Goal: Task Accomplishment & Management: Complete application form

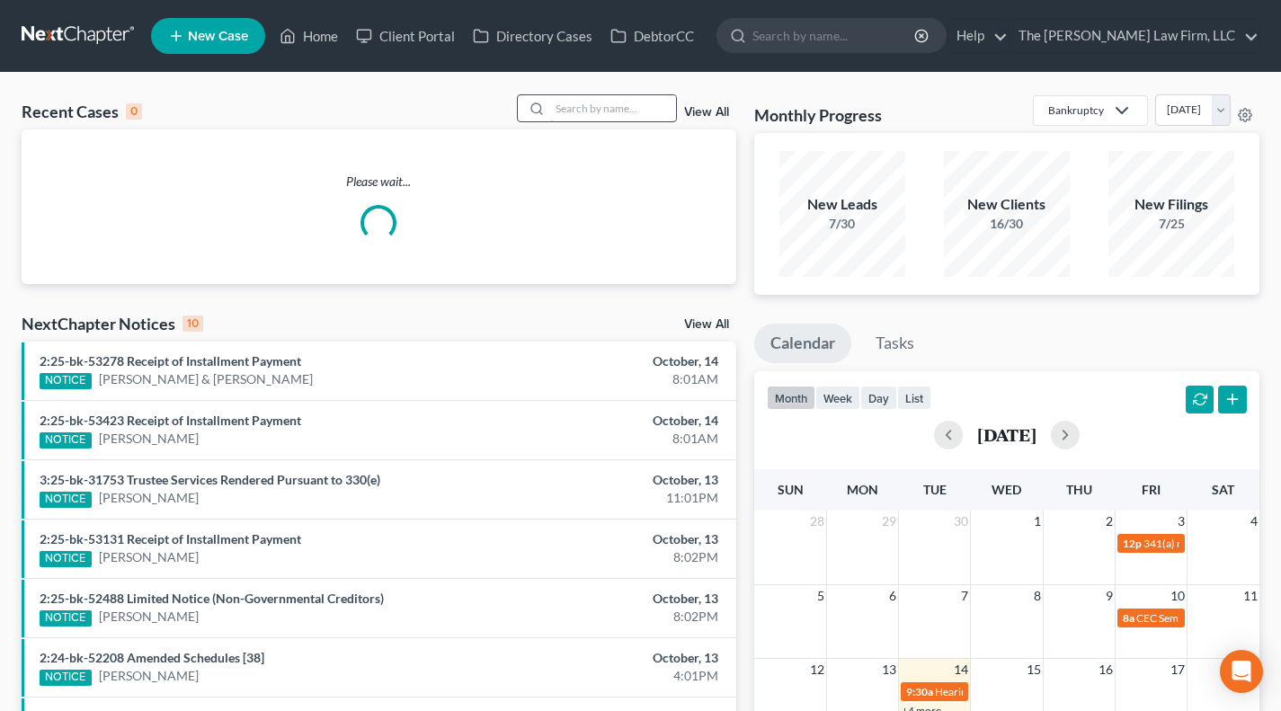
click at [638, 107] on input "search" at bounding box center [613, 108] width 126 height 26
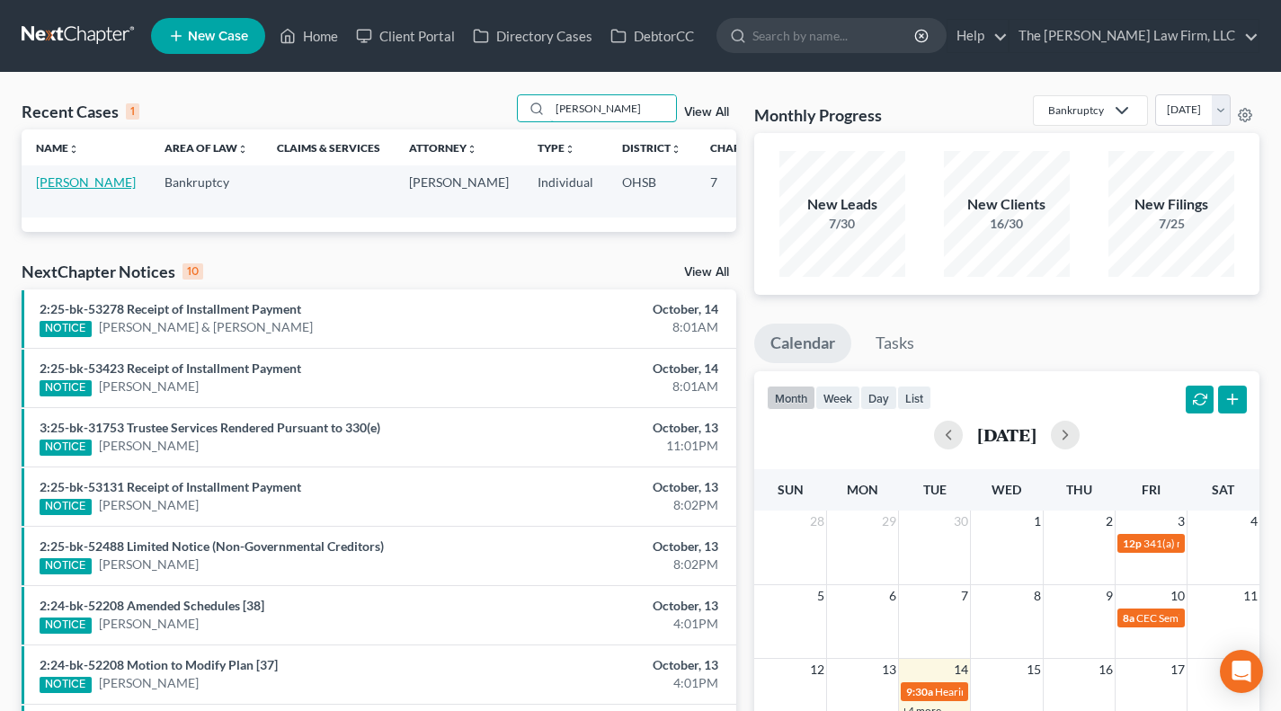
type input "morlan"
click at [44, 177] on link "[PERSON_NAME]" at bounding box center [86, 181] width 100 height 15
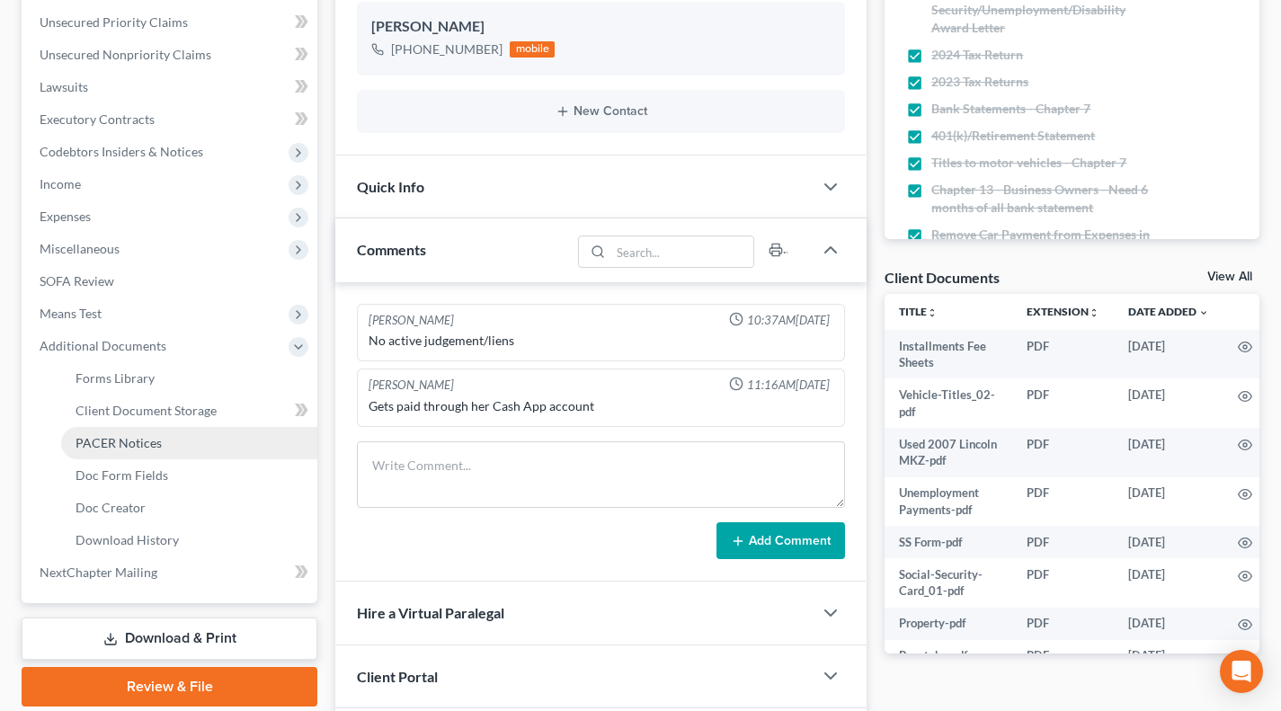
click at [151, 440] on span "PACER Notices" at bounding box center [119, 442] width 86 height 15
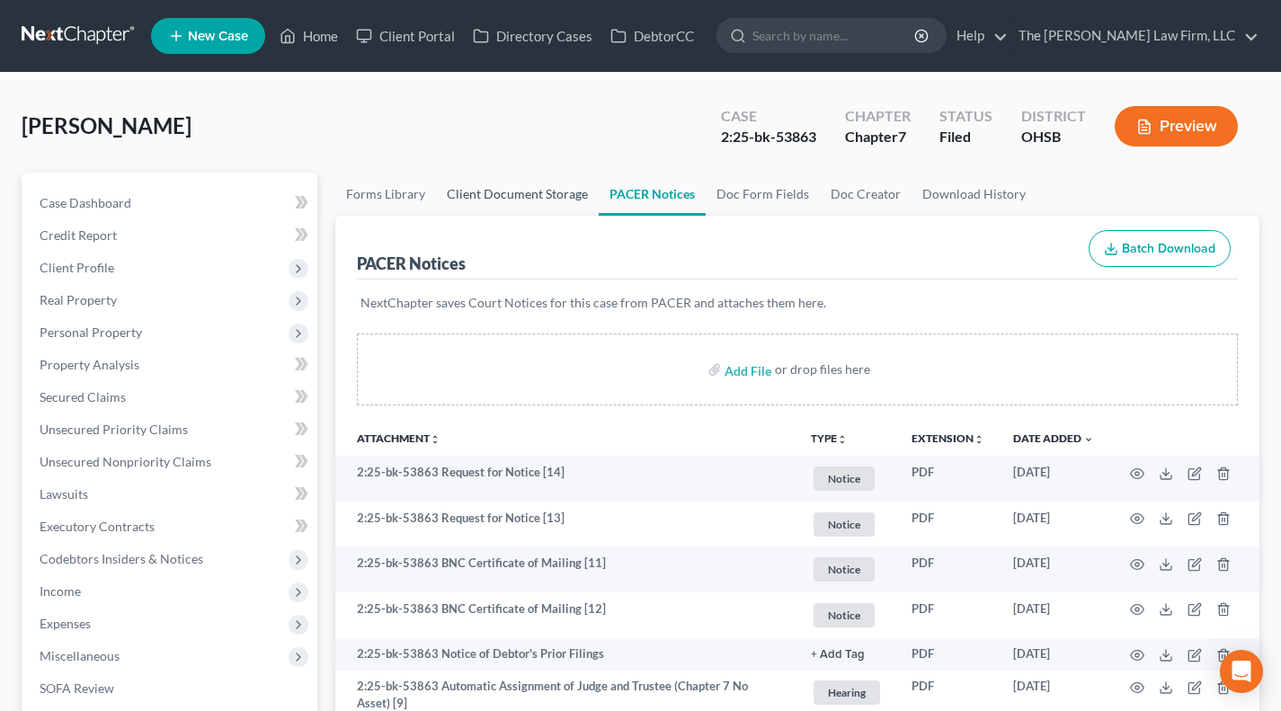
click at [522, 196] on link "Client Document Storage" at bounding box center [517, 194] width 163 height 43
select select "52"
select select "61"
select select "7"
select select "37"
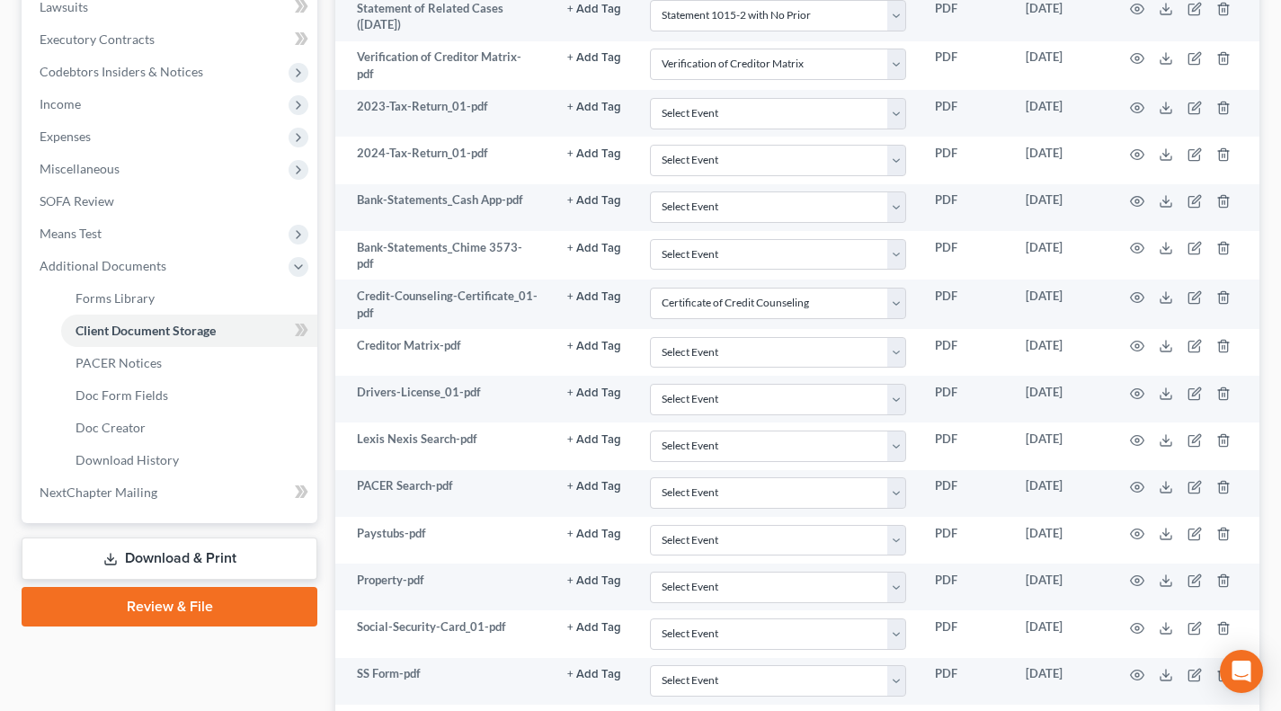
scroll to position [487, 0]
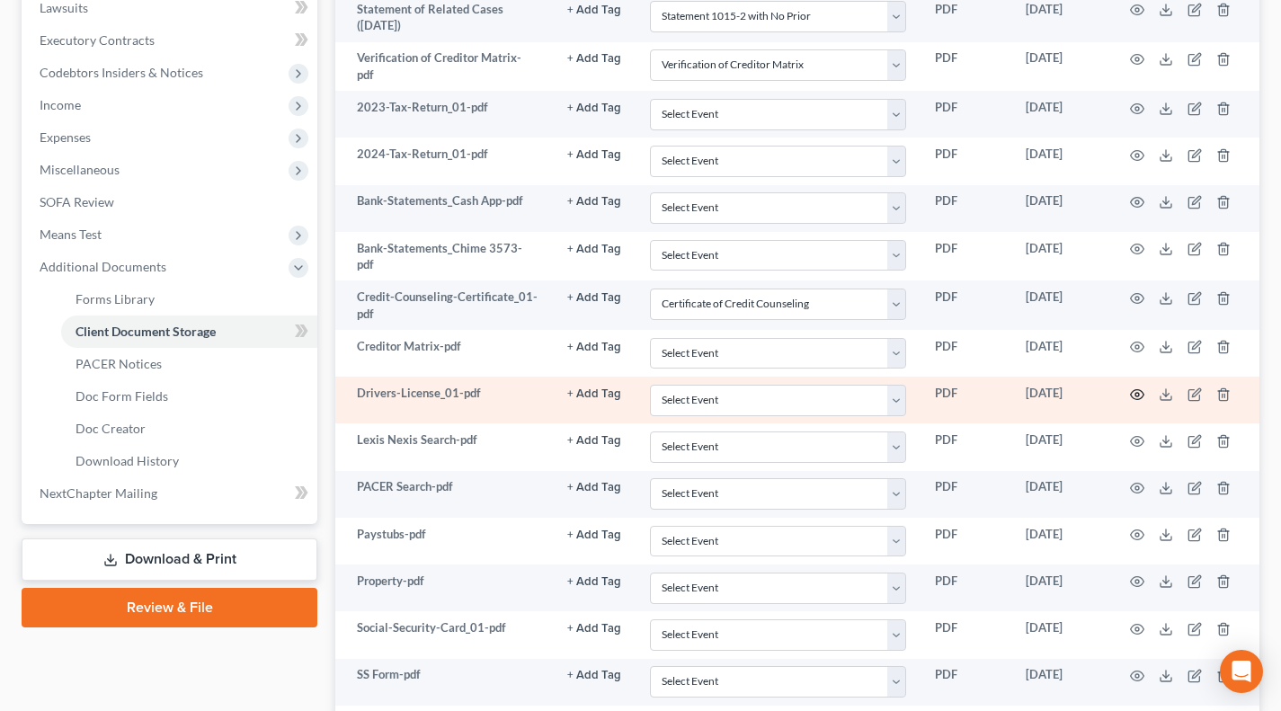
click at [1141, 388] on icon "button" at bounding box center [1137, 395] width 14 height 14
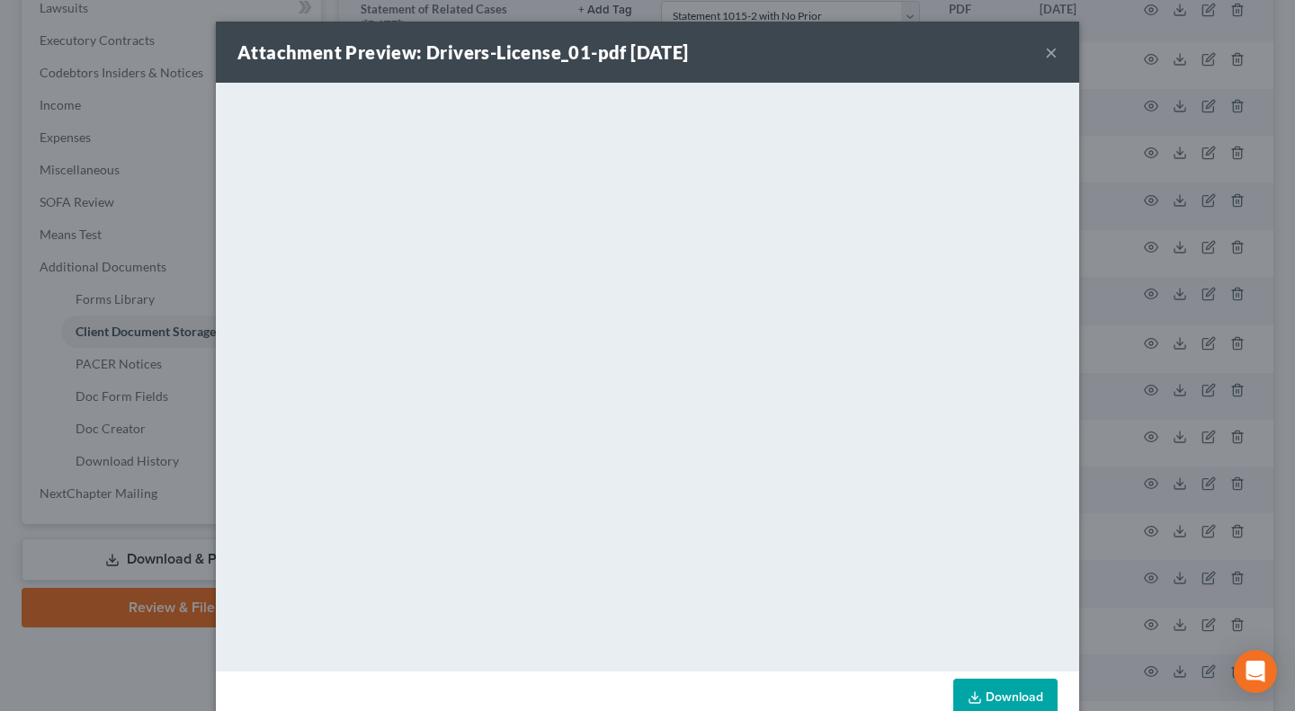
click at [103, 388] on div "Attachment Preview: Drivers-License_01-pdf 09/03/2025 × <object ng-attr-data='h…" at bounding box center [647, 355] width 1295 height 711
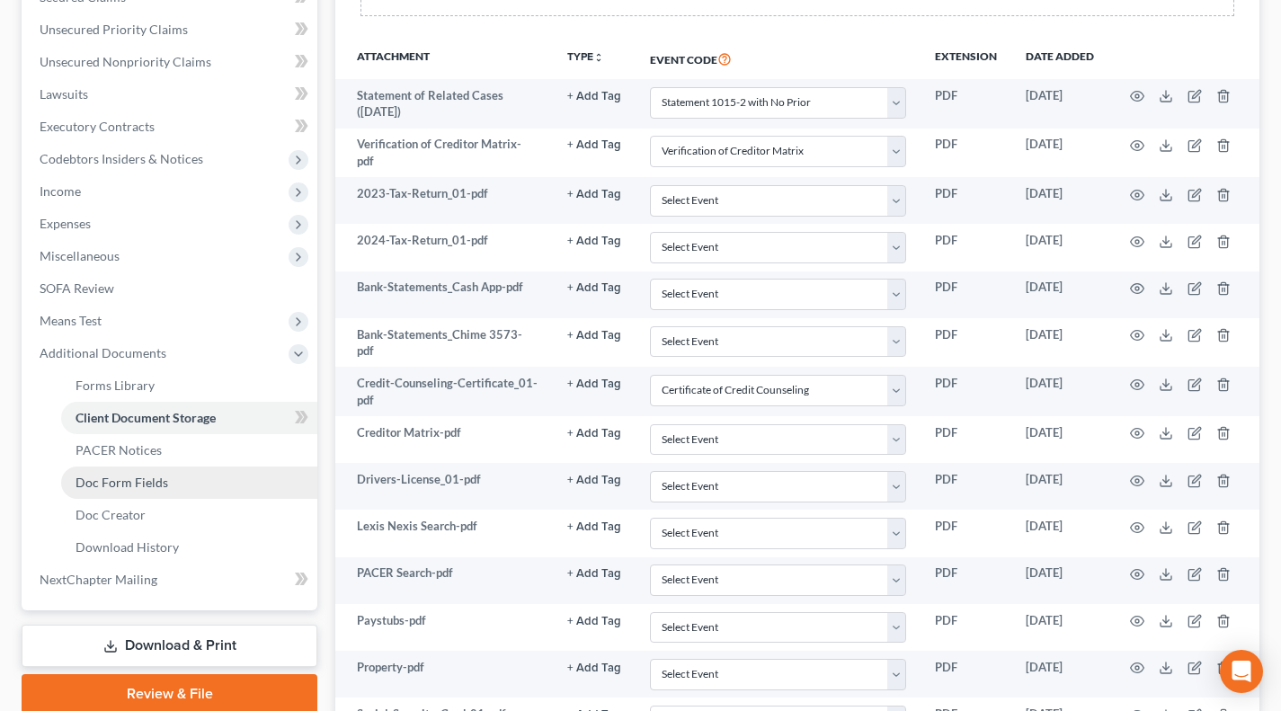
scroll to position [398, 0]
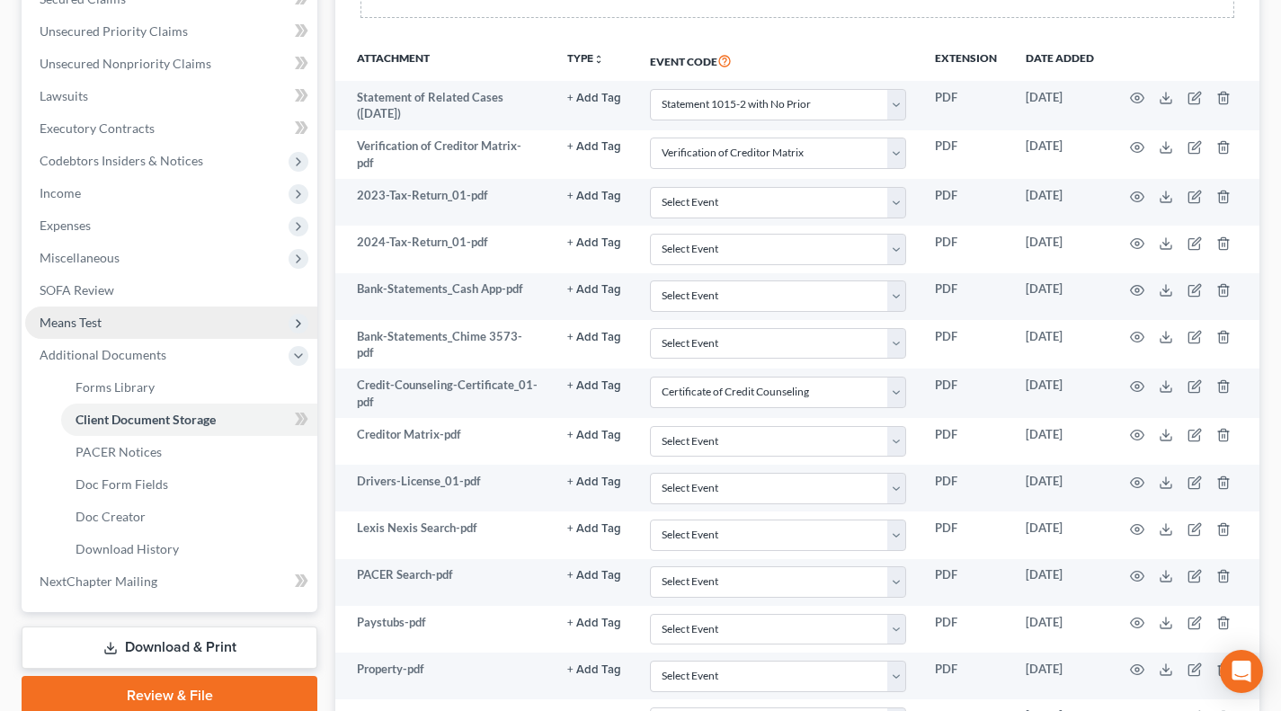
click at [126, 321] on span "Means Test" at bounding box center [171, 323] width 292 height 32
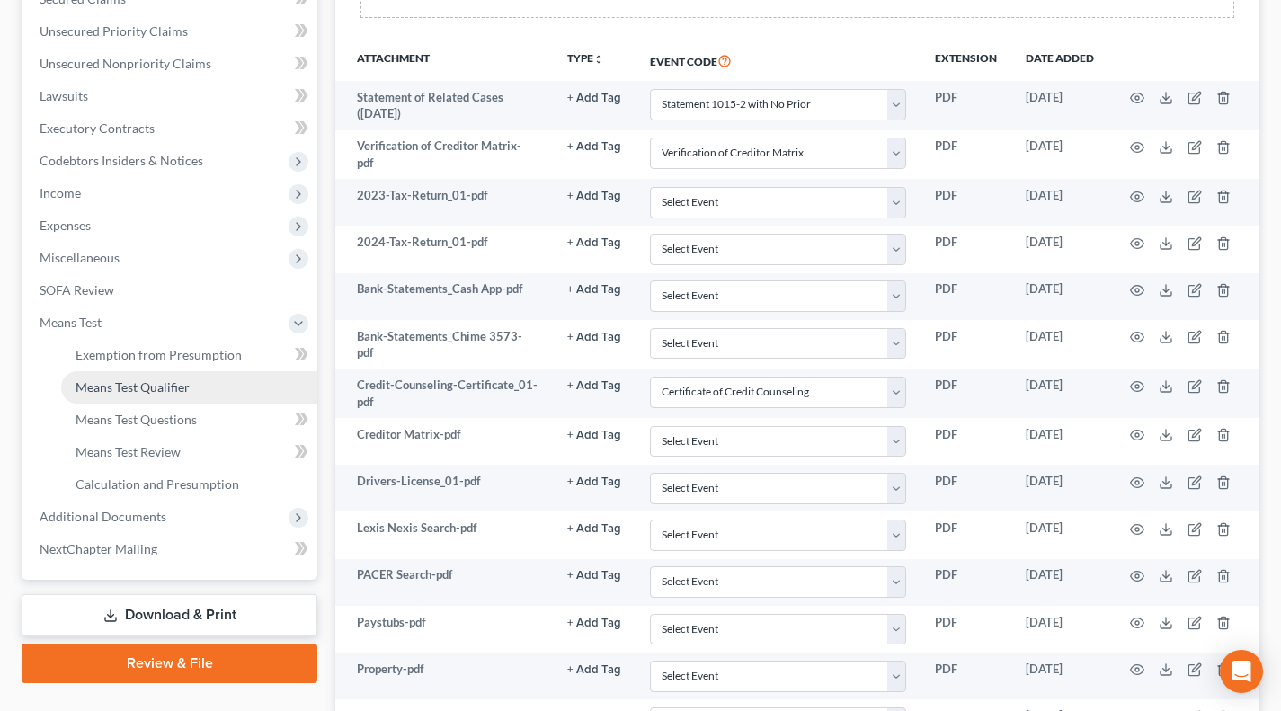
click at [136, 387] on span "Means Test Qualifier" at bounding box center [133, 387] width 114 height 15
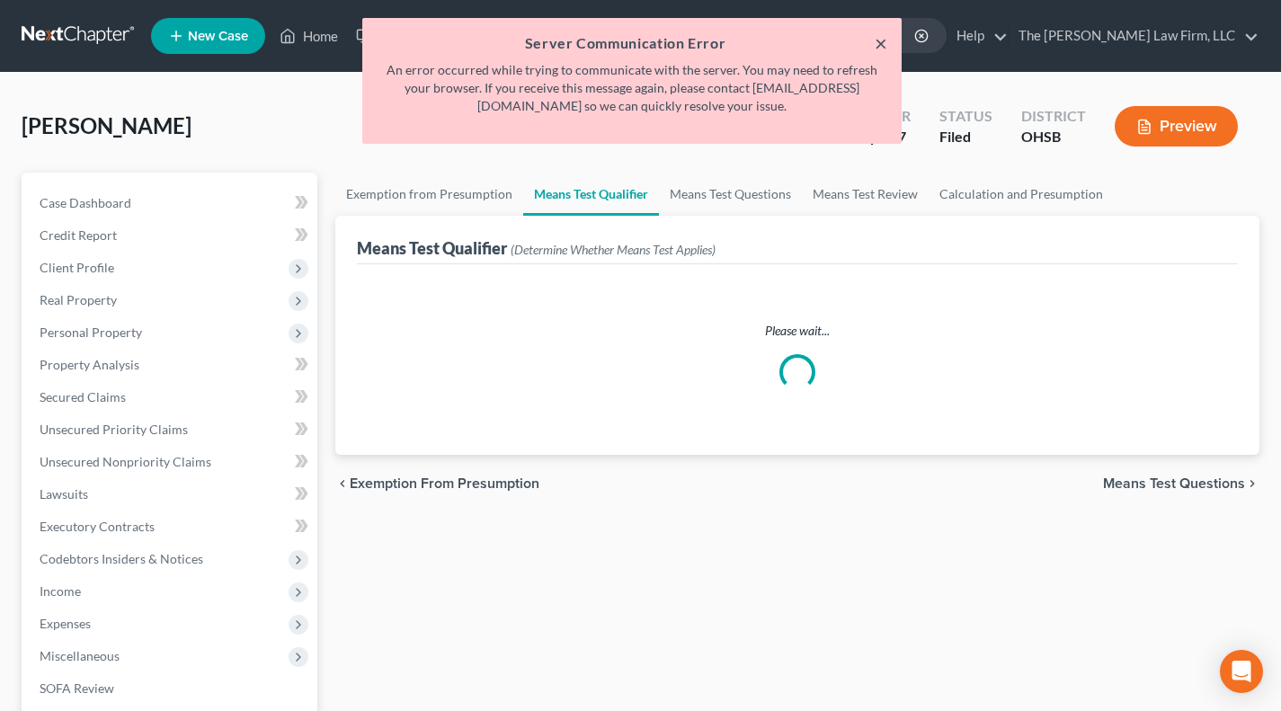
click at [879, 41] on button "×" at bounding box center [881, 43] width 13 height 22
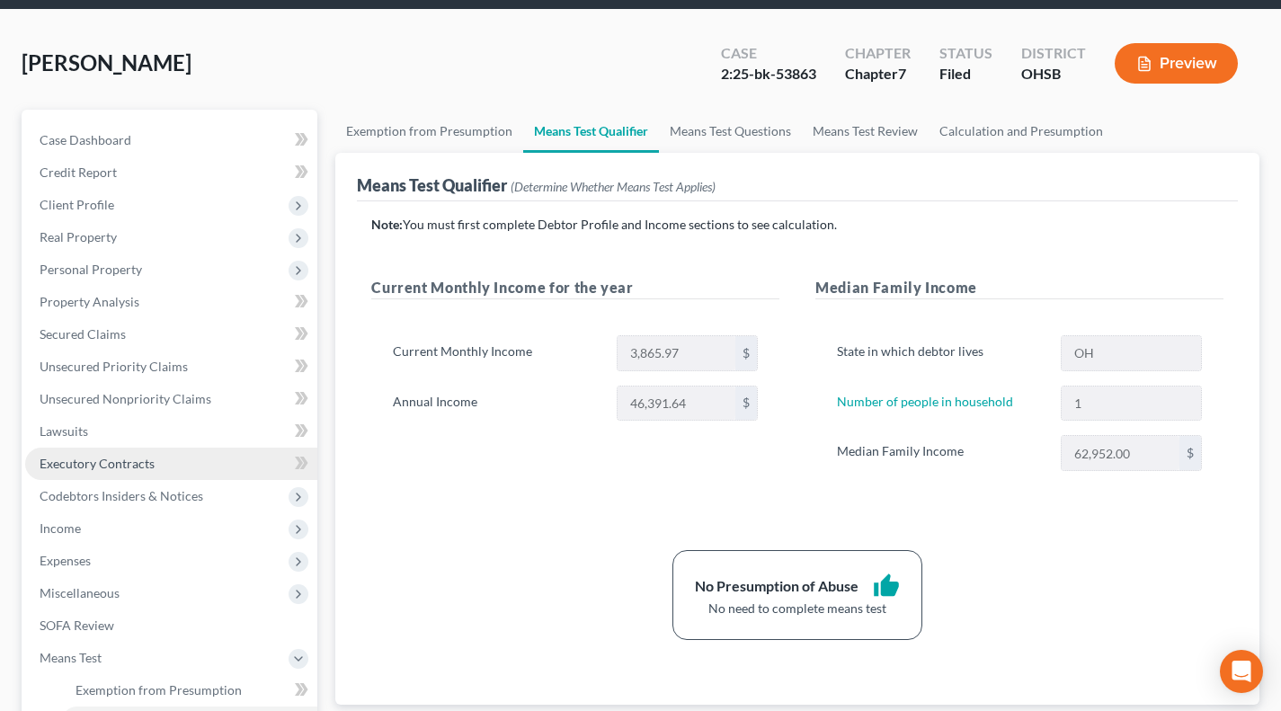
scroll to position [76, 0]
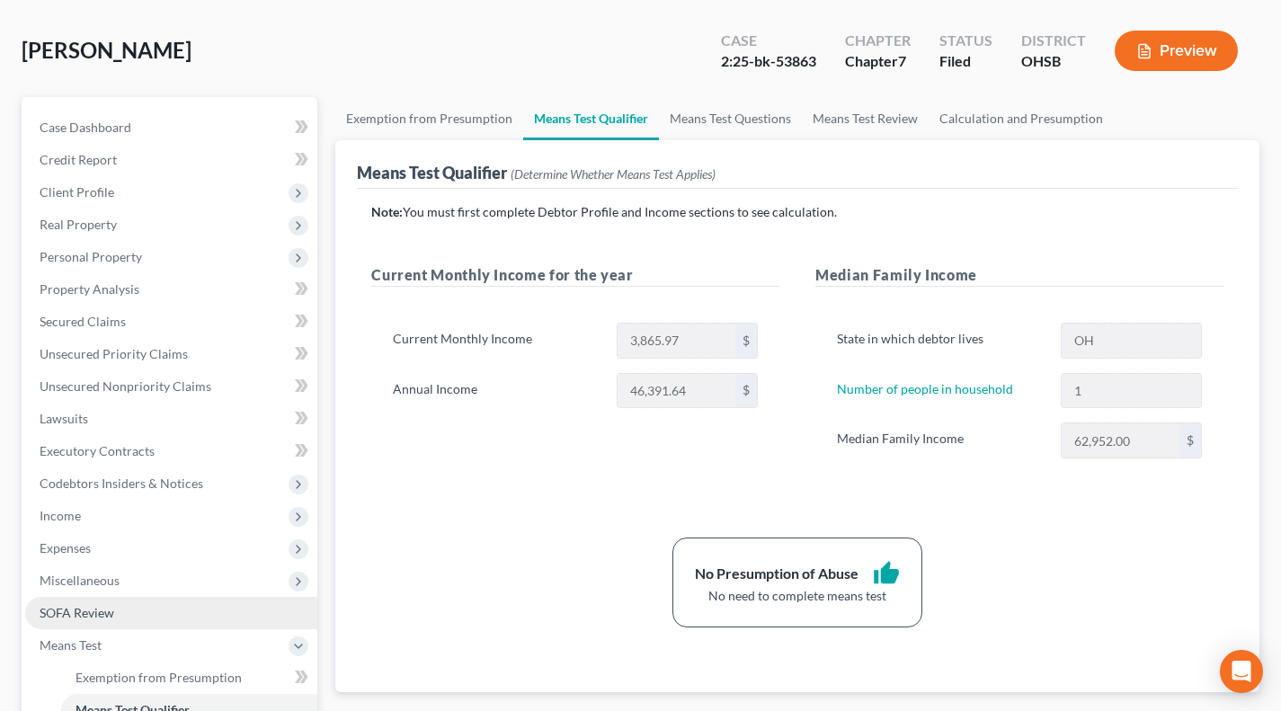
click at [98, 618] on span "SOFA Review" at bounding box center [77, 612] width 75 height 15
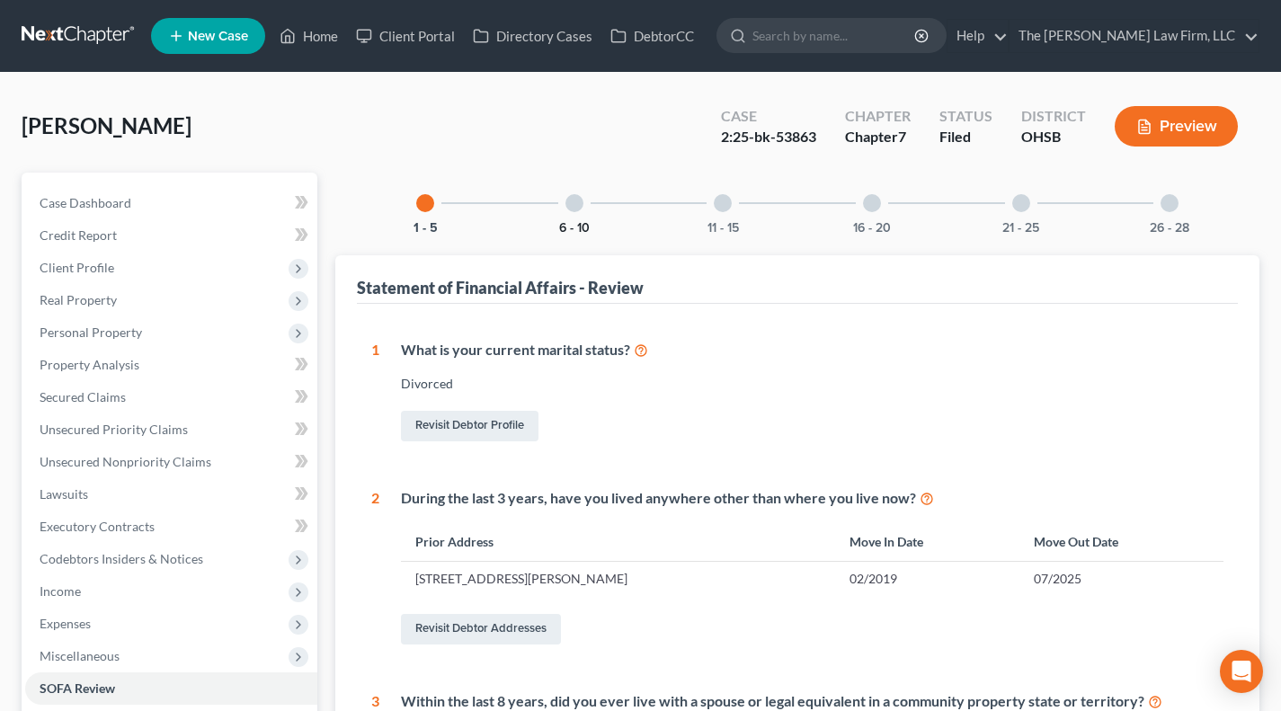
click at [573, 231] on button "6 - 10" at bounding box center [574, 228] width 31 height 13
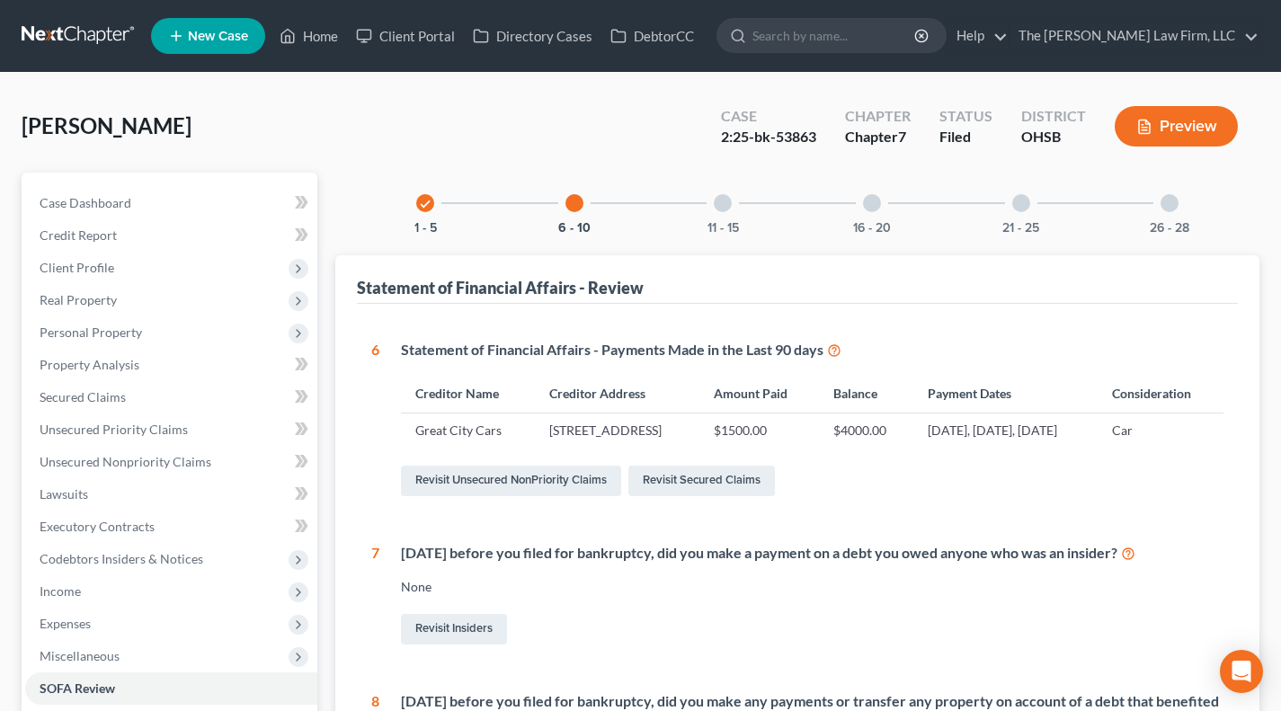
click at [731, 212] on div "11 - 15" at bounding box center [722, 203] width 61 height 61
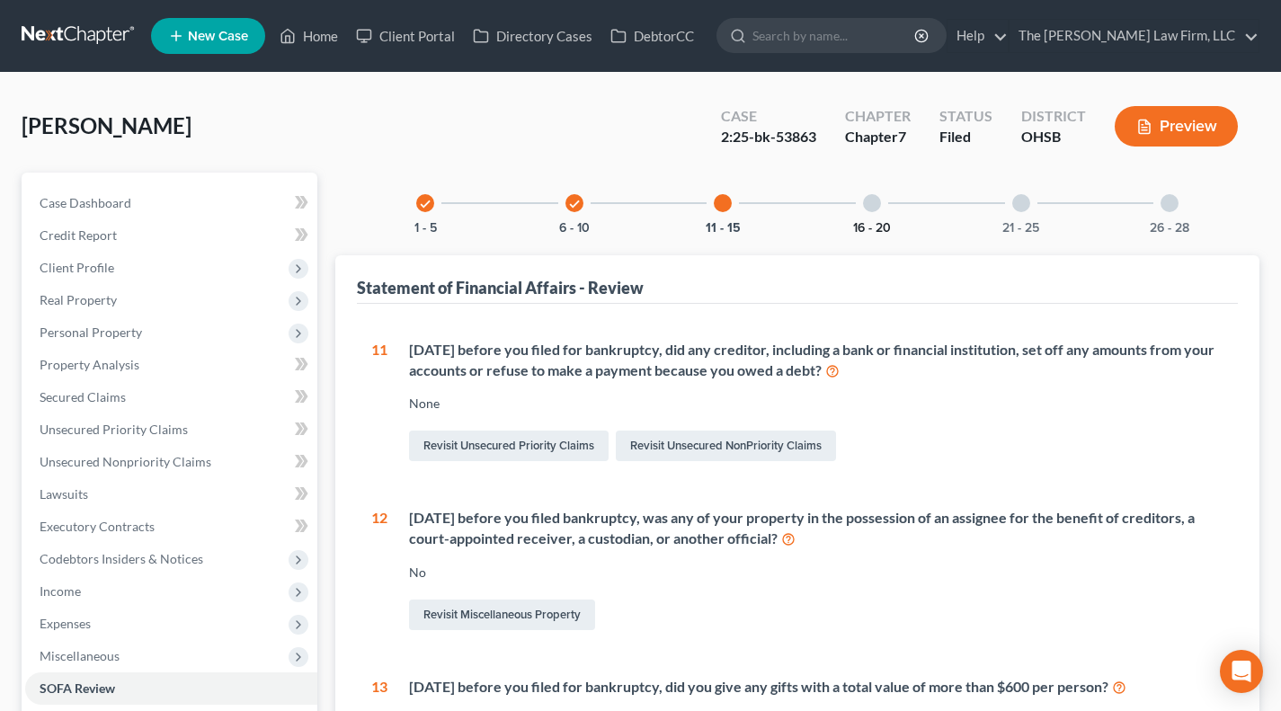
click at [857, 231] on button "16 - 20" at bounding box center [872, 228] width 38 height 13
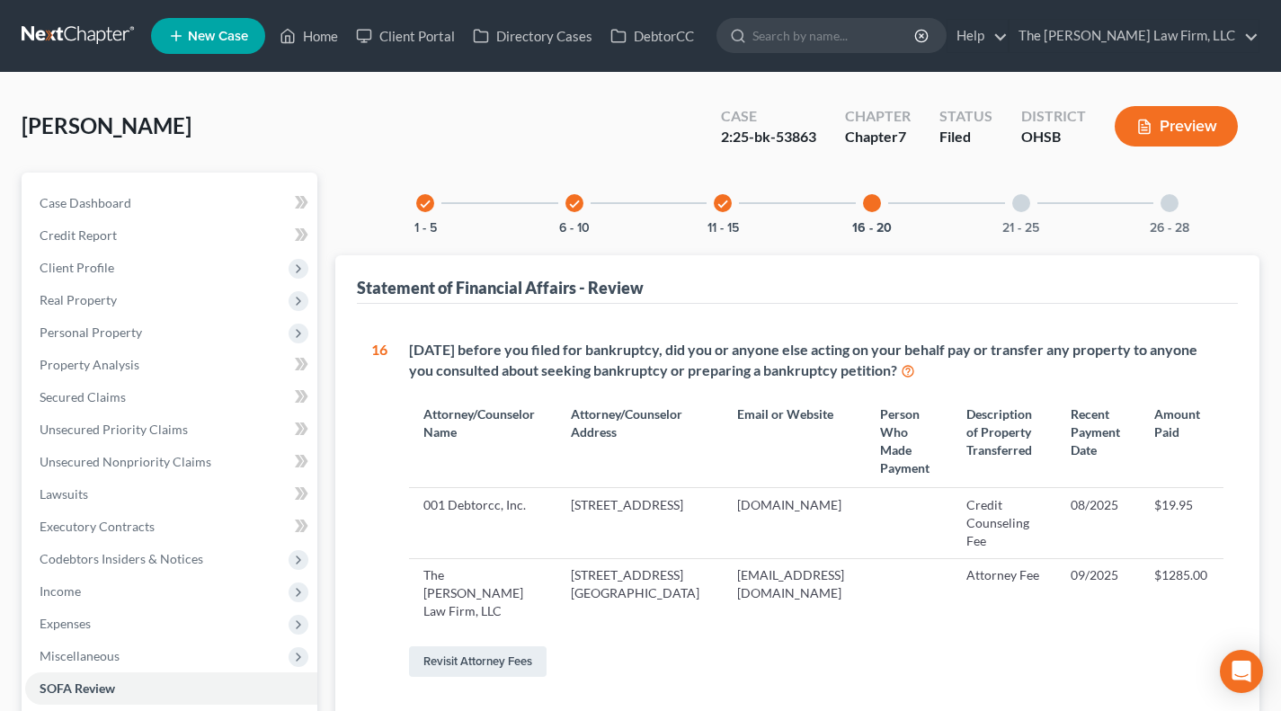
click at [1018, 201] on div at bounding box center [1022, 203] width 18 height 18
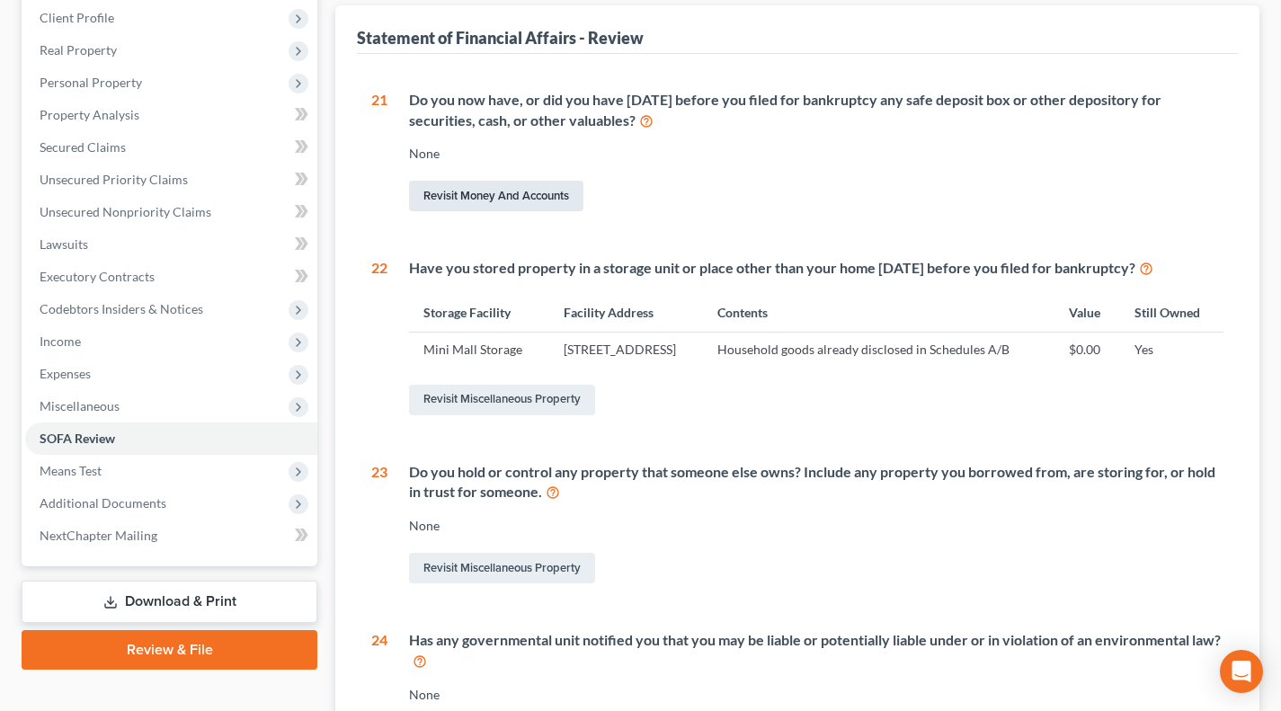
scroll to position [244, 0]
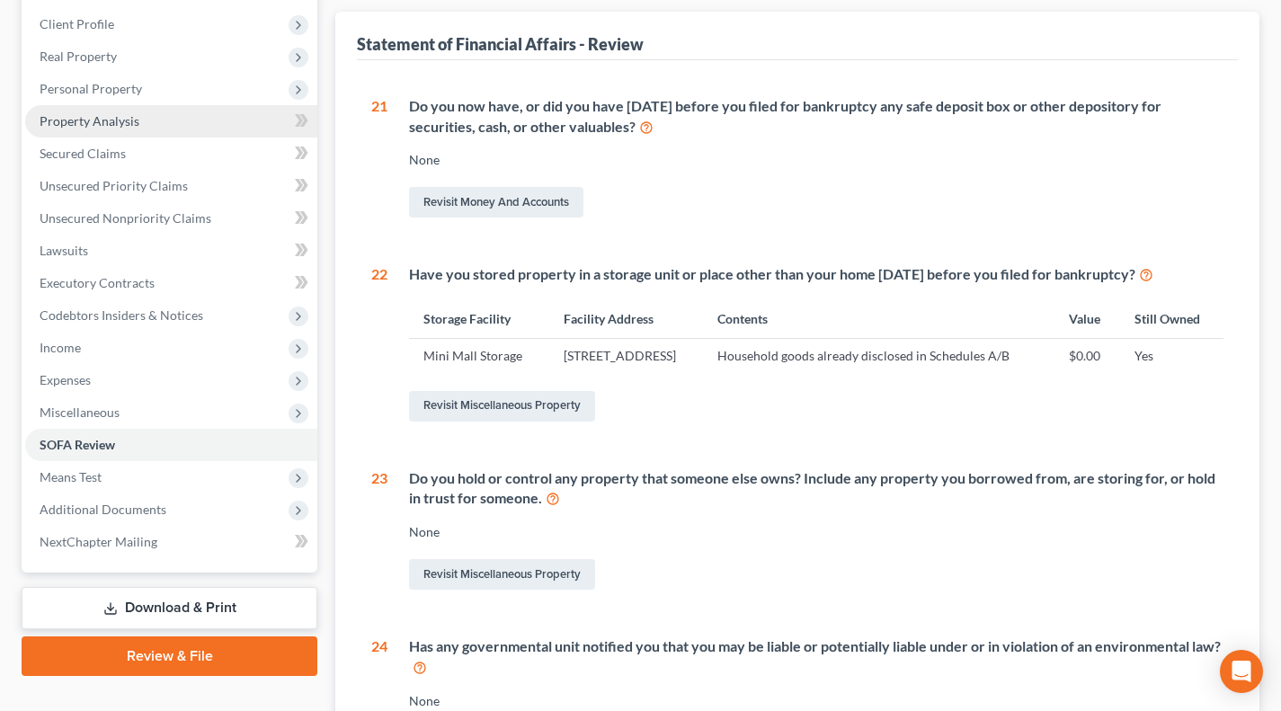
click at [128, 120] on span "Property Analysis" at bounding box center [90, 120] width 100 height 15
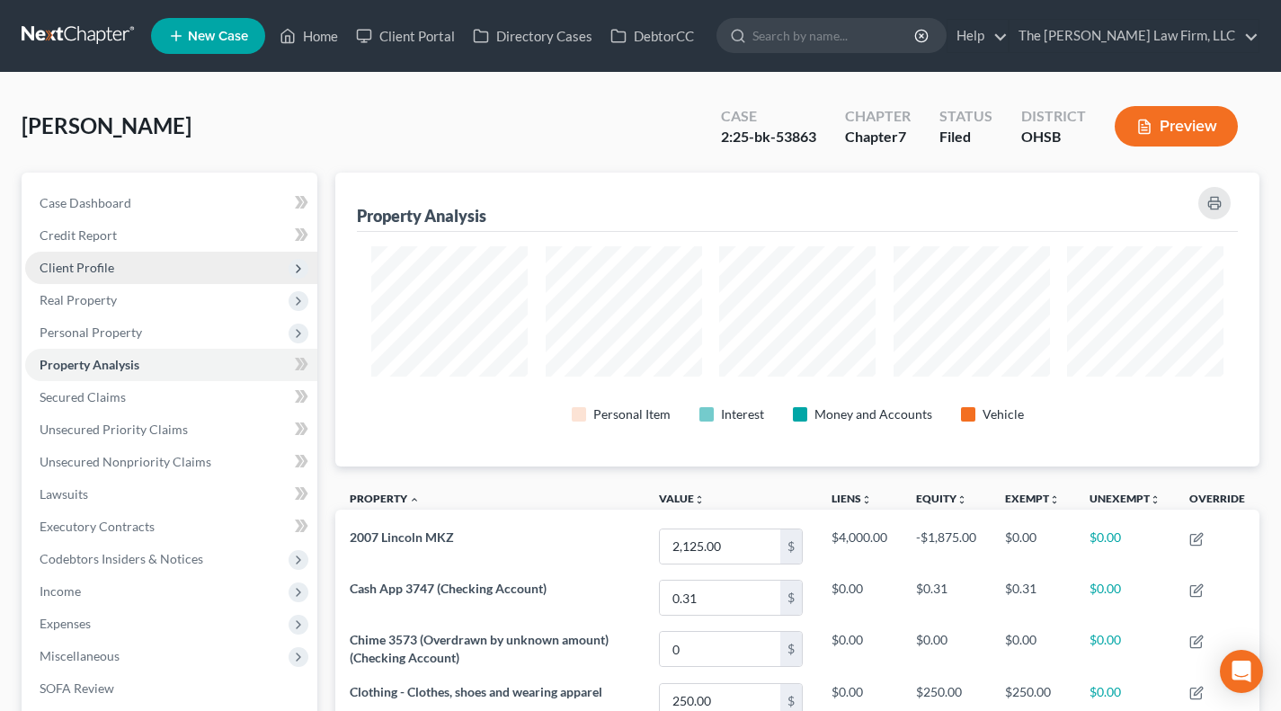
click at [129, 273] on span "Client Profile" at bounding box center [171, 268] width 292 height 32
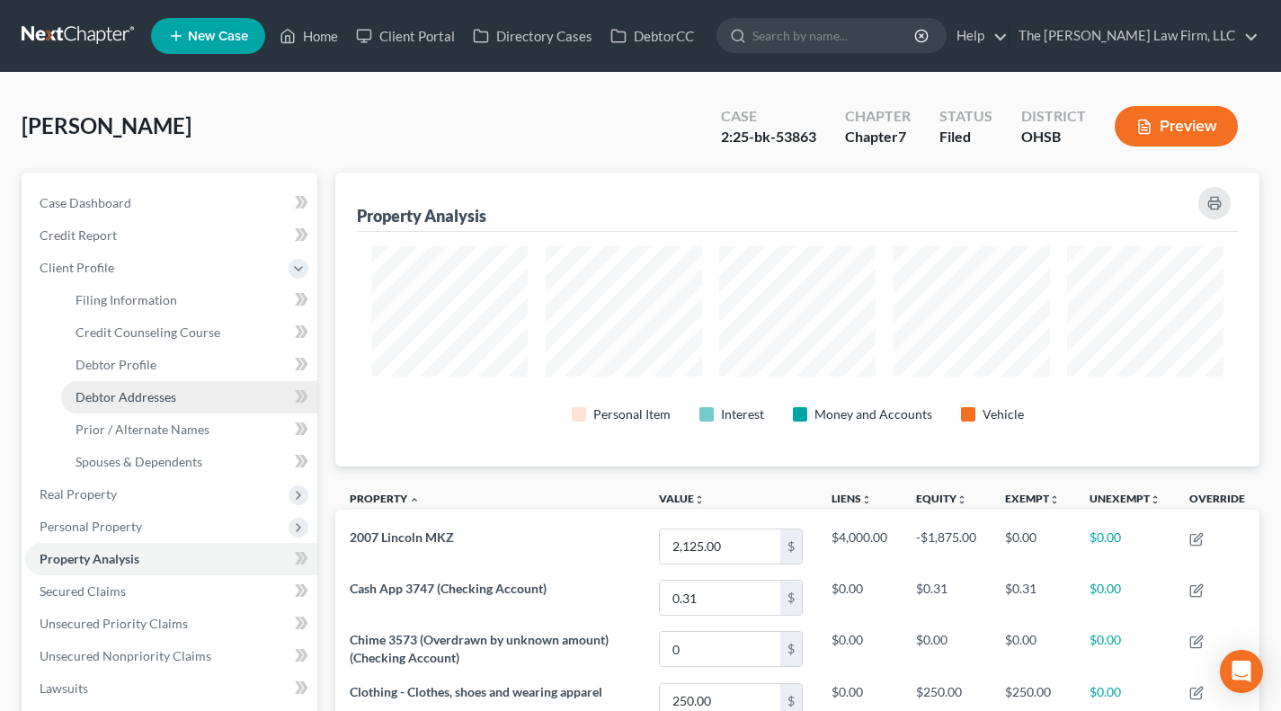
click at [138, 396] on span "Debtor Addresses" at bounding box center [126, 396] width 101 height 15
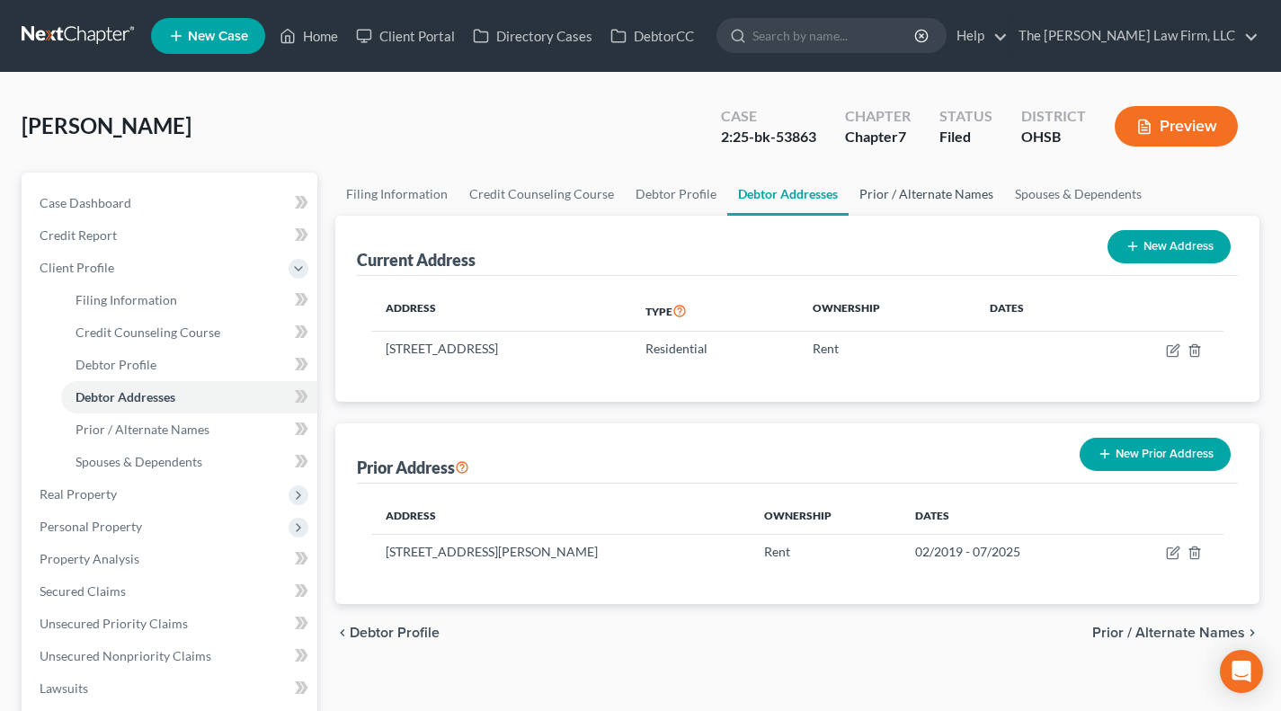
click at [872, 210] on link "Prior / Alternate Names" at bounding box center [927, 194] width 156 height 43
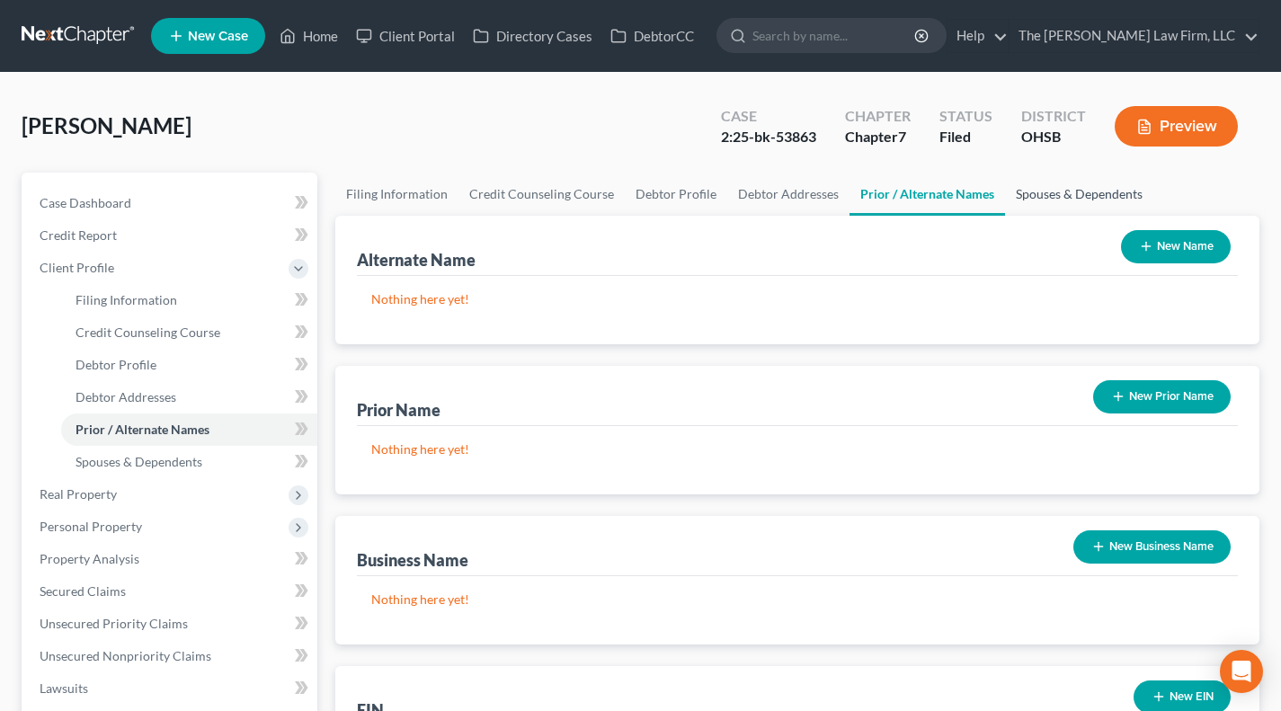
click at [1035, 204] on link "Spouses & Dependents" at bounding box center [1079, 194] width 148 height 43
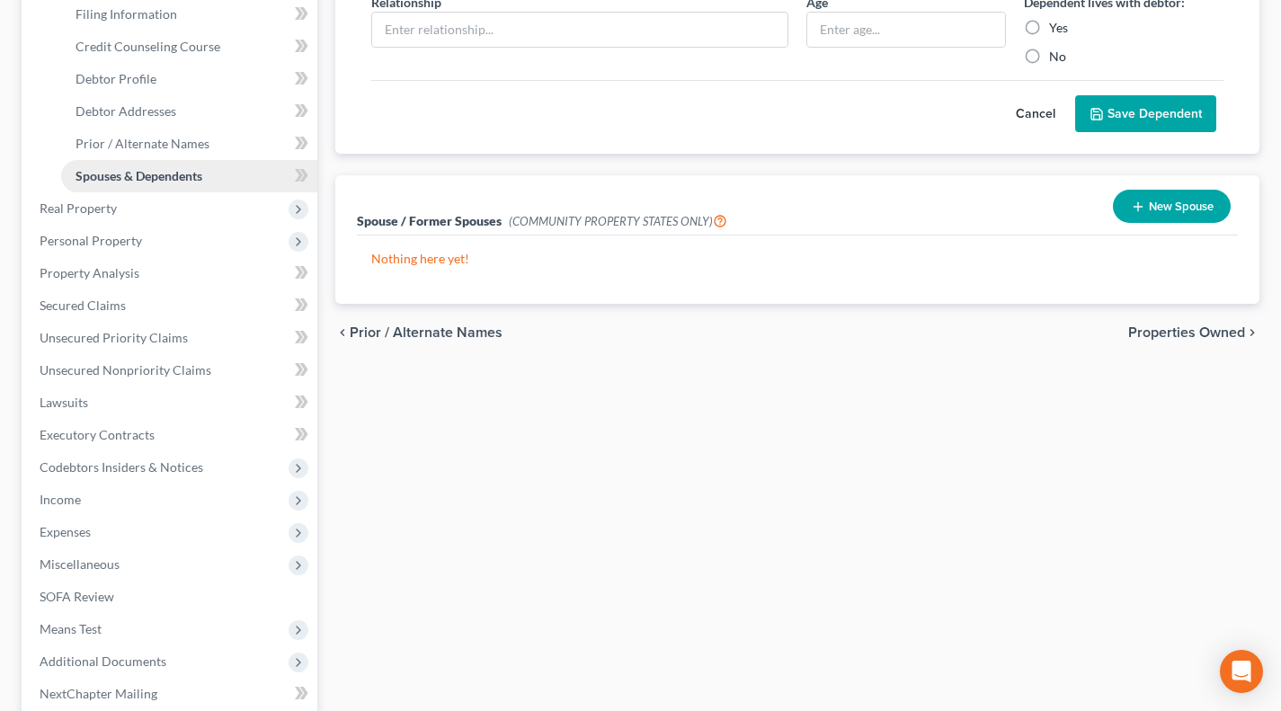
scroll to position [149, 0]
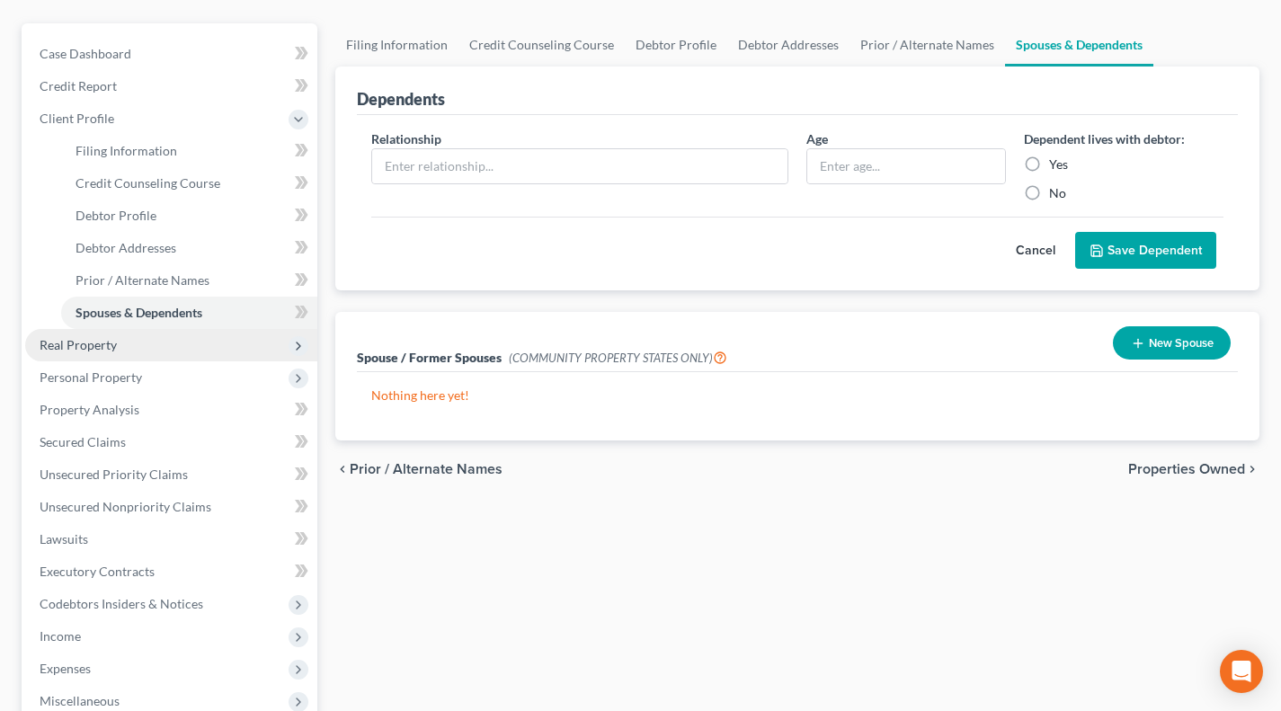
click at [124, 352] on span "Real Property" at bounding box center [171, 345] width 292 height 32
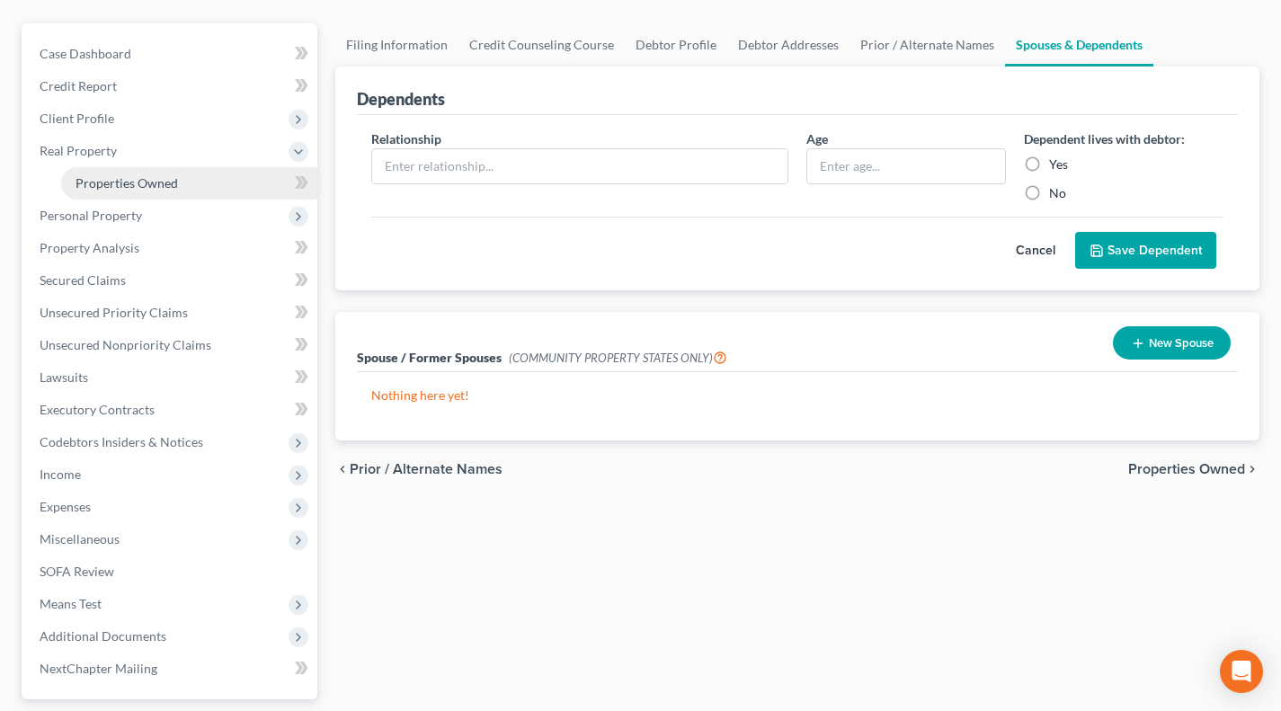
click at [144, 168] on link "Properties Owned" at bounding box center [189, 183] width 256 height 32
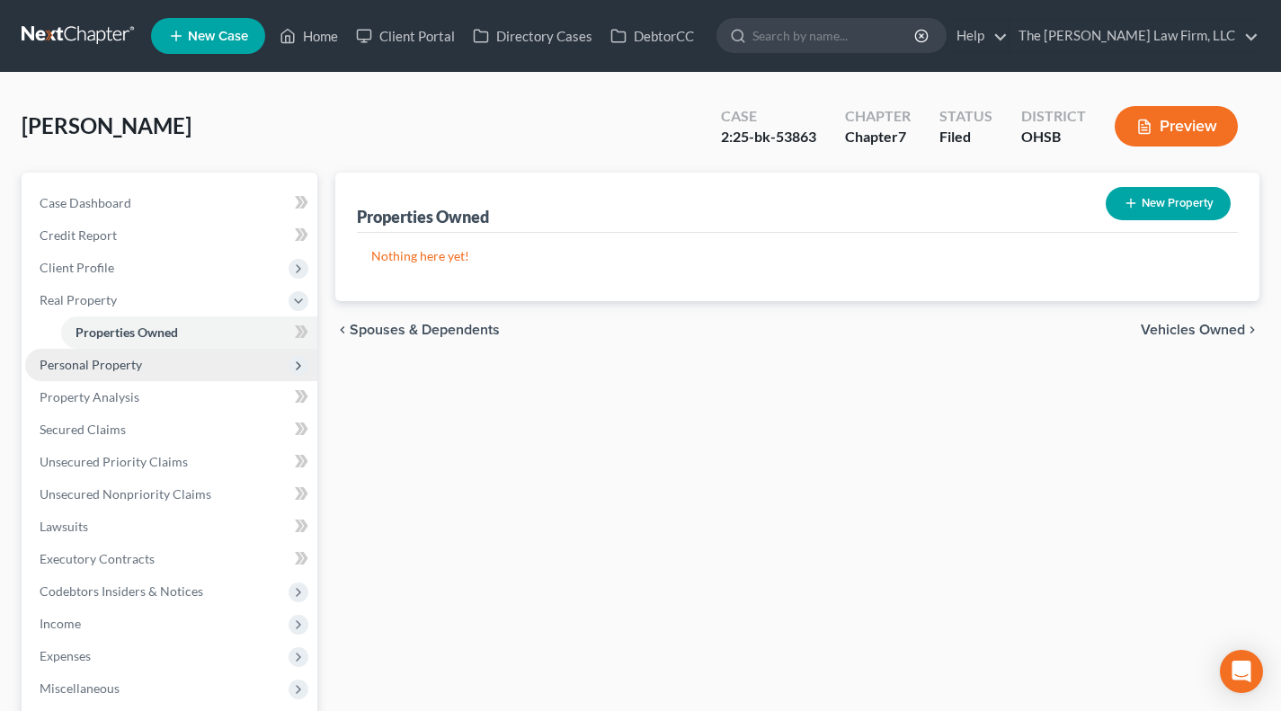
click at [143, 372] on span "Personal Property" at bounding box center [171, 365] width 292 height 32
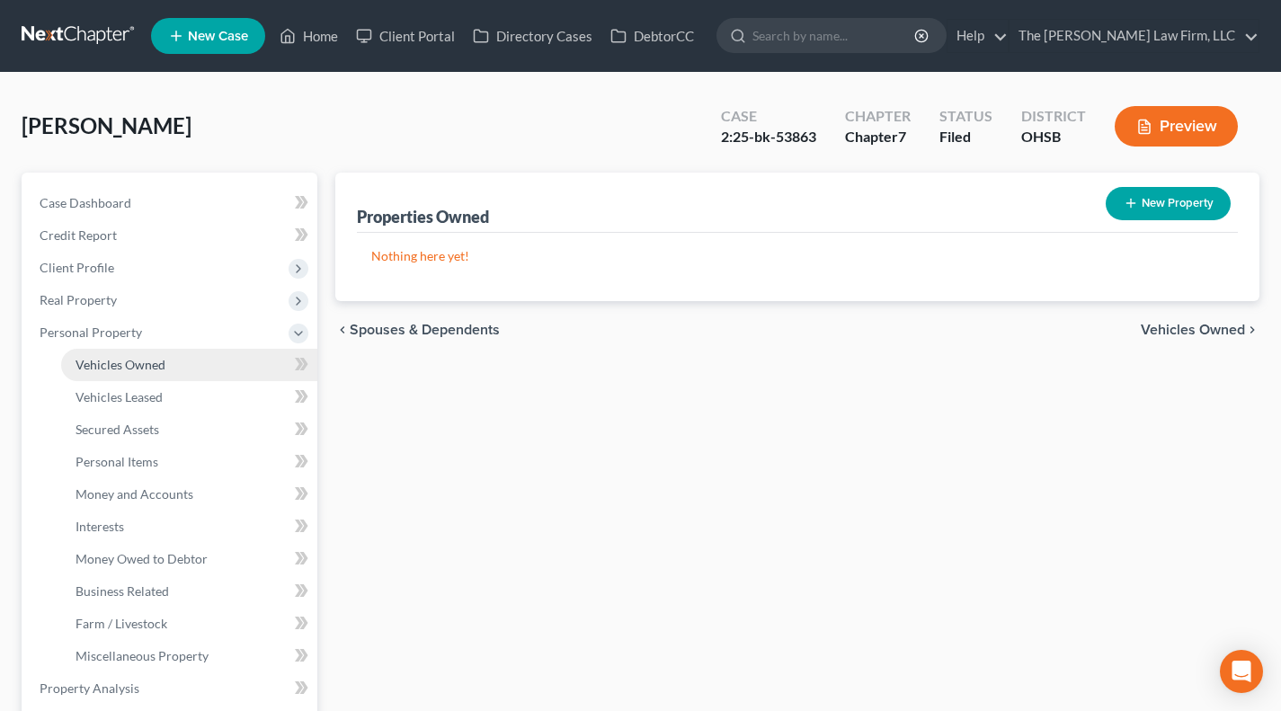
click at [134, 371] on span "Vehicles Owned" at bounding box center [121, 364] width 90 height 15
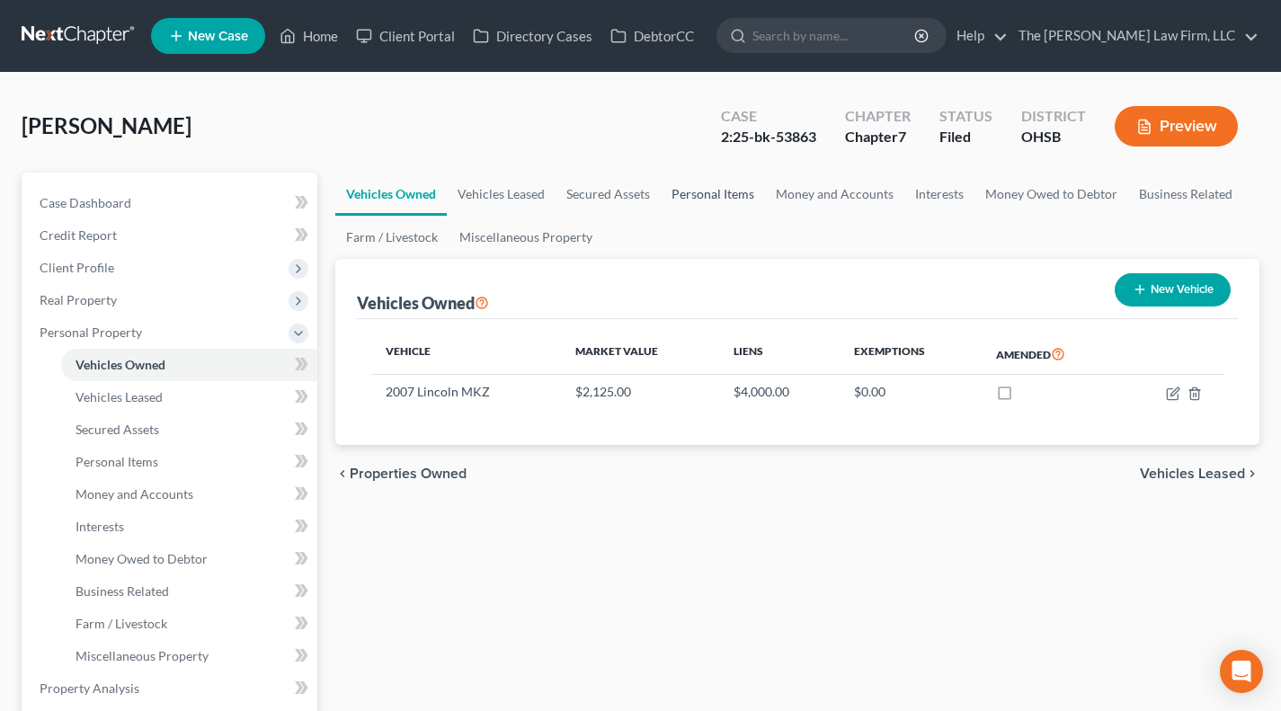
click at [696, 198] on link "Personal Items" at bounding box center [713, 194] width 104 height 43
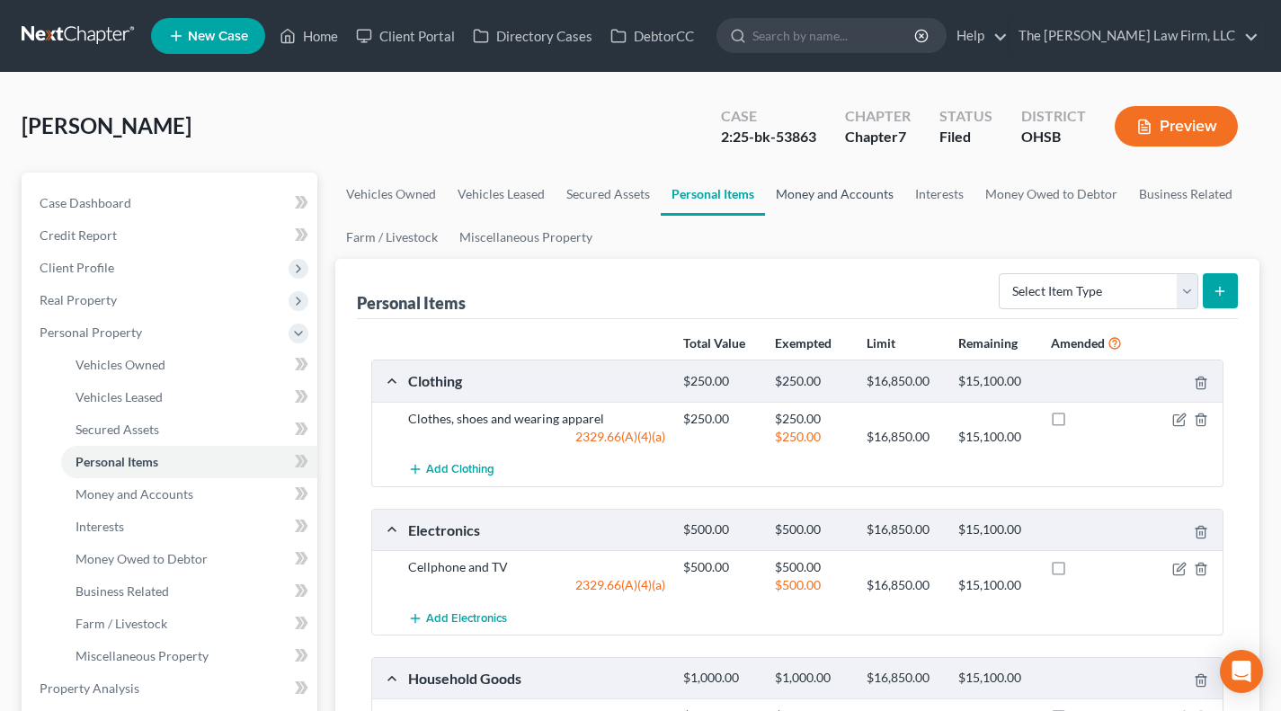
click at [797, 197] on link "Money and Accounts" at bounding box center [834, 194] width 139 height 43
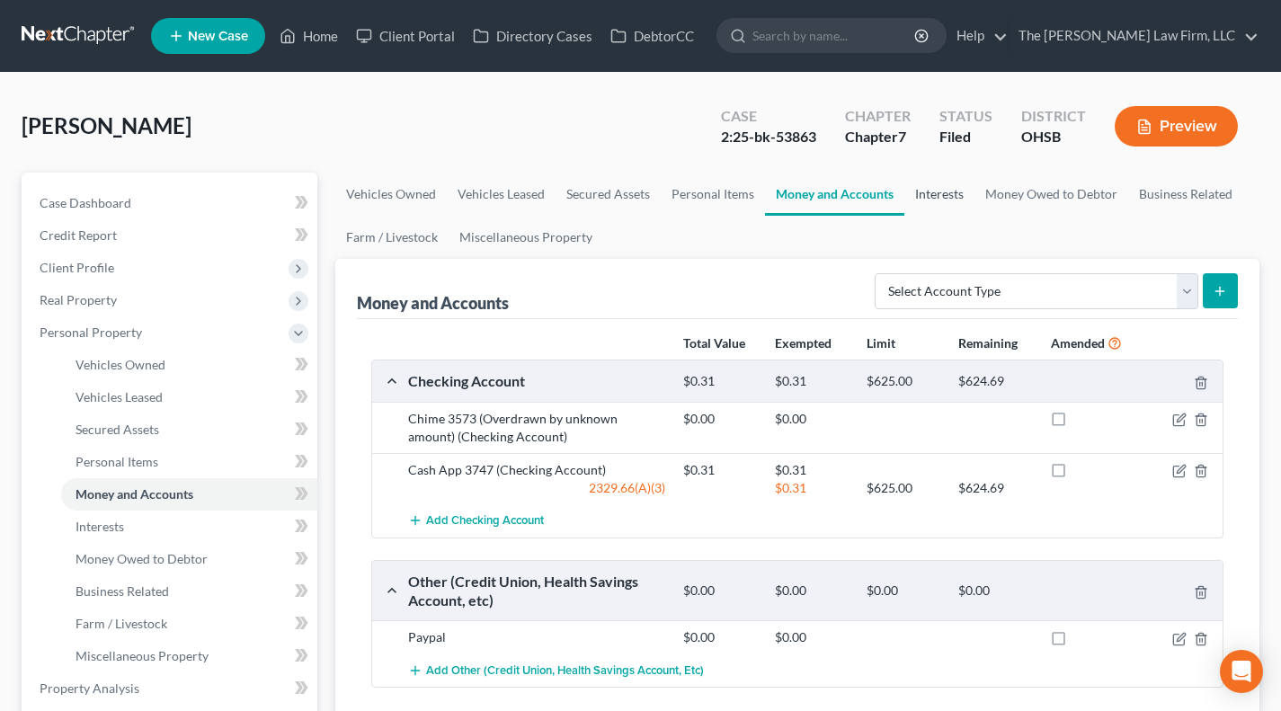
click at [922, 186] on link "Interests" at bounding box center [940, 194] width 70 height 43
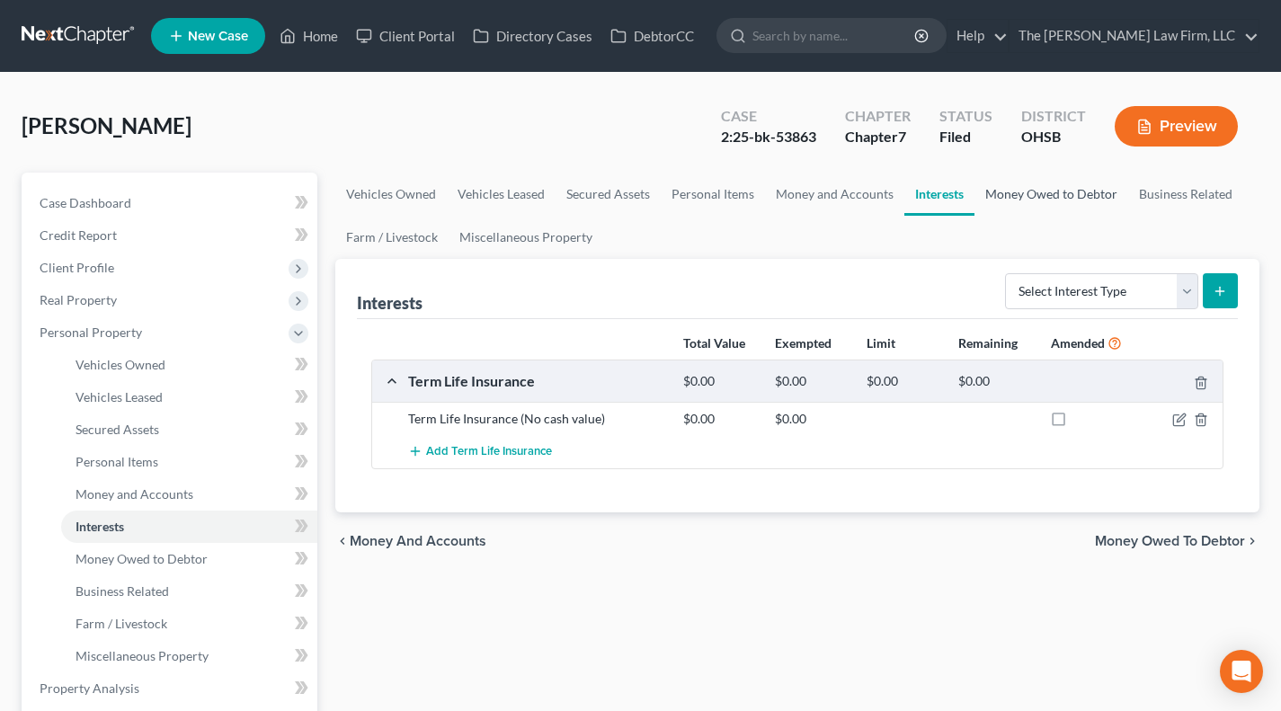
click at [1023, 196] on link "Money Owed to Debtor" at bounding box center [1052, 194] width 154 height 43
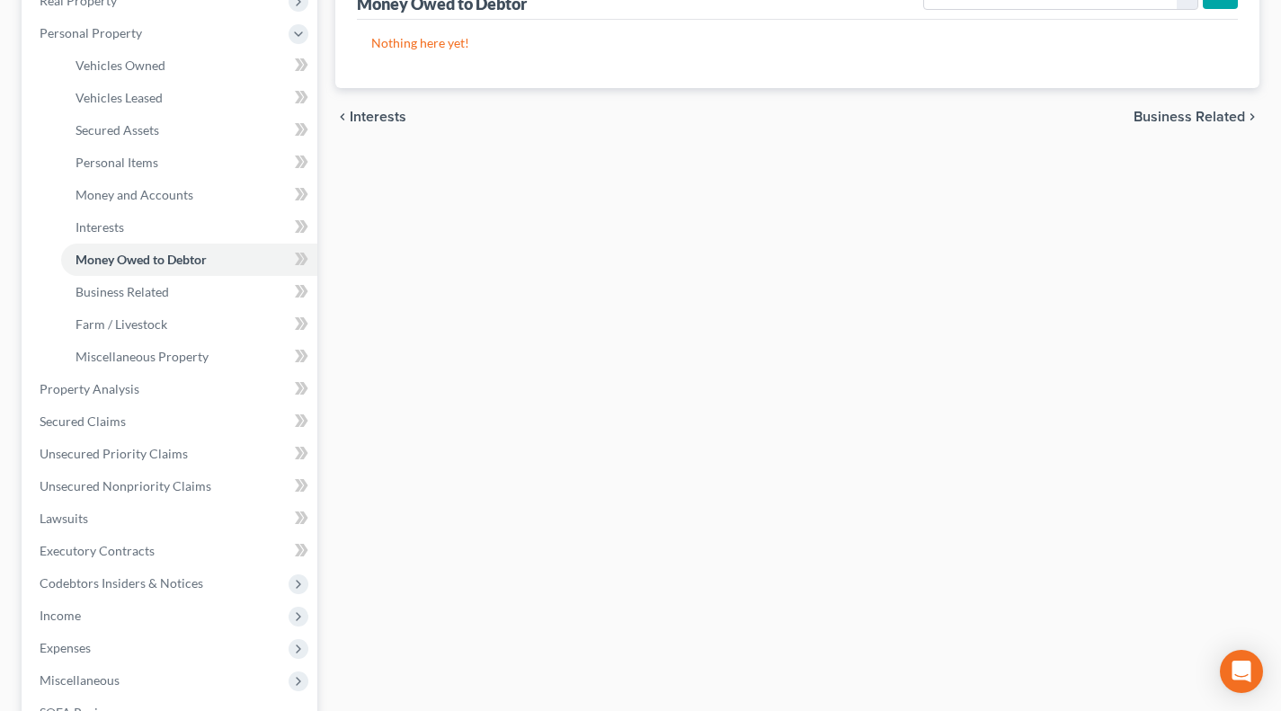
scroll to position [299, 0]
click at [133, 520] on link "Lawsuits" at bounding box center [171, 519] width 292 height 32
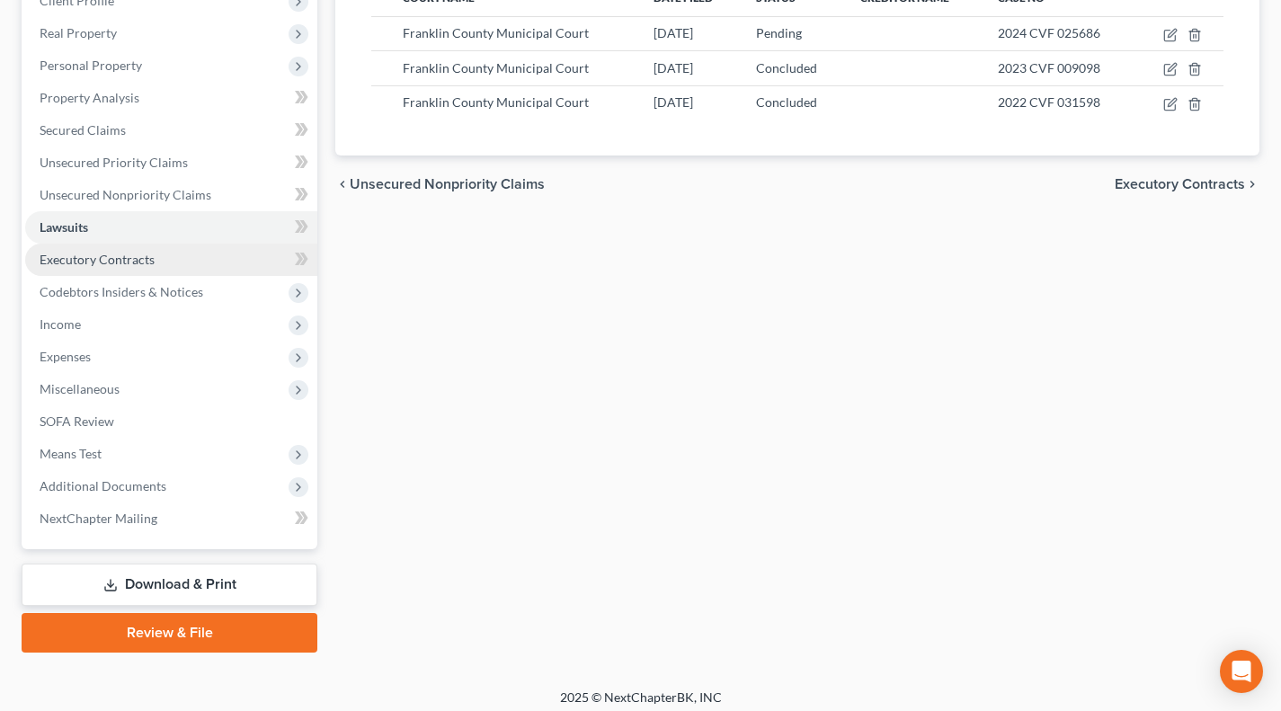
scroll to position [275, 0]
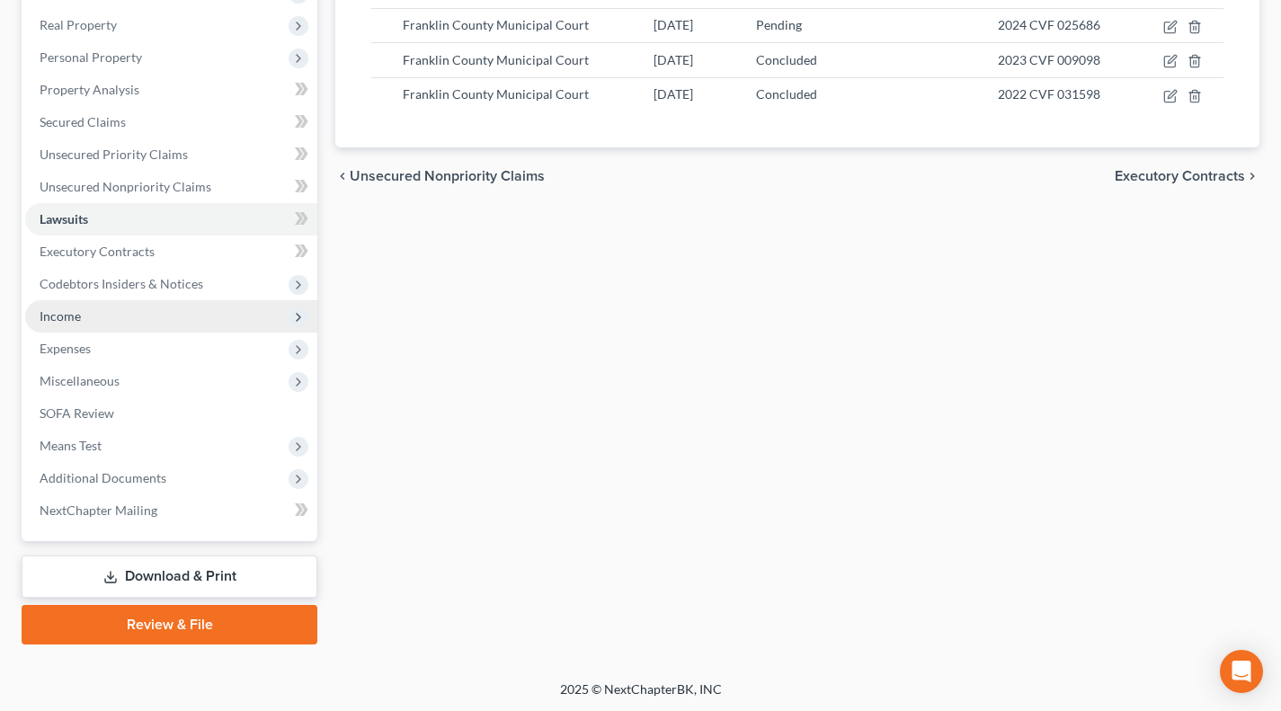
click at [94, 312] on span "Income" at bounding box center [171, 316] width 292 height 32
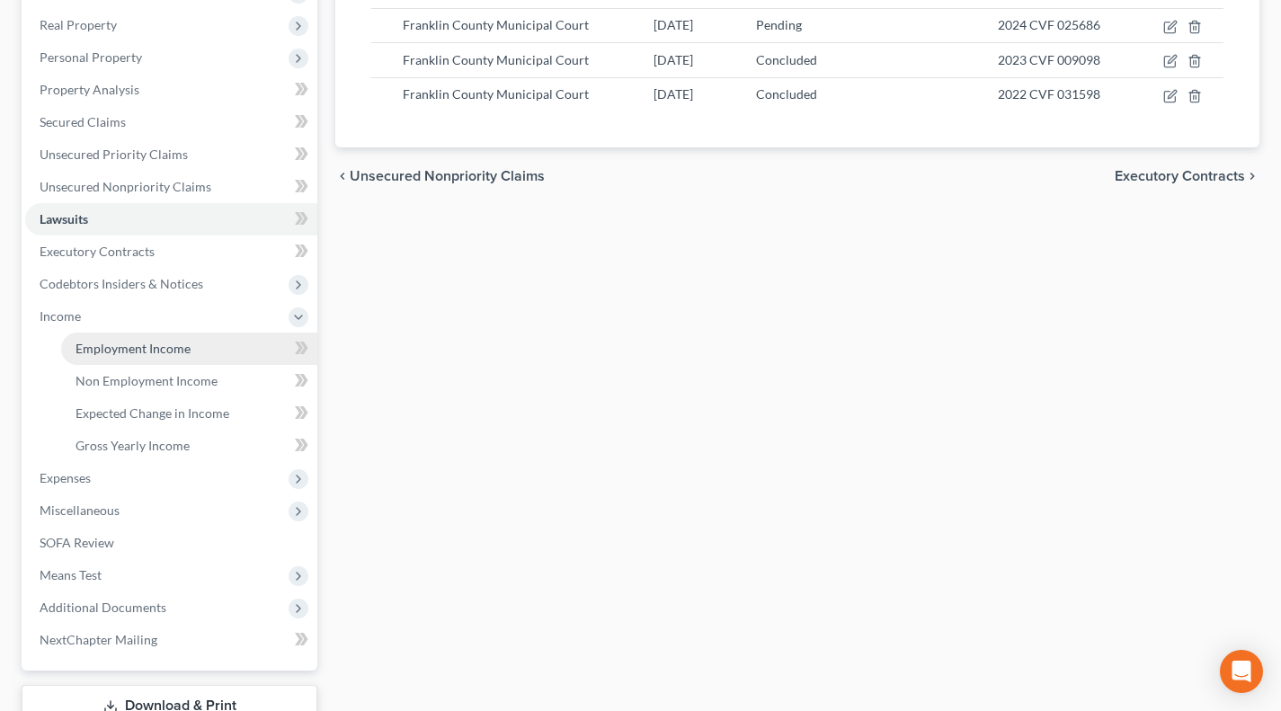
click at [101, 346] on span "Employment Income" at bounding box center [133, 348] width 115 height 15
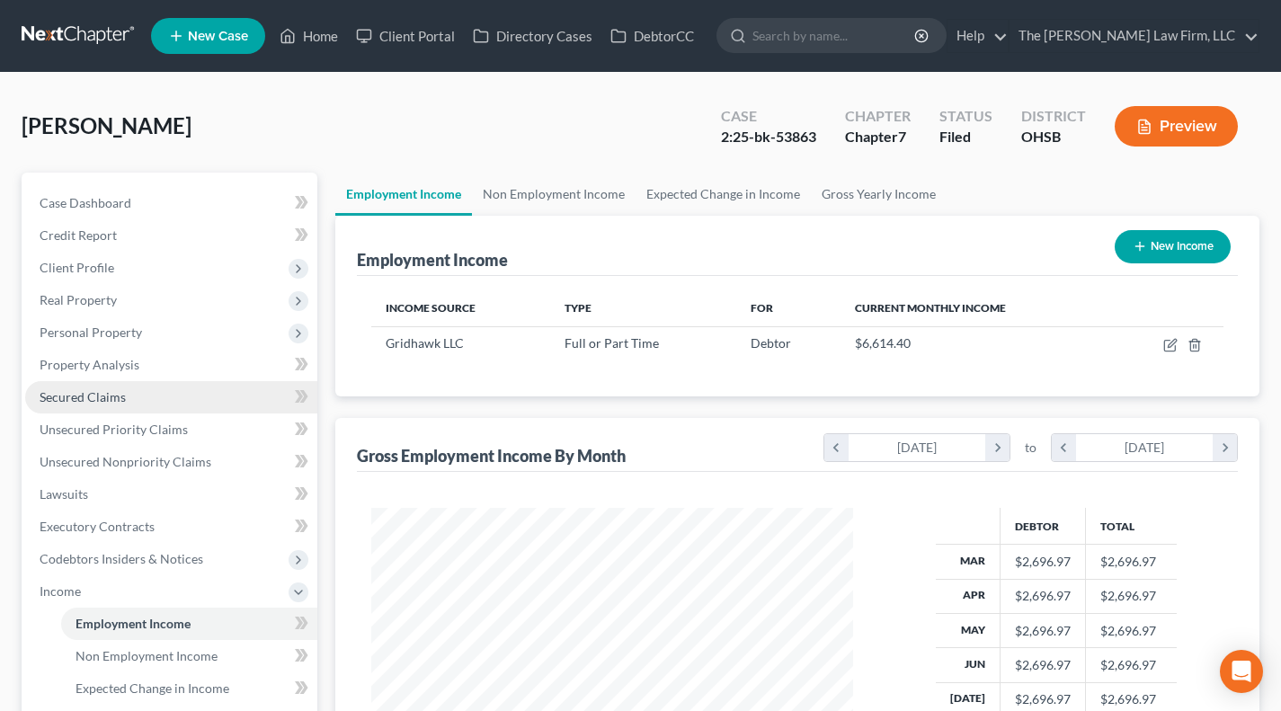
scroll to position [322, 518]
click at [516, 189] on link "Non Employment Income" at bounding box center [554, 194] width 164 height 43
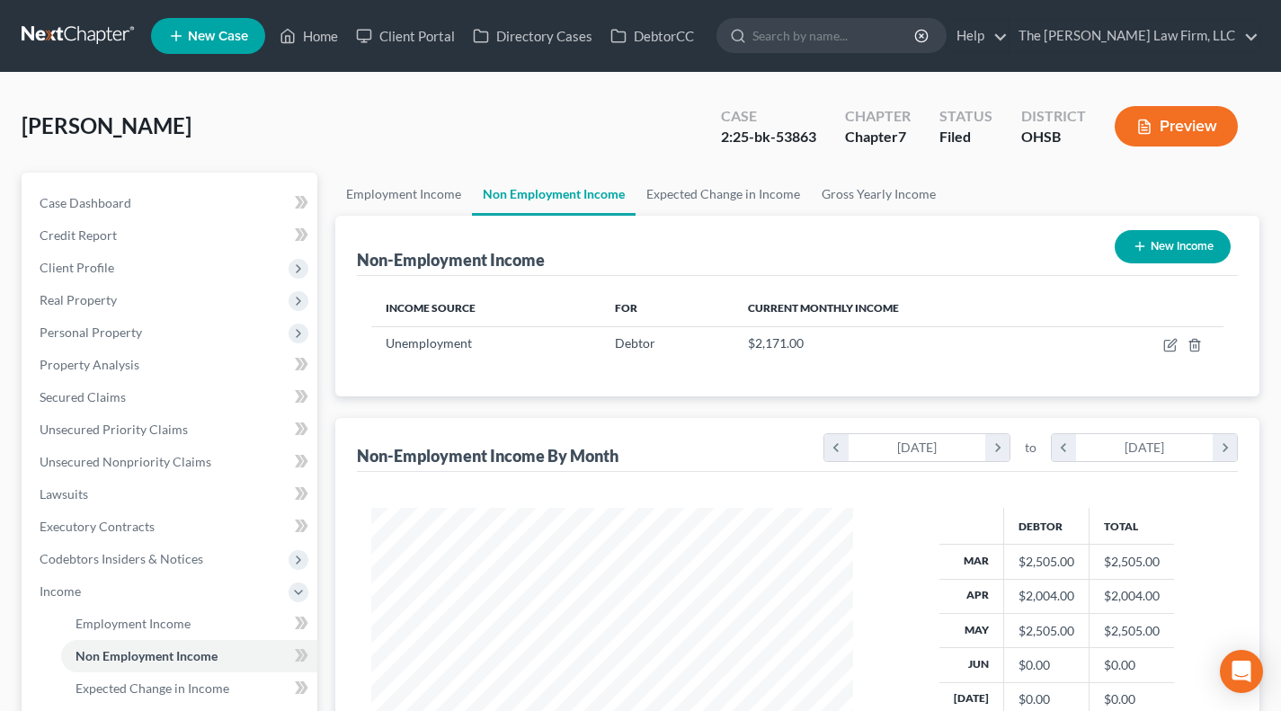
scroll to position [322, 518]
click at [704, 188] on link "Expected Change in Income" at bounding box center [723, 194] width 175 height 43
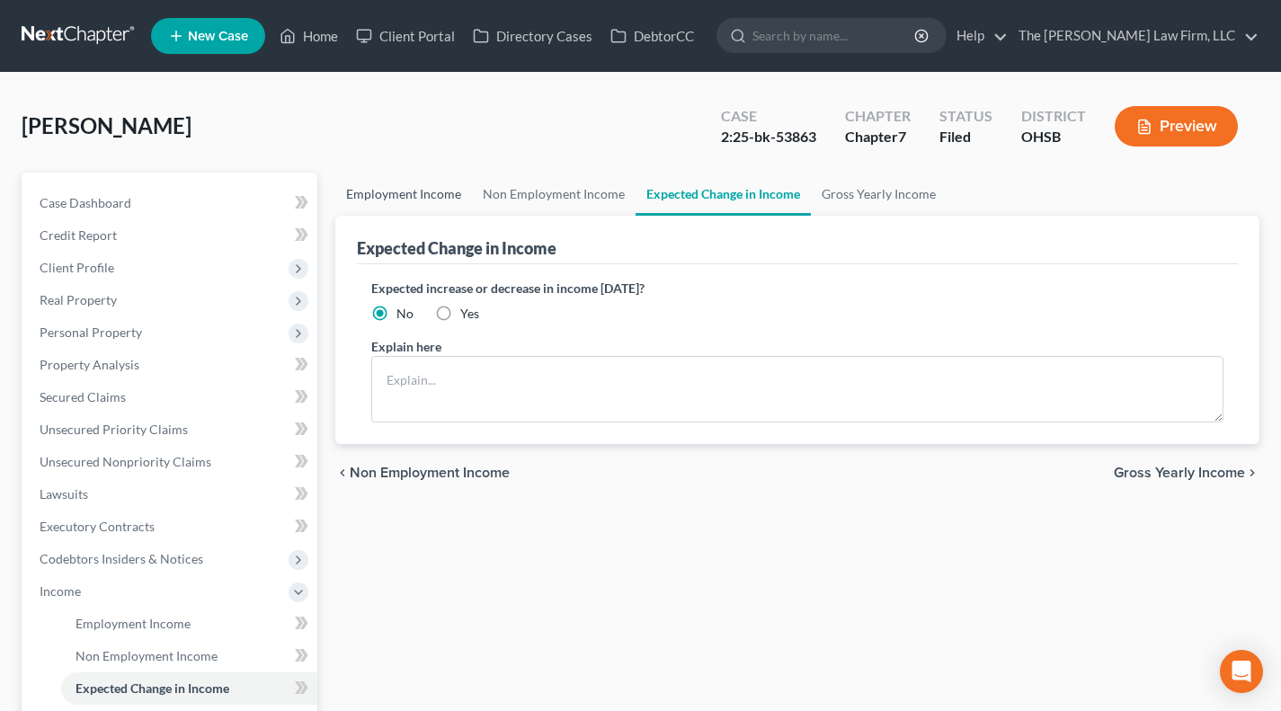
click at [414, 173] on link "Employment Income" at bounding box center [403, 194] width 137 height 43
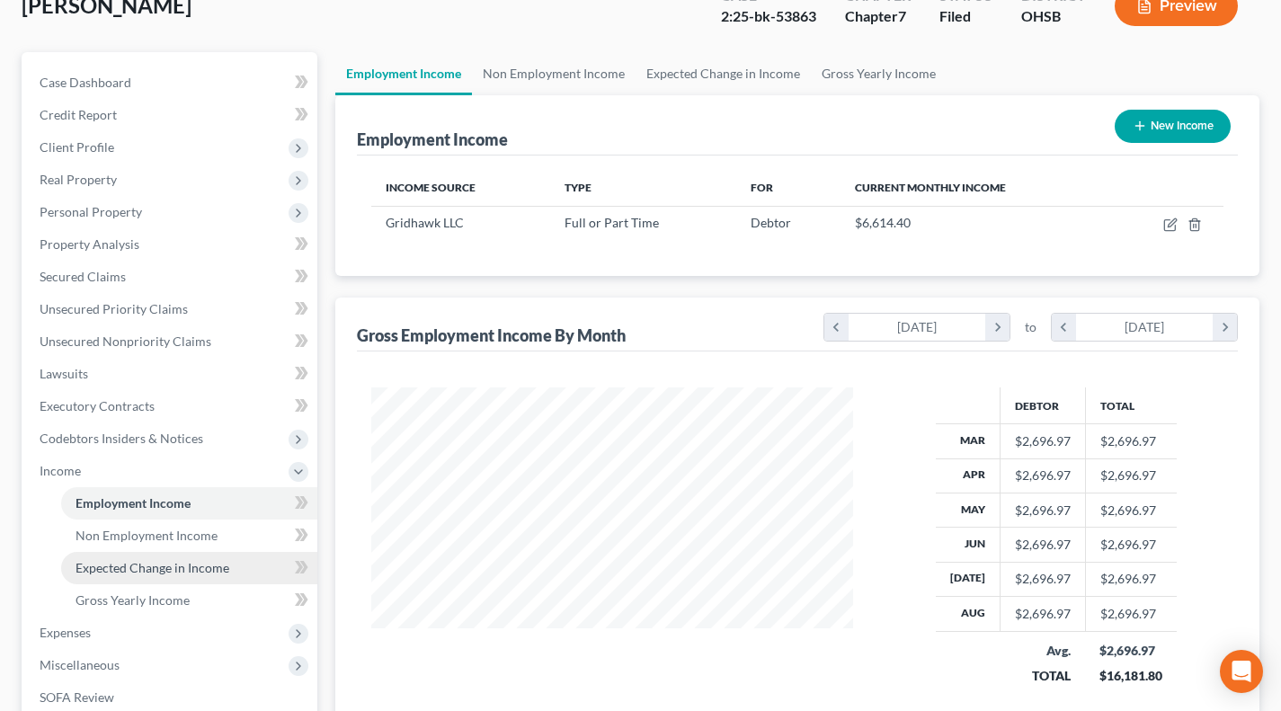
scroll to position [299, 0]
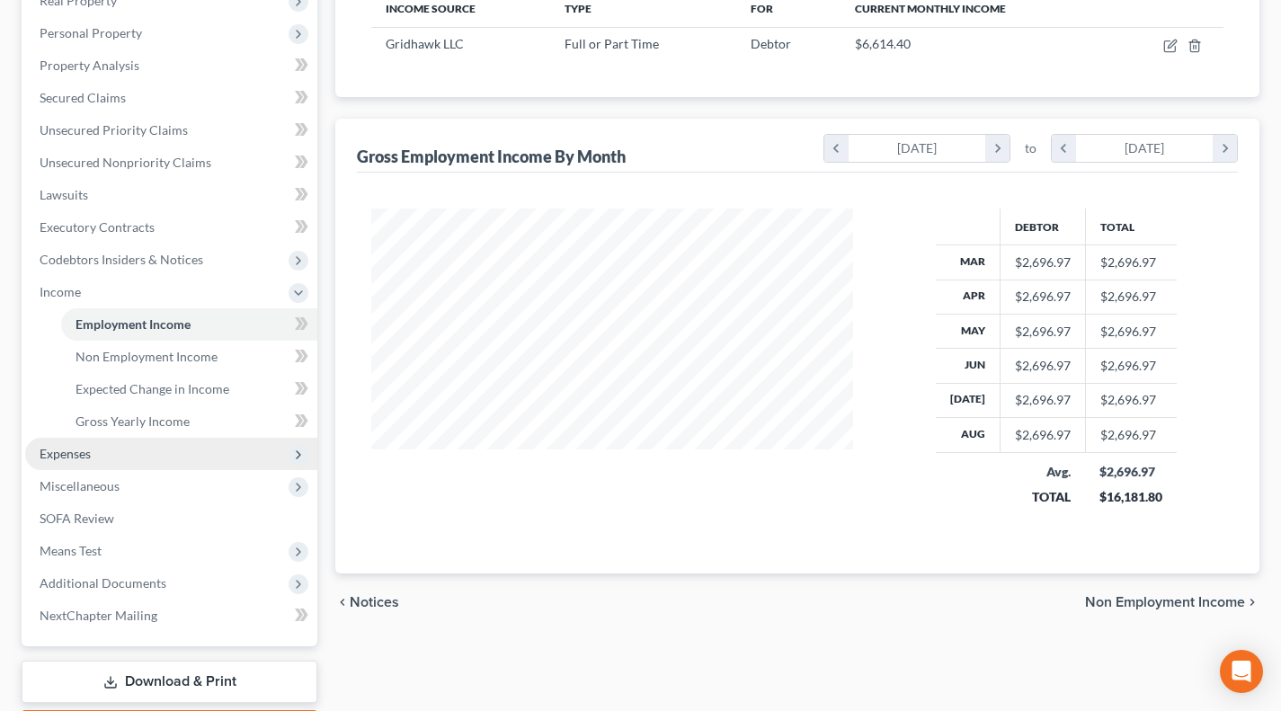
click at [122, 466] on span "Expenses" at bounding box center [171, 454] width 292 height 32
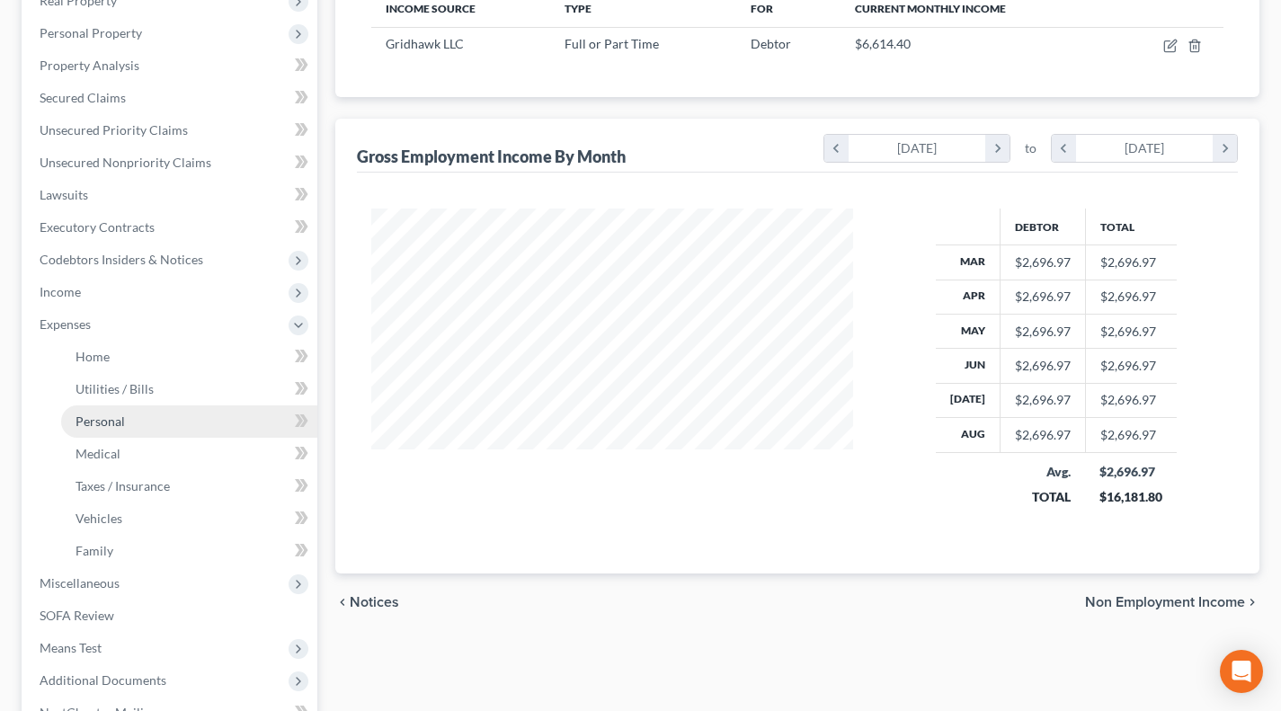
click at [113, 429] on link "Personal" at bounding box center [189, 422] width 256 height 32
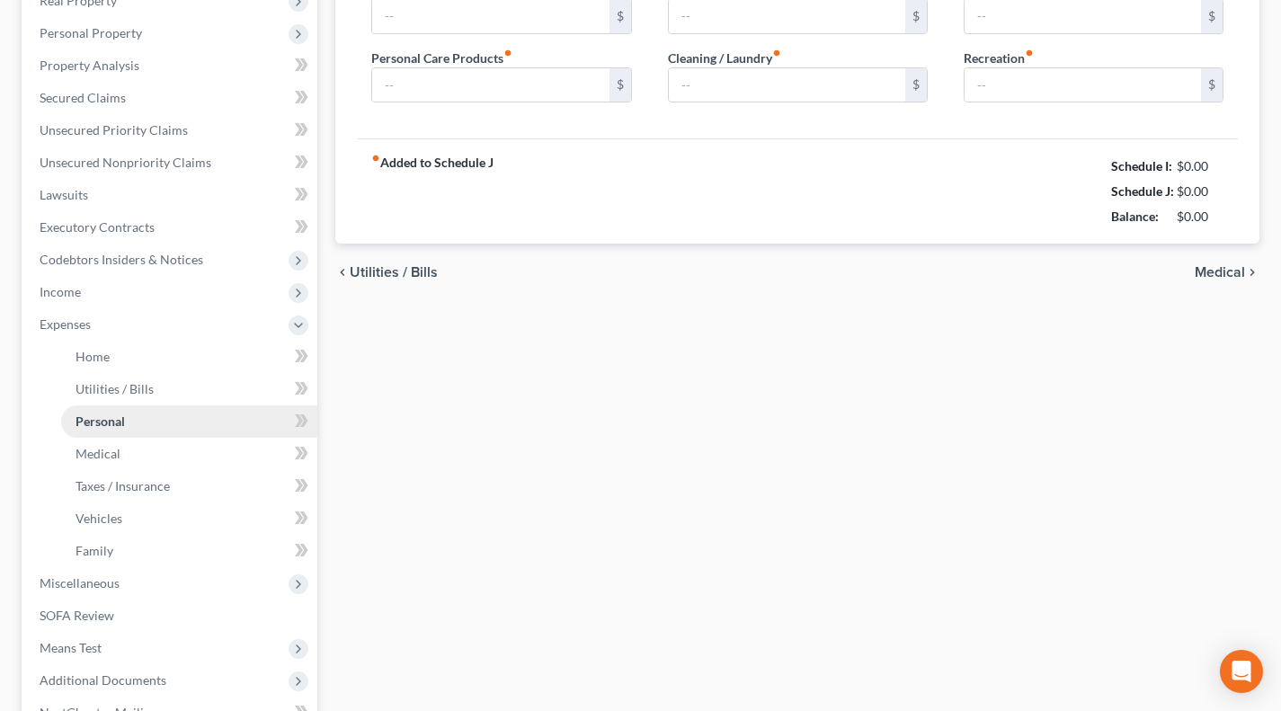
type input "700.00"
type input "175.00"
type input "50.00"
type input "150.00"
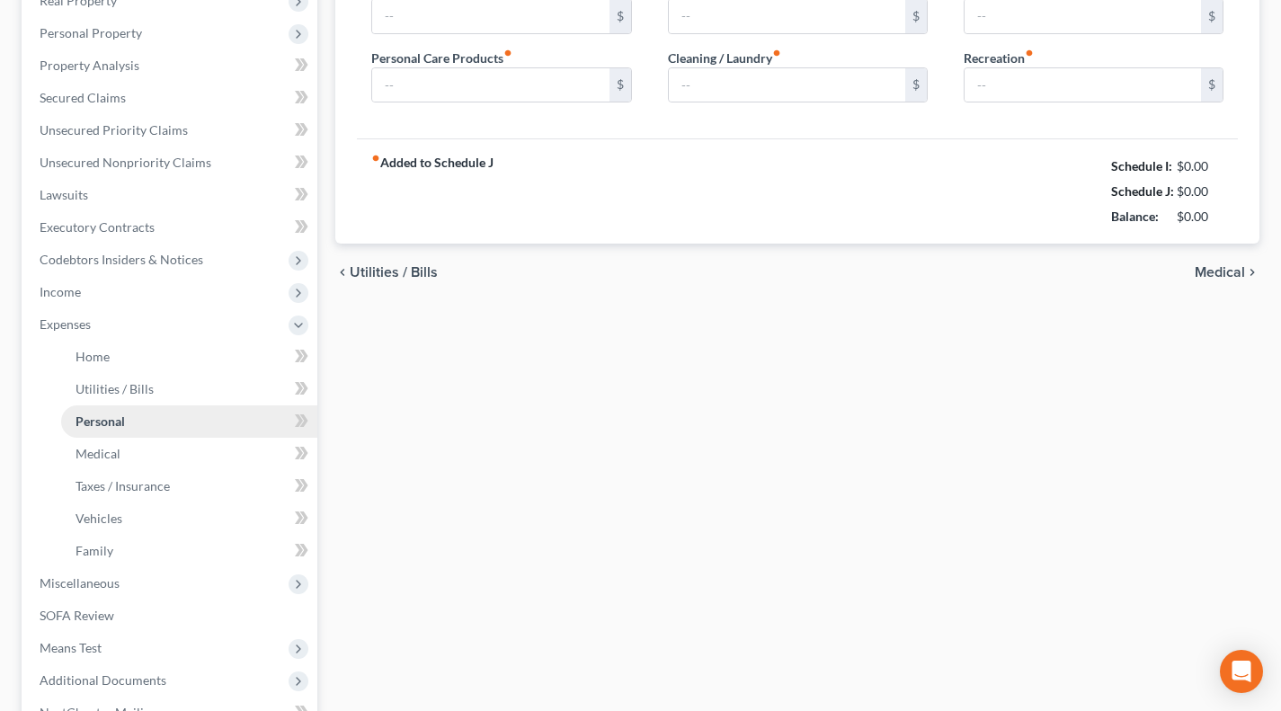
type input "250.00"
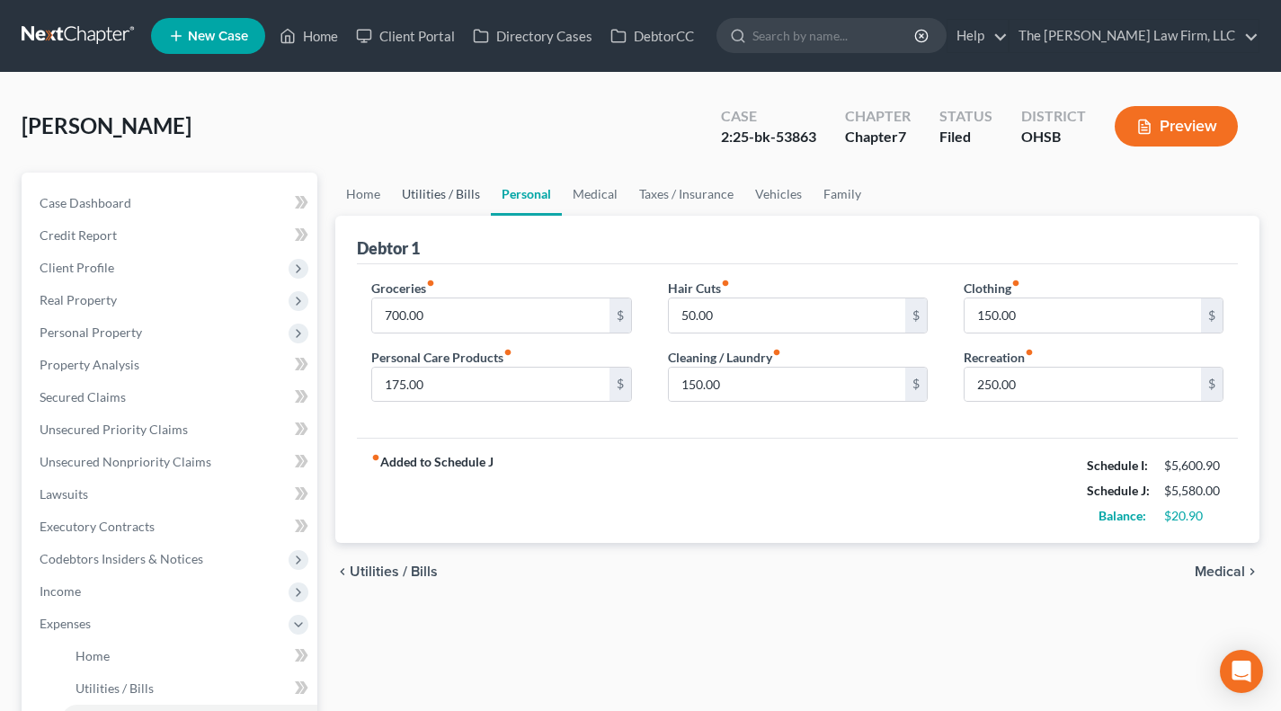
click at [447, 203] on link "Utilities / Bills" at bounding box center [441, 194] width 100 height 43
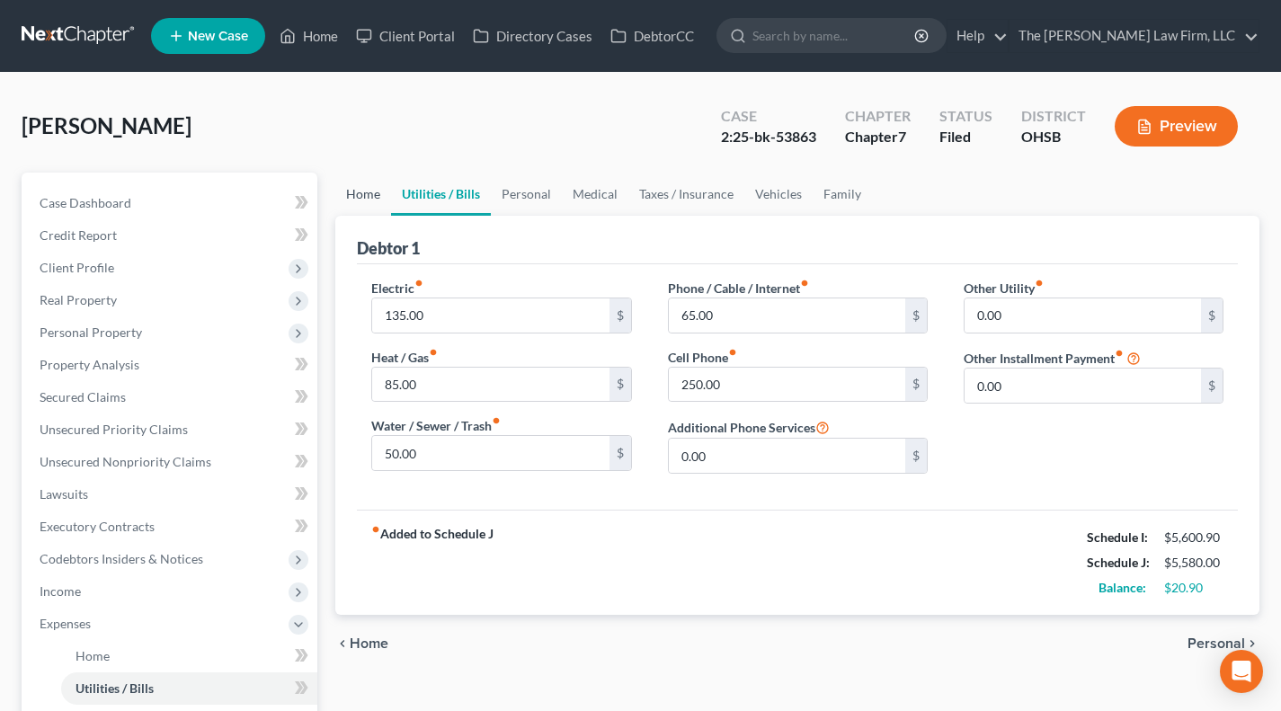
click at [362, 194] on link "Home" at bounding box center [363, 194] width 56 height 43
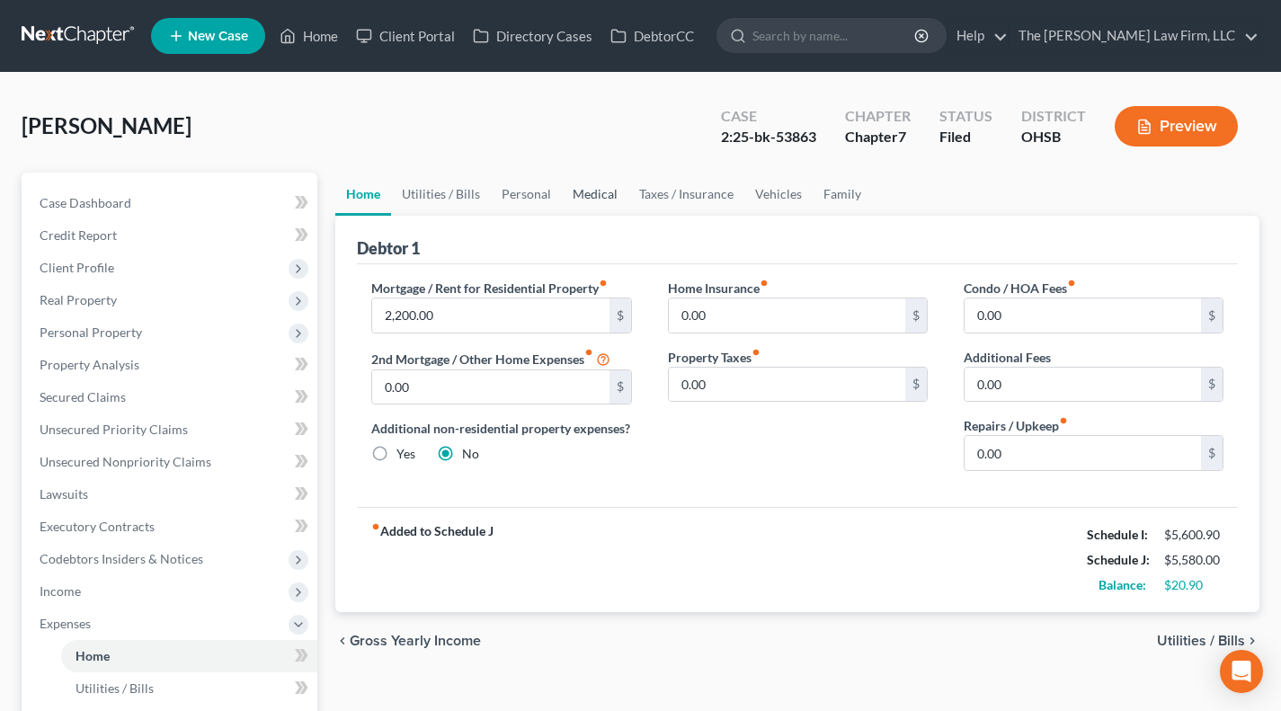
click at [562, 194] on link "Medical" at bounding box center [595, 194] width 67 height 43
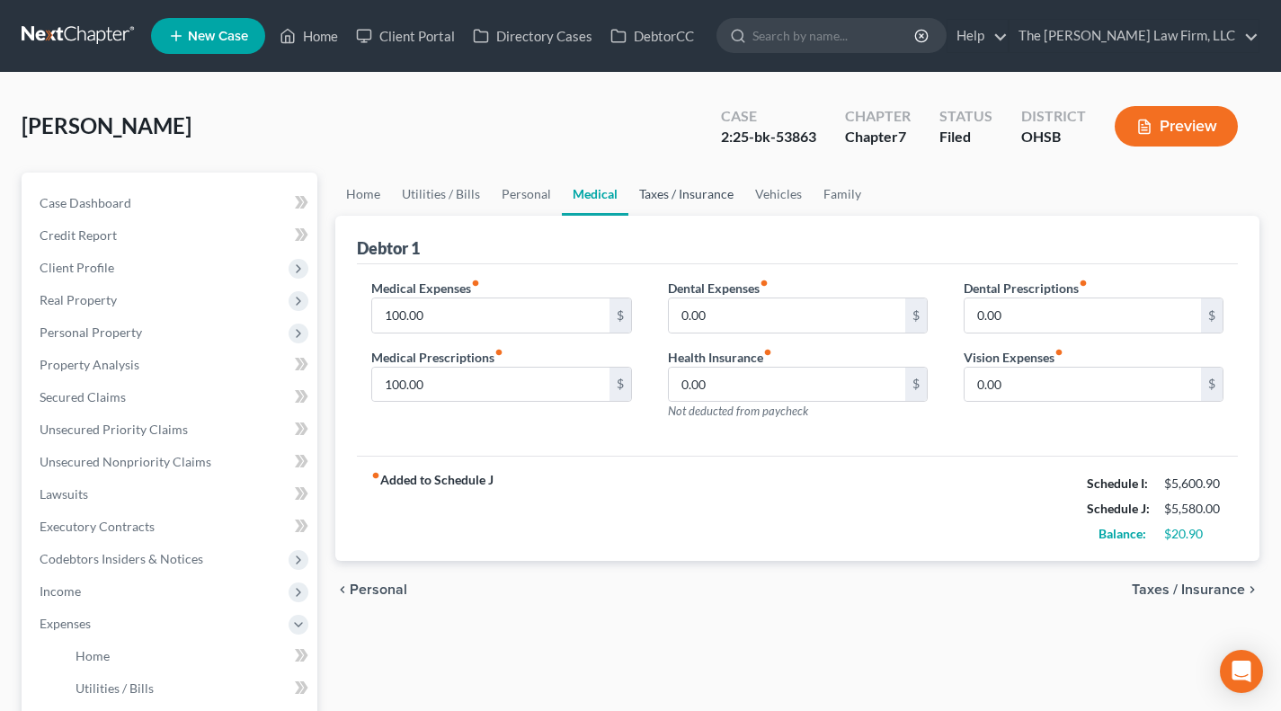
click at [662, 201] on link "Taxes / Insurance" at bounding box center [687, 194] width 116 height 43
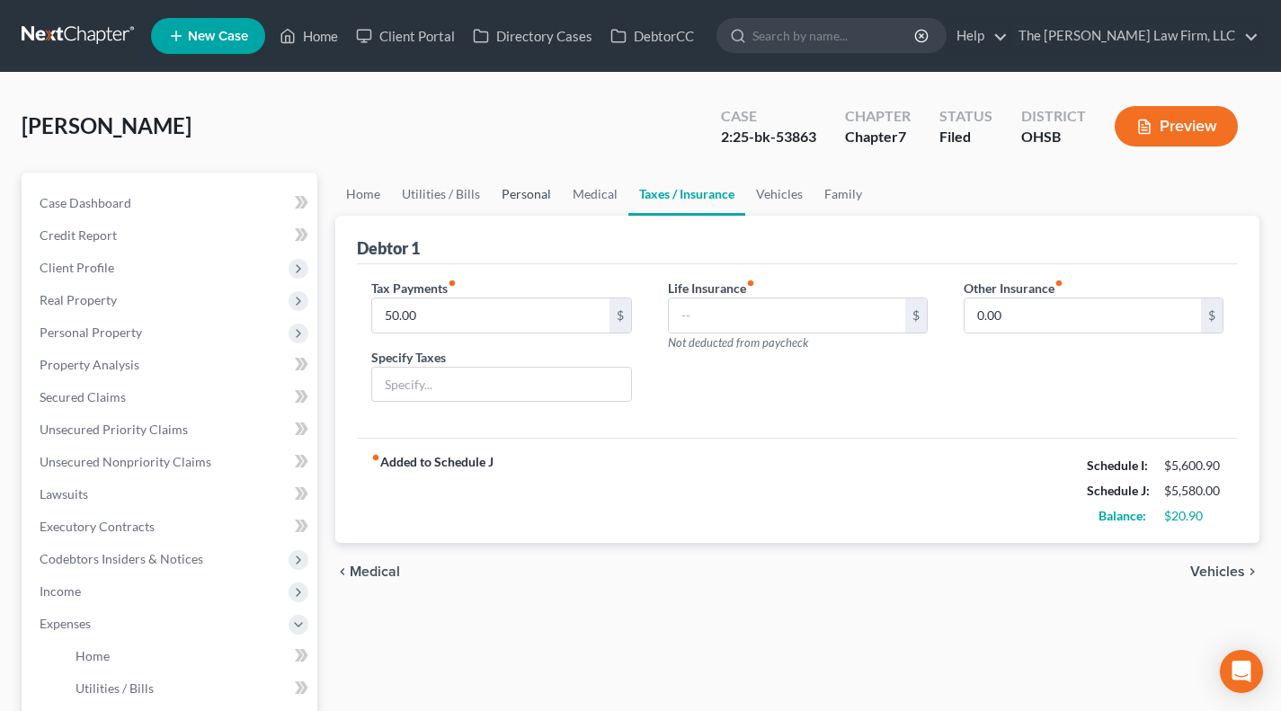
click at [505, 192] on link "Personal" at bounding box center [526, 194] width 71 height 43
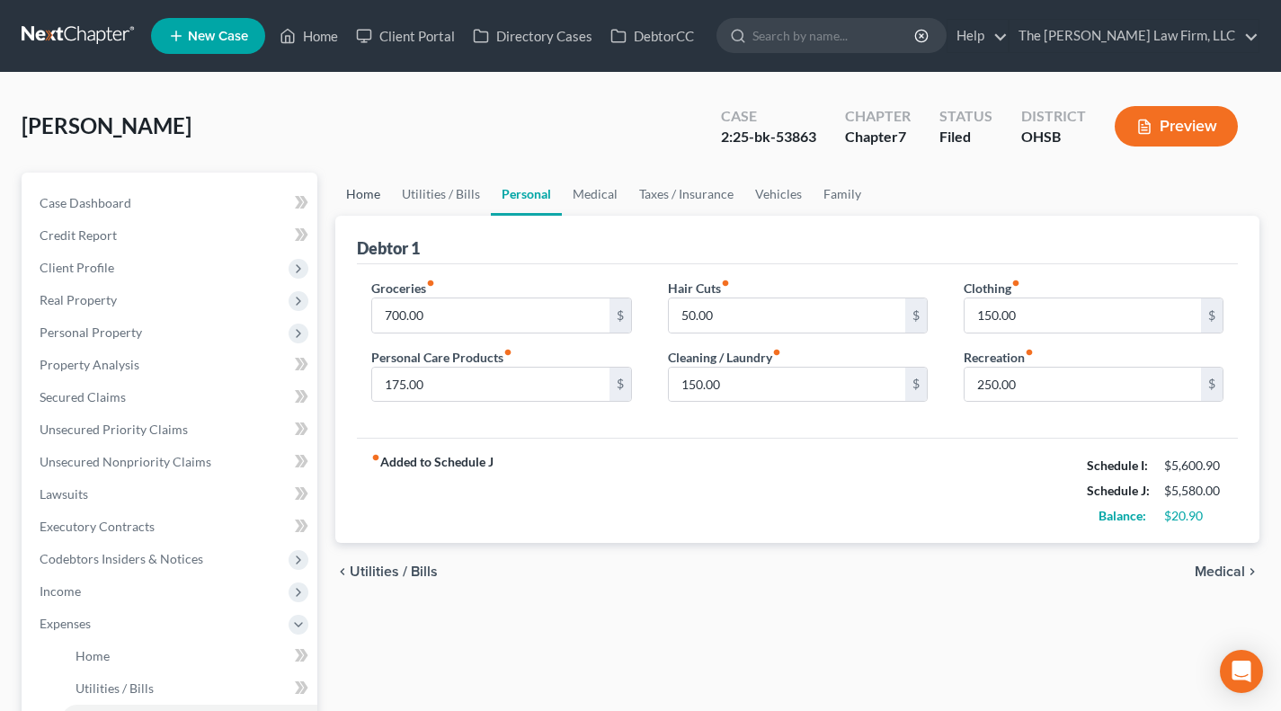
click at [366, 187] on link "Home" at bounding box center [363, 194] width 56 height 43
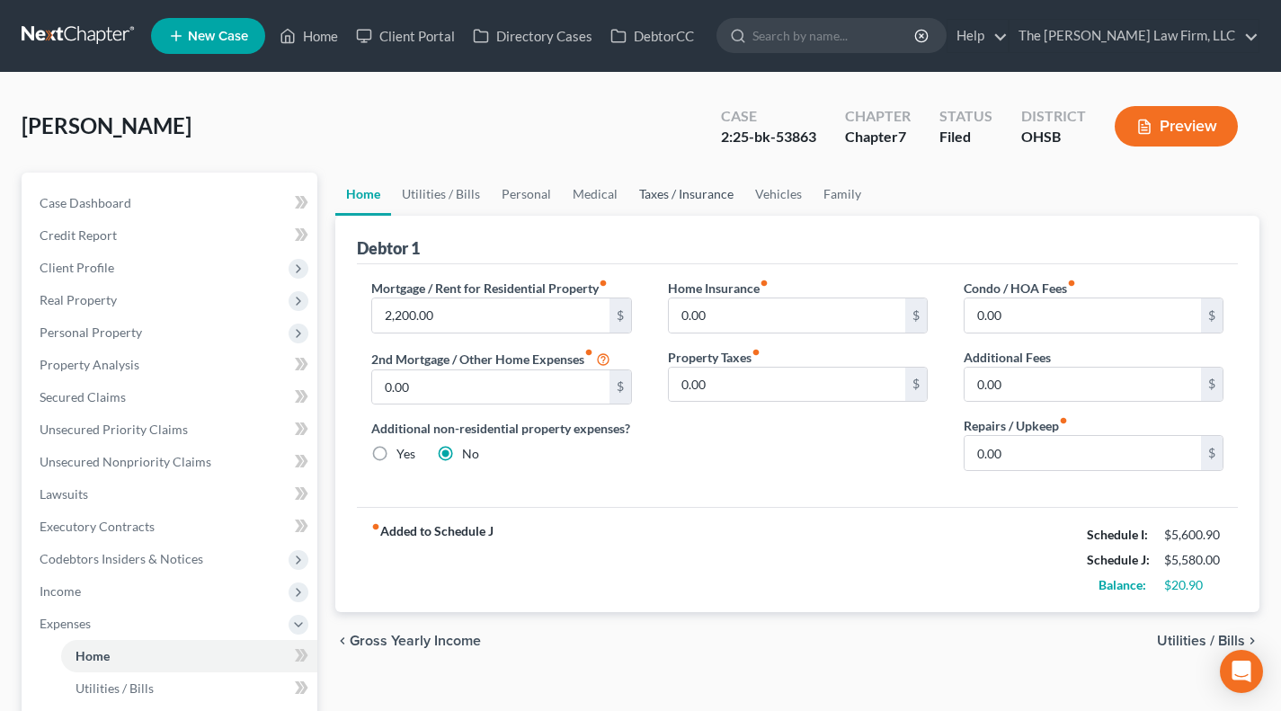
click at [712, 198] on link "Taxes / Insurance" at bounding box center [687, 194] width 116 height 43
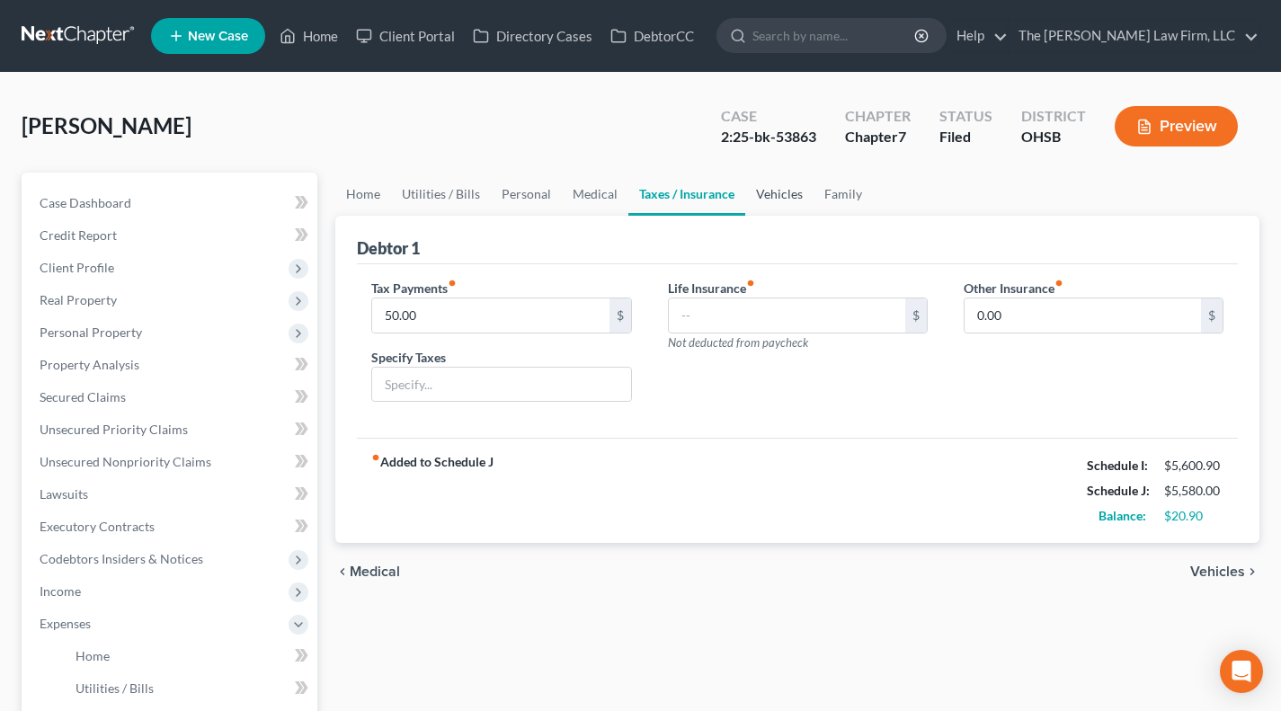
click at [764, 193] on link "Vehicles" at bounding box center [780, 194] width 68 height 43
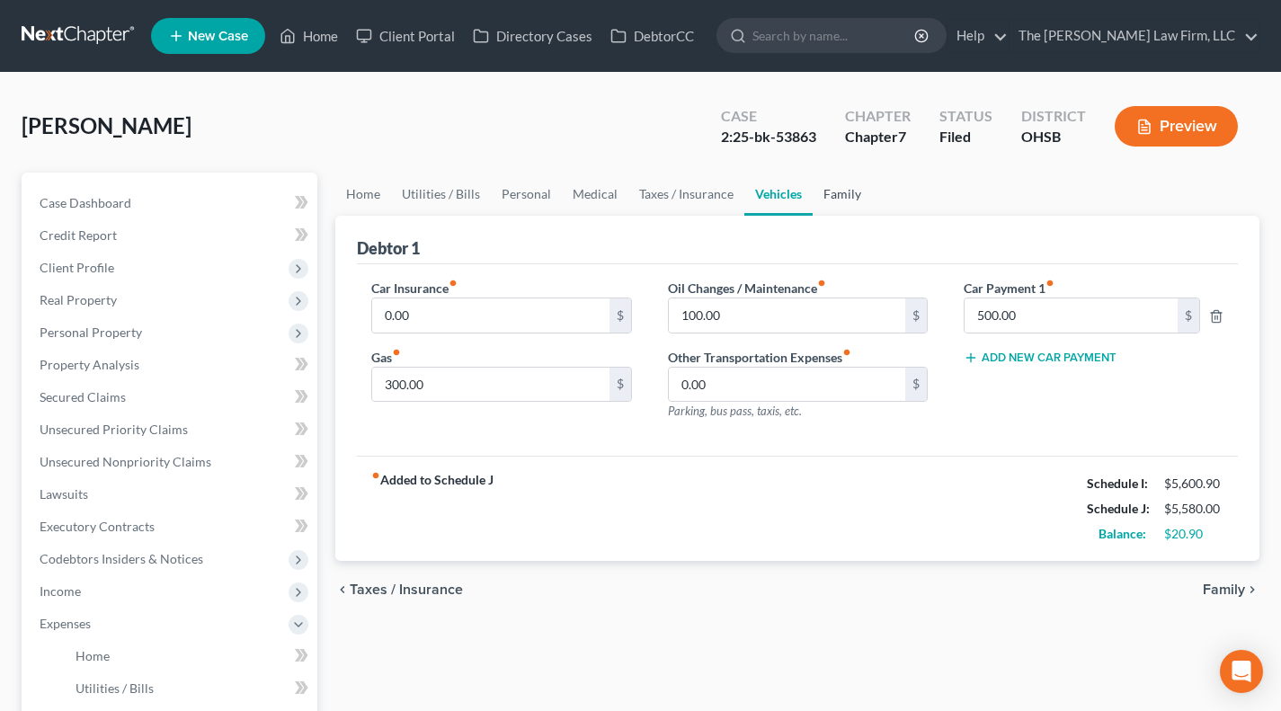
click at [813, 192] on link "Family" at bounding box center [842, 194] width 59 height 43
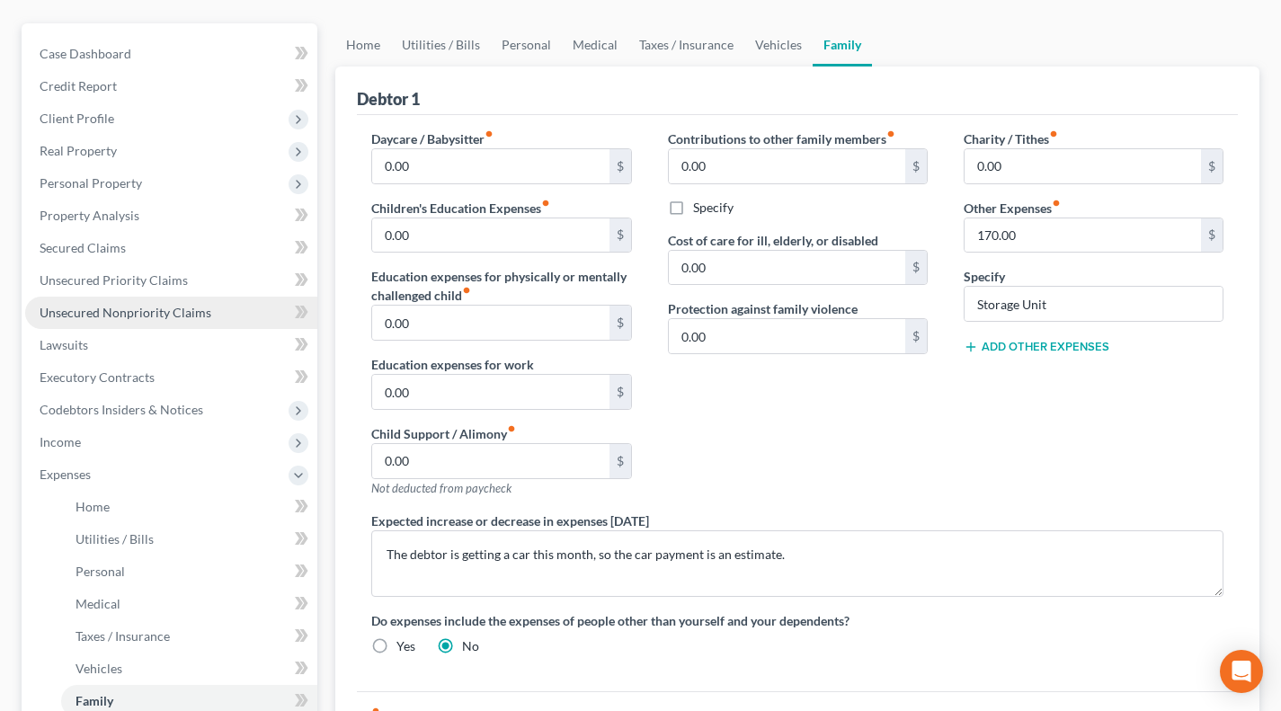
click at [146, 315] on span "Unsecured Nonpriority Claims" at bounding box center [126, 312] width 172 height 15
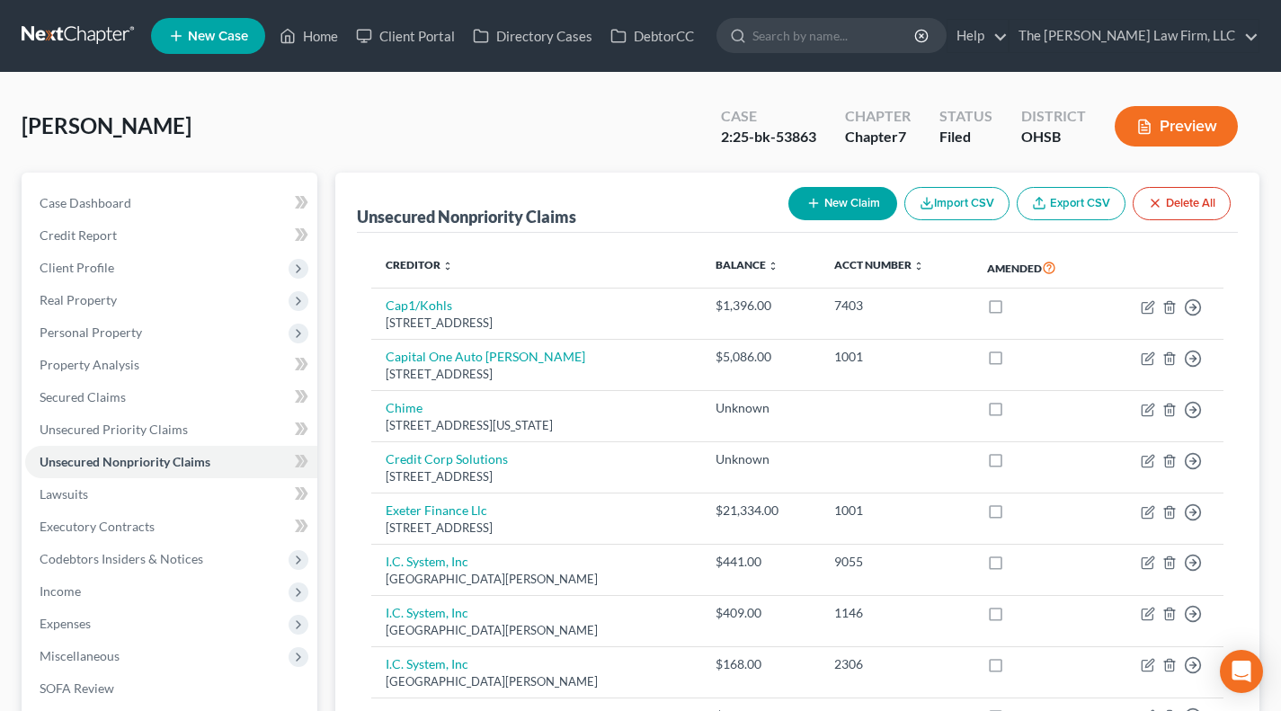
click at [612, 124] on div "Morlan, Carly Upgraded Case 2:25-bk-53863 Chapter Chapter 7 Status Filed Distri…" at bounding box center [641, 133] width 1238 height 78
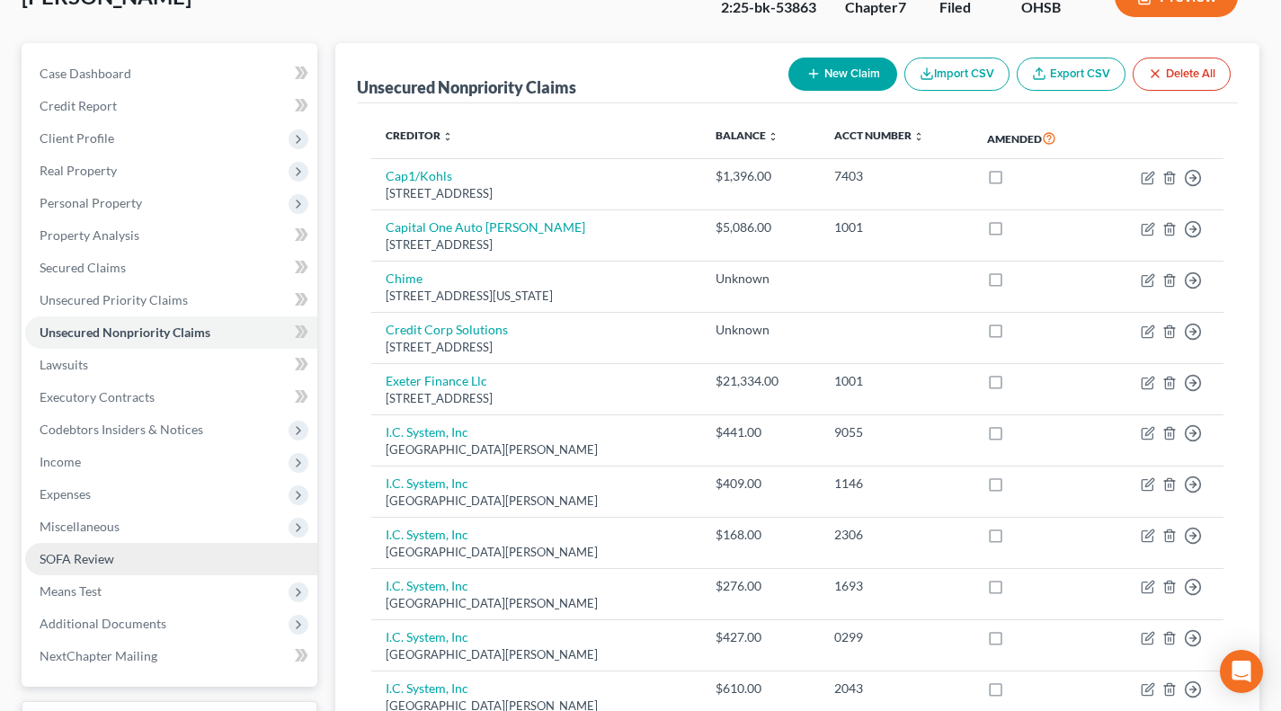
scroll to position [149, 0]
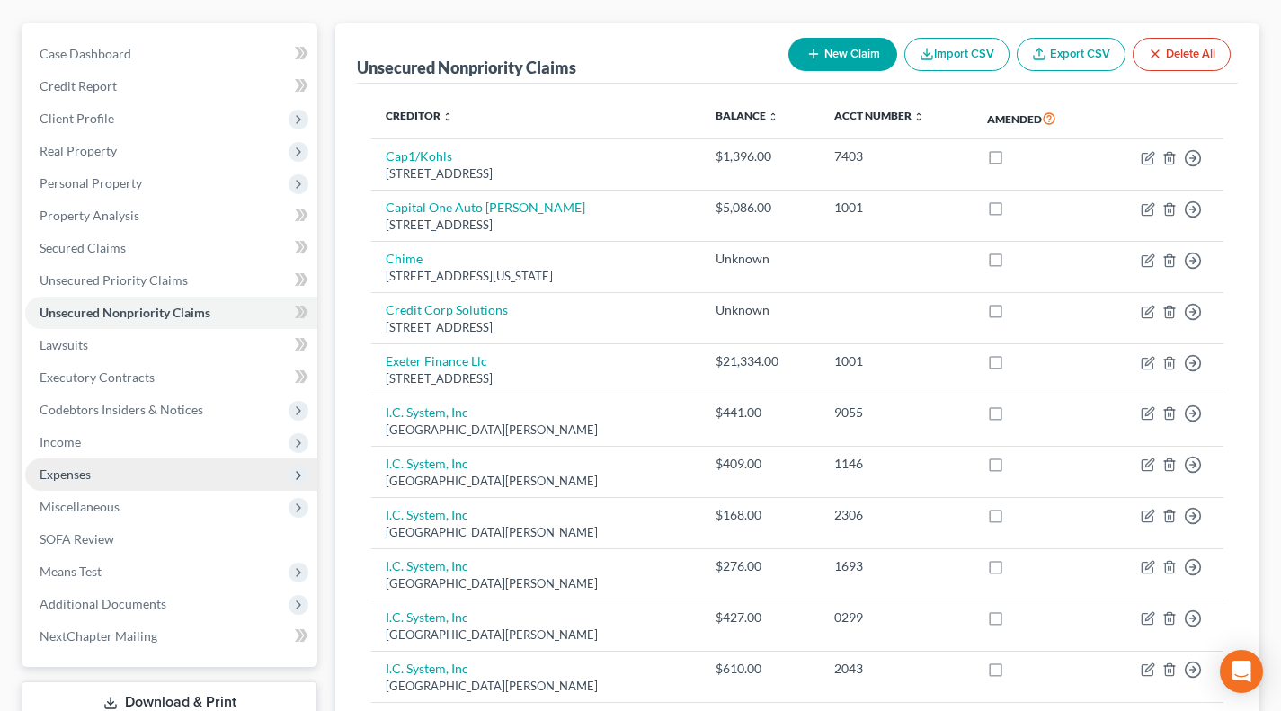
click at [115, 475] on span "Expenses" at bounding box center [171, 475] width 292 height 32
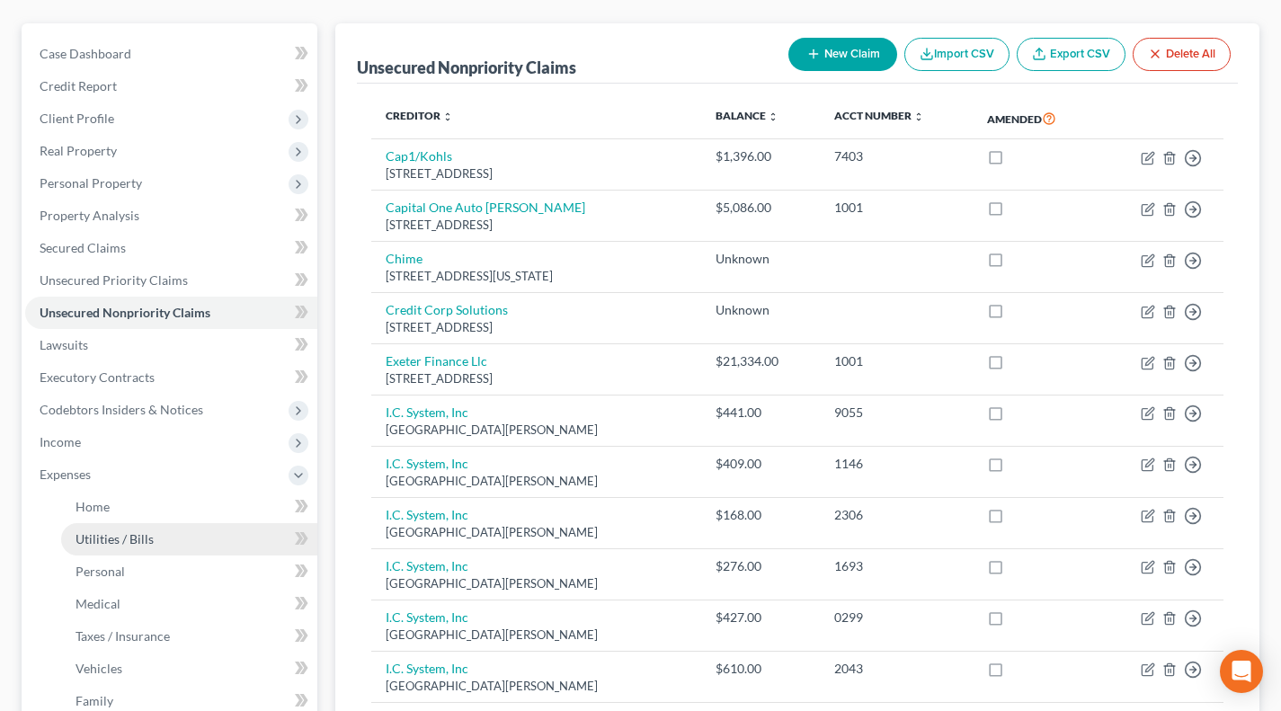
click at [111, 525] on link "Utilities / Bills" at bounding box center [189, 539] width 256 height 32
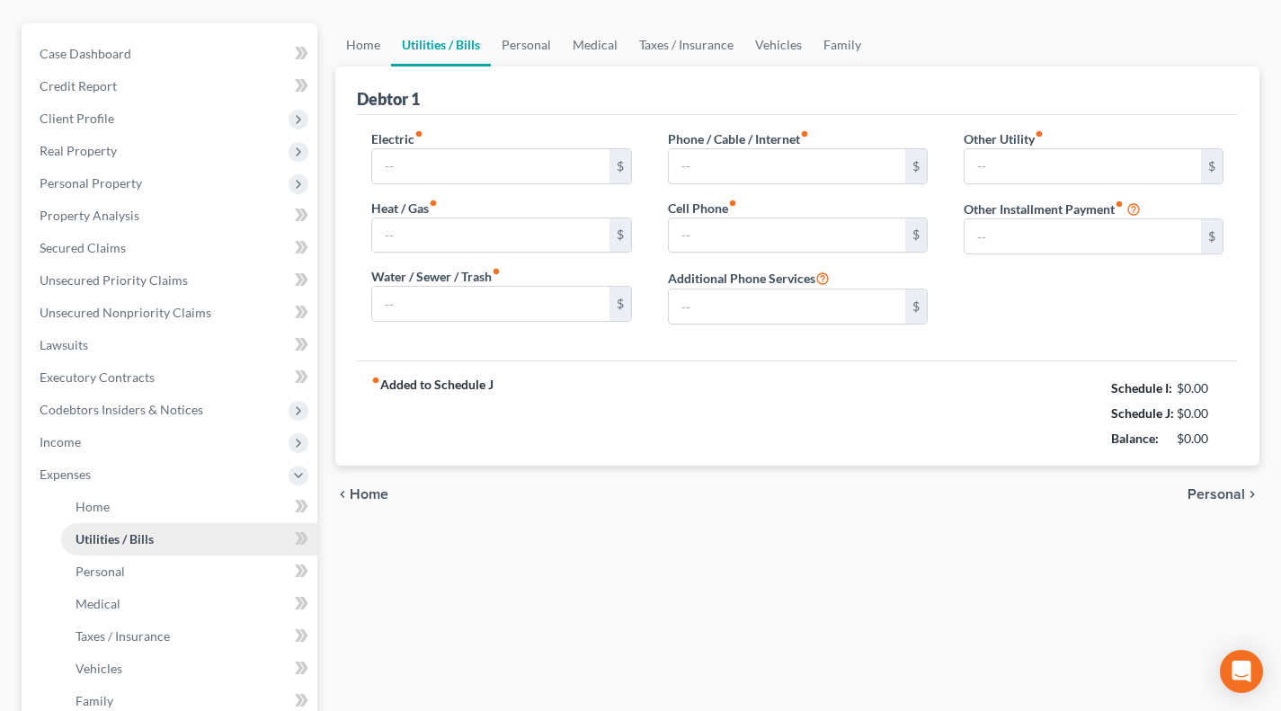
scroll to position [3, 0]
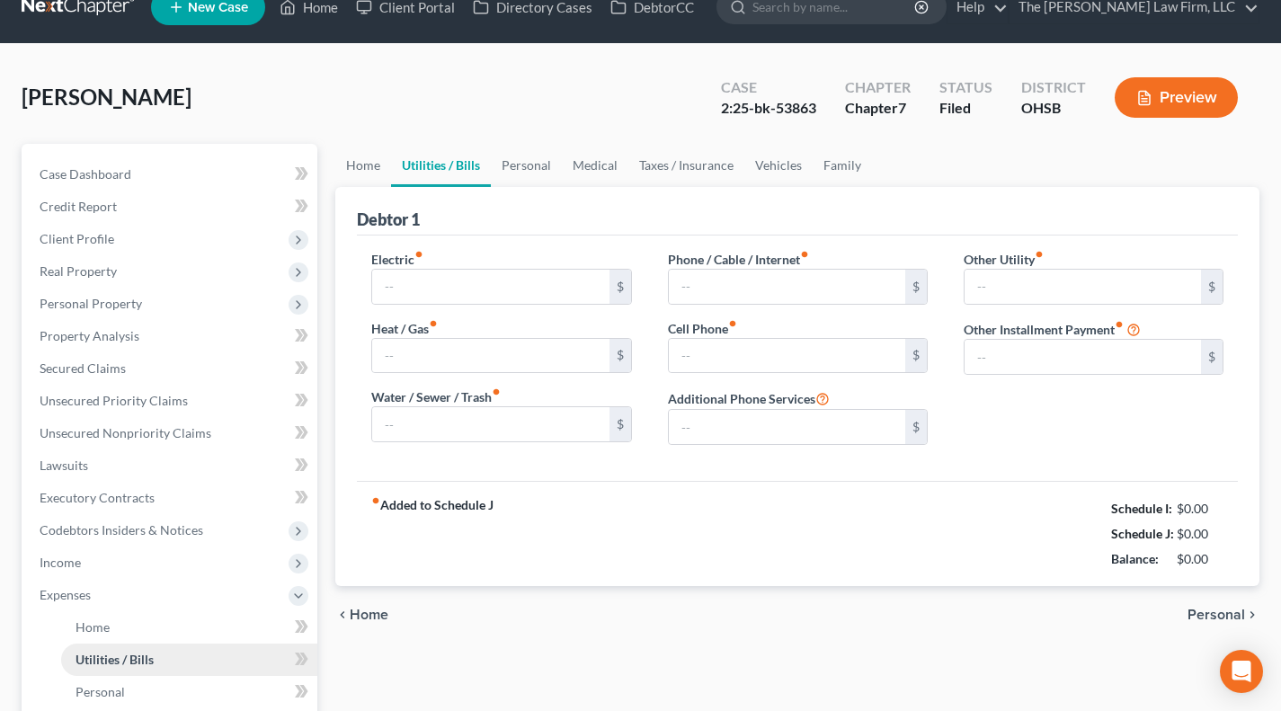
type input "135.00"
type input "85.00"
type input "50.00"
type input "65.00"
type input "250.00"
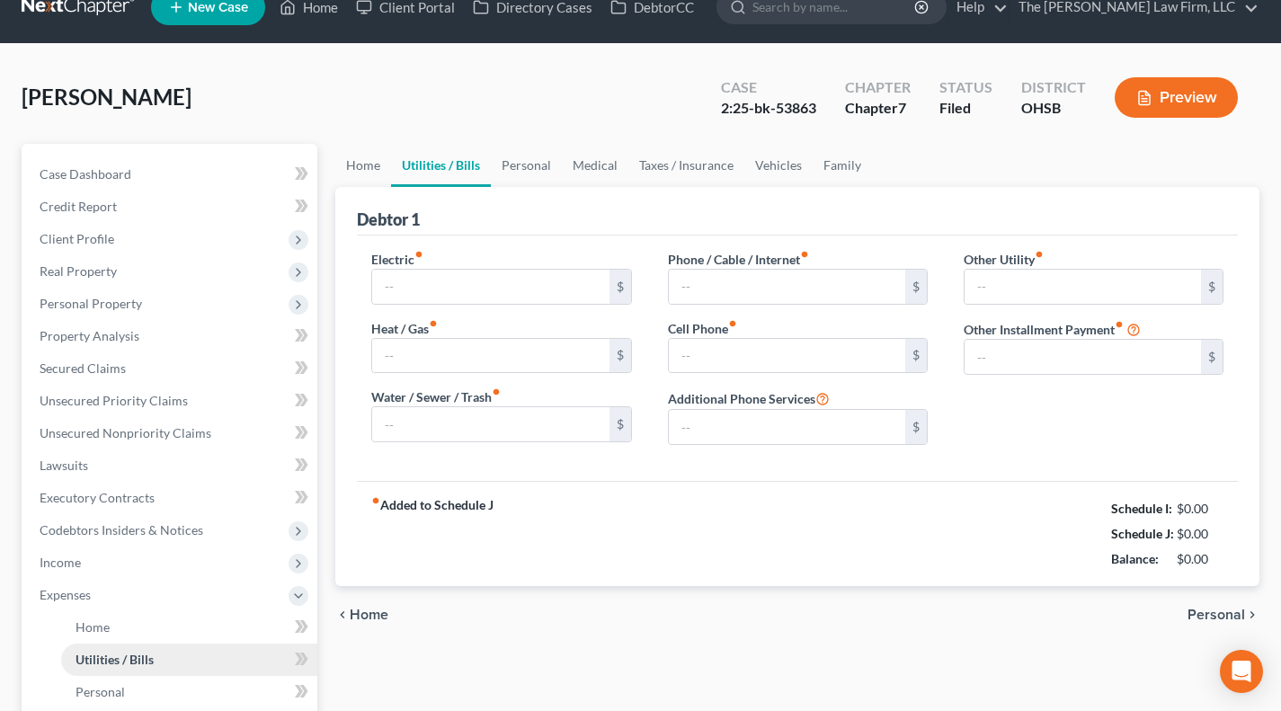
type input "0.00"
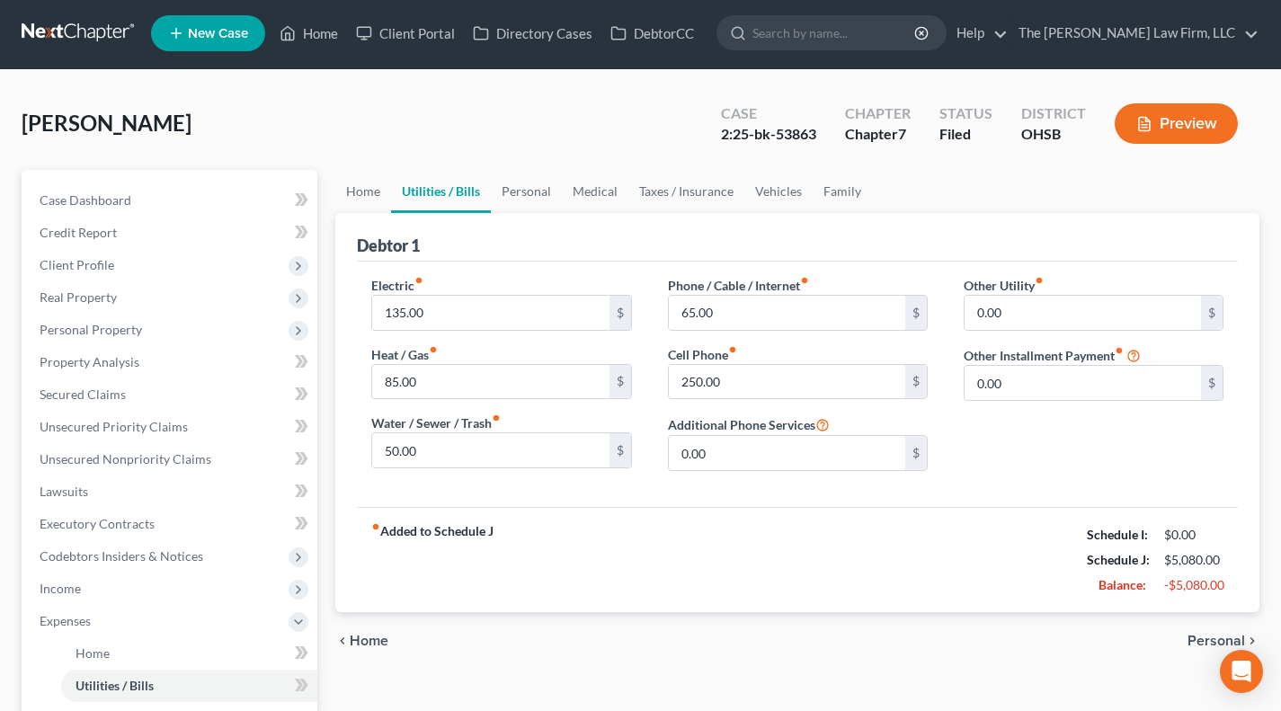
scroll to position [0, 0]
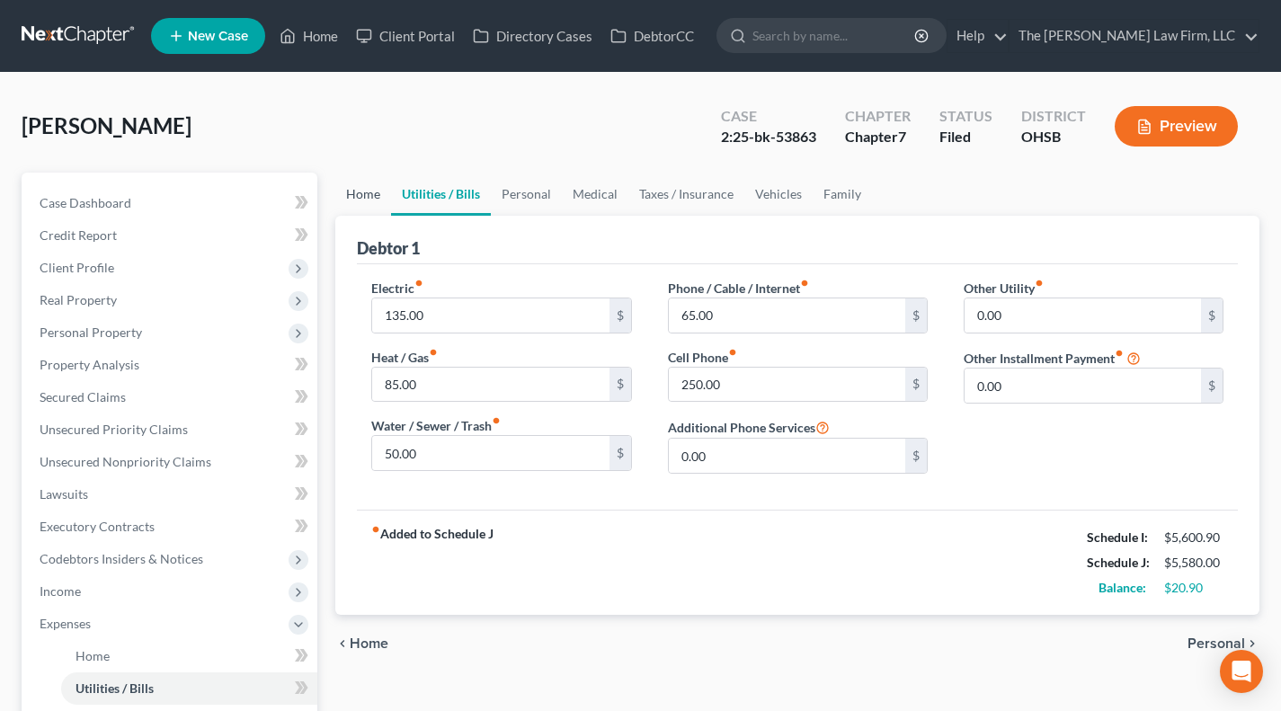
click at [367, 192] on link "Home" at bounding box center [363, 194] width 56 height 43
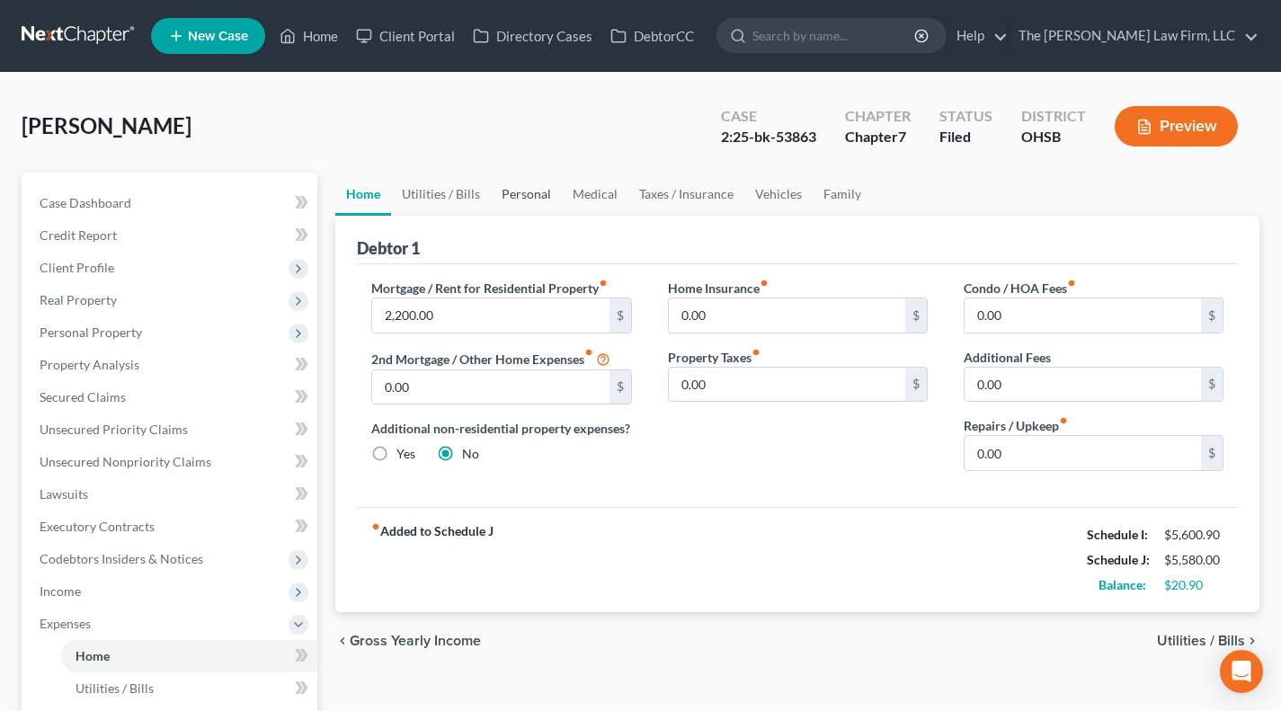
click at [541, 191] on link "Personal" at bounding box center [526, 194] width 71 height 43
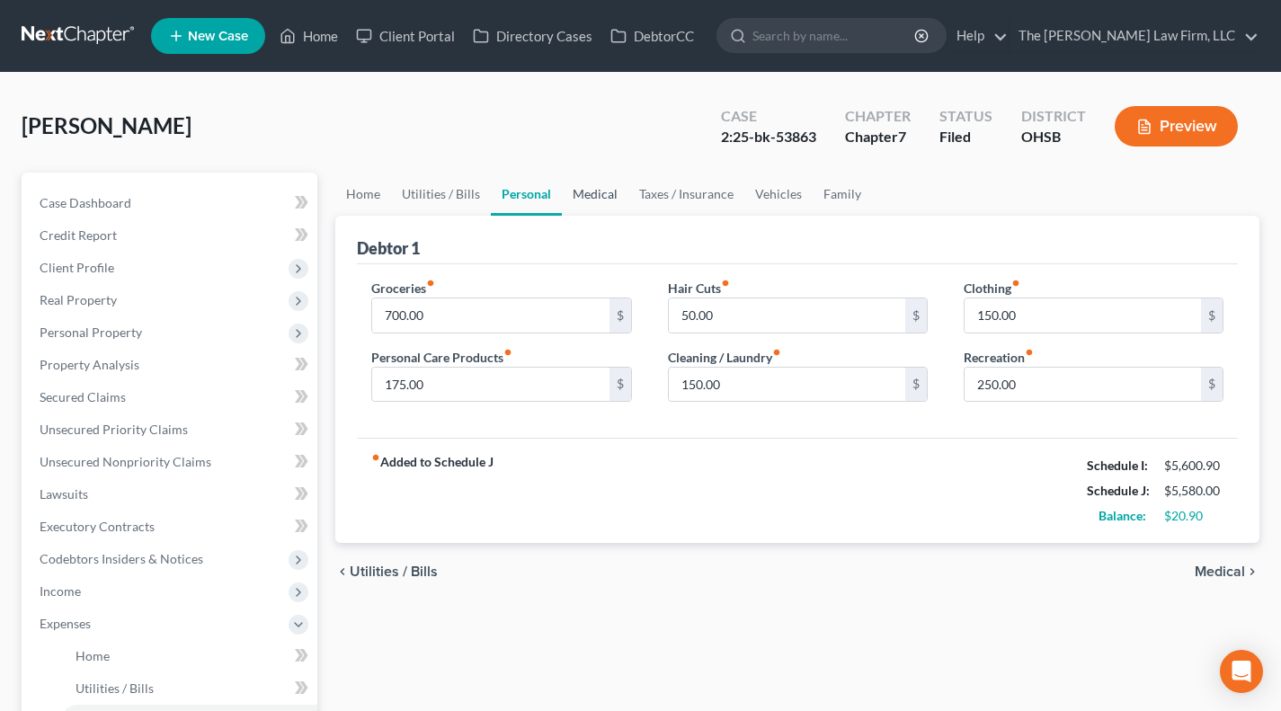
click at [589, 191] on link "Medical" at bounding box center [595, 194] width 67 height 43
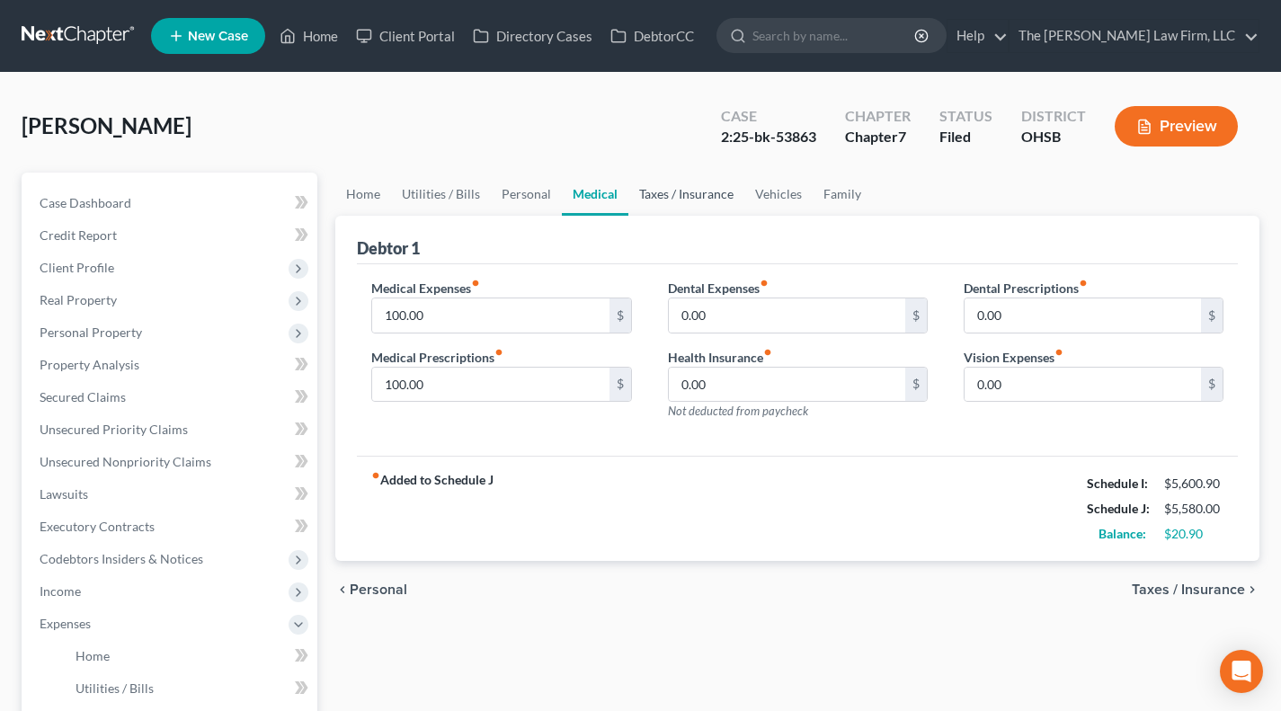
click at [695, 197] on link "Taxes / Insurance" at bounding box center [687, 194] width 116 height 43
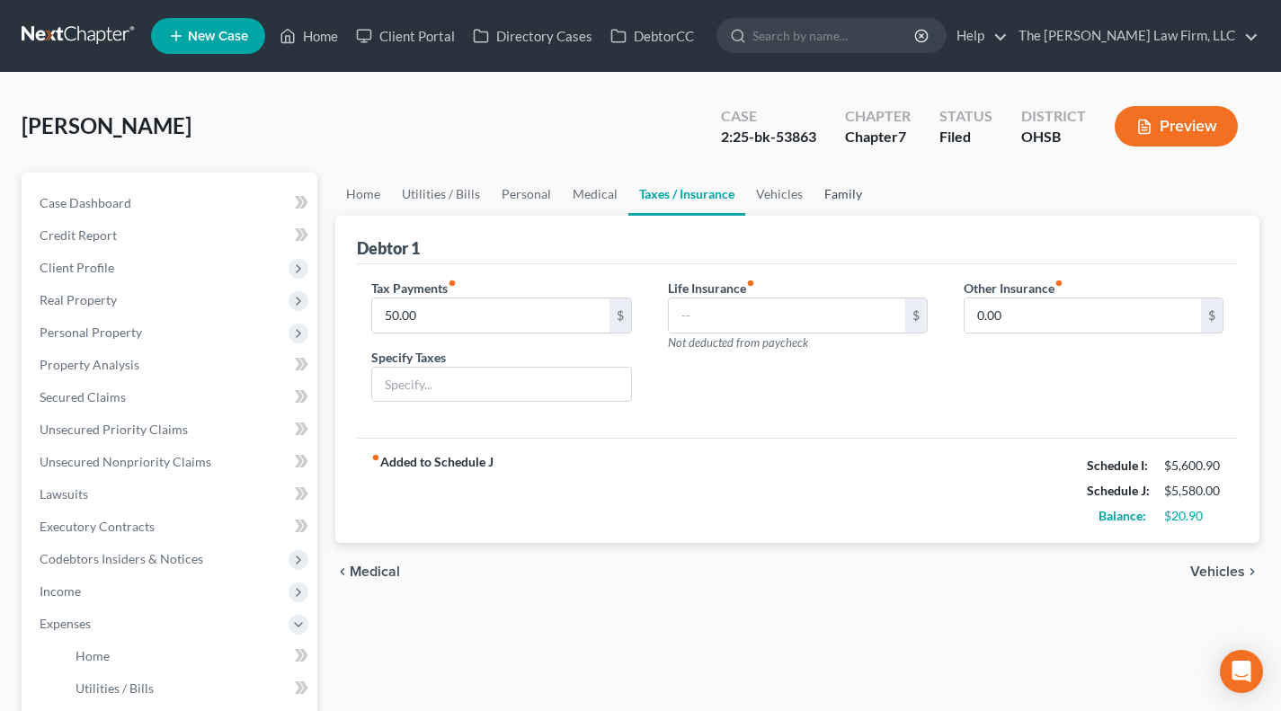
click at [814, 205] on link "Family" at bounding box center [843, 194] width 59 height 43
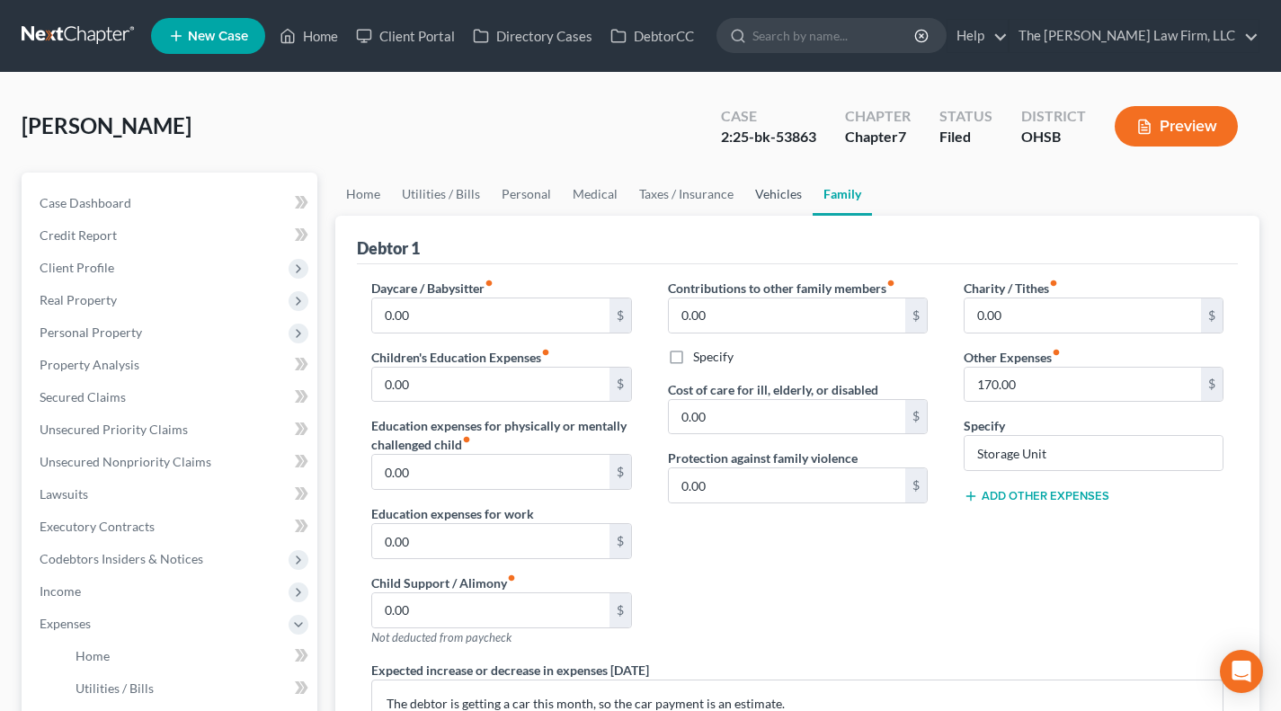
click at [765, 190] on link "Vehicles" at bounding box center [779, 194] width 68 height 43
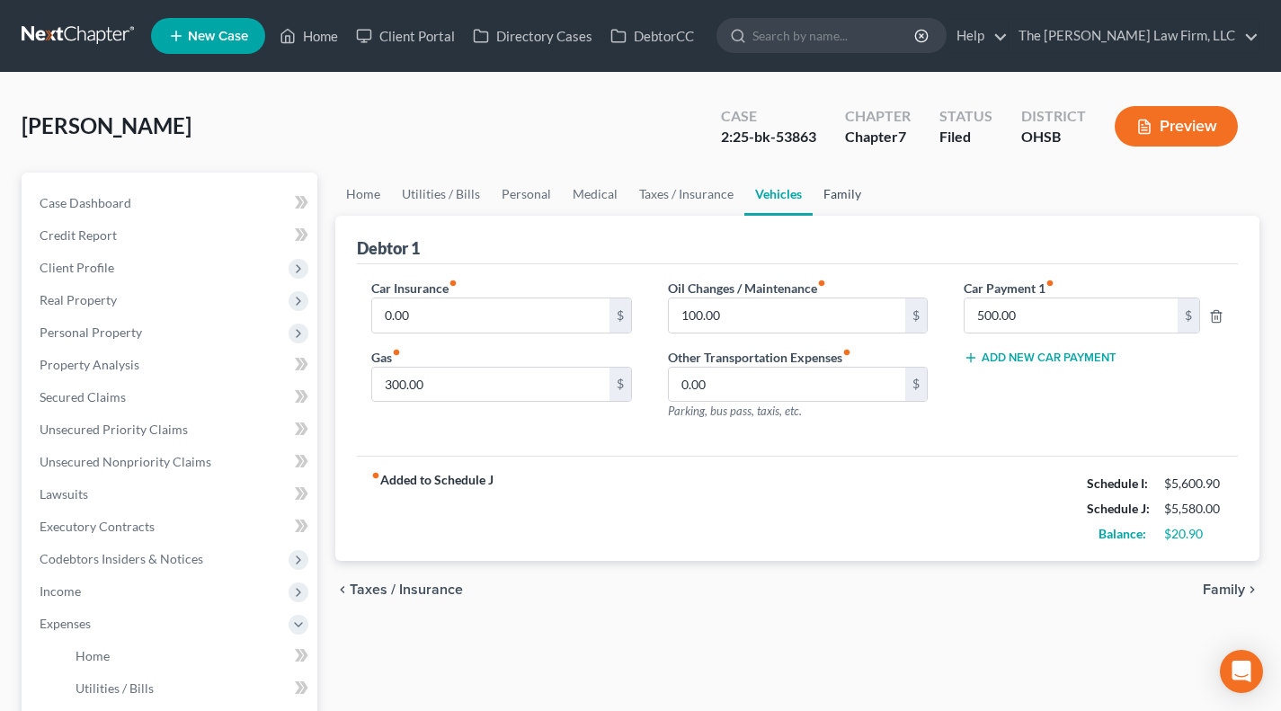
click at [857, 201] on link "Family" at bounding box center [842, 194] width 59 height 43
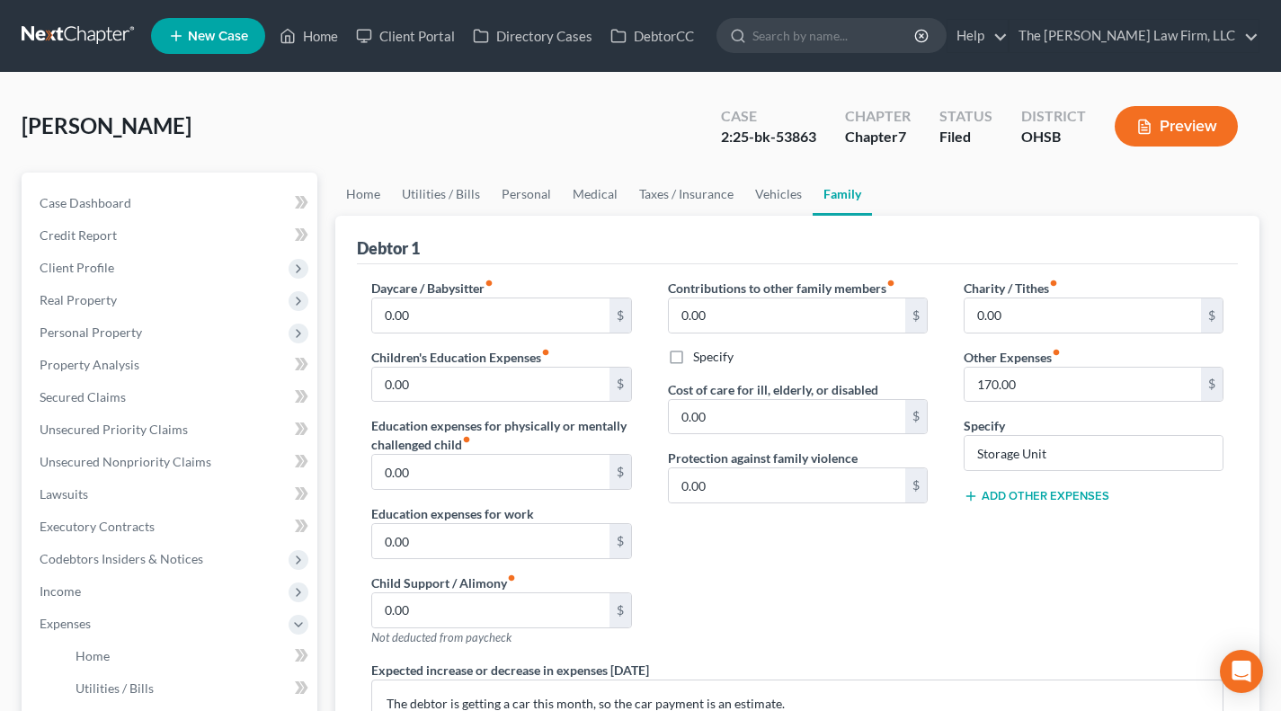
click at [953, 251] on div "Debtor 1" at bounding box center [797, 240] width 881 height 49
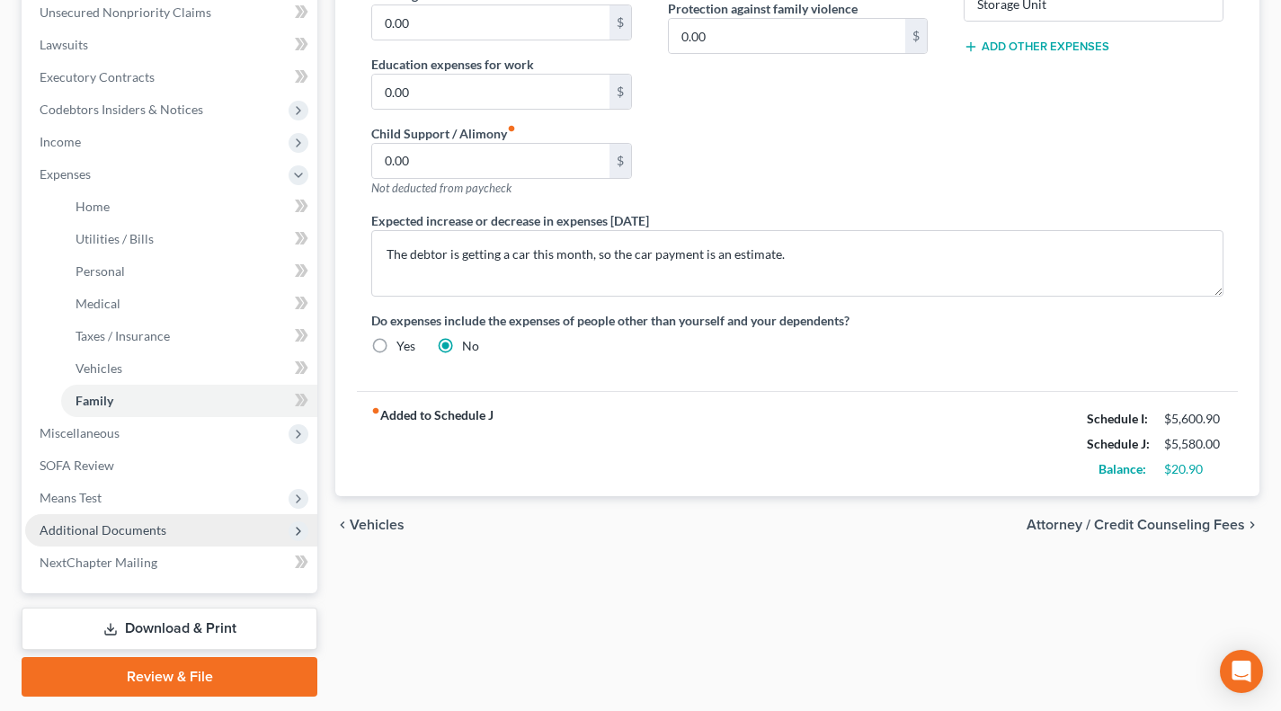
click at [128, 531] on span "Additional Documents" at bounding box center [103, 529] width 127 height 15
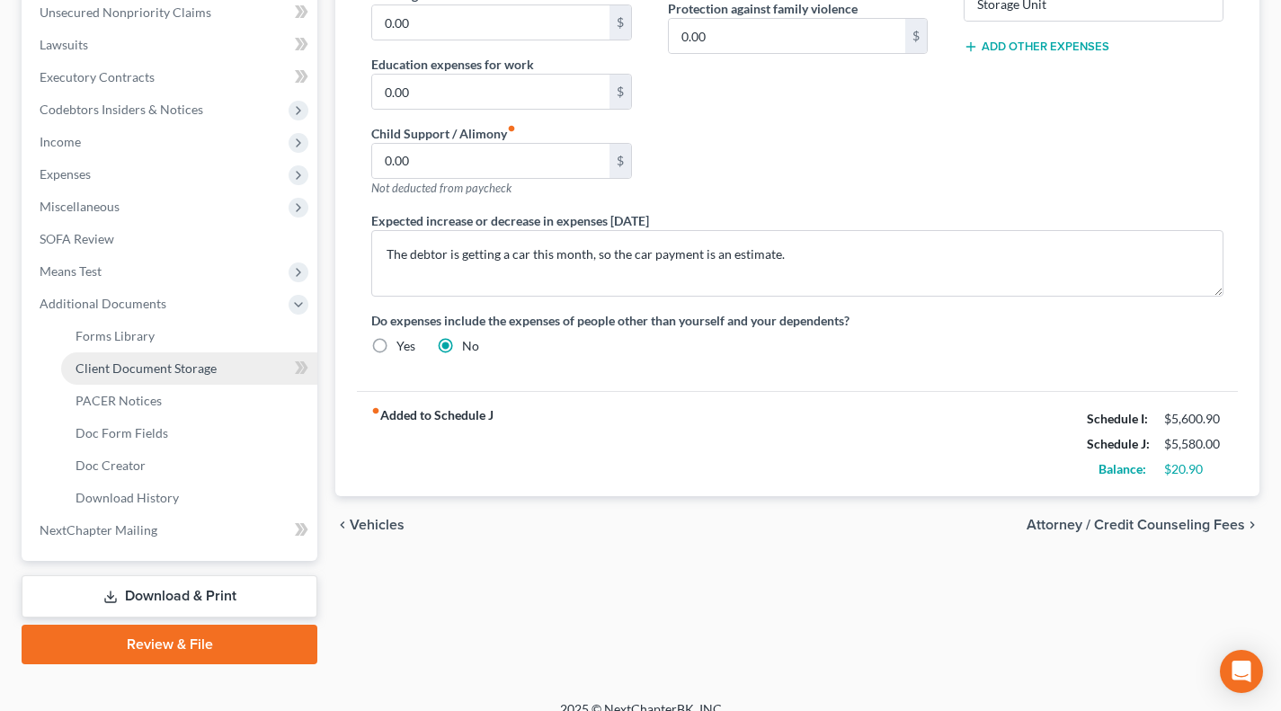
click at [175, 370] on span "Client Document Storage" at bounding box center [146, 368] width 141 height 15
select select "52"
select select "61"
select select "7"
select select "37"
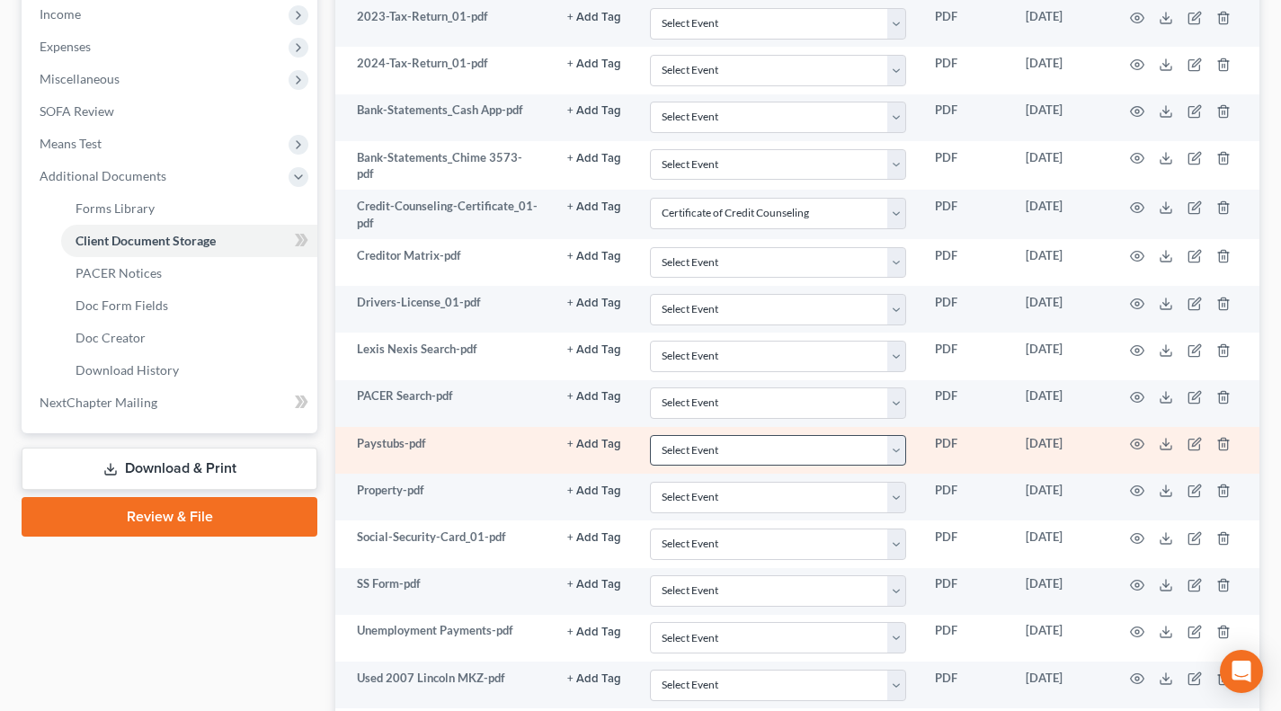
scroll to position [603, 0]
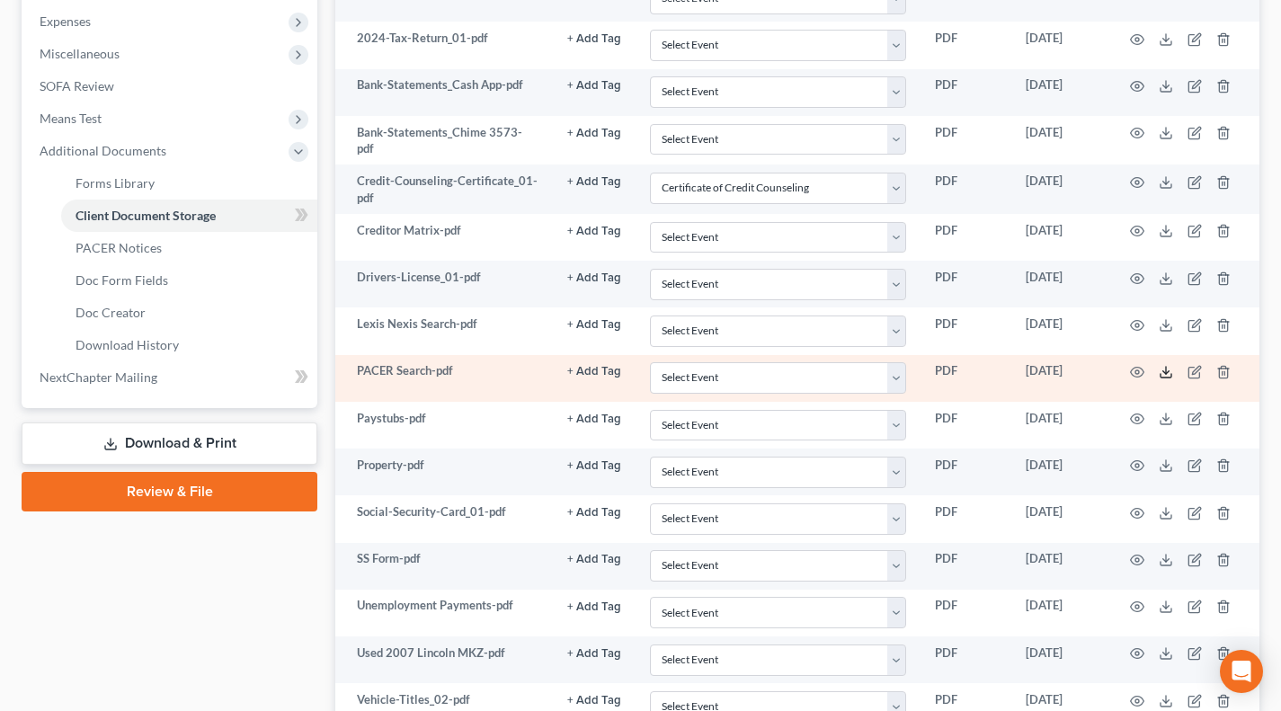
click at [1167, 365] on icon at bounding box center [1166, 372] width 14 height 14
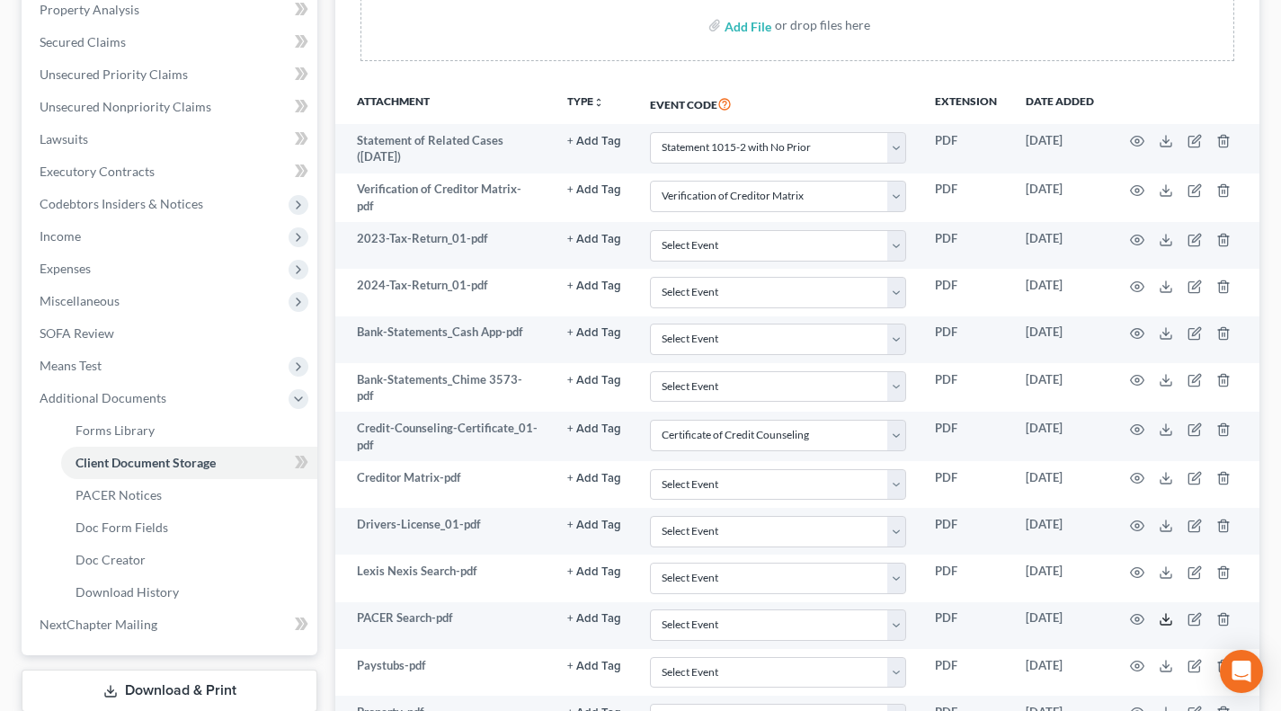
scroll to position [55, 0]
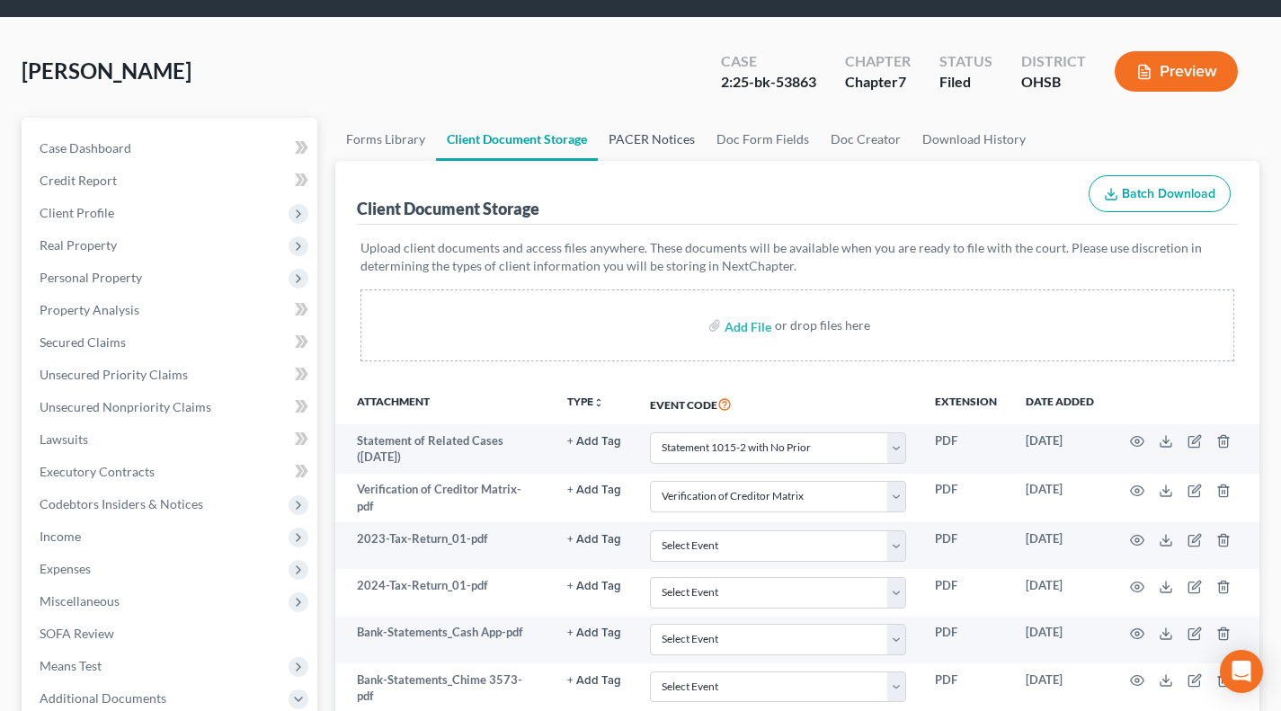
click at [662, 113] on div "Morlan, Carly Upgraded Case 2:25-bk-53863 Chapter Chapter 7 Status Filed Distri…" at bounding box center [641, 79] width 1238 height 78
click at [660, 125] on link "PACER Notices" at bounding box center [652, 139] width 108 height 43
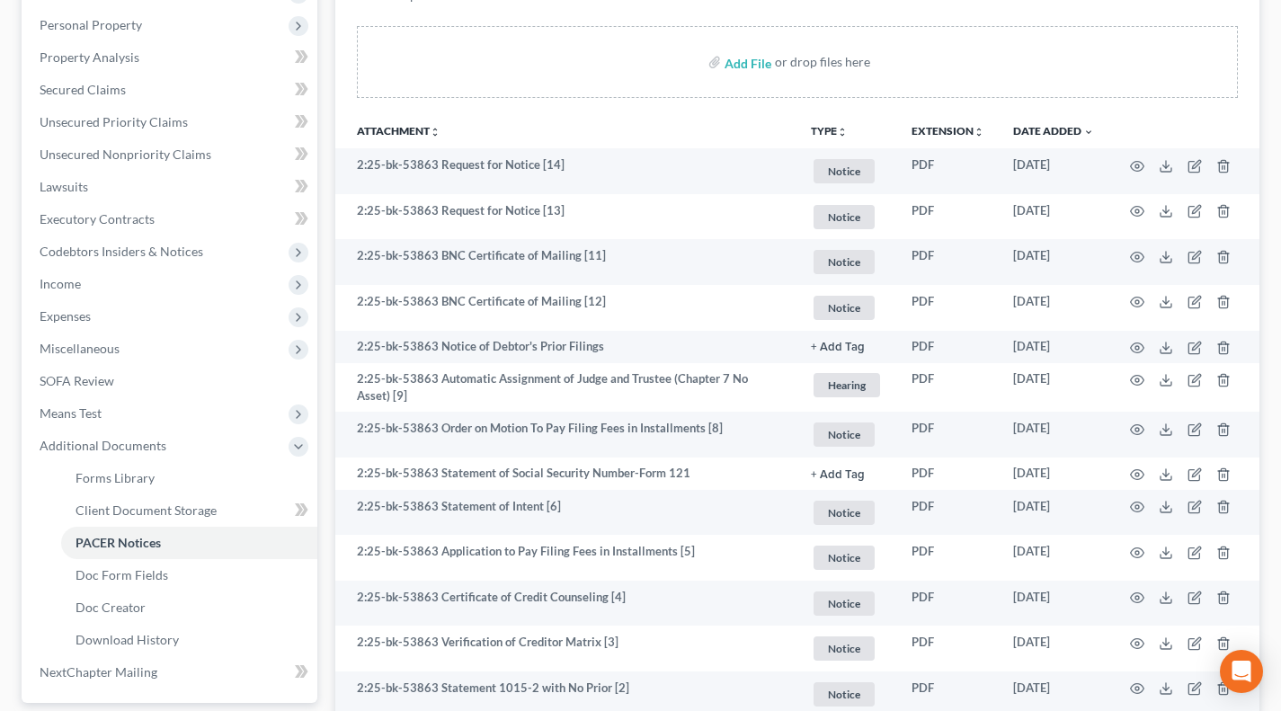
scroll to position [299, 0]
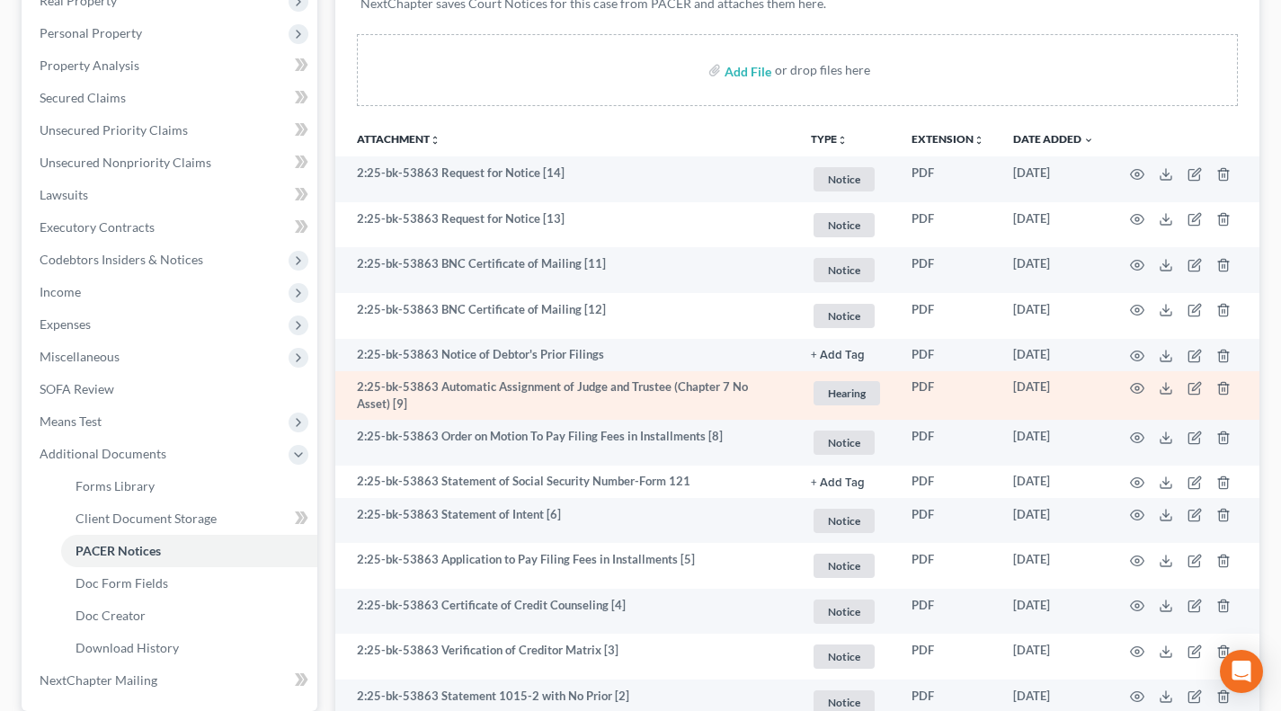
click at [622, 387] on td "2:25-bk-53863 Automatic Assignment of Judge and Trustee (Chapter 7 No Asset) [9]" at bounding box center [565, 395] width 461 height 49
click at [622, 386] on td "2:25-bk-53863 Automatic Assignment of Judge and Trustee (Chapter 7 No Asset) [9]" at bounding box center [565, 395] width 461 height 49
click at [622, 387] on td "2:25-bk-53863 Automatic Assignment of Judge and Trustee (Chapter 7 No Asset) [9]" at bounding box center [565, 395] width 461 height 49
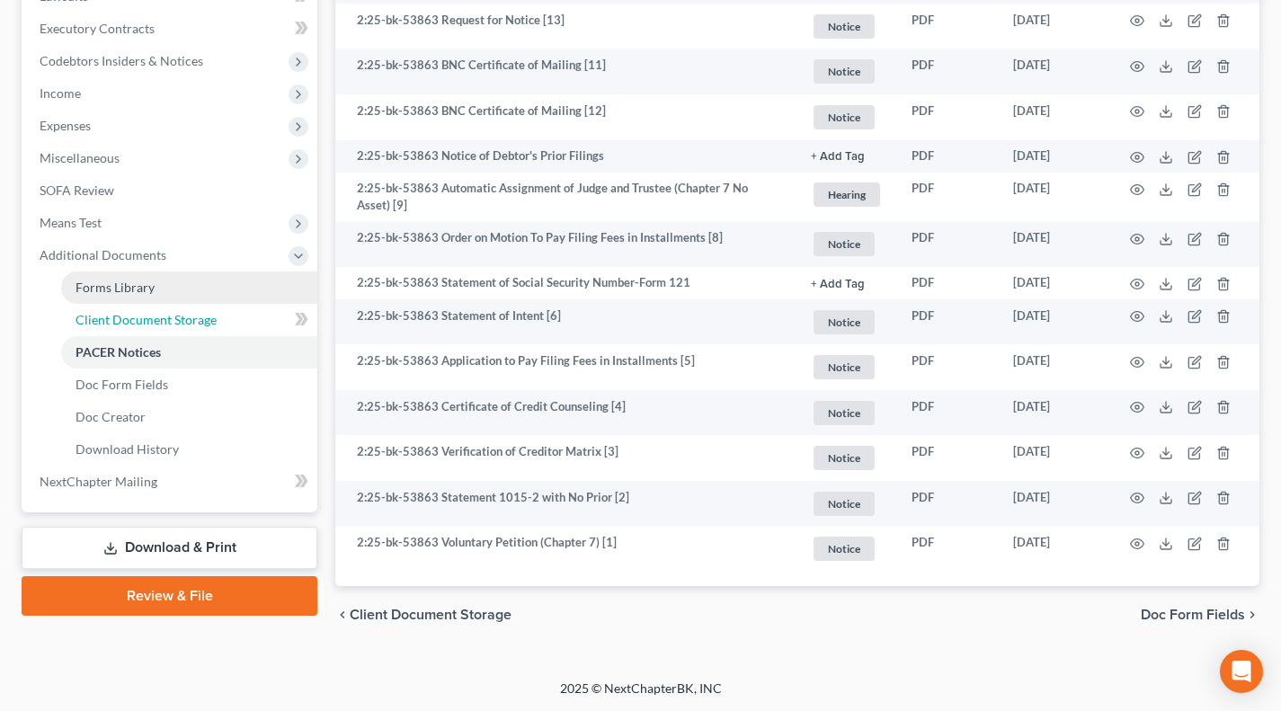
click at [178, 320] on span "Client Document Storage" at bounding box center [146, 319] width 141 height 15
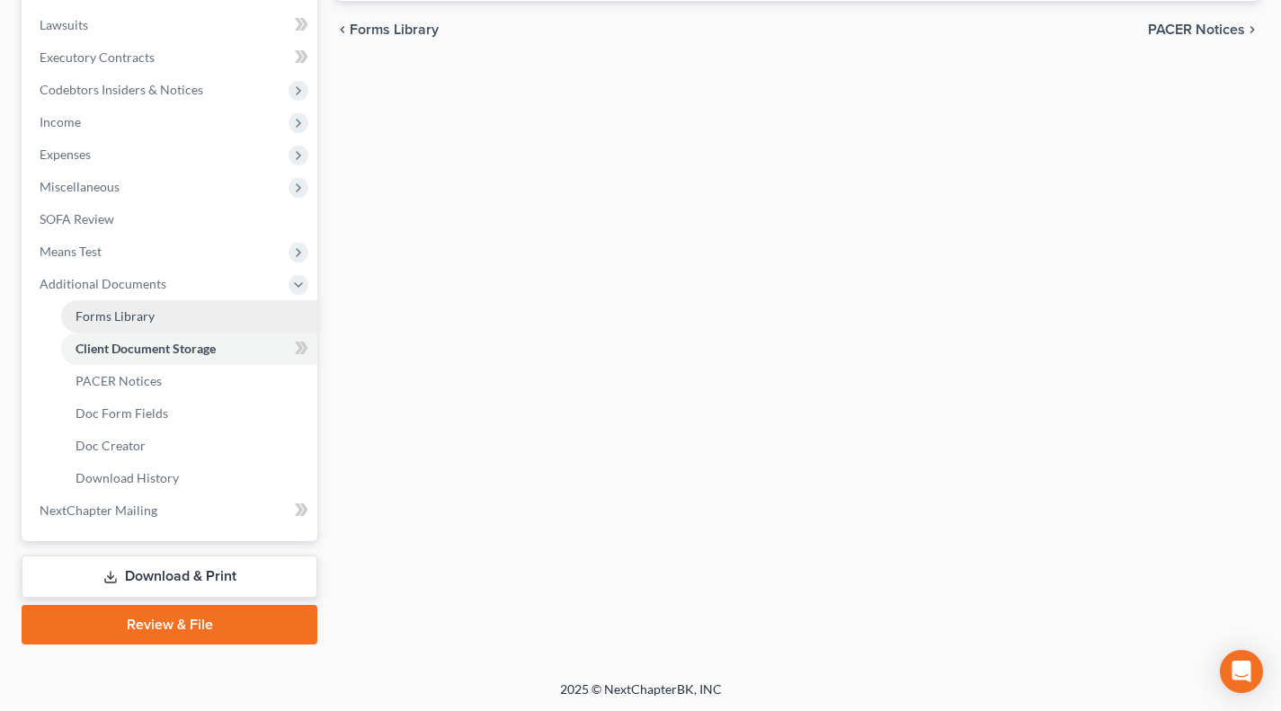
select select "52"
select select "61"
select select "7"
select select "37"
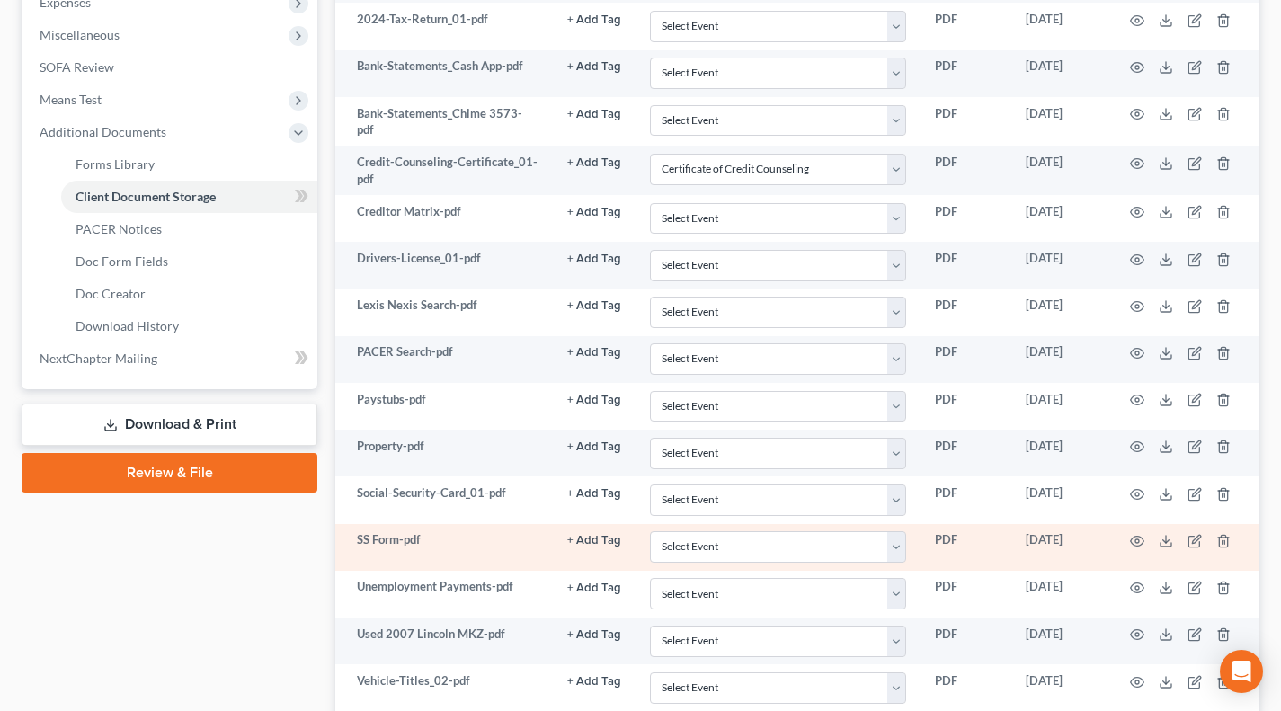
scroll to position [805, 0]
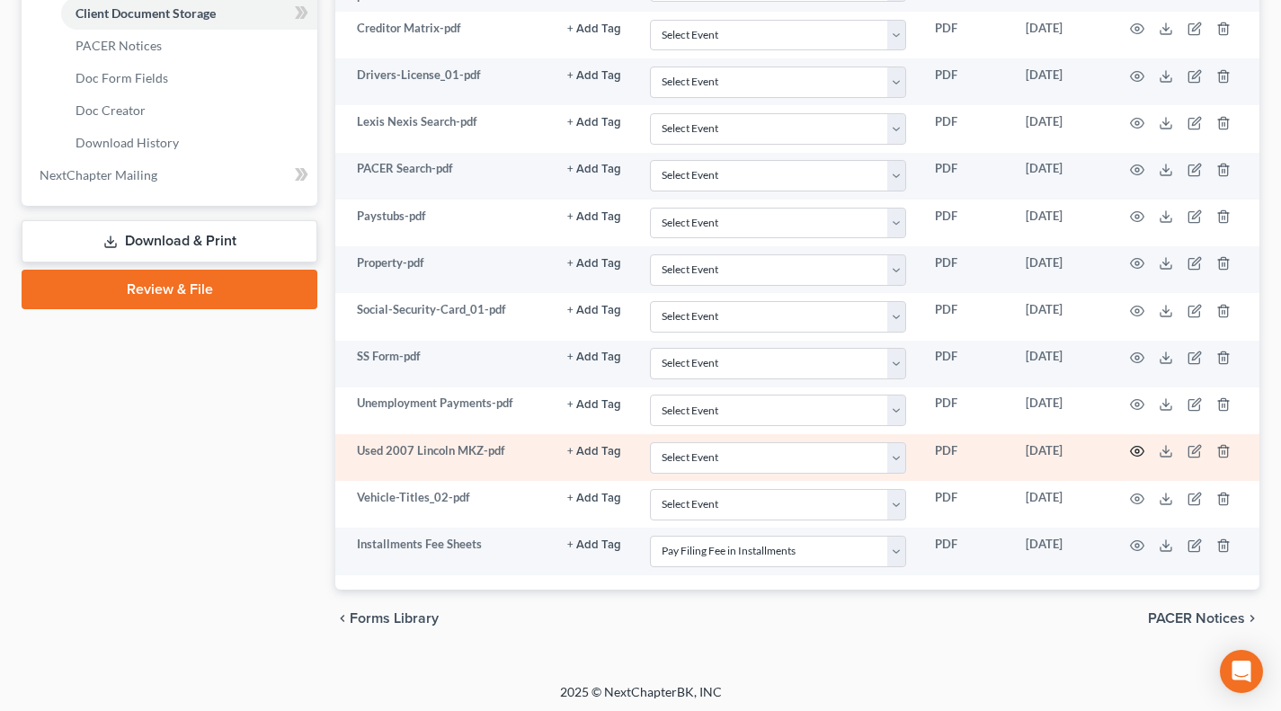
click at [1138, 450] on circle "button" at bounding box center [1138, 452] width 4 height 4
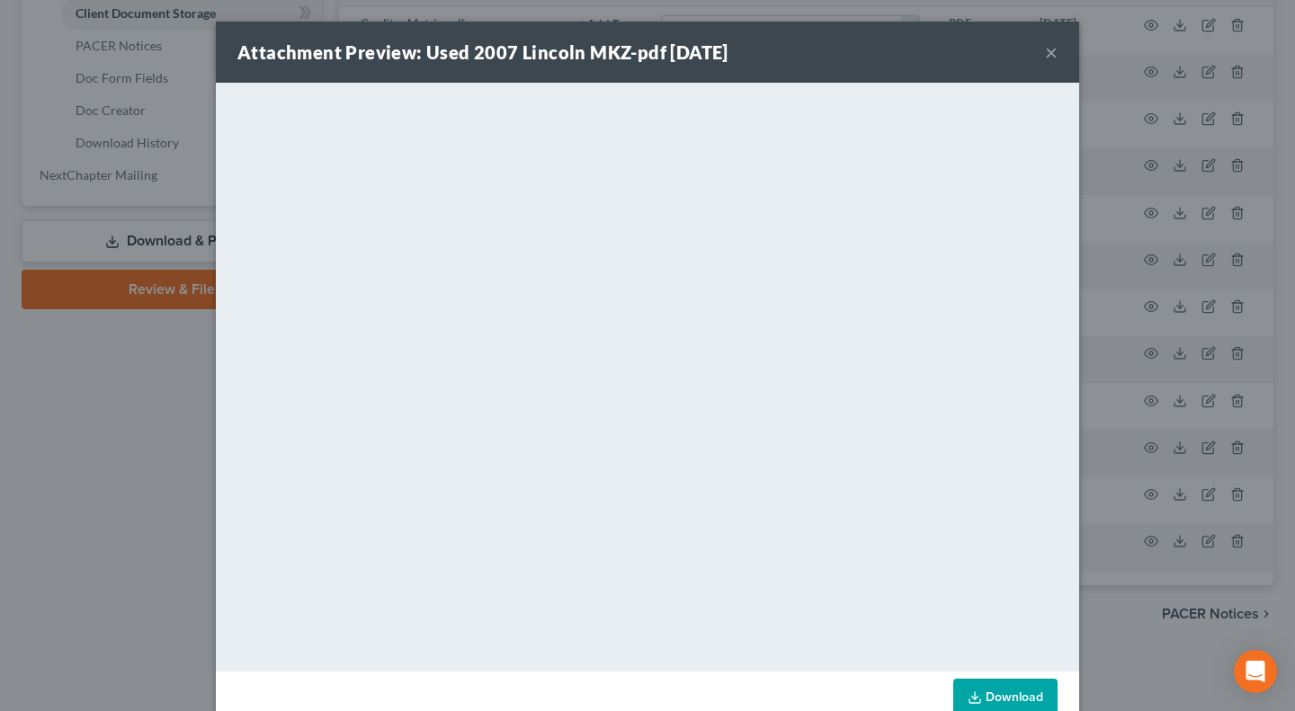
click at [167, 480] on div "Attachment Preview: Used 2007 Lincoln MKZ-pdf 09/03/2025 × <object ng-attr-data…" at bounding box center [647, 355] width 1295 height 711
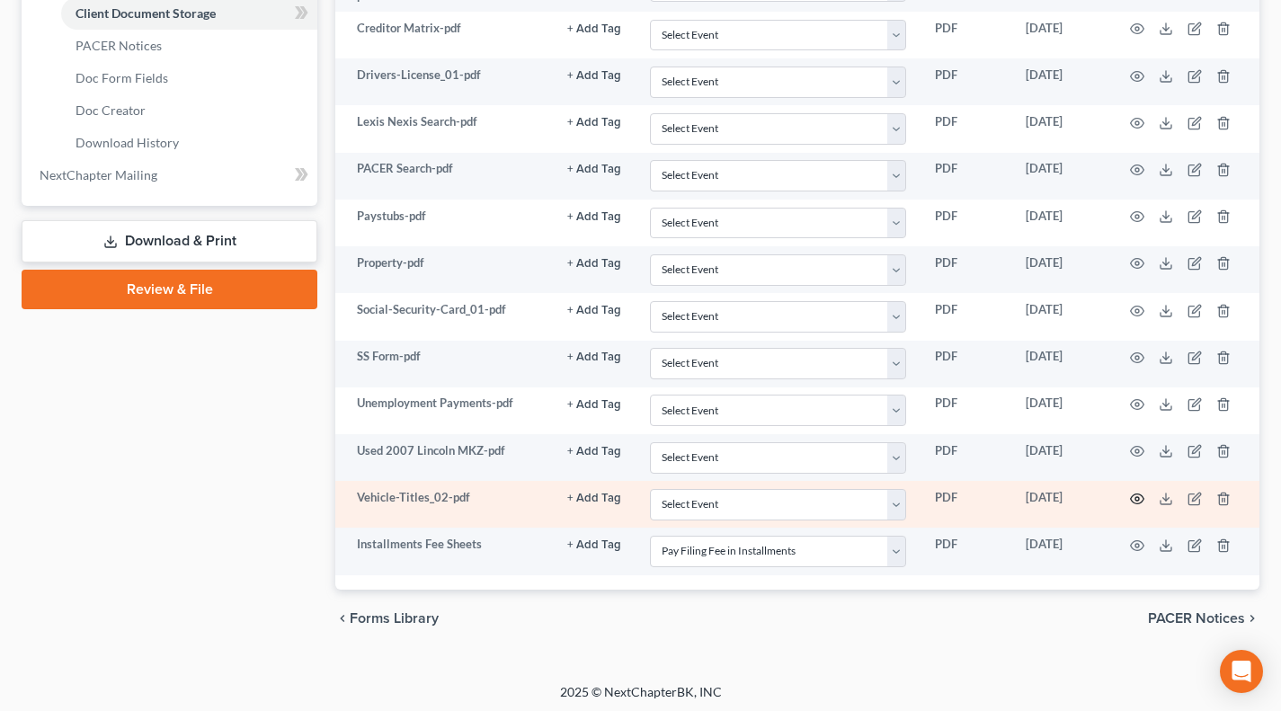
click at [1130, 492] on icon "button" at bounding box center [1137, 499] width 14 height 14
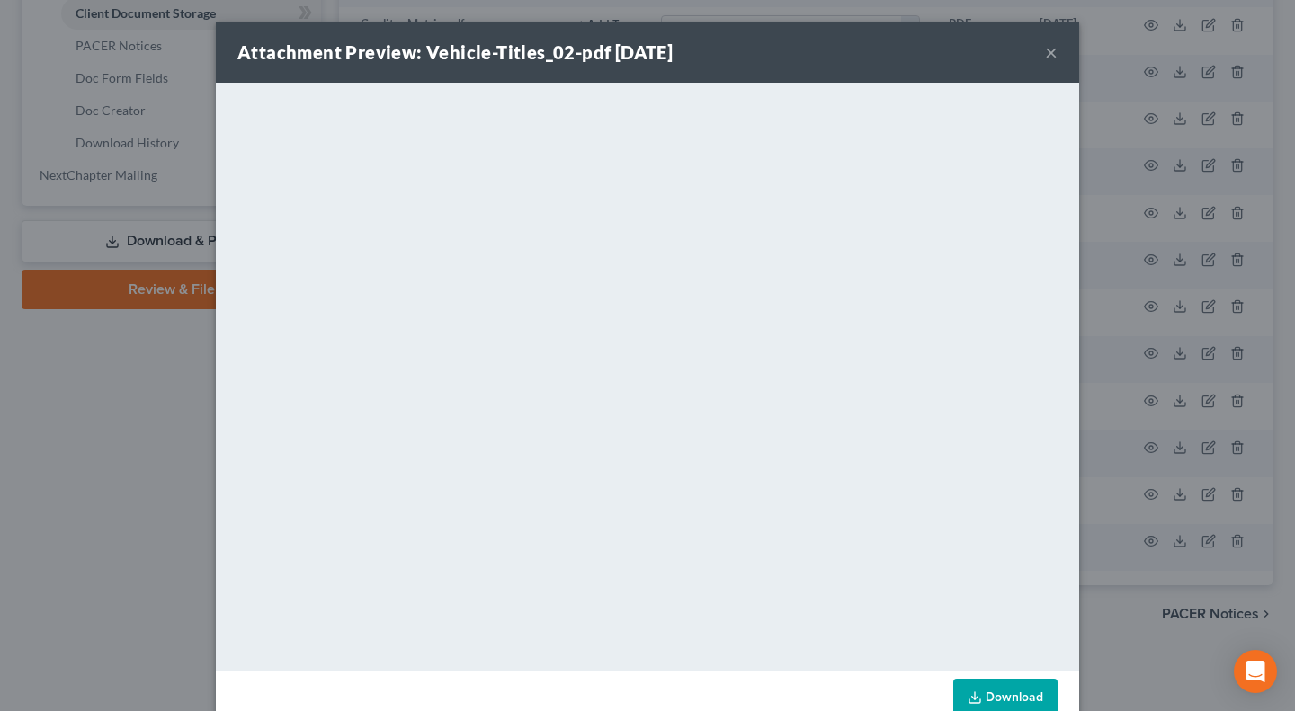
click at [145, 445] on div "Attachment Preview: Vehicle-Titles_02-pdf 09/03/2025 × <object ng-attr-data='ht…" at bounding box center [647, 355] width 1295 height 711
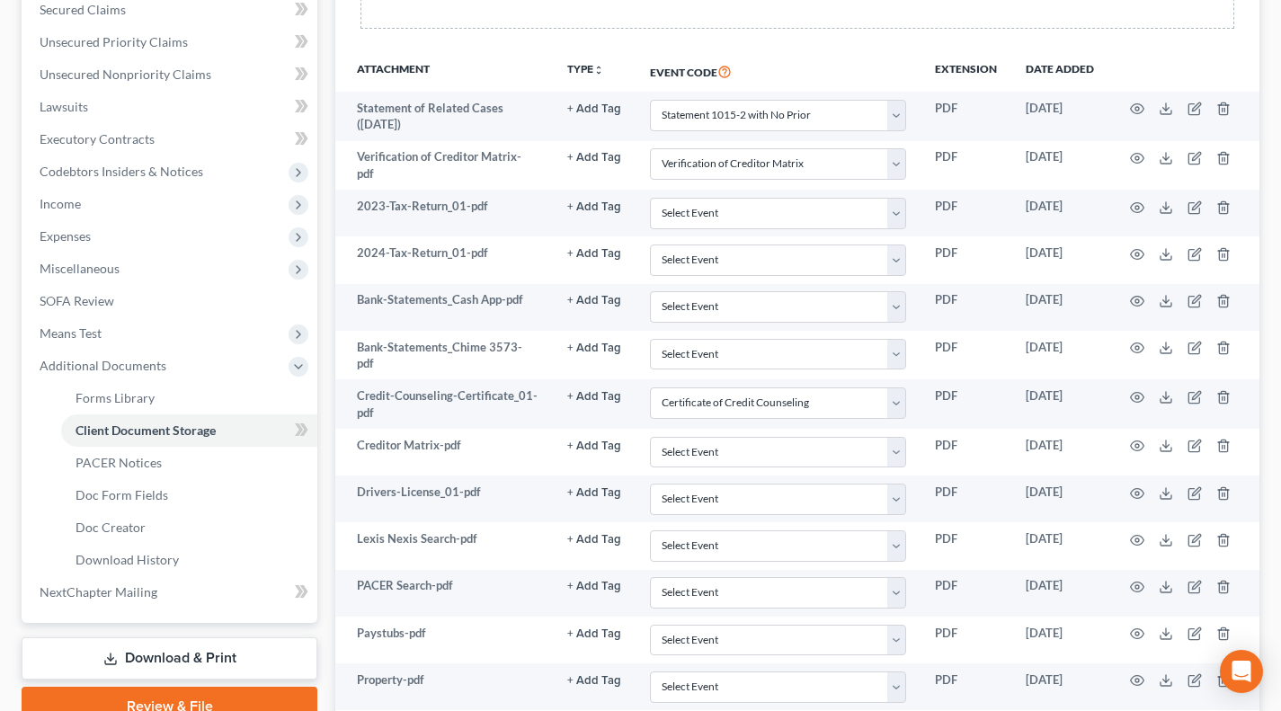
scroll to position [0, 0]
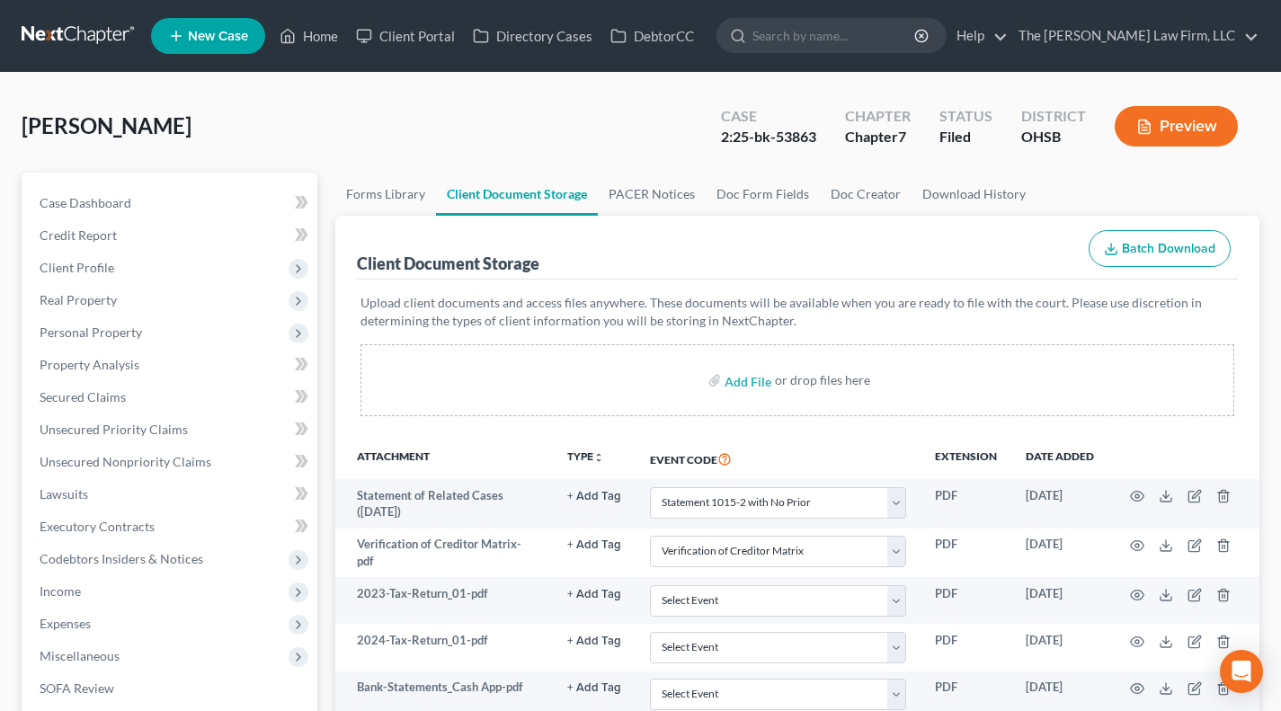
click at [588, 100] on div "Morlan, Carly Upgraded Case 2:25-bk-53863 Chapter Chapter 7 Status Filed Distri…" at bounding box center [641, 133] width 1238 height 78
click at [152, 330] on span "Personal Property" at bounding box center [171, 333] width 292 height 32
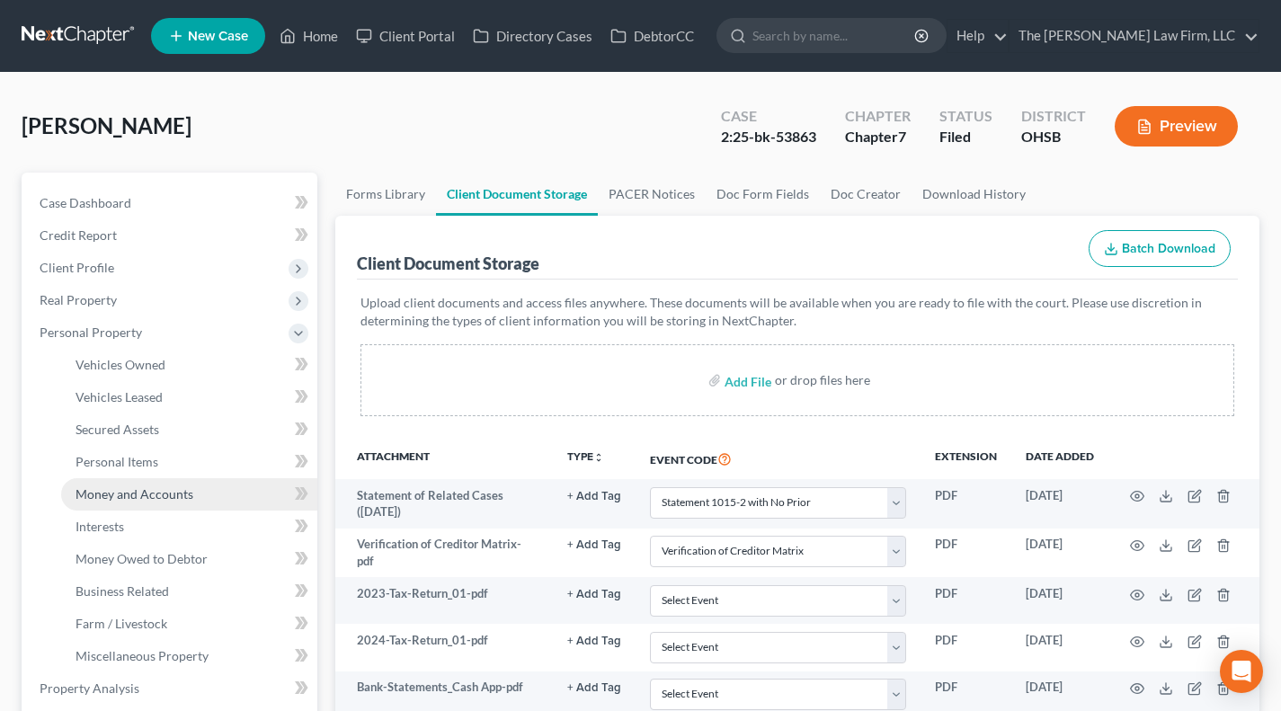
click at [142, 487] on span "Money and Accounts" at bounding box center [135, 494] width 118 height 15
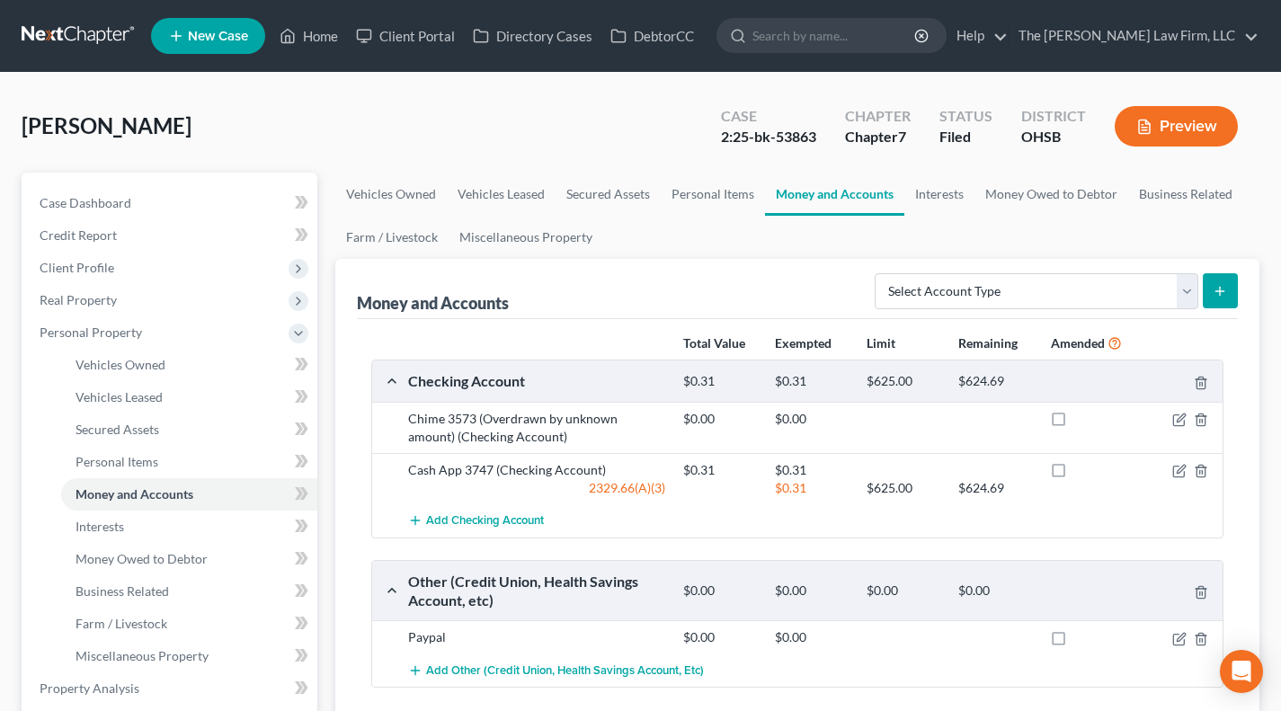
click at [776, 299] on div "Money and Accounts Select Account Type Brokerage Cash on Hand Certificates of D…" at bounding box center [797, 289] width 881 height 60
click at [772, 281] on div "Money and Accounts Select Account Type Brokerage Cash on Hand Certificates of D…" at bounding box center [797, 289] width 881 height 60
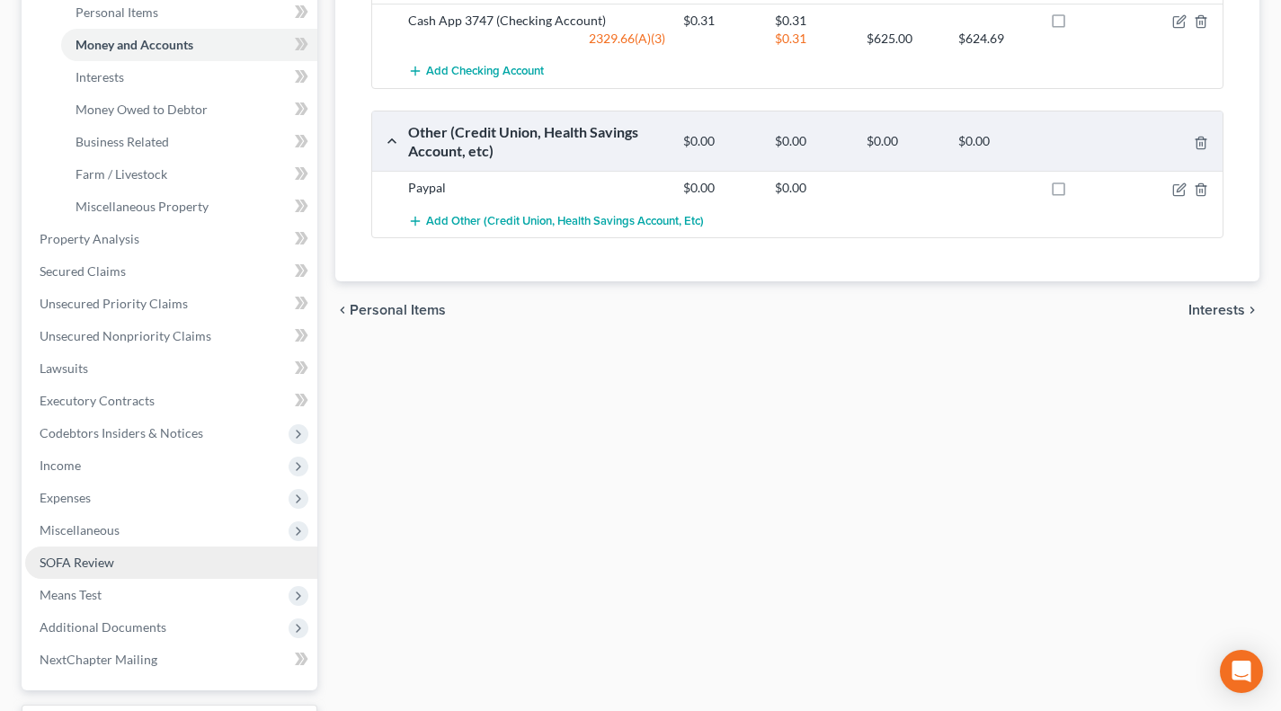
click at [110, 558] on span "SOFA Review" at bounding box center [77, 562] width 75 height 15
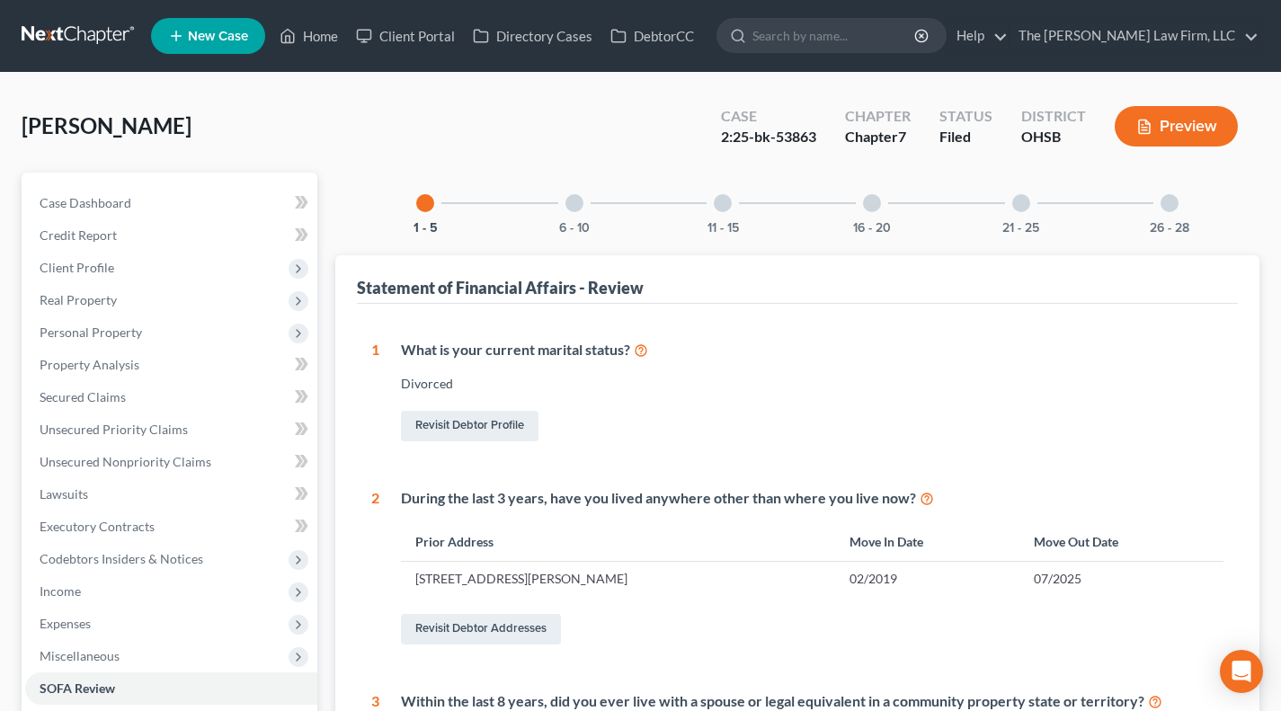
click at [582, 212] on div "6 - 10" at bounding box center [574, 203] width 61 height 61
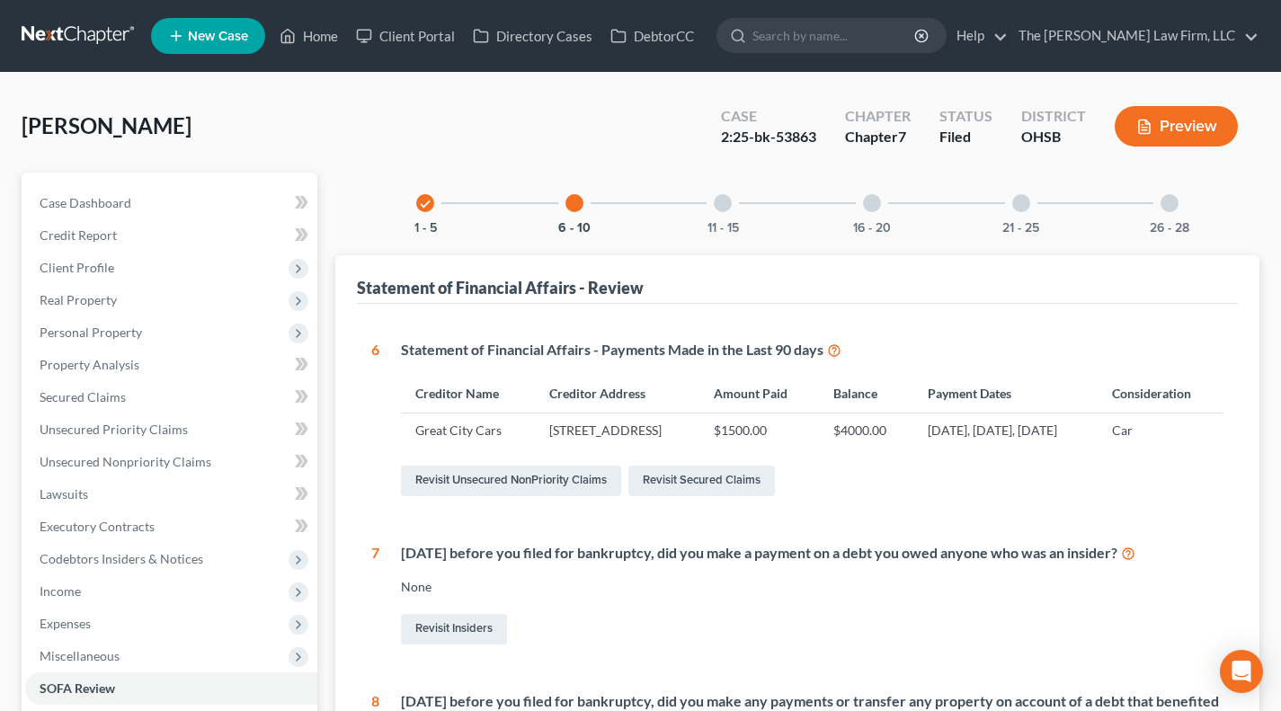
click at [729, 216] on div "11 - 15" at bounding box center [722, 203] width 61 height 61
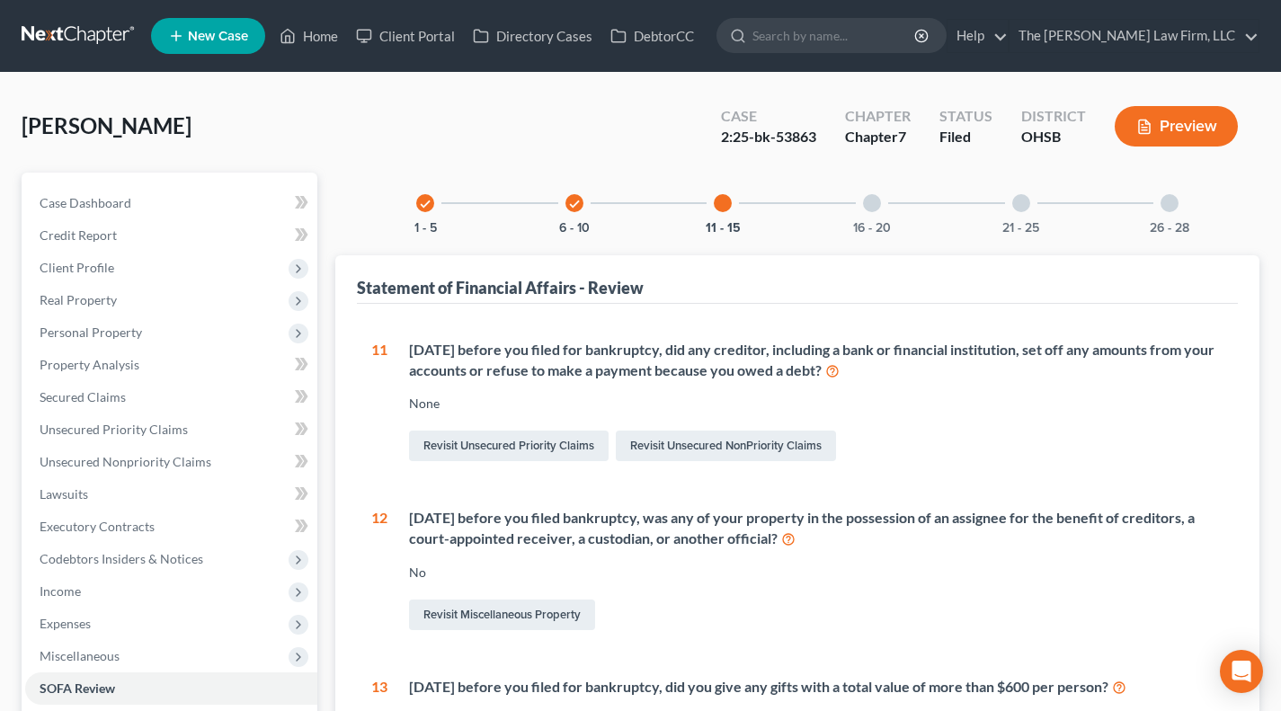
click at [859, 192] on div "16 - 20" at bounding box center [872, 203] width 61 height 61
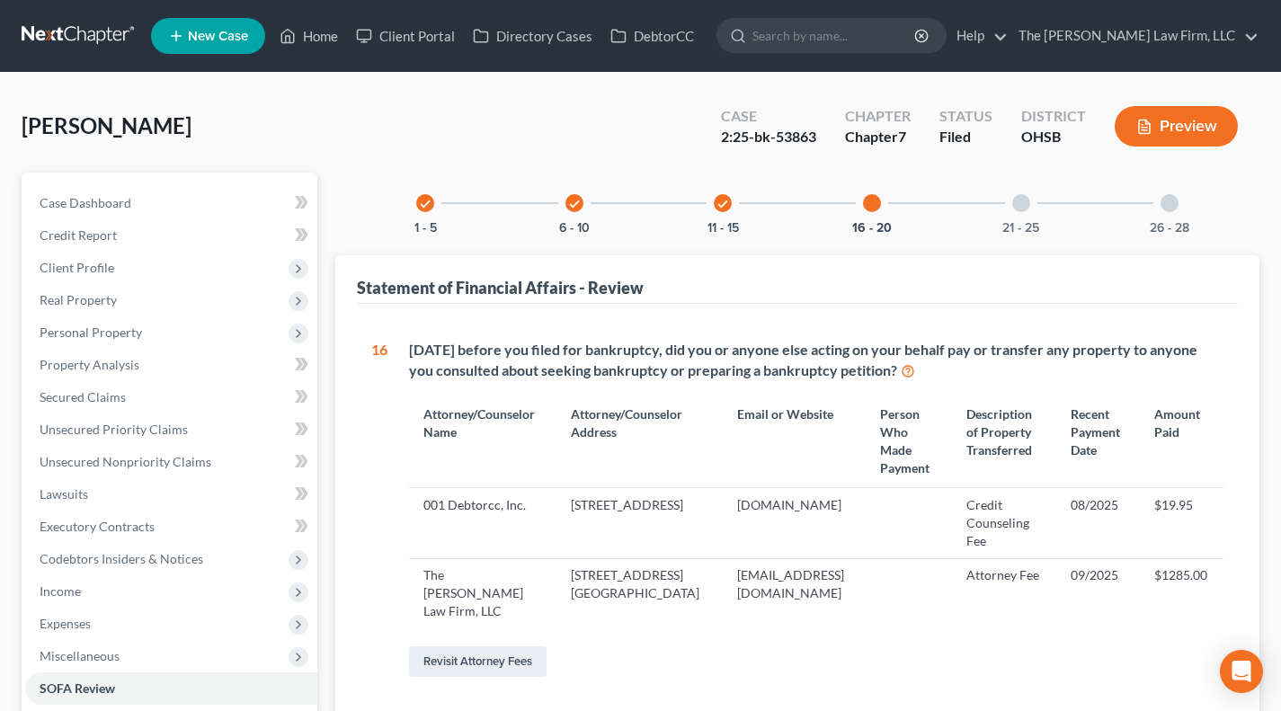
click at [1026, 214] on div "21 - 25" at bounding box center [1021, 203] width 61 height 61
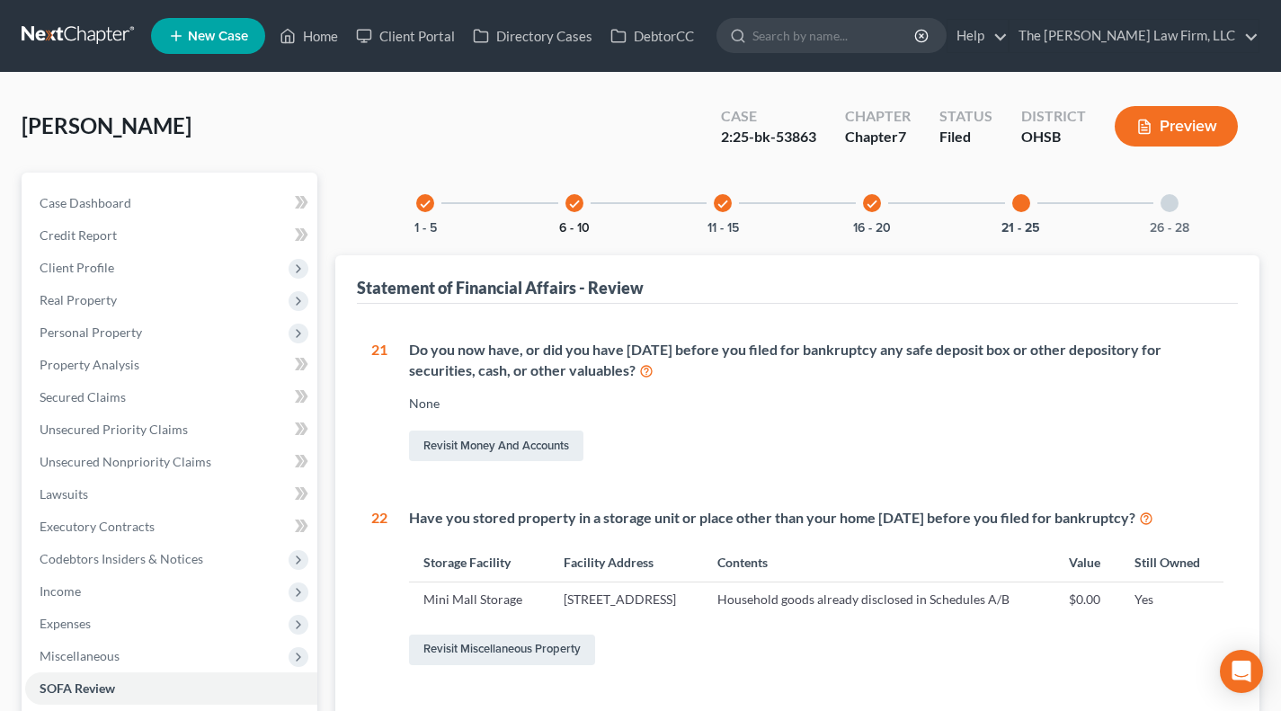
click at [587, 219] on div "check 6 - 10" at bounding box center [574, 203] width 61 height 61
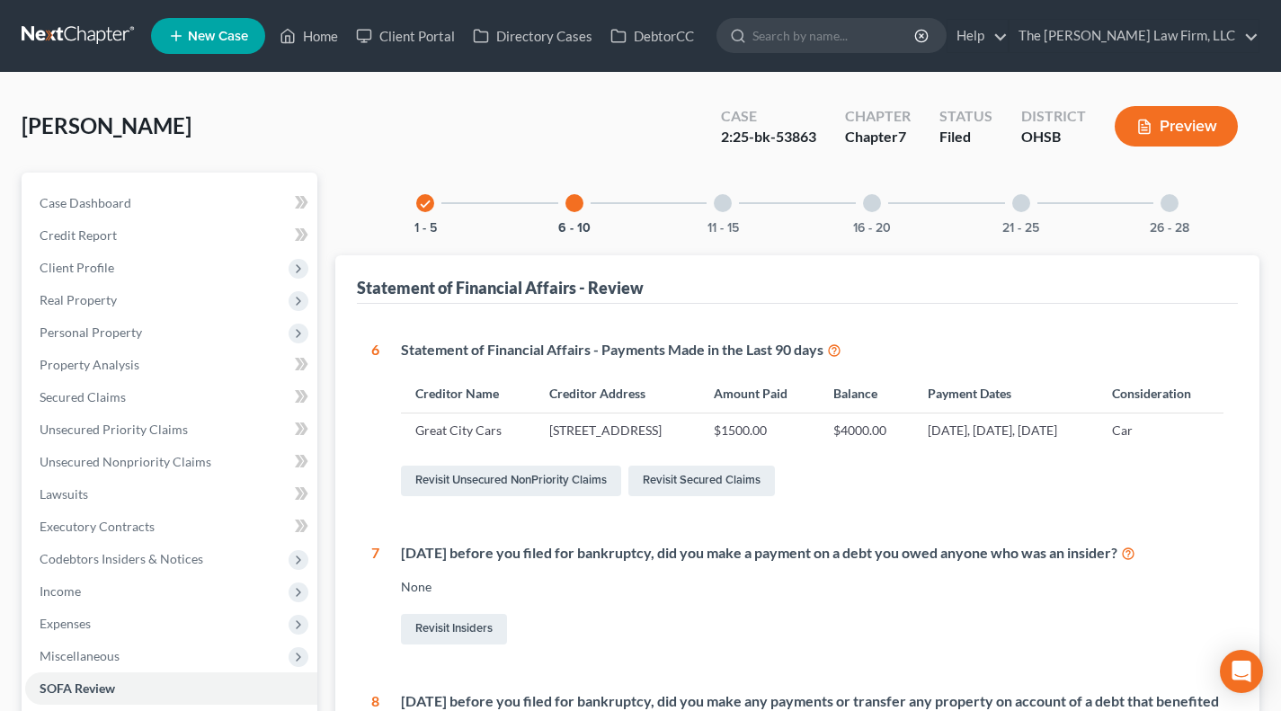
click at [621, 170] on div "Morlan, Carly Upgraded Case 2:25-bk-53863 Chapter Chapter 7 Status Filed Distri…" at bounding box center [641, 133] width 1238 height 78
click at [737, 219] on div "11 - 15" at bounding box center [722, 203] width 61 height 61
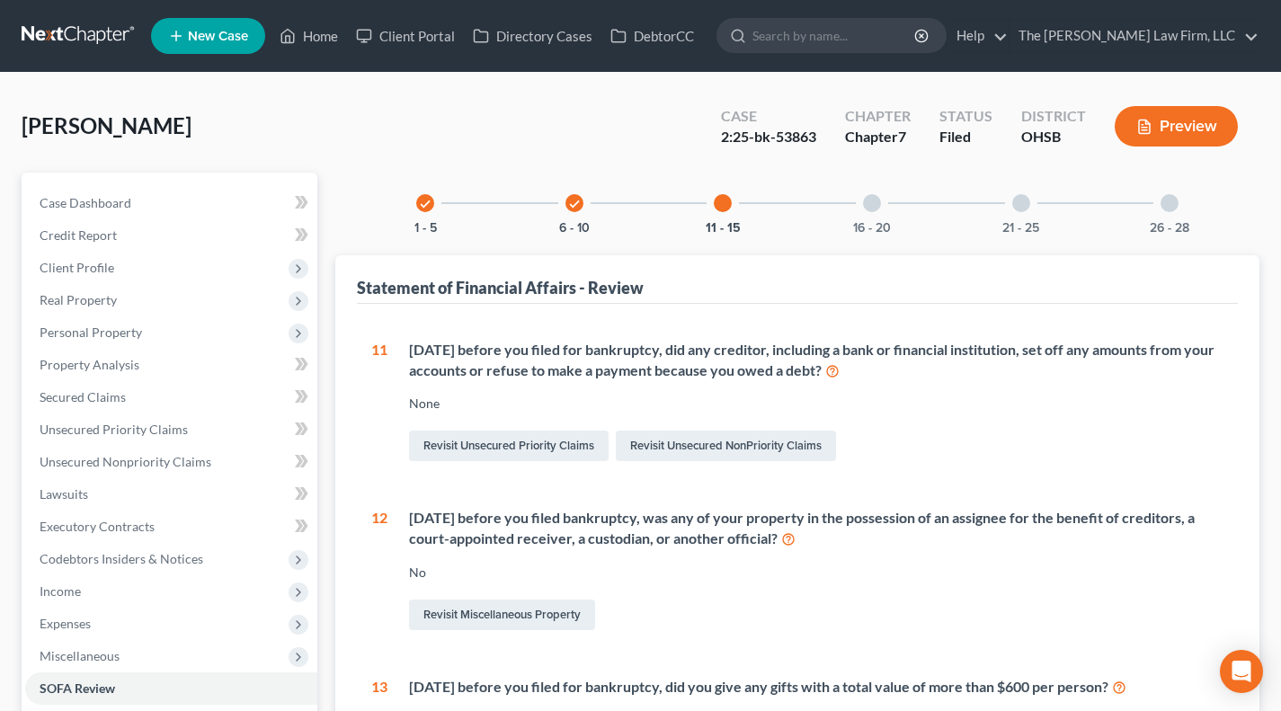
click at [870, 217] on div "16 - 20" at bounding box center [872, 203] width 61 height 61
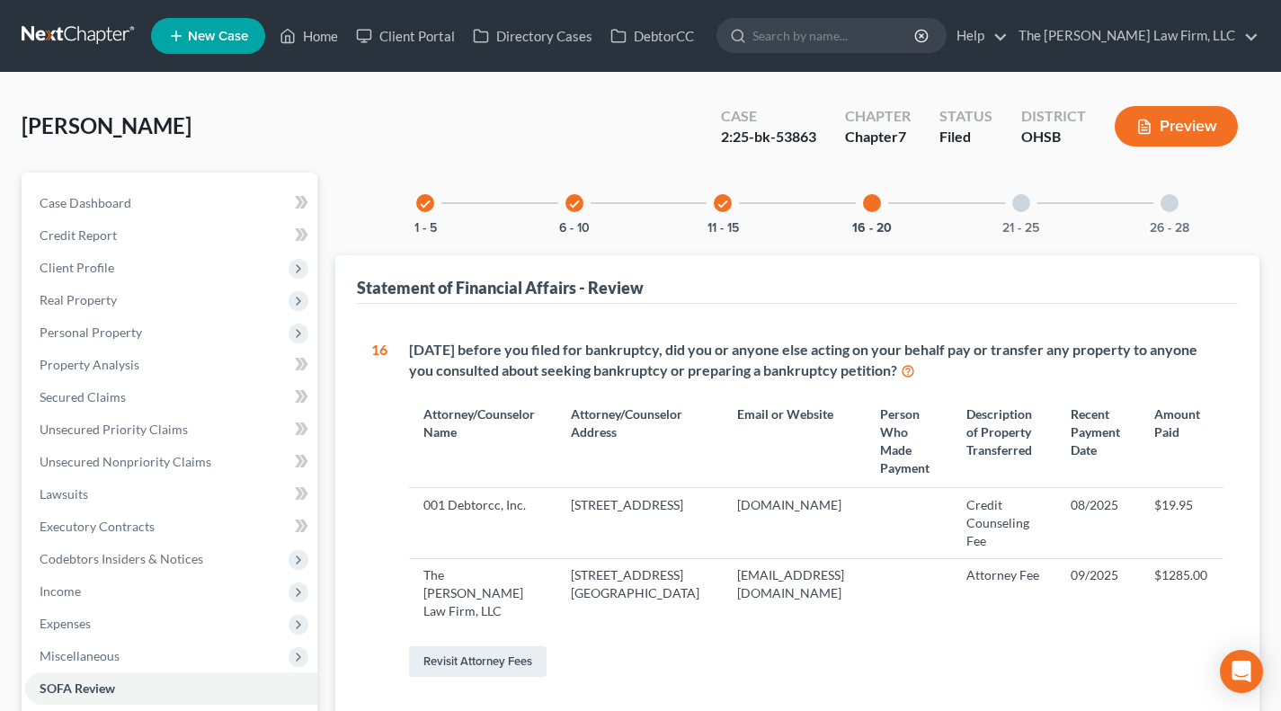
click at [1031, 214] on div "21 - 25" at bounding box center [1021, 203] width 61 height 61
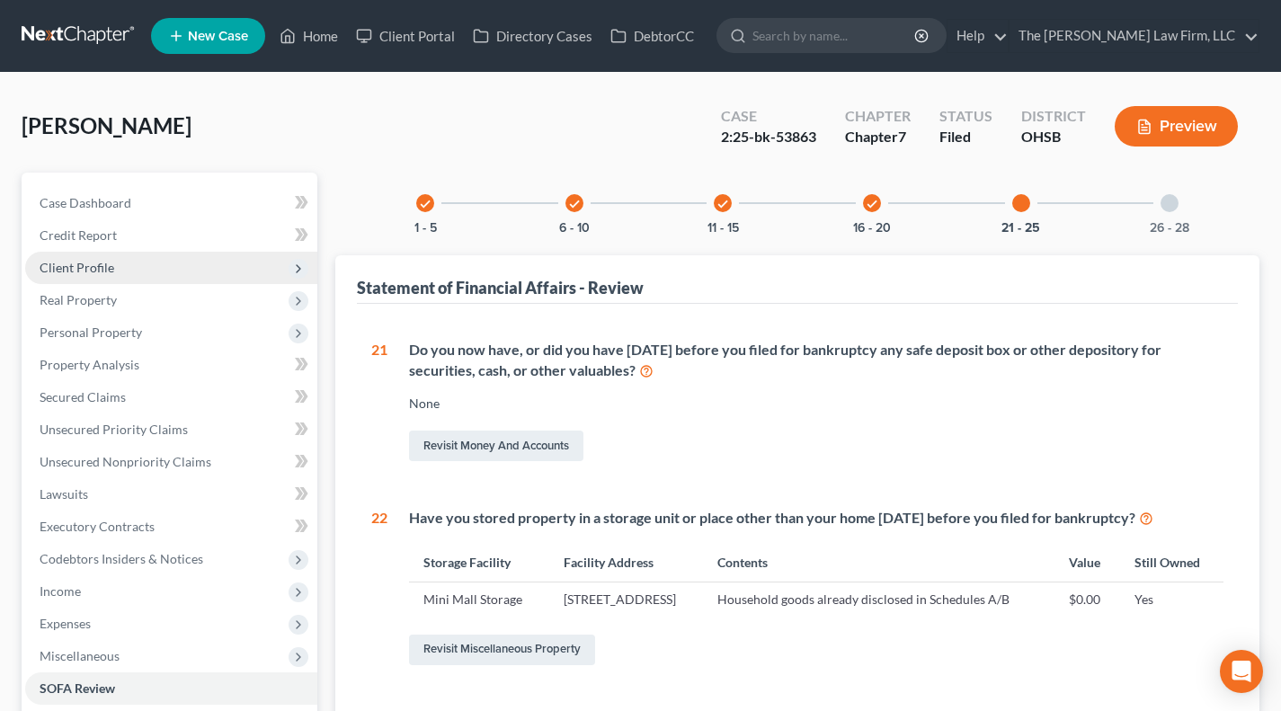
click at [154, 275] on span "Client Profile" at bounding box center [171, 268] width 292 height 32
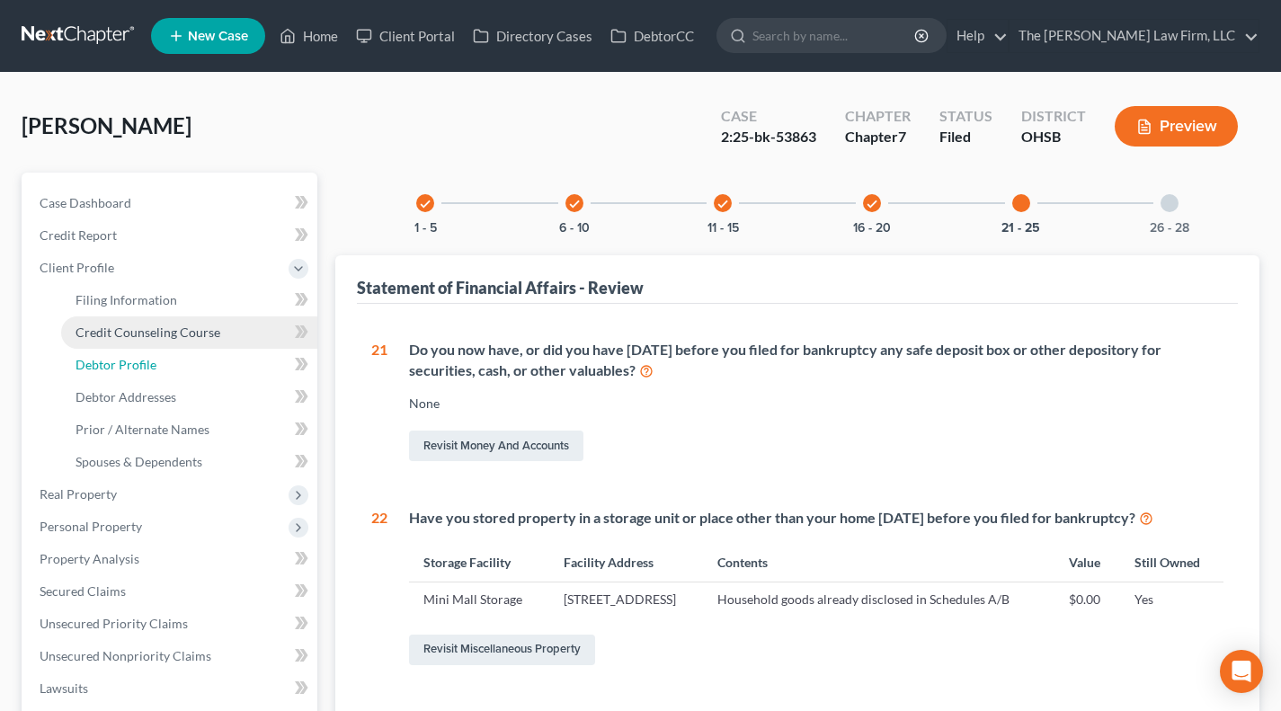
drag, startPoint x: 146, startPoint y: 372, endPoint x: 143, endPoint y: 344, distance: 28.0
click at [146, 372] on link "Debtor Profile" at bounding box center [189, 365] width 256 height 32
select select "3"
select select "0"
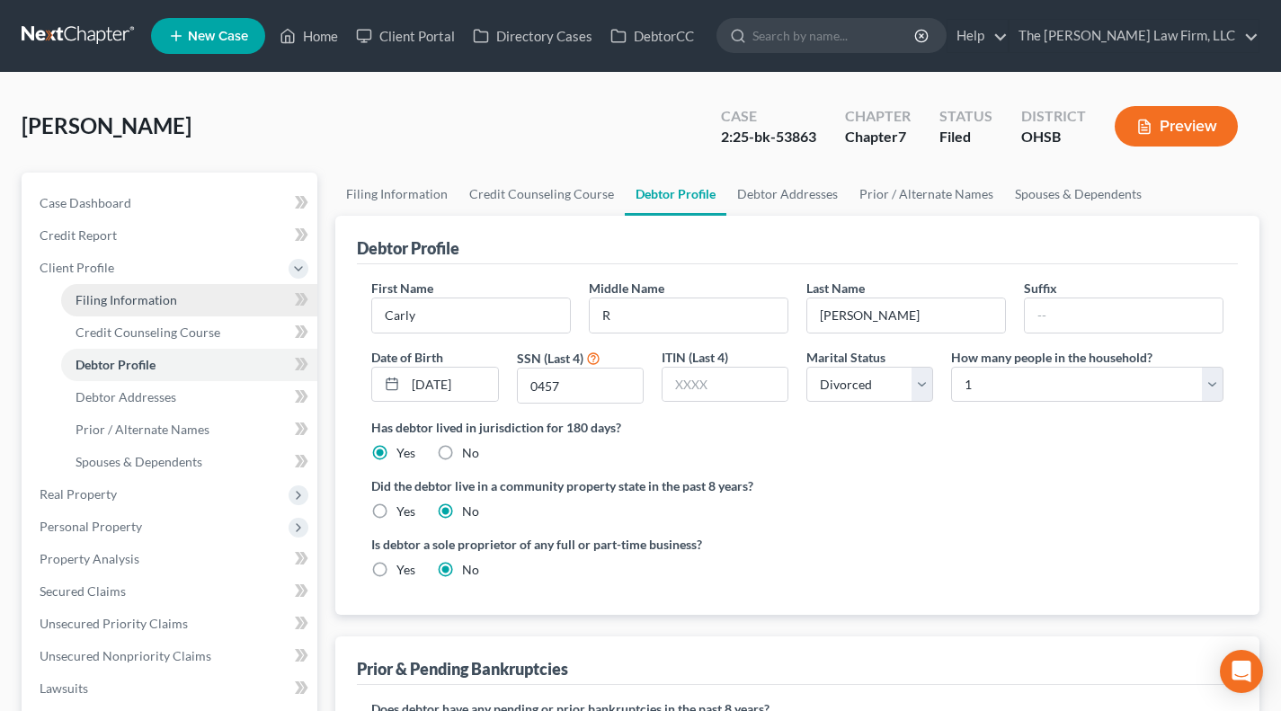
click at [142, 296] on span "Filing Information" at bounding box center [127, 299] width 102 height 15
select select "1"
select select "0"
select select "36"
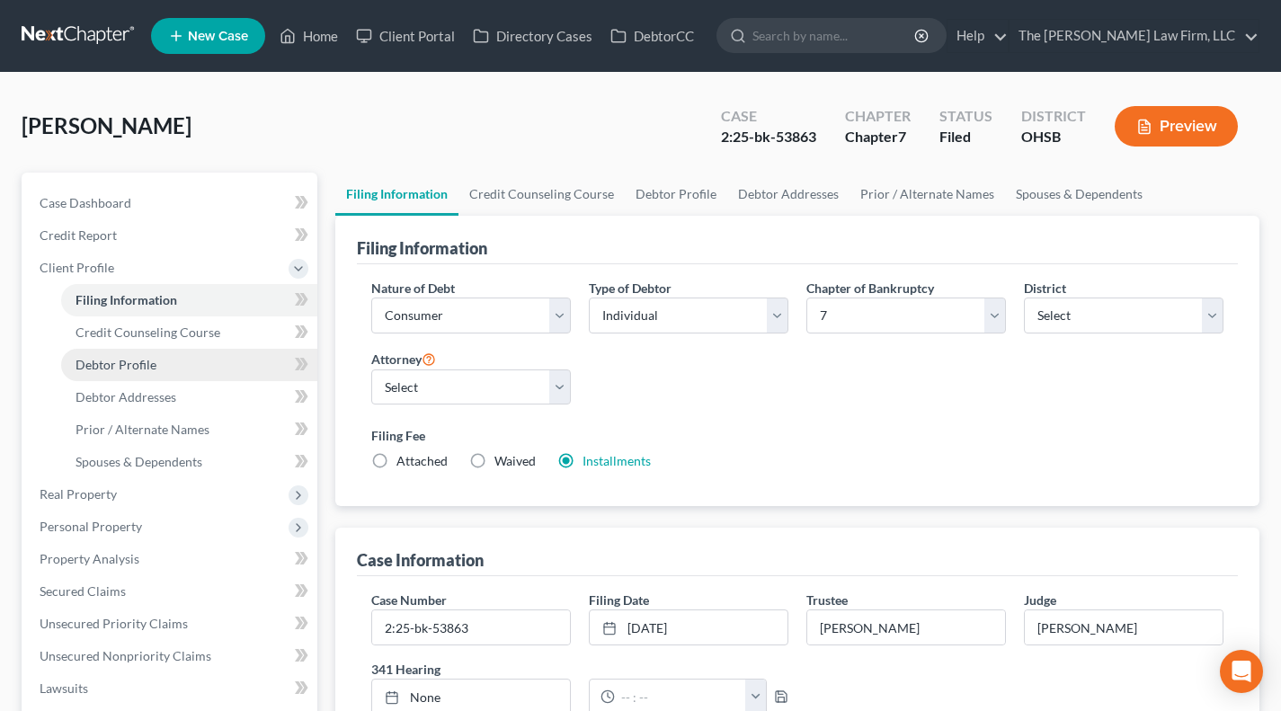
click at [147, 369] on span "Debtor Profile" at bounding box center [116, 364] width 81 height 15
select select "3"
select select "0"
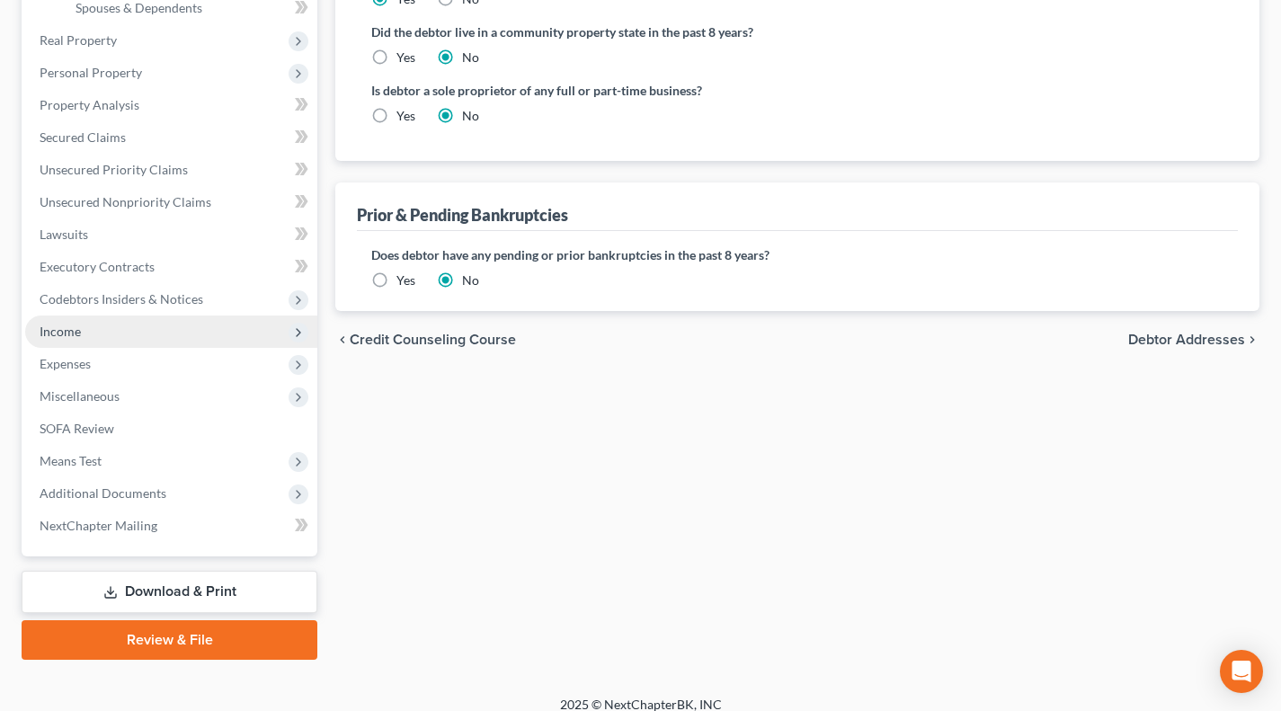
scroll to position [469, 0]
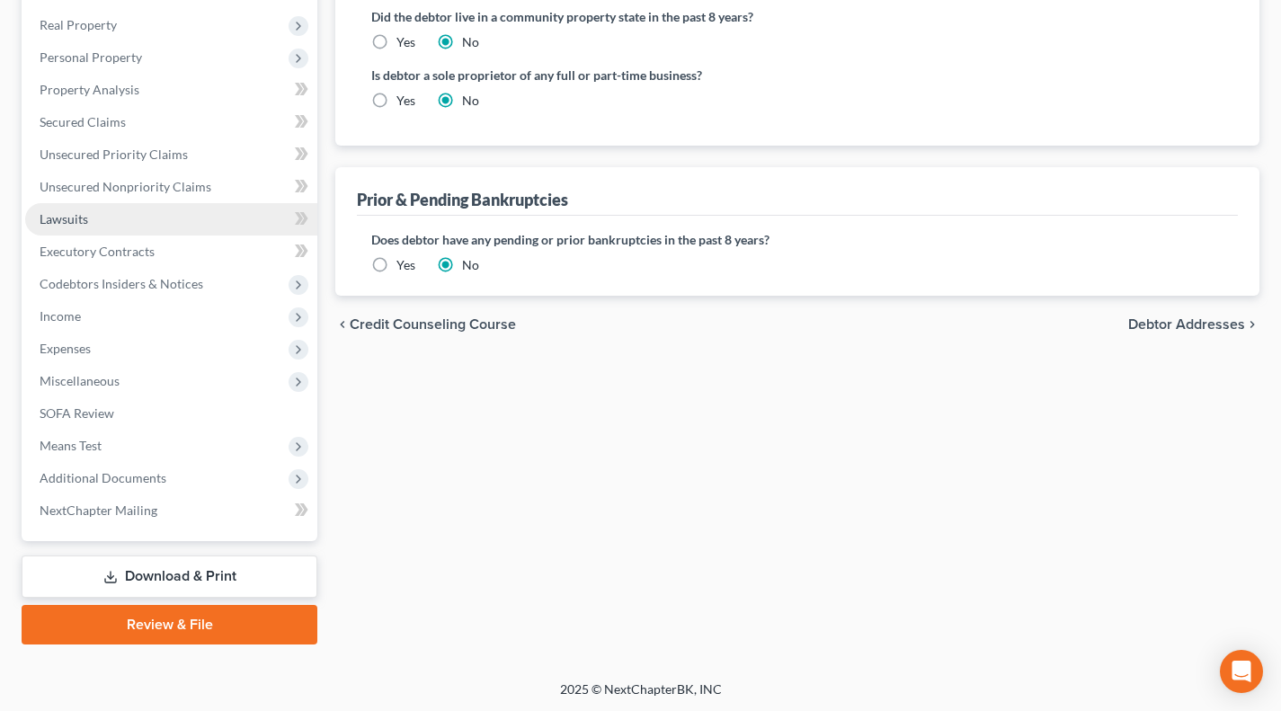
click at [146, 224] on link "Lawsuits" at bounding box center [171, 219] width 292 height 32
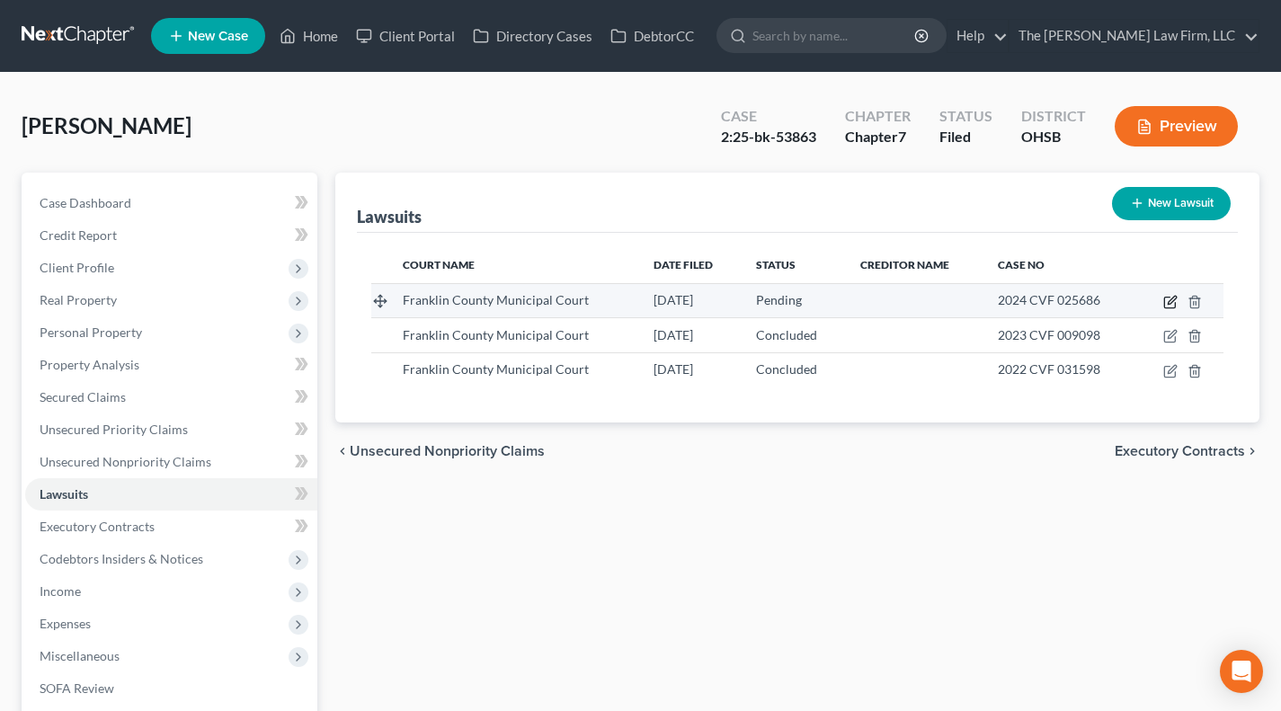
click at [1170, 304] on icon "button" at bounding box center [1172, 300] width 8 height 8
select select "36"
select select "0"
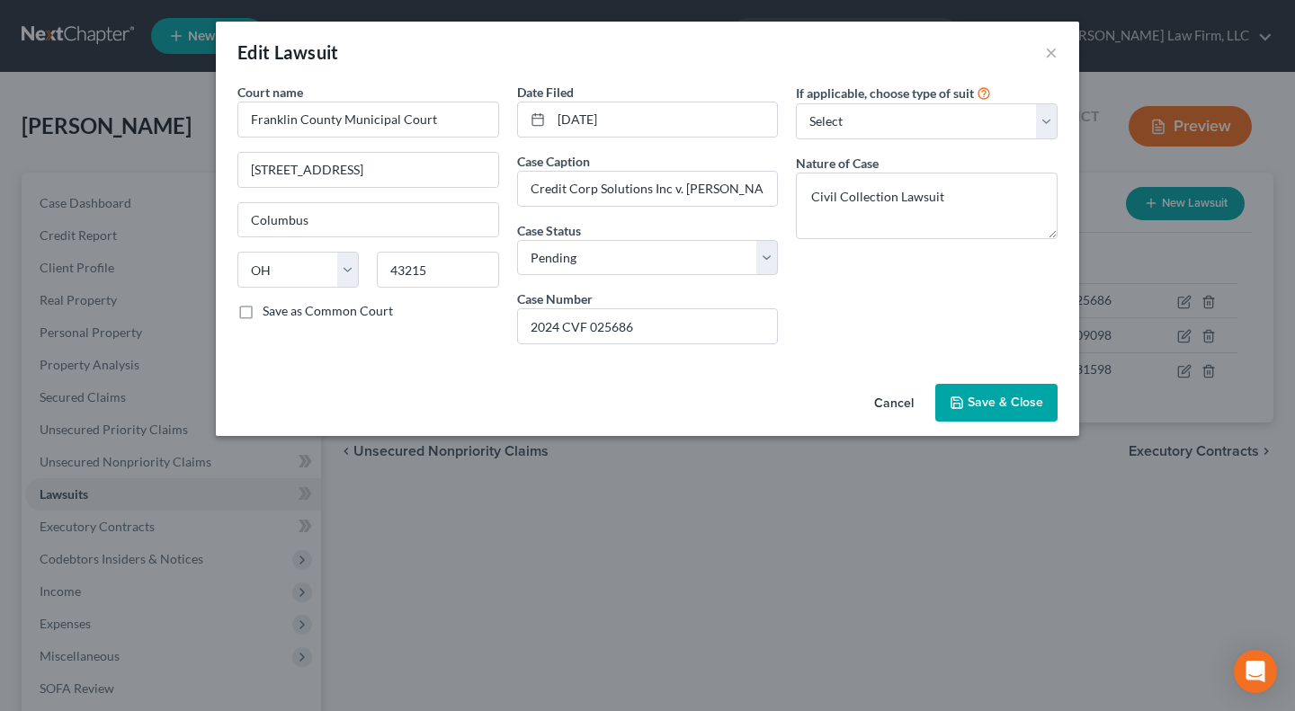
click at [1014, 396] on span "Save & Close" at bounding box center [1006, 402] width 76 height 15
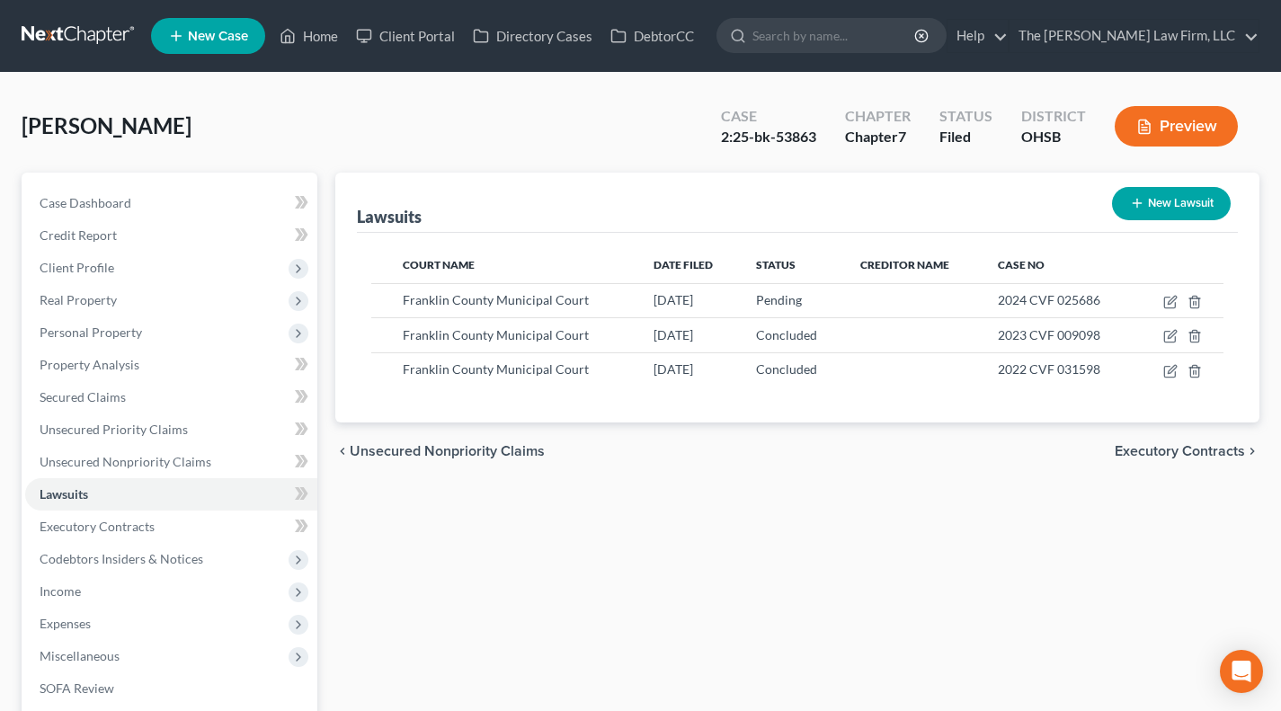
click at [944, 524] on div "Lawsuits New Lawsuit Court Name Date Filed Status Creditor Name Case No Frankli…" at bounding box center [797, 546] width 942 height 747
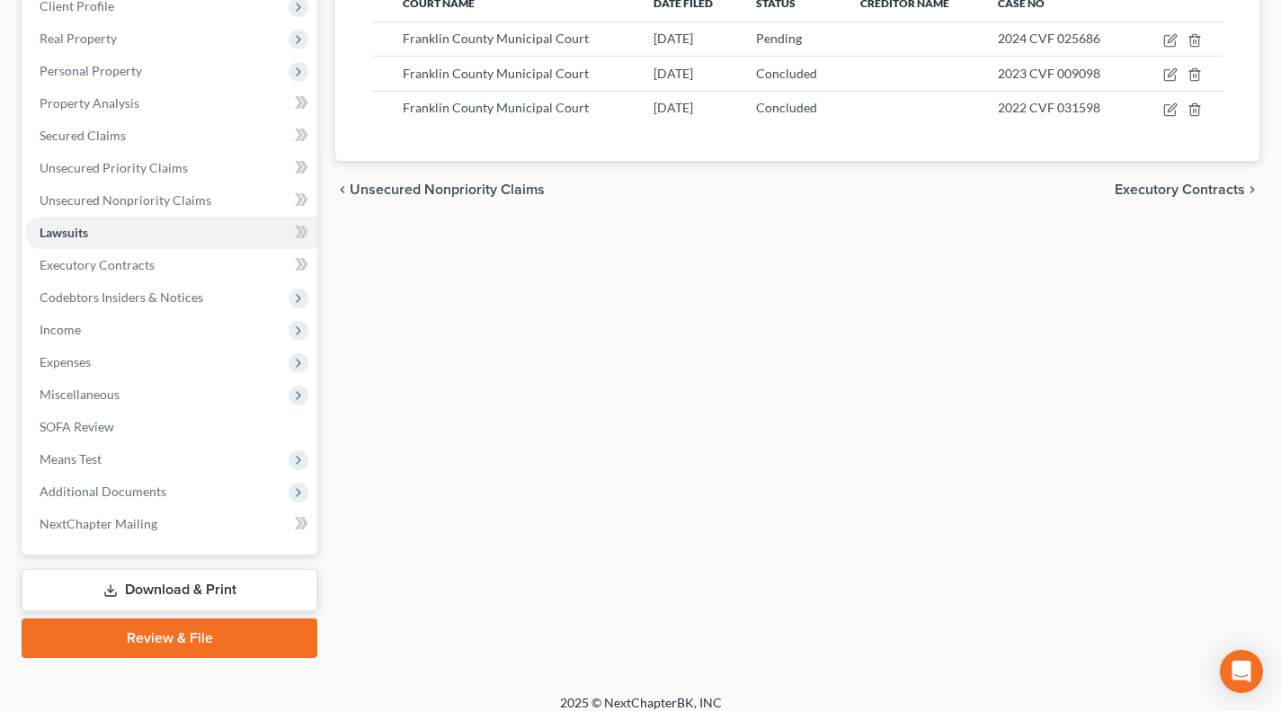
scroll to position [275, 0]
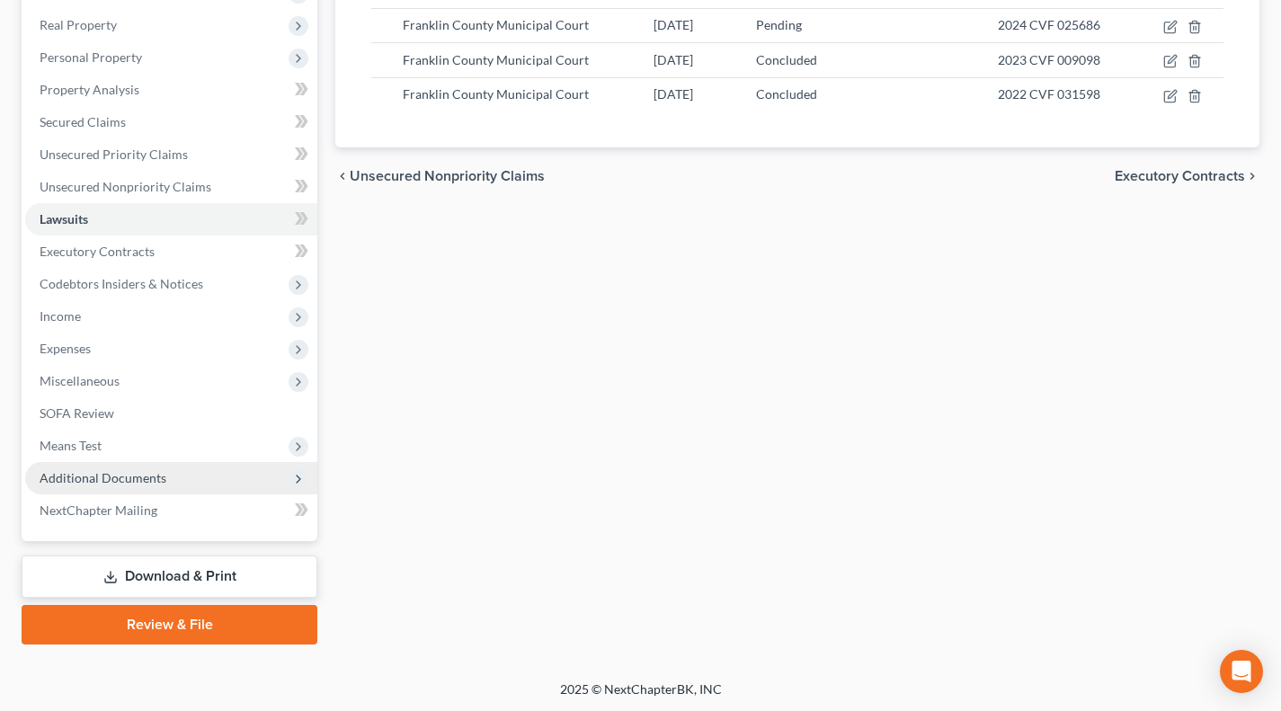
click at [85, 481] on span "Additional Documents" at bounding box center [103, 477] width 127 height 15
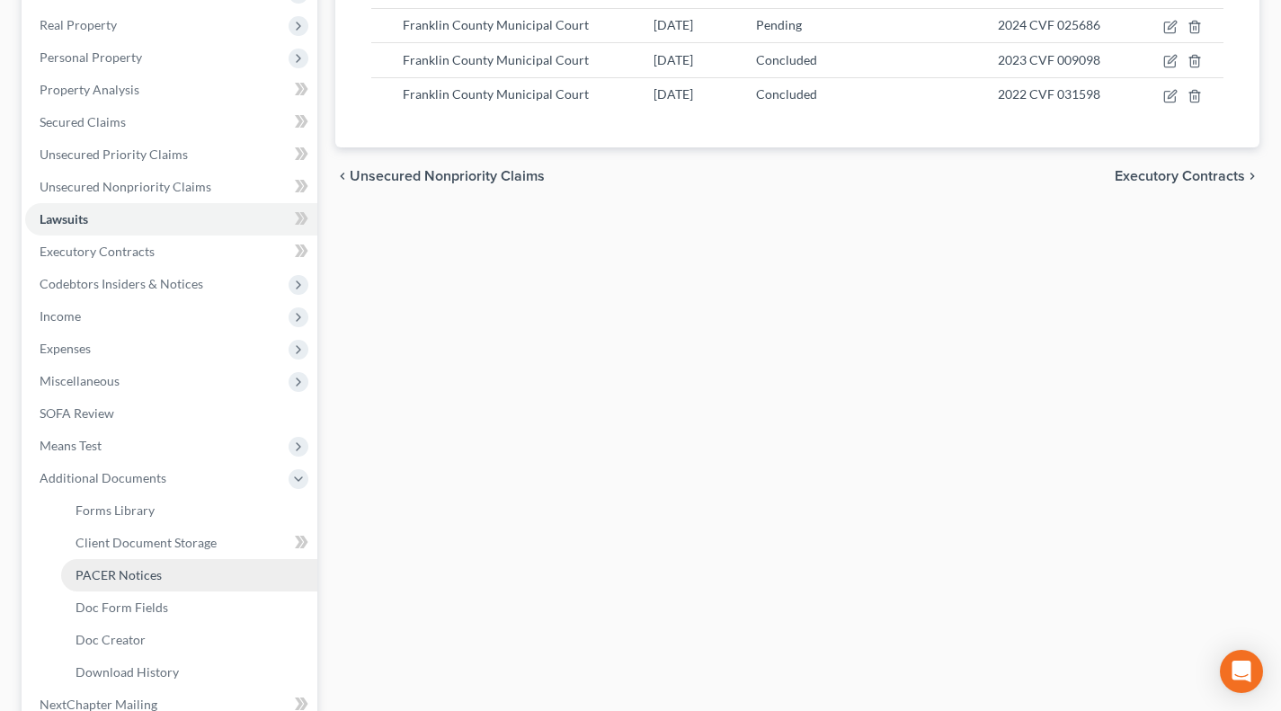
click at [126, 577] on span "PACER Notices" at bounding box center [119, 574] width 86 height 15
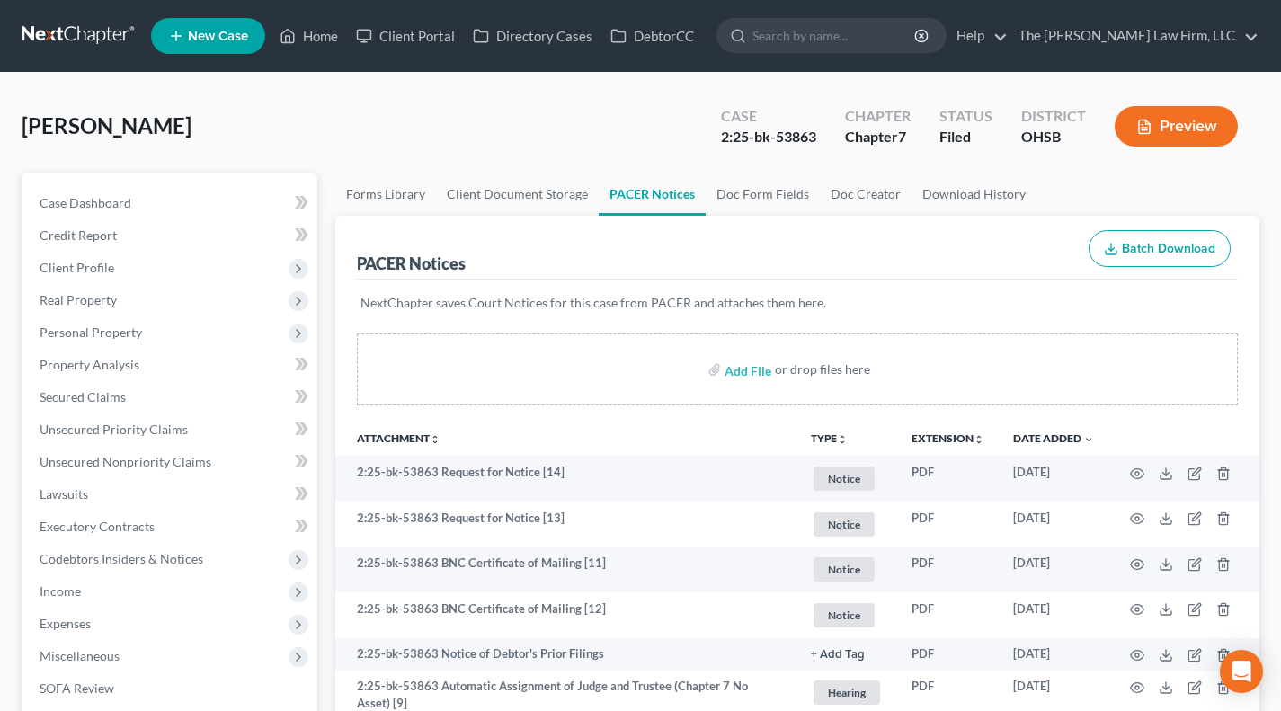
click at [719, 302] on p "NextChapter saves Court Notices for this case from PACER and attaches them here." at bounding box center [798, 303] width 874 height 18
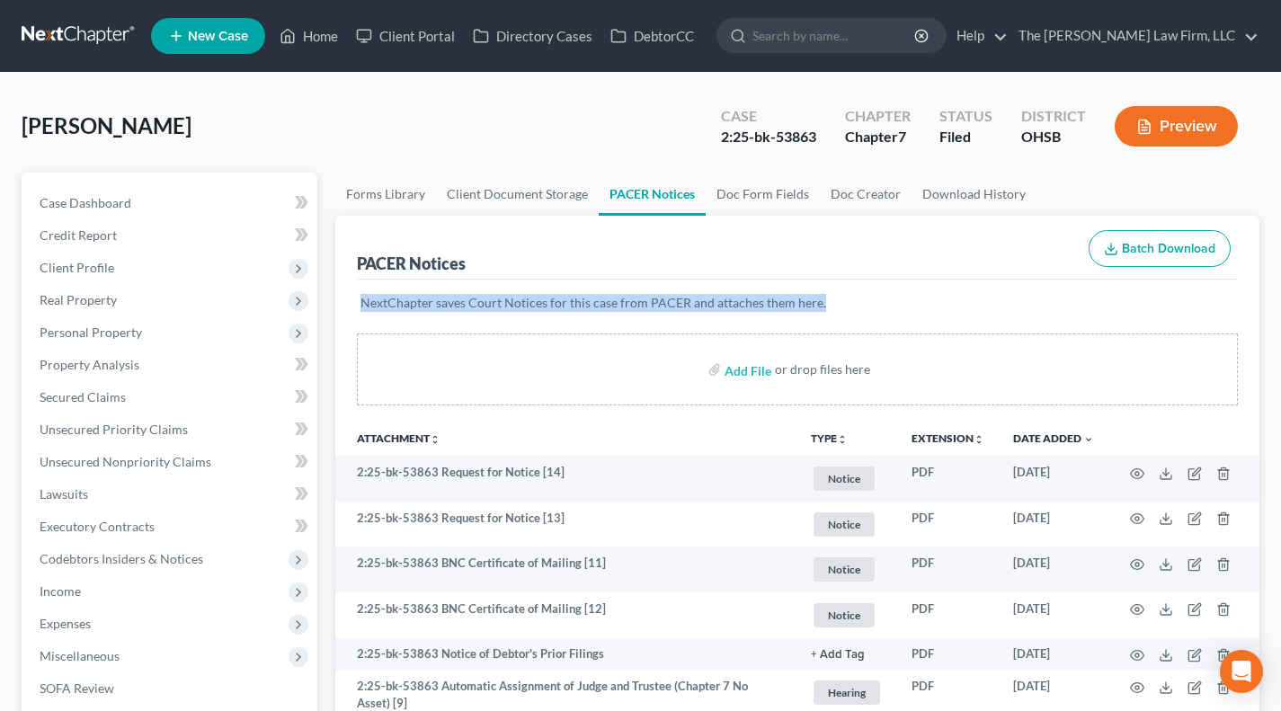
click at [719, 302] on p "NextChapter saves Court Notices for this case from PACER and attaches them here." at bounding box center [798, 303] width 874 height 18
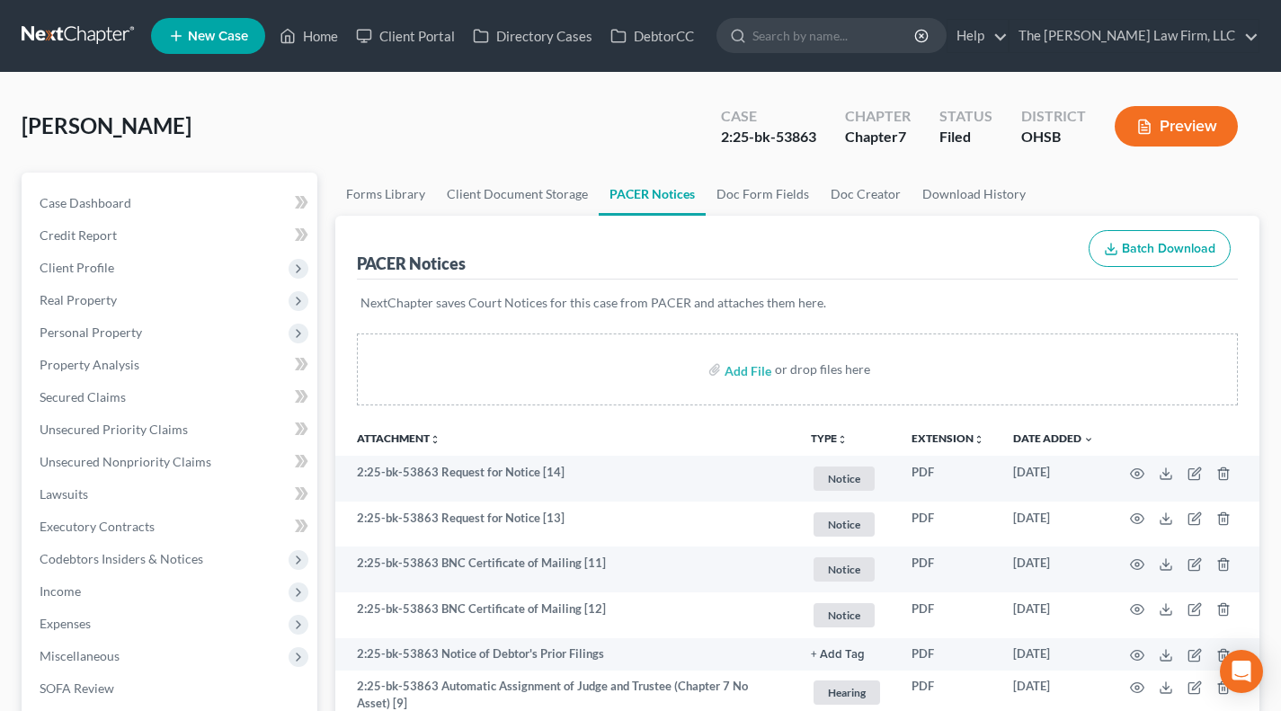
click at [639, 274] on div "PACER Notices Batch Download" at bounding box center [797, 248] width 881 height 65
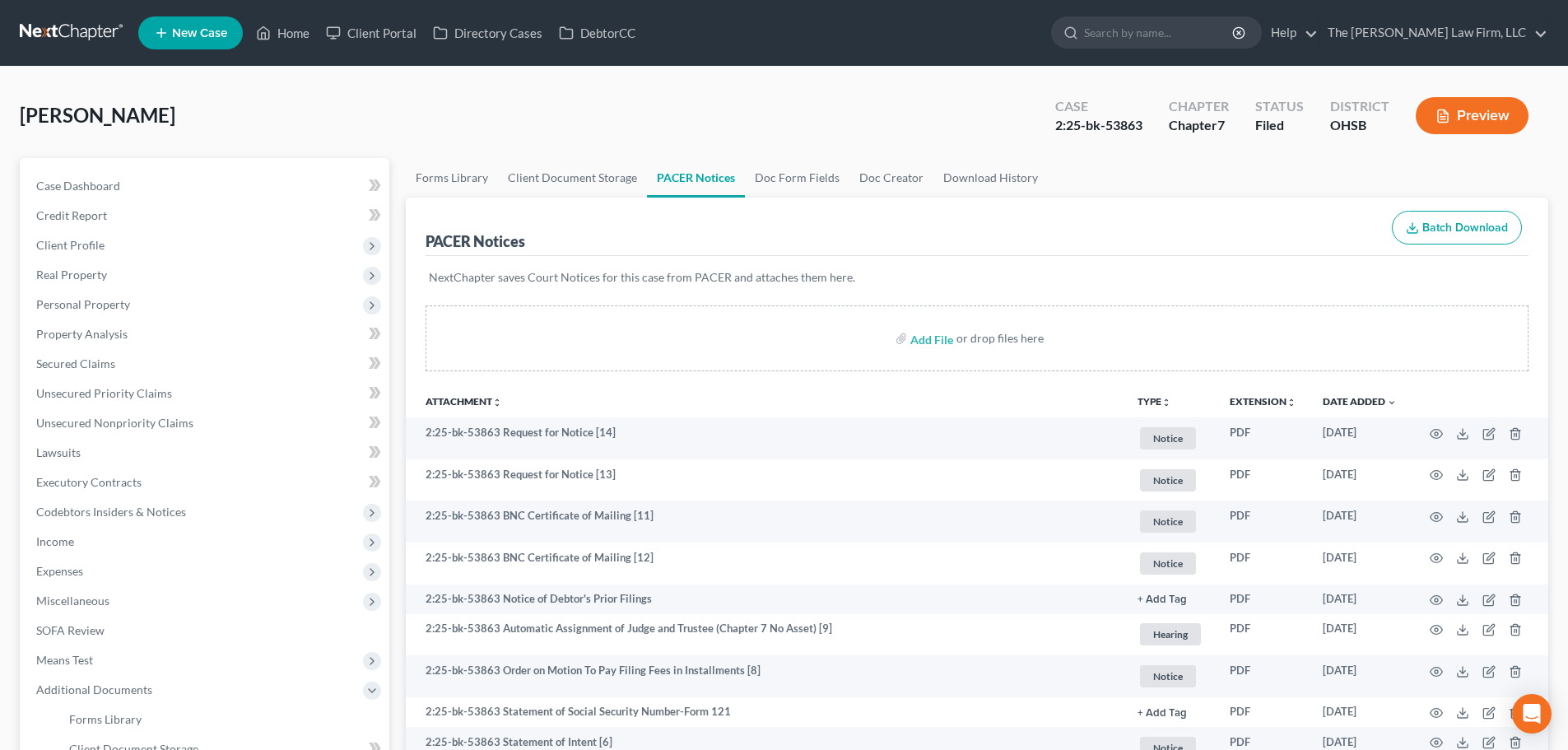
click at [99, 27] on link at bounding box center [72, 33] width 105 height 29
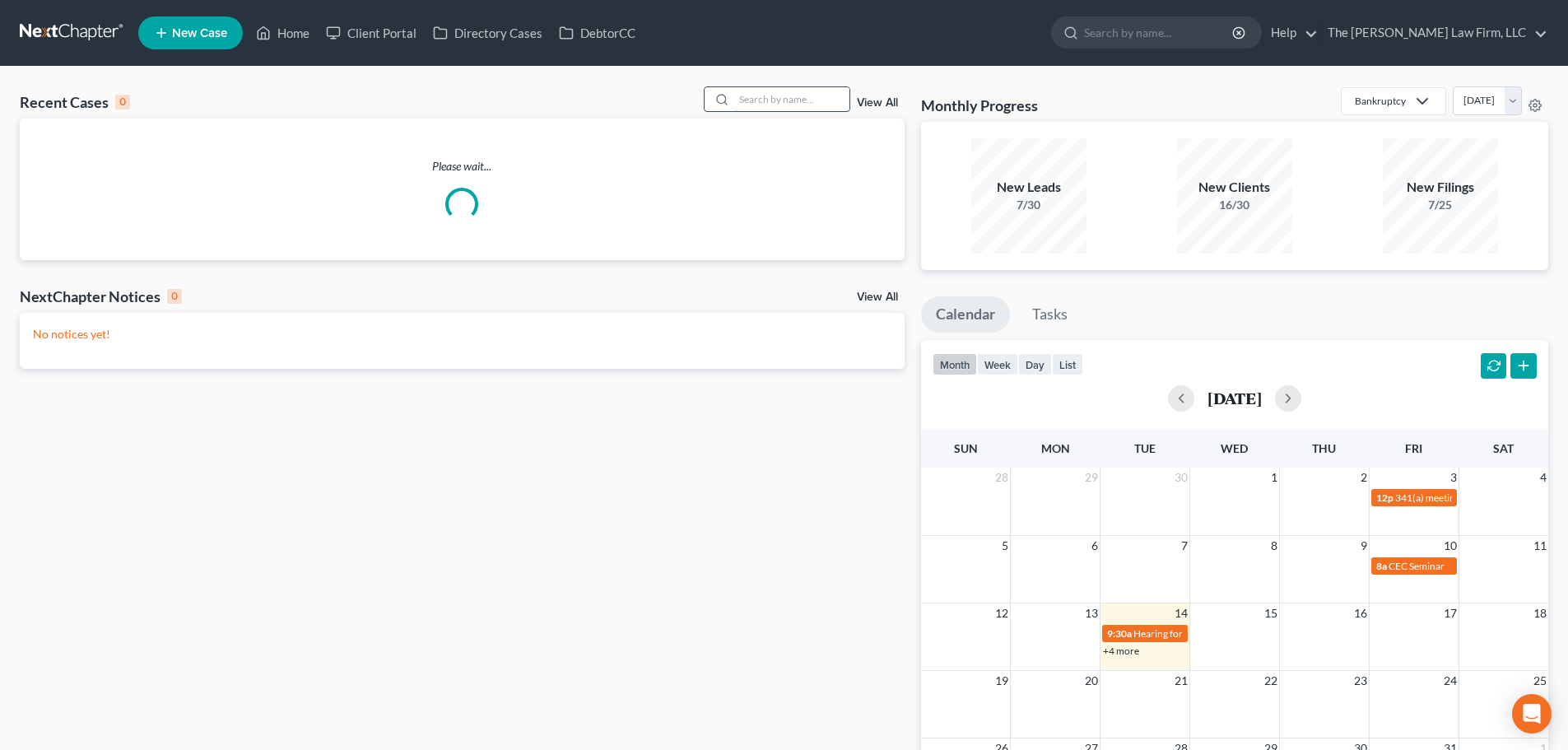
click at [800, 103] on input "search" at bounding box center [792, 99] width 115 height 24
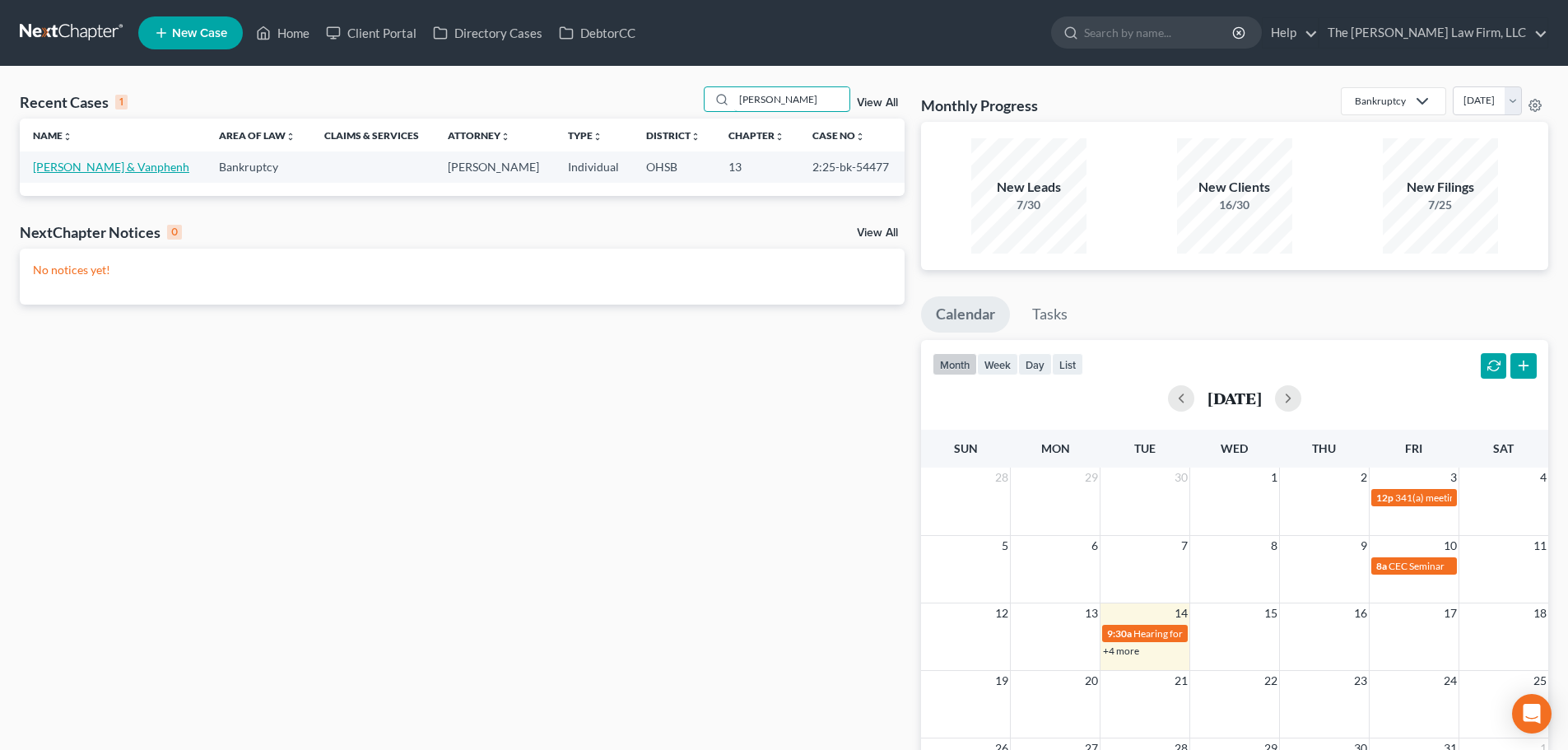
type input "[PERSON_NAME]"
click at [78, 172] on link "[PERSON_NAME] & Vanphenh" at bounding box center [111, 166] width 157 height 14
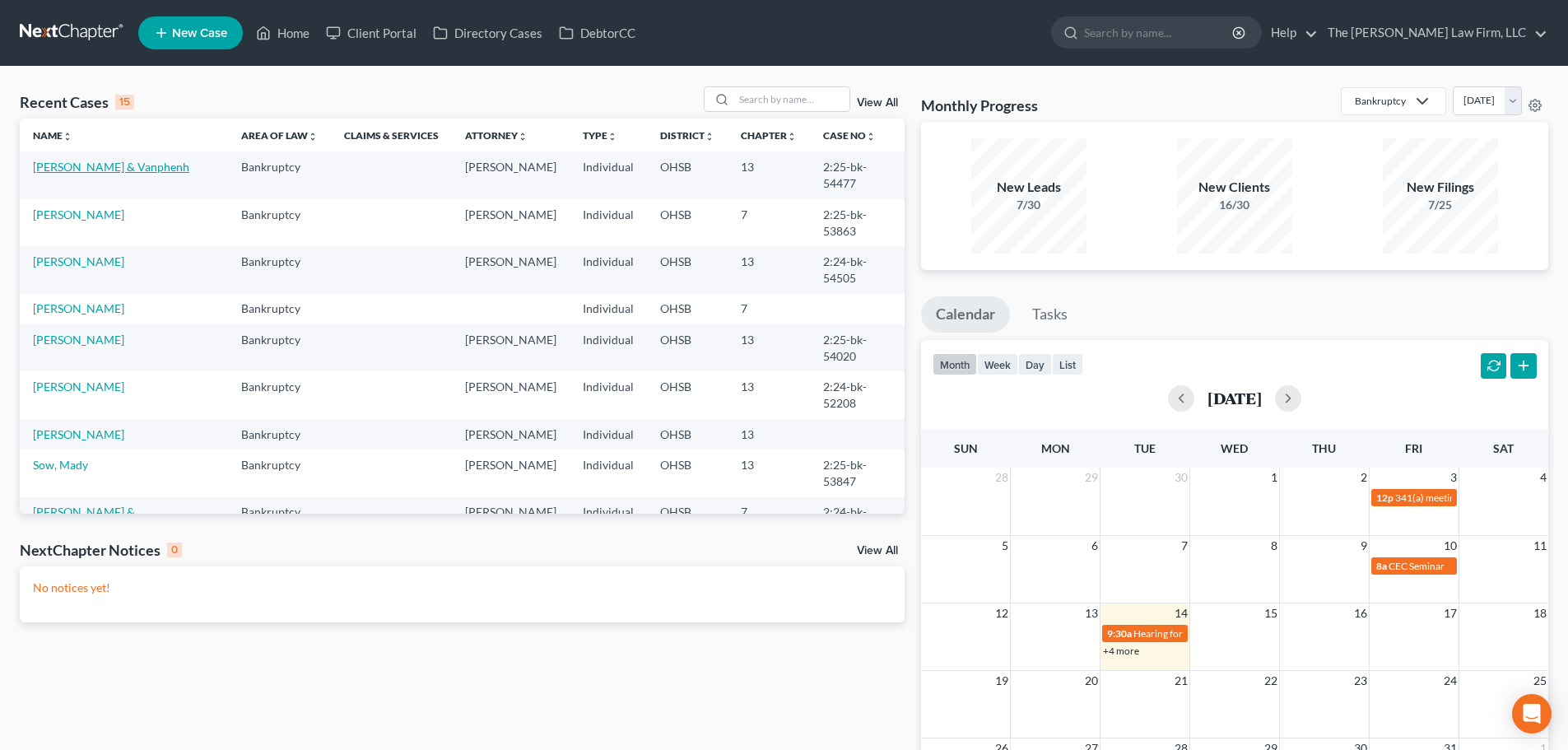
click at [81, 168] on link "[PERSON_NAME] & Vanphenh" at bounding box center [111, 166] width 157 height 14
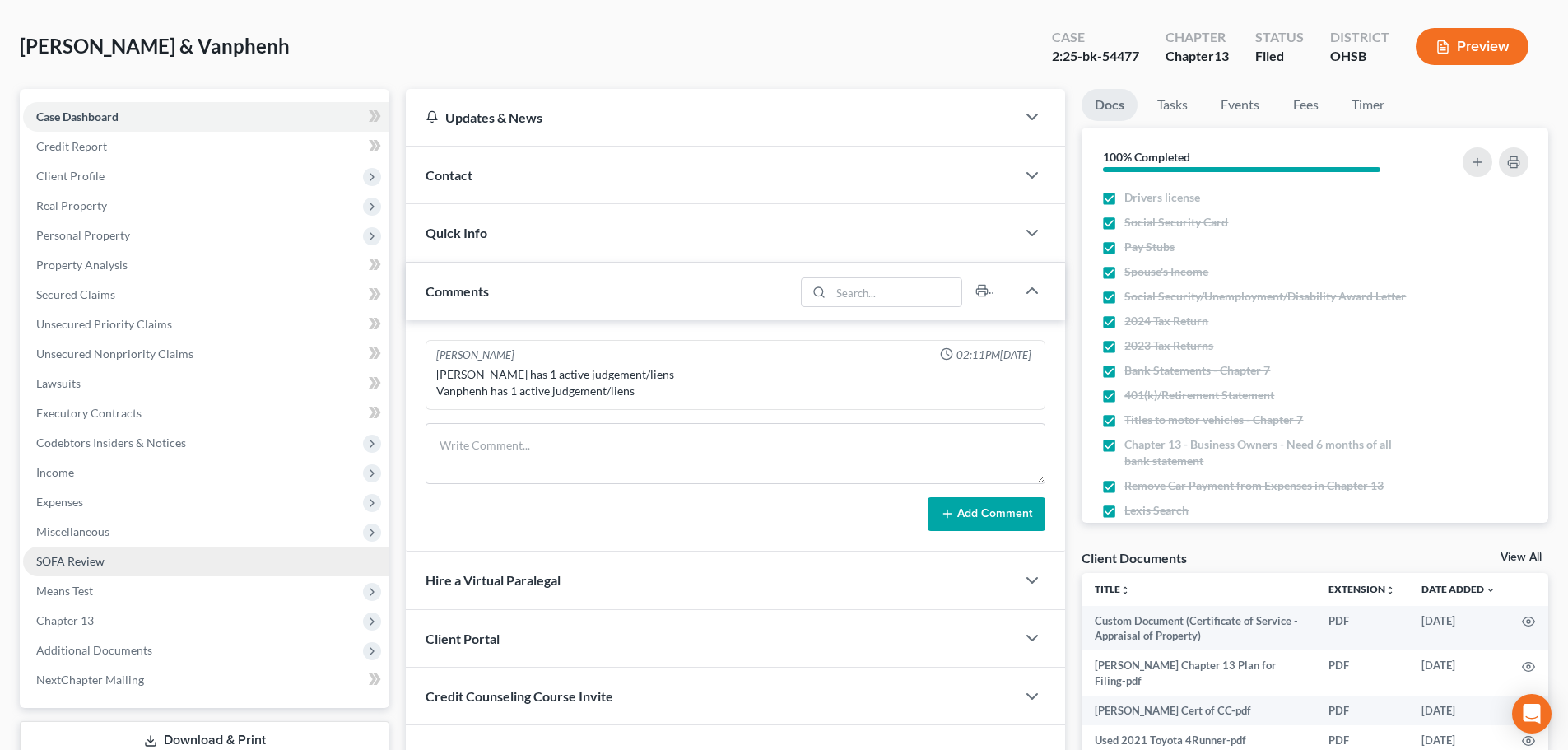
scroll to position [137, 0]
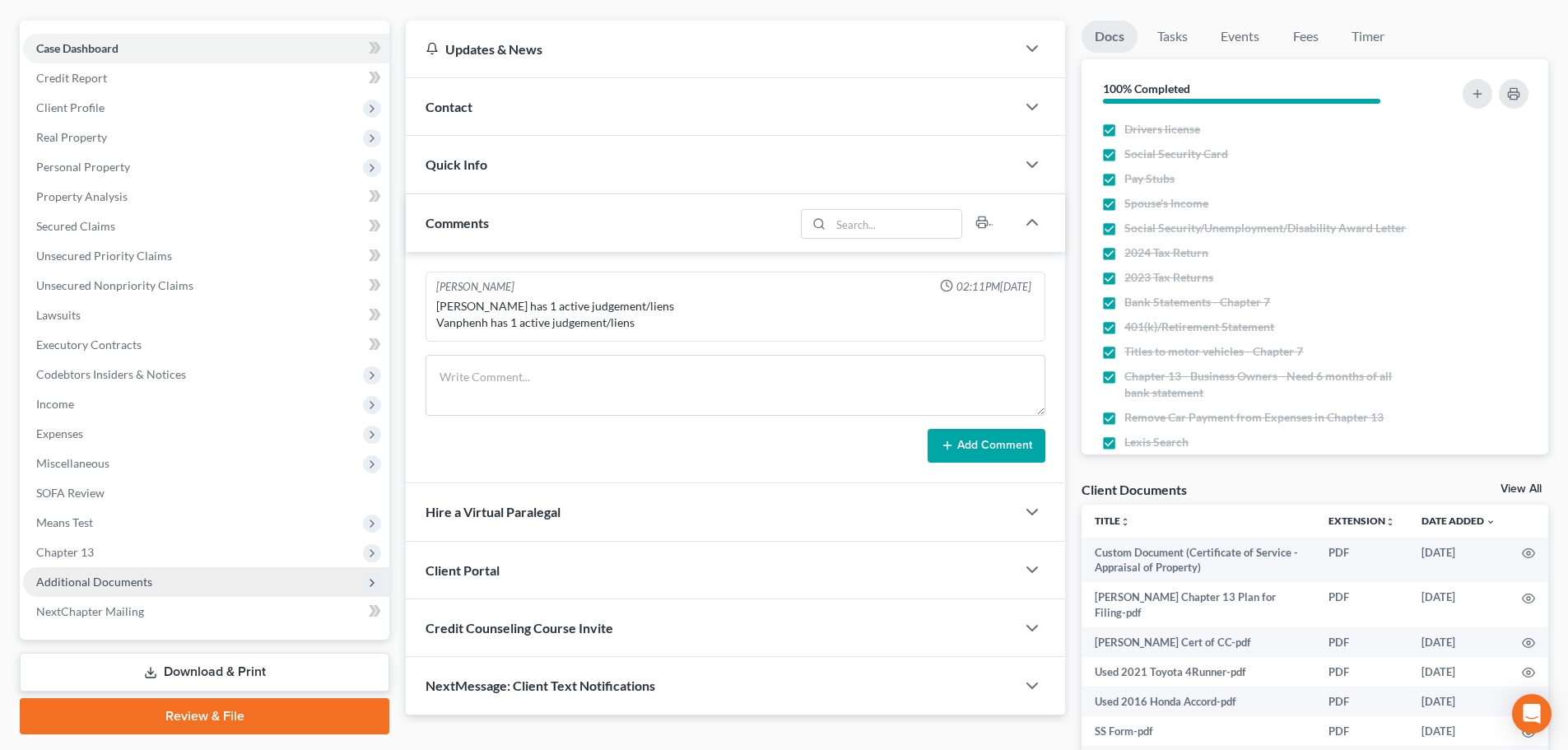
click at [86, 581] on span "Additional Documents" at bounding box center [94, 582] width 116 height 14
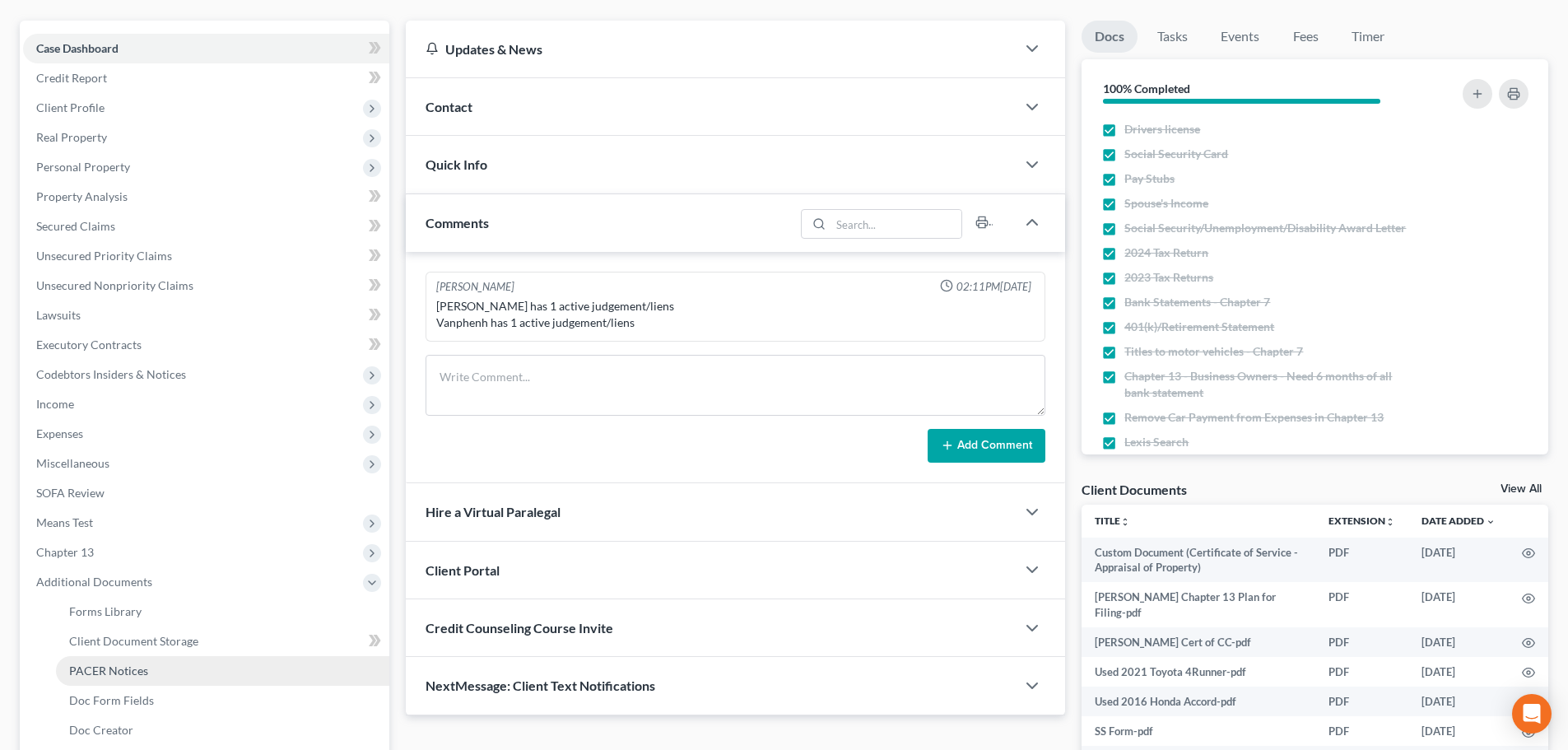
click at [108, 669] on span "PACER Notices" at bounding box center [109, 670] width 79 height 14
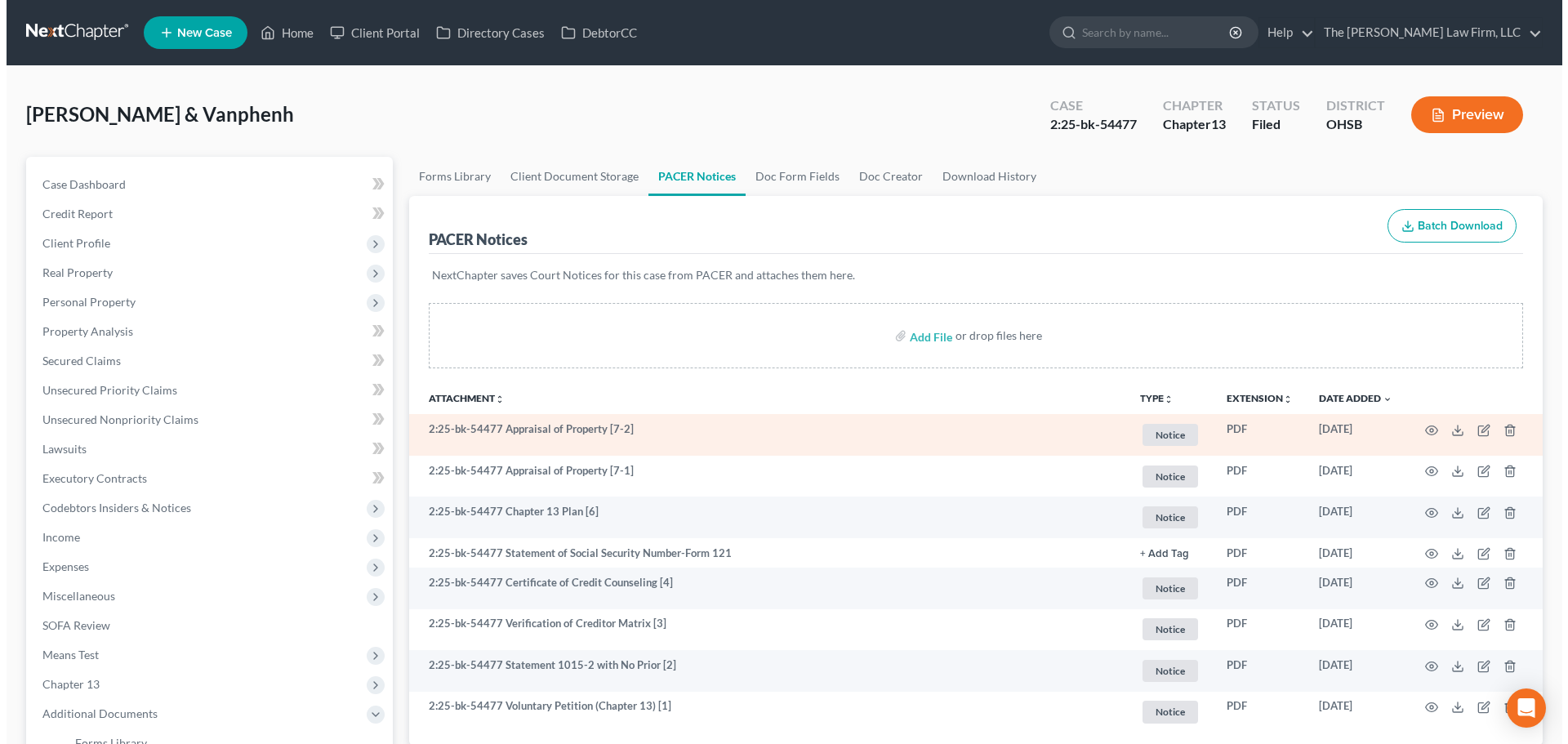
scroll to position [136, 0]
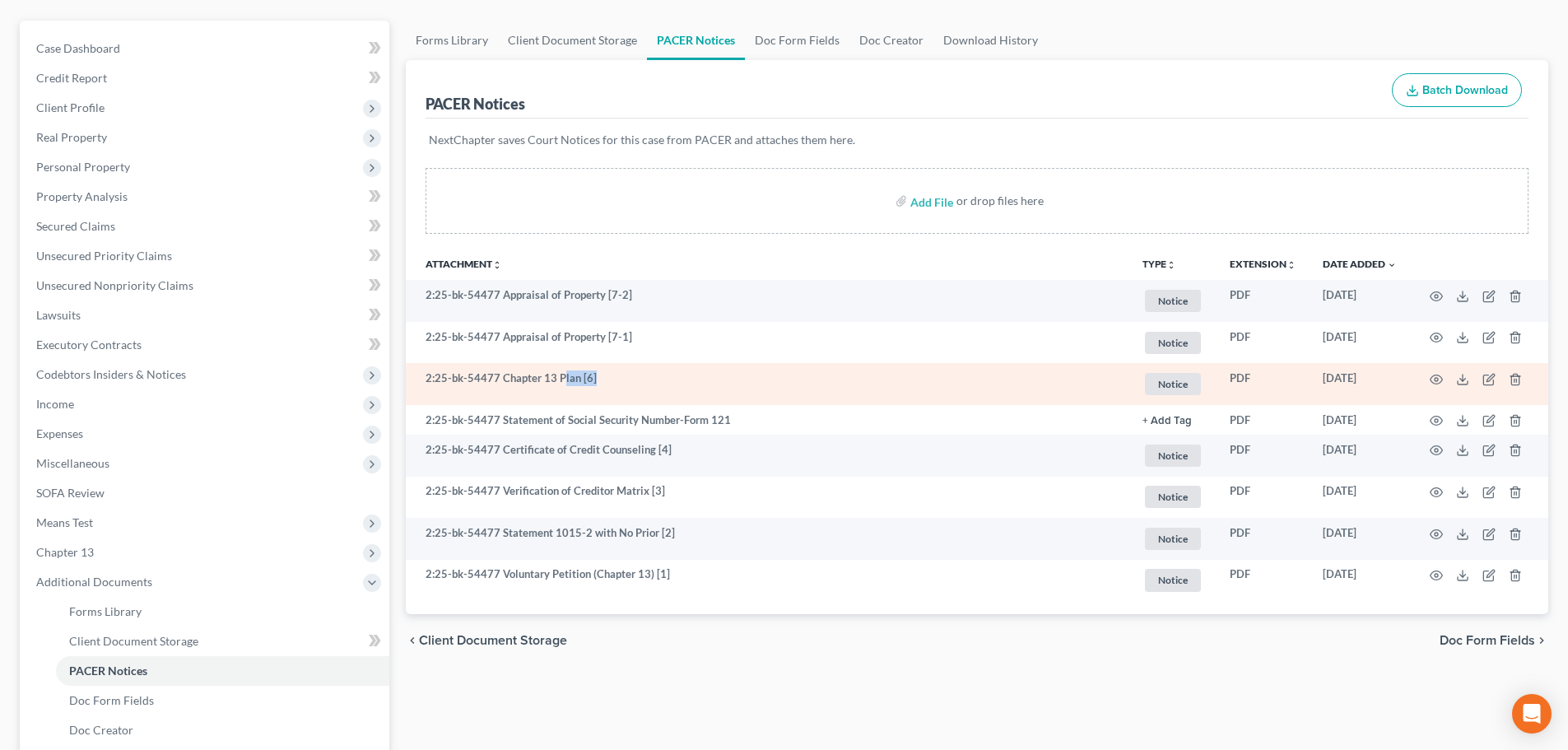
drag, startPoint x: 562, startPoint y: 381, endPoint x: 638, endPoint y: 381, distance: 76.0
click at [638, 381] on td "2:25-bk-54477 Chapter 13 Plan [6]" at bounding box center [767, 385] width 723 height 42
click at [617, 380] on td "2:25-bk-54477 Chapter 13 Plan [6]" at bounding box center [767, 385] width 723 height 42
drag, startPoint x: 577, startPoint y: 383, endPoint x: 597, endPoint y: 381, distance: 20.1
click at [597, 383] on td "2:25-bk-54477 Chapter 13 Plan [6]" at bounding box center [767, 385] width 723 height 42
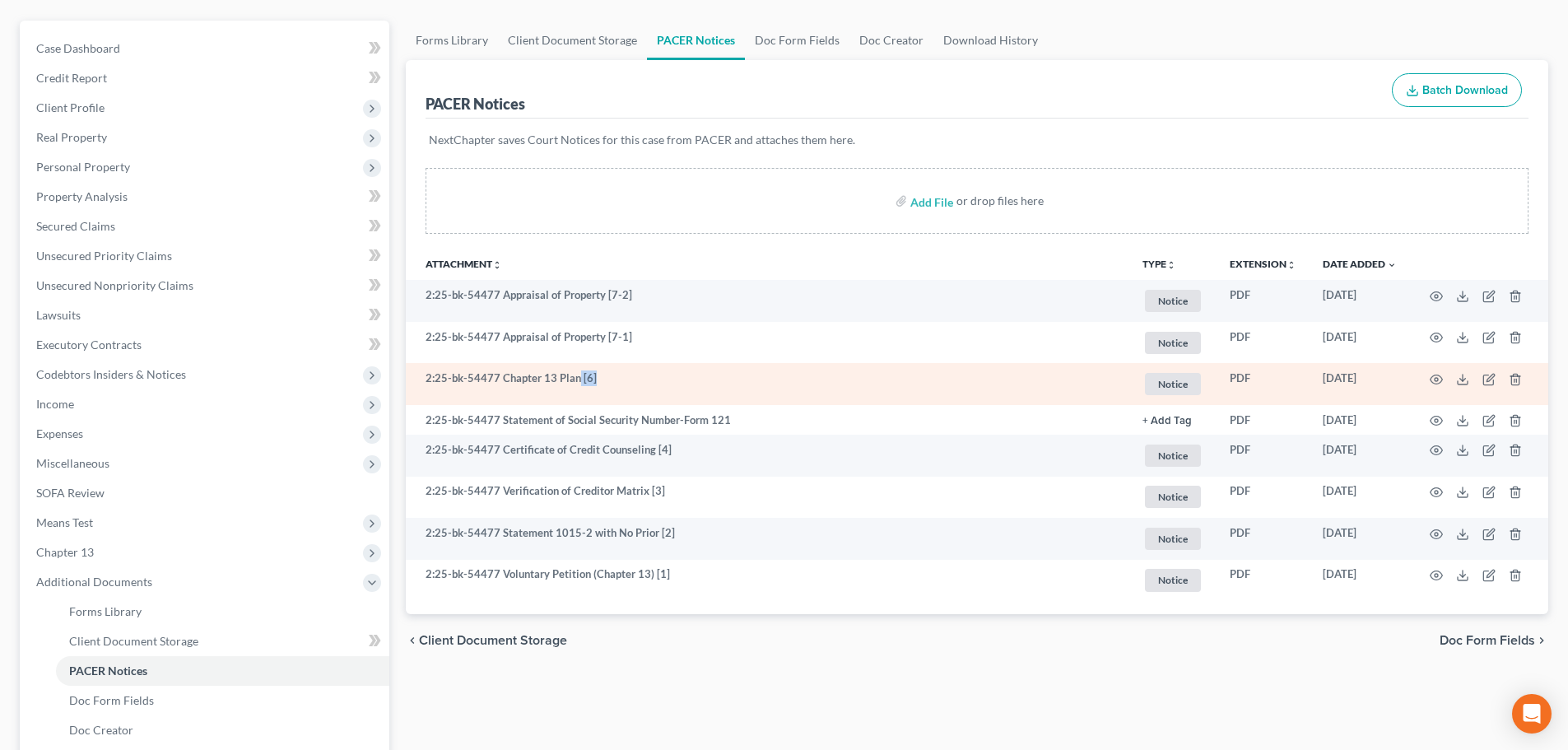
click at [601, 380] on td "2:25-bk-54477 Chapter 13 Plan [6]" at bounding box center [767, 385] width 723 height 42
click at [1434, 376] on icon "button" at bounding box center [1436, 379] width 13 height 13
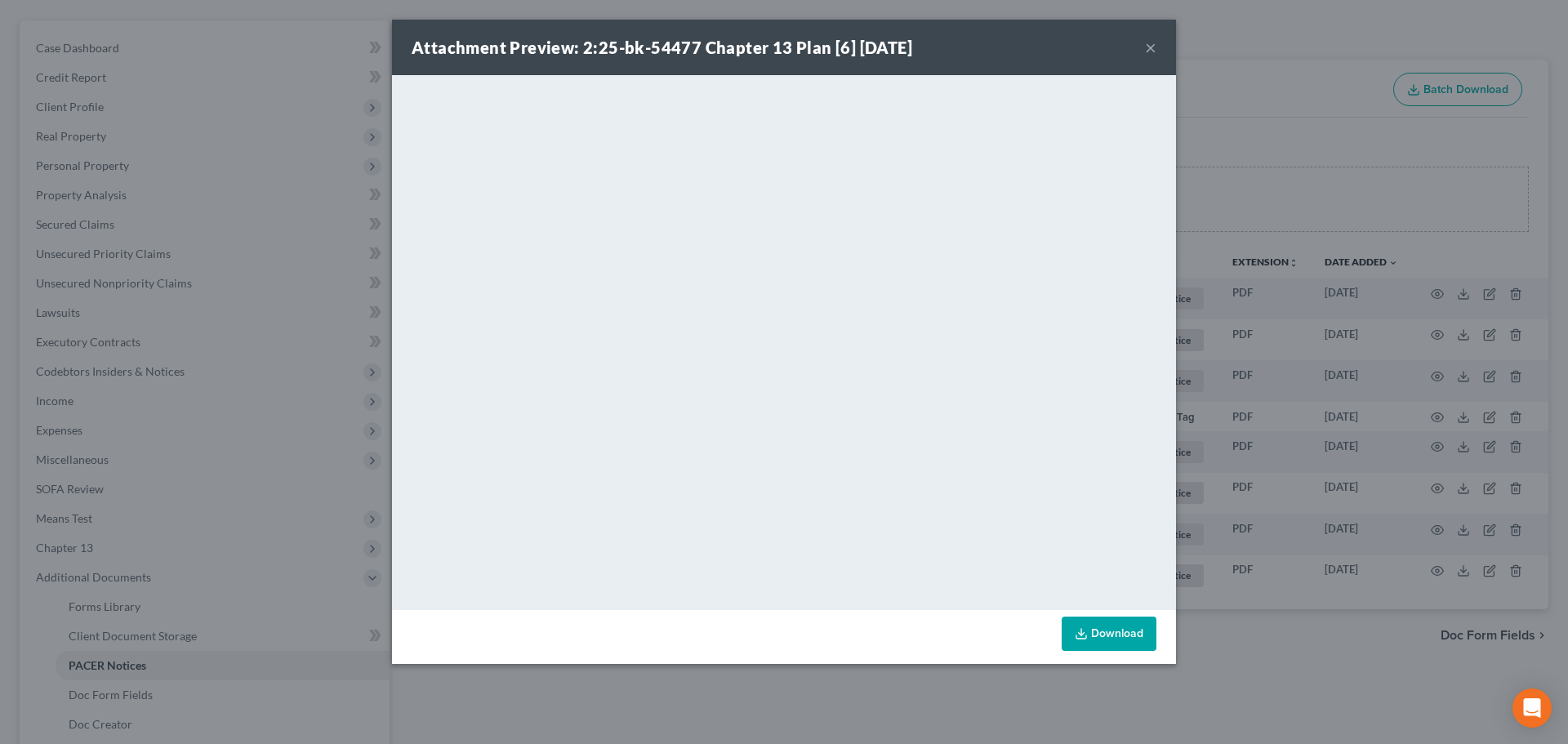
click at [1149, 44] on button "×" at bounding box center [1150, 47] width 12 height 20
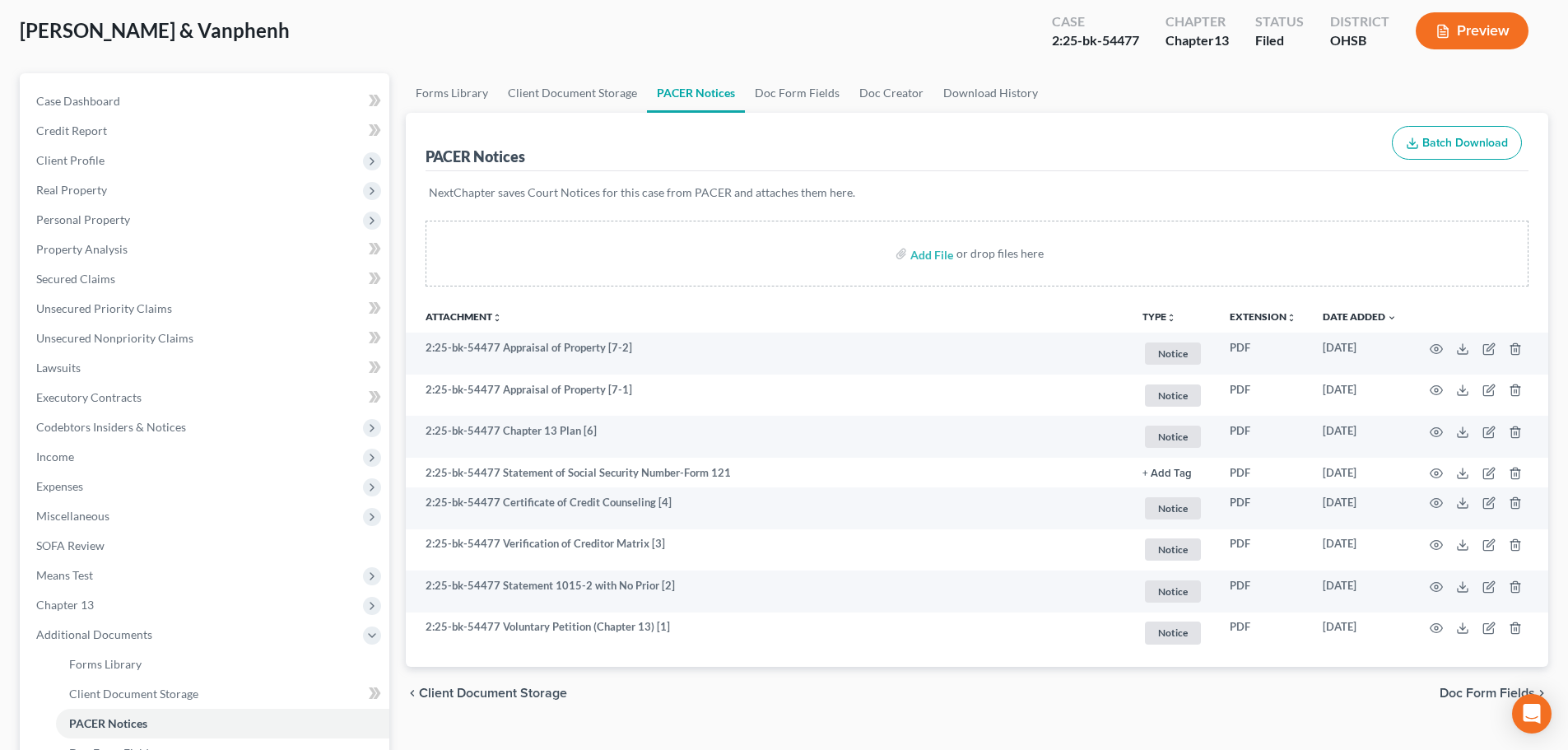
scroll to position [0, 0]
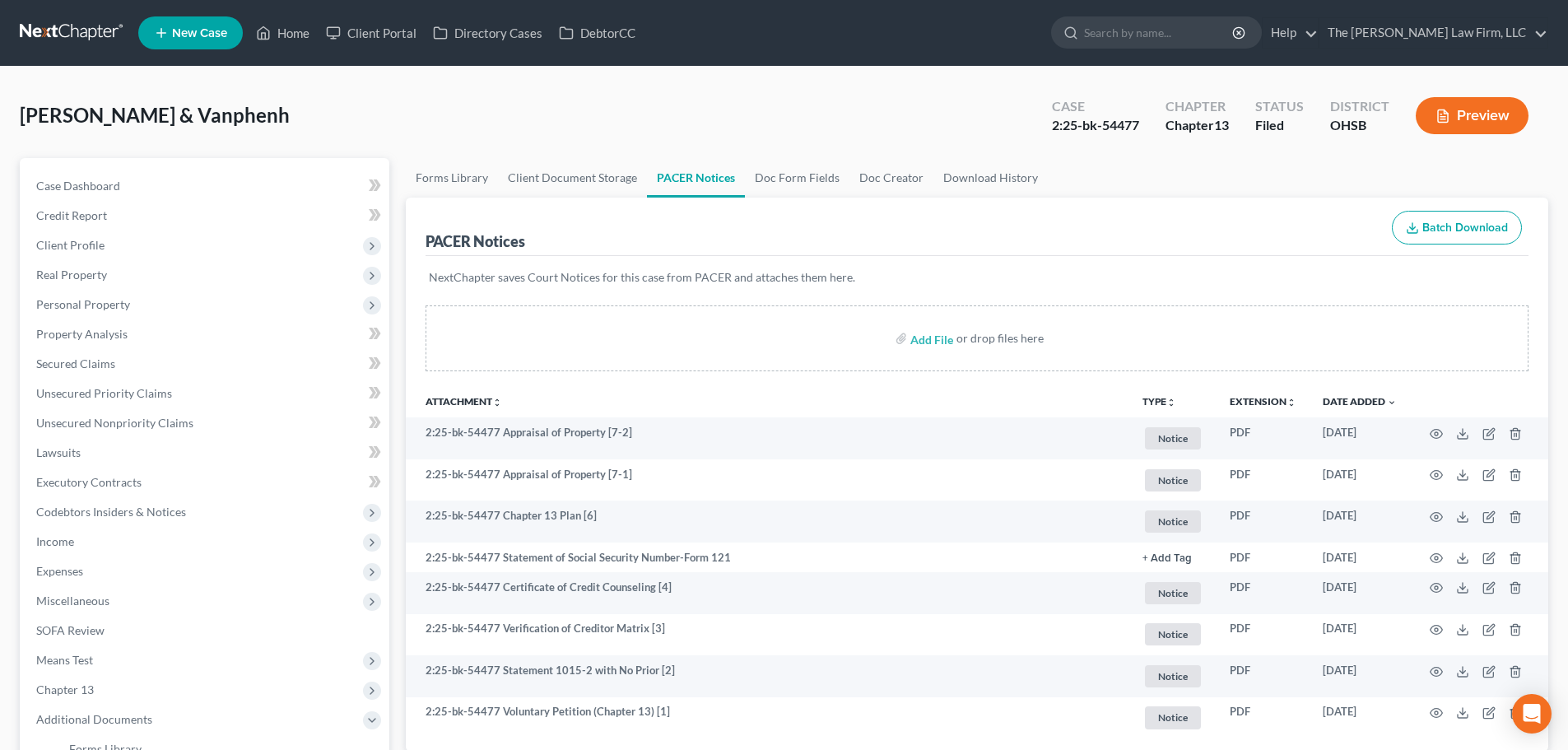
click at [86, 38] on link at bounding box center [72, 33] width 105 height 29
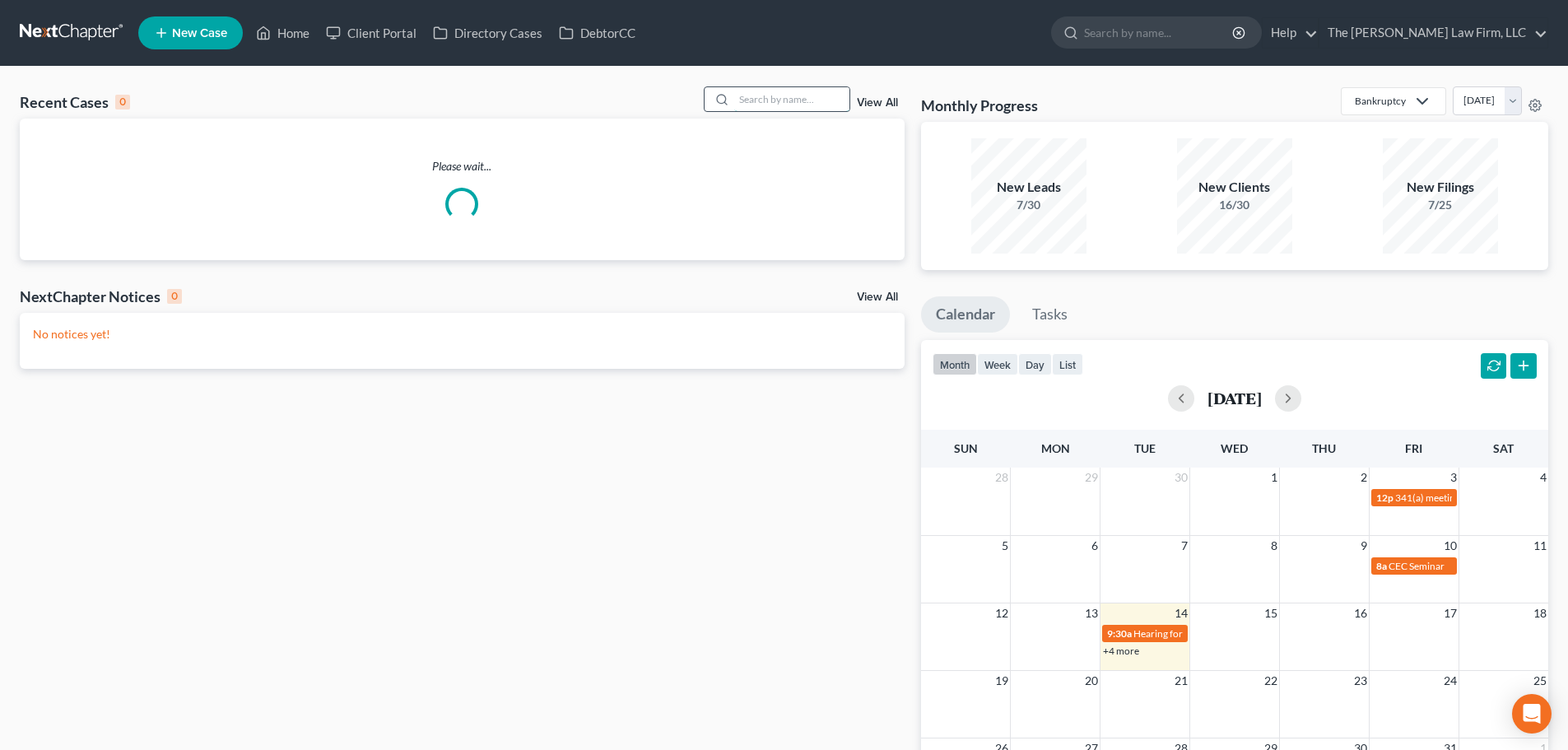
click at [764, 107] on input "search" at bounding box center [792, 99] width 115 height 24
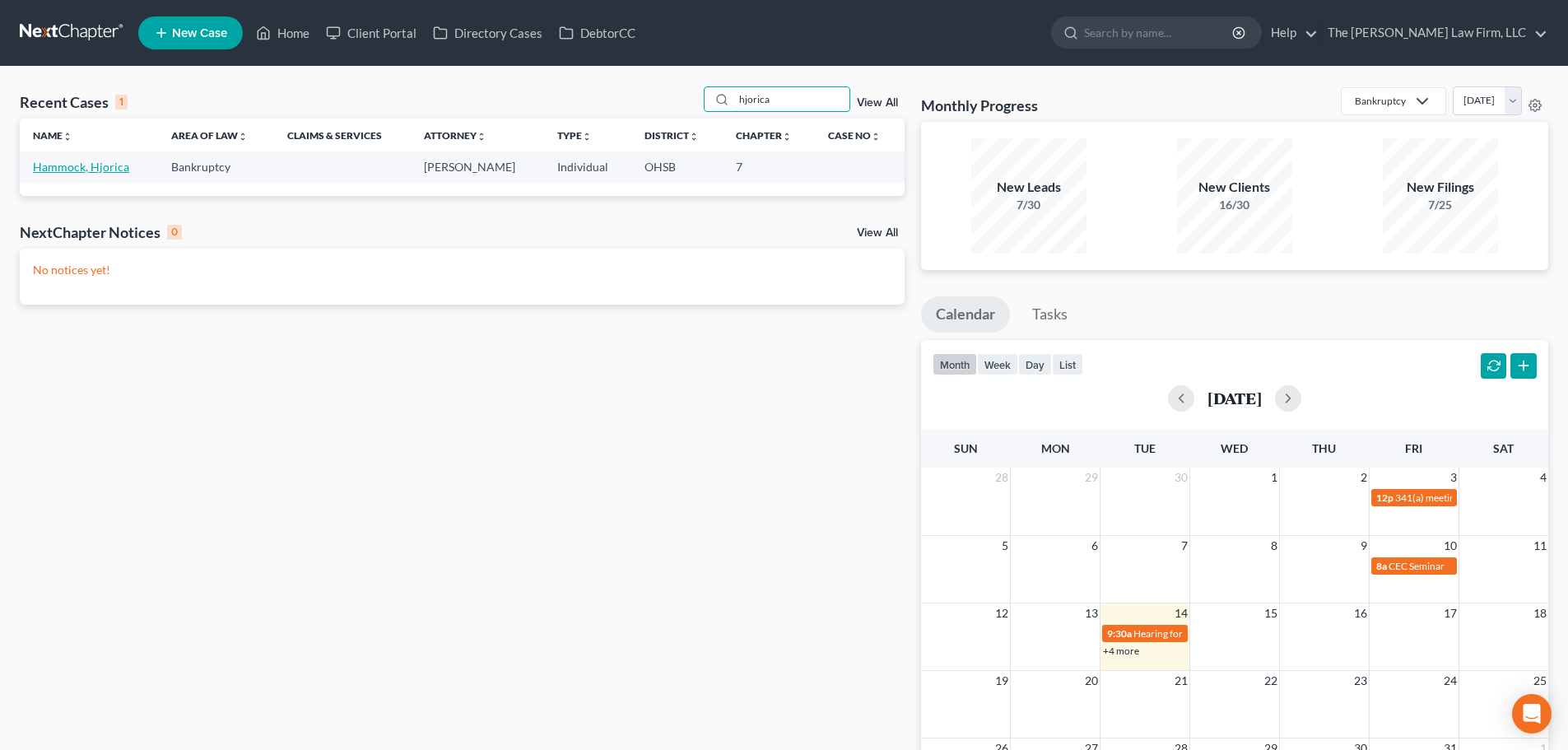
type input "hjorica"
click at [106, 160] on link "Hammock, Hjorica" at bounding box center [81, 166] width 96 height 14
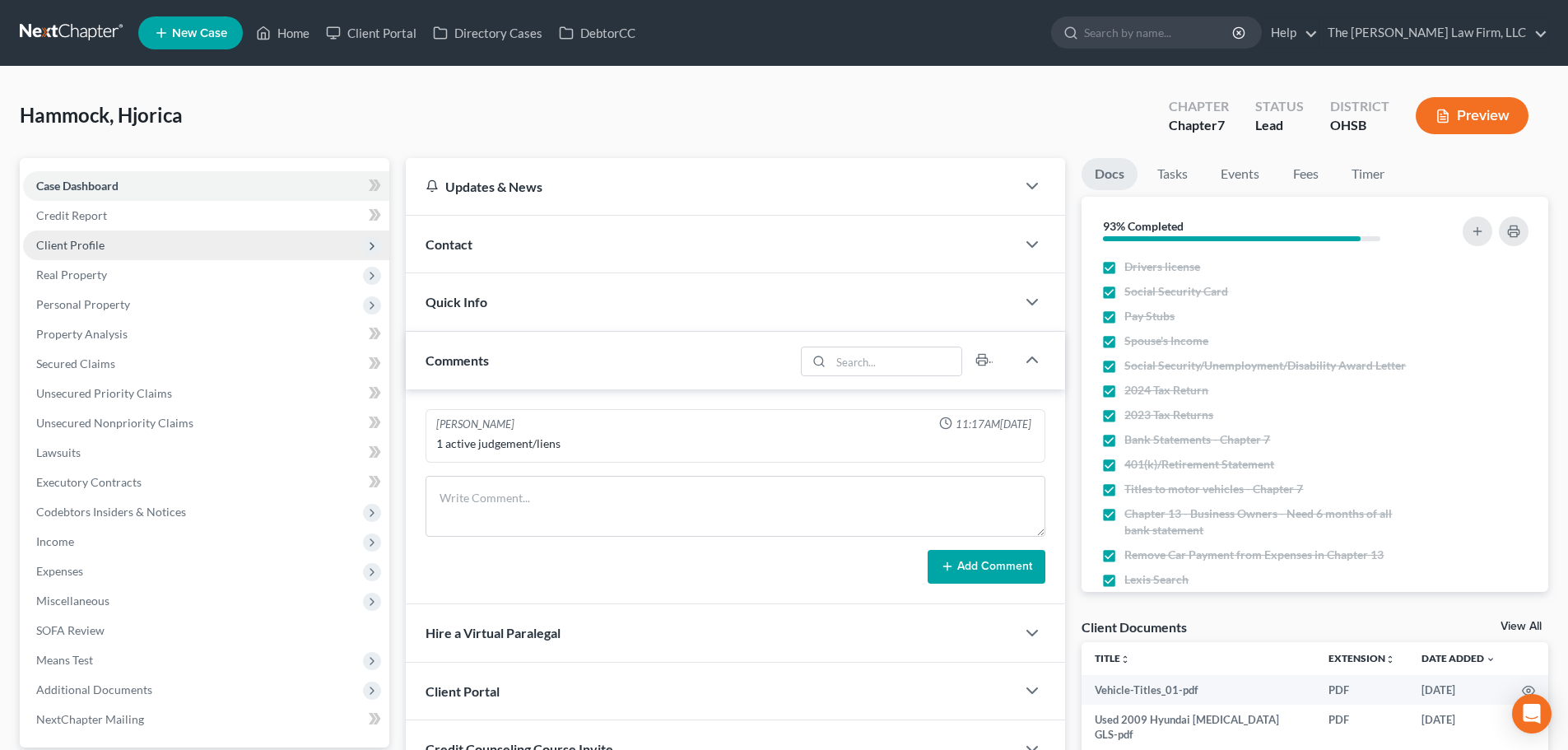
click at [80, 252] on span "Client Profile" at bounding box center [206, 245] width 366 height 29
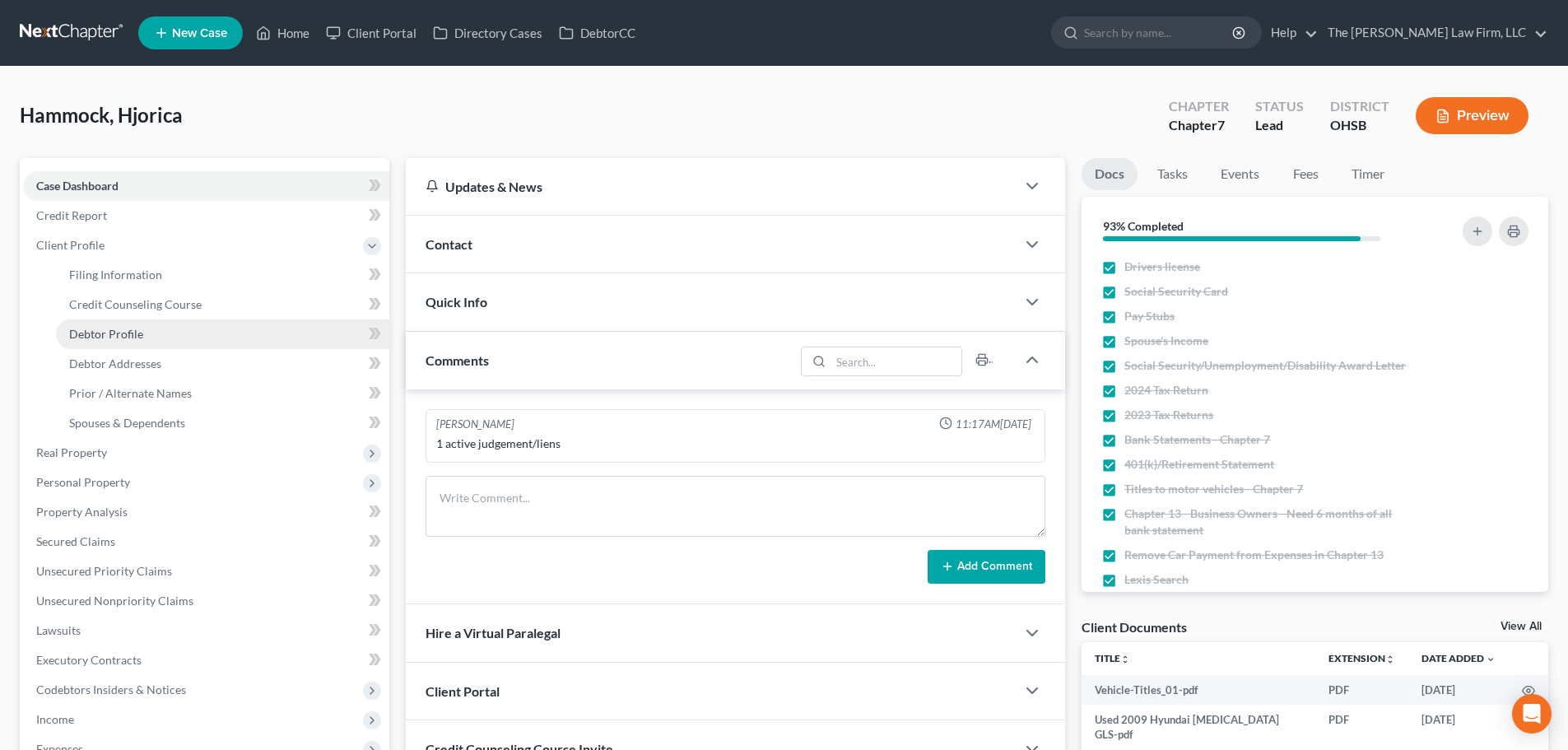
drag, startPoint x: 103, startPoint y: 323, endPoint x: 189, endPoint y: 328, distance: 86.1
click at [103, 323] on link "Debtor Profile" at bounding box center [222, 334] width 333 height 29
select select "0"
select select "2"
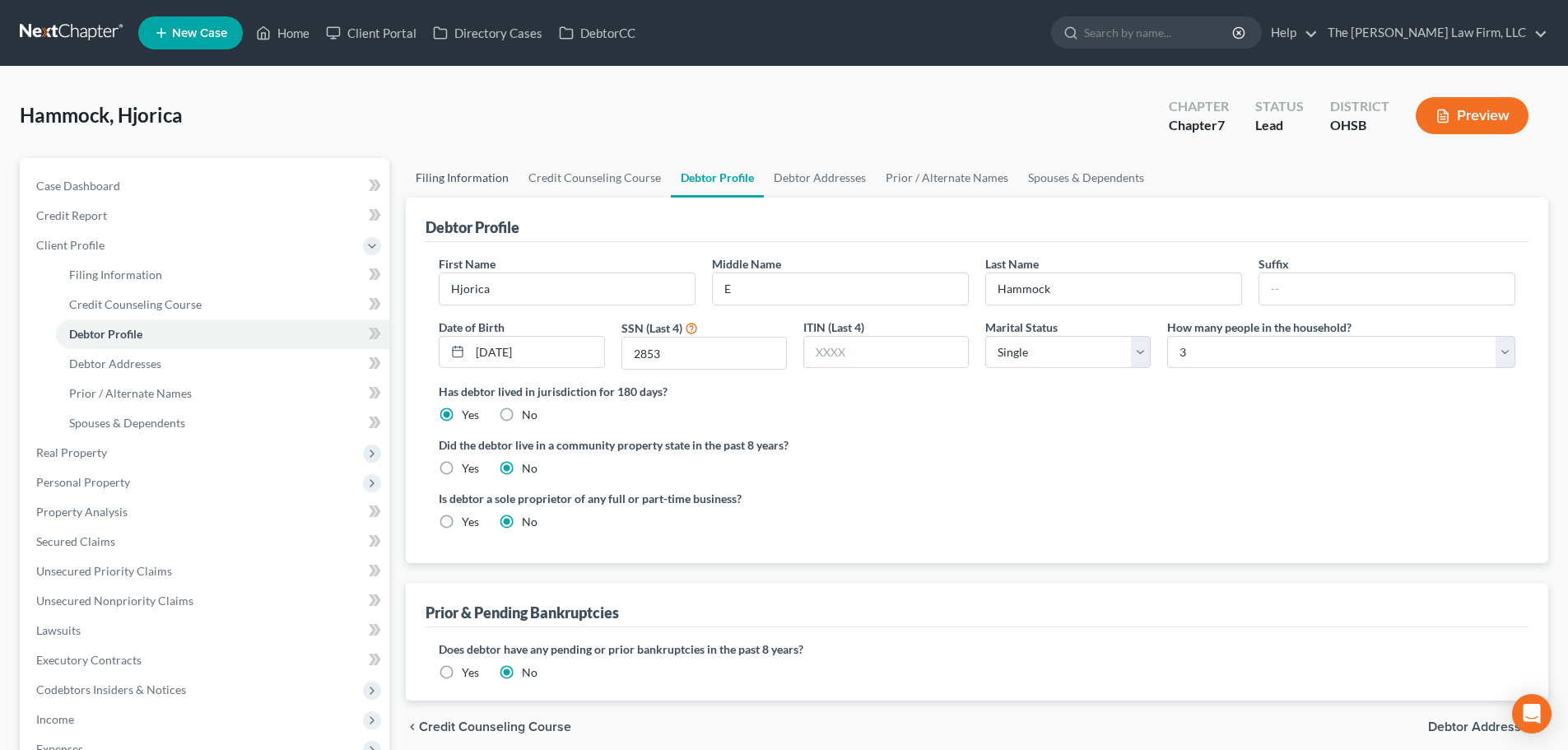
click at [450, 186] on link "Filing Information" at bounding box center [461, 178] width 113 height 39
select select "1"
select select "0"
select select "36"
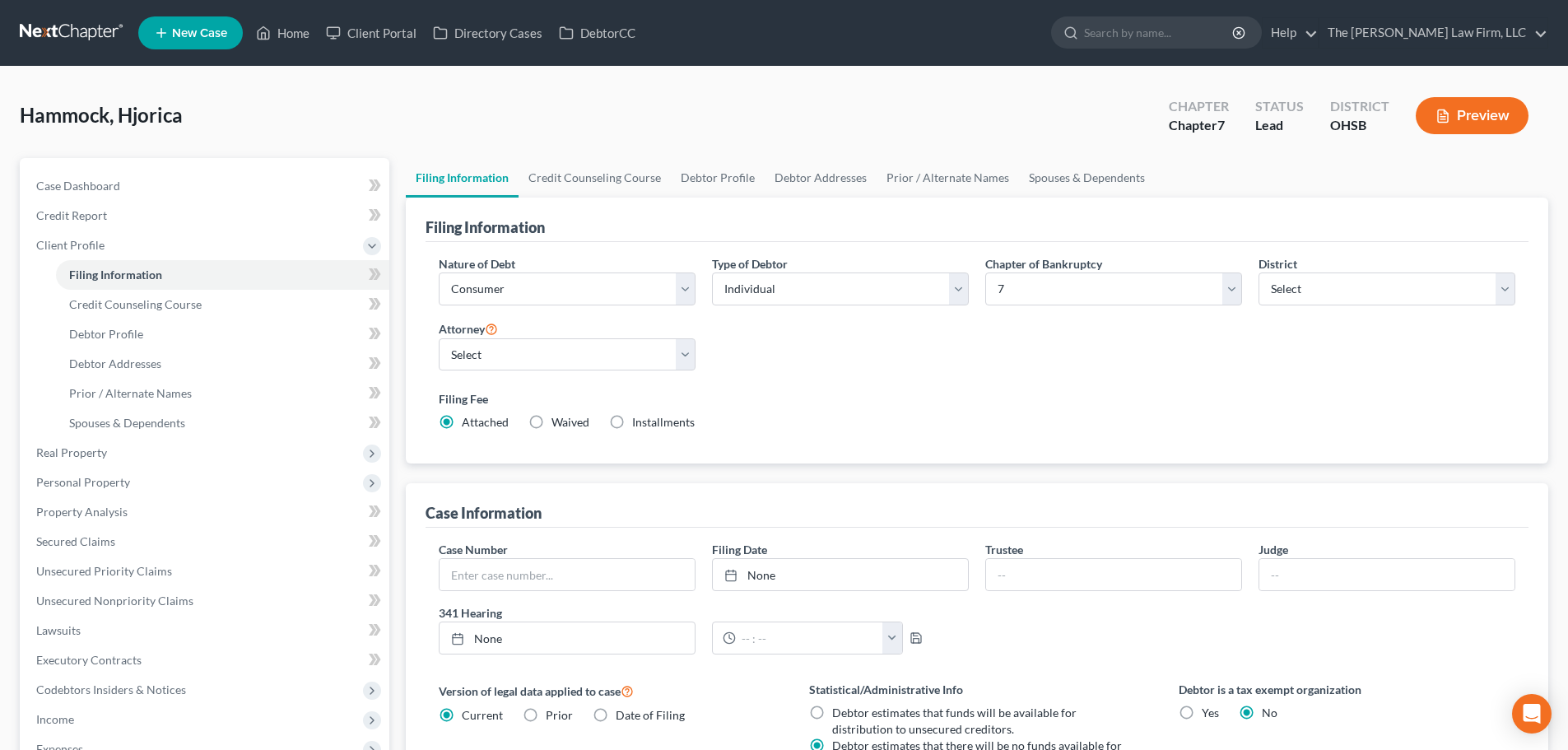
click at [635, 423] on span "Installments" at bounding box center [664, 421] width 62 height 14
click at [639, 423] on input "Installments Installments" at bounding box center [644, 419] width 11 height 11
radio input "true"
radio input "false"
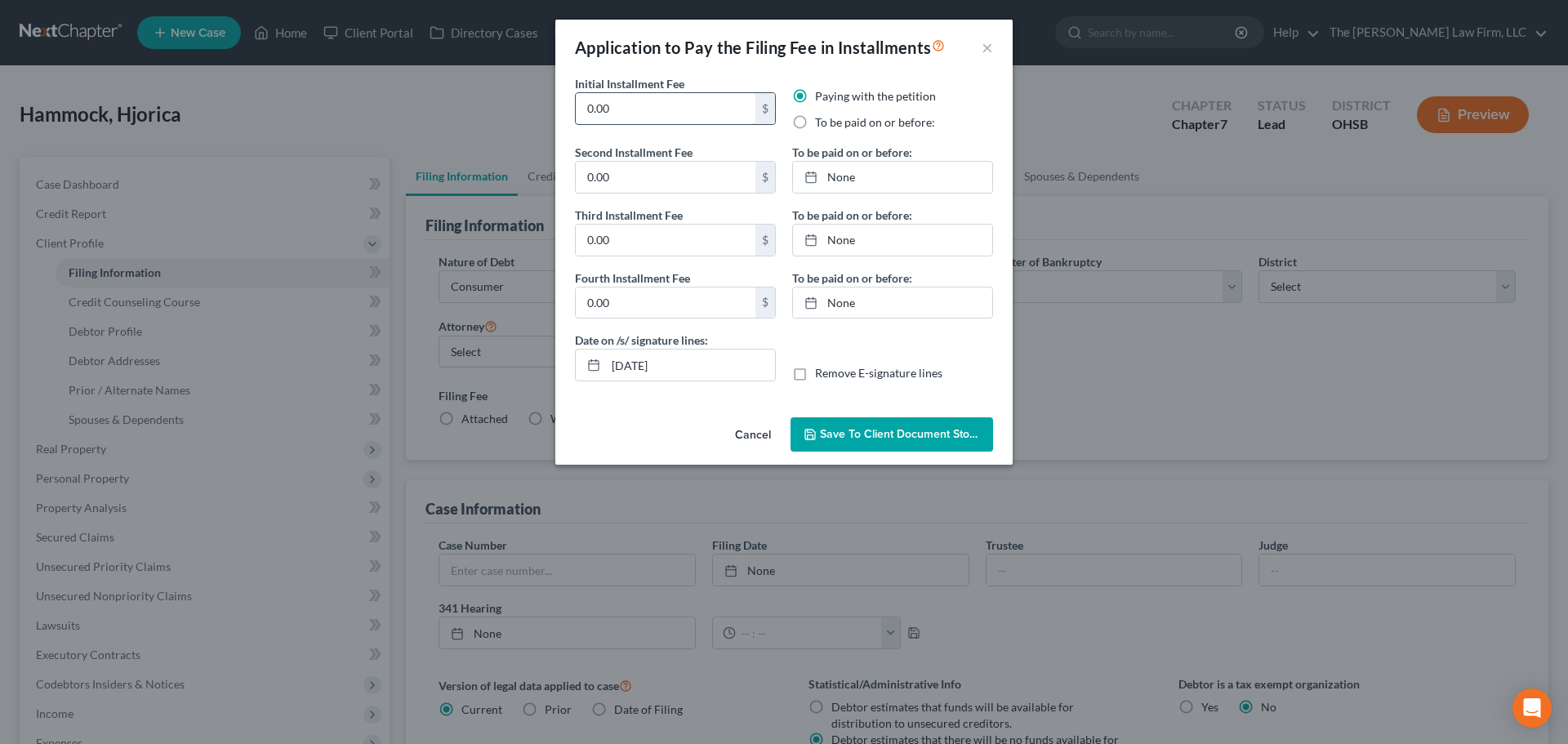
click at [698, 114] on input "0.00" at bounding box center [666, 109] width 180 height 31
click at [838, 122] on label "To be paid on or before:" at bounding box center [874, 123] width 120 height 16
click at [832, 122] on input "To be paid on or before:" at bounding box center [827, 120] width 11 height 11
radio input "true"
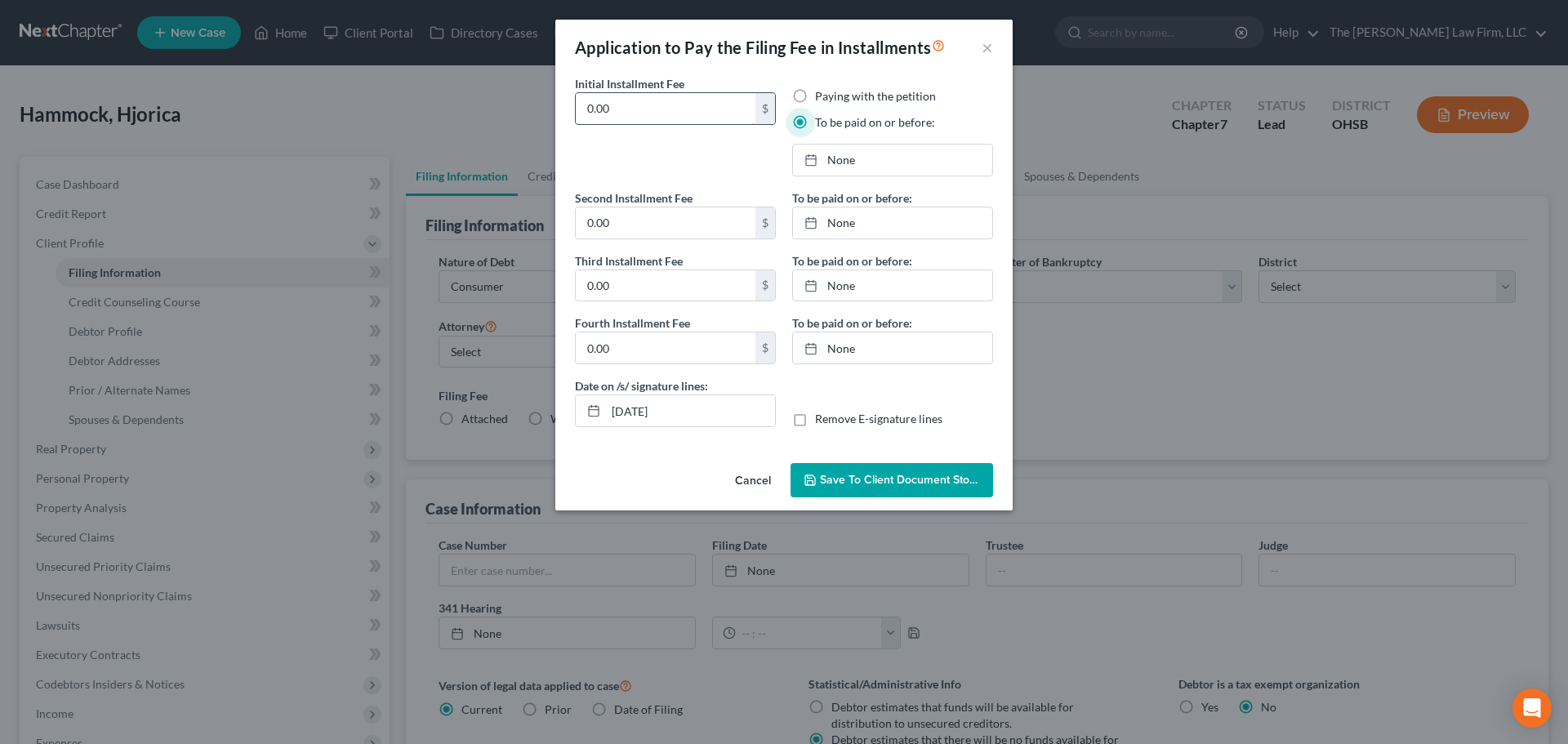
click at [682, 117] on input "0.00" at bounding box center [666, 109] width 180 height 31
click at [681, 117] on input "0.00" at bounding box center [666, 109] width 180 height 31
click at [681, 117] on input "84.50" at bounding box center [666, 109] width 180 height 31
type input "84.50"
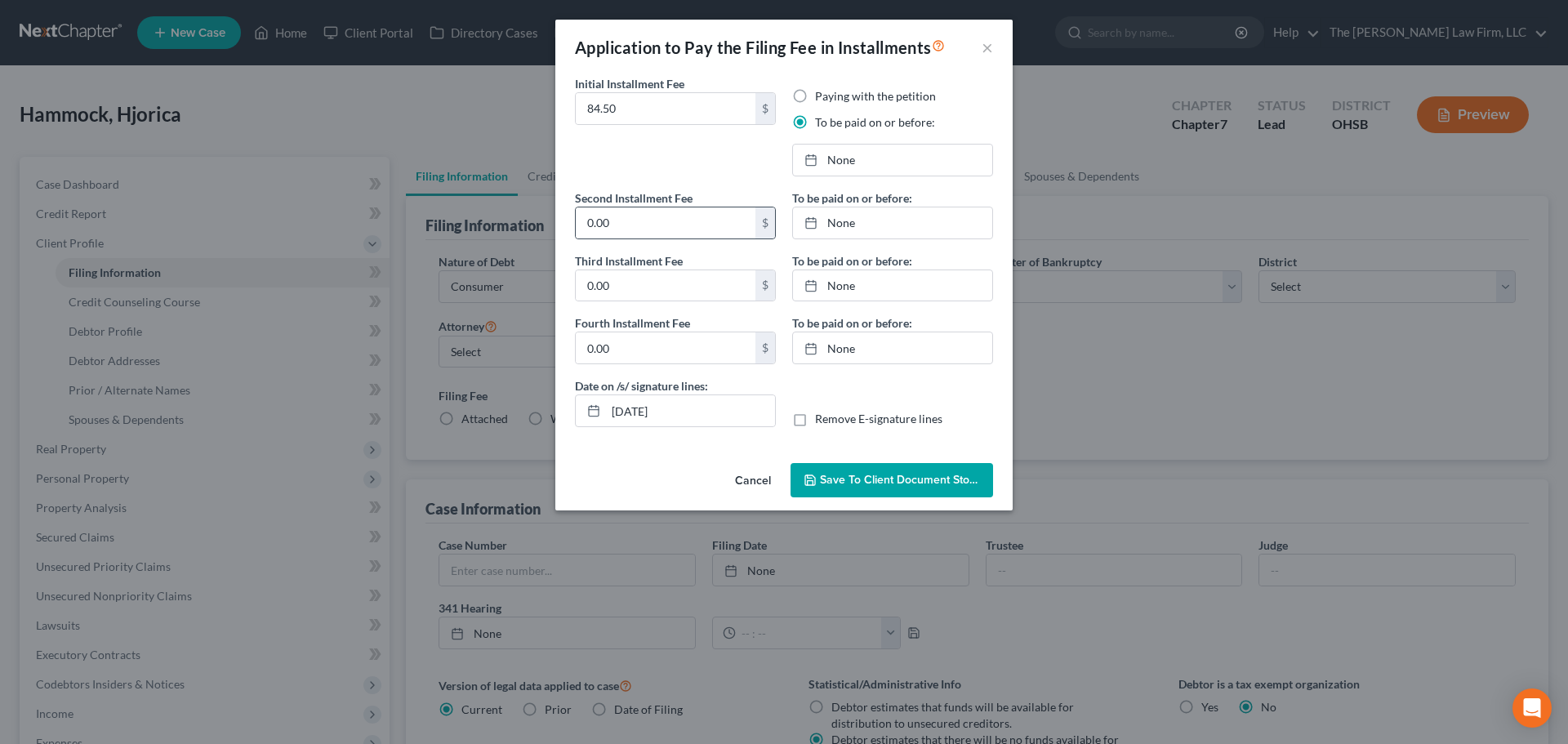
click at [636, 239] on div "0.00 $" at bounding box center [675, 223] width 201 height 33
click at [635, 223] on input "0.00" at bounding box center [666, 223] width 180 height 31
paste input "84.5"
type input "84.50"
click at [639, 283] on input "0.00" at bounding box center [666, 286] width 180 height 31
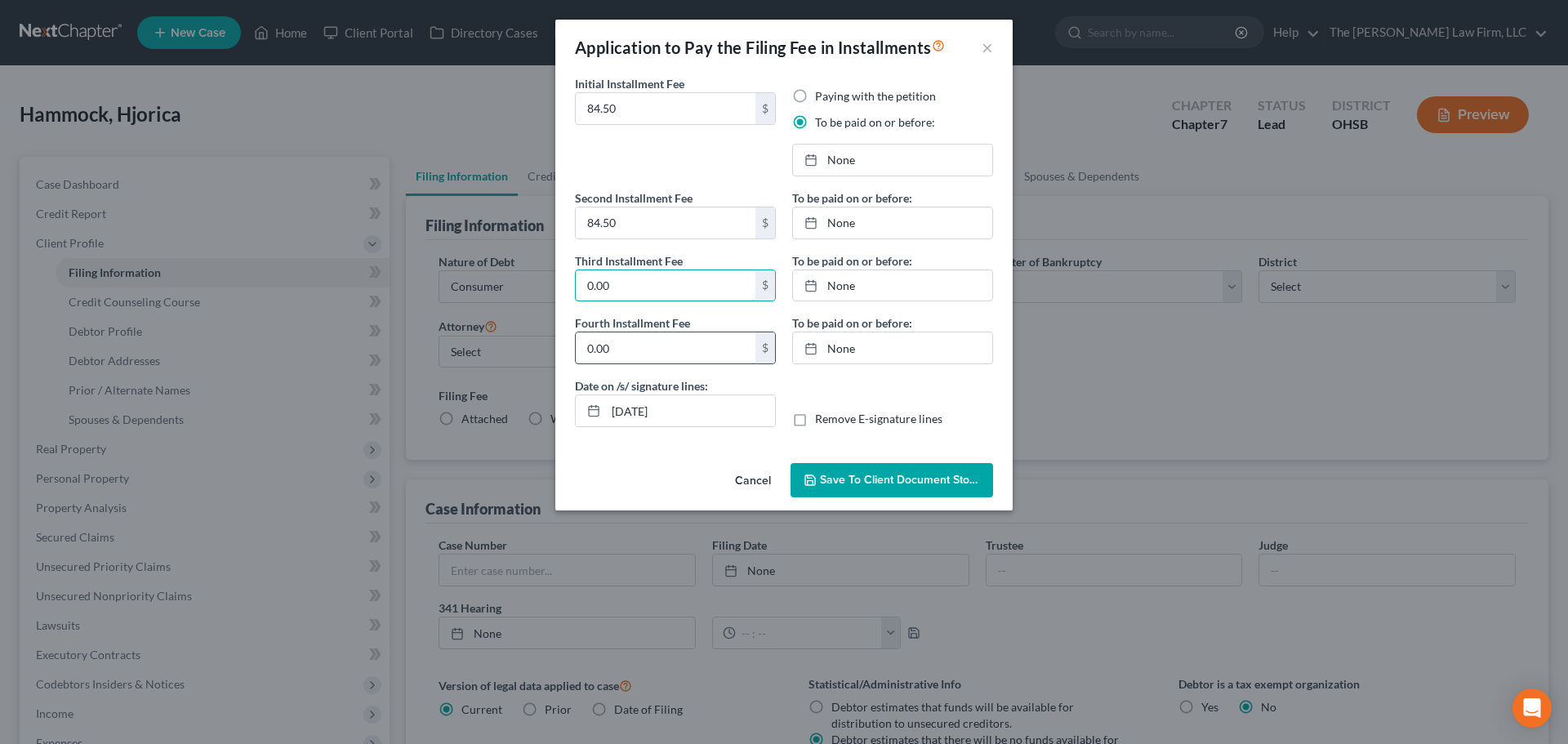
paste input "84.5"
type input "84.50"
click at [643, 361] on input "0.00" at bounding box center [666, 348] width 180 height 31
paste input "84.5"
type input "84.50"
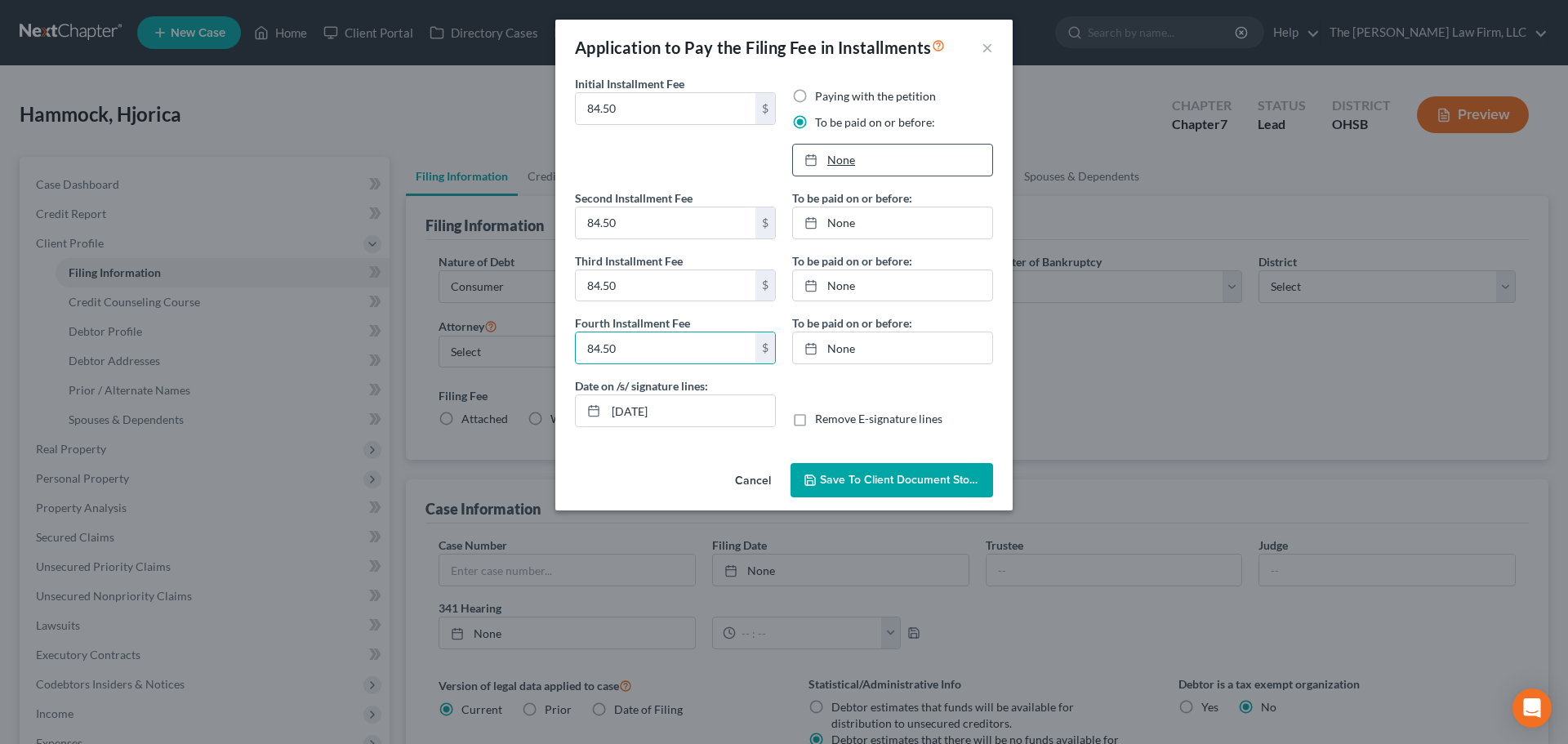
click at [860, 158] on link "None" at bounding box center [892, 160] width 199 height 31
type input "10/14/2025"
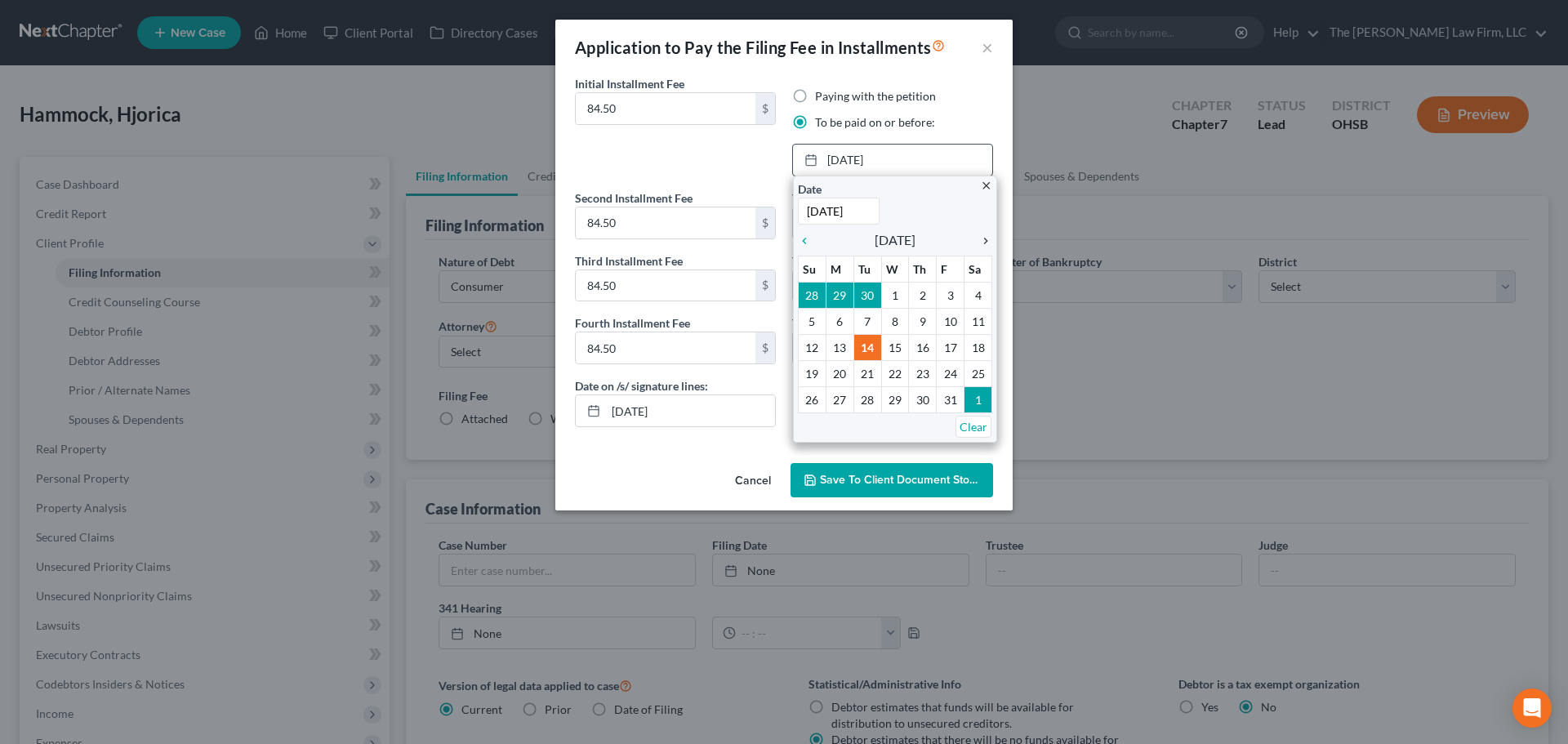
click at [985, 239] on icon "chevron_right" at bounding box center [981, 241] width 21 height 13
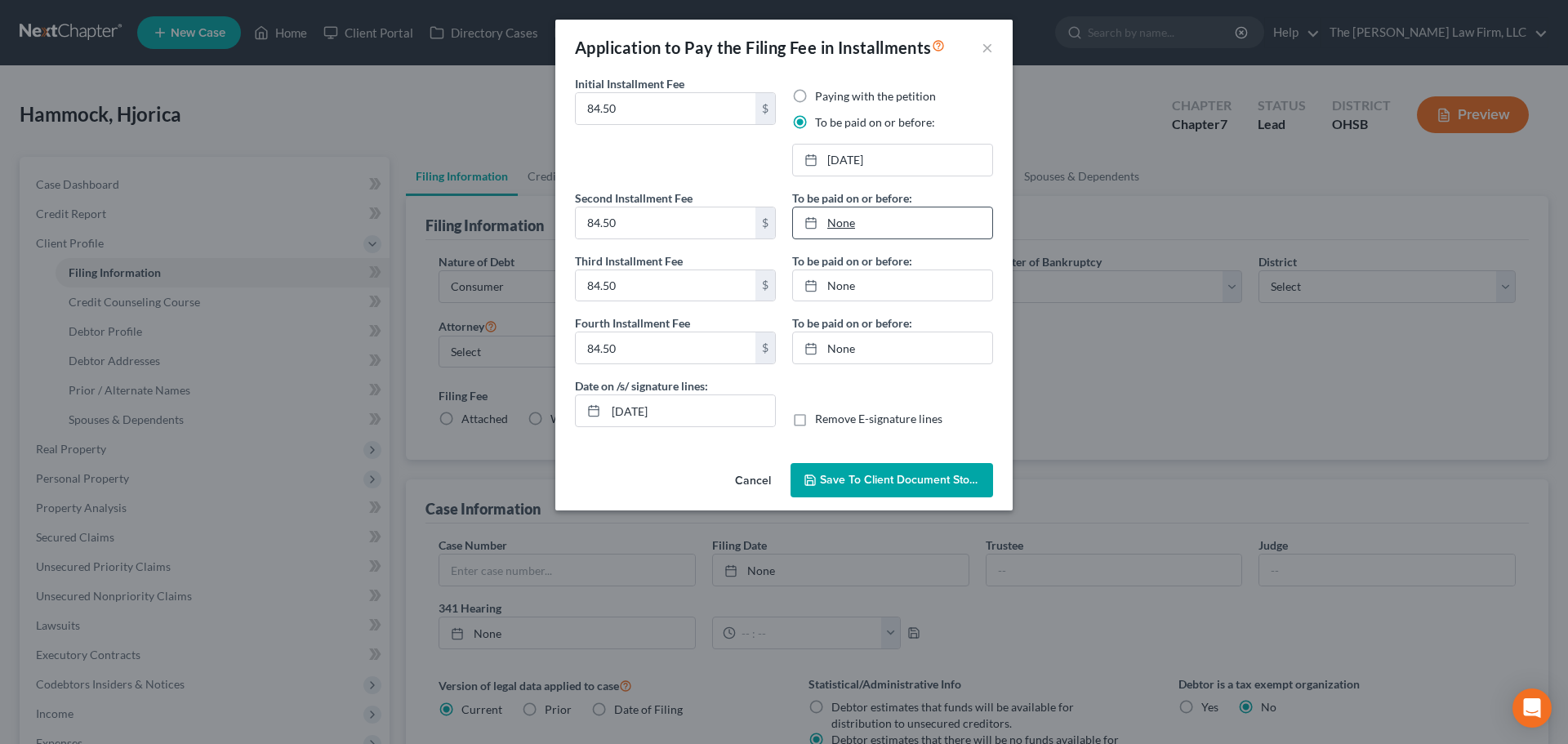
click at [939, 224] on link "None" at bounding box center [892, 223] width 199 height 31
type input "10/14/2025"
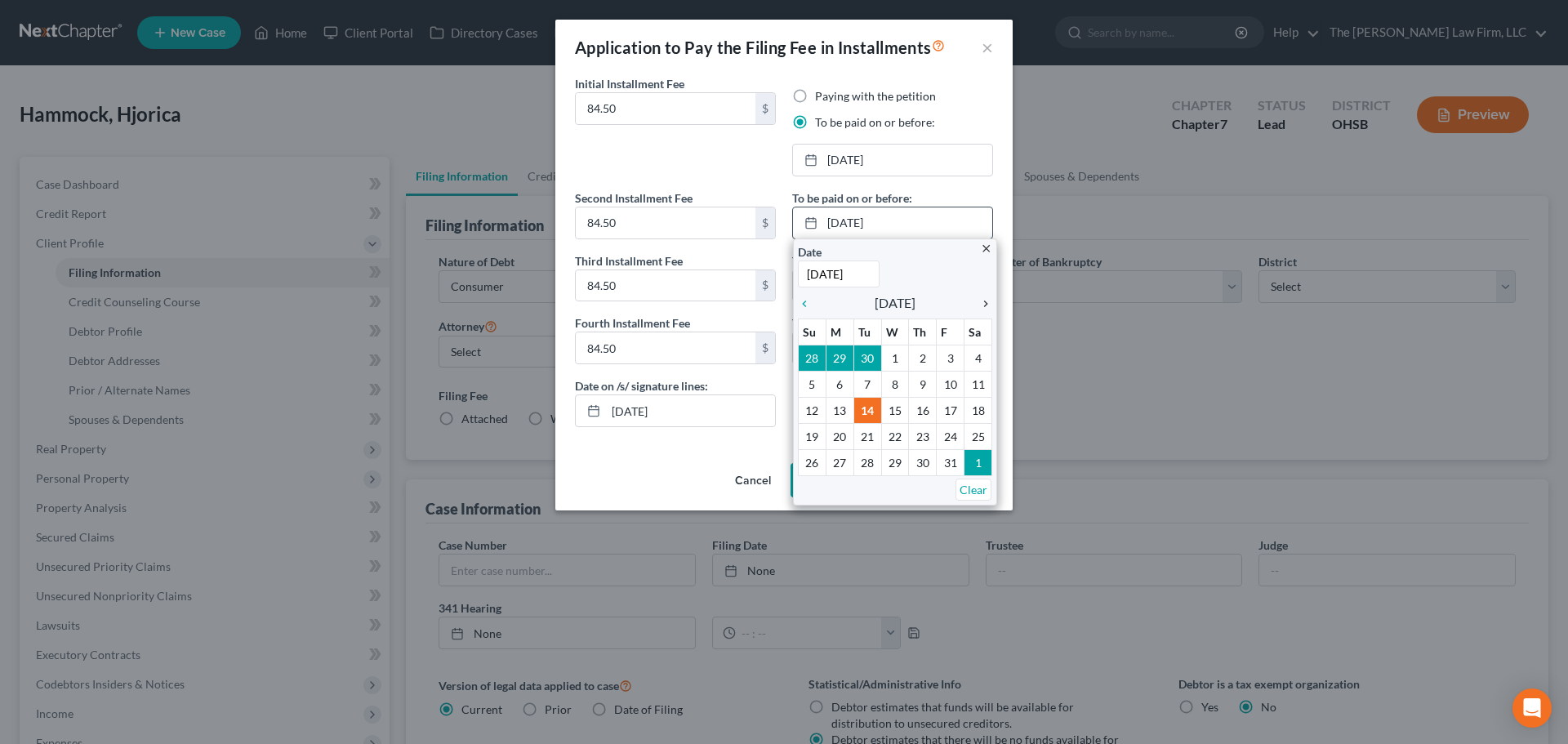
click at [989, 308] on icon "chevron_right" at bounding box center [981, 303] width 21 height 13
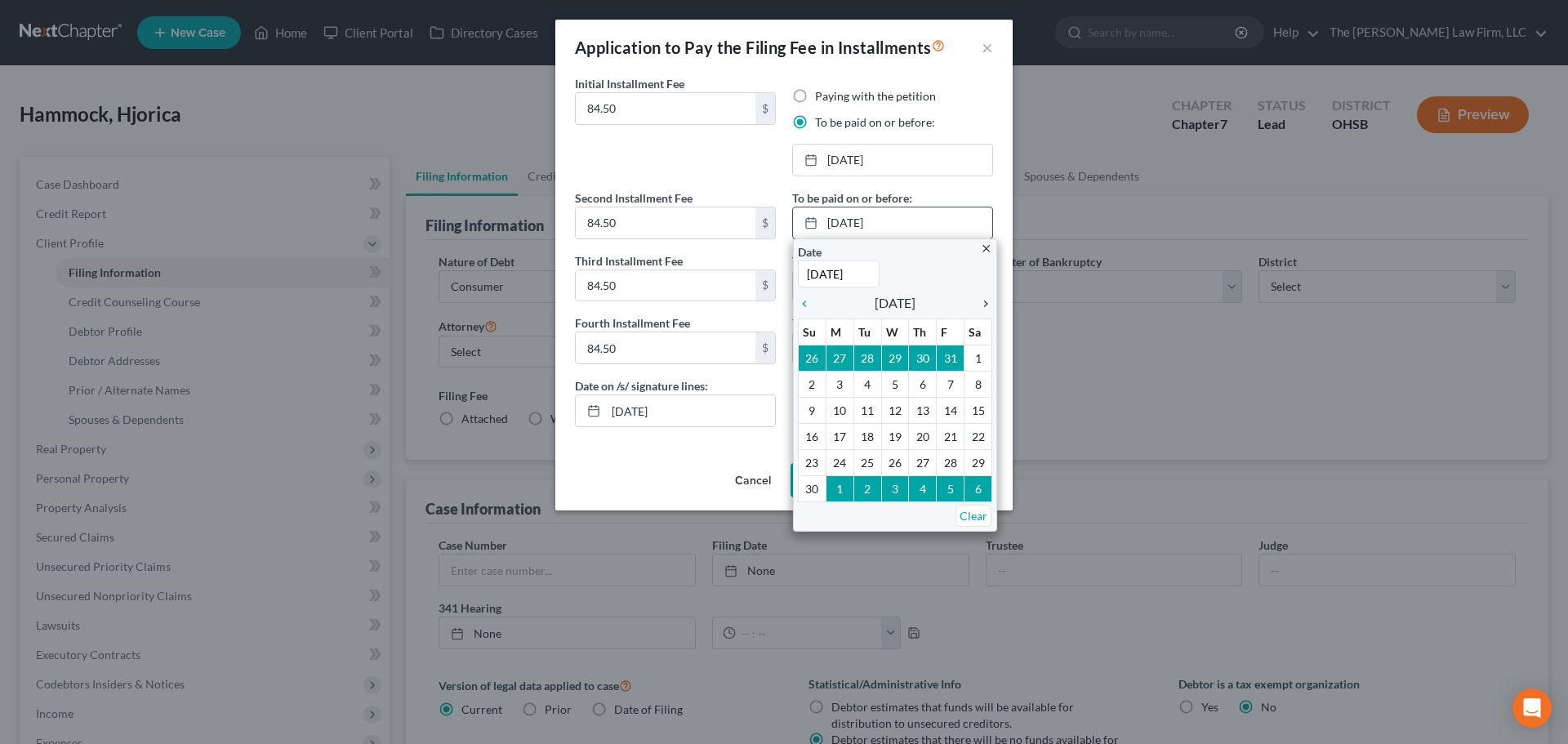
click at [989, 308] on icon "chevron_right" at bounding box center [981, 303] width 21 height 13
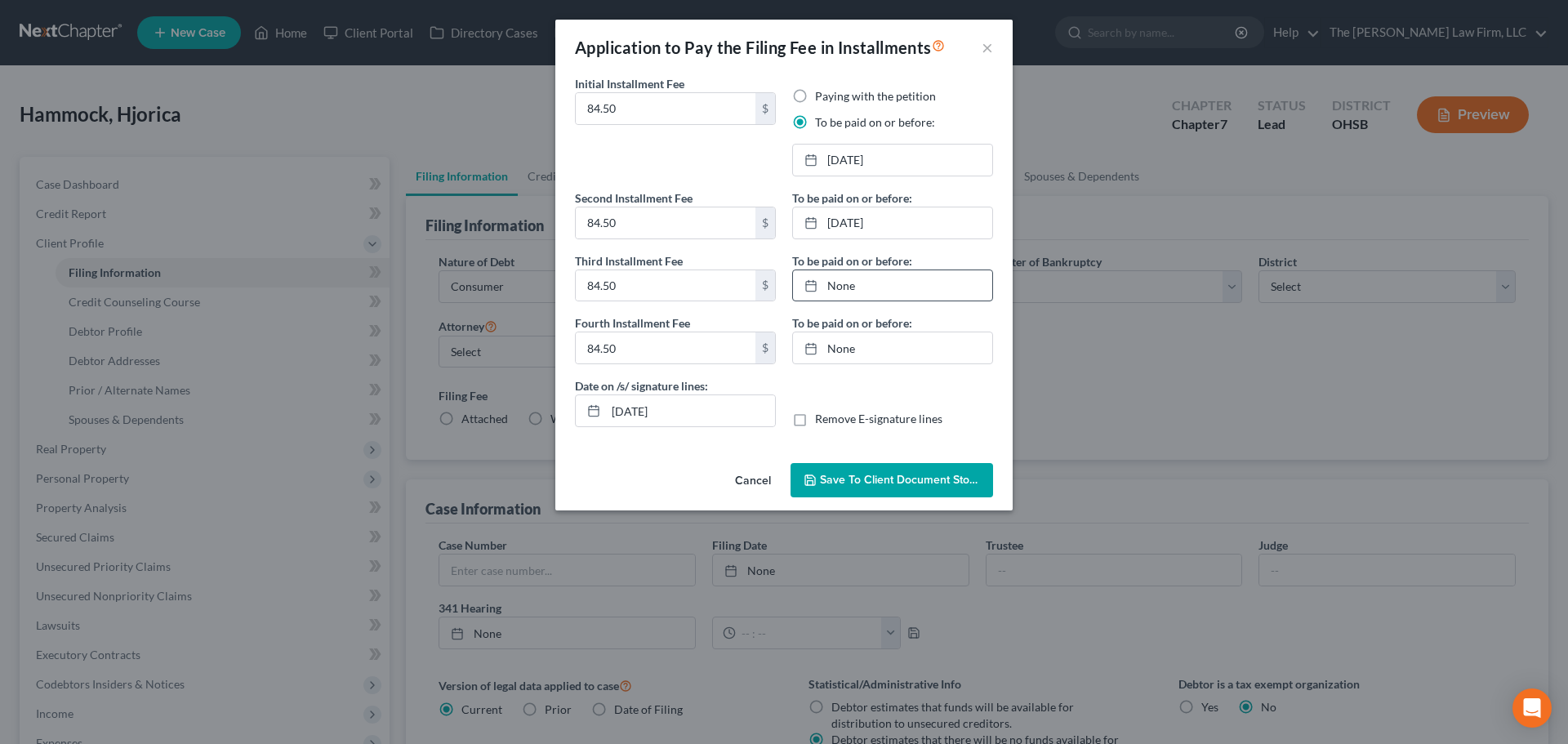
click at [930, 302] on div "None close Date Time chevron_left October 2025 chevron_right Su M Tu W Th F Sa …" at bounding box center [892, 286] width 201 height 33
click at [952, 293] on link "None" at bounding box center [892, 286] width 199 height 31
type input "10/14/2025"
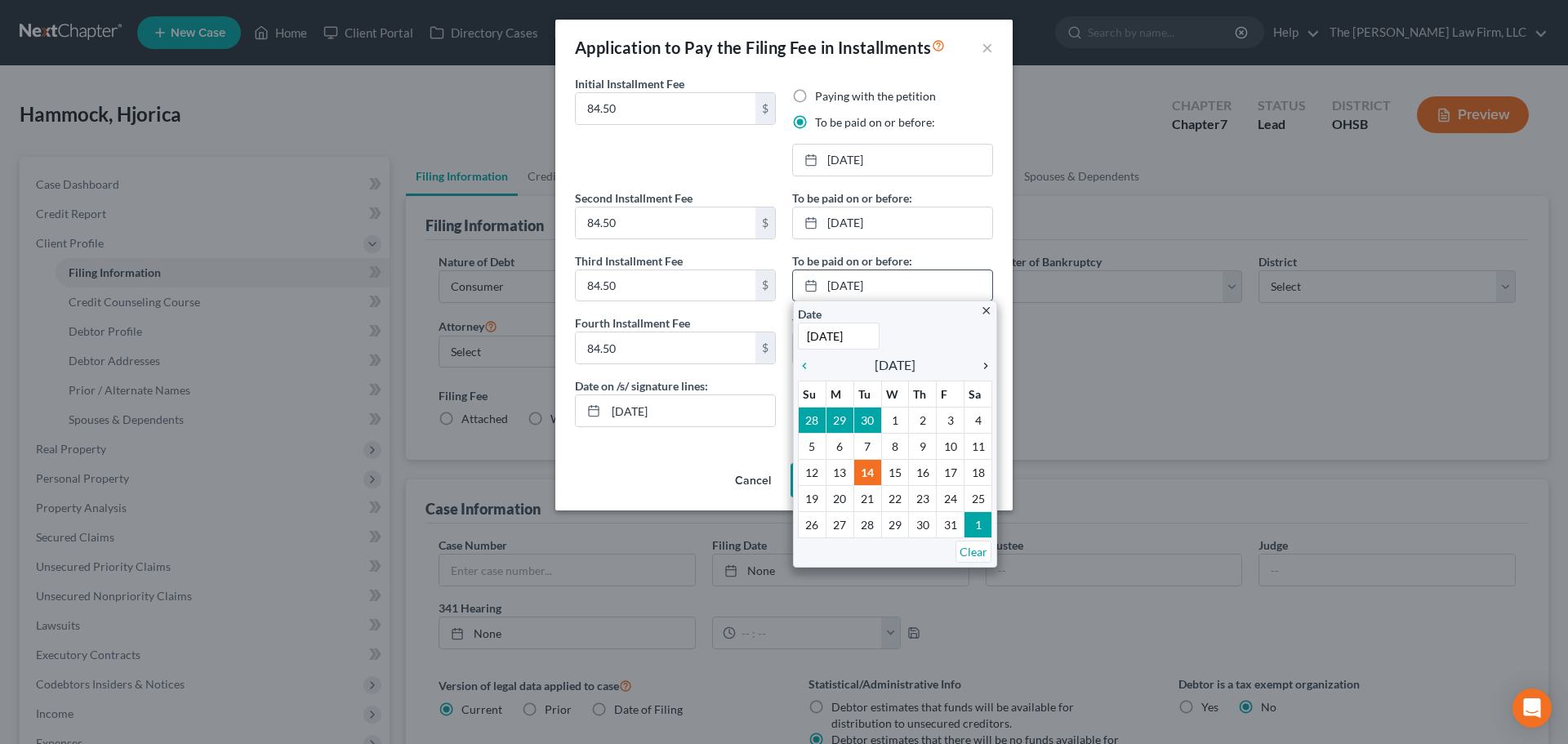
click at [988, 362] on icon "chevron_right" at bounding box center [981, 366] width 21 height 13
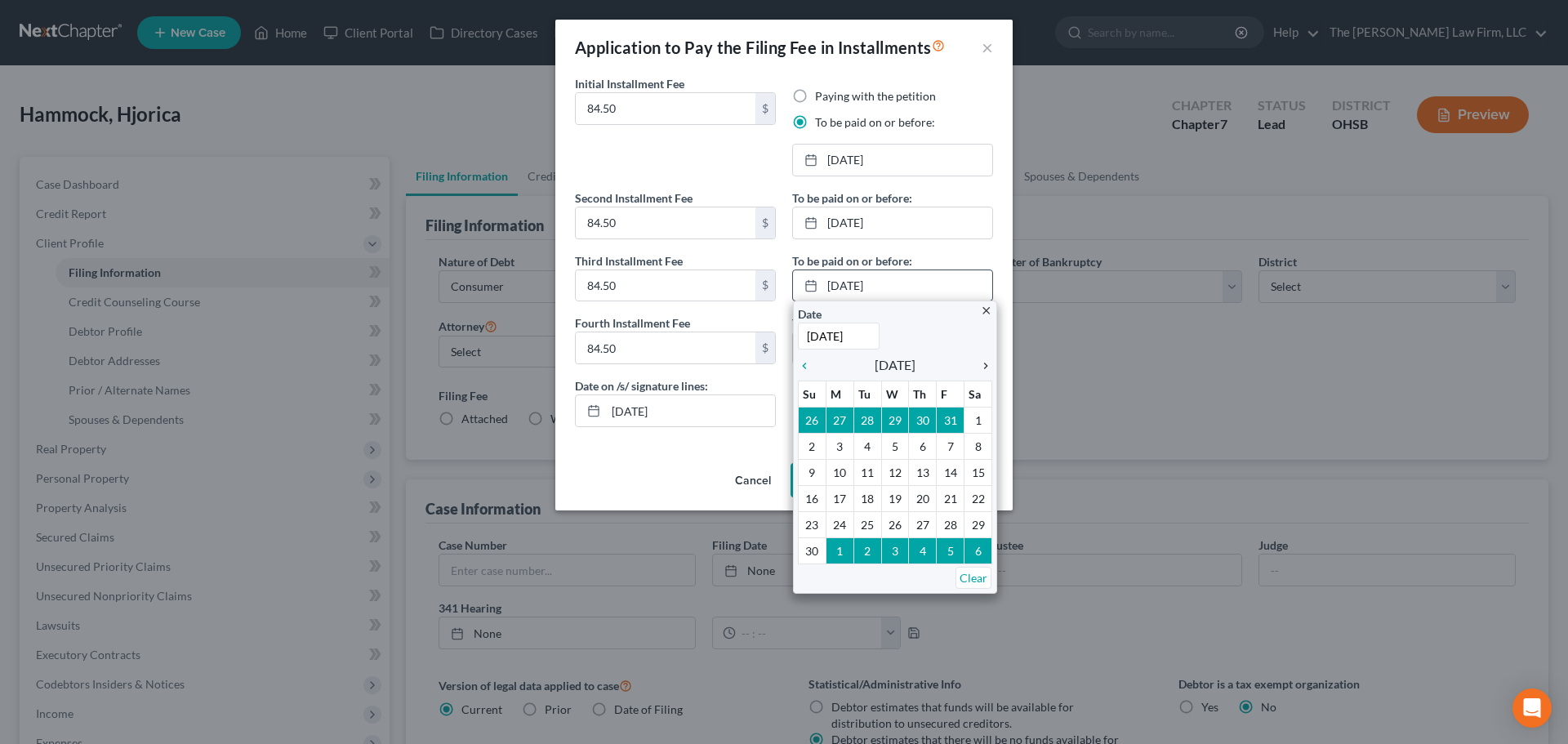
click at [988, 362] on icon "chevron_right" at bounding box center [981, 366] width 21 height 13
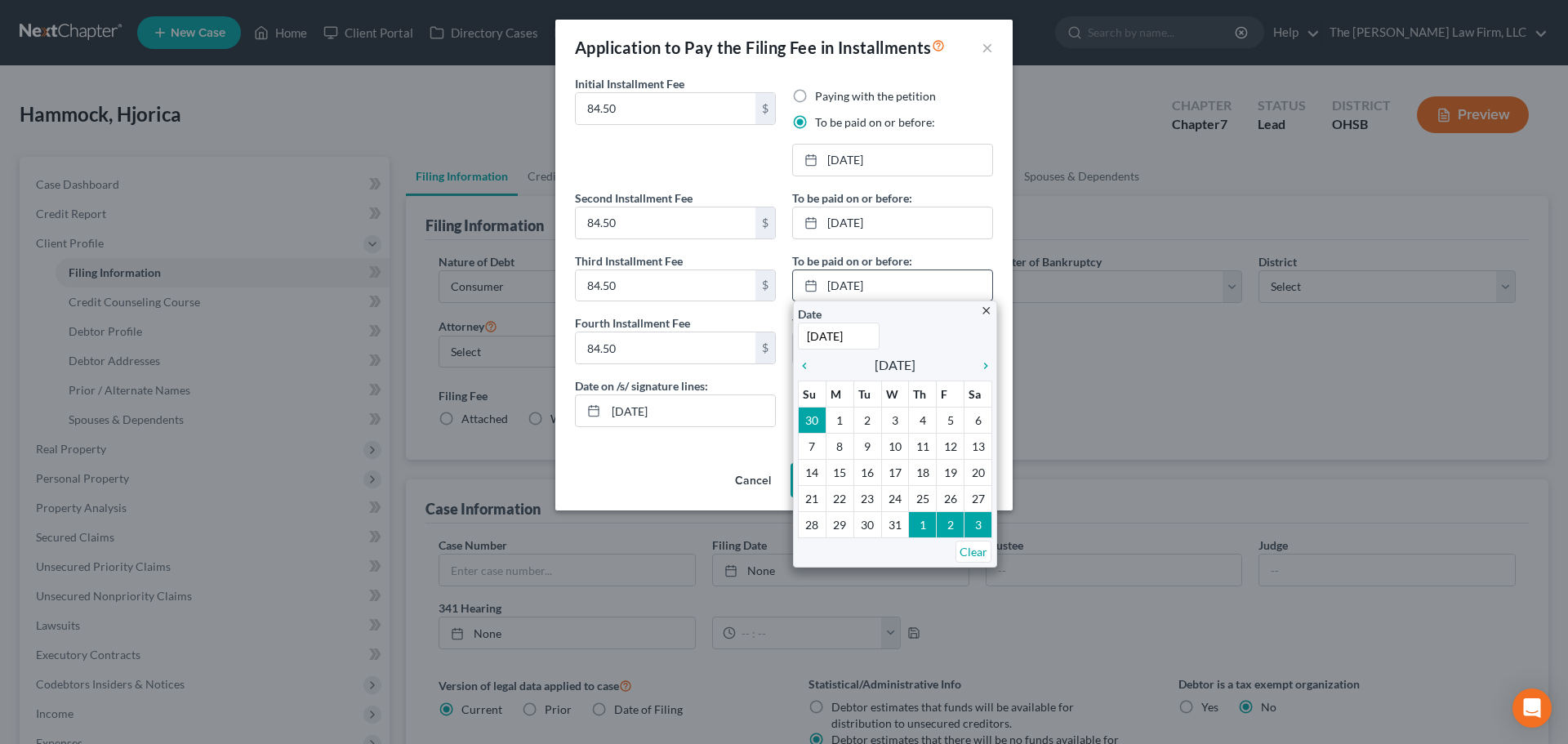
click at [992, 366] on div "close Date 10/14/2025 Time 12:00 AM chevron_left December 2025 chevron_right Su…" at bounding box center [894, 434] width 204 height 267
click at [985, 364] on icon "chevron_right" at bounding box center [981, 366] width 21 height 13
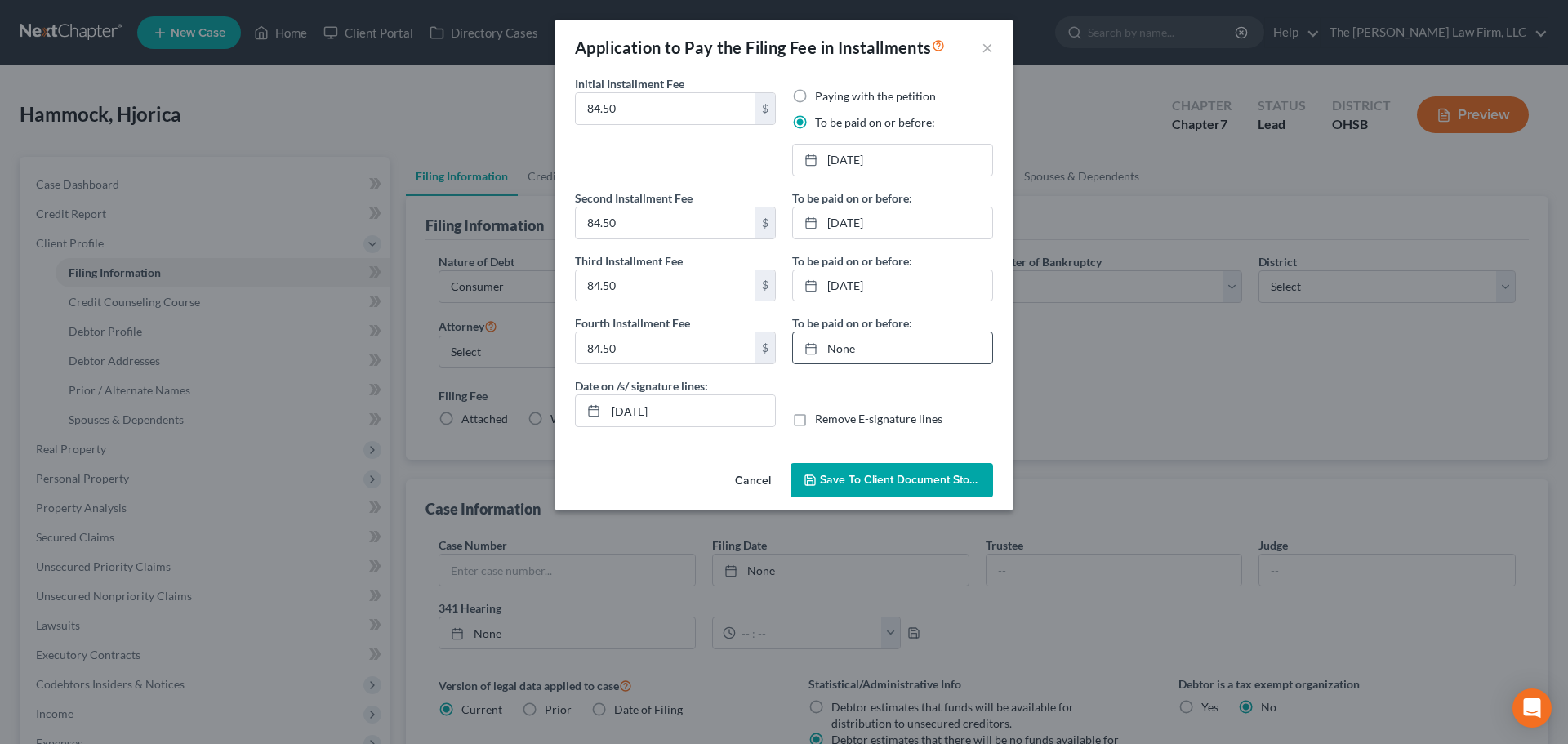
type input "10/14/2025"
click at [906, 357] on link "10/14/2025" at bounding box center [892, 348] width 199 height 31
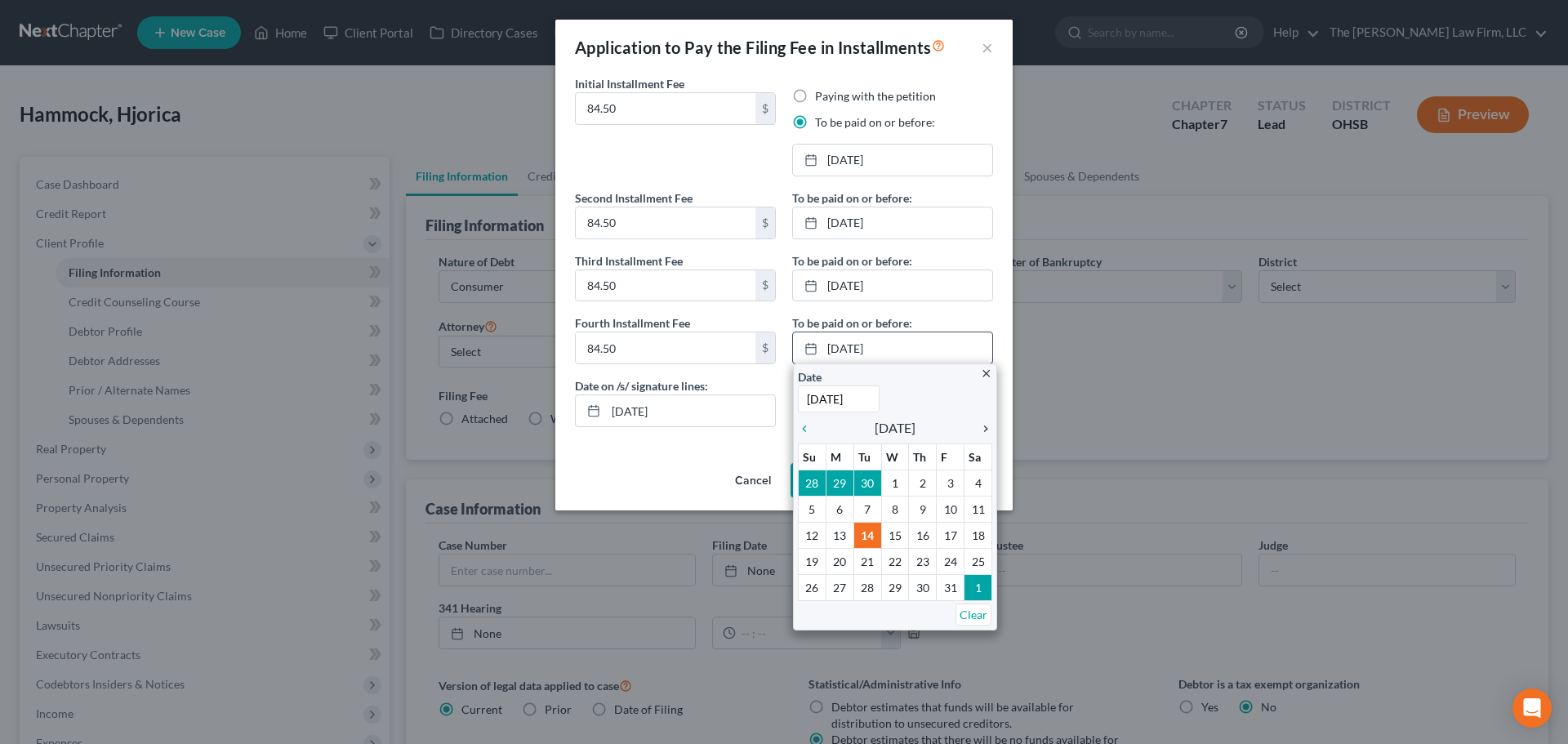
click at [984, 426] on icon "chevron_right" at bounding box center [981, 429] width 21 height 13
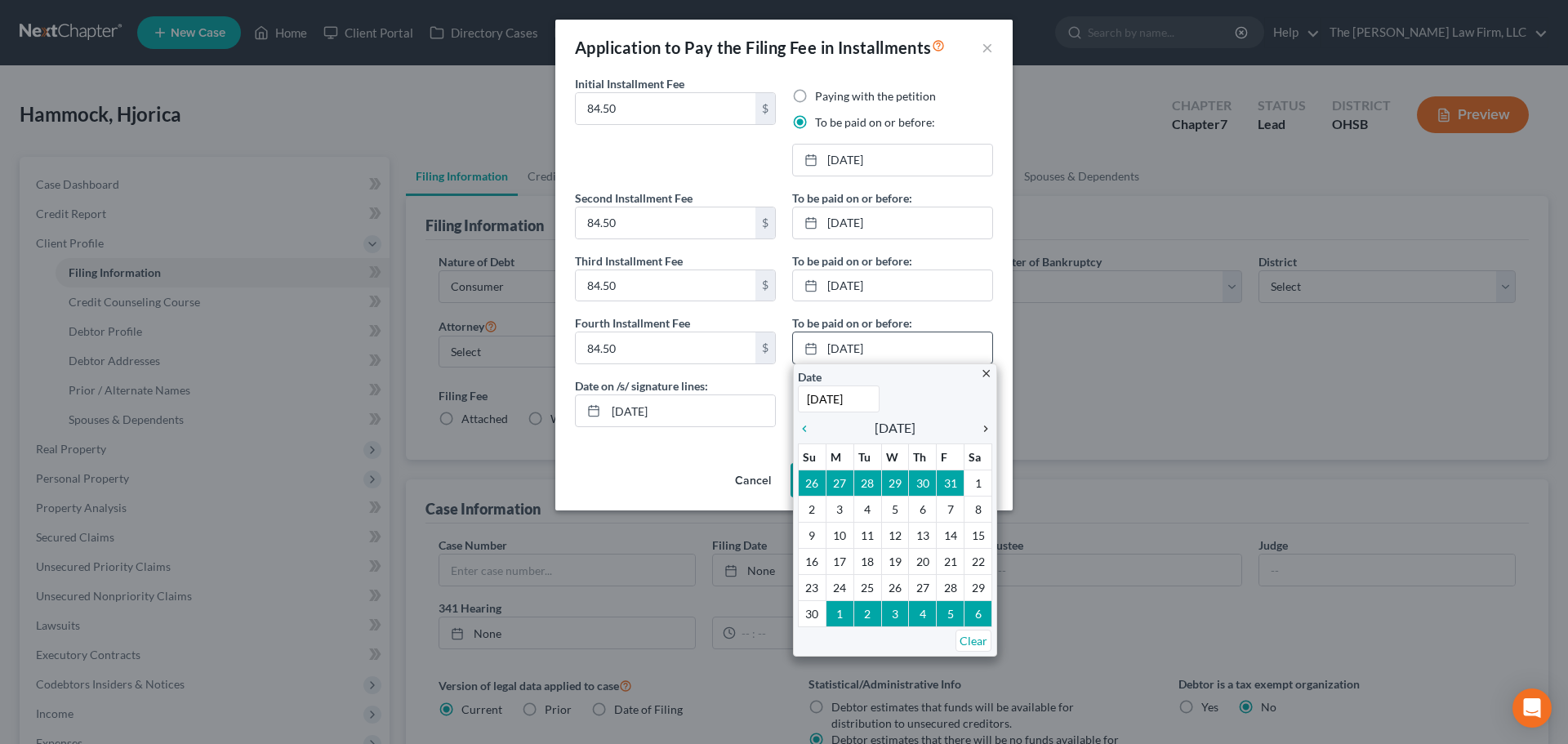
click at [984, 426] on icon "chevron_right" at bounding box center [981, 429] width 21 height 13
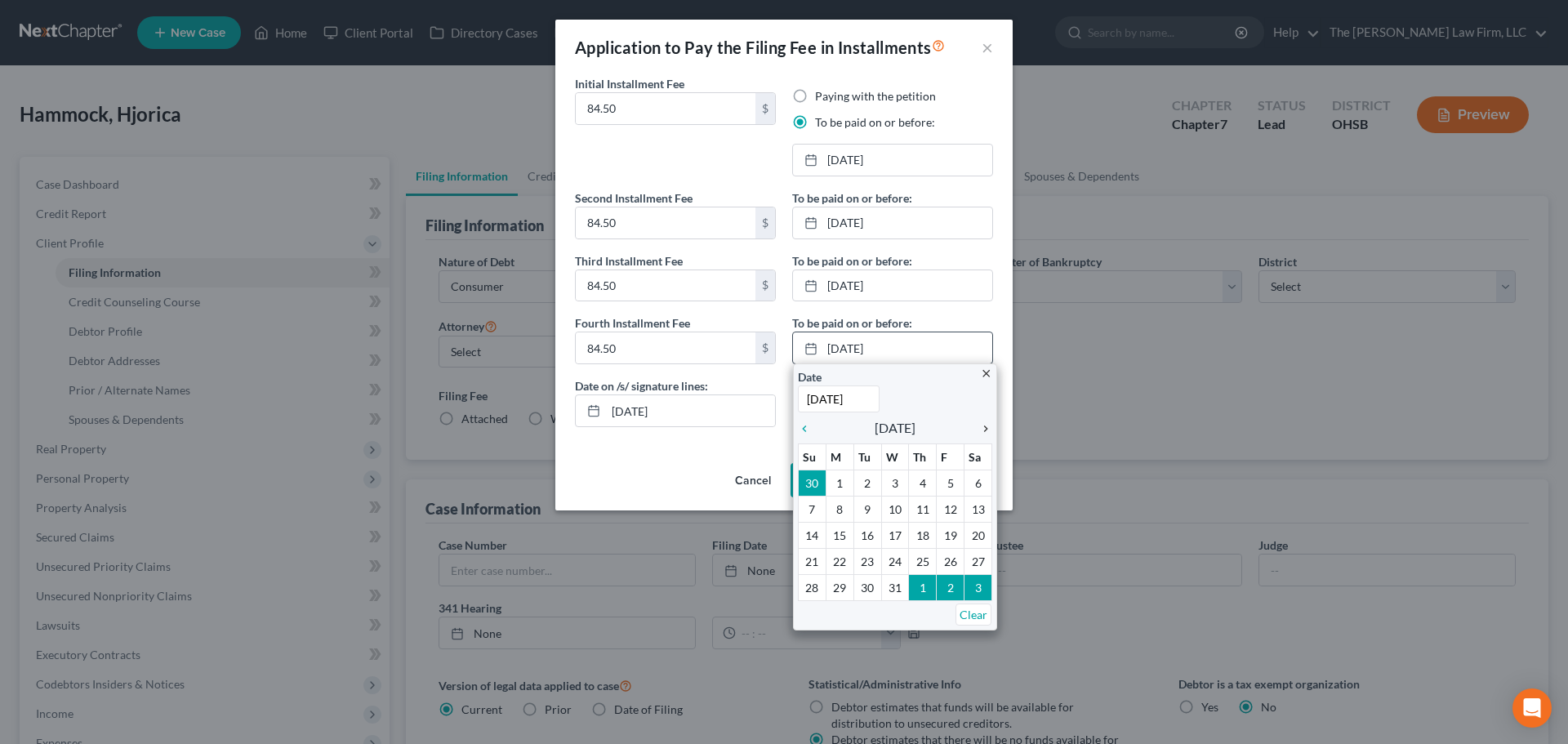
click at [984, 426] on icon "chevron_right" at bounding box center [981, 429] width 21 height 13
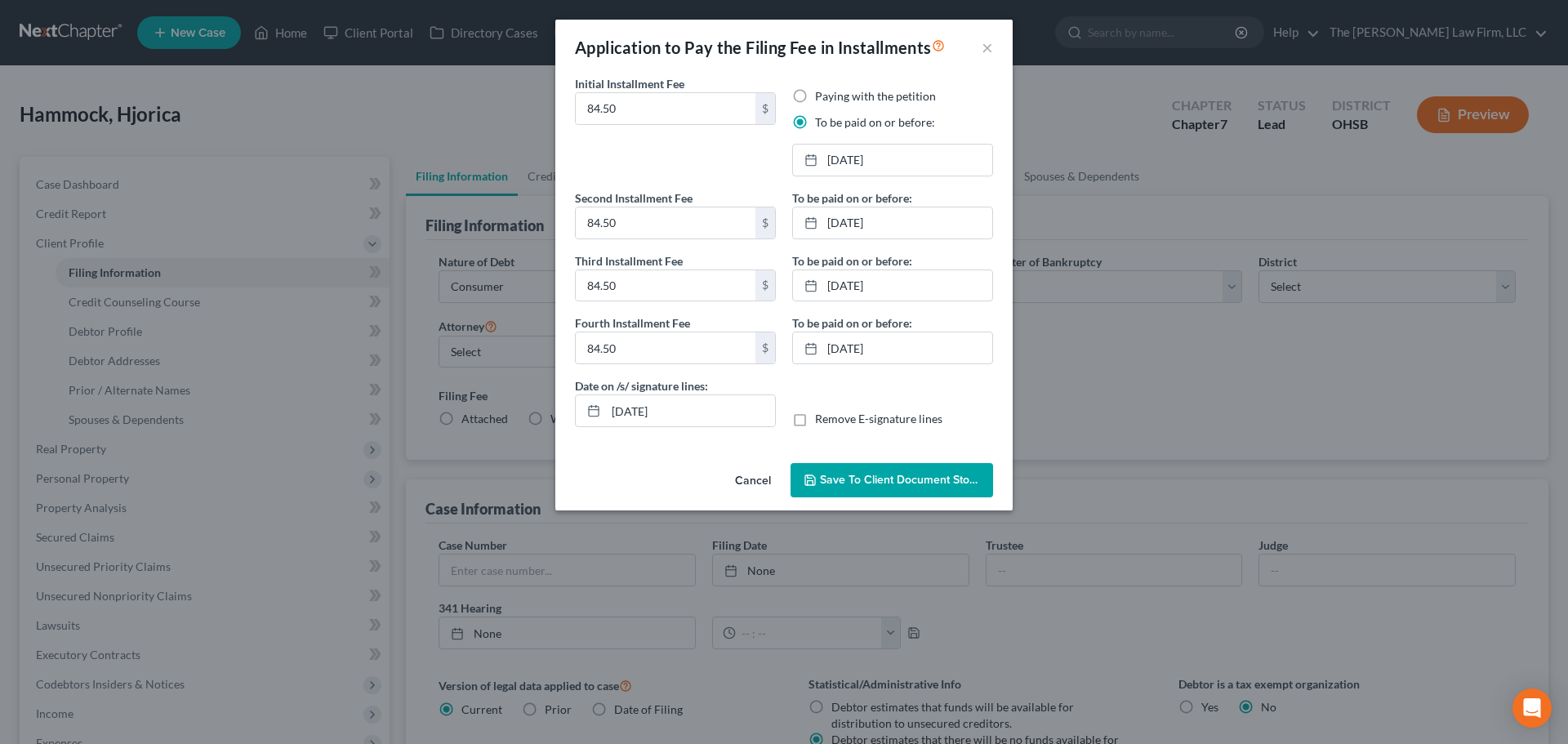
click at [913, 468] on button "Save to Client Document Storage" at bounding box center [892, 481] width 202 height 35
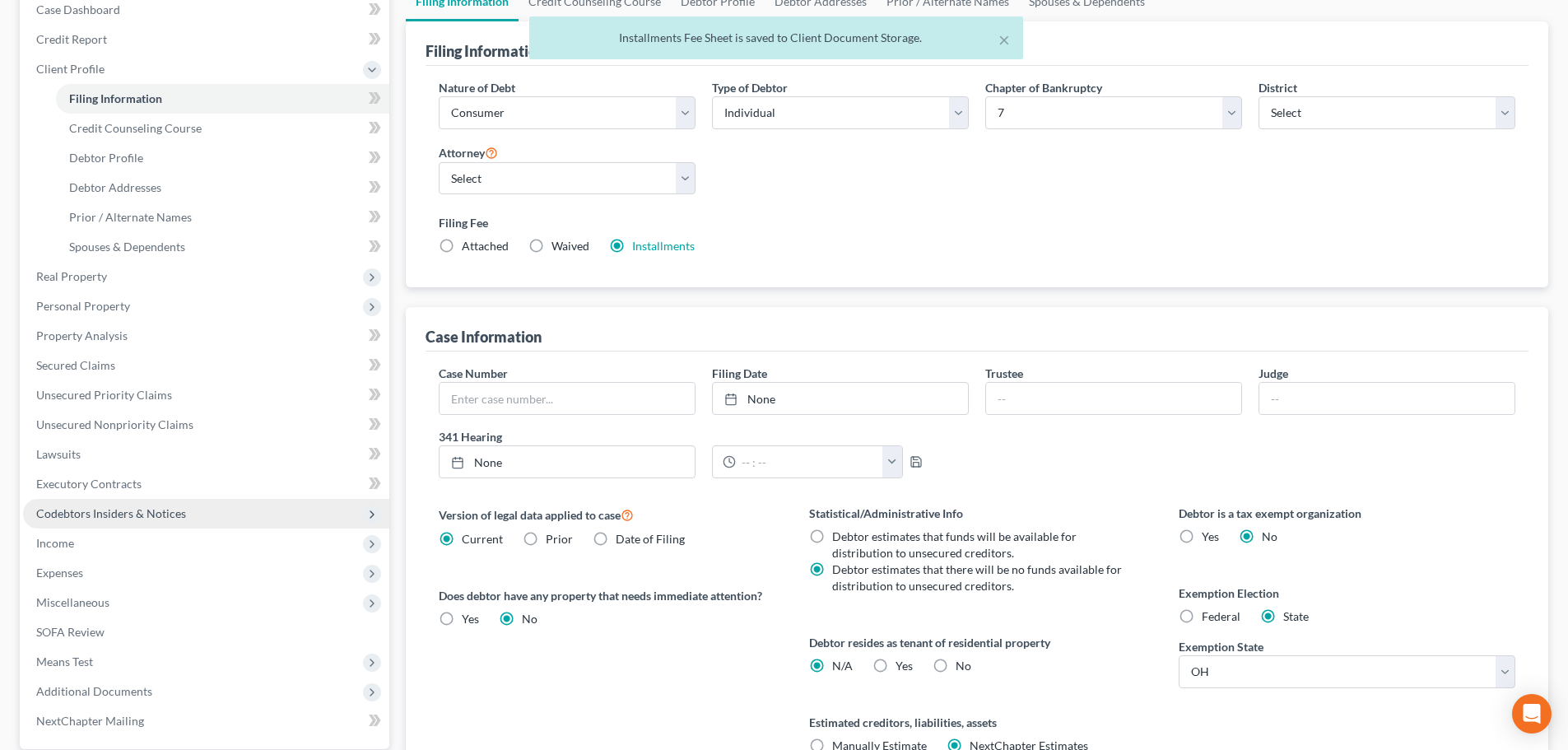
scroll to position [335, 0]
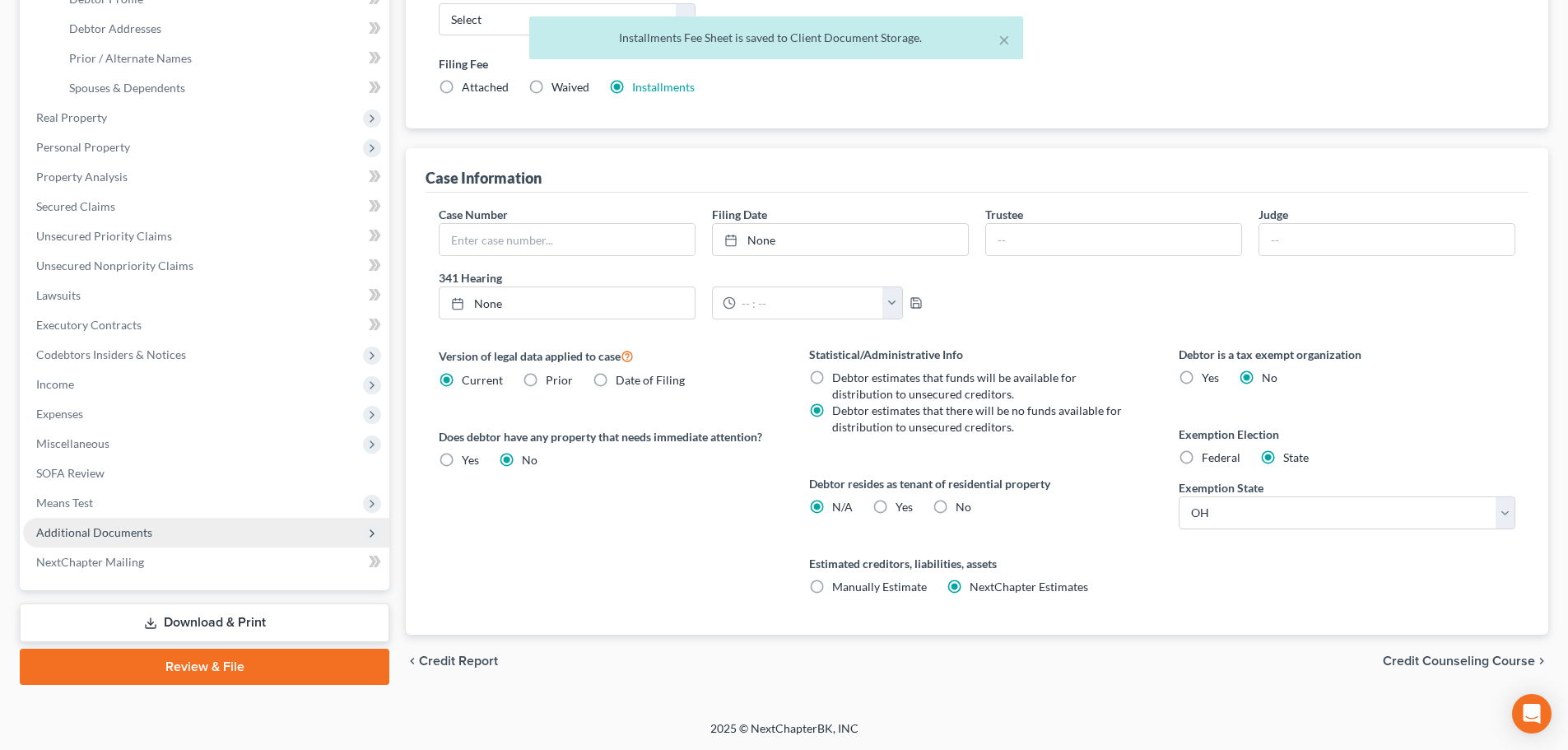
click at [219, 529] on span "Additional Documents" at bounding box center [206, 533] width 366 height 29
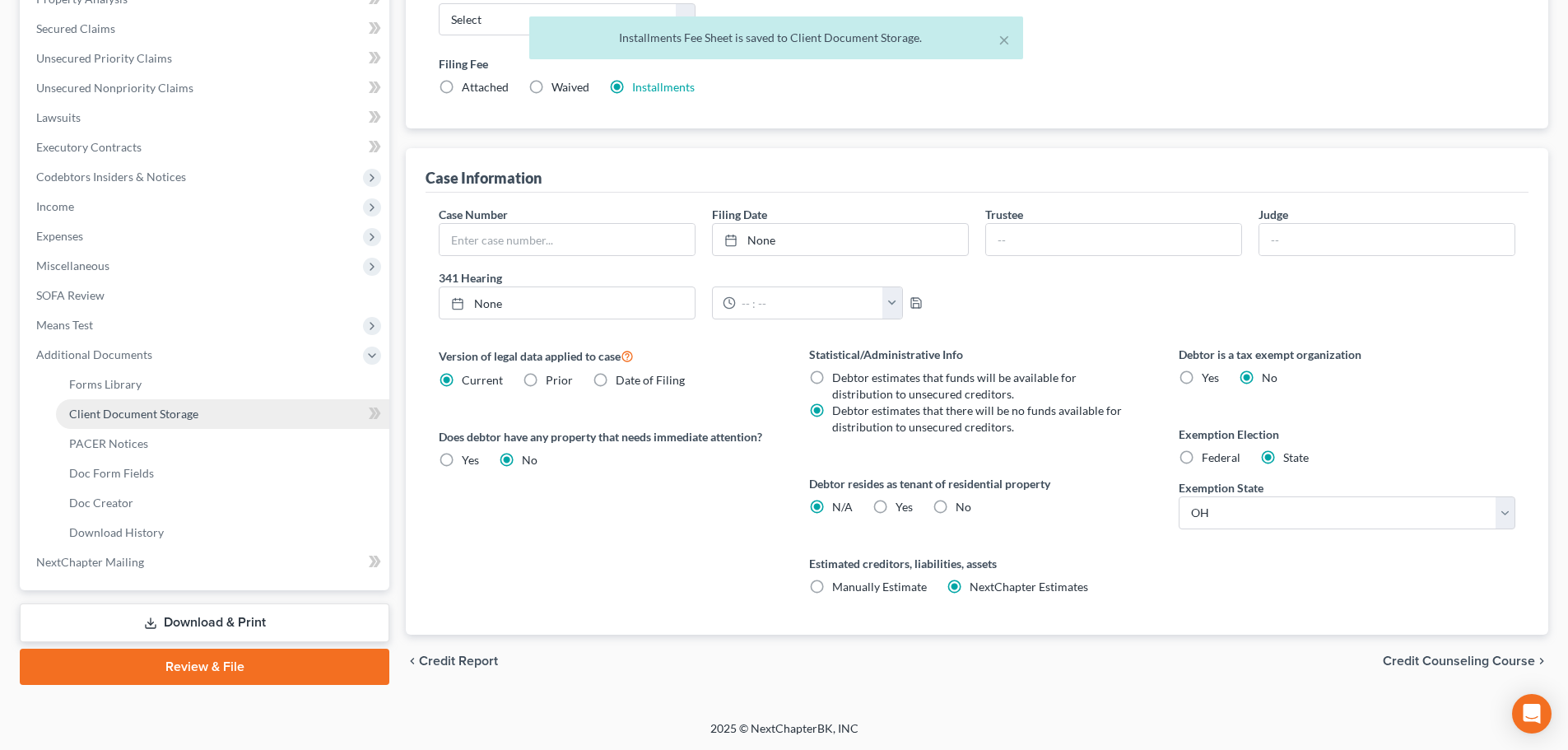
click at [189, 420] on span "Client Document Storage" at bounding box center [134, 413] width 129 height 14
select select "7"
select select "52"
select select "61"
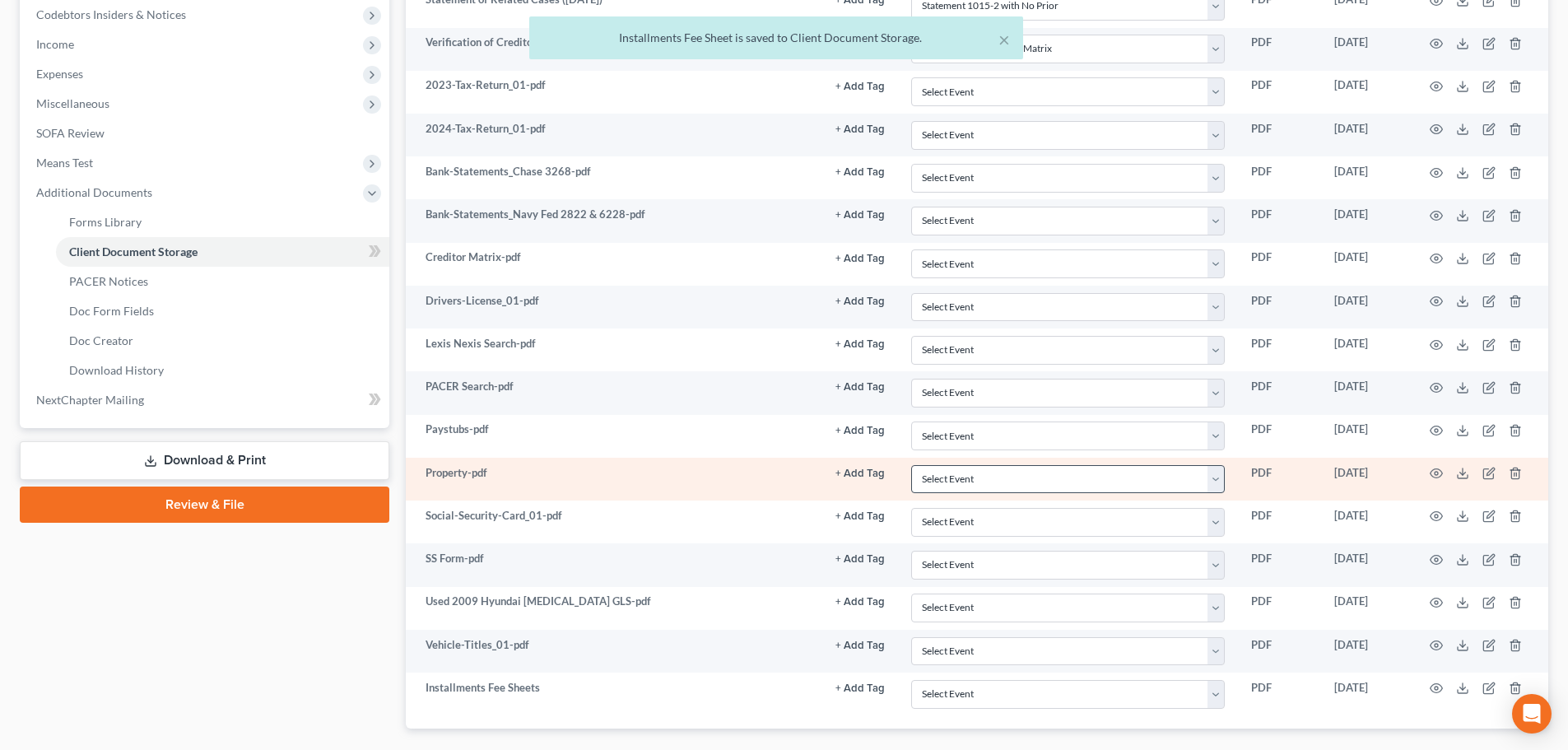
scroll to position [592, 0]
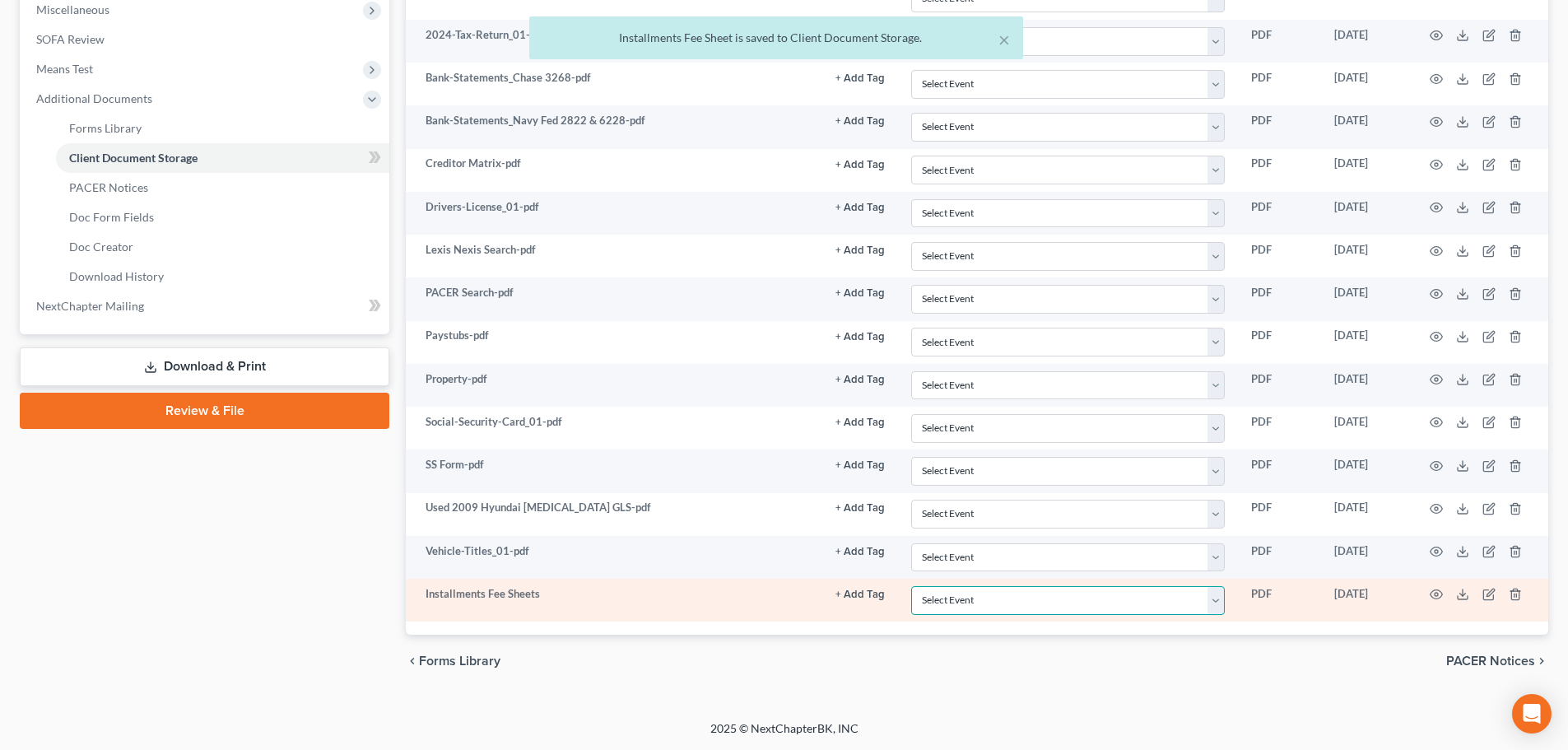
click at [985, 597] on select "Select Event 20 Largest Unsecured Creditors Amended Document Amended List of Cr…" at bounding box center [1068, 600] width 314 height 28
click at [912, 586] on select "Select Event 20 Largest Unsecured Creditors Amended Document Amended List of Cr…" at bounding box center [1068, 600] width 314 height 28
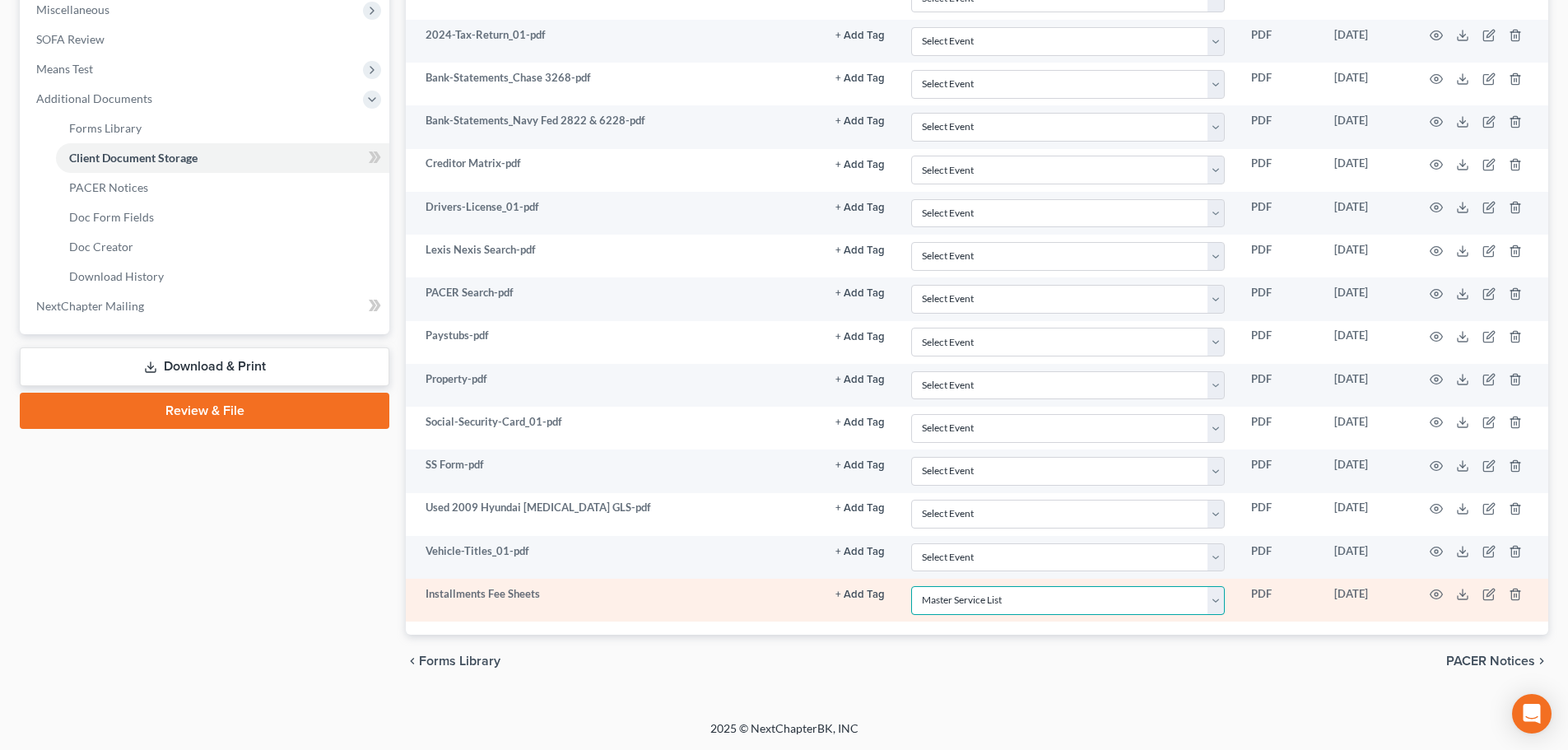
click at [964, 592] on select "Select Event 20 Largest Unsecured Creditors Amended Document Amended List of Cr…" at bounding box center [1068, 600] width 314 height 28
select select "37"
click at [912, 586] on select "Select Event 20 Largest Unsecured Creditors Amended Document Amended List of Cr…" at bounding box center [1068, 600] width 314 height 28
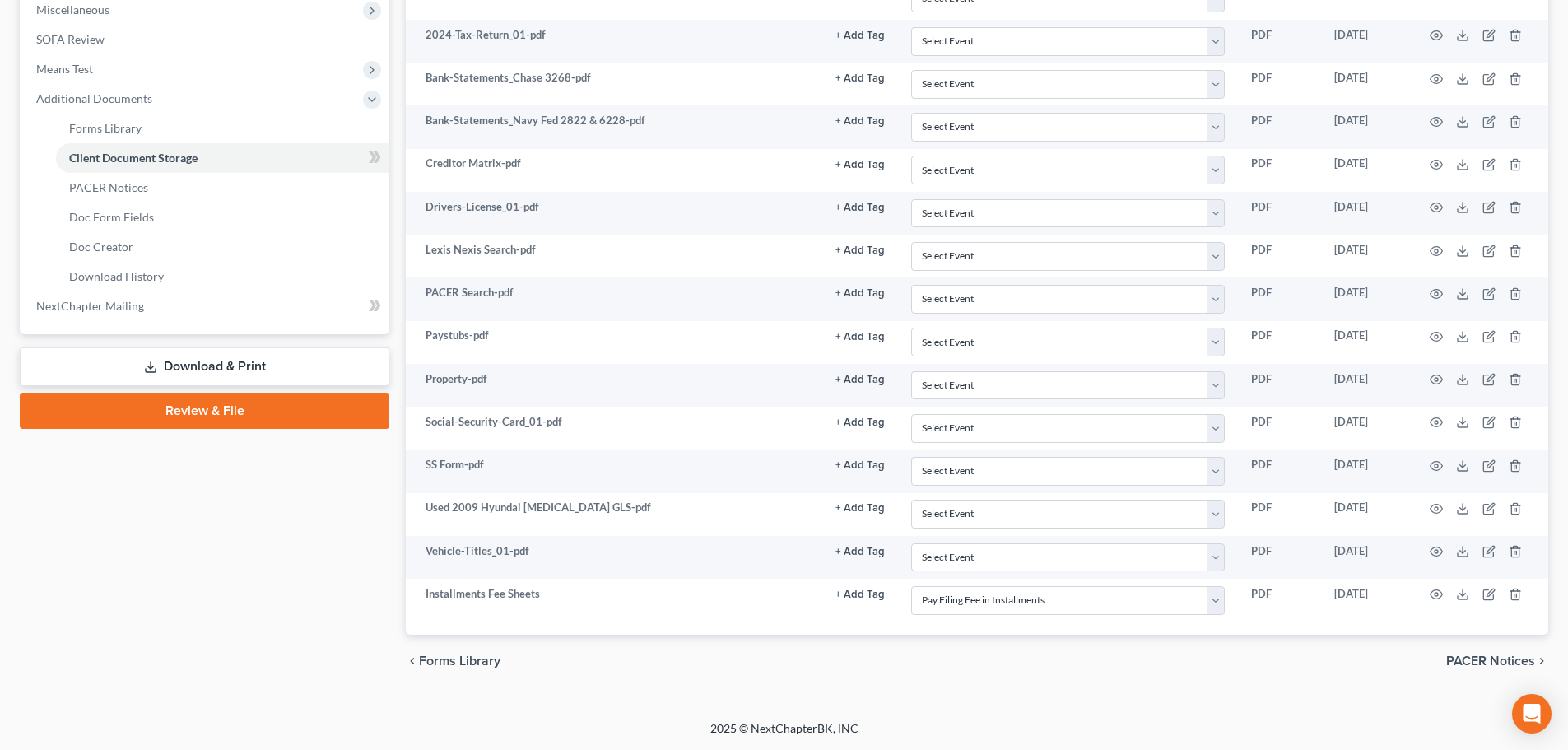
click at [983, 693] on div "Petition Navigation Case Dashboard Payments Invoices Payments Payments Credit R…" at bounding box center [784, 134] width 1529 height 1135
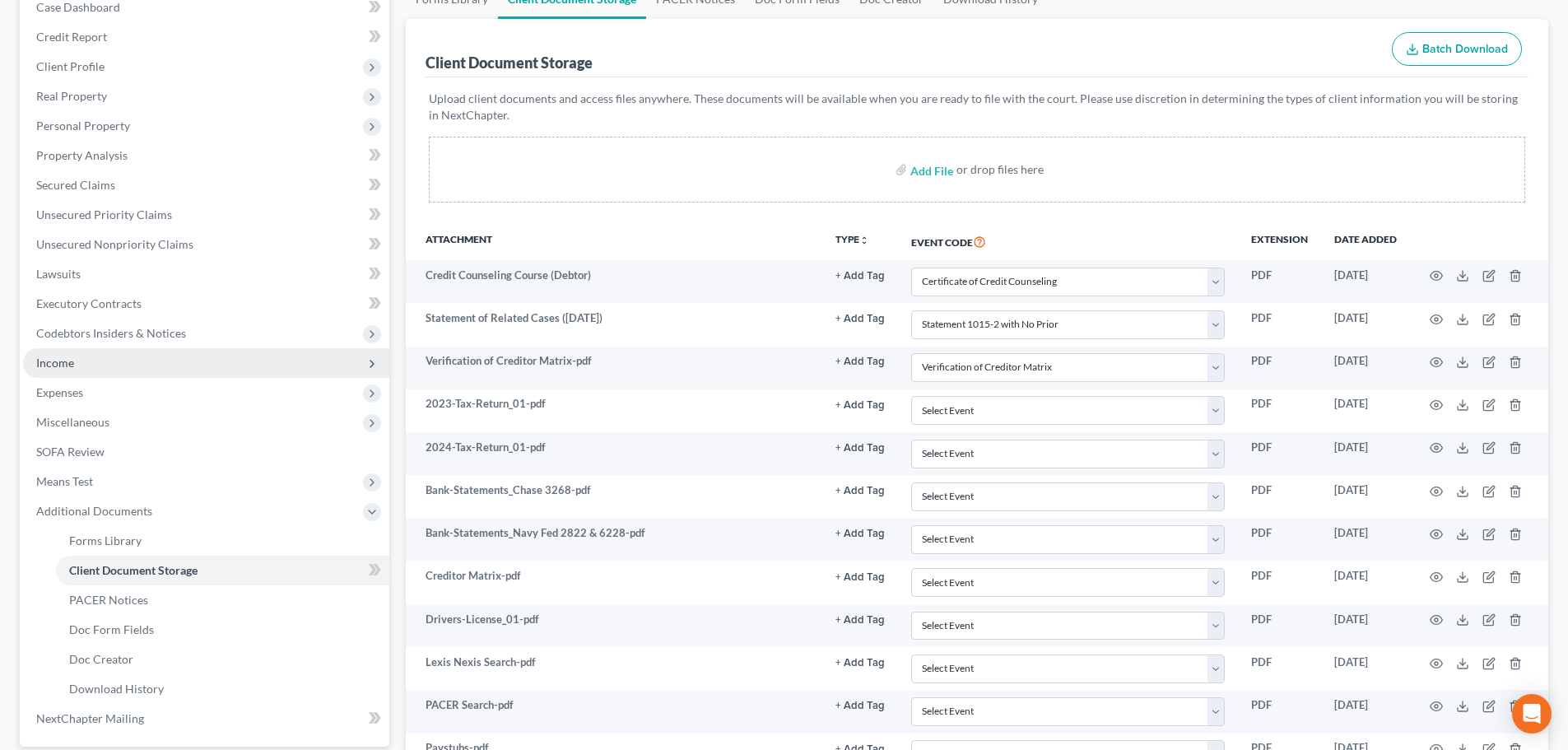
scroll to position [274, 0]
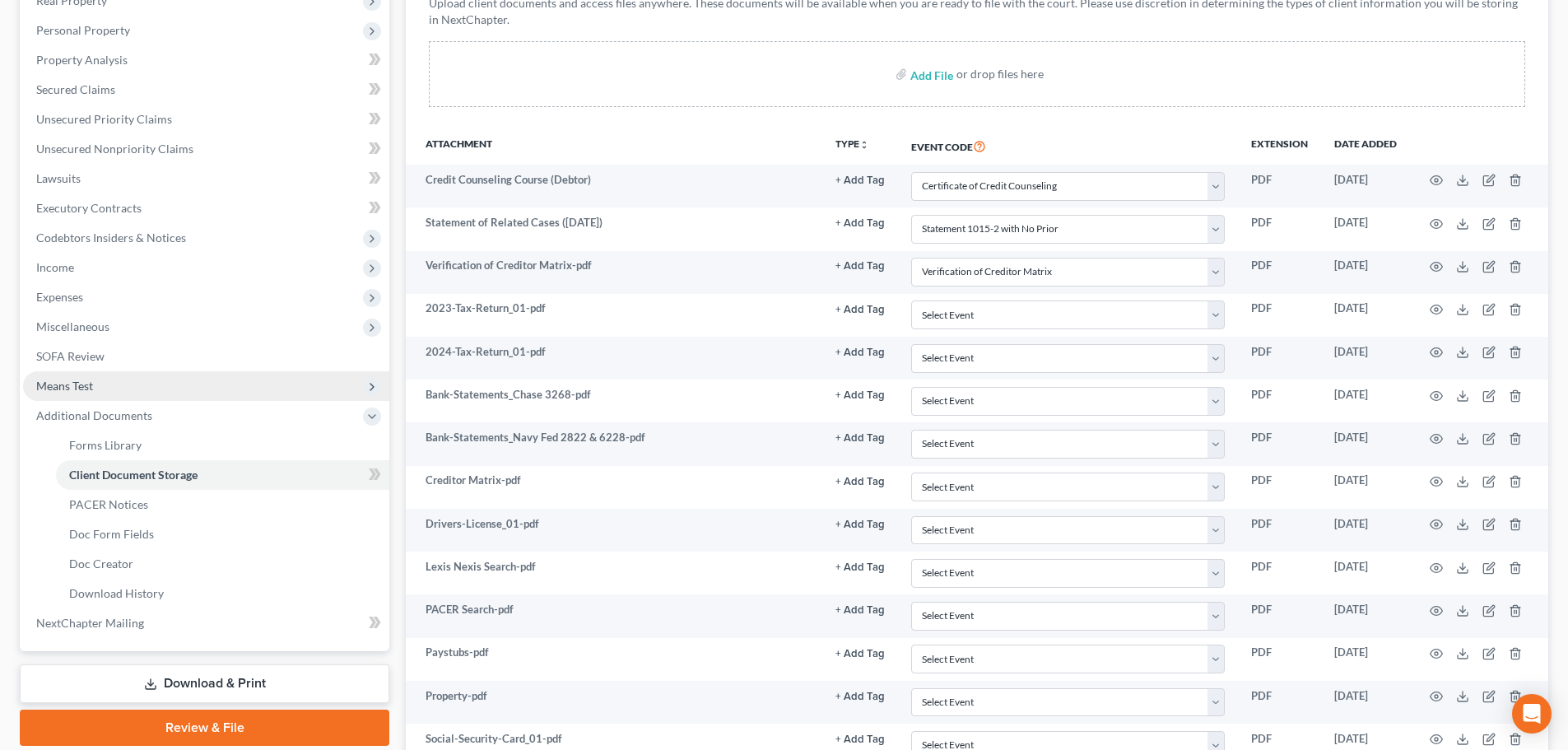
click at [106, 384] on span "Means Test" at bounding box center [206, 386] width 366 height 29
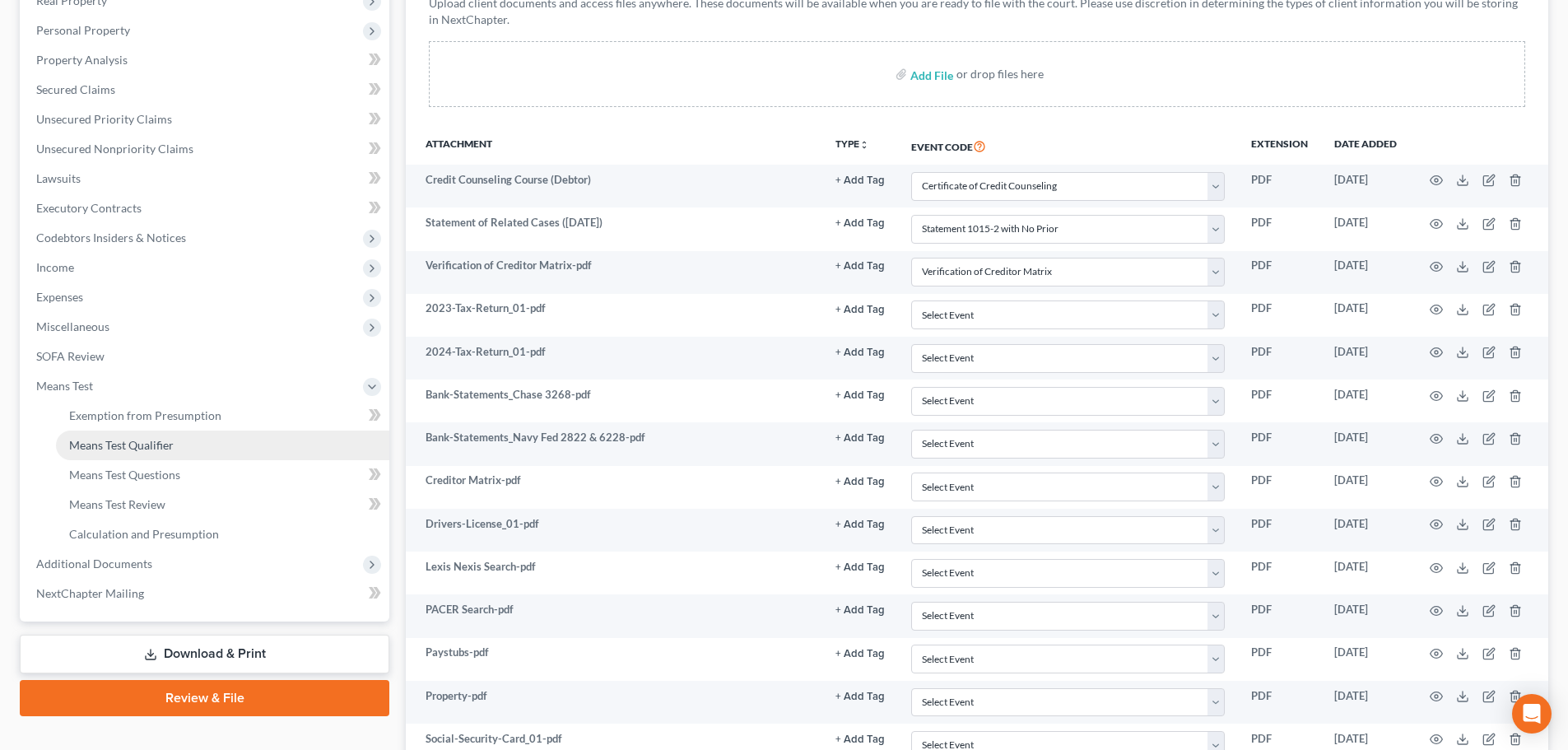
click at [122, 451] on span "Means Test Qualifier" at bounding box center [122, 444] width 104 height 14
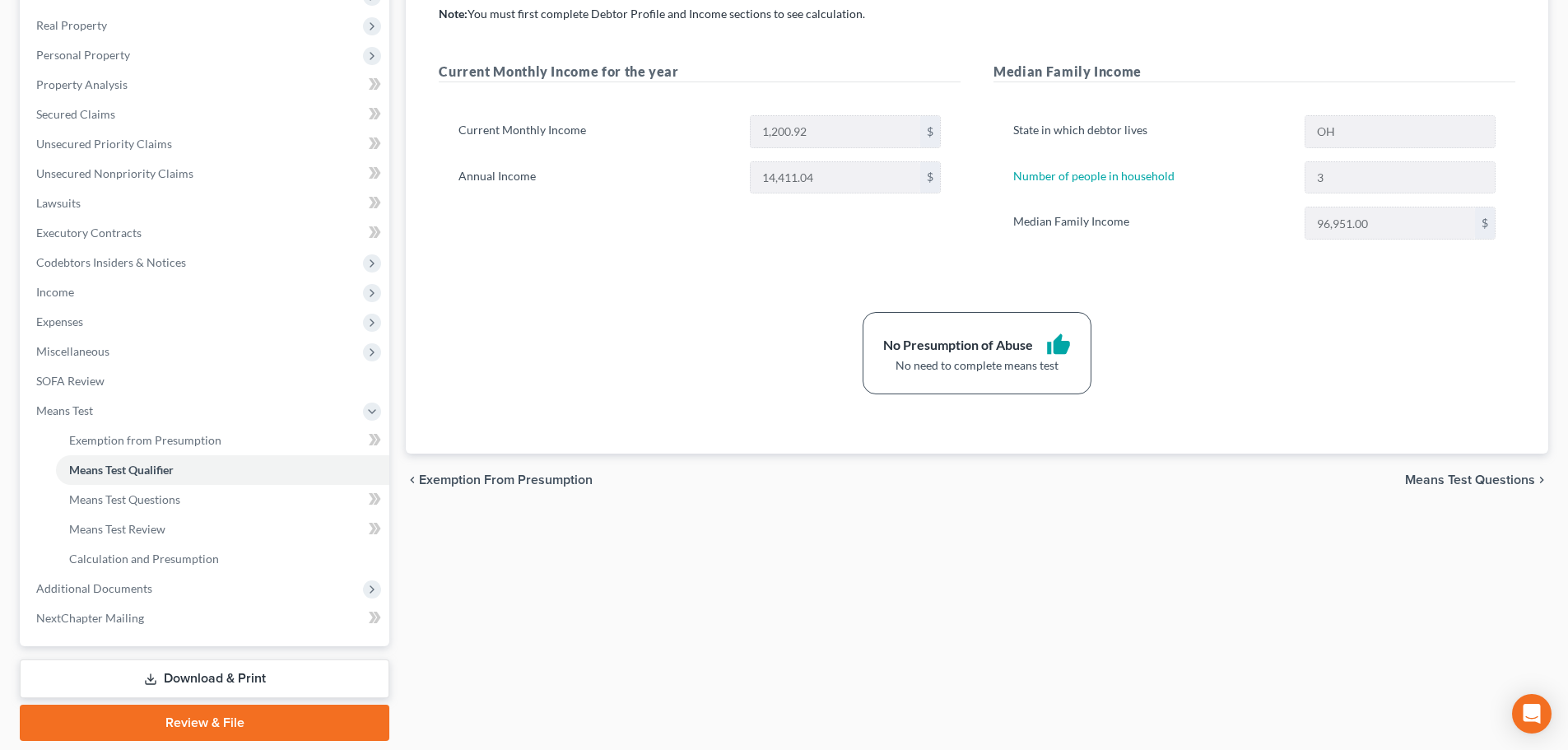
scroll to position [274, 0]
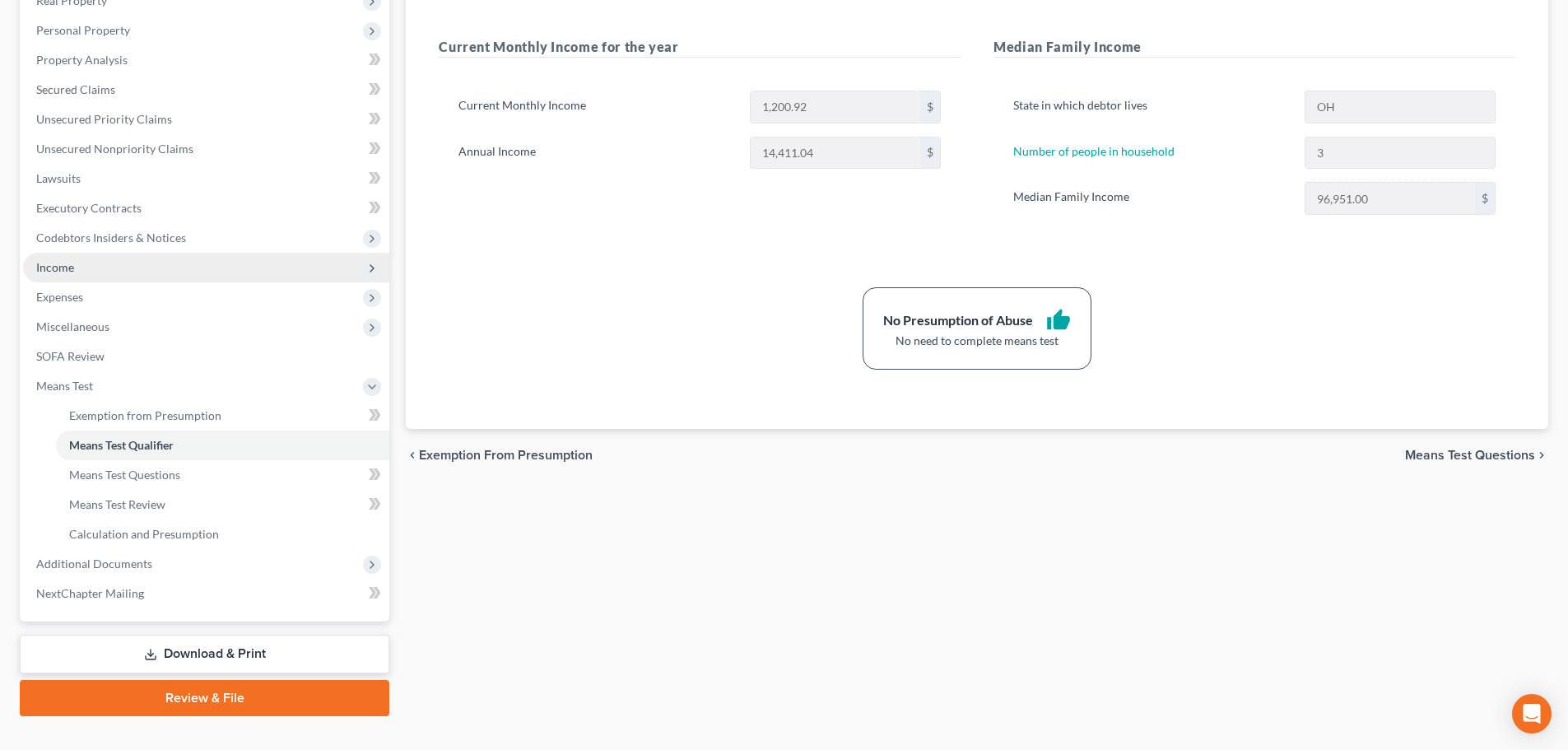
click at [99, 267] on span "Income" at bounding box center [206, 267] width 366 height 29
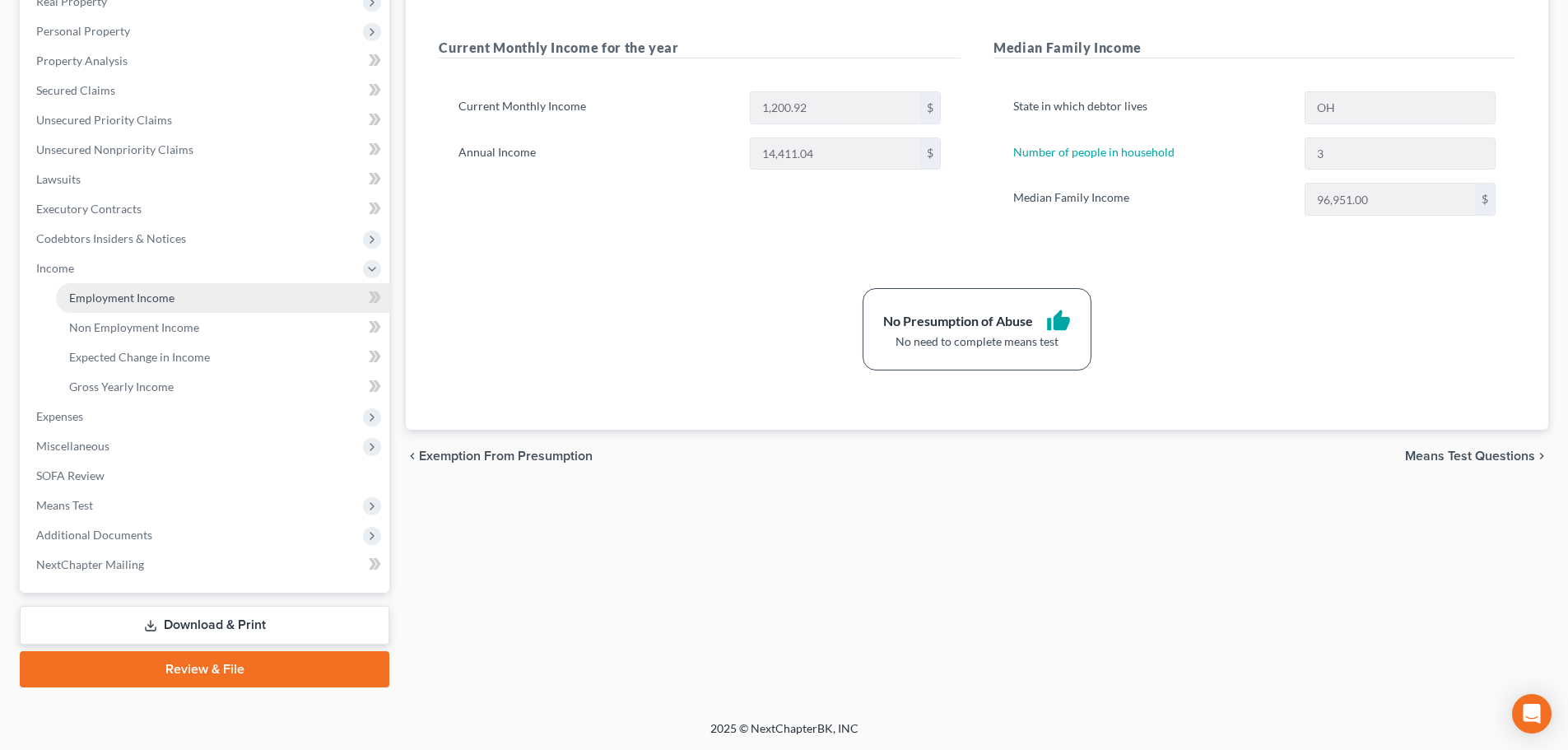
click at [106, 282] on span "Income" at bounding box center [206, 268] width 366 height 29
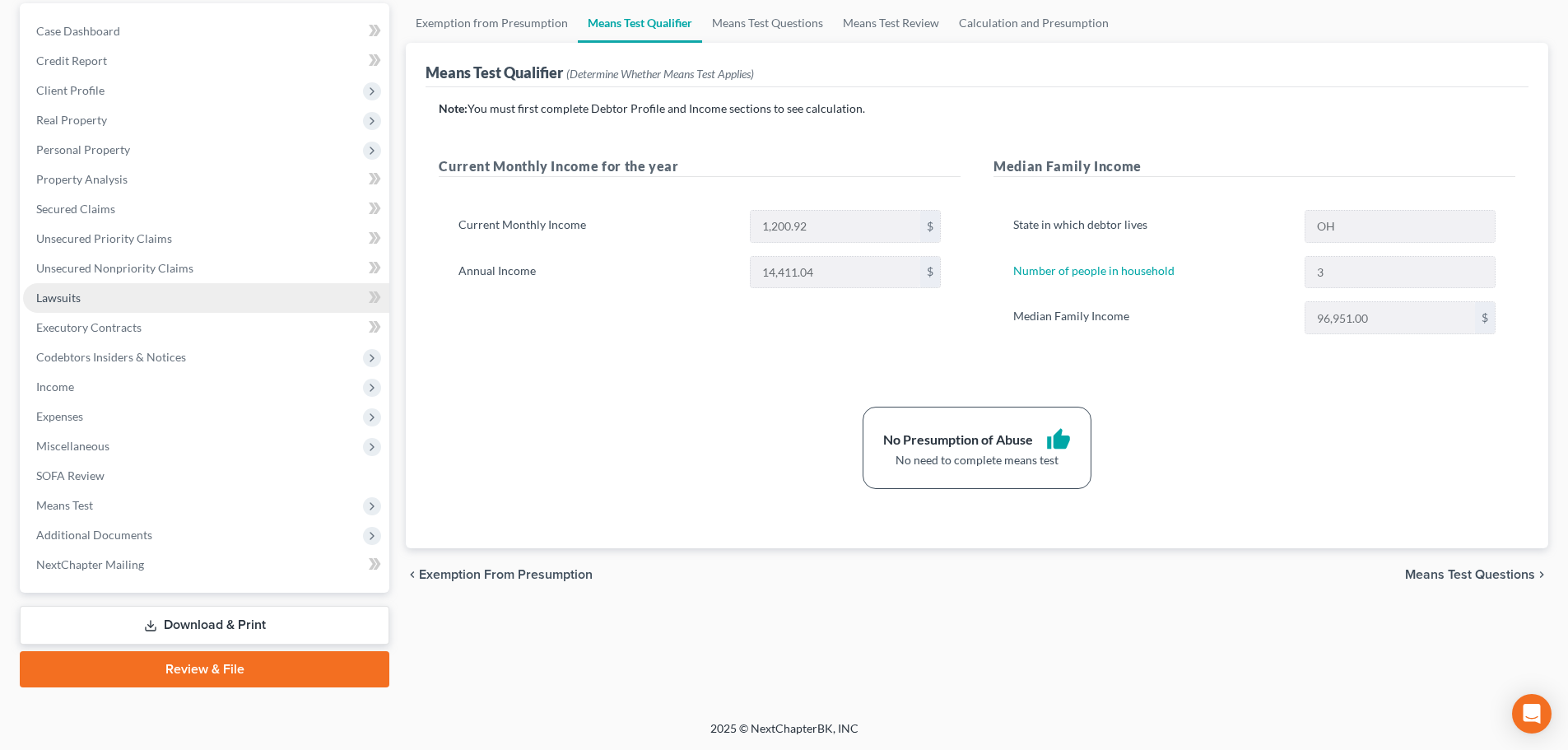
click at [104, 304] on link "Lawsuits" at bounding box center [206, 298] width 366 height 29
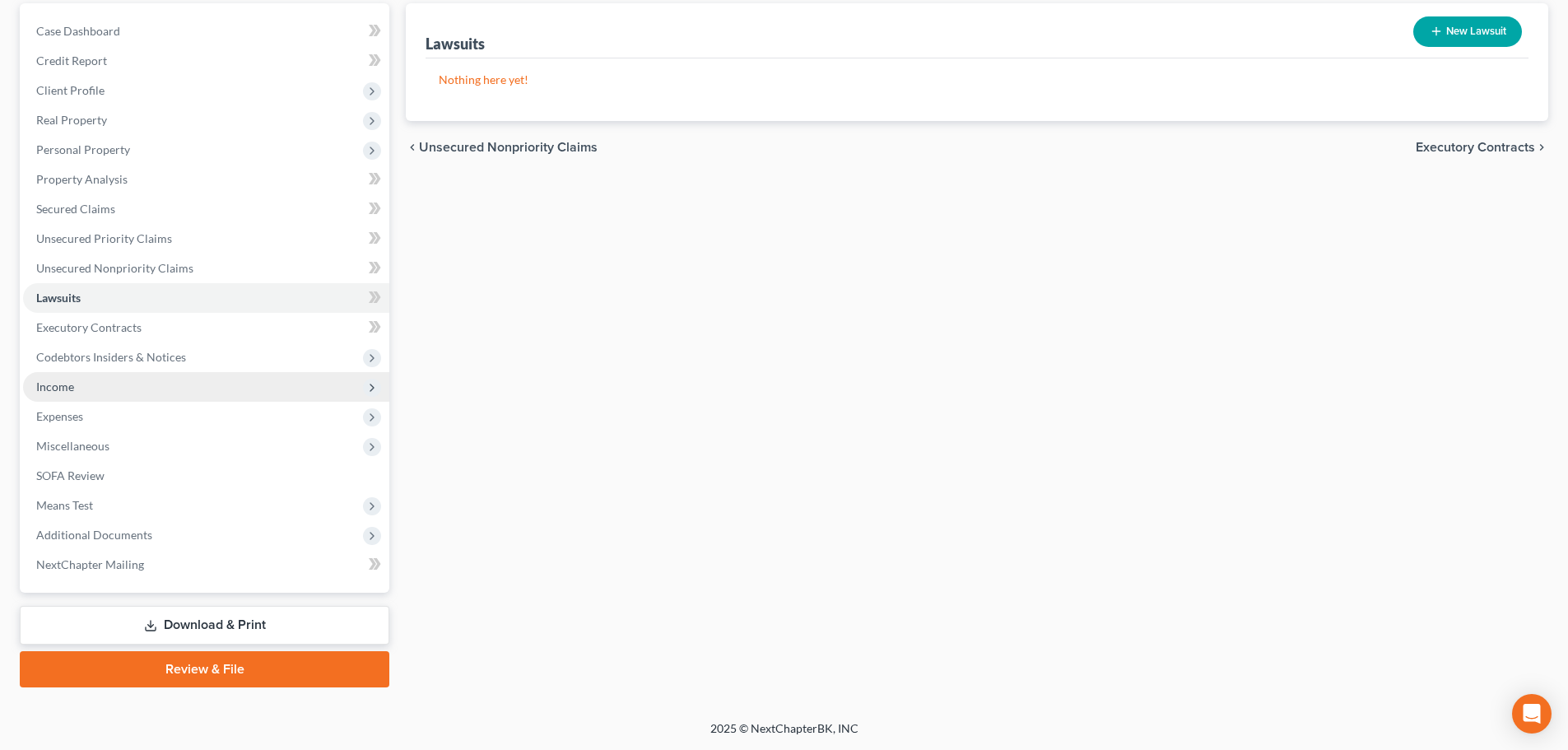
click at [78, 389] on span "Income" at bounding box center [206, 386] width 366 height 29
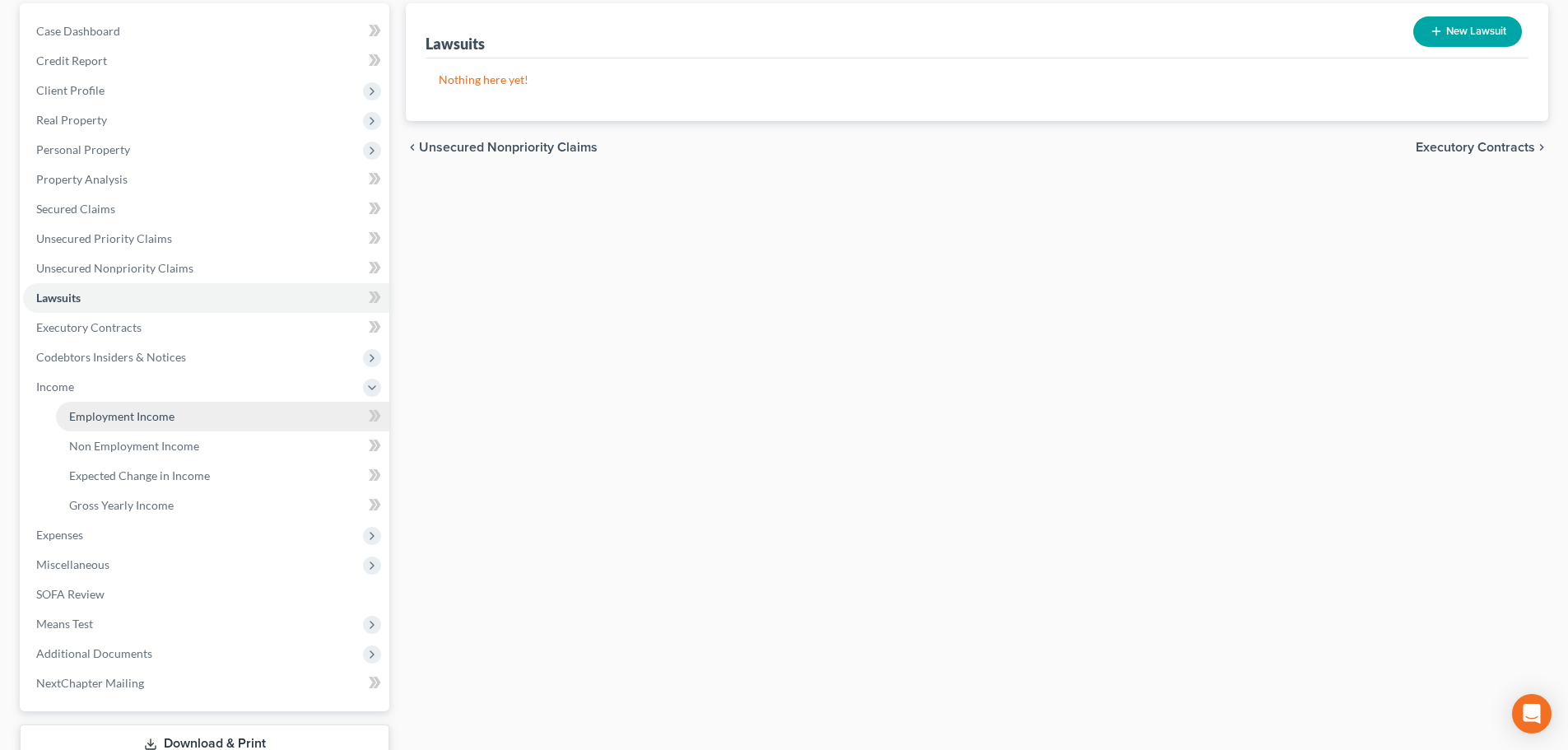
click at [98, 414] on span "Employment Income" at bounding box center [122, 416] width 105 height 14
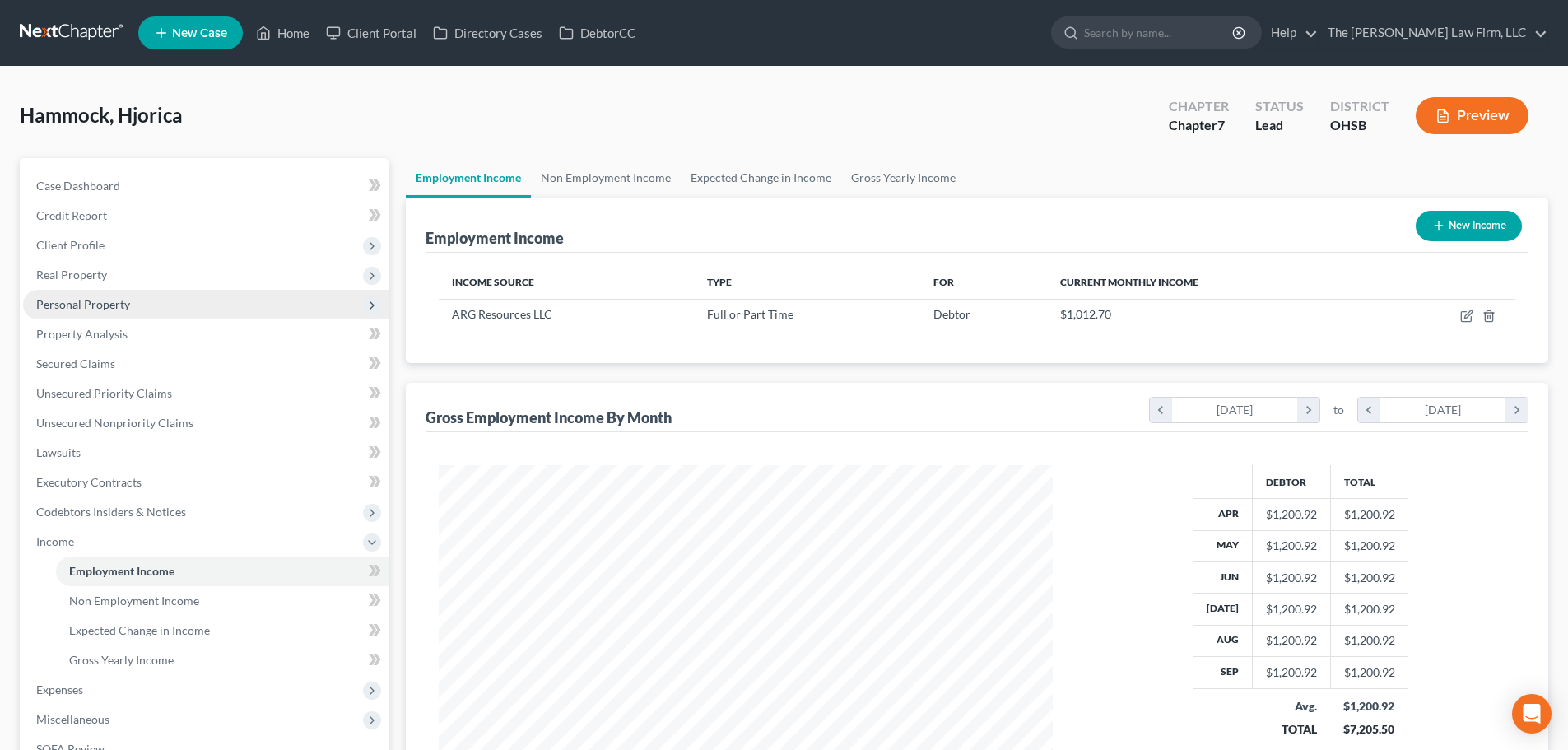
scroll to position [307, 647]
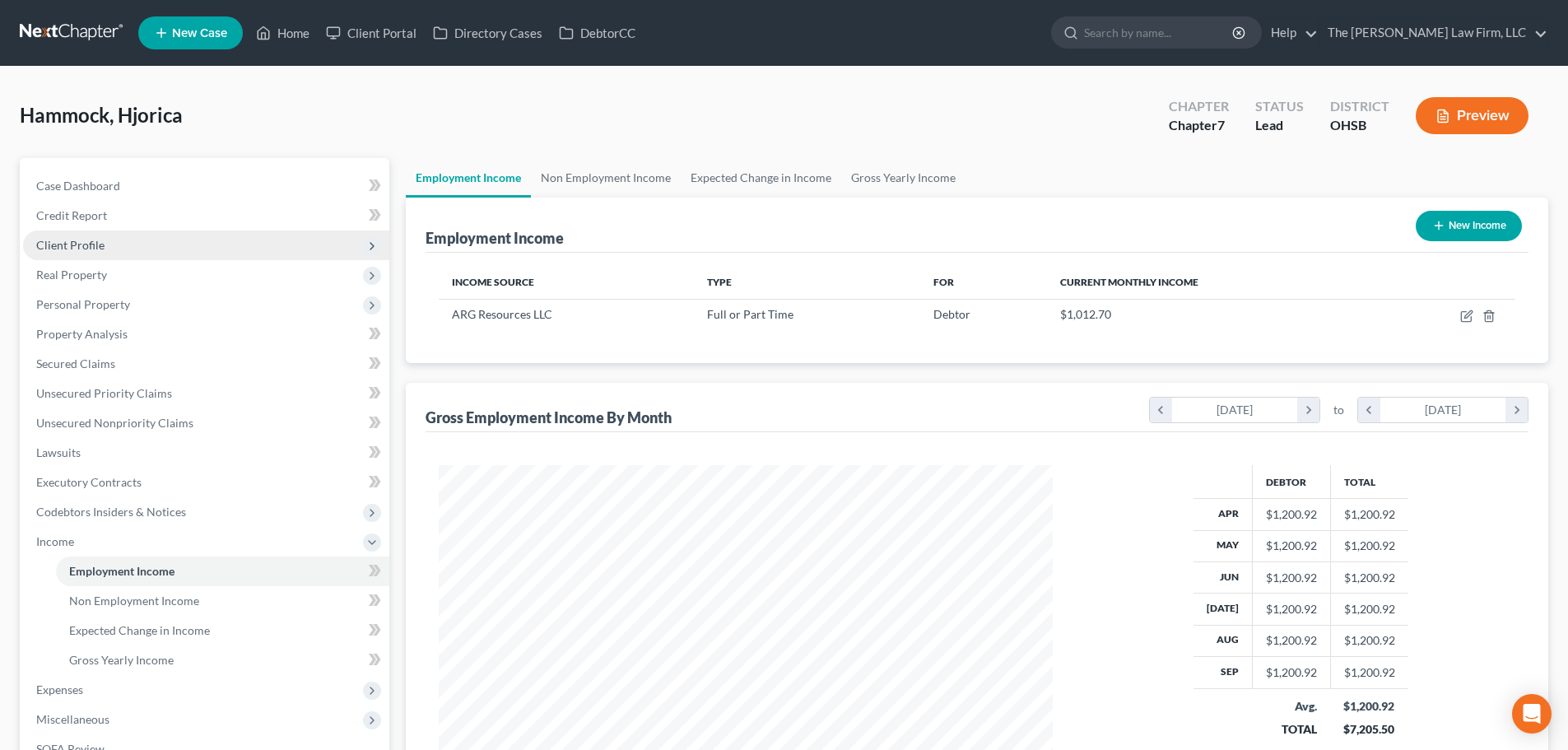
click at [90, 244] on span "Client Profile" at bounding box center [70, 245] width 69 height 14
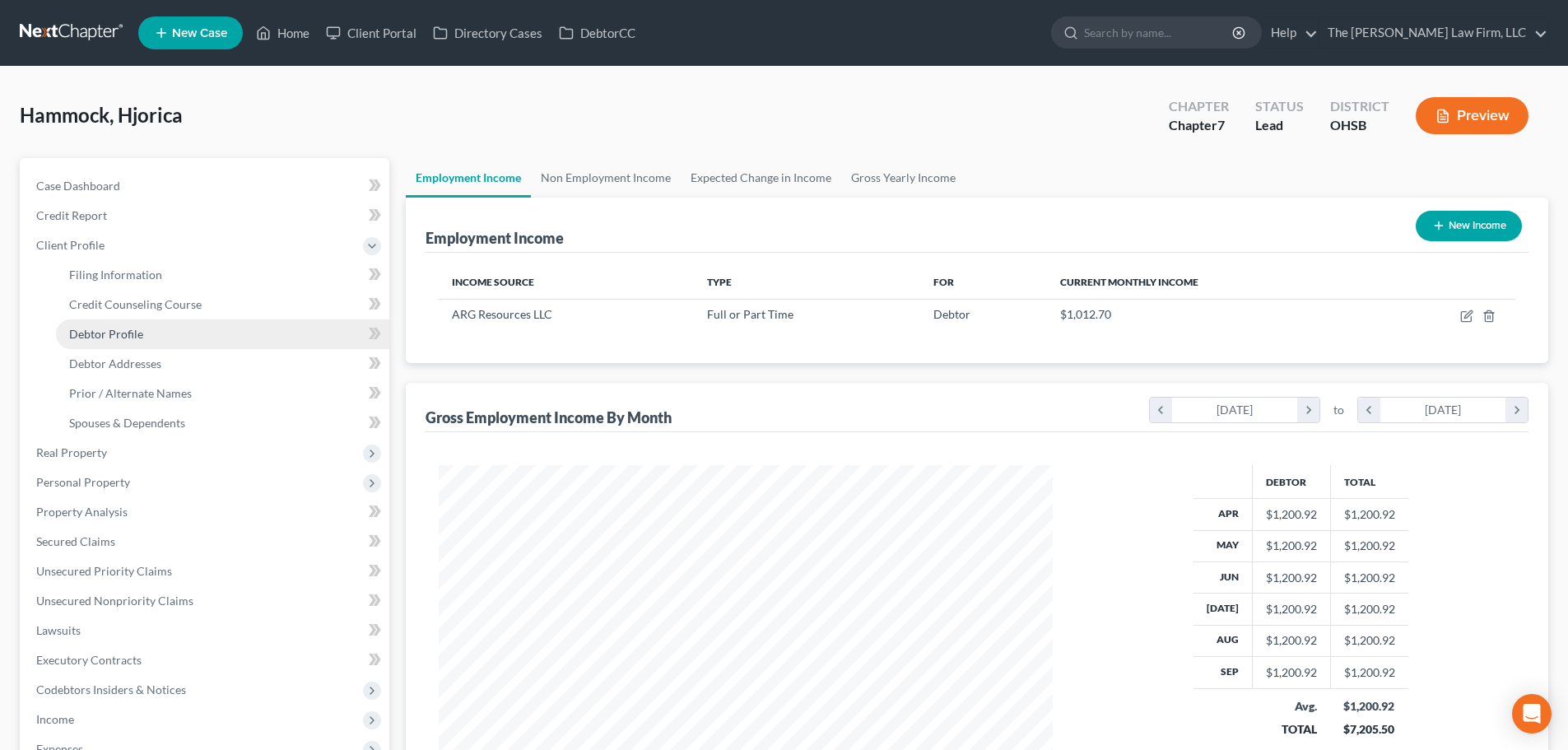
click at [149, 330] on link "Debtor Profile" at bounding box center [222, 334] width 333 height 29
select select "0"
select select "2"
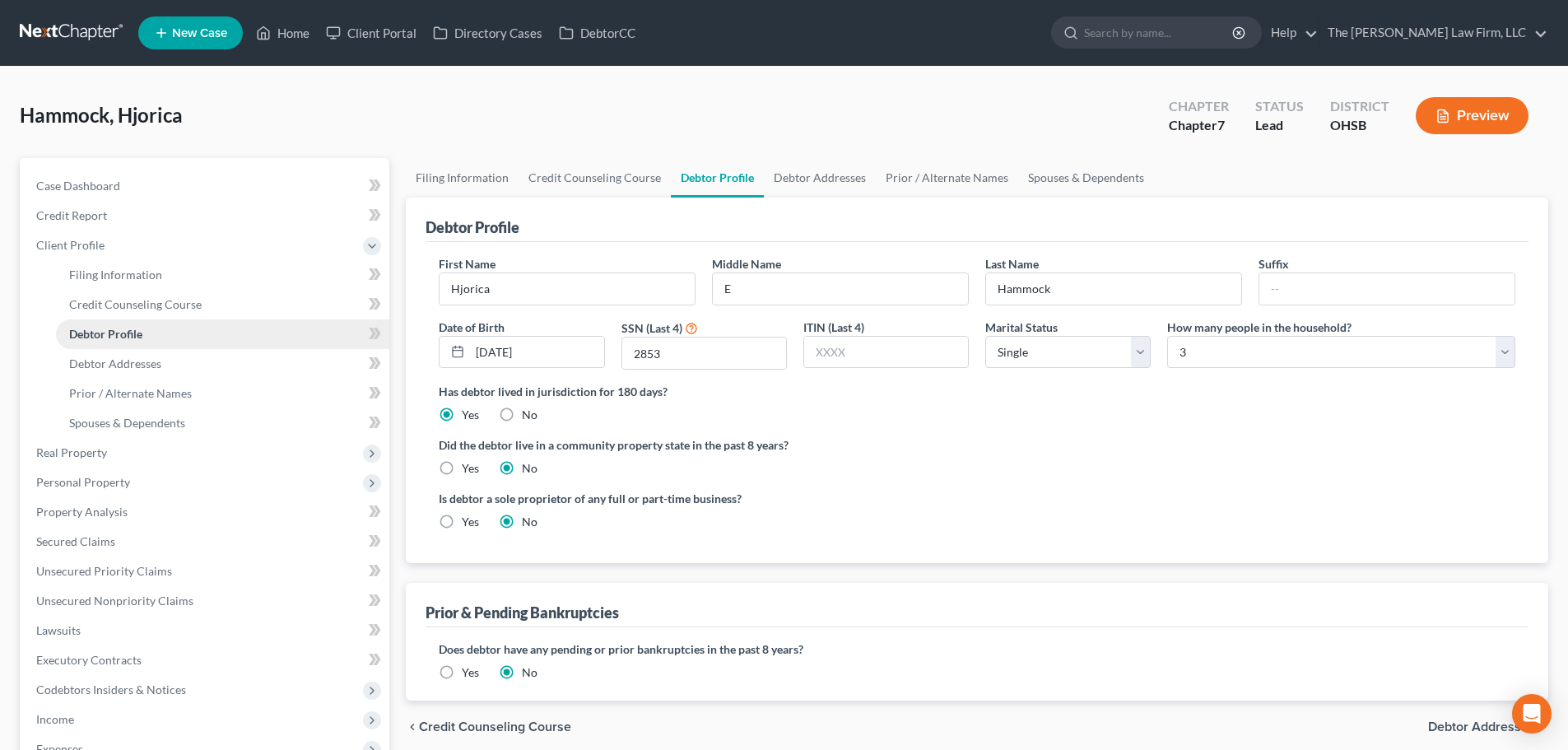
click at [146, 327] on link "Debtor Profile" at bounding box center [222, 334] width 333 height 29
click at [139, 366] on span "Debtor Addresses" at bounding box center [115, 363] width 92 height 14
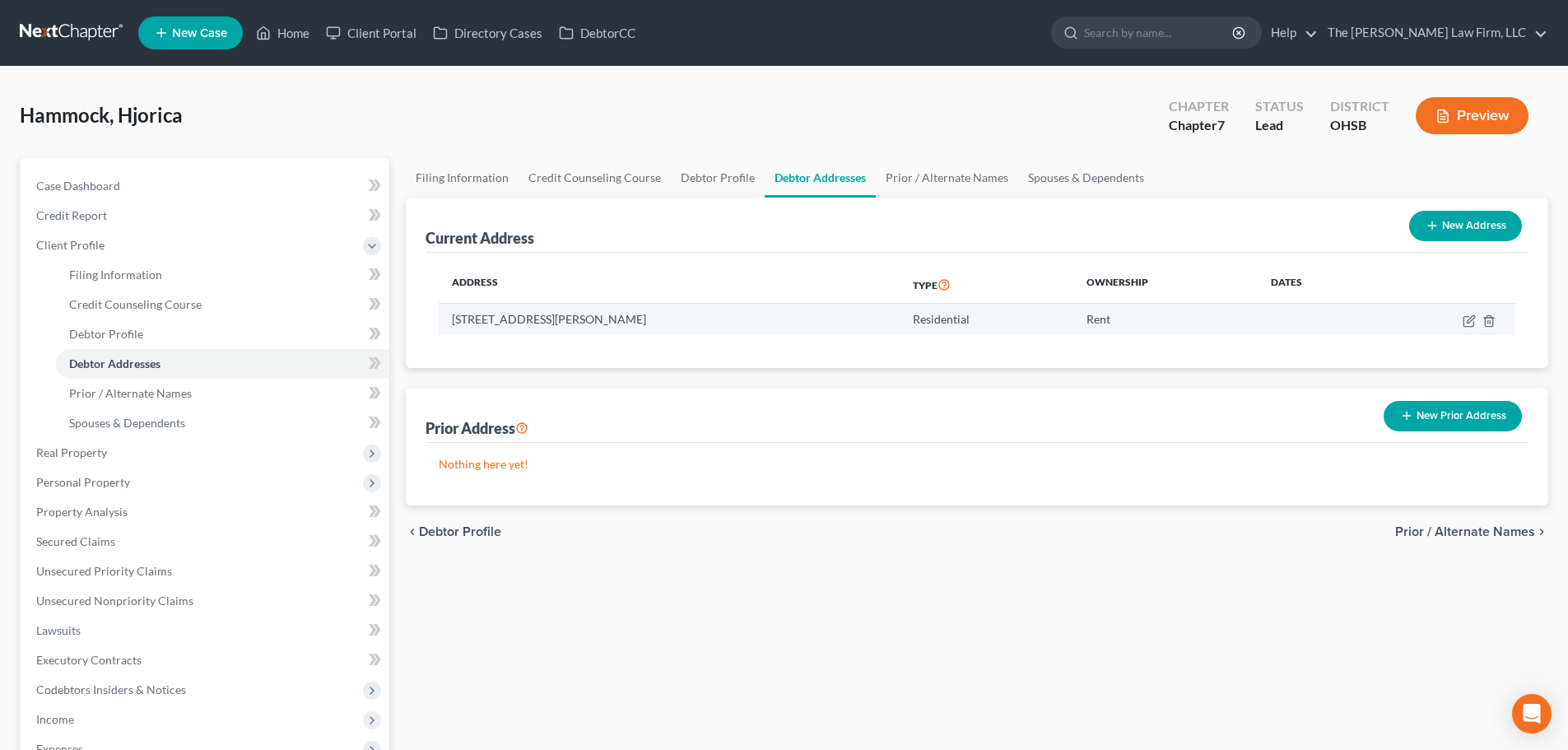
drag, startPoint x: 453, startPoint y: 322, endPoint x: 651, endPoint y: 321, distance: 198.0
click at [651, 321] on td "93 Lancelot Ln, Westerville, OH 43081" at bounding box center [669, 320] width 461 height 31
copy td "93 Lancelot Ln, Westerville, OH 43081"
click at [784, 406] on div "Prior Address New Prior Address" at bounding box center [977, 416] width 1103 height 55
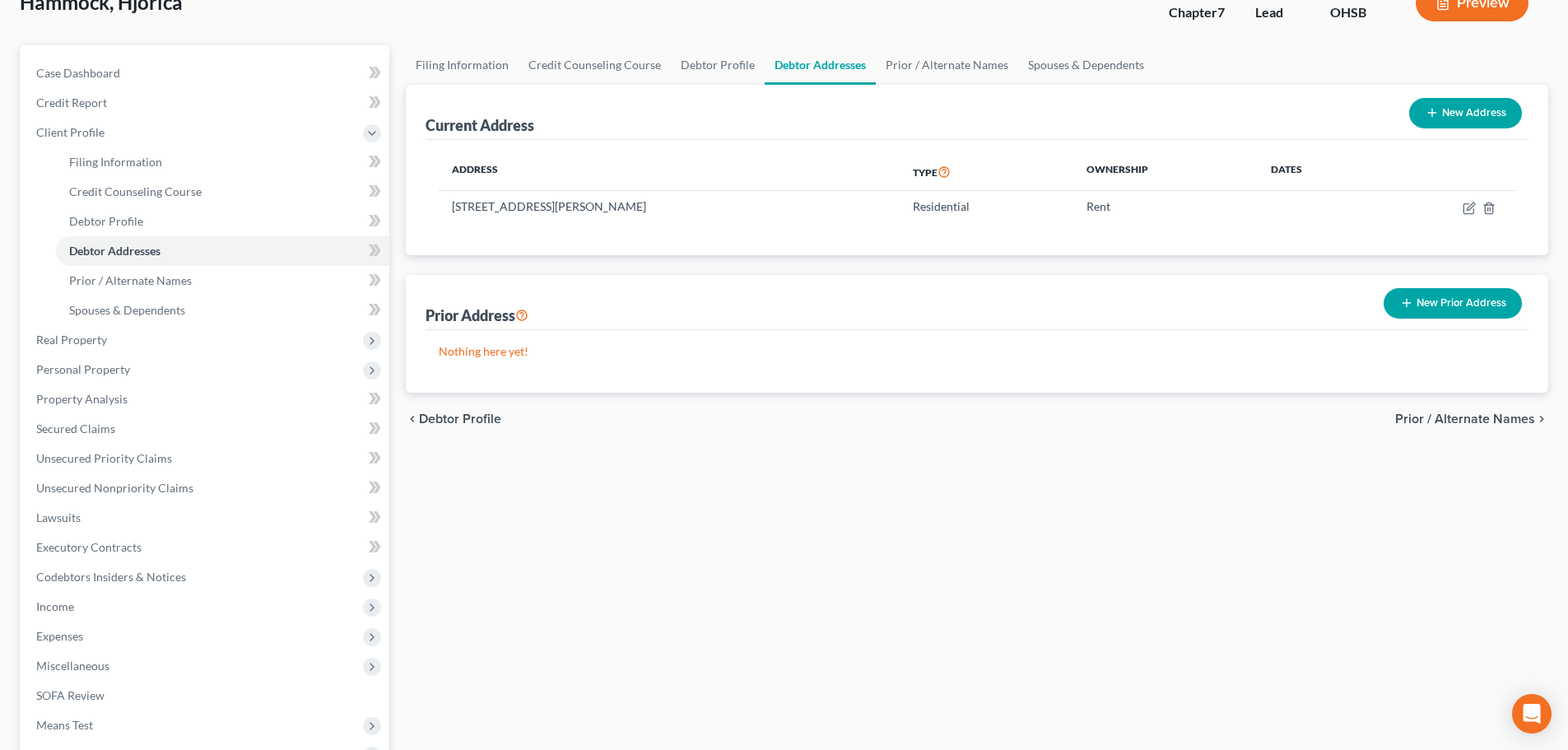
scroll to position [332, 0]
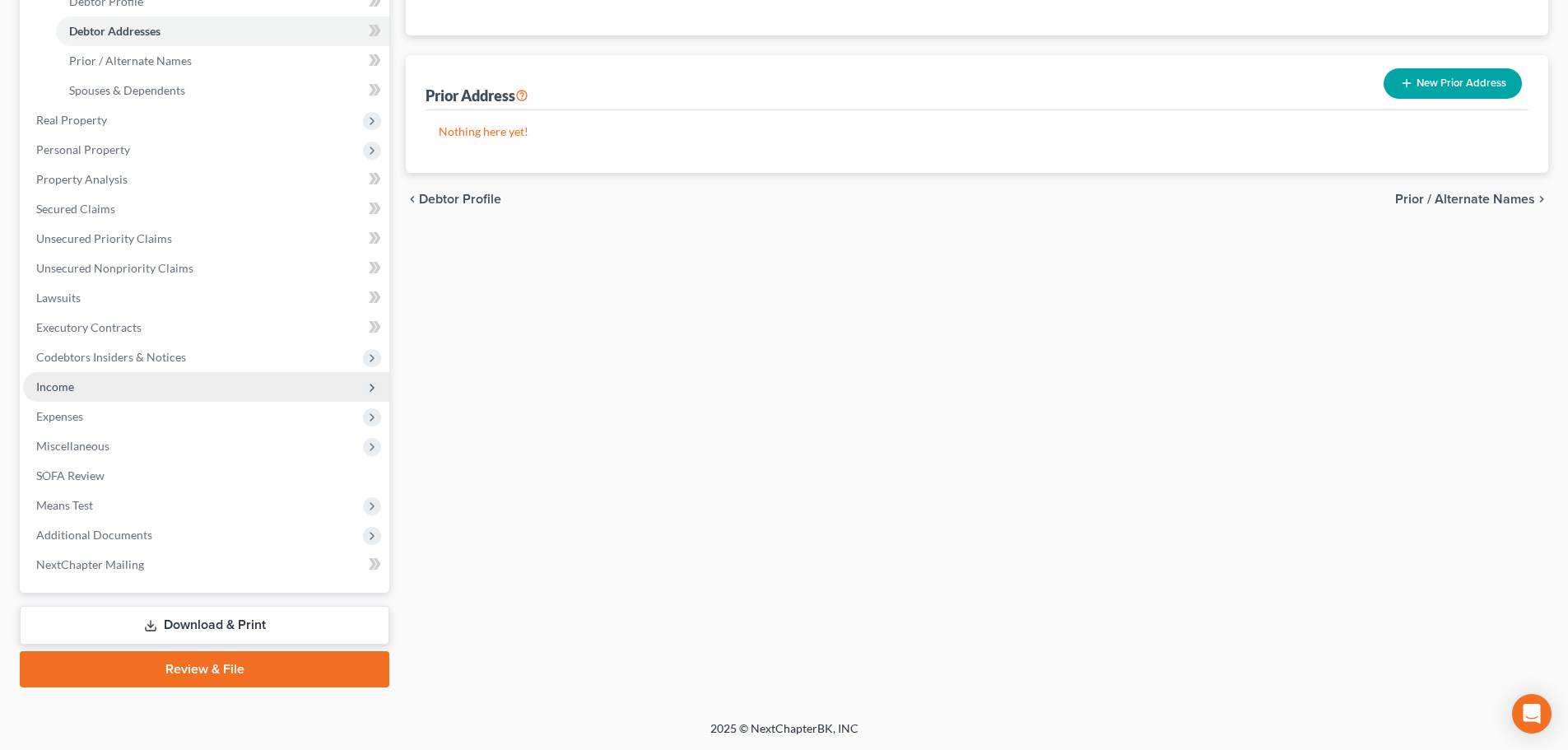
click at [86, 396] on span "Income" at bounding box center [206, 386] width 366 height 29
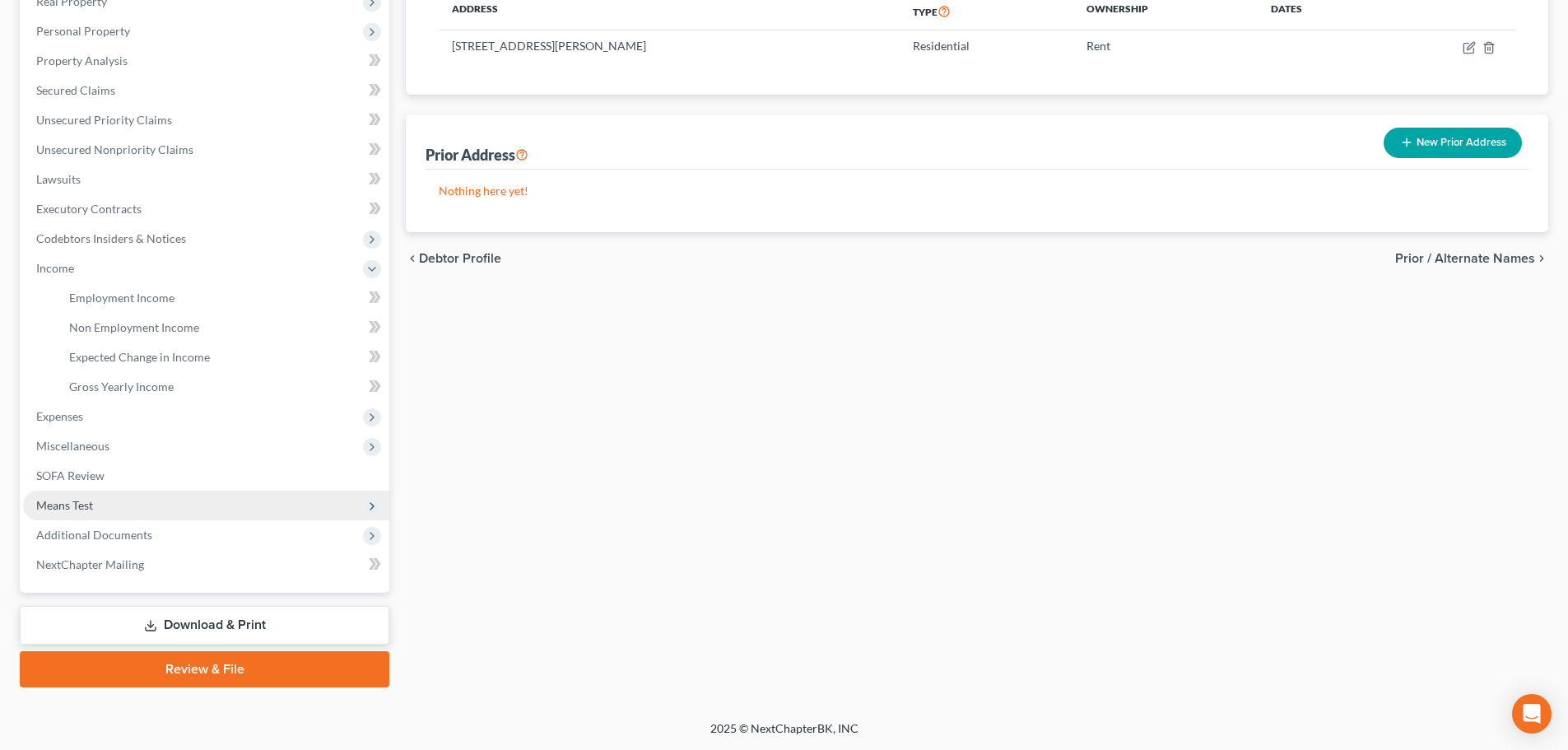
scroll to position [274, 0]
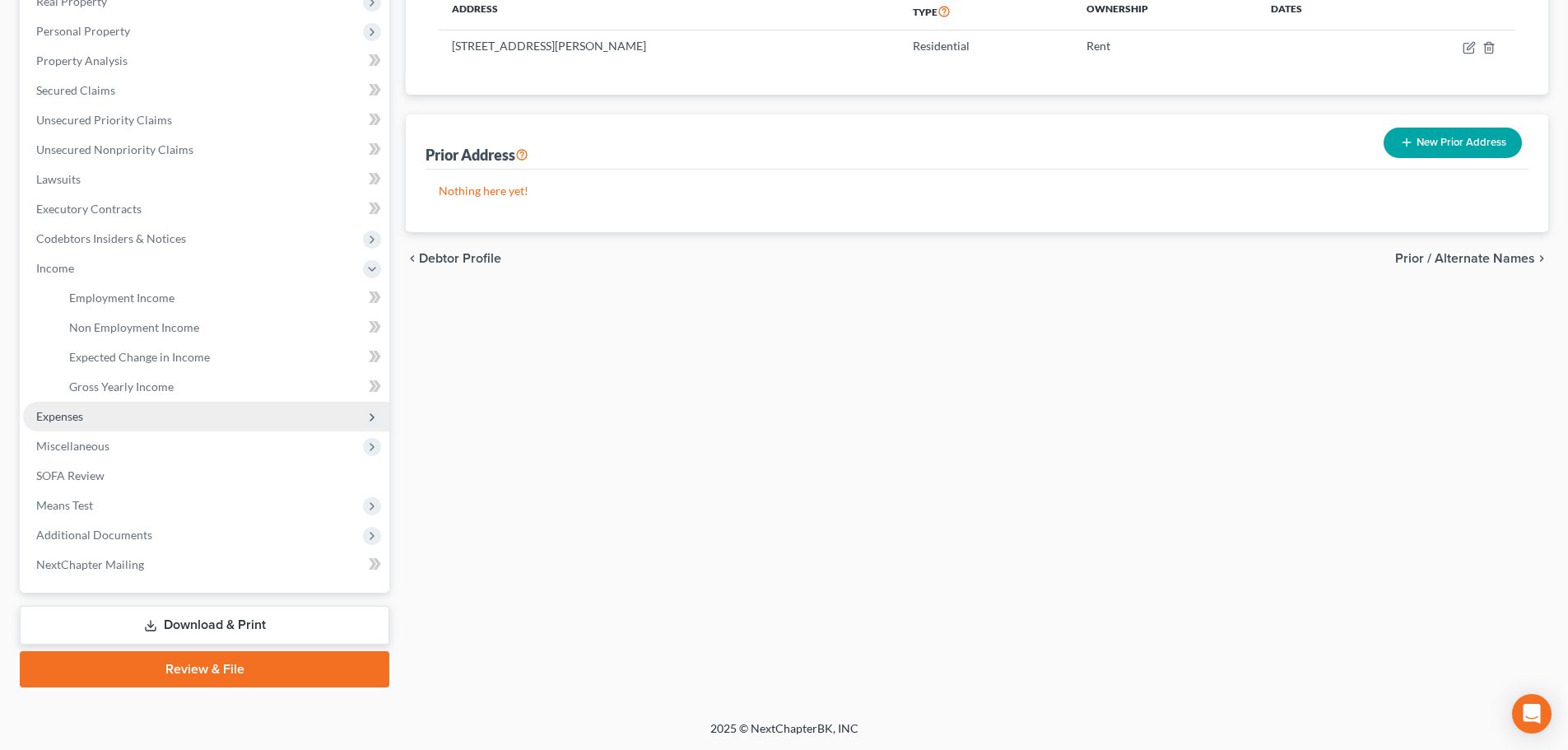
click at [85, 418] on span "Expenses" at bounding box center [206, 417] width 366 height 29
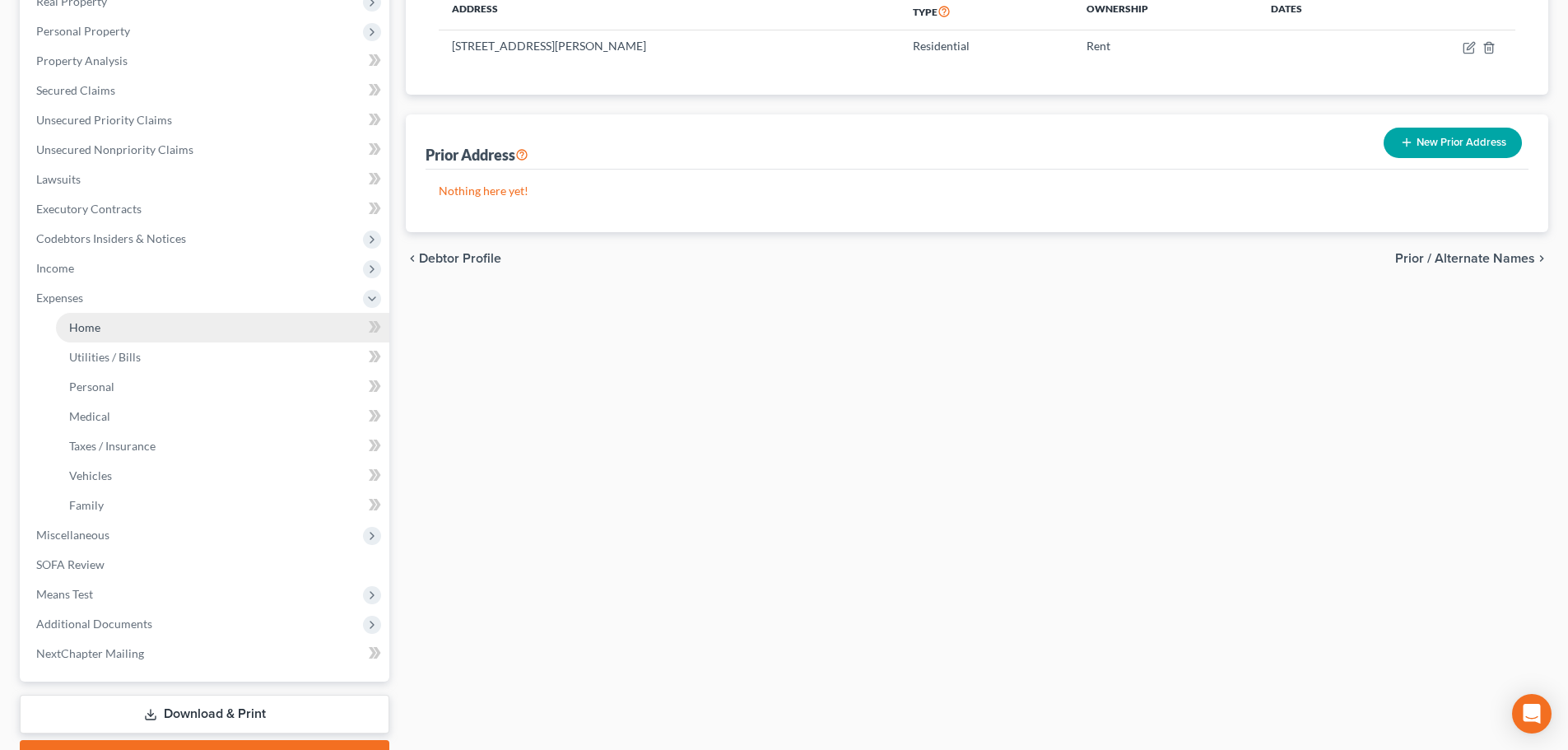
click at [101, 326] on link "Home" at bounding box center [222, 328] width 333 height 29
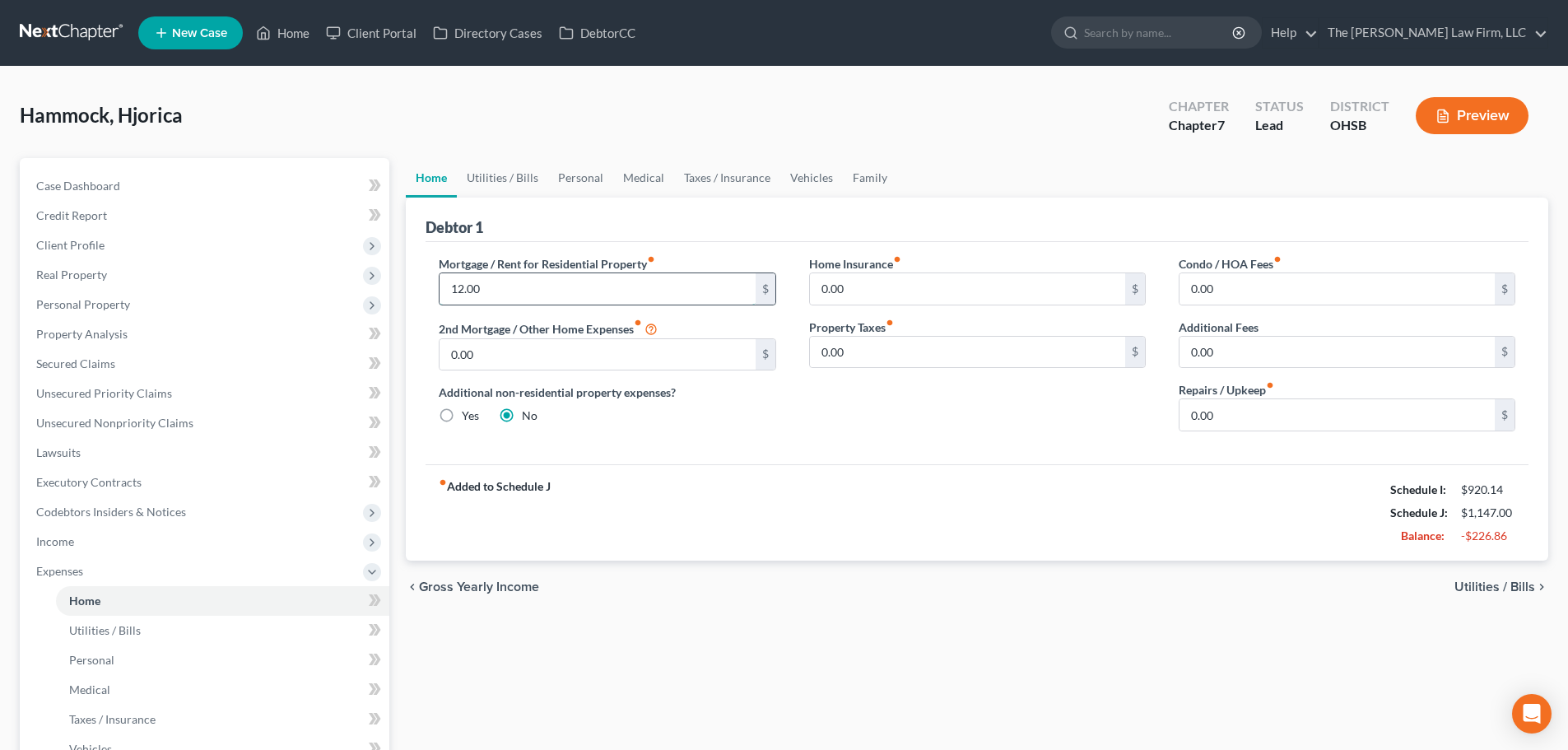
click at [527, 288] on input "12.00" at bounding box center [597, 289] width 315 height 31
click at [113, 544] on span "Income" at bounding box center [206, 542] width 366 height 29
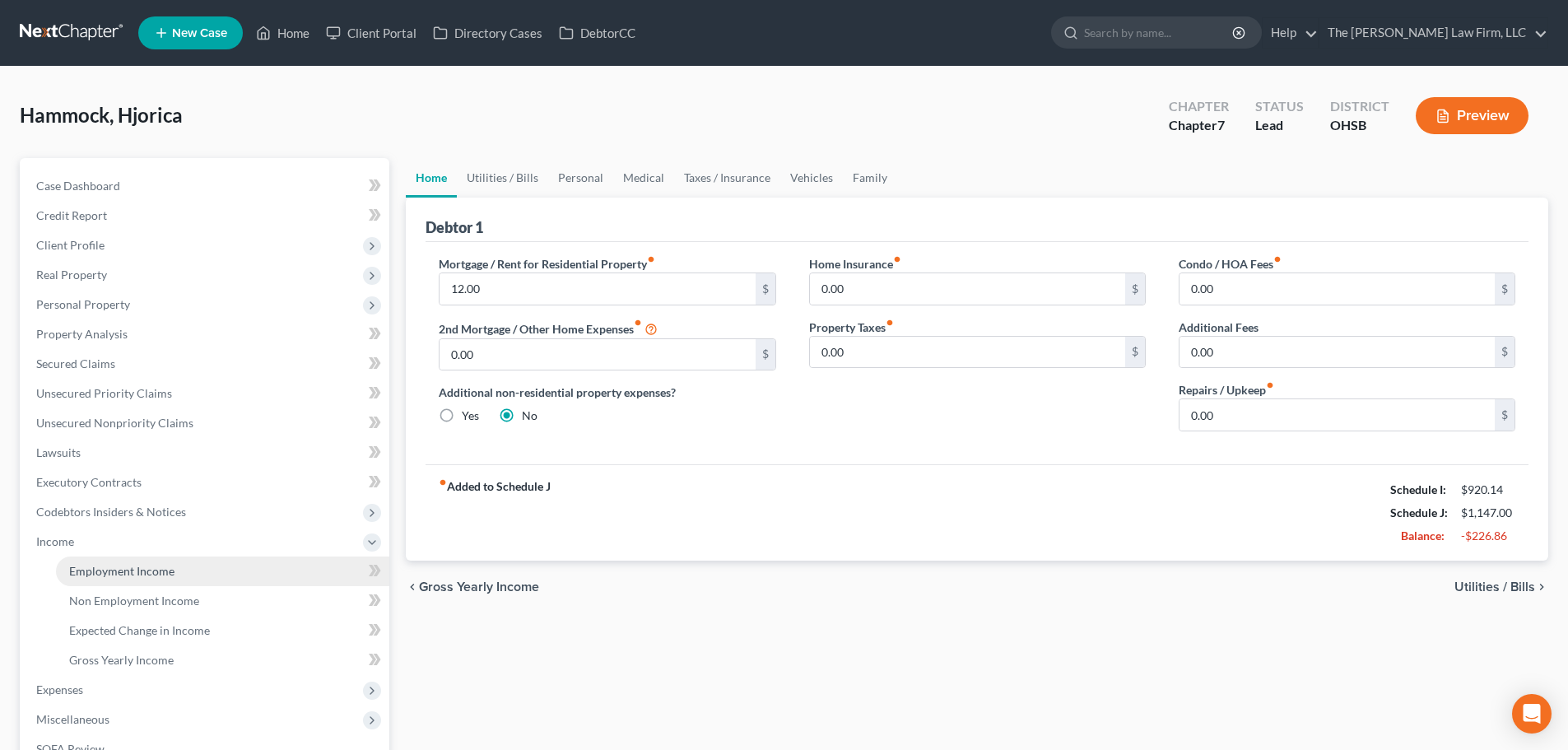
click at [93, 571] on span "Employment Income" at bounding box center [122, 571] width 105 height 14
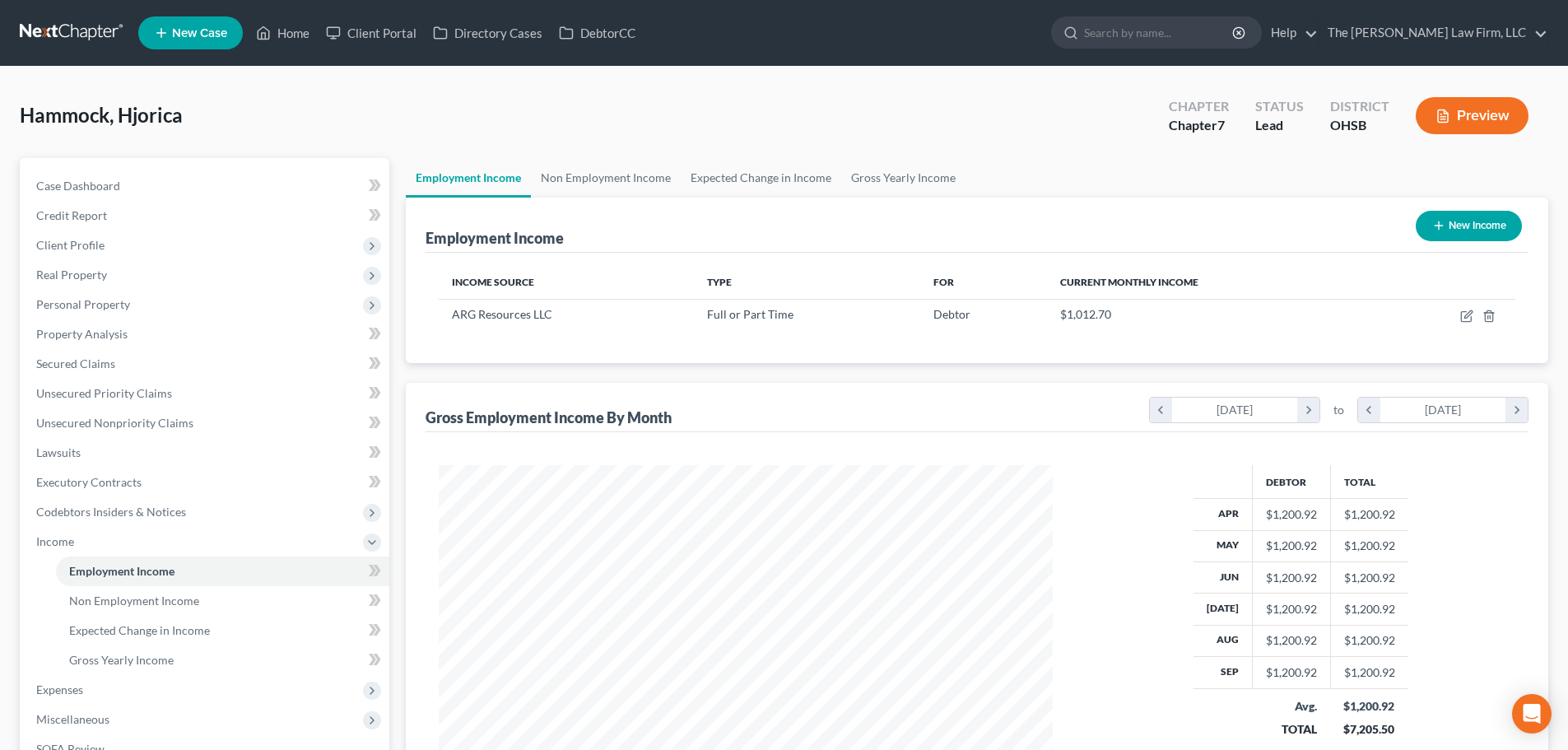
scroll to position [307, 647]
click at [617, 157] on div "Hammock, Hjorica Upgraded Chapter Chapter 7 Status Lead District OHSB Preview" at bounding box center [784, 122] width 1529 height 71
click at [602, 190] on link "Non Employment Income" at bounding box center [606, 178] width 150 height 39
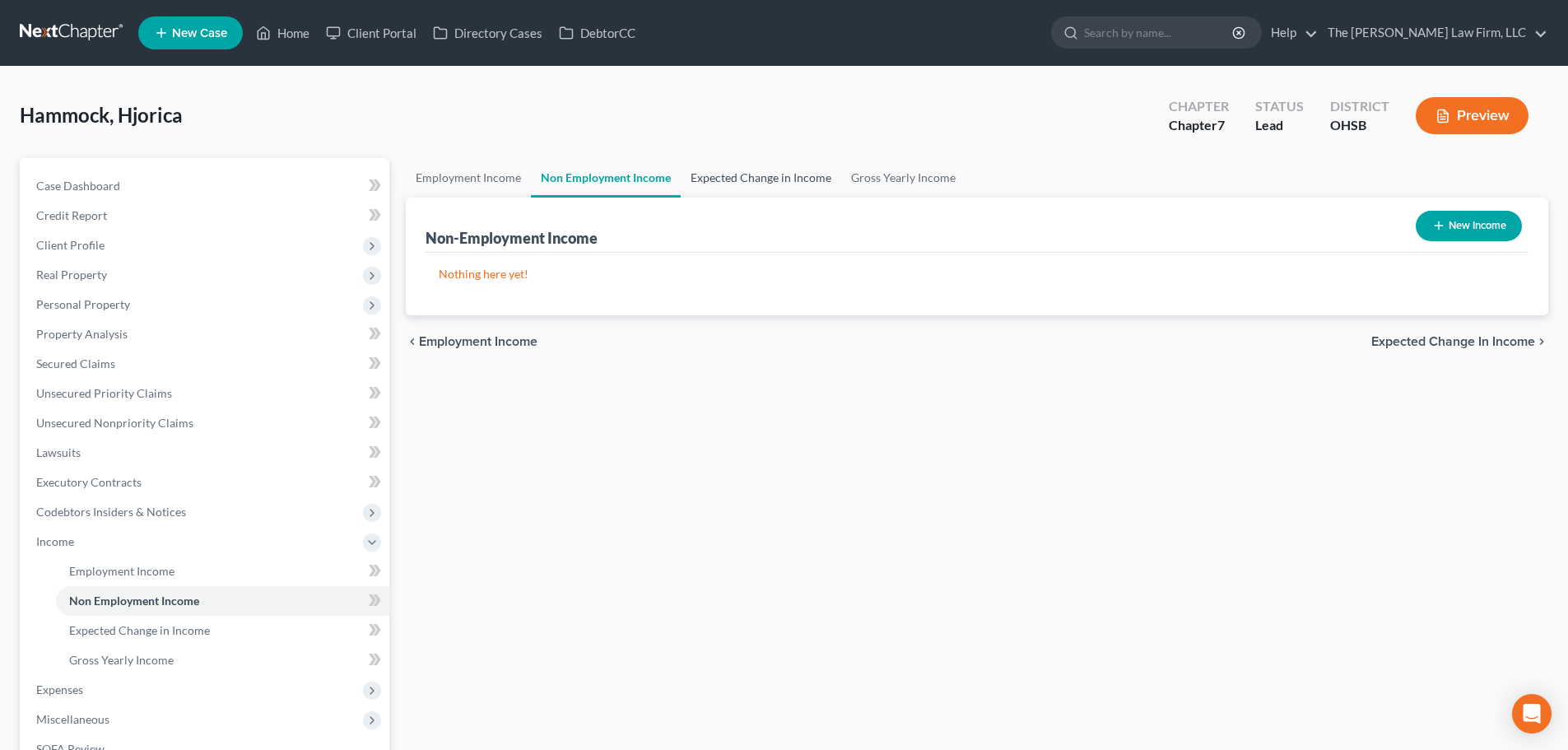
click at [716, 185] on link "Expected Change in Income" at bounding box center [761, 178] width 160 height 39
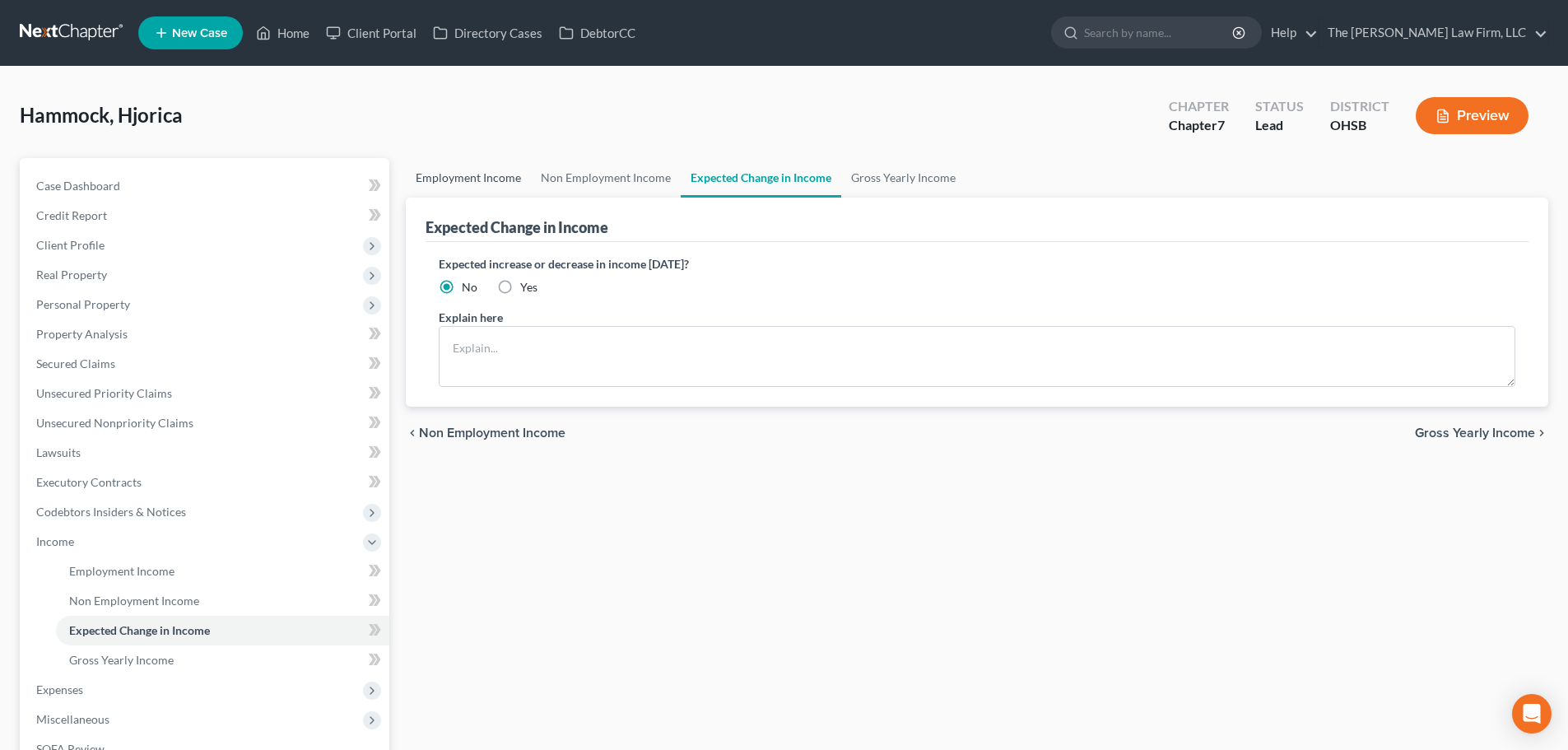
click at [476, 176] on link "Employment Income" at bounding box center [468, 178] width 125 height 39
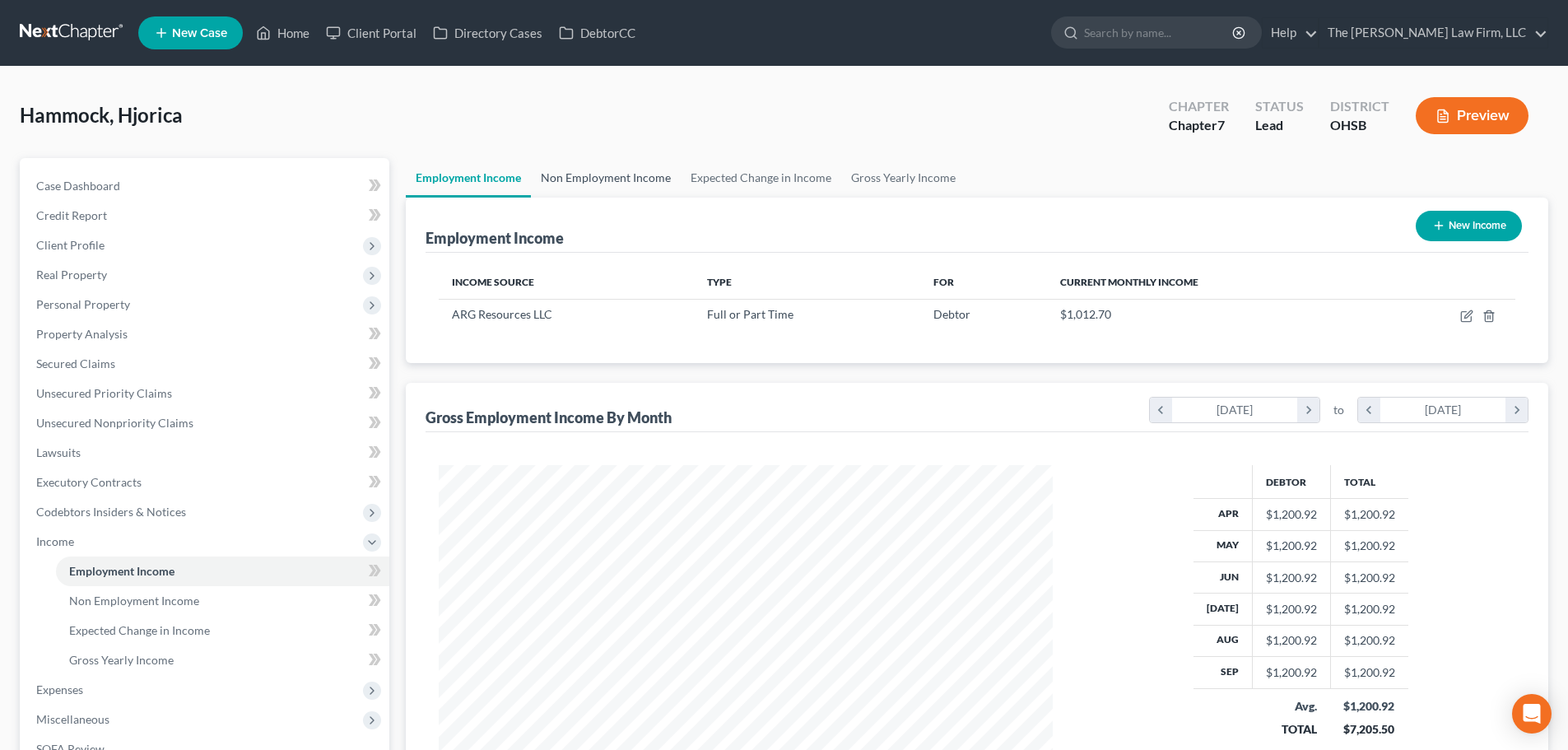
scroll to position [307, 647]
click at [582, 169] on link "Non Employment Income" at bounding box center [606, 178] width 150 height 39
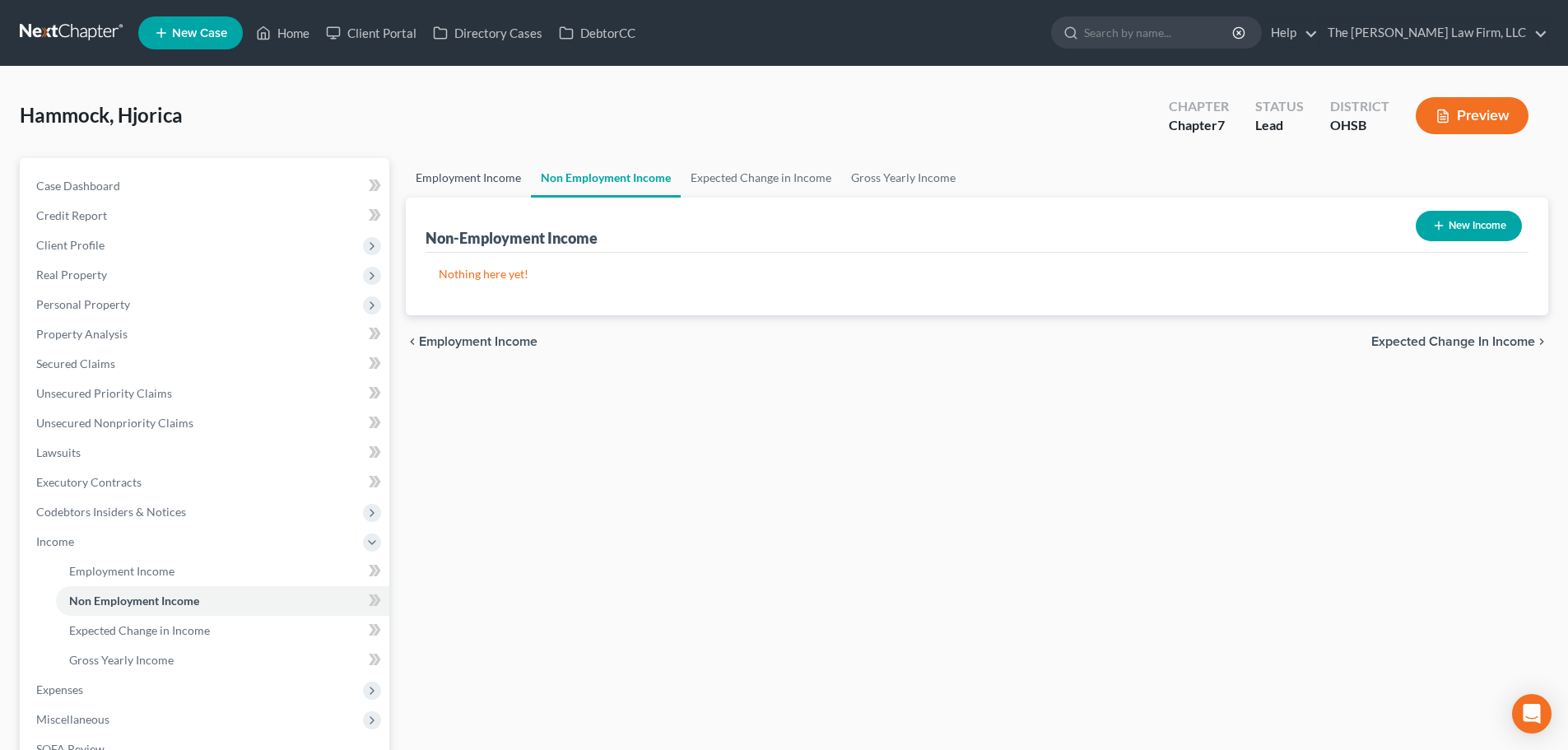
click at [494, 170] on link "Employment Income" at bounding box center [468, 178] width 125 height 39
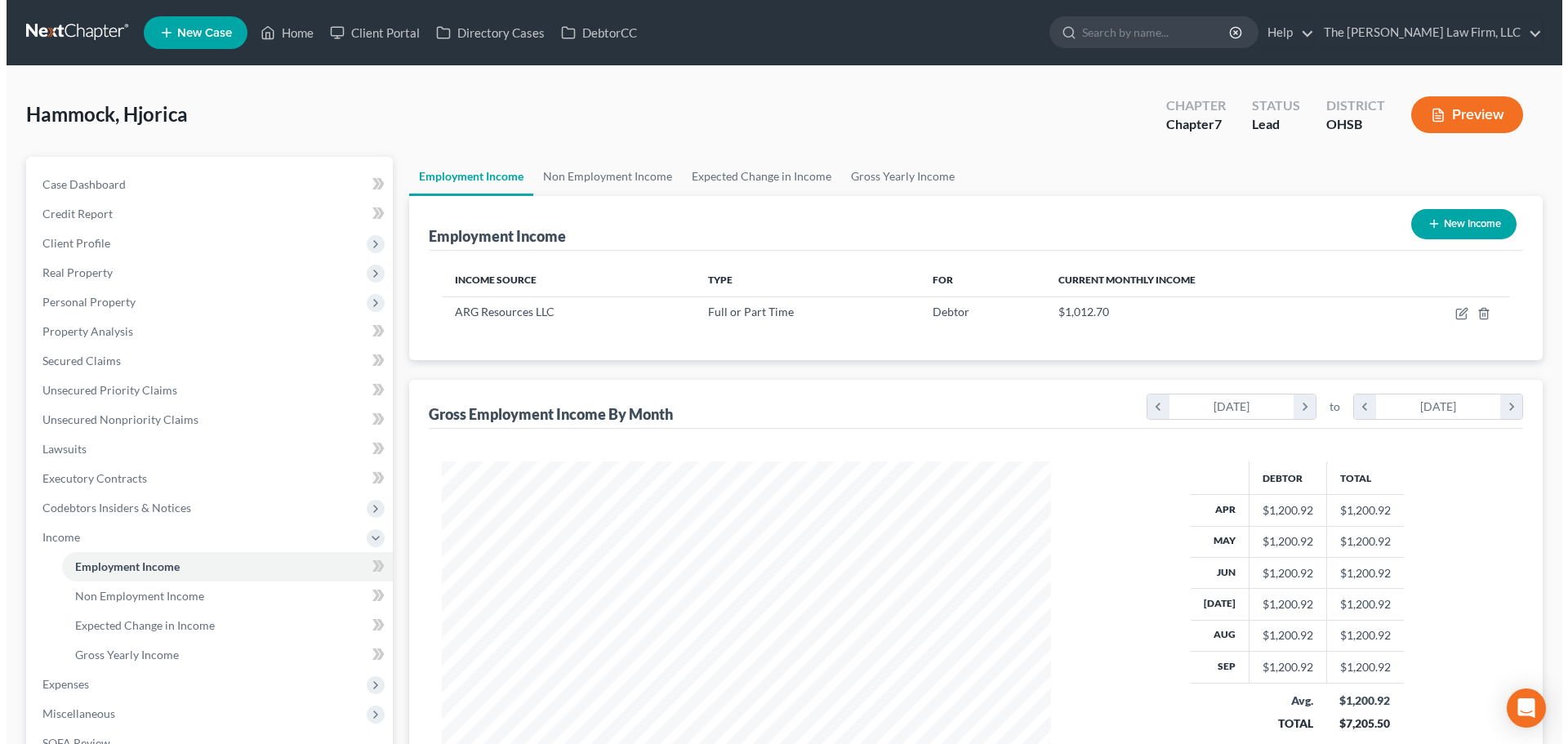
scroll to position [304, 642]
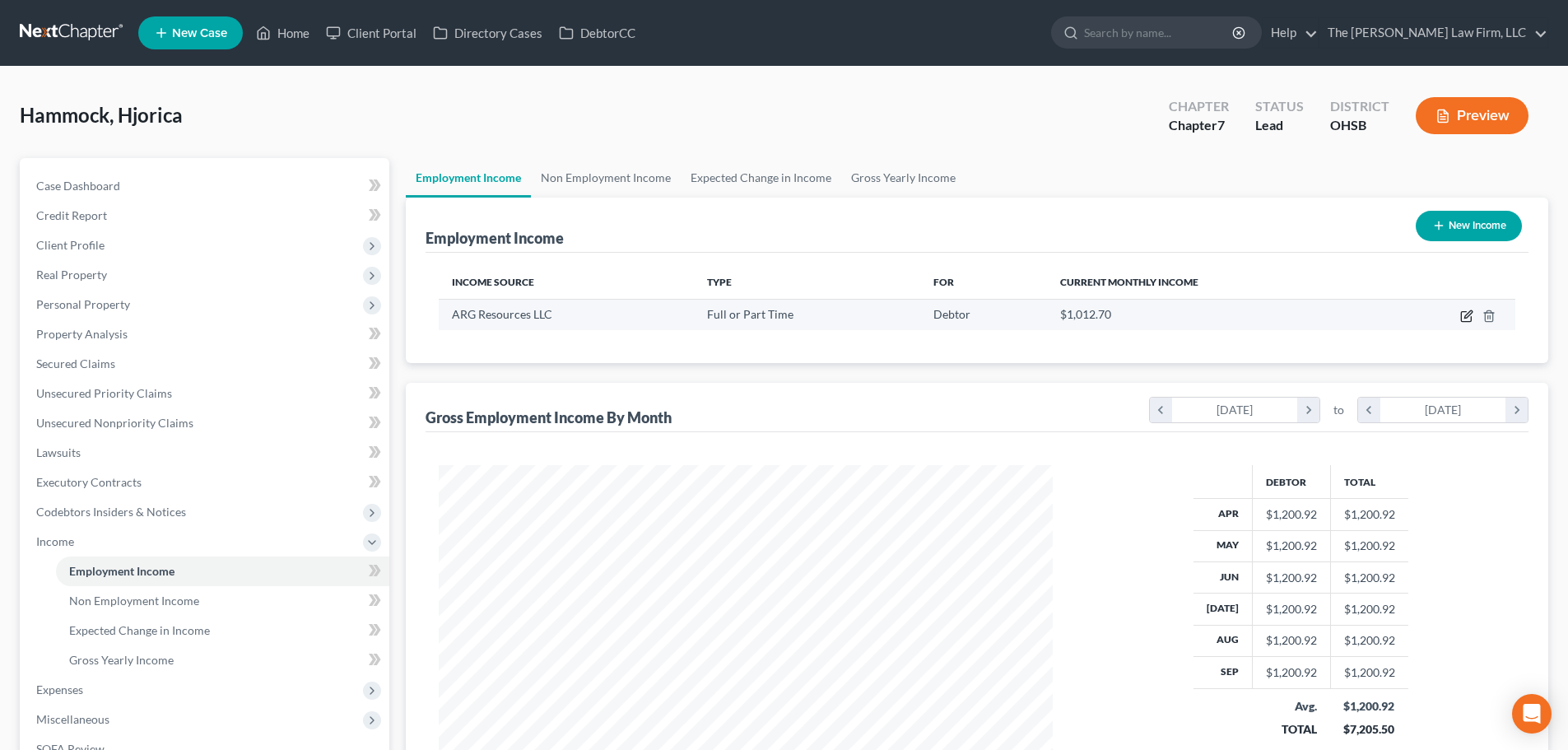
click at [1463, 317] on icon "button" at bounding box center [1466, 316] width 13 height 13
select select "0"
select select "10"
select select "3"
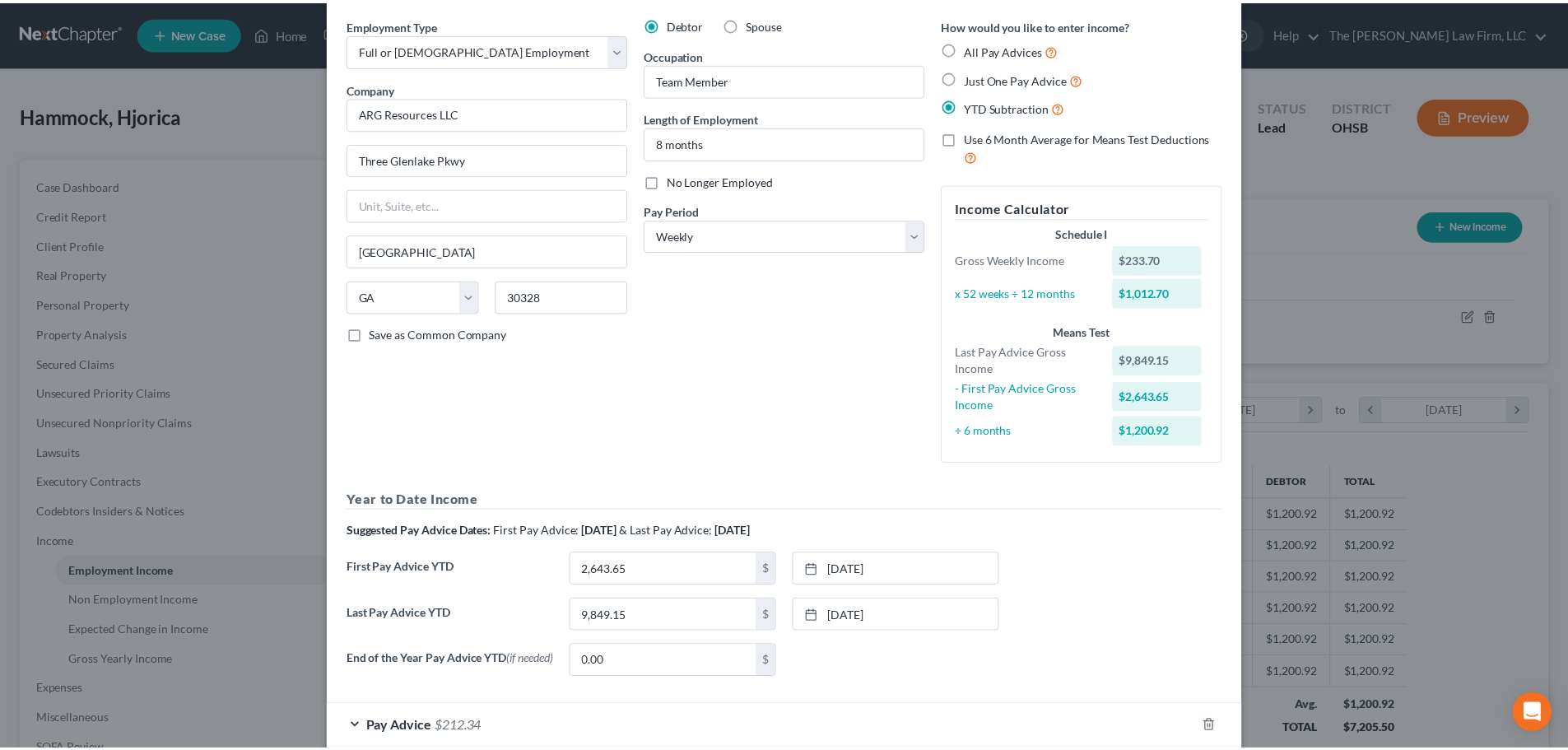
scroll to position [153, 0]
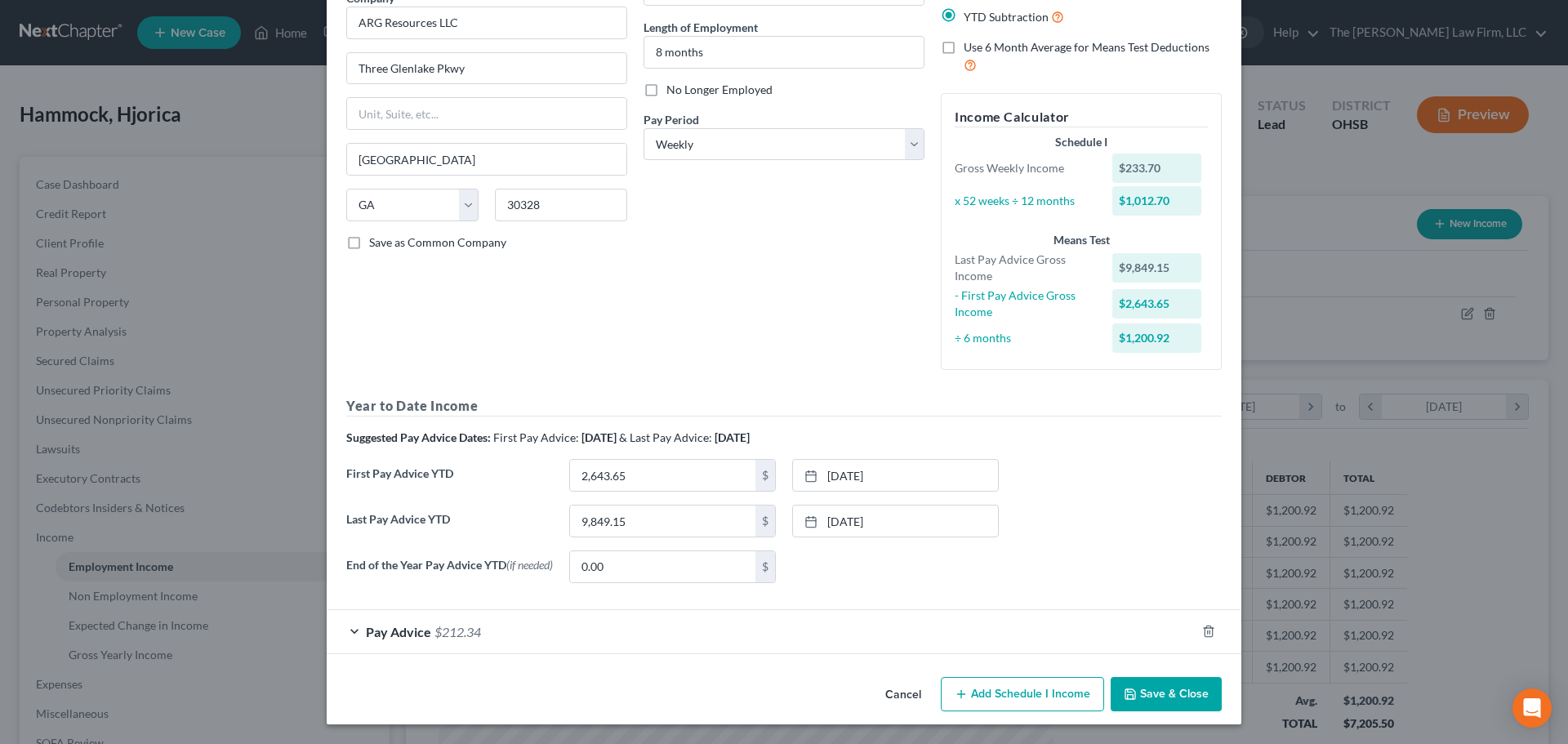
click at [1139, 694] on button "Save & Close" at bounding box center [1166, 695] width 111 height 35
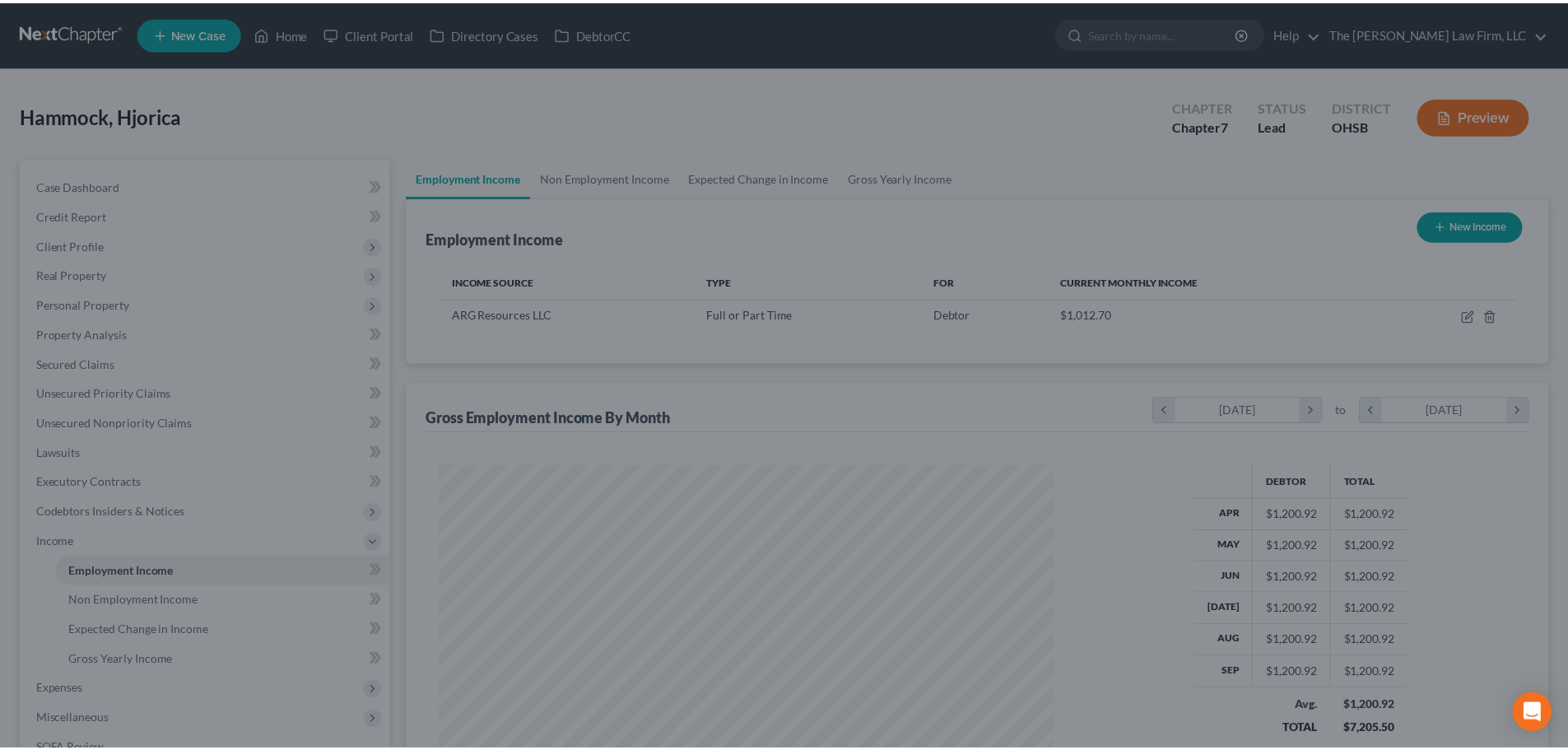
scroll to position [823225, 822528]
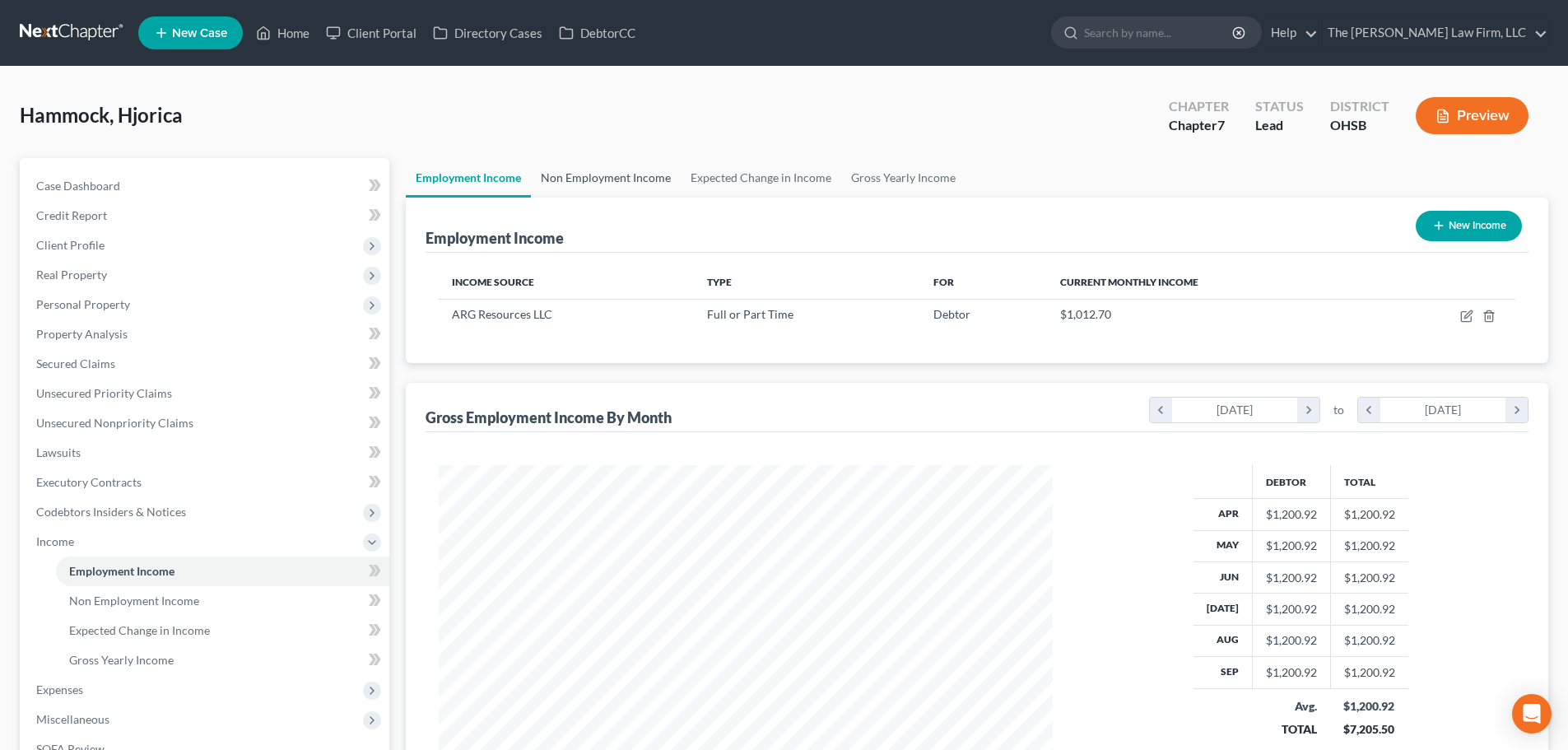
click at [565, 189] on link "Non Employment Income" at bounding box center [606, 178] width 150 height 39
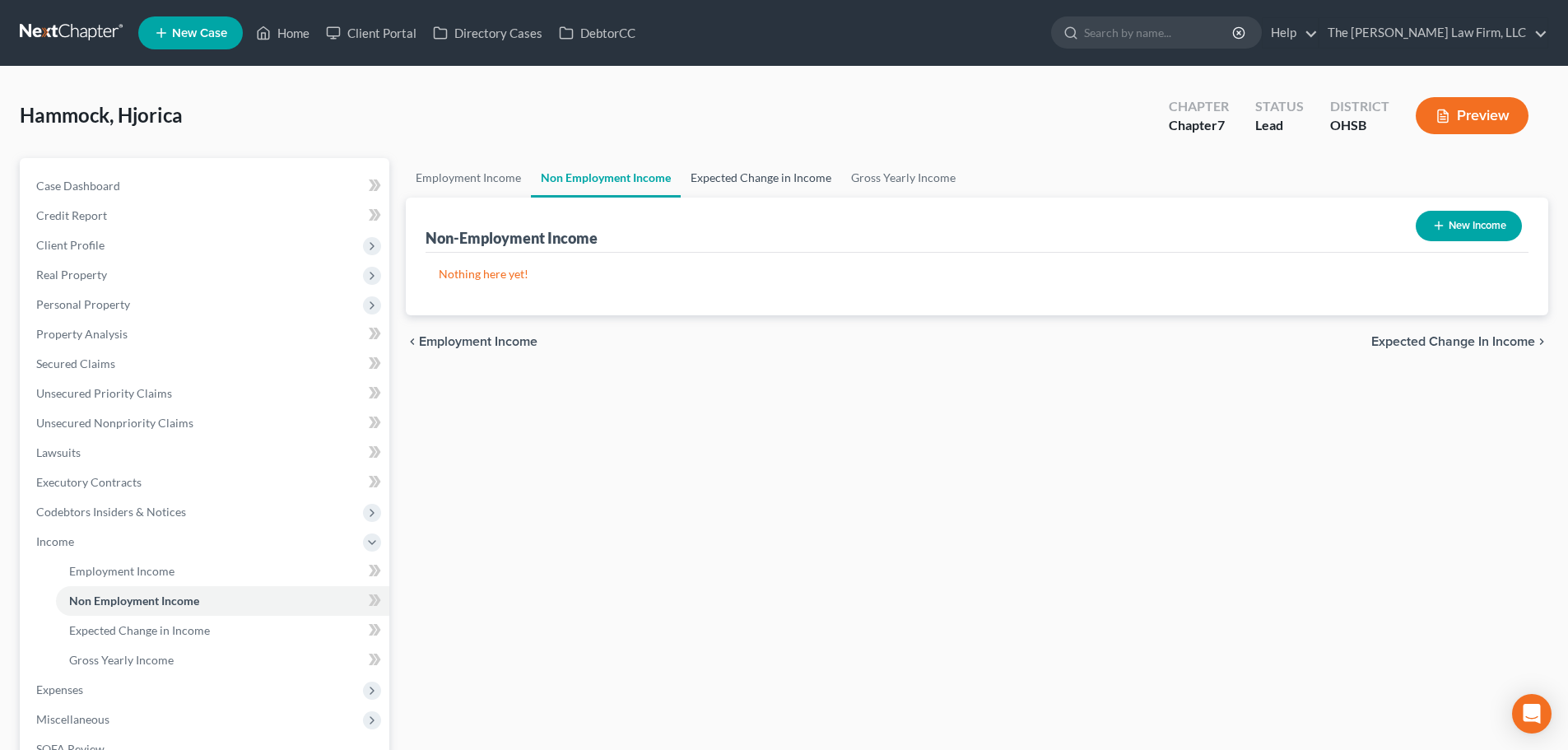
click at [783, 192] on link "Expected Change in Income" at bounding box center [761, 178] width 160 height 39
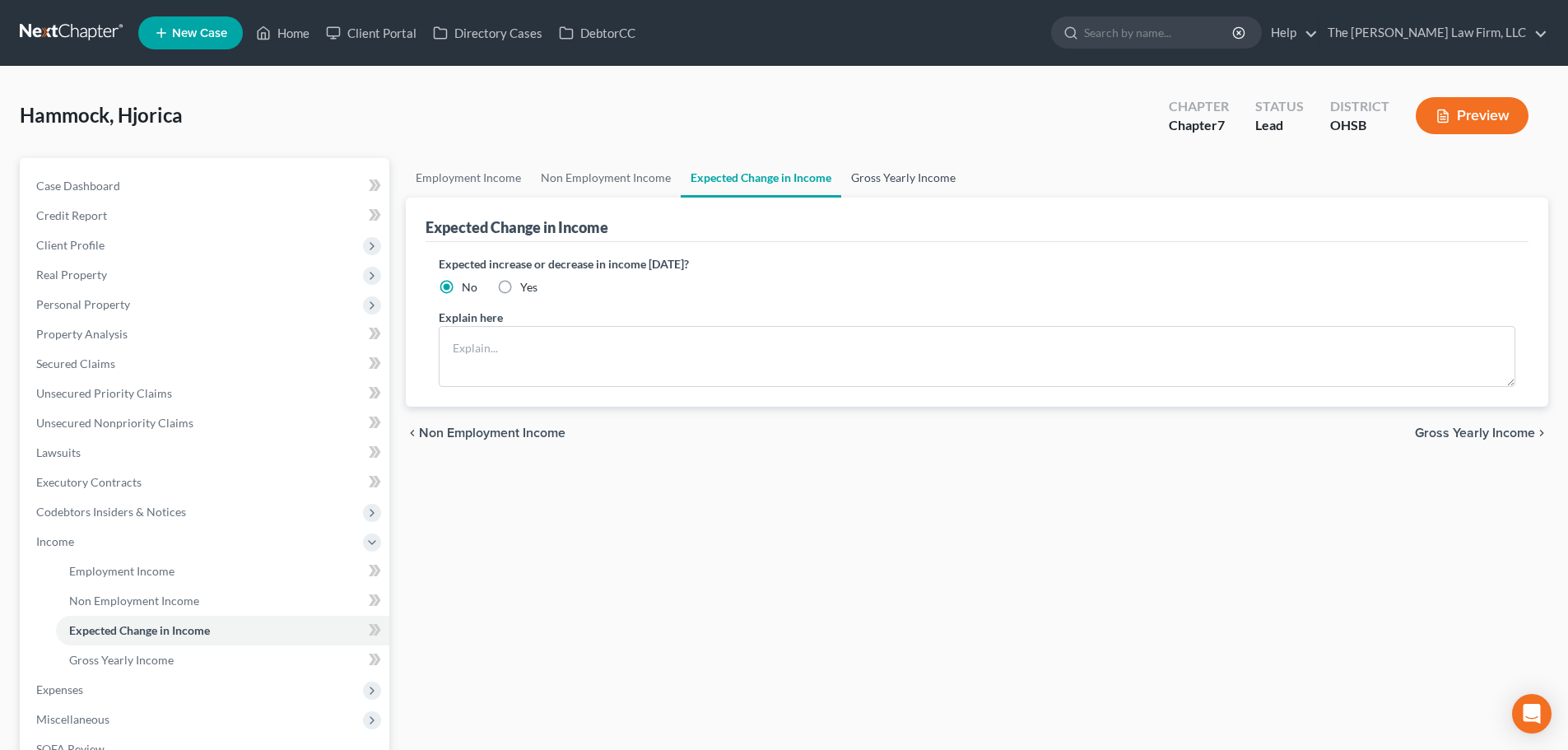
click at [901, 179] on link "Gross Yearly Income" at bounding box center [903, 178] width 124 height 39
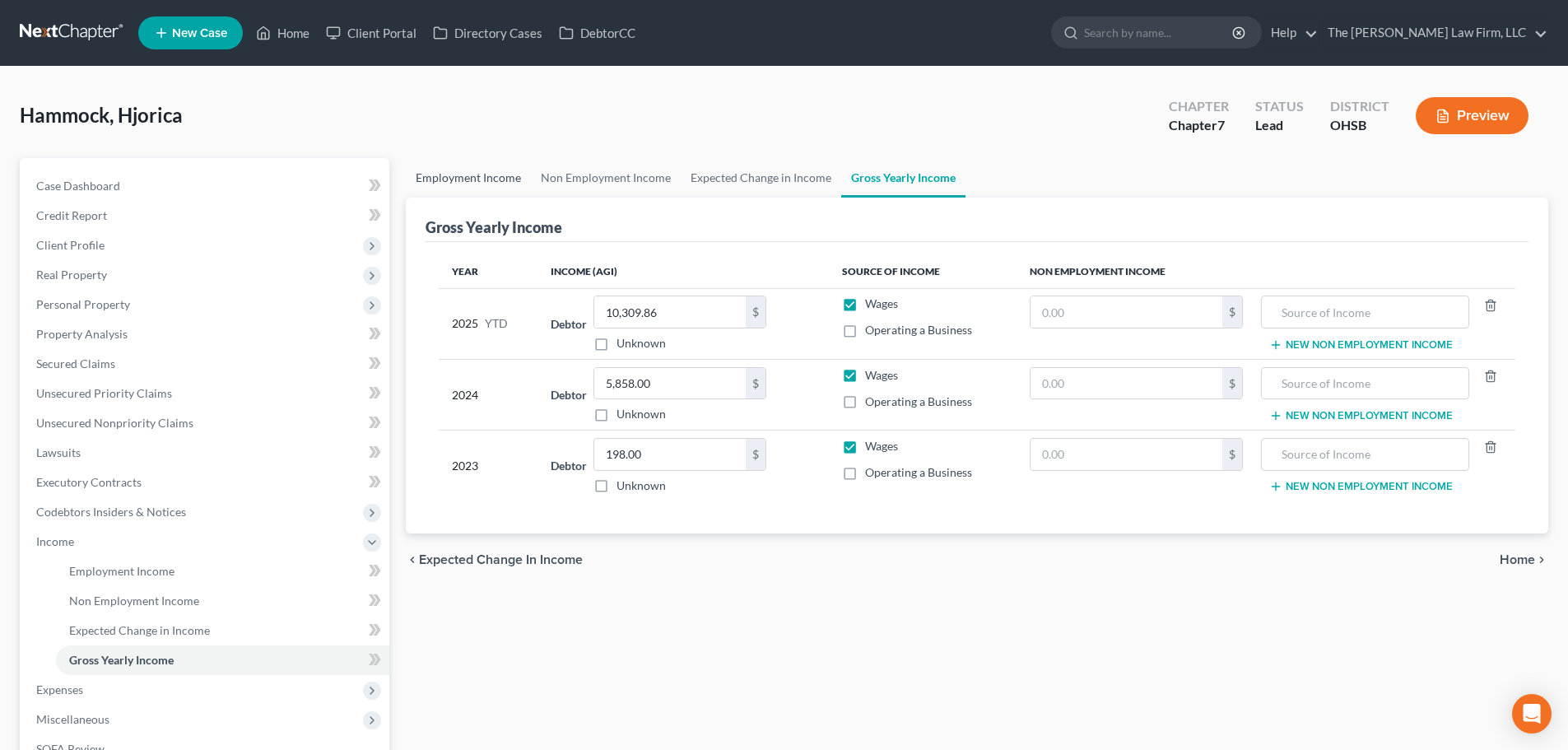
click at [489, 169] on link "Employment Income" at bounding box center [468, 178] width 125 height 39
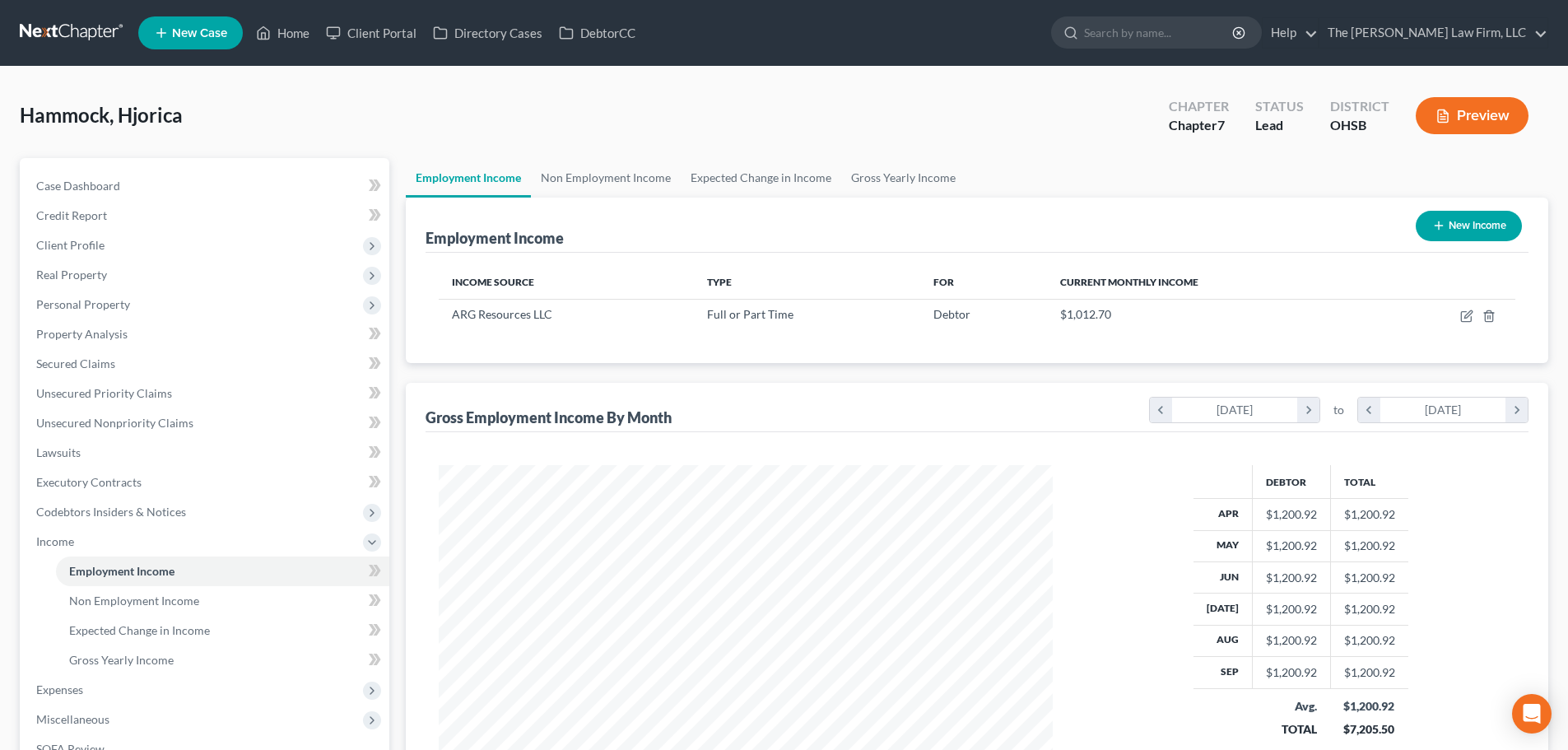
scroll to position [307, 647]
click at [111, 427] on span "Unsecured Nonpriority Claims" at bounding box center [115, 422] width 157 height 14
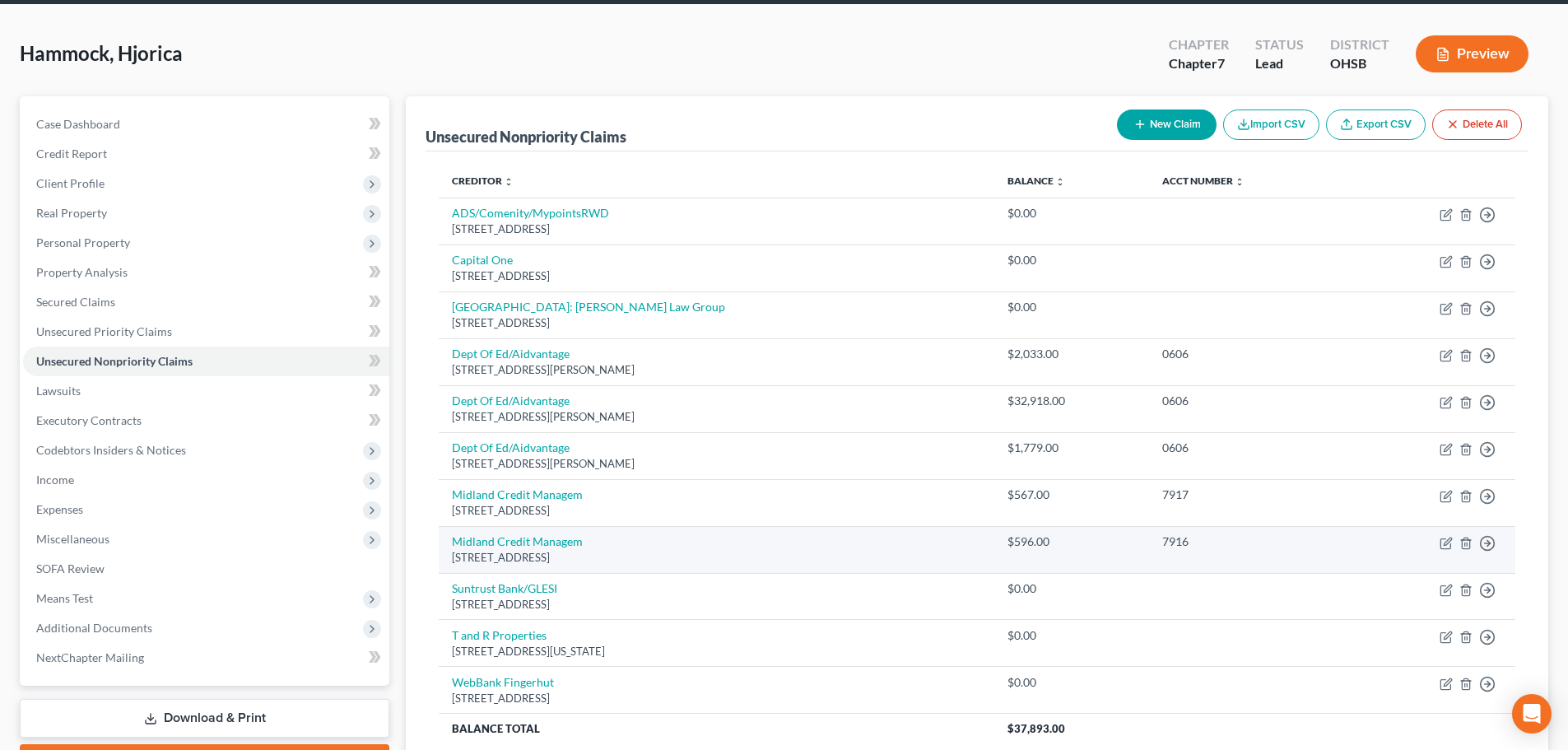
scroll to position [203, 0]
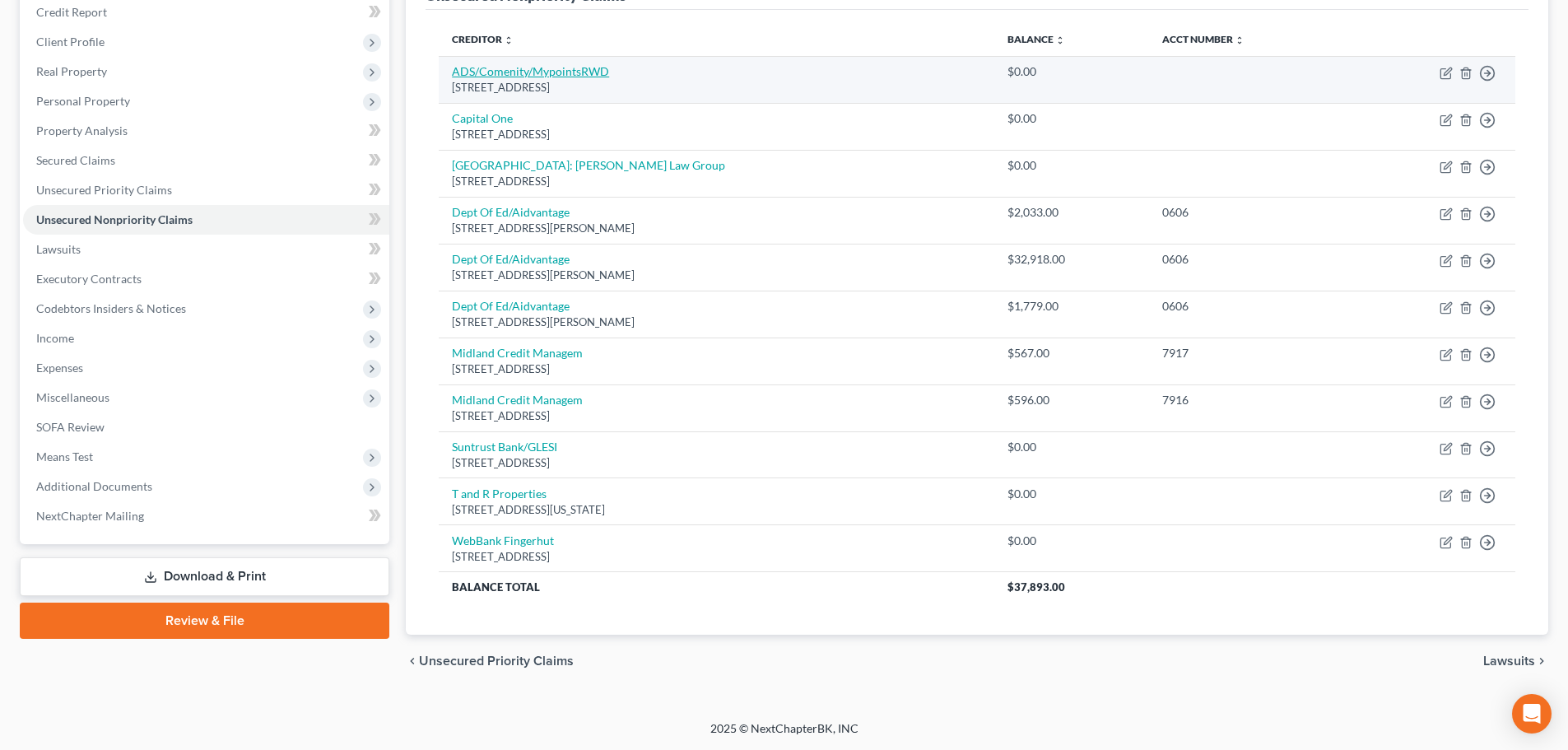
click at [554, 73] on link "ADS/Comenity/MypointsRWD" at bounding box center [531, 71] width 157 height 14
select select "36"
select select "0"
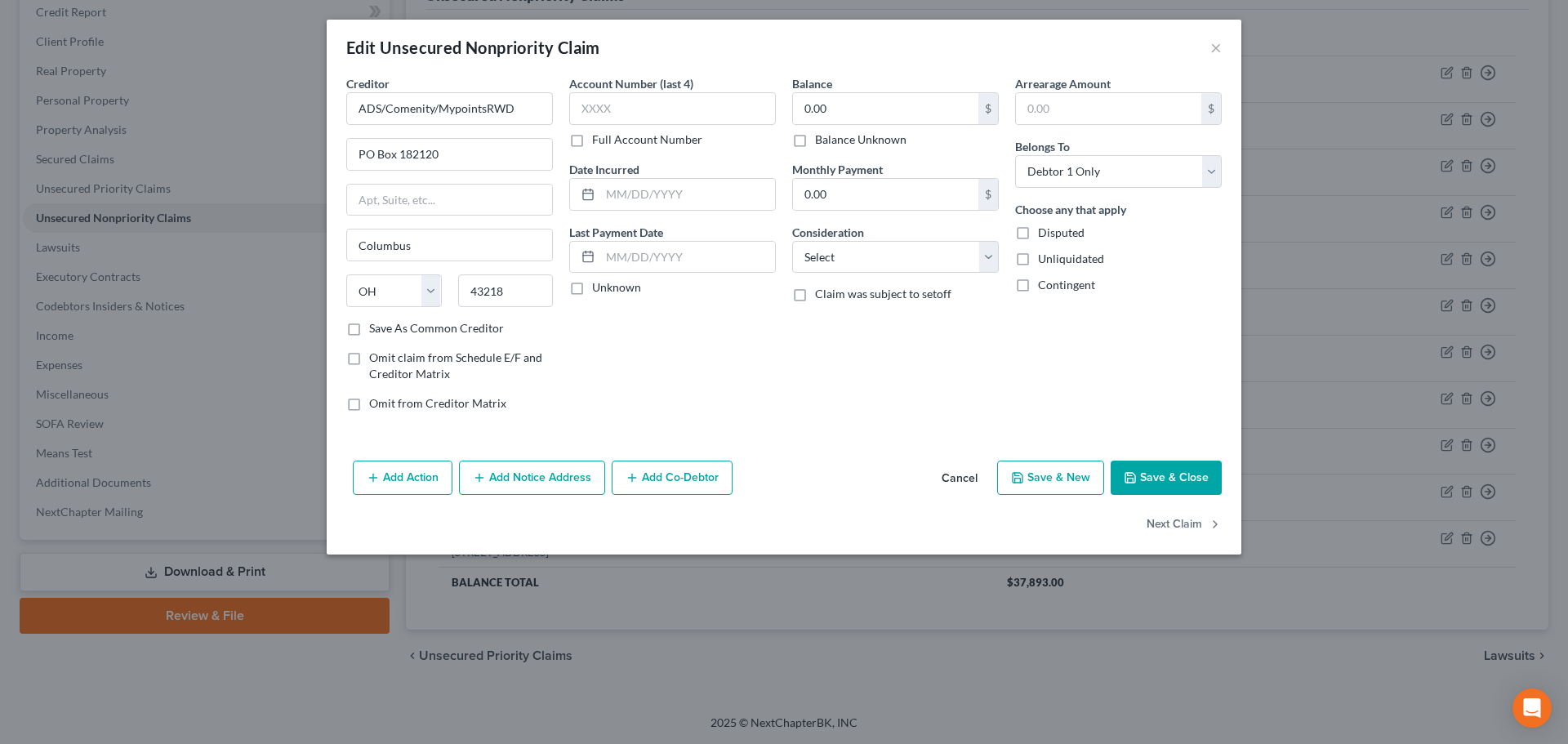
click at [606, 285] on label "Unknown" at bounding box center [616, 288] width 49 height 16
click at [606, 285] on input "Unknown" at bounding box center [604, 285] width 11 height 11
checkbox input "true"
click at [853, 138] on label "Balance Unknown" at bounding box center [860, 140] width 92 height 16
click at [832, 138] on input "Balance Unknown" at bounding box center [827, 137] width 11 height 11
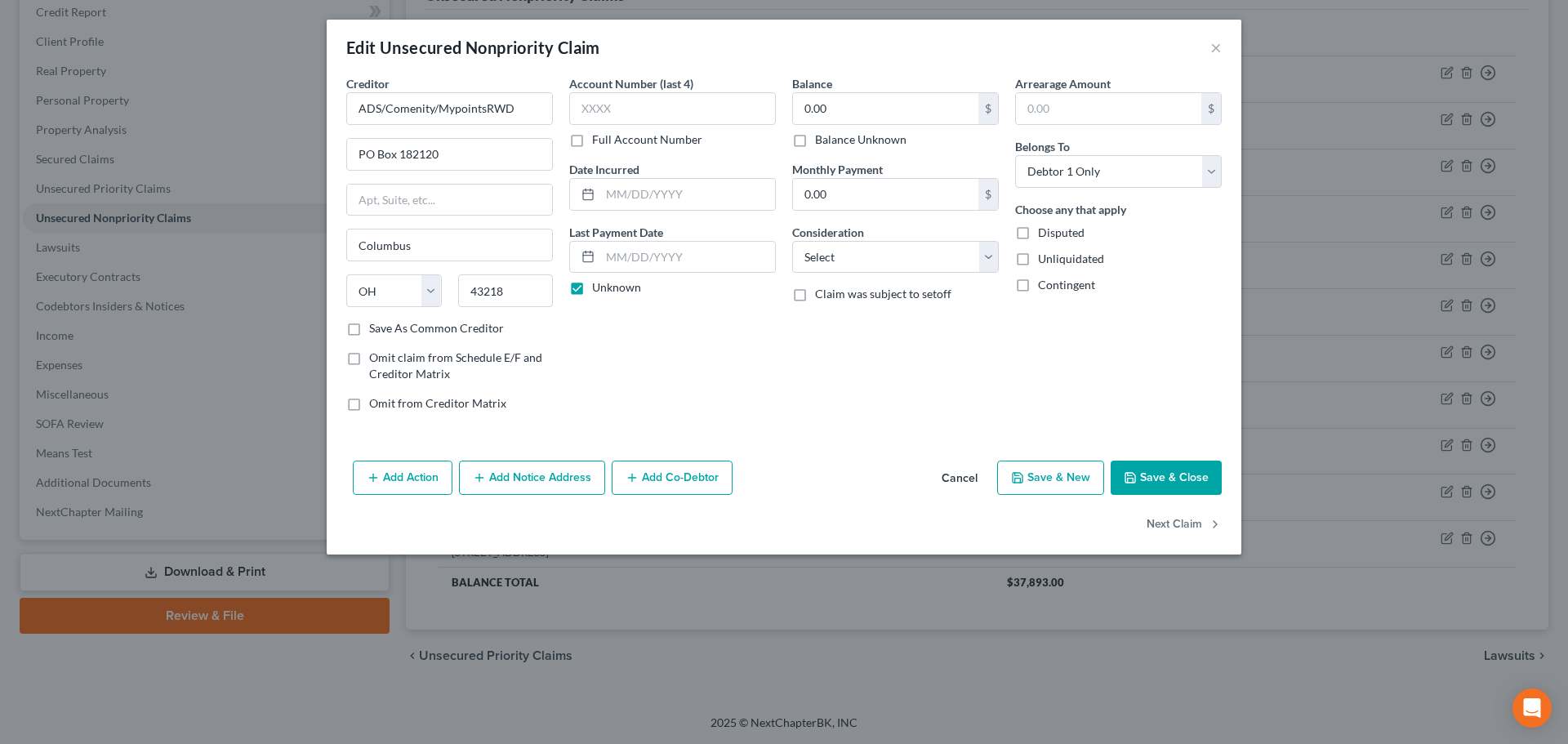
checkbox input "true"
click at [470, 114] on input "ADS/Comenity/MypointsRWD" at bounding box center [449, 109] width 207 height 33
click at [844, 262] on select "Select Cable / Satellite Services Collection Agency Credit Card Debt Debt Couns…" at bounding box center [895, 257] width 207 height 33
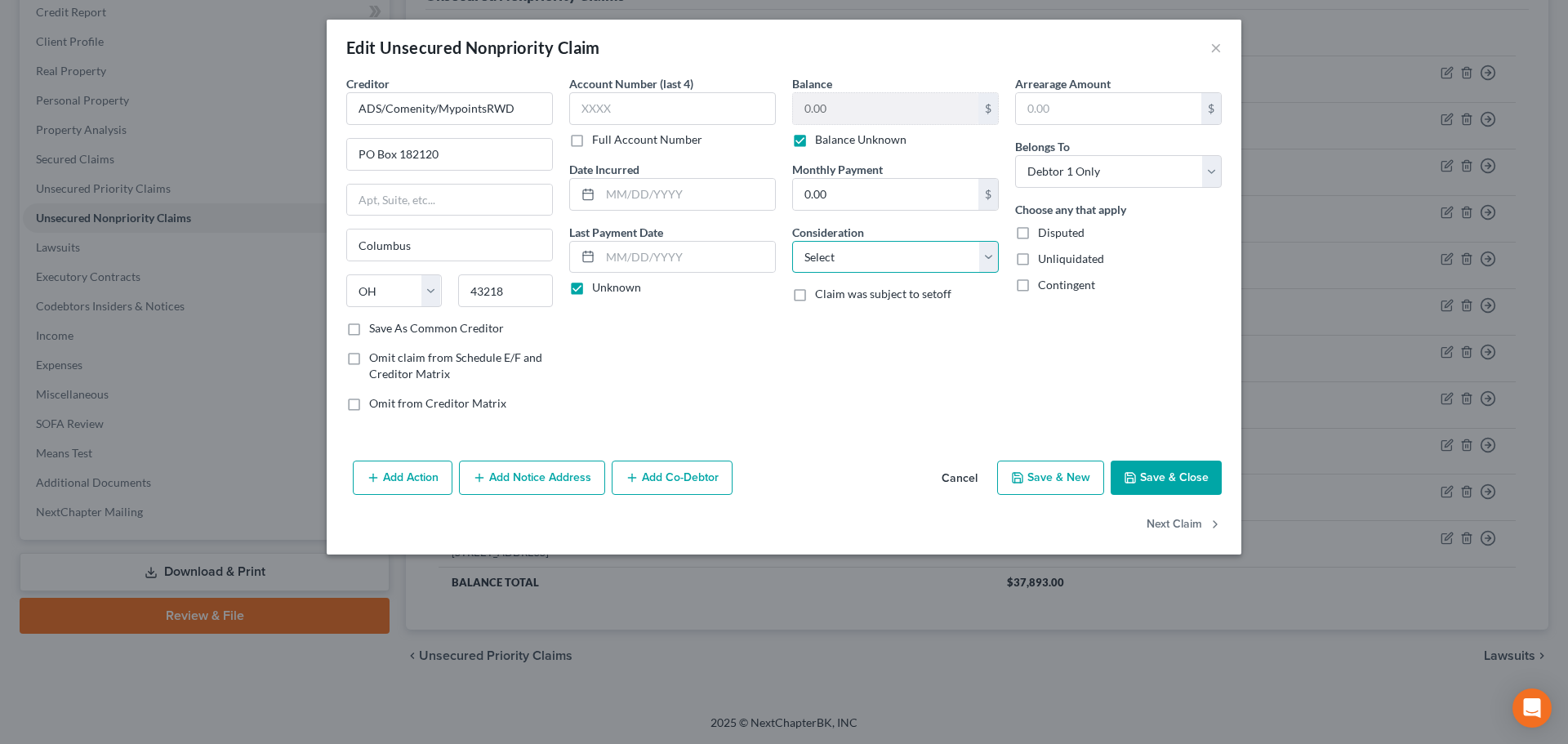
select select "2"
click at [792, 241] on select "Select Cable / Satellite Services Collection Agency Credit Card Debt Debt Couns…" at bounding box center [895, 257] width 207 height 33
click at [1188, 528] on button "Next Claim" at bounding box center [1184, 525] width 75 height 35
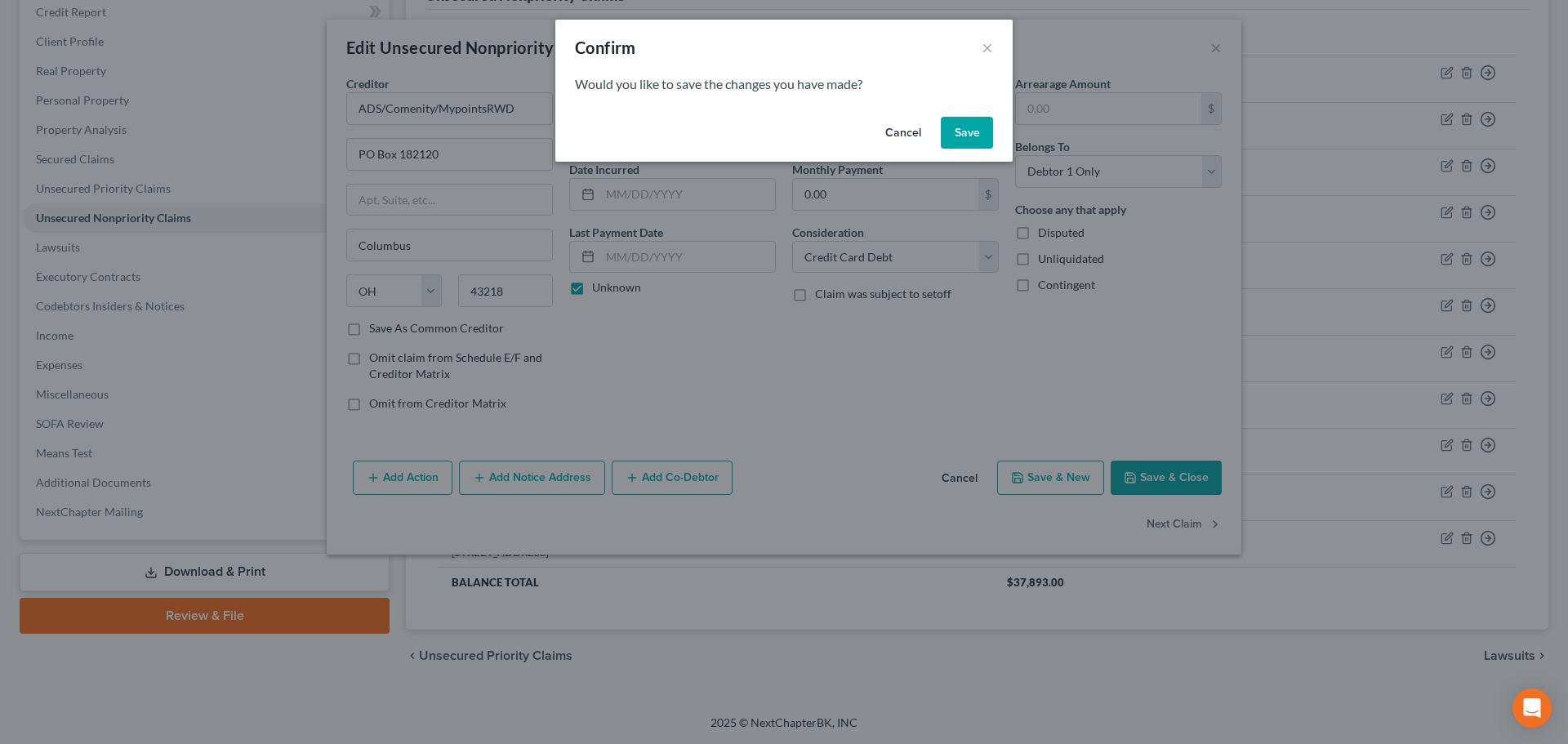
click at [977, 134] on button "Save" at bounding box center [967, 134] width 53 height 33
select select "46"
select select "0"
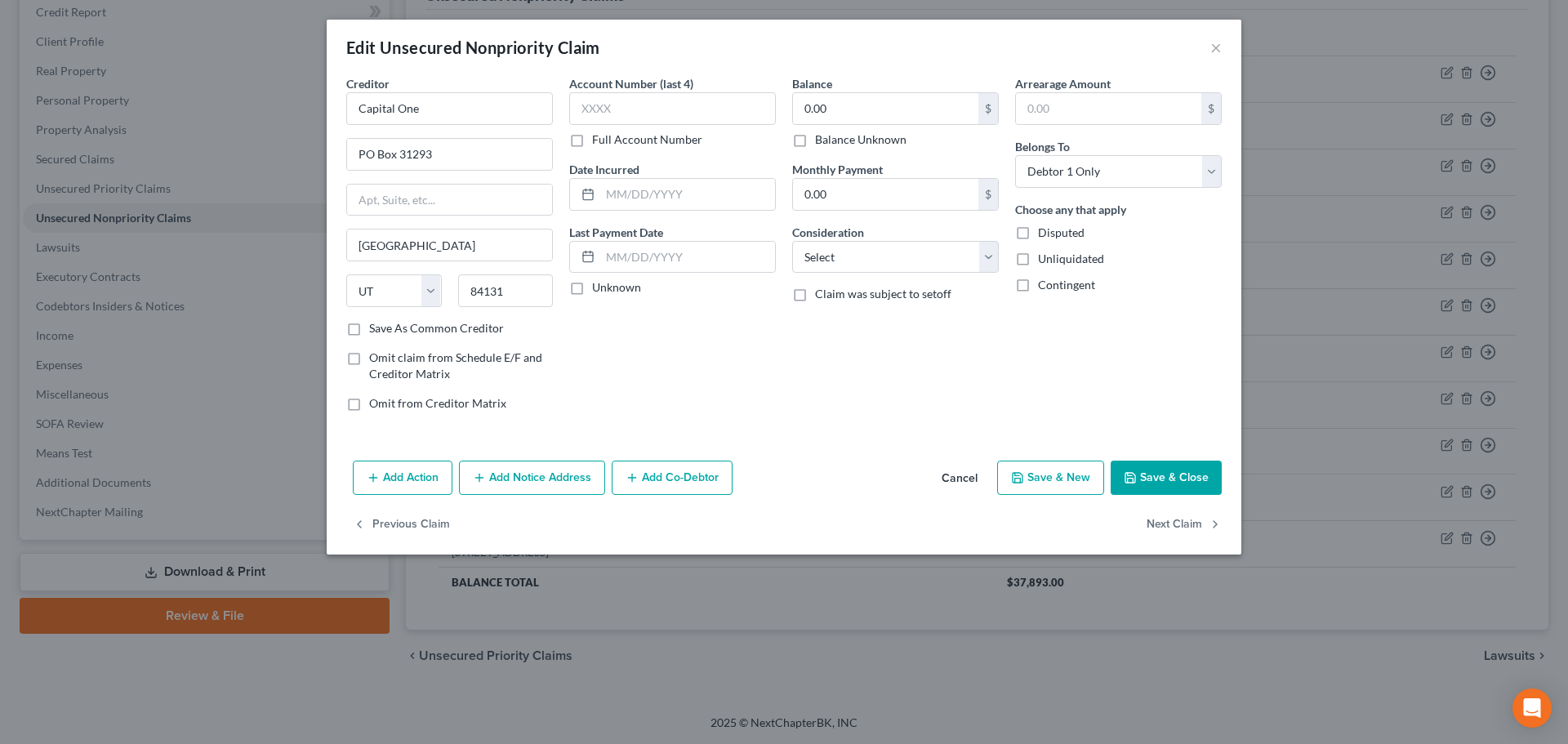
type input "0"
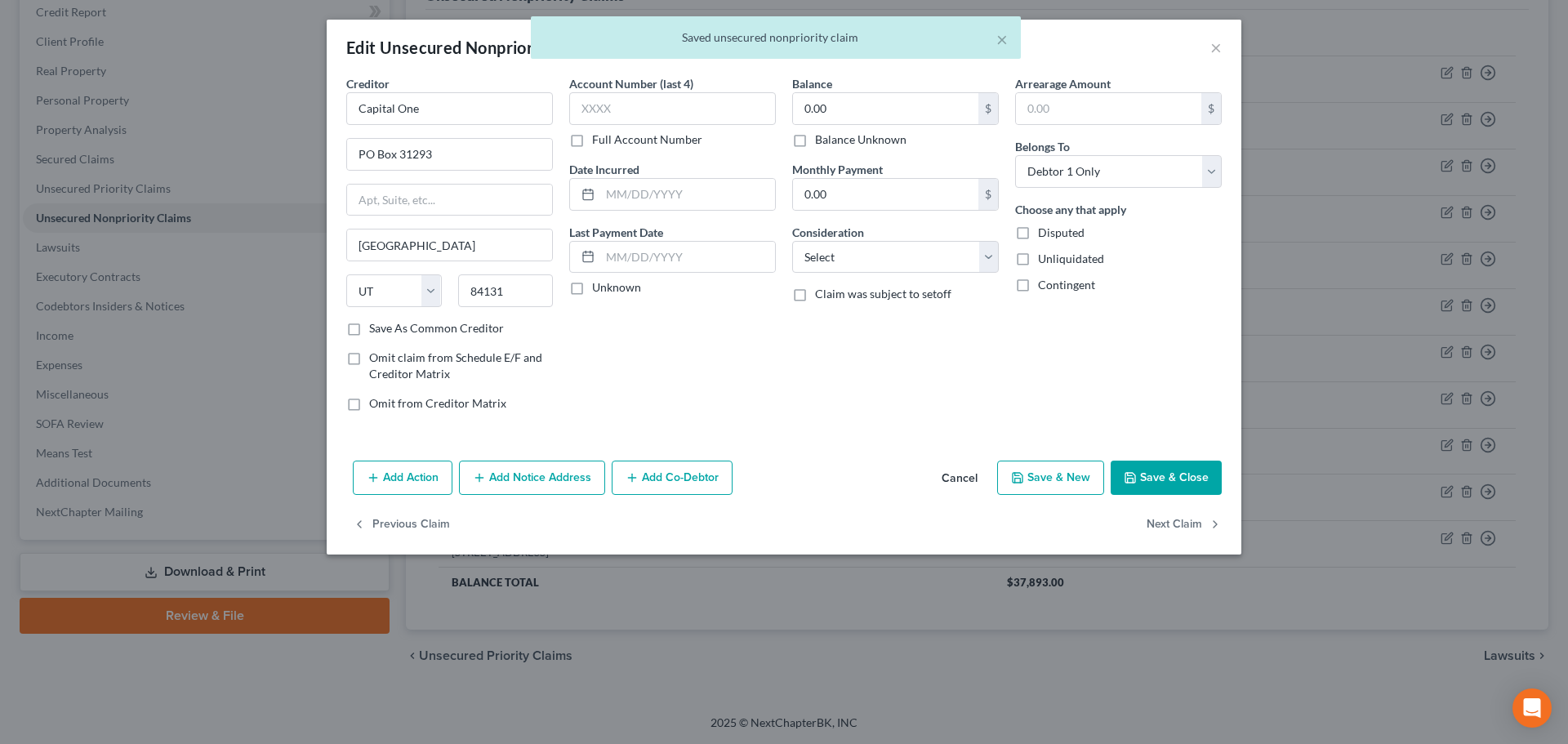
click at [619, 289] on label "Unknown" at bounding box center [616, 288] width 49 height 16
click at [609, 289] on input "Unknown" at bounding box center [604, 285] width 11 height 11
checkbox input "true"
click at [833, 135] on label "Balance Unknown" at bounding box center [860, 140] width 92 height 16
click at [832, 135] on input "Balance Unknown" at bounding box center [827, 137] width 11 height 11
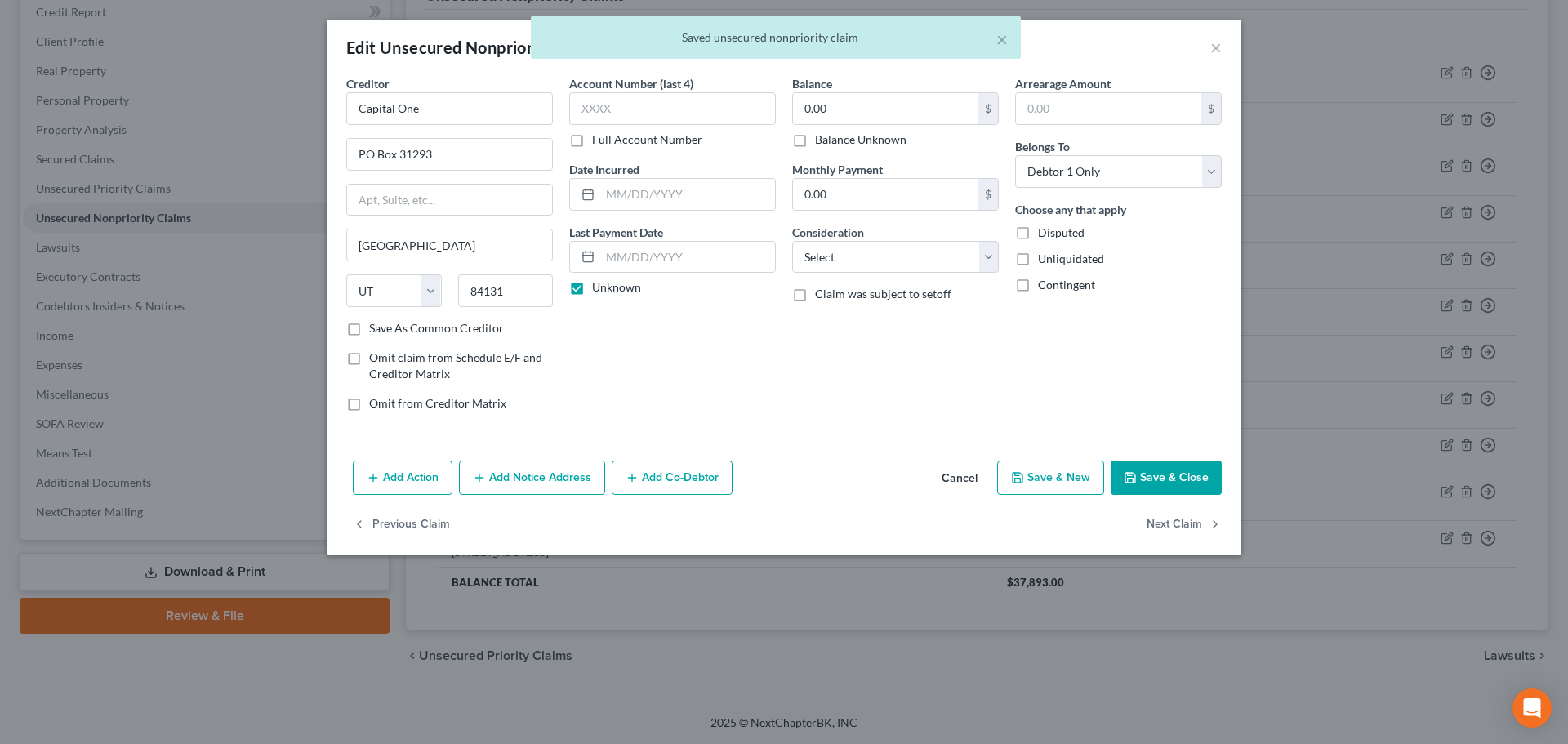
checkbox input "true"
drag, startPoint x: 854, startPoint y: 253, endPoint x: 873, endPoint y: 267, distance: 23.6
click at [854, 253] on select "Select Cable / Satellite Services Collection Agency Credit Card Debt Debt Couns…" at bounding box center [895, 257] width 207 height 33
select select "2"
click at [792, 241] on select "Select Cable / Satellite Services Collection Agency Credit Card Debt Debt Couns…" at bounding box center [895, 257] width 207 height 33
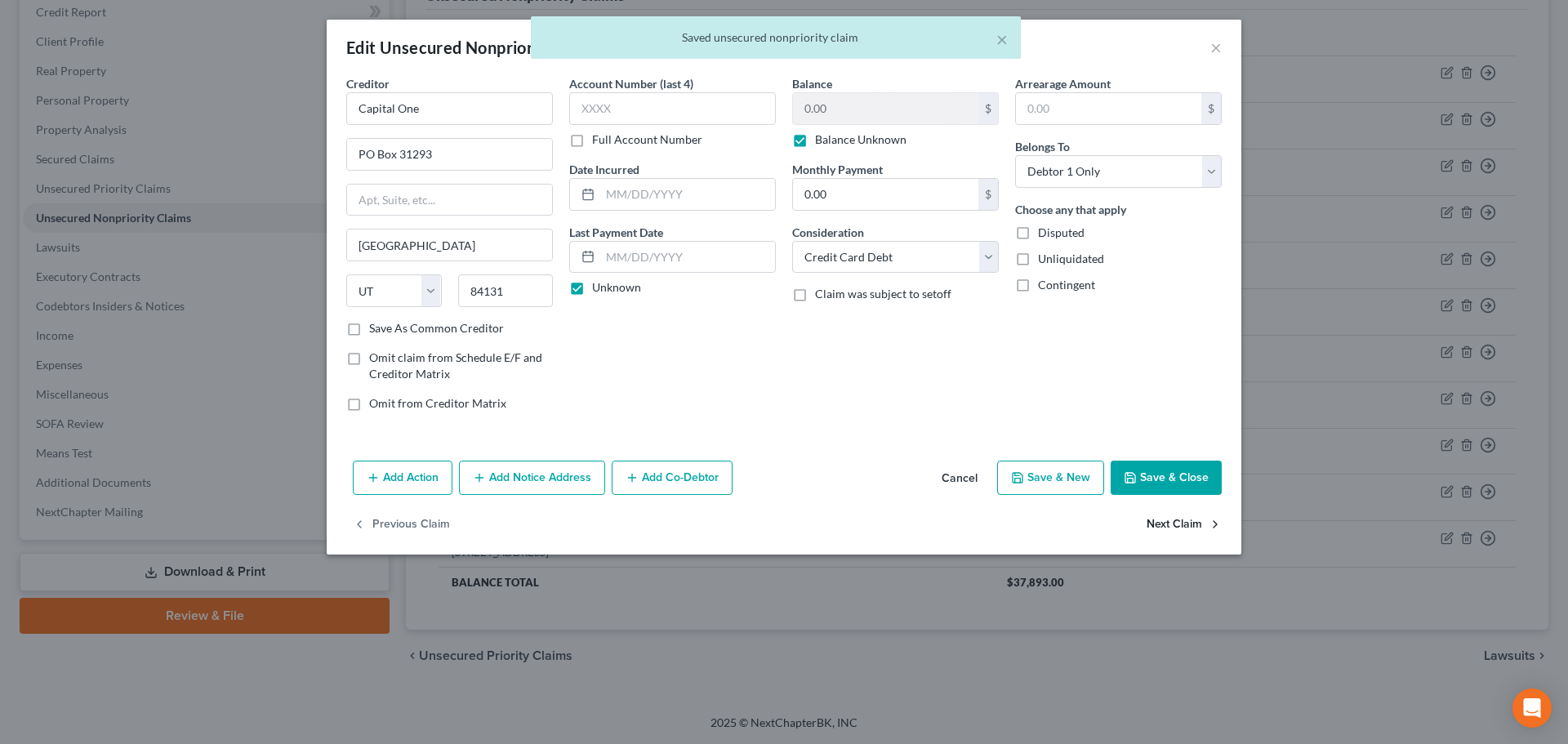
click at [1176, 521] on button "Next Claim" at bounding box center [1184, 525] width 75 height 35
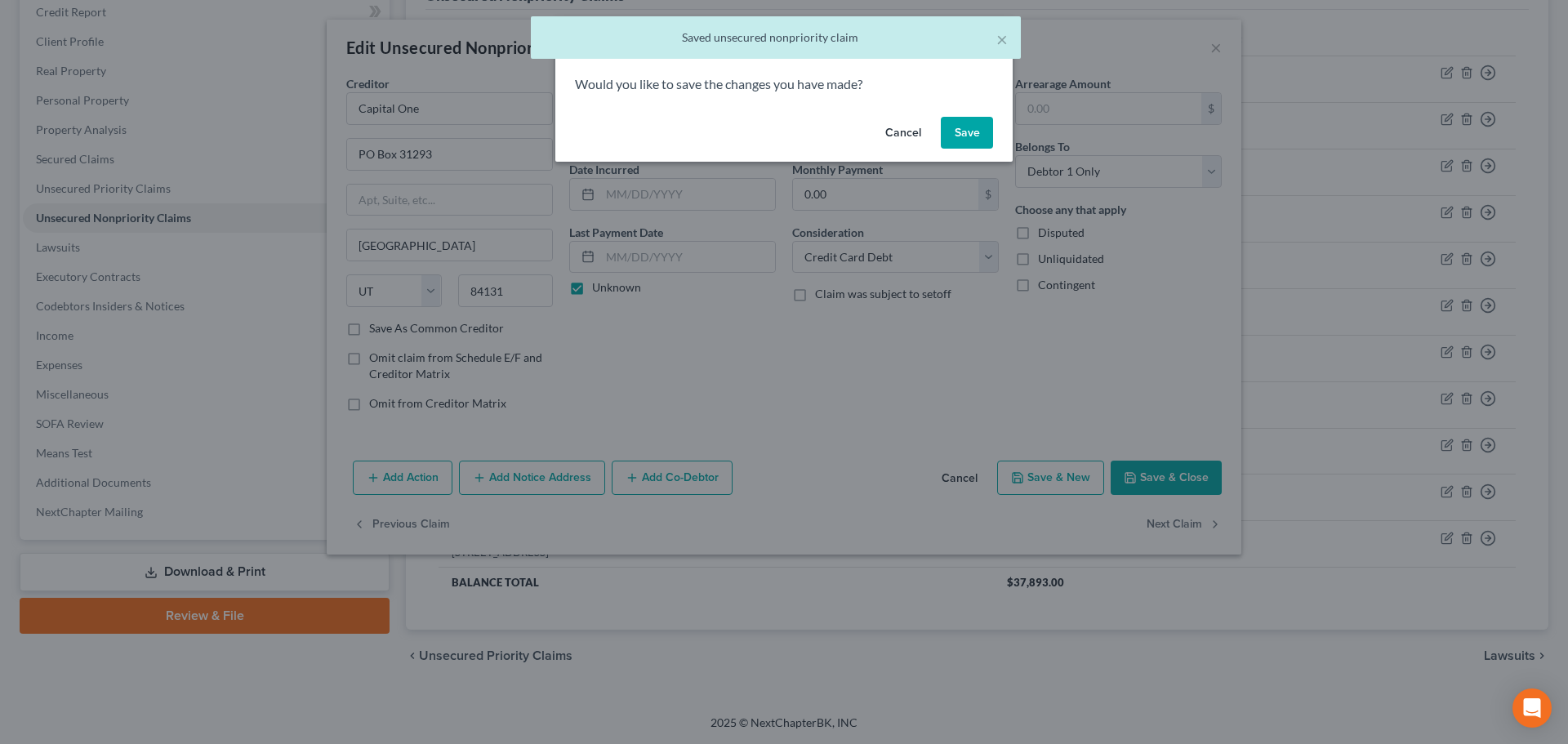
click at [974, 124] on button "Save" at bounding box center [967, 134] width 53 height 33
select select "36"
select select "0"
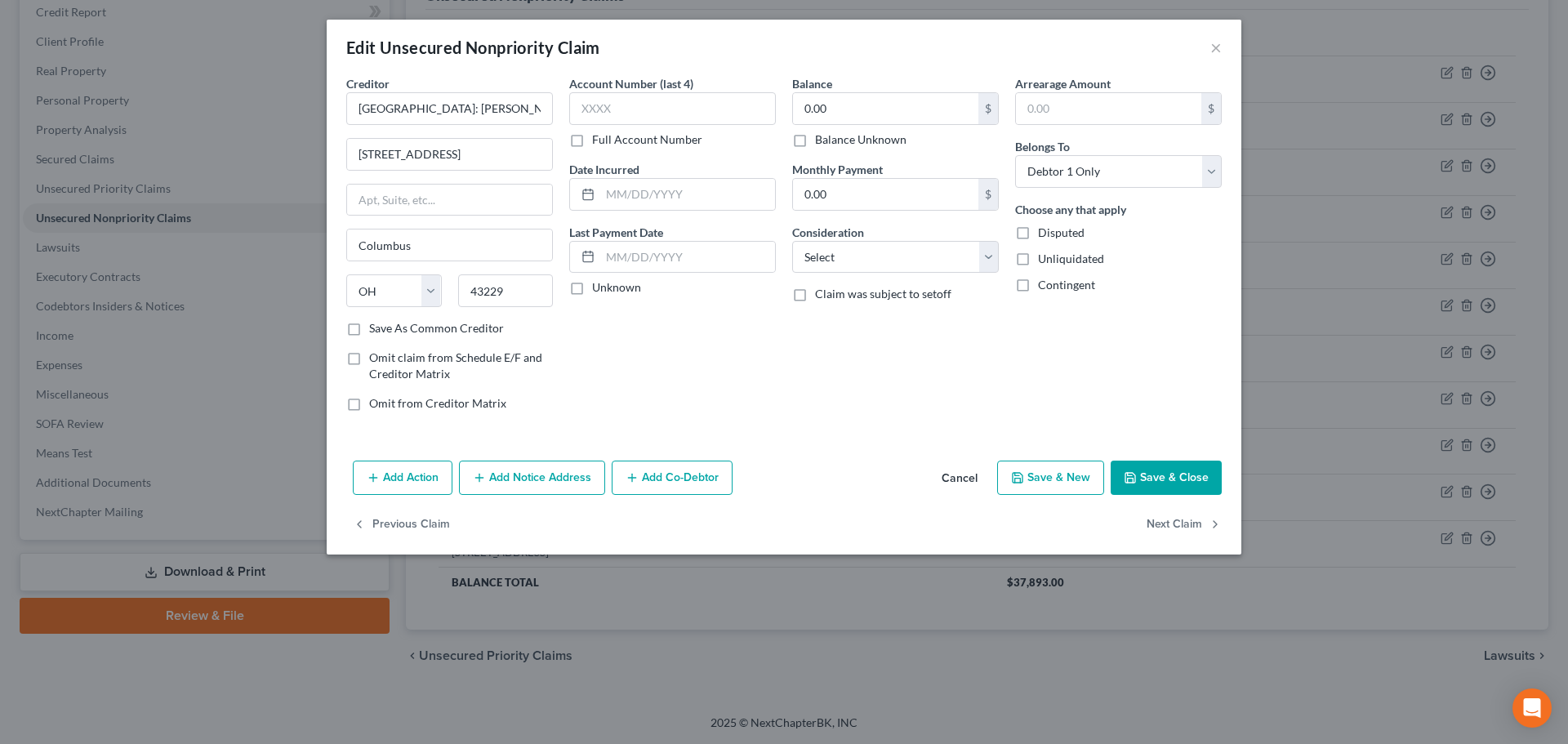
type input "0"
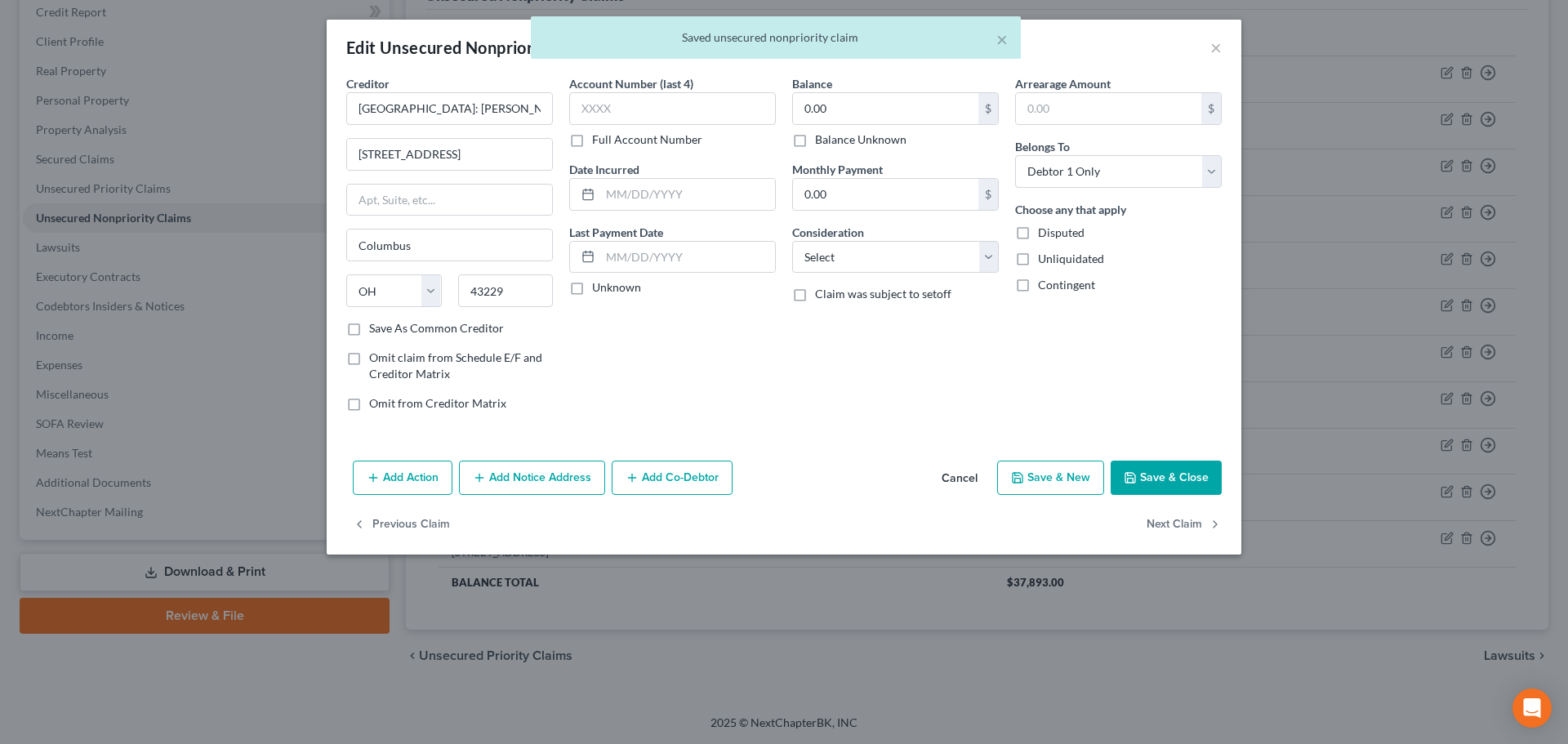
click at [606, 288] on label "Unknown" at bounding box center [616, 288] width 49 height 16
click at [606, 288] on input "Unknown" at bounding box center [604, 285] width 11 height 11
checkbox input "true"
click at [855, 139] on label "Balance Unknown" at bounding box center [860, 140] width 92 height 16
click at [832, 139] on input "Balance Unknown" at bounding box center [827, 137] width 11 height 11
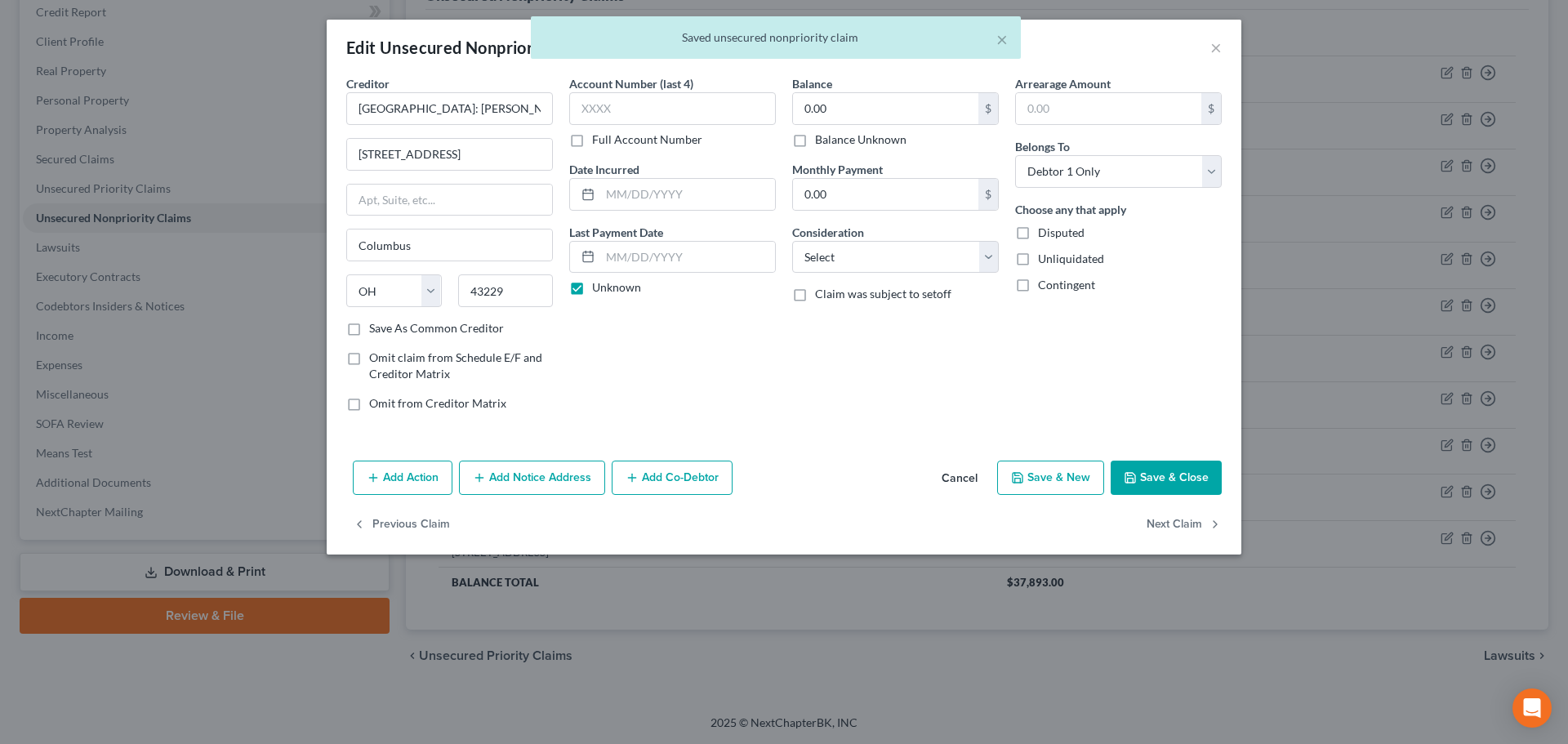
checkbox input "true"
click at [852, 249] on select "Select Cable / Satellite Services Collection Agency Credit Card Debt Debt Couns…" at bounding box center [895, 257] width 207 height 33
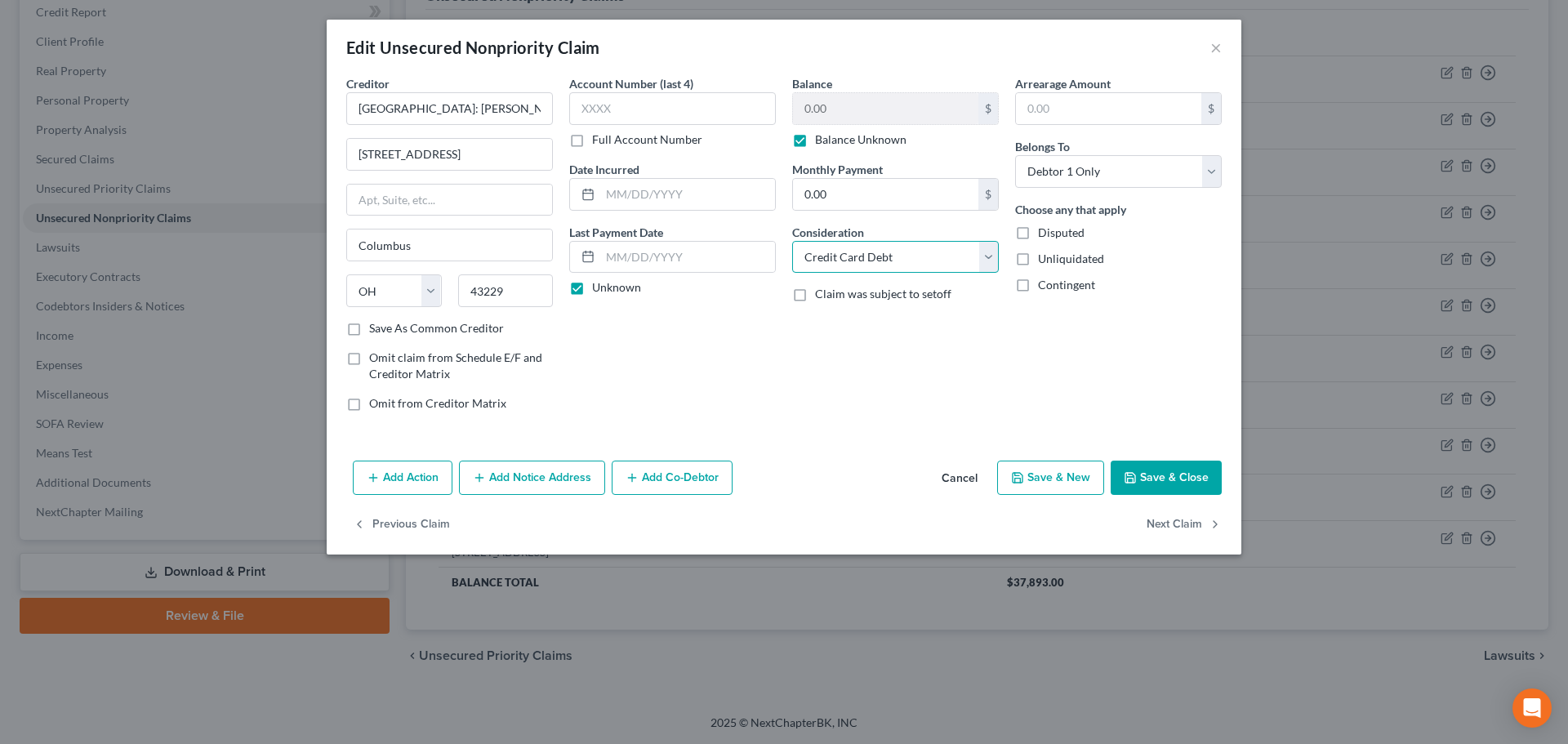
click at [792, 241] on select "Select Cable / Satellite Services Collection Agency Credit Card Debt Debt Couns…" at bounding box center [895, 257] width 207 height 33
click at [887, 254] on select "Select Cable / Satellite Services Collection Agency Credit Card Debt Debt Couns…" at bounding box center [895, 257] width 207 height 33
select select "4"
click at [792, 241] on select "Select Cable / Satellite Services Collection Agency Credit Card Debt Debt Couns…" at bounding box center [895, 257] width 207 height 33
click at [1205, 523] on button "Next Claim" at bounding box center [1184, 525] width 75 height 35
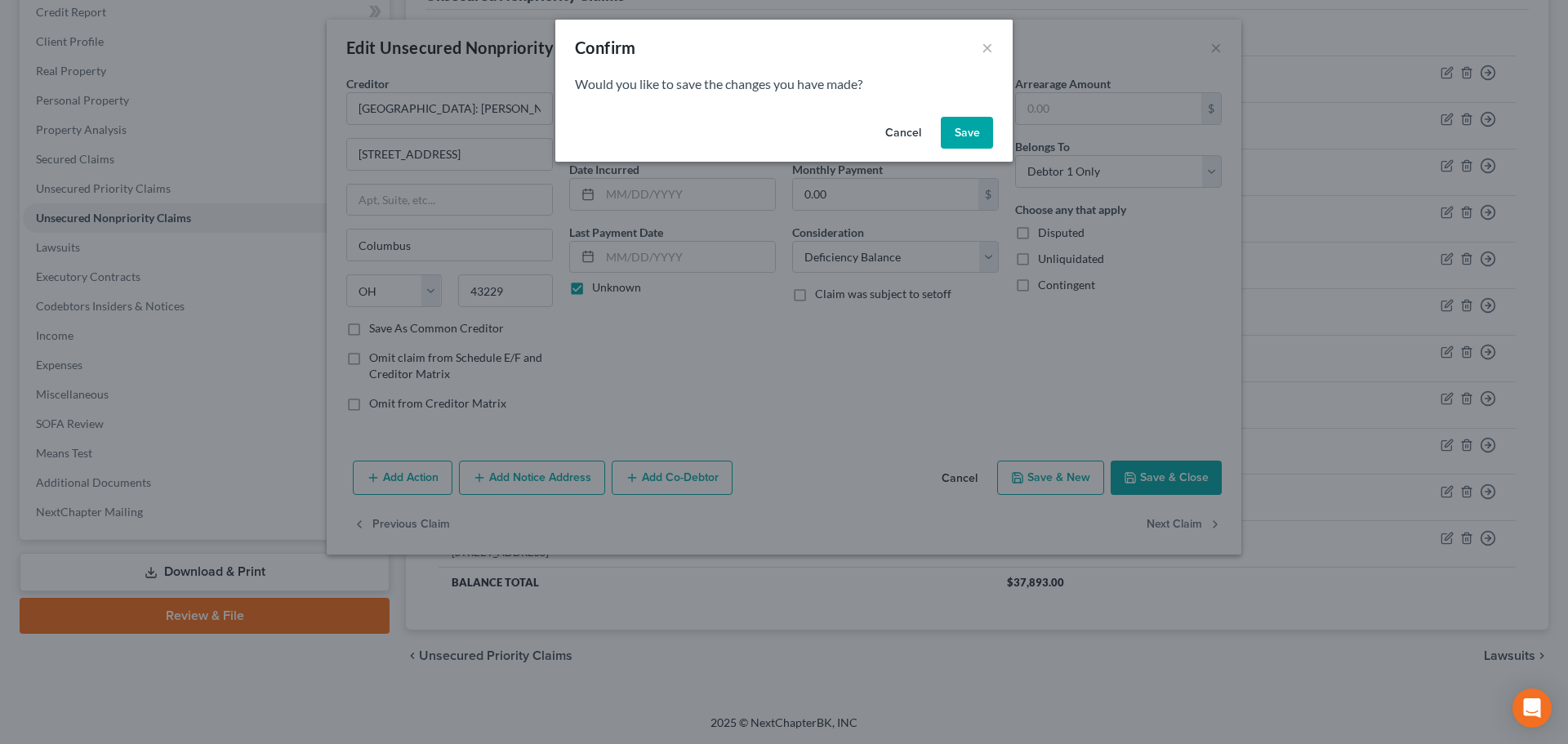
click at [961, 132] on button "Save" at bounding box center [967, 134] width 53 height 33
select select "48"
select select "17"
select select "0"
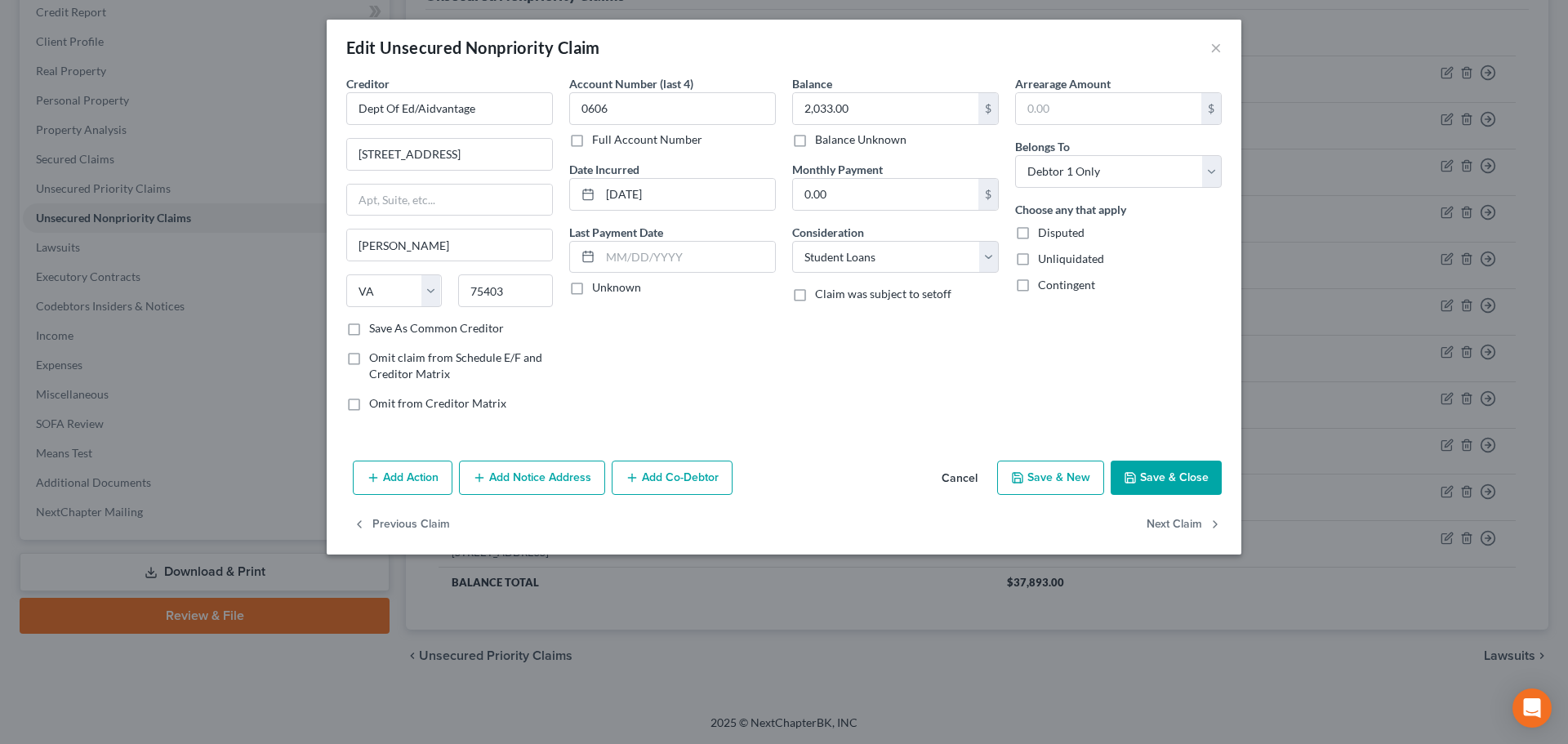
type input "0"
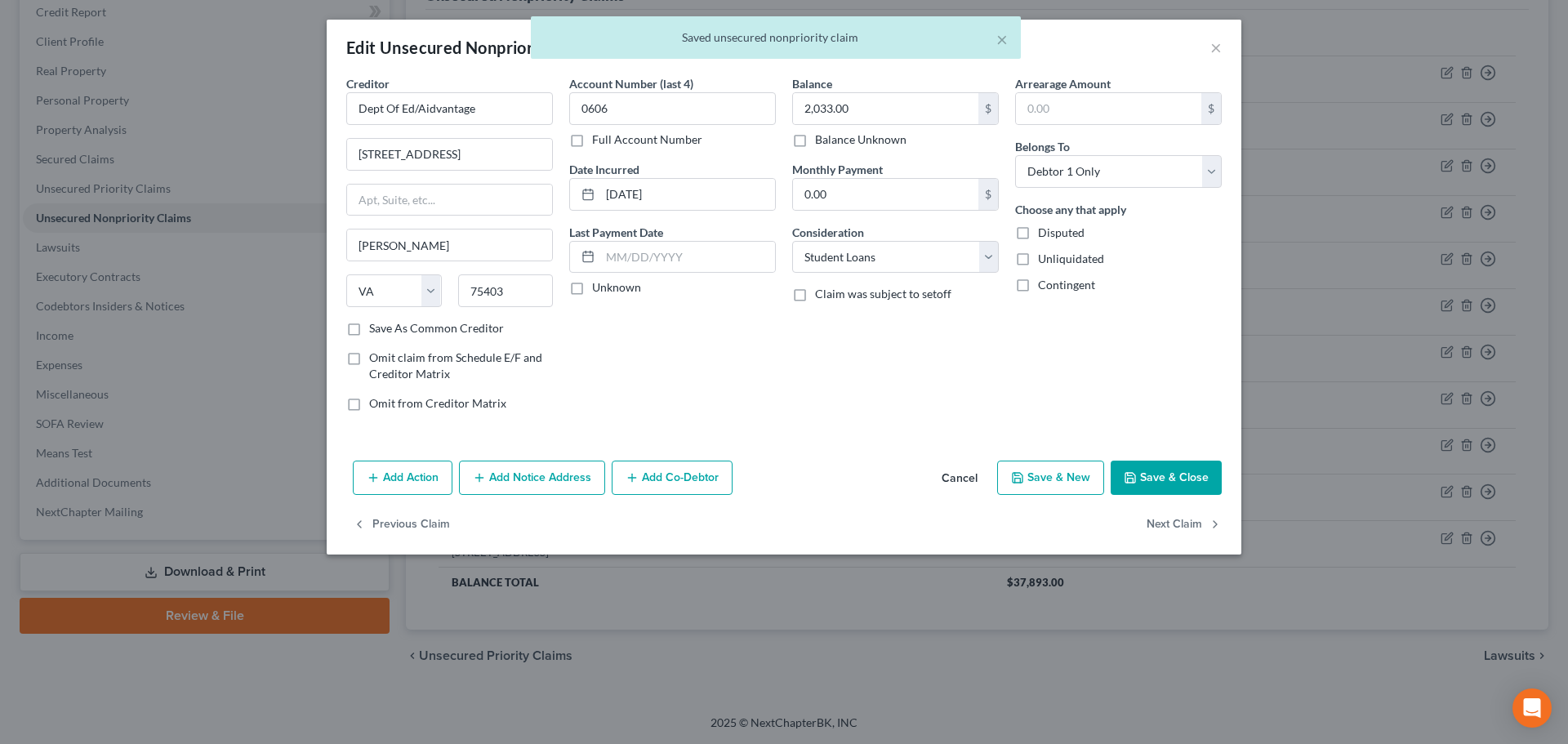
click at [621, 282] on label "Unknown" at bounding box center [616, 288] width 49 height 16
click at [609, 282] on input "Unknown" at bounding box center [604, 285] width 11 height 11
checkbox input "true"
click at [1142, 512] on div "Previous Claim Next Claim" at bounding box center [784, 531] width 914 height 47
click at [1148, 515] on button "Next Claim" at bounding box center [1184, 525] width 75 height 35
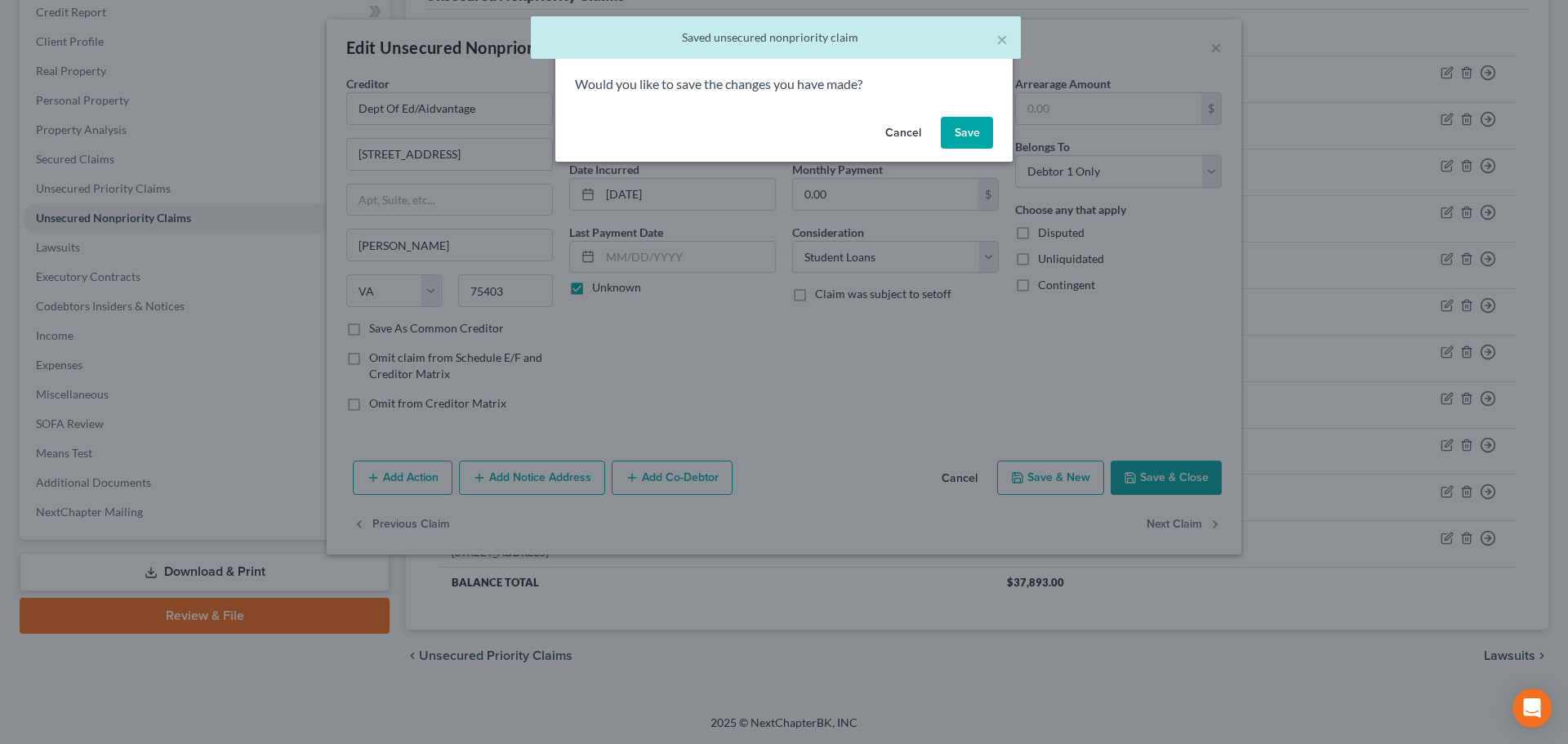
click at [972, 121] on button "Save" at bounding box center [967, 134] width 53 height 33
select select "48"
select select "17"
select select "0"
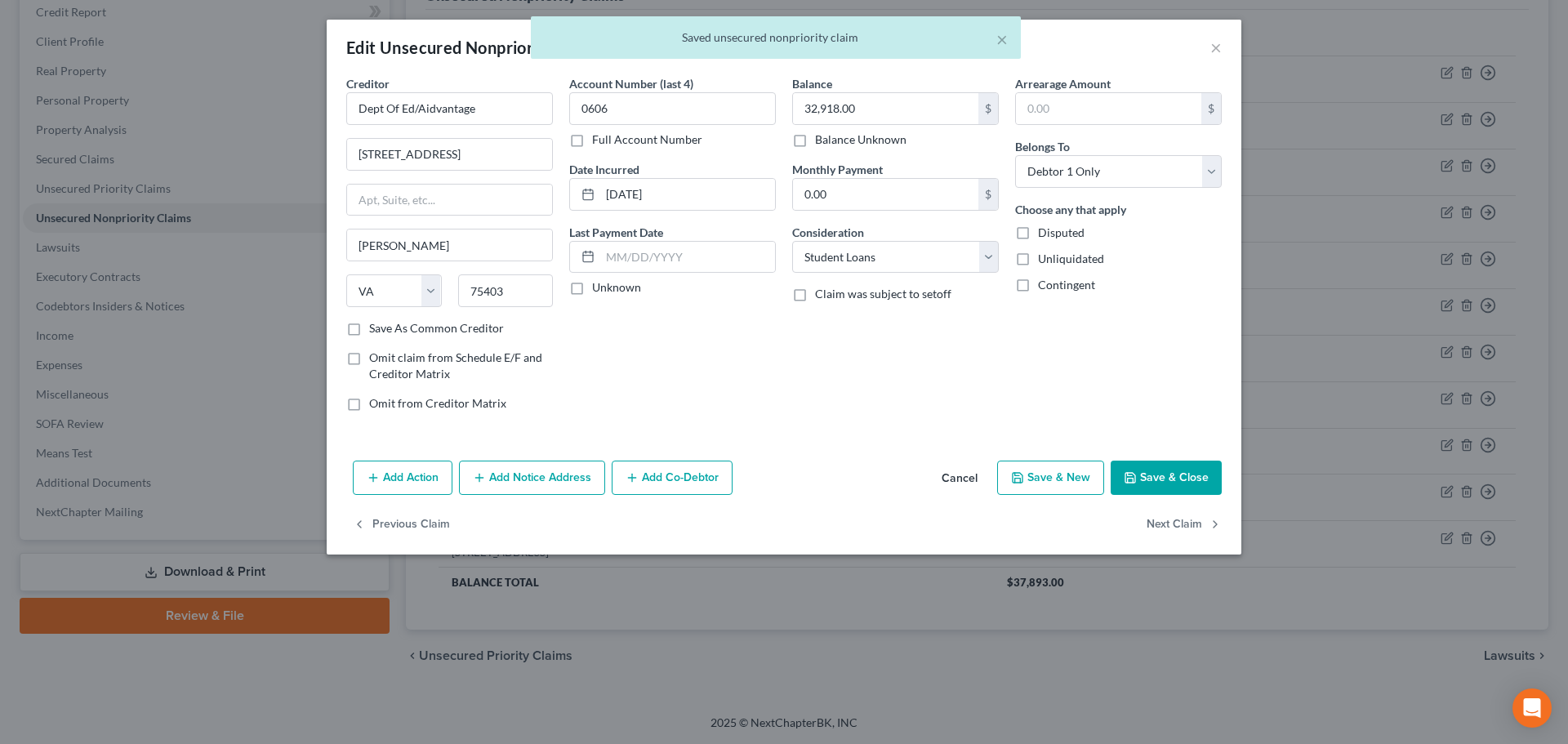
type input "0"
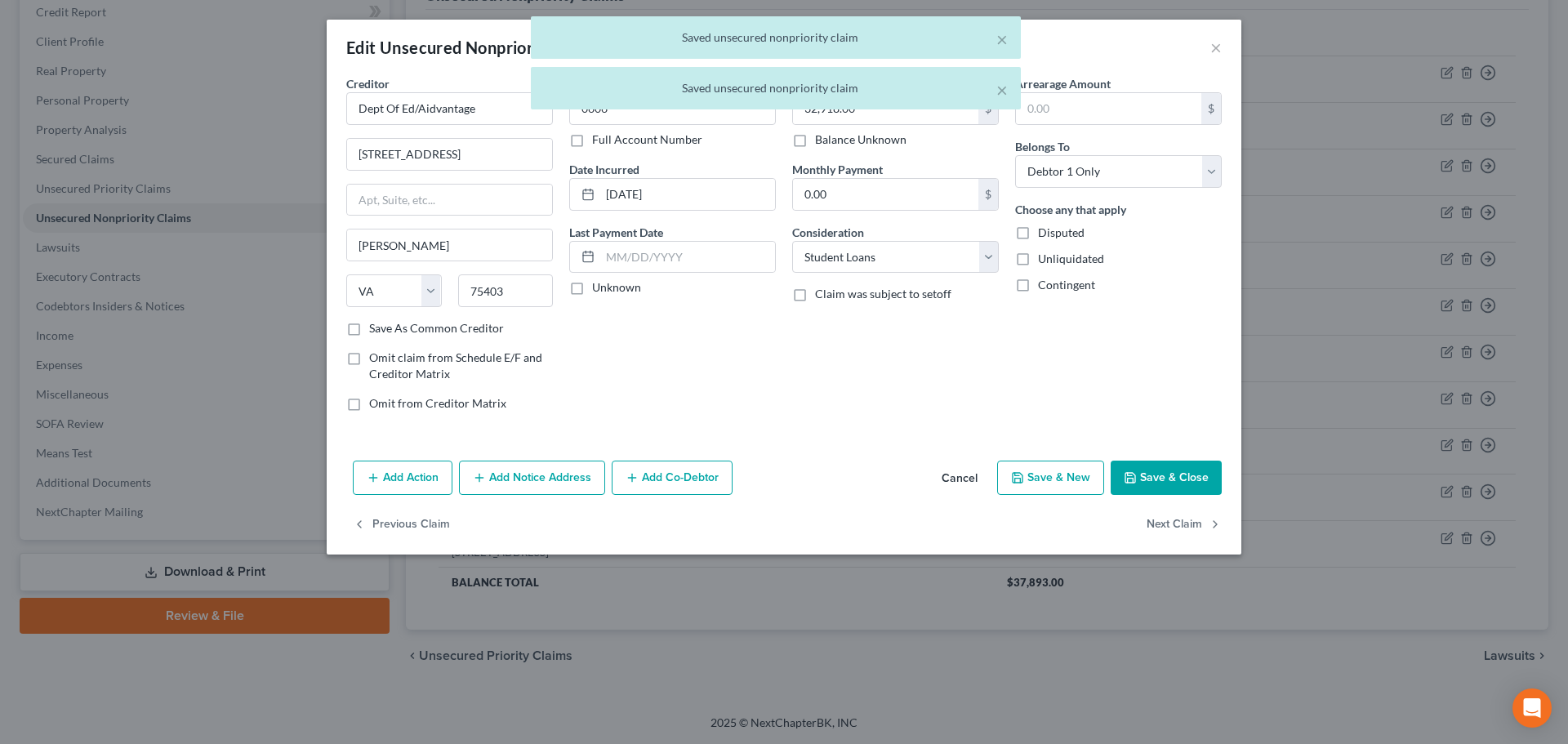
click at [599, 283] on label "Unknown" at bounding box center [616, 288] width 49 height 16
click at [599, 283] on input "Unknown" at bounding box center [604, 285] width 11 height 11
checkbox input "true"
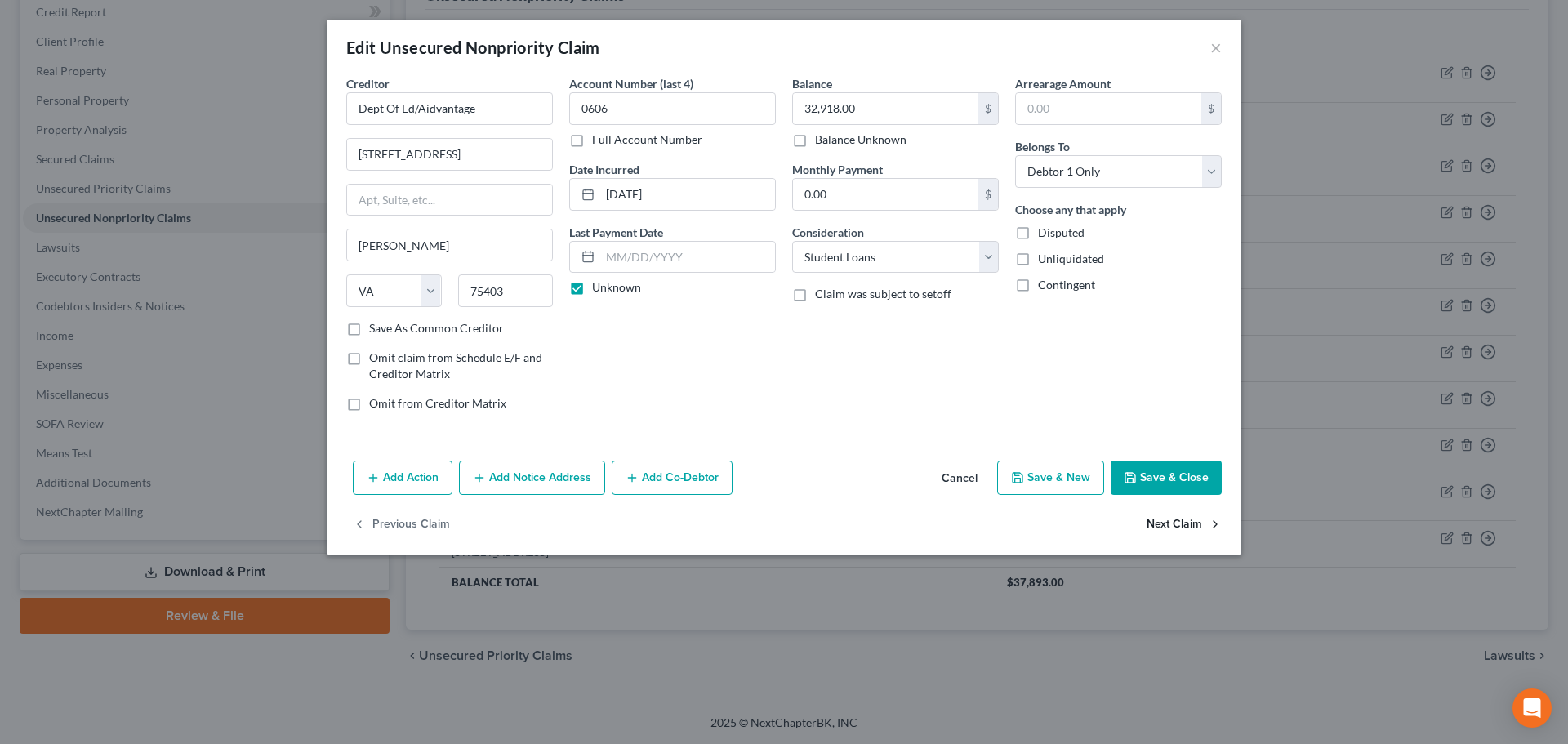
click at [1188, 515] on button "Next Claim" at bounding box center [1184, 525] width 75 height 35
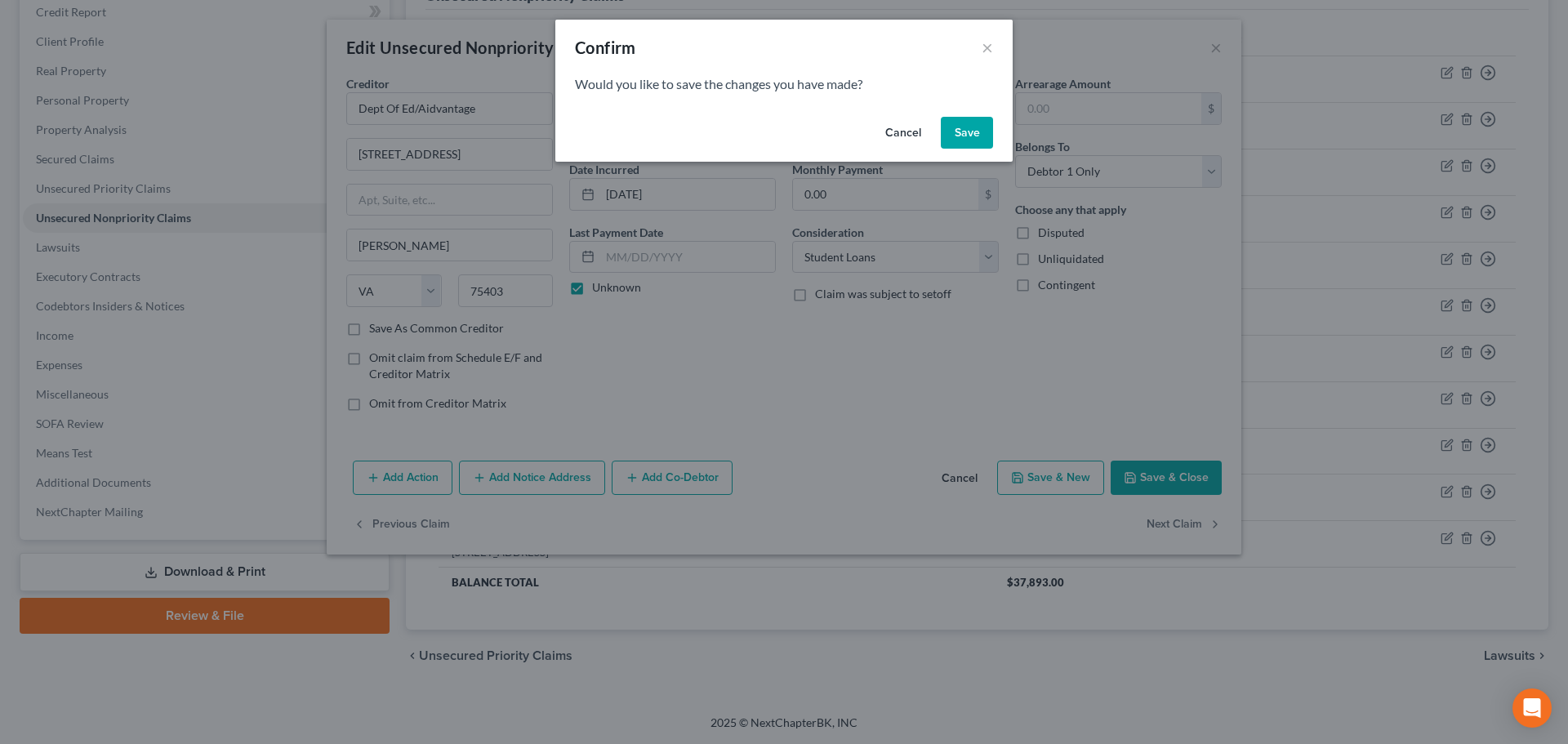
click at [980, 134] on button "Save" at bounding box center [967, 134] width 53 height 33
select select "48"
select select "17"
select select "0"
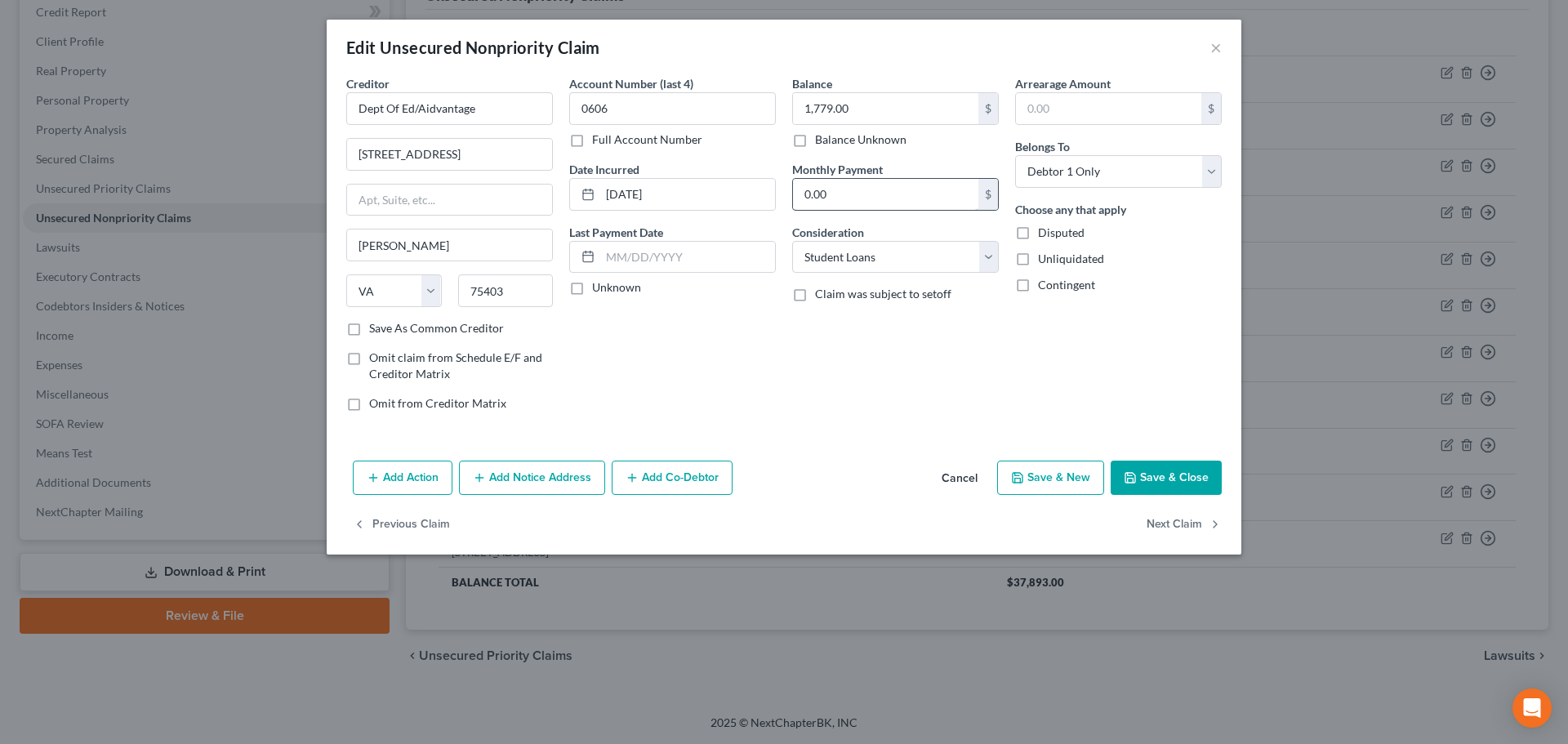
type input "0"
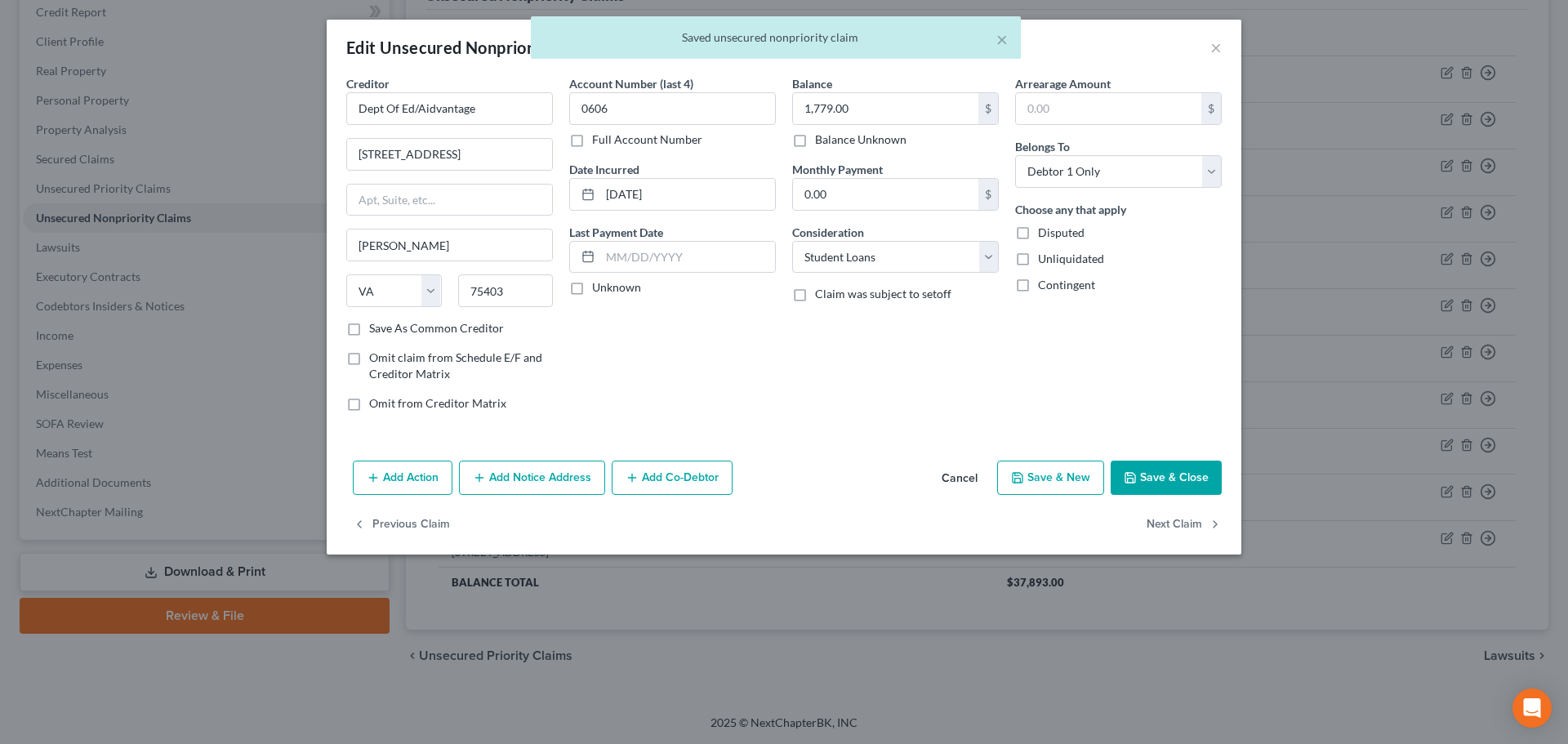
click at [618, 287] on label "Unknown" at bounding box center [616, 288] width 49 height 16
click at [609, 287] on input "Unknown" at bounding box center [604, 285] width 11 height 11
checkbox input "true"
click at [1176, 527] on button "Next Claim" at bounding box center [1184, 525] width 75 height 35
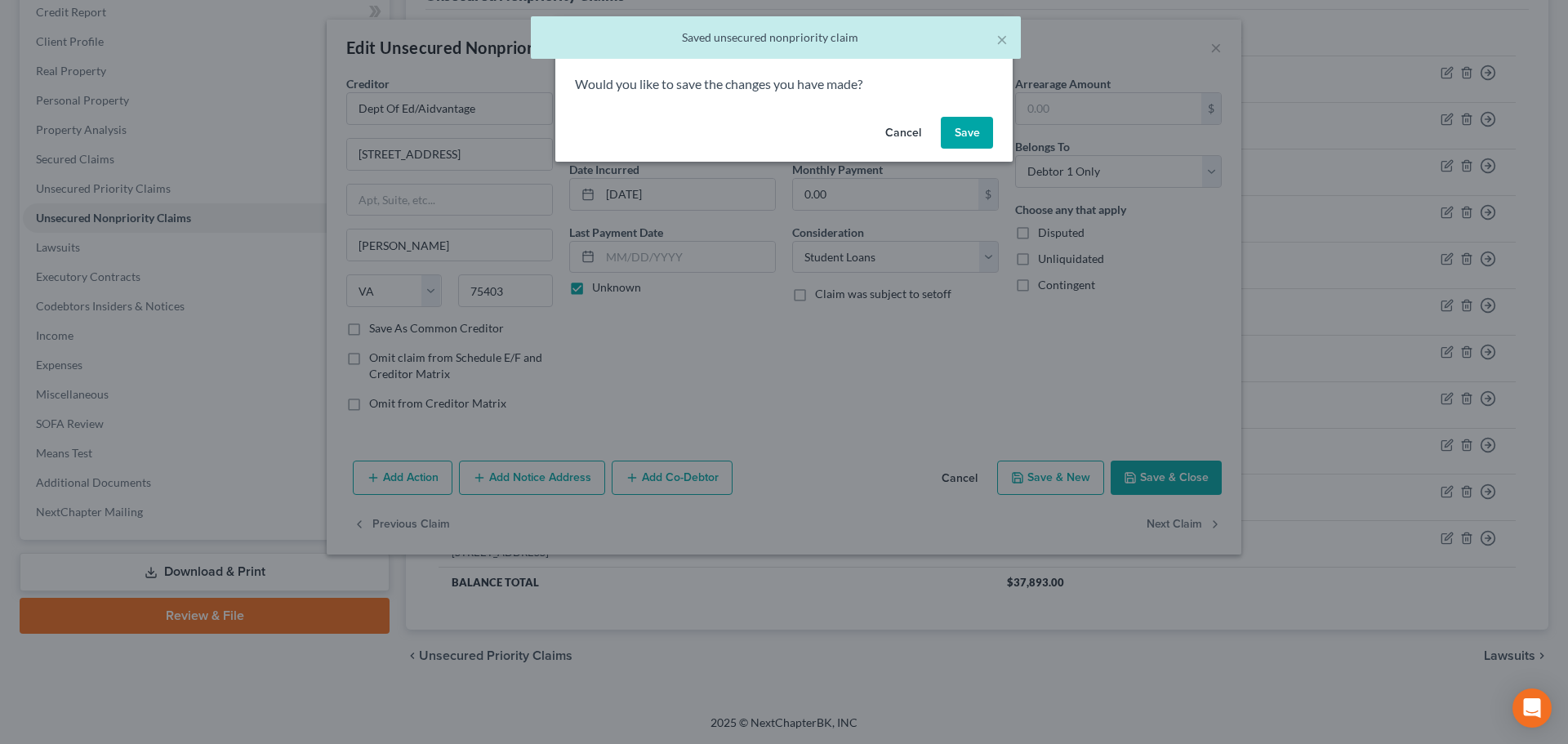
click at [989, 121] on button "Save" at bounding box center [967, 134] width 53 height 33
select select "23"
select select "0"
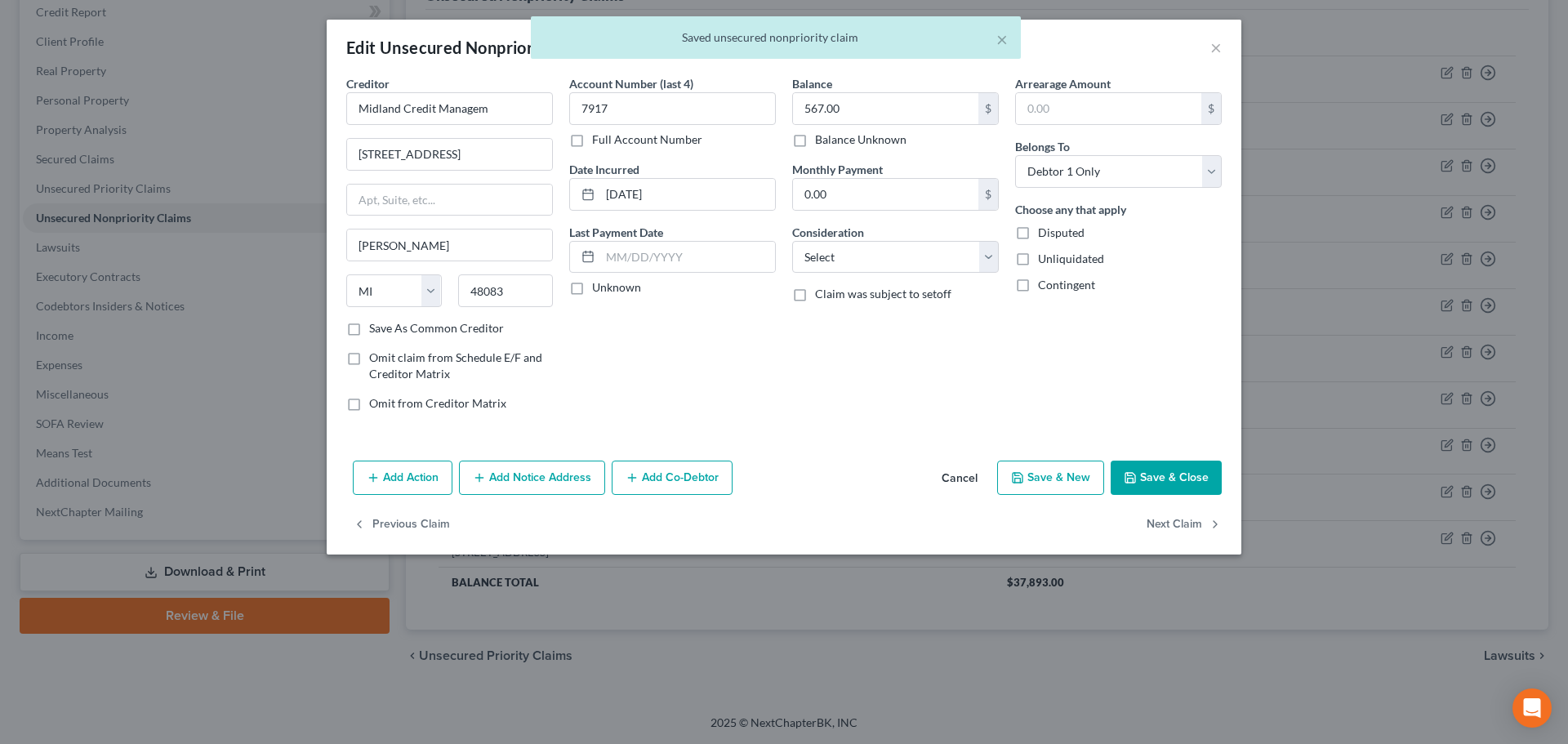
type input "0"
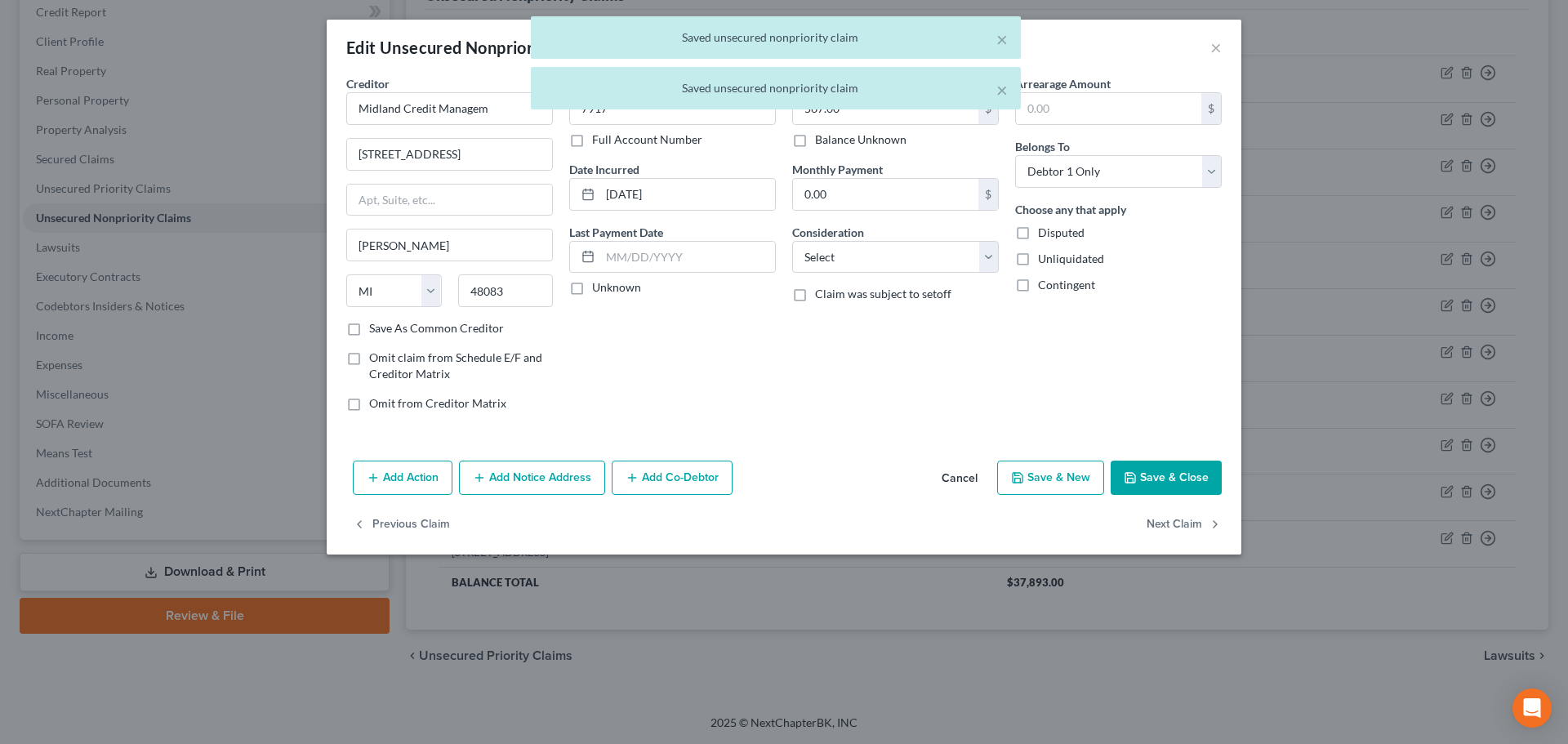
click at [612, 288] on label "Unknown" at bounding box center [616, 288] width 49 height 16
click at [609, 288] on input "Unknown" at bounding box center [604, 285] width 11 height 11
checkbox input "true"
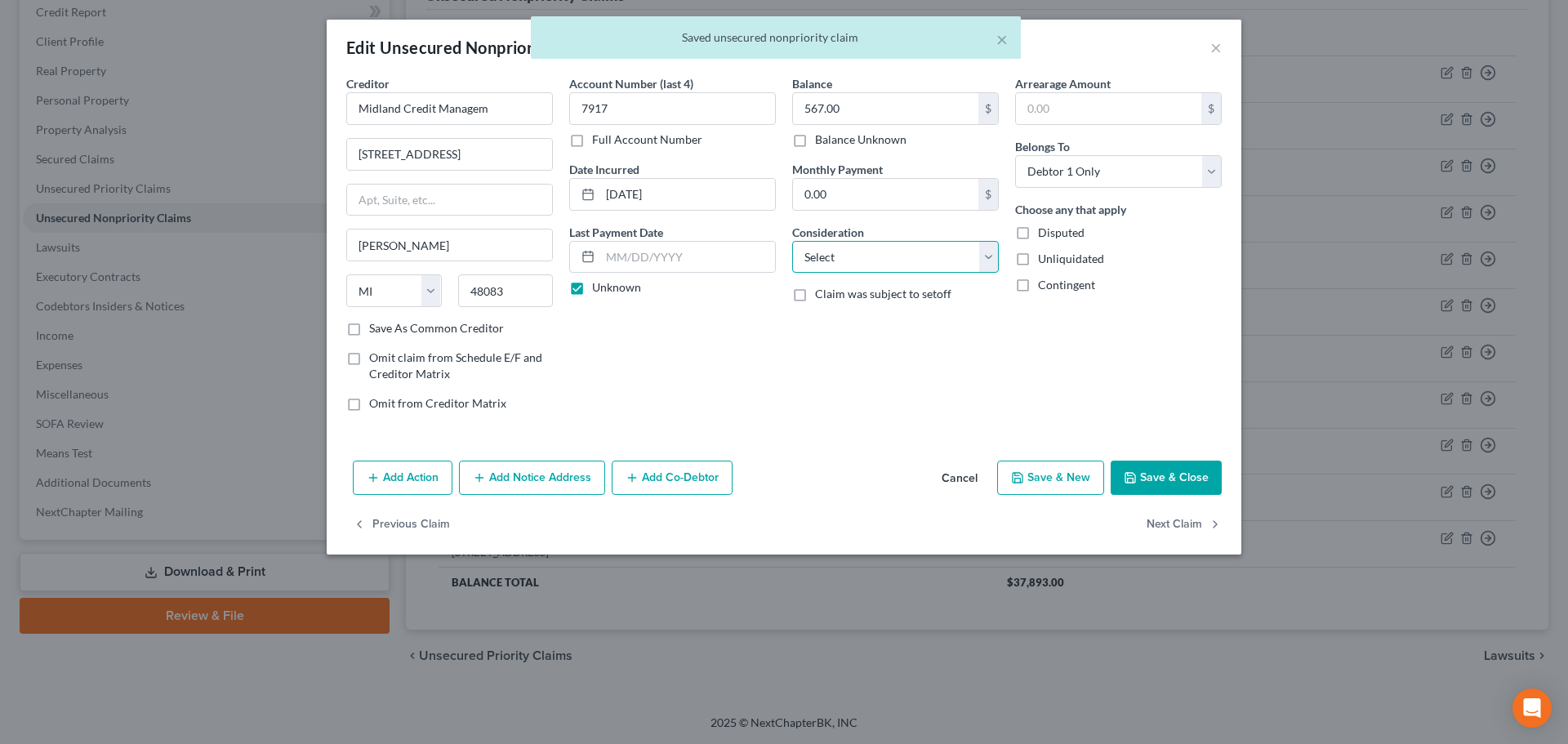
click at [836, 263] on select "Select Cable / Satellite Services Collection Agency Credit Card Debt Debt Couns…" at bounding box center [895, 257] width 207 height 33
select select "1"
click at [792, 241] on select "Select Cable / Satellite Services Collection Agency Credit Card Debt Debt Couns…" at bounding box center [895, 257] width 207 height 33
click at [1142, 516] on div "Previous Claim Next Claim" at bounding box center [784, 531] width 914 height 47
click at [1180, 521] on button "Next Claim" at bounding box center [1184, 525] width 75 height 35
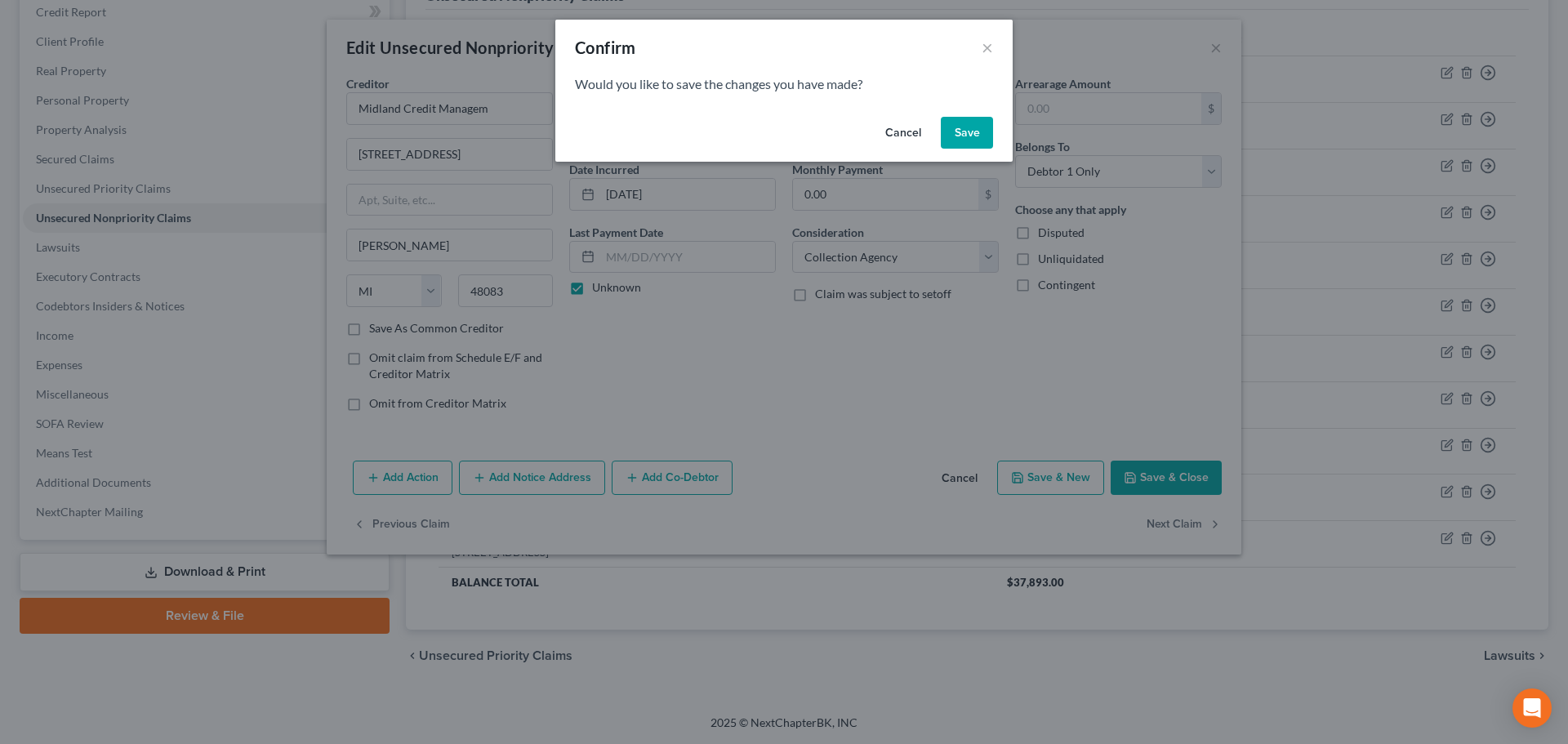
click at [981, 137] on button "Save" at bounding box center [967, 134] width 53 height 33
type input "0"
select select "23"
select select "0"
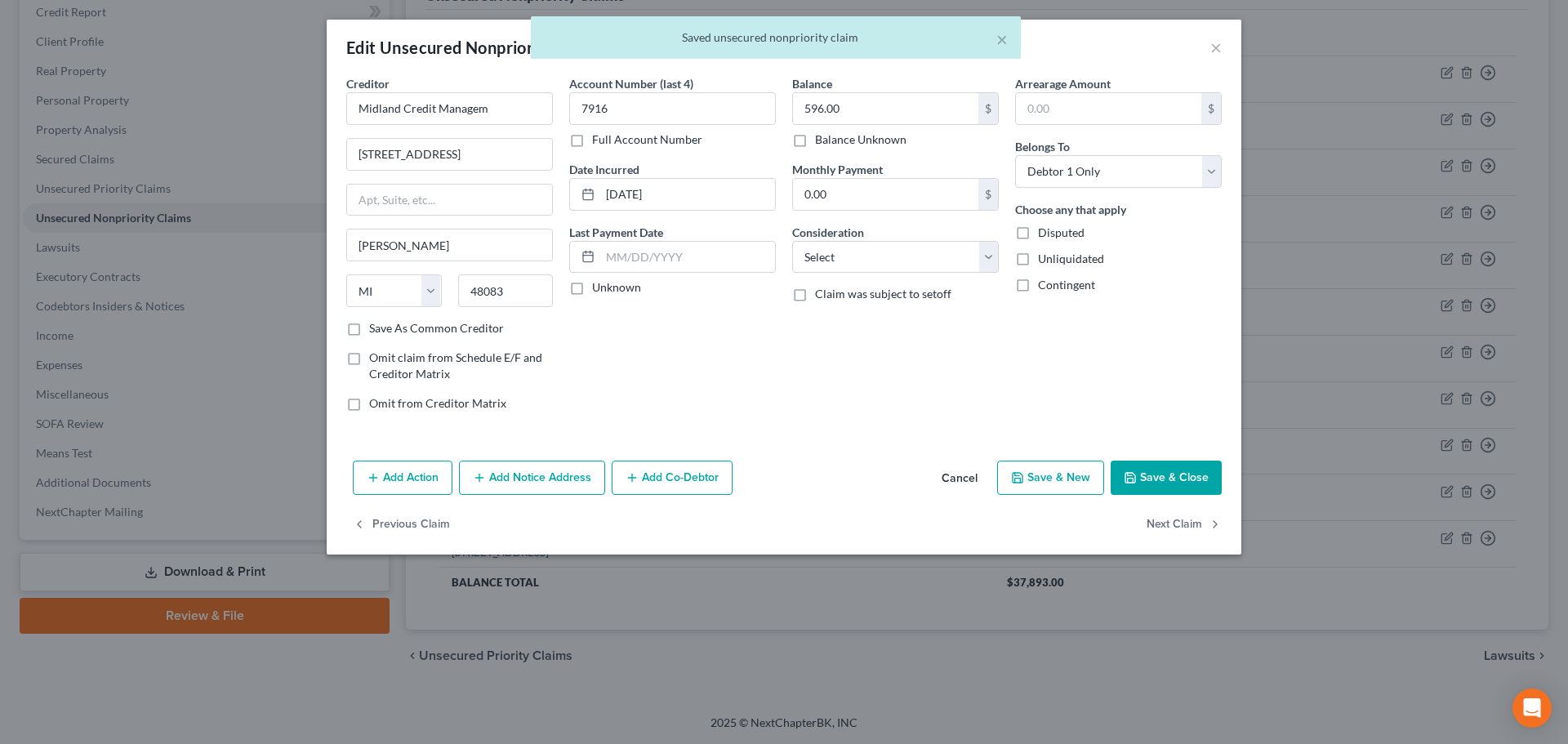
click at [615, 284] on label "Unknown" at bounding box center [616, 288] width 49 height 16
click at [609, 284] on input "Unknown" at bounding box center [604, 285] width 11 height 11
checkbox input "true"
click at [874, 261] on select "Select Cable / Satellite Services Collection Agency Credit Card Debt Debt Couns…" at bounding box center [895, 257] width 207 height 33
select select "1"
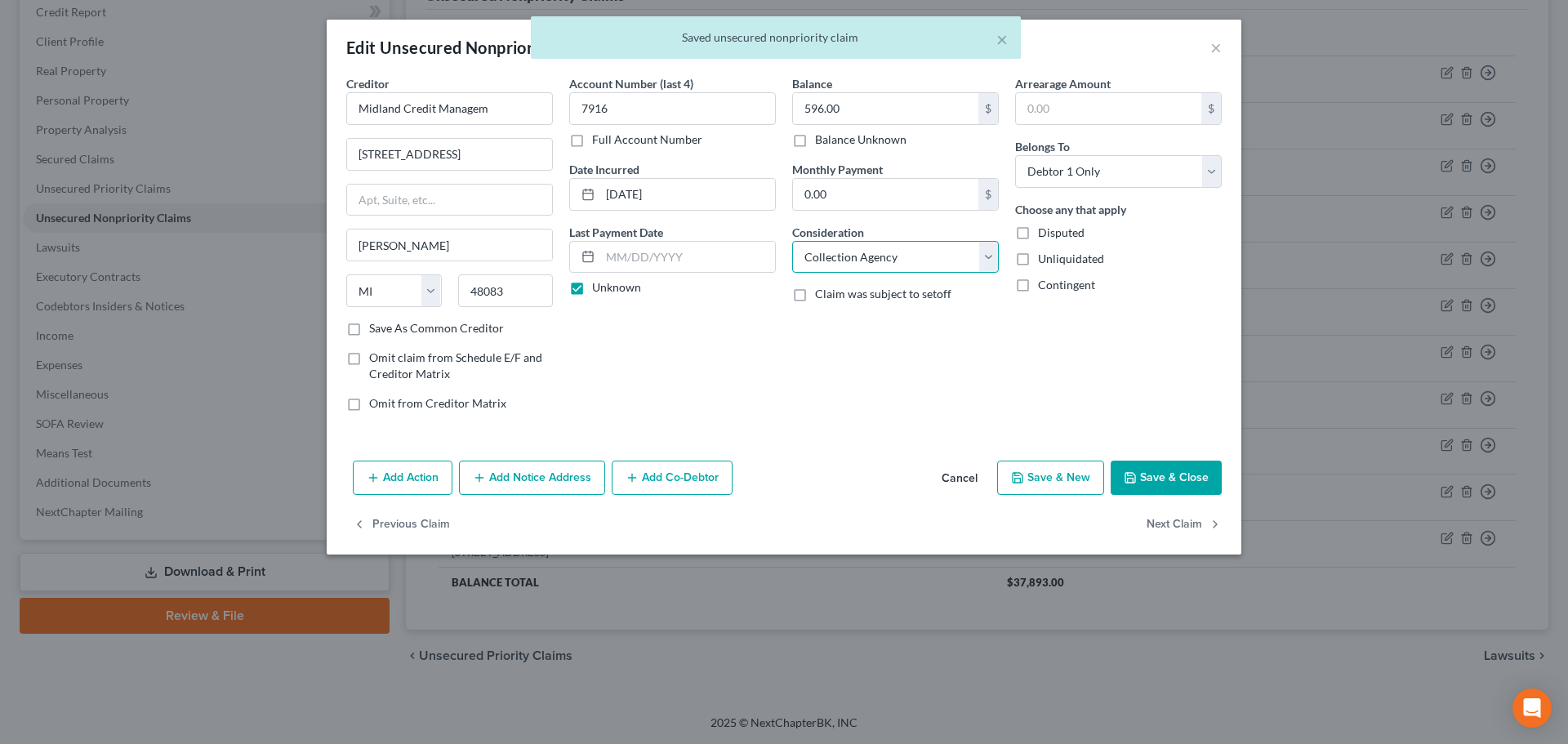
click at [792, 241] on select "Select Cable / Satellite Services Collection Agency Credit Card Debt Debt Couns…" at bounding box center [895, 257] width 207 height 33
click at [1190, 530] on button "Next Claim" at bounding box center [1184, 525] width 75 height 35
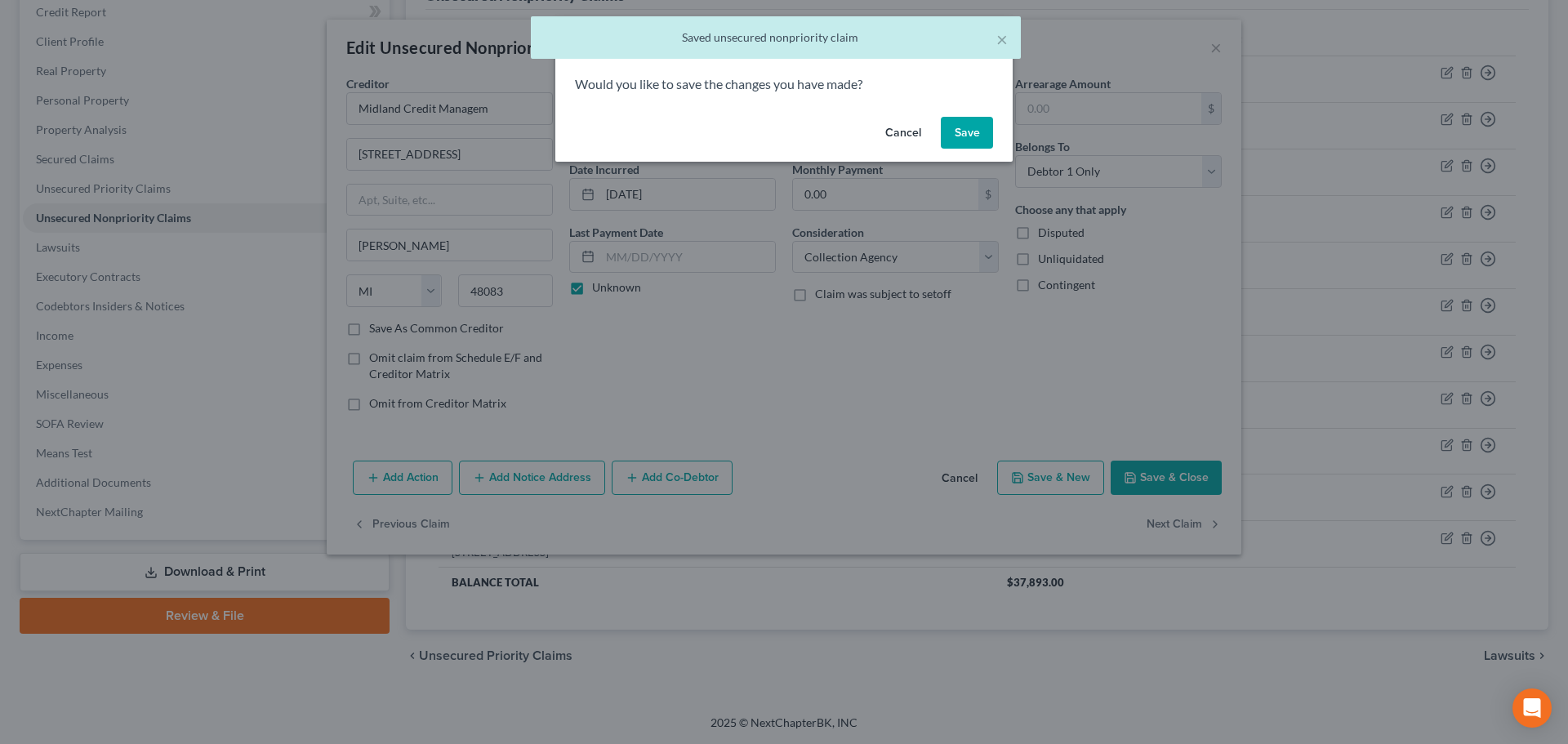
click at [979, 134] on button "Save" at bounding box center [967, 134] width 53 height 33
select select "52"
select select "0"
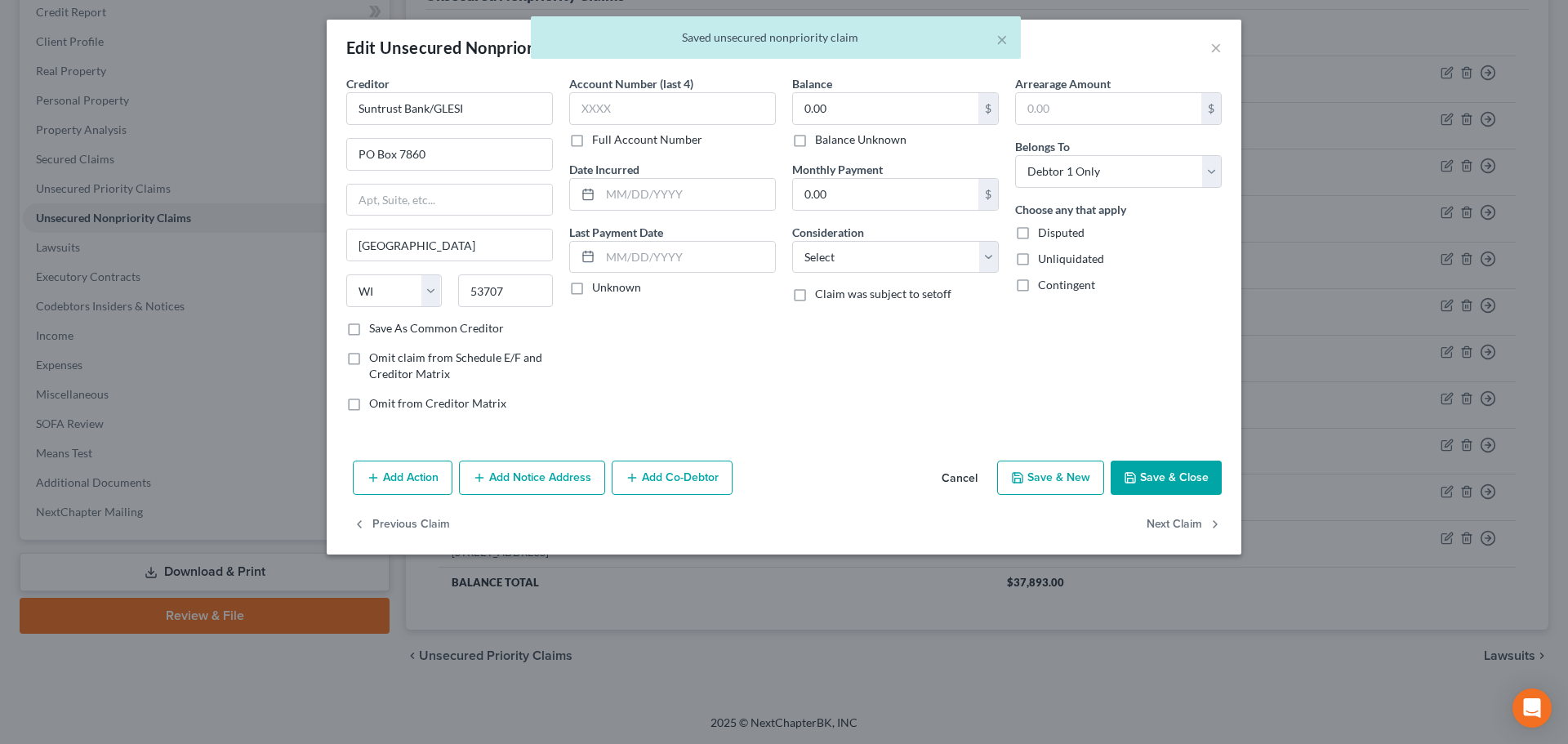
type input "0"
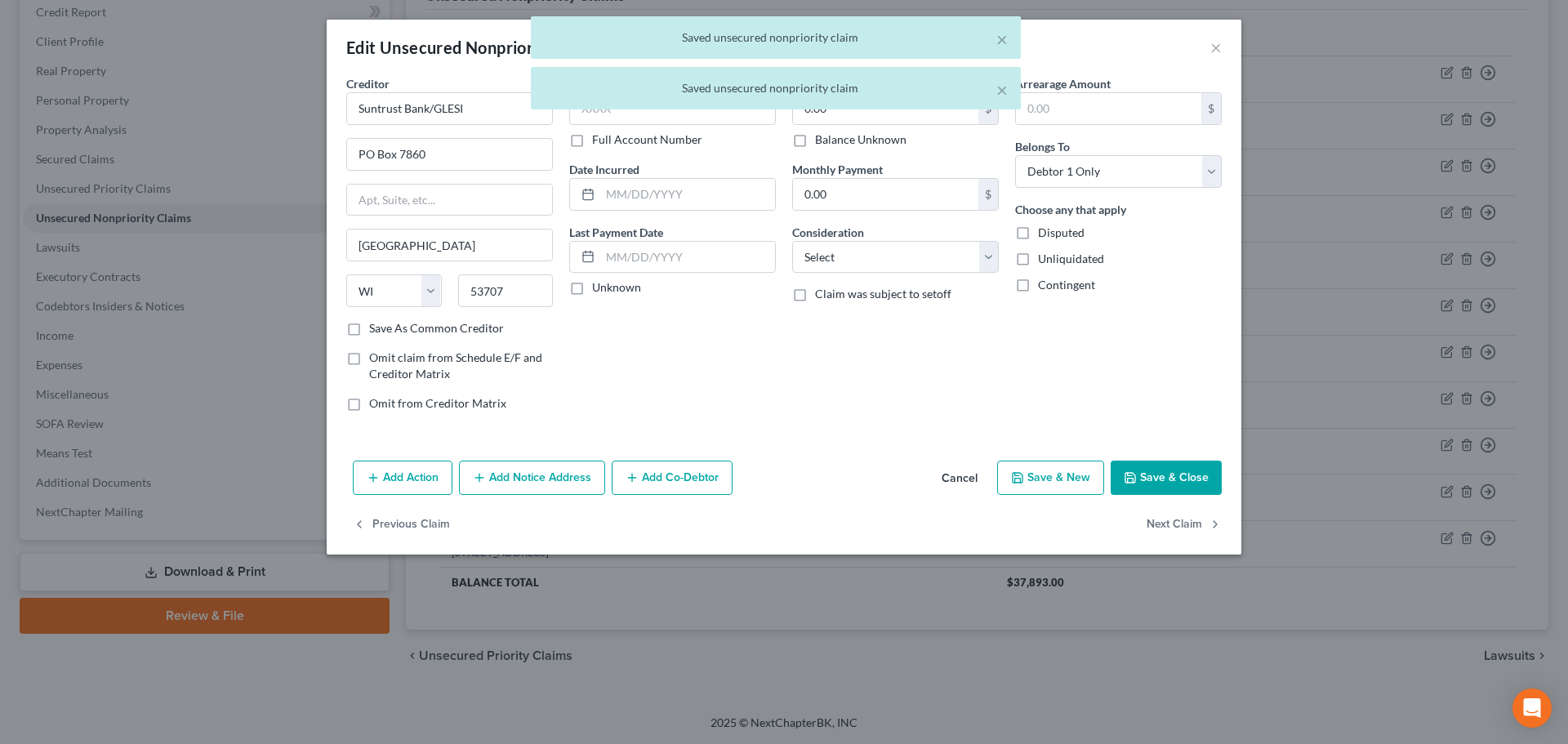
click at [604, 289] on label "Unknown" at bounding box center [616, 288] width 49 height 16
click at [604, 289] on input "Unknown" at bounding box center [604, 285] width 11 height 11
checkbox input "true"
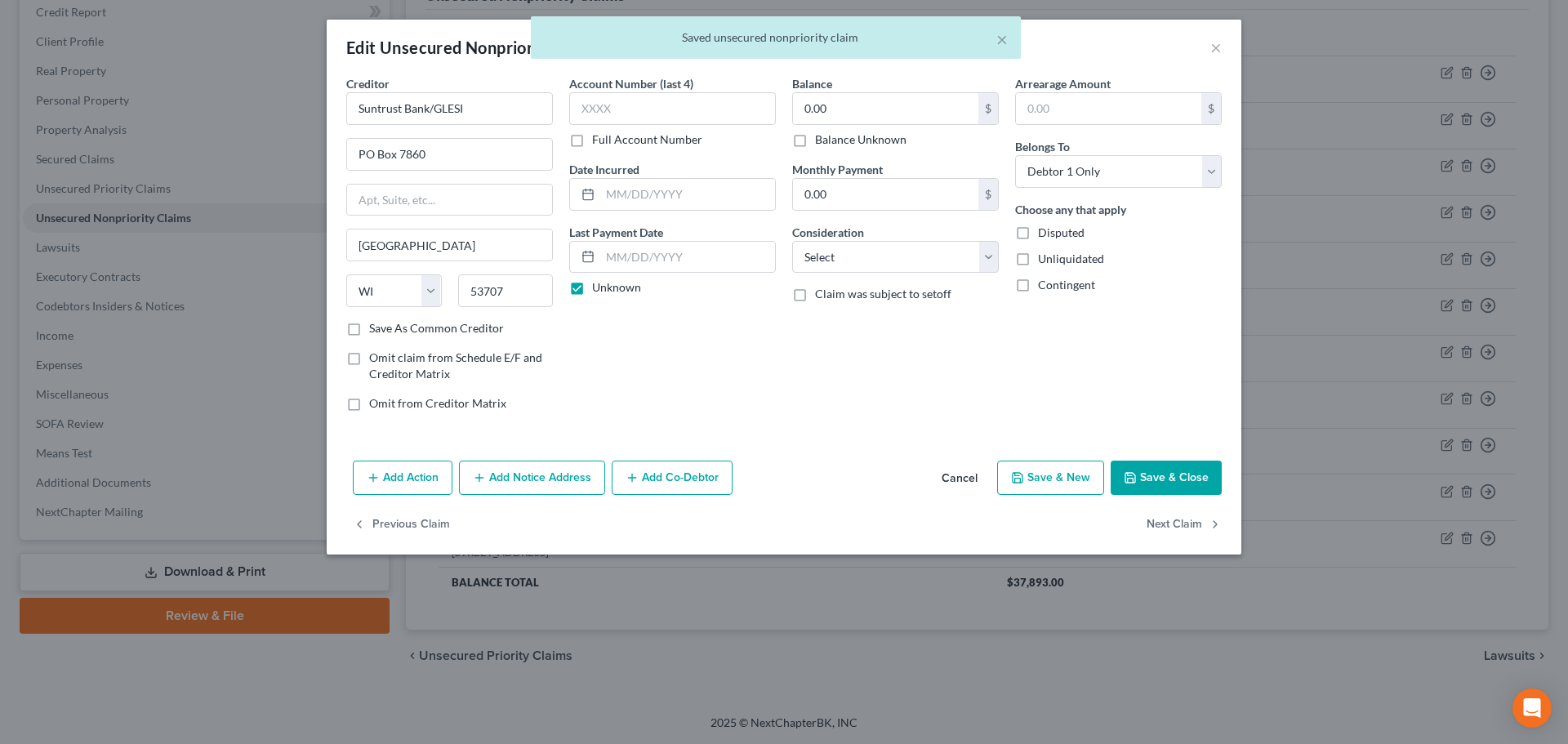
click at [857, 143] on label "Balance Unknown" at bounding box center [860, 140] width 92 height 16
click at [832, 142] on input "Balance Unknown" at bounding box center [827, 137] width 11 height 11
checkbox input "true"
click at [863, 255] on select "Select Cable / Satellite Services Collection Agency Credit Card Debt Debt Couns…" at bounding box center [895, 257] width 207 height 33
select select "2"
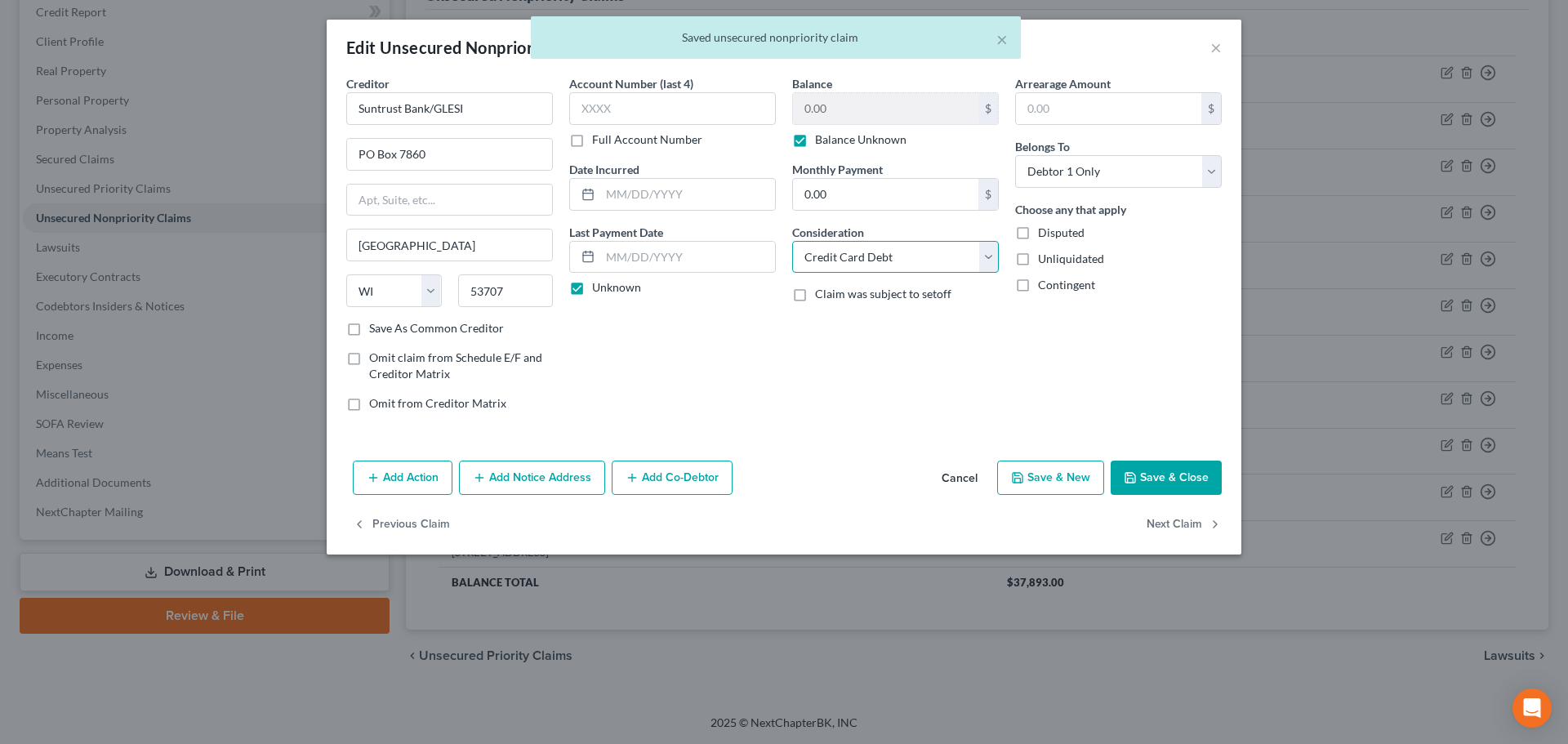
click at [792, 241] on select "Select Cable / Satellite Services Collection Agency Credit Card Debt Debt Couns…" at bounding box center [895, 257] width 207 height 33
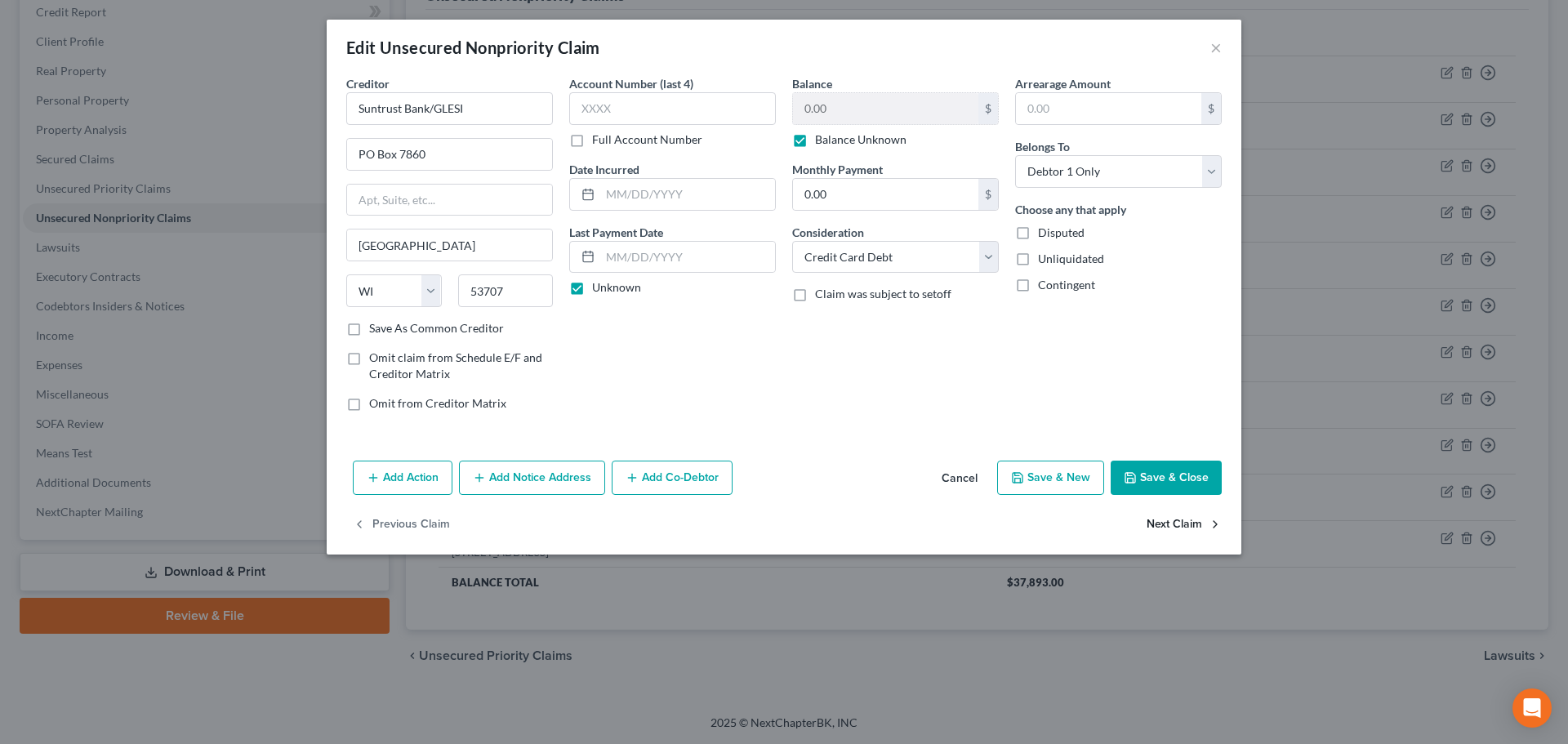
click at [1169, 522] on button "Next Claim" at bounding box center [1184, 525] width 75 height 35
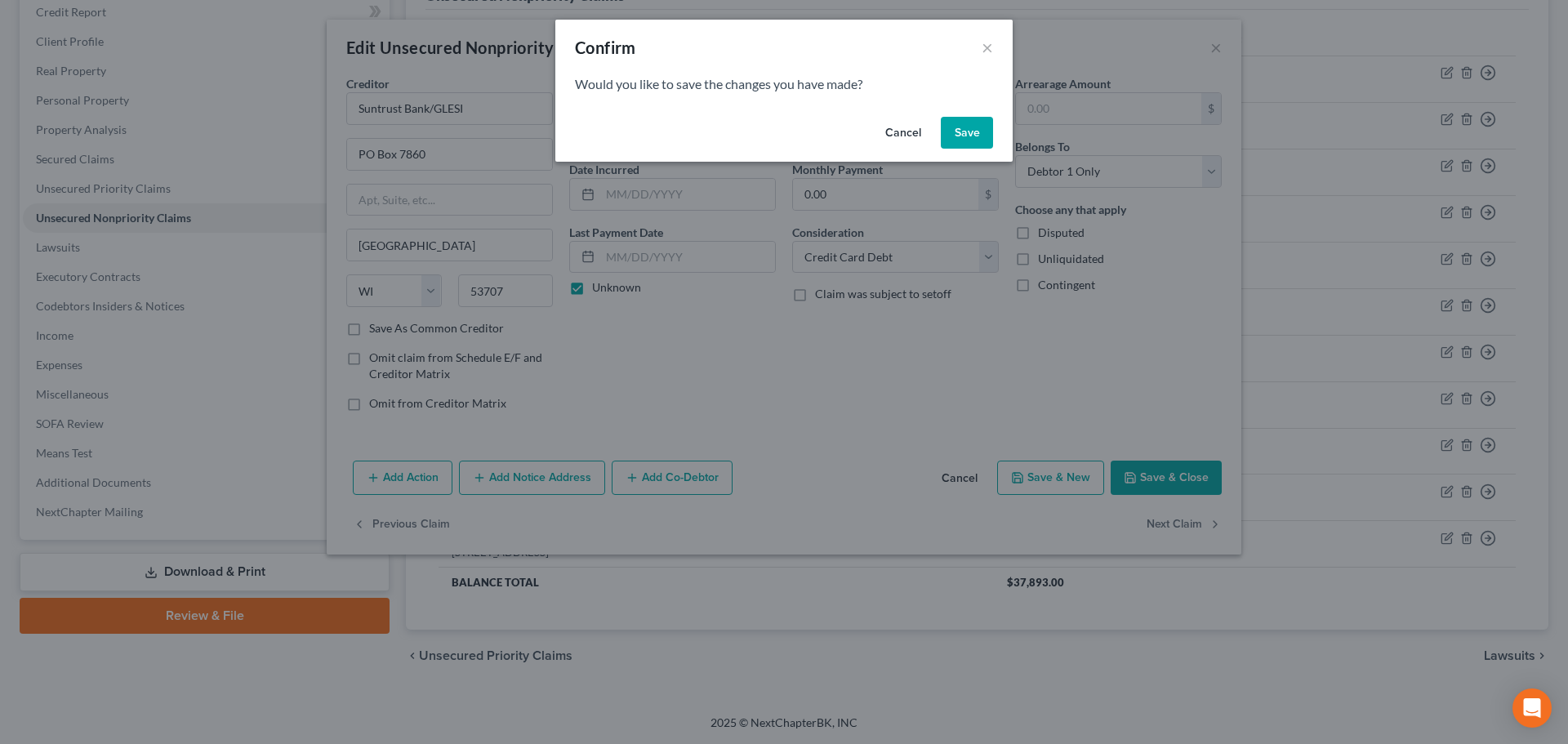
click at [962, 142] on button "Save" at bounding box center [967, 134] width 53 height 33
type input "0"
select select "4"
select select "0"
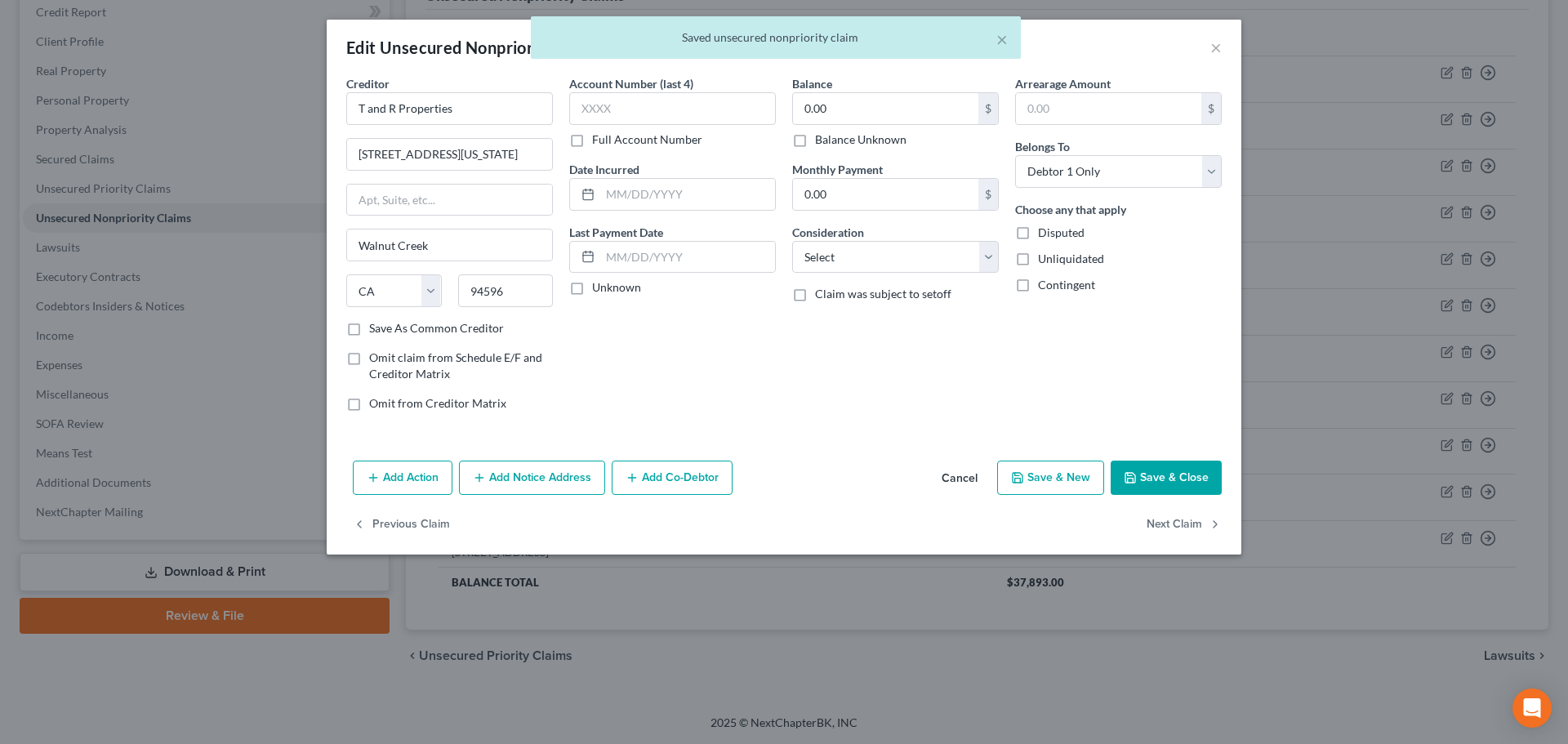
click at [606, 288] on label "Unknown" at bounding box center [616, 288] width 49 height 16
click at [606, 288] on input "Unknown" at bounding box center [604, 285] width 11 height 11
checkbox input "true"
click at [863, 140] on label "Balance Unknown" at bounding box center [860, 140] width 92 height 16
click at [832, 140] on input "Balance Unknown" at bounding box center [827, 137] width 11 height 11
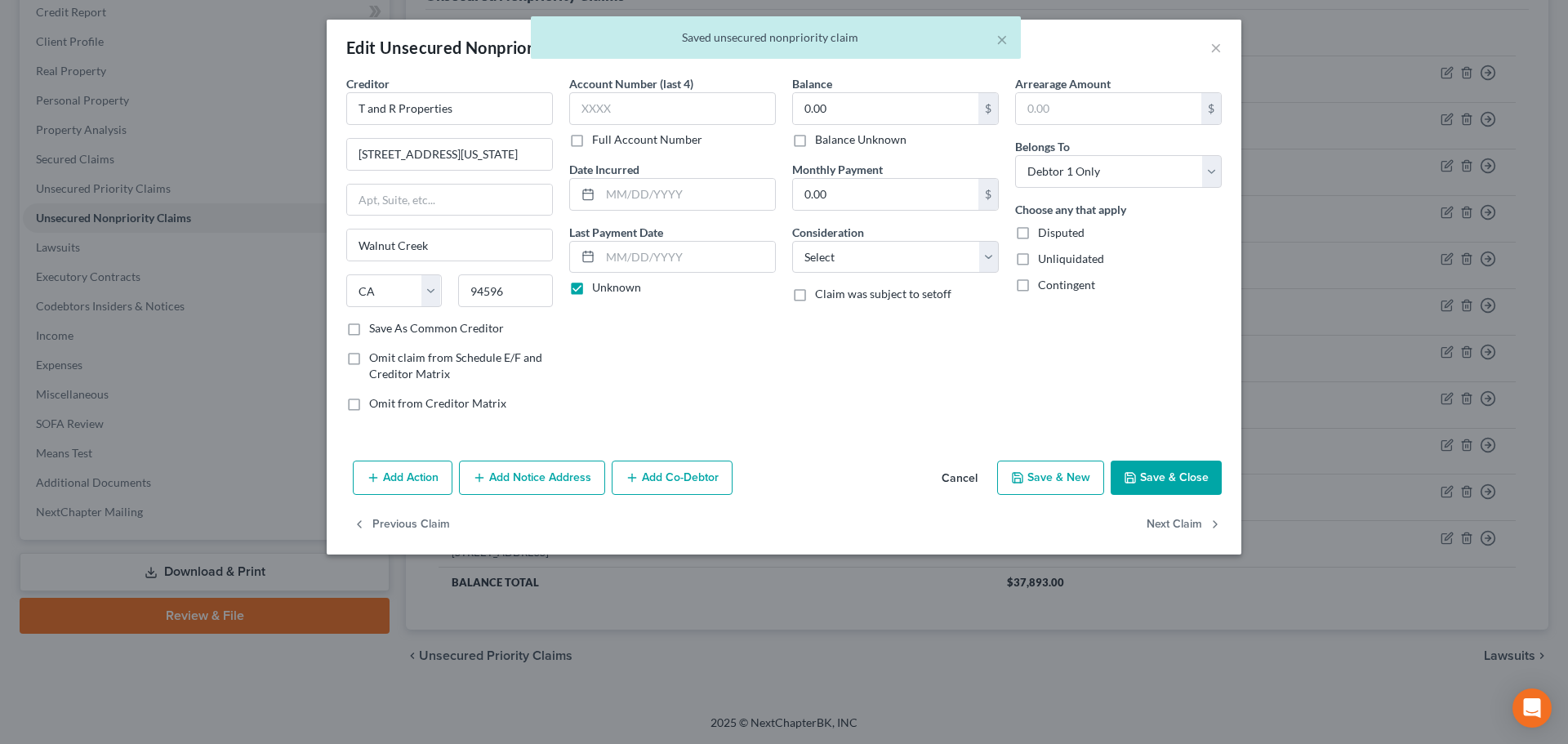
checkbox input "true"
drag, startPoint x: 902, startPoint y: 253, endPoint x: 907, endPoint y: 263, distance: 11.2
click at [902, 253] on select "Select Cable / Satellite Services Collection Agency Credit Card Debt Debt Couns…" at bounding box center [895, 257] width 207 height 33
select select "4"
click at [792, 241] on select "Select Cable / Satellite Services Collection Agency Credit Card Debt Debt Couns…" at bounding box center [895, 257] width 207 height 33
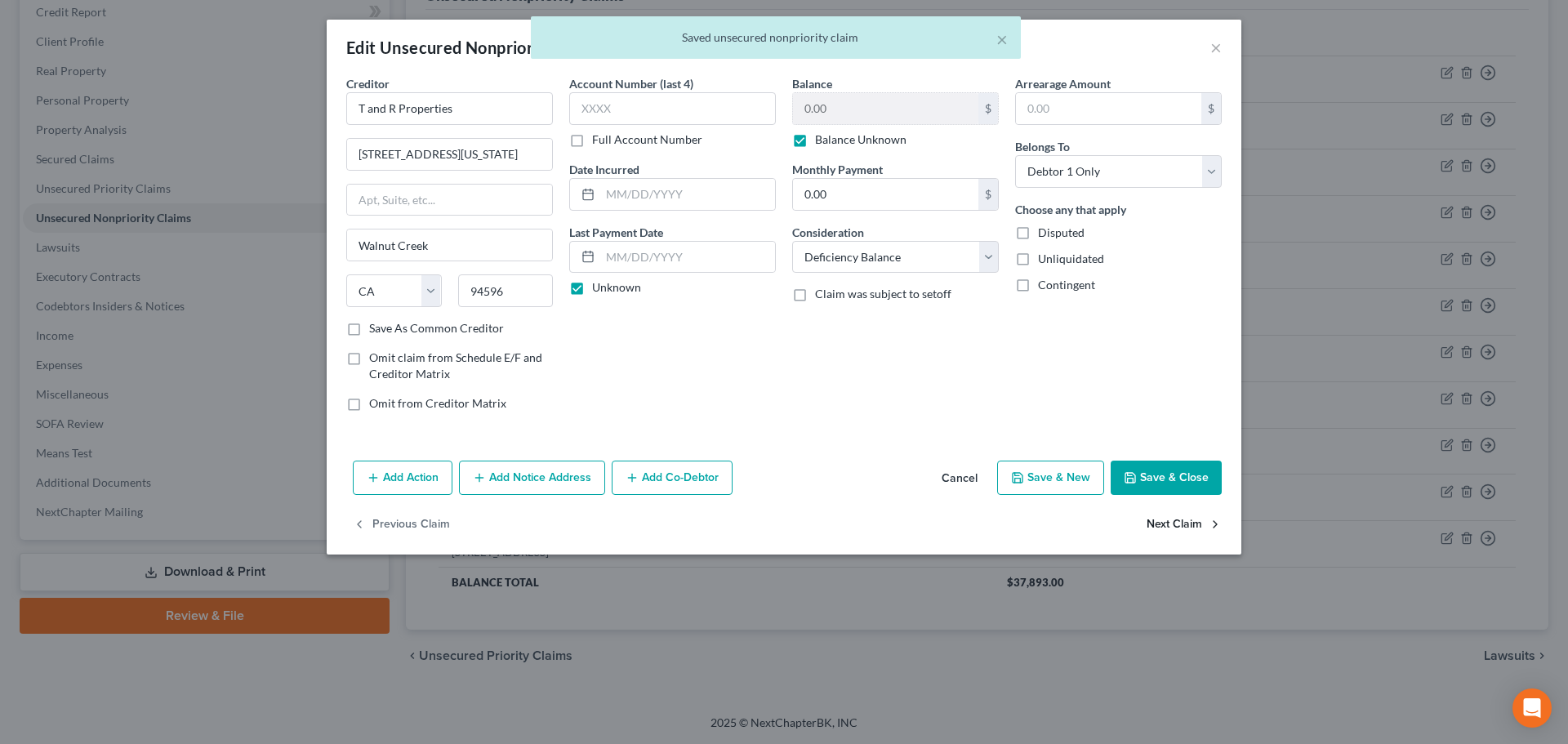
click at [1204, 531] on button "Next Claim" at bounding box center [1184, 525] width 75 height 35
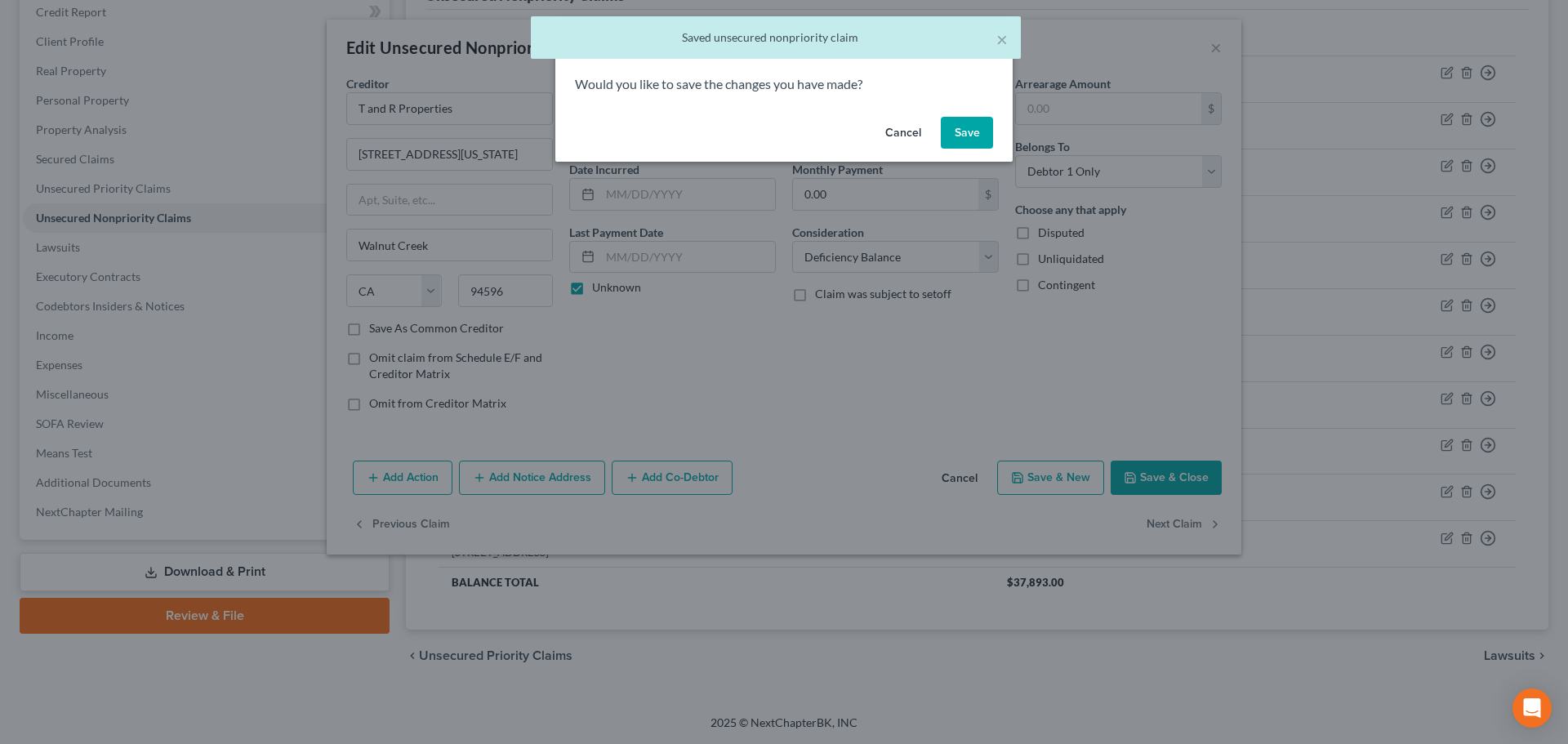
drag, startPoint x: 959, startPoint y: 133, endPoint x: 816, endPoint y: 245, distance: 181.6
click at [958, 133] on button "Save" at bounding box center [967, 134] width 53 height 33
select select "14"
select select "0"
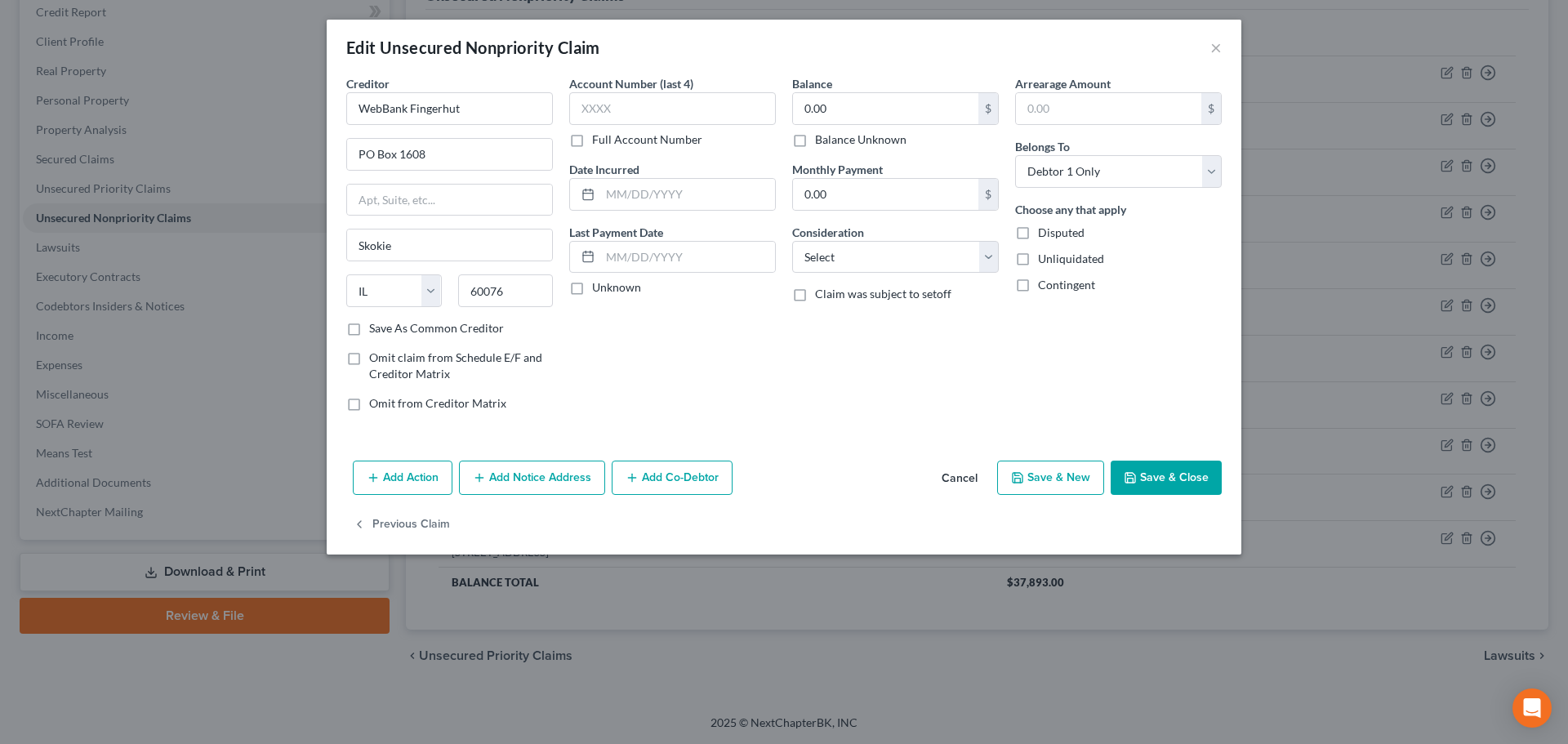
type input "0"
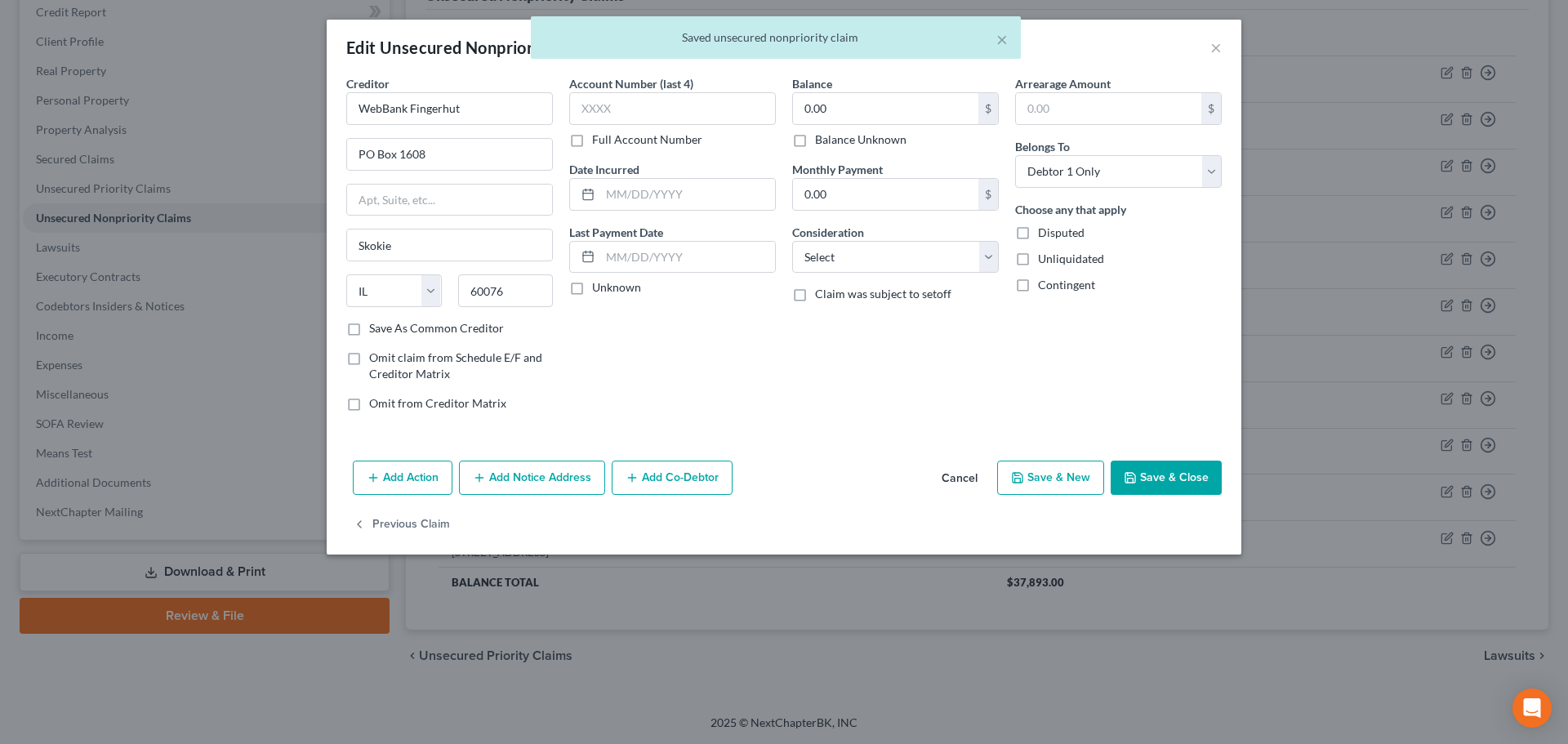
click at [621, 285] on label "Unknown" at bounding box center [616, 288] width 49 height 16
click at [609, 285] on input "Unknown" at bounding box center [604, 285] width 11 height 11
checkbox input "true"
click at [855, 134] on label "Balance Unknown" at bounding box center [860, 140] width 92 height 16
click at [832, 134] on input "Balance Unknown" at bounding box center [827, 137] width 11 height 11
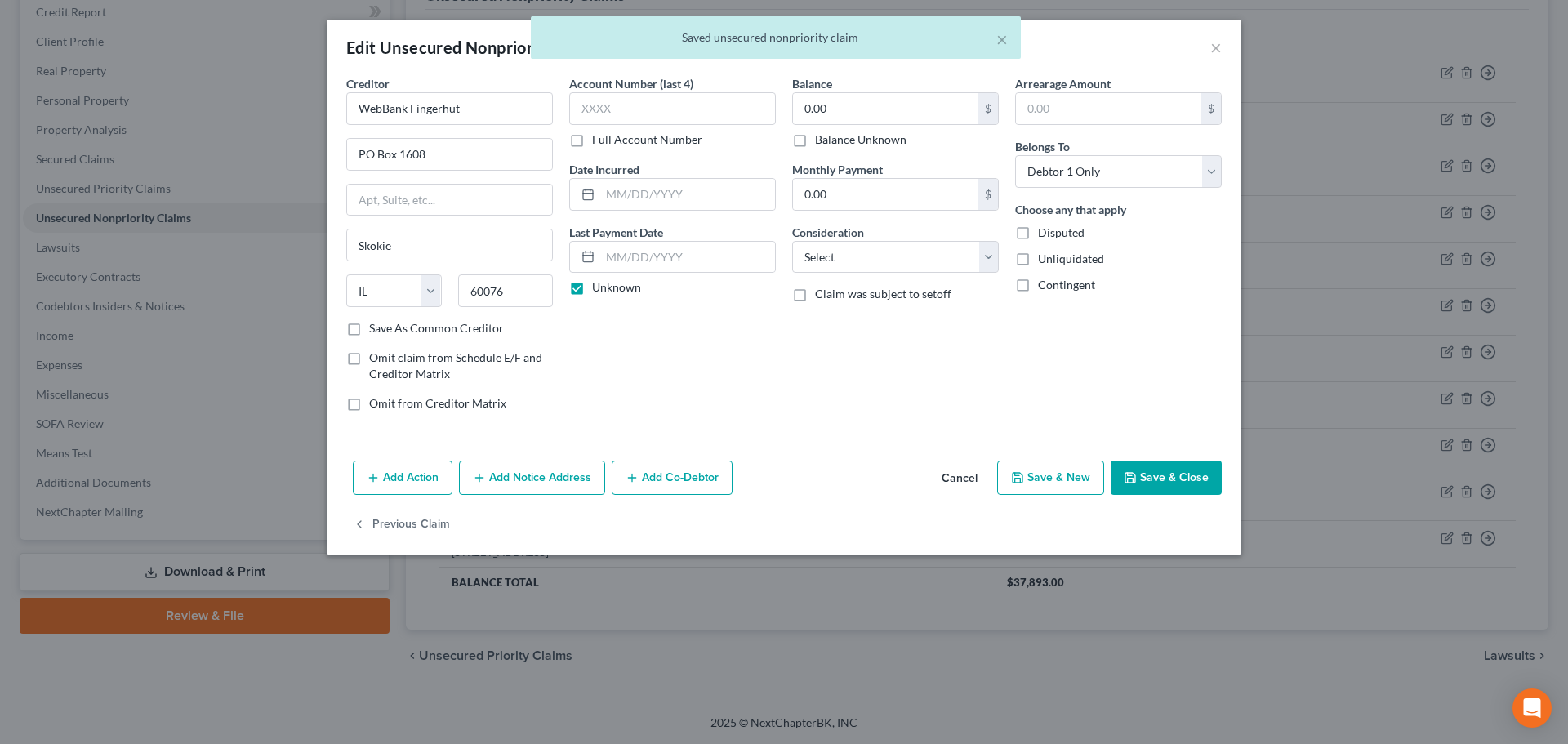
checkbox input "true"
click at [858, 253] on select "Select Cable / Satellite Services Collection Agency Credit Card Debt Debt Couns…" at bounding box center [895, 257] width 207 height 33
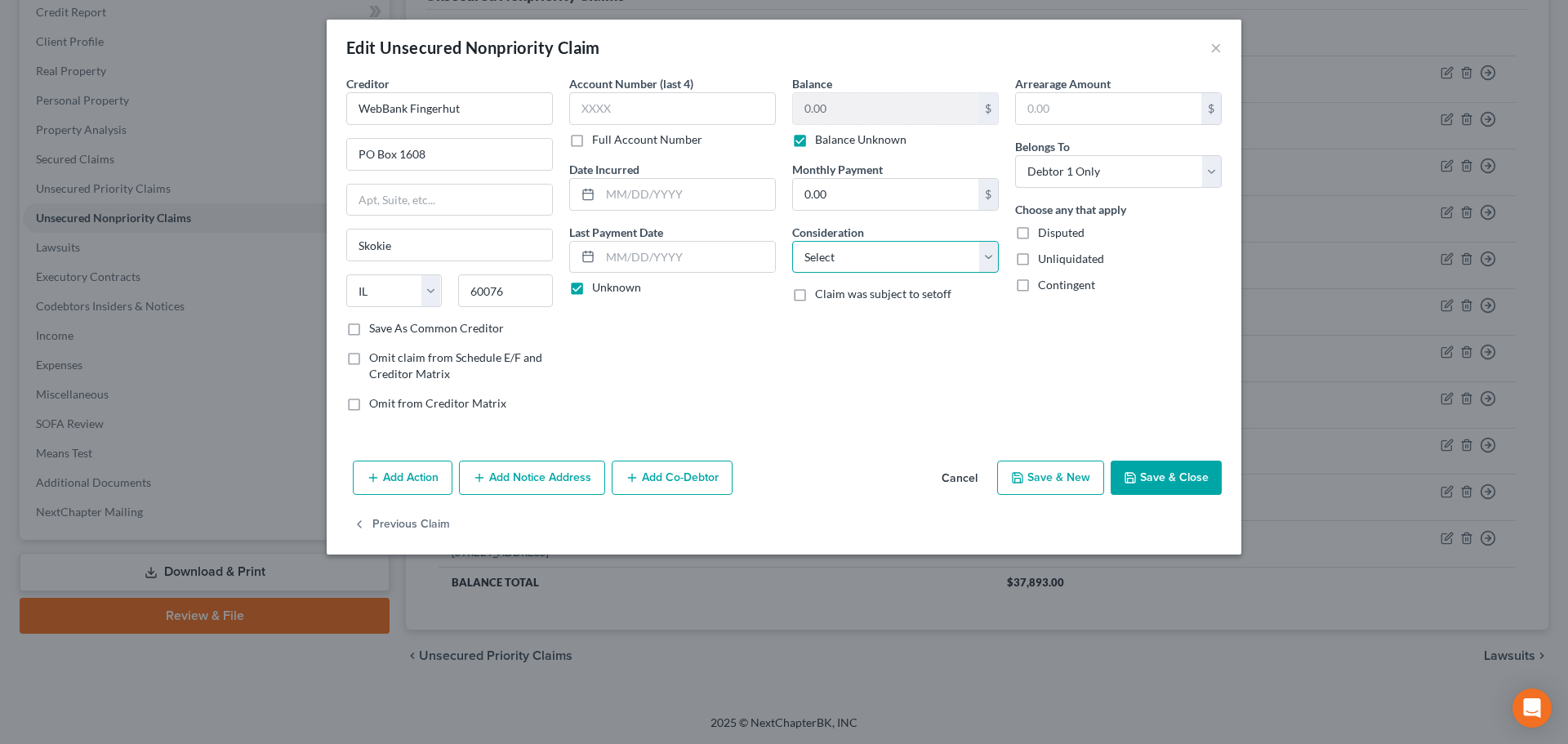
click at [888, 260] on select "Select Cable / Satellite Services Collection Agency Credit Card Debt Debt Couns…" at bounding box center [895, 257] width 207 height 33
select select "2"
click at [792, 241] on select "Select Cable / Satellite Services Collection Agency Credit Card Debt Debt Couns…" at bounding box center [895, 257] width 207 height 33
click at [1131, 474] on icon "button" at bounding box center [1129, 478] width 13 height 13
type input "0"
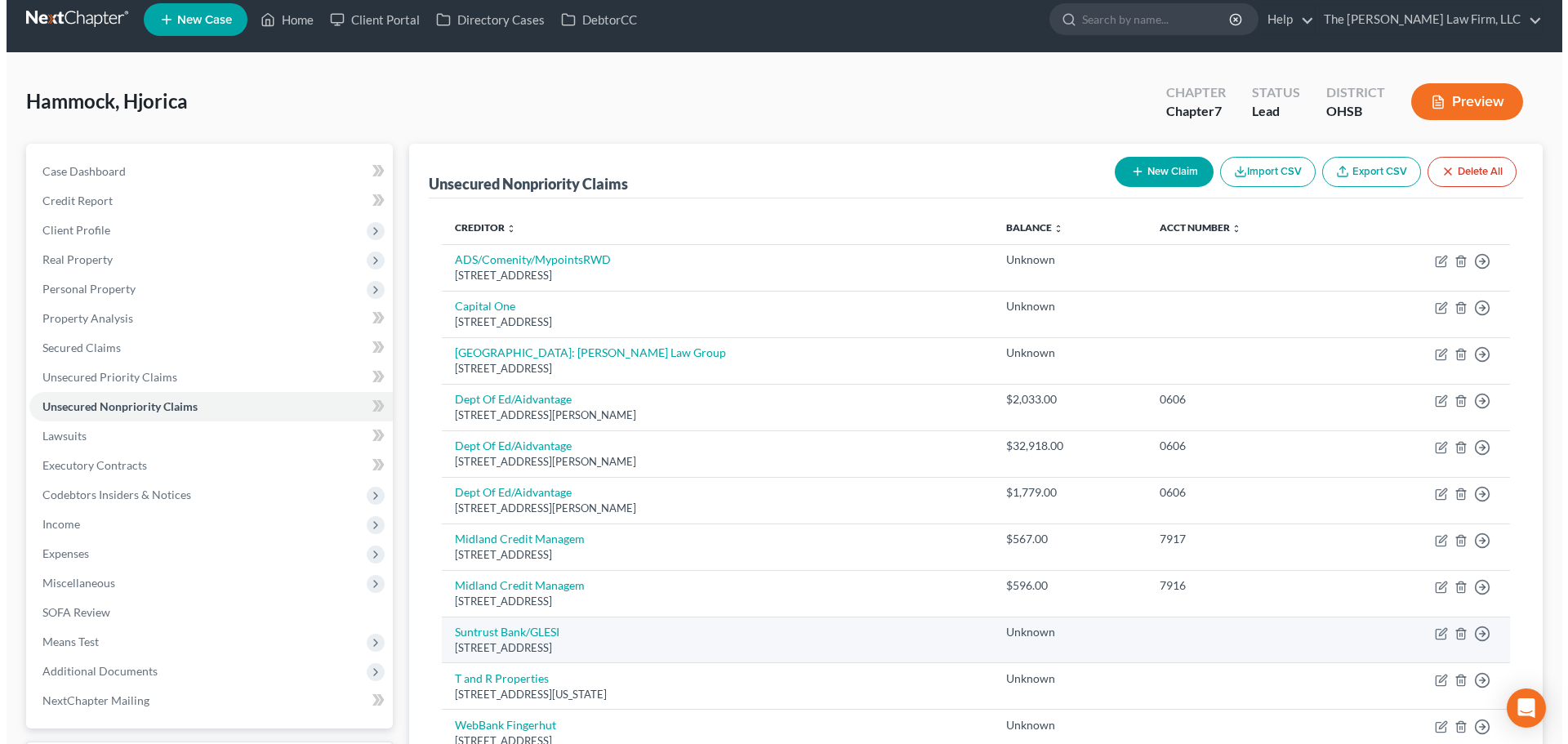
scroll to position [0, 0]
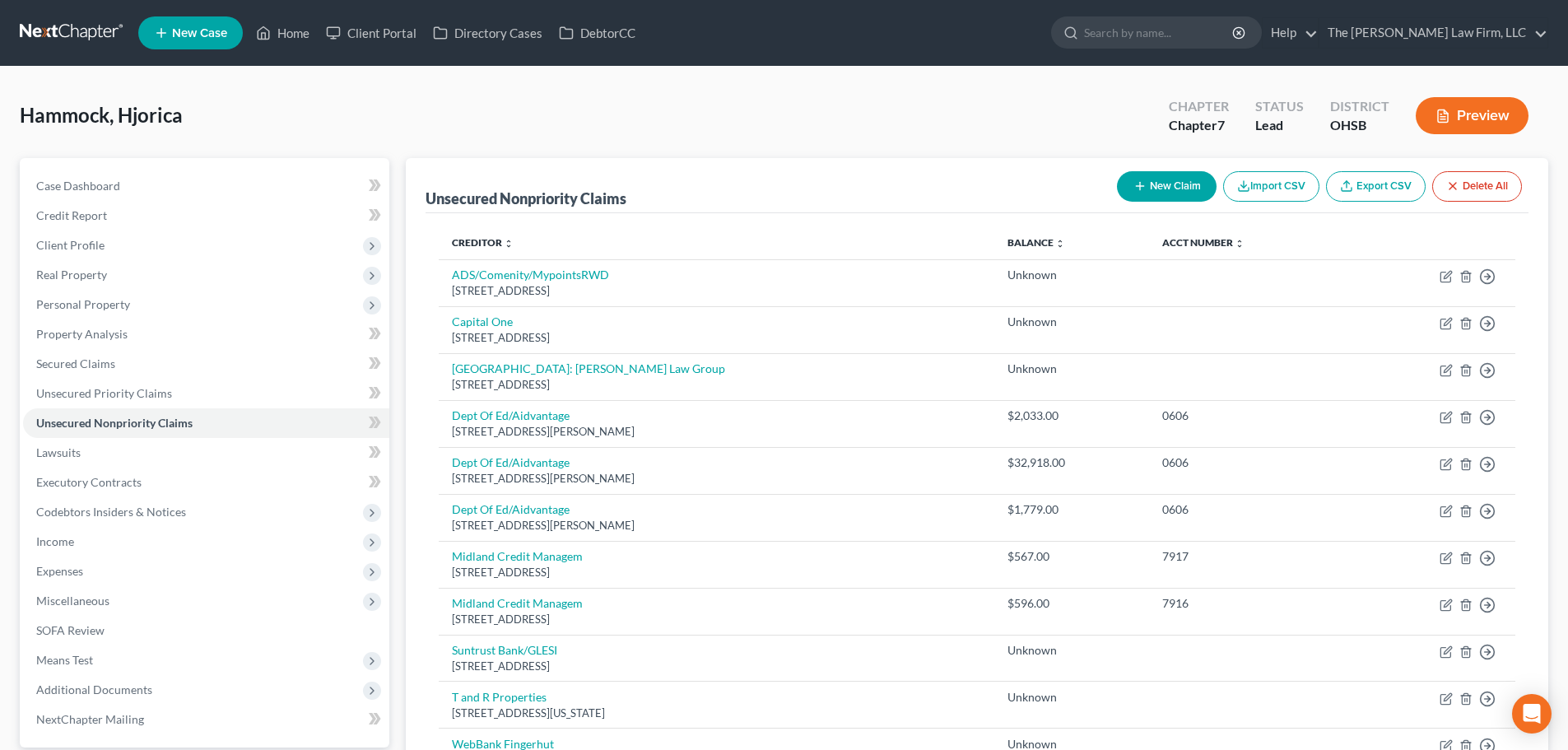
click at [1469, 127] on button "Preview" at bounding box center [1472, 115] width 113 height 37
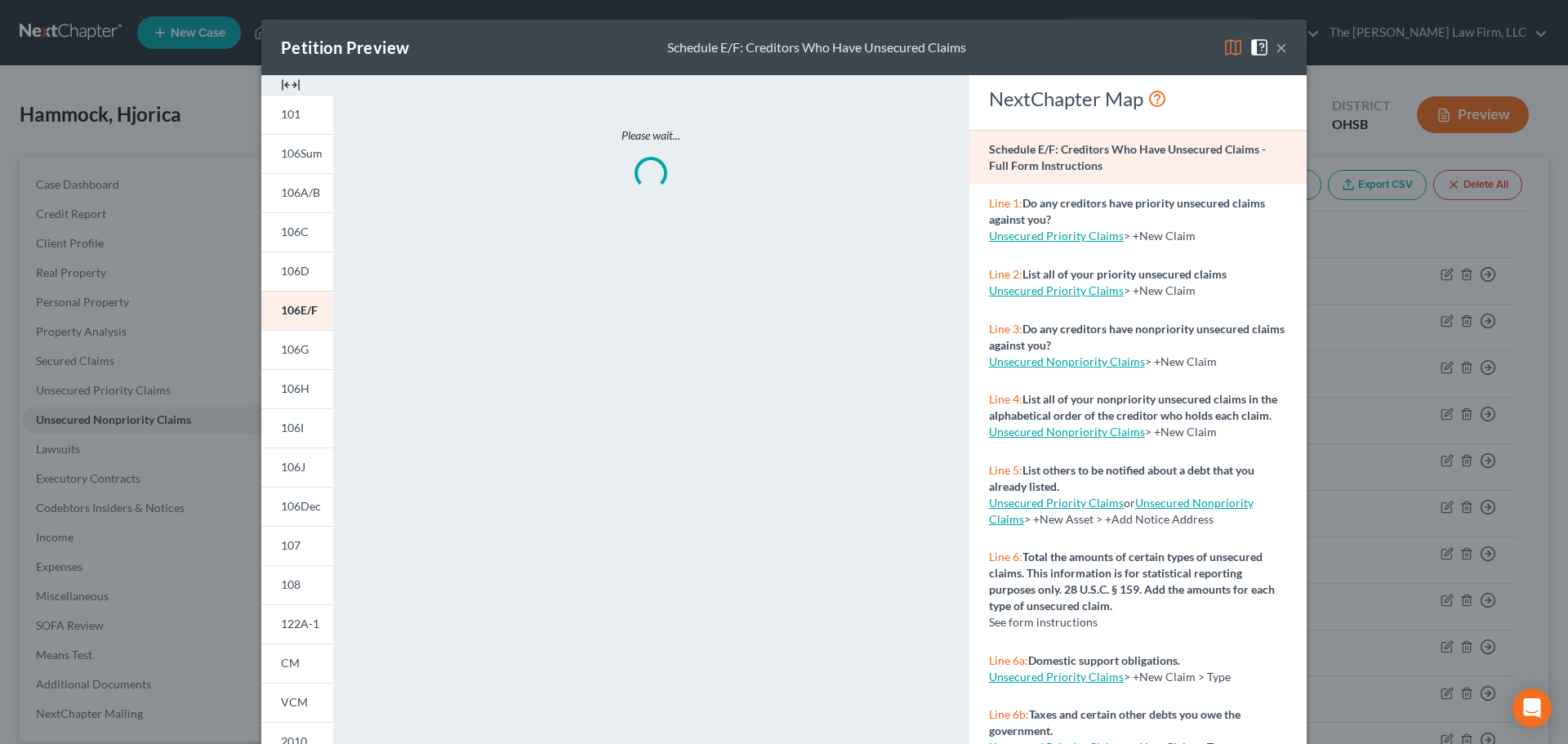
click at [294, 91] on img at bounding box center [291, 85] width 20 height 20
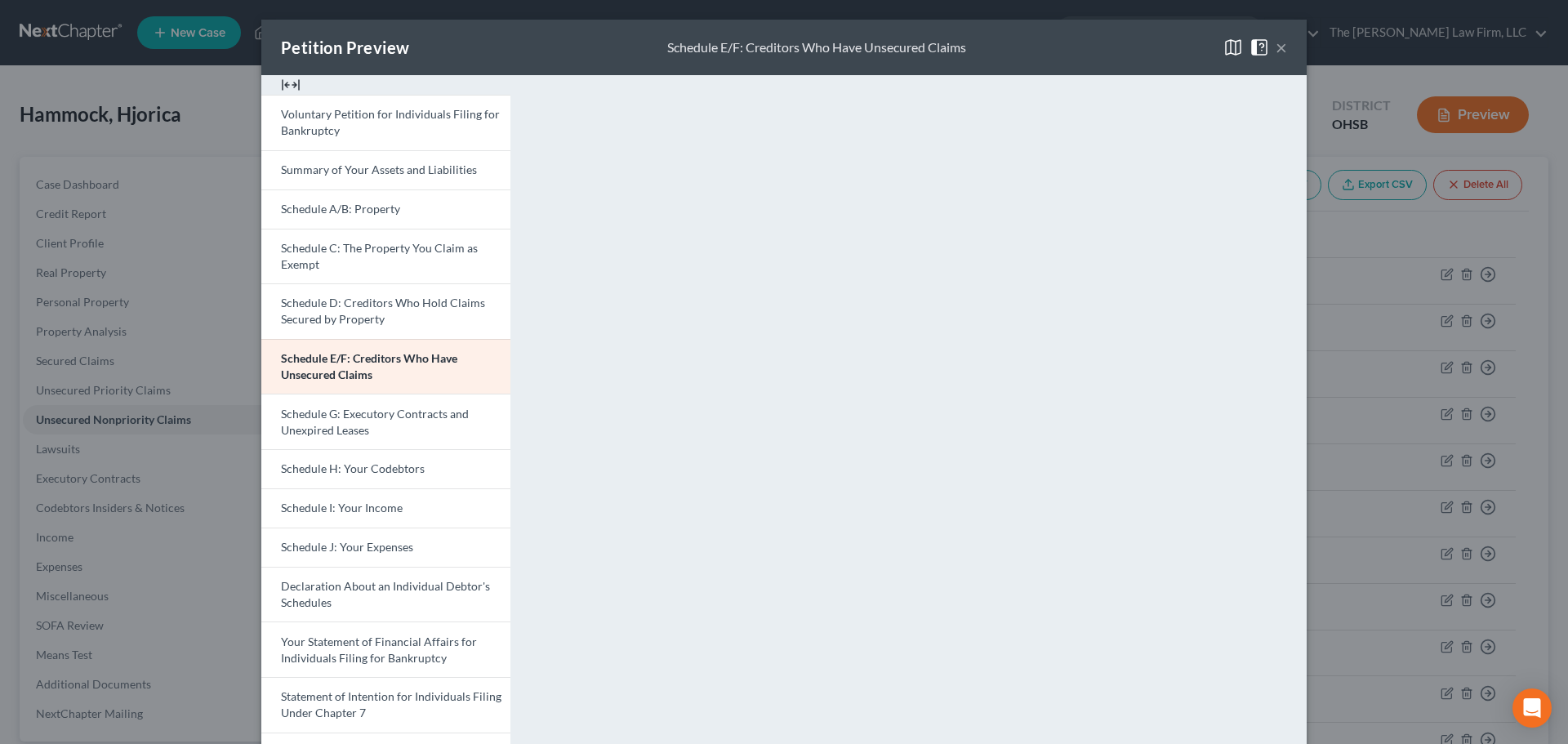
click at [1276, 45] on button "×" at bounding box center [1281, 47] width 12 height 20
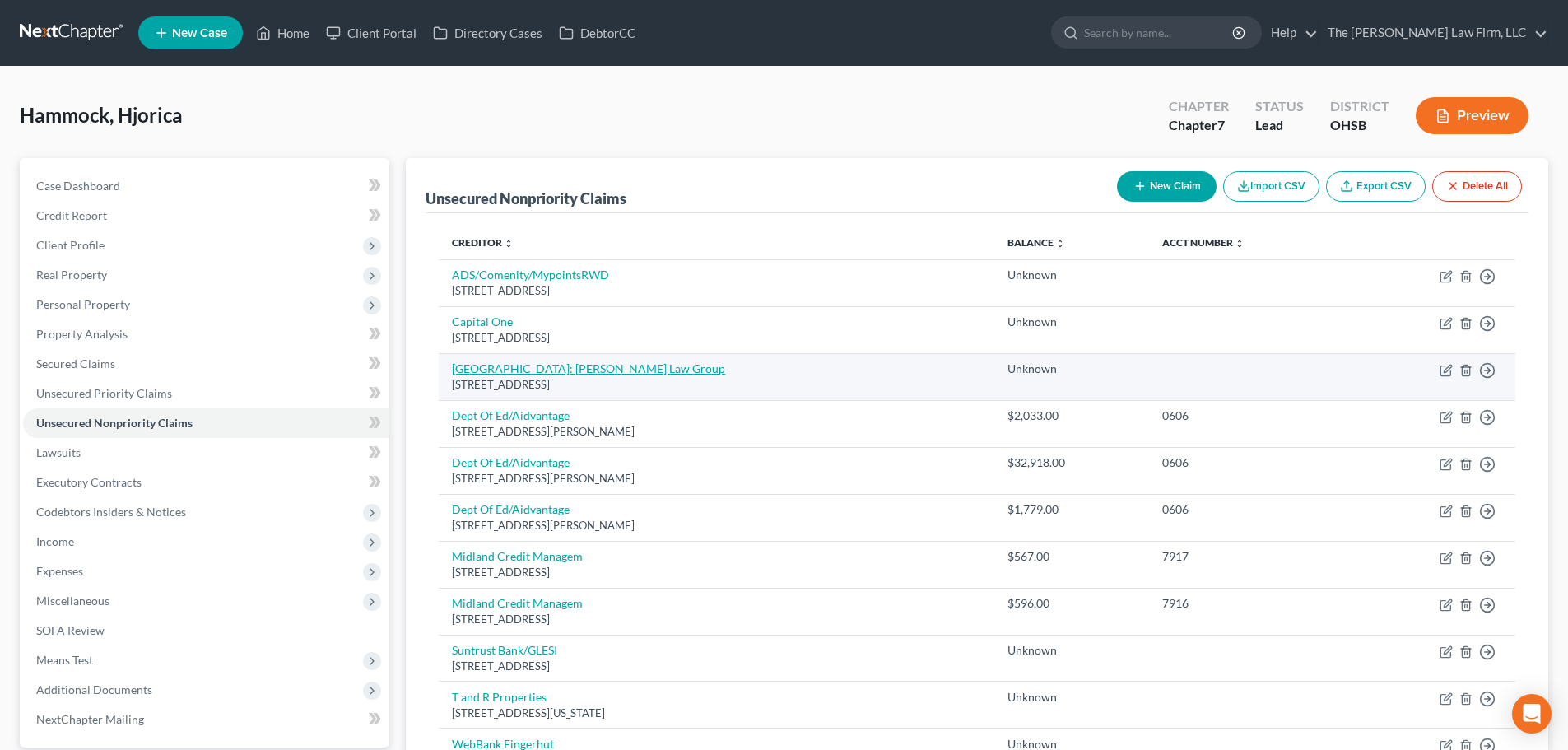
click at [551, 368] on link "Columbus State Community College: Schuerger Law Group" at bounding box center [589, 368] width 274 height 14
select select "36"
select select "4"
select select "0"
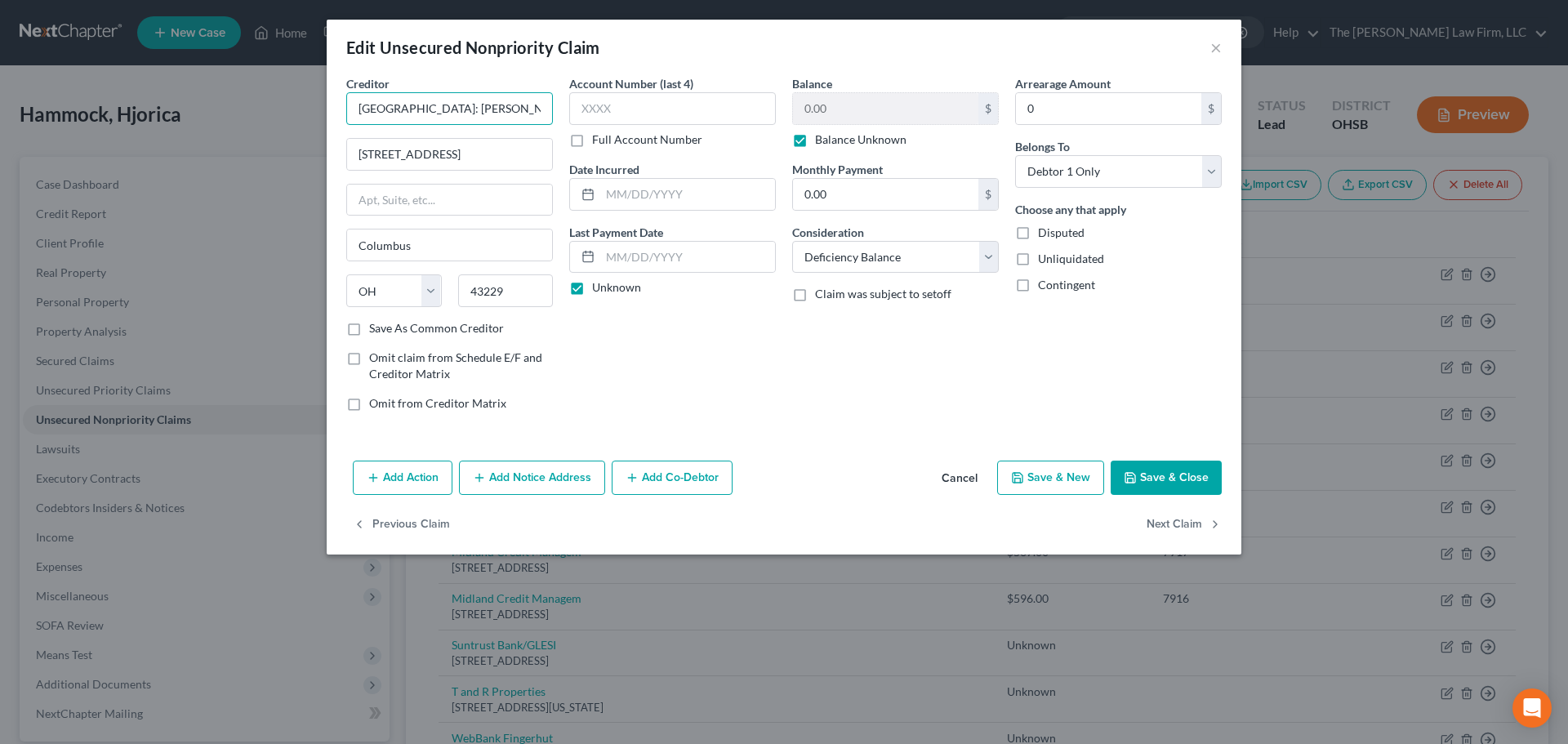
click at [528, 103] on input "Columbus State Community College: Schuerger Law Group" at bounding box center [449, 109] width 207 height 33
click at [505, 158] on input "1001 Kingsmill Pkwy" at bounding box center [449, 154] width 205 height 31
click at [503, 158] on input "1001 Kingsmill Pkwy" at bounding box center [449, 154] width 205 height 31
drag, startPoint x: 539, startPoint y: 108, endPoint x: 312, endPoint y: 100, distance: 227.1
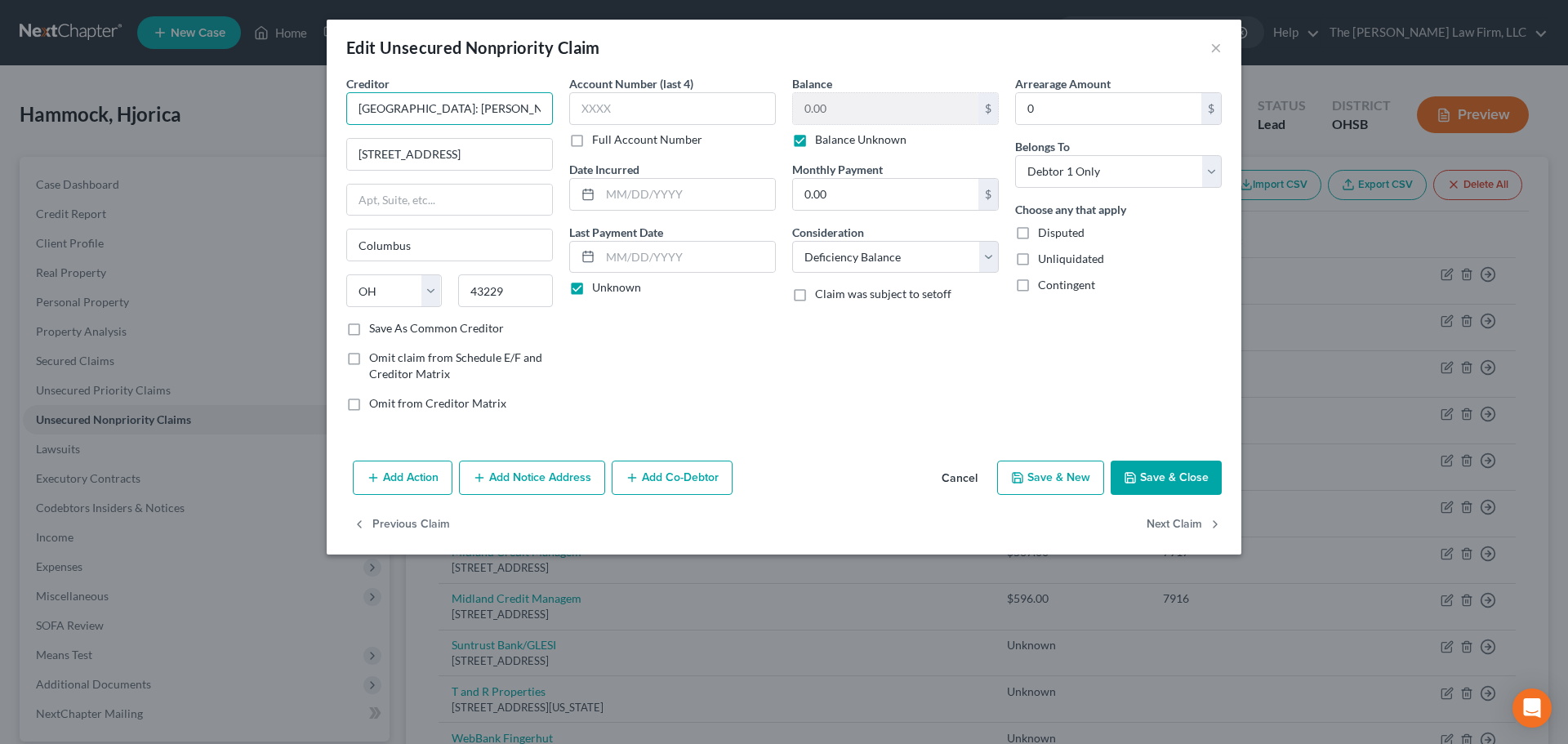
click at [312, 100] on div "Edit Unsecured Nonpriority Claim × Creditor * Columbus State Community College:…" at bounding box center [784, 372] width 1568 height 744
click at [364, 107] on input ": Schuerger Law Group" at bounding box center [449, 109] width 207 height 33
type input "Schuerger Law Group"
click at [483, 76] on div "Creditor * Schuerger Law Group" at bounding box center [449, 100] width 207 height 50
click at [1148, 481] on button "Save & Close" at bounding box center [1166, 478] width 111 height 35
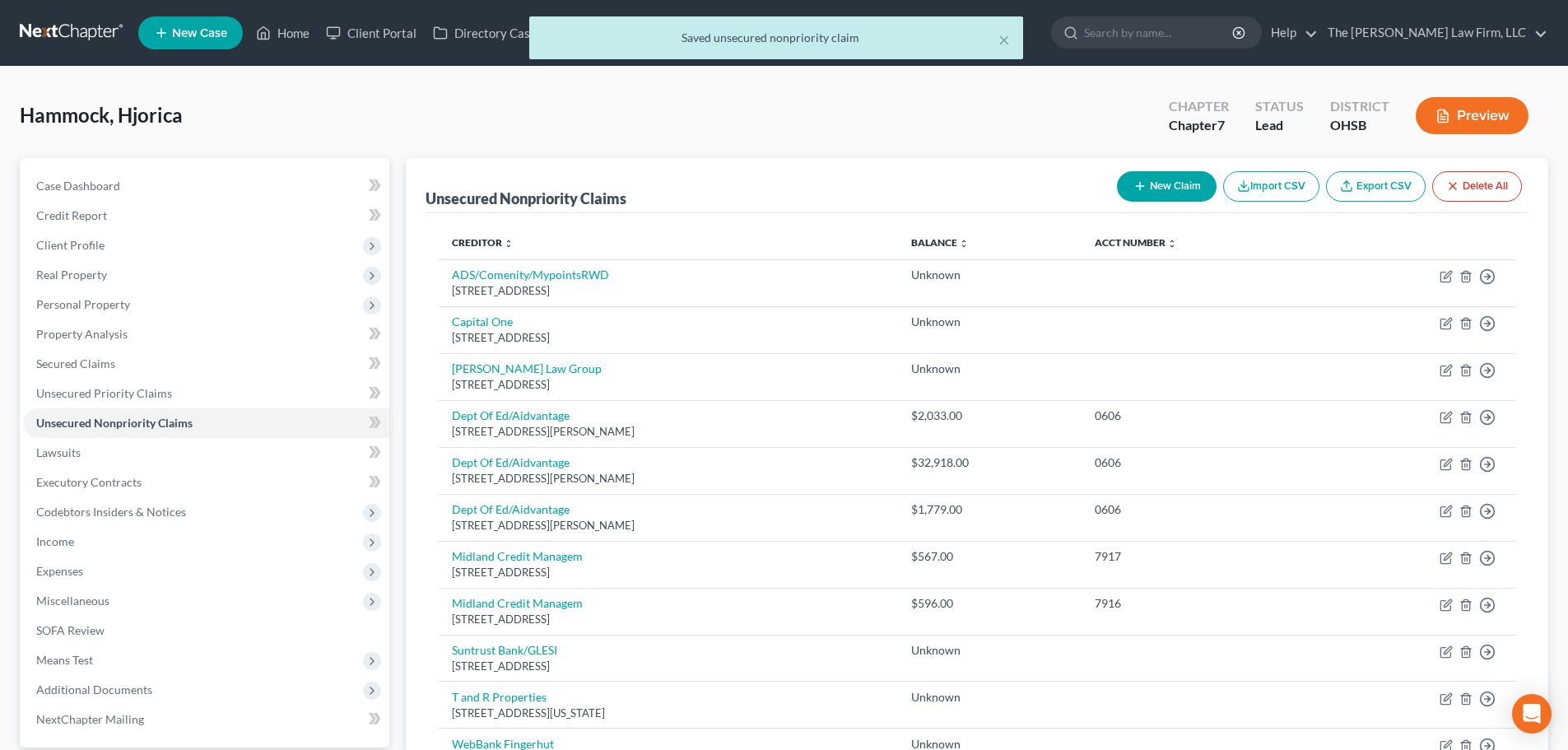
click at [1152, 203] on div "New Claim Import CSV Export CSV Delete All" at bounding box center [1319, 187] width 418 height 44
click at [1152, 193] on button "New Claim" at bounding box center [1166, 186] width 100 height 30
select select "0"
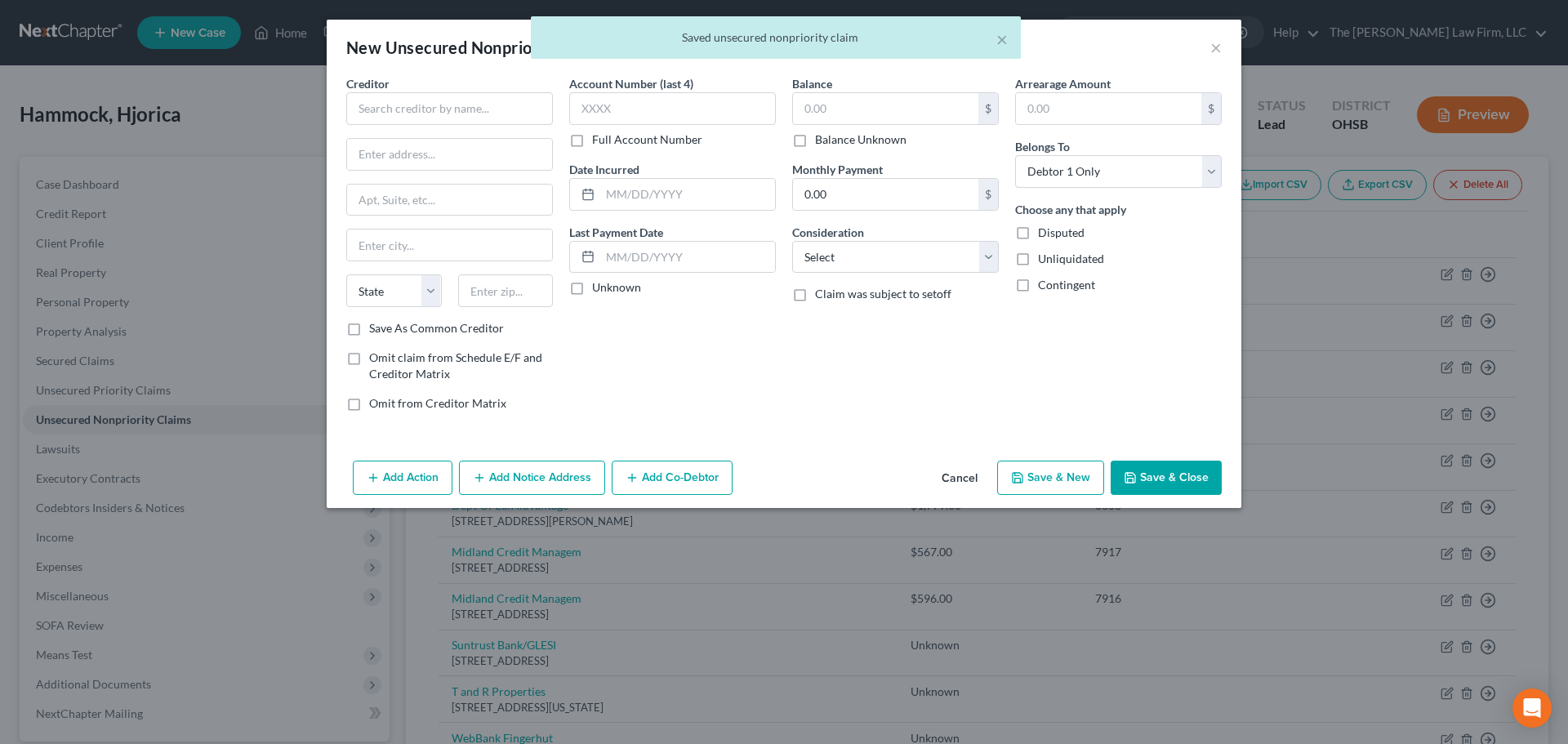
click at [486, 128] on div "Creditor * State AL AK AR AZ CA CO CT DE DC FL GA GU HI ID IL IN IA KS KY LA ME…" at bounding box center [449, 198] width 207 height 245
click at [486, 121] on input "text" at bounding box center [449, 109] width 207 height 33
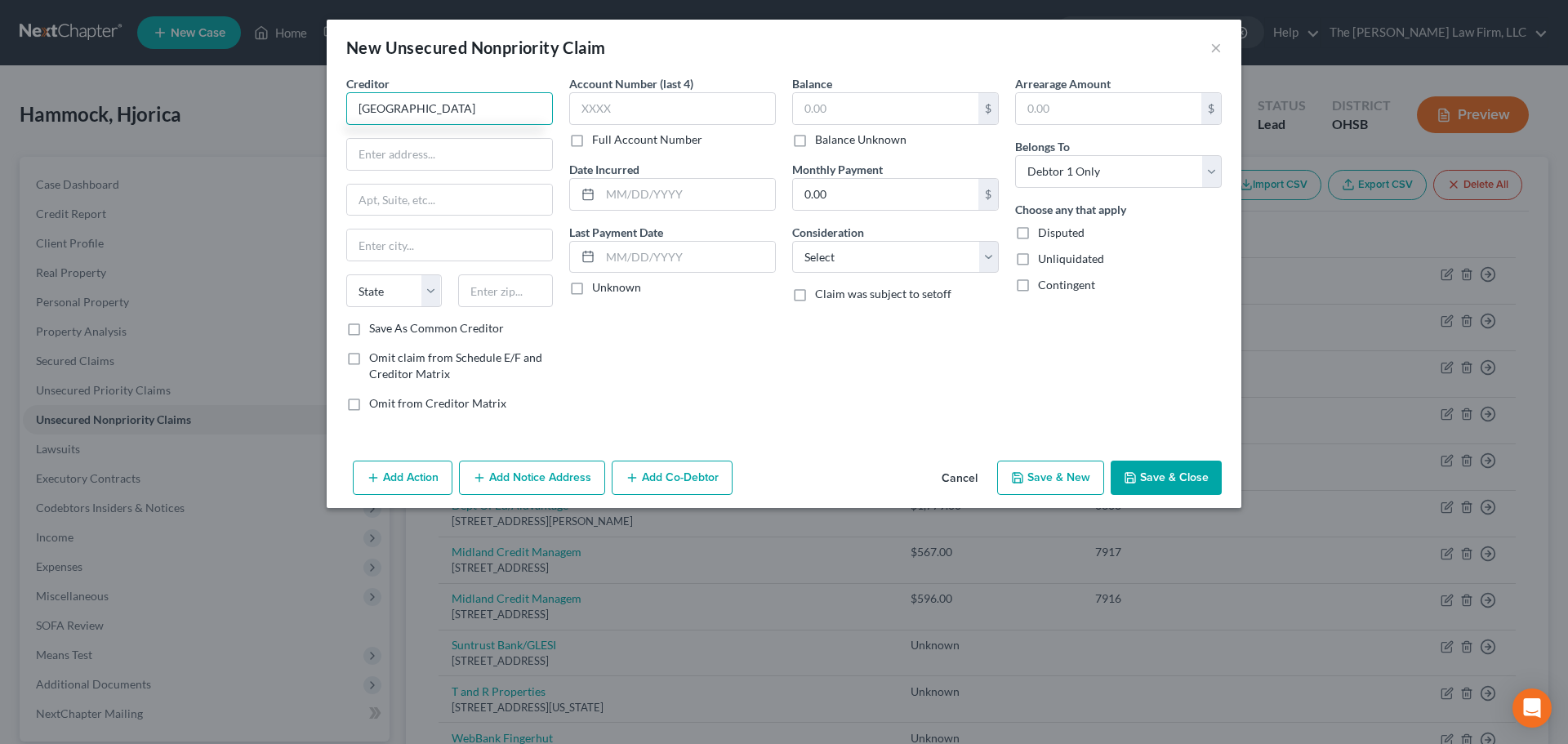
click at [483, 117] on input "Columbus State Community College" at bounding box center [449, 109] width 207 height 33
click at [483, 115] on input "Columbus State Community College" at bounding box center [449, 109] width 207 height 33
type input "Columbus State Community College"
click at [462, 151] on input "text" at bounding box center [449, 154] width 205 height 31
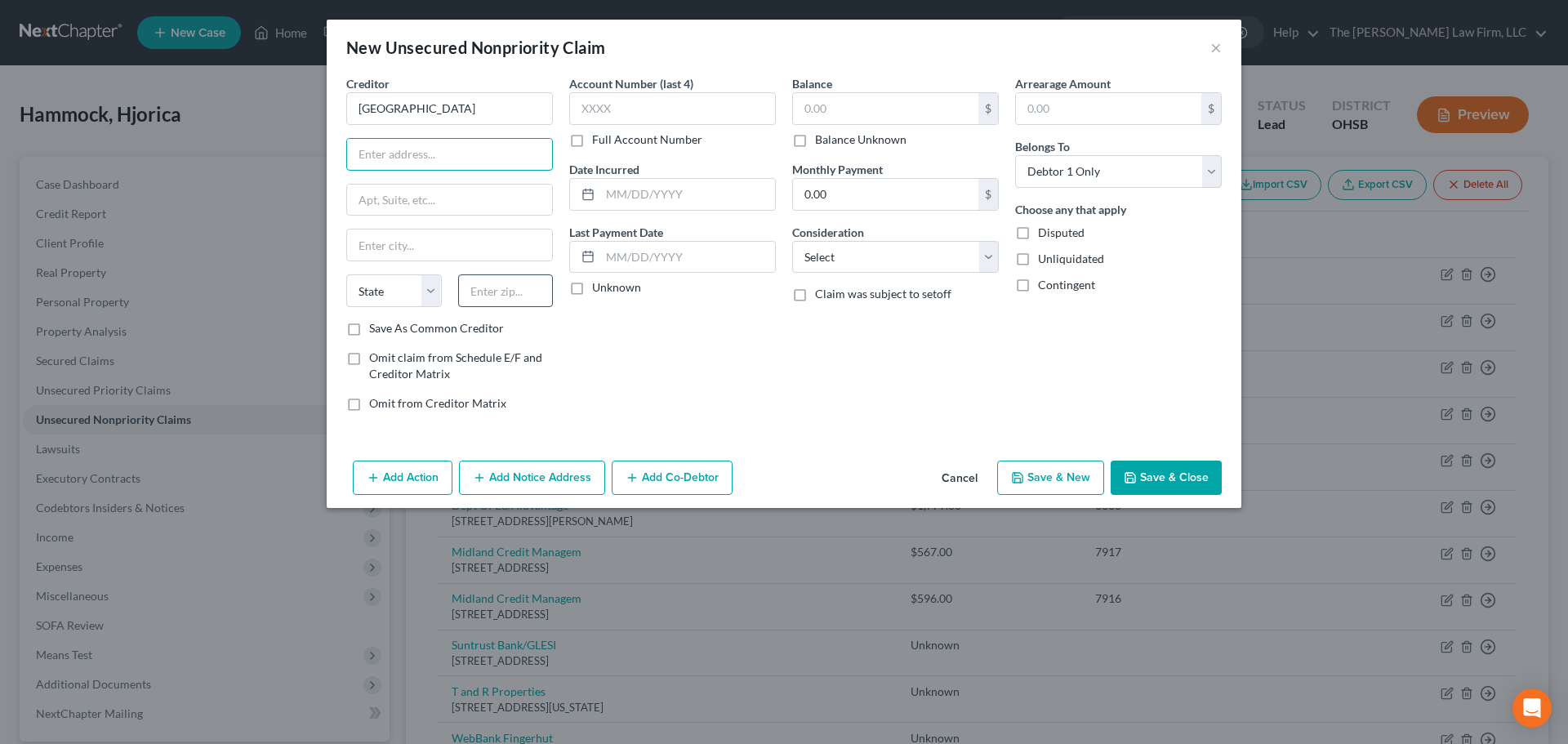
paste input "550 East Spring St."
type input "550 East Spring St."
click at [519, 291] on input "text" at bounding box center [506, 291] width 95 height 33
type input "43215"
type input "Columbus"
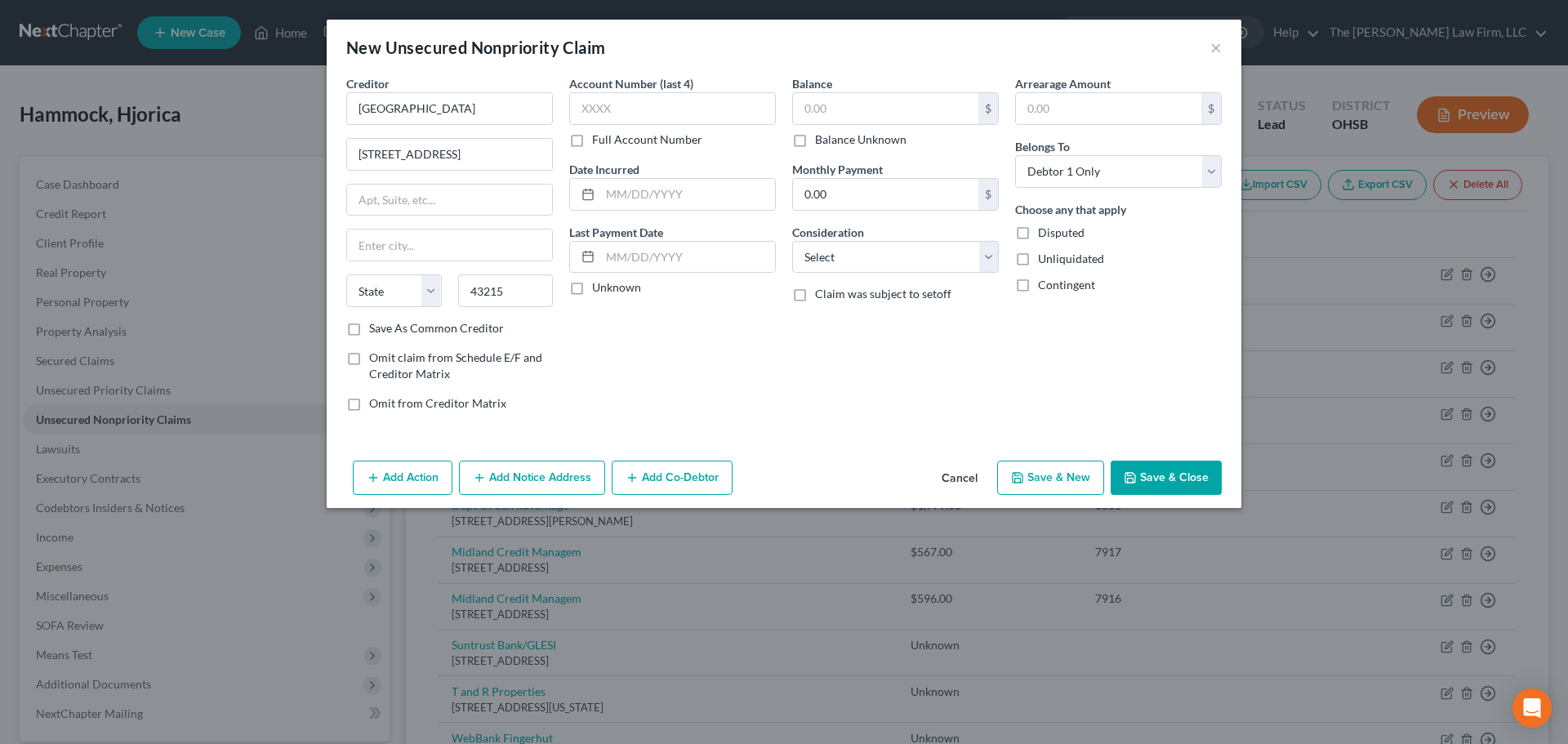
select select "36"
click at [597, 339] on div "Account Number (last 4) Full Account Number Date Incurred Last Payment Date Unk…" at bounding box center [673, 250] width 223 height 350
click at [617, 289] on label "Unknown" at bounding box center [616, 288] width 49 height 16
click at [609, 289] on input "Unknown" at bounding box center [604, 285] width 11 height 11
checkbox input "true"
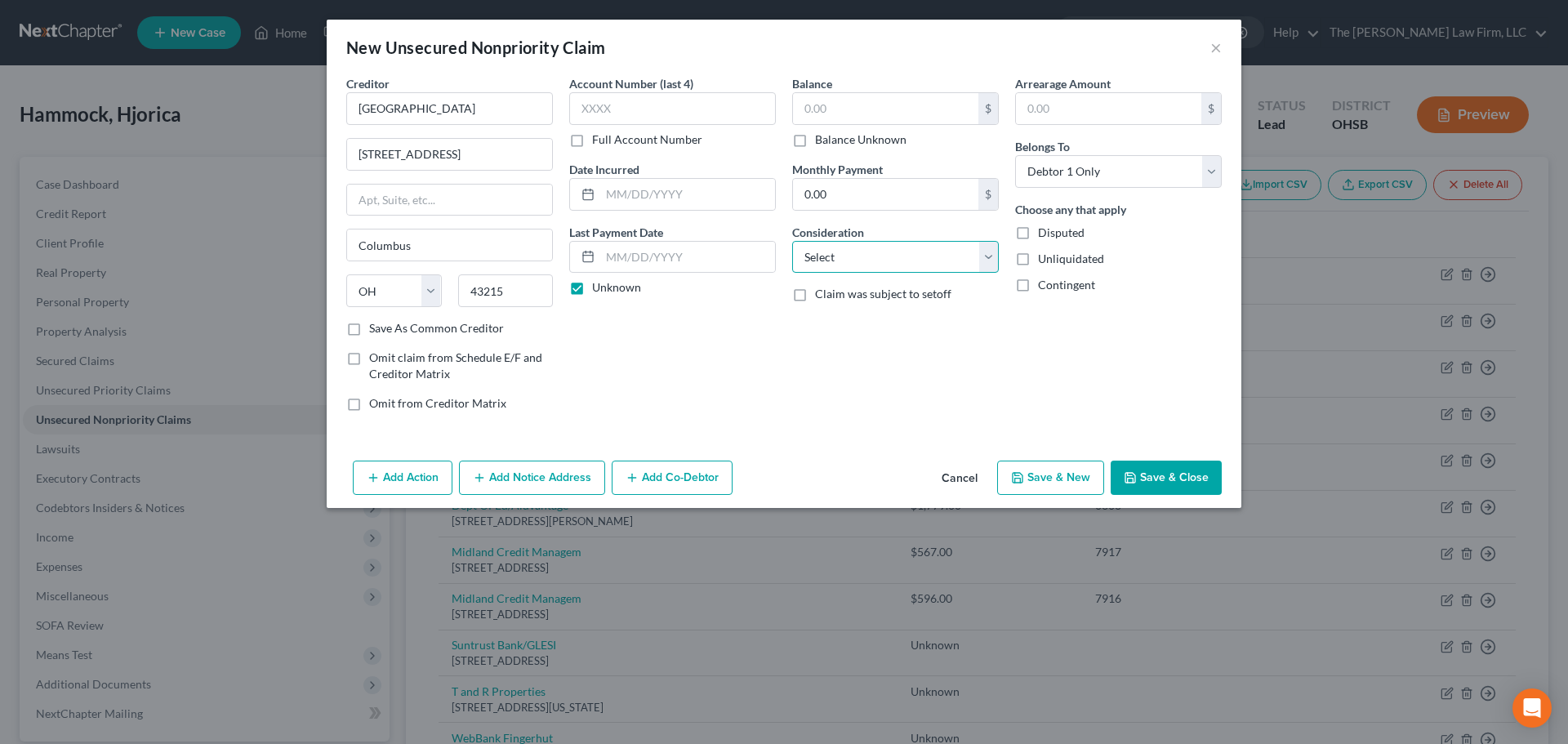
click at [847, 258] on select "Select Cable / Satellite Services Collection Agency Credit Card Debt Debt Couns…" at bounding box center [895, 257] width 207 height 33
select select "4"
click at [792, 241] on select "Select Cable / Satellite Services Collection Agency Credit Card Debt Debt Couns…" at bounding box center [895, 257] width 207 height 33
click at [846, 137] on label "Balance Unknown" at bounding box center [860, 140] width 92 height 16
click at [832, 137] on input "Balance Unknown" at bounding box center [827, 137] width 11 height 11
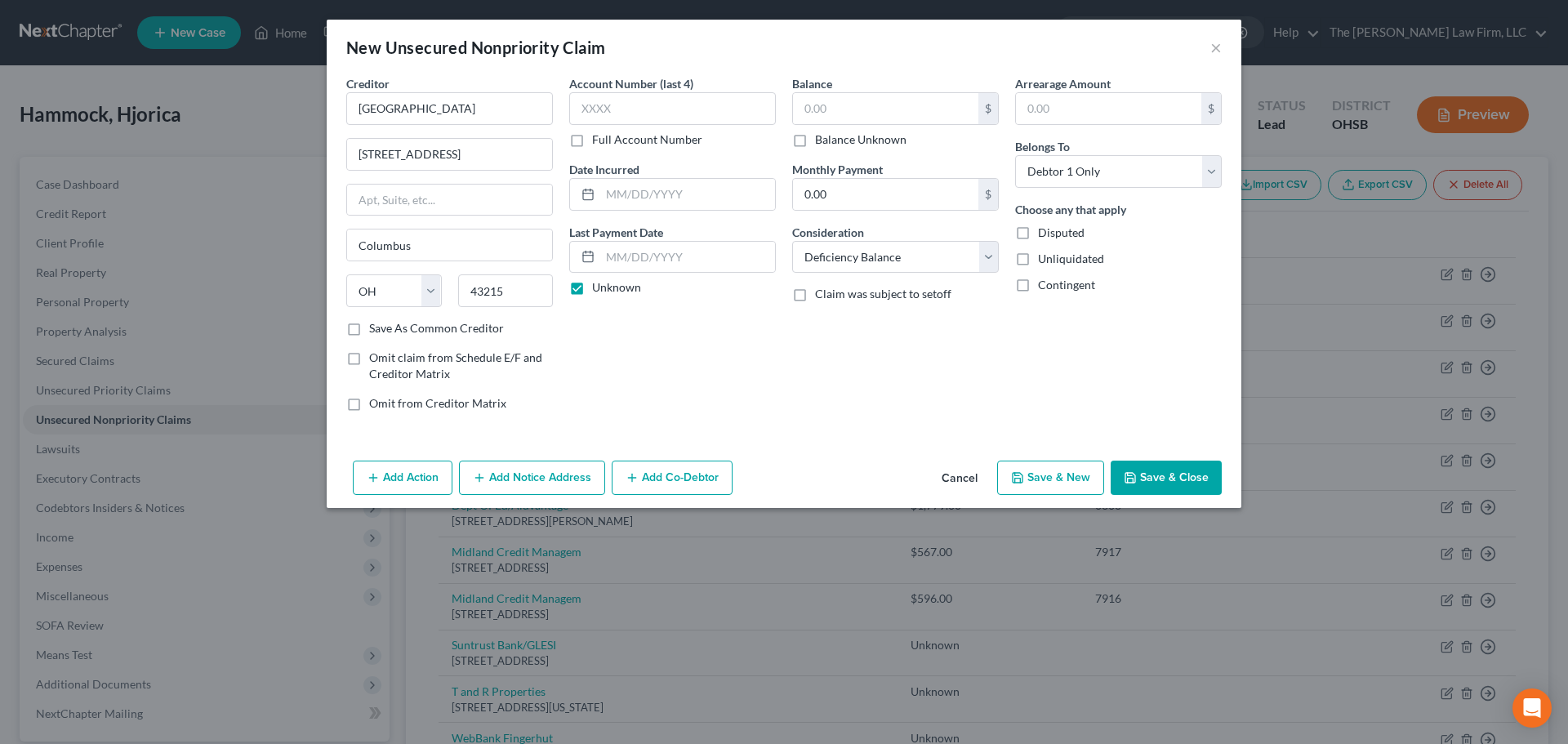
checkbox input "true"
type input "0.00"
click at [1156, 481] on button "Save & Close" at bounding box center [1166, 478] width 111 height 35
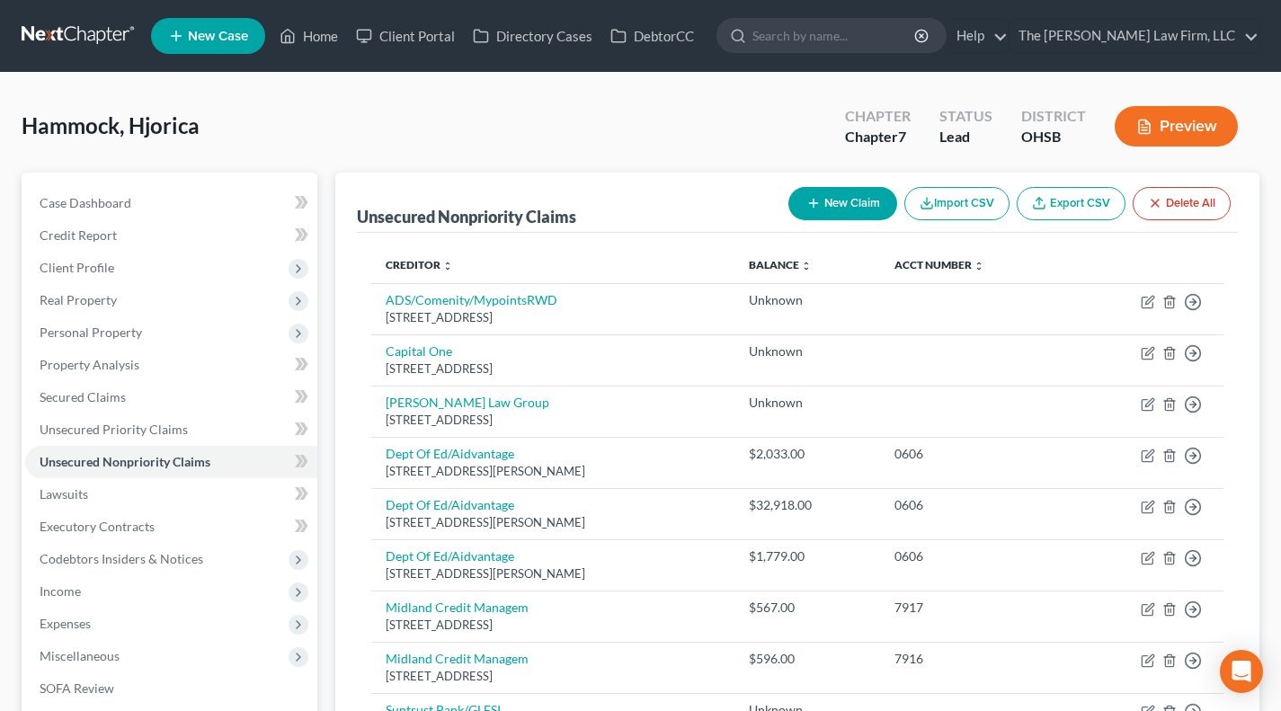
click at [50, 257] on span "Client Profile" at bounding box center [171, 268] width 292 height 32
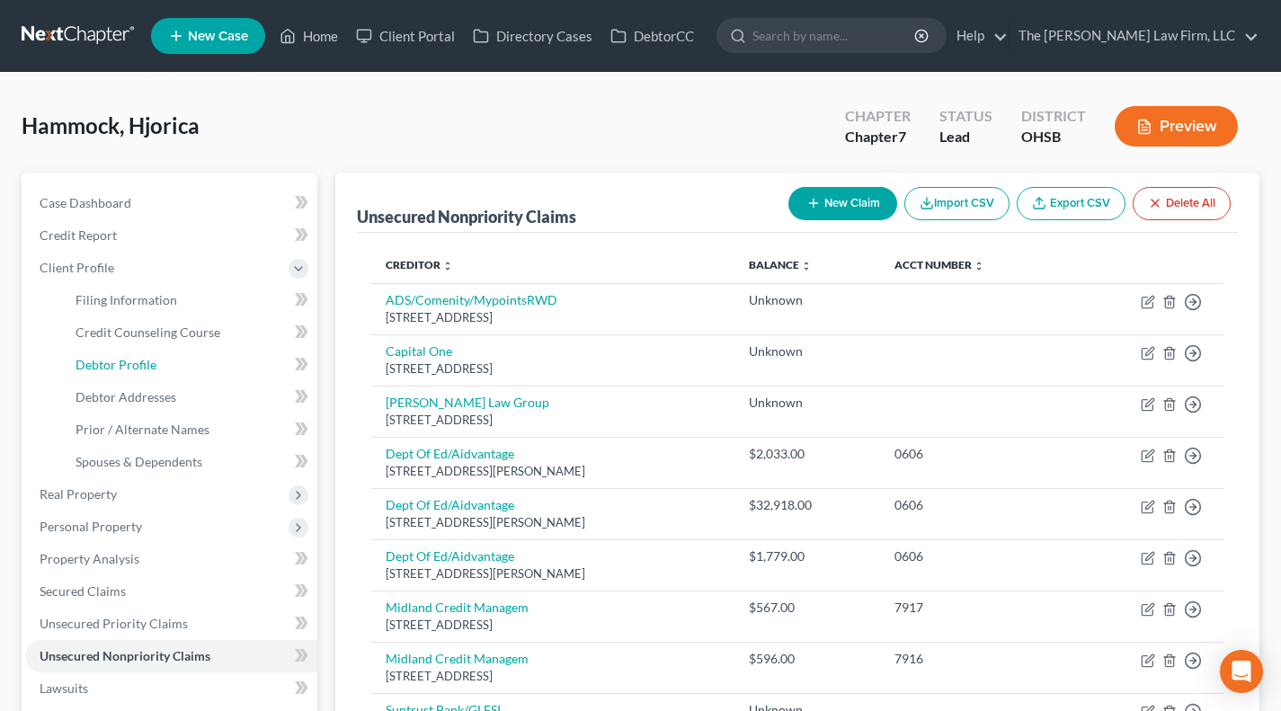
click at [91, 352] on link "Debtor Profile" at bounding box center [189, 365] width 256 height 32
select select "0"
select select "2"
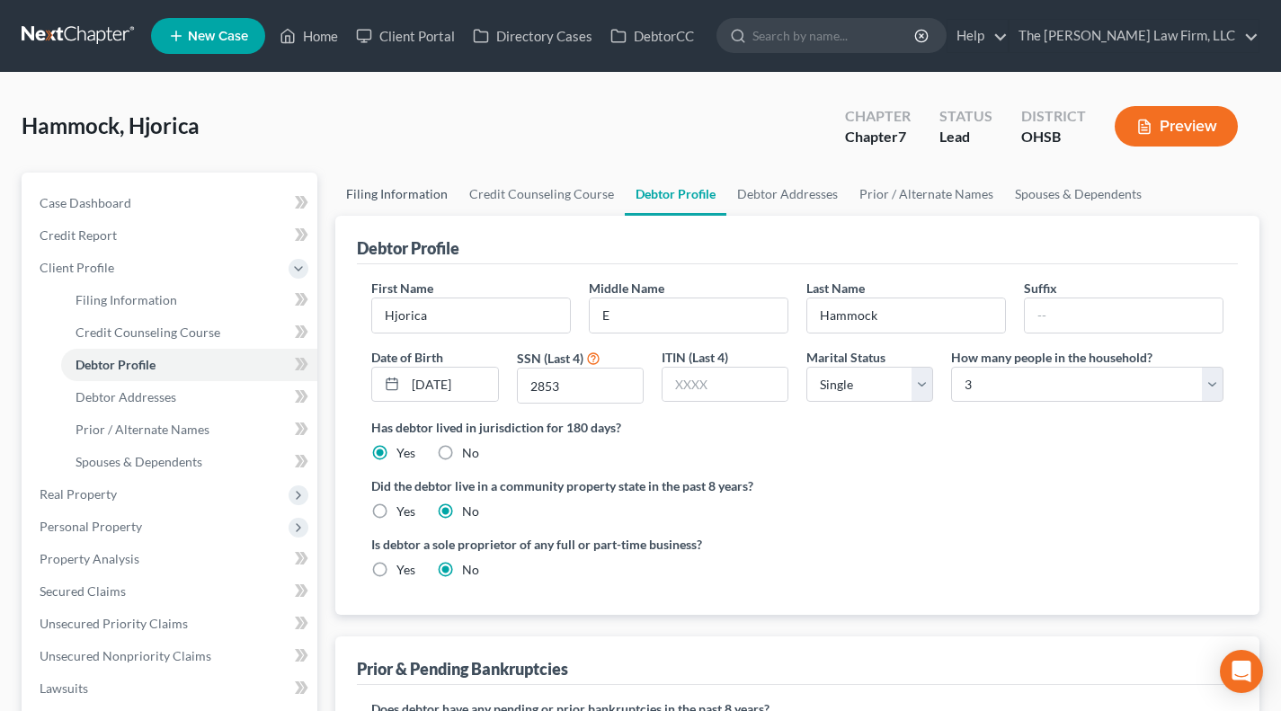
click at [388, 198] on link "Filing Information" at bounding box center [396, 194] width 123 height 43
select select "1"
select select "0"
select select "62"
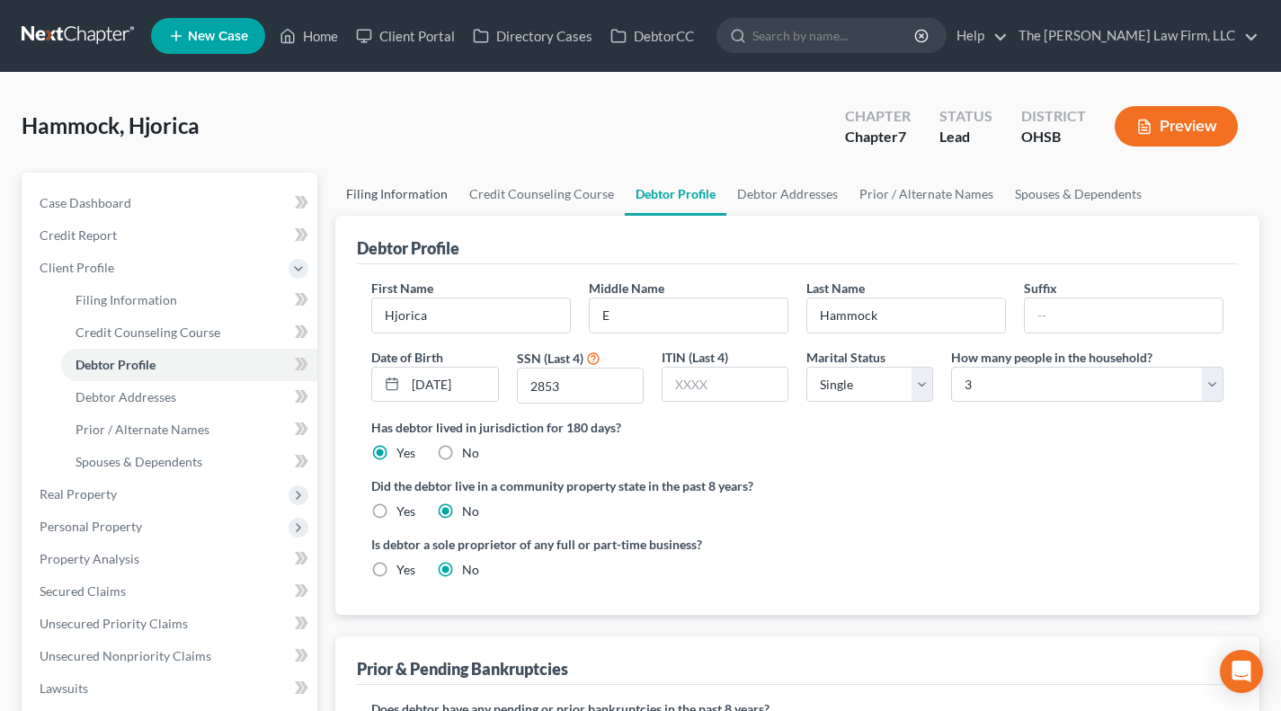
select select "2"
select select "36"
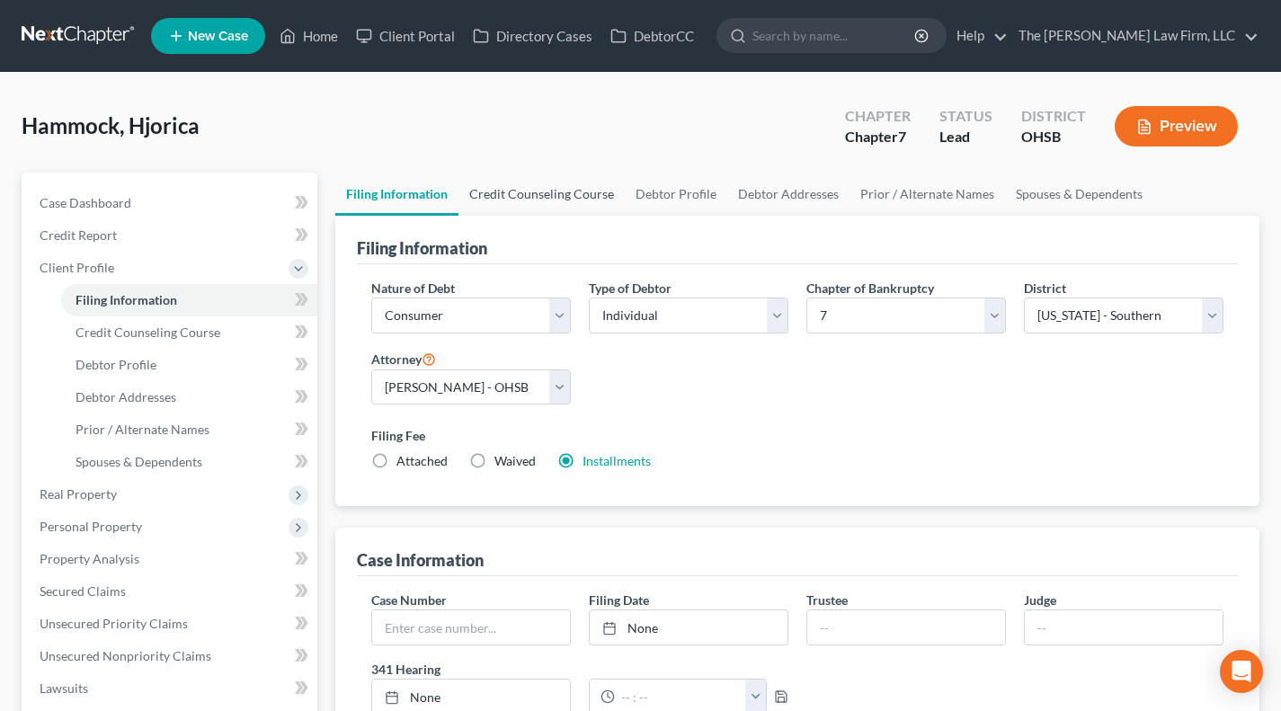
click at [586, 191] on link "Credit Counseling Course" at bounding box center [542, 194] width 166 height 43
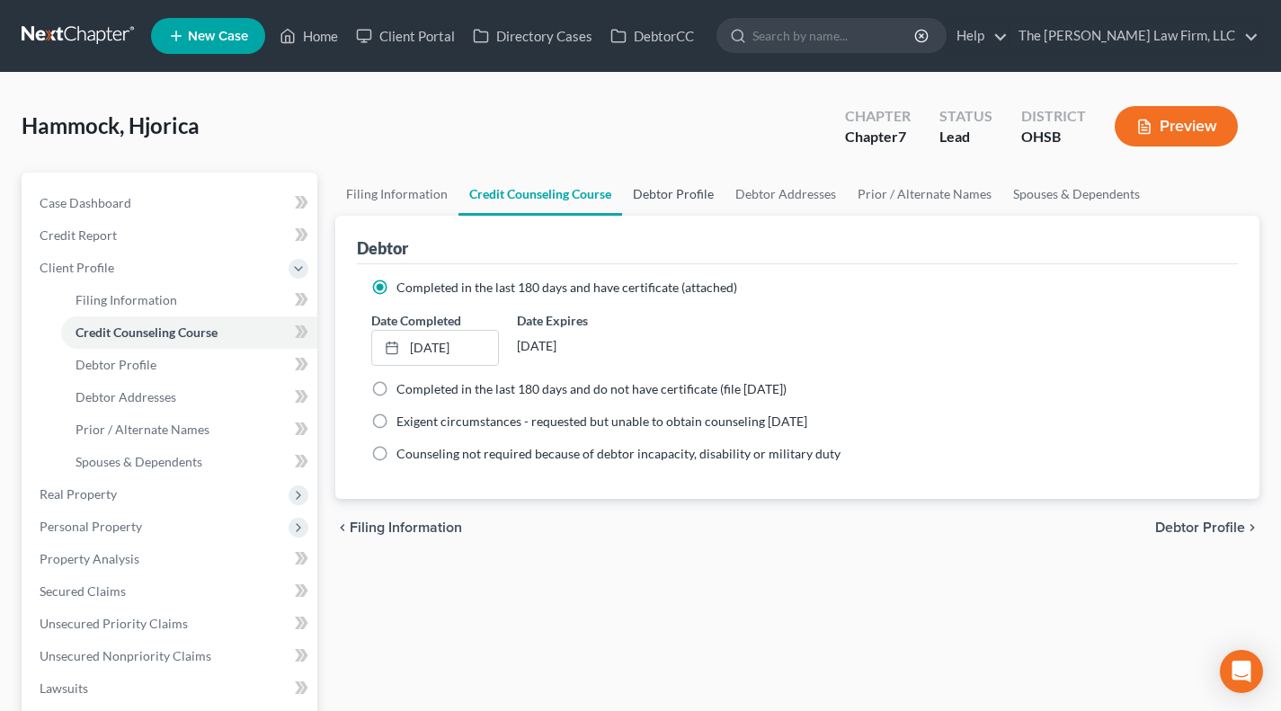
click at [660, 200] on link "Debtor Profile" at bounding box center [673, 194] width 103 height 43
select select "0"
select select "2"
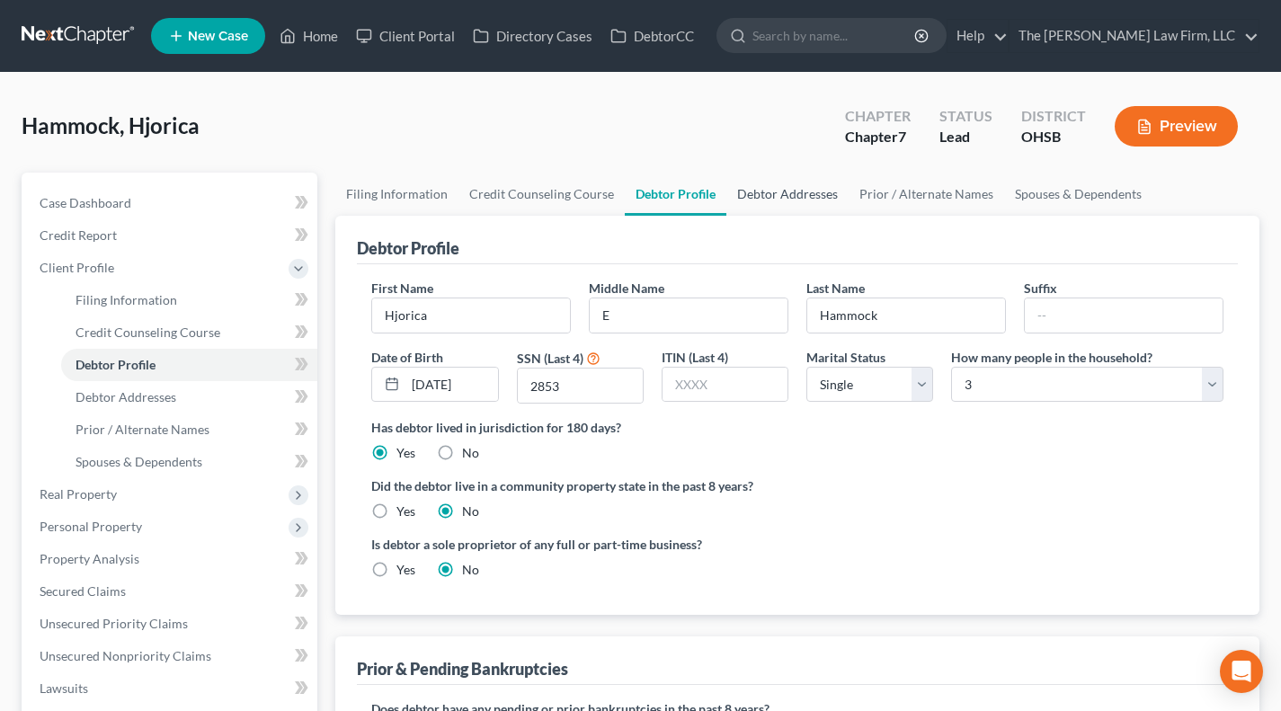
click at [796, 197] on link "Debtor Addresses" at bounding box center [788, 194] width 122 height 43
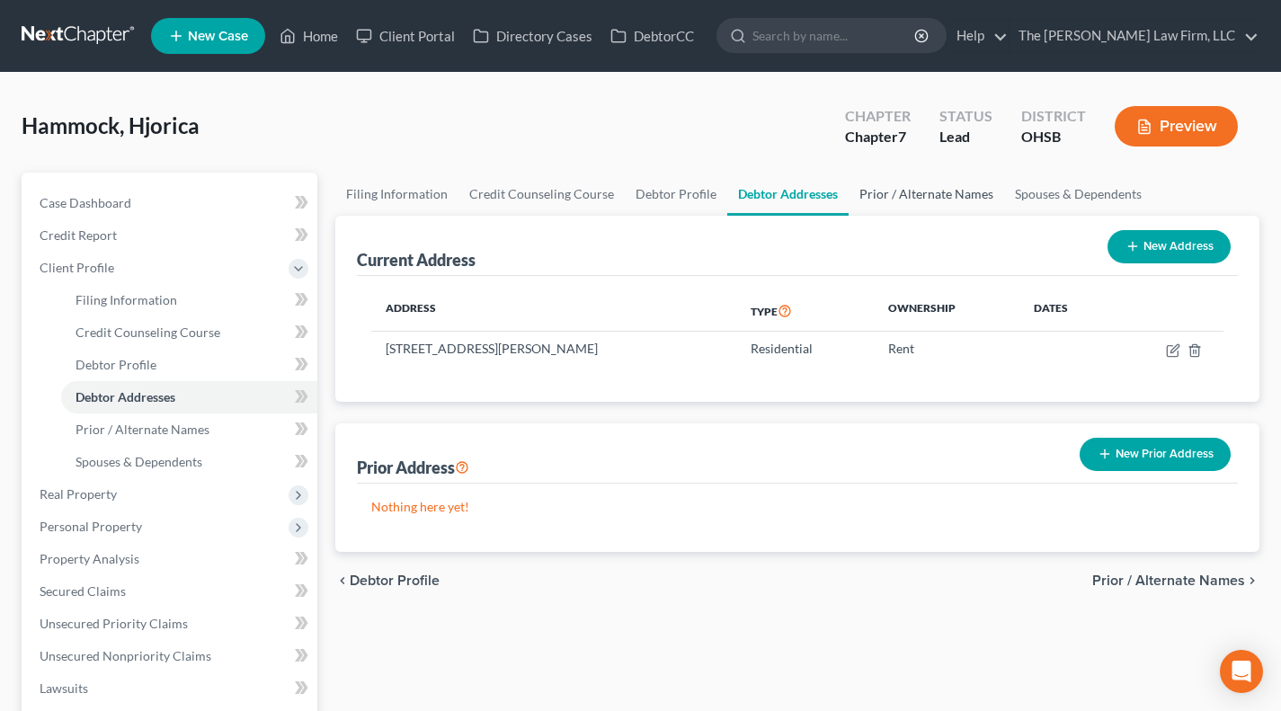
click at [882, 195] on link "Prior / Alternate Names" at bounding box center [927, 194] width 156 height 43
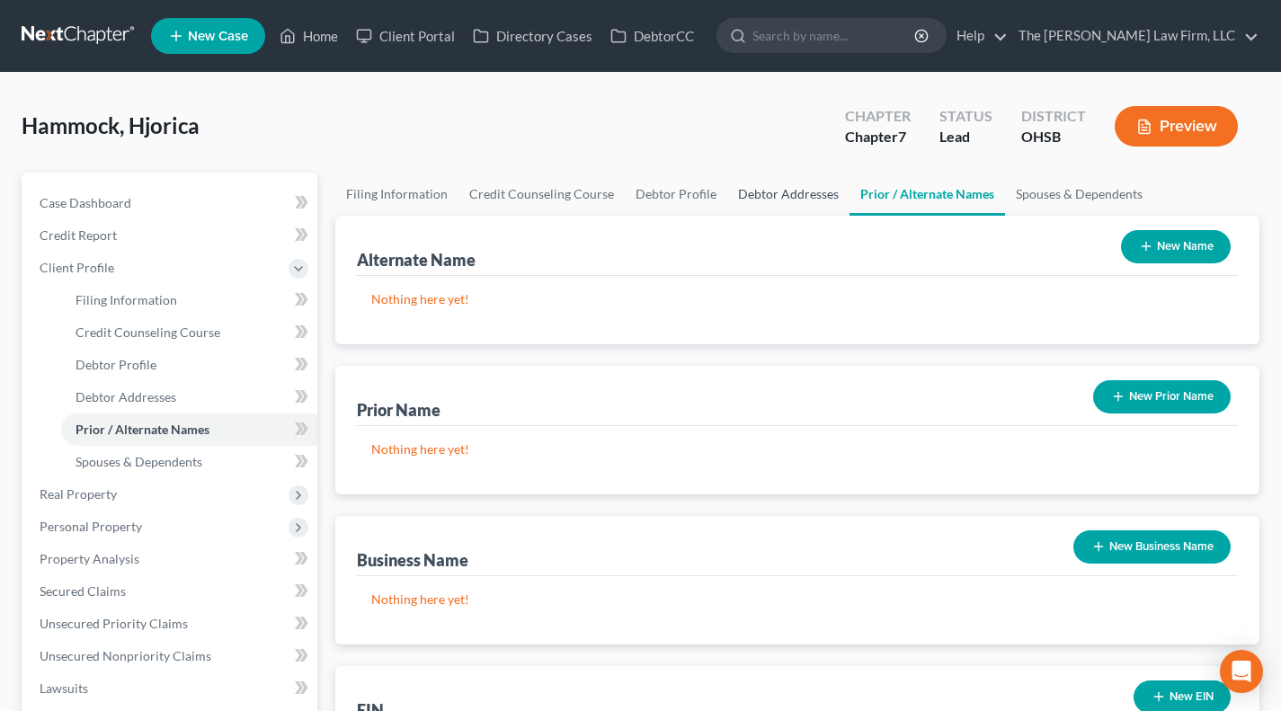
click at [773, 200] on link "Debtor Addresses" at bounding box center [789, 194] width 122 height 43
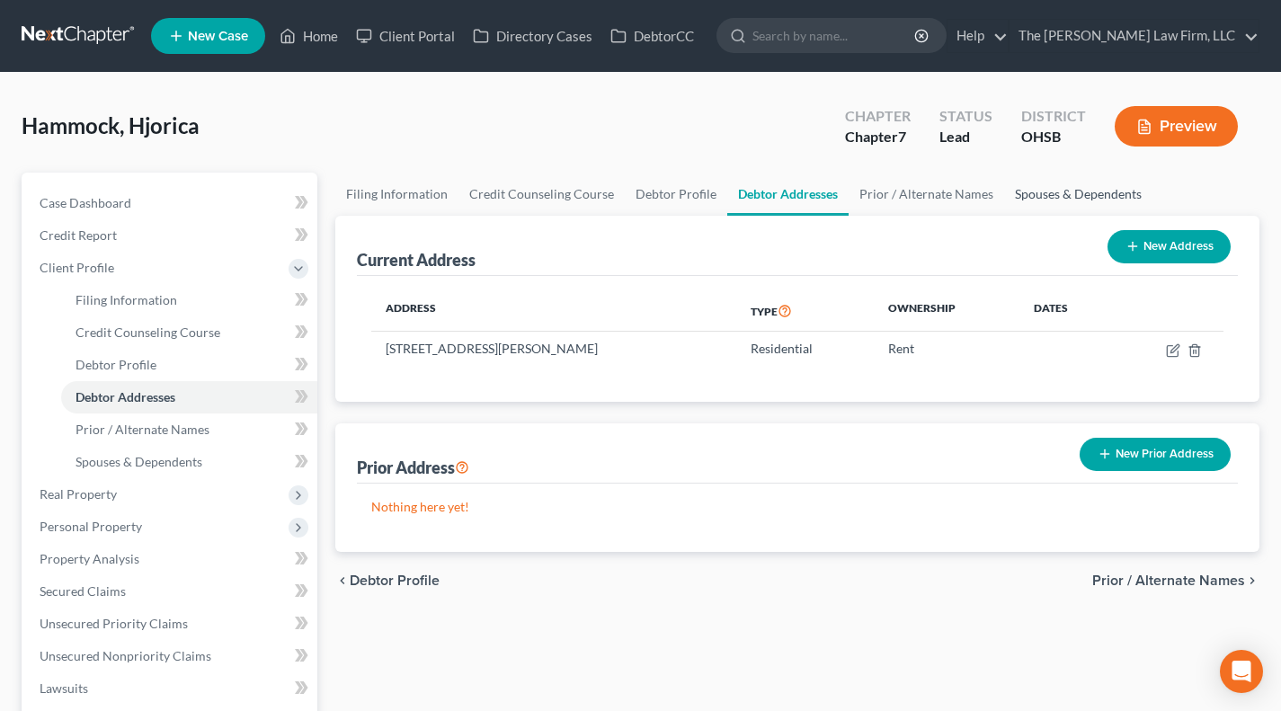
click at [1037, 200] on link "Spouses & Dependents" at bounding box center [1079, 194] width 148 height 43
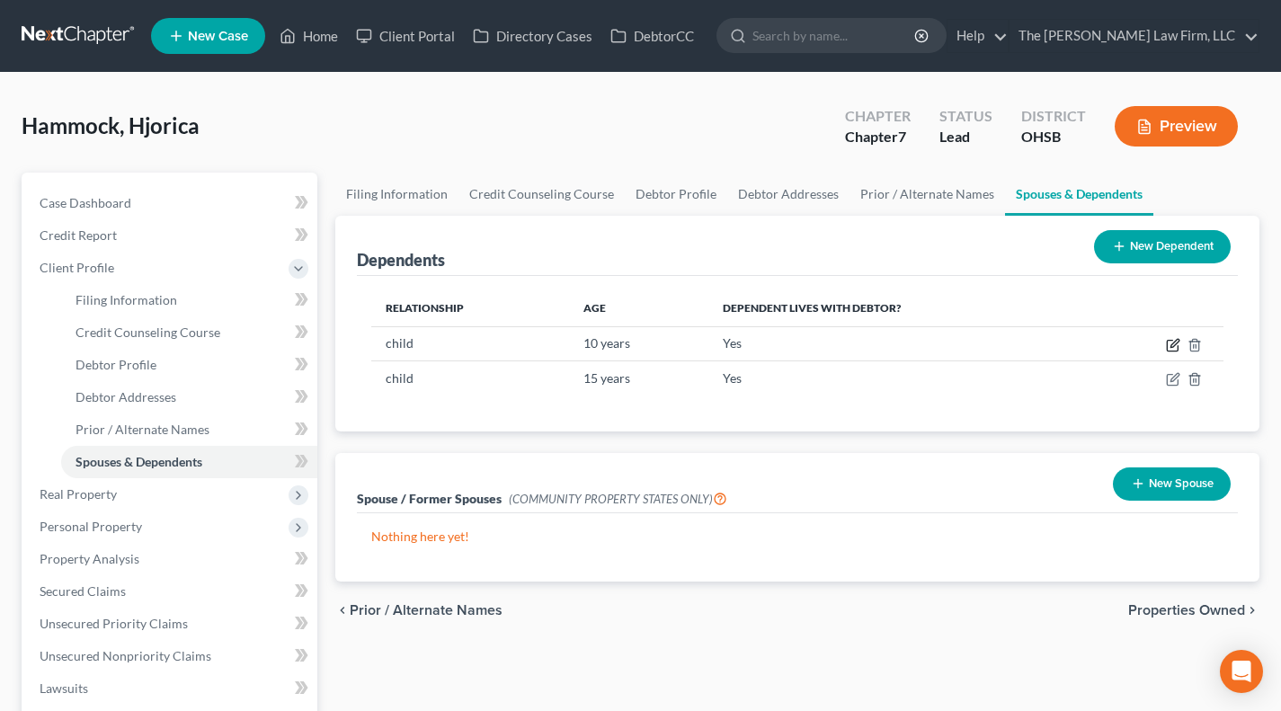
click at [1170, 347] on icon "button" at bounding box center [1173, 345] width 14 height 14
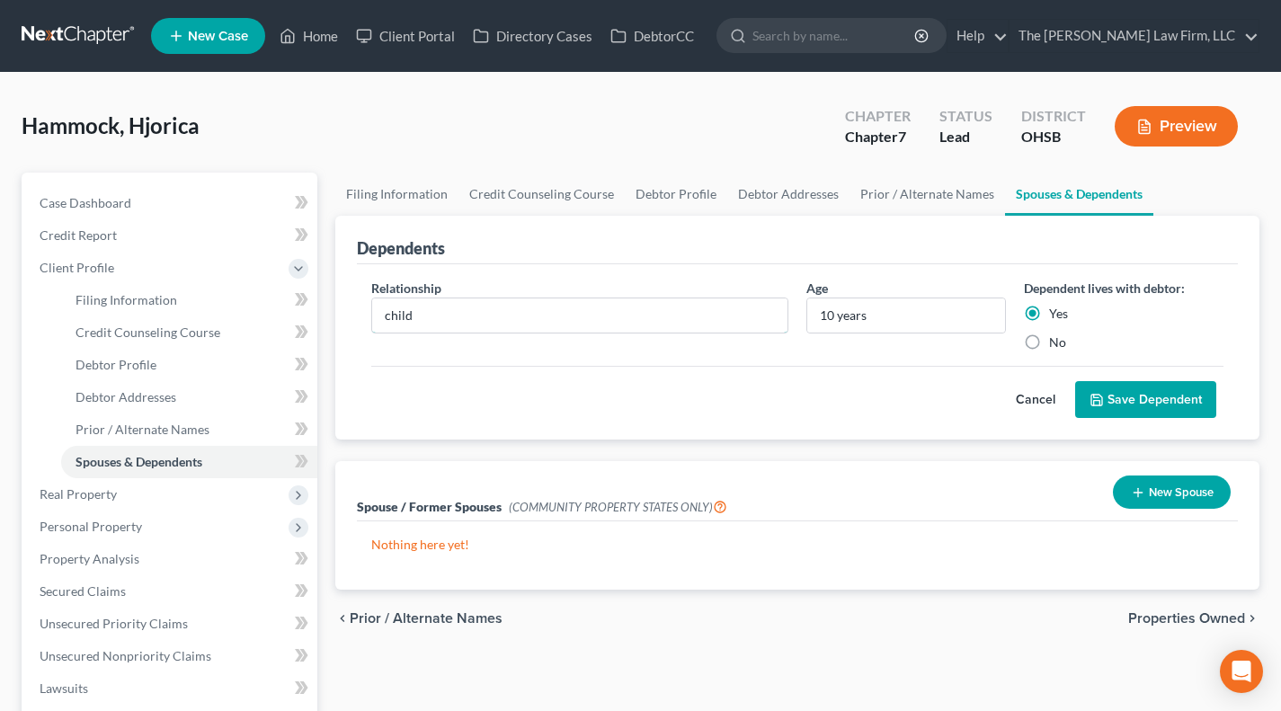
drag, startPoint x: 426, startPoint y: 317, endPoint x: 454, endPoint y: 333, distance: 31.8
click at [426, 317] on input "child" at bounding box center [579, 316] width 415 height 34
type input "Child"
click at [1170, 396] on button "Save Dependent" at bounding box center [1146, 400] width 141 height 38
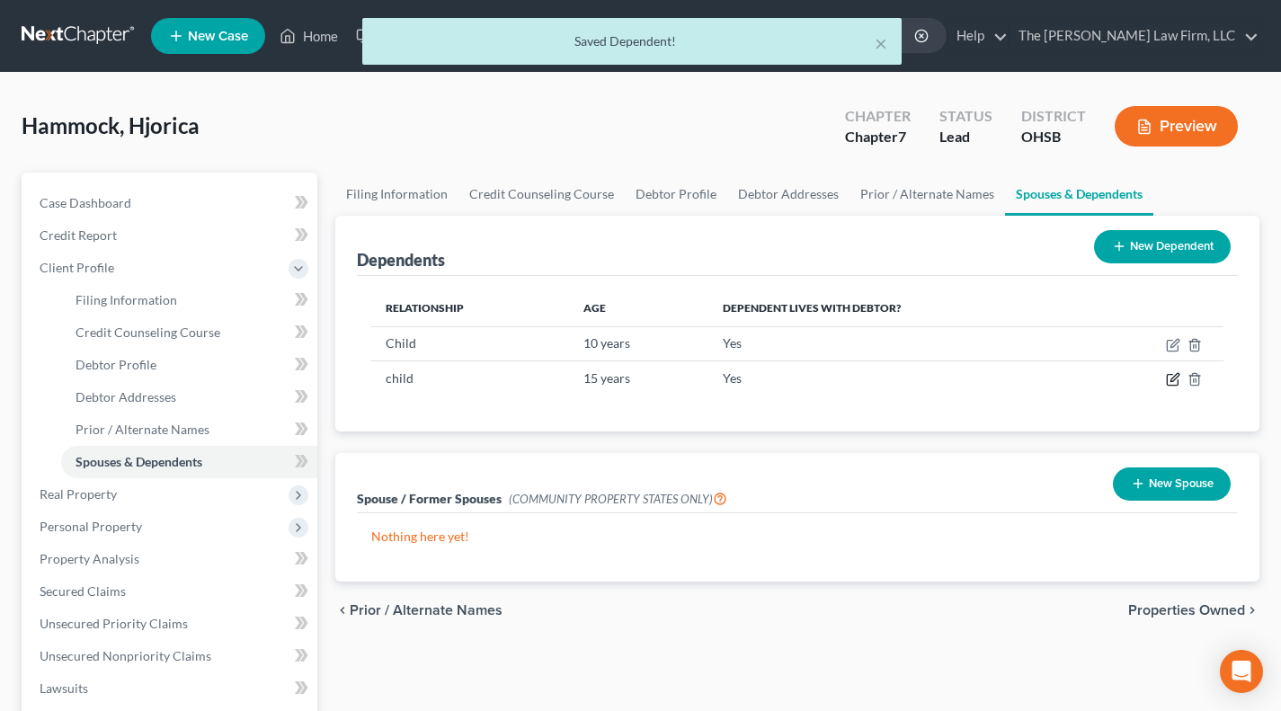
click at [1173, 386] on icon "button" at bounding box center [1172, 380] width 11 height 11
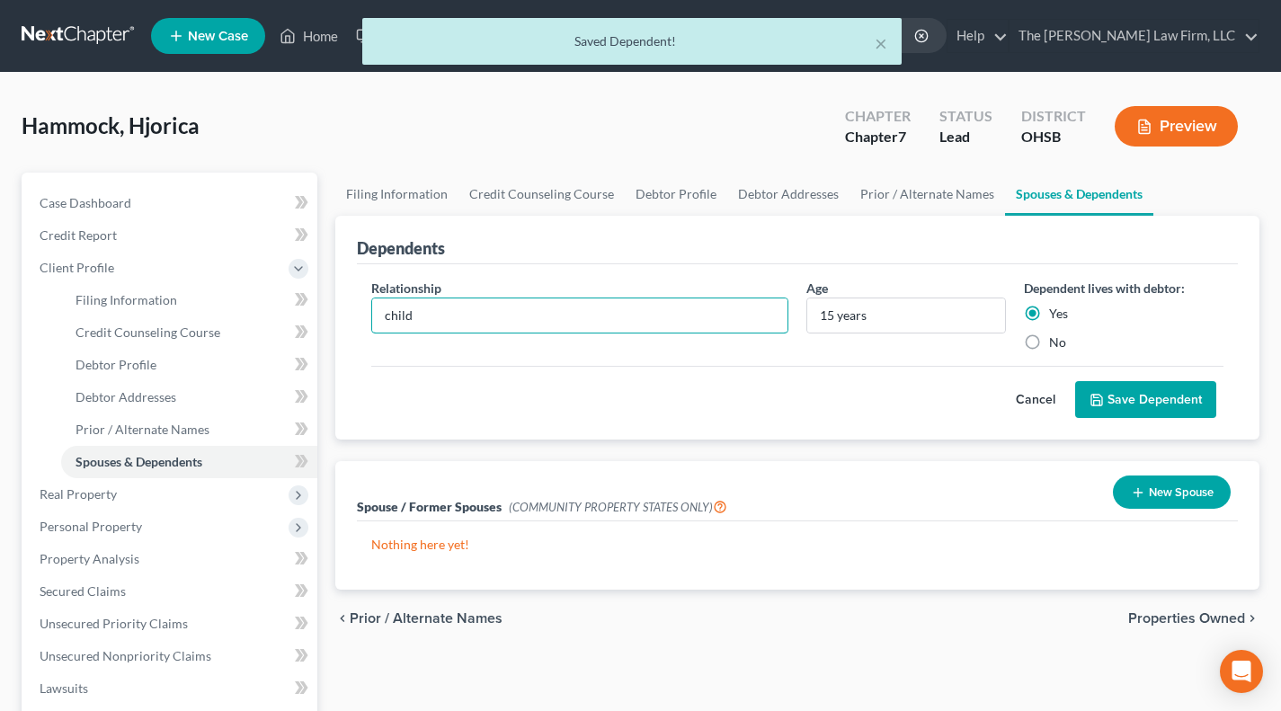
click at [454, 330] on input "child" at bounding box center [579, 316] width 415 height 34
type input "Child"
click at [1113, 393] on button "Save Dependent" at bounding box center [1146, 400] width 141 height 38
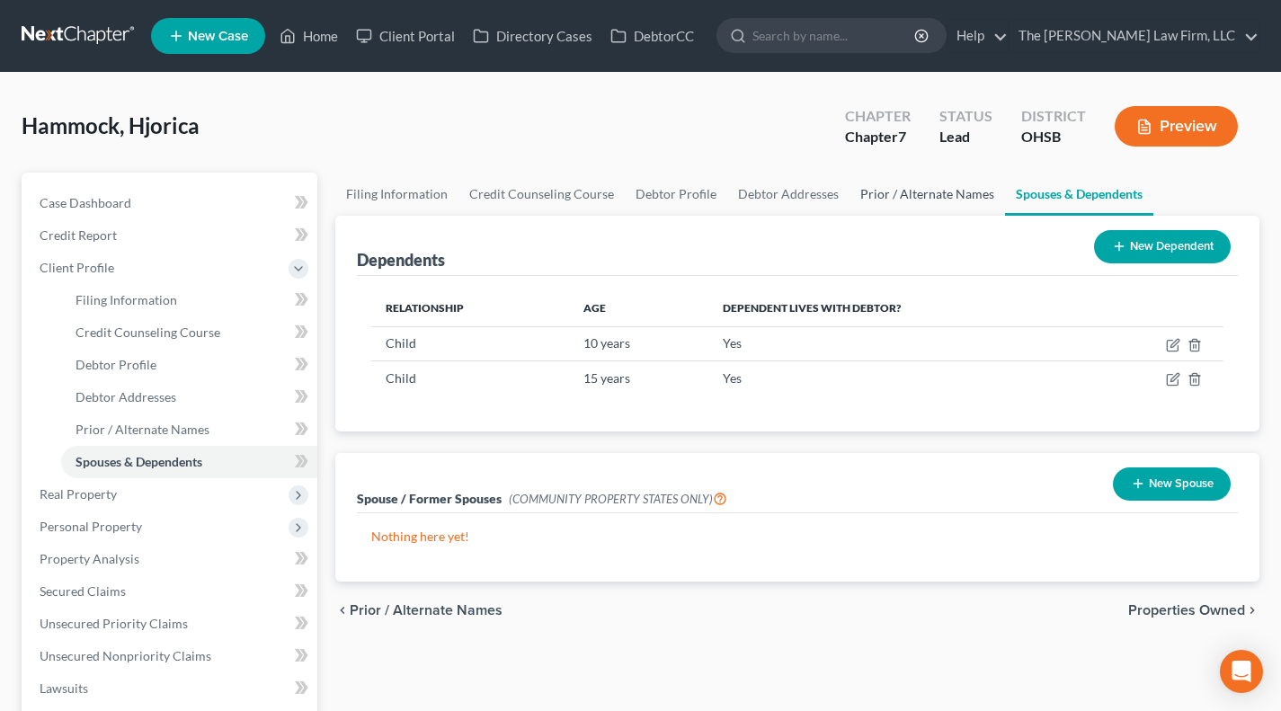
click at [894, 196] on link "Prior / Alternate Names" at bounding box center [928, 194] width 156 height 43
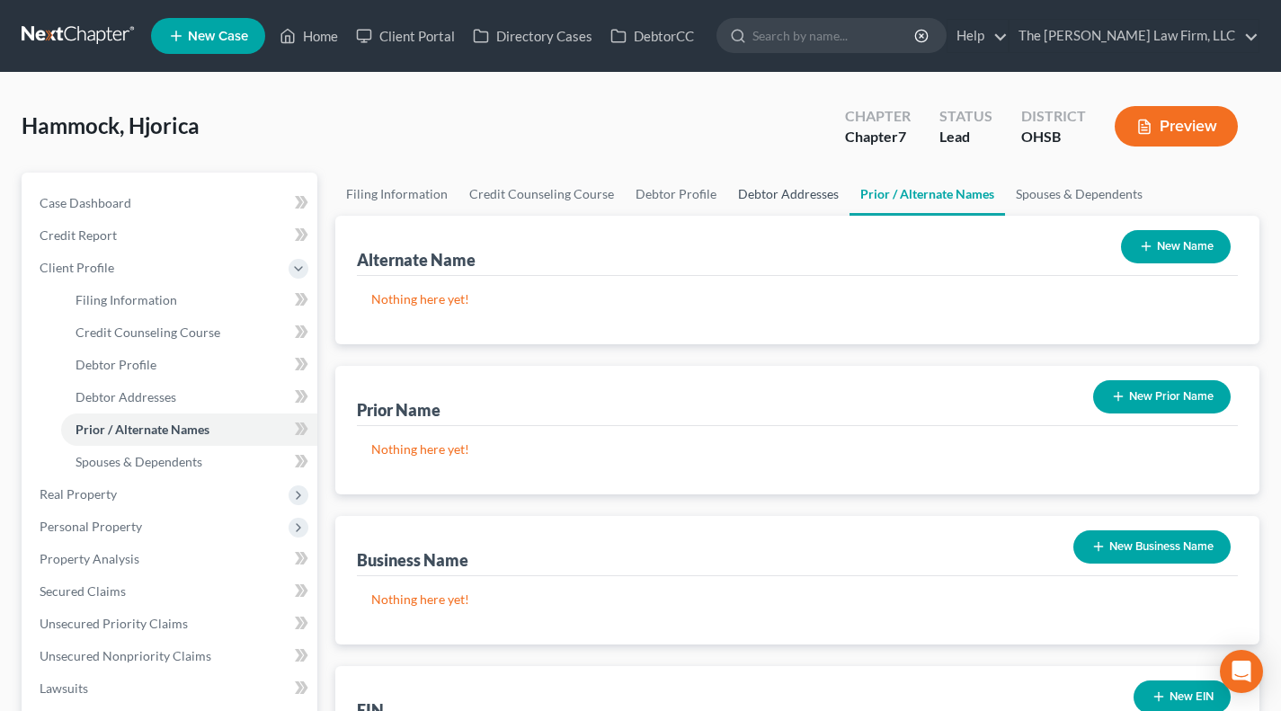
click at [811, 192] on link "Debtor Addresses" at bounding box center [789, 194] width 122 height 43
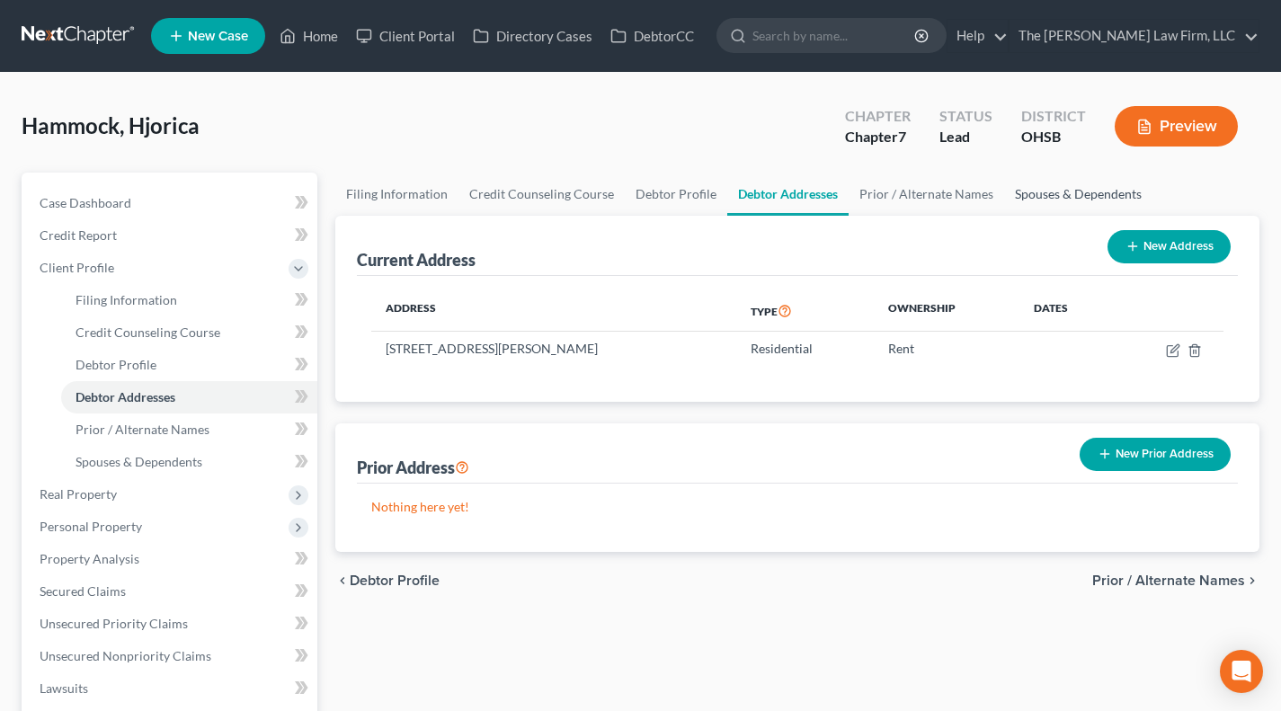
click at [1058, 190] on link "Spouses & Dependents" at bounding box center [1079, 194] width 148 height 43
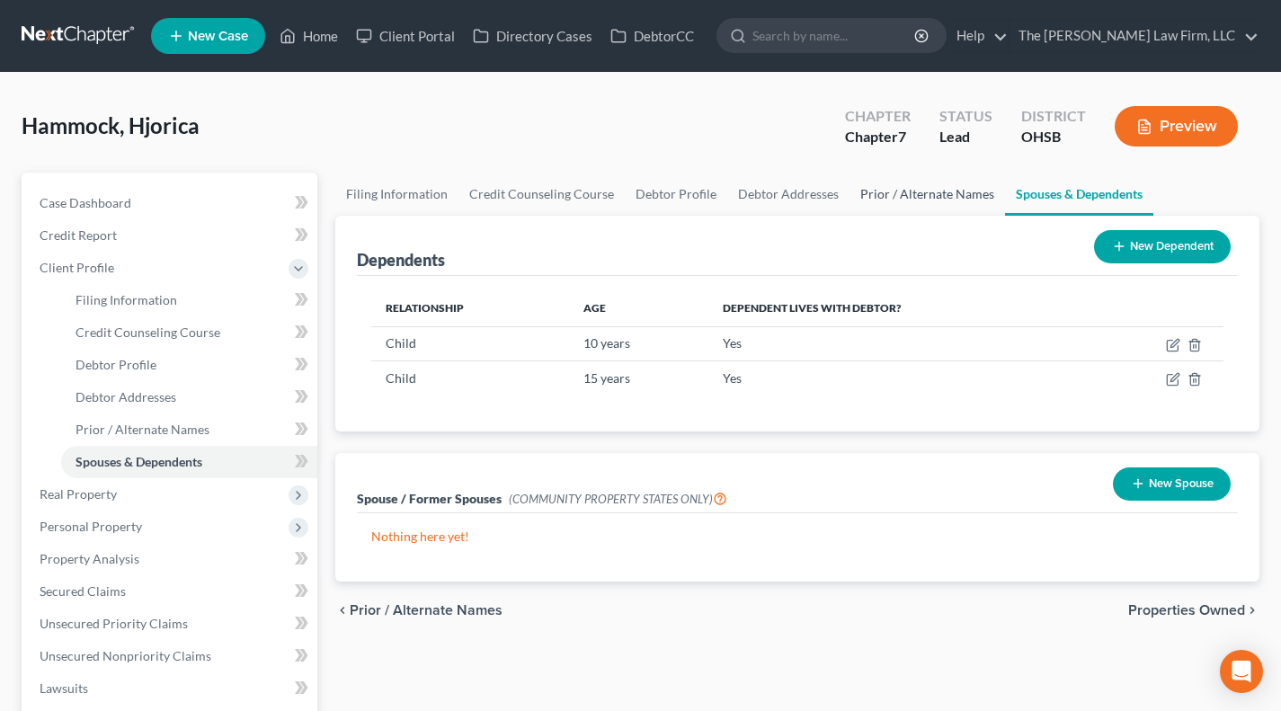
click at [929, 198] on link "Prior / Alternate Names" at bounding box center [928, 194] width 156 height 43
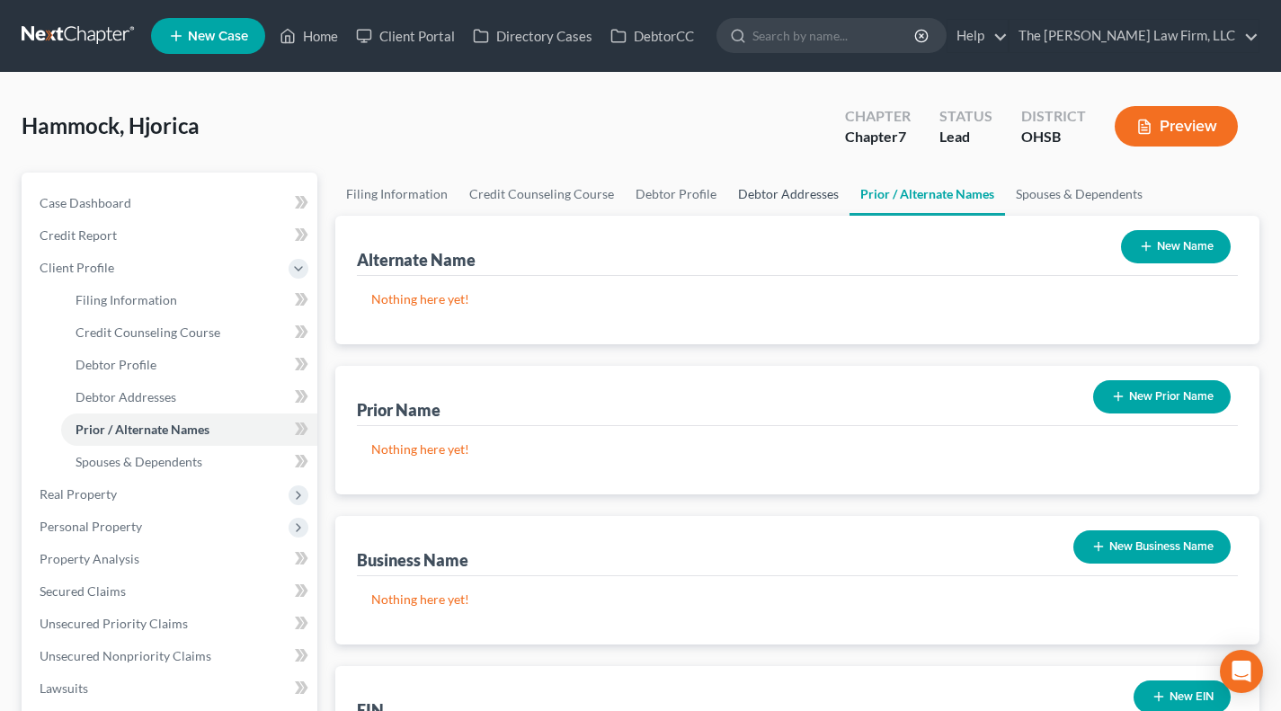
click at [806, 203] on link "Debtor Addresses" at bounding box center [789, 194] width 122 height 43
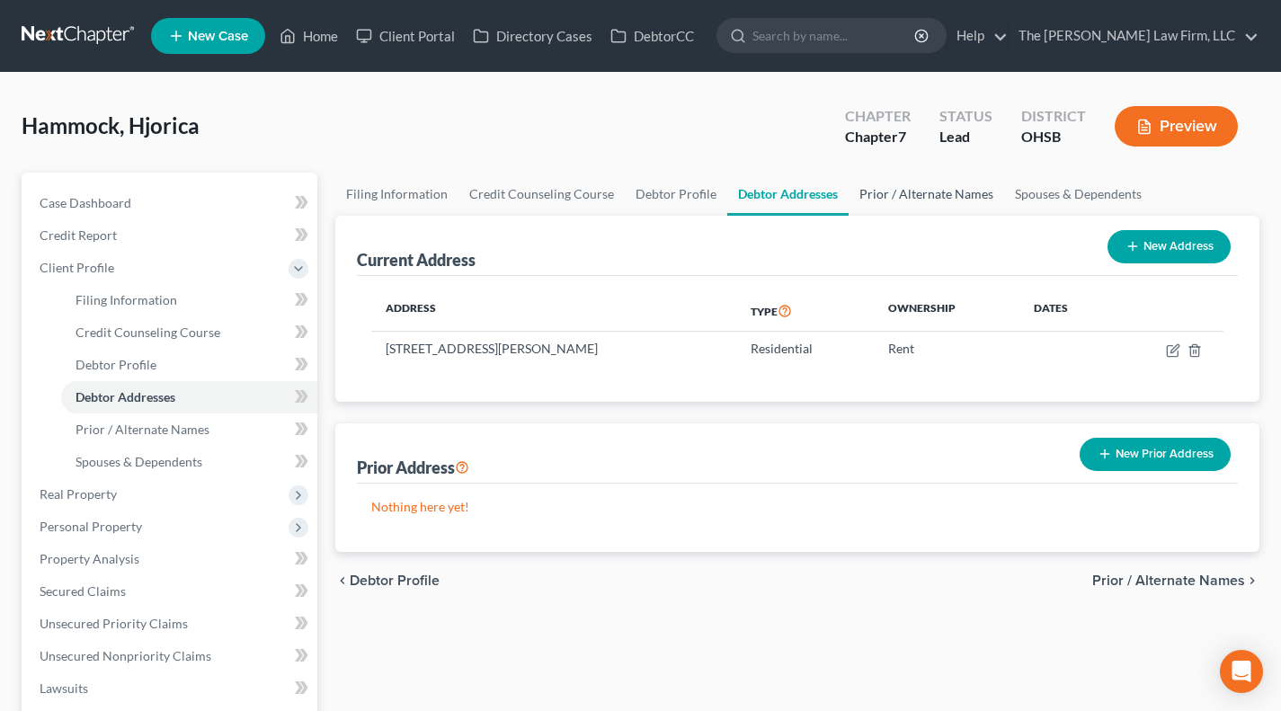
click at [893, 194] on link "Prior / Alternate Names" at bounding box center [927, 194] width 156 height 43
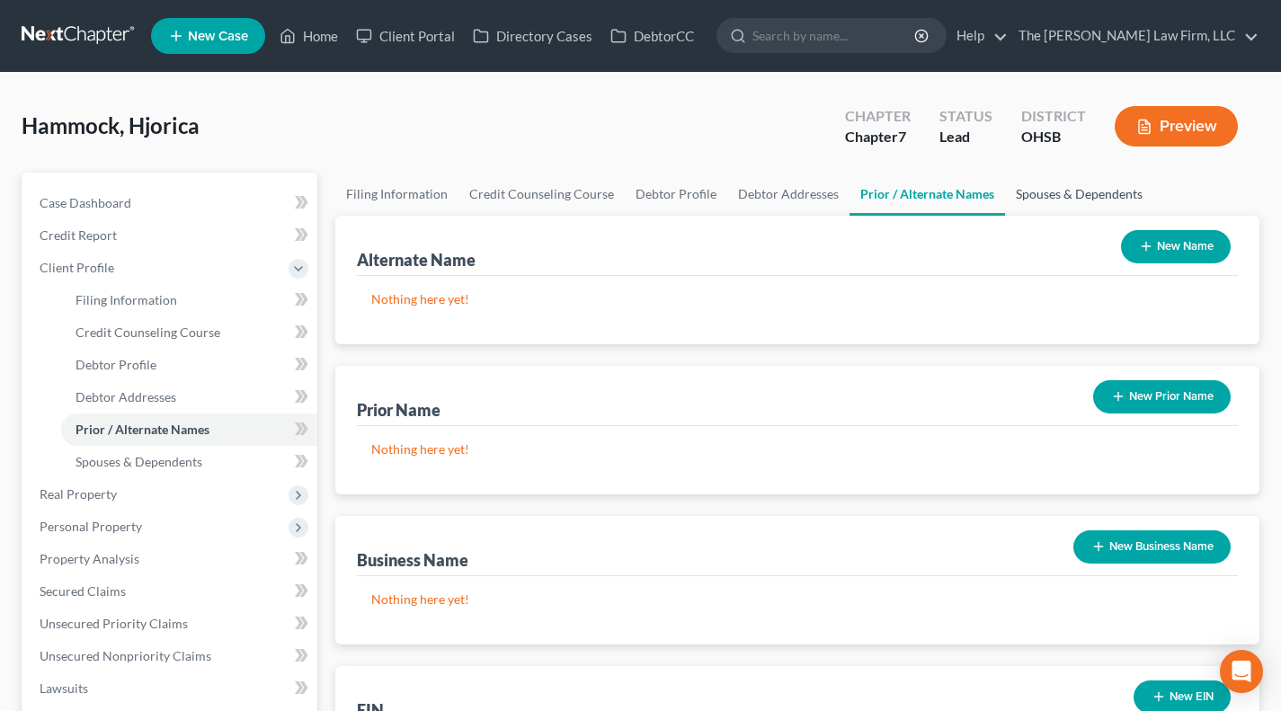
click at [1068, 187] on link "Spouses & Dependents" at bounding box center [1079, 194] width 148 height 43
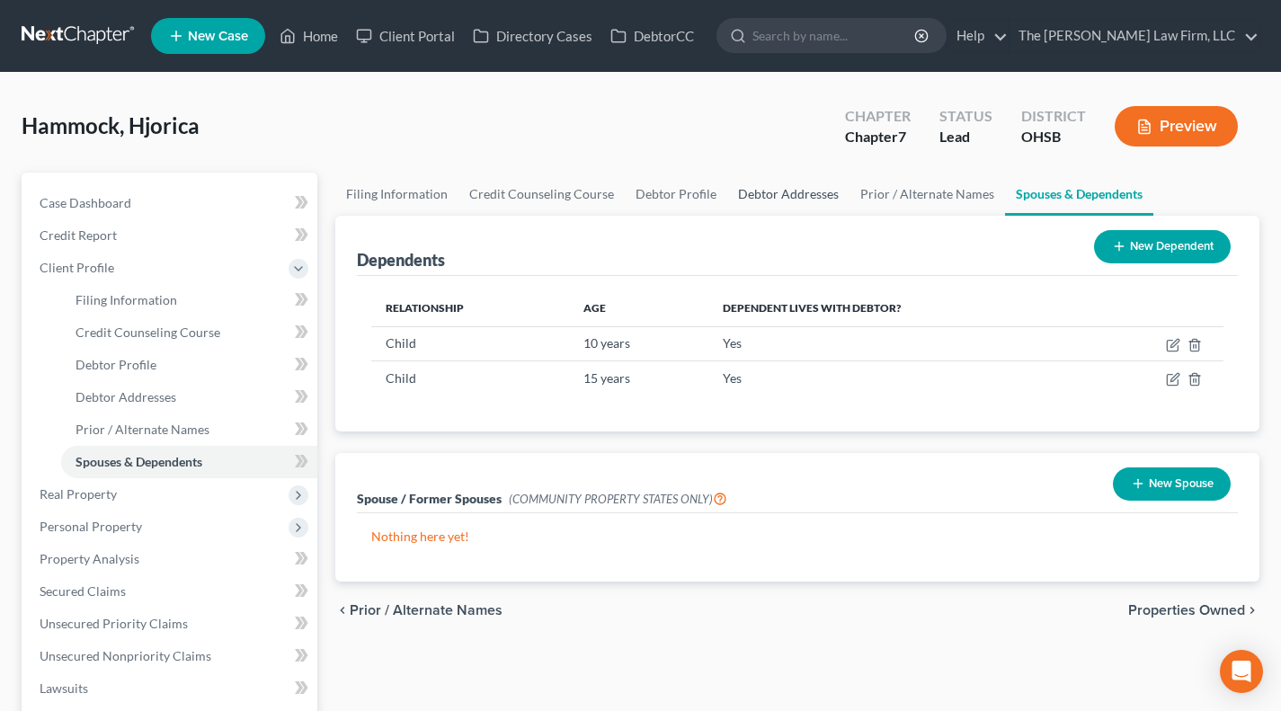
click at [810, 198] on link "Debtor Addresses" at bounding box center [789, 194] width 122 height 43
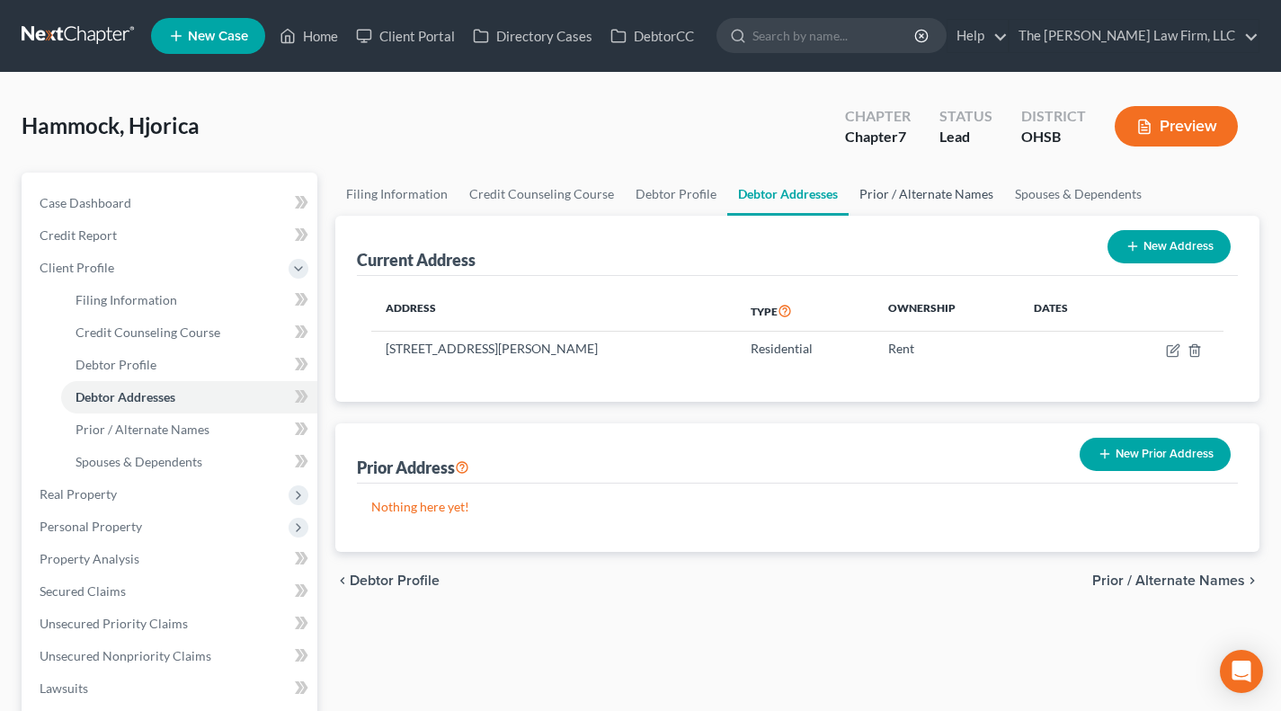
click at [898, 193] on link "Prior / Alternate Names" at bounding box center [927, 194] width 156 height 43
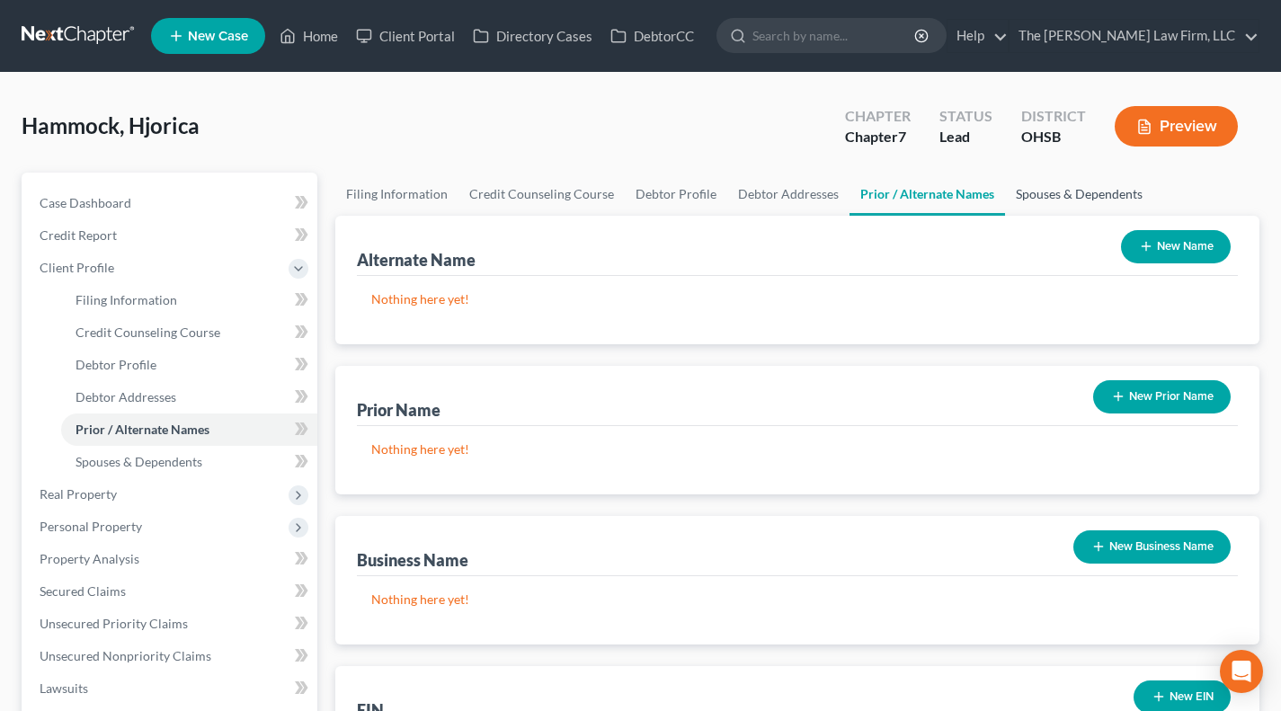
click at [1092, 183] on link "Spouses & Dependents" at bounding box center [1079, 194] width 148 height 43
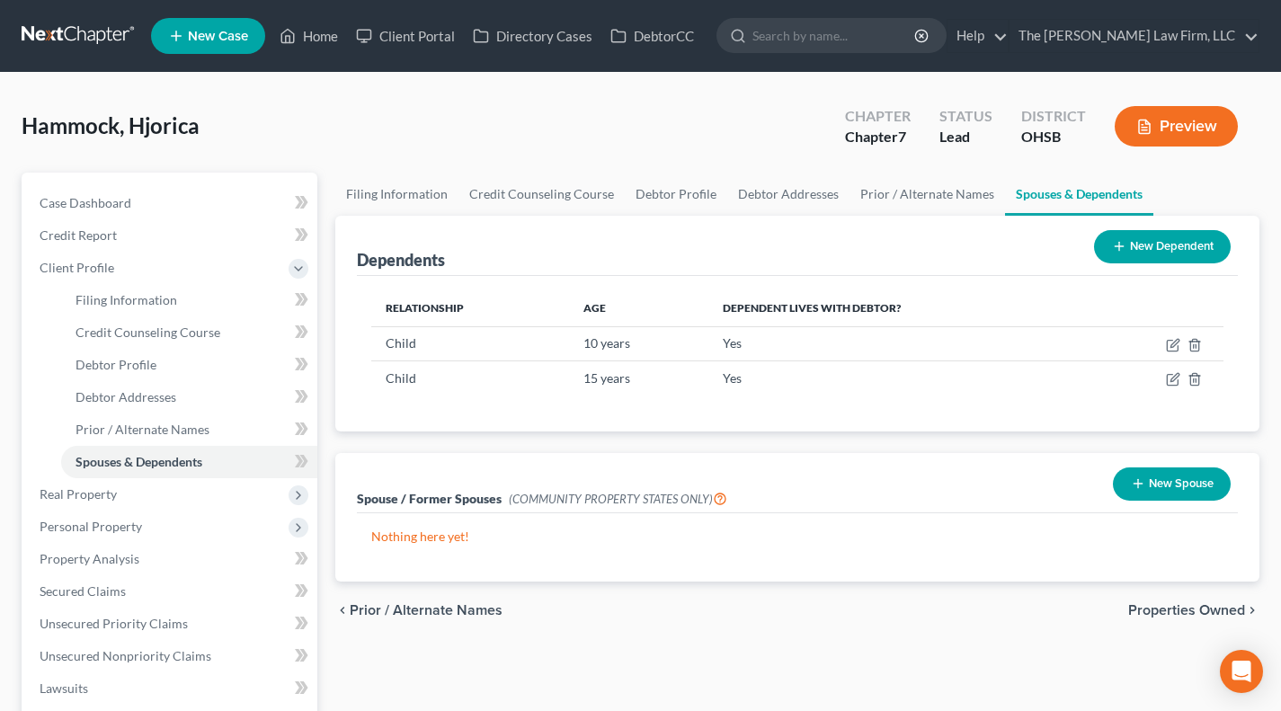
click at [78, 496] on span "Real Property" at bounding box center [78, 494] width 77 height 15
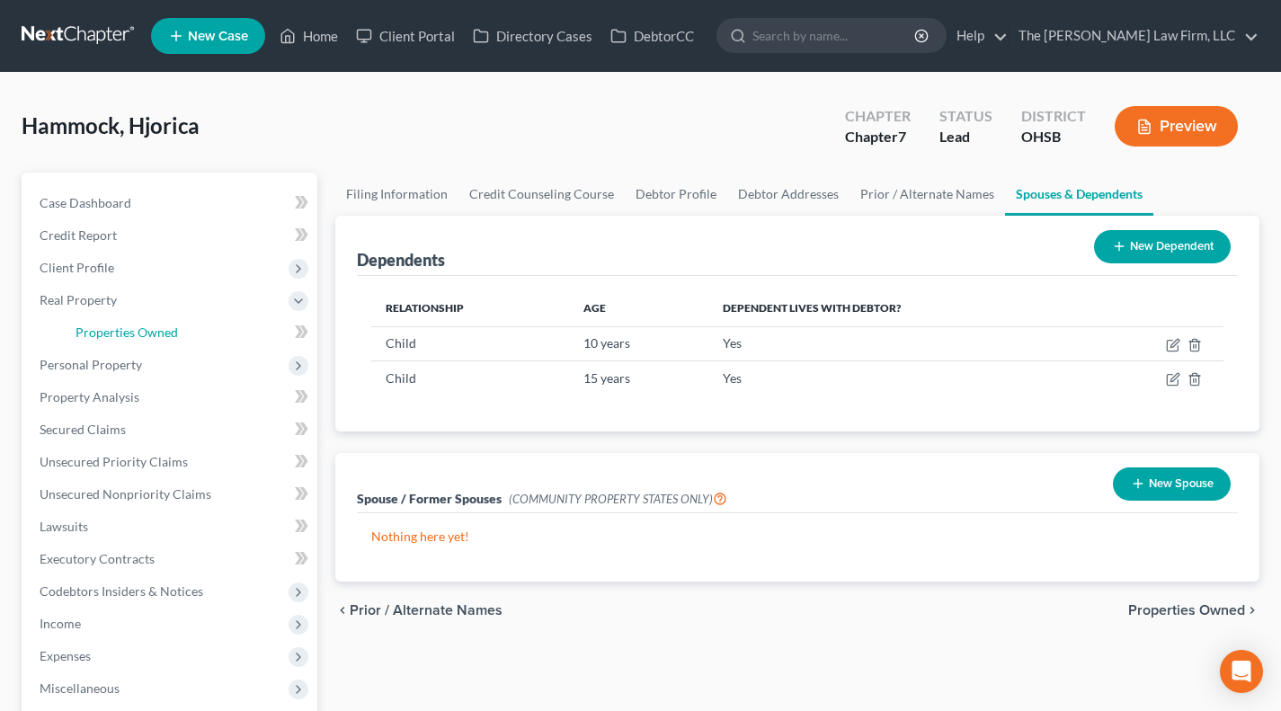
click at [115, 344] on link "Properties Owned" at bounding box center [189, 333] width 256 height 32
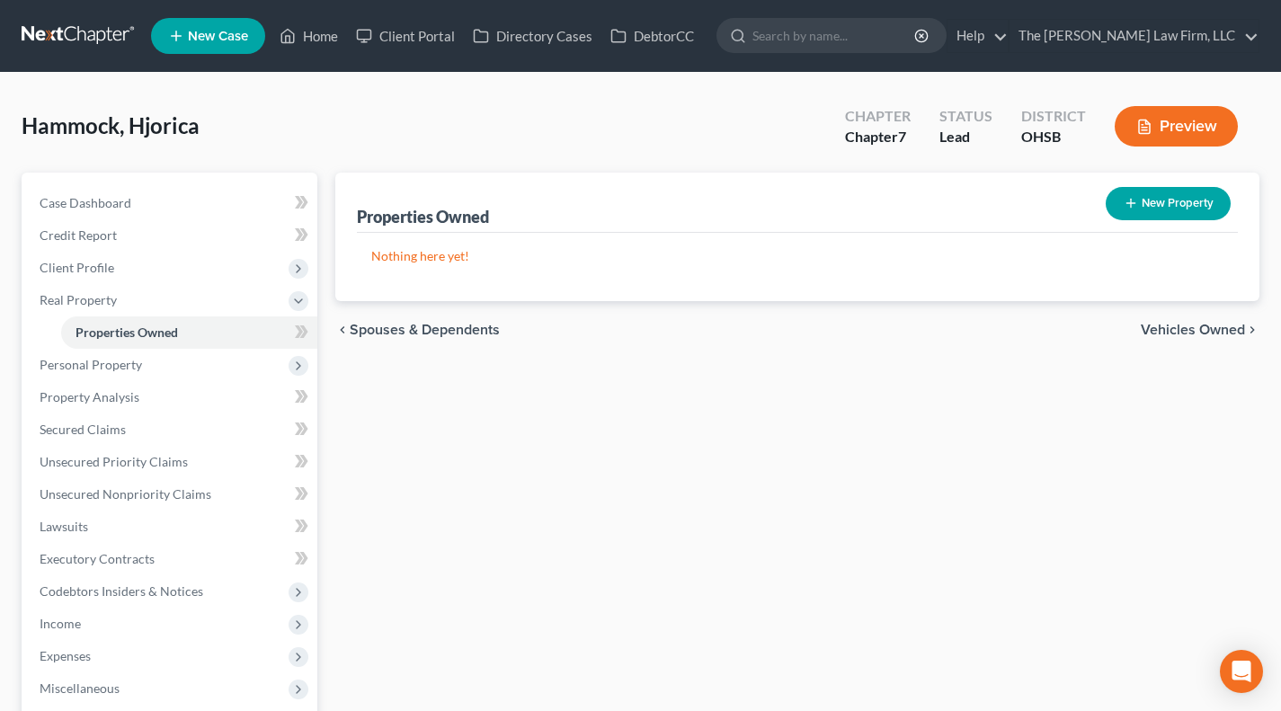
click at [111, 370] on span "Personal Property" at bounding box center [91, 364] width 103 height 15
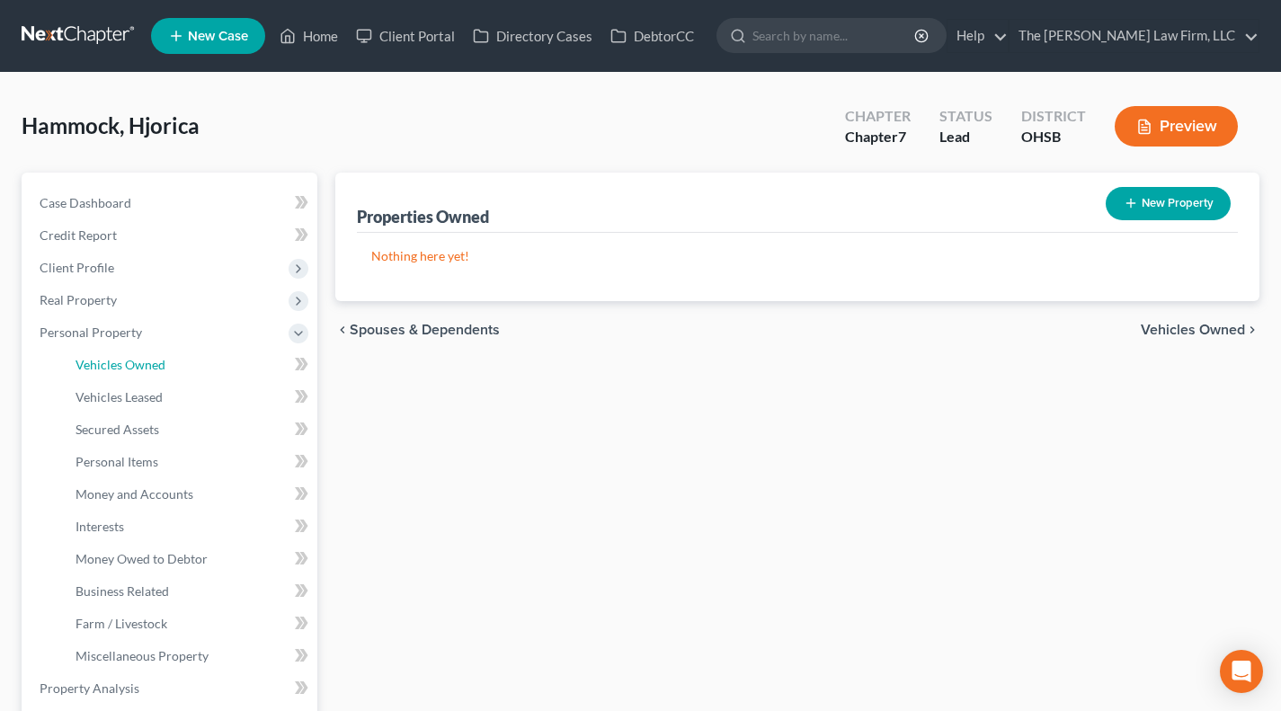
click at [115, 371] on span "Vehicles Owned" at bounding box center [121, 364] width 90 height 15
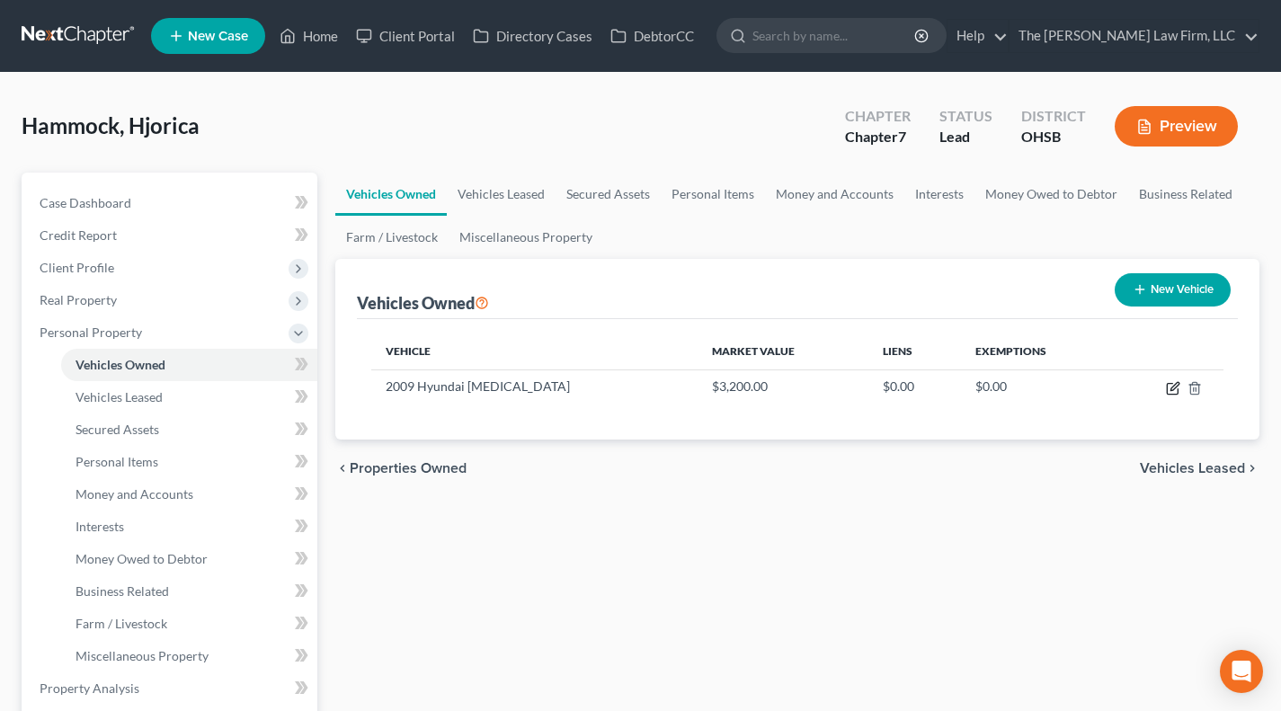
click at [1172, 388] on icon "button" at bounding box center [1175, 386] width 8 height 8
select select "0"
select select "17"
select select "2"
select select "0"
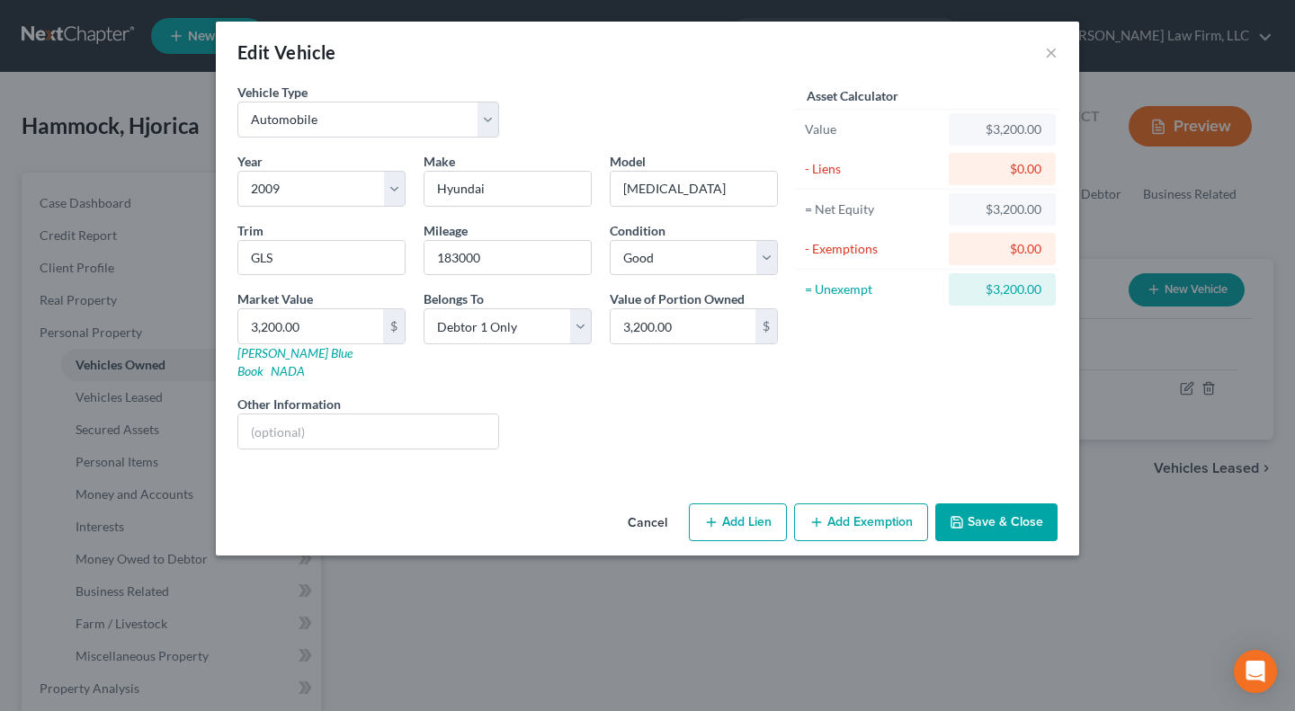
click at [840, 504] on button "Add Exemption" at bounding box center [861, 523] width 134 height 38
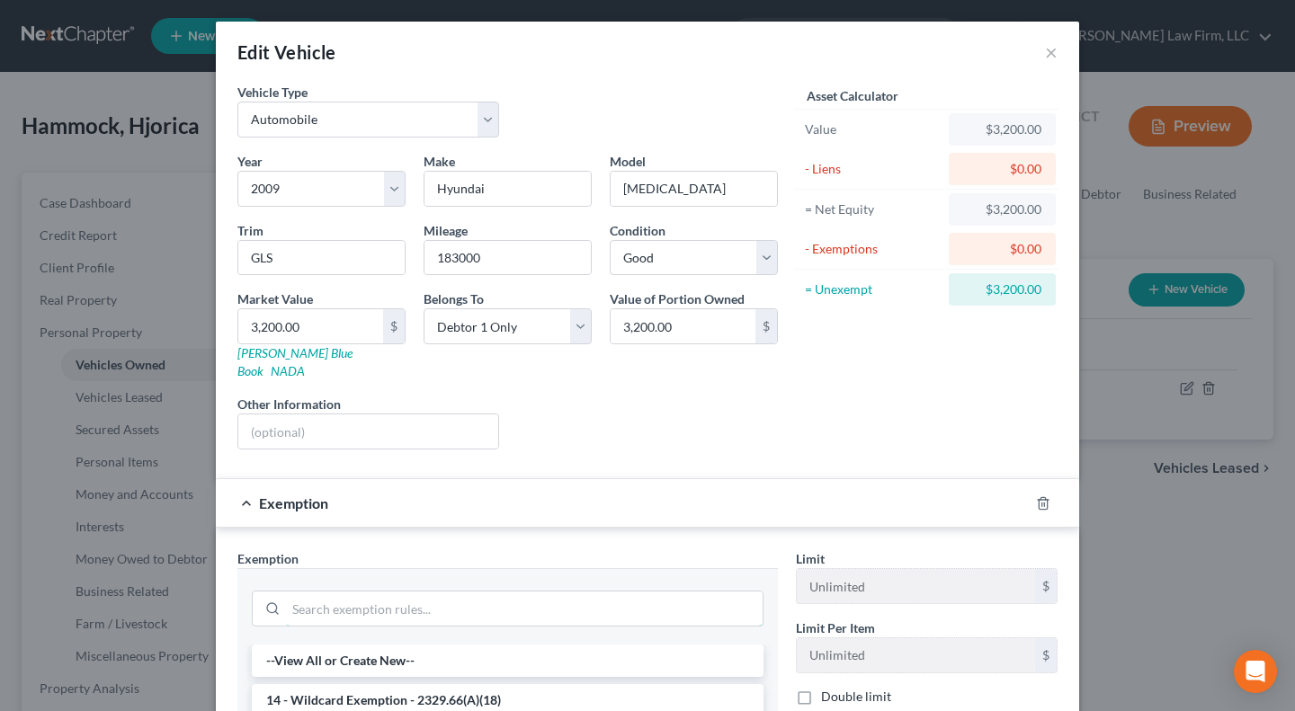
click at [553, 593] on input "search" at bounding box center [524, 609] width 477 height 34
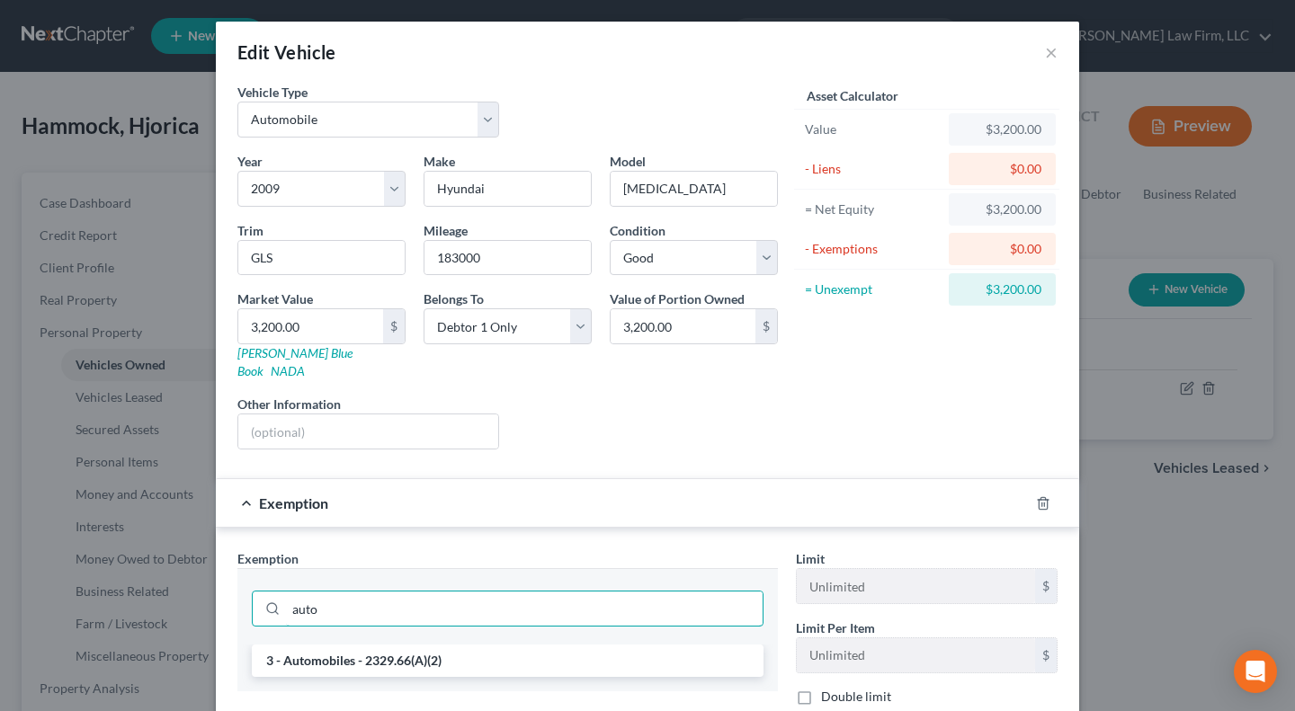
type input "auto"
click at [612, 652] on li "3 - Automobiles - 2329.66(A)(2)" at bounding box center [508, 661] width 512 height 32
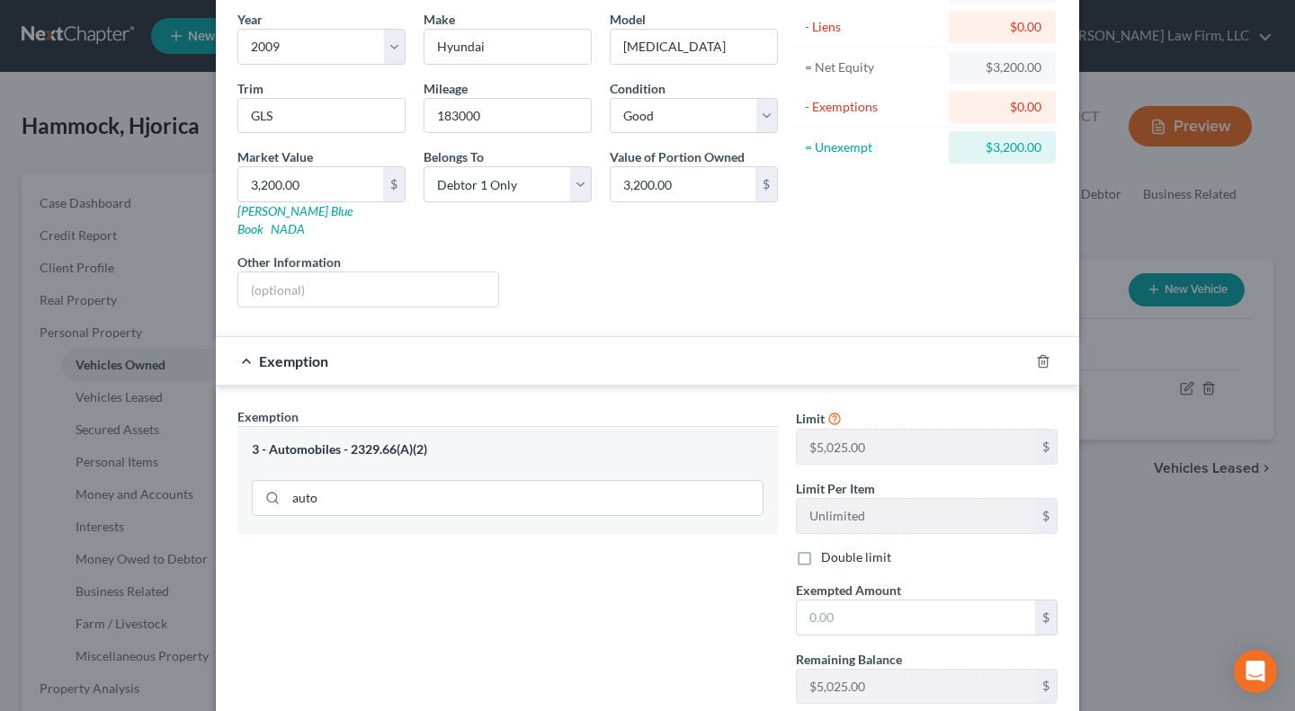
scroll to position [149, 0]
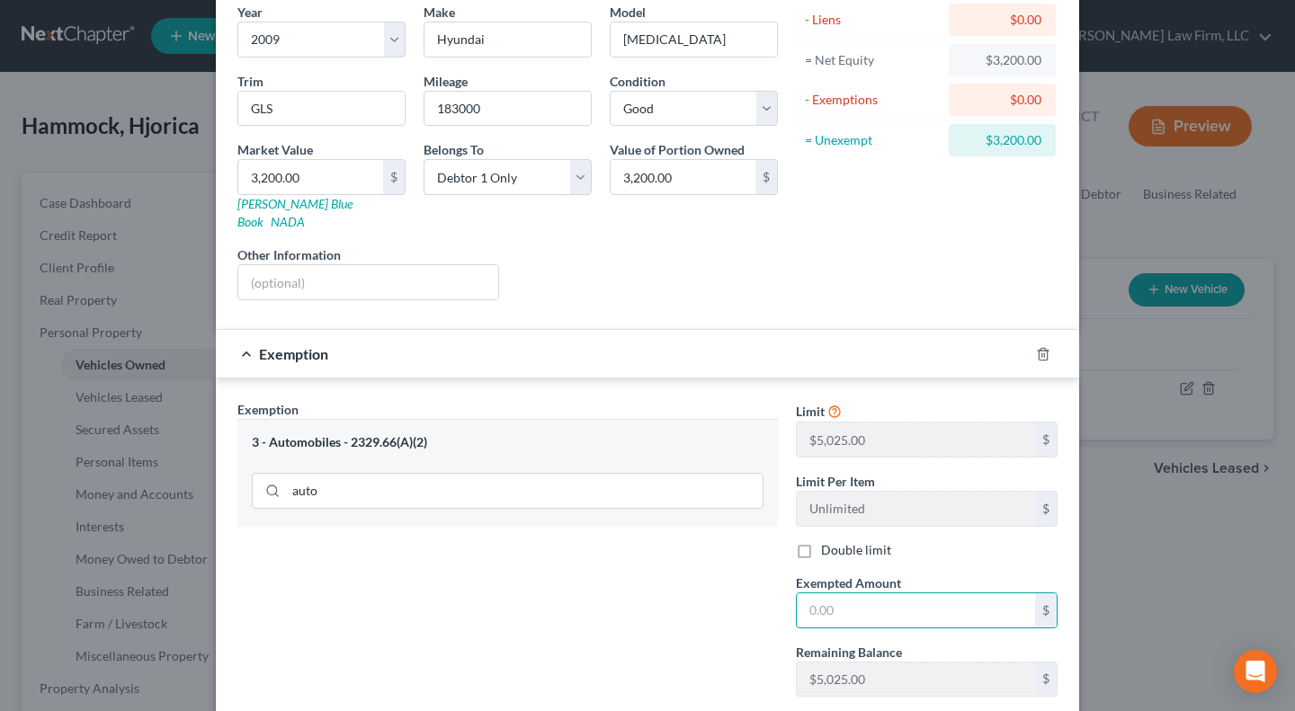
drag, startPoint x: 885, startPoint y: 588, endPoint x: 837, endPoint y: 590, distance: 47.7
click at [885, 594] on input "text" at bounding box center [916, 611] width 238 height 34
paste input "5,025.00"
type input "5,025.00"
drag, startPoint x: 710, startPoint y: 592, endPoint x: 817, endPoint y: 589, distance: 107.9
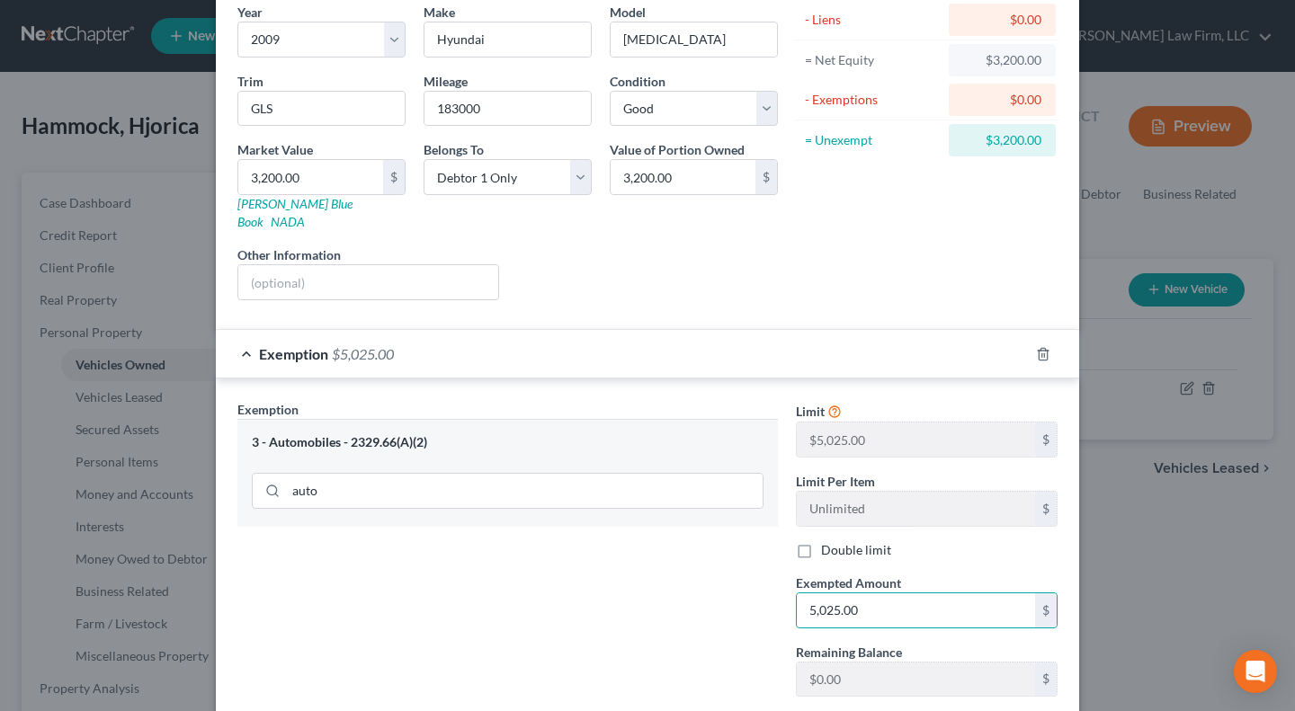
click at [710, 592] on div "Exemption Set must be selected for CA. Exemption * 3 - Automobiles - 2329.66(A)…" at bounding box center [507, 555] width 558 height 311
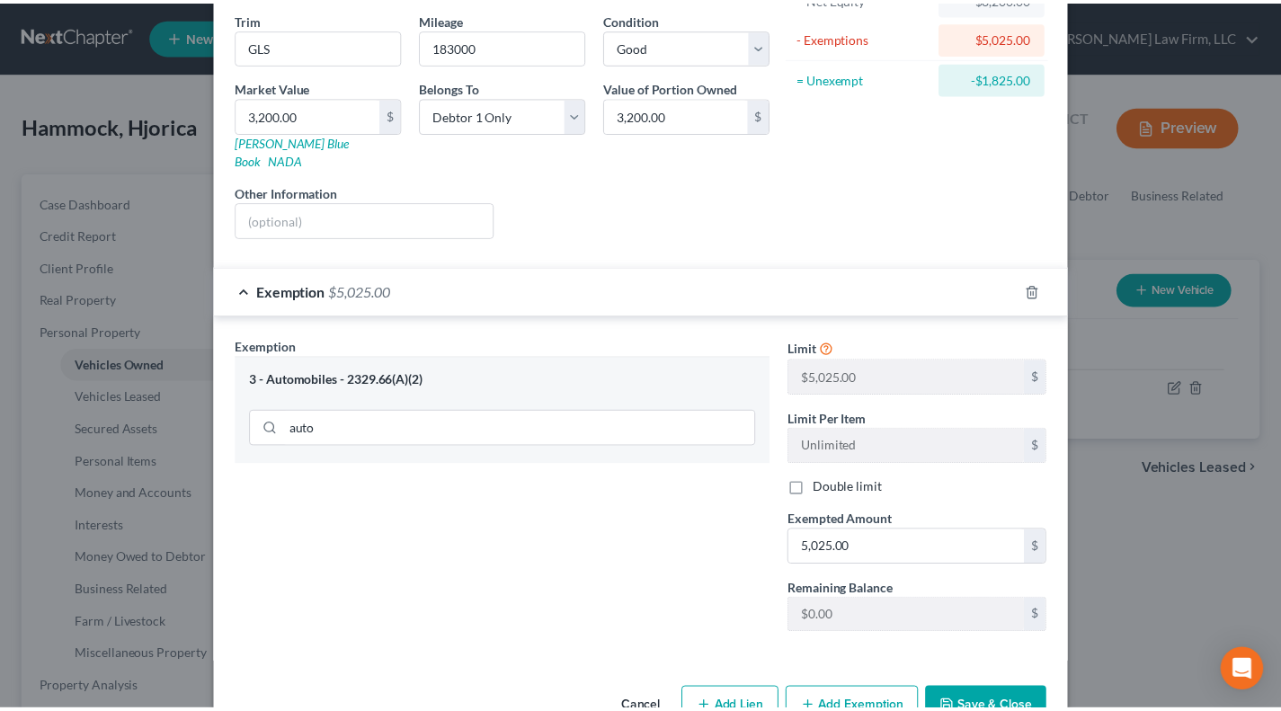
scroll to position [246, 0]
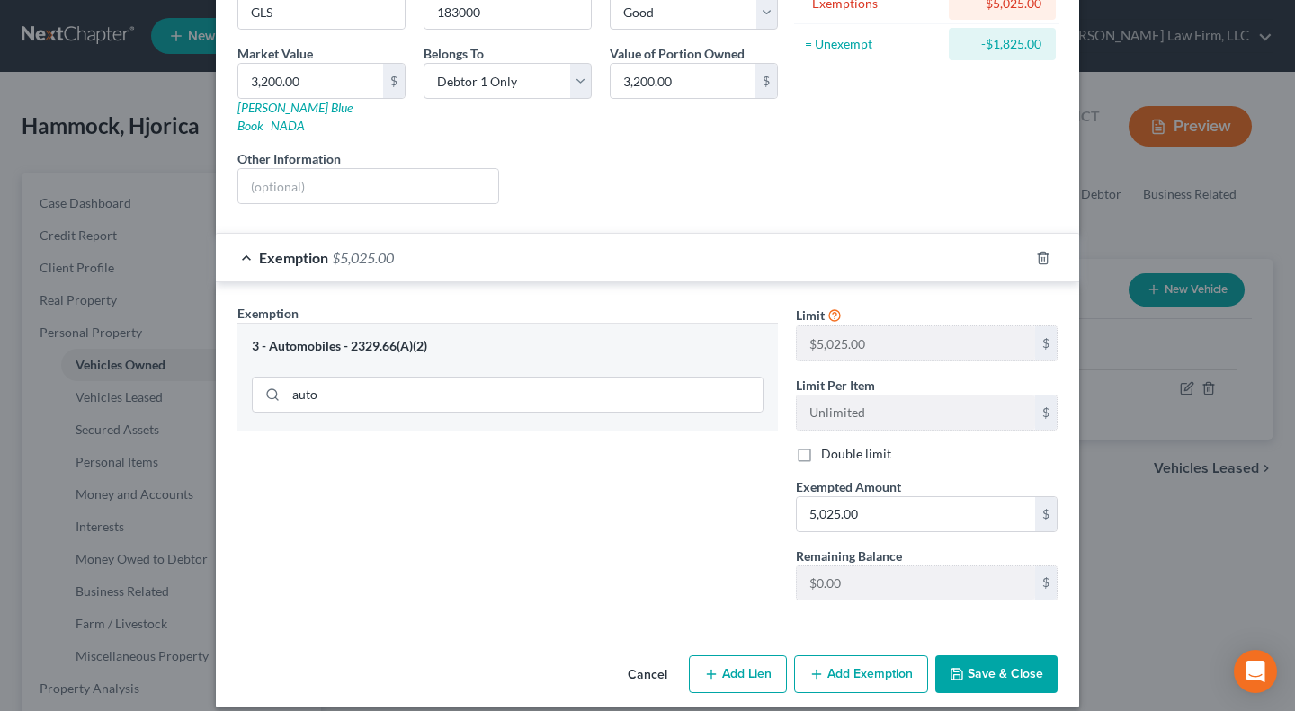
click at [951, 667] on icon "button" at bounding box center [957, 674] width 14 height 14
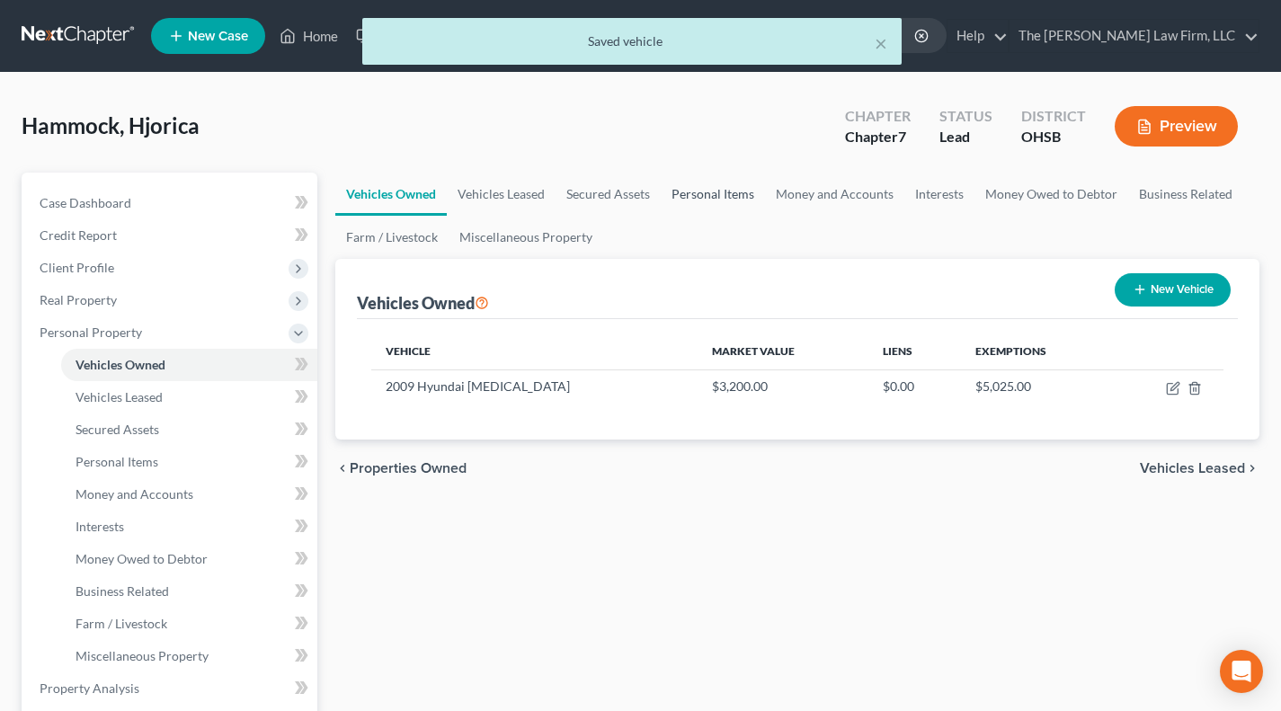
click at [692, 177] on link "Personal Items" at bounding box center [713, 194] width 104 height 43
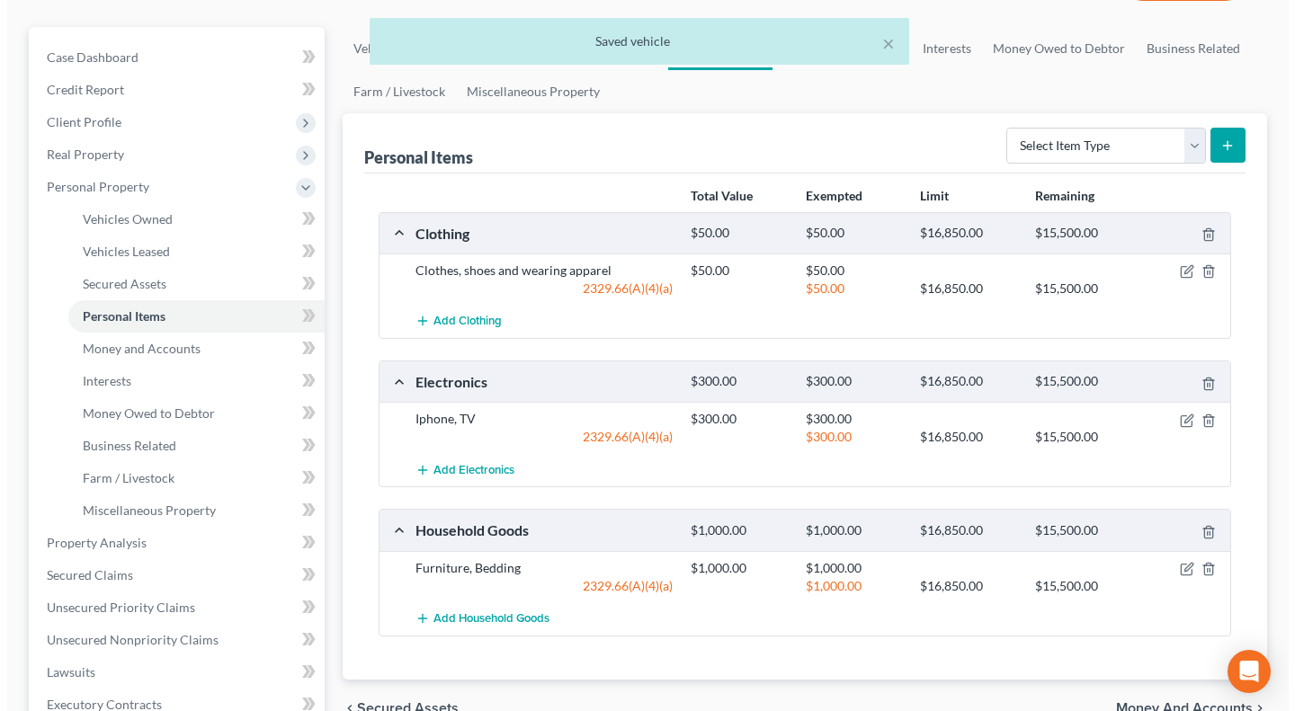
scroll to position [149, 0]
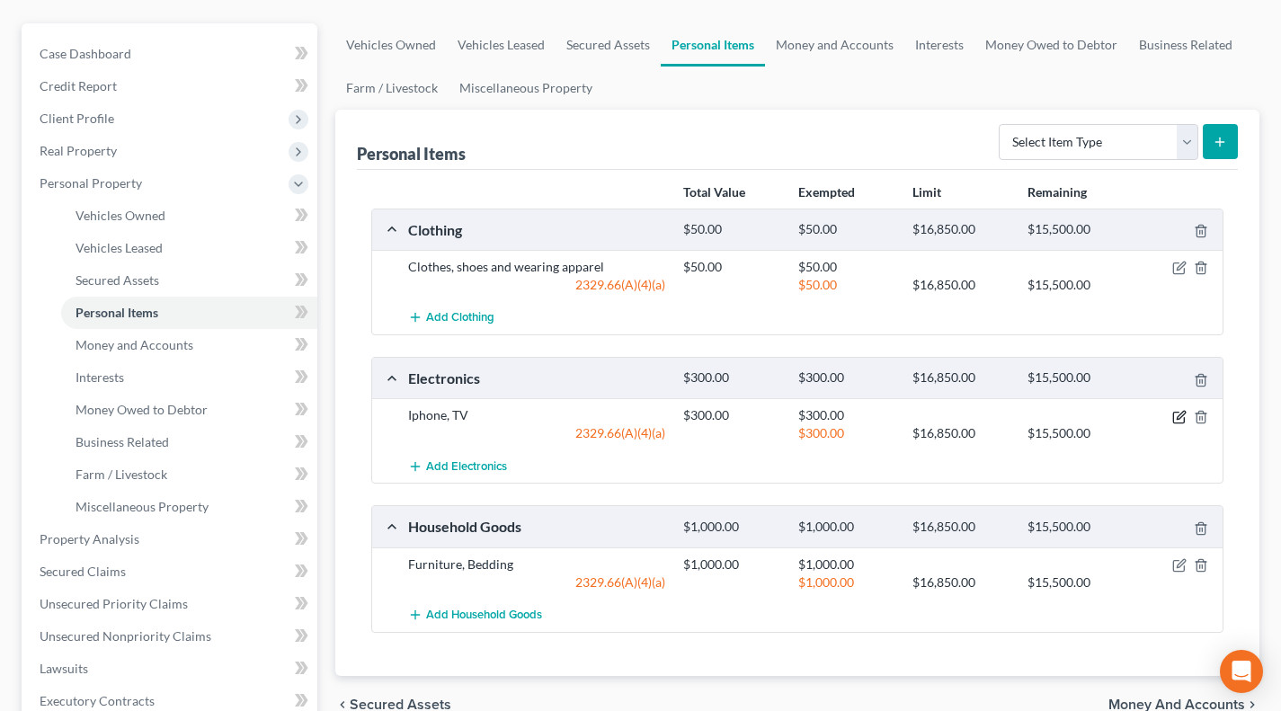
click at [1181, 417] on icon "button" at bounding box center [1181, 415] width 8 height 8
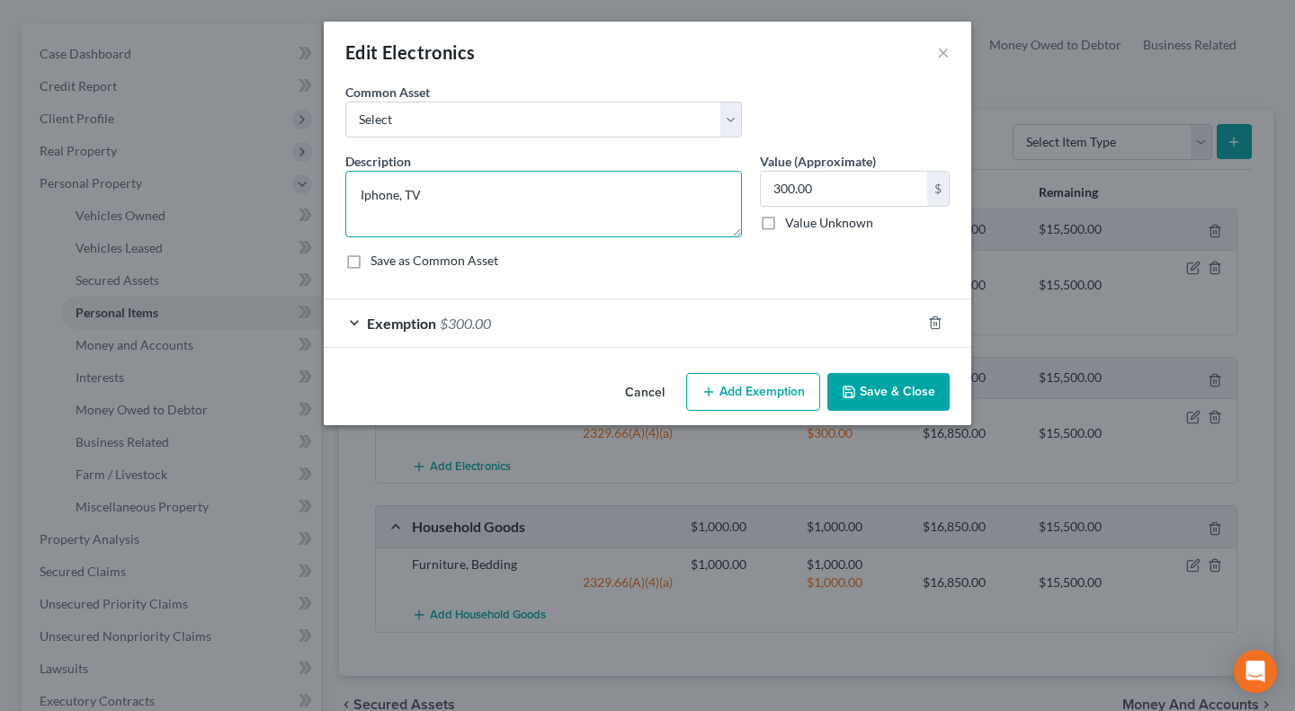
click at [553, 186] on textarea "Iphone, TV" at bounding box center [543, 204] width 397 height 67
type textarea "Iphone, TV, iPad, Apple Watch"
click at [817, 191] on input "300.00" at bounding box center [844, 189] width 166 height 34
type input "750"
click at [752, 317] on div "Exemption $300.00" at bounding box center [622, 323] width 597 height 48
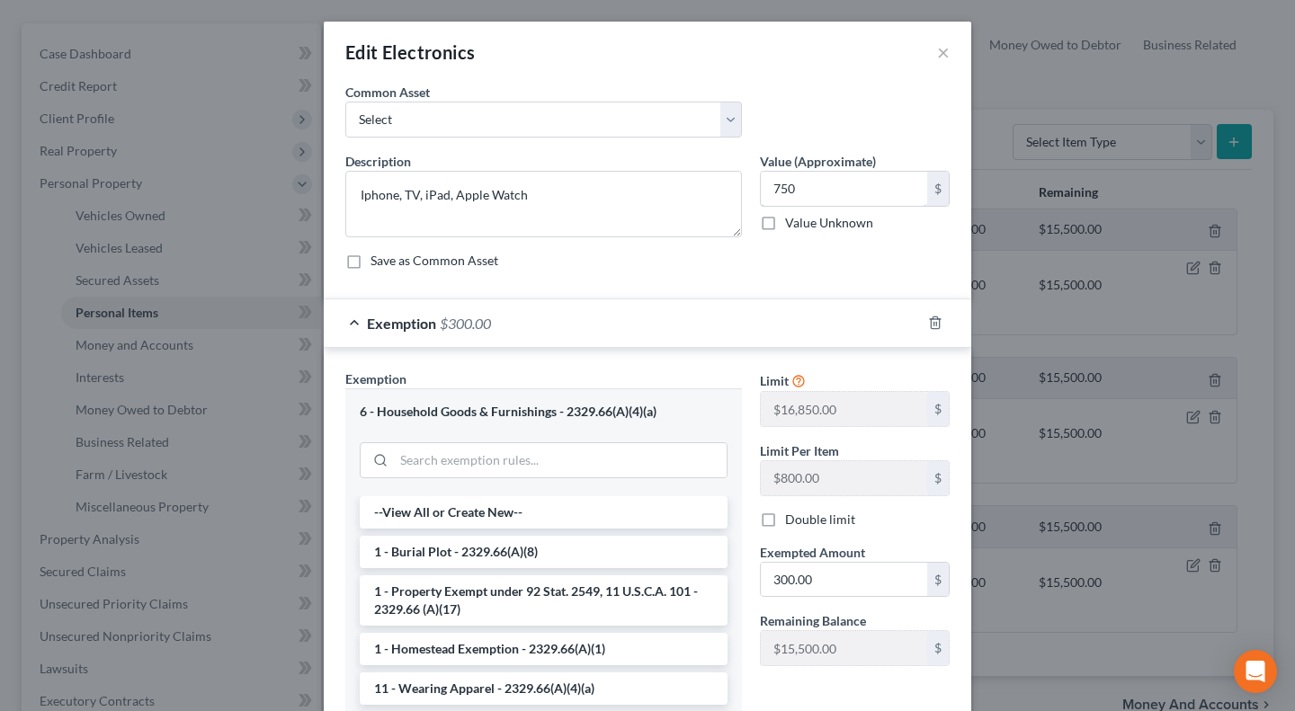
click at [813, 196] on input "750" at bounding box center [844, 189] width 166 height 34
click at [837, 580] on input "300.00" at bounding box center [844, 580] width 166 height 34
paste input "75"
type input "750"
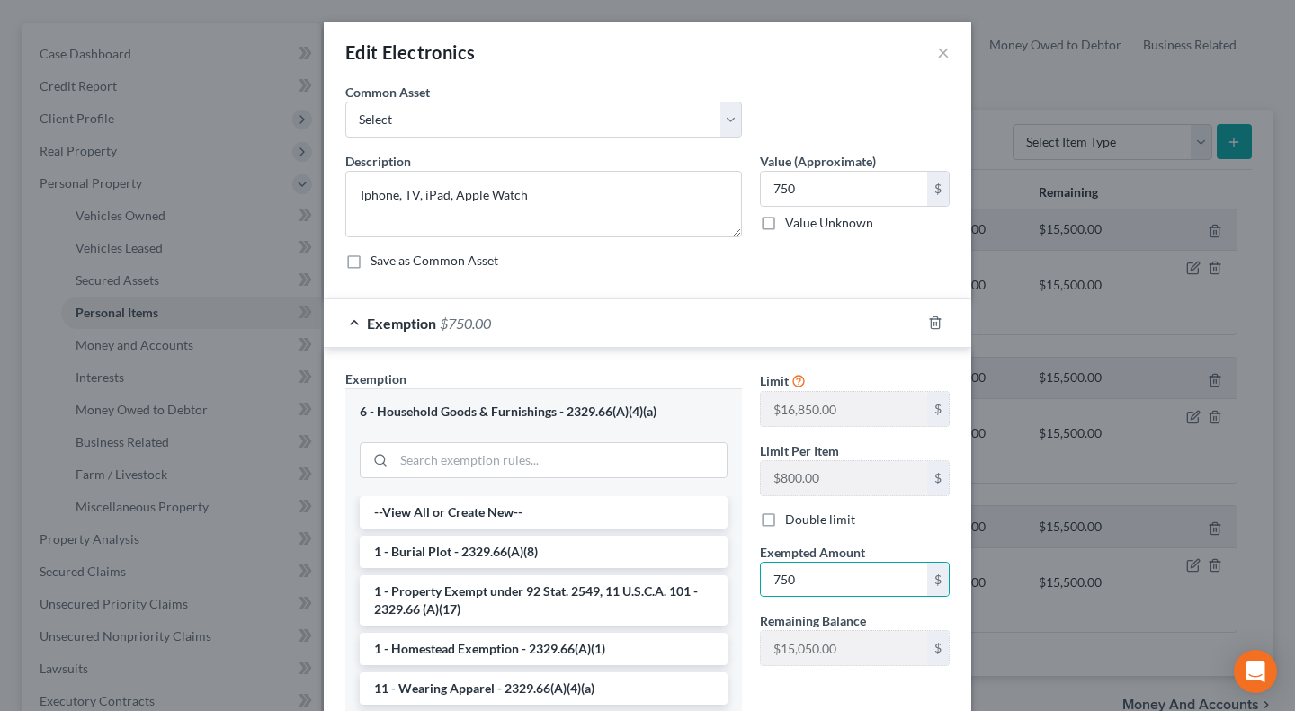
click at [873, 552] on div "Exempted Amount * 750 $" at bounding box center [855, 570] width 208 height 55
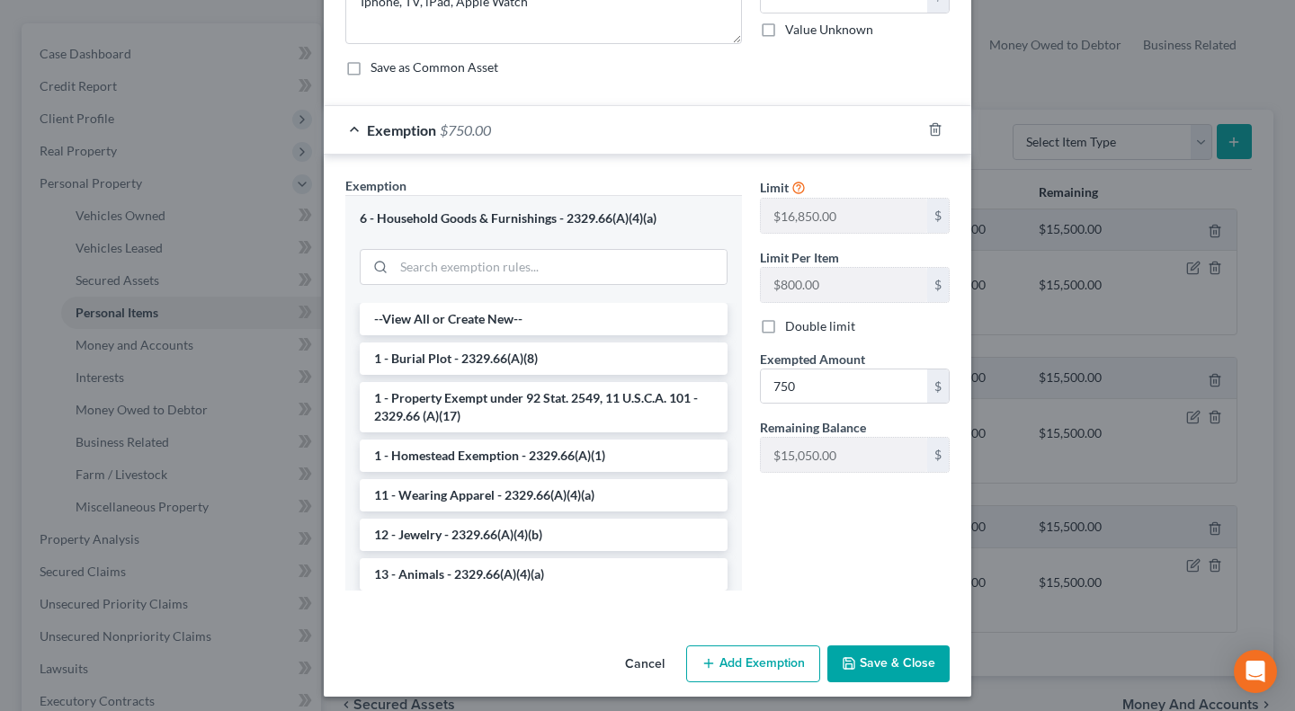
scroll to position [201, 0]
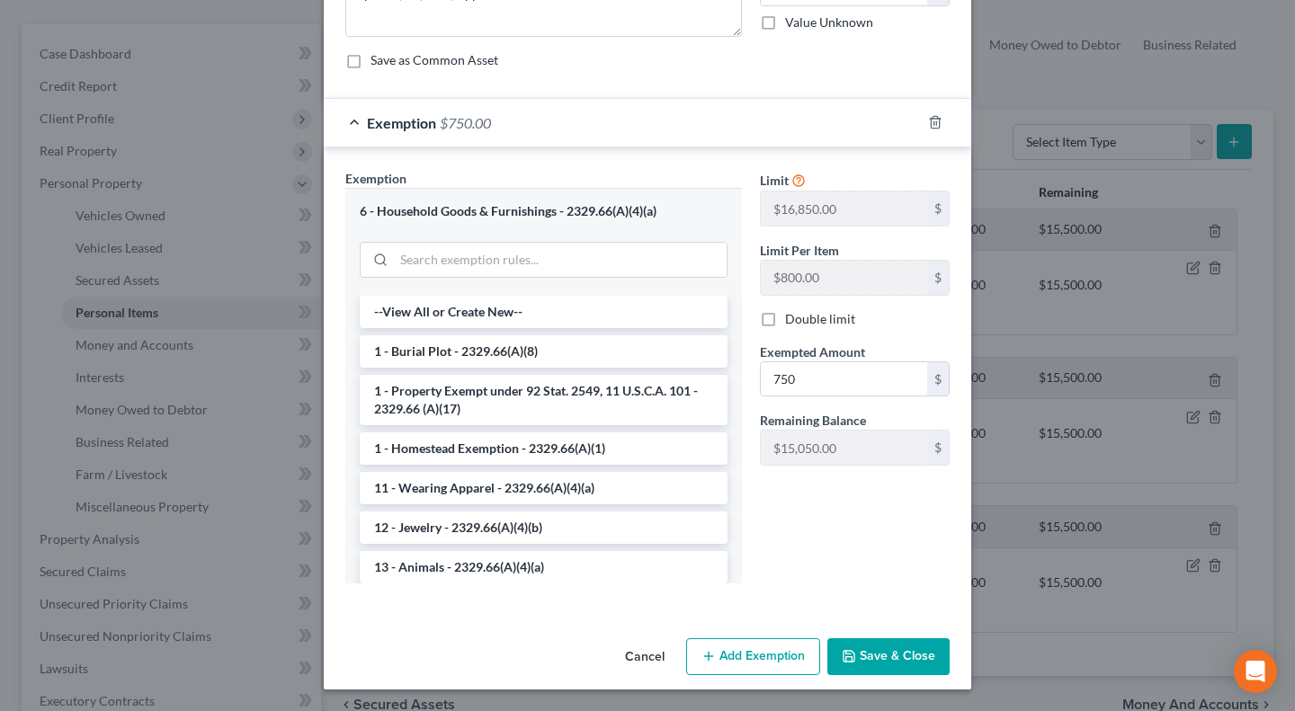
click at [900, 662] on button "Save & Close" at bounding box center [888, 658] width 122 height 38
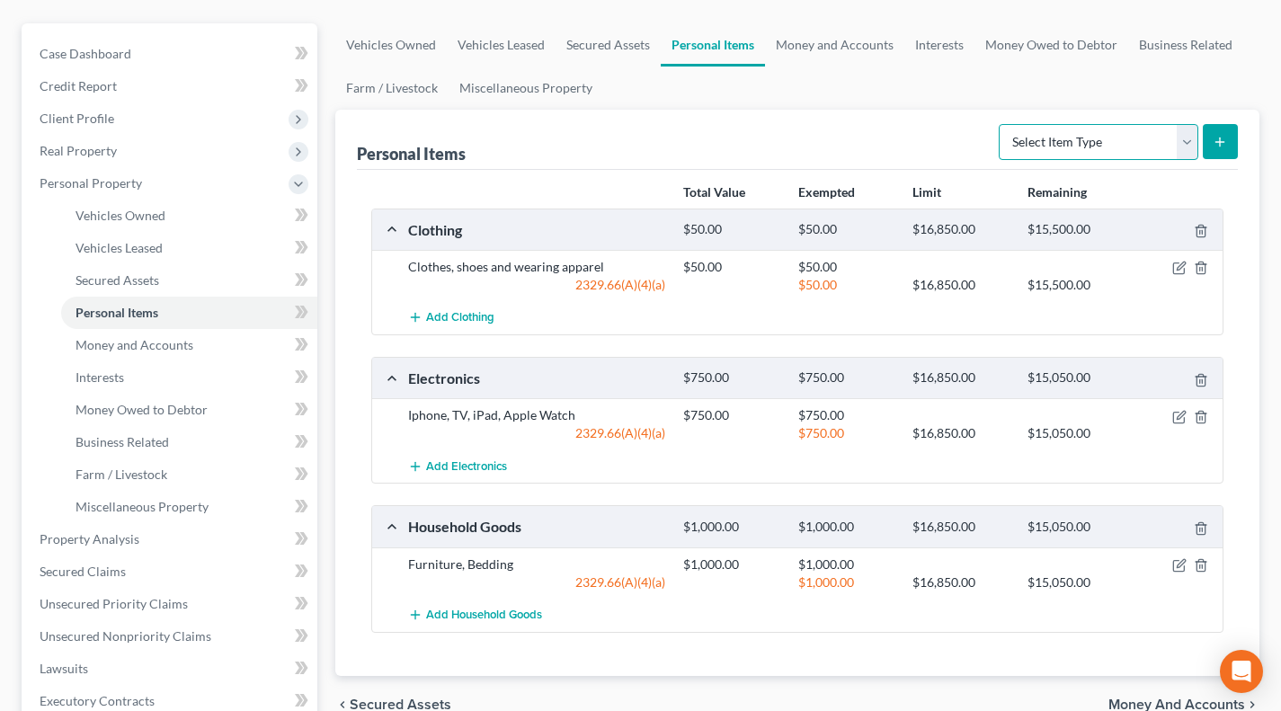
click at [1057, 144] on select "Select Item Type Clothing Collectibles Of Value Electronics Firearms Household …" at bounding box center [1099, 142] width 200 height 36
click at [1001, 124] on select "Select Item Type Clothing Collectibles Of Value Electronics Firearms Household …" at bounding box center [1099, 142] width 200 height 36
click at [1226, 141] on icon "submit" at bounding box center [1220, 142] width 14 height 14
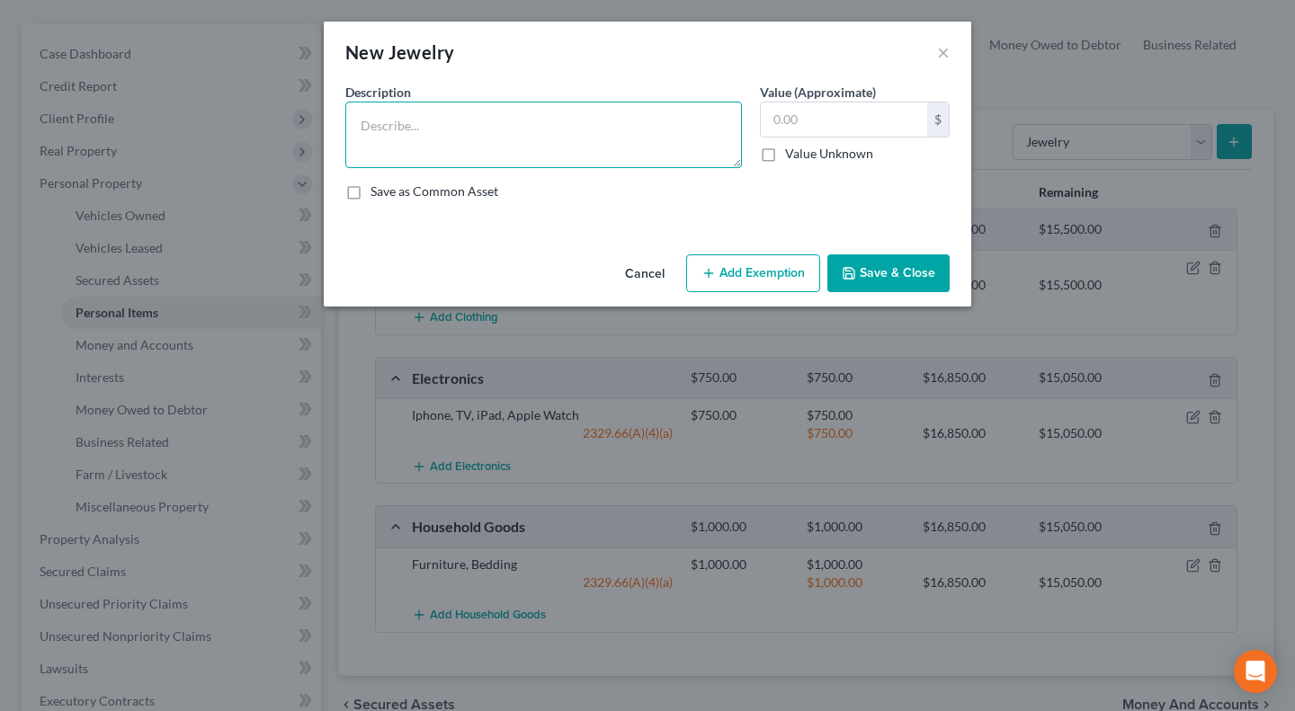
click at [534, 119] on textarea at bounding box center [543, 135] width 397 height 67
click at [591, 111] on textarea at bounding box center [543, 135] width 397 height 67
click at [941, 50] on button "×" at bounding box center [943, 52] width 13 height 22
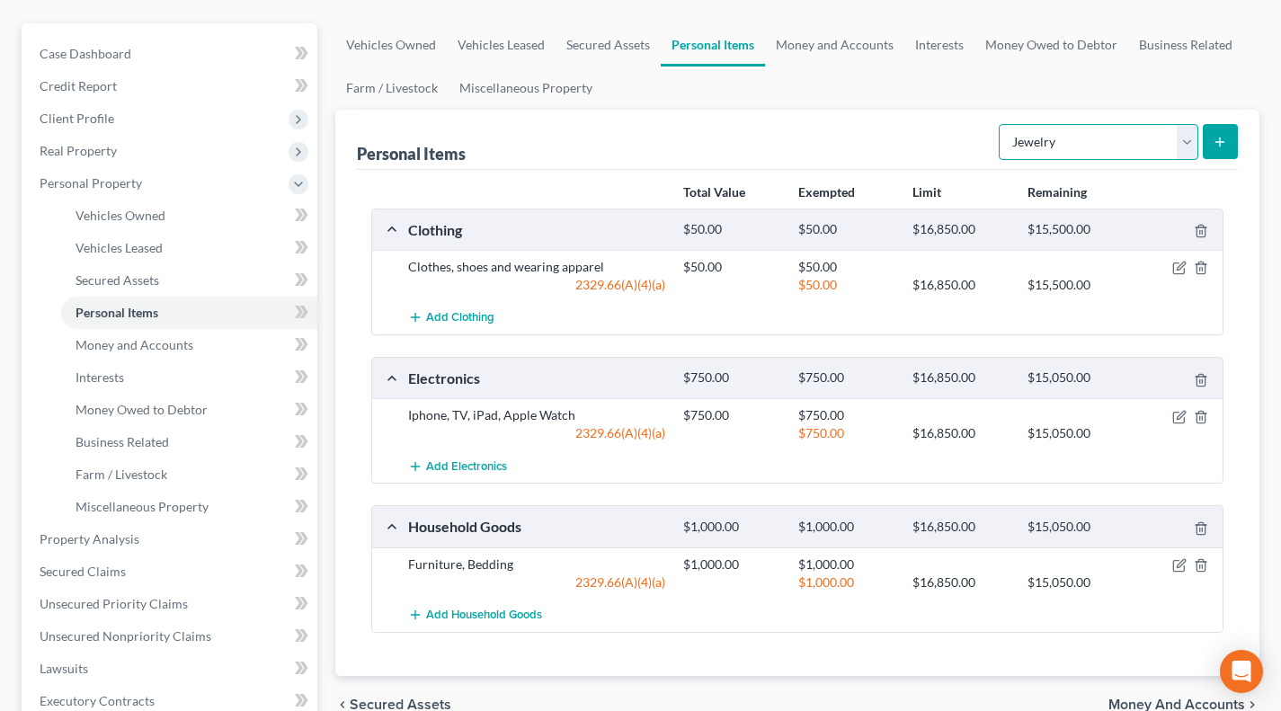
drag, startPoint x: 1116, startPoint y: 144, endPoint x: 1116, endPoint y: 154, distance: 9.9
click at [1116, 144] on select "Select Item Type Clothing Collectibles Of Value Electronics Firearms Household …" at bounding box center [1099, 142] width 200 height 36
click at [969, 144] on div "Personal Items Select Item Type Clothing Collectibles Of Value Electronics Fire…" at bounding box center [797, 140] width 881 height 60
click at [1029, 134] on select "Select Item Type Clothing Collectibles Of Value Electronics Firearms Household …" at bounding box center [1099, 142] width 200 height 36
click at [1001, 124] on select "Select Item Type Clothing Collectibles Of Value Electronics Firearms Household …" at bounding box center [1099, 142] width 200 height 36
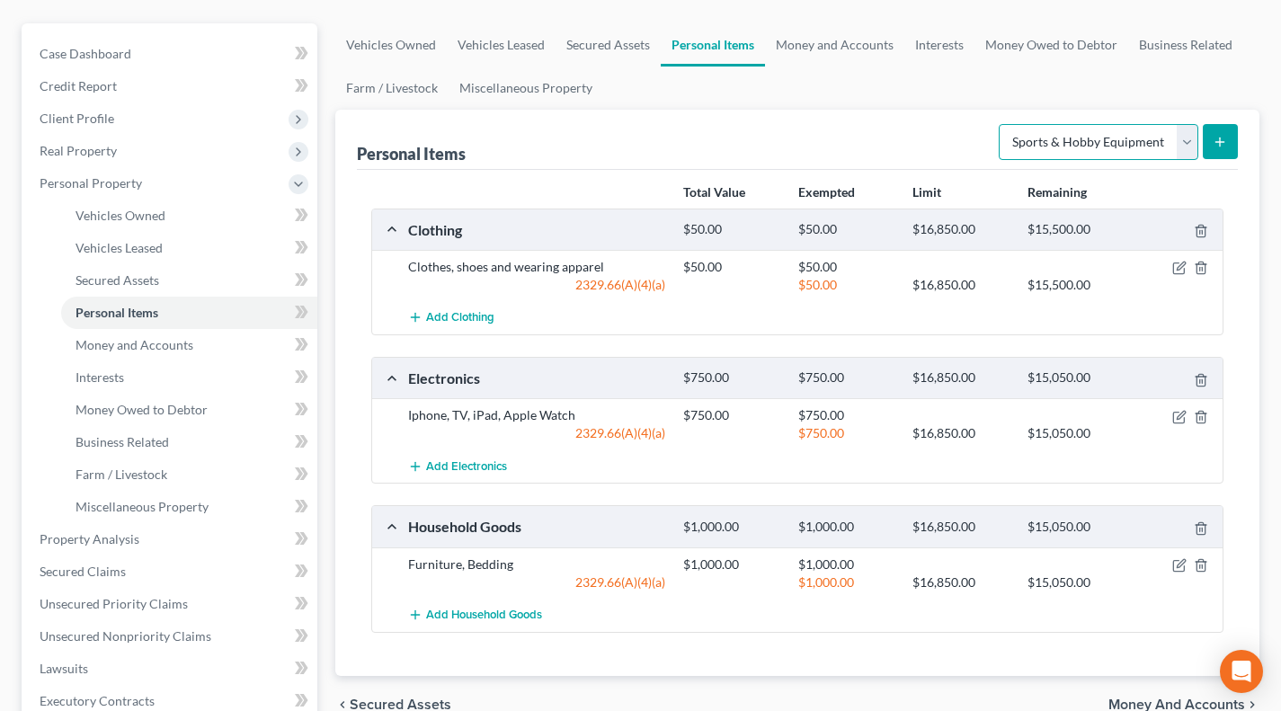
click at [1057, 137] on select "Select Item Type Clothing Collectibles Of Value Electronics Firearms Household …" at bounding box center [1099, 142] width 200 height 36
select select "jewelry"
click at [1001, 124] on select "Select Item Type Clothing Collectibles Of Value Electronics Firearms Household …" at bounding box center [1099, 142] width 200 height 36
click at [1239, 118] on div "Personal Items Select Item Type Clothing Collectibles Of Value Electronics Fire…" at bounding box center [797, 393] width 924 height 567
click at [1228, 140] on button "submit" at bounding box center [1220, 141] width 35 height 35
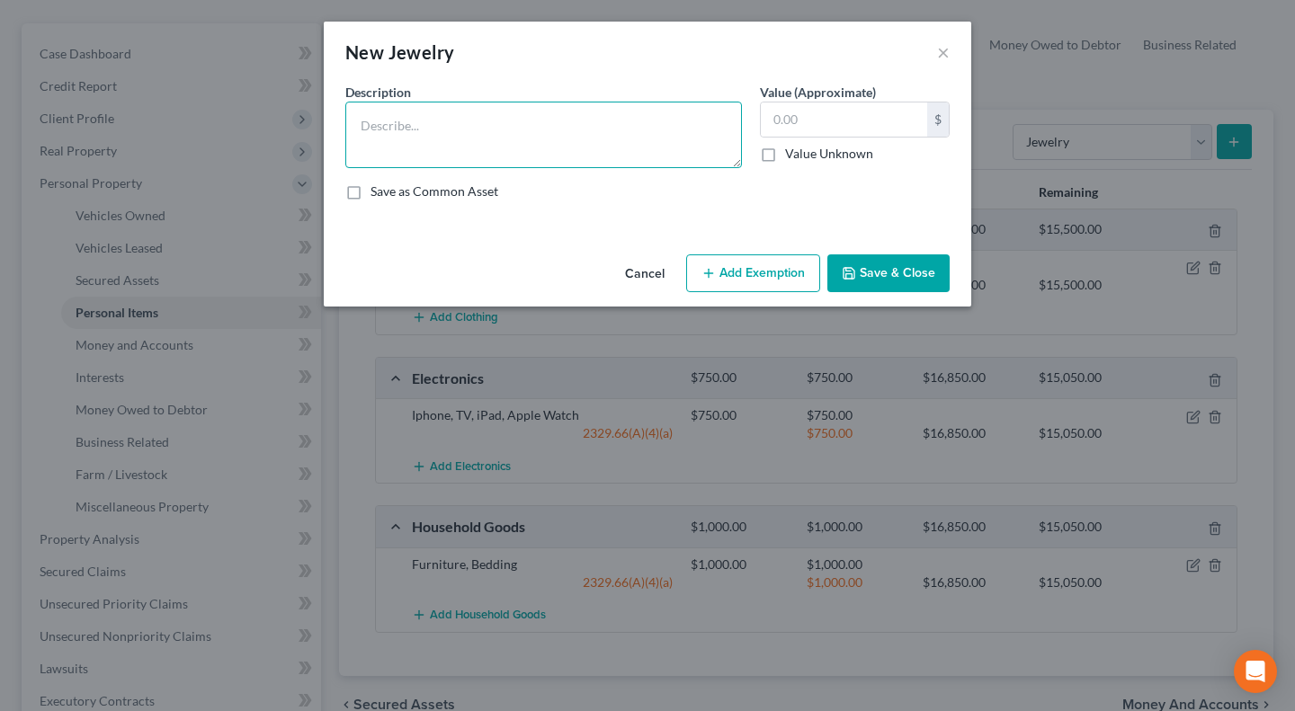
click at [533, 154] on textarea at bounding box center [543, 135] width 397 height 67
type textarea "Costume Jewelry"
click at [835, 134] on input "text" at bounding box center [844, 120] width 166 height 34
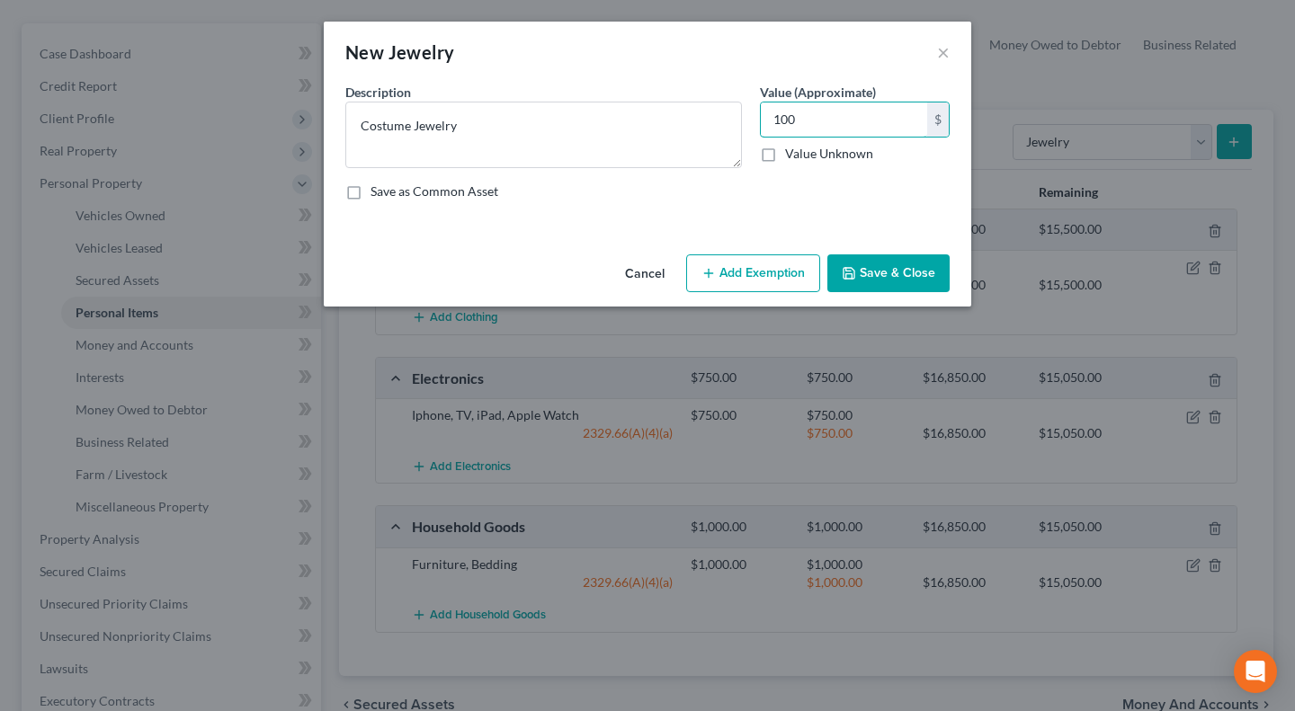
type input "100"
click at [759, 286] on button "Add Exemption" at bounding box center [753, 274] width 134 height 38
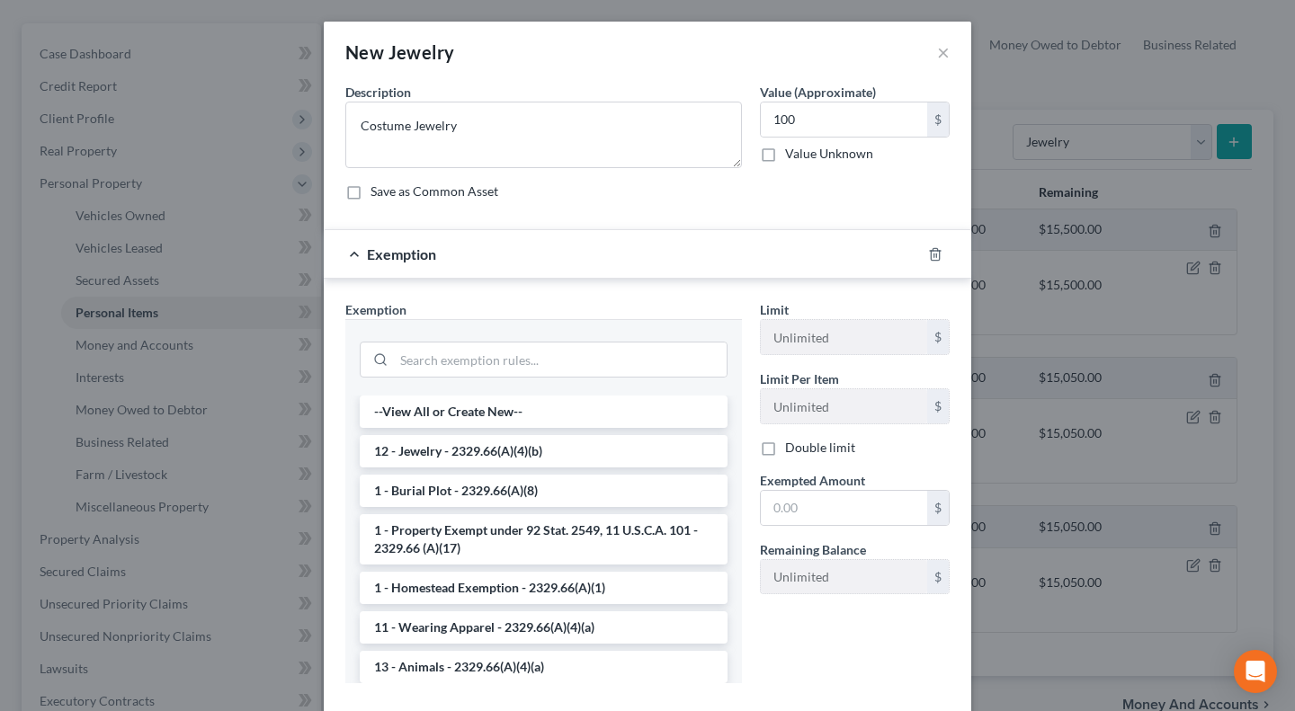
click at [456, 444] on li "12 - Jewelry - 2329.66(A)(4)(b)" at bounding box center [544, 451] width 368 height 32
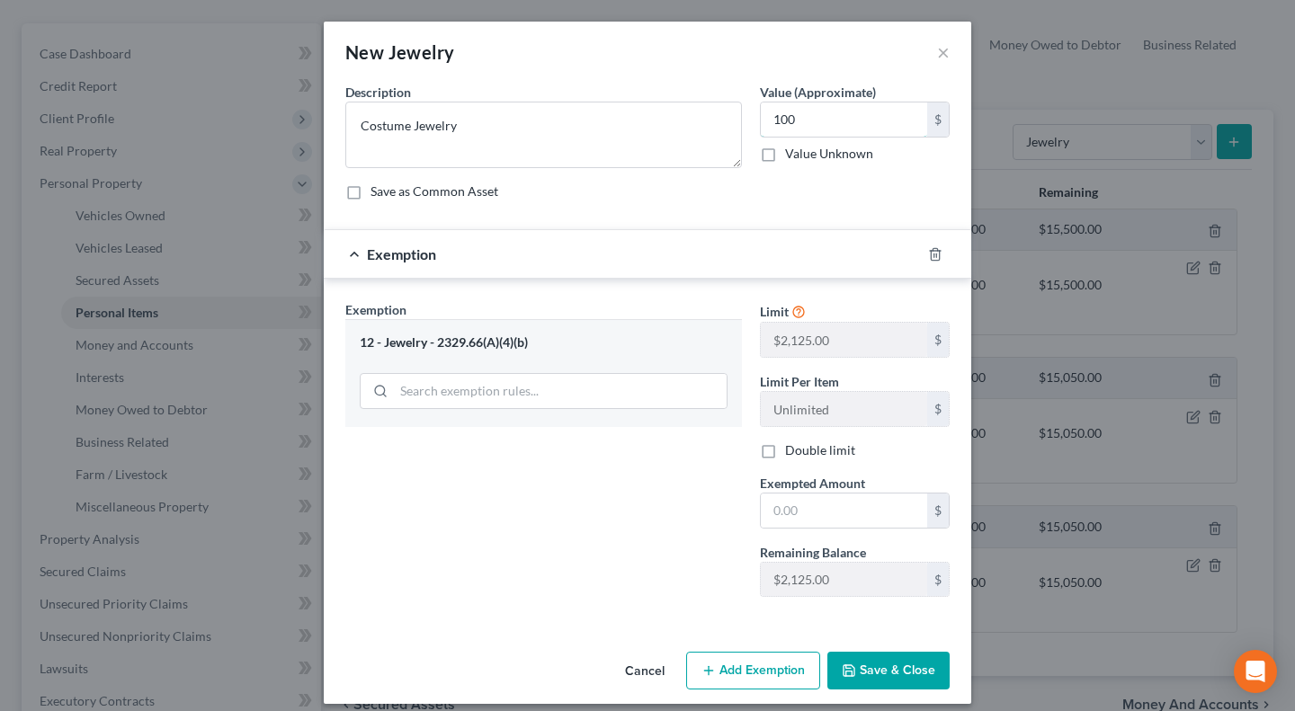
click at [842, 117] on input "100" at bounding box center [844, 120] width 166 height 34
drag, startPoint x: 869, startPoint y: 525, endPoint x: 754, endPoint y: 526, distance: 115.1
click at [869, 525] on input "text" at bounding box center [844, 511] width 166 height 34
paste input "100"
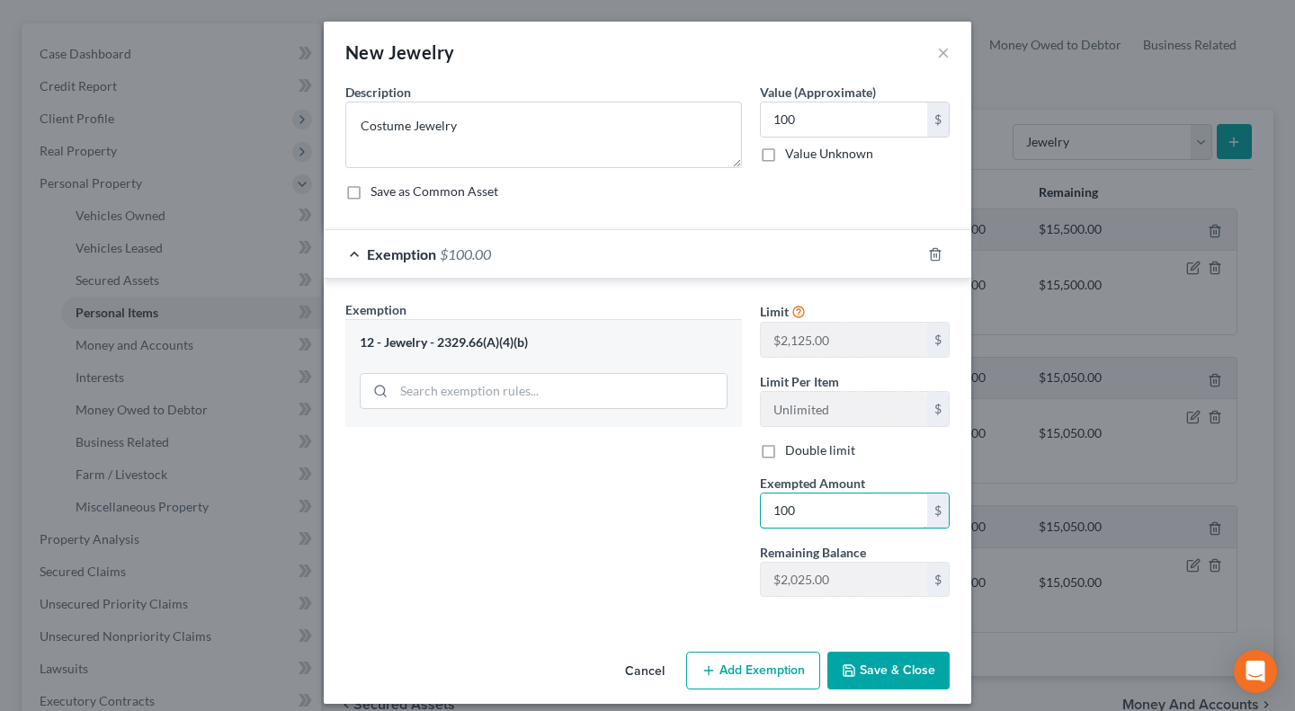
type input "100"
click at [592, 530] on div "Exemption Set must be selected for CA. Exemption * 12 - Jewelry - 2329.66(A)(4)…" at bounding box center [543, 455] width 415 height 311
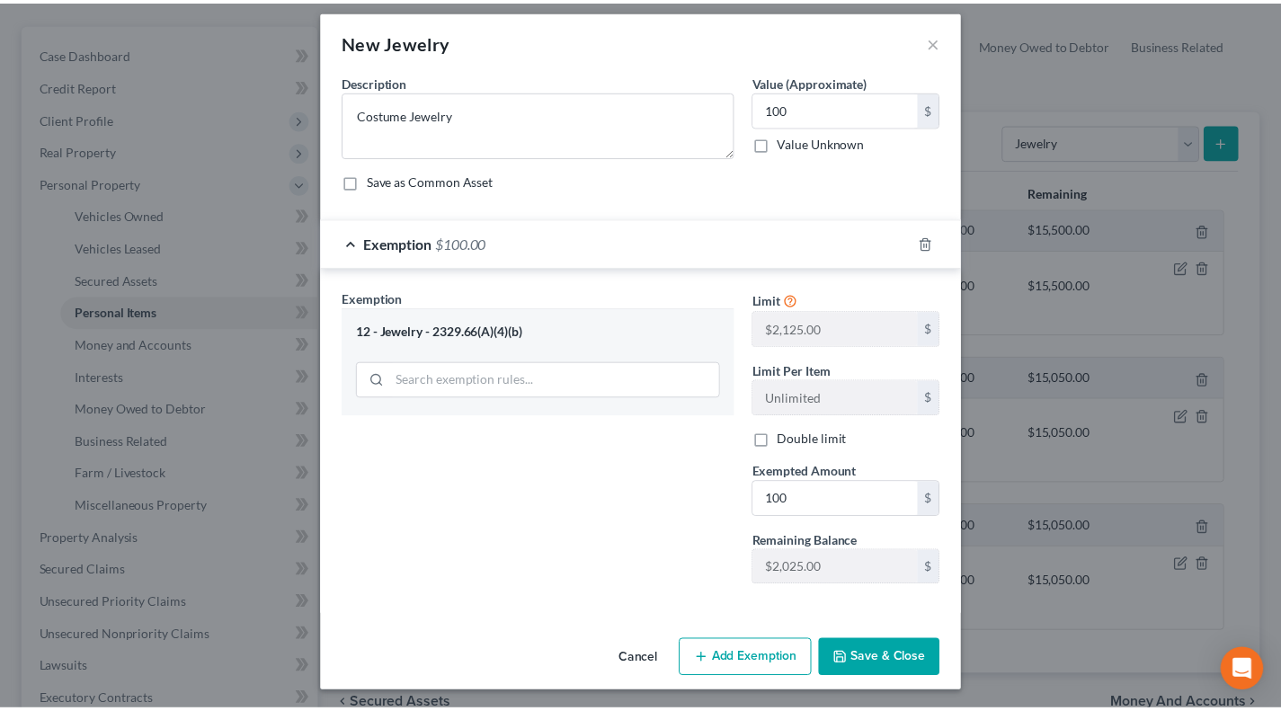
scroll to position [14, 0]
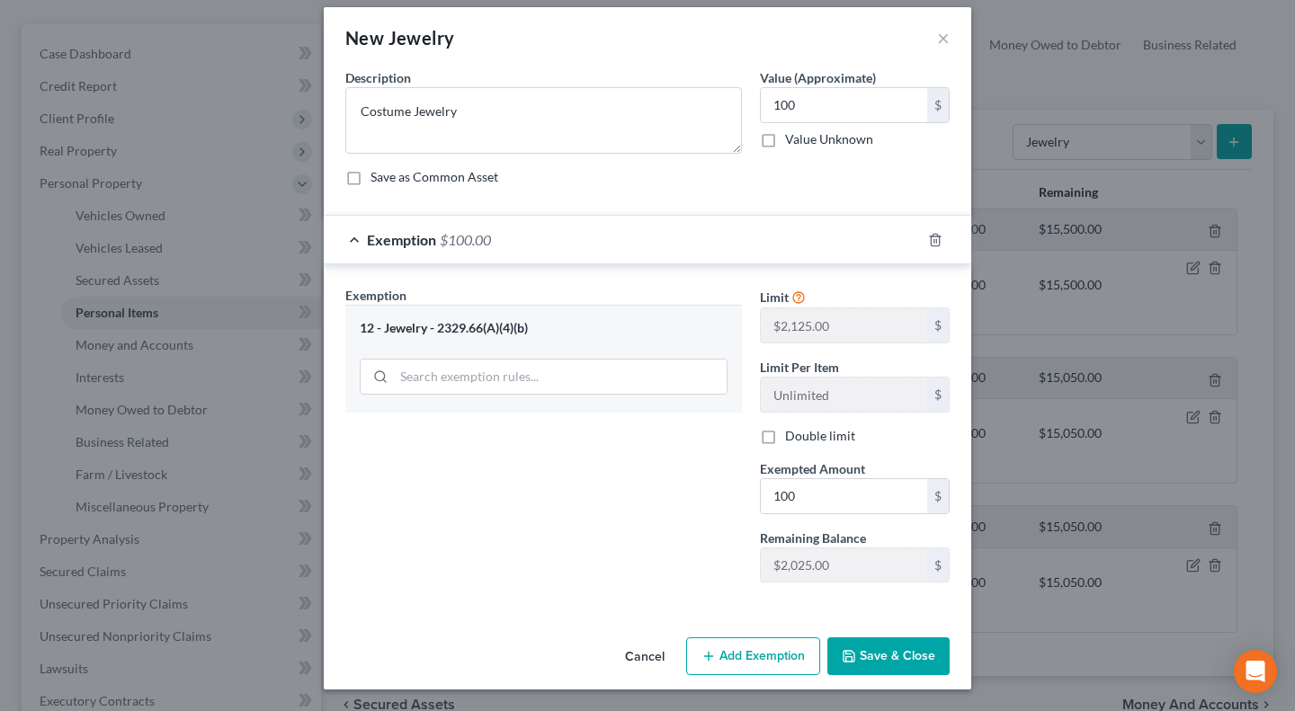
click at [868, 654] on button "Save & Close" at bounding box center [888, 657] width 122 height 38
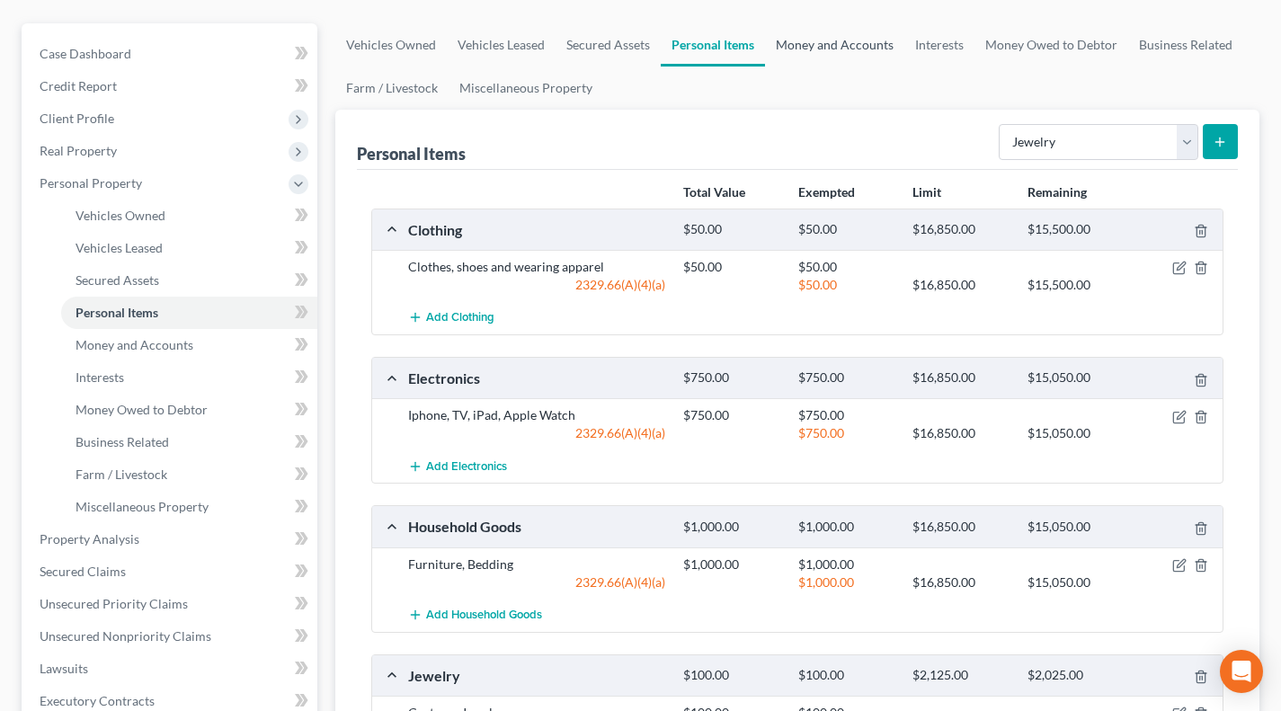
click at [811, 59] on link "Money and Accounts" at bounding box center [834, 44] width 139 height 43
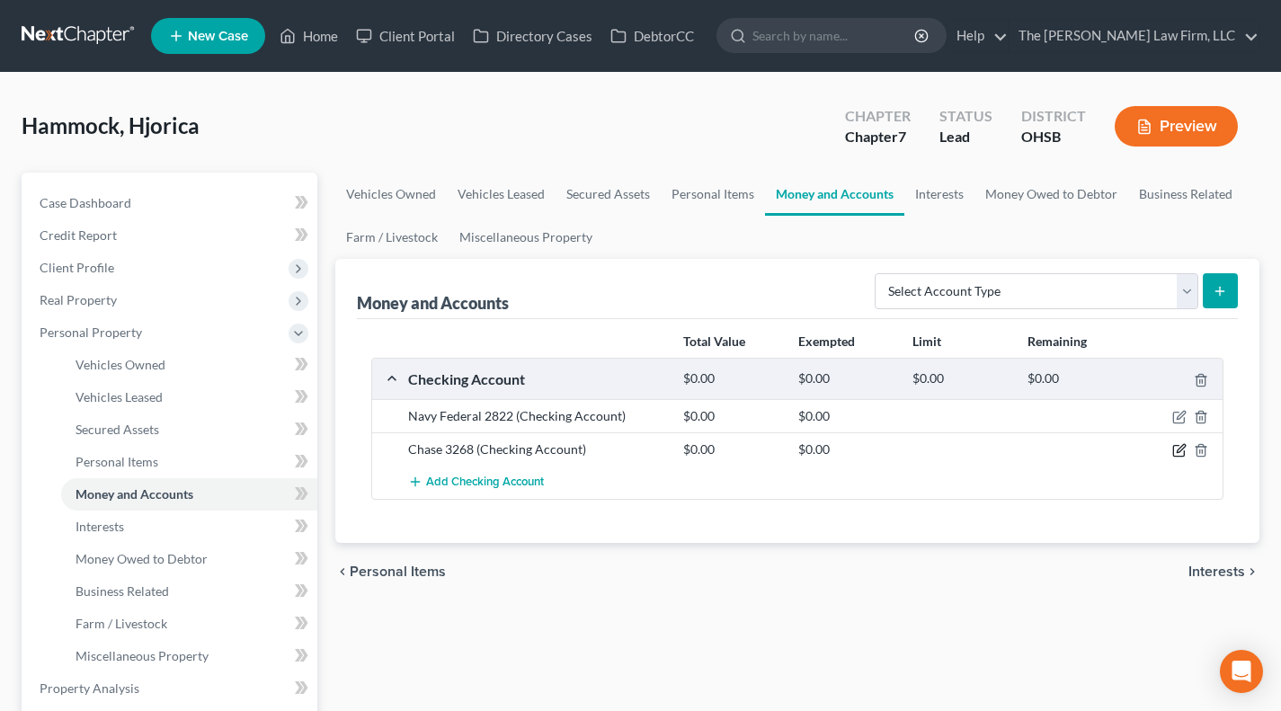
click at [1183, 454] on icon "button" at bounding box center [1180, 450] width 14 height 14
click at [1183, 453] on icon "button" at bounding box center [1180, 450] width 14 height 14
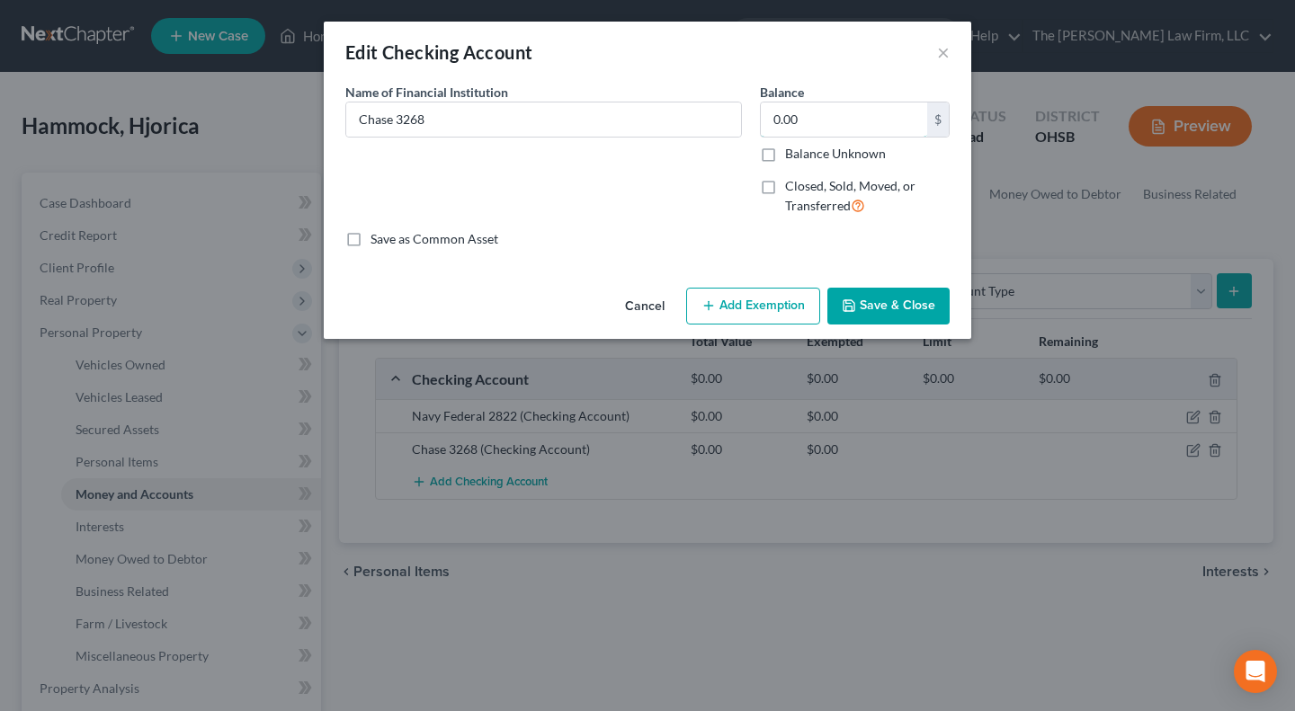
click at [820, 103] on input "0.00" at bounding box center [844, 120] width 166 height 34
click at [944, 42] on button "×" at bounding box center [943, 52] width 13 height 22
click at [823, 131] on input "0.00" at bounding box center [844, 120] width 166 height 34
type input "0.48"
click at [750, 306] on button "Add Exemption" at bounding box center [753, 307] width 134 height 38
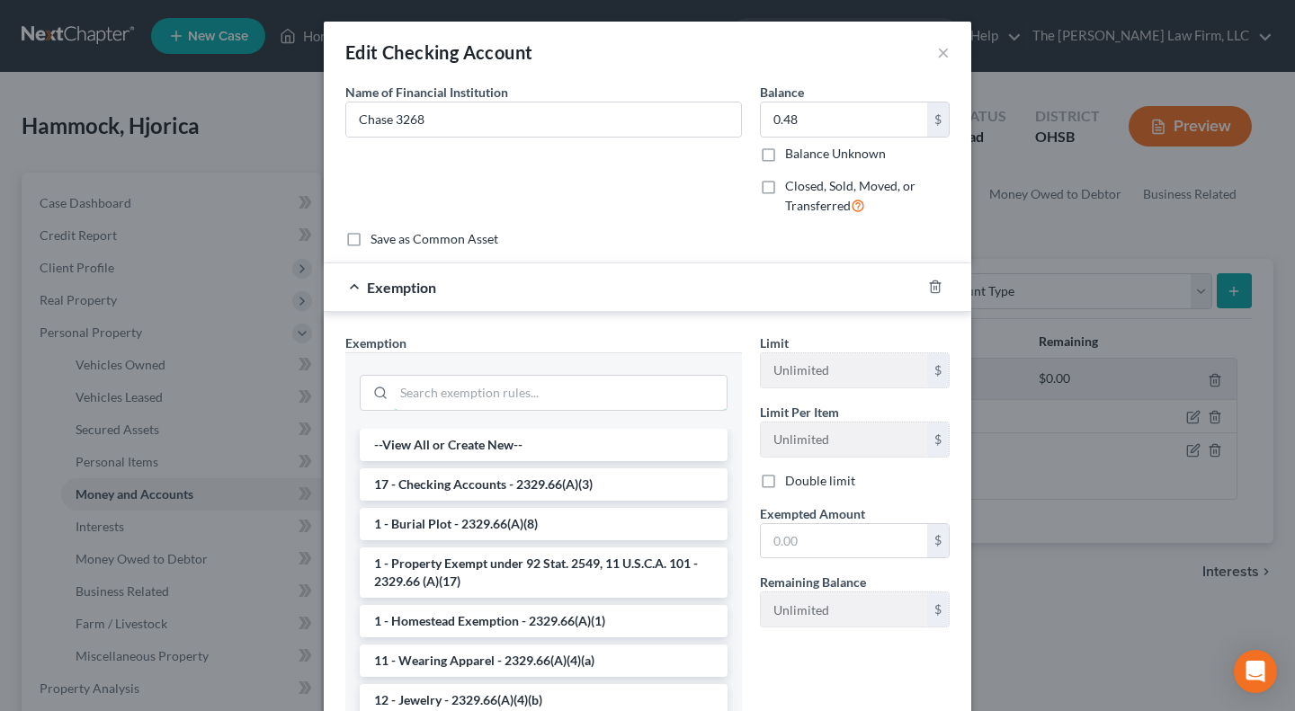
click at [536, 377] on input "search" at bounding box center [560, 393] width 333 height 34
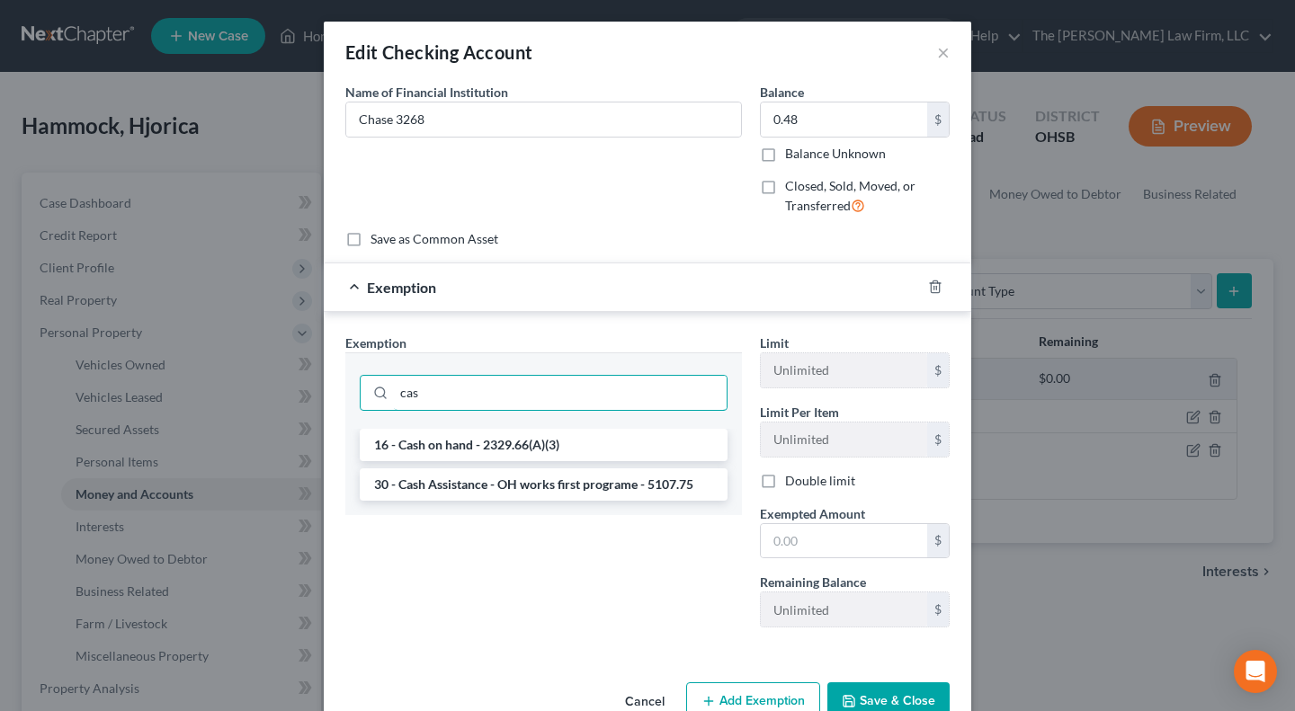
type input "cas"
click at [508, 444] on li "16 - Cash on hand - 2329.66(A)(3)" at bounding box center [544, 445] width 368 height 32
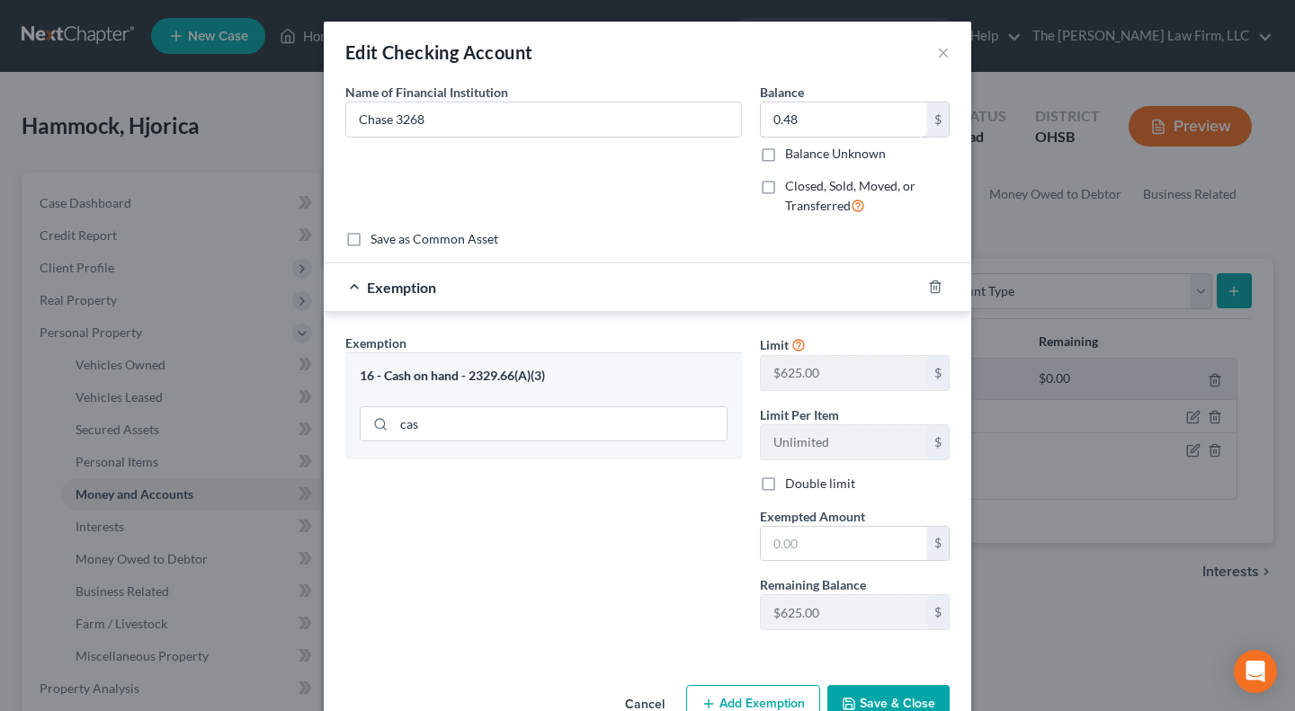
click at [815, 121] on input "0.48" at bounding box center [844, 120] width 166 height 34
drag, startPoint x: 856, startPoint y: 540, endPoint x: 790, endPoint y: 540, distance: 65.6
click at [856, 540] on input "text" at bounding box center [844, 544] width 166 height 34
paste input "0.48"
type input "0.48"
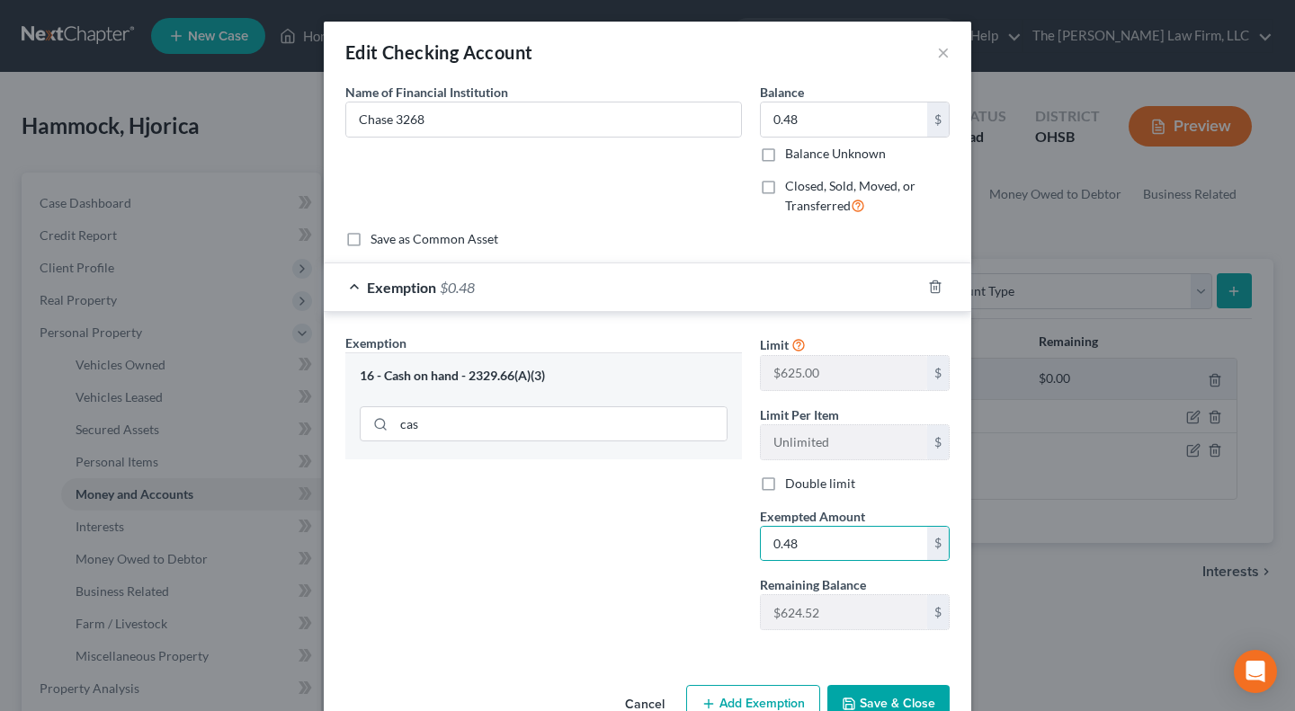
click at [661, 538] on div "Exemption Set must be selected for CA. Exemption * 16 - Cash on hand - 2329.66(…" at bounding box center [543, 489] width 415 height 311
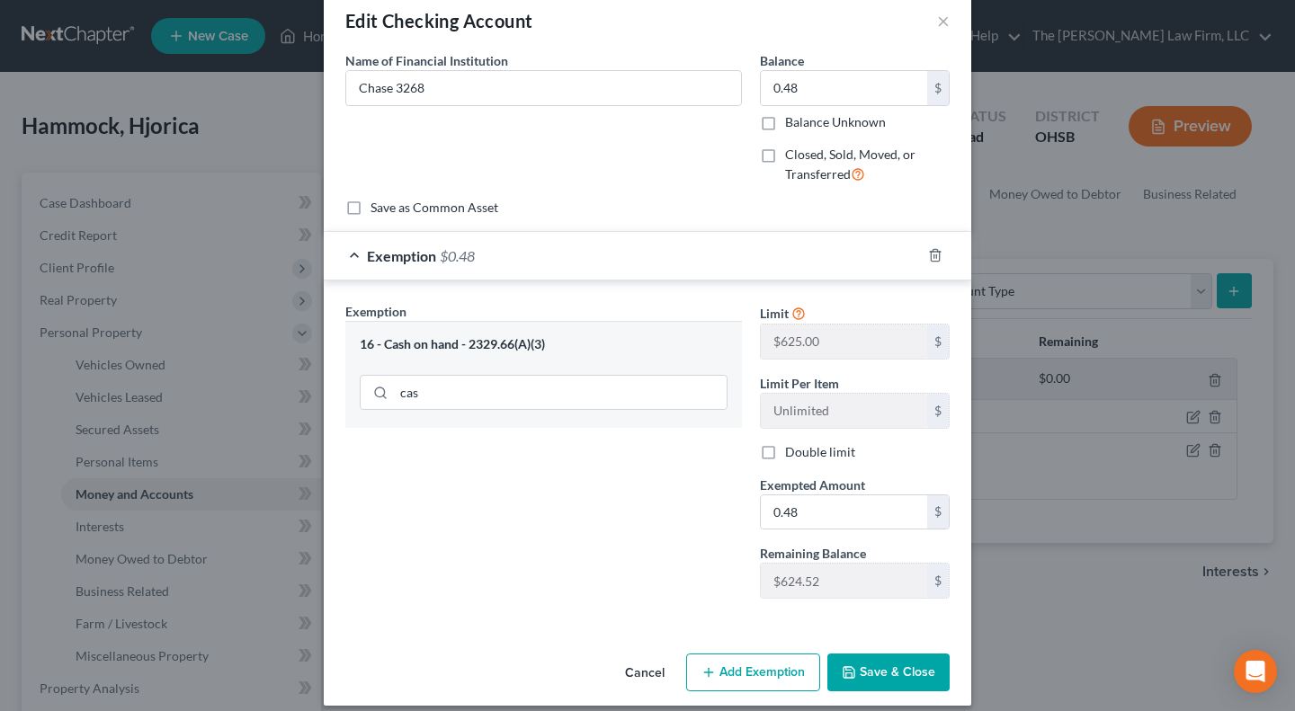
scroll to position [48, 0]
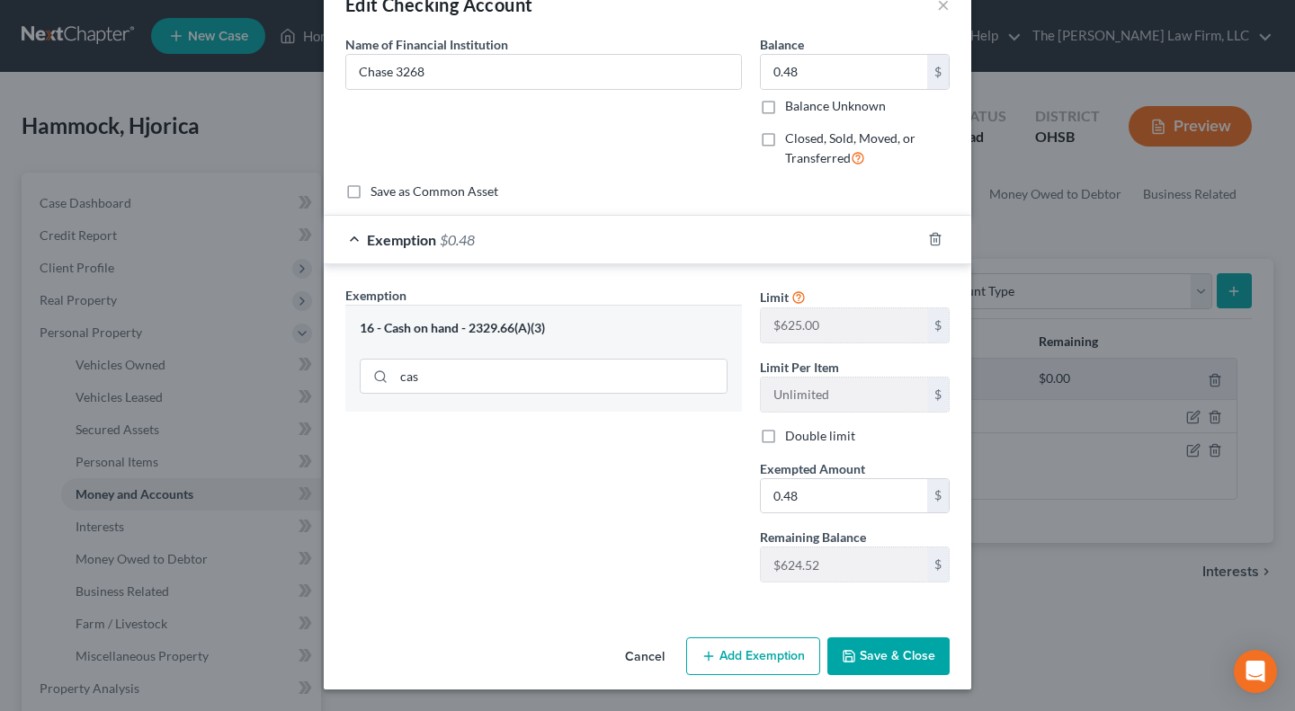
click at [890, 647] on button "Save & Close" at bounding box center [888, 657] width 122 height 38
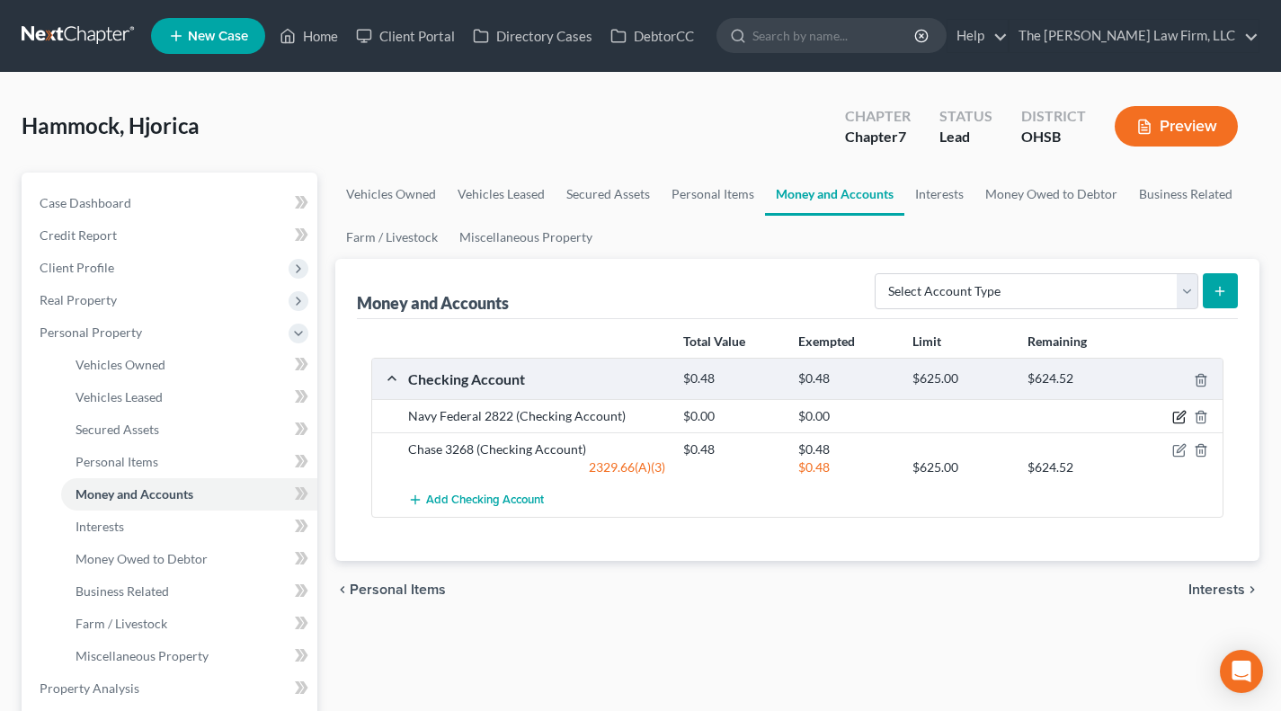
click at [1177, 414] on icon "button" at bounding box center [1180, 417] width 14 height 14
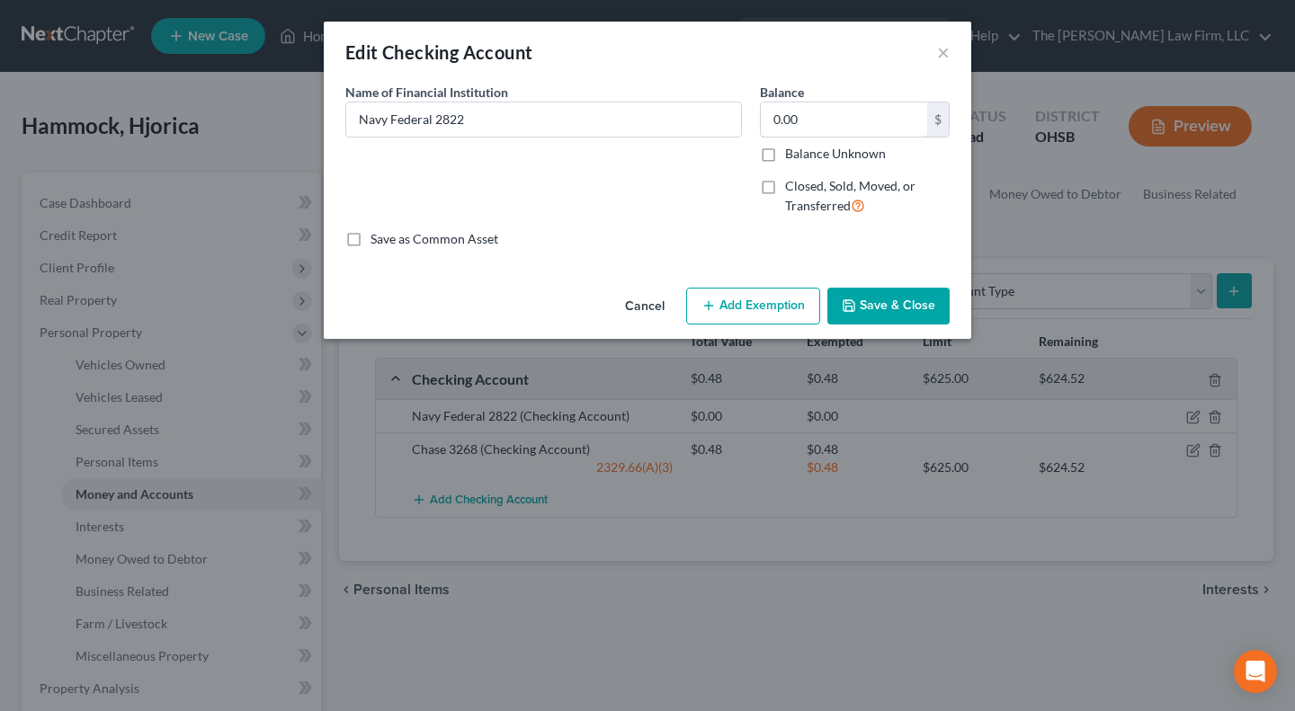
click at [839, 122] on input "0.00" at bounding box center [844, 120] width 166 height 34
type input "1.17"
click at [773, 301] on button "Add Exemption" at bounding box center [753, 307] width 134 height 38
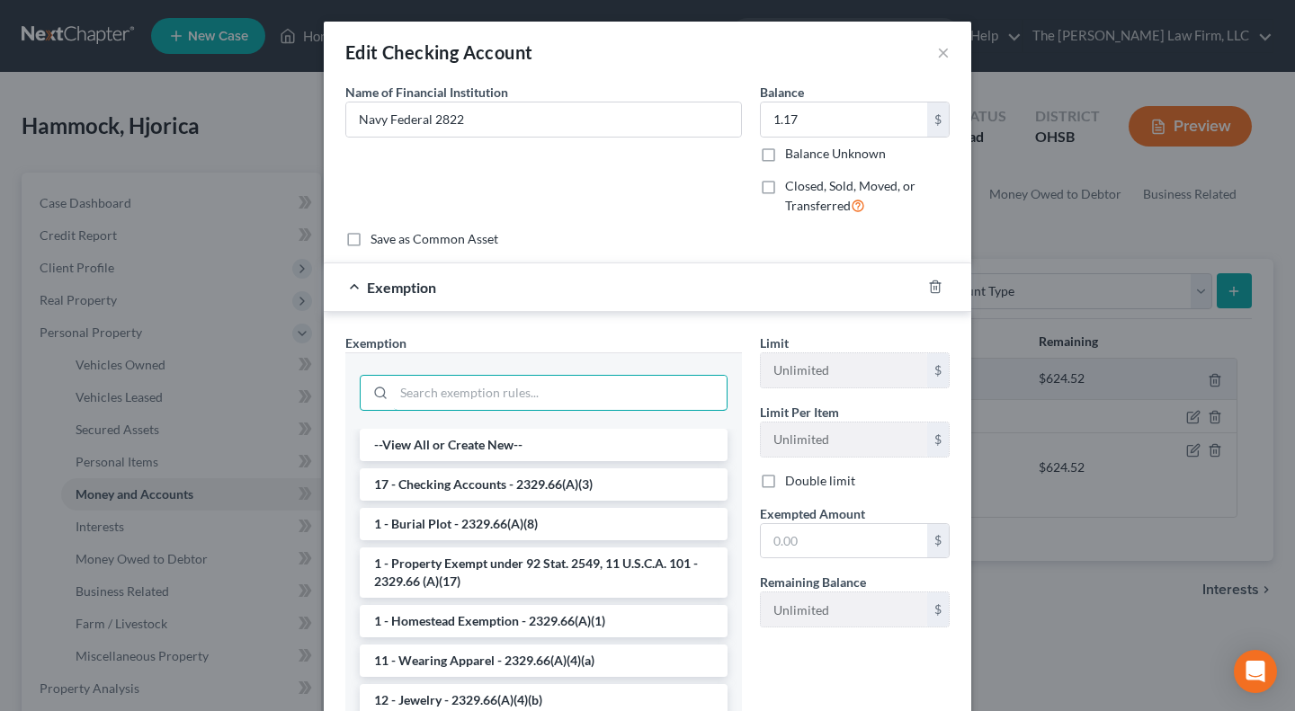
click at [517, 388] on input "search" at bounding box center [560, 393] width 333 height 34
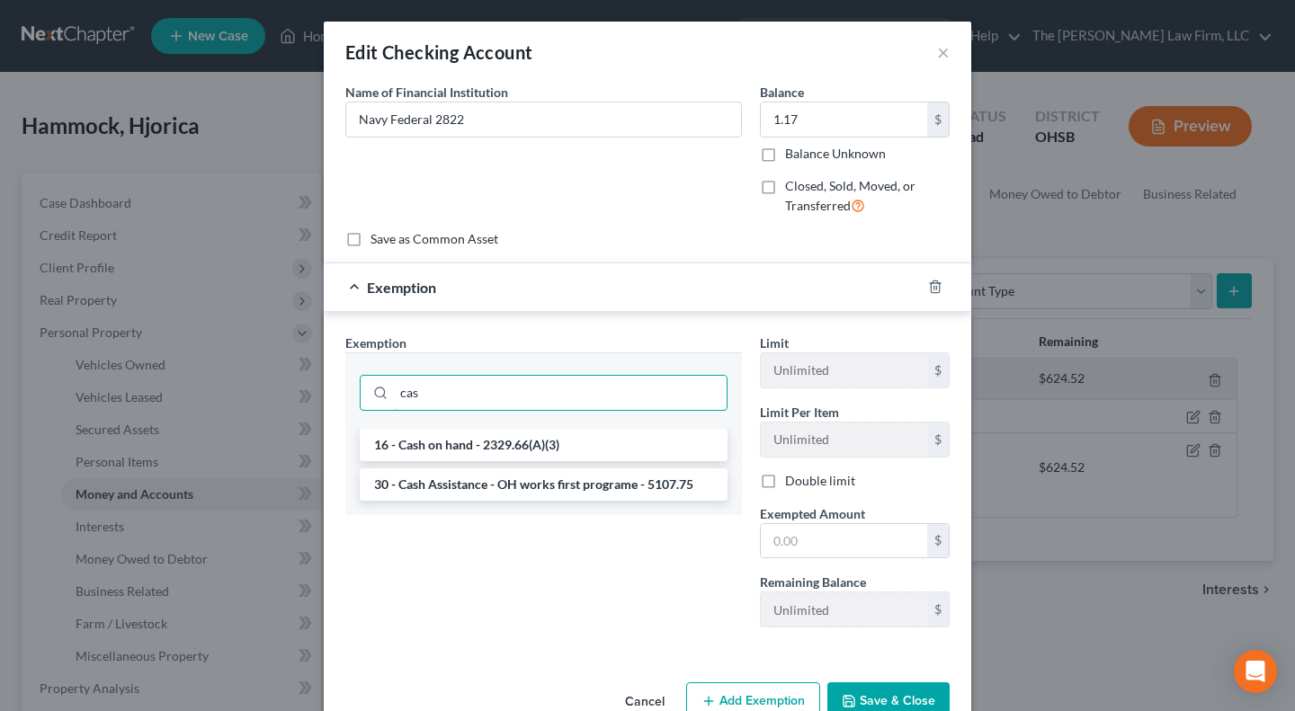
type input "cas"
click at [504, 450] on li "16 - Cash on hand - 2329.66(A)(3)" at bounding box center [544, 445] width 368 height 32
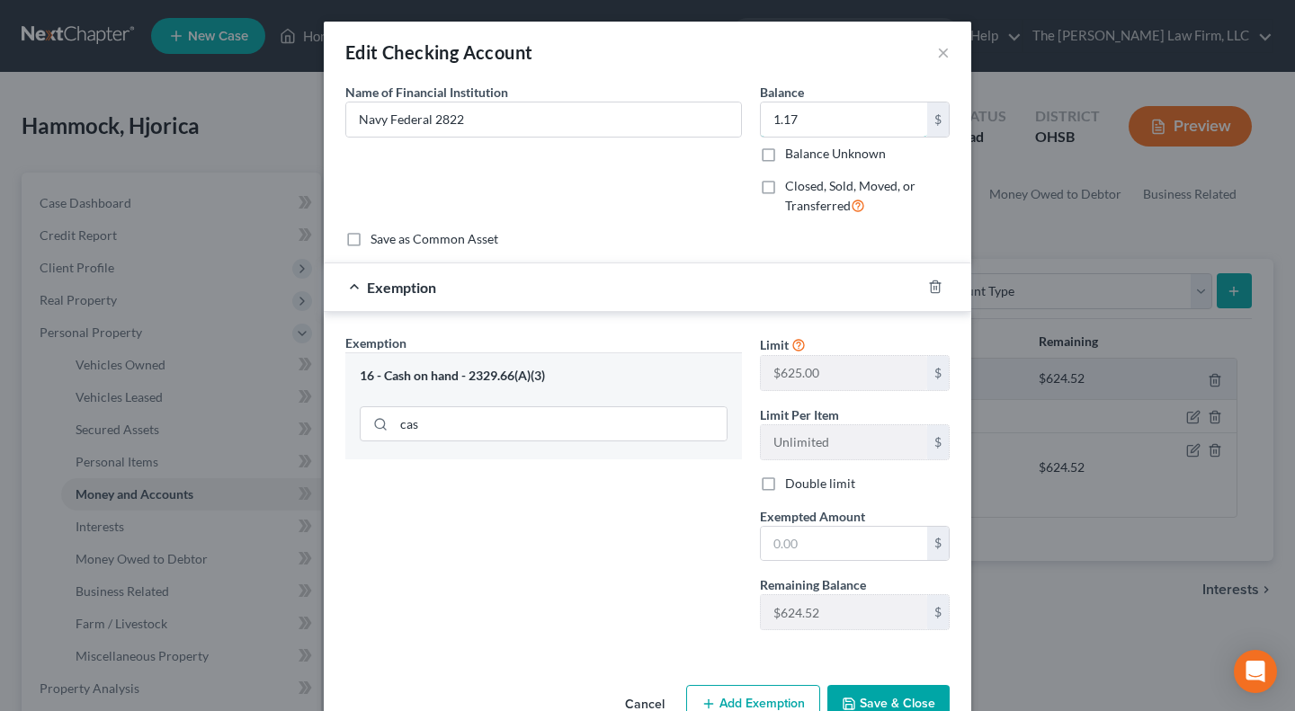
click at [818, 116] on input "1.17" at bounding box center [844, 120] width 166 height 34
drag, startPoint x: 856, startPoint y: 553, endPoint x: 759, endPoint y: 562, distance: 97.5
click at [856, 553] on input "text" at bounding box center [844, 544] width 166 height 34
paste input "1.17"
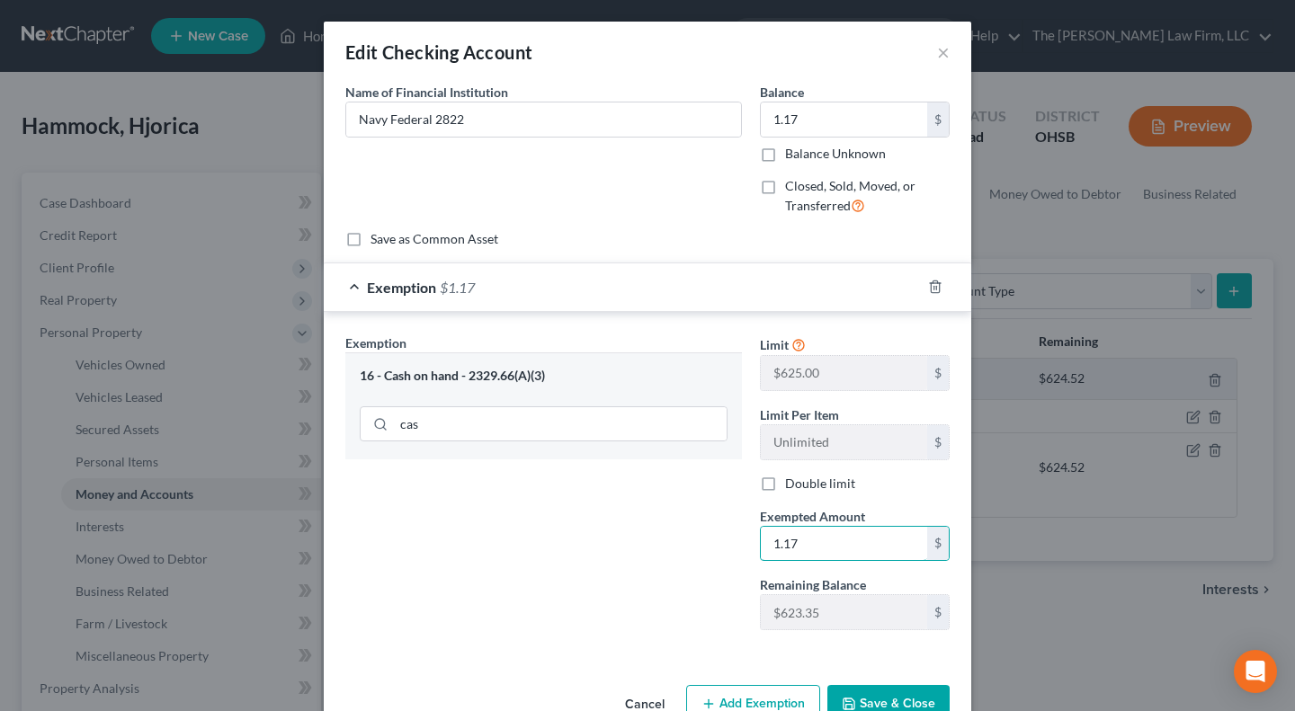
type input "1.17"
click at [692, 567] on div "Exemption Set must be selected for CA. Exemption * 16 - Cash on hand - 2329.66(…" at bounding box center [543, 489] width 415 height 311
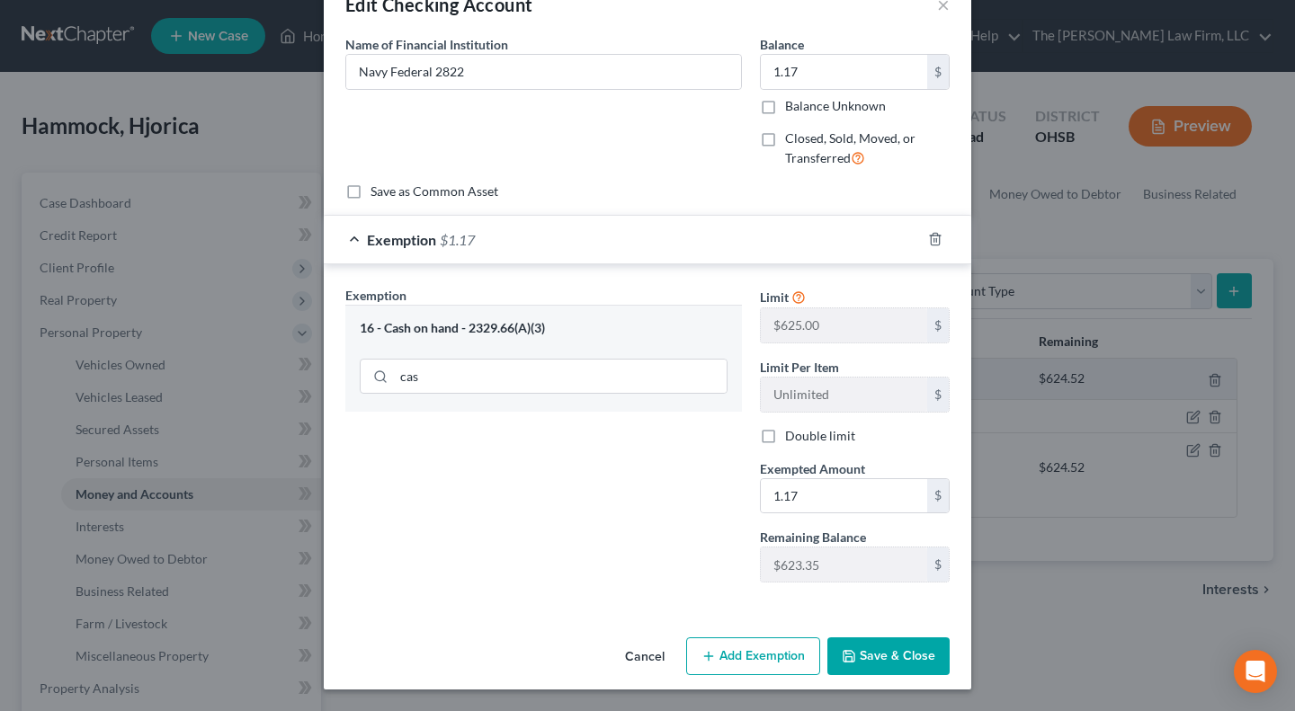
click at [896, 649] on button "Save & Close" at bounding box center [888, 657] width 122 height 38
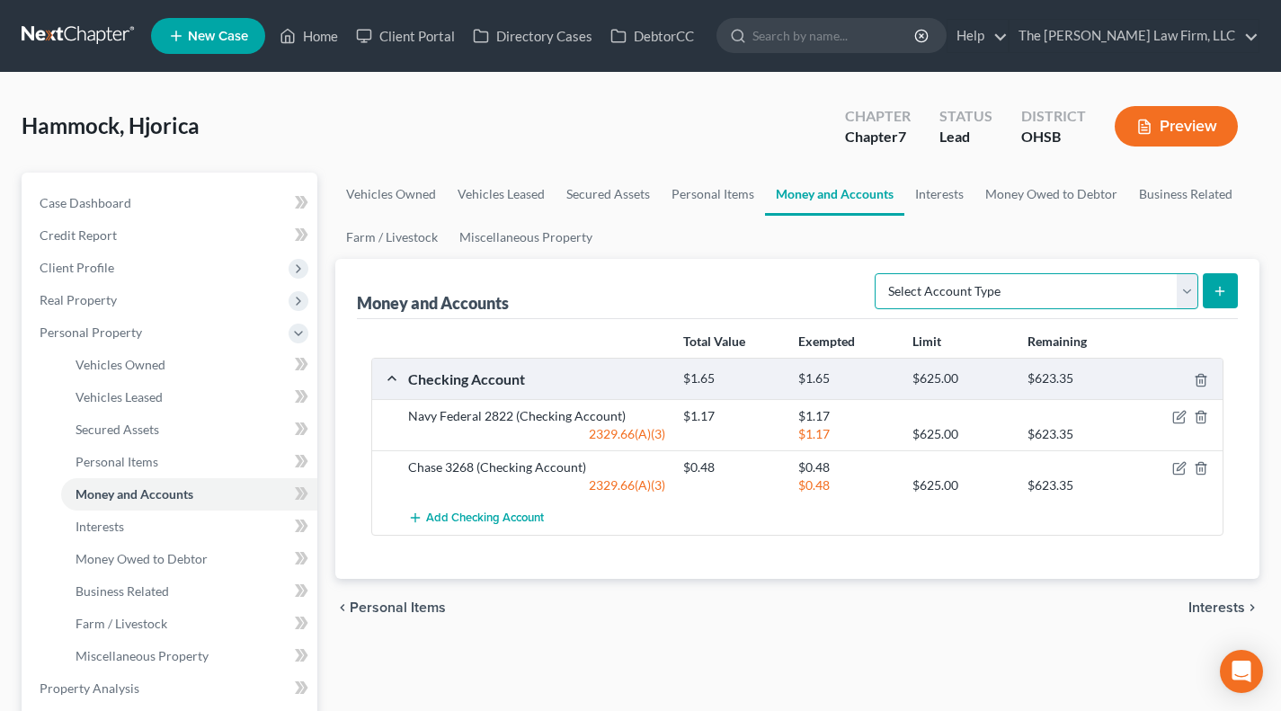
click at [978, 289] on select "Select Account Type Brokerage Cash on Hand Certificates of Deposit Checking Acc…" at bounding box center [1037, 291] width 324 height 36
select select "savings"
click at [879, 273] on select "Select Account Type Brokerage Cash on Hand Certificates of Deposit Checking Acc…" at bounding box center [1037, 291] width 324 height 36
click at [1214, 295] on icon "submit" at bounding box center [1220, 291] width 14 height 14
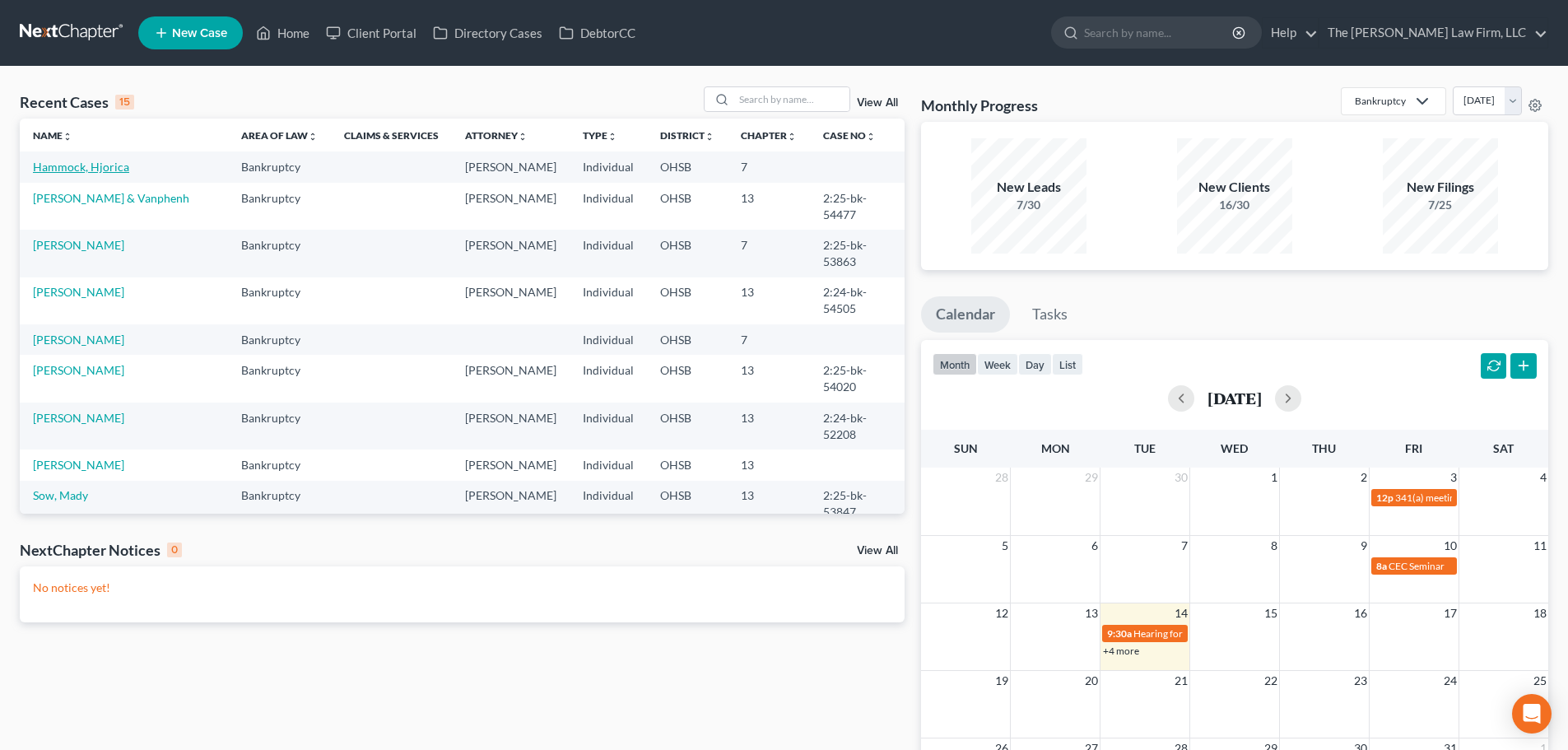
click at [76, 166] on link "Hammock, Hjorica" at bounding box center [81, 166] width 96 height 14
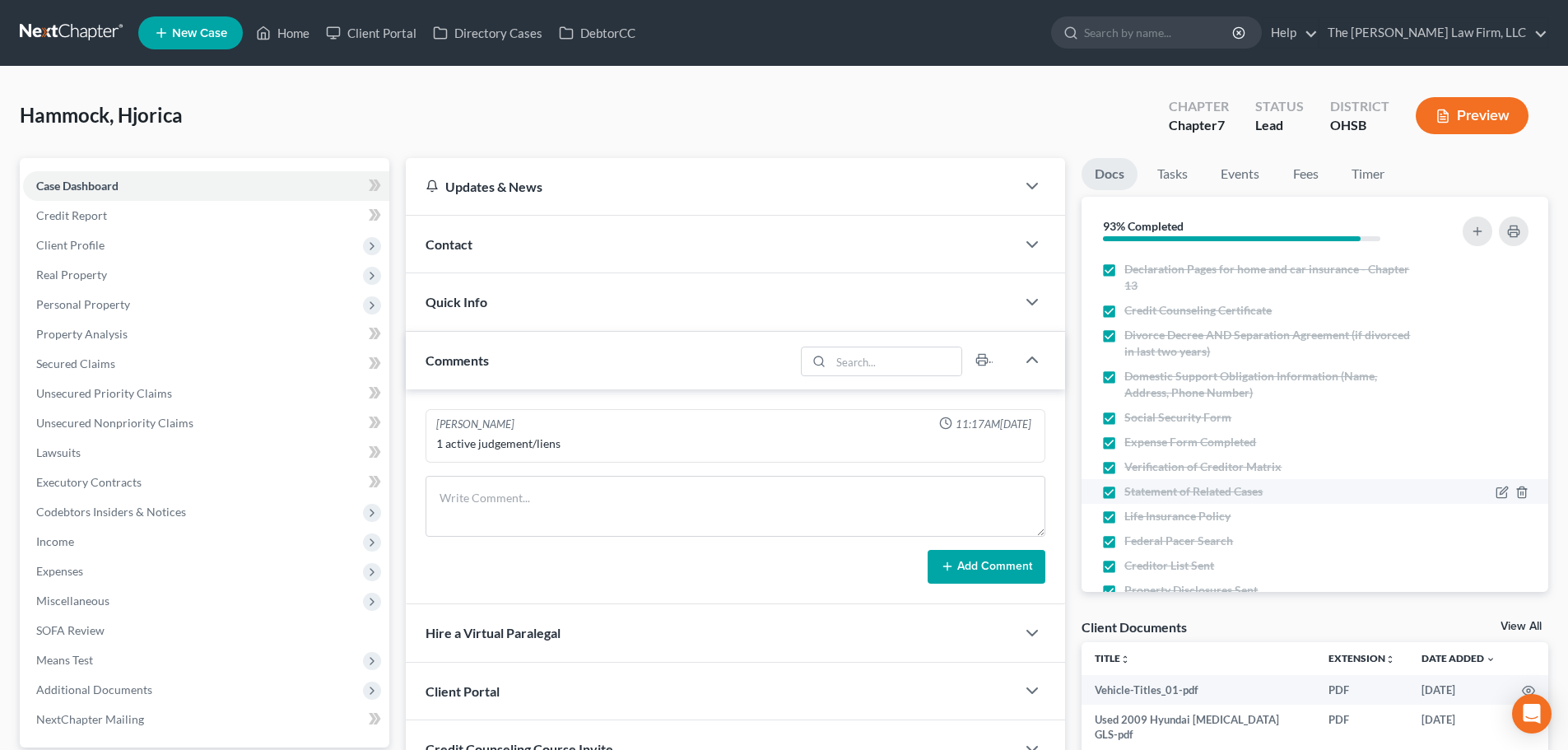
scroll to position [512, 0]
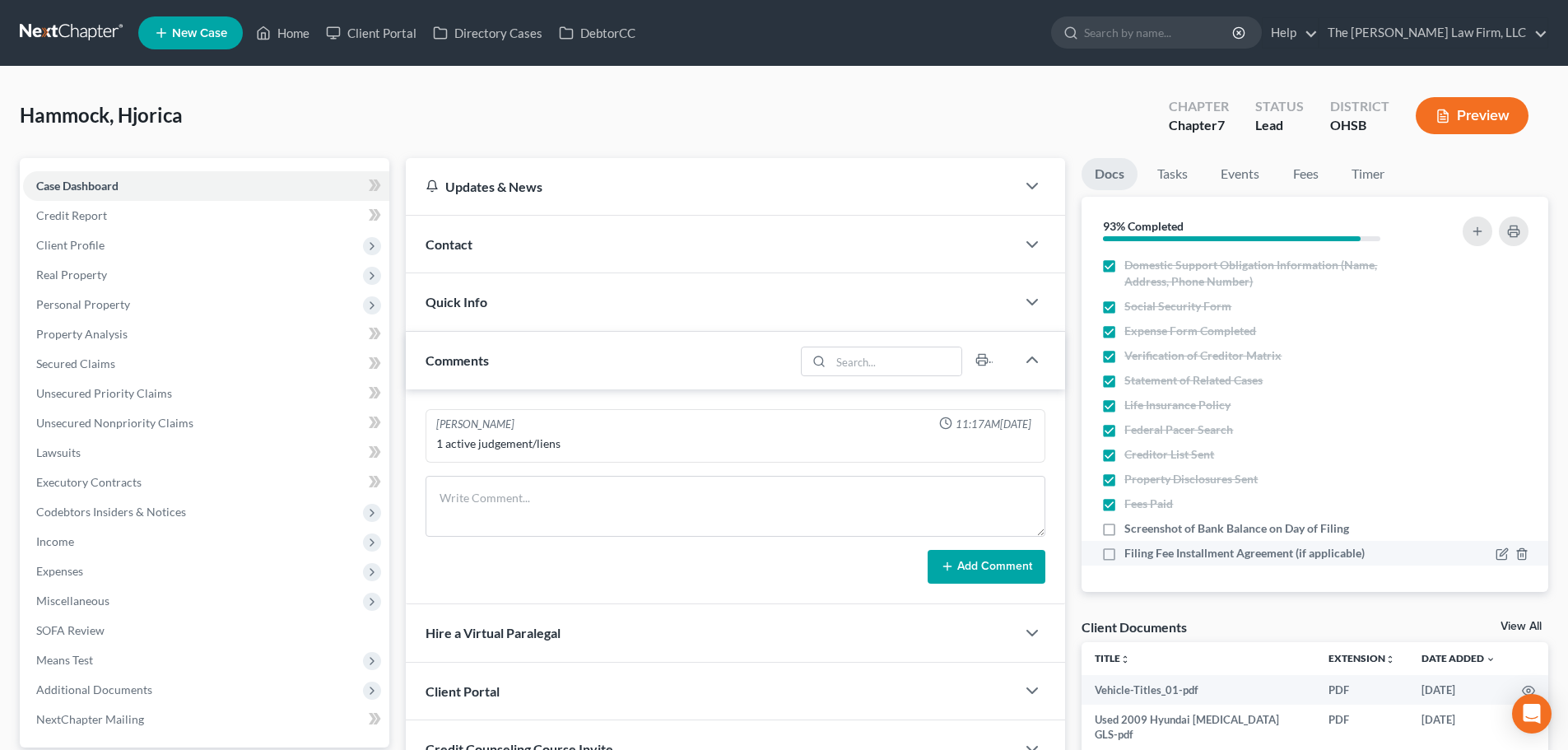
click at [1193, 552] on span "Filing Fee Installment Agreement (if applicable)" at bounding box center [1244, 553] width 241 height 16
click at [1141, 552] on input "Filing Fee Installment Agreement (if applicable)" at bounding box center [1137, 550] width 11 height 11
checkbox input "true"
click at [80, 666] on span "Means Test" at bounding box center [65, 659] width 57 height 14
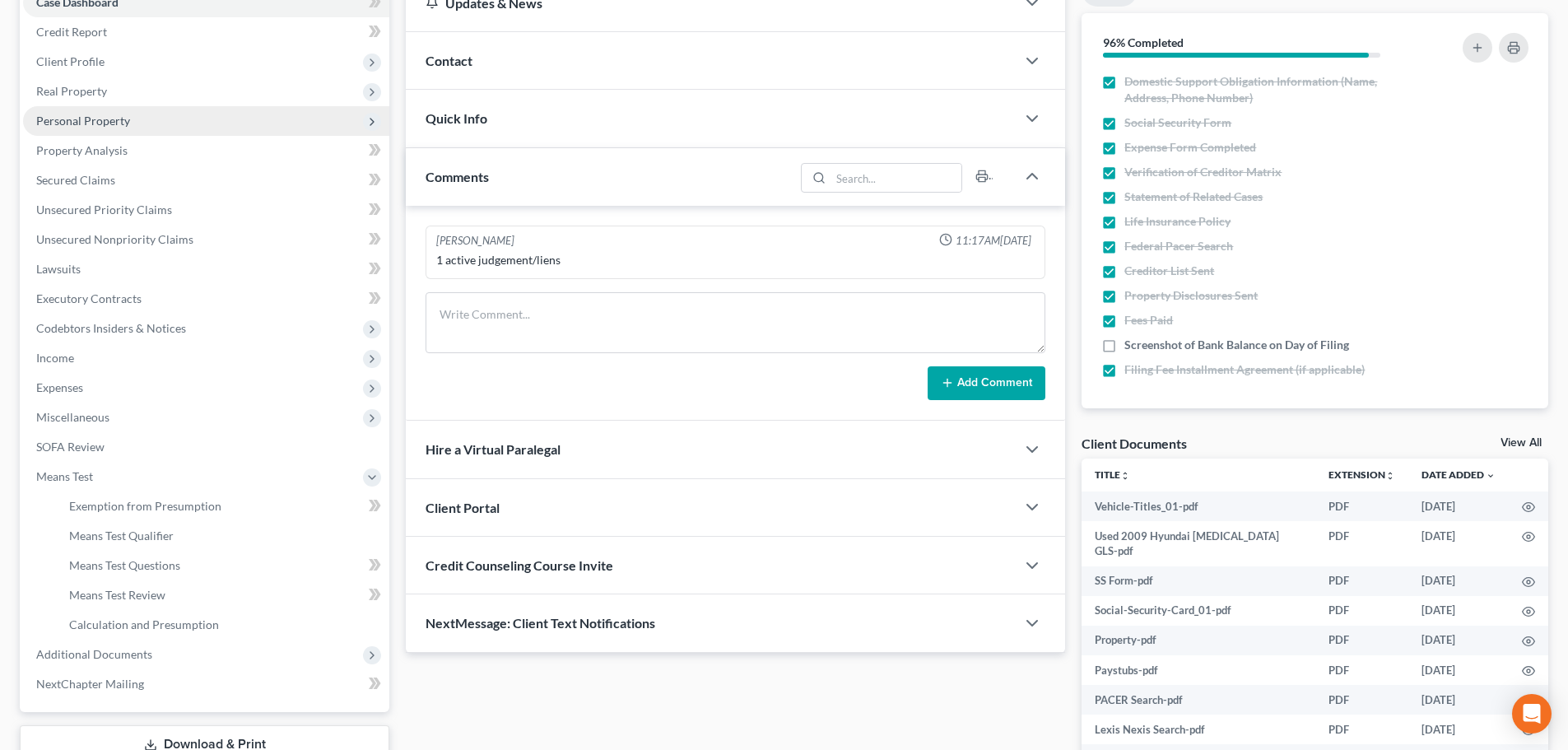
scroll to position [310, 0]
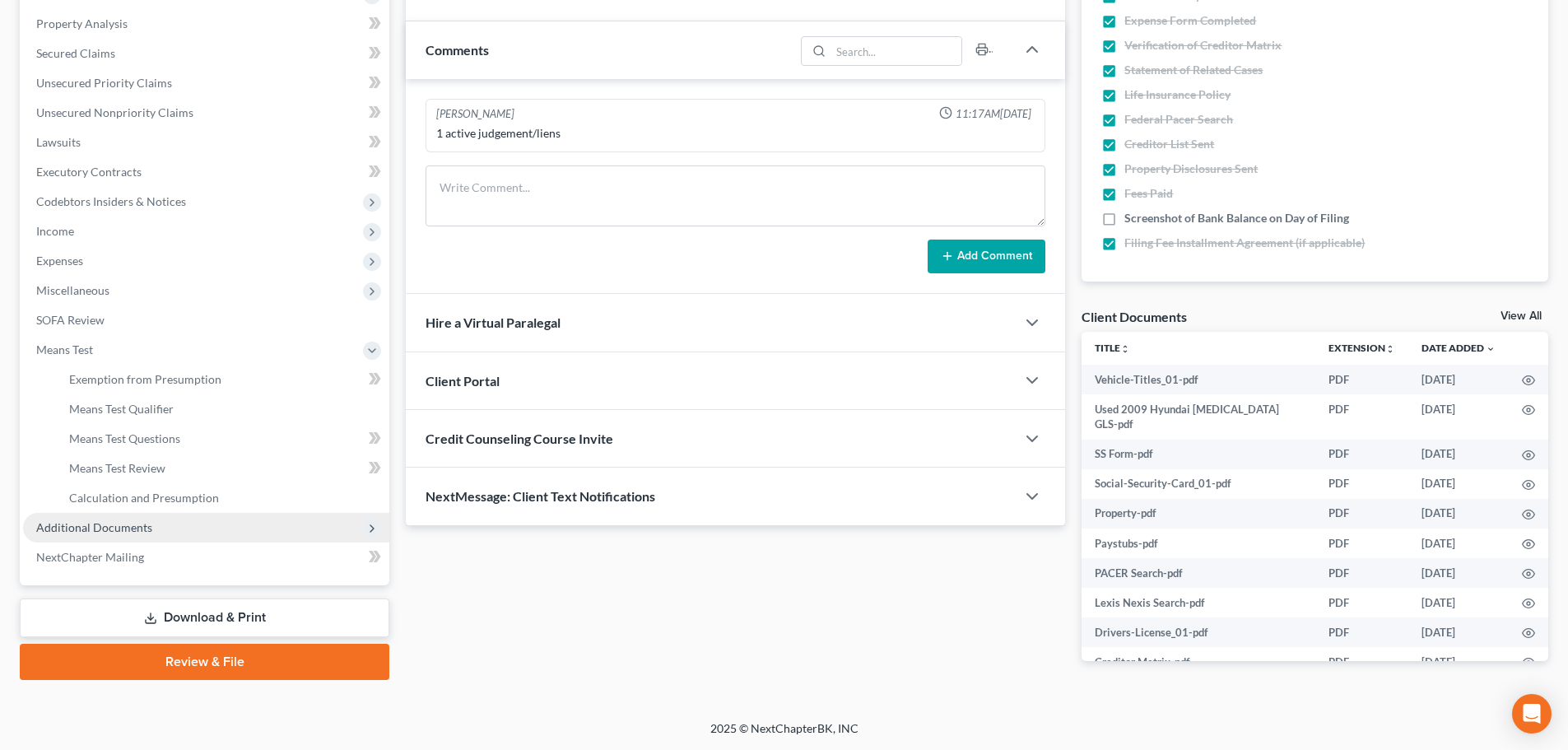
click at [149, 520] on span "Additional Documents" at bounding box center [94, 527] width 116 height 14
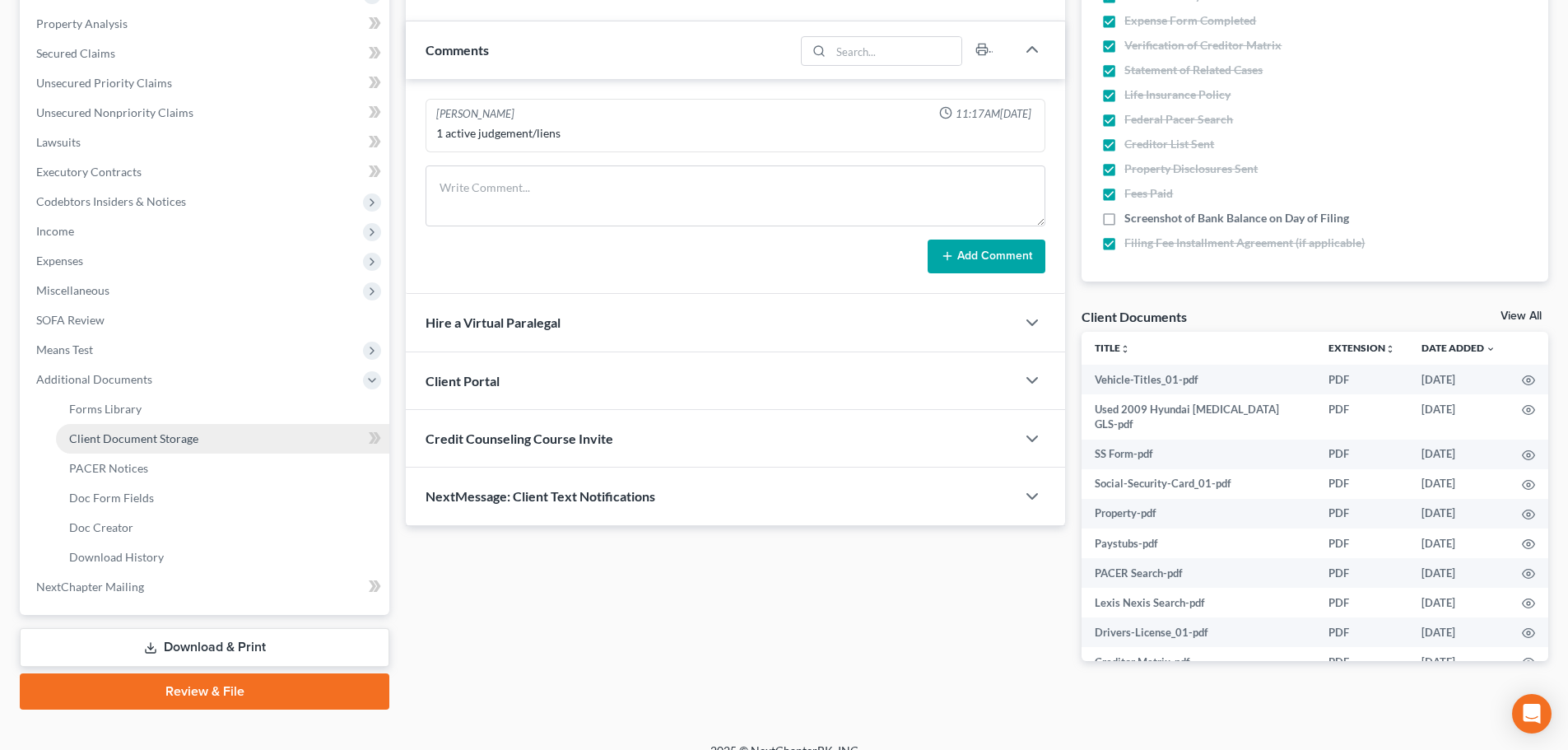
click at [151, 441] on span "Client Document Storage" at bounding box center [134, 438] width 129 height 14
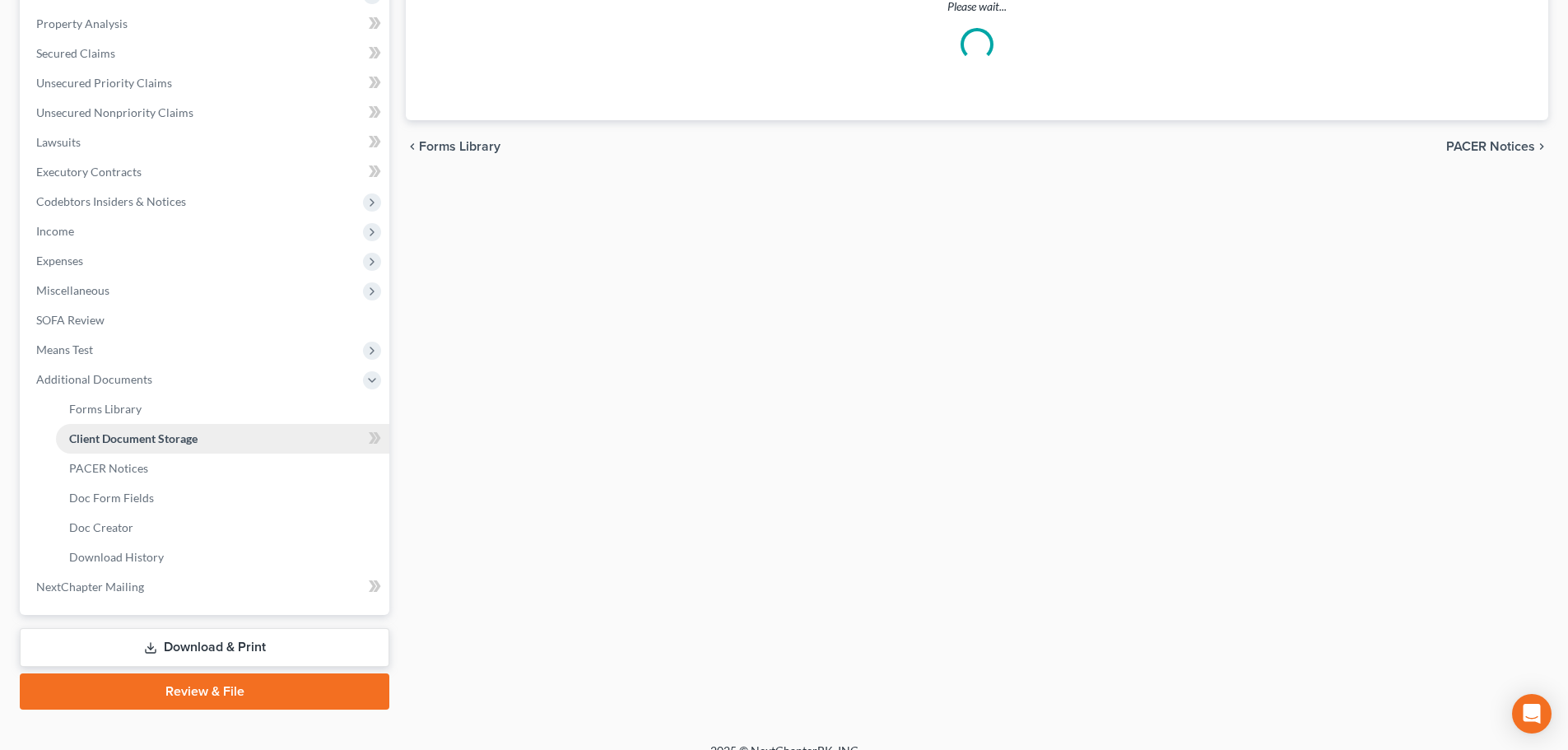
scroll to position [110, 0]
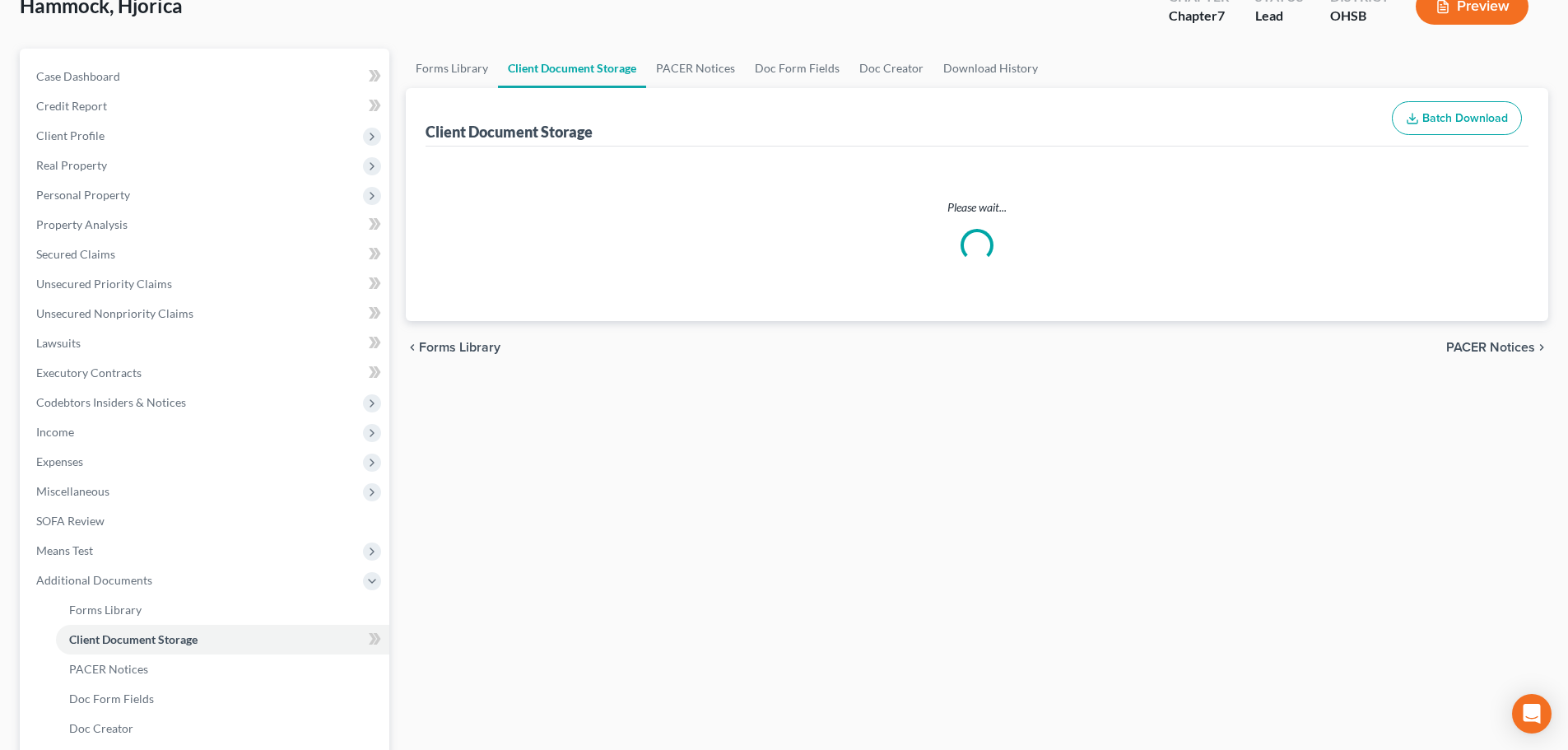
select select "7"
select select "52"
select select "61"
select select "37"
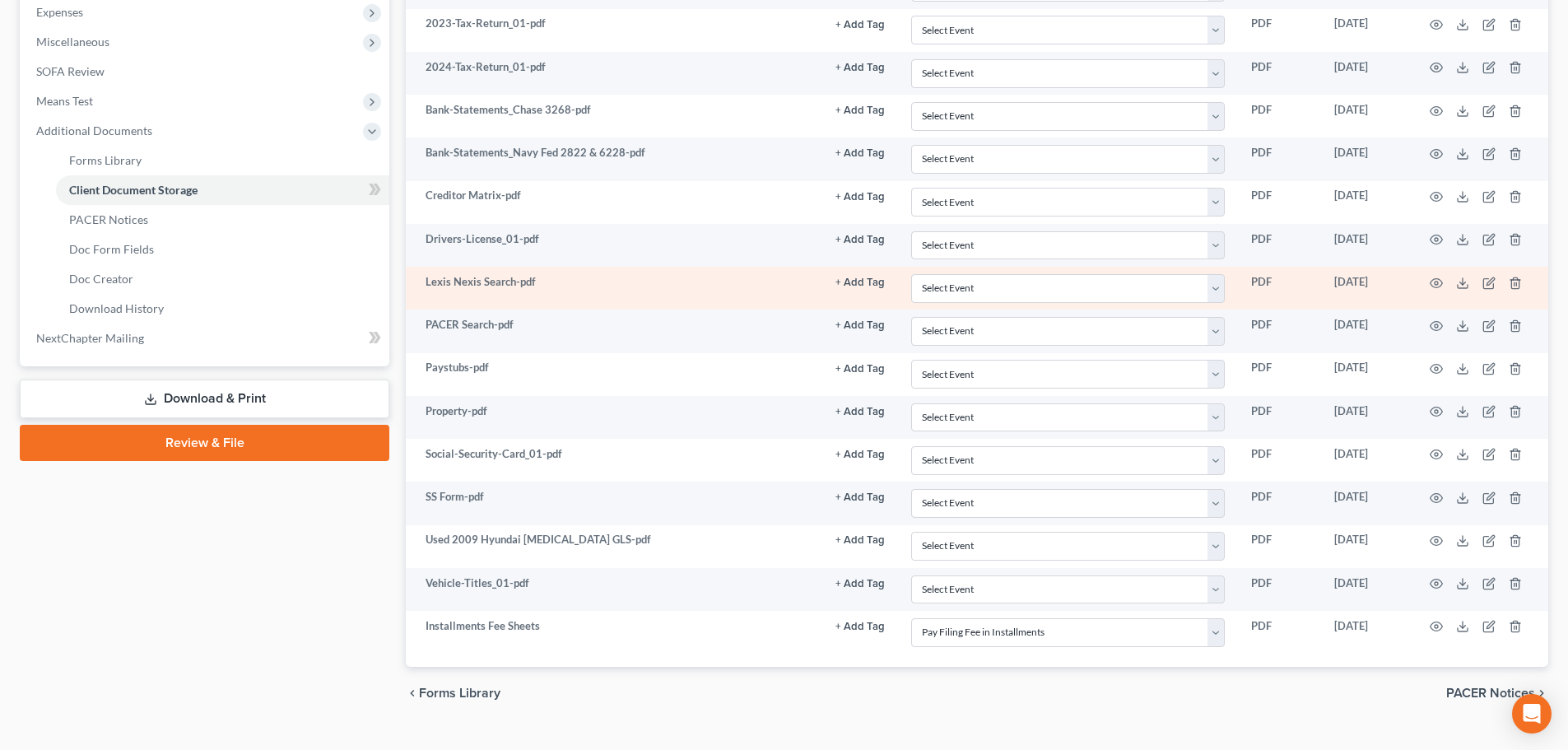
scroll to position [592, 0]
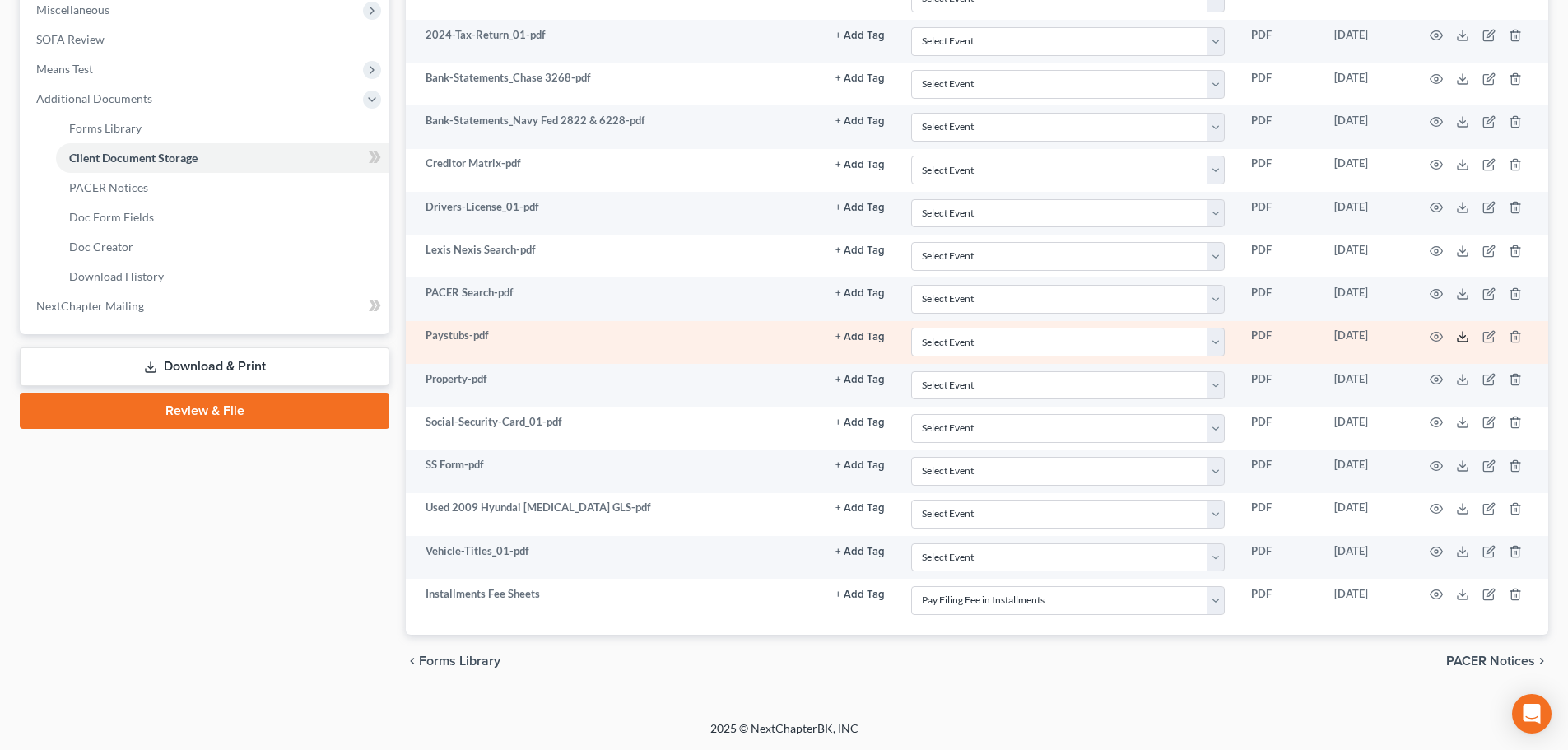
click at [1460, 332] on icon at bounding box center [1463, 337] width 13 height 13
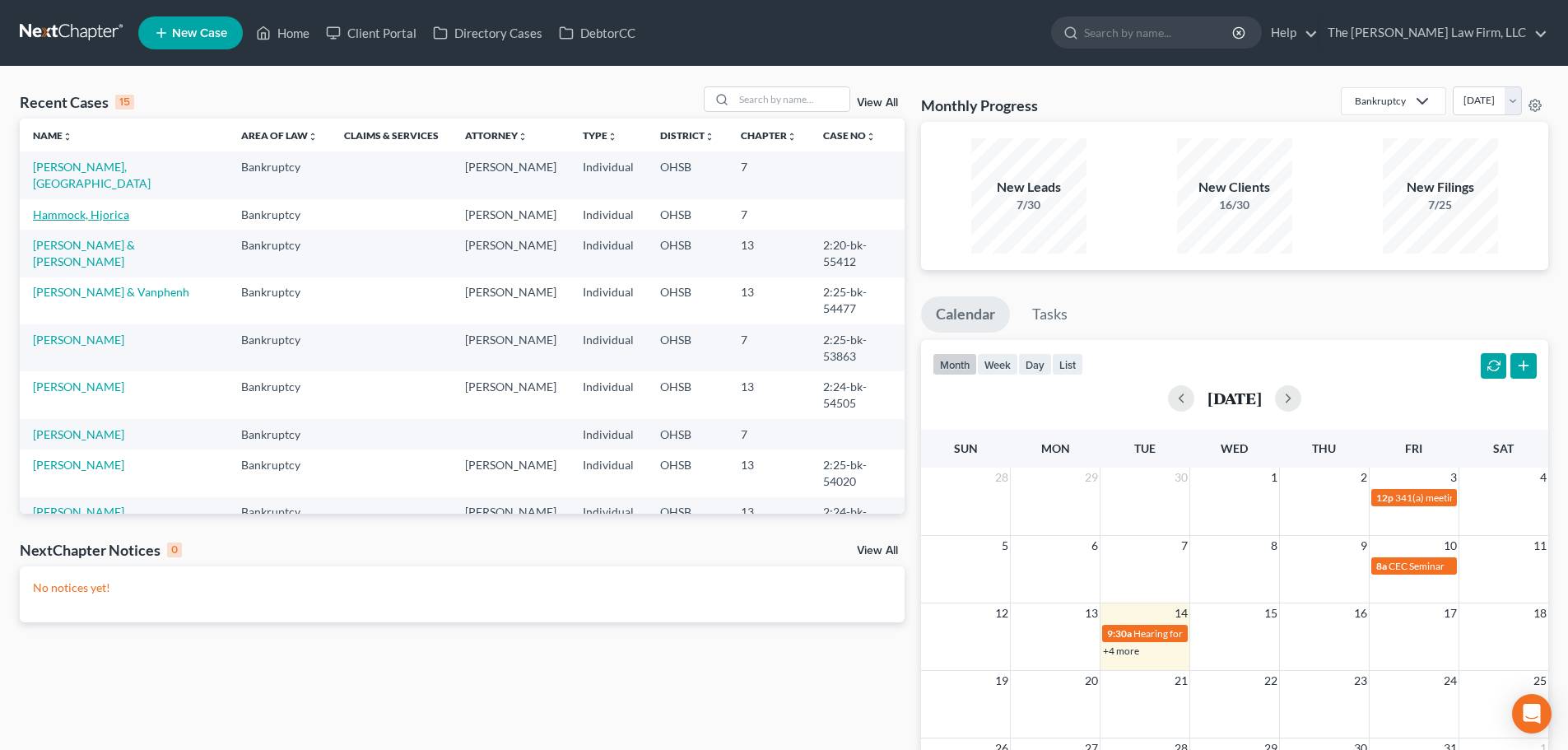
click at [94, 208] on link "Hammock, Hjorica" at bounding box center [81, 214] width 96 height 14
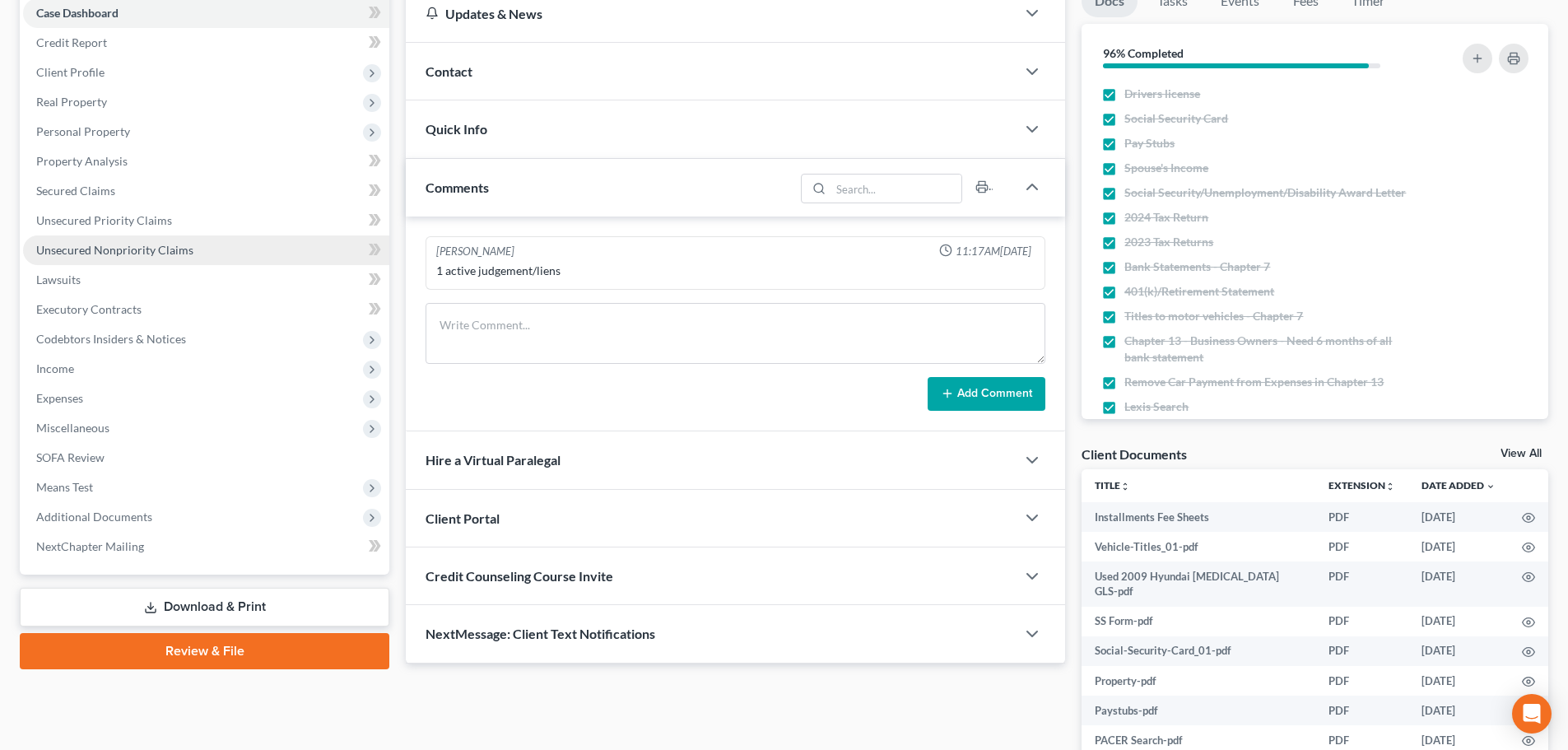
scroll to position [37, 0]
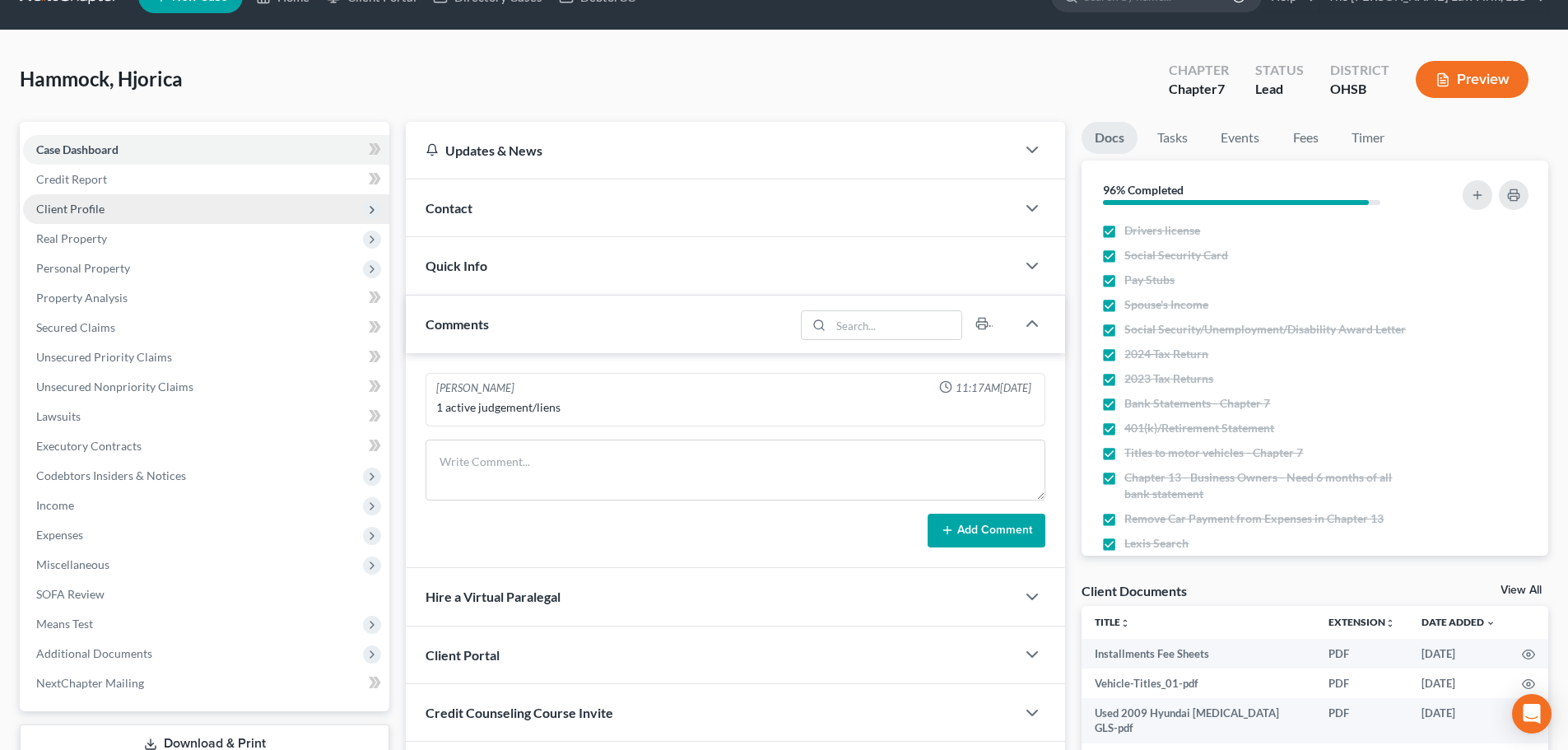
click at [109, 200] on span "Client Profile" at bounding box center [206, 209] width 366 height 29
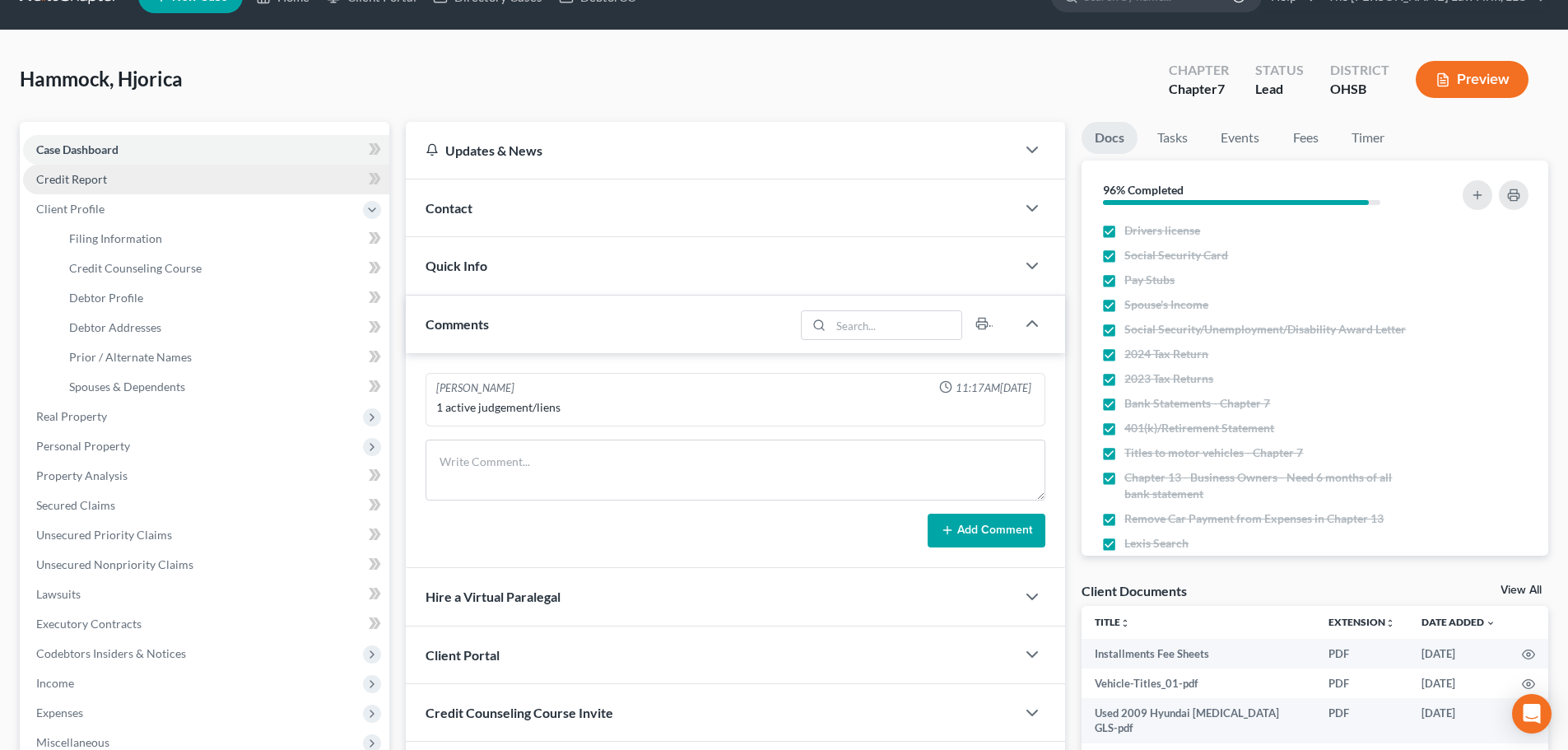
click at [119, 189] on link "Credit Report" at bounding box center [206, 179] width 366 height 29
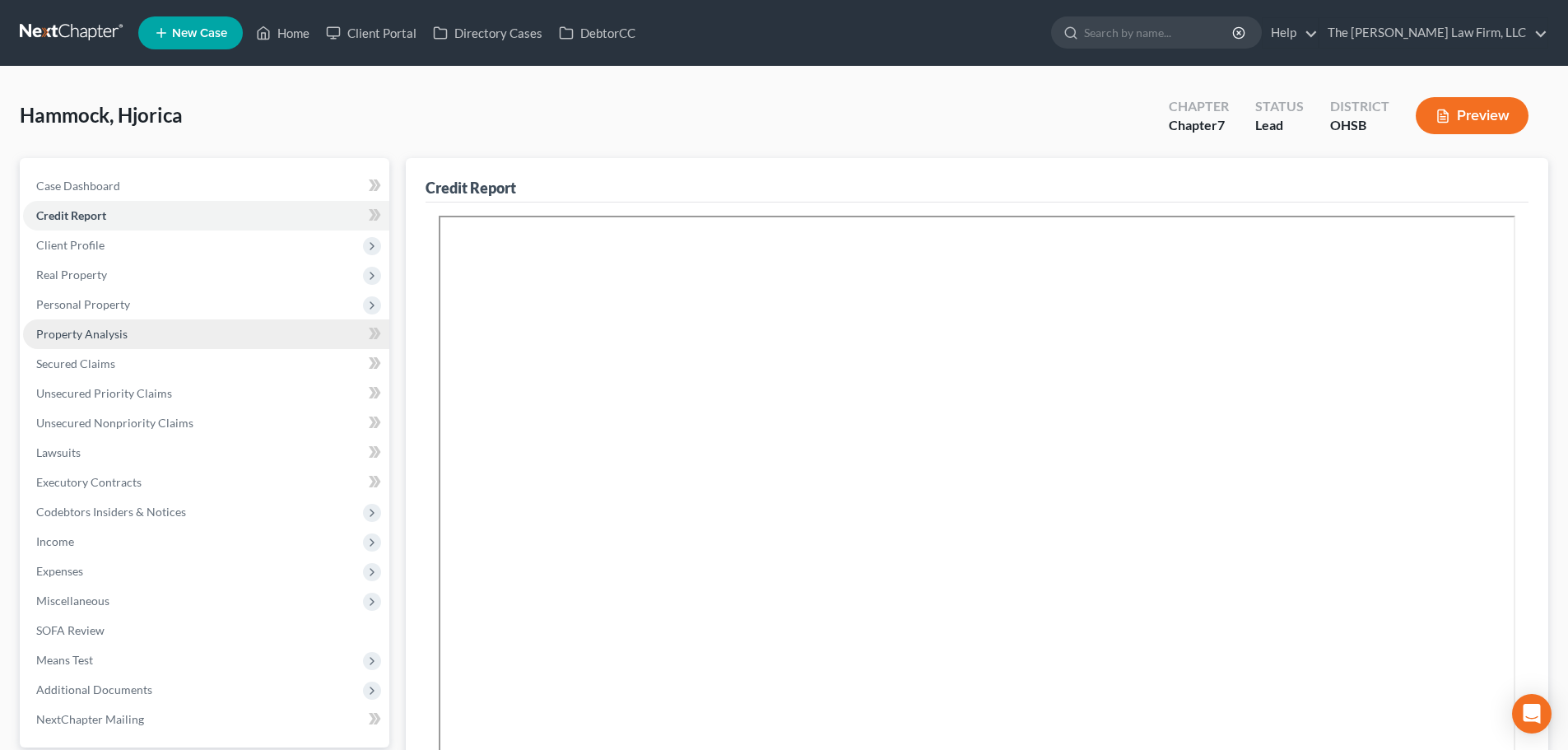
click at [103, 325] on link "Property Analysis" at bounding box center [206, 334] width 366 height 29
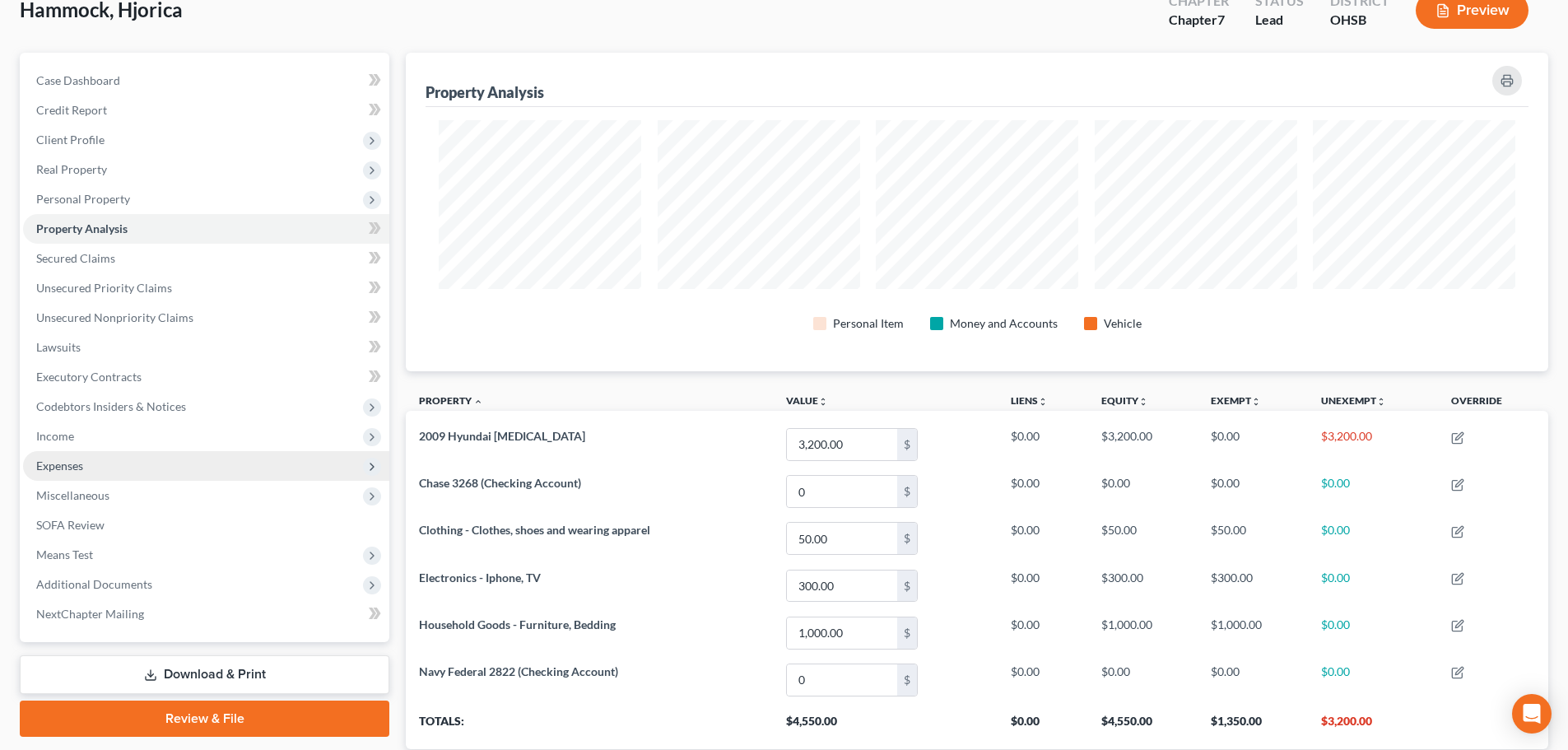
scroll to position [220, 0]
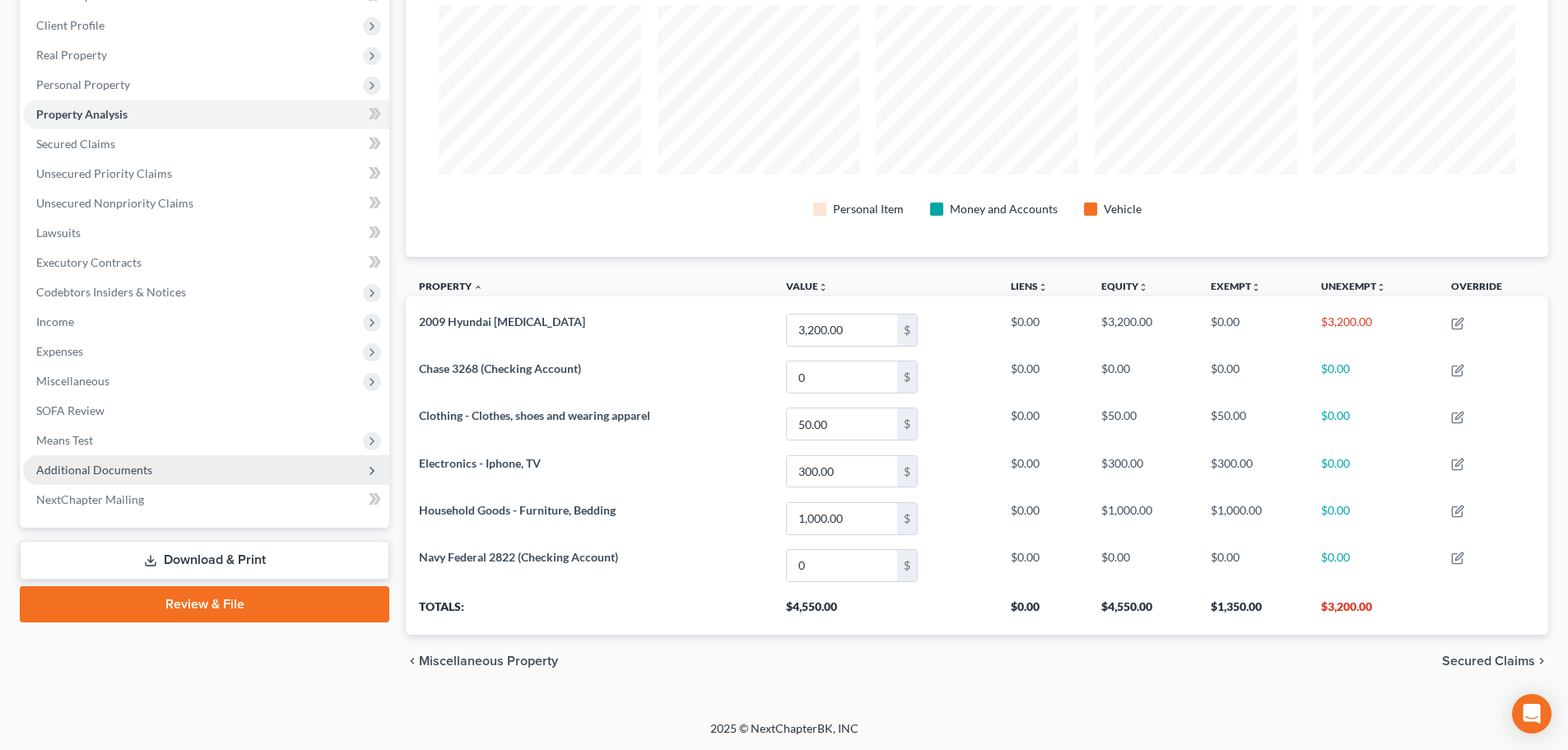
click at [109, 480] on span "Additional Documents" at bounding box center [206, 470] width 366 height 29
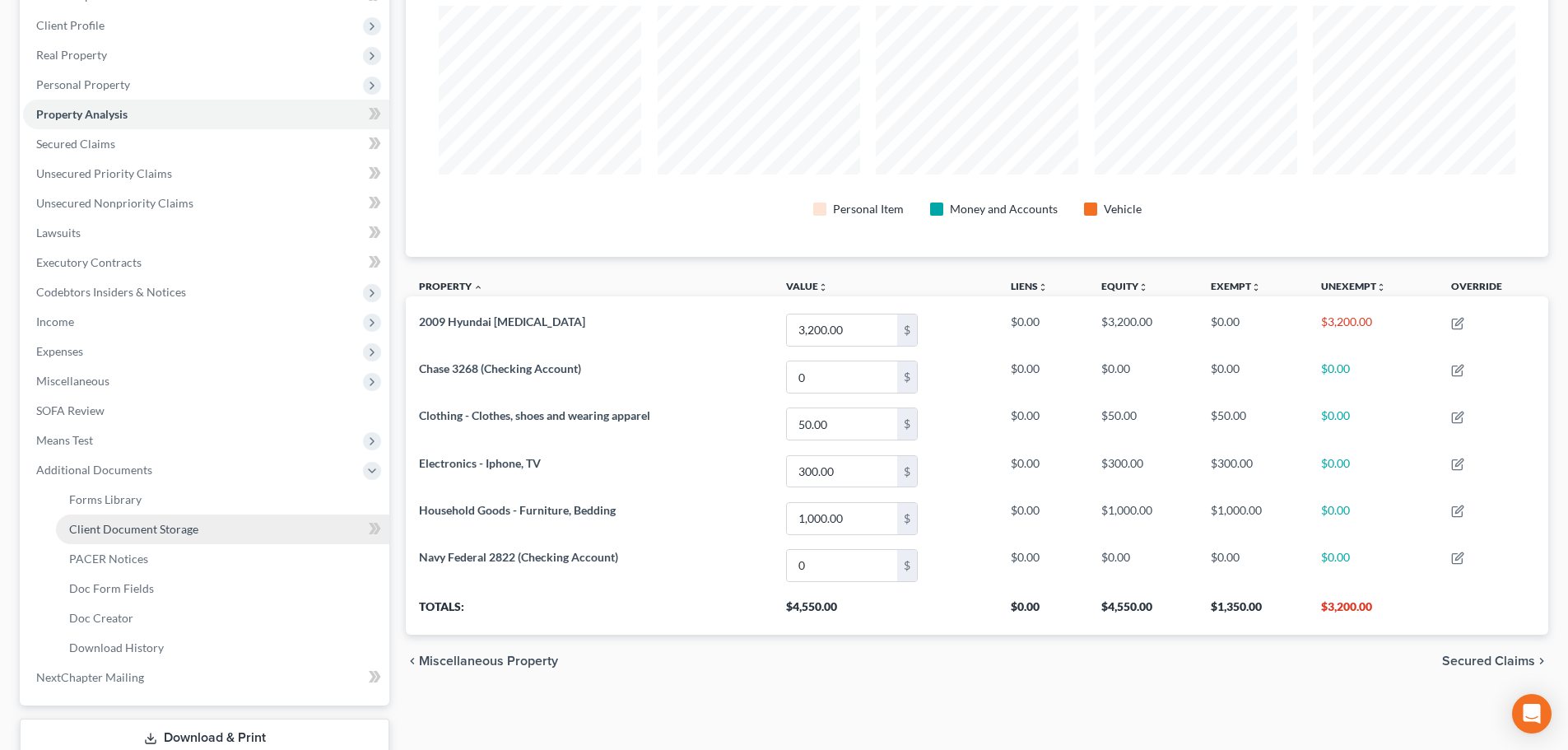
click at [133, 541] on link "Client Document Storage" at bounding box center [222, 529] width 333 height 29
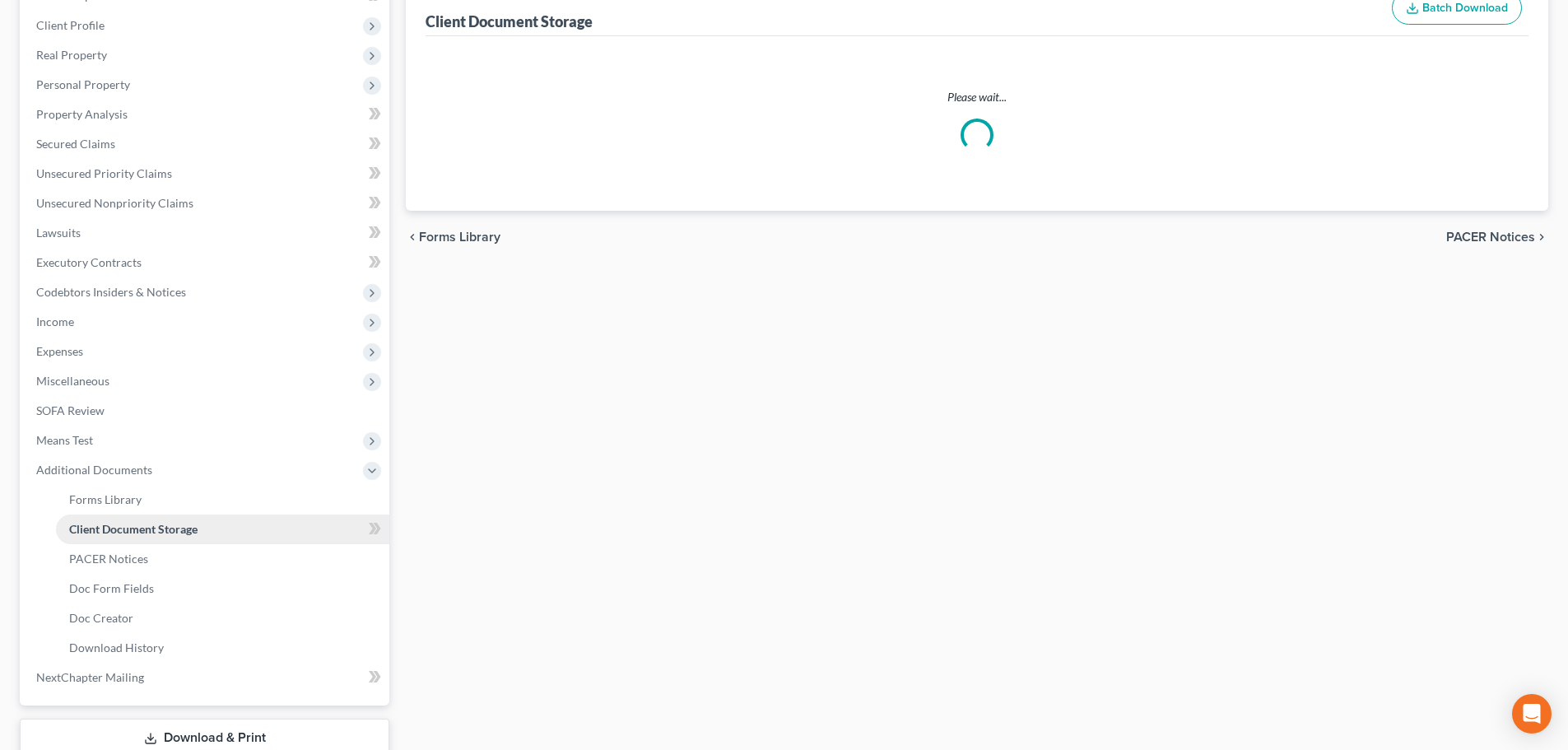
scroll to position [71, 0]
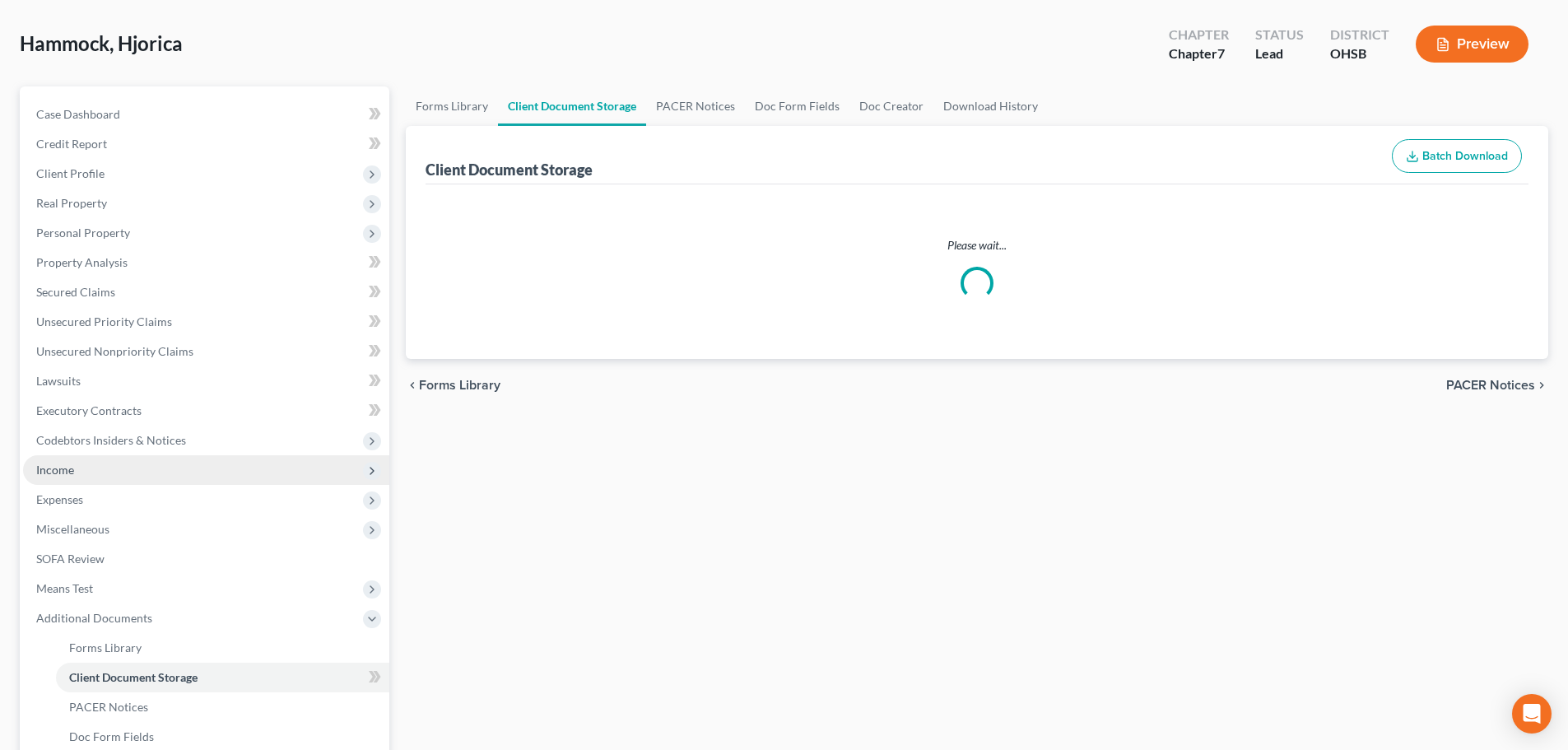
select select "7"
select select "52"
select select "61"
select select "37"
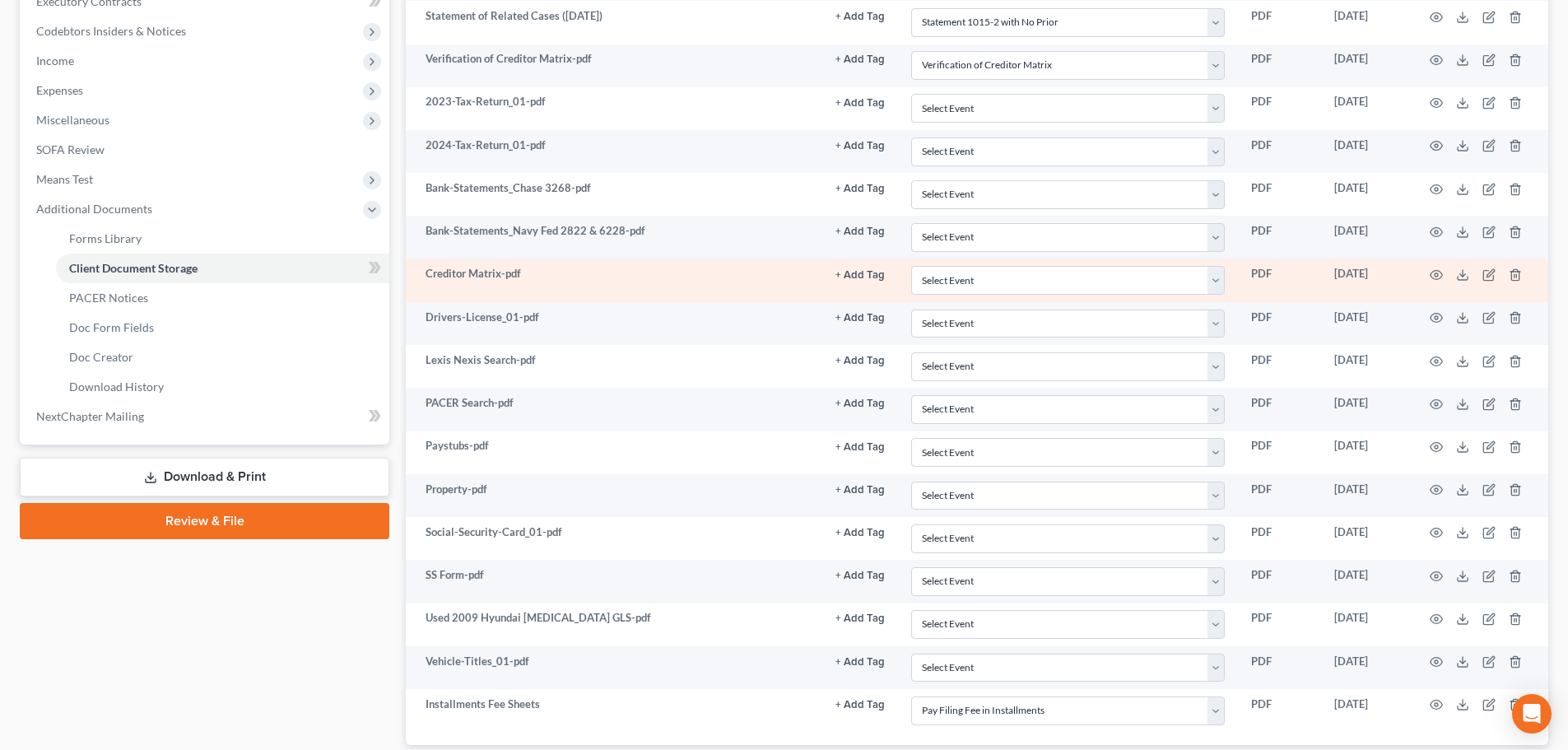
scroll to position [549, 0]
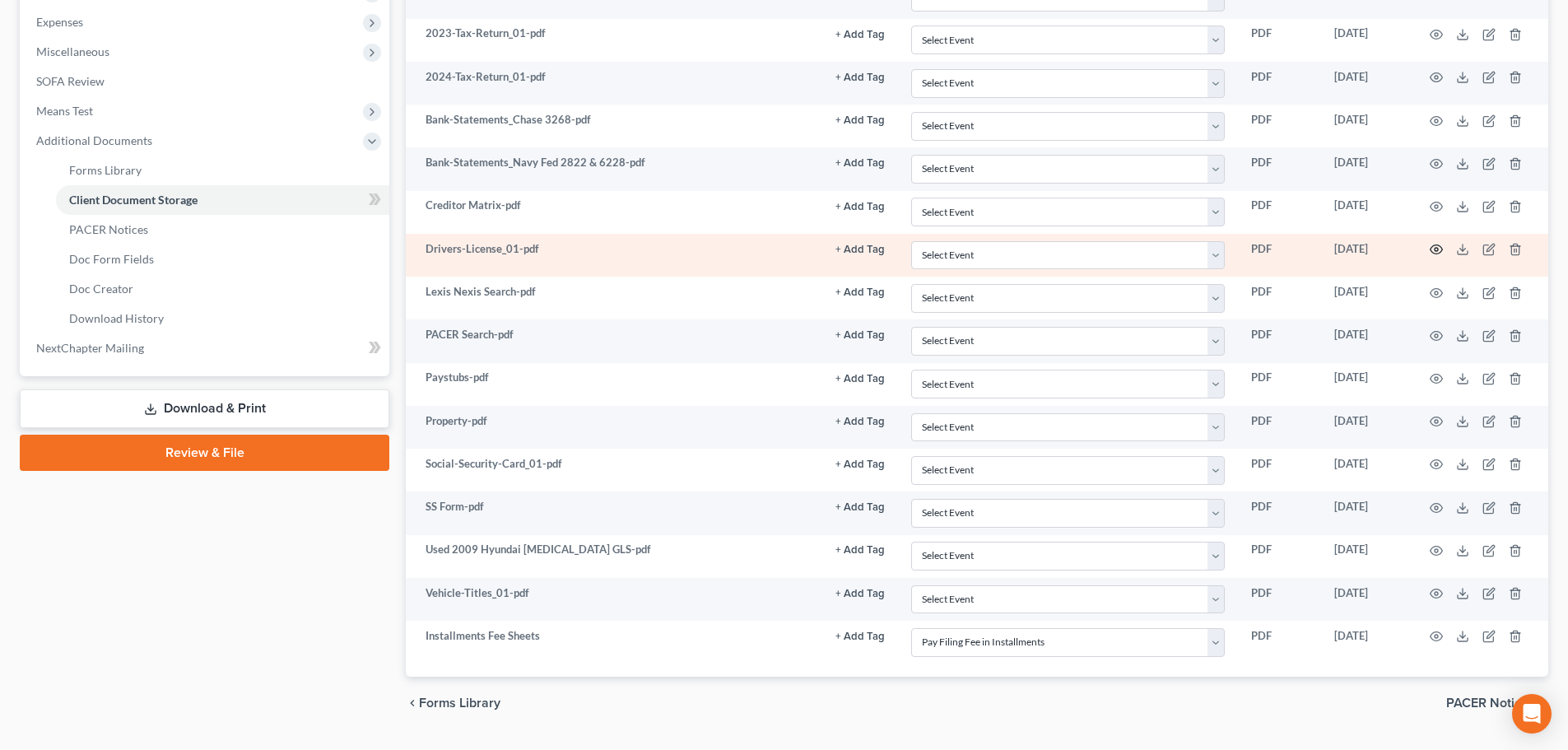
click at [1434, 246] on icon "button" at bounding box center [1436, 250] width 12 height 9
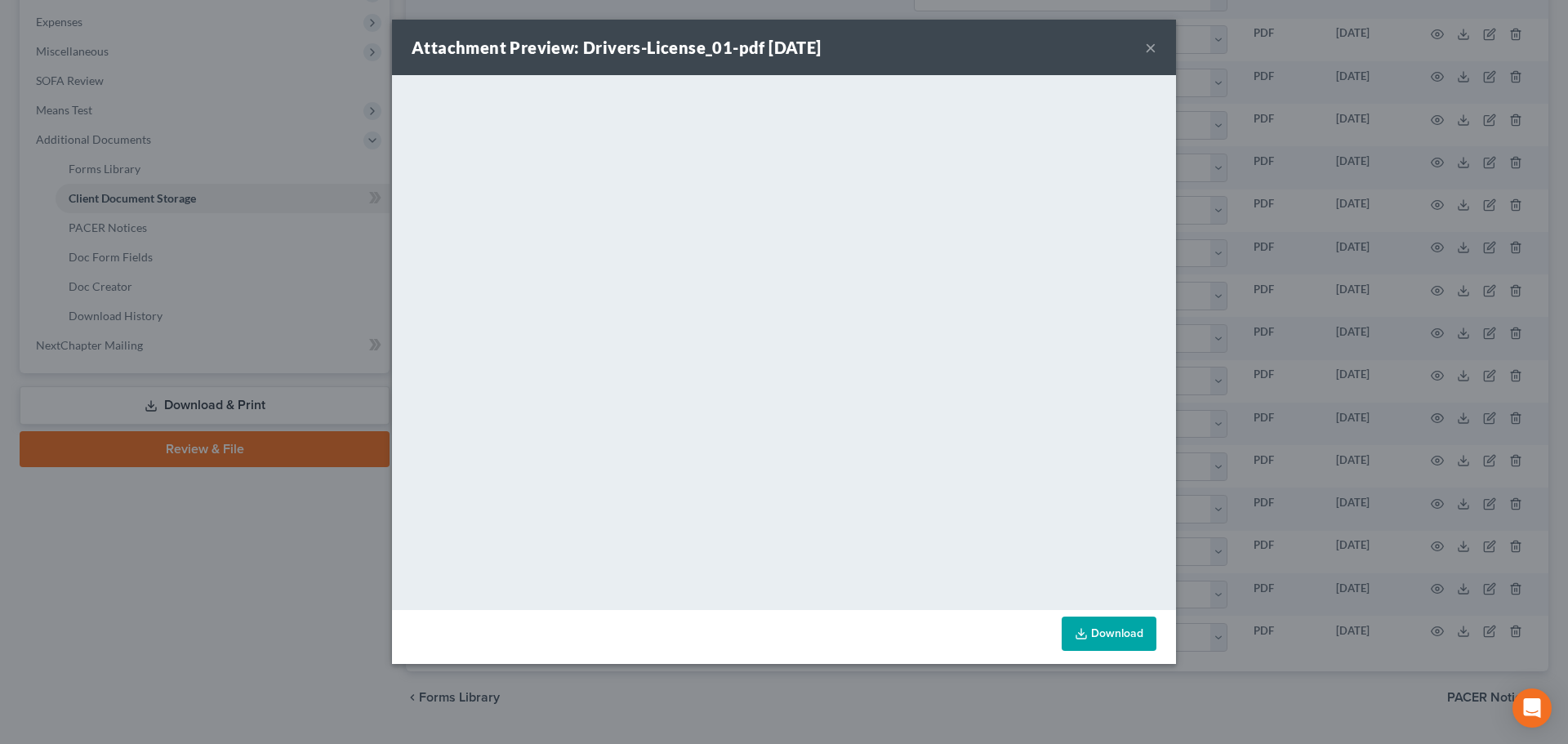
click at [1155, 41] on button "×" at bounding box center [1150, 47] width 12 height 20
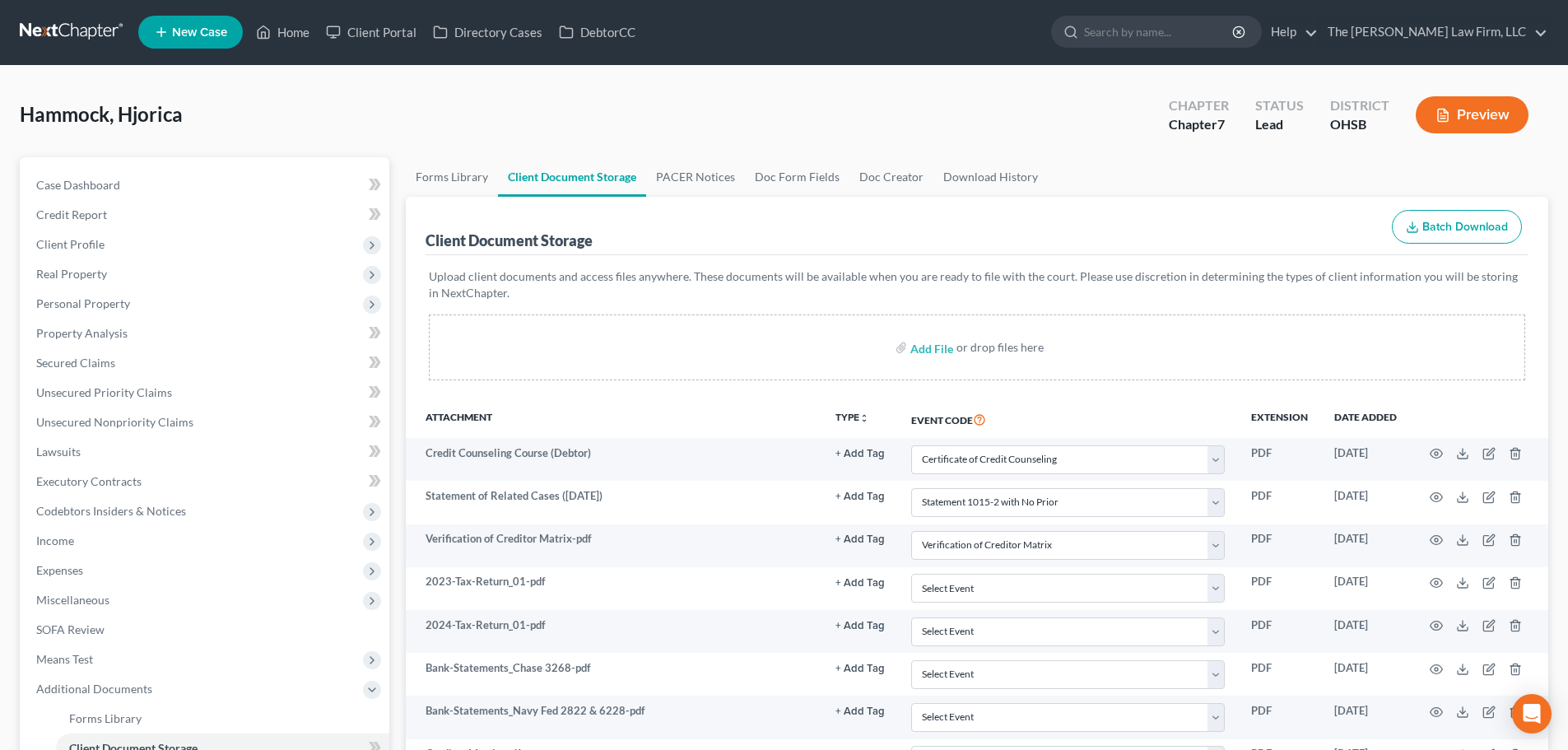
scroll to position [0, 0]
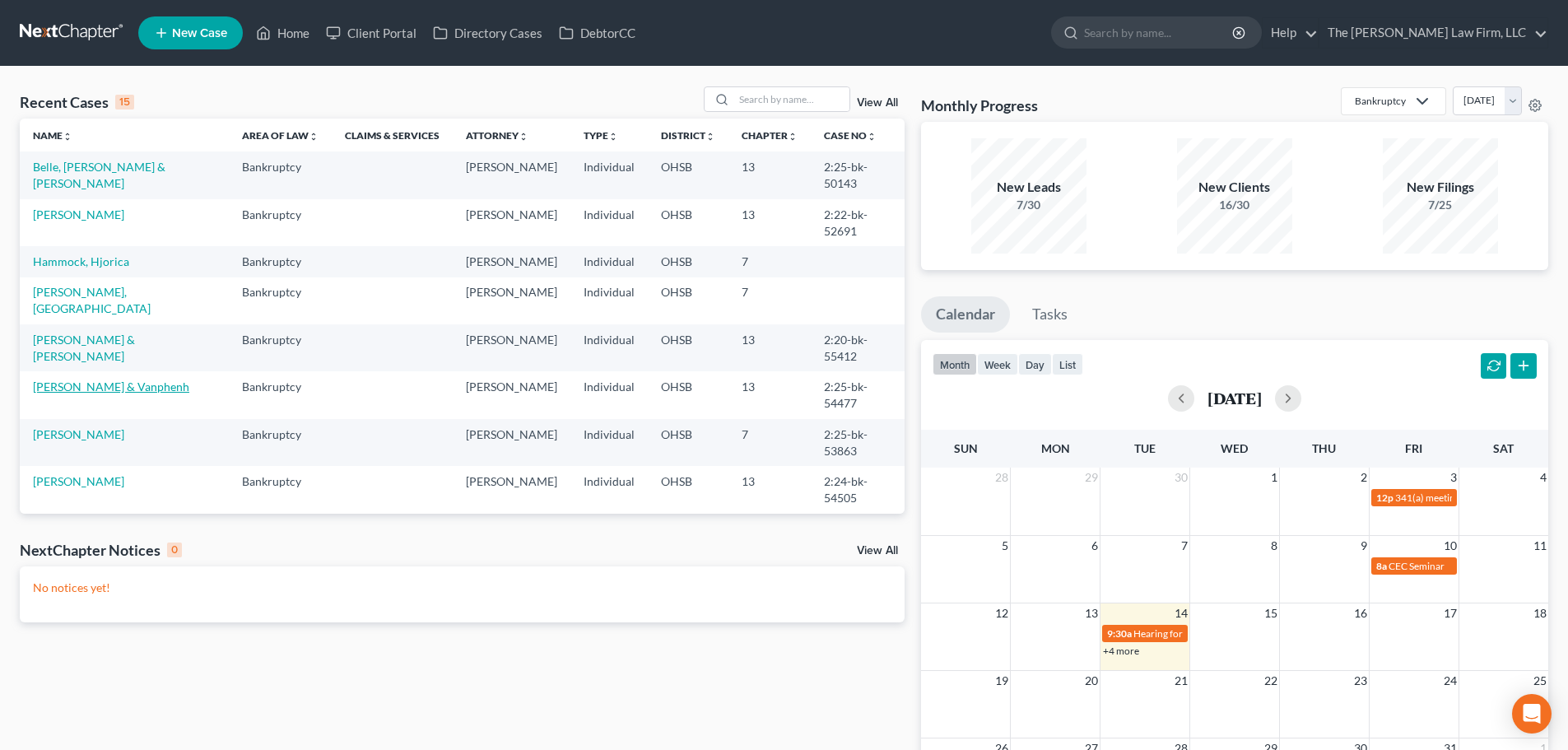
click at [103, 380] on link "[PERSON_NAME] & Vanphenh" at bounding box center [111, 386] width 157 height 14
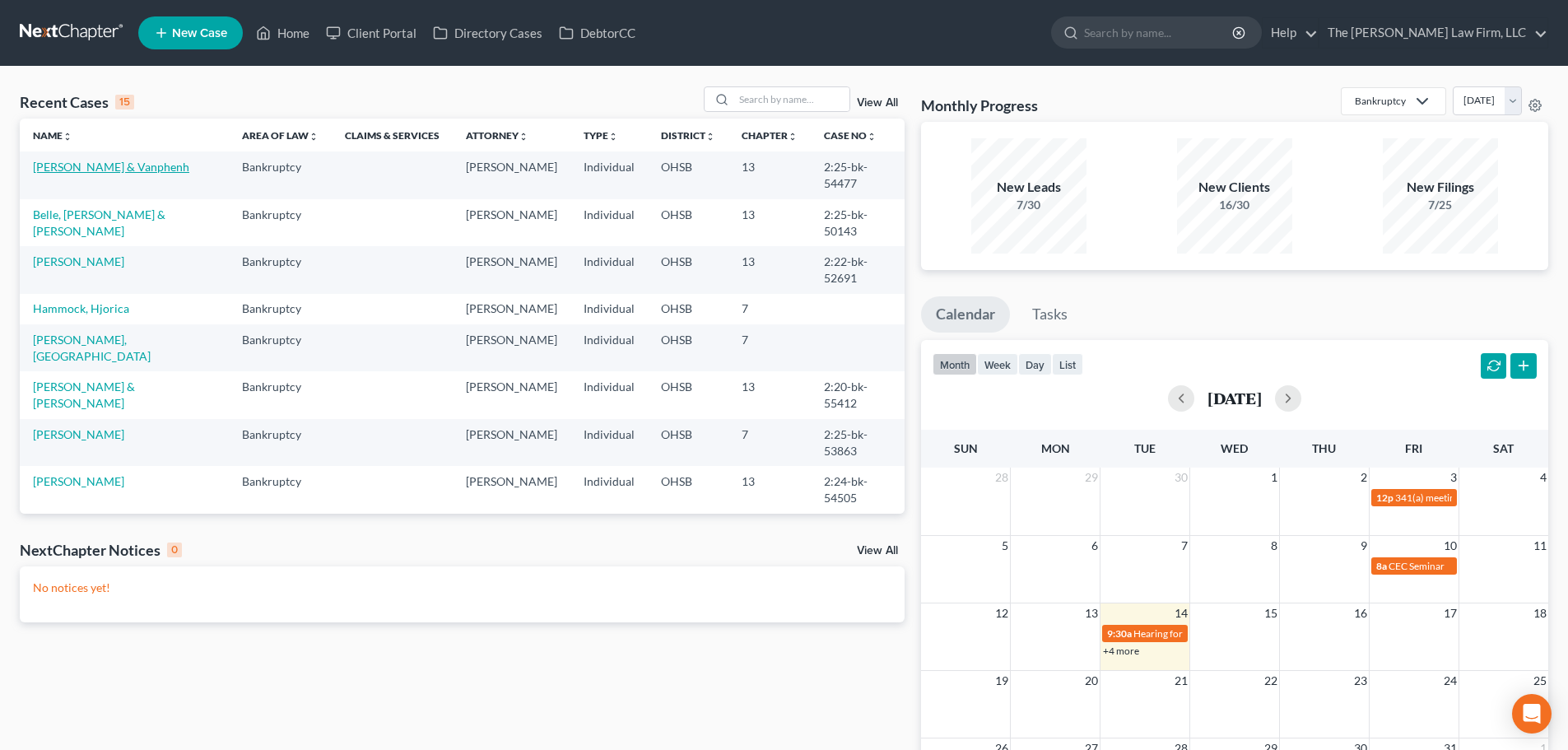
click at [63, 162] on link "[PERSON_NAME] & Vanphenh" at bounding box center [111, 166] width 157 height 14
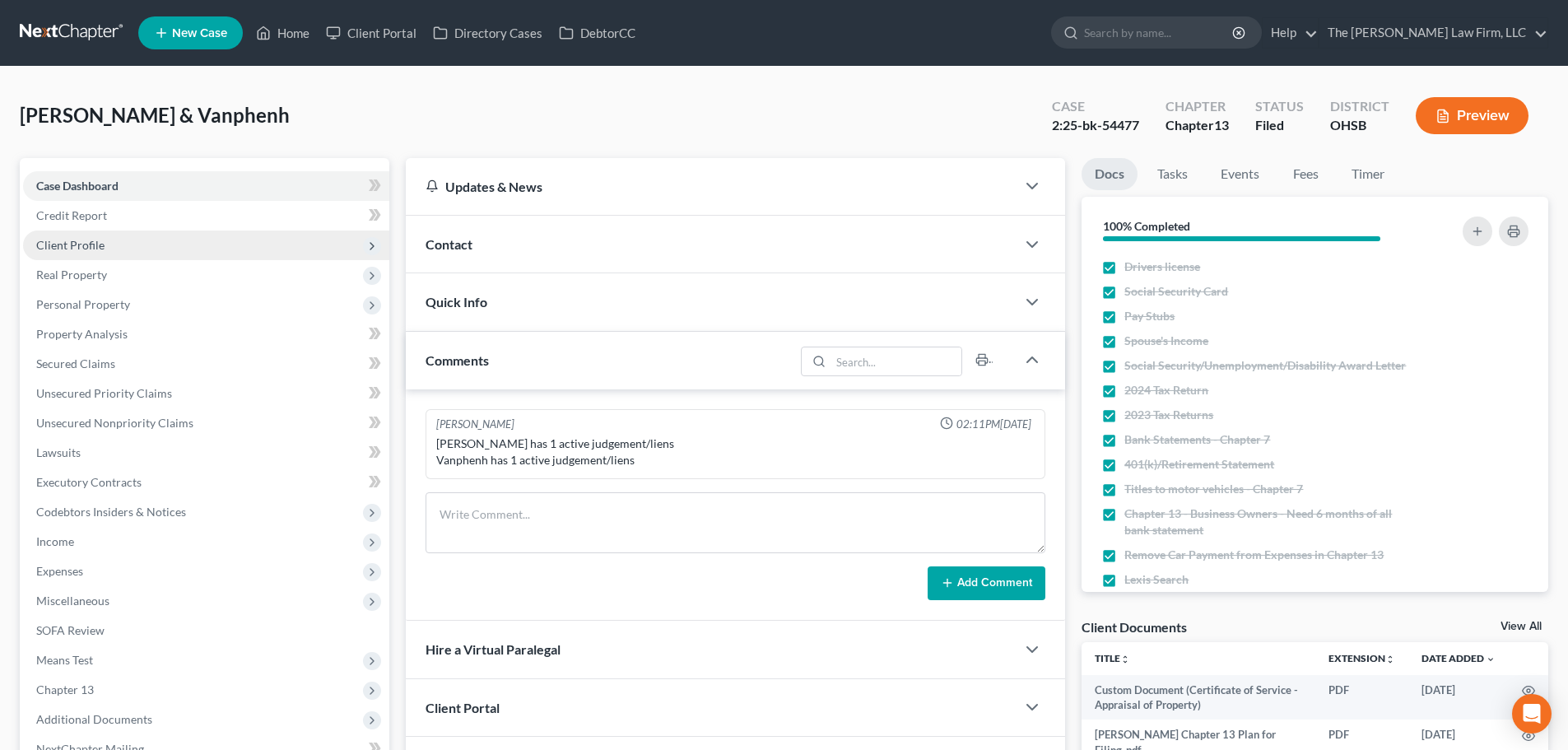
click at [103, 235] on span "Client Profile" at bounding box center [206, 245] width 366 height 29
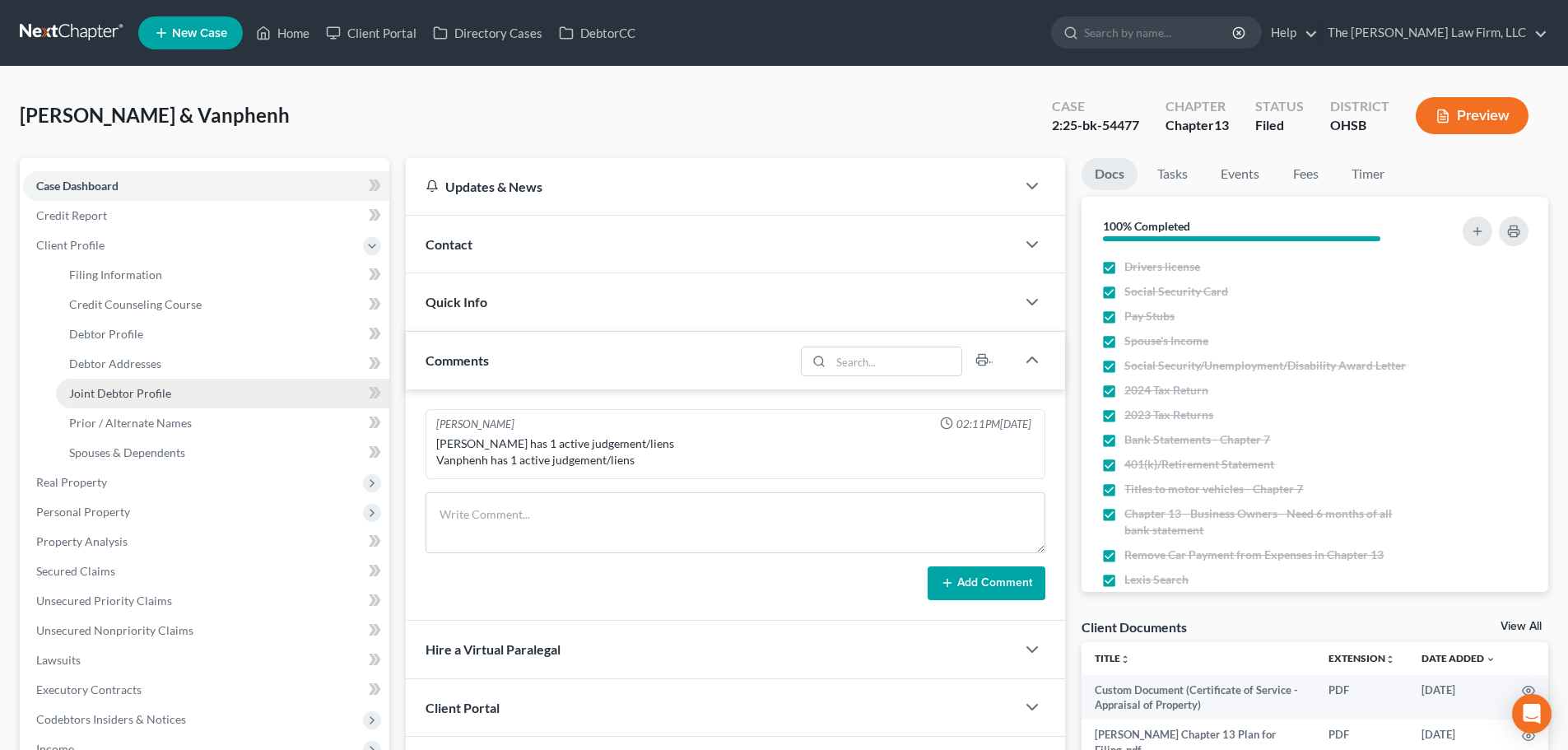
click at [134, 400] on link "Joint Debtor Profile" at bounding box center [222, 394] width 333 height 29
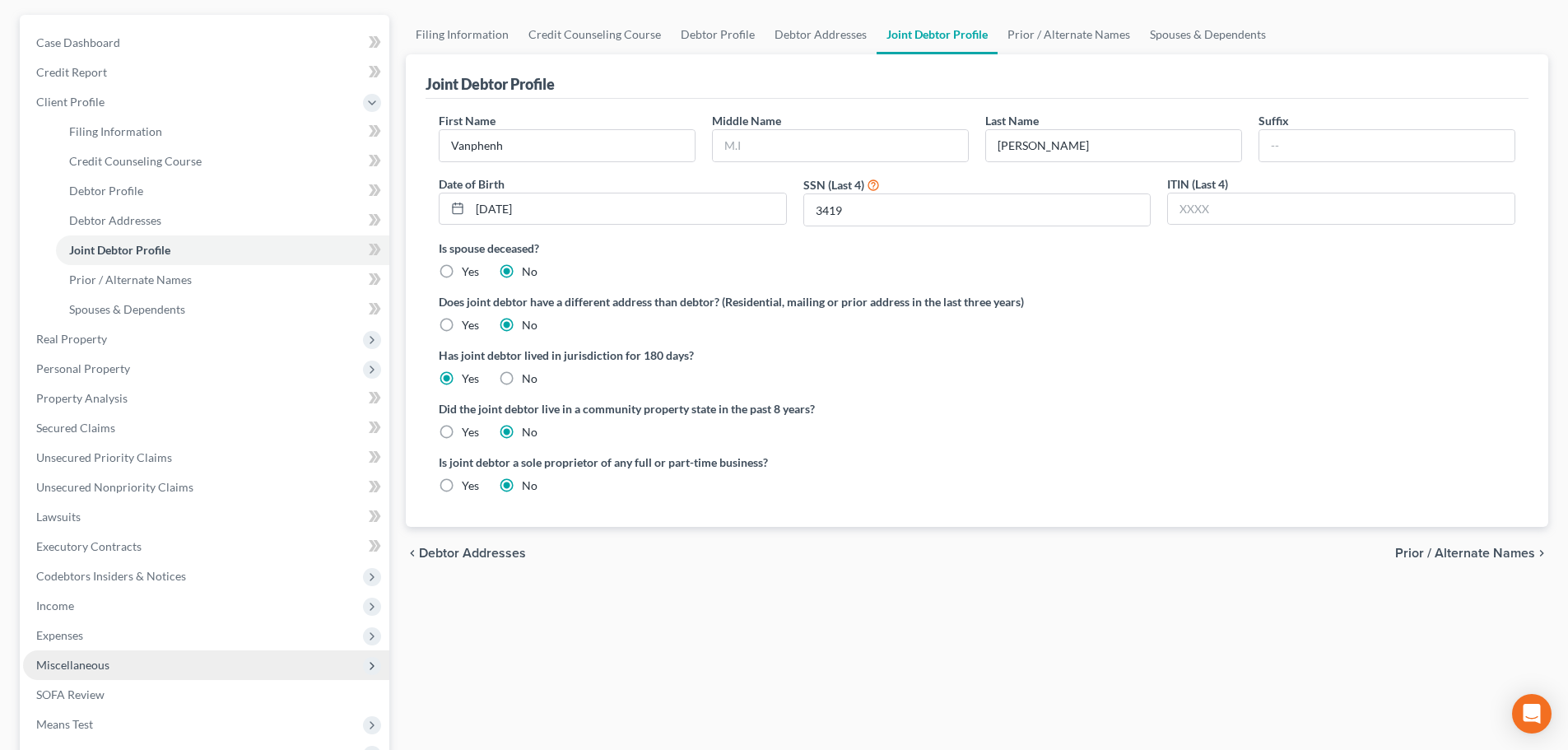
scroll to position [274, 0]
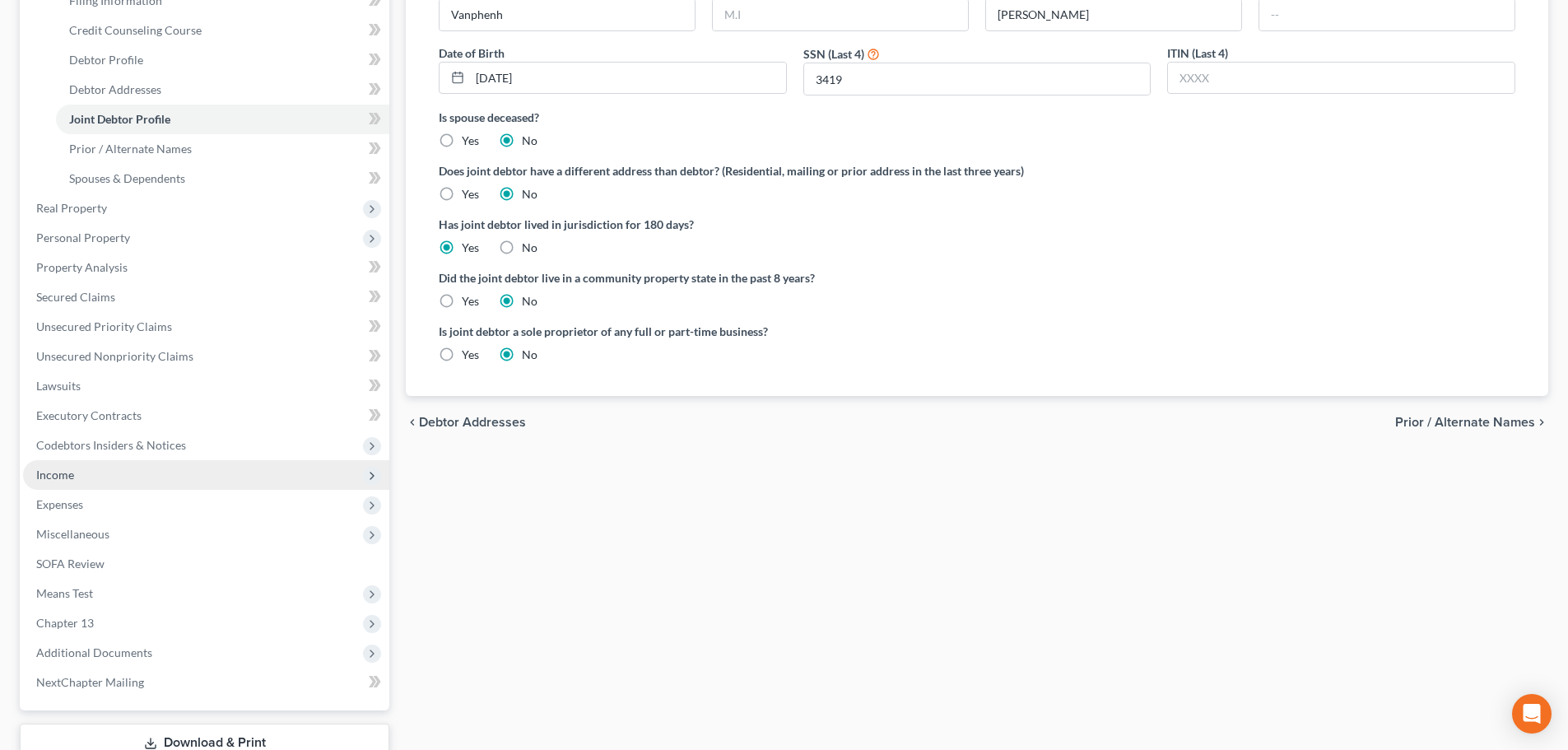
click at [92, 477] on span "Income" at bounding box center [206, 475] width 366 height 29
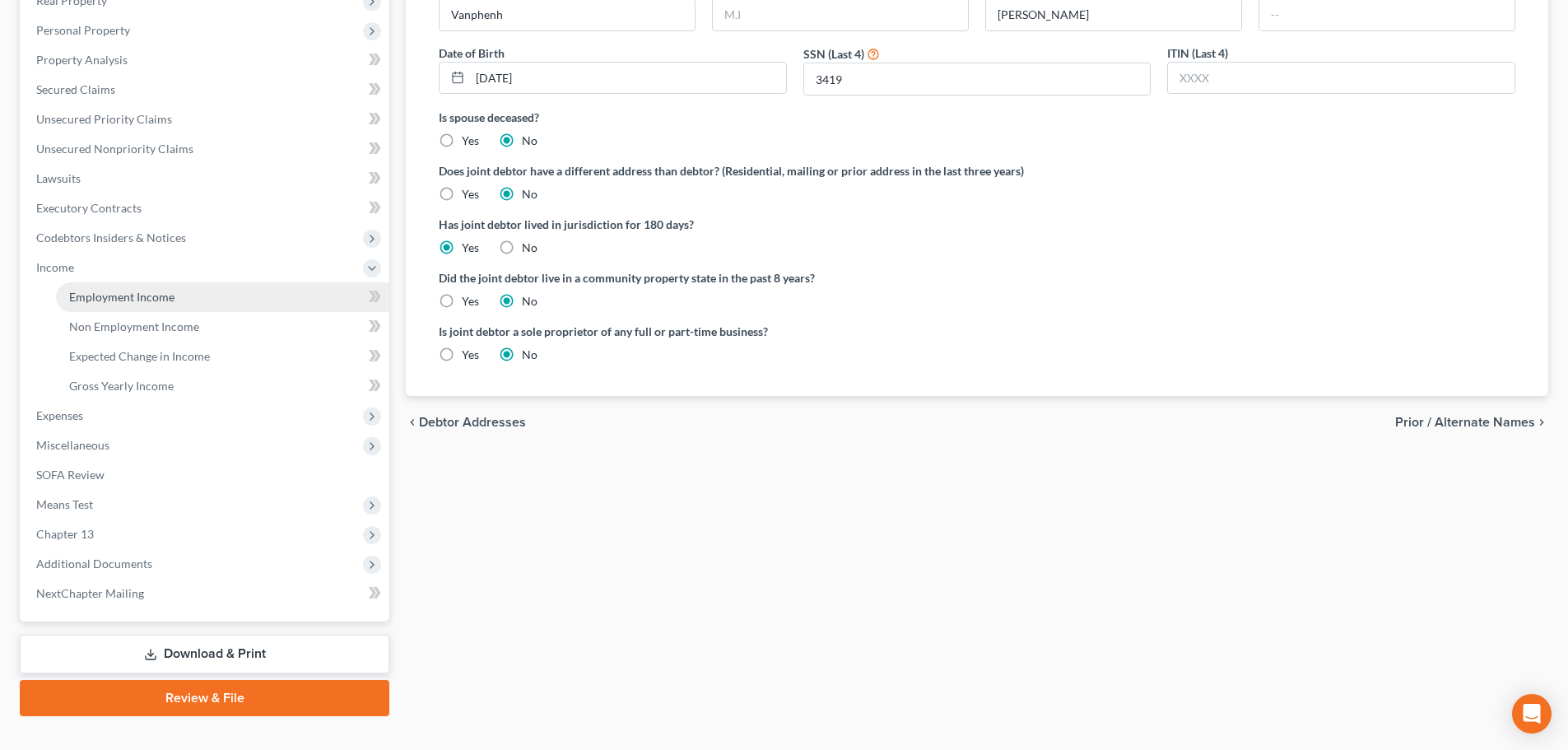
click at [124, 287] on link "Employment Income" at bounding box center [222, 297] width 333 height 29
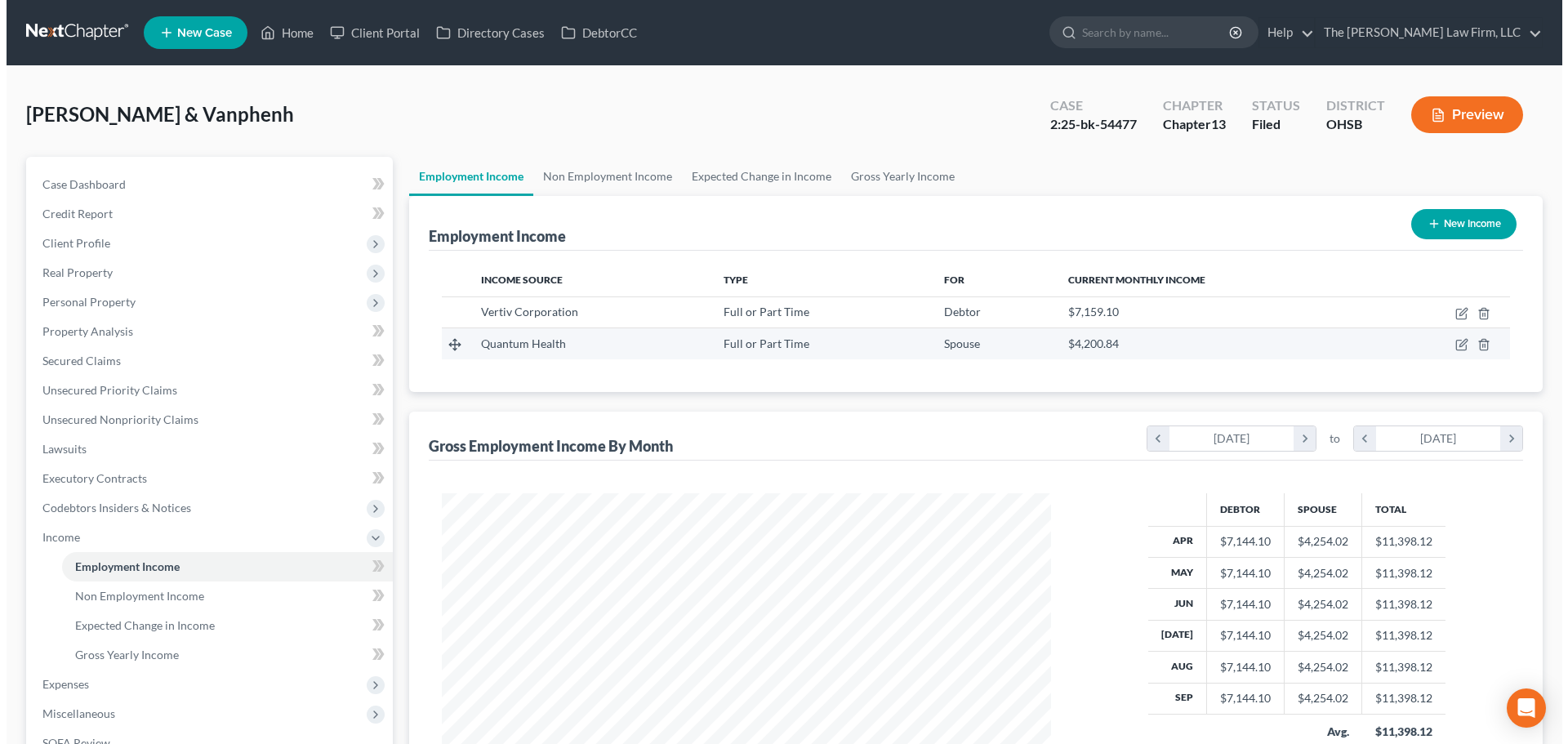
scroll to position [304, 642]
click at [1455, 342] on icon "button" at bounding box center [1455, 344] width 13 height 13
select select "0"
select select "36"
select select "2"
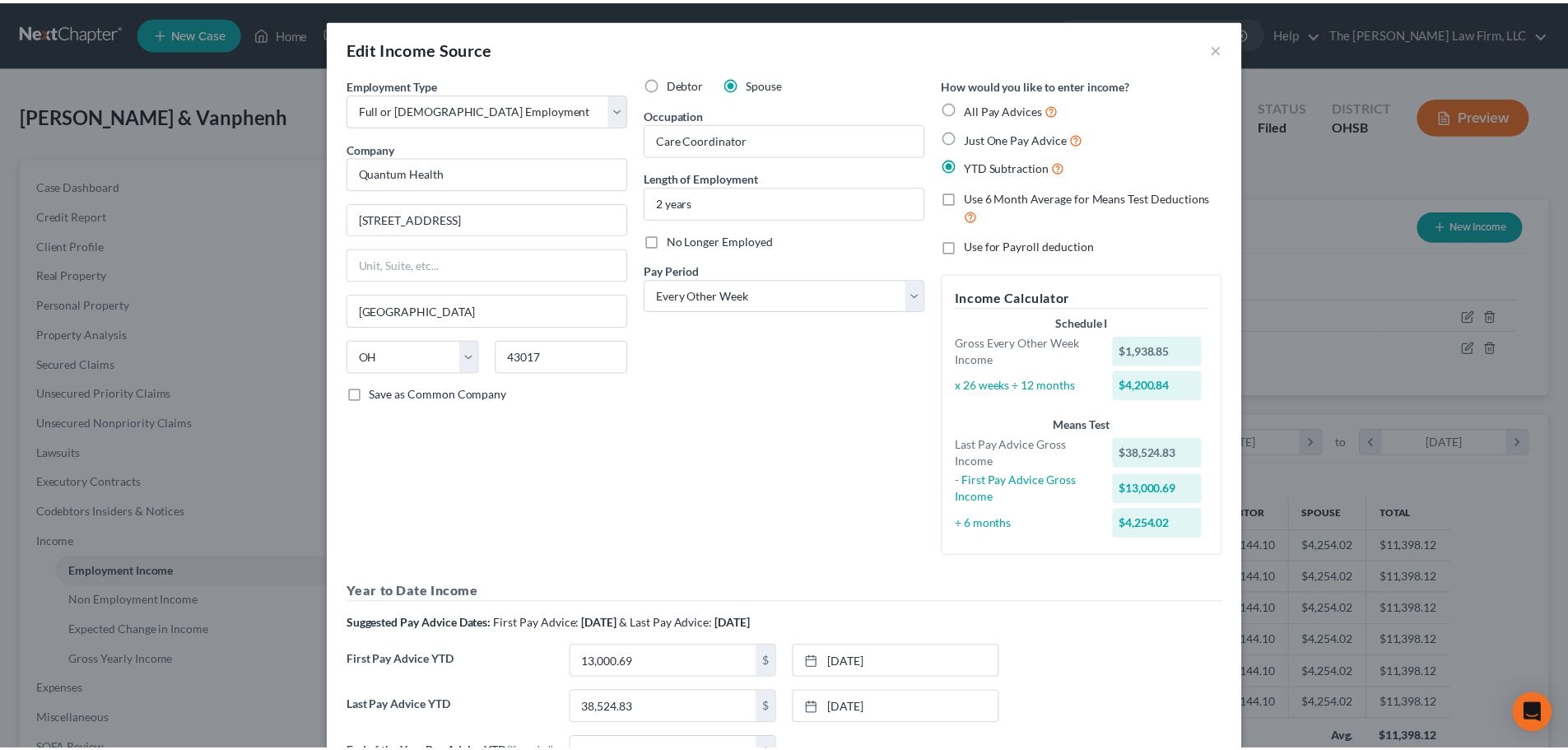
scroll to position [823223, 822522]
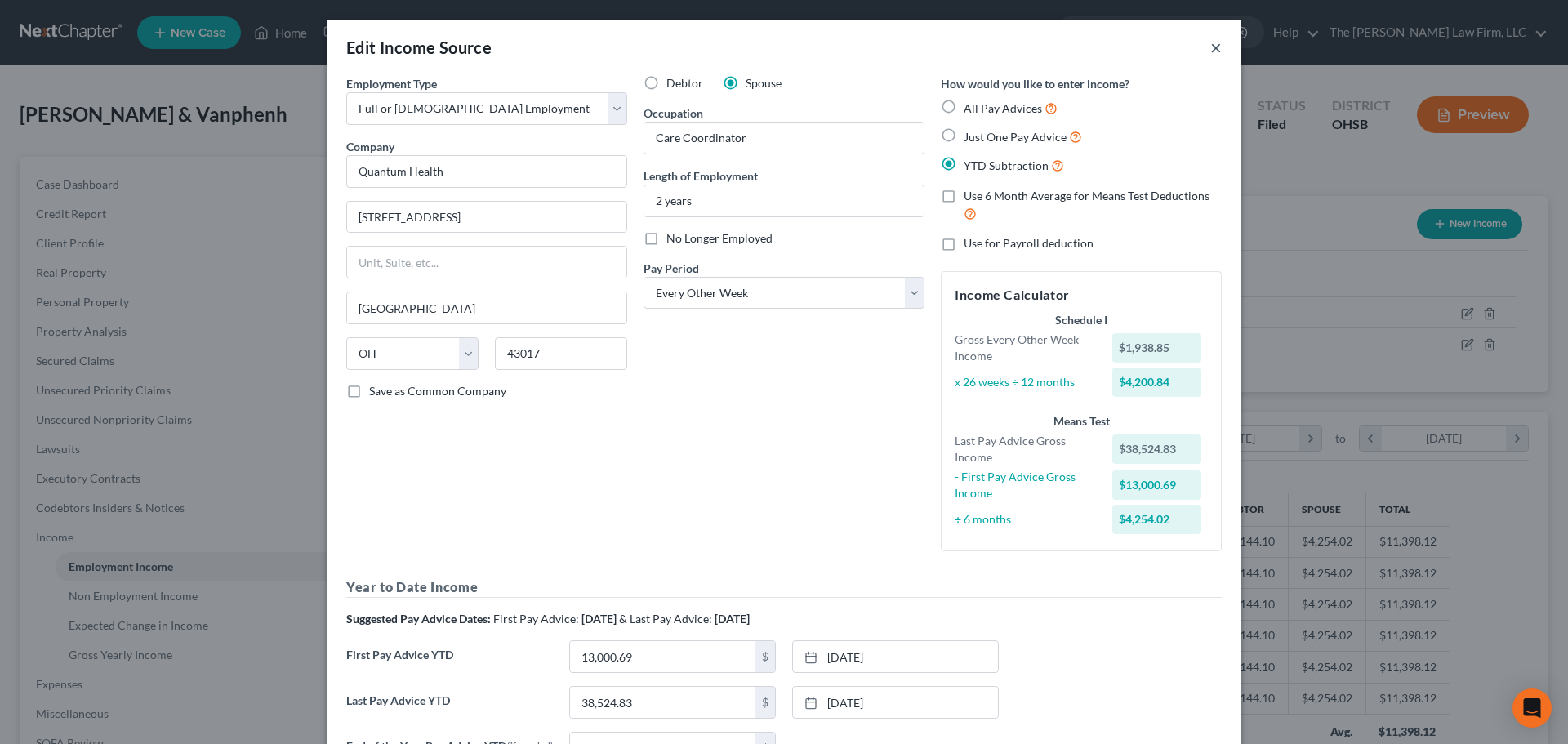
click at [1213, 46] on button "×" at bounding box center [1216, 47] width 12 height 20
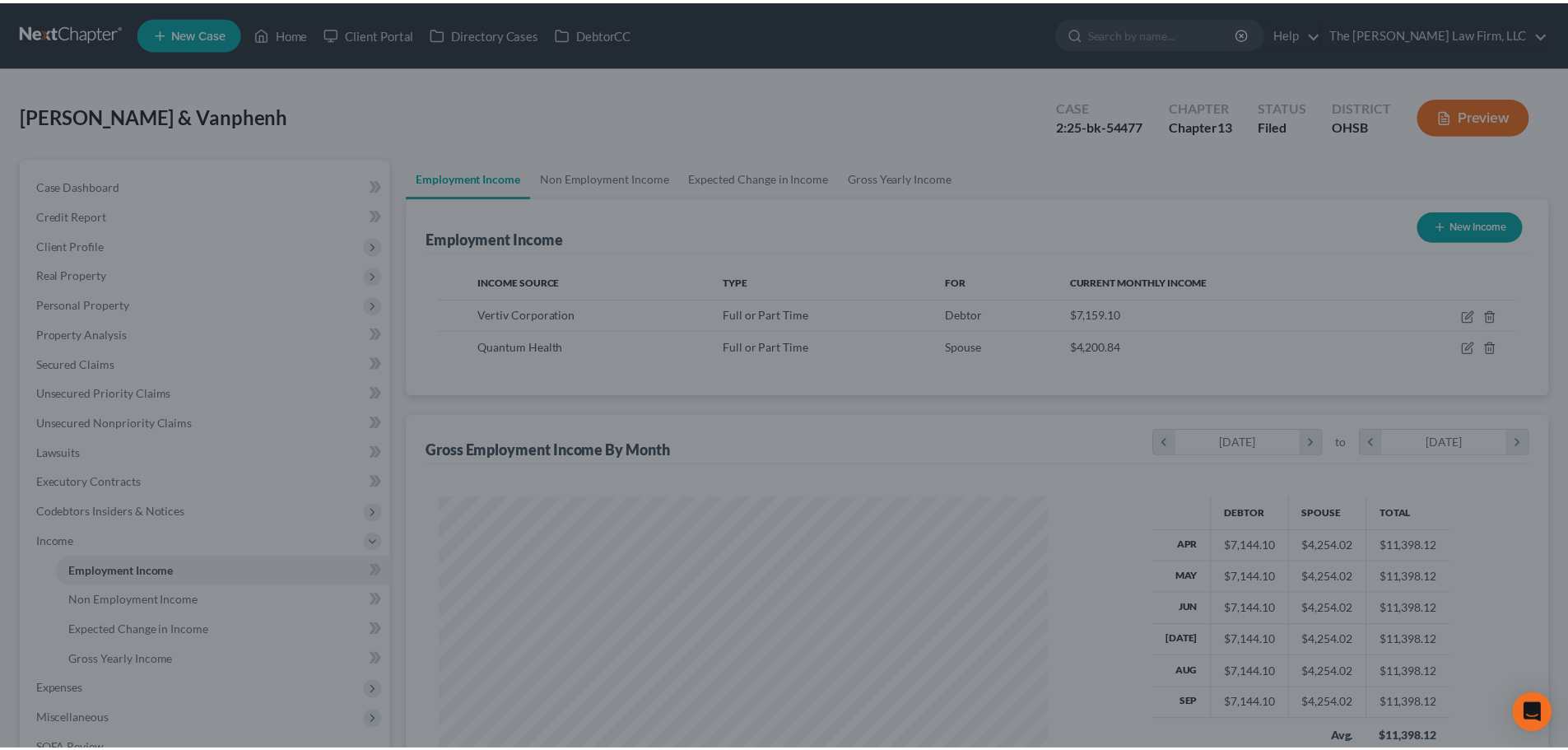
scroll to position [823225, 822528]
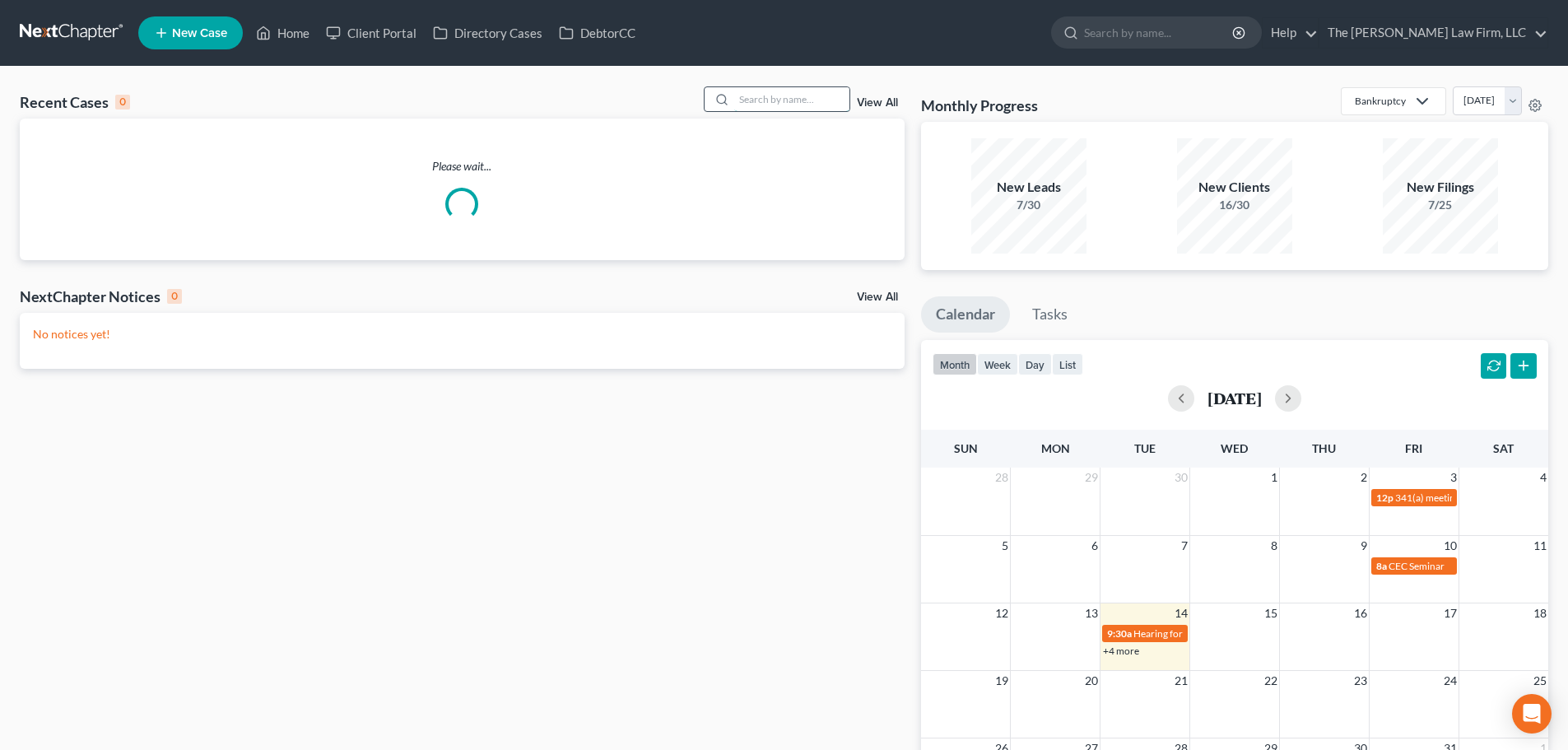
click at [769, 103] on input "search" at bounding box center [792, 99] width 115 height 24
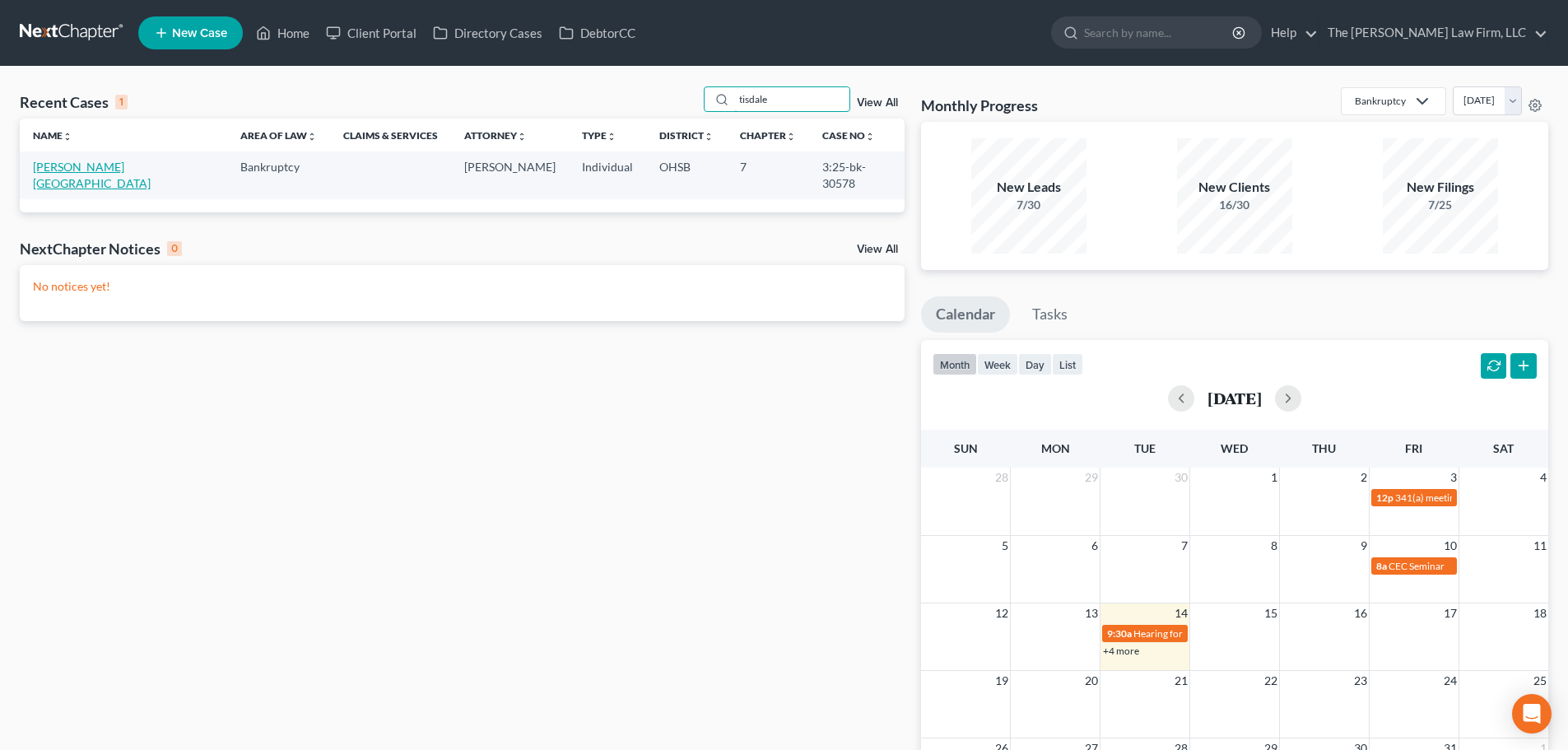
type input "tisdale"
click at [93, 169] on link "[PERSON_NAME][GEOGRAPHIC_DATA]" at bounding box center [92, 174] width 118 height 30
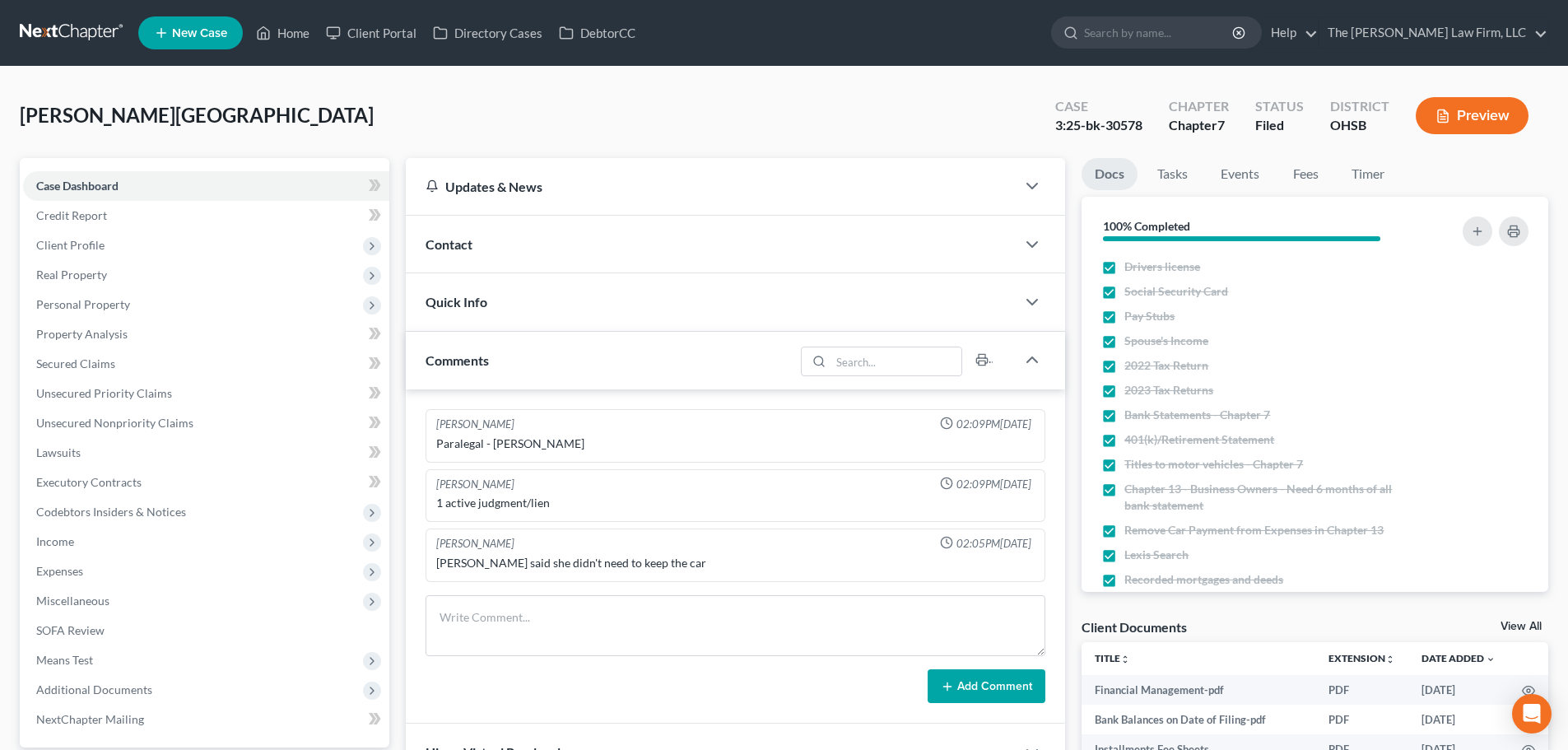
scroll to position [1033, 0]
click at [1134, 125] on div "3:25-bk-30578" at bounding box center [1098, 125] width 87 height 19
copy div "30578"
click at [50, 24] on link at bounding box center [72, 33] width 105 height 29
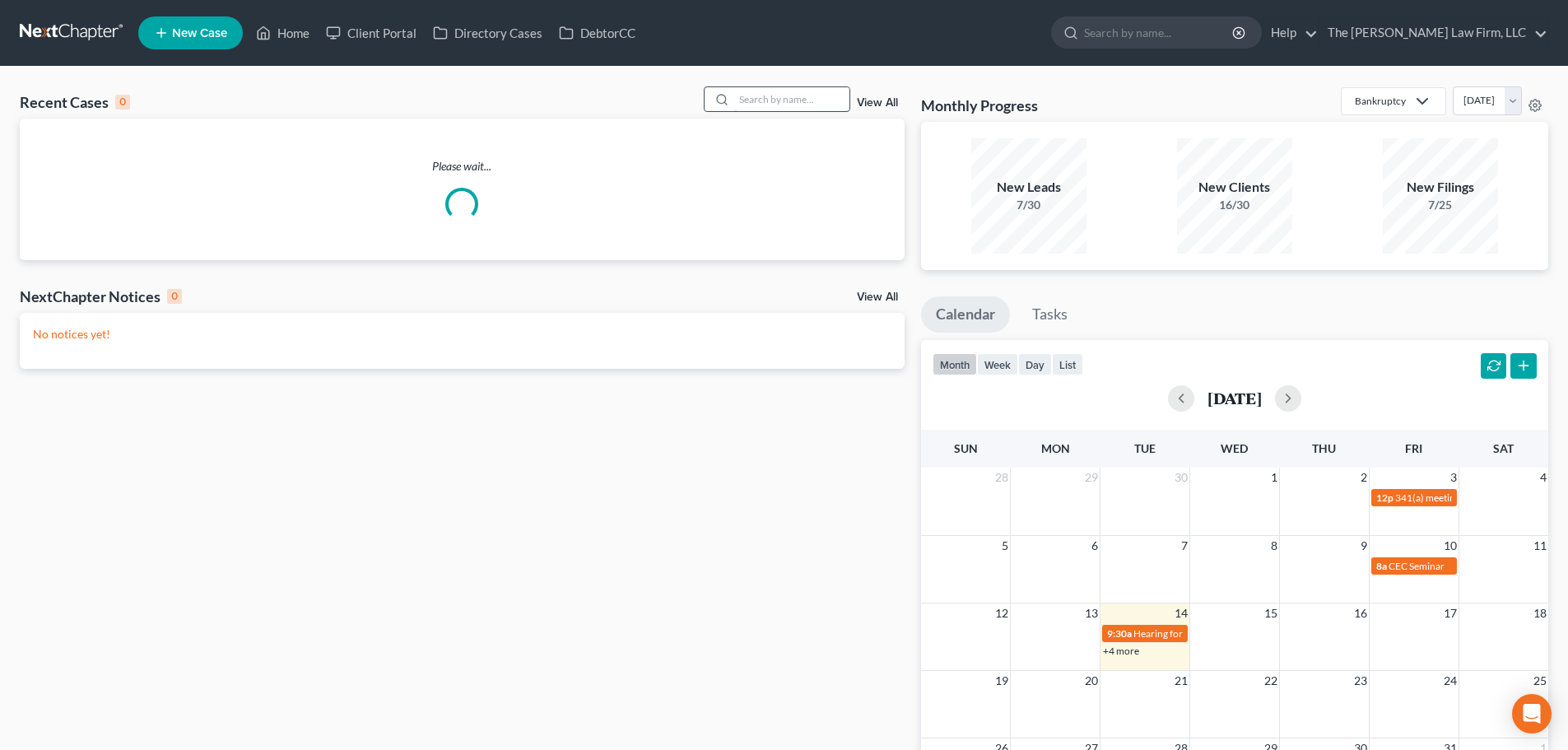
click at [838, 95] on input "search" at bounding box center [792, 99] width 115 height 24
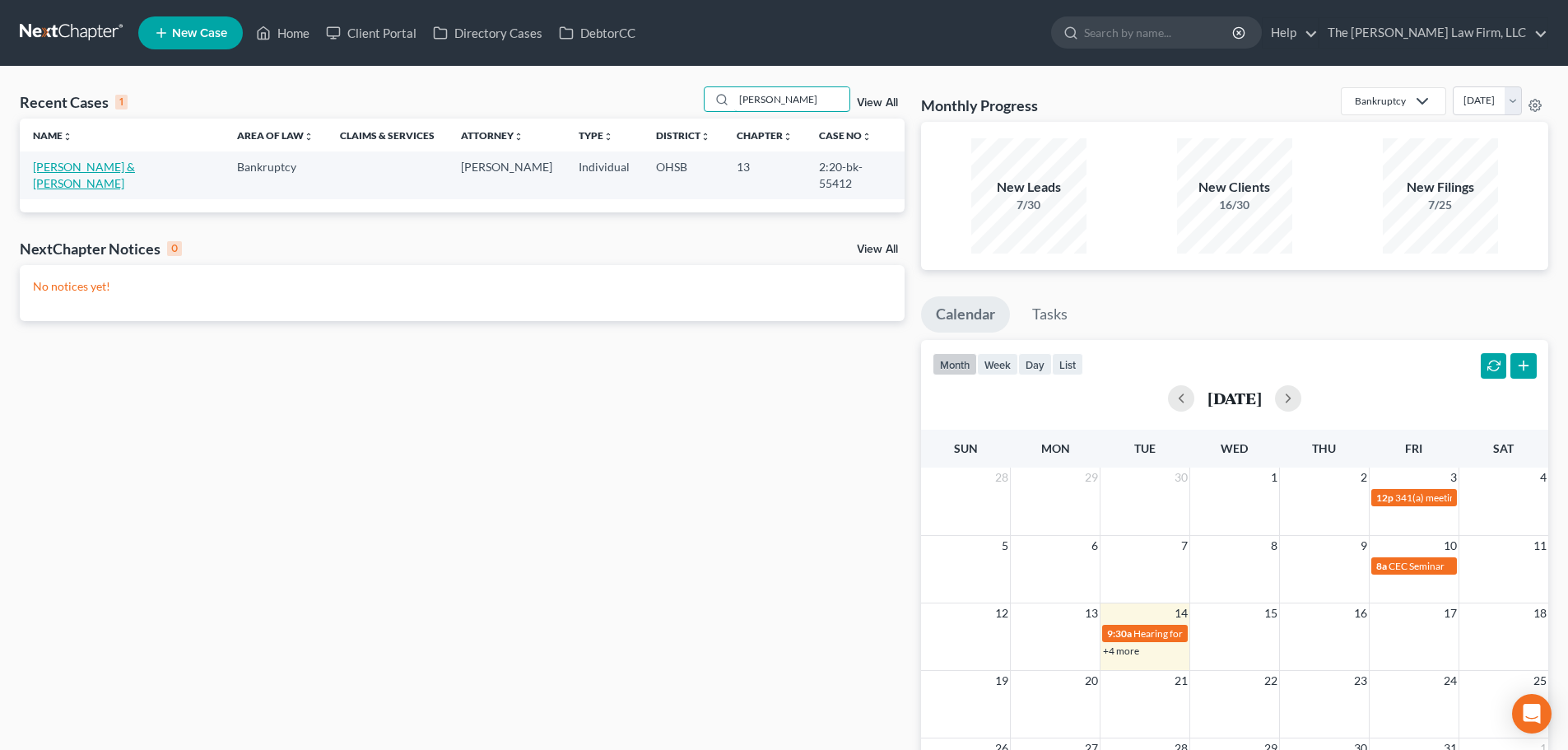
type input "[PERSON_NAME]"
click at [55, 168] on link "[PERSON_NAME] & [PERSON_NAME]" at bounding box center [84, 174] width 103 height 30
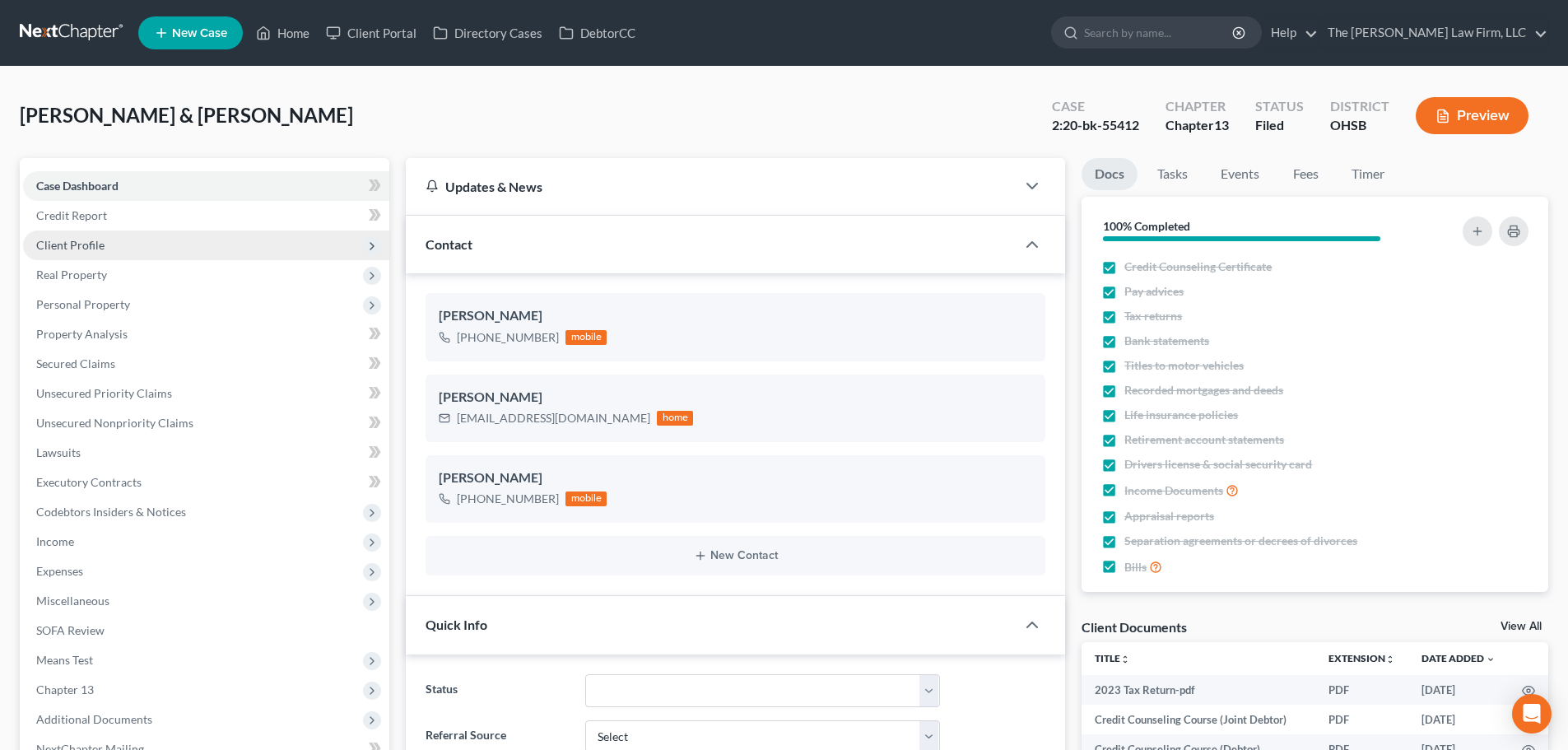
scroll to position [3364, 0]
click at [117, 241] on span "Client Profile" at bounding box center [206, 245] width 366 height 29
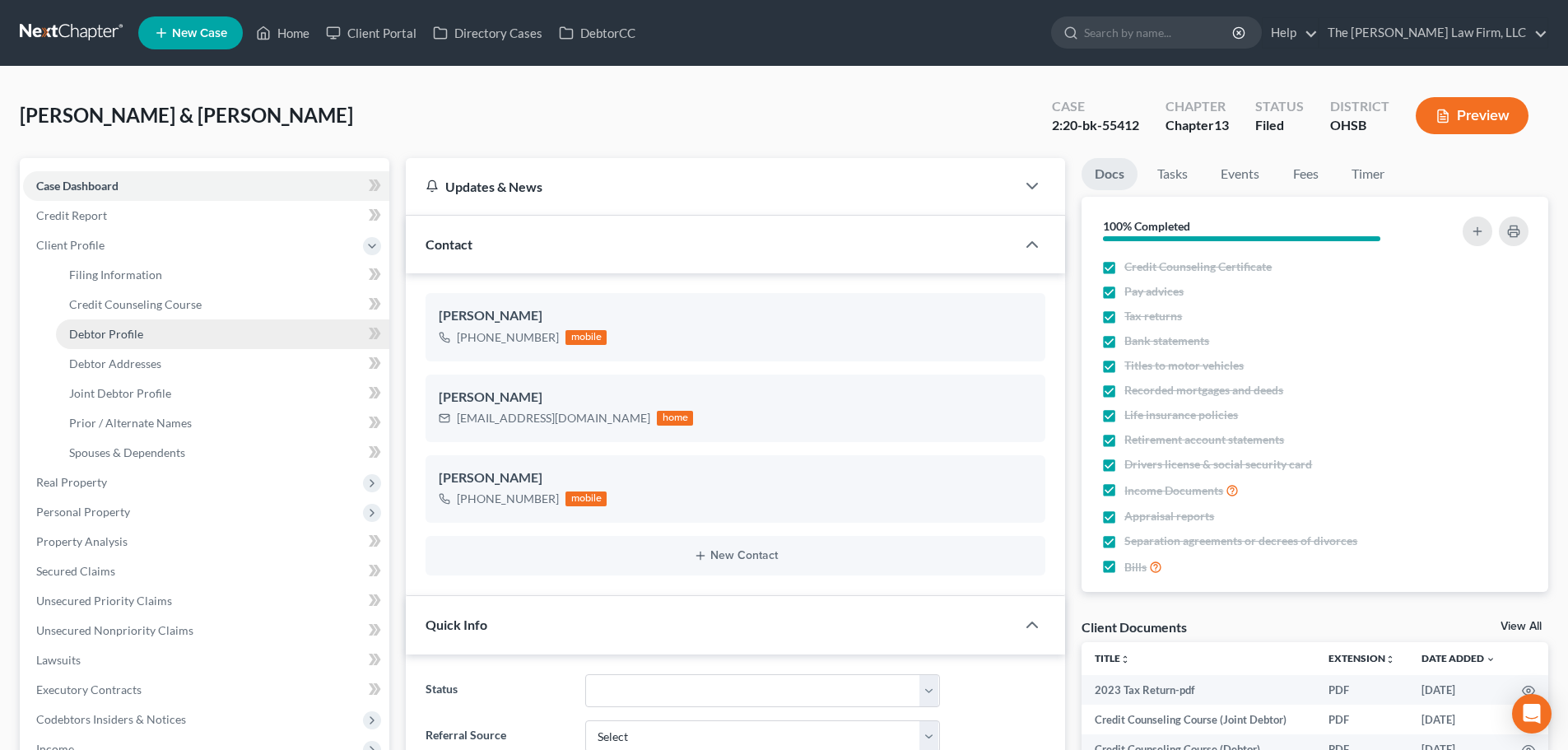
click at [135, 342] on link "Debtor Profile" at bounding box center [222, 334] width 333 height 29
select select "1"
select select "2"
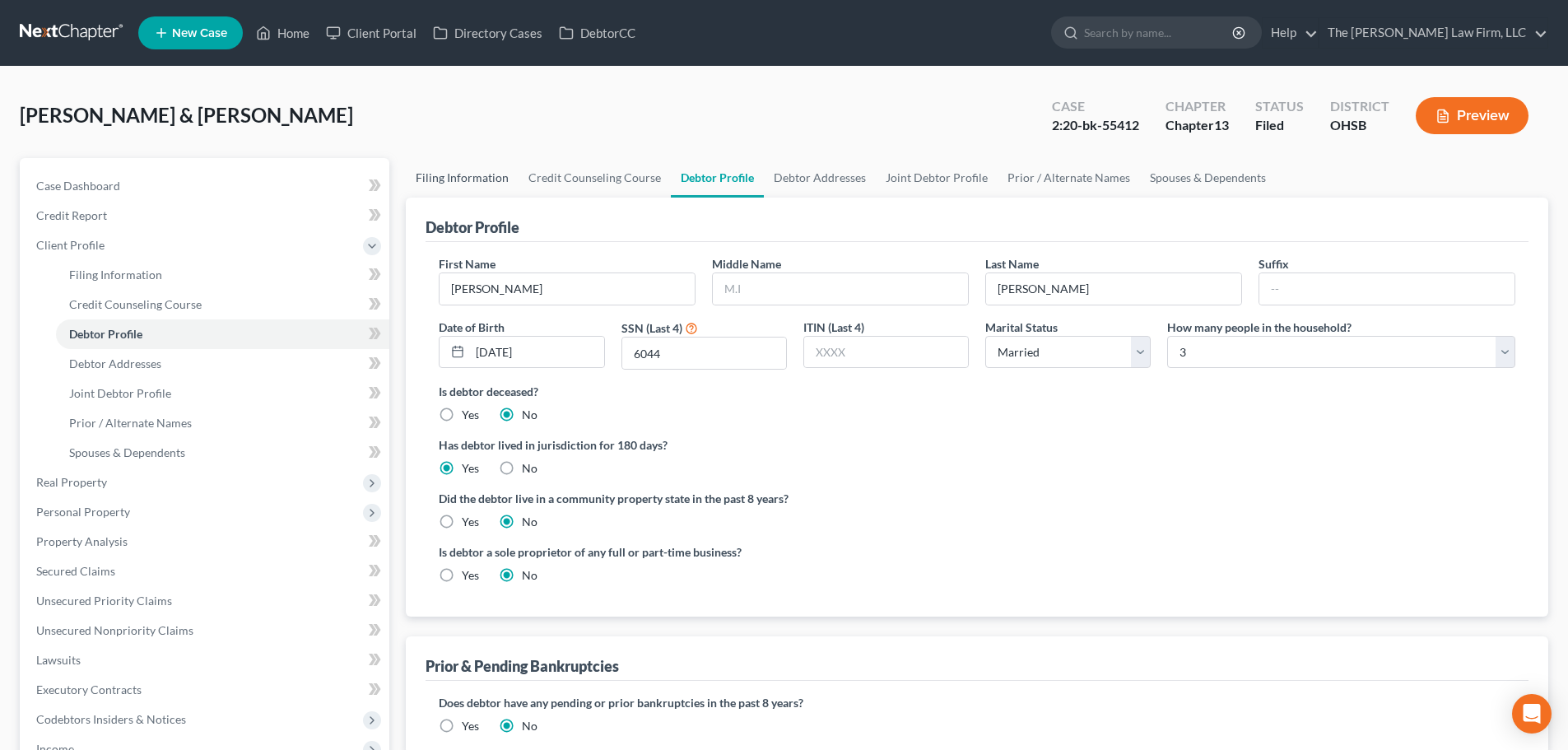
click at [470, 180] on link "Filing Information" at bounding box center [461, 178] width 113 height 39
select select "1"
select select "3"
select select "36"
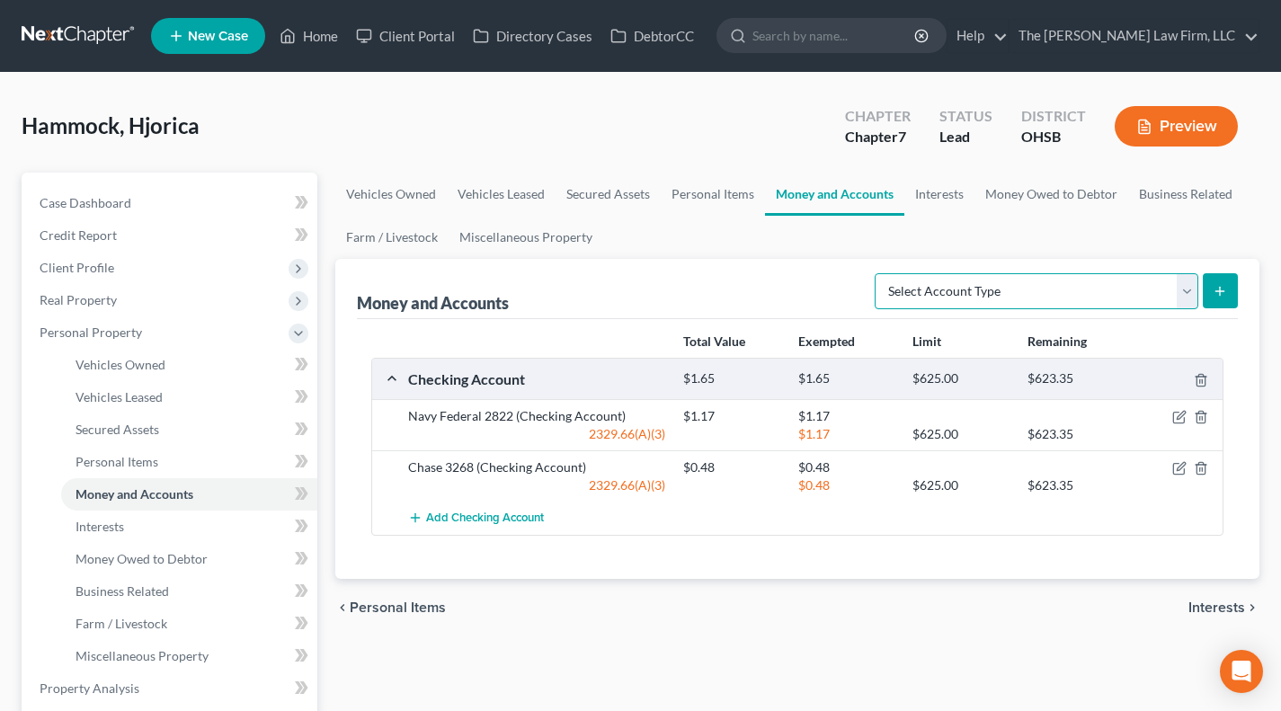
drag, startPoint x: 1037, startPoint y: 284, endPoint x: 1041, endPoint y: 300, distance: 16.8
click at [1037, 284] on select "Select Account Type Brokerage Cash on Hand Certificates of Deposit Checking Acc…" at bounding box center [1037, 291] width 324 height 36
select select "savings"
click at [879, 273] on select "Select Account Type Brokerage Cash on Hand Certificates of Deposit Checking Acc…" at bounding box center [1037, 291] width 324 height 36
click at [1224, 291] on icon "submit" at bounding box center [1220, 291] width 14 height 14
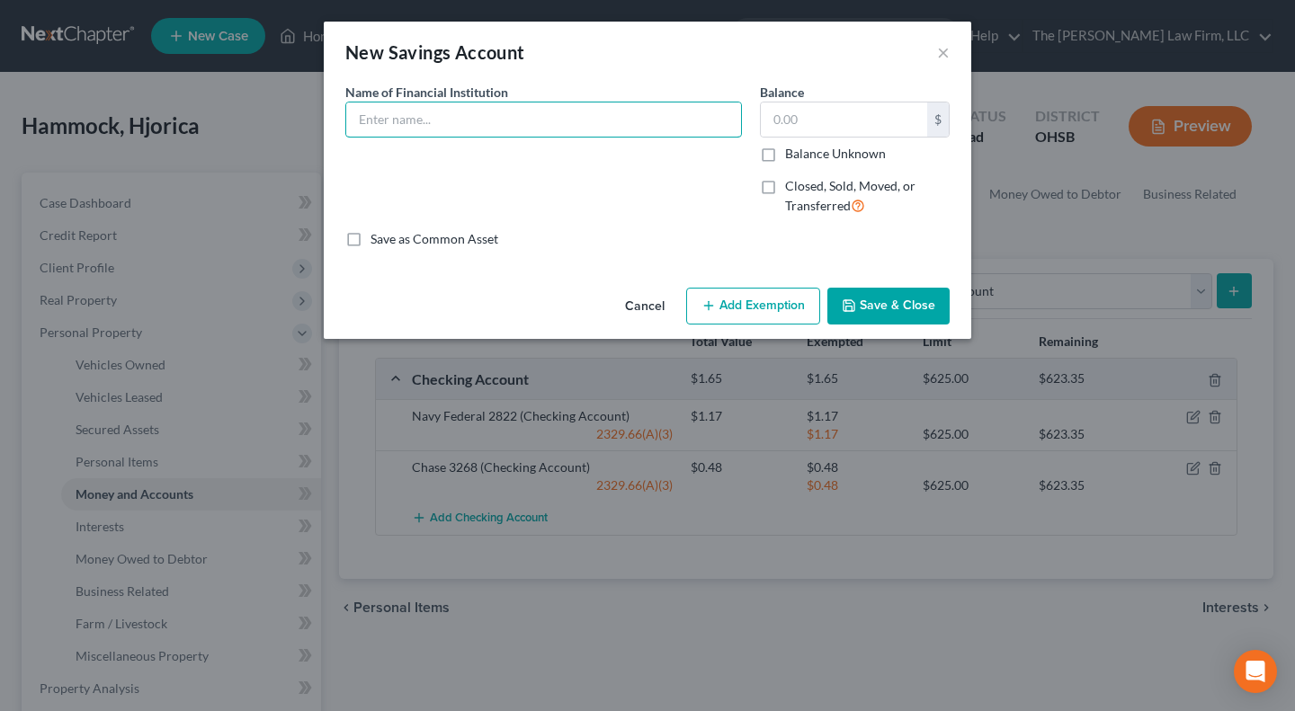
click at [451, 122] on input "text" at bounding box center [543, 120] width 395 height 34
type input "Navy Federal Savings"
click at [915, 306] on button "Save & Close" at bounding box center [888, 307] width 122 height 38
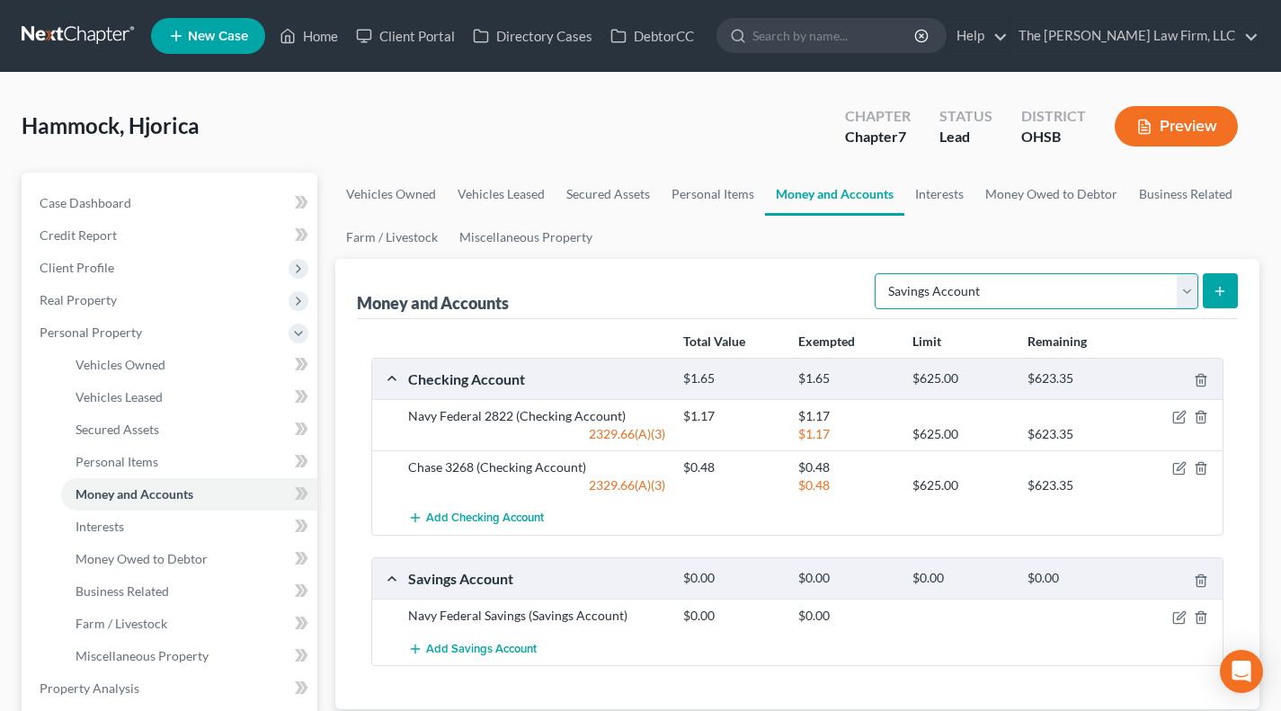
click at [1008, 293] on select "Select Account Type Brokerage Cash on Hand Certificates of Deposit Checking Acc…" at bounding box center [1037, 291] width 324 height 36
click at [879, 273] on select "Select Account Type Brokerage Cash on Hand Certificates of Deposit Checking Acc…" at bounding box center [1037, 291] width 324 height 36
click at [1015, 298] on select "Select Account Type Brokerage Cash on Hand Certificates of Deposit Checking Acc…" at bounding box center [1037, 291] width 324 height 36
select select "other"
click at [879, 273] on select "Select Account Type Brokerage Cash on Hand Certificates of Deposit Checking Acc…" at bounding box center [1037, 291] width 324 height 36
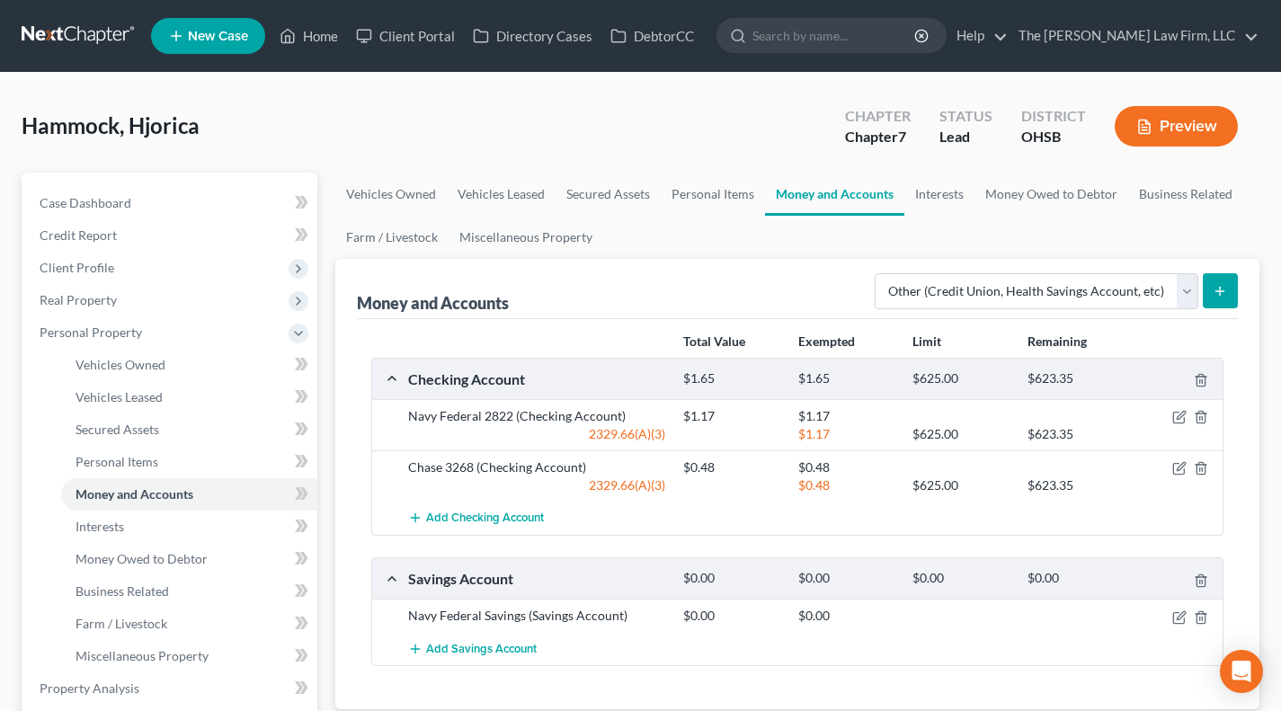
click at [1237, 289] on button "submit" at bounding box center [1220, 290] width 35 height 35
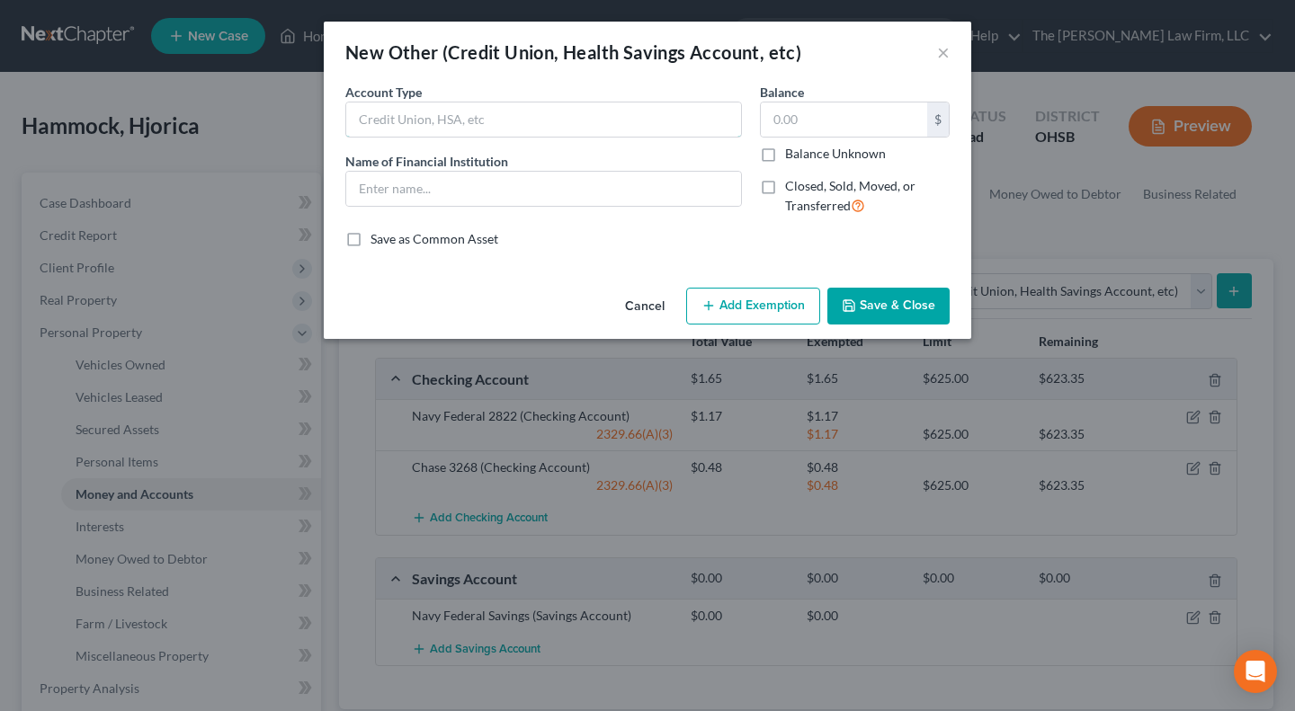
click at [540, 125] on input "text" at bounding box center [543, 120] width 395 height 34
type input "CashApp"
click at [505, 200] on input "text" at bounding box center [543, 189] width 395 height 34
type input "CashApp"
click at [827, 119] on input "text" at bounding box center [844, 120] width 166 height 34
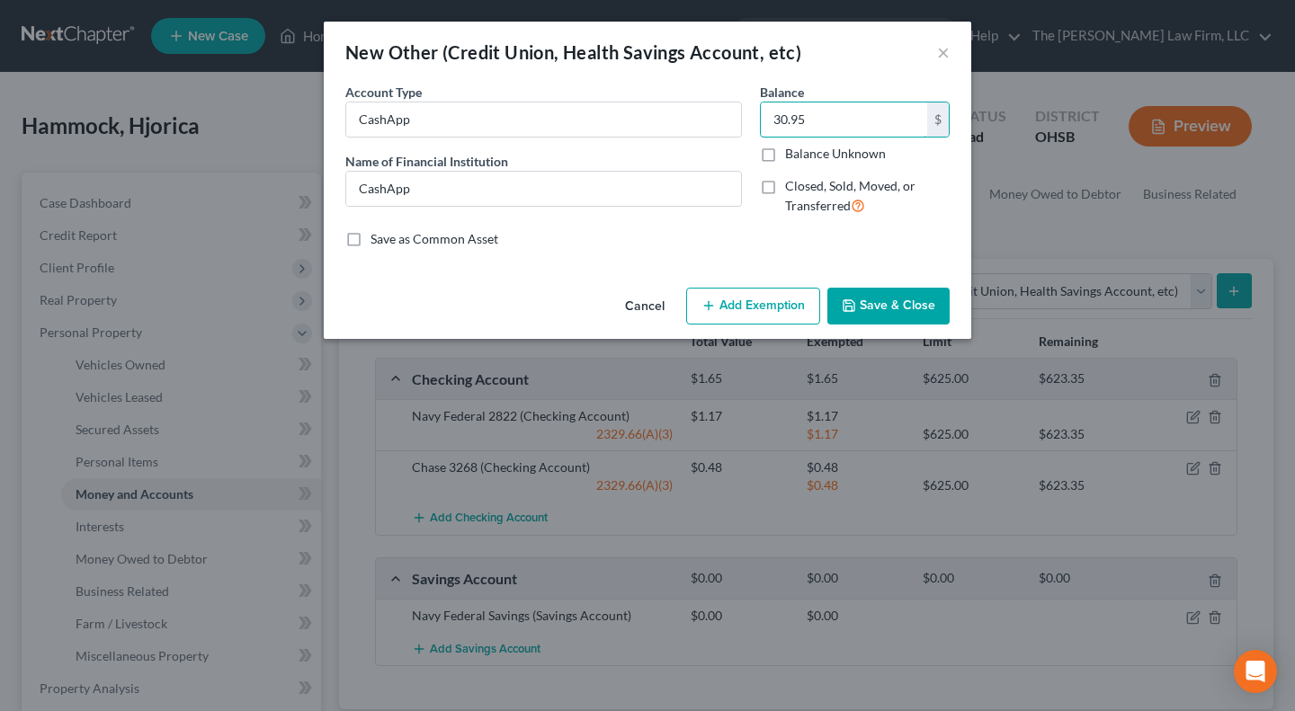
type input "30.95"
click at [734, 309] on button "Add Exemption" at bounding box center [753, 307] width 134 height 38
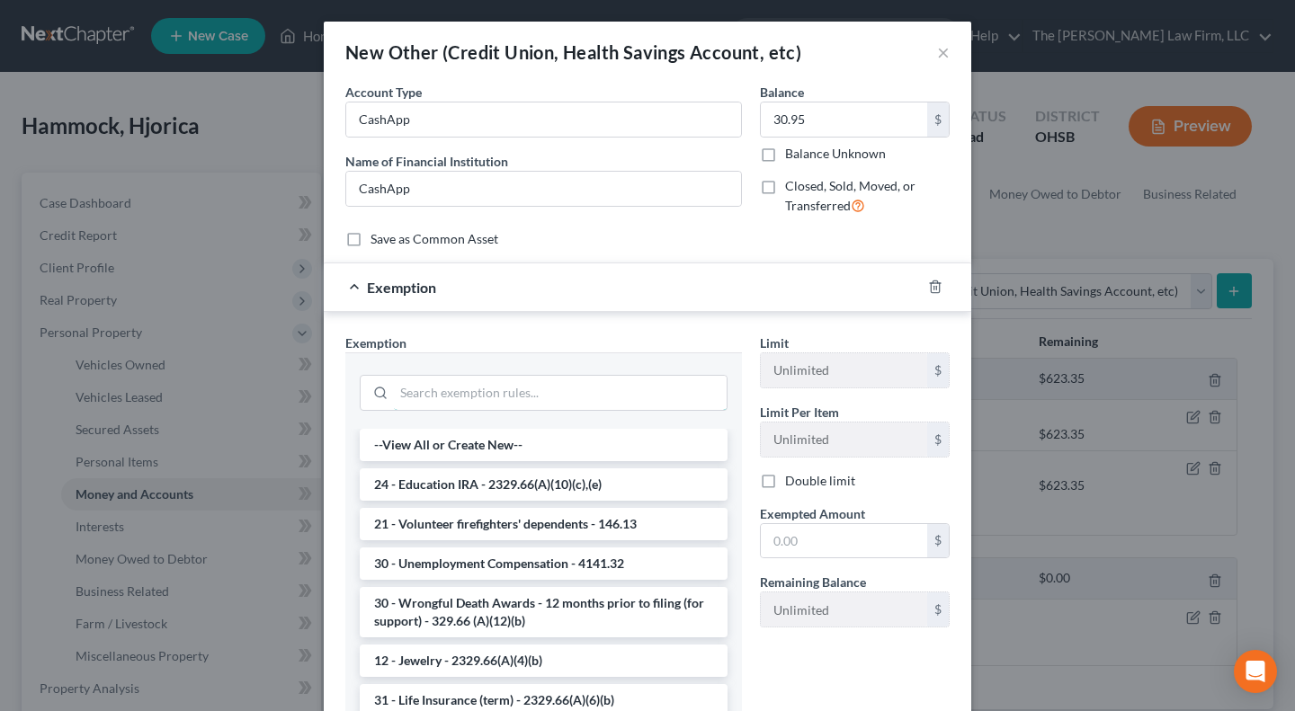
click at [540, 398] on input "search" at bounding box center [560, 393] width 333 height 34
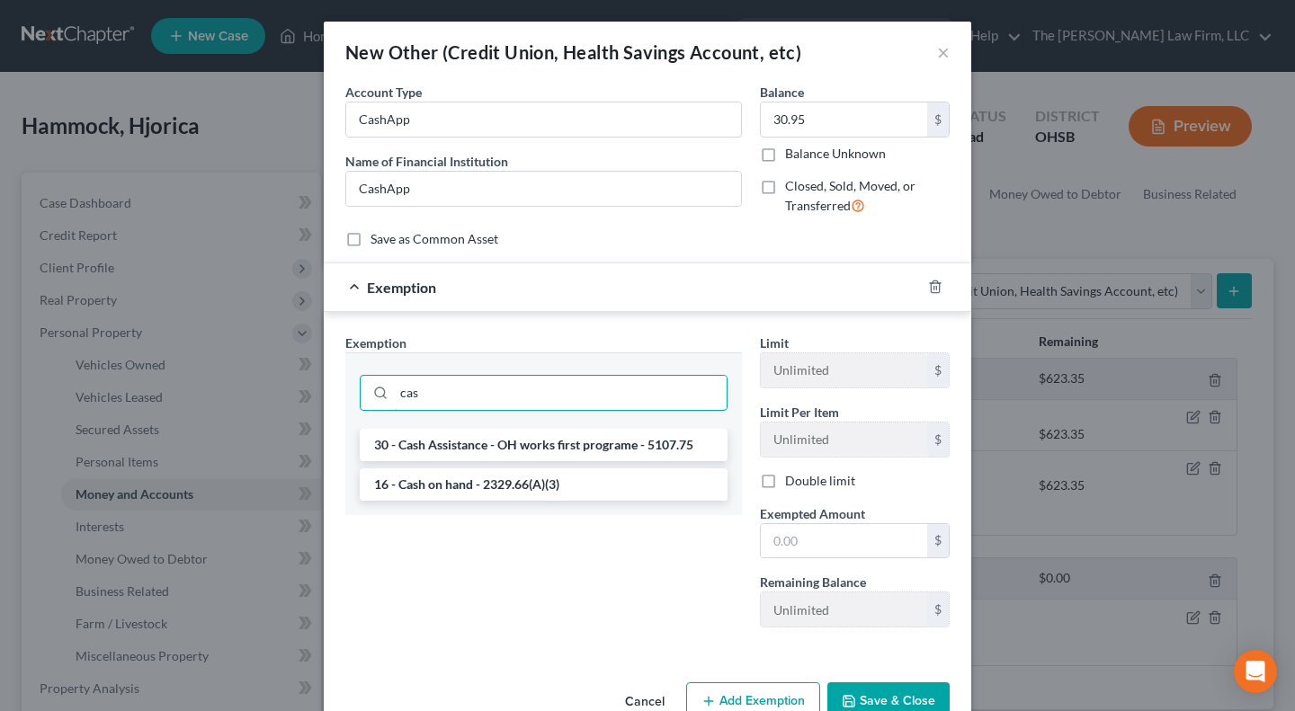
type input "cas"
click at [504, 485] on li "16 - Cash on hand - 2329.66(A)(3)" at bounding box center [544, 485] width 368 height 32
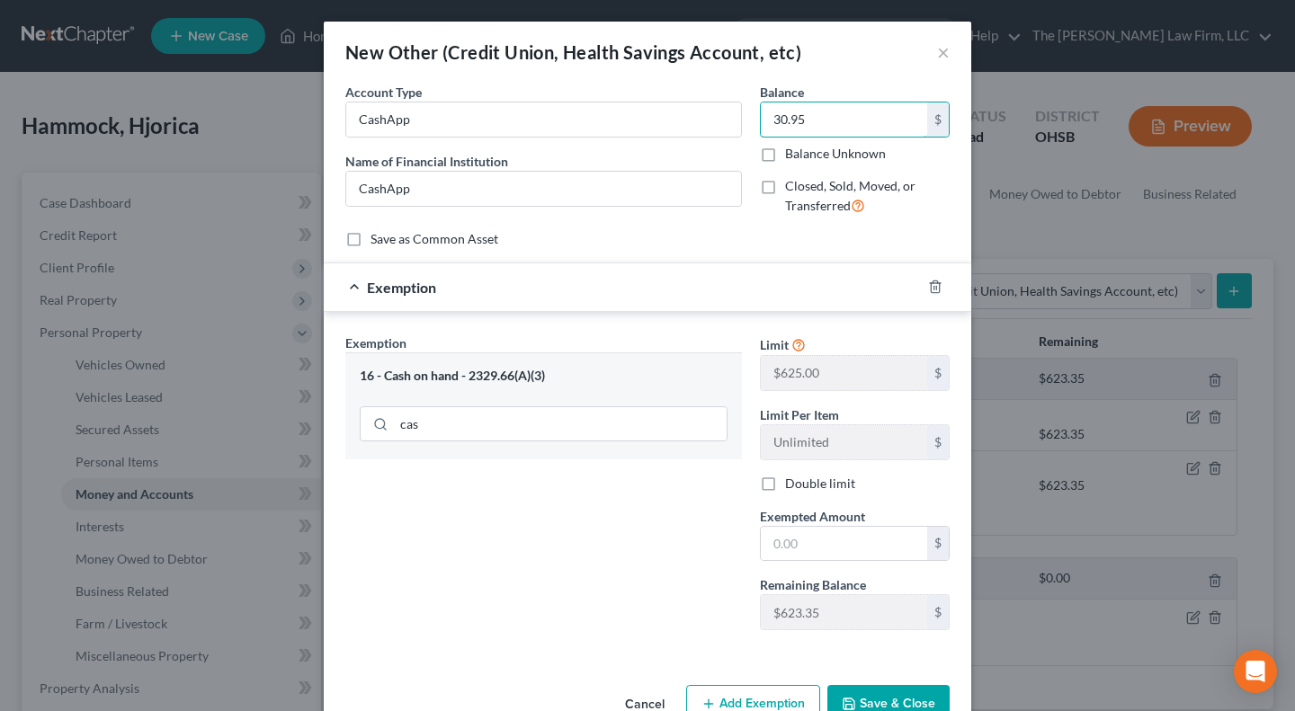
click at [840, 127] on input "30.95" at bounding box center [844, 120] width 166 height 34
drag, startPoint x: 827, startPoint y: 550, endPoint x: 806, endPoint y: 539, distance: 24.5
click at [827, 550] on input "text" at bounding box center [844, 544] width 166 height 34
paste input "30.95"
type input "30.95"
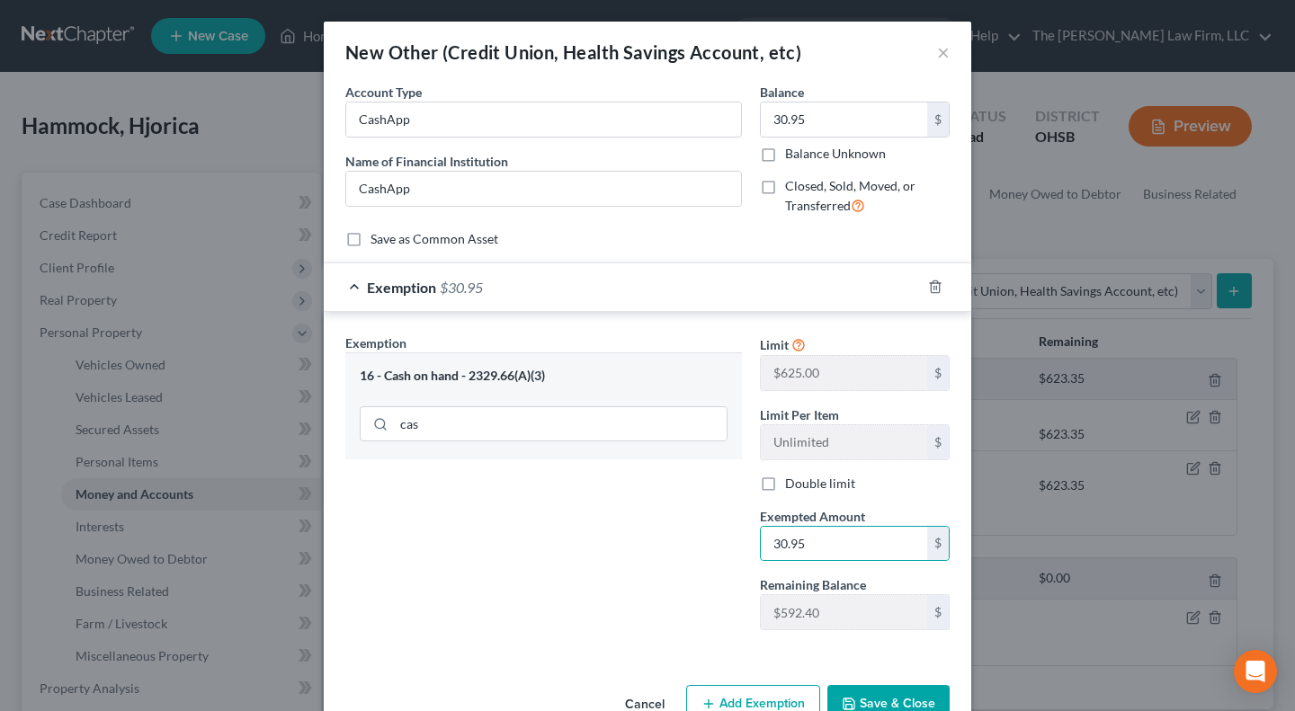
drag, startPoint x: 664, startPoint y: 527, endPoint x: 799, endPoint y: 576, distance: 144.2
click at [664, 527] on div "Exemption Set must be selected for CA. Exemption * 16 - Cash on hand - 2329.66(…" at bounding box center [543, 489] width 415 height 311
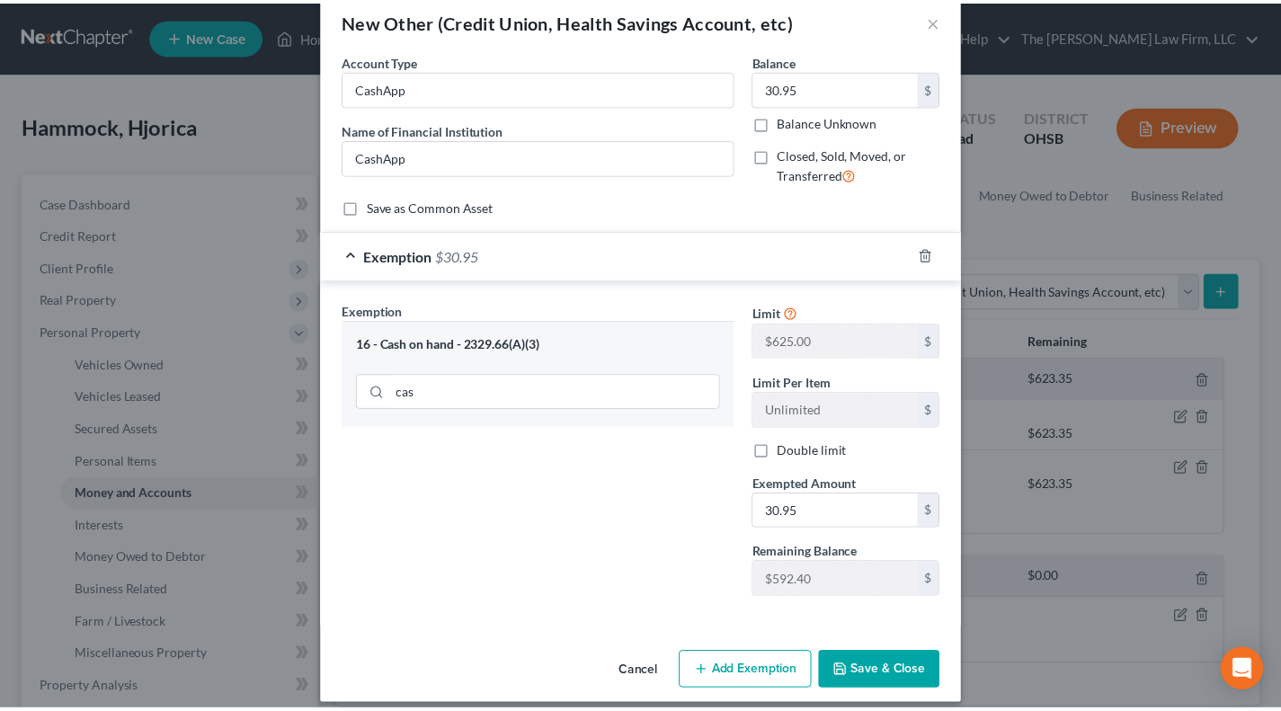
scroll to position [48, 0]
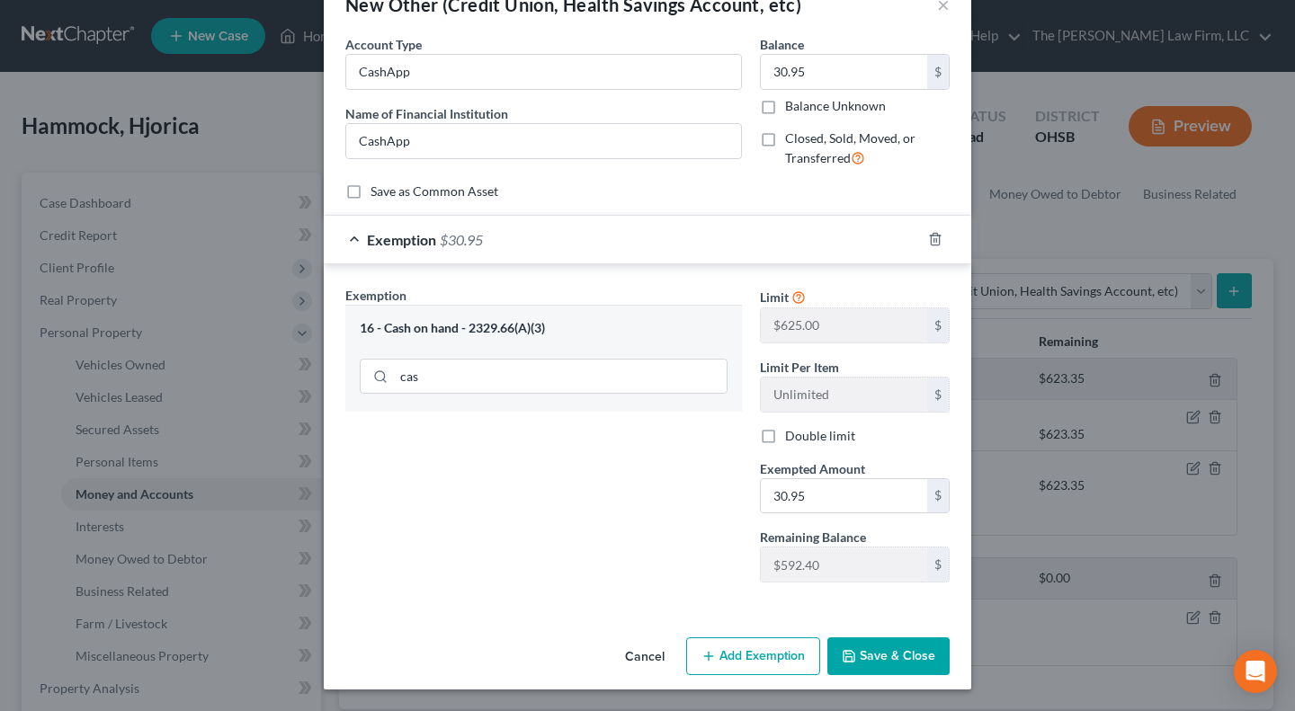
click at [904, 652] on button "Save & Close" at bounding box center [888, 657] width 122 height 38
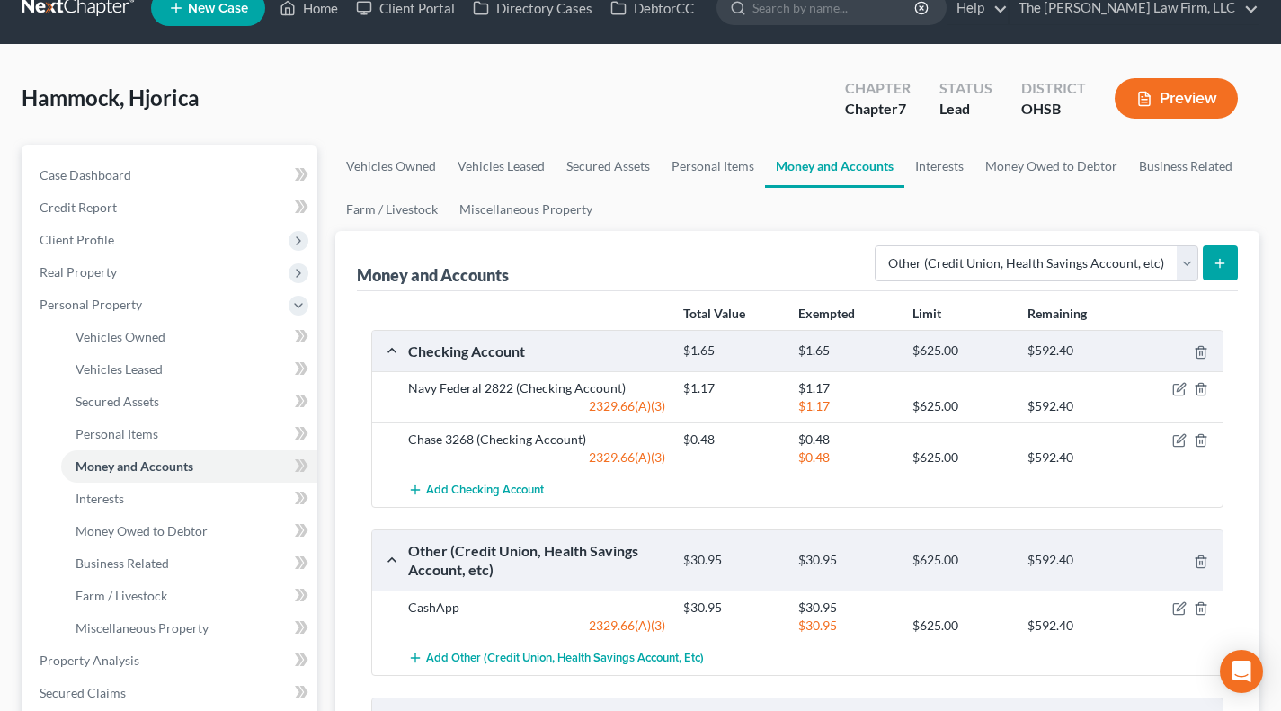
scroll to position [0, 0]
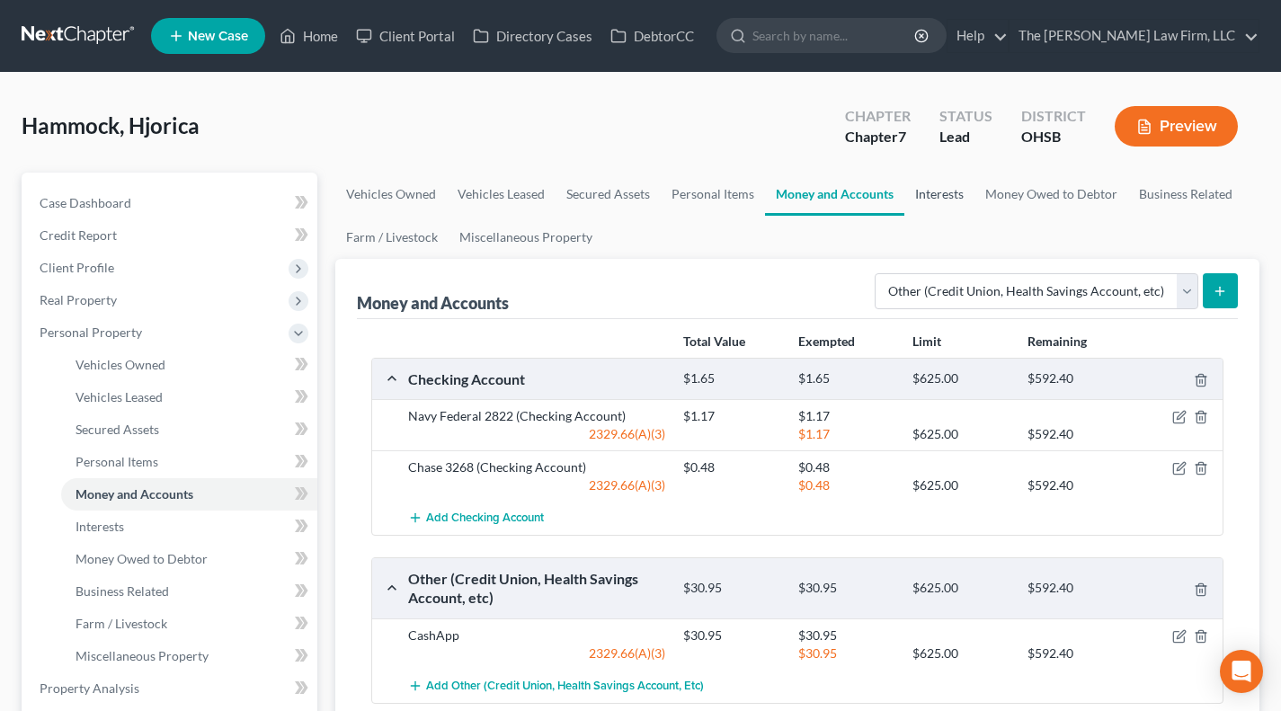
click at [921, 193] on link "Interests" at bounding box center [940, 194] width 70 height 43
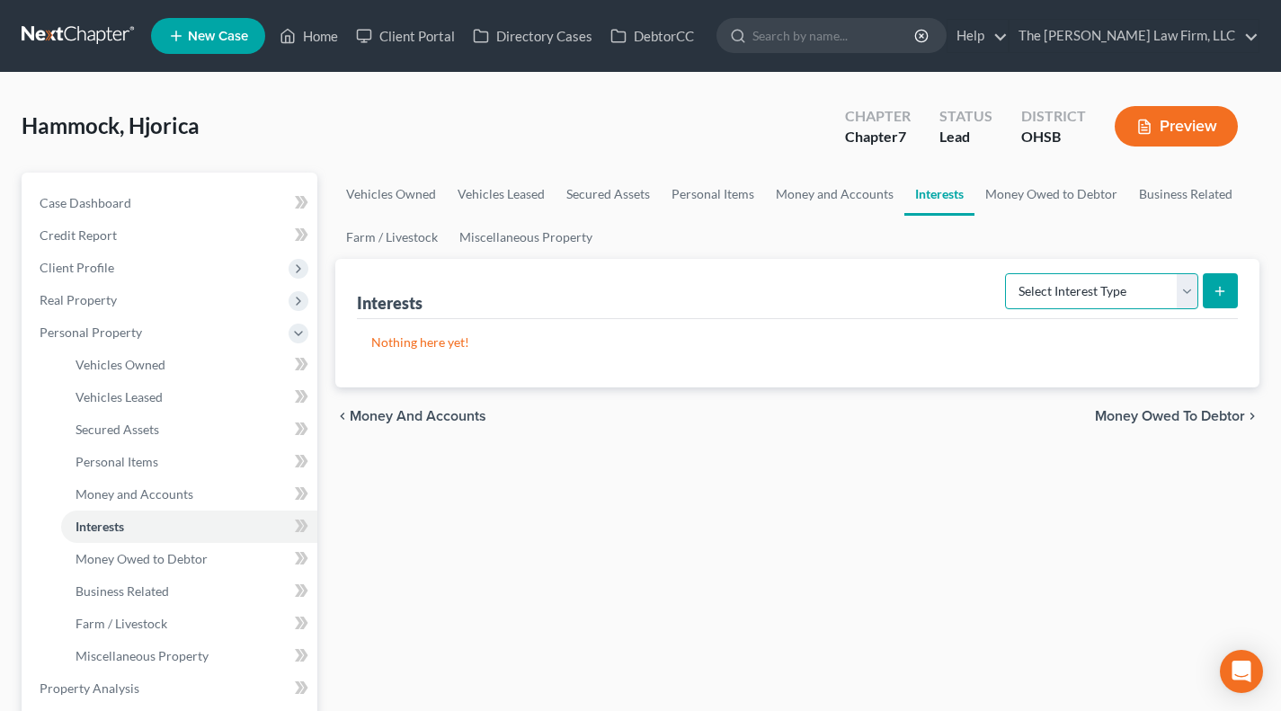
click at [1049, 290] on select "Select Interest Type 401K Annuity Bond Education IRA Government Bond Government…" at bounding box center [1101, 291] width 193 height 36
click at [997, 203] on link "Money Owed to Debtor" at bounding box center [1052, 194] width 154 height 43
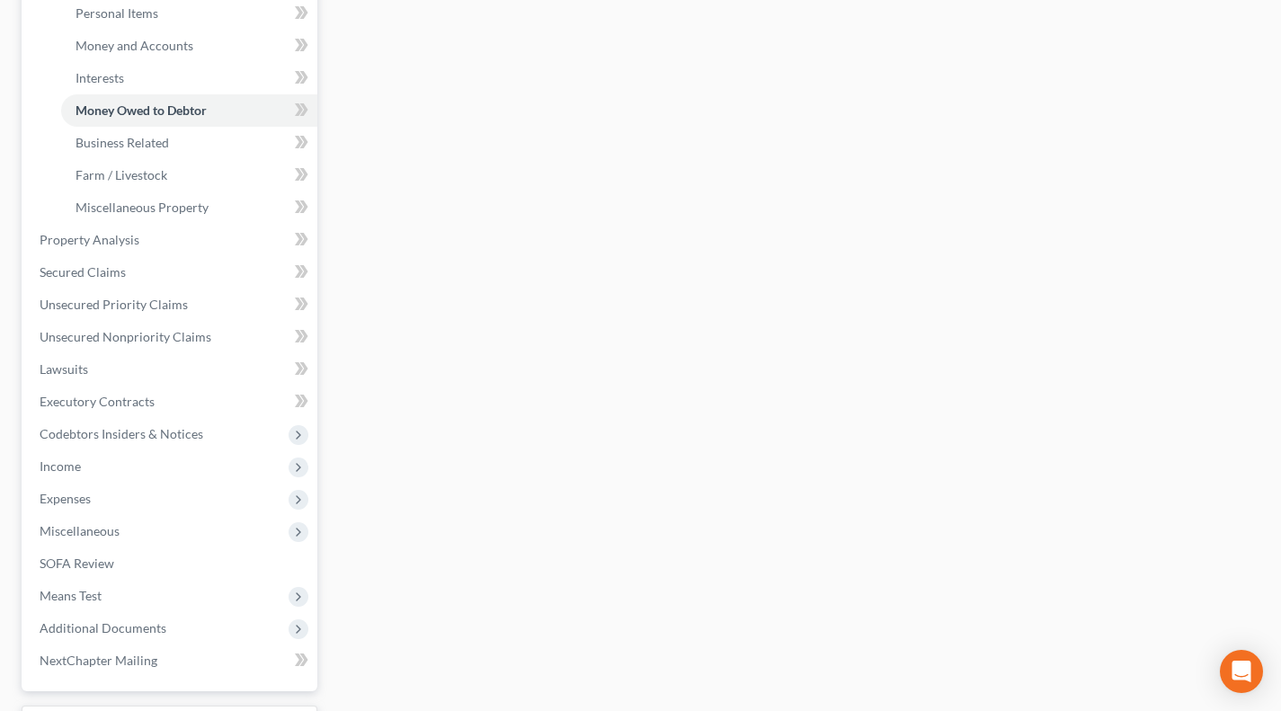
scroll to position [450, 0]
click at [129, 242] on span "Property Analysis" at bounding box center [90, 238] width 100 height 15
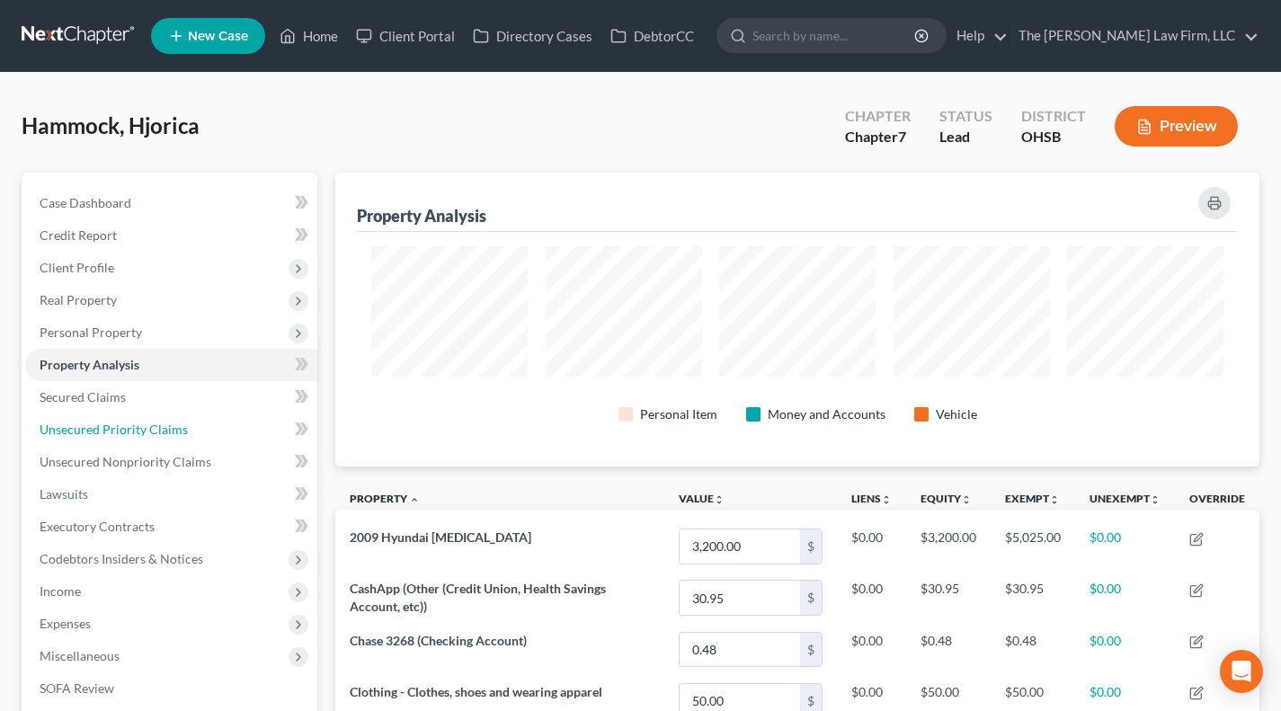
click at [156, 432] on span "Unsecured Priority Claims" at bounding box center [114, 429] width 148 height 15
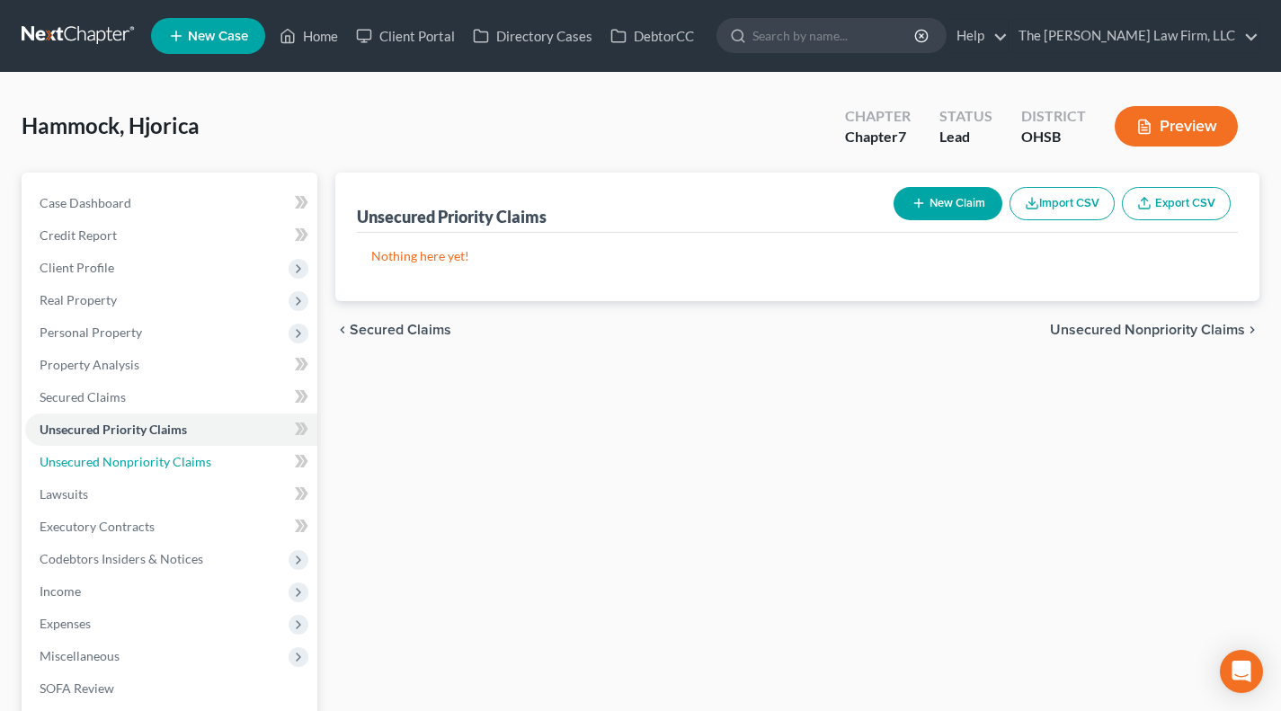
click at [125, 447] on link "Unsecured Nonpriority Claims" at bounding box center [171, 462] width 292 height 32
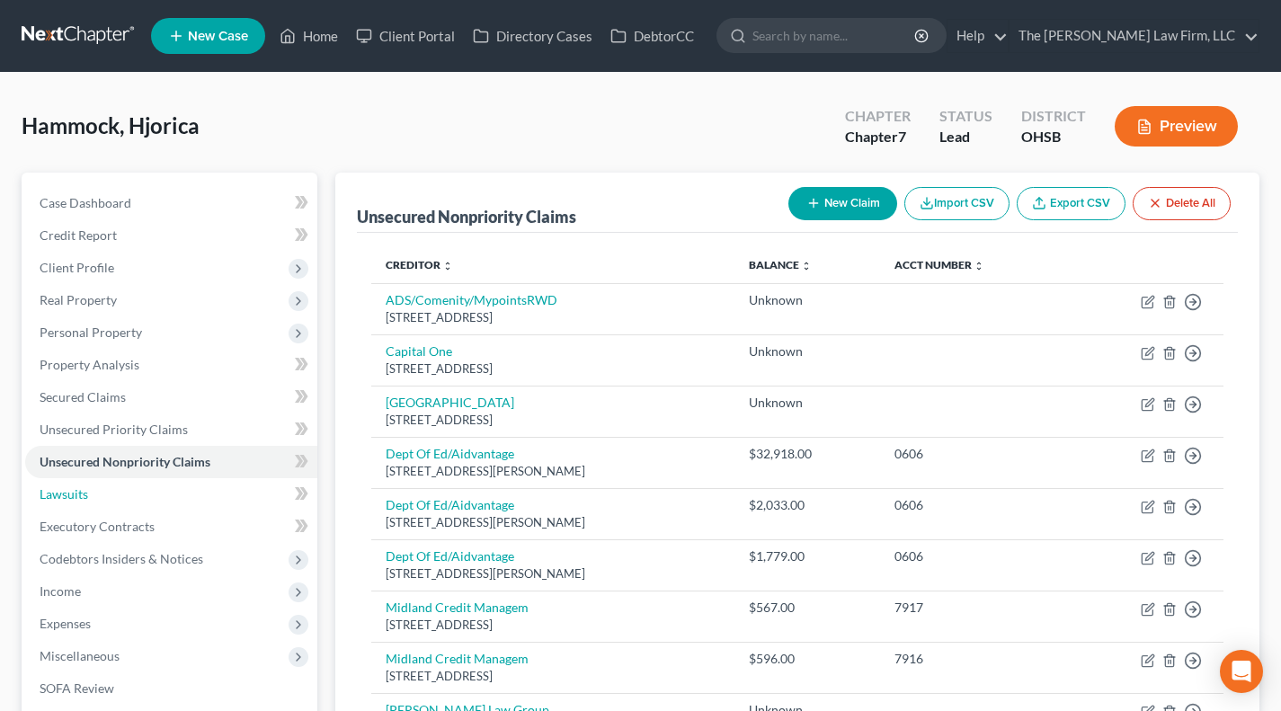
click at [117, 481] on link "Lawsuits" at bounding box center [171, 494] width 292 height 32
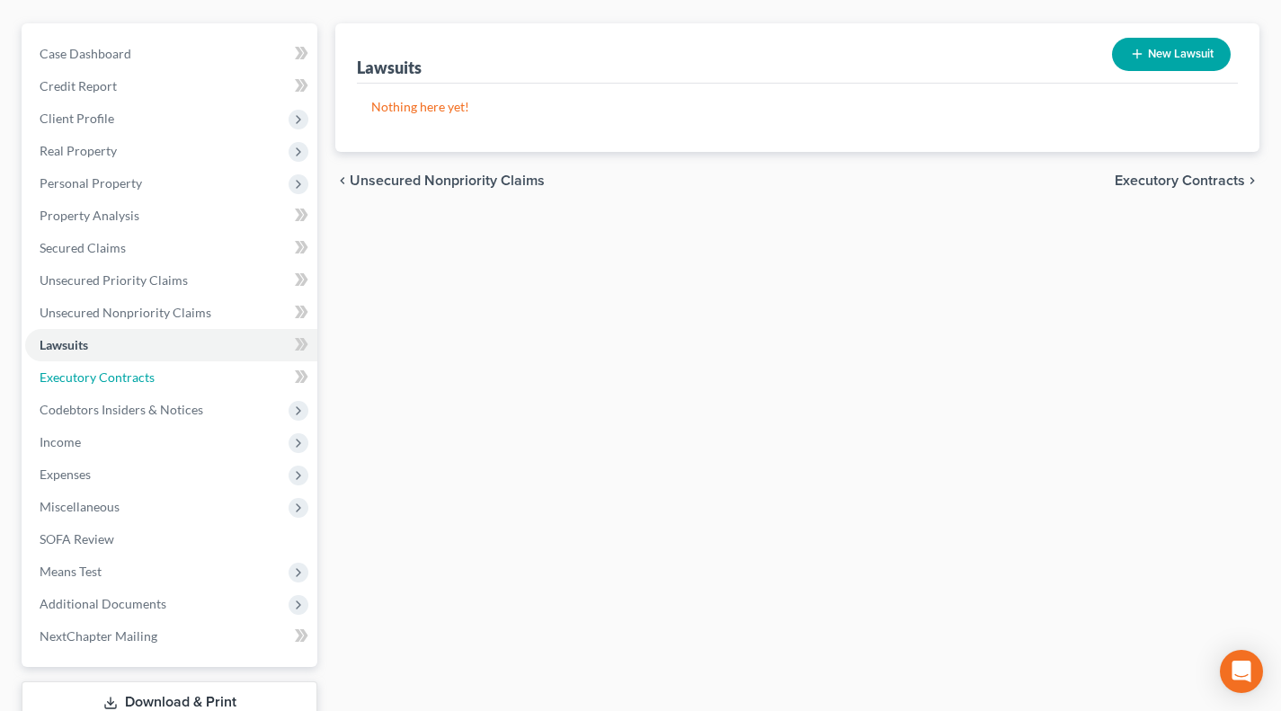
click at [136, 385] on link "Executory Contracts" at bounding box center [171, 378] width 292 height 32
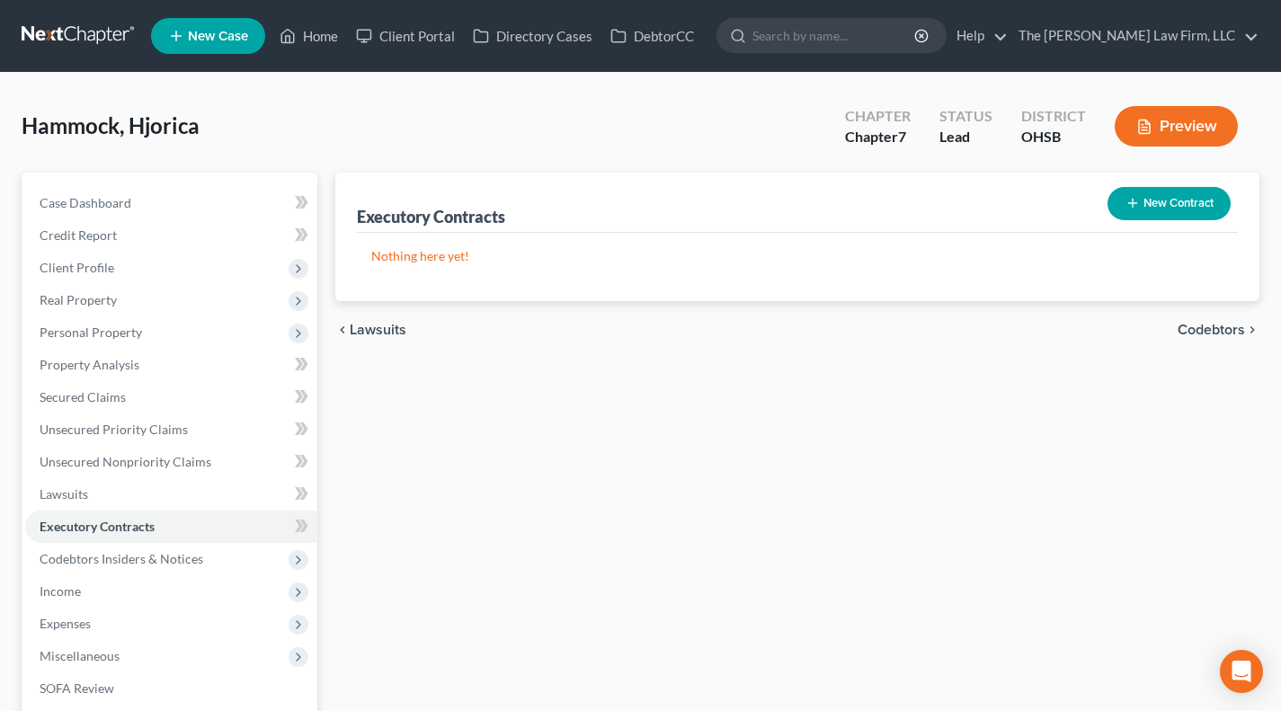
click at [85, 567] on span "Codebtors Insiders & Notices" at bounding box center [171, 559] width 292 height 32
click at [89, 595] on span "Codebtors" at bounding box center [105, 591] width 59 height 15
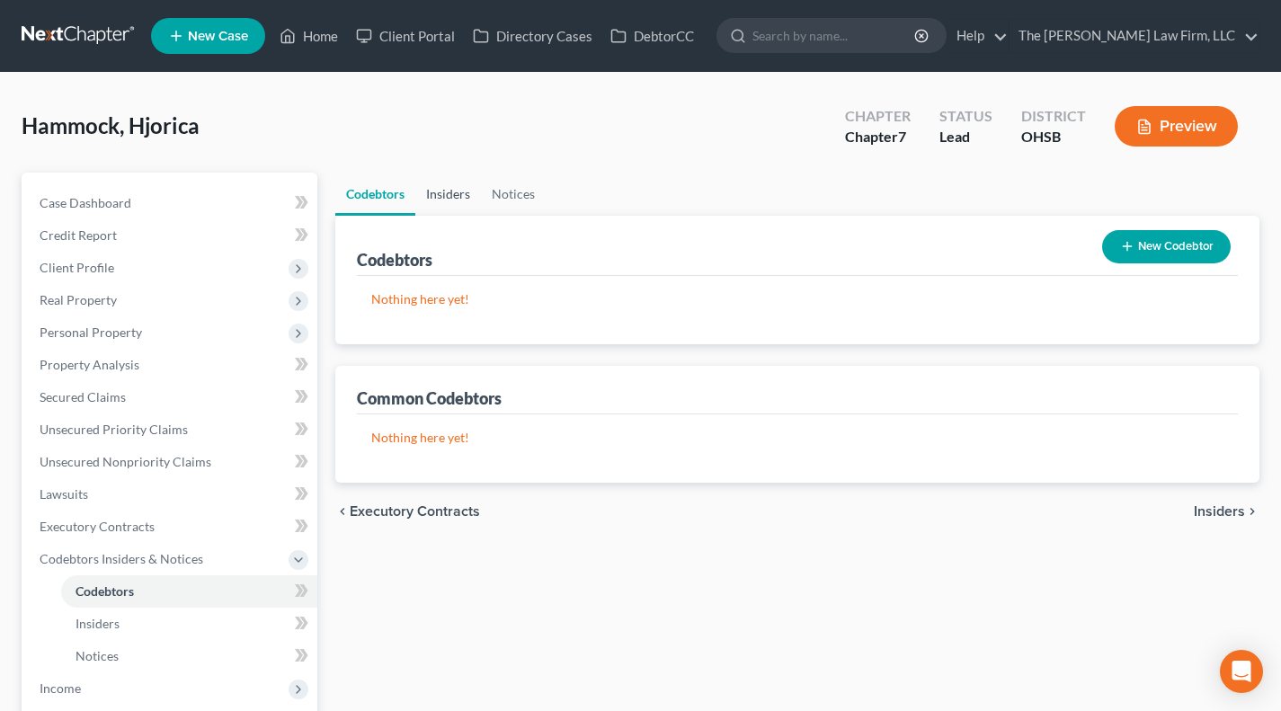
click at [444, 189] on link "Insiders" at bounding box center [448, 194] width 66 height 43
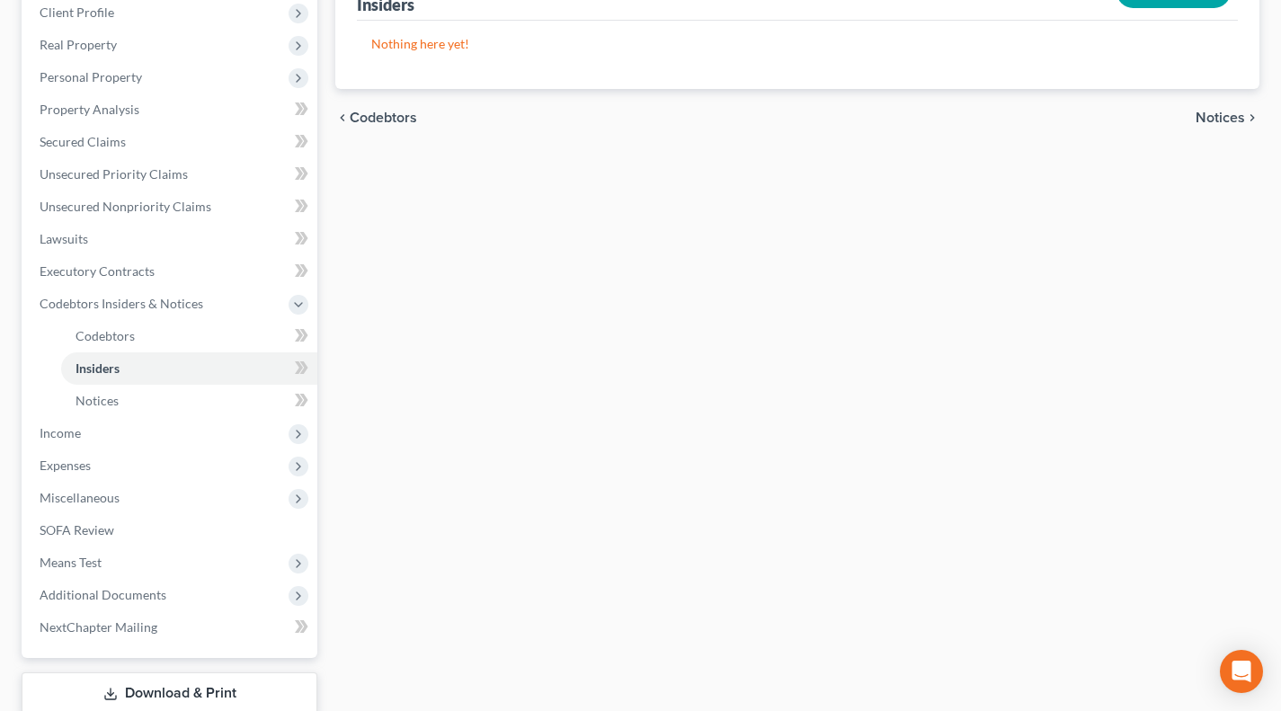
scroll to position [299, 0]
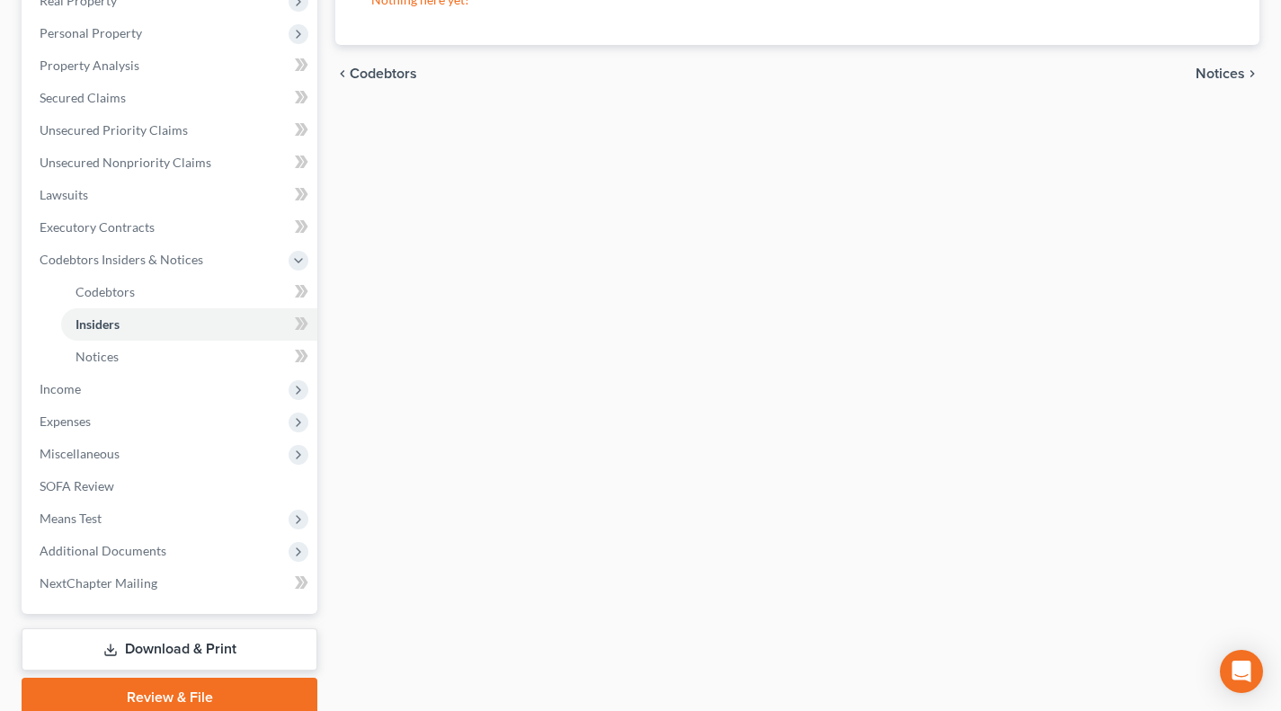
click at [98, 392] on span "Income" at bounding box center [171, 389] width 292 height 32
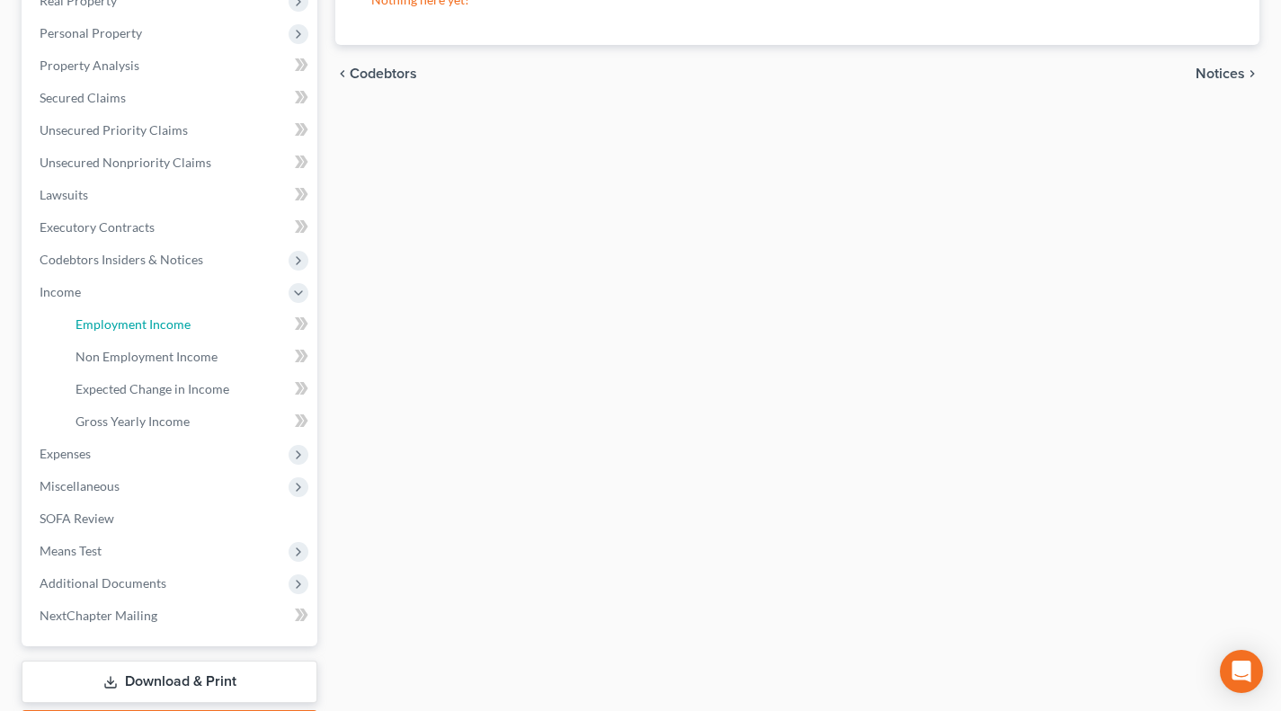
click at [152, 334] on link "Employment Income" at bounding box center [189, 324] width 256 height 32
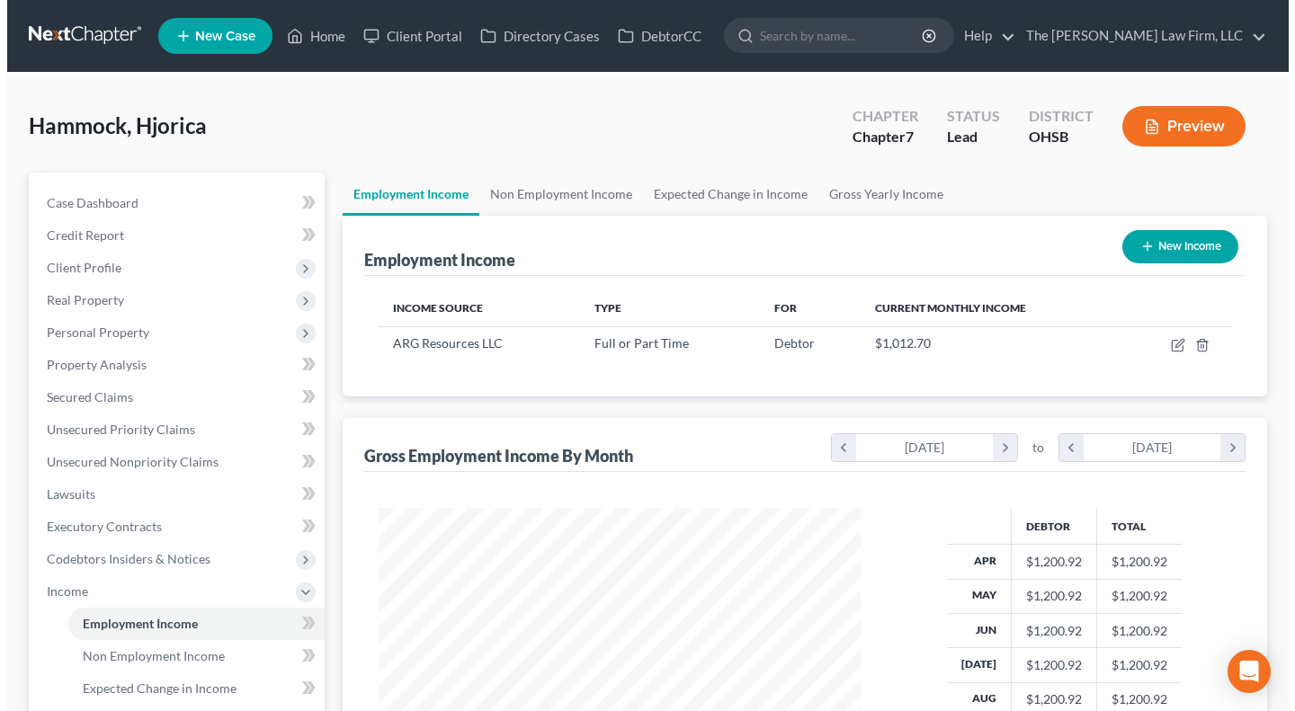
scroll to position [322, 518]
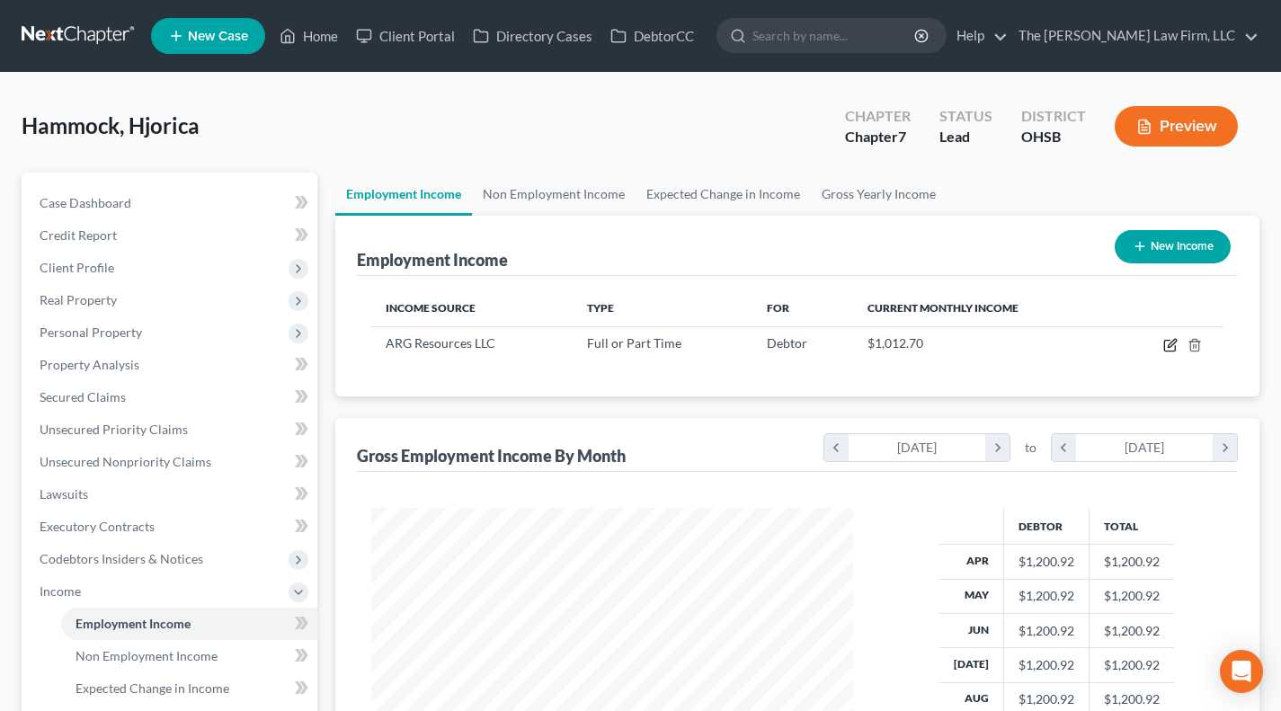
click at [1170, 345] on icon "button" at bounding box center [1171, 345] width 14 height 14
select select "0"
select select "10"
select select "3"
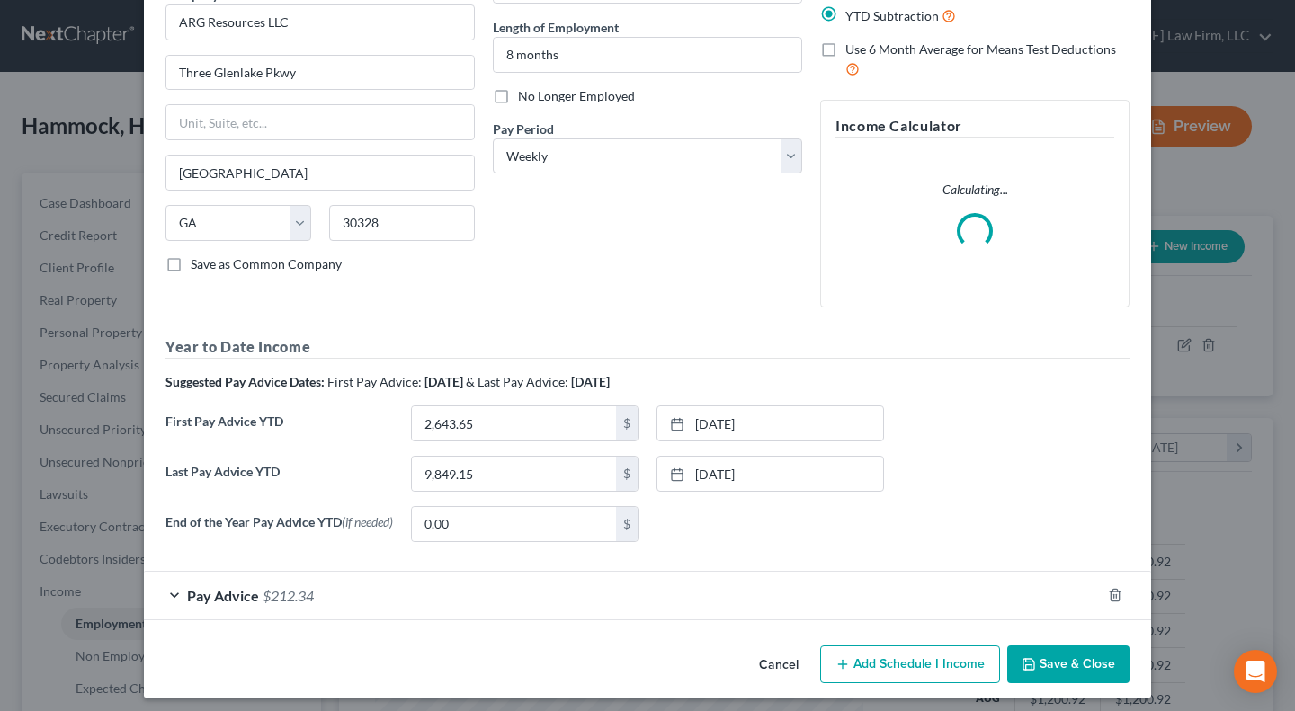
scroll to position [178, 0]
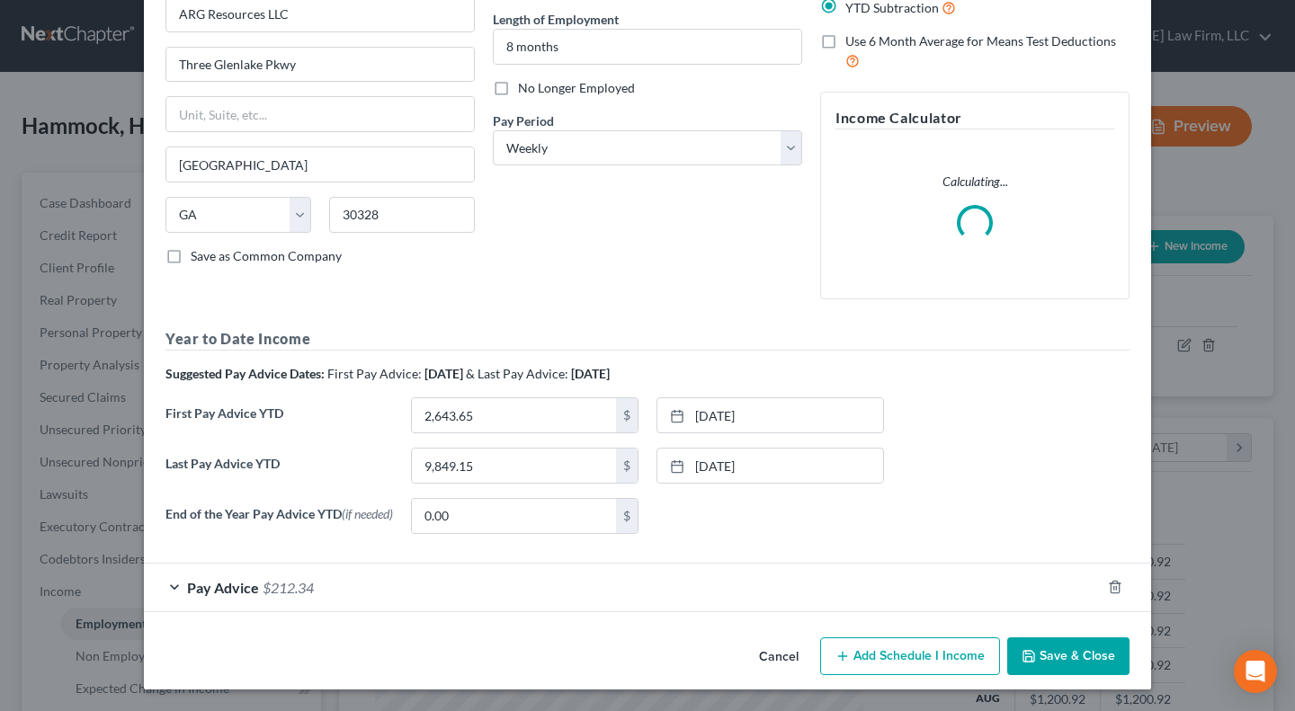
click at [1050, 682] on div "Edit Income Source × Employment Type * Select Full or Part Time Employment Self…" at bounding box center [647, 268] width 1007 height 843
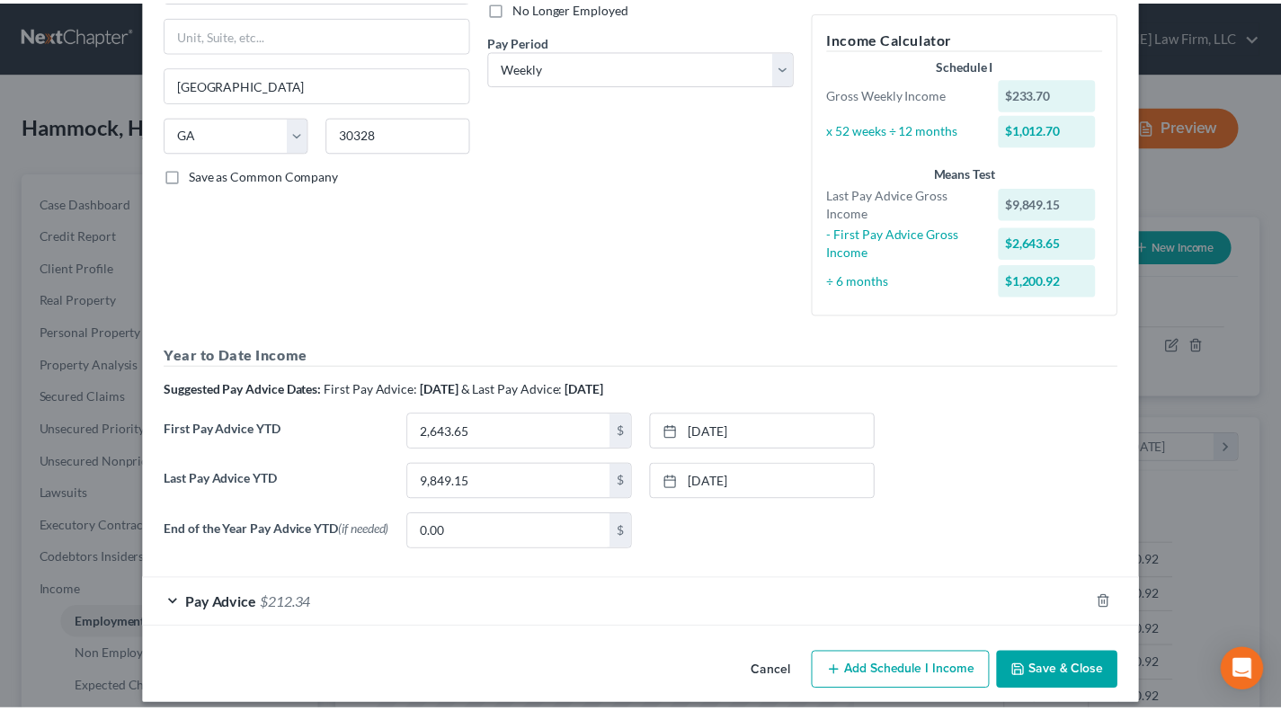
scroll to position [275, 0]
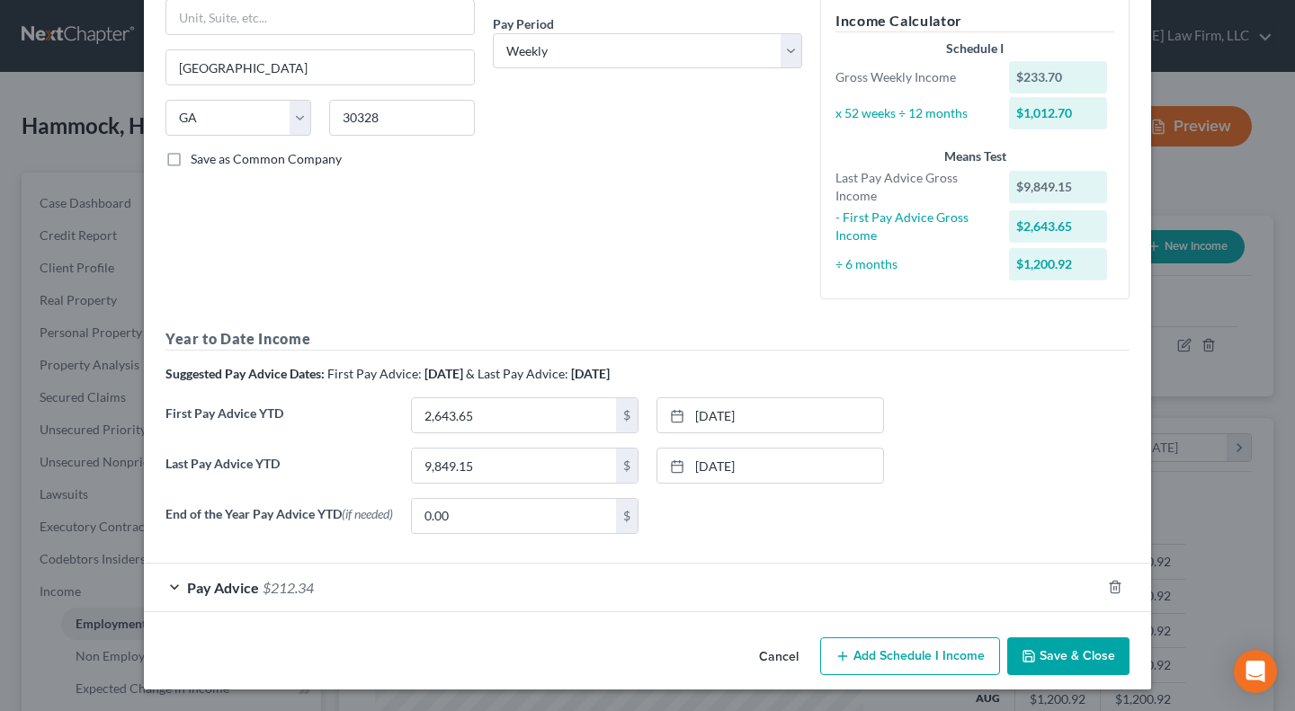
click at [1076, 662] on button "Save & Close" at bounding box center [1068, 657] width 122 height 38
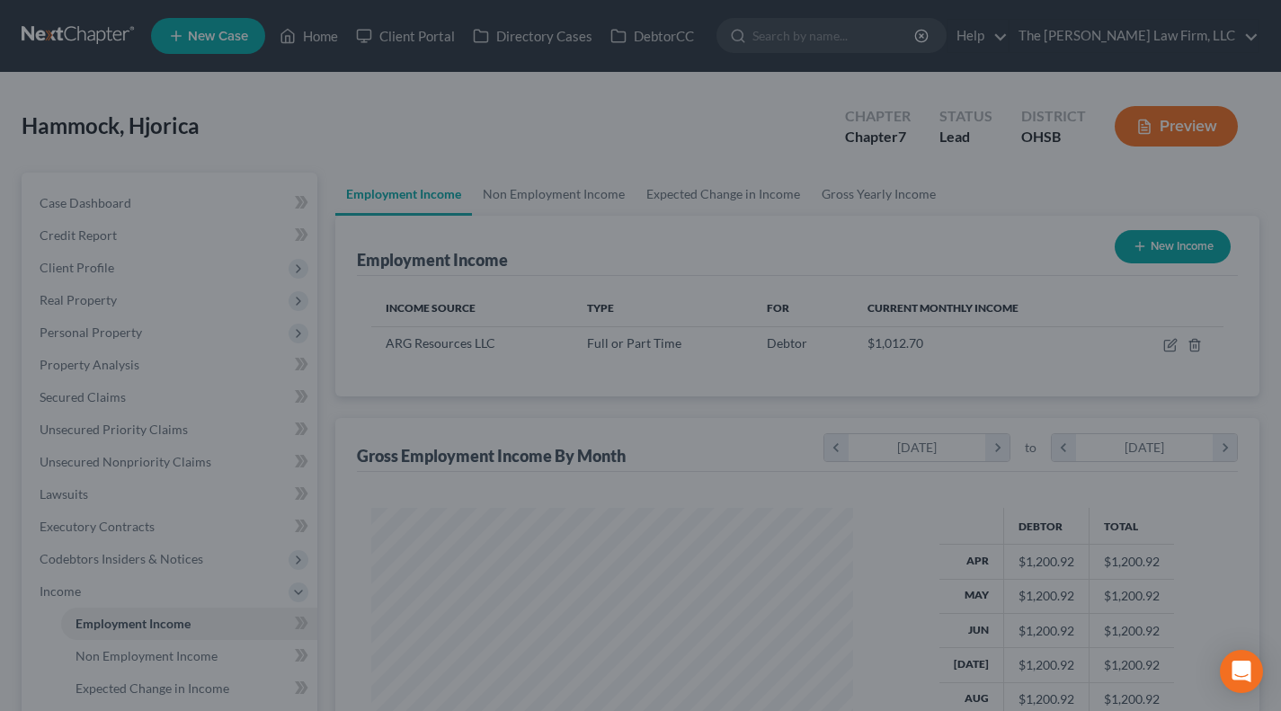
scroll to position [322, 518]
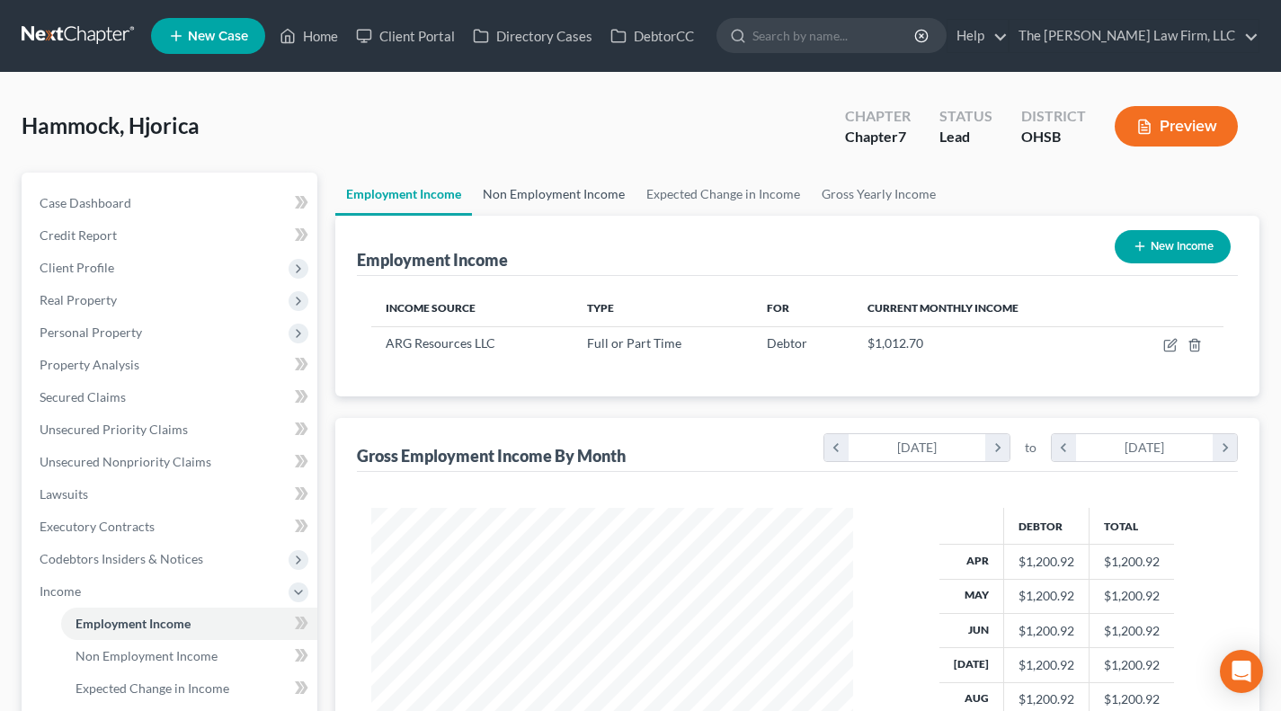
click at [549, 201] on link "Non Employment Income" at bounding box center [554, 194] width 164 height 43
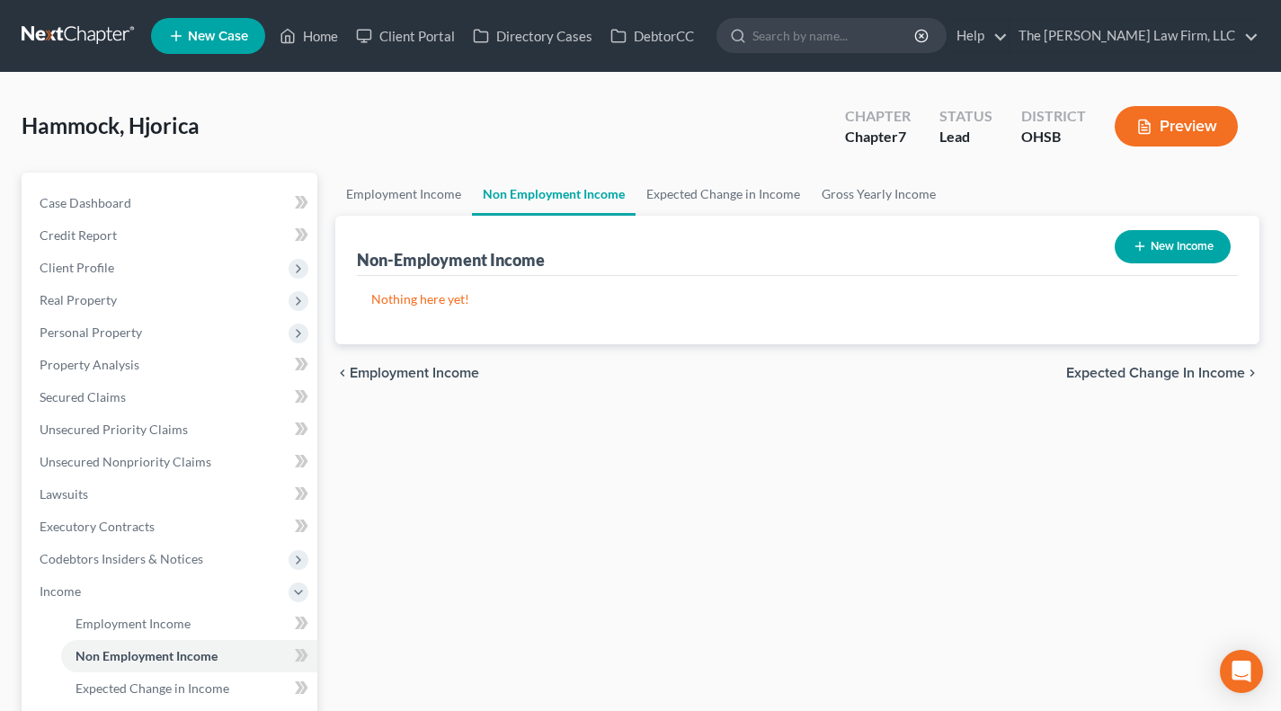
click at [1144, 244] on icon "button" at bounding box center [1140, 246] width 14 height 14
select select "0"
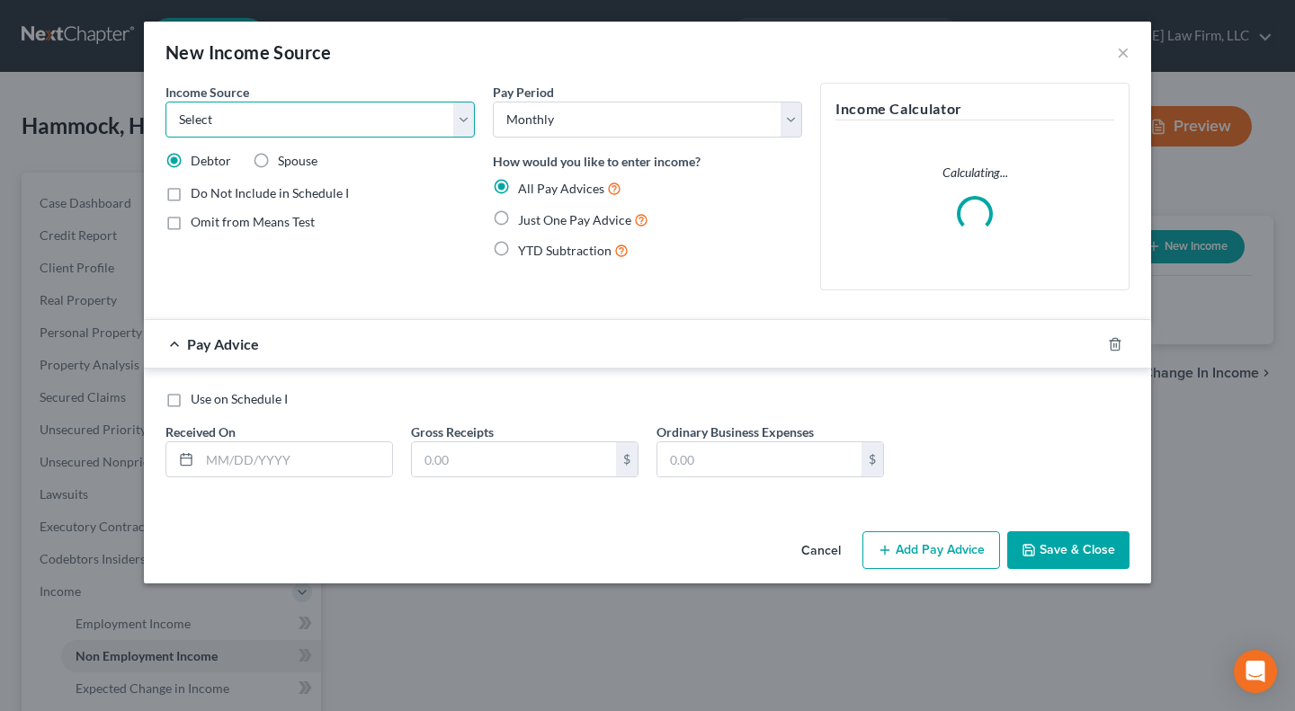
click at [334, 112] on select "Select Unemployment Disability (from employer) Pension Retirement Social Securi…" at bounding box center [319, 120] width 309 height 36
select select "5"
click at [165, 102] on select "Select Unemployment Disability (from employer) Pension Retirement Social Securi…" at bounding box center [319, 120] width 309 height 36
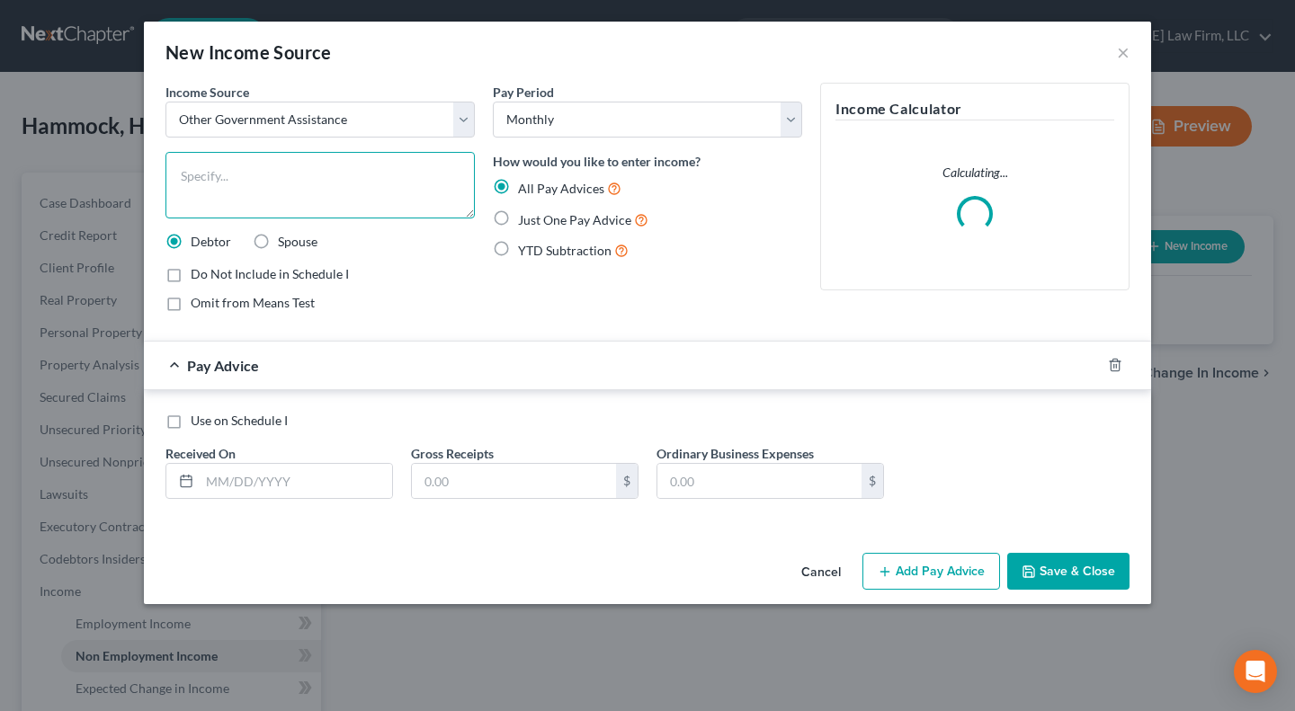
click at [297, 183] on textarea at bounding box center [319, 185] width 309 height 67
type textarea "SNAP"
click at [577, 224] on span "Just One Pay Advice" at bounding box center [574, 219] width 113 height 15
click at [537, 221] on input "Just One Pay Advice" at bounding box center [531, 216] width 12 height 12
radio input "true"
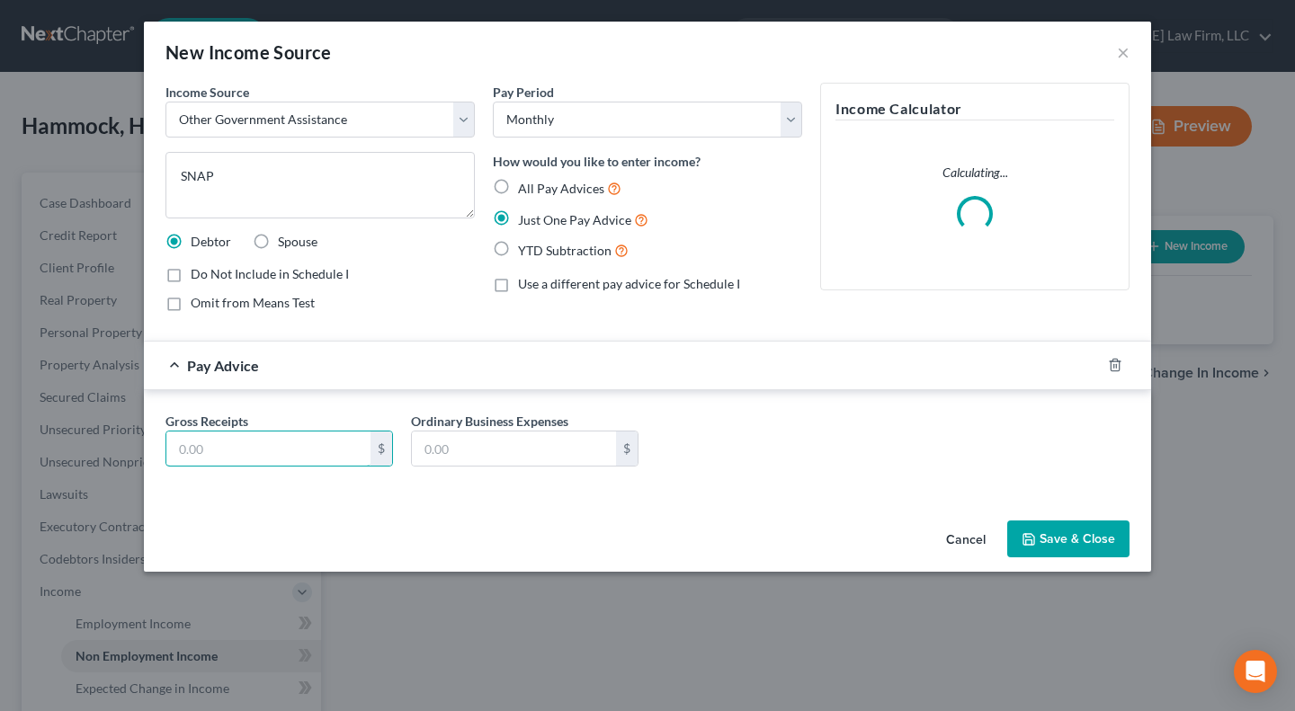
click at [291, 441] on input "text" at bounding box center [268, 449] width 204 height 34
type input "543"
click at [405, 537] on div "Cancel Save & Close" at bounding box center [647, 542] width 1007 height 59
click at [1050, 543] on button "Save & Close" at bounding box center [1068, 540] width 122 height 38
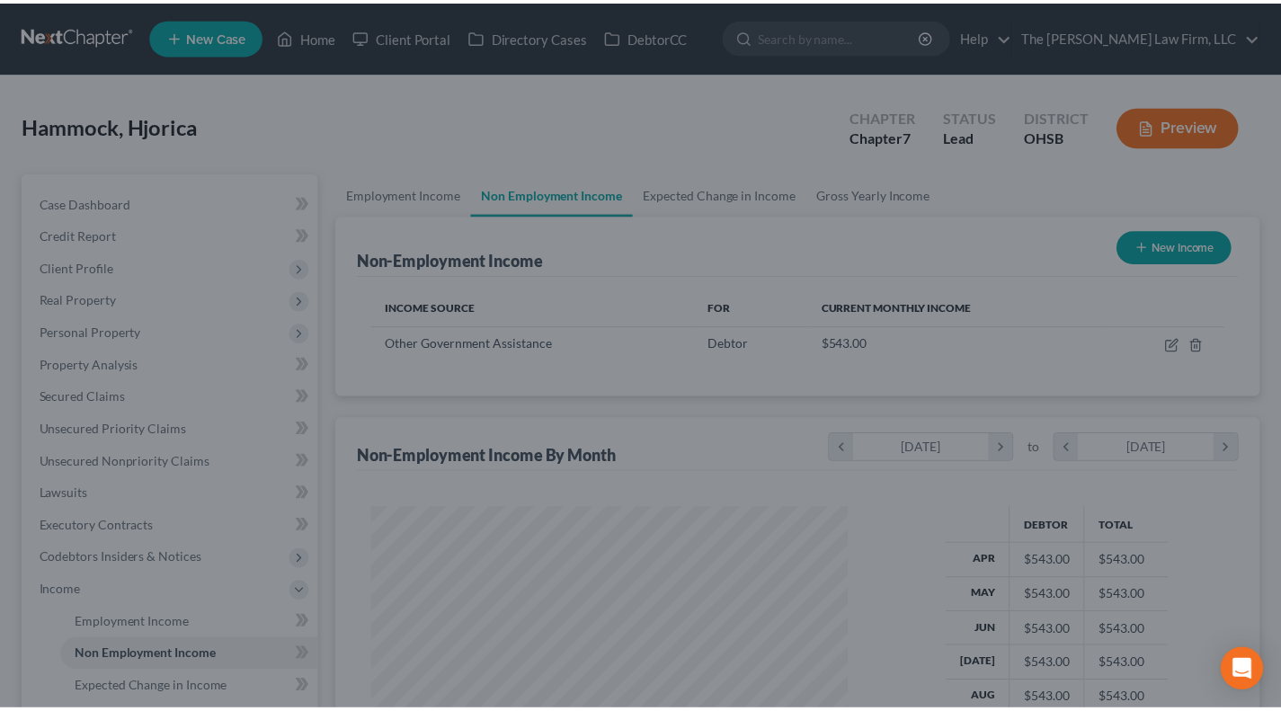
scroll to position [322, 518]
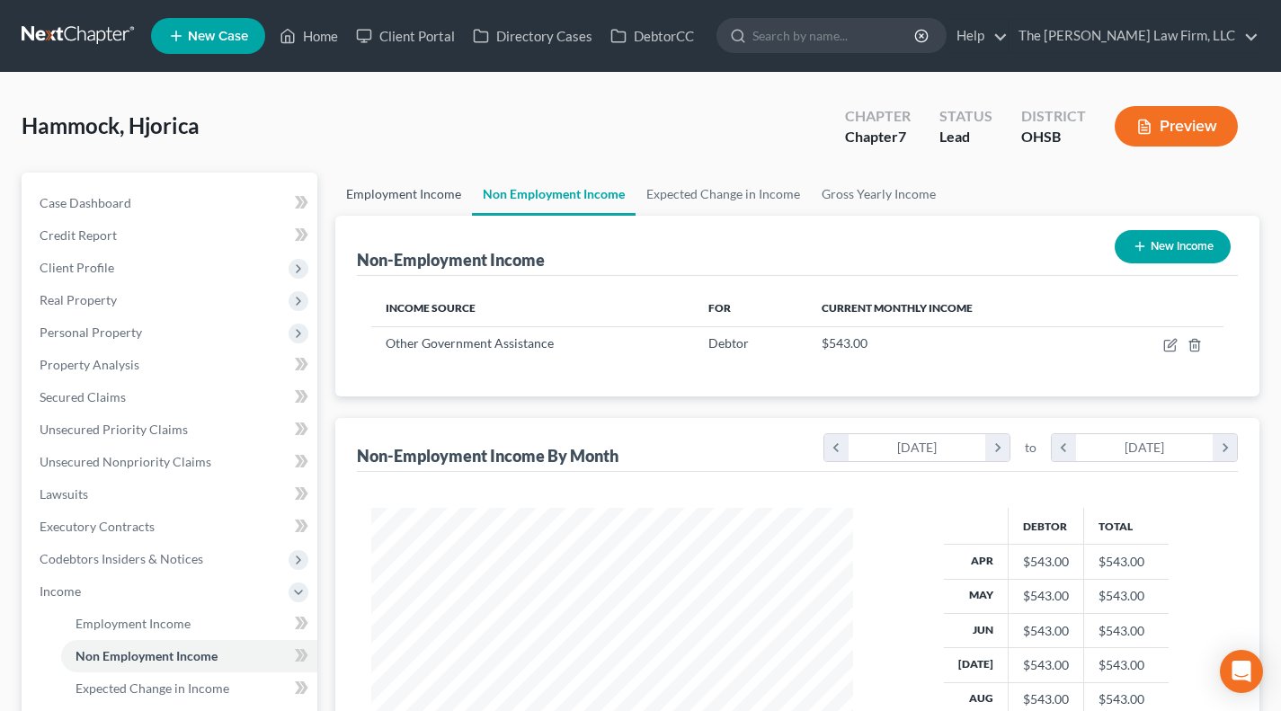
click at [414, 203] on link "Employment Income" at bounding box center [403, 194] width 137 height 43
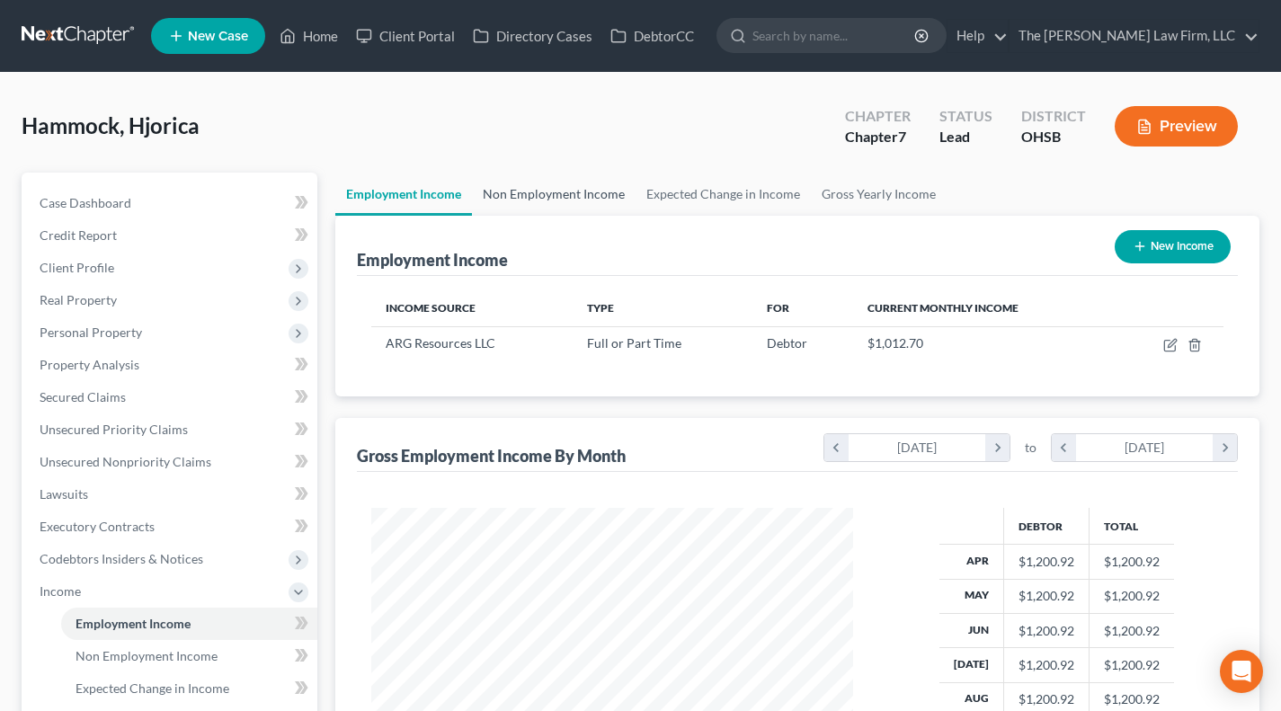
click at [537, 198] on link "Non Employment Income" at bounding box center [554, 194] width 164 height 43
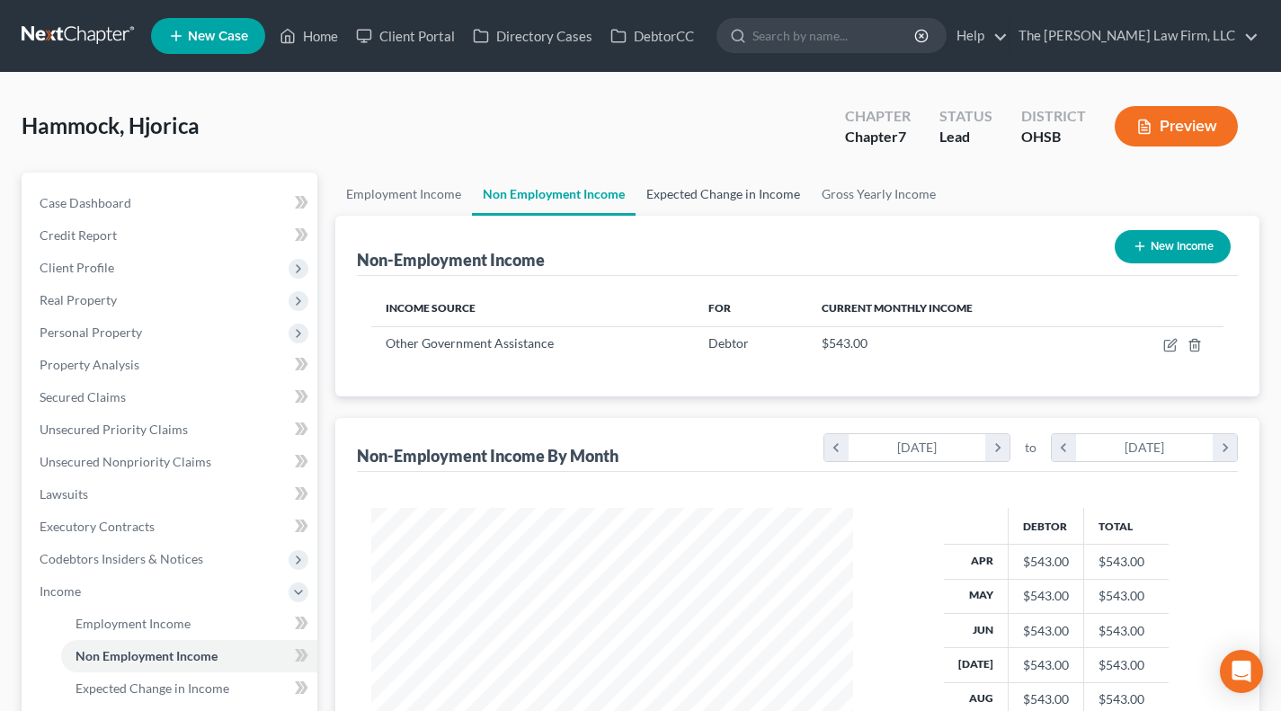
click at [790, 213] on link "Expected Change in Income" at bounding box center [723, 194] width 175 height 43
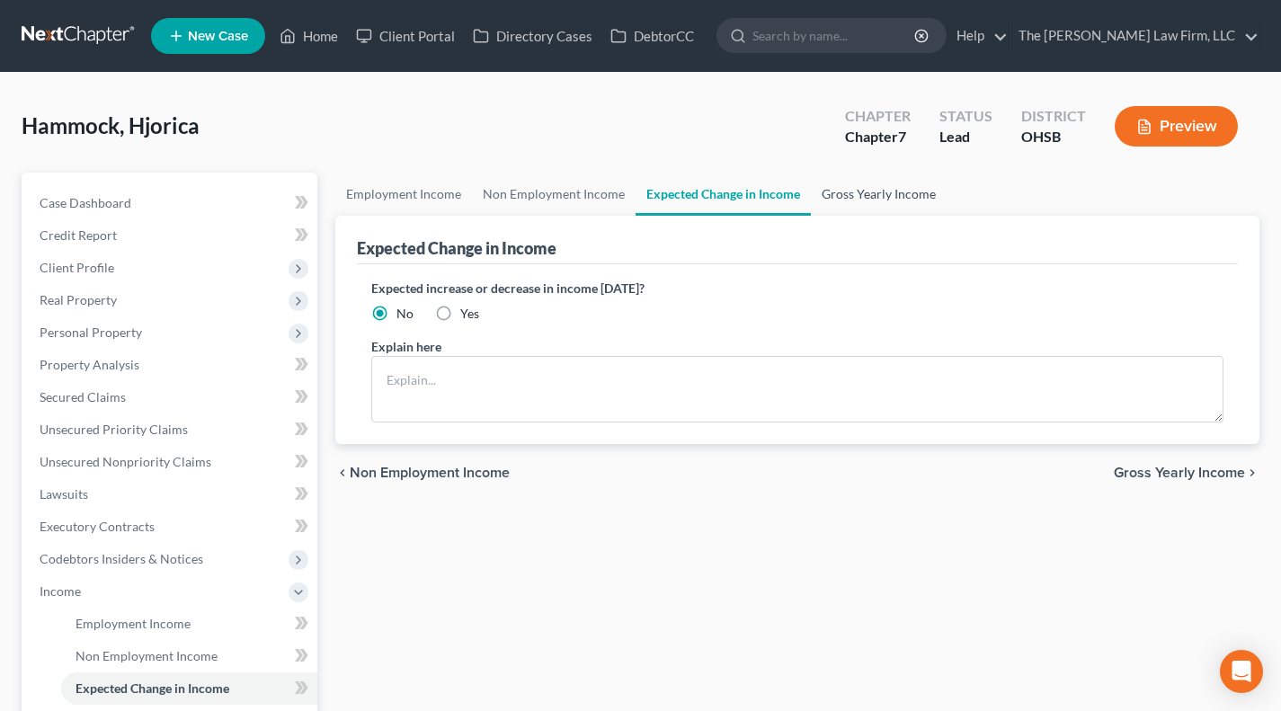
click at [849, 201] on link "Gross Yearly Income" at bounding box center [879, 194] width 136 height 43
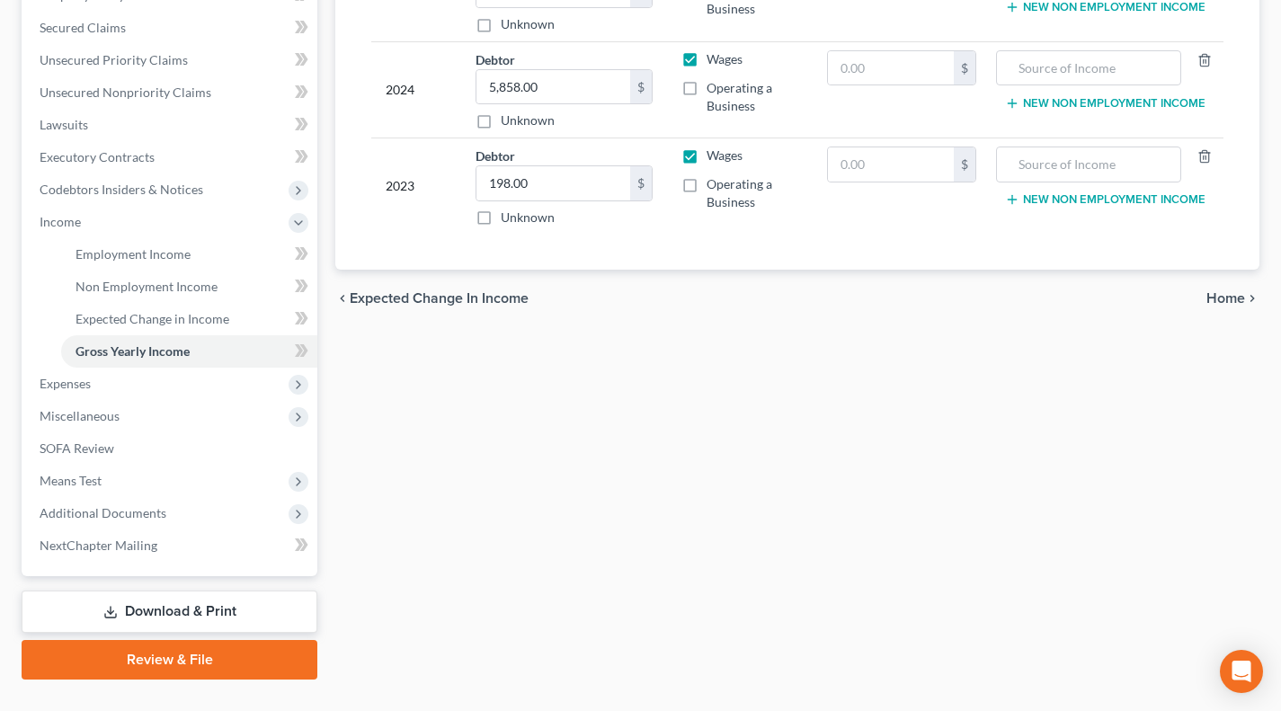
scroll to position [405, 0]
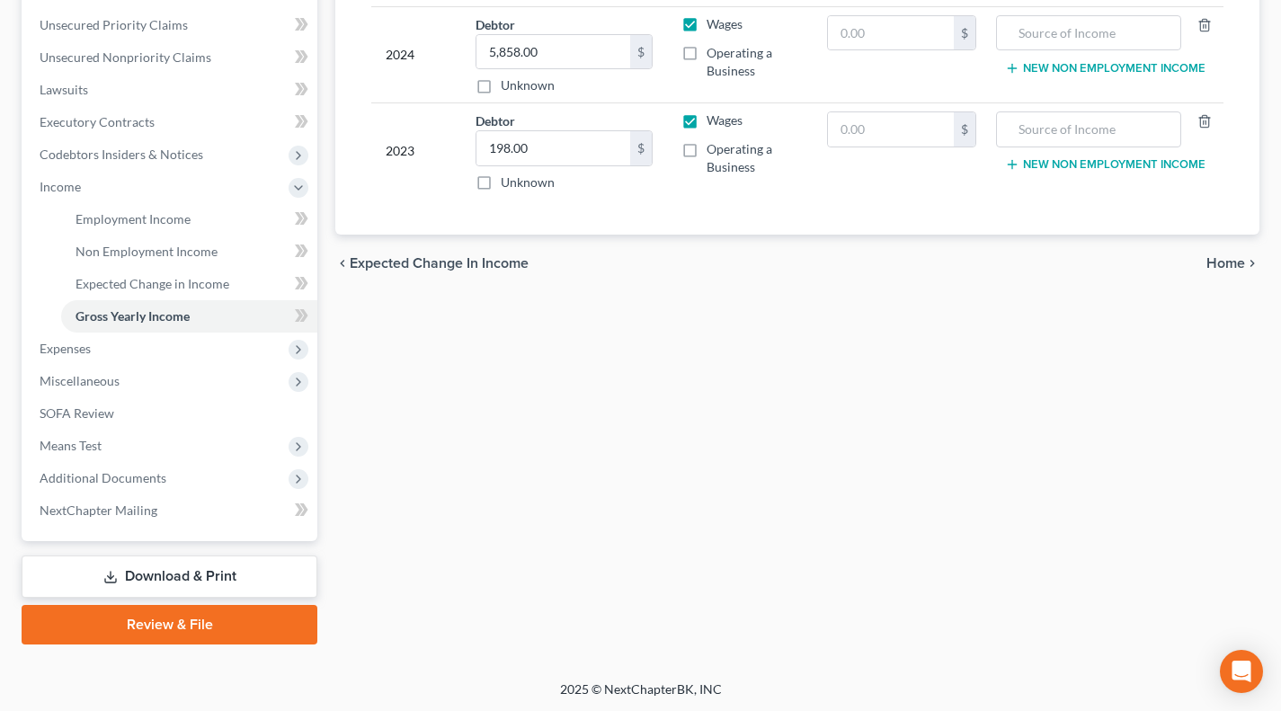
click at [121, 354] on span "Expenses" at bounding box center [171, 349] width 292 height 32
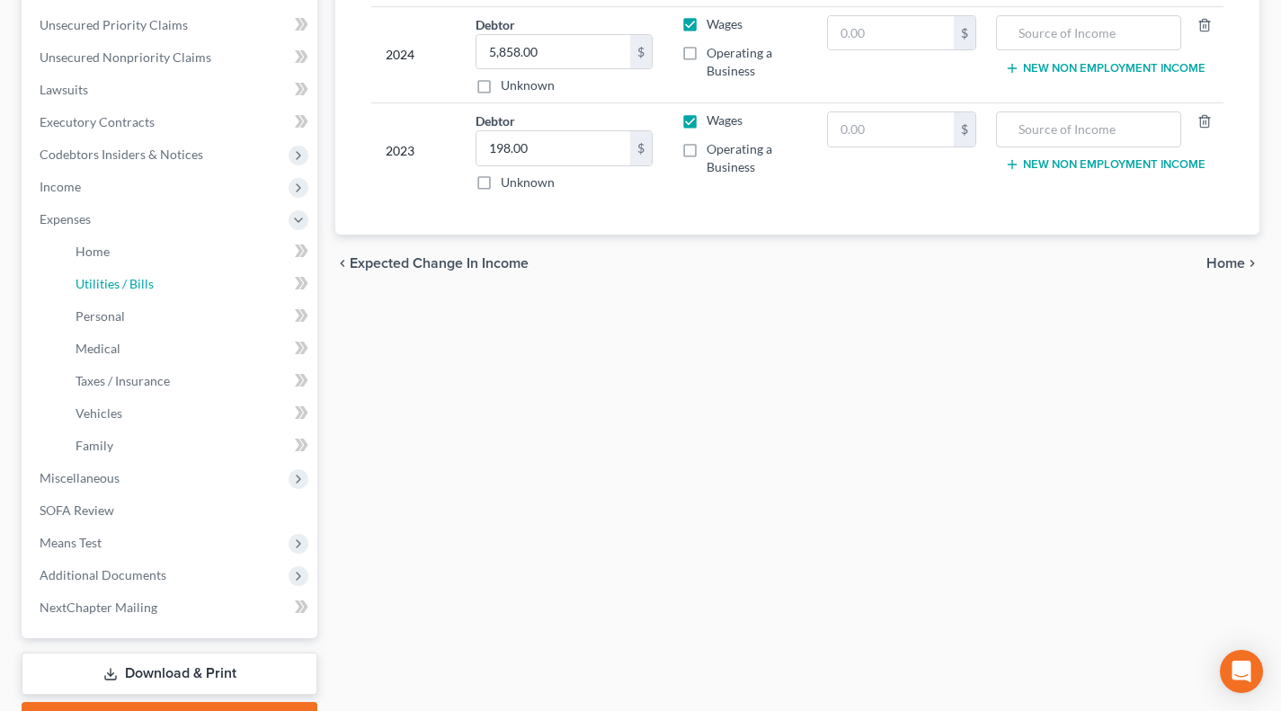
click at [114, 272] on link "Utilities / Bills" at bounding box center [189, 284] width 256 height 32
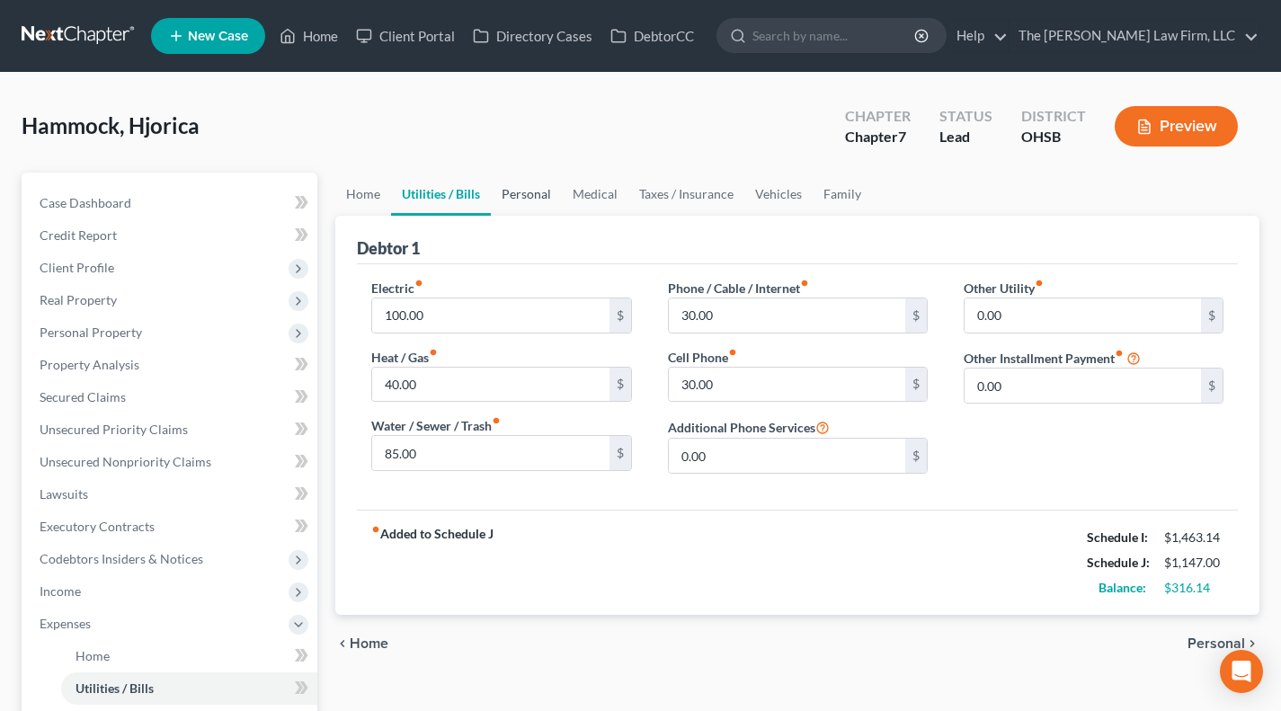
click at [538, 192] on link "Personal" at bounding box center [526, 194] width 71 height 43
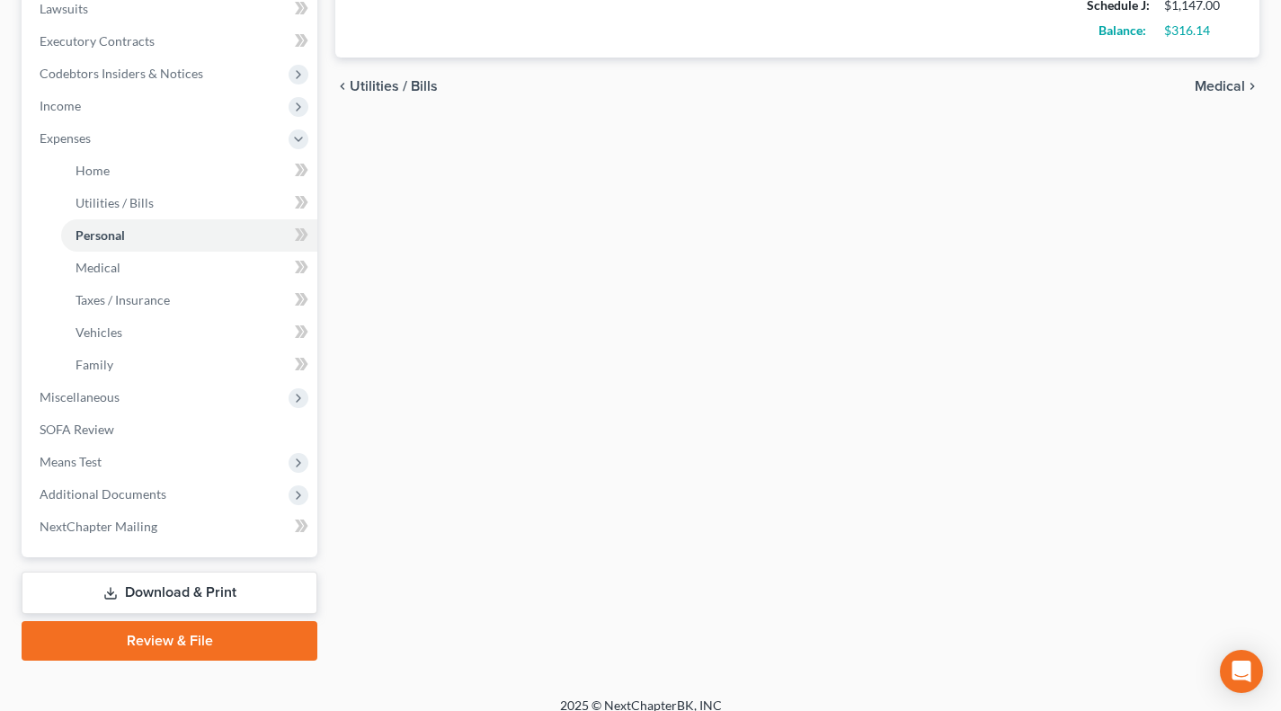
scroll to position [502, 0]
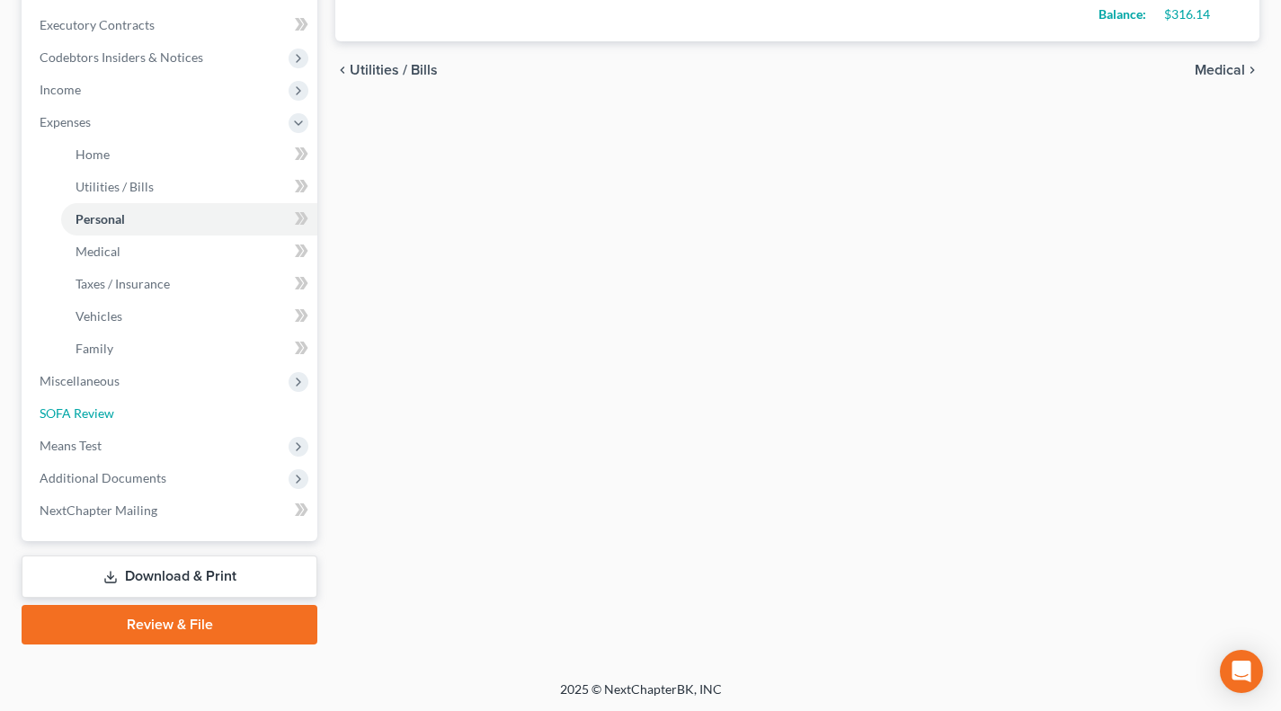
click at [136, 406] on link "SOFA Review" at bounding box center [171, 413] width 292 height 32
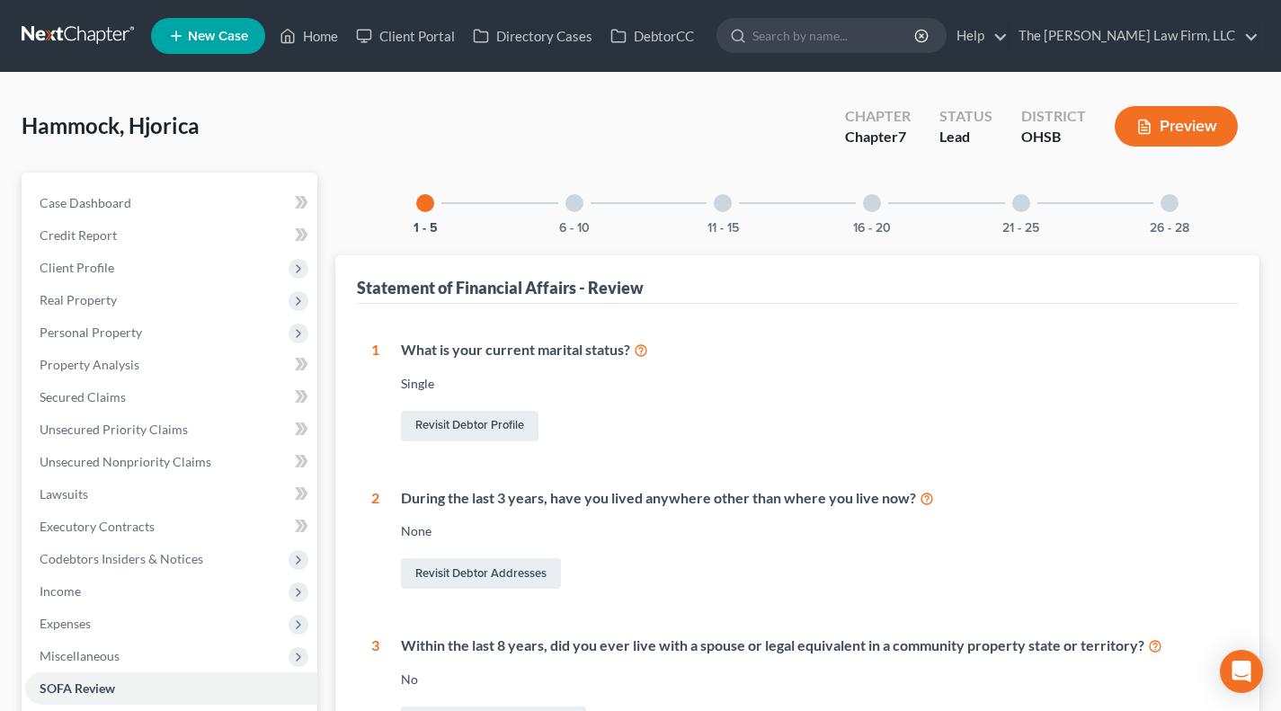
click at [577, 205] on div at bounding box center [575, 203] width 18 height 18
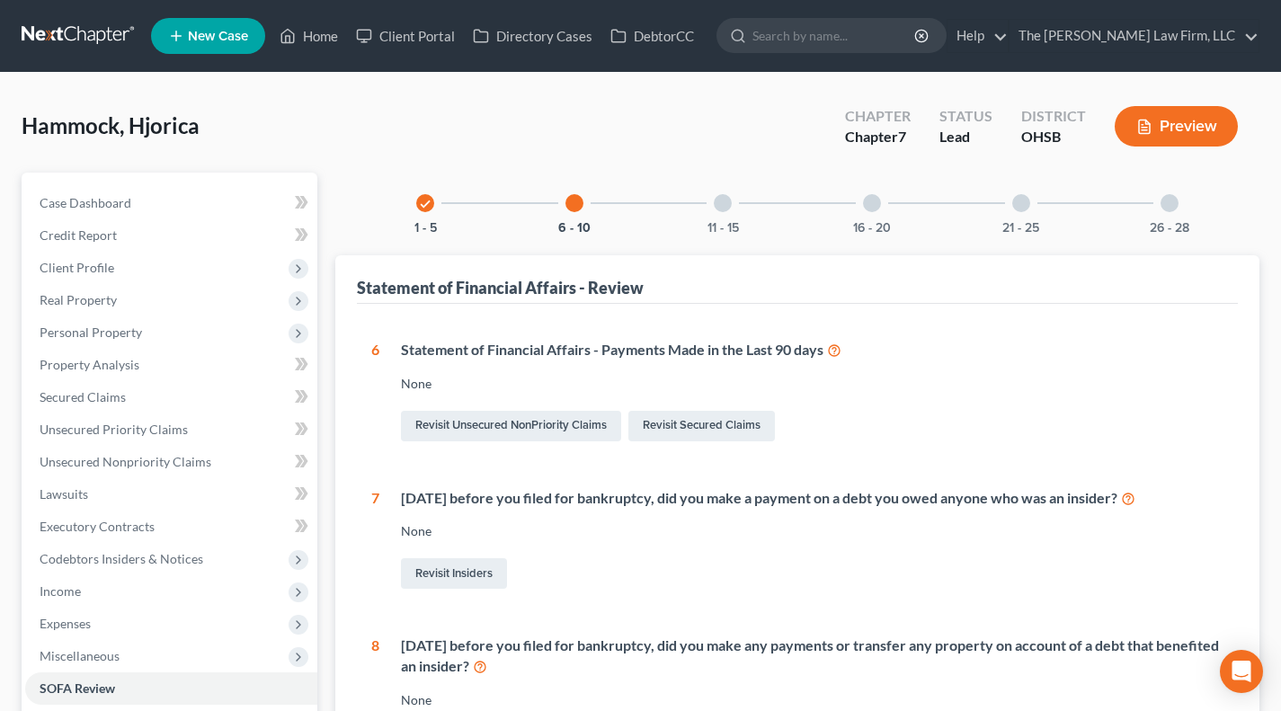
click at [734, 209] on div "11 - 15" at bounding box center [722, 203] width 61 height 61
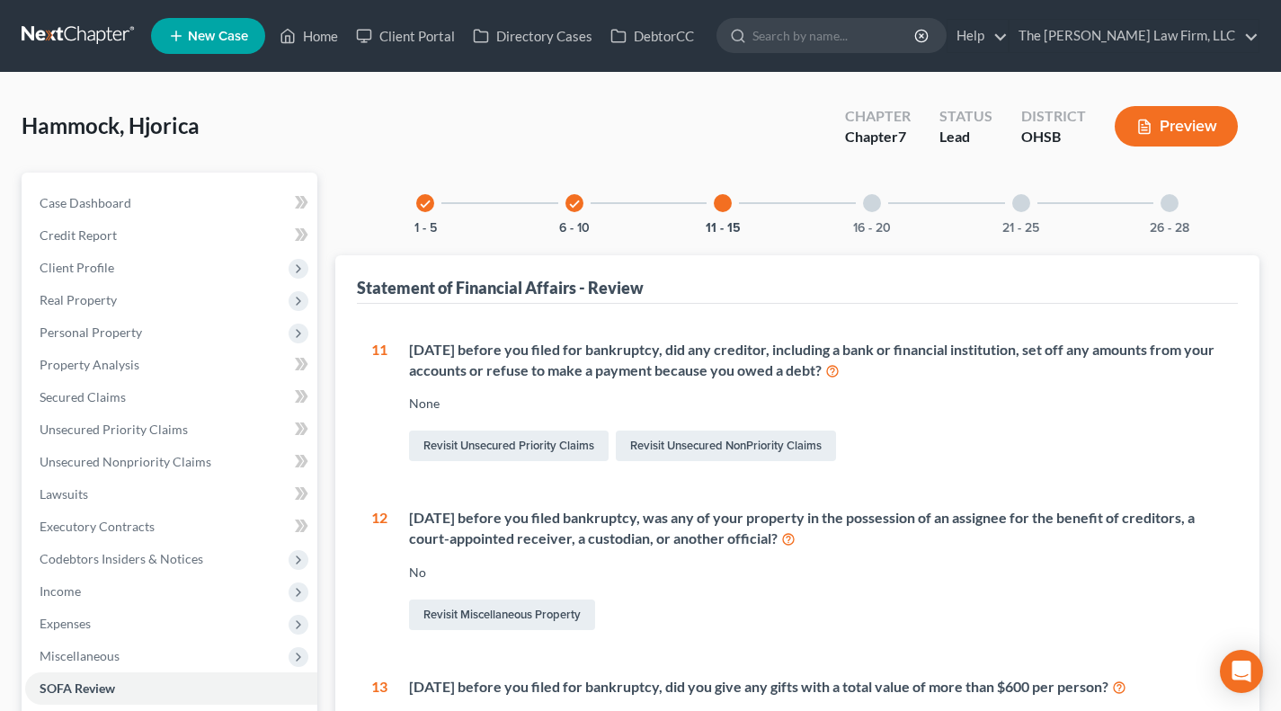
click at [851, 199] on div "16 - 20" at bounding box center [872, 203] width 61 height 61
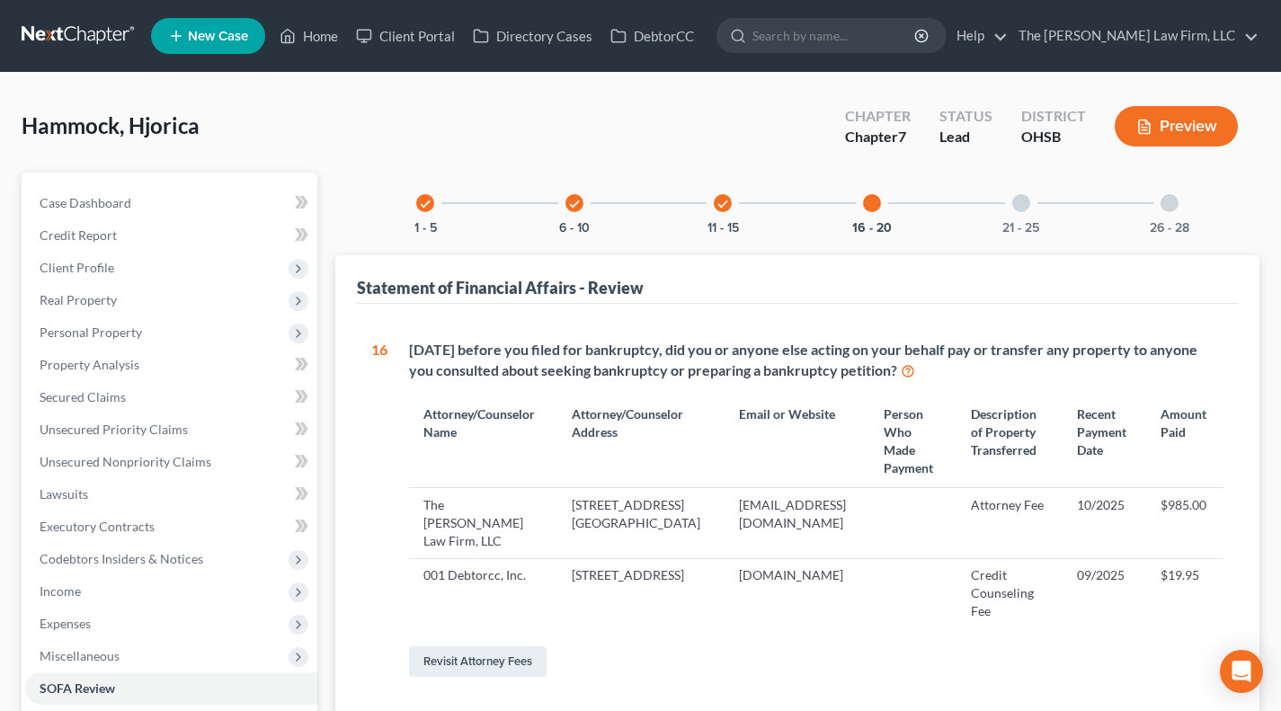
click at [1026, 209] on div at bounding box center [1022, 203] width 18 height 18
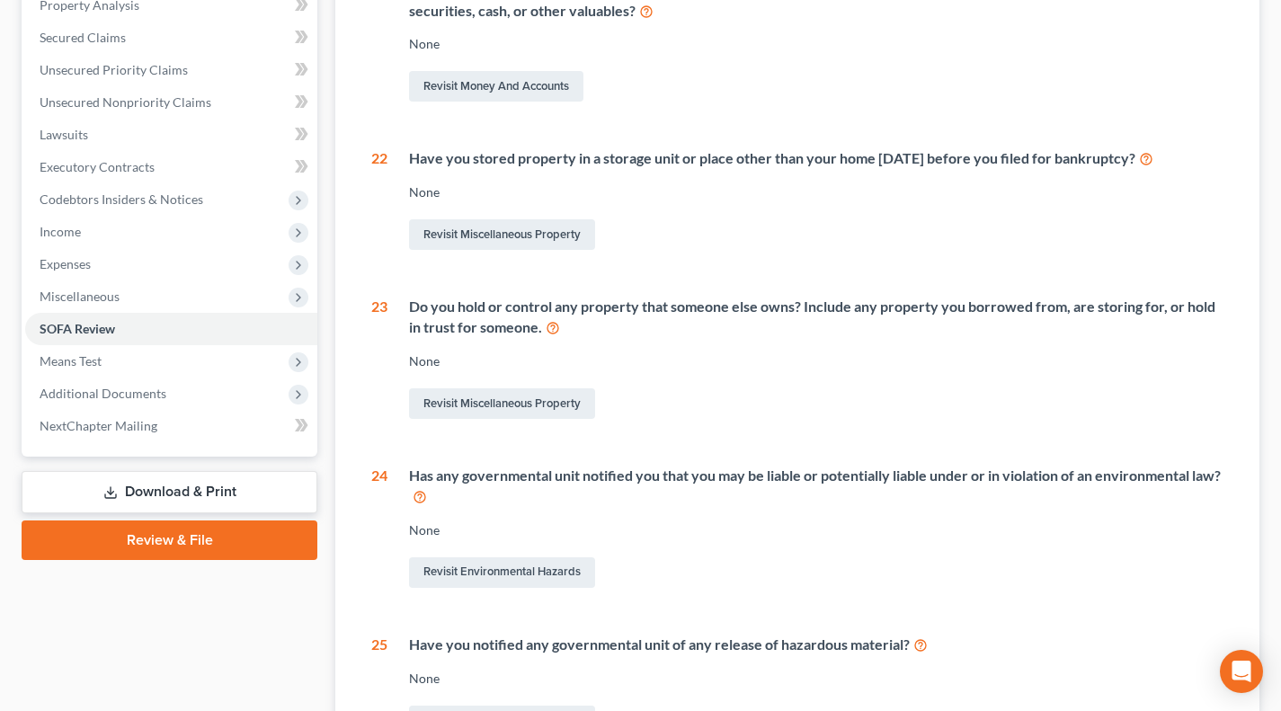
scroll to position [577, 0]
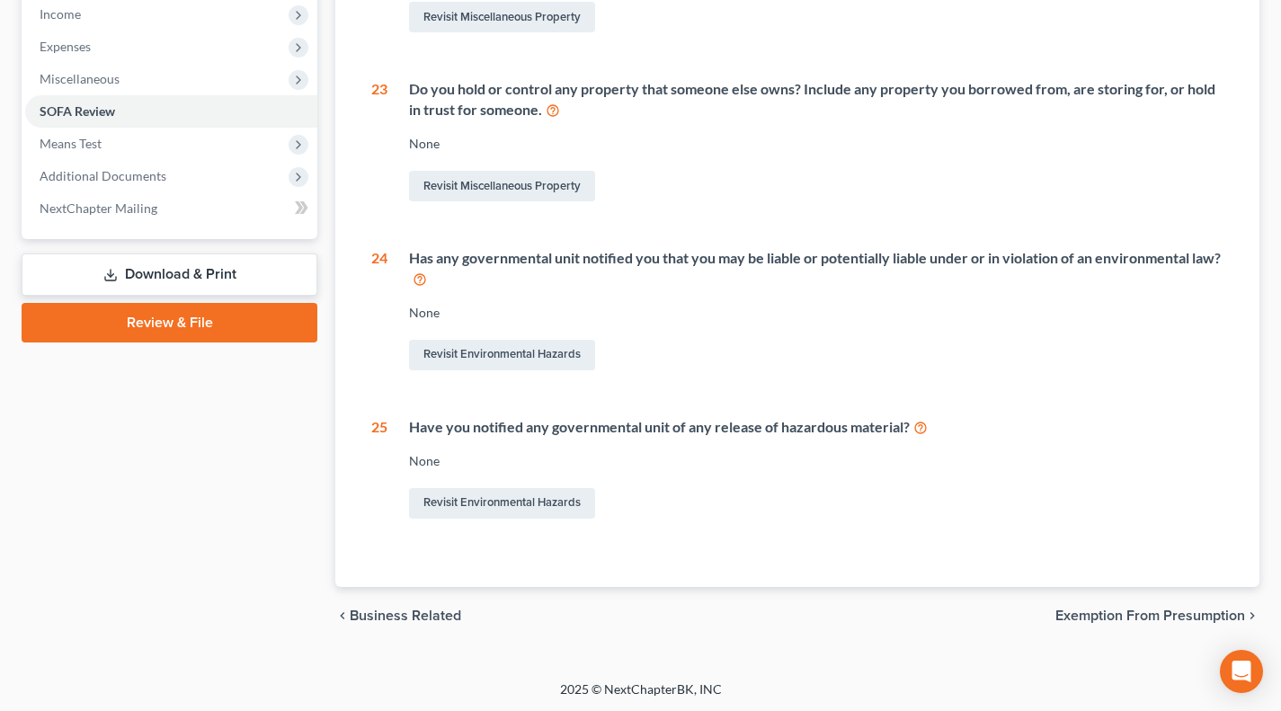
click at [140, 145] on span "Means Test" at bounding box center [171, 144] width 292 height 32
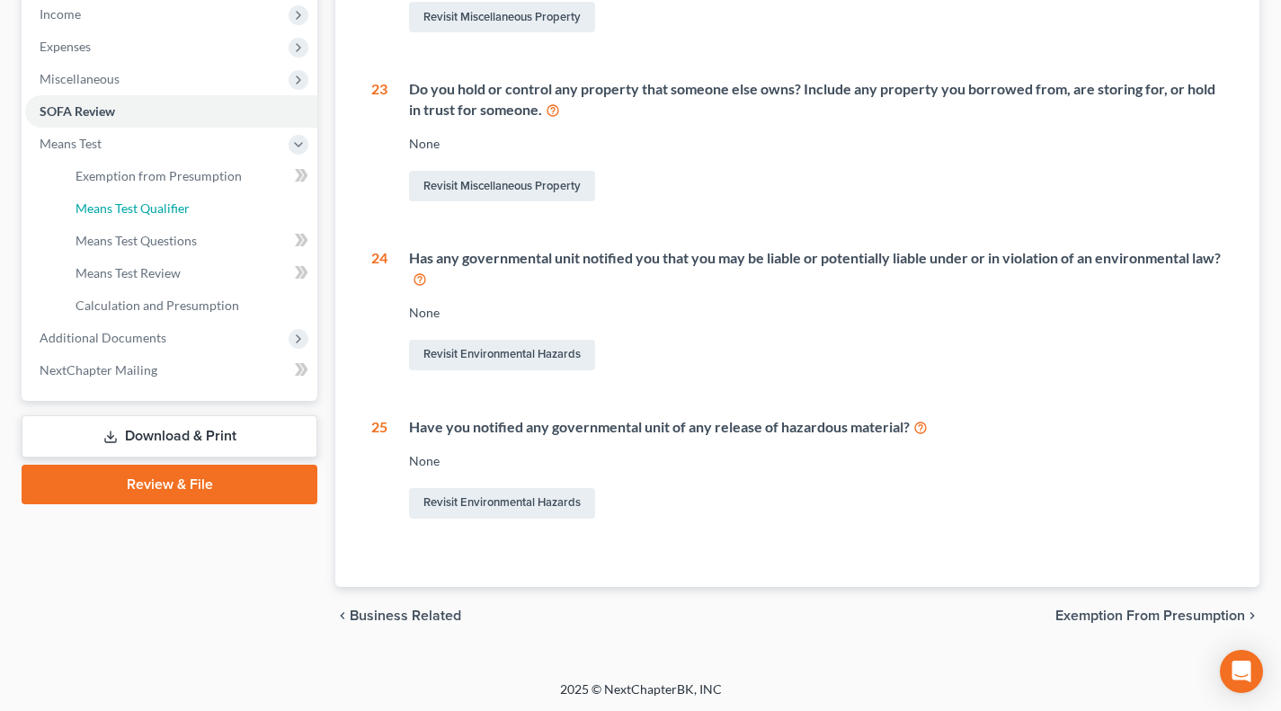
click at [141, 198] on link "Means Test Qualifier" at bounding box center [189, 208] width 256 height 32
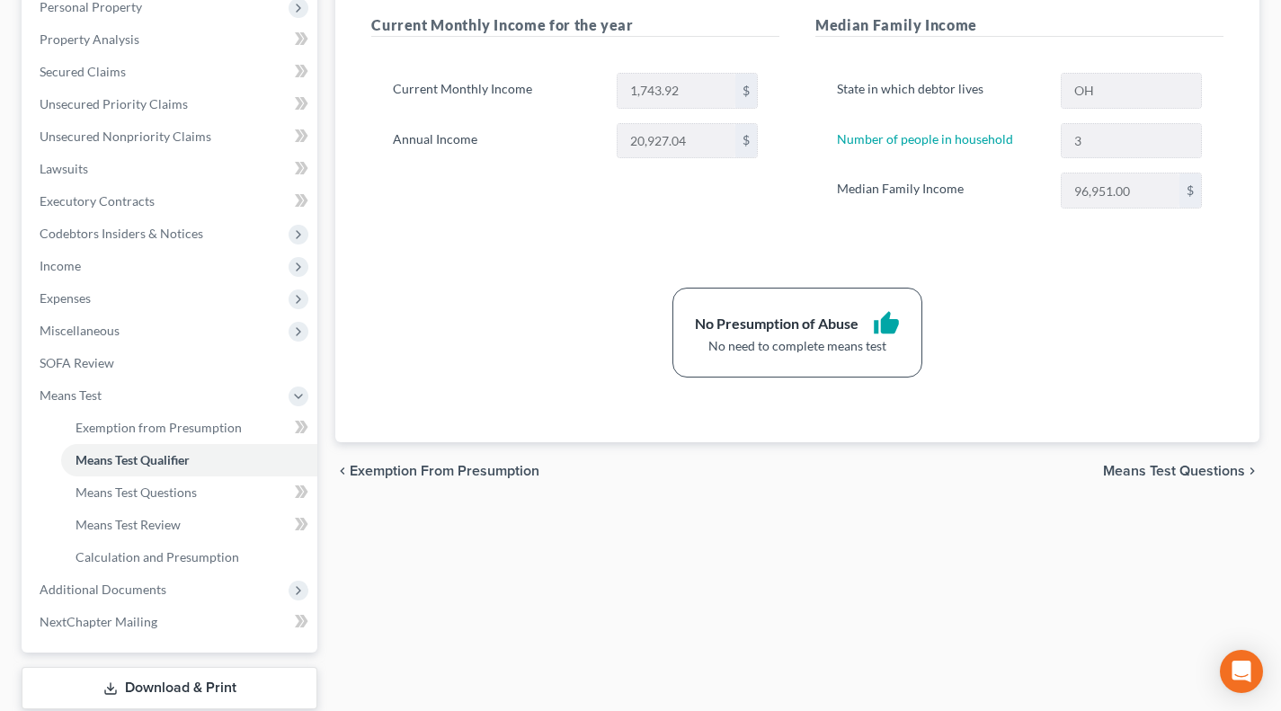
scroll to position [437, 0]
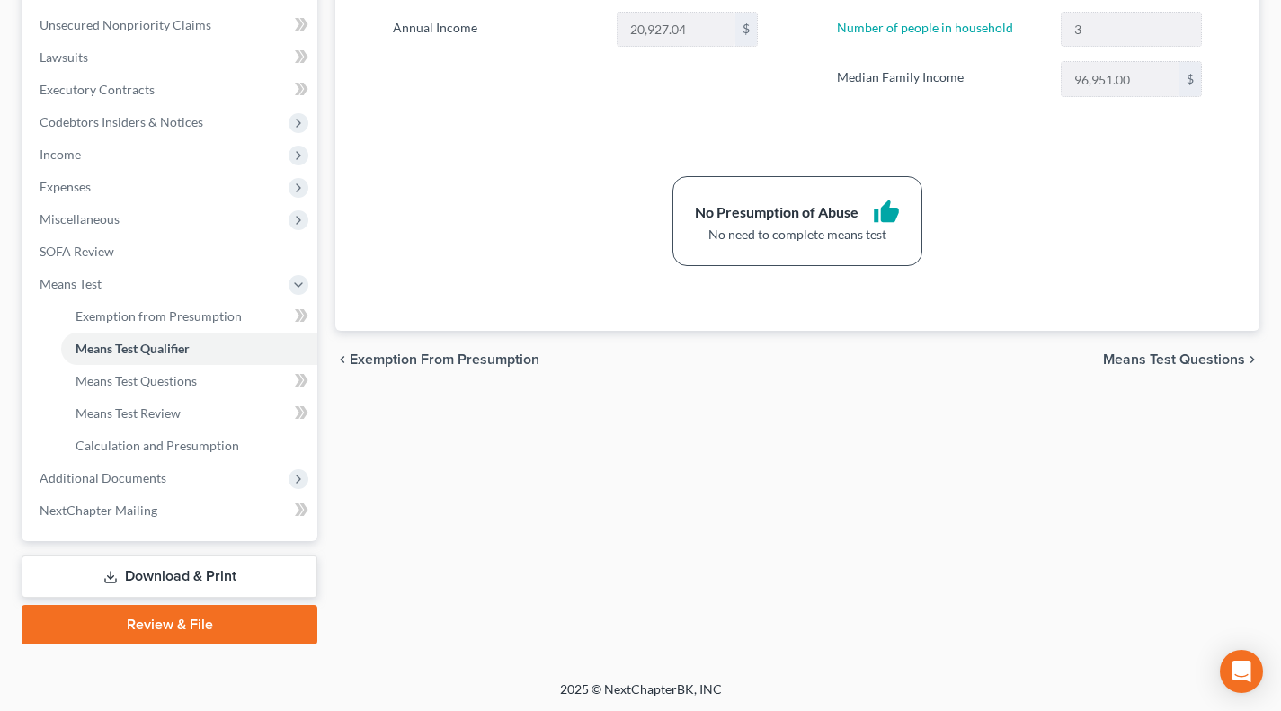
click at [171, 586] on link "Download & Print" at bounding box center [170, 577] width 296 height 42
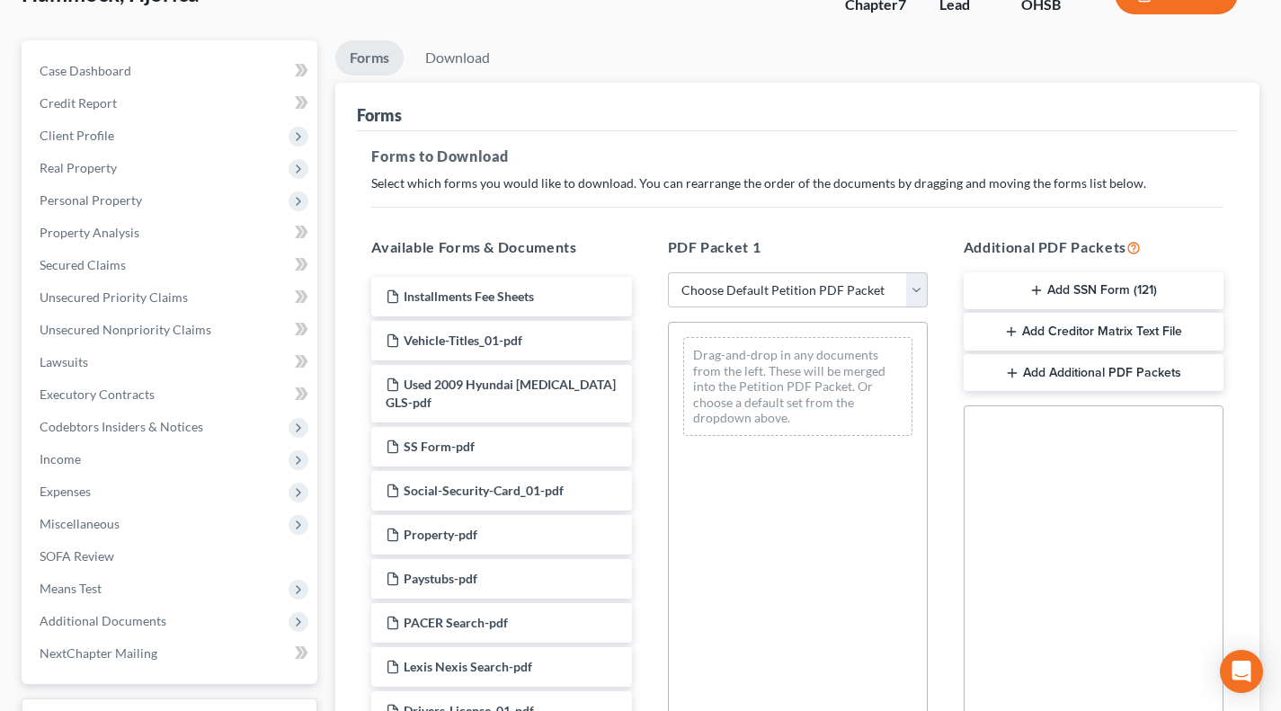
scroll to position [149, 0]
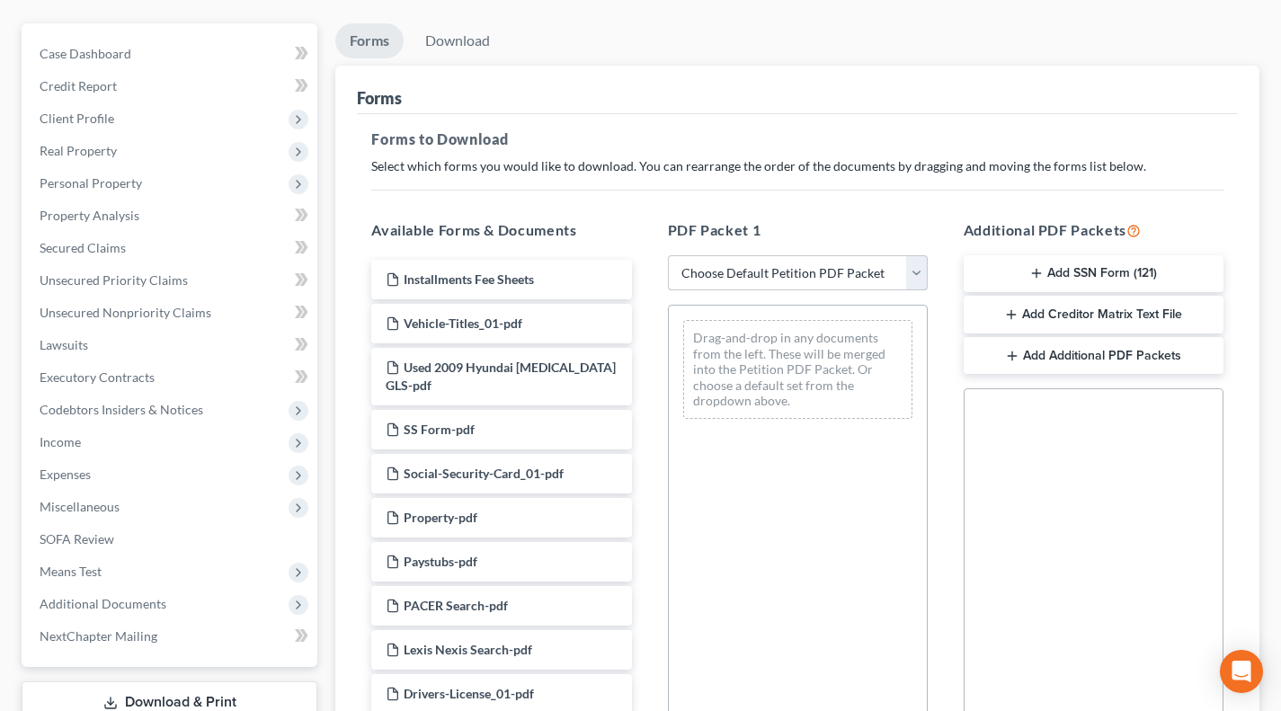
click at [793, 270] on select "Choose Default Petition PDF Packet Complete Bankruptcy Petition (all forms and …" at bounding box center [798, 273] width 260 height 36
select select "0"
click at [668, 255] on select "Choose Default Petition PDF Packet Complete Bankruptcy Petition (all forms and …" at bounding box center [798, 273] width 260 height 36
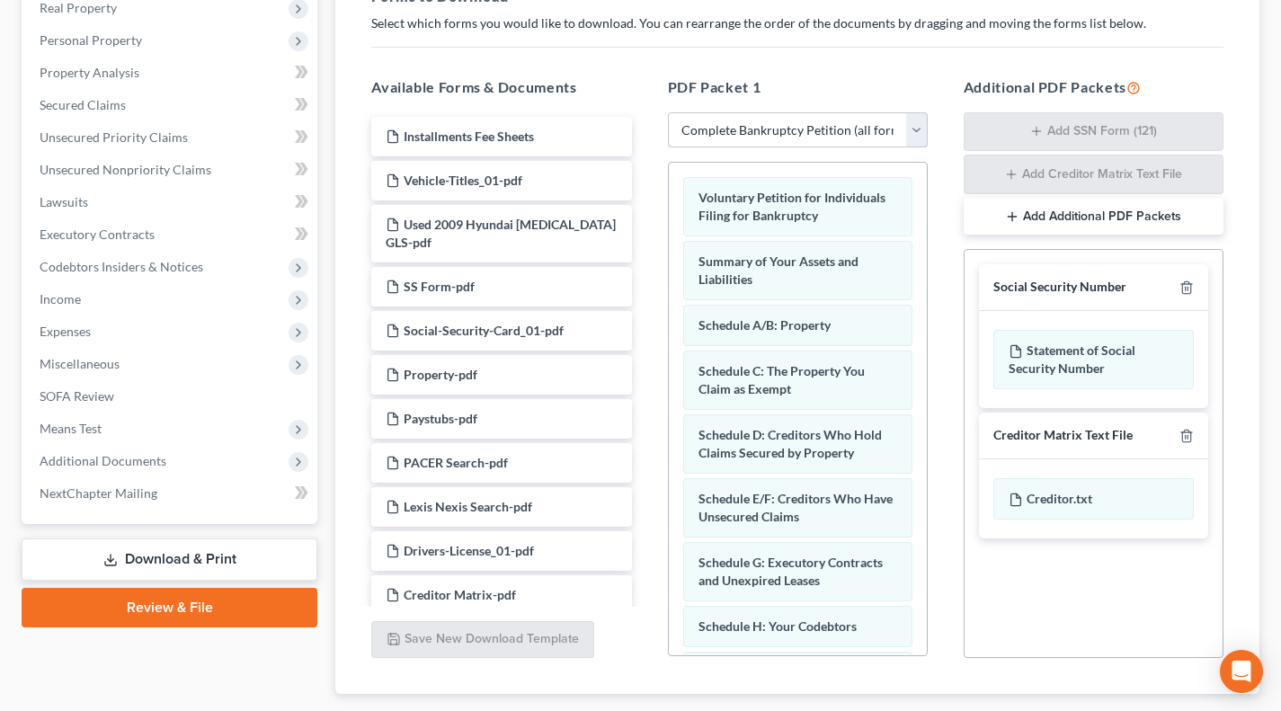
scroll to position [299, 0]
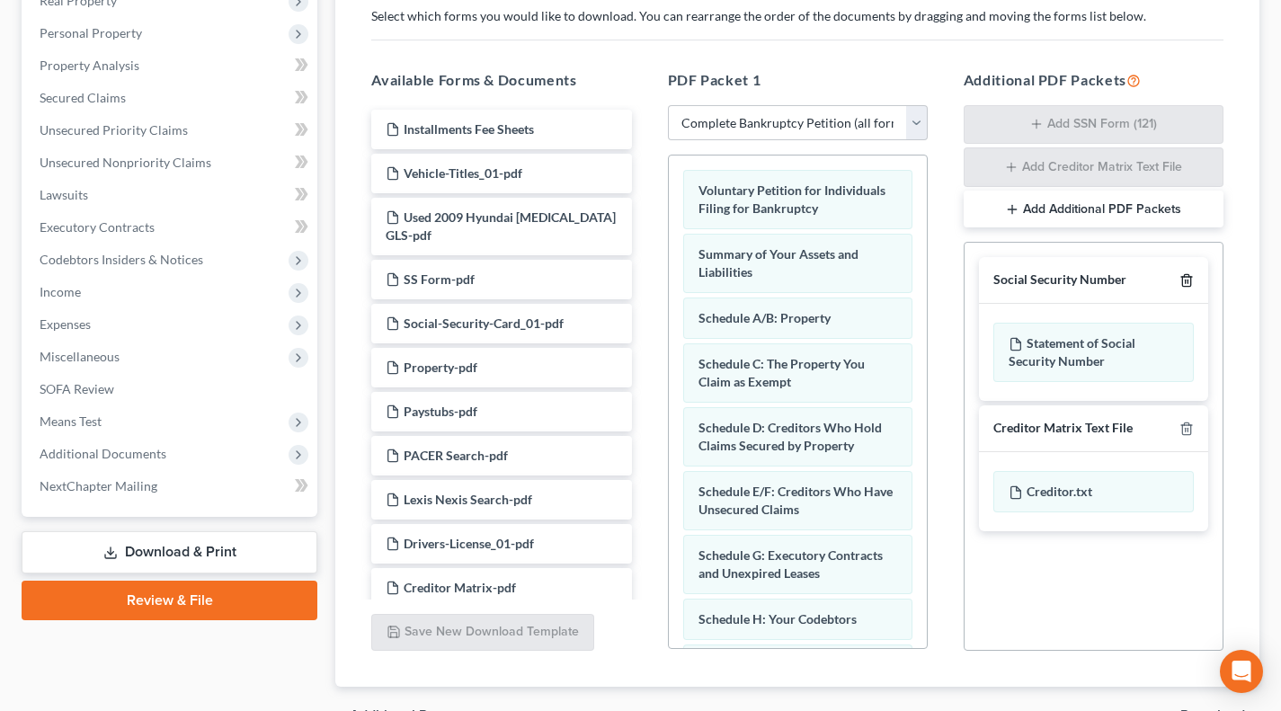
click at [1184, 282] on icon "button" at bounding box center [1187, 280] width 14 height 14
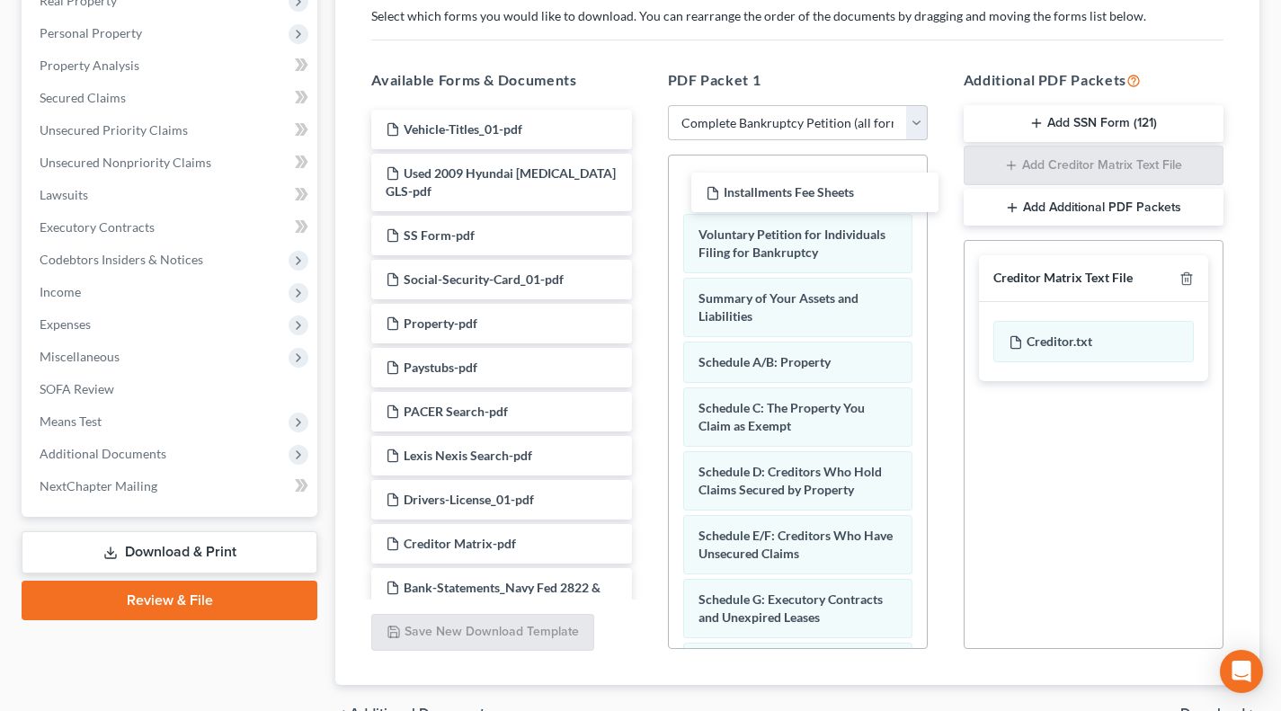
drag, startPoint x: 495, startPoint y: 121, endPoint x: 815, endPoint y: 186, distance: 326.6
click at [646, 186] on div "Installments Fee Sheets Installments Fee Sheets Vehicle-Titles_01-pdf Used 2009…" at bounding box center [501, 500] width 289 height 781
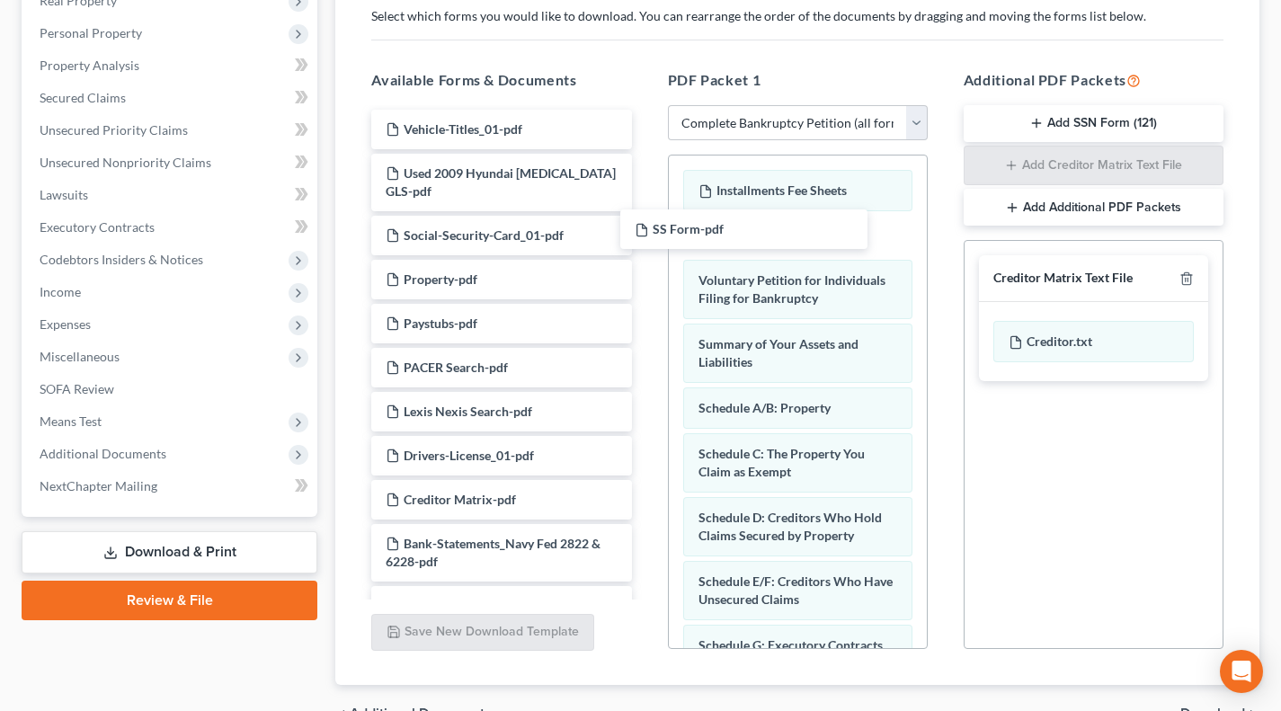
drag, startPoint x: 513, startPoint y: 225, endPoint x: 762, endPoint y: 220, distance: 249.1
click at [646, 220] on div "SS Form-pdf Vehicle-Titles_01-pdf Used 2009 Hyundai Sonata GLS-pdf SS Form-pdf …" at bounding box center [501, 478] width 289 height 737
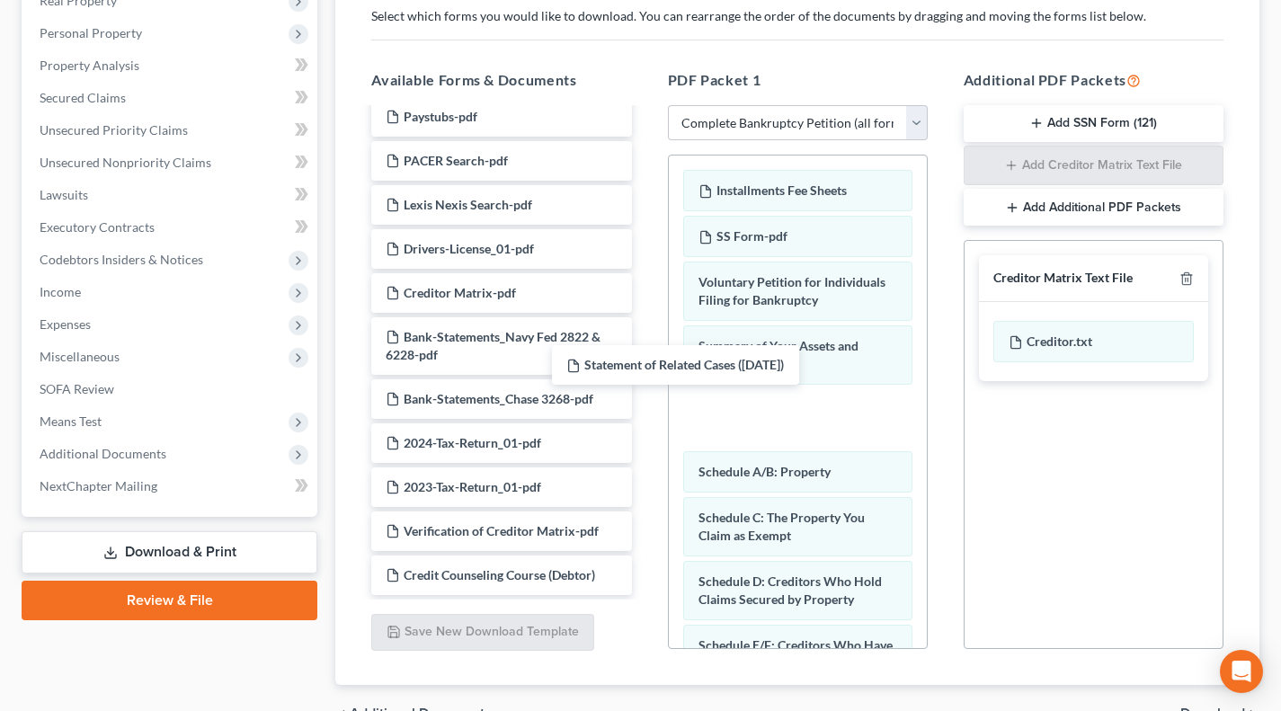
scroll to position [207, 0]
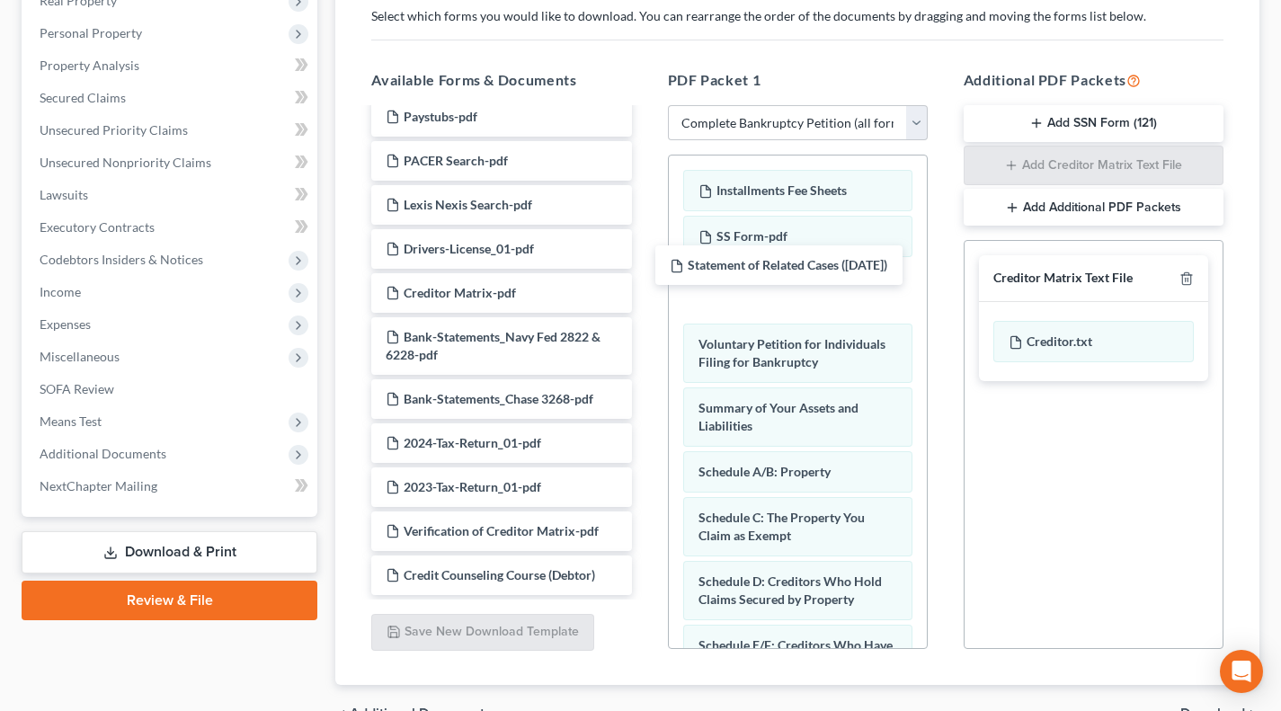
drag, startPoint x: 485, startPoint y: 528, endPoint x: 769, endPoint y: 281, distance: 376.1
click at [646, 281] on div "Statement of Related Cases (10/13/2025) Vehicle-Titles_01-pdf Used 2009 Hyundai…" at bounding box center [501, 249] width 289 height 692
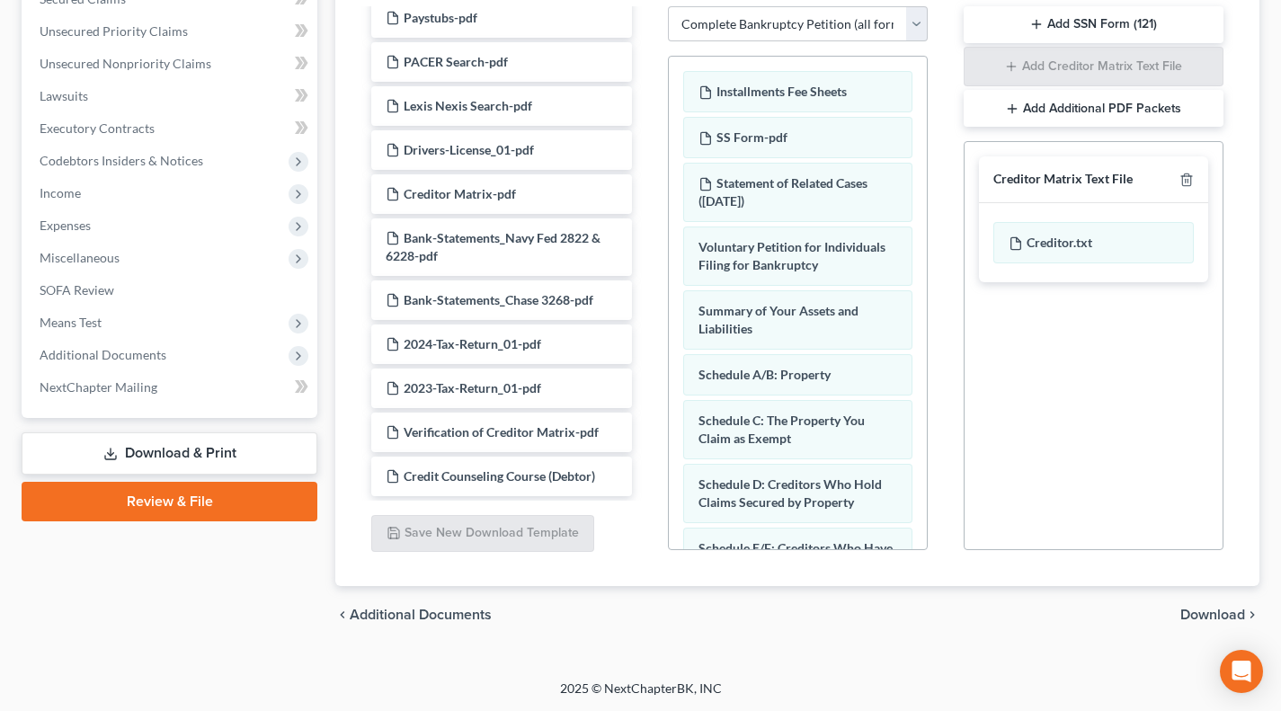
click at [1223, 611] on span "Download" at bounding box center [1213, 615] width 65 height 14
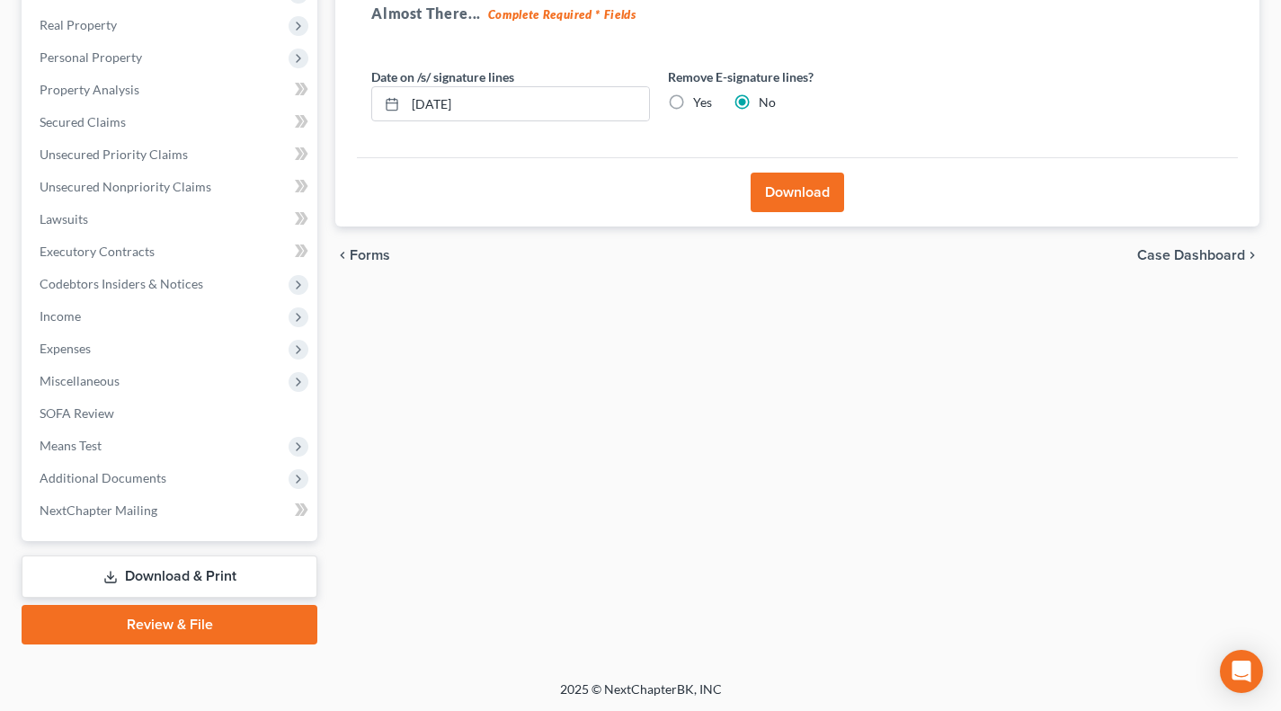
scroll to position [0, 0]
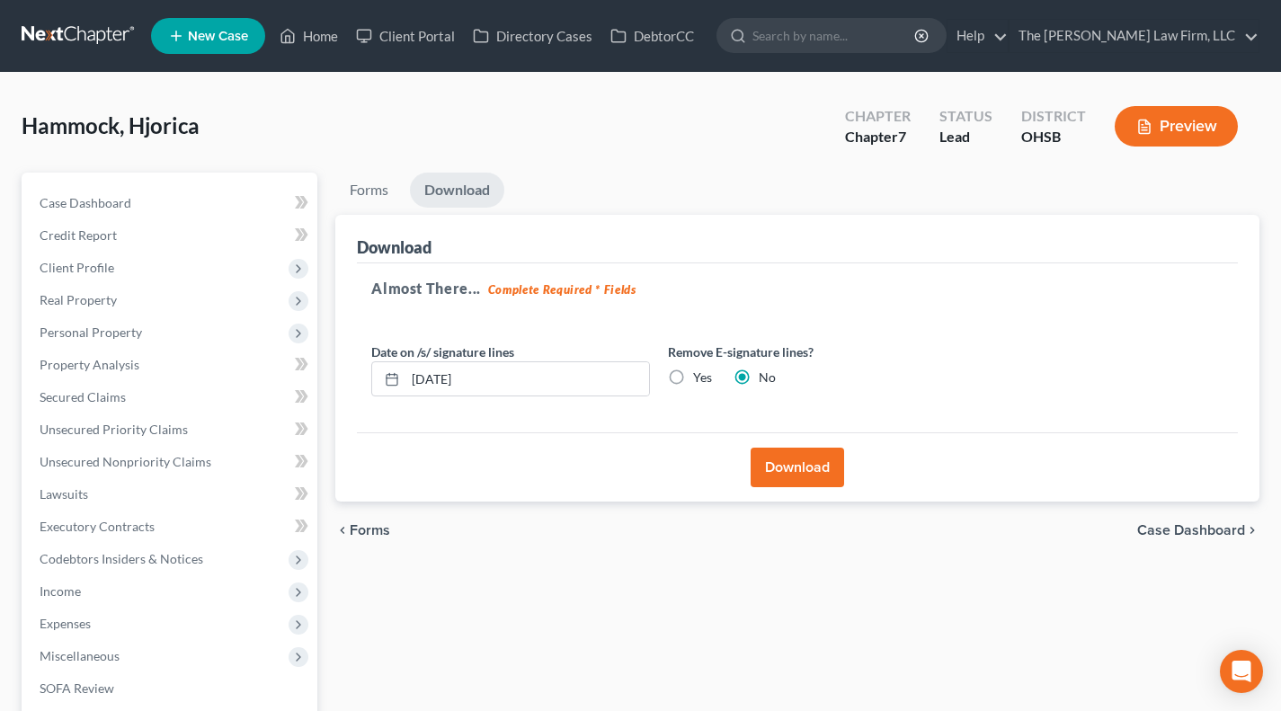
click at [781, 469] on button "Download" at bounding box center [798, 468] width 94 height 40
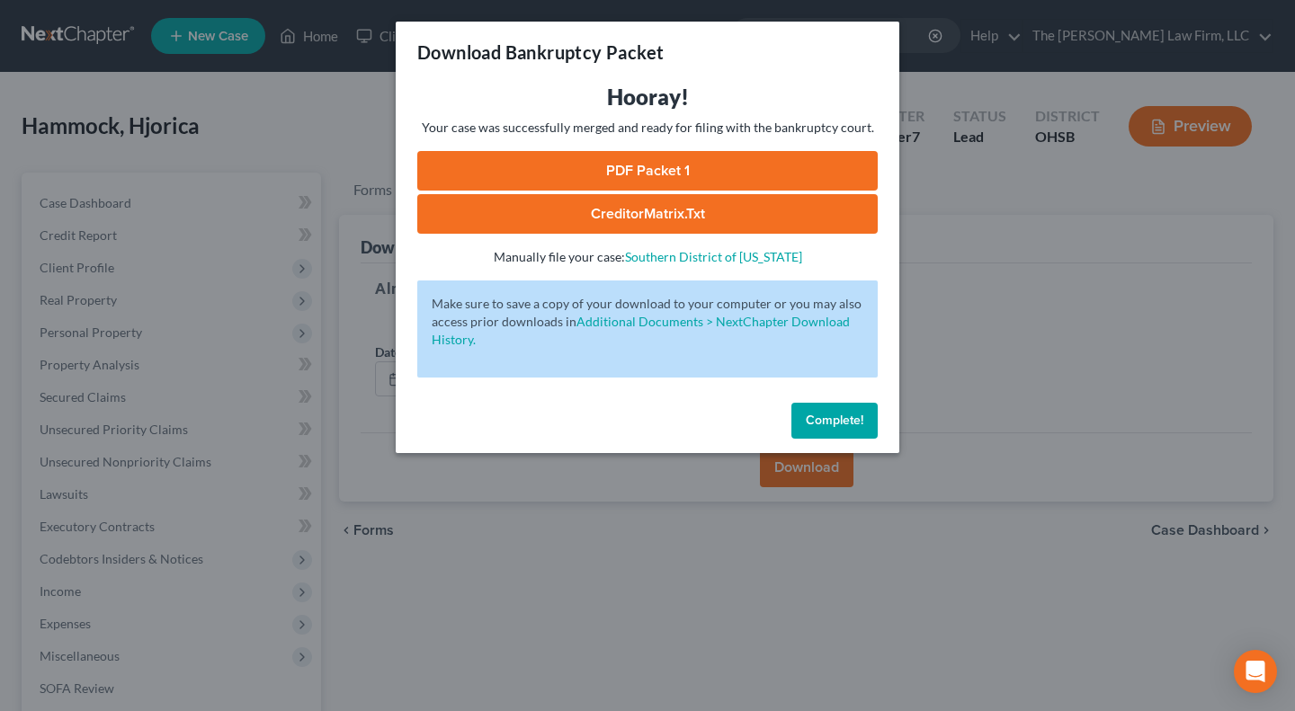
click at [642, 168] on link "PDF Packet 1" at bounding box center [647, 171] width 460 height 40
click at [338, 272] on div "Download Bankruptcy Packet Hooray! Your case was successfully merged and ready …" at bounding box center [647, 355] width 1295 height 711
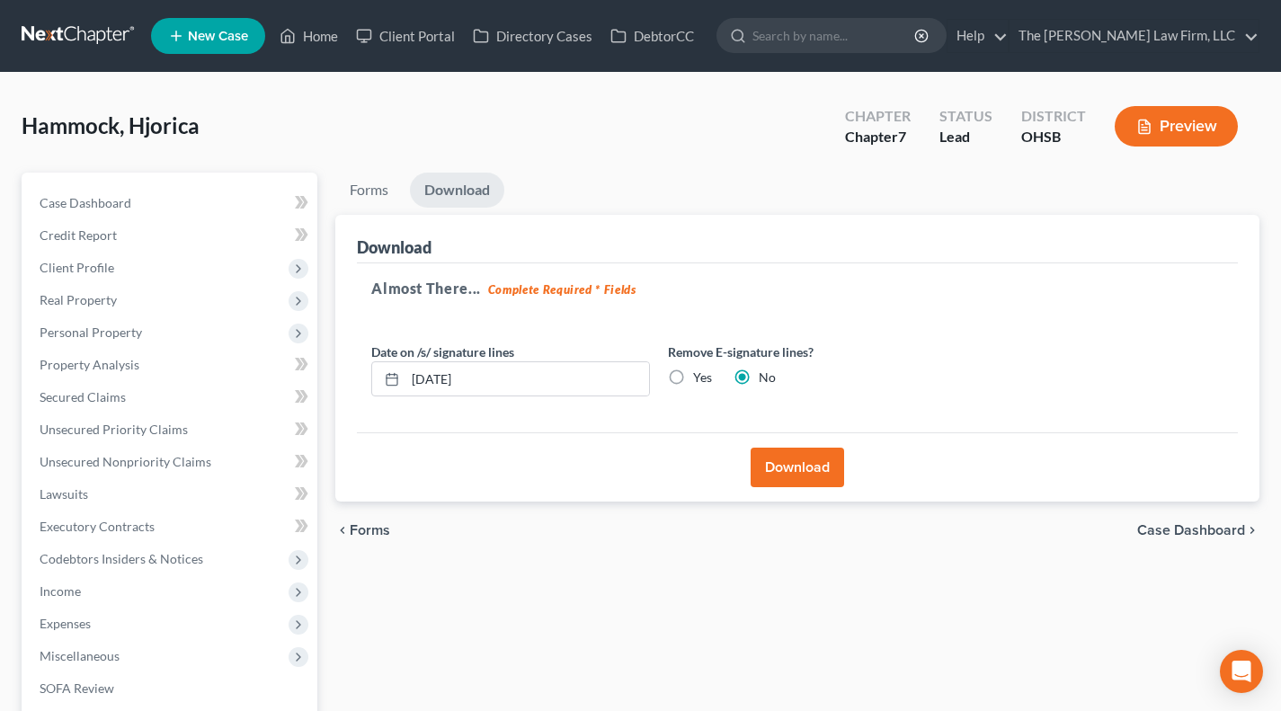
click at [97, 268] on span "Client Profile" at bounding box center [77, 267] width 75 height 15
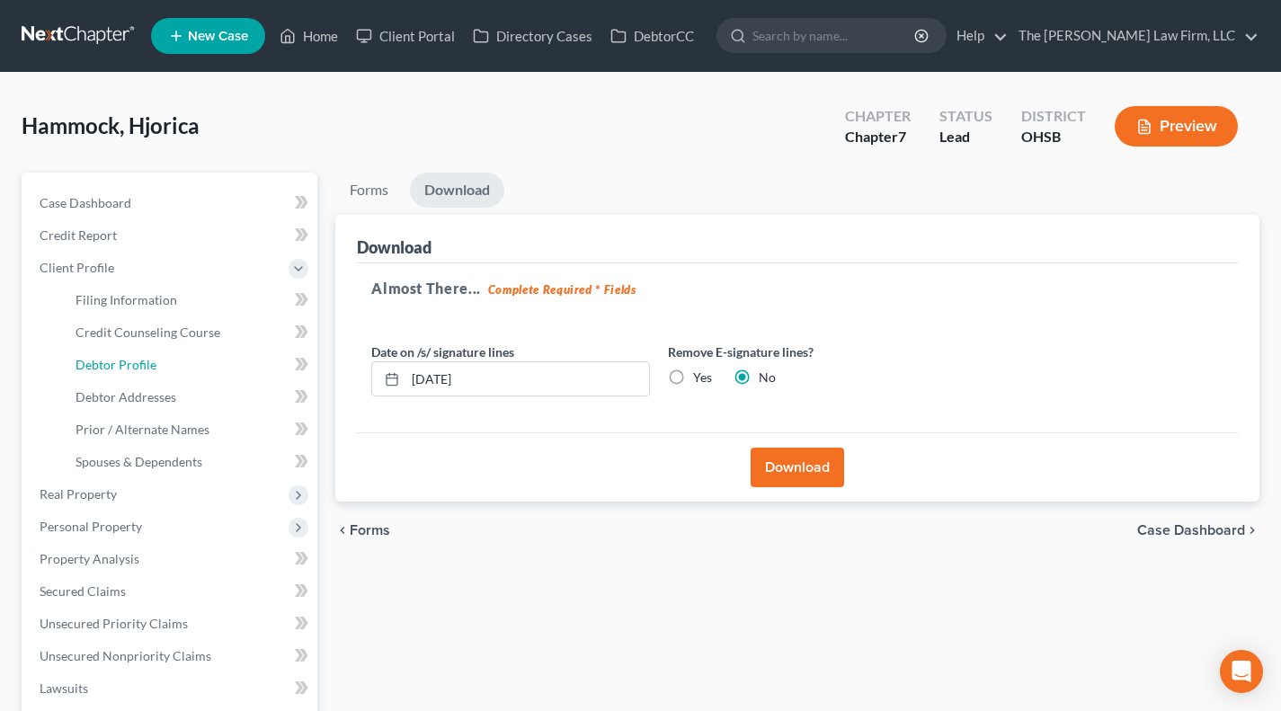
click at [126, 370] on span "Debtor Profile" at bounding box center [116, 364] width 81 height 15
select select "0"
select select "2"
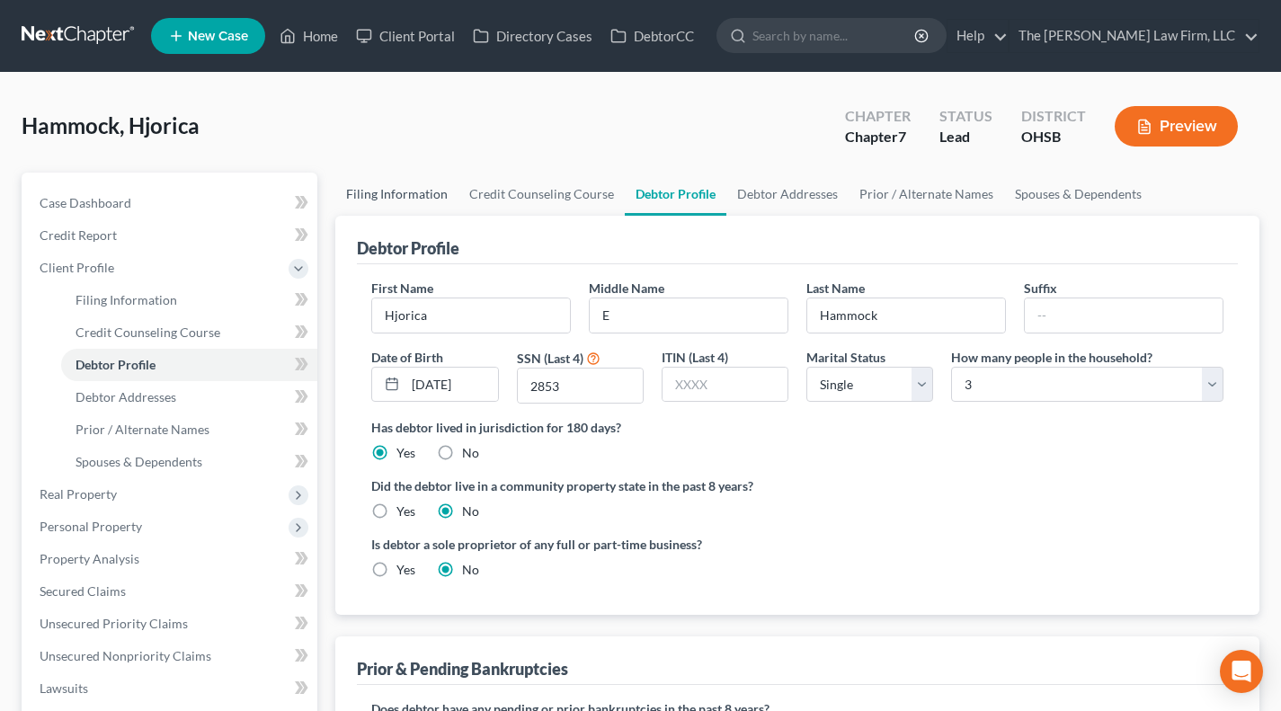
click at [432, 188] on link "Filing Information" at bounding box center [396, 194] width 123 height 43
select select "1"
select select "0"
select select "36"
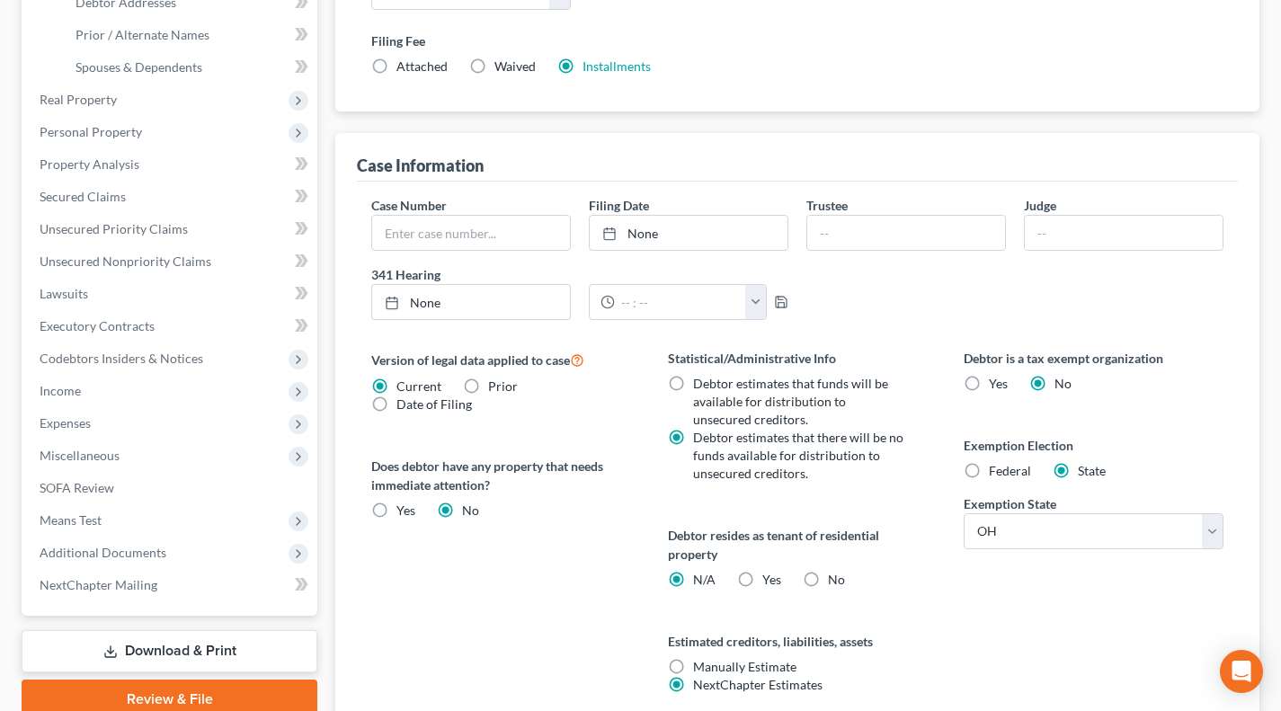
scroll to position [450, 0]
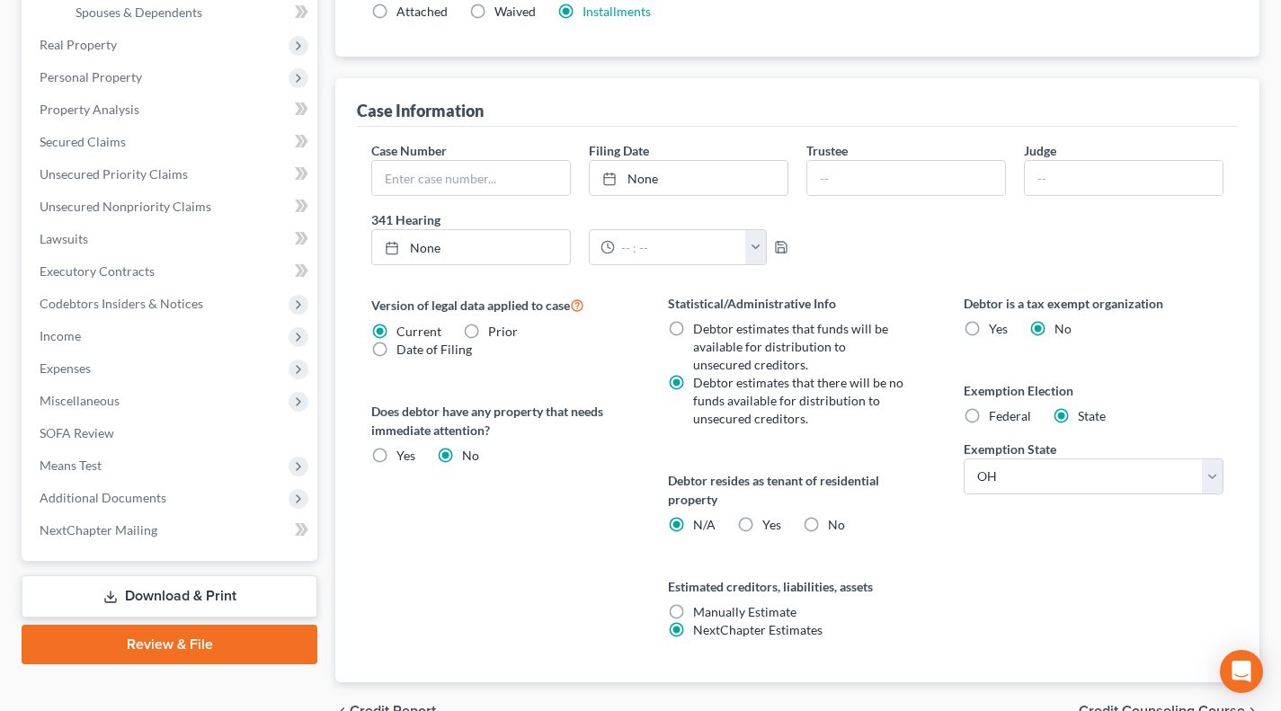
click at [763, 518] on label "Yes Yes" at bounding box center [772, 525] width 19 height 18
click at [770, 518] on input "Yes Yes" at bounding box center [776, 522] width 12 height 12
radio input "true"
radio input "false"
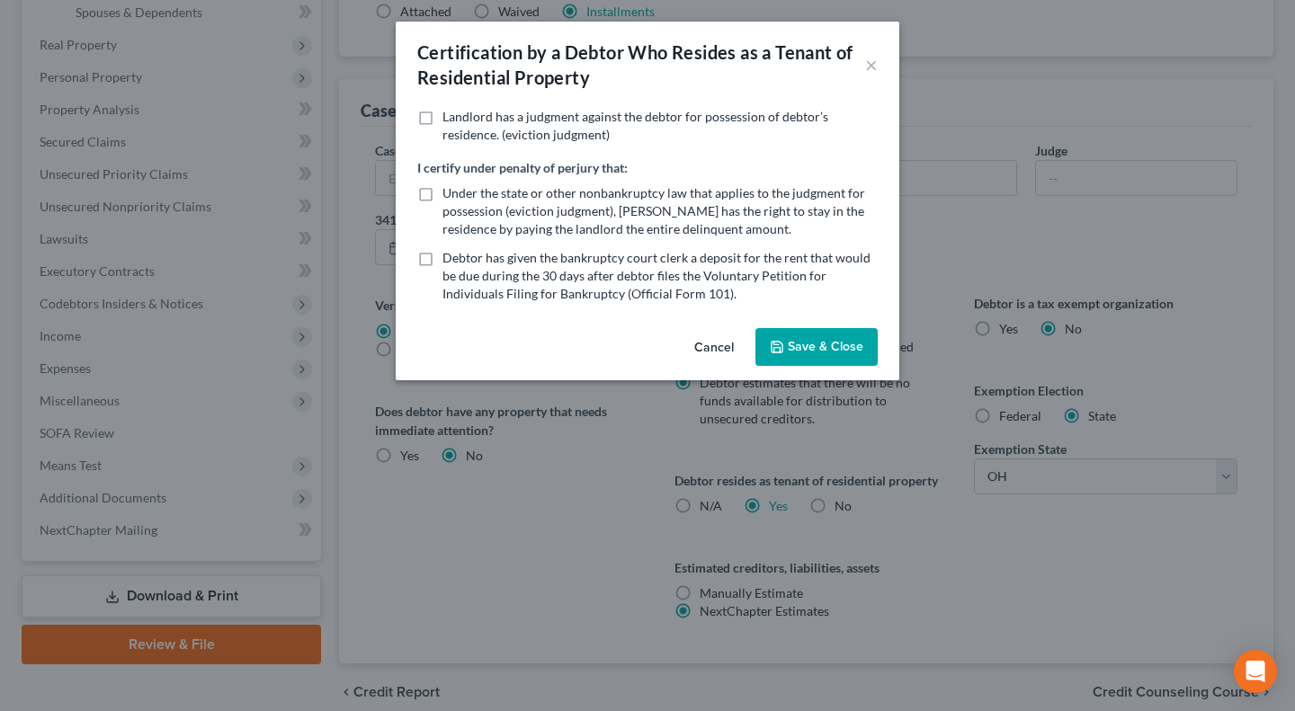
click at [814, 339] on button "Save & Close" at bounding box center [816, 347] width 122 height 38
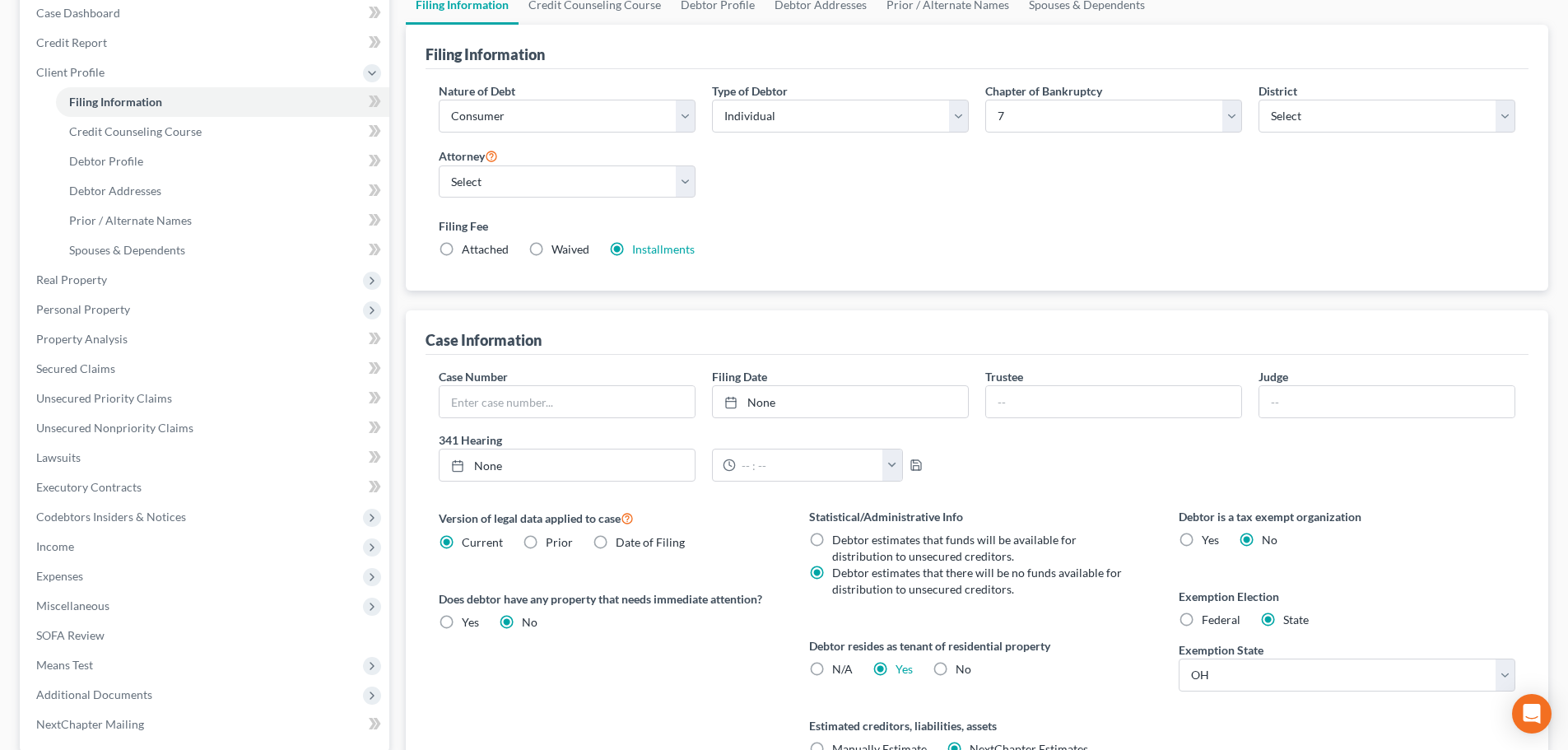
scroll to position [0, 0]
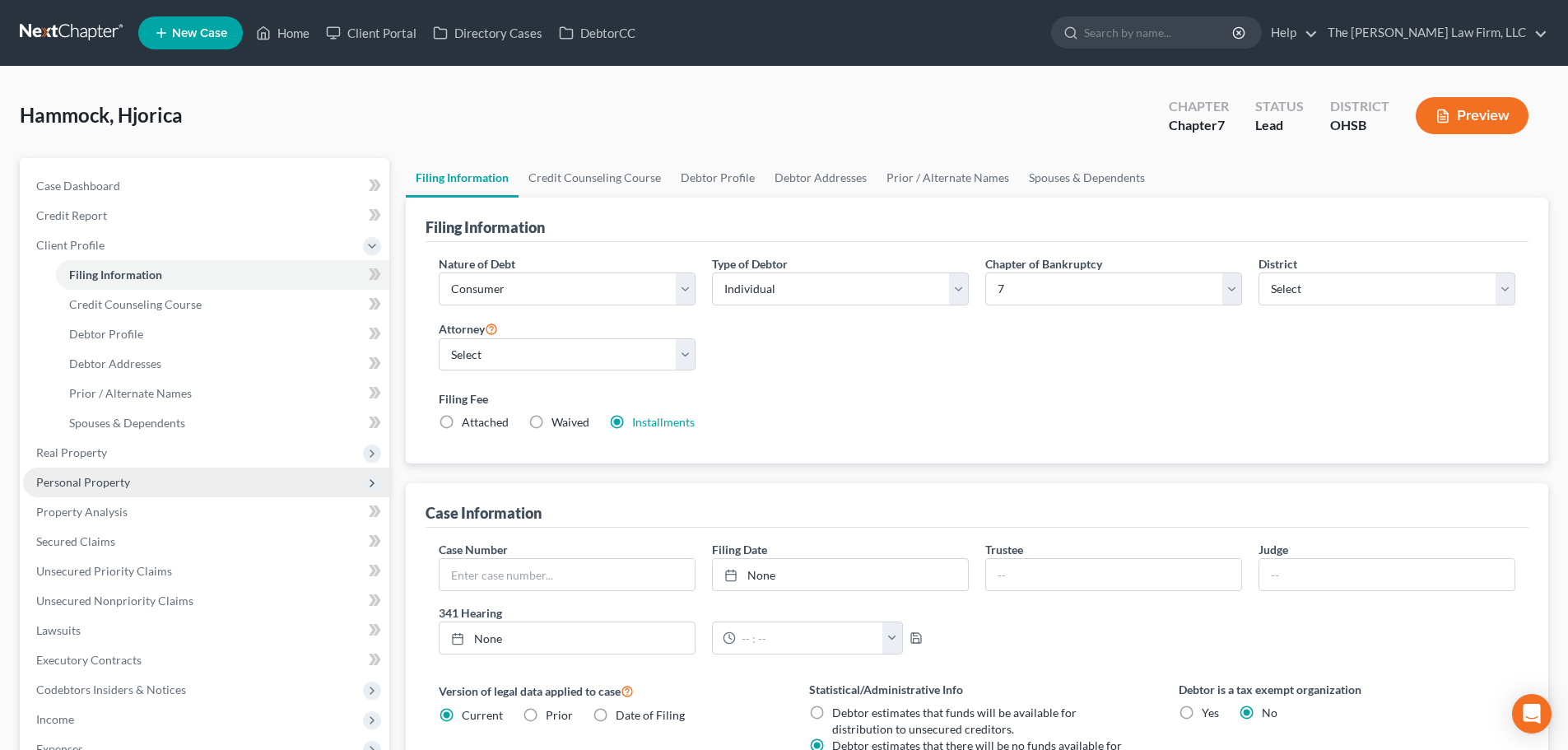
click at [106, 486] on span "Personal Property" at bounding box center [83, 482] width 94 height 14
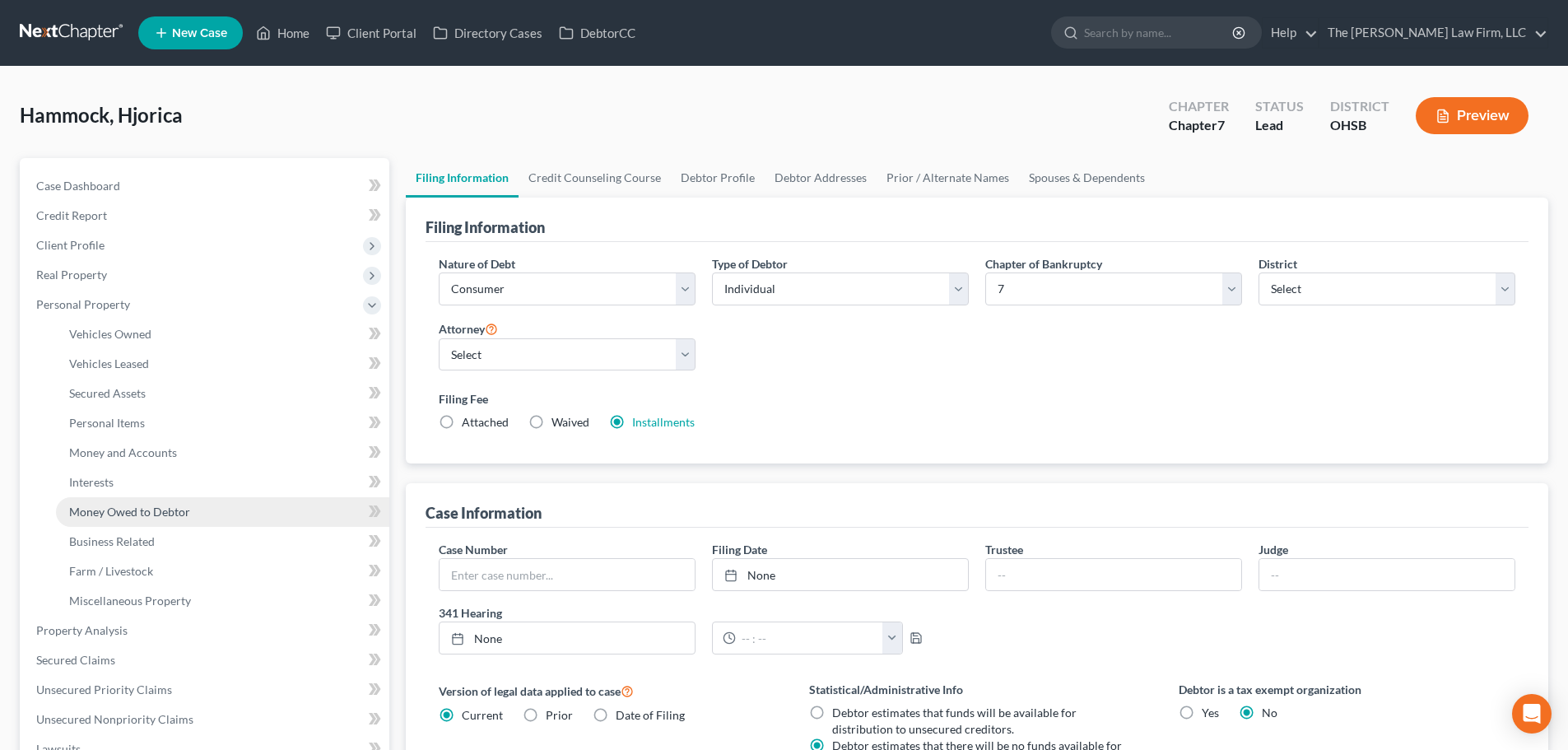
click at [116, 512] on span "Money Owed to Debtor" at bounding box center [130, 511] width 121 height 14
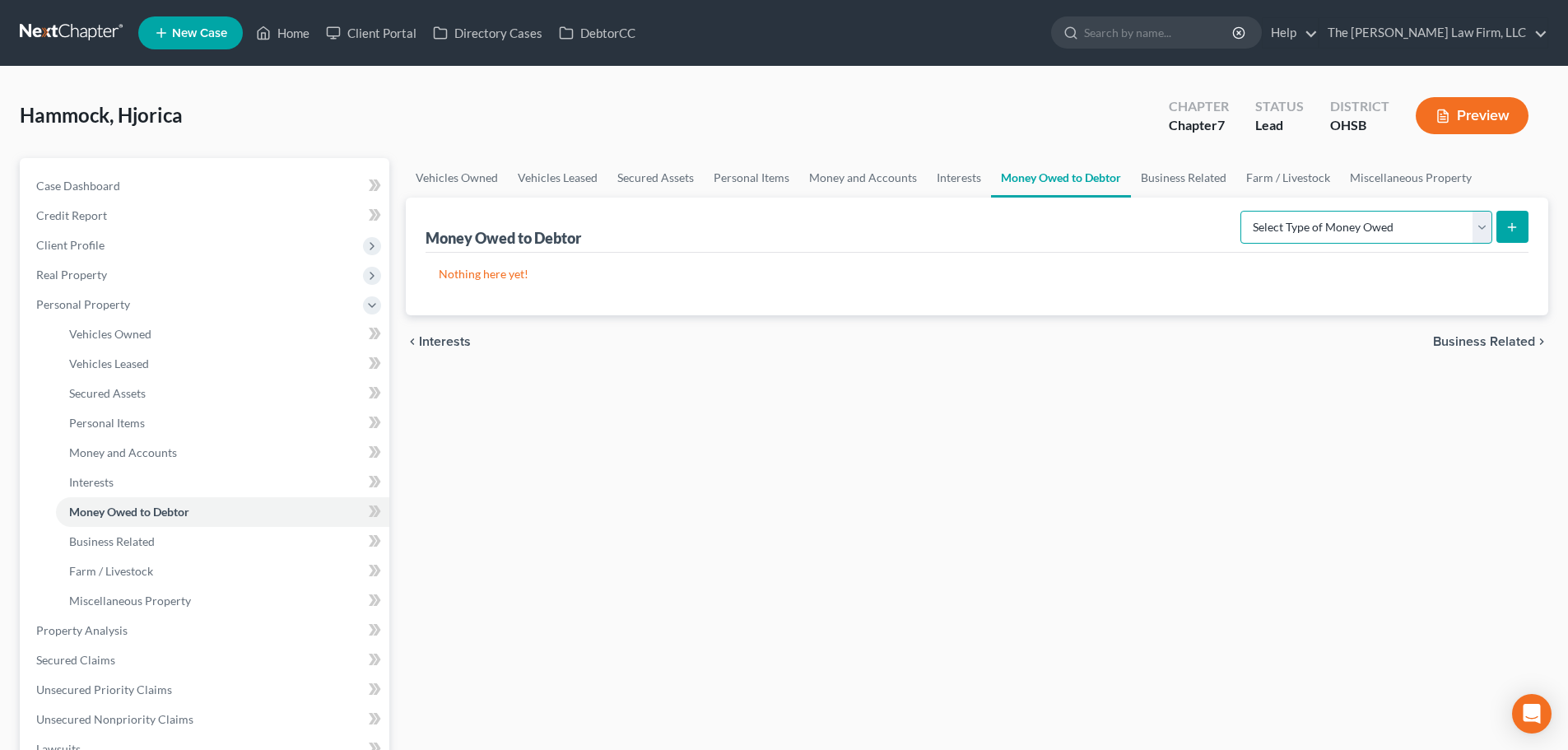
drag, startPoint x: 1301, startPoint y: 222, endPoint x: 1304, endPoint y: 243, distance: 21.2
click at [1184, 222] on select "Select Type of Money Owed Accounts Receivable Alimony Child Support Claims Agai…" at bounding box center [1366, 227] width 252 height 33
select select "expected_tax_refund"
click at [1184, 211] on select "Select Type of Money Owed Accounts Receivable Alimony Child Support Claims Agai…" at bounding box center [1366, 227] width 252 height 33
click at [1184, 227] on icon "submit" at bounding box center [1512, 227] width 13 height 13
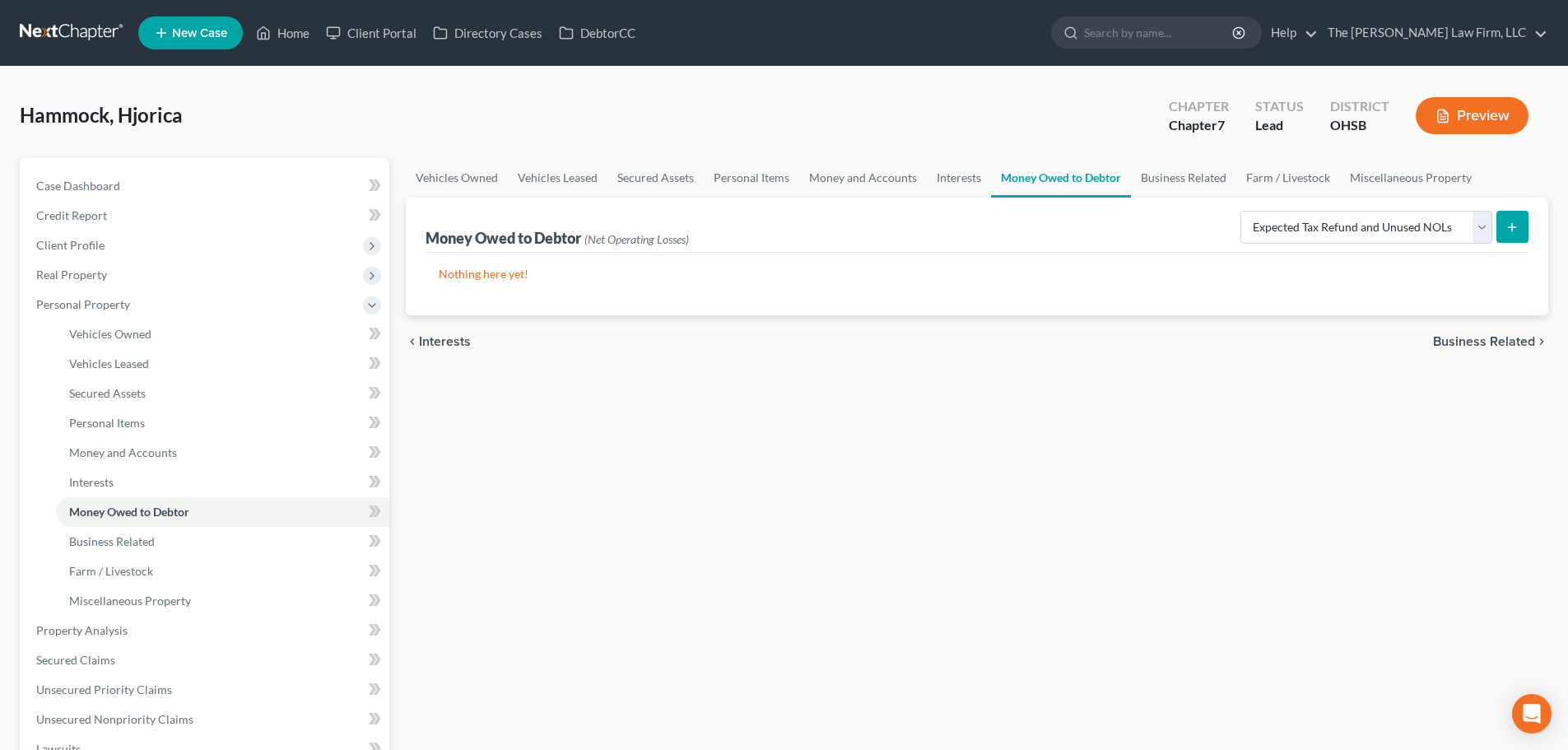
select select "0"
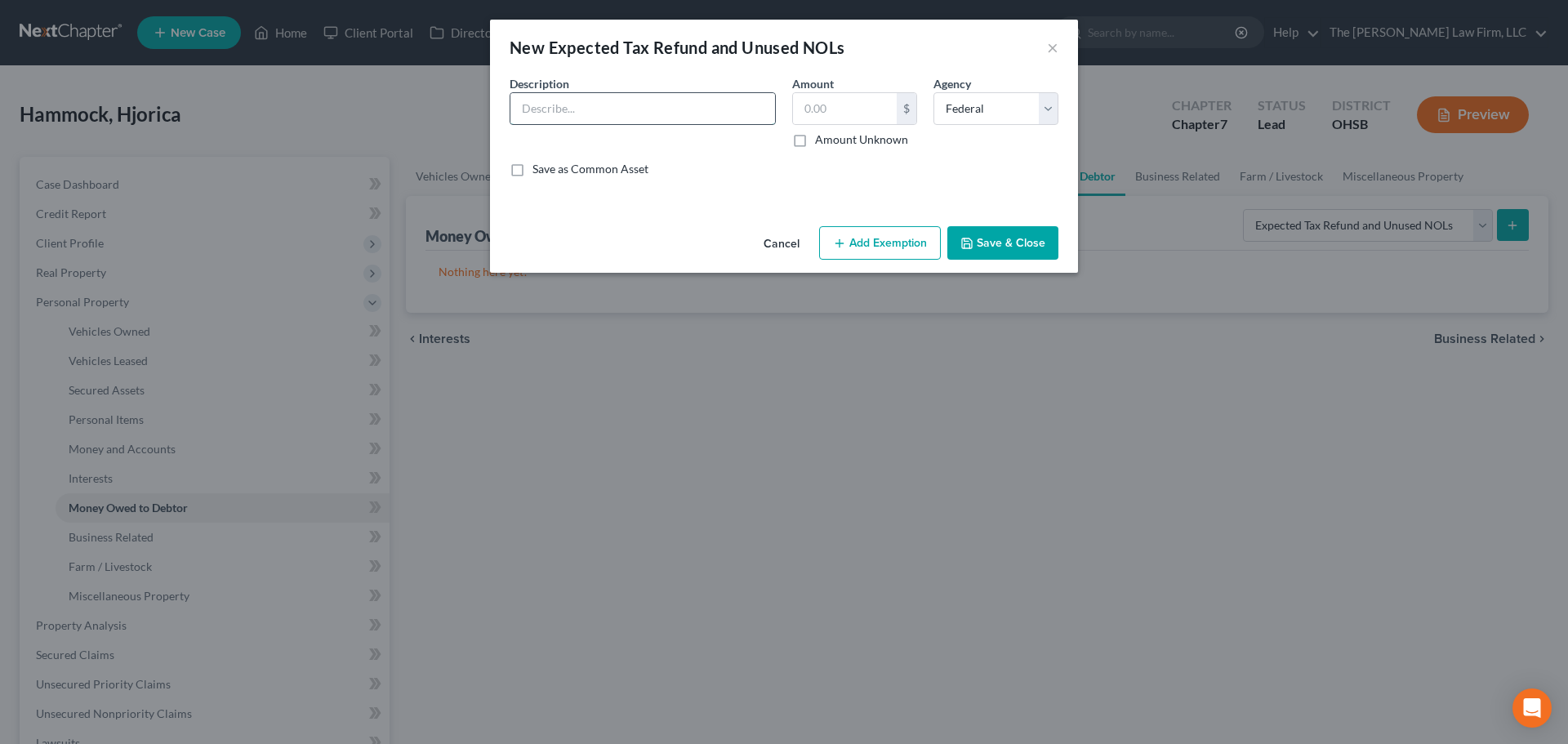
click at [595, 111] on input "text" at bounding box center [642, 109] width 264 height 31
type input "2025 Tax Refund Attributal to EITC and/or ACTC"
click at [863, 149] on div "Description * 2025 Tax Refund Attributal to EITC and/or ACTC Amount $ Amount Un…" at bounding box center [784, 133] width 565 height 115
drag, startPoint x: 853, startPoint y: 142, endPoint x: 892, endPoint y: 233, distance: 99.0
click at [854, 142] on label "Amount Unknown" at bounding box center [861, 140] width 94 height 16
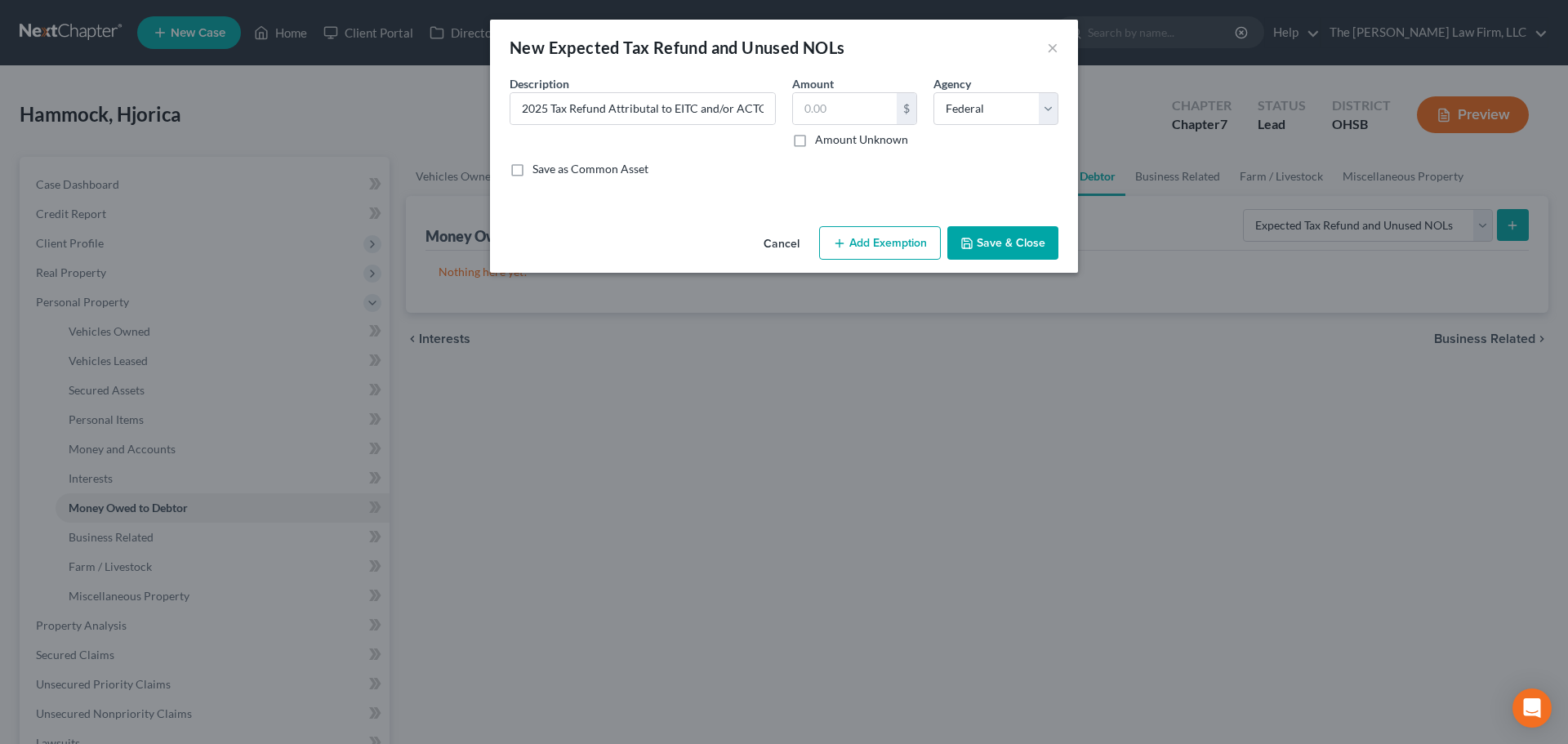
click at [832, 142] on input "Amount Unknown" at bounding box center [827, 137] width 11 height 11
checkbox input "true"
type input "0.00"
click at [899, 253] on button "Add Exemption" at bounding box center [880, 243] width 122 height 35
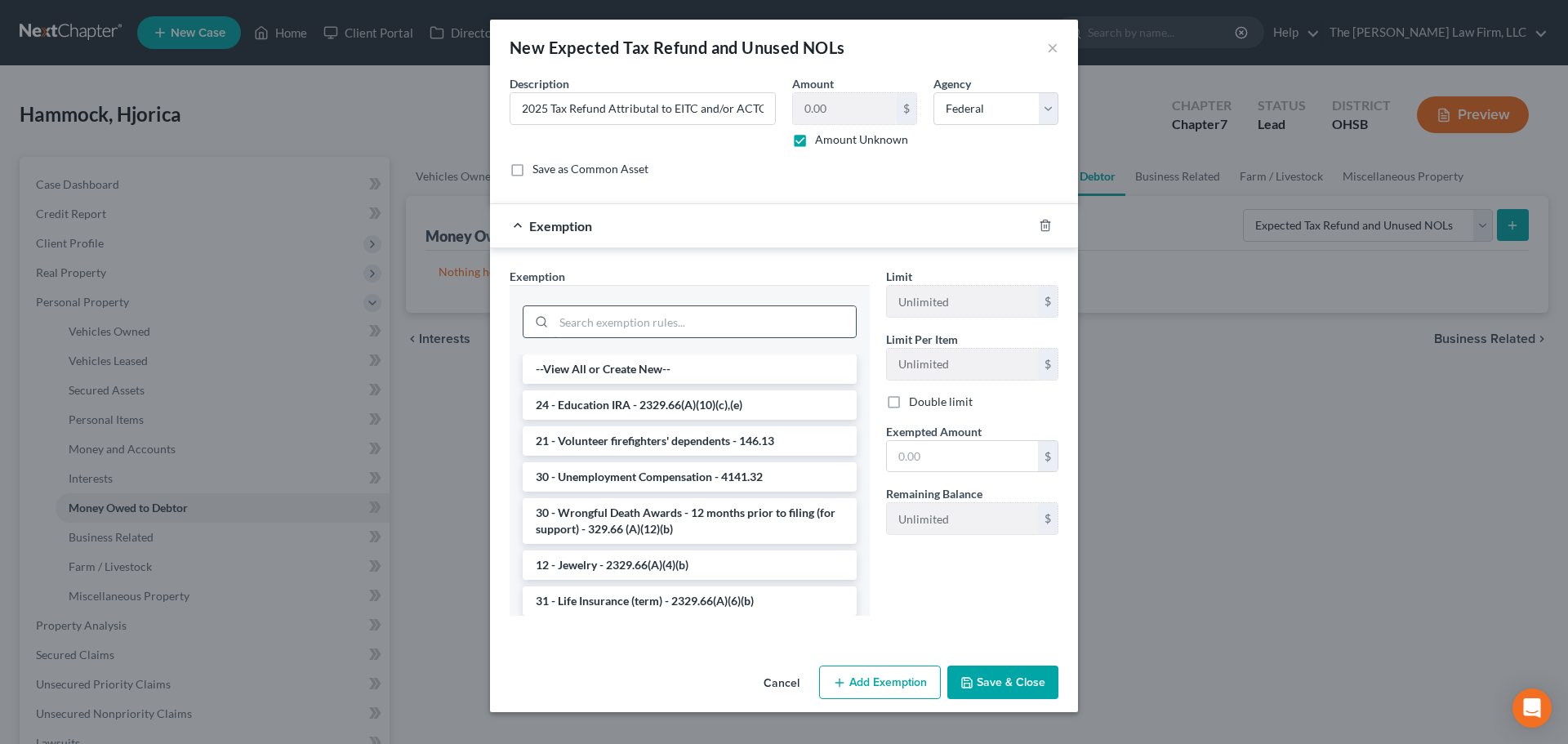
click at [638, 328] on input "search" at bounding box center [705, 322] width 302 height 31
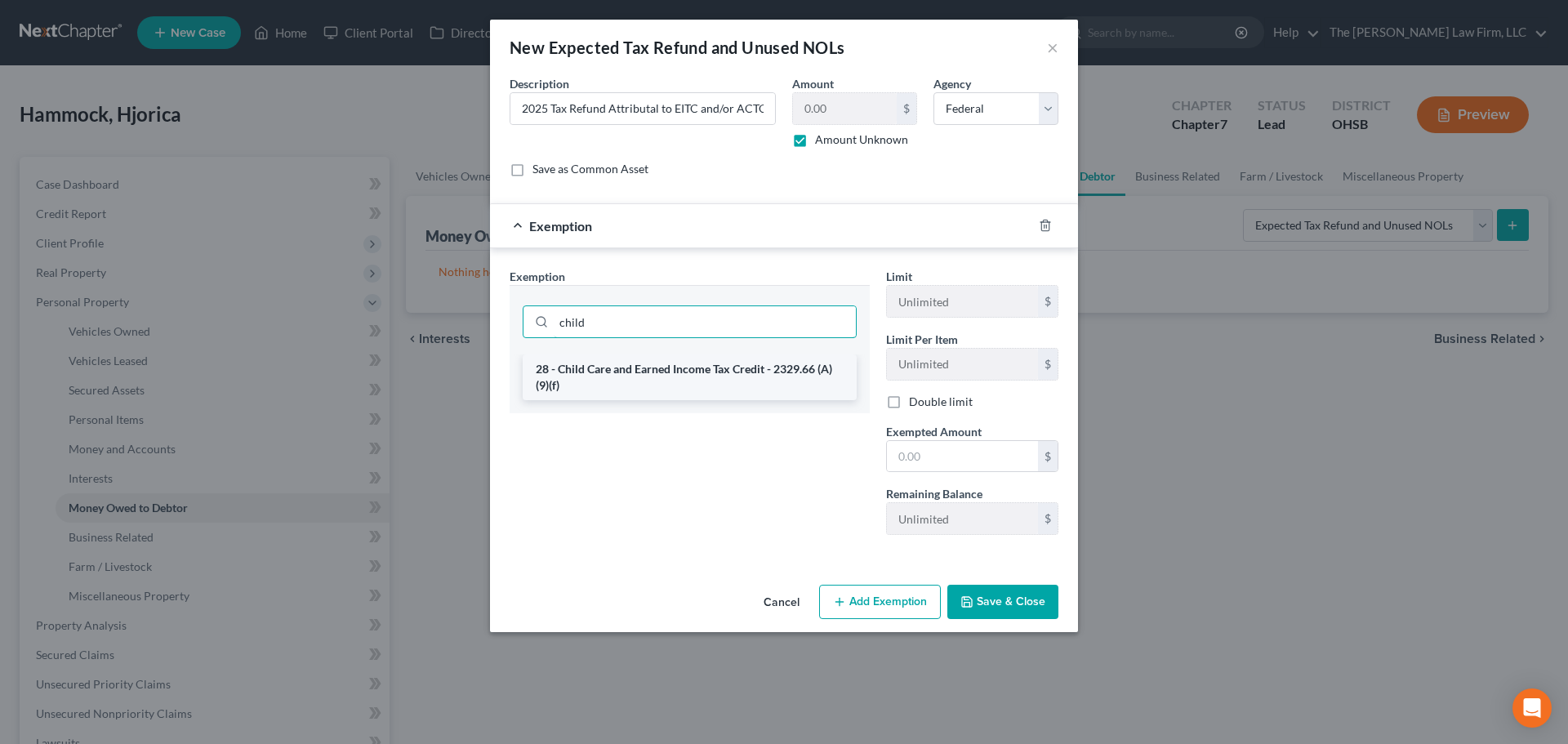
type input "child"
click at [651, 399] on li "28 - Child Care and Earned Income Tax Credit - 2329.66 (A)(9)(f)" at bounding box center [690, 377] width 334 height 45
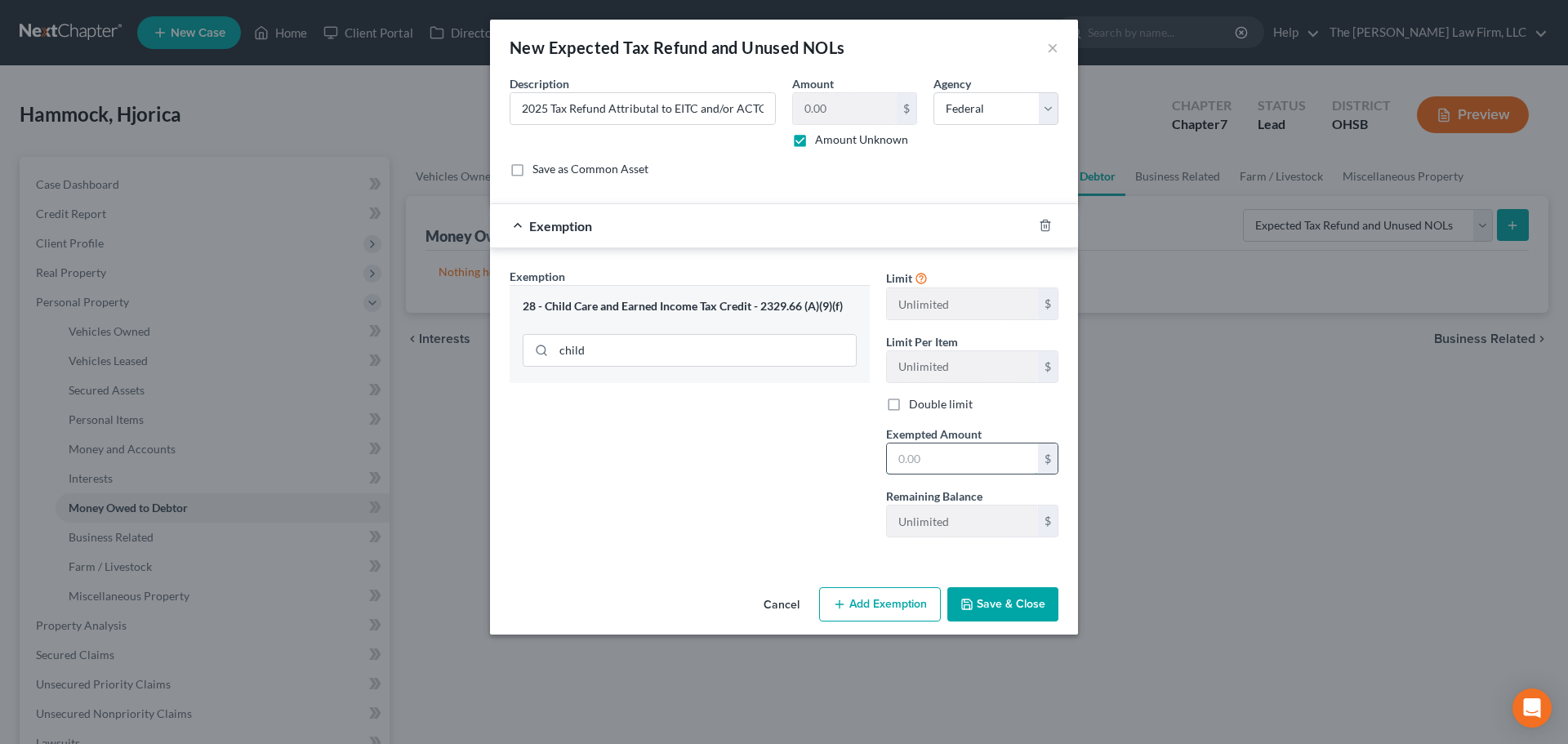
click at [900, 465] on input "text" at bounding box center [962, 459] width 151 height 31
type input "1"
click at [762, 483] on div "Exemption Set must be selected for CA. Exemption * 28 - Child Care and Earned I…" at bounding box center [689, 409] width 377 height 283
click at [1025, 597] on button "Save & Close" at bounding box center [1002, 605] width 111 height 35
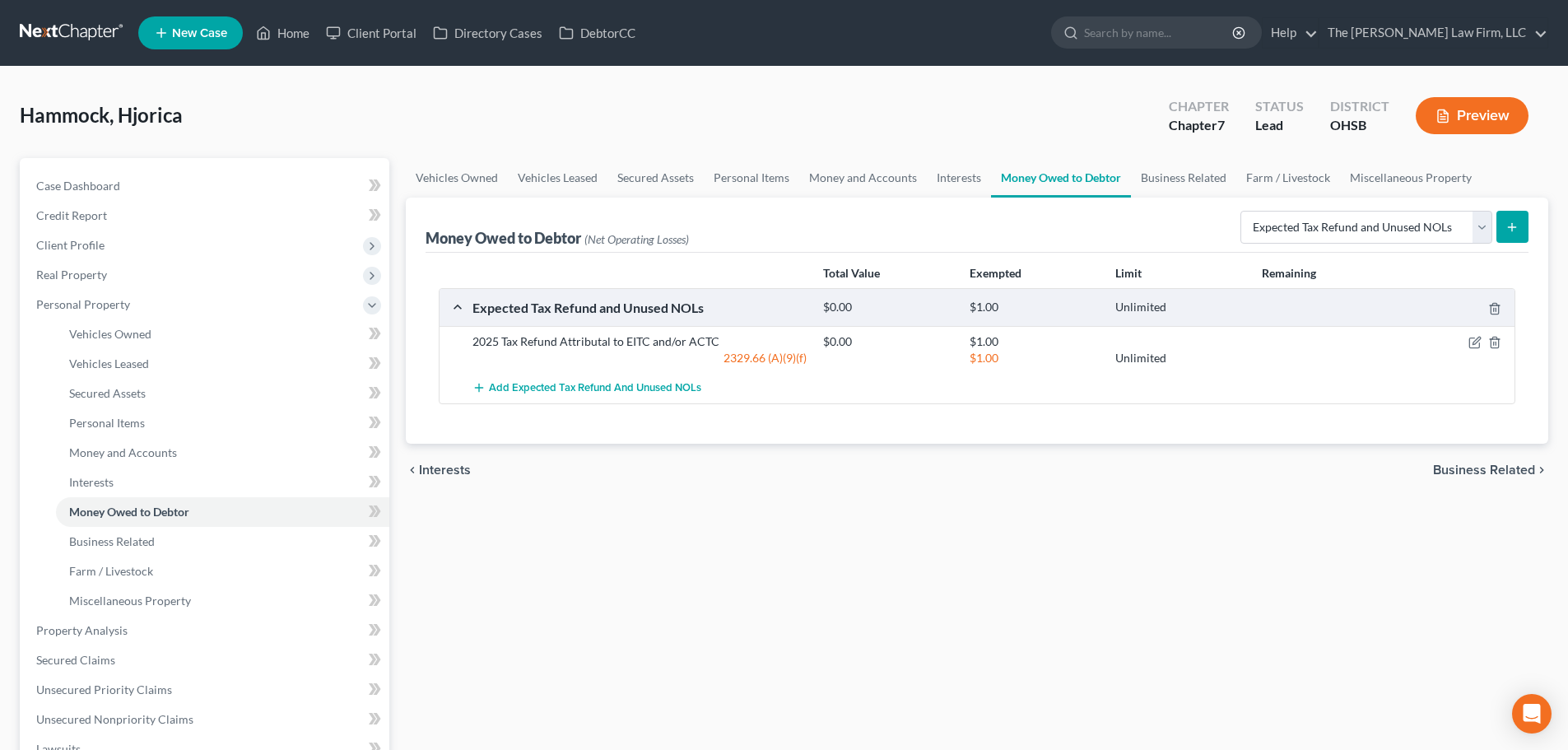
click at [1184, 232] on icon "submit" at bounding box center [1512, 227] width 13 height 13
select select "0"
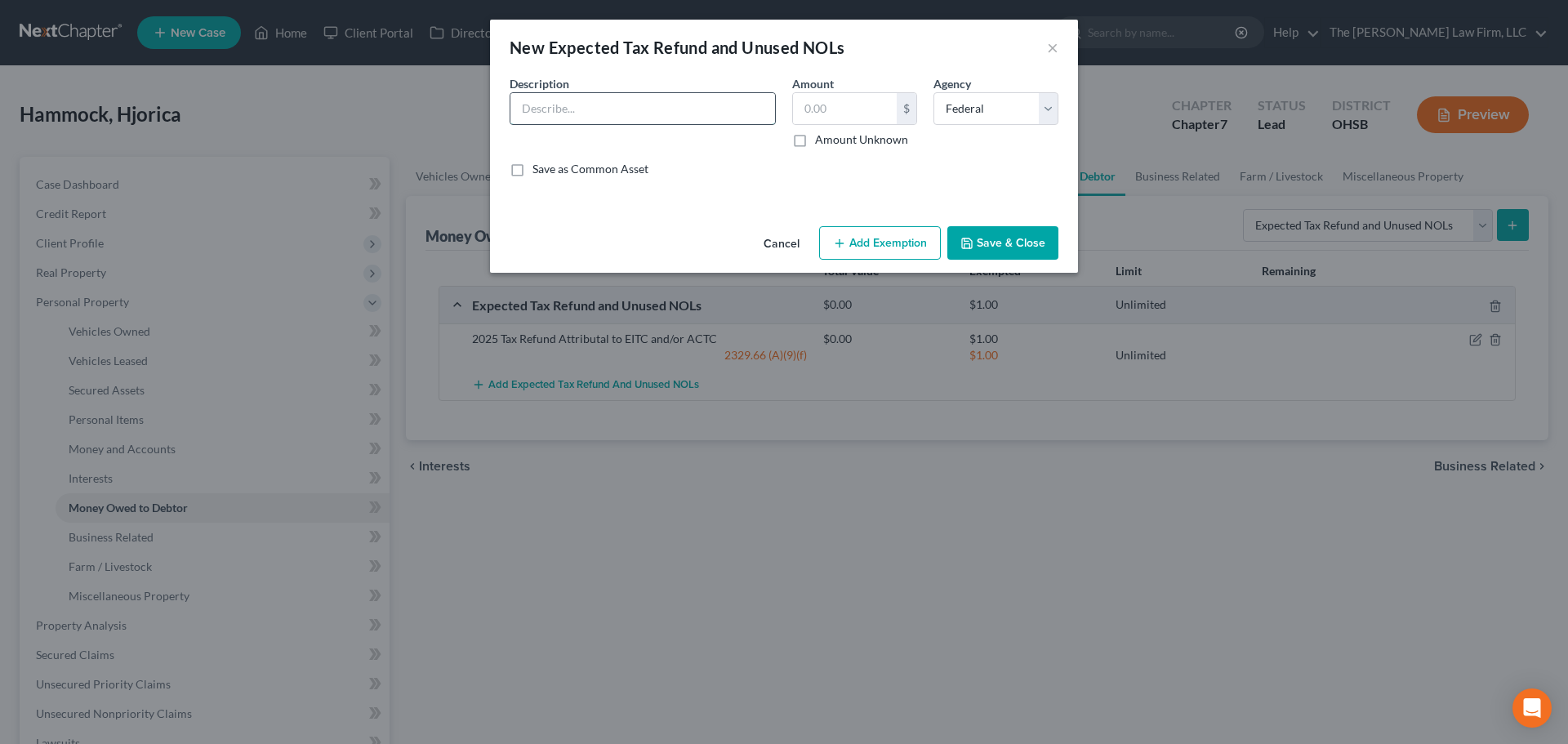
click at [669, 109] on input "text" at bounding box center [642, 109] width 264 height 31
type input "2025 Tax Refund Not Attributal to EITC and/or ACTC"
click at [869, 146] on label "Amount Unknown" at bounding box center [861, 140] width 94 height 16
click at [832, 142] on input "Amount Unknown" at bounding box center [827, 137] width 11 height 11
checkbox input "true"
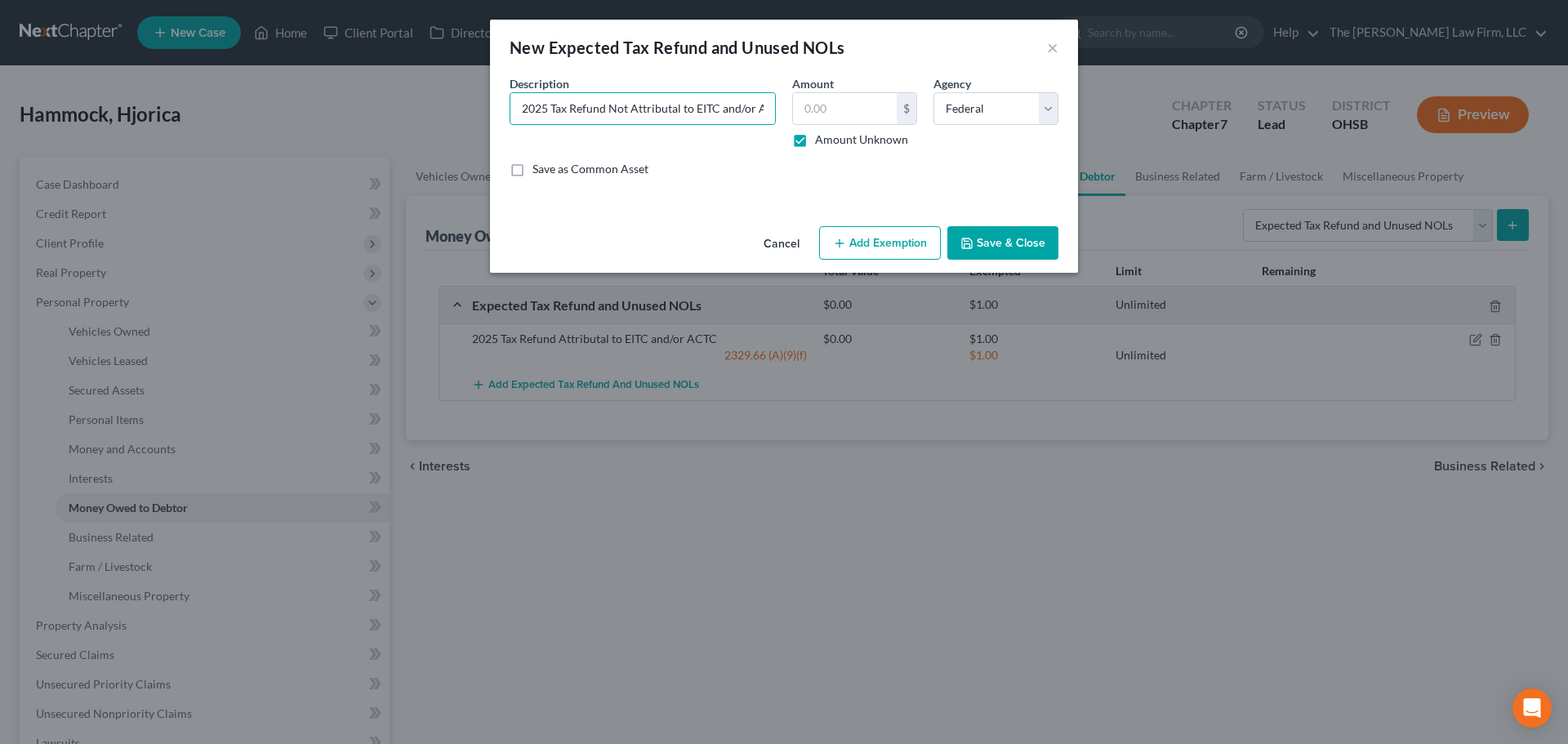
type input "0.00"
click at [883, 251] on button "Add Exemption" at bounding box center [880, 243] width 122 height 35
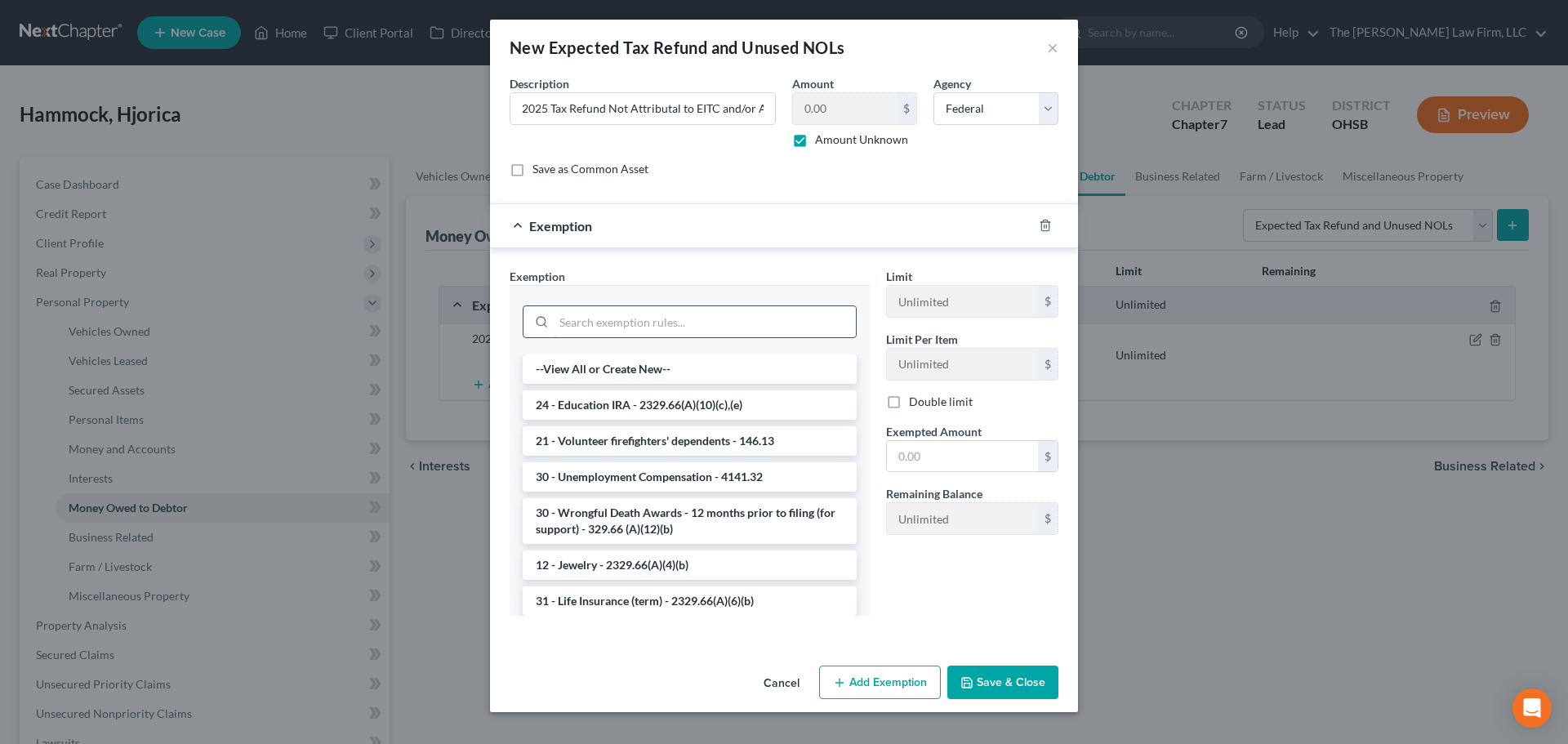
click at [616, 328] on input "search" at bounding box center [705, 322] width 302 height 31
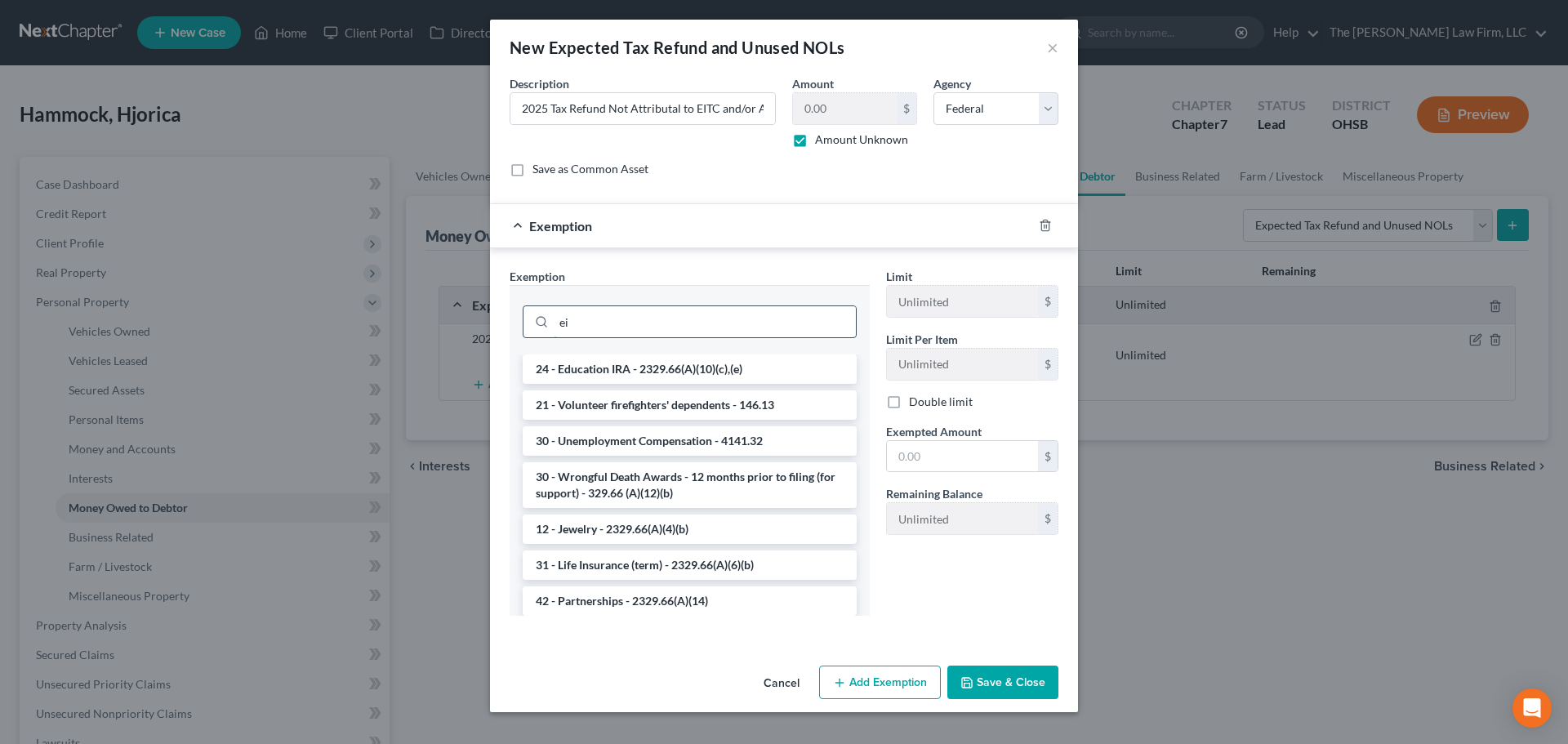
type input "e"
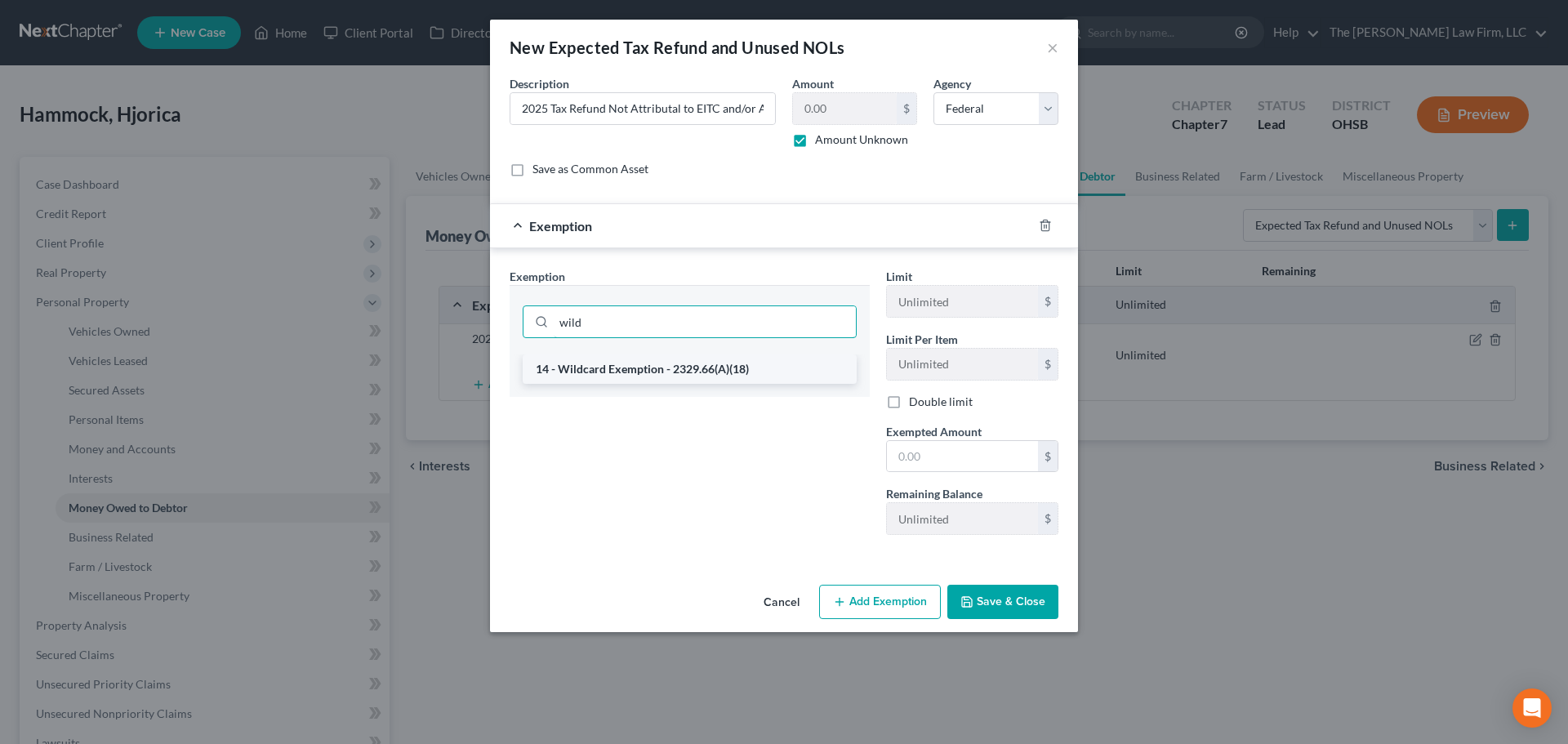
type input "wild"
click at [628, 373] on li "14 - Wildcard Exemption - 2329.66(A)(18)" at bounding box center [690, 369] width 334 height 29
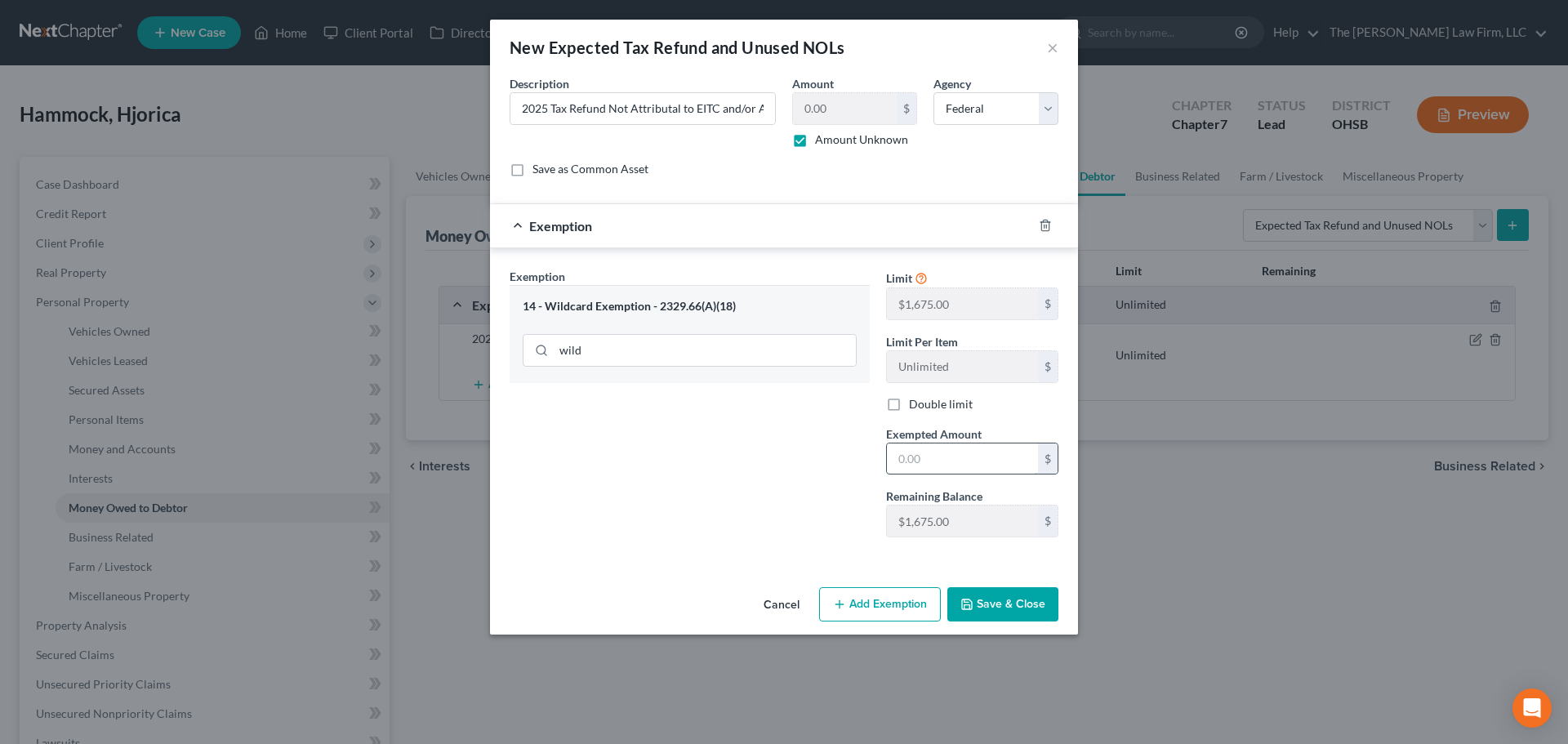
click at [922, 453] on input "text" at bounding box center [962, 459] width 151 height 31
paste input "1,675.00"
type input "1,675.00"
drag, startPoint x: 770, startPoint y: 456, endPoint x: 784, endPoint y: 455, distance: 14.0
click at [770, 456] on div "Exemption Set must be selected for CA. Exemption * 14 - Wildcard Exemption - 23…" at bounding box center [689, 409] width 377 height 283
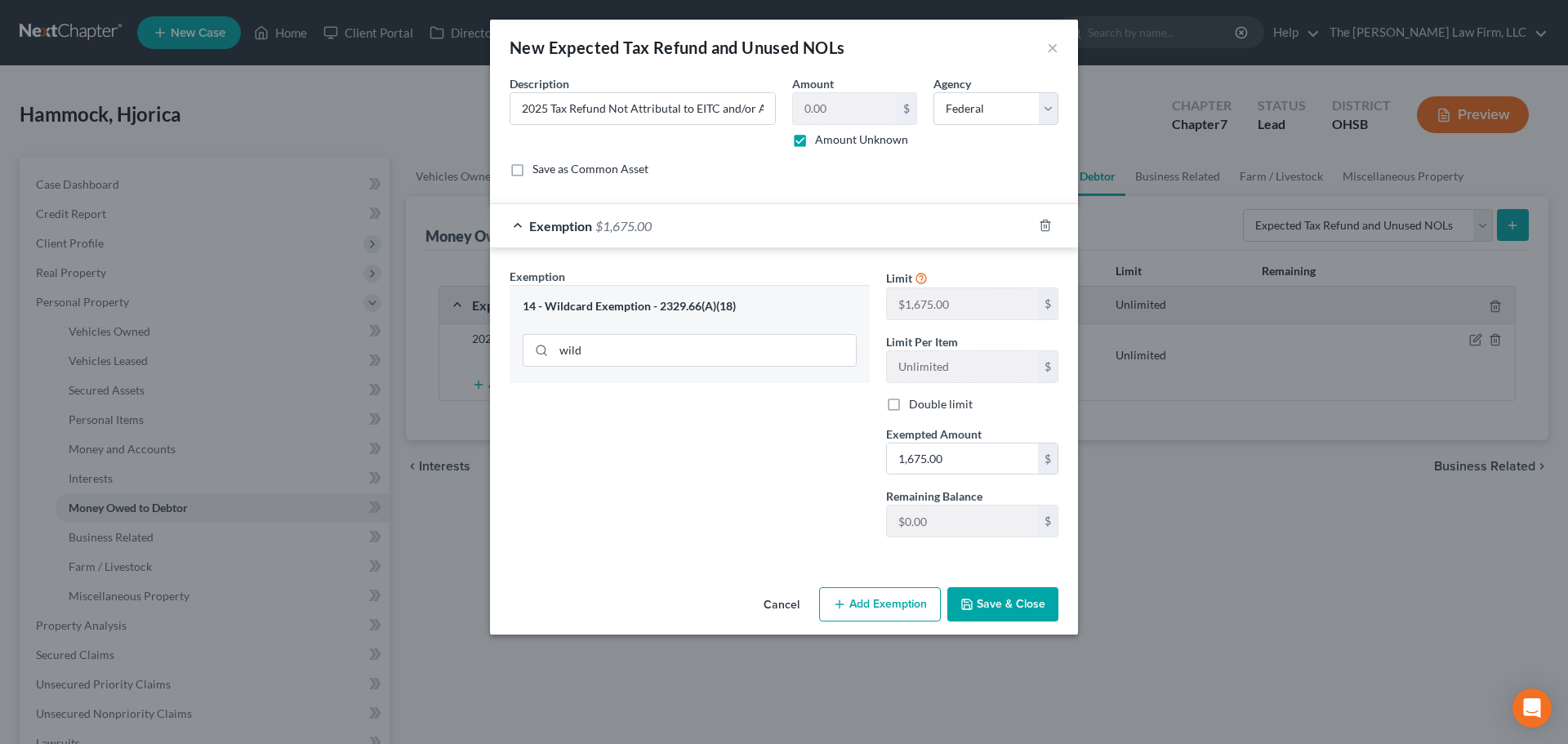
click at [978, 599] on button "Save & Close" at bounding box center [1002, 605] width 111 height 35
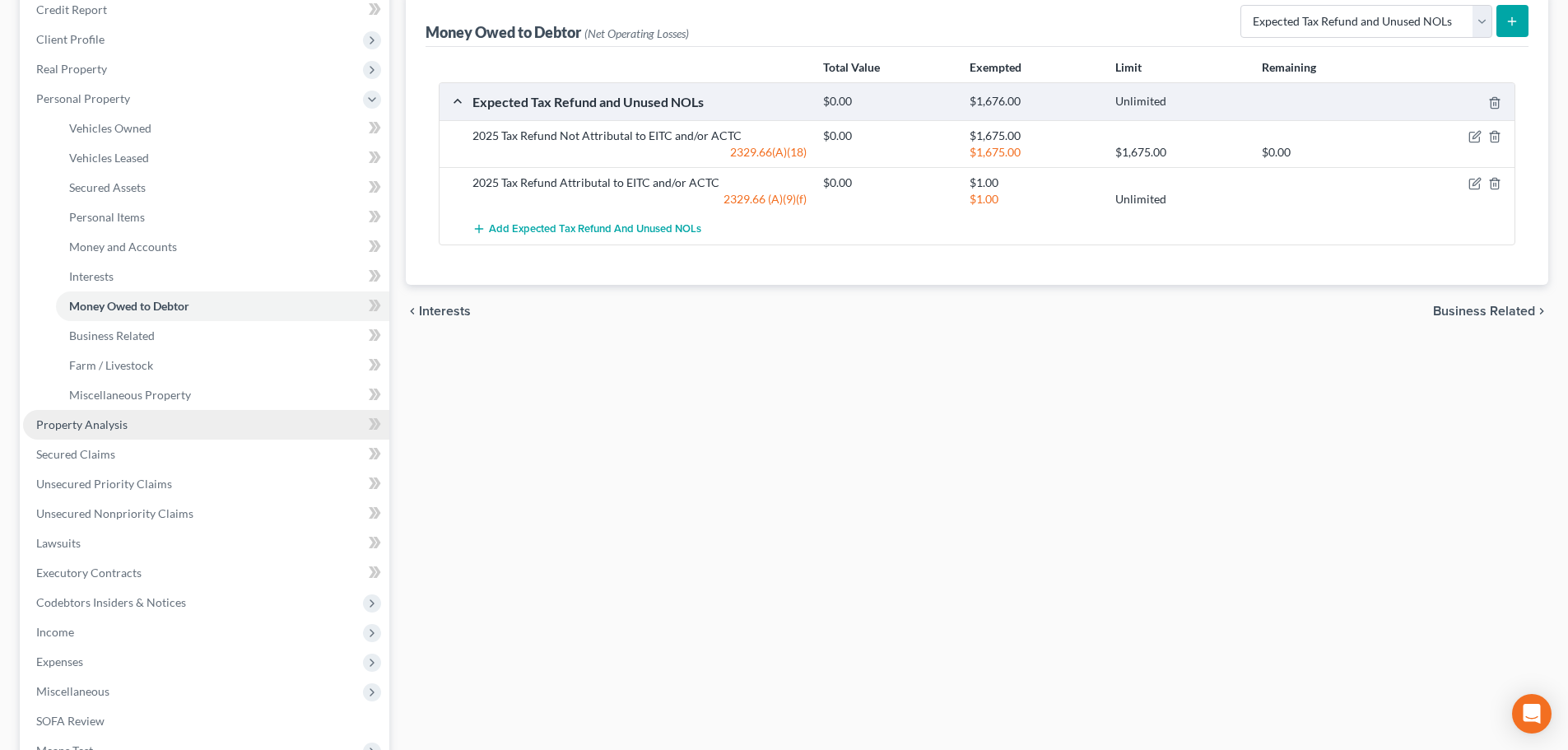
scroll to position [274, 0]
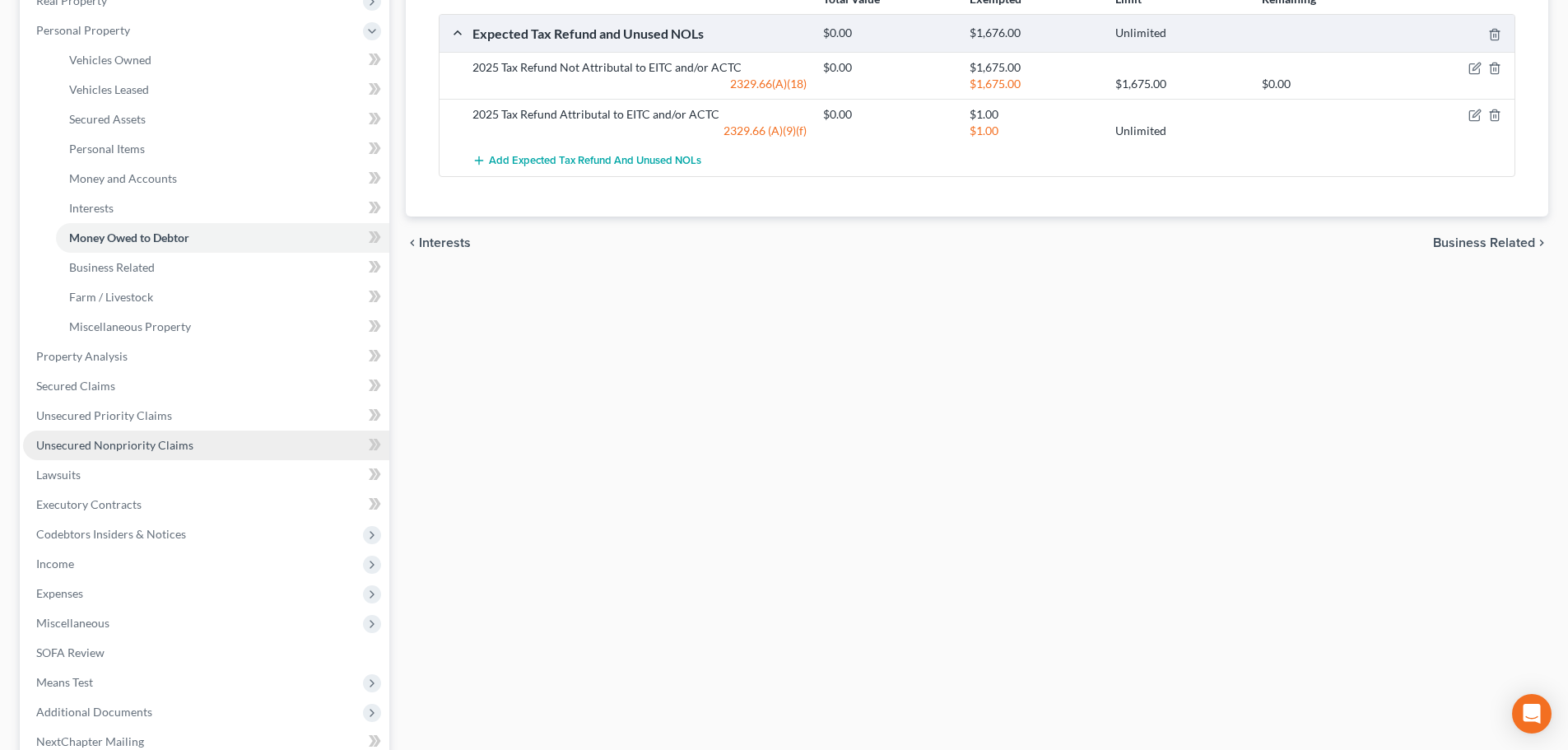
click at [83, 444] on span "Unsecured Nonpriority Claims" at bounding box center [115, 444] width 157 height 14
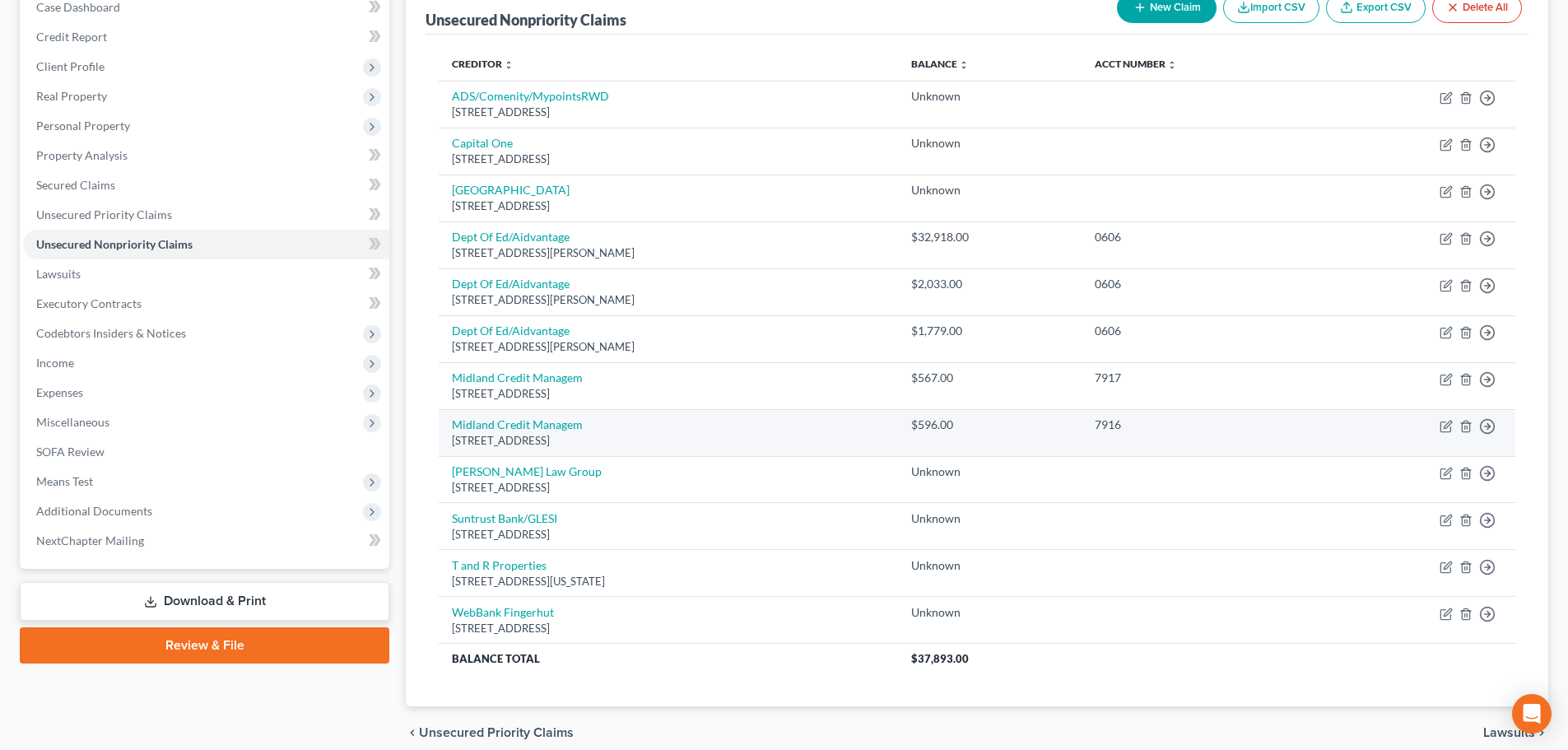
scroll to position [113, 0]
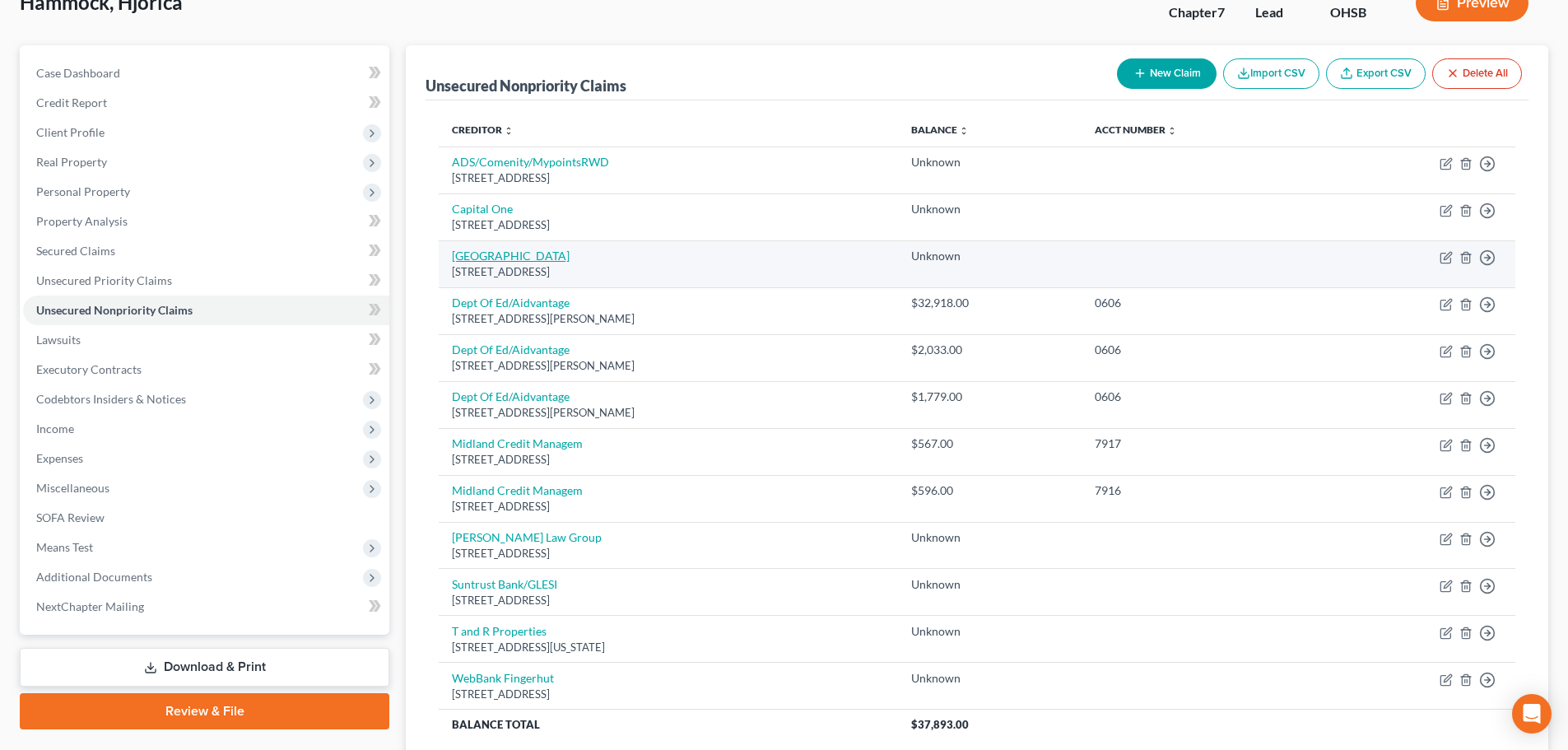
click at [562, 257] on link "Columbus State Community College" at bounding box center [511, 255] width 118 height 14
select select "36"
select select "4"
select select "0"
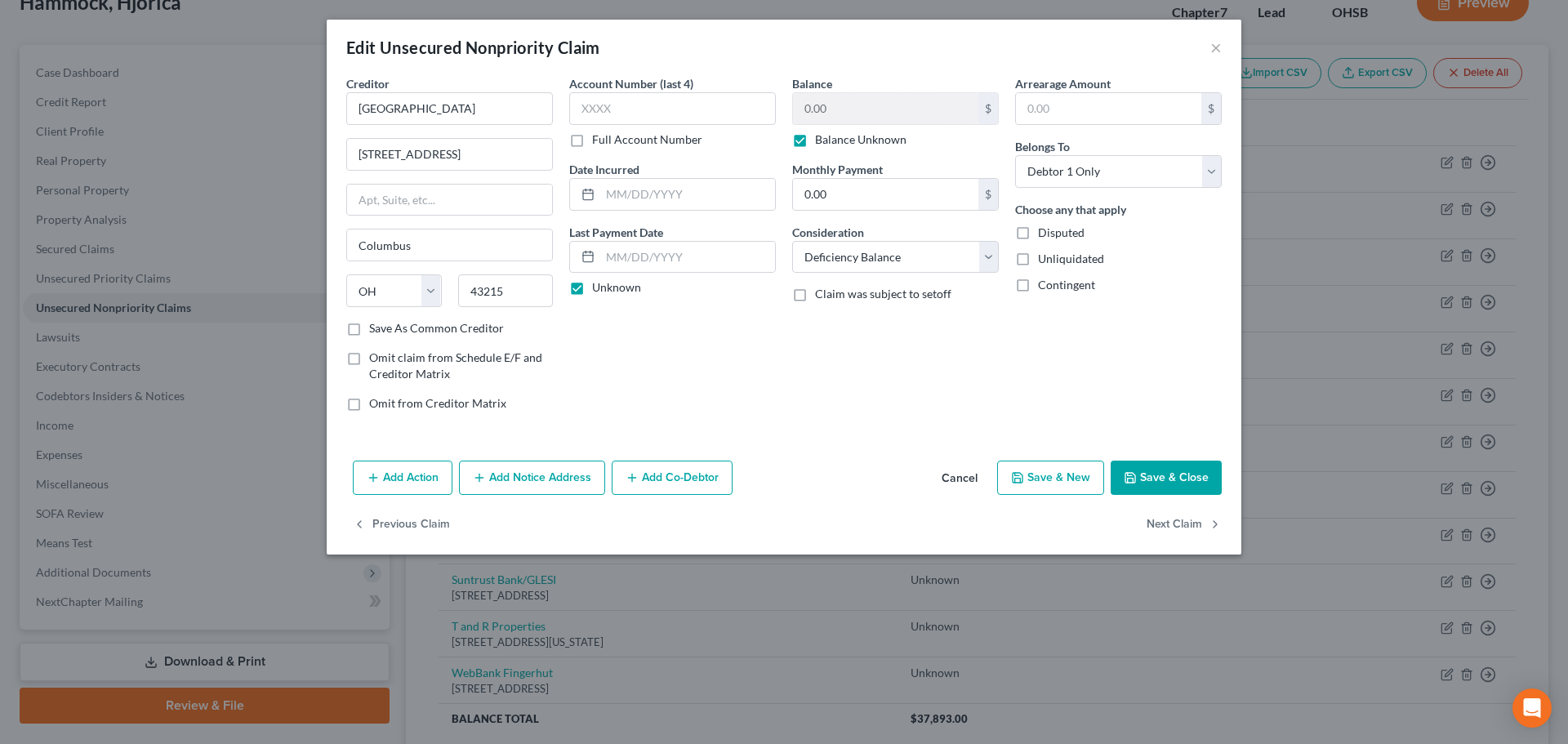
click at [828, 144] on label "Balance Unknown" at bounding box center [860, 140] width 92 height 16
click at [828, 142] on input "Balance Unknown" at bounding box center [827, 137] width 11 height 11
checkbox input "false"
click at [849, 106] on input "0.00" at bounding box center [885, 109] width 185 height 31
click at [1175, 476] on button "Save & Close" at bounding box center [1166, 478] width 111 height 35
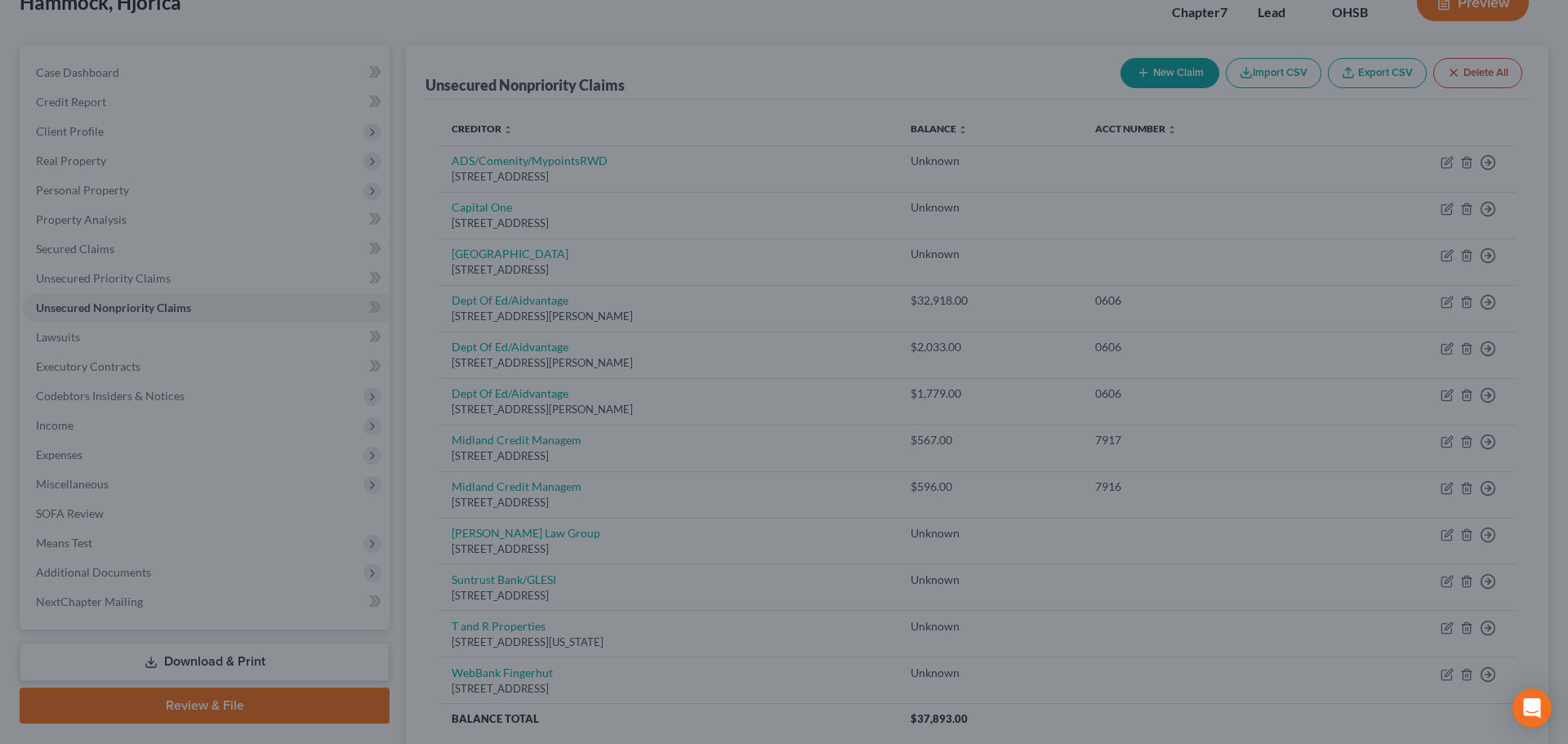
type input "7,000.00"
type input "0"
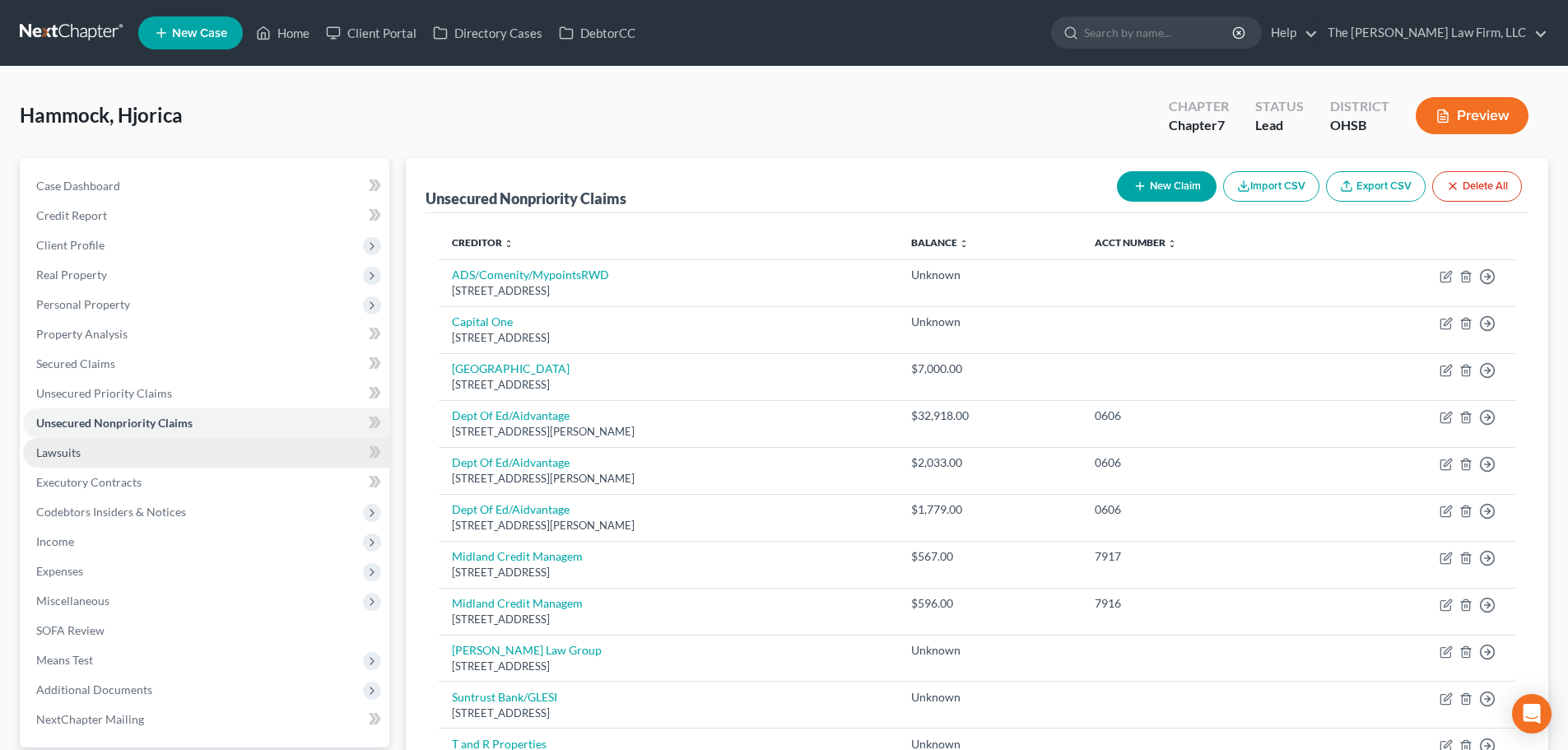
scroll to position [137, 0]
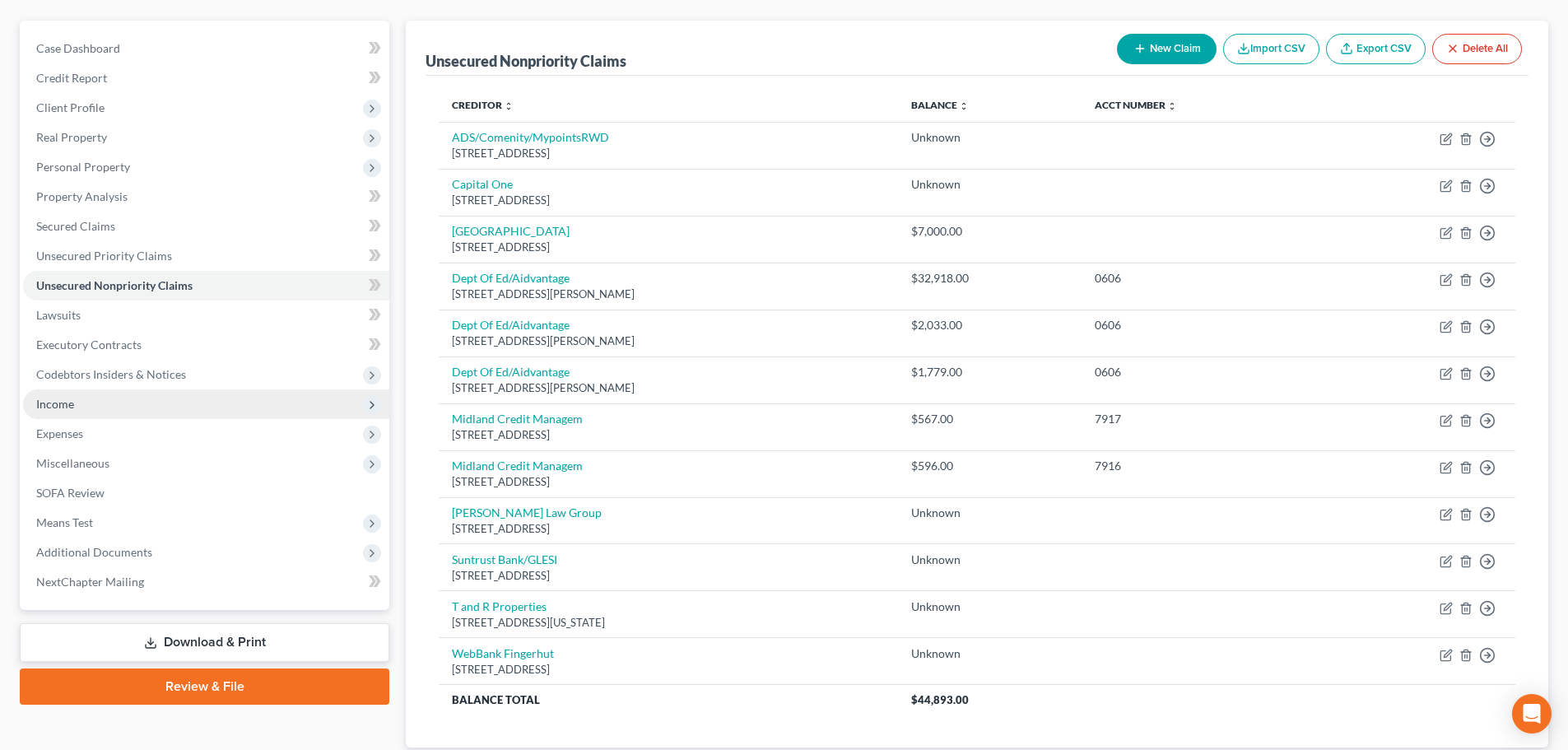
click at [81, 404] on span "Income" at bounding box center [206, 404] width 366 height 29
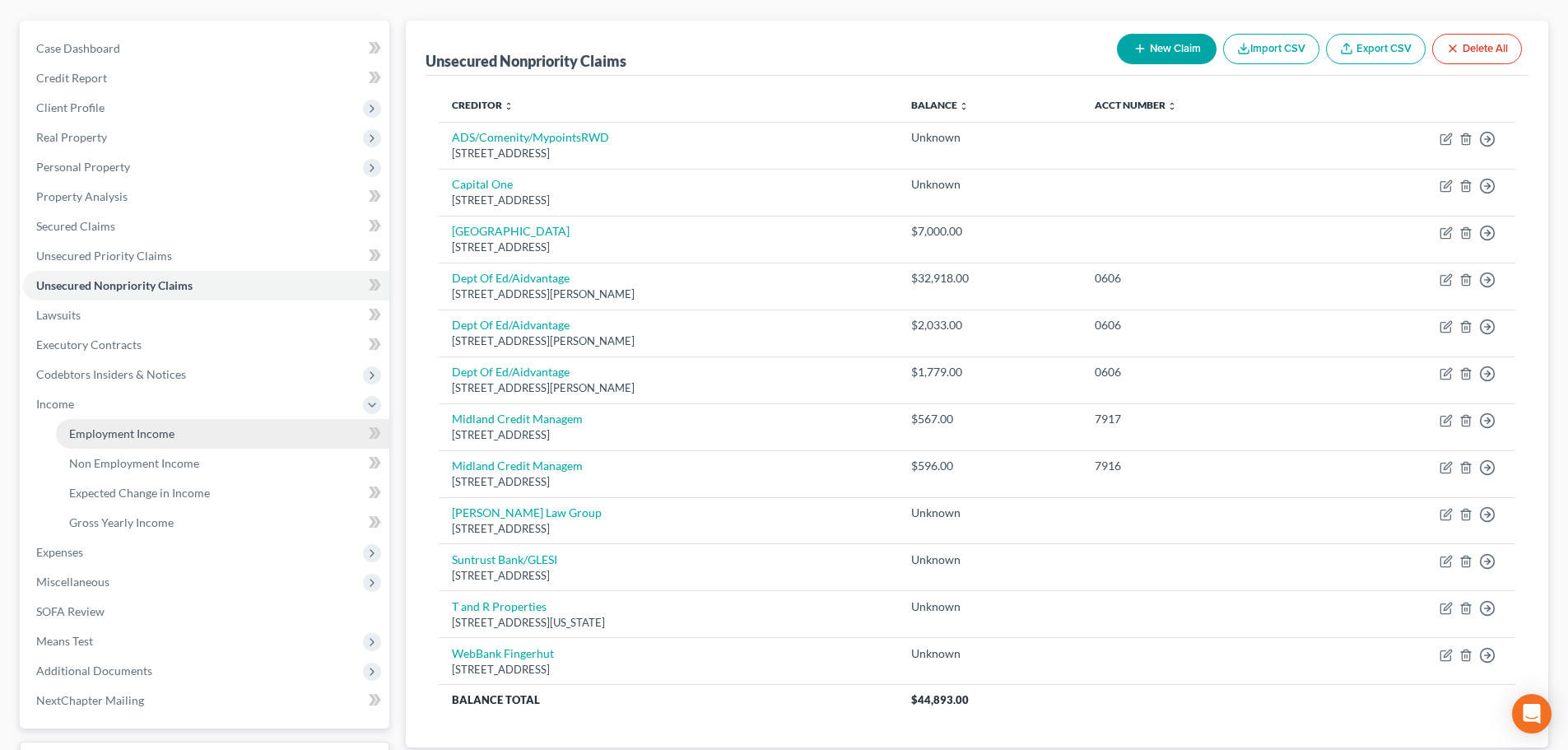
click at [85, 435] on span "Employment Income" at bounding box center [122, 433] width 105 height 14
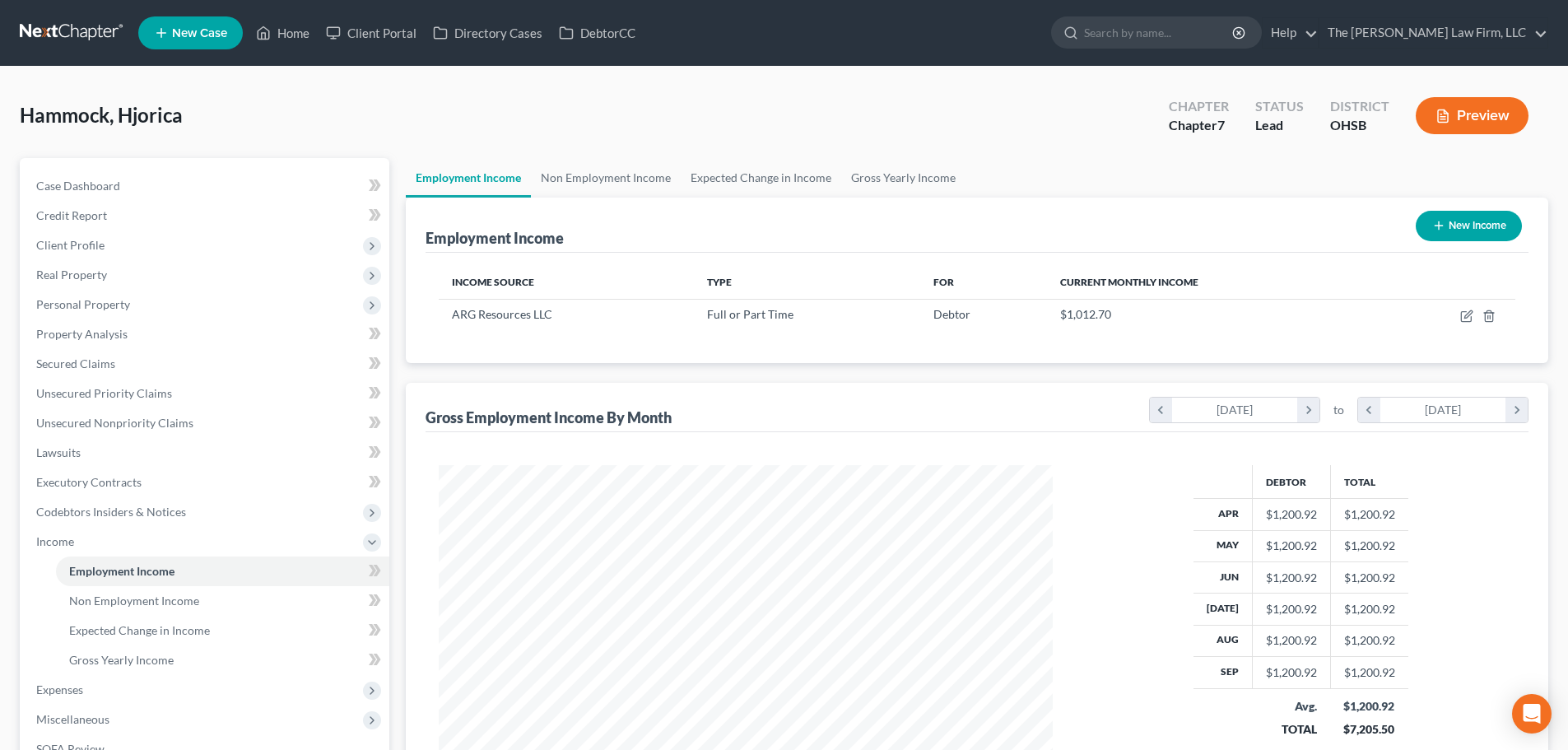
scroll to position [307, 647]
click at [880, 174] on link "Gross Yearly Income" at bounding box center [903, 178] width 124 height 39
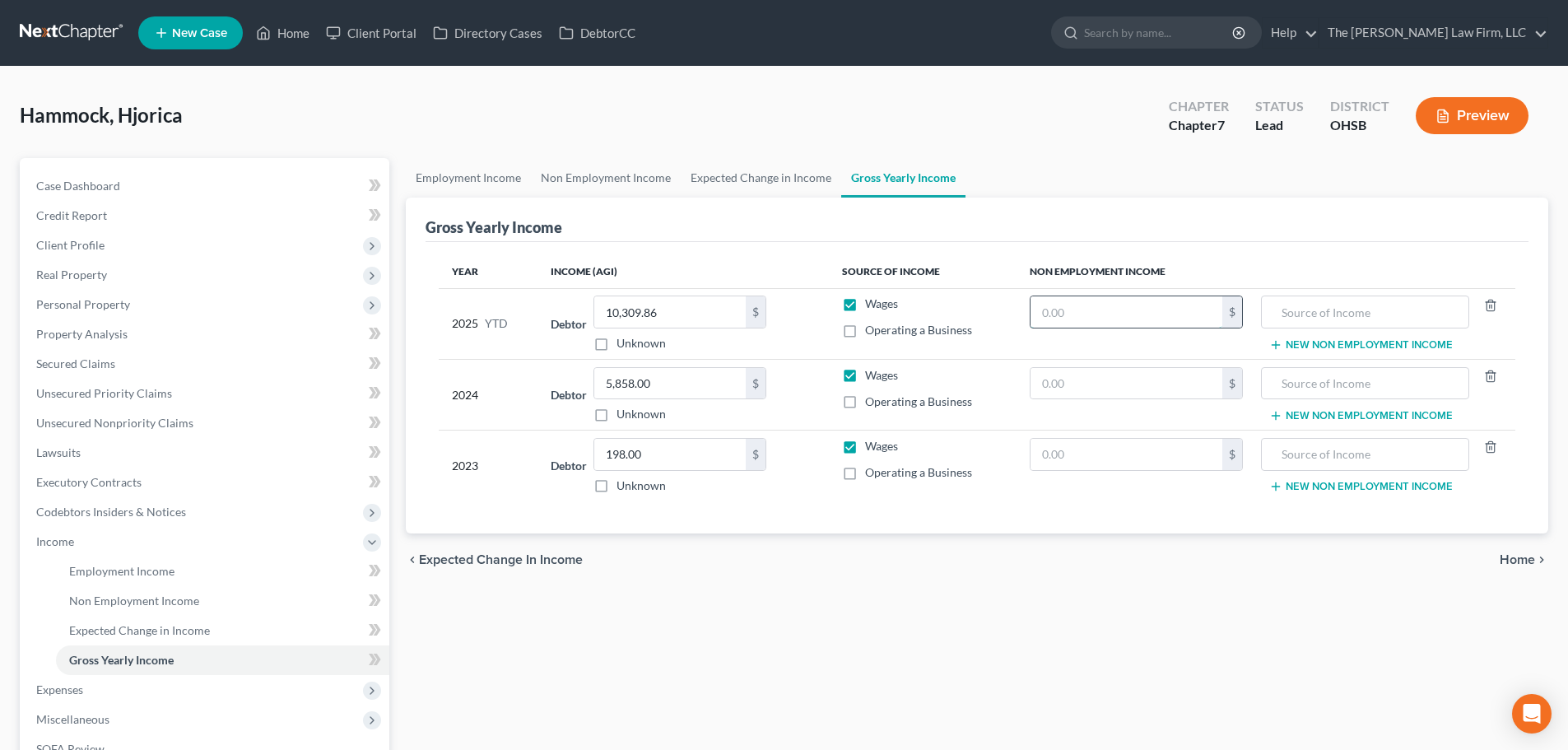
click at [1094, 319] on input "text" at bounding box center [1127, 312] width 192 height 31
click at [1184, 302] on input "text" at bounding box center [1365, 312] width 189 height 31
type input "SNAP"
click at [1173, 310] on input "text" at bounding box center [1127, 312] width 192 height 31
click at [1184, 212] on div "Gross Yearly Income" at bounding box center [977, 220] width 1103 height 45
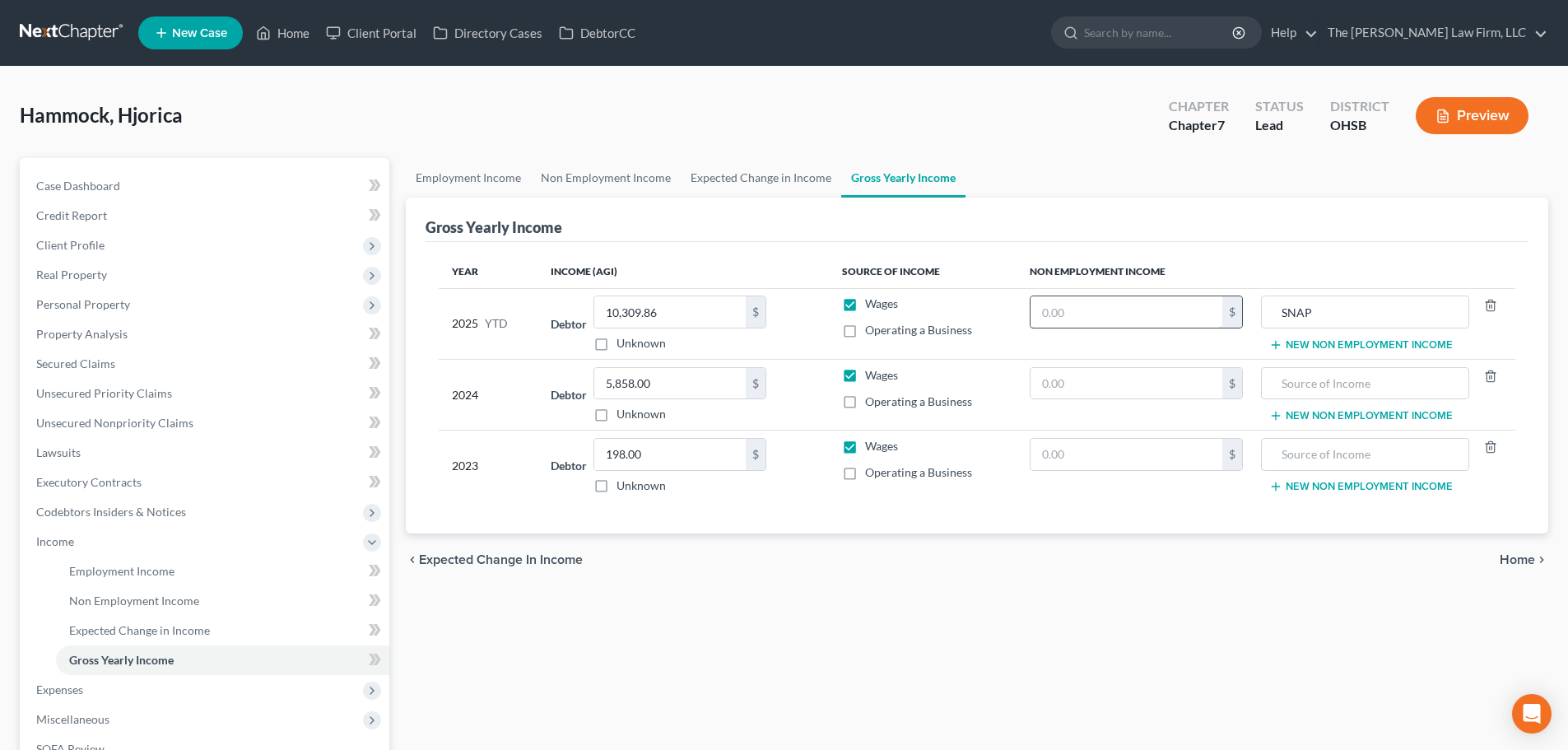
click at [1085, 311] on input "text" at bounding box center [1127, 312] width 192 height 31
type input "5,430"
click at [1056, 390] on input "text" at bounding box center [1127, 384] width 192 height 31
click at [1069, 383] on input "6,516" at bounding box center [1127, 384] width 192 height 31
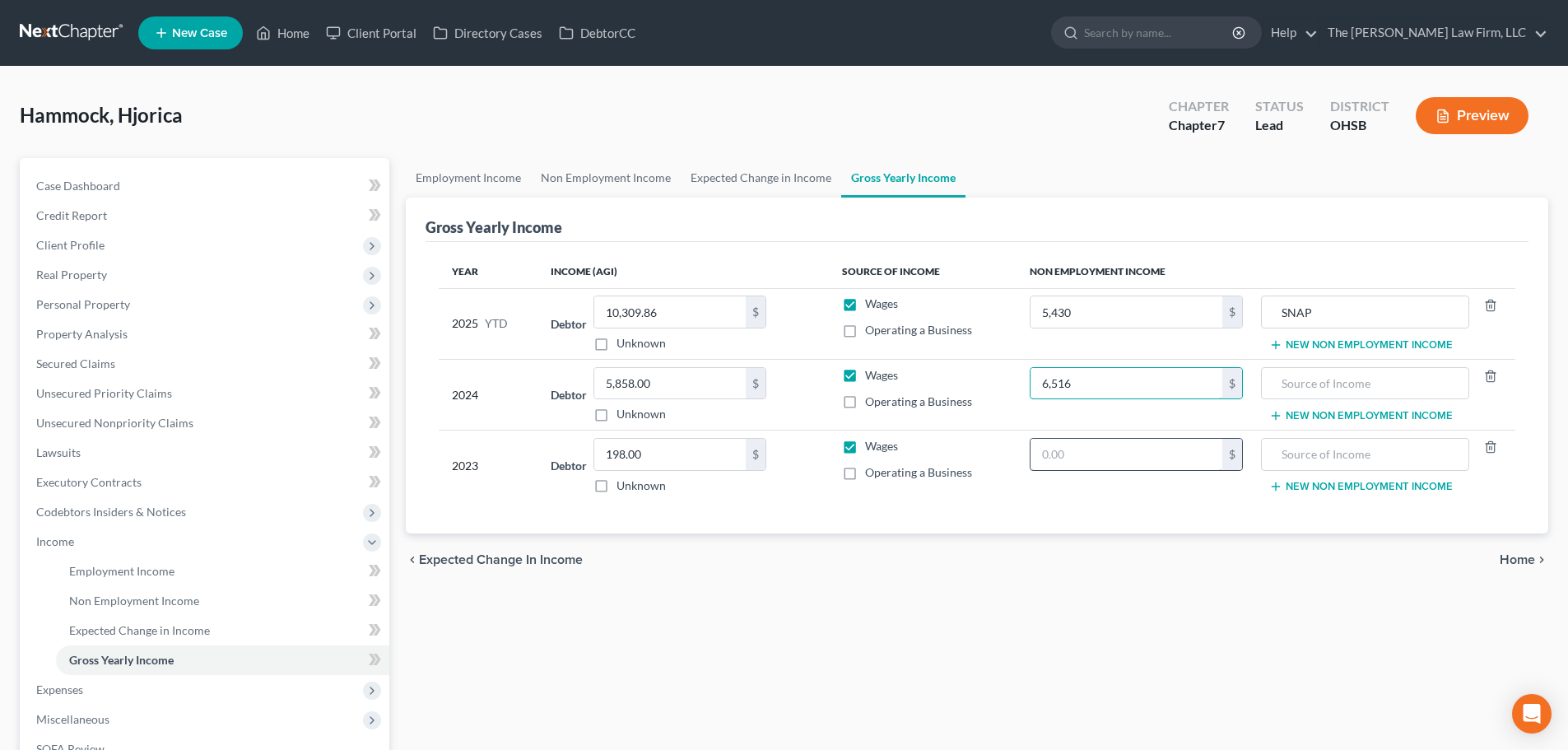
type input "6,516"
click at [1097, 459] on input "text" at bounding box center [1127, 454] width 192 height 31
paste input "6,516"
type input "6,516"
click at [1184, 311] on input "SNAP" at bounding box center [1365, 312] width 189 height 31
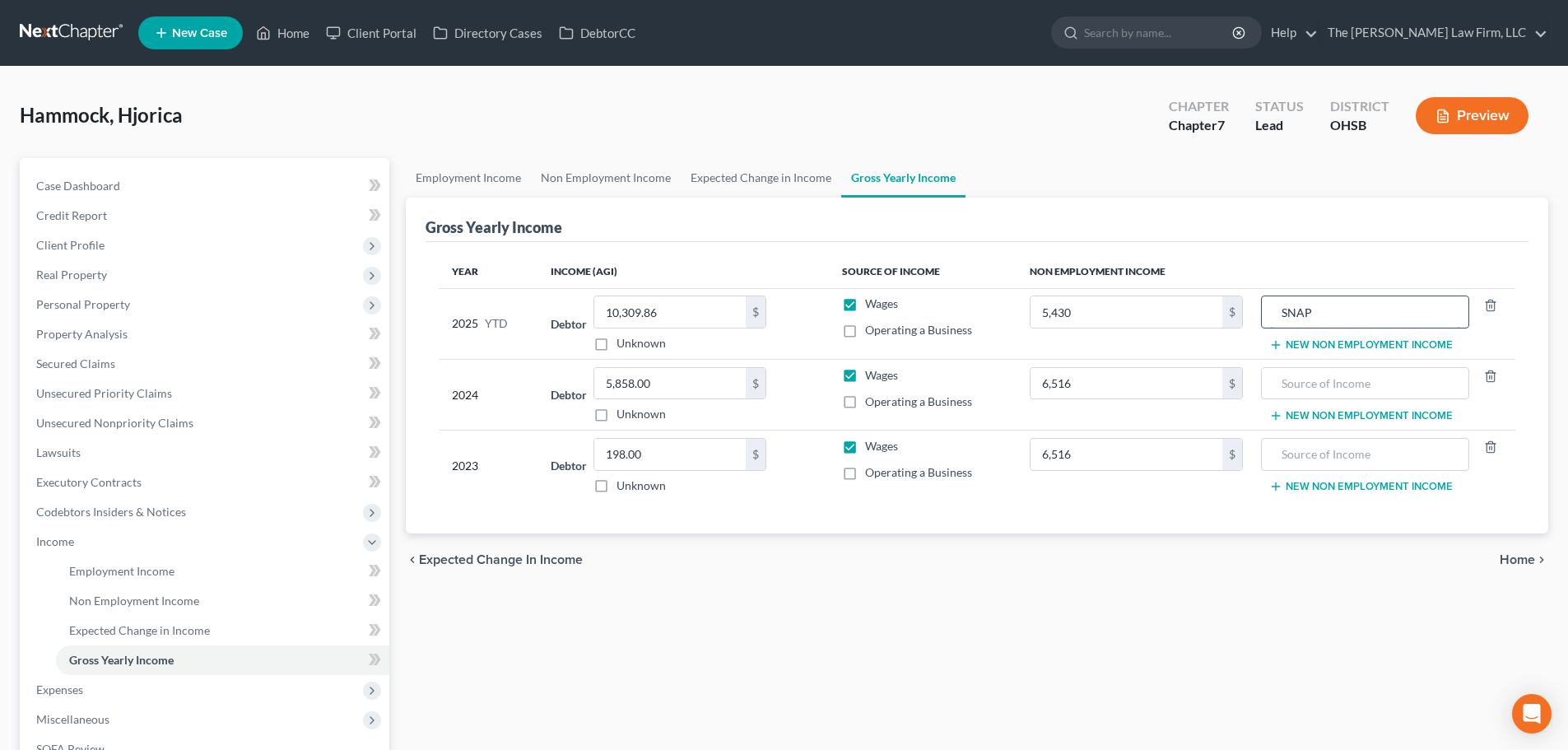
click at [1184, 311] on input "SNAP" at bounding box center [1365, 312] width 189 height 31
click at [1184, 386] on input "text" at bounding box center [1365, 384] width 189 height 31
paste input "SNAP"
type input "SNAP"
click at [1184, 454] on input "text" at bounding box center [1365, 454] width 189 height 31
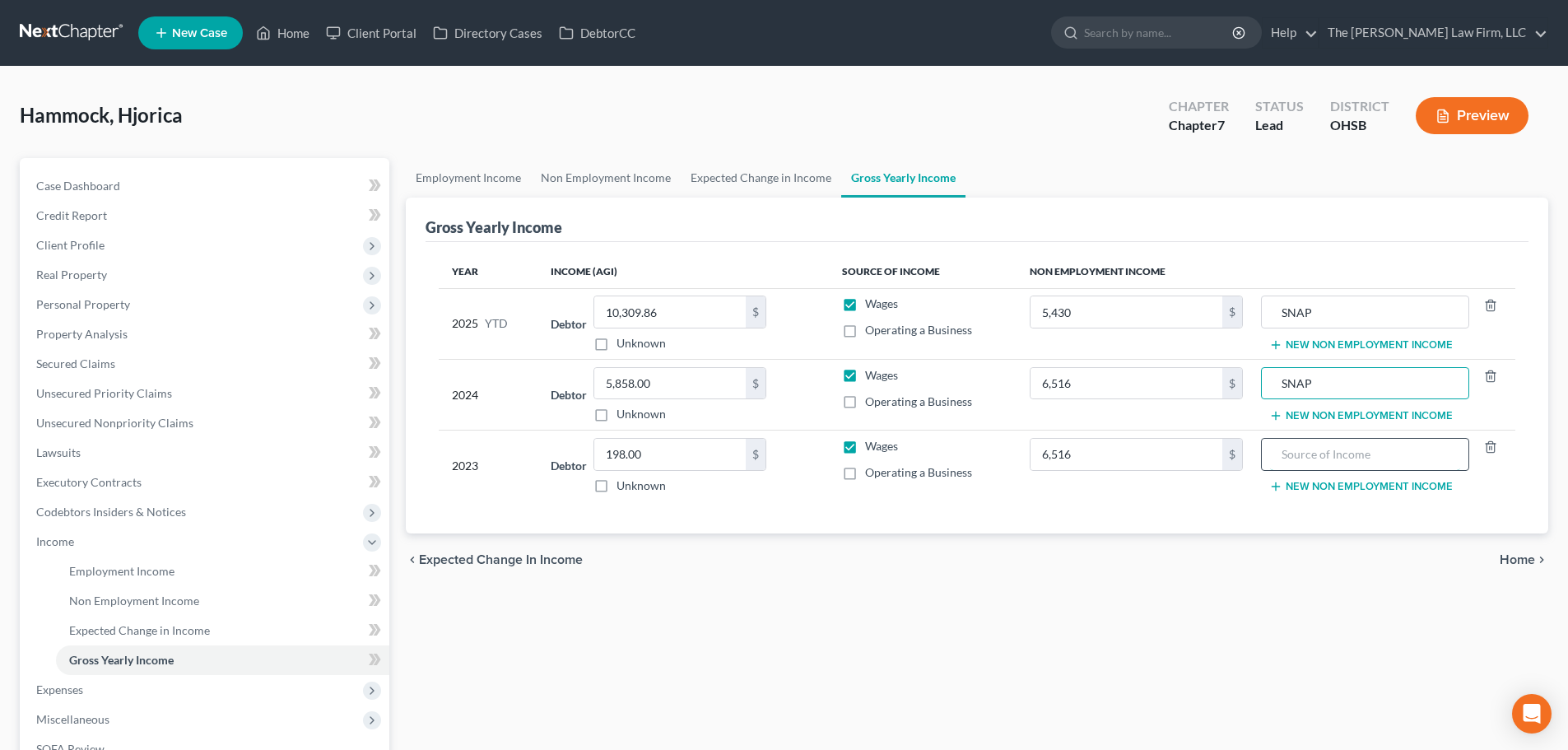
paste input "SNAP"
type input "SNAP"
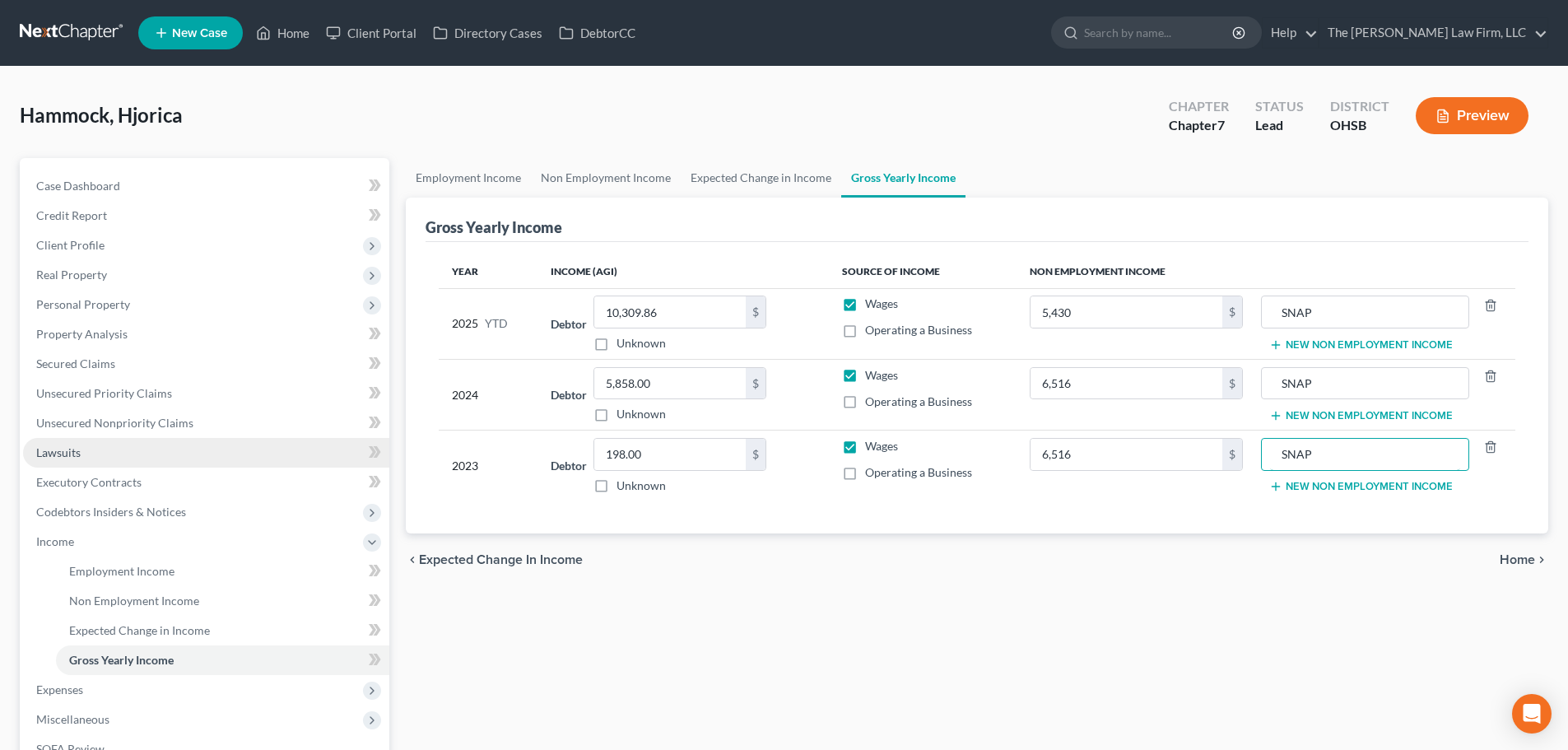
scroll to position [137, 0]
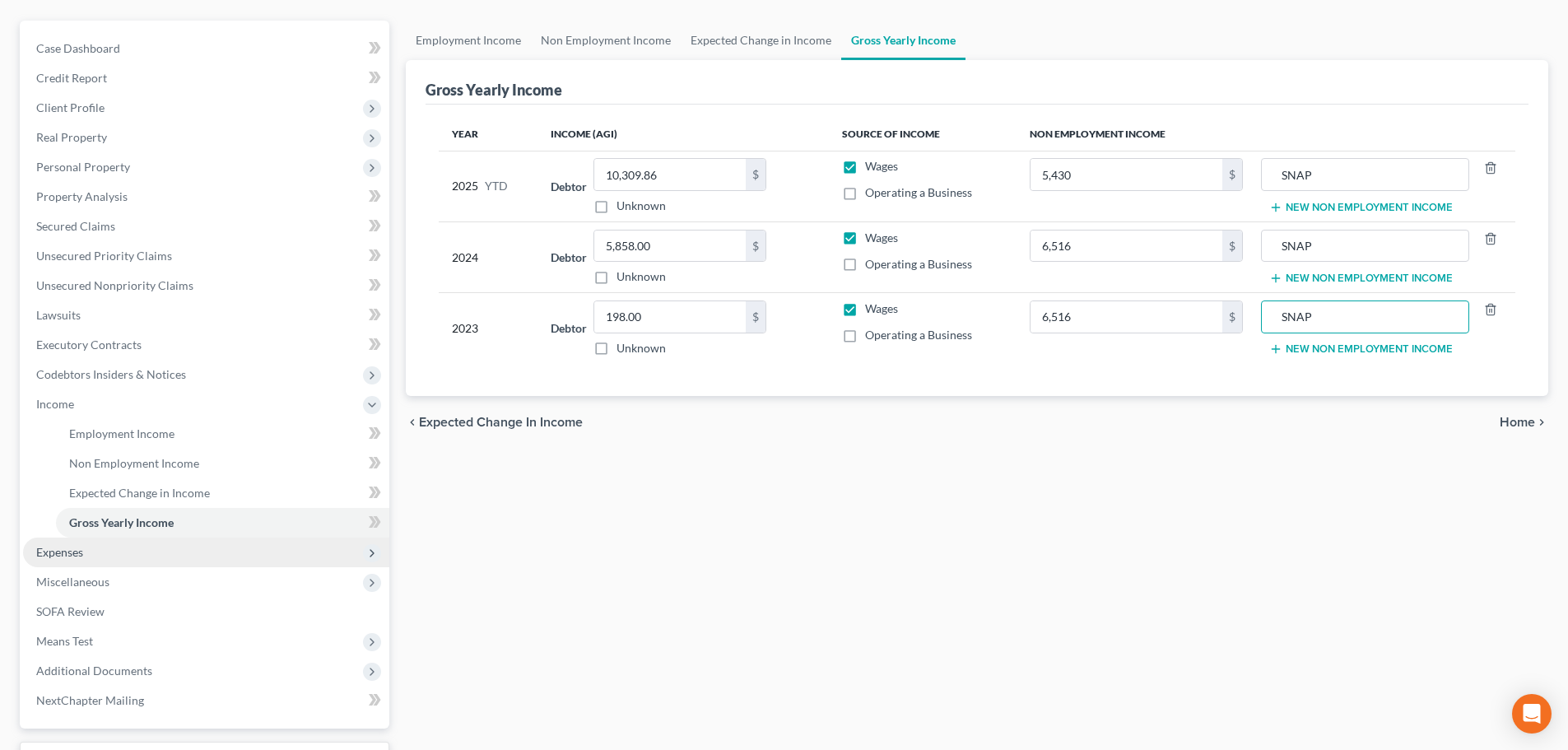
click at [40, 555] on span "Expenses" at bounding box center [59, 551] width 47 height 14
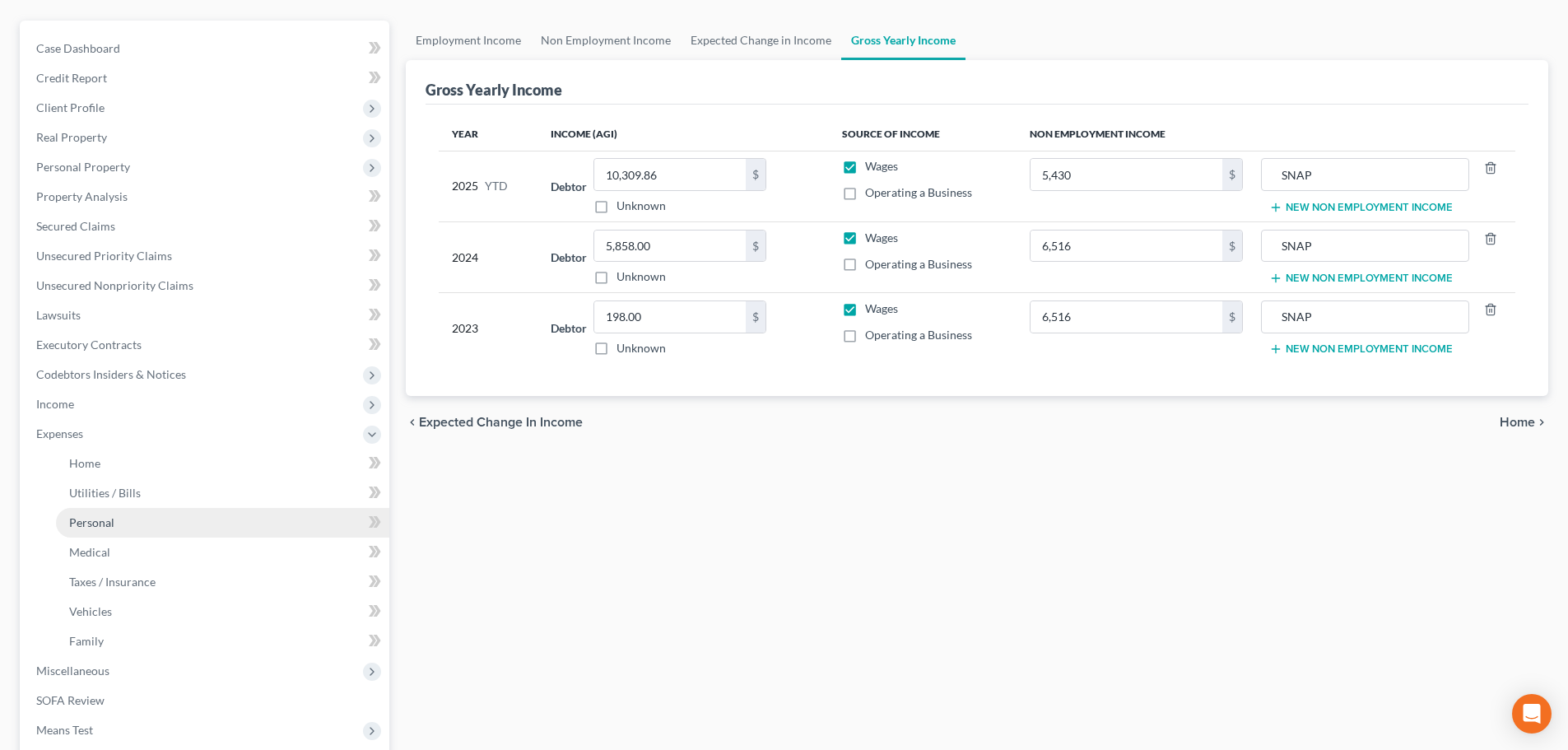
click at [103, 525] on span "Personal" at bounding box center [92, 522] width 45 height 14
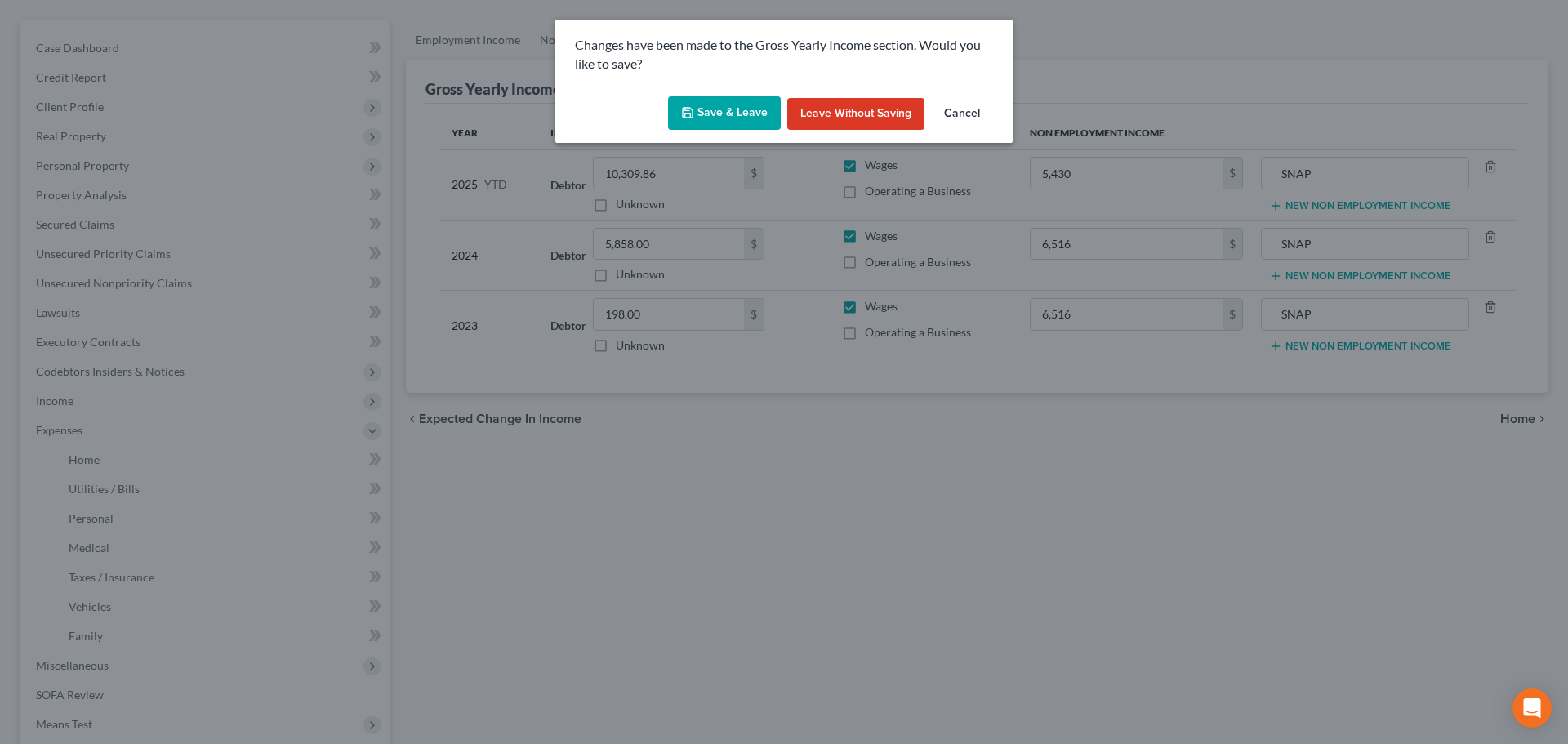
click at [699, 122] on button "Save & Leave" at bounding box center [725, 114] width 113 height 35
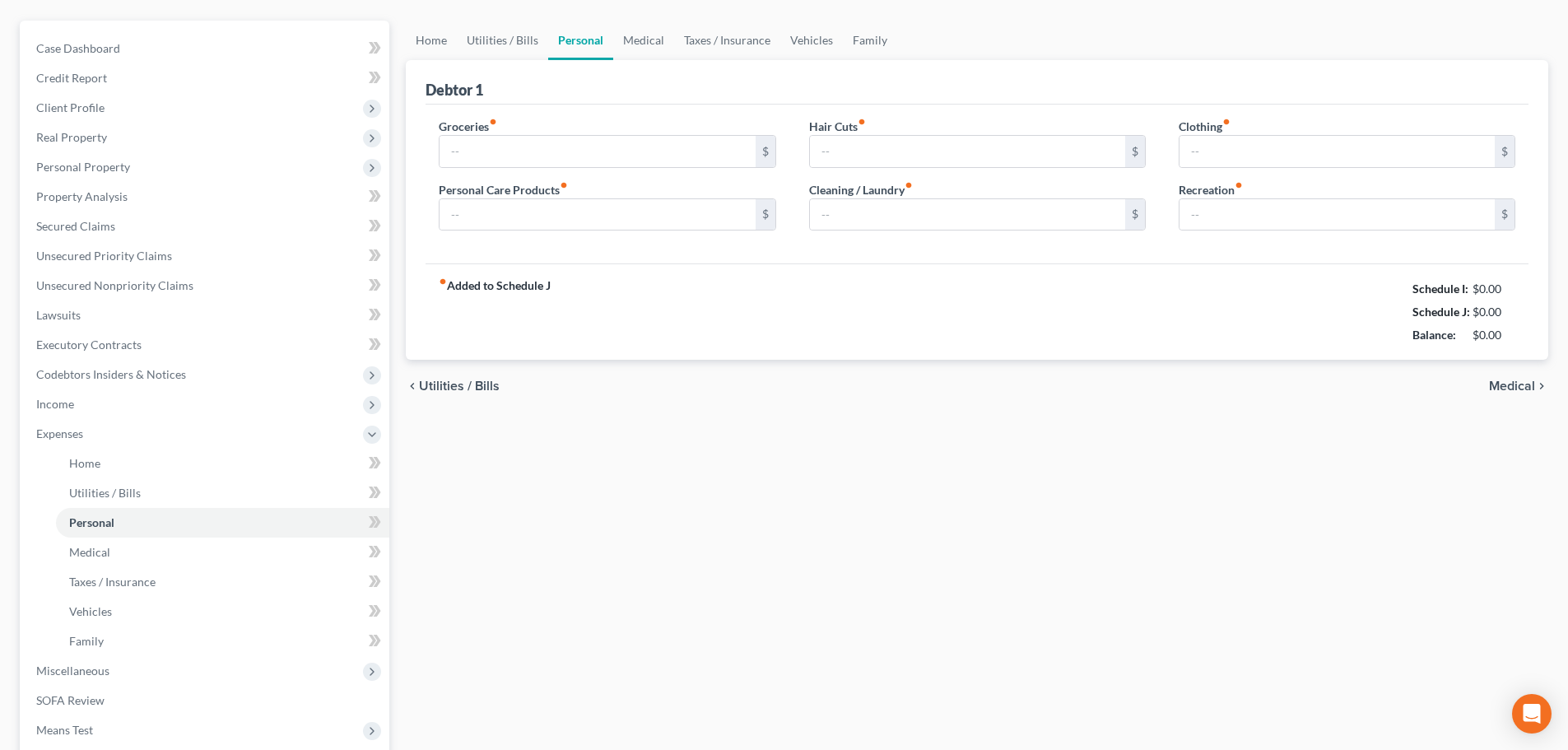
type input "700.00"
type input "40.00"
type input "35.00"
type input "20.00"
type input "0.00"
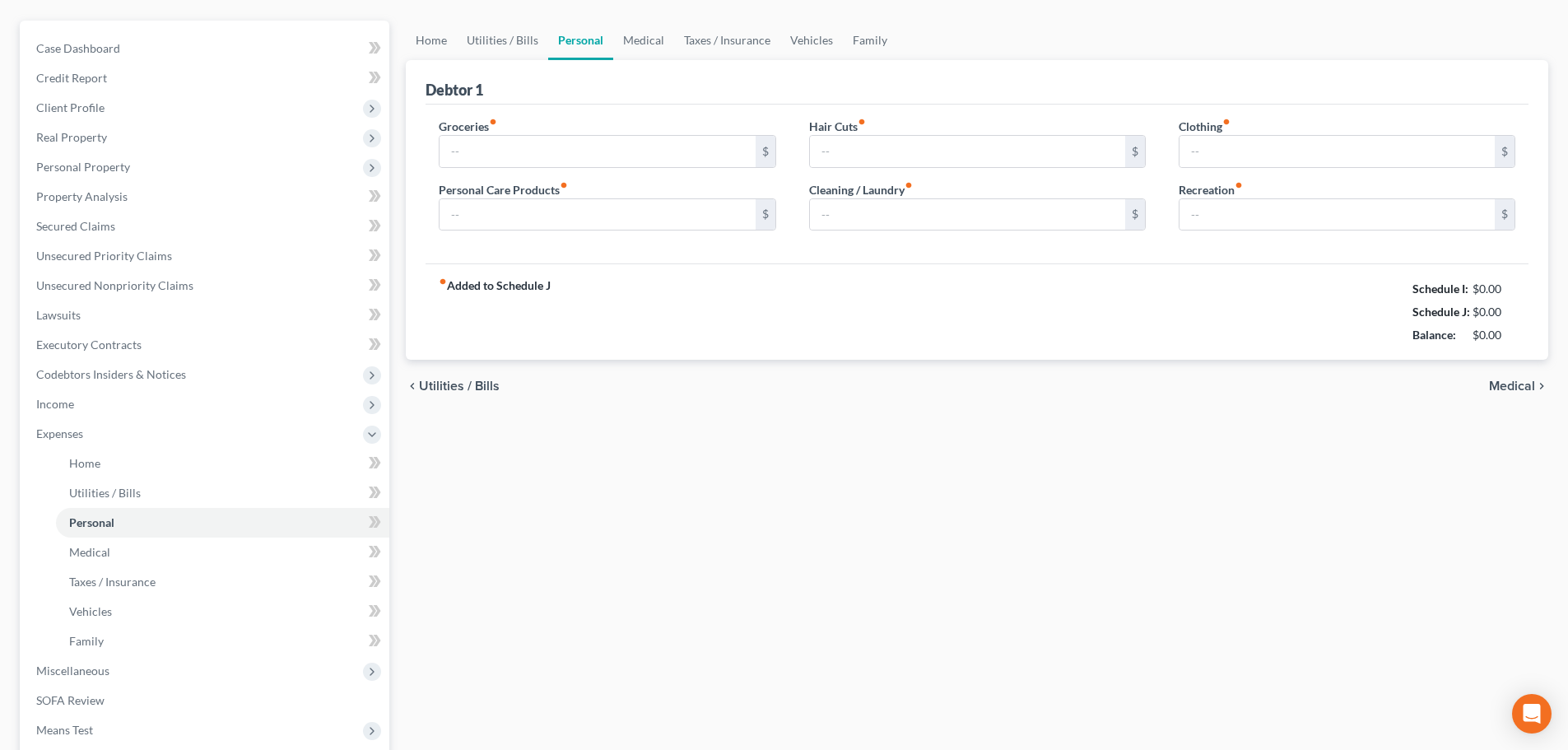
type input "25.00"
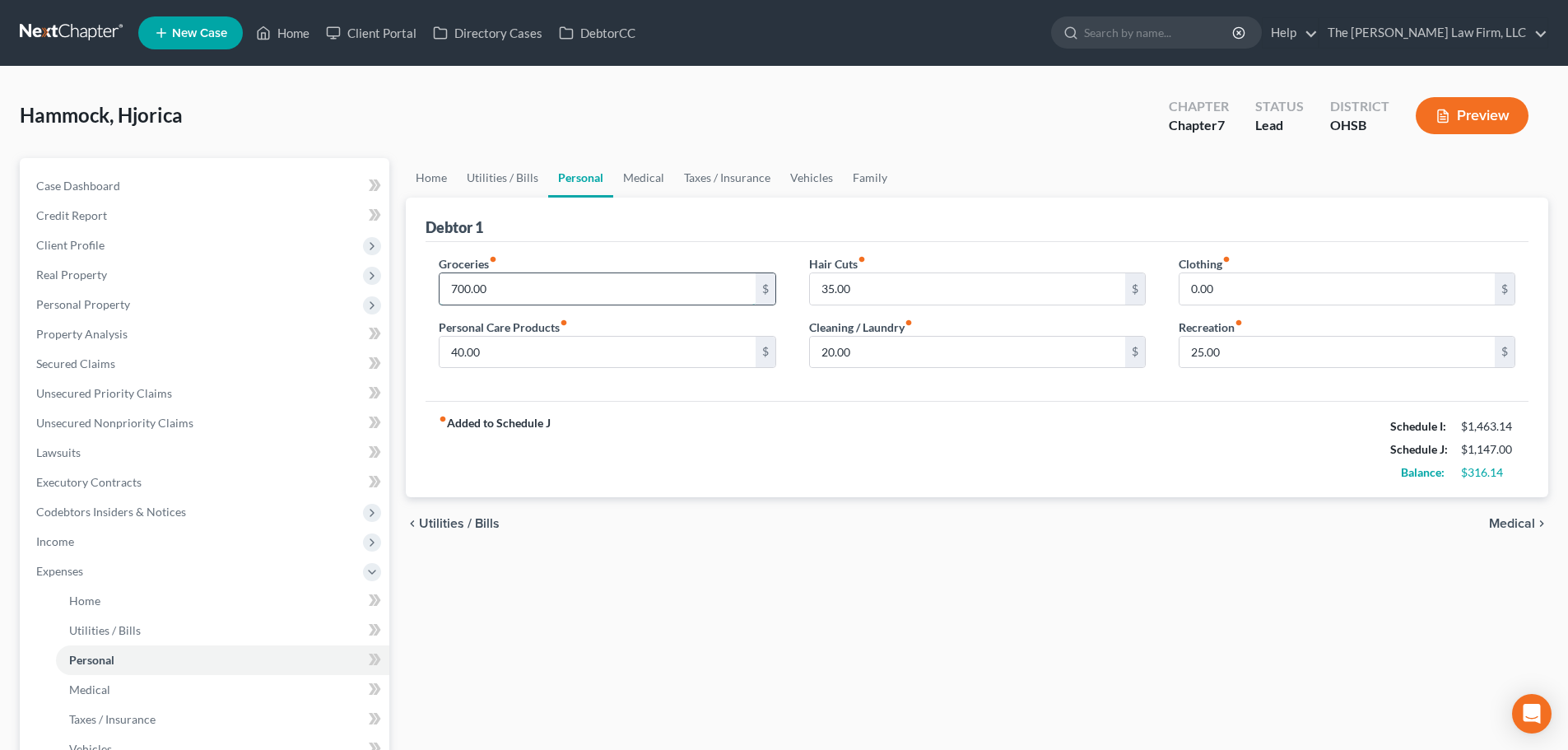
click at [560, 287] on input "700.00" at bounding box center [597, 289] width 315 height 31
click at [687, 409] on div "fiber_manual_record Added to Schedule J Schedule I: $1,463.14 Schedule J: $1,64…" at bounding box center [977, 449] width 1103 height 96
click at [611, 300] on input "1,200" at bounding box center [597, 289] width 315 height 31
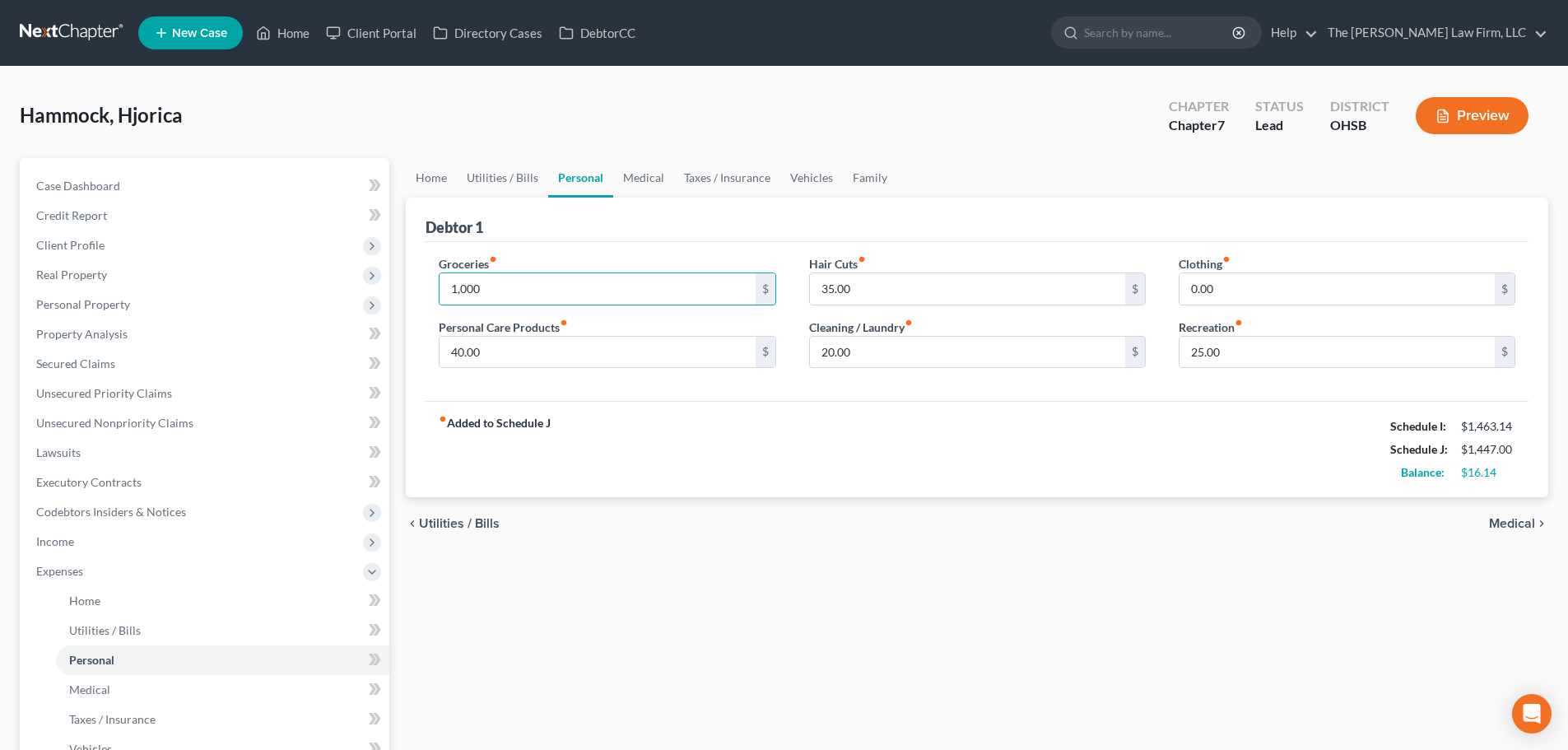
click at [773, 426] on div "fiber_manual_record Added to Schedule J Schedule I: $1,463.14 Schedule J: $1,44…" at bounding box center [977, 449] width 1103 height 96
click at [583, 290] on input "1,000" at bounding box center [597, 289] width 315 height 31
type input "900"
click at [1184, 286] on input "0.00" at bounding box center [1337, 289] width 315 height 31
type input "75"
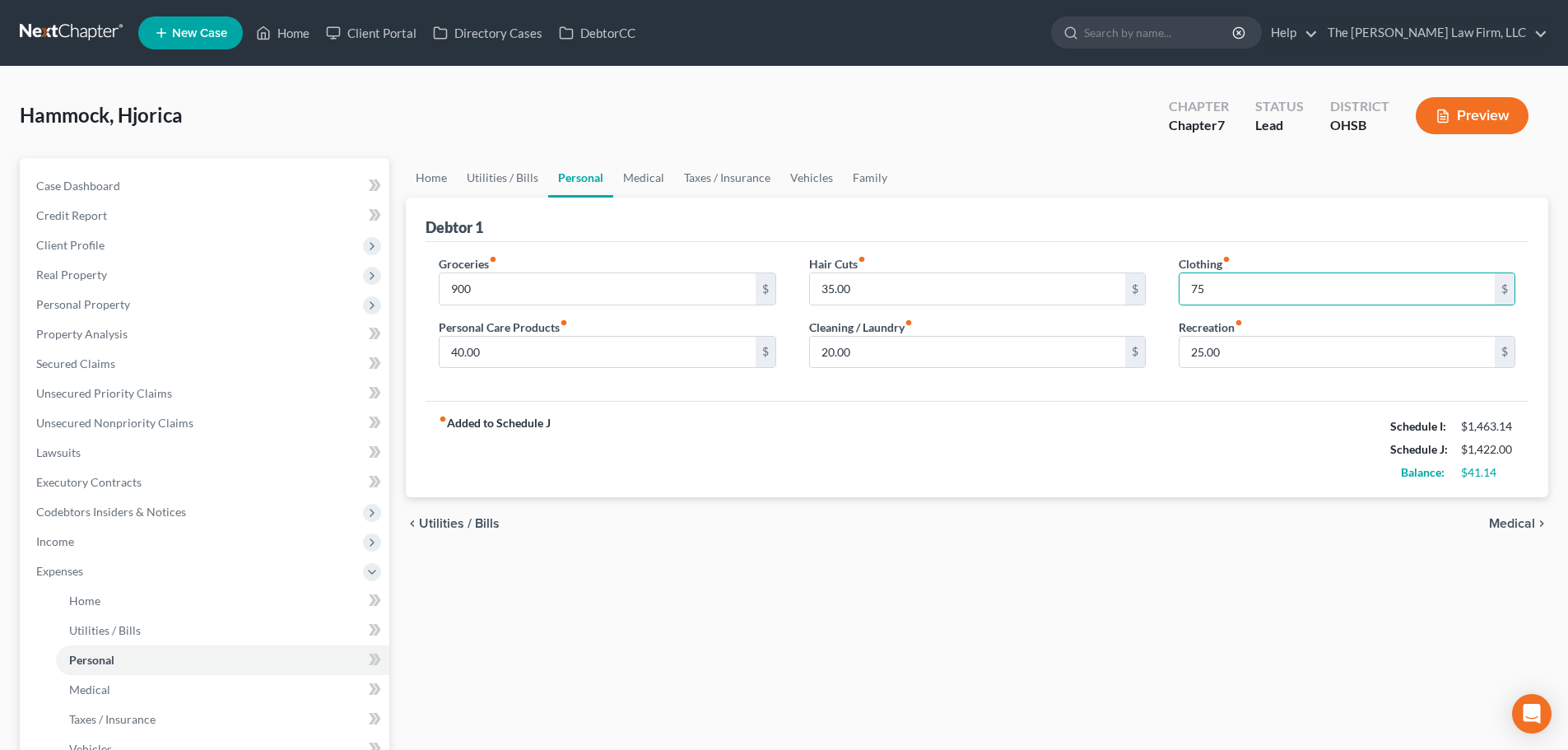
click at [1112, 438] on div "fiber_manual_record Added to Schedule J Schedule I: $1,463.14 Schedule J: $1,42…" at bounding box center [977, 449] width 1103 height 96
click at [637, 179] on link "Medical" at bounding box center [643, 178] width 61 height 39
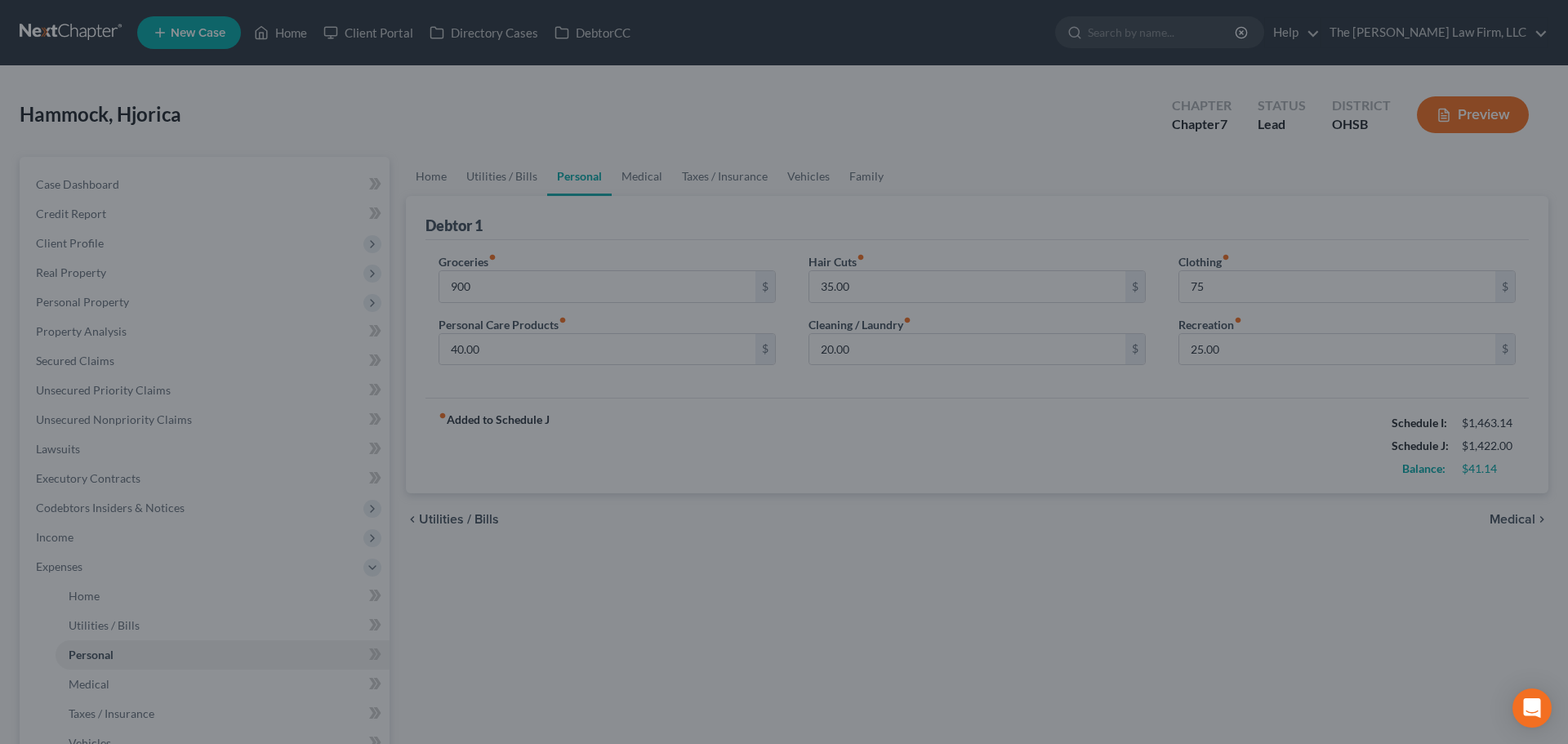
click at [678, 182] on div at bounding box center [784, 372] width 1568 height 744
click at [574, 155] on div at bounding box center [784, 372] width 1568 height 744
click at [650, 174] on div at bounding box center [784, 372] width 1568 height 744
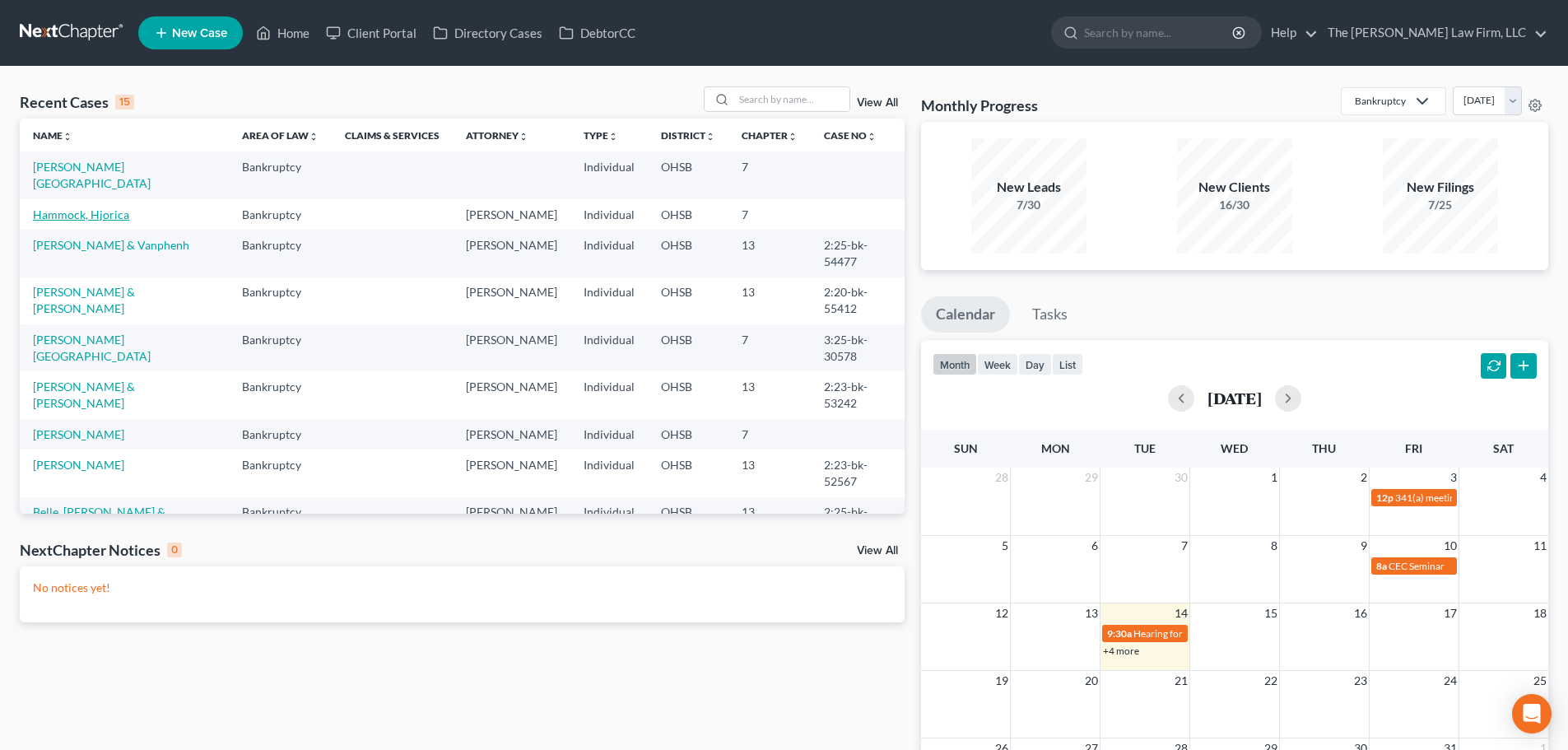
click at [84, 208] on link "Hammock, Hjorica" at bounding box center [81, 214] width 96 height 14
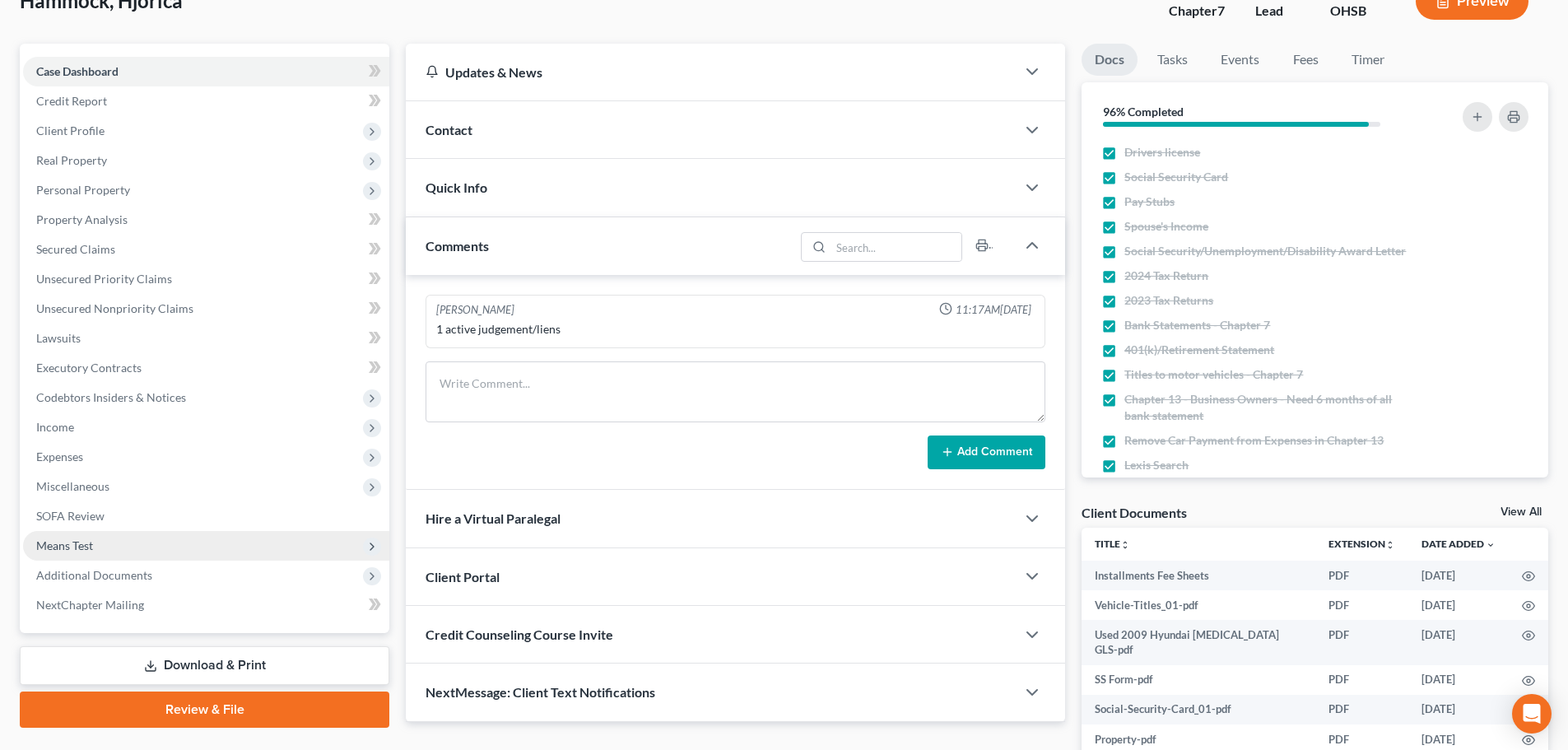
scroll to position [137, 0]
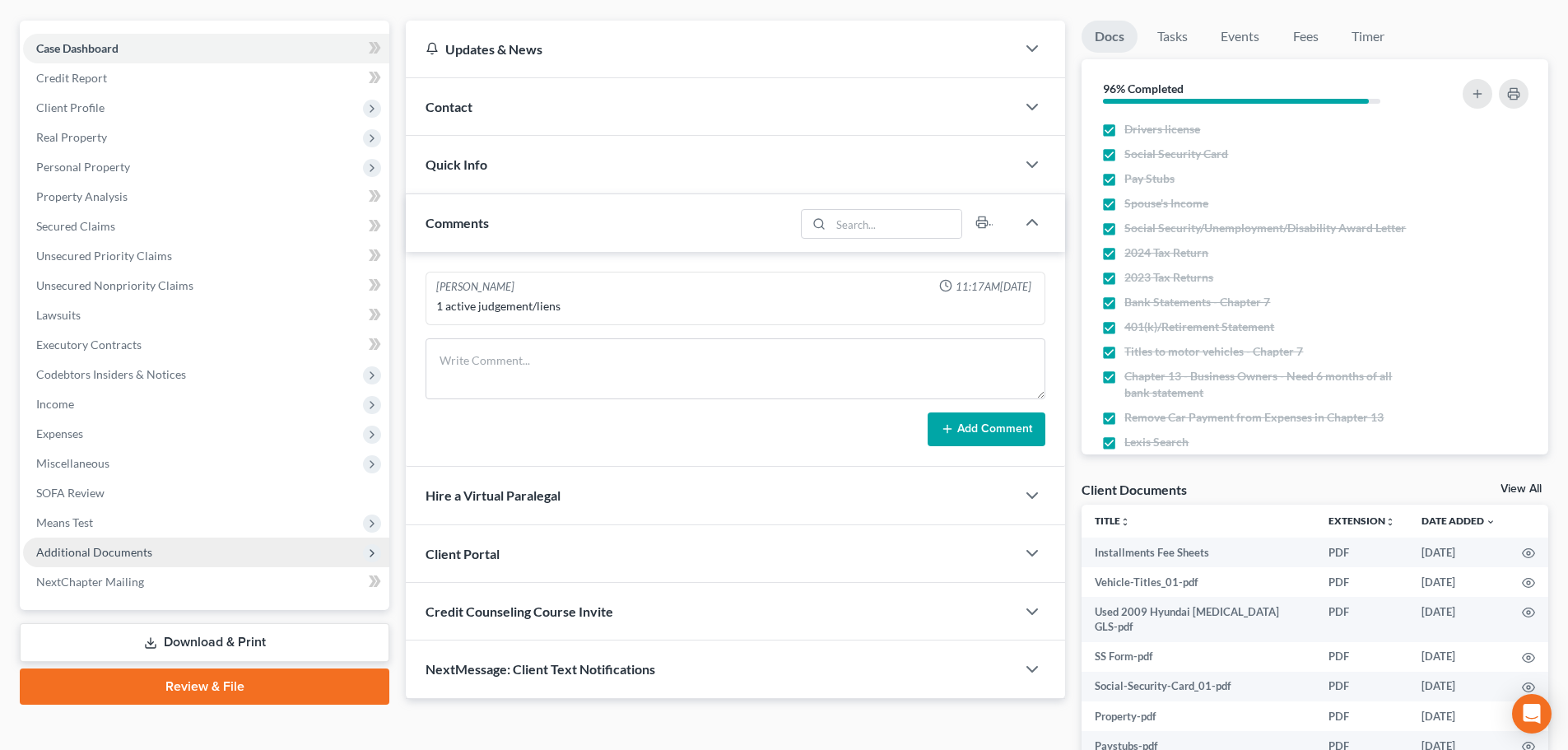
click at [157, 544] on span "Additional Documents" at bounding box center [206, 552] width 366 height 29
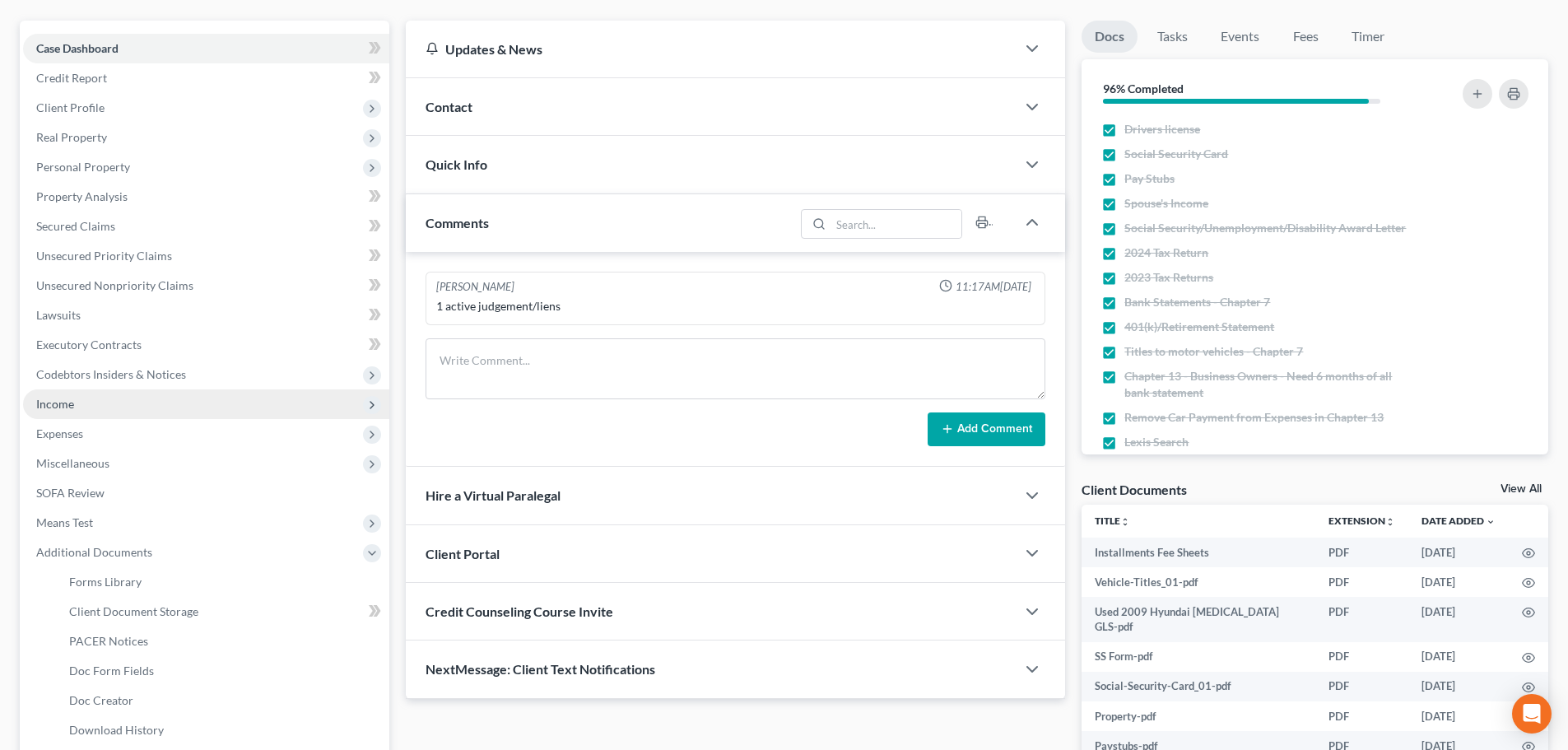
click at [108, 403] on span "Income" at bounding box center [206, 404] width 366 height 29
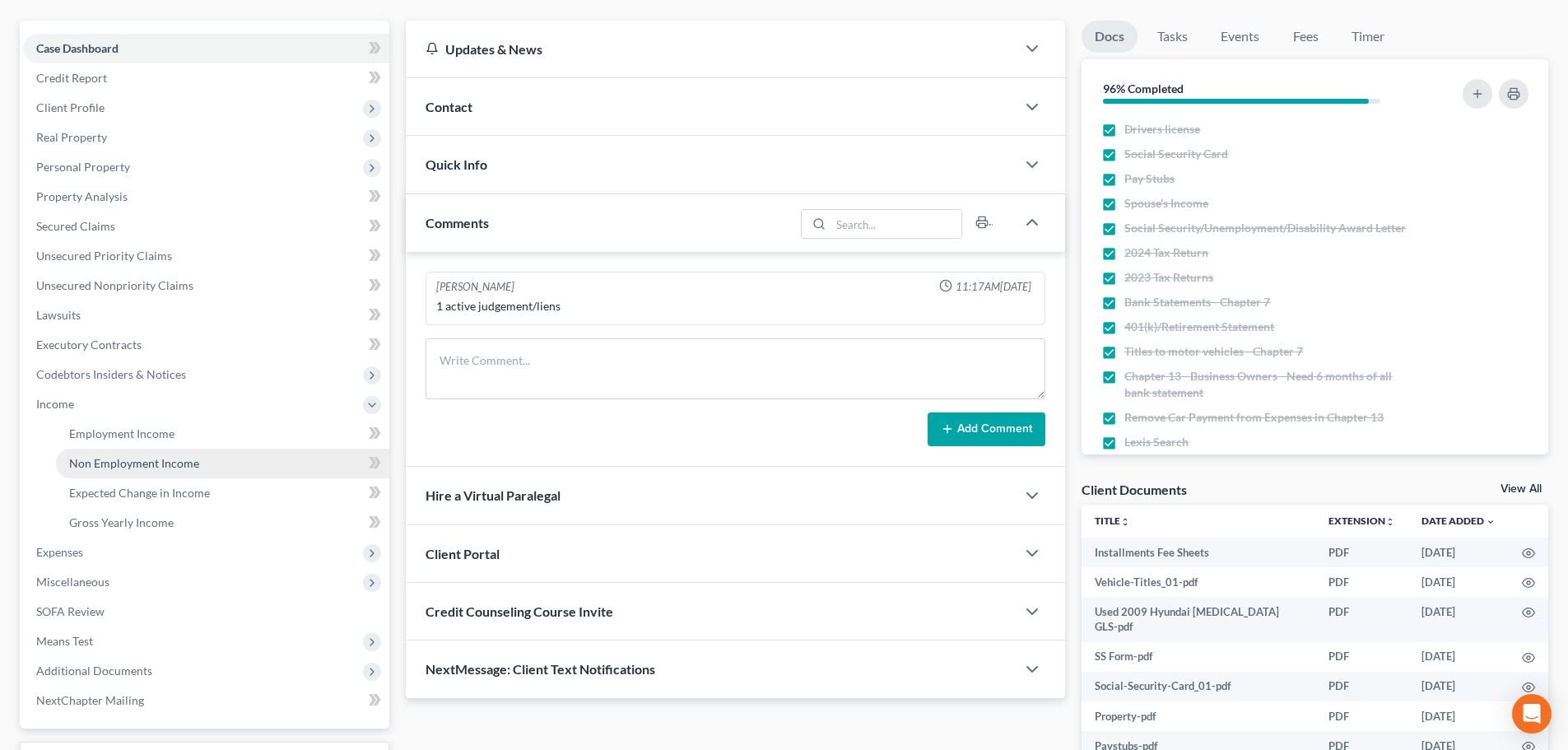
click at [116, 461] on span "Non Employment Income" at bounding box center [135, 462] width 130 height 14
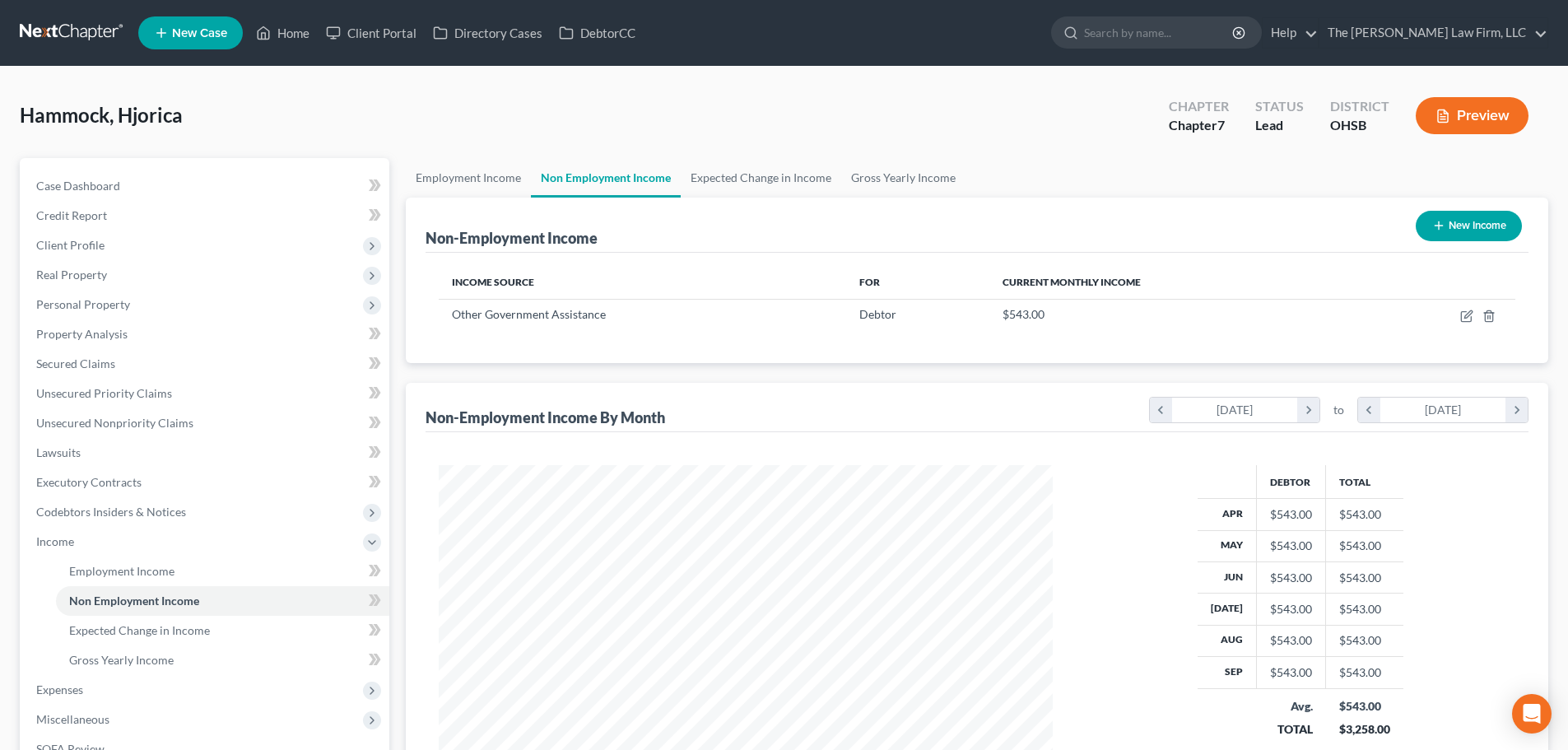
scroll to position [307, 647]
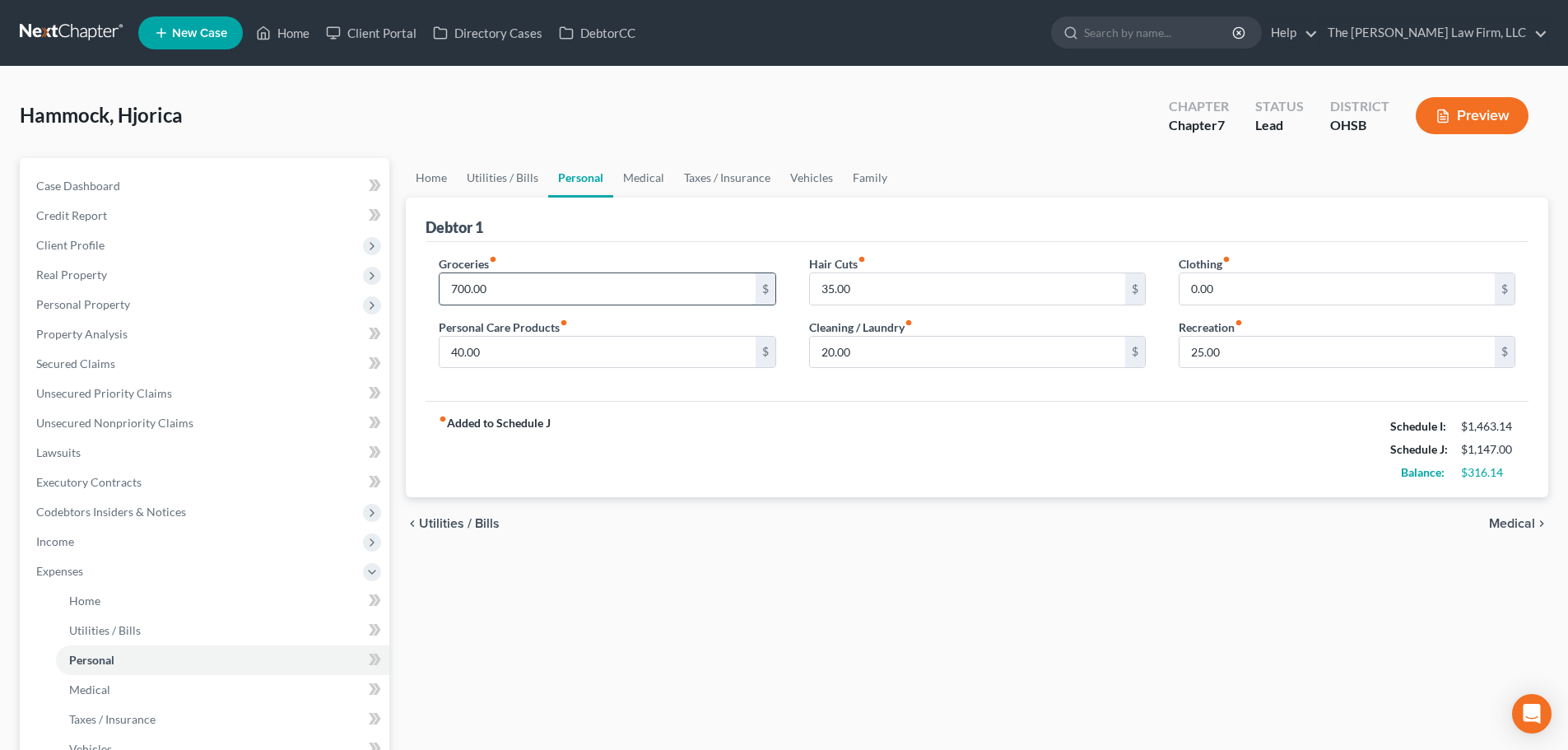
click at [578, 281] on input "700.00" at bounding box center [597, 289] width 315 height 31
type input "900"
click at [1301, 289] on input "0.00" at bounding box center [1337, 289] width 315 height 31
type input "7"
type input "20"
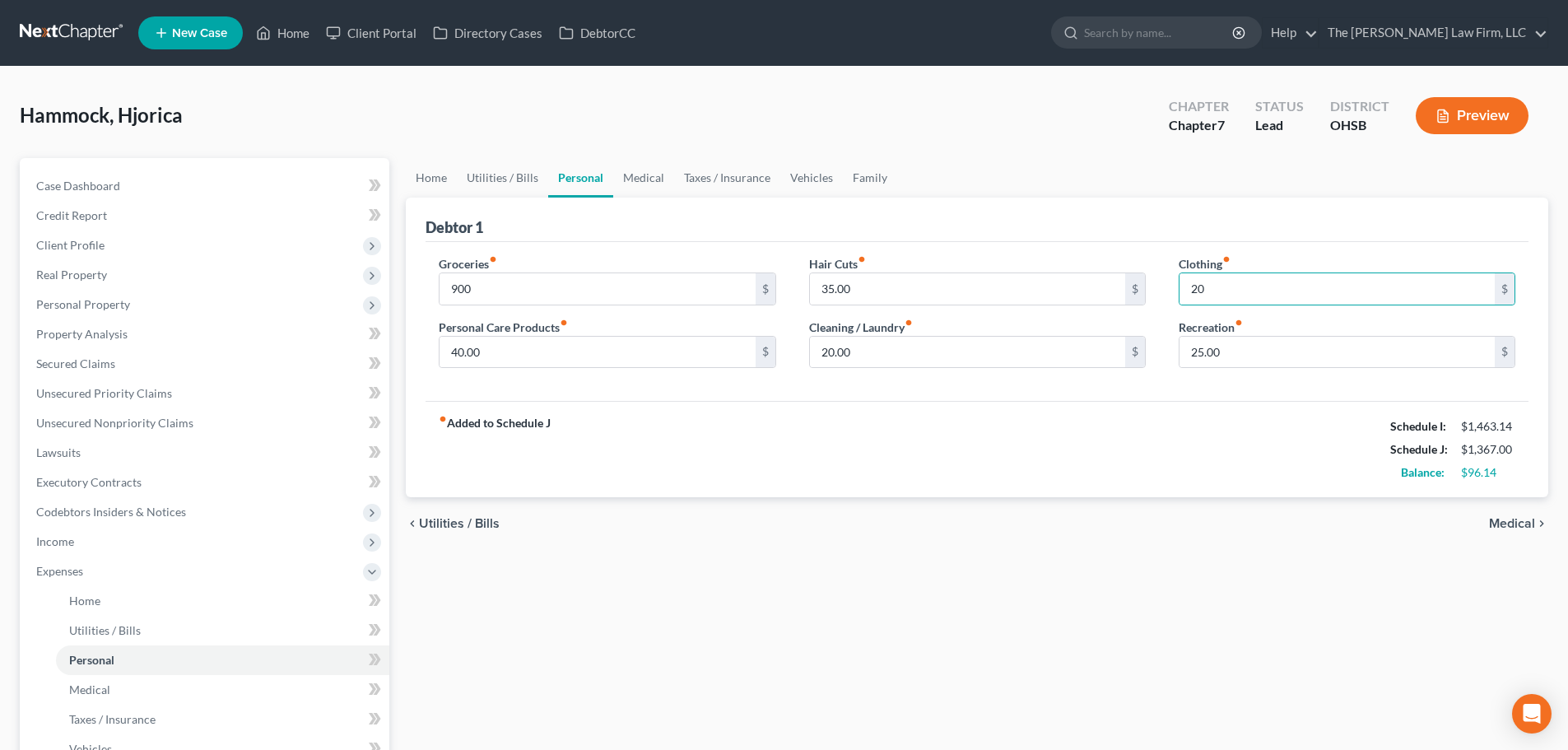
click at [1101, 442] on div "fiber_manual_record Added to Schedule J Schedule I: $1,463.14 Schedule J: $1,36…" at bounding box center [977, 449] width 1103 height 96
click at [816, 179] on link "Vehicles" at bounding box center [812, 178] width 62 height 39
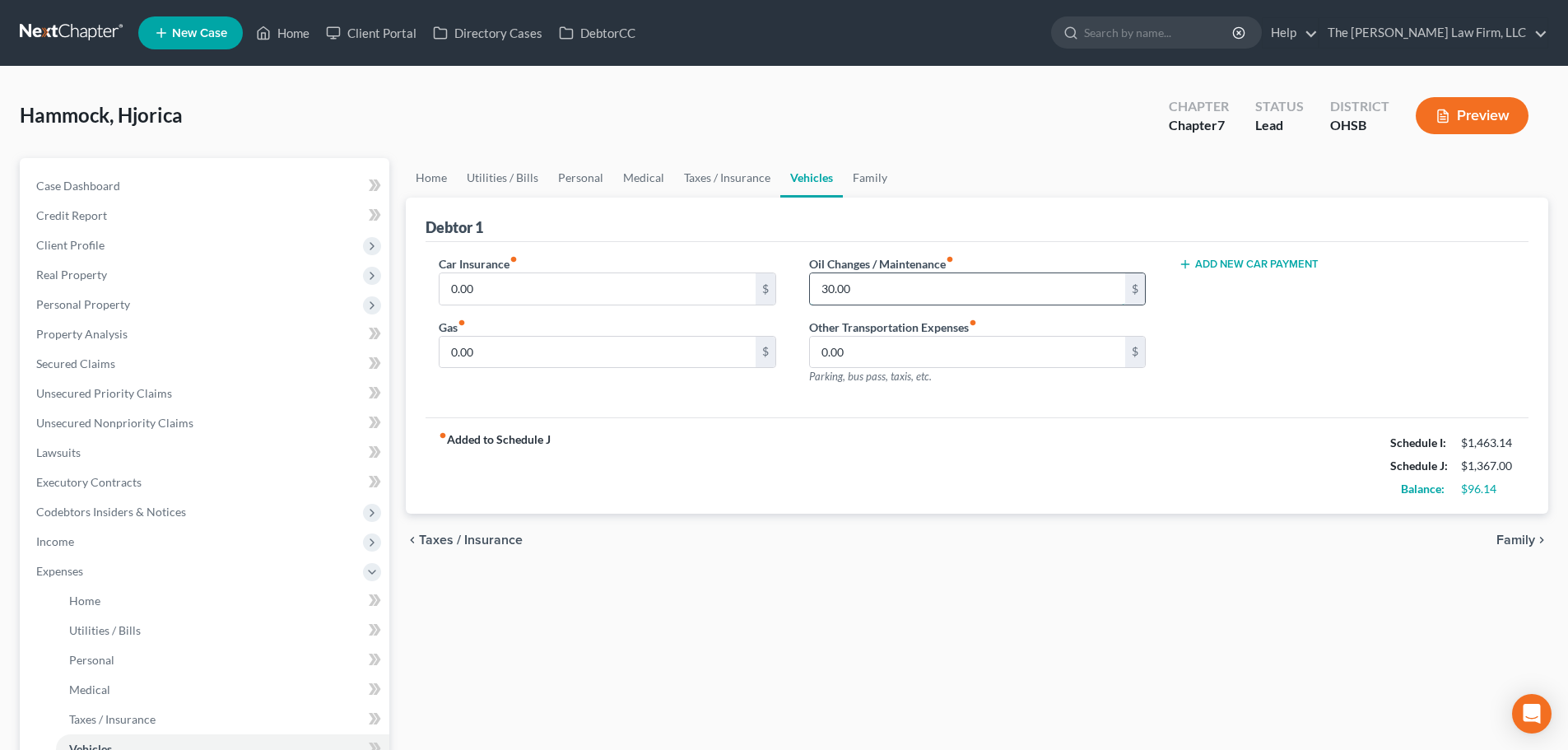
click at [871, 284] on input "30.00" at bounding box center [968, 289] width 315 height 31
click at [669, 349] on input "0.00" at bounding box center [597, 353] width 315 height 31
type input "100"
click at [872, 458] on div "fiber_manual_record Added to Schedule J Schedule I: $1,463.14 Schedule J: $1,43…" at bounding box center [977, 465] width 1103 height 96
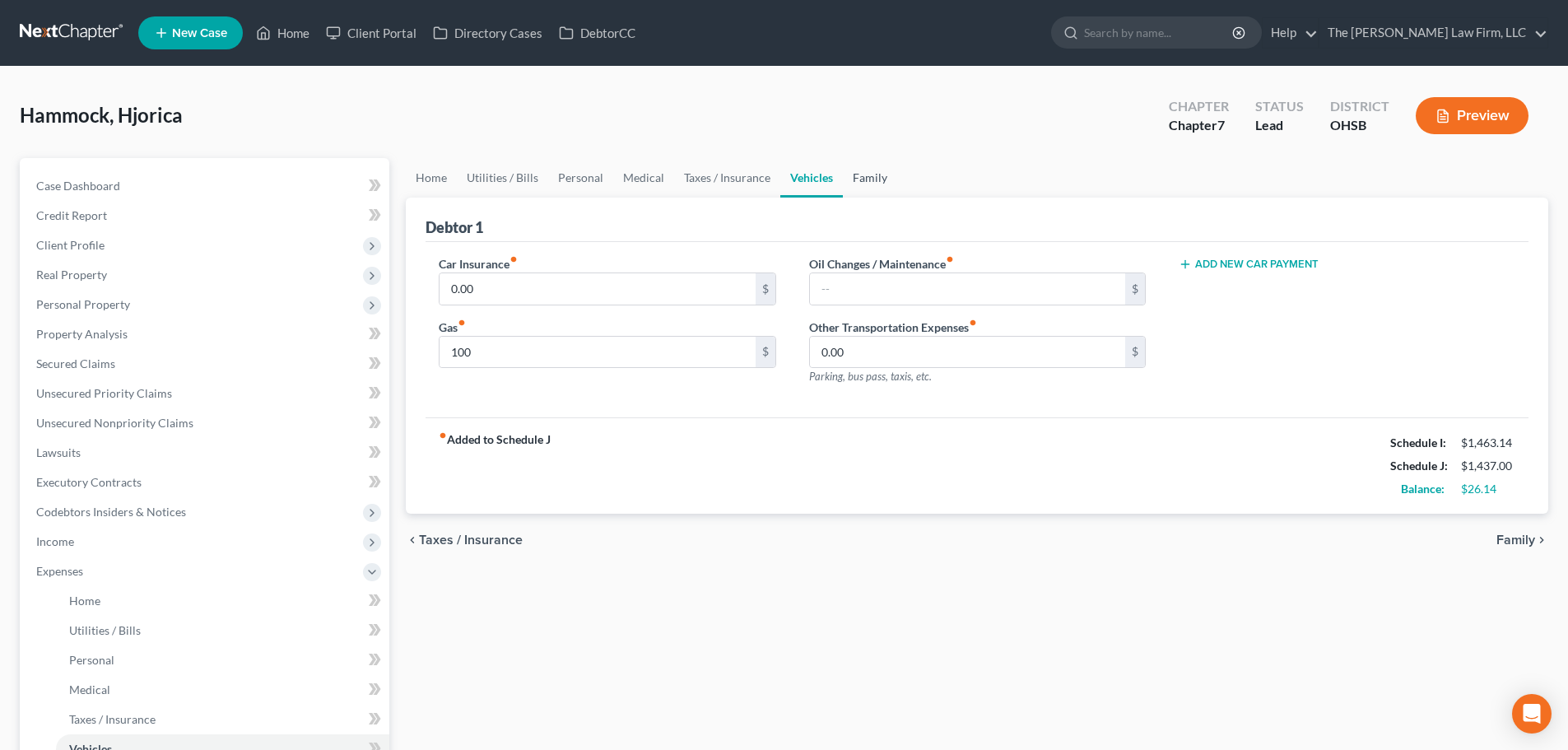
click at [881, 183] on link "Family" at bounding box center [870, 178] width 54 height 39
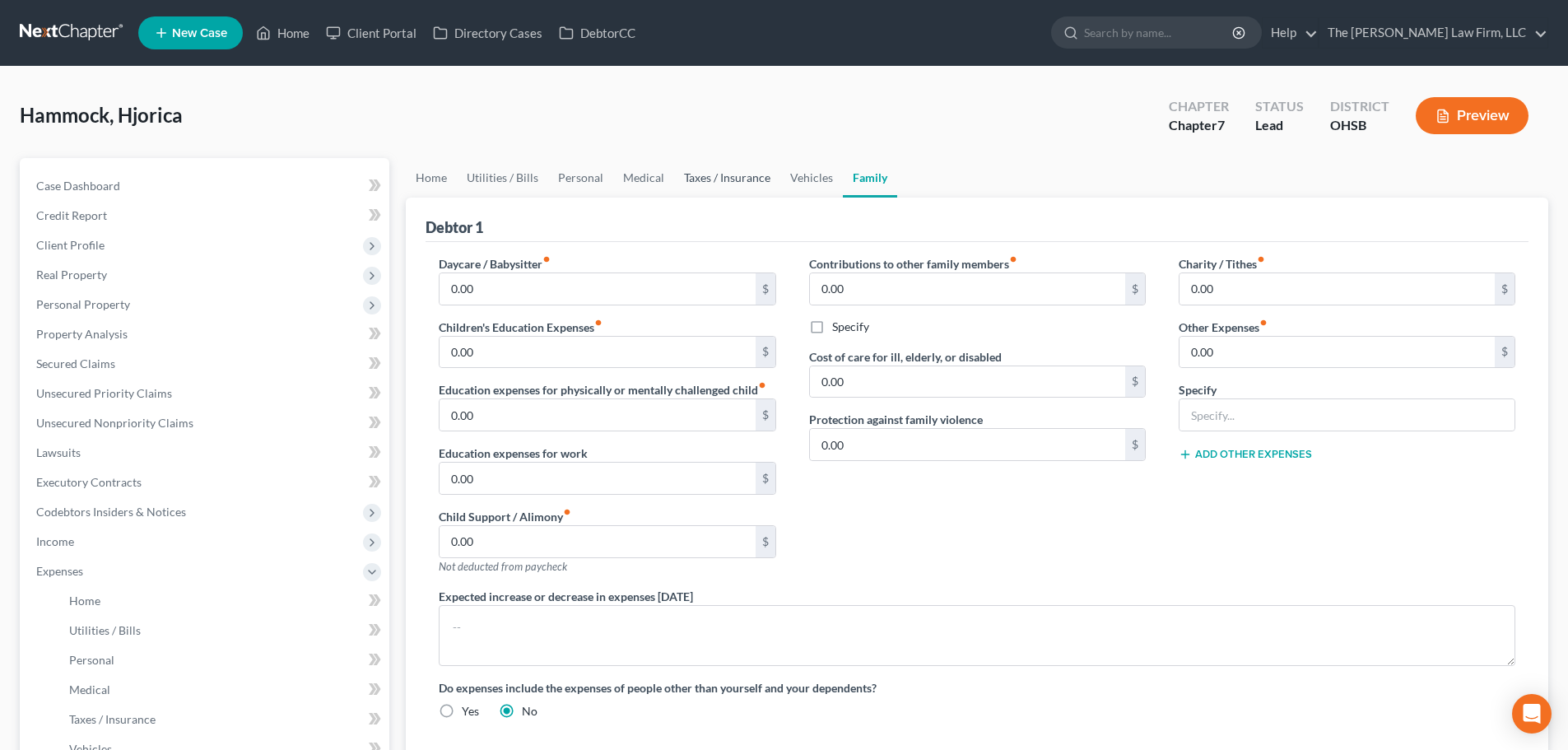
click at [731, 175] on link "Taxes / Insurance" at bounding box center [728, 178] width 106 height 39
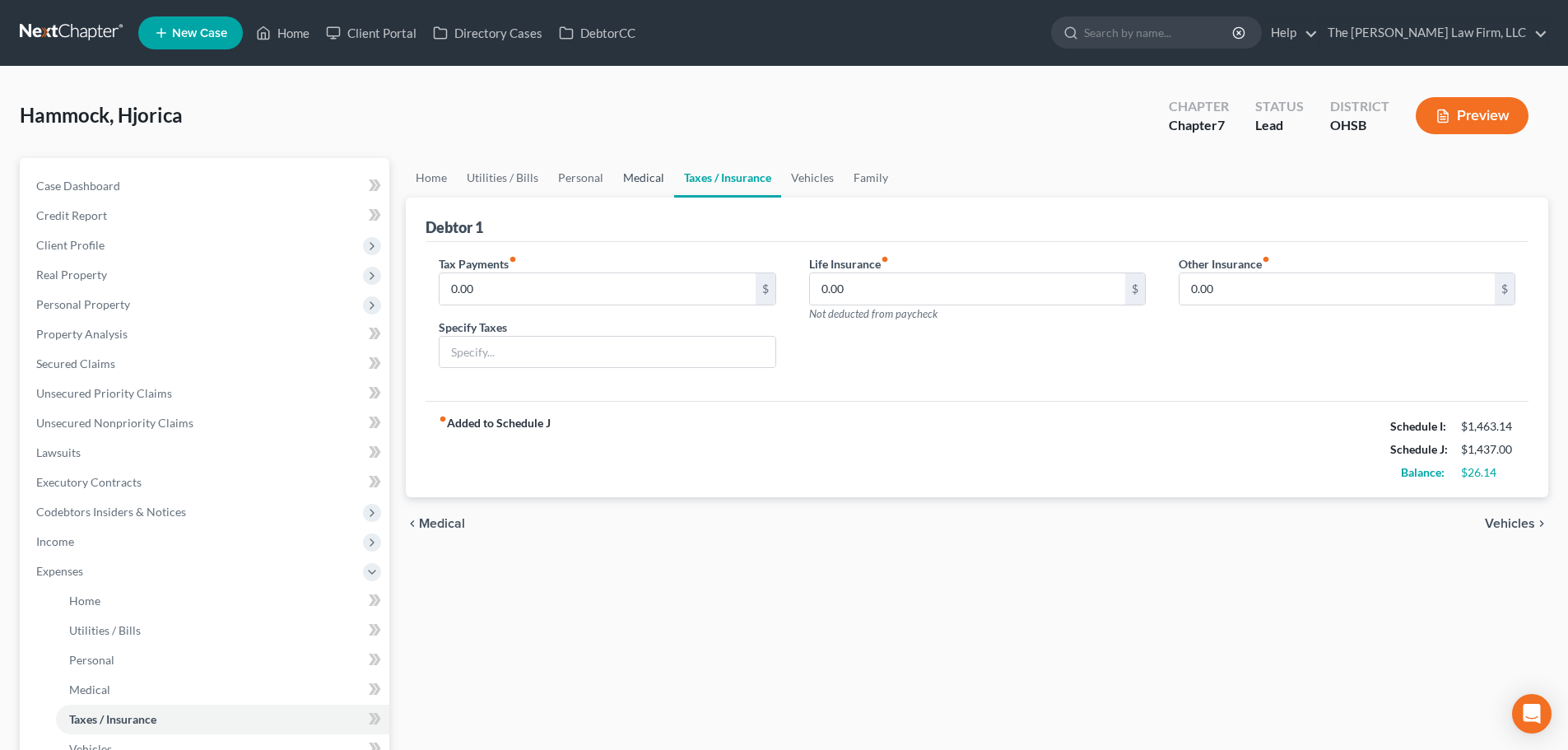
click at [650, 175] on link "Medical" at bounding box center [643, 178] width 61 height 39
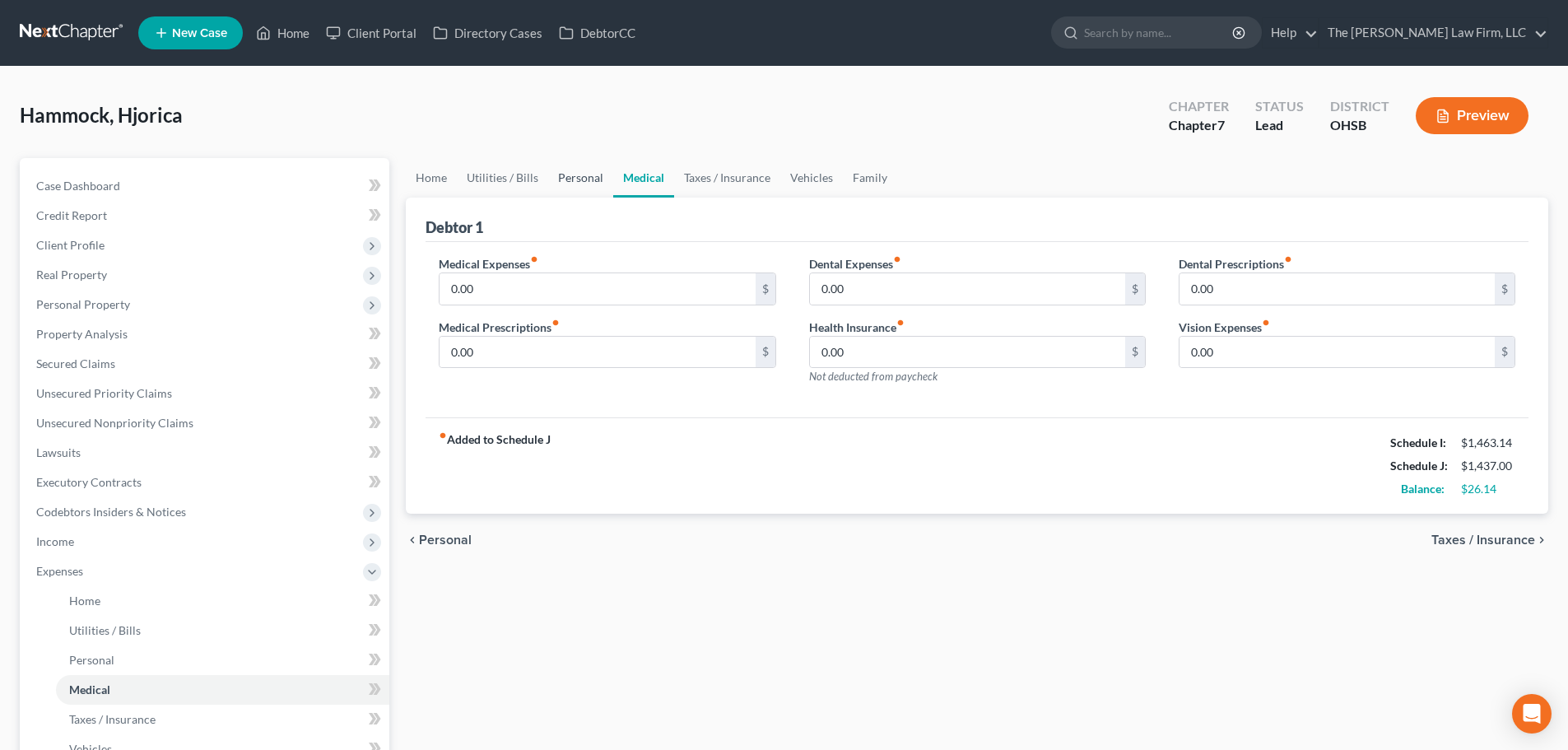
click at [552, 179] on link "Personal" at bounding box center [580, 178] width 65 height 39
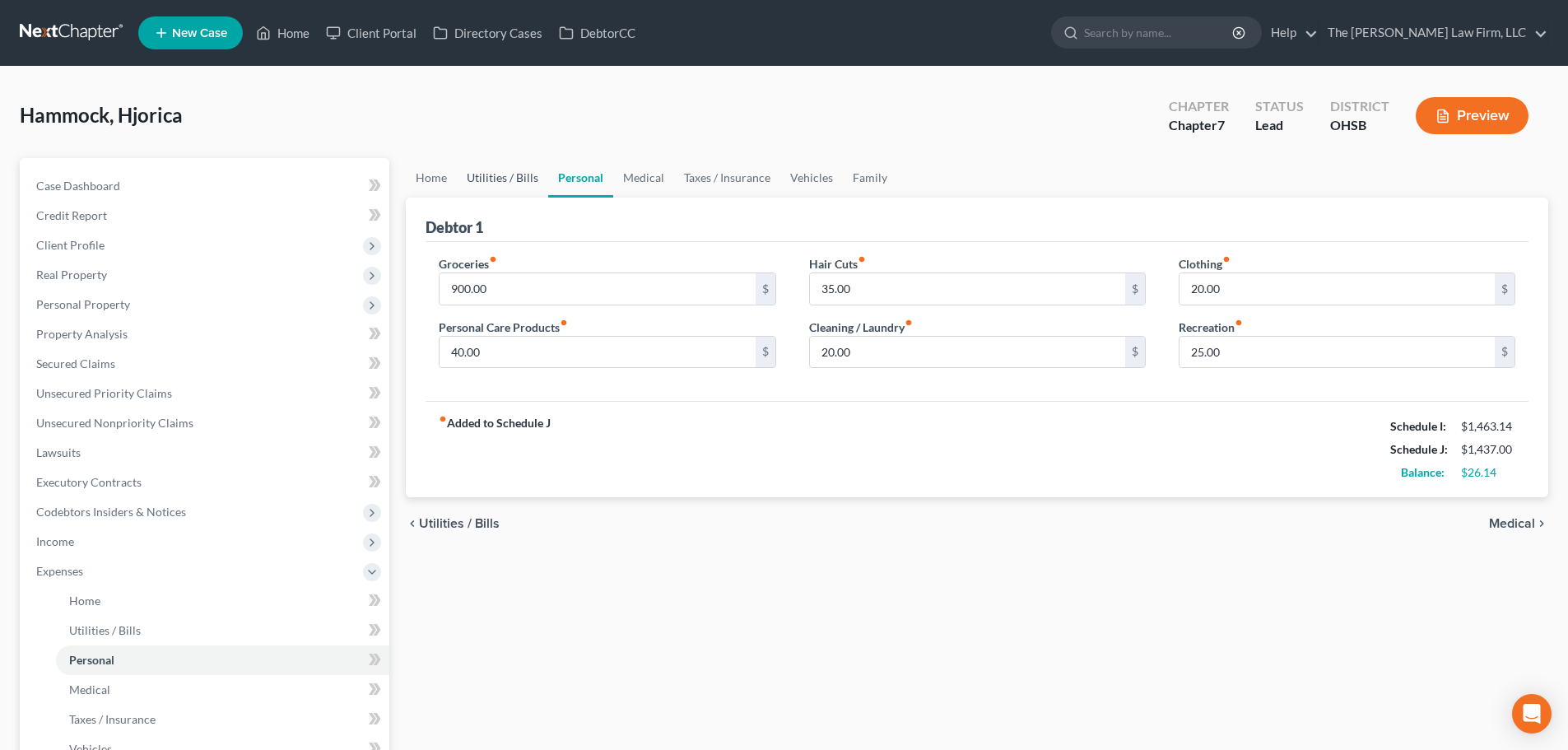
click at [516, 182] on link "Utilities / Bills" at bounding box center [503, 178] width 92 height 39
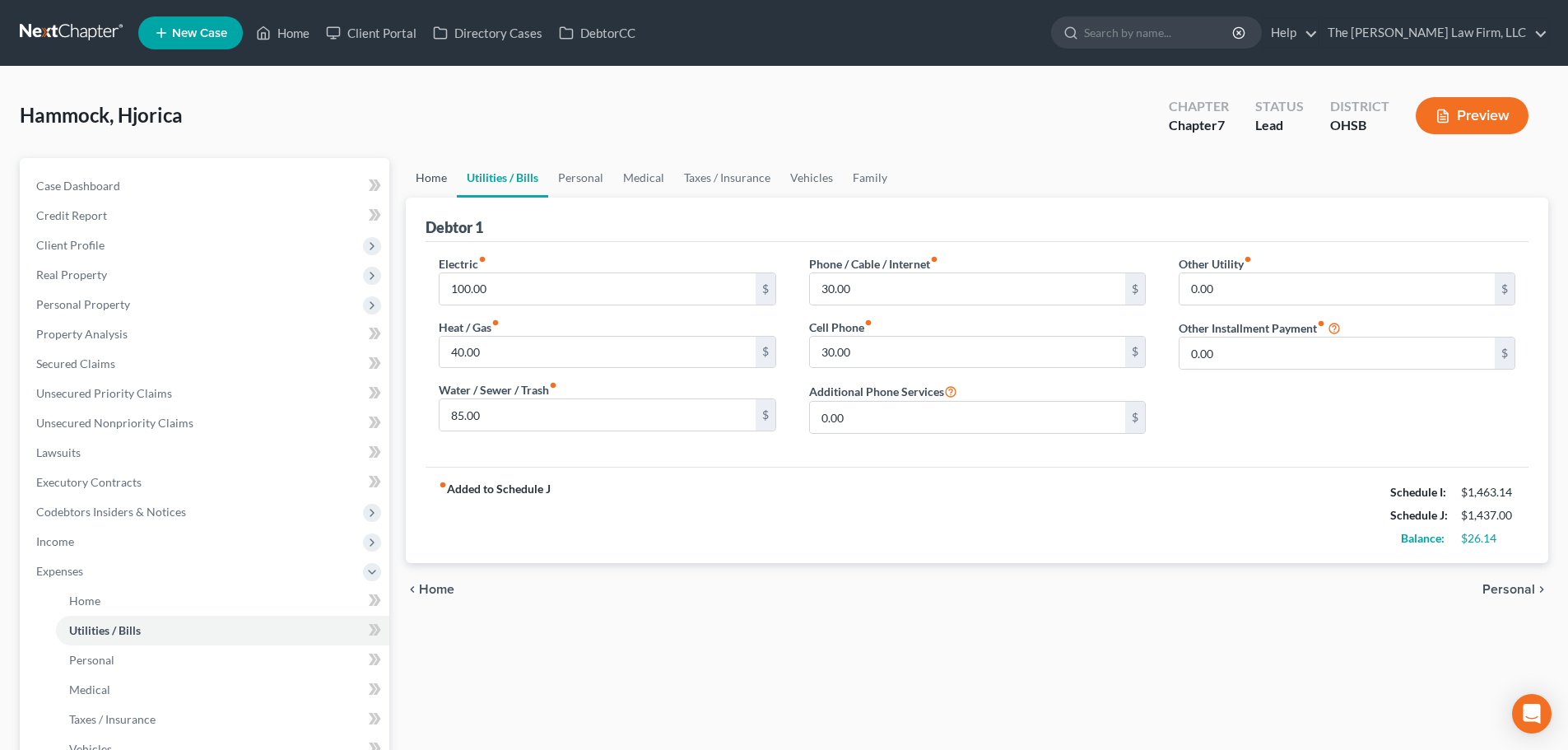
click at [437, 184] on link "Home" at bounding box center [431, 178] width 51 height 39
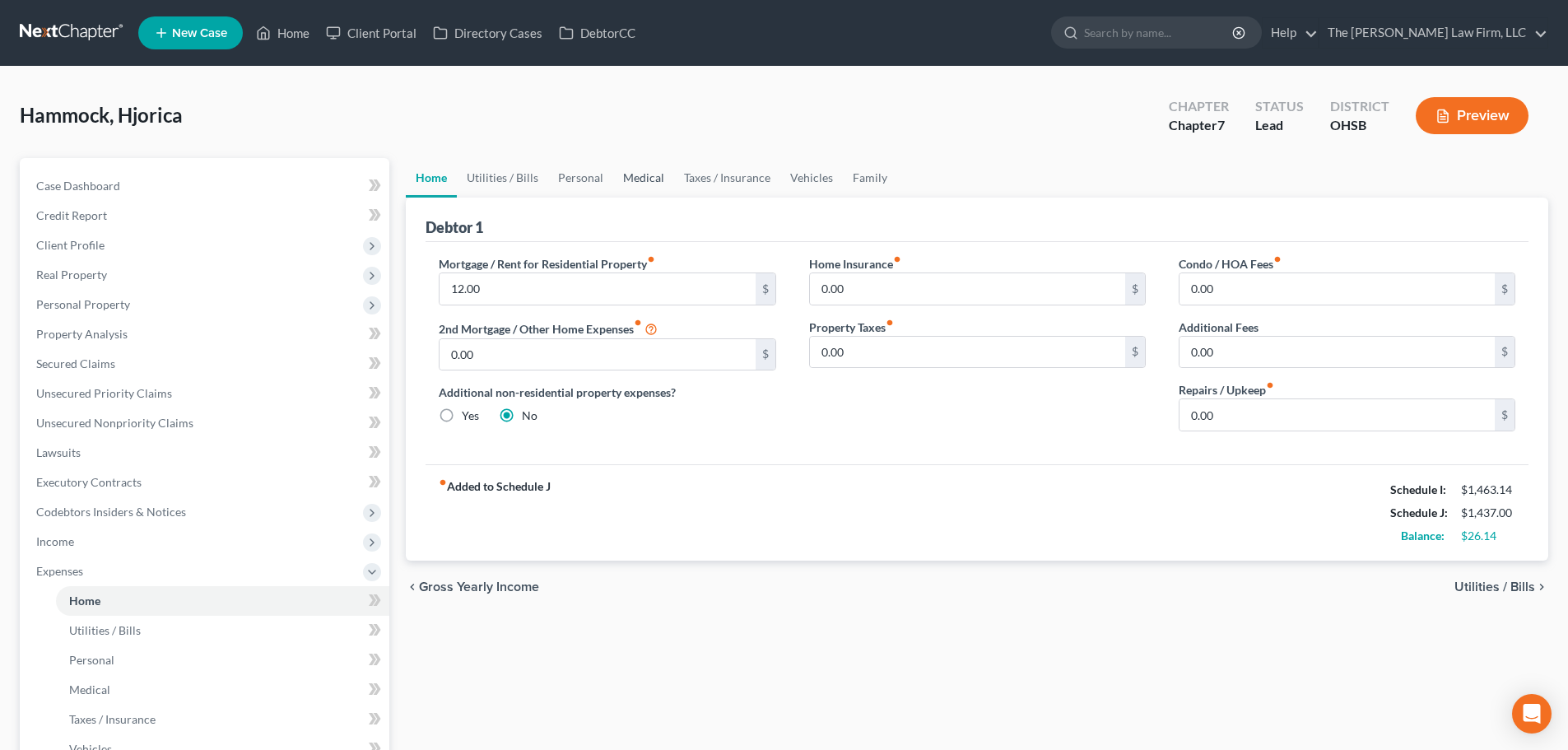
click at [642, 168] on link "Medical" at bounding box center [643, 178] width 61 height 39
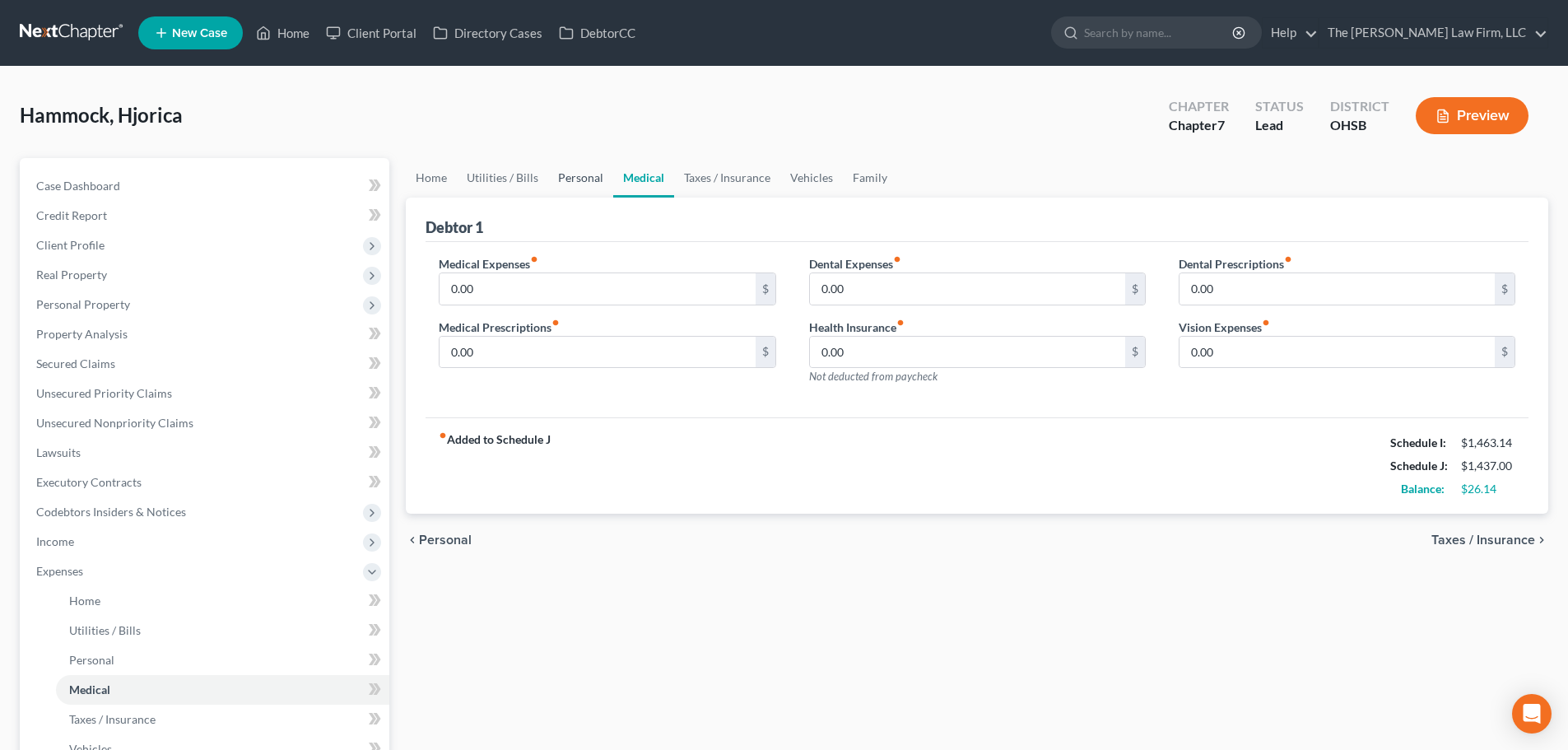
click at [594, 171] on link "Personal" at bounding box center [580, 178] width 65 height 39
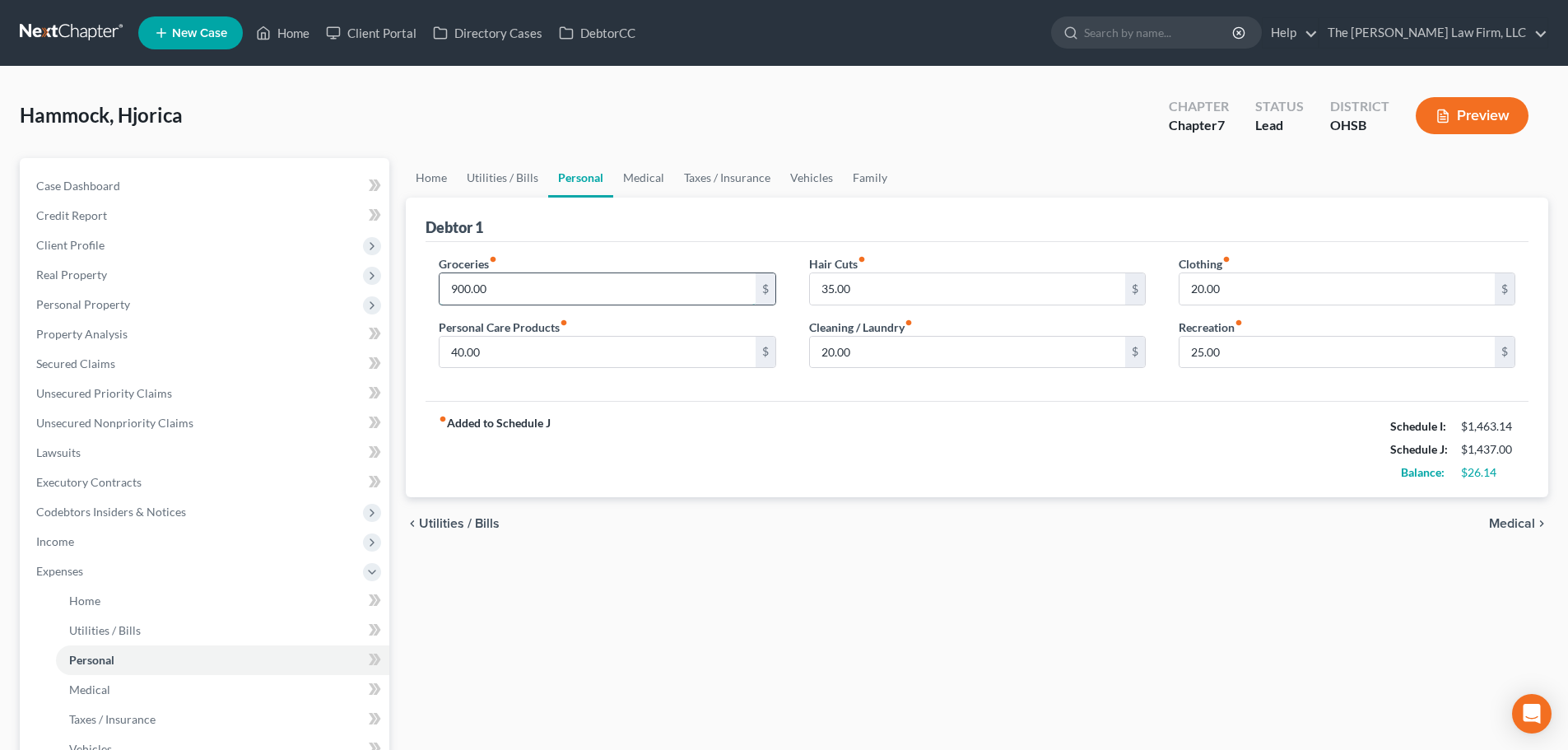
click at [581, 276] on input "900.00" at bounding box center [597, 289] width 315 height 31
click at [838, 481] on div "fiber_manual_record Added to Schedule J Schedule I: $1,463.14 Schedule J: $1,43…" at bounding box center [977, 449] width 1103 height 96
click at [63, 536] on span "Income" at bounding box center [55, 541] width 38 height 14
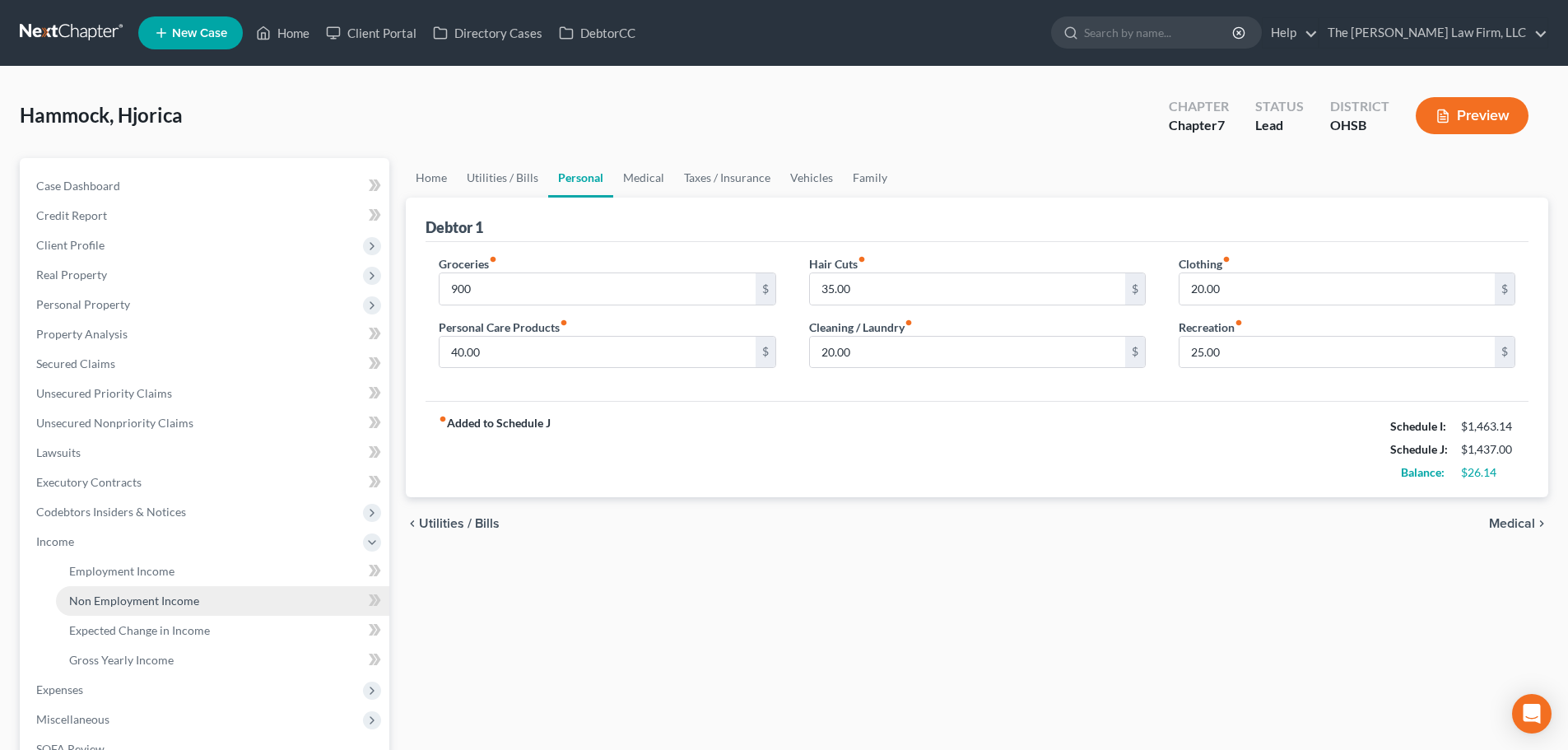
click at [126, 586] on link "Non Employment Income" at bounding box center [222, 601] width 333 height 29
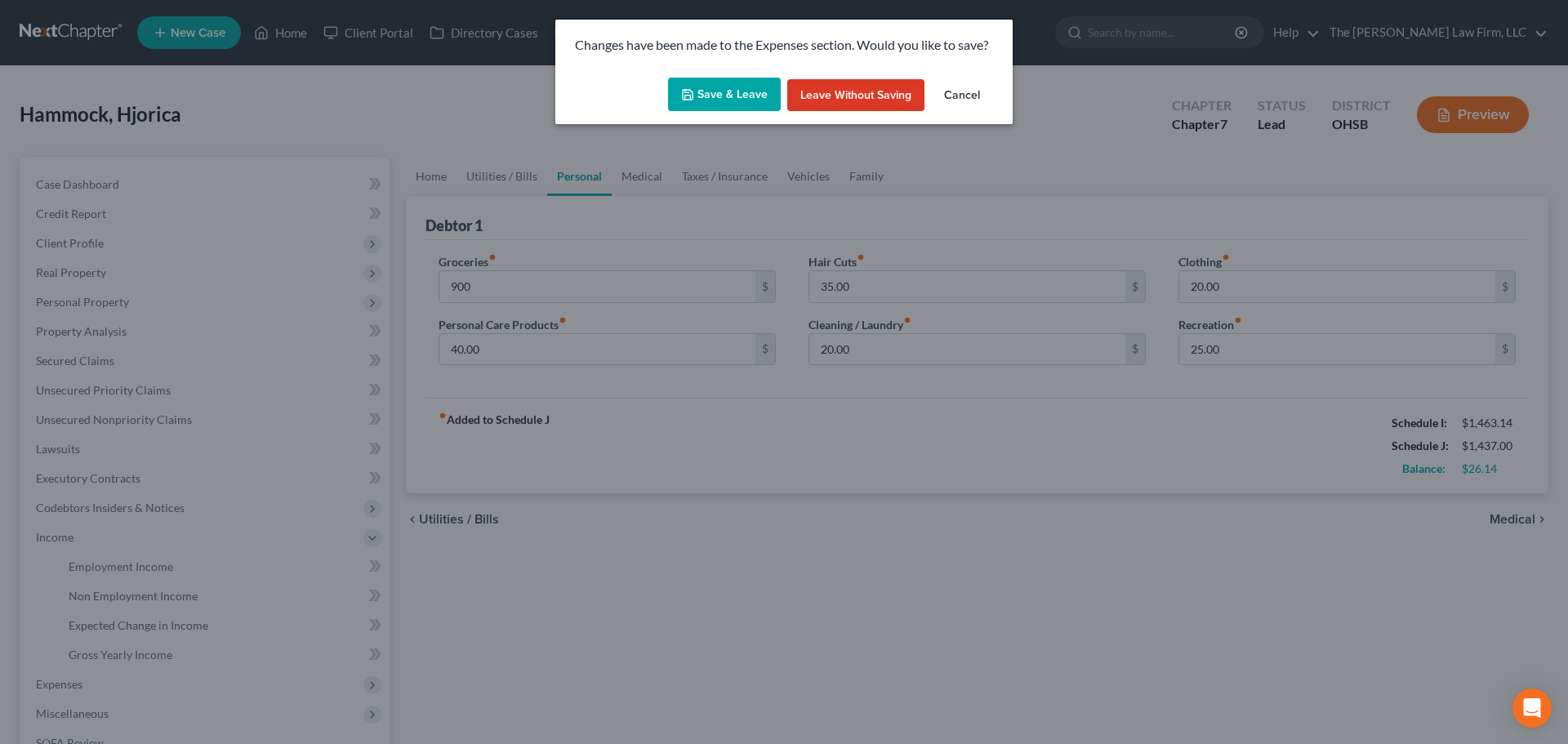
click at [695, 102] on button "Save & Leave" at bounding box center [725, 94] width 113 height 35
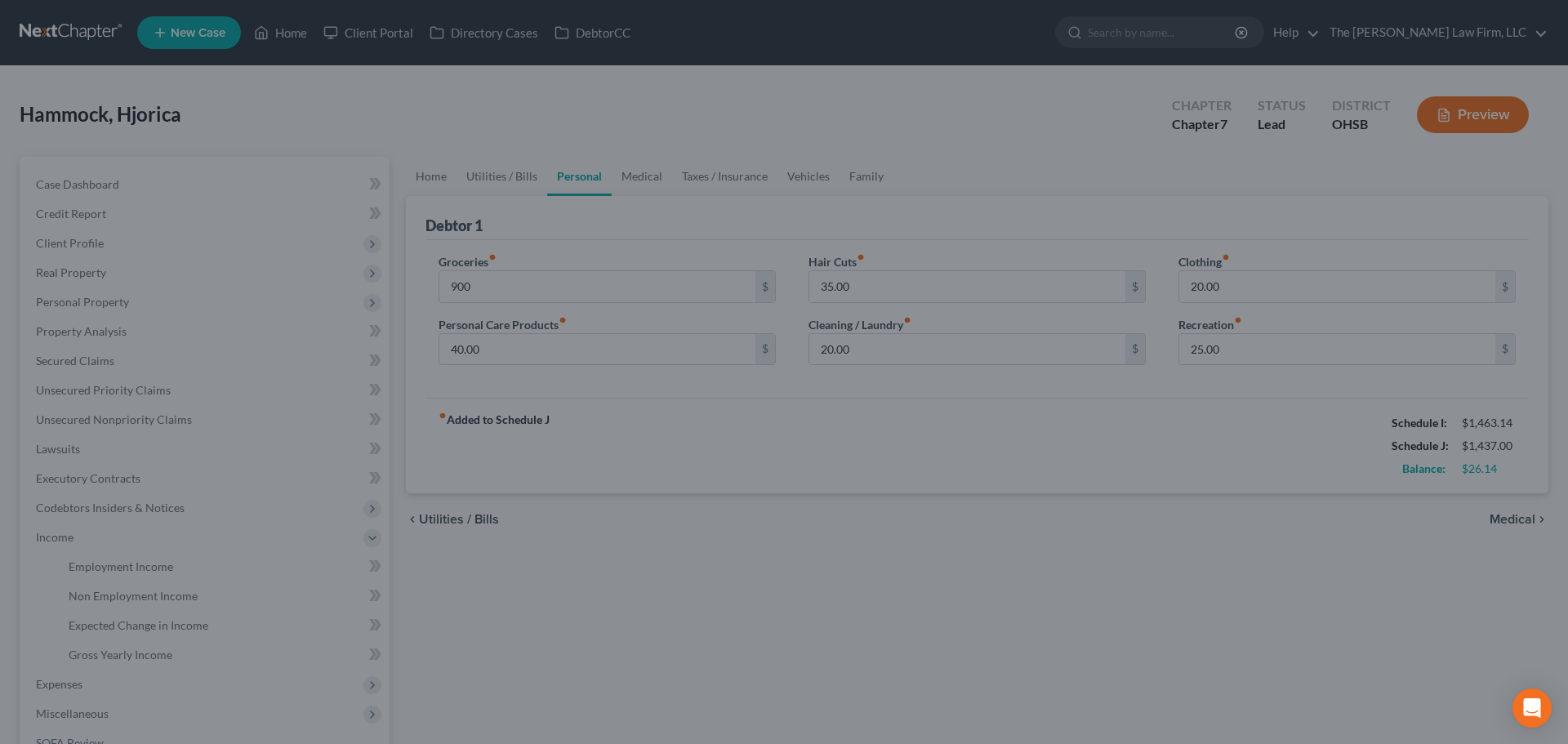
type input "900.00"
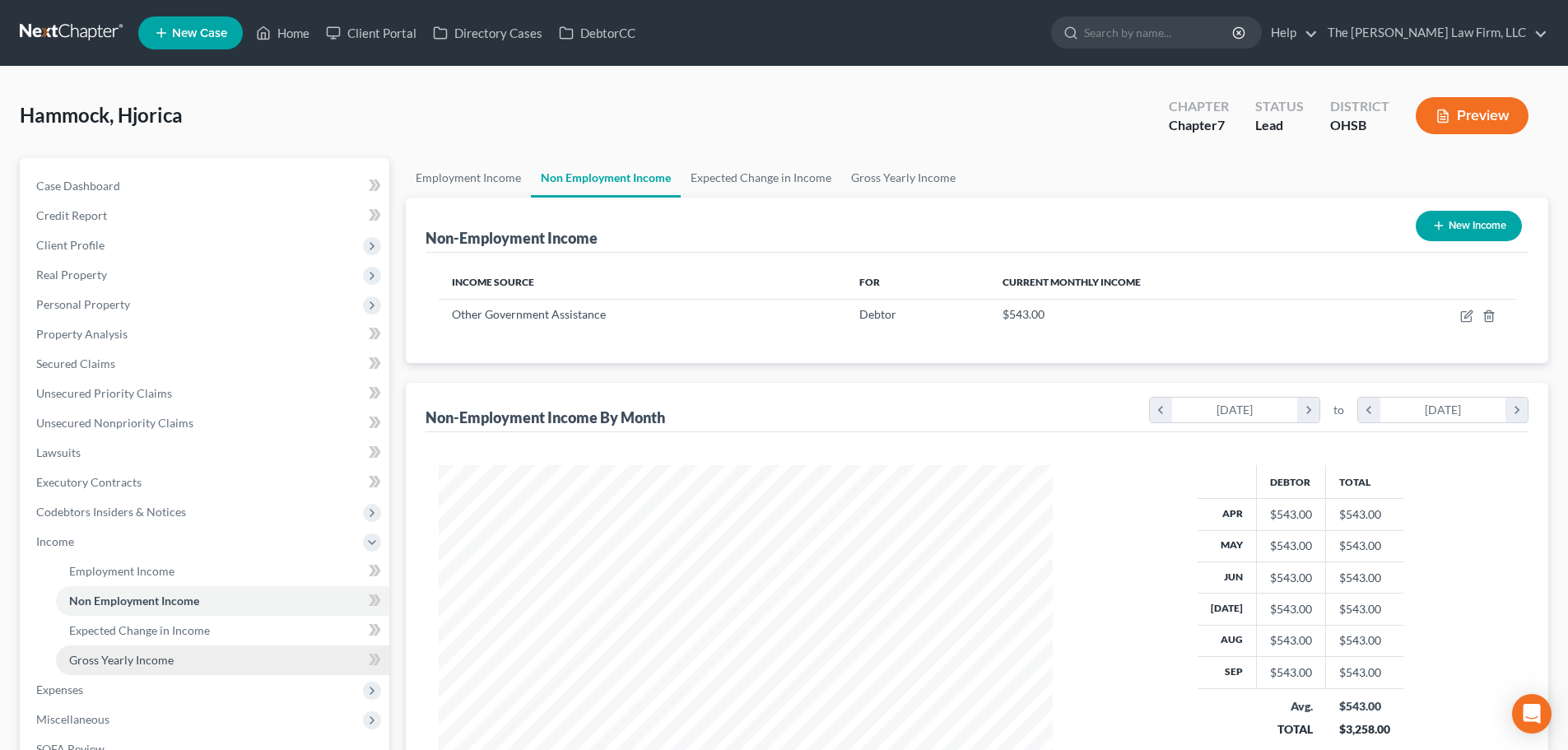
scroll to position [274, 0]
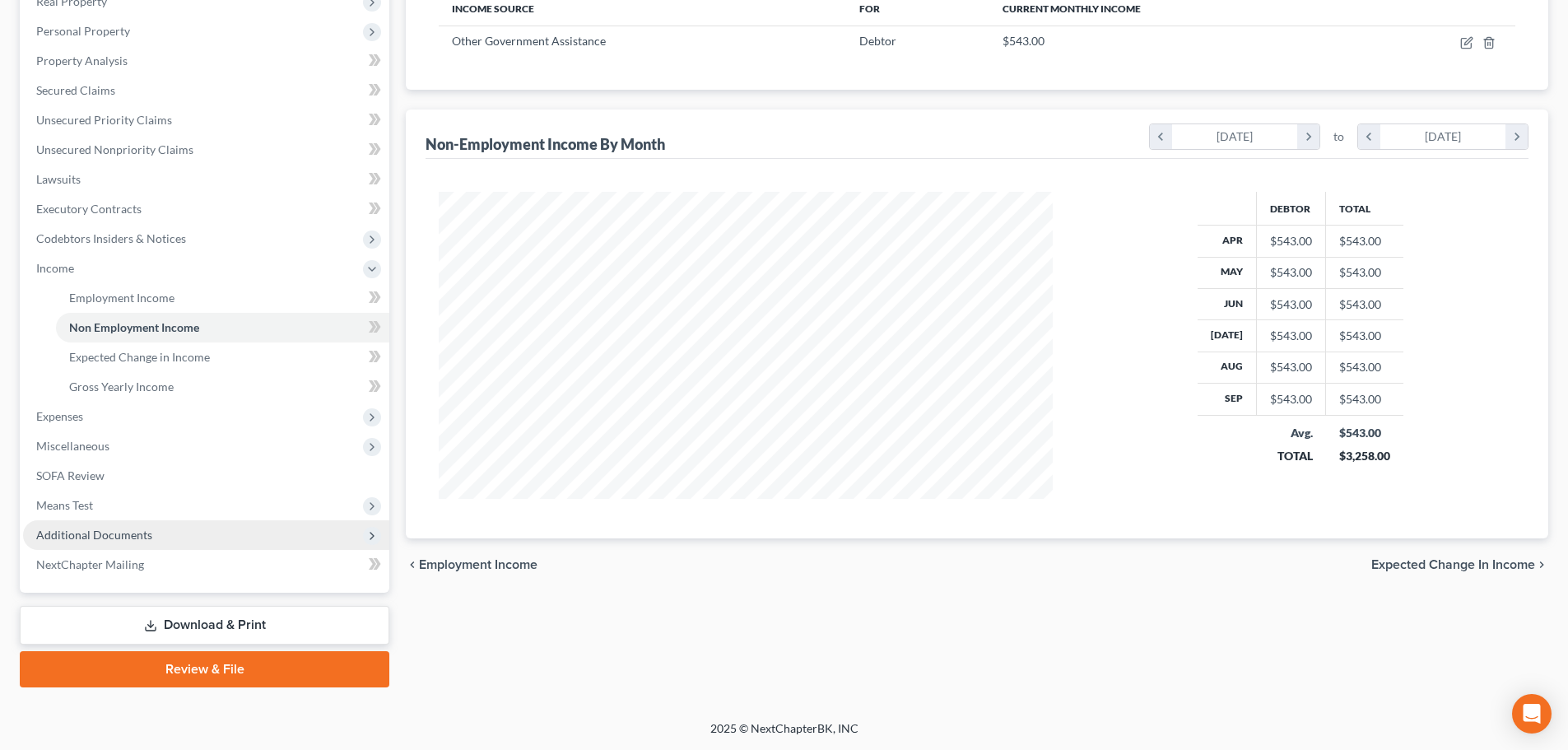
click at [119, 532] on span "Additional Documents" at bounding box center [94, 534] width 116 height 14
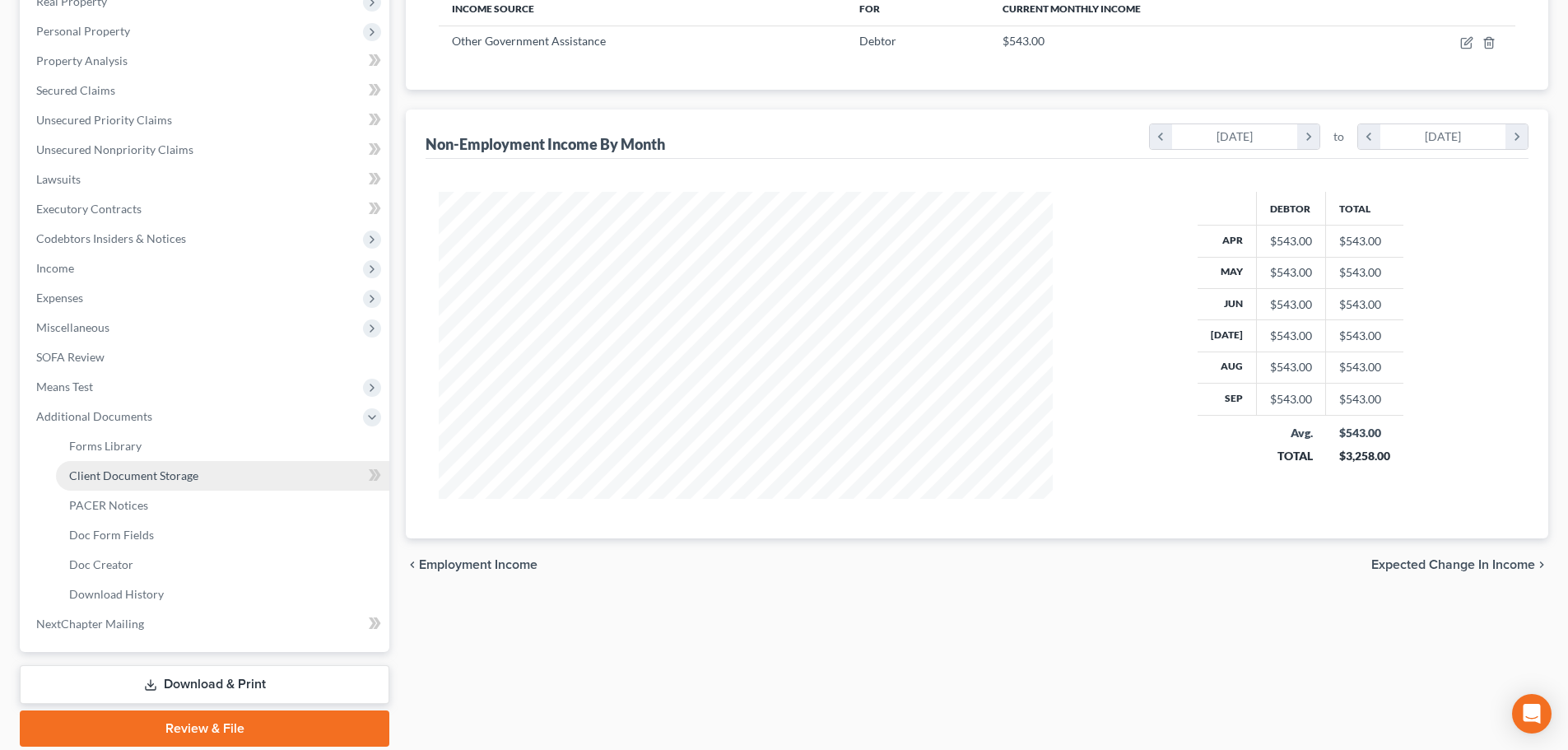
click at [109, 477] on span "Client Document Storage" at bounding box center [134, 475] width 129 height 14
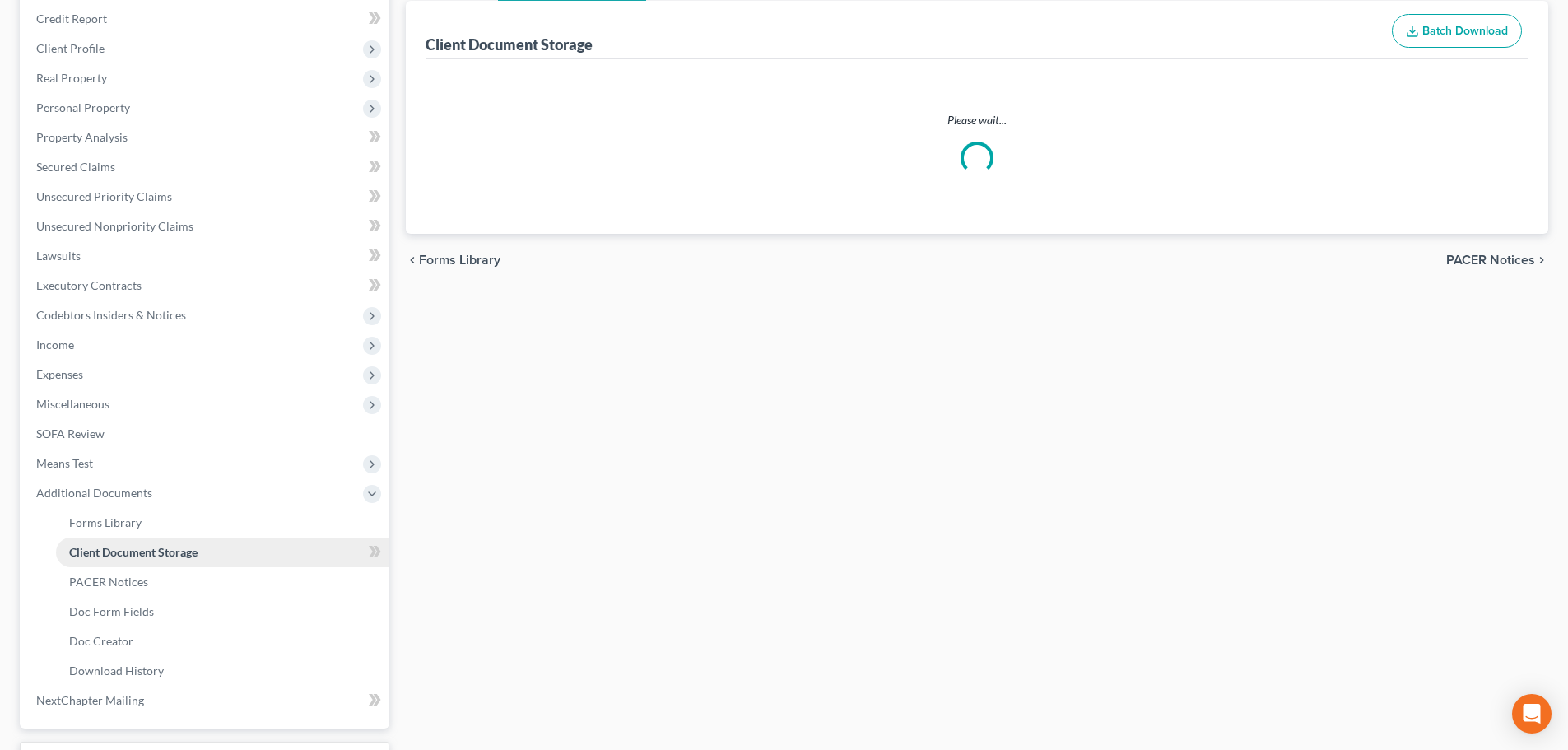
scroll to position [7, 0]
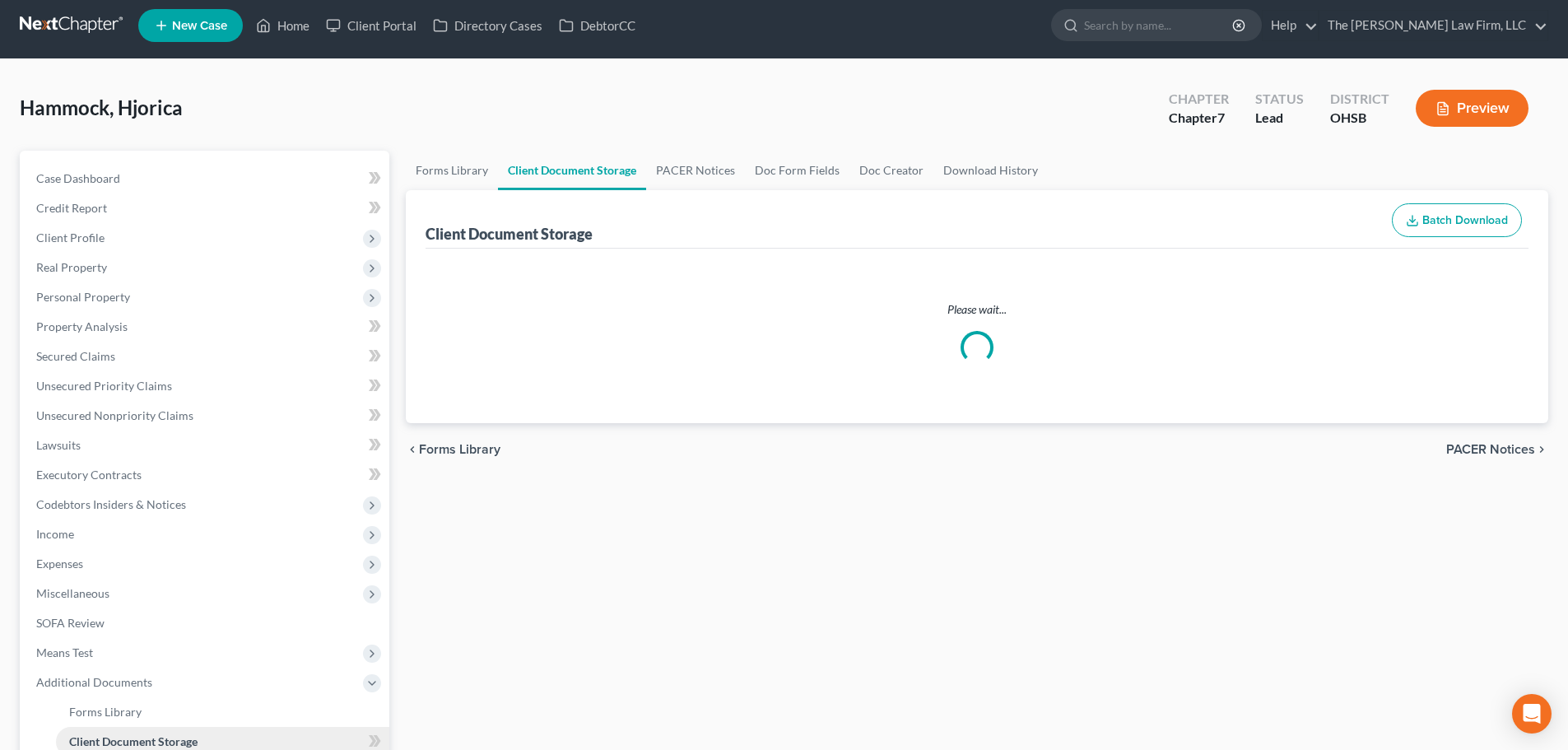
select select "7"
select select "52"
select select "61"
select select "37"
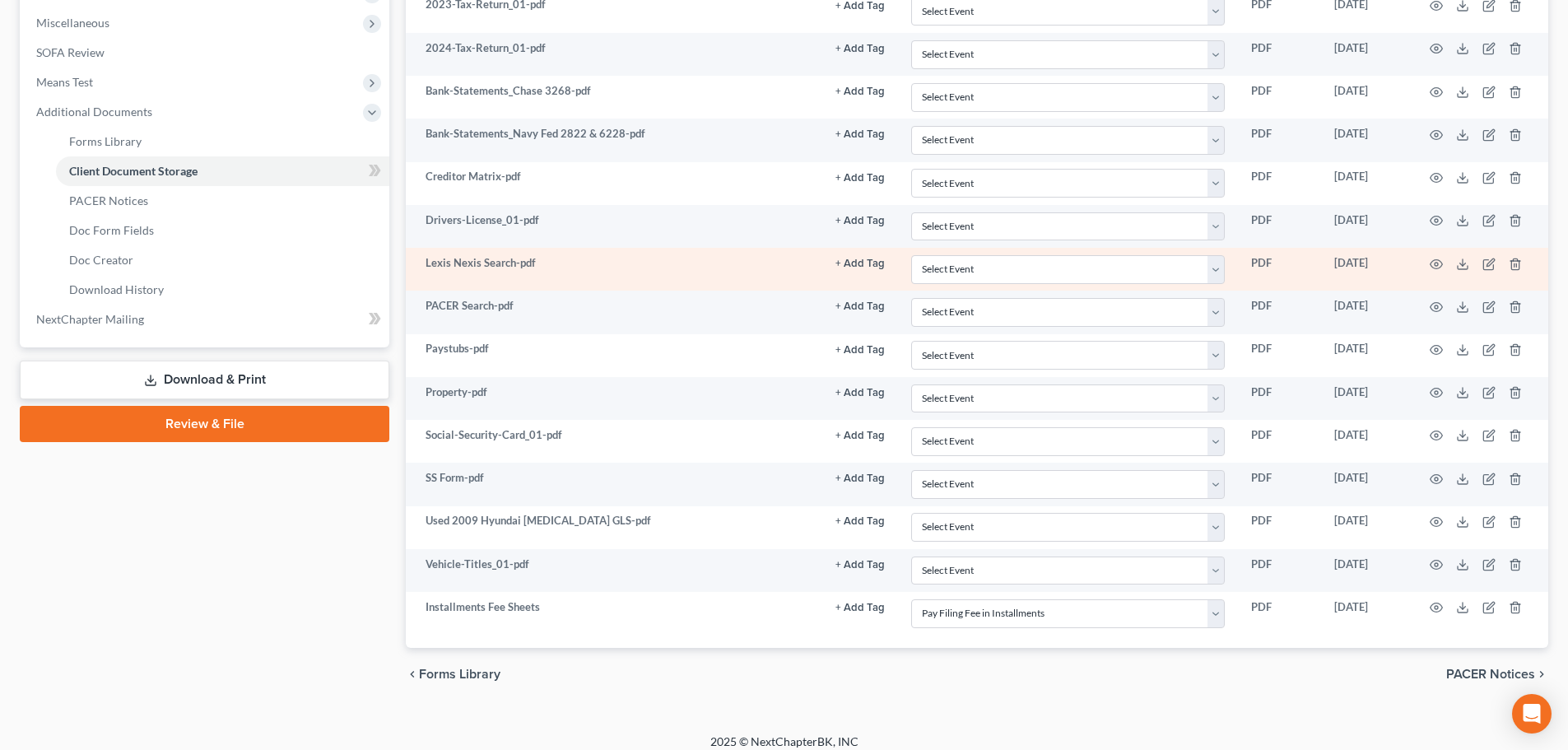
scroll to position [592, 0]
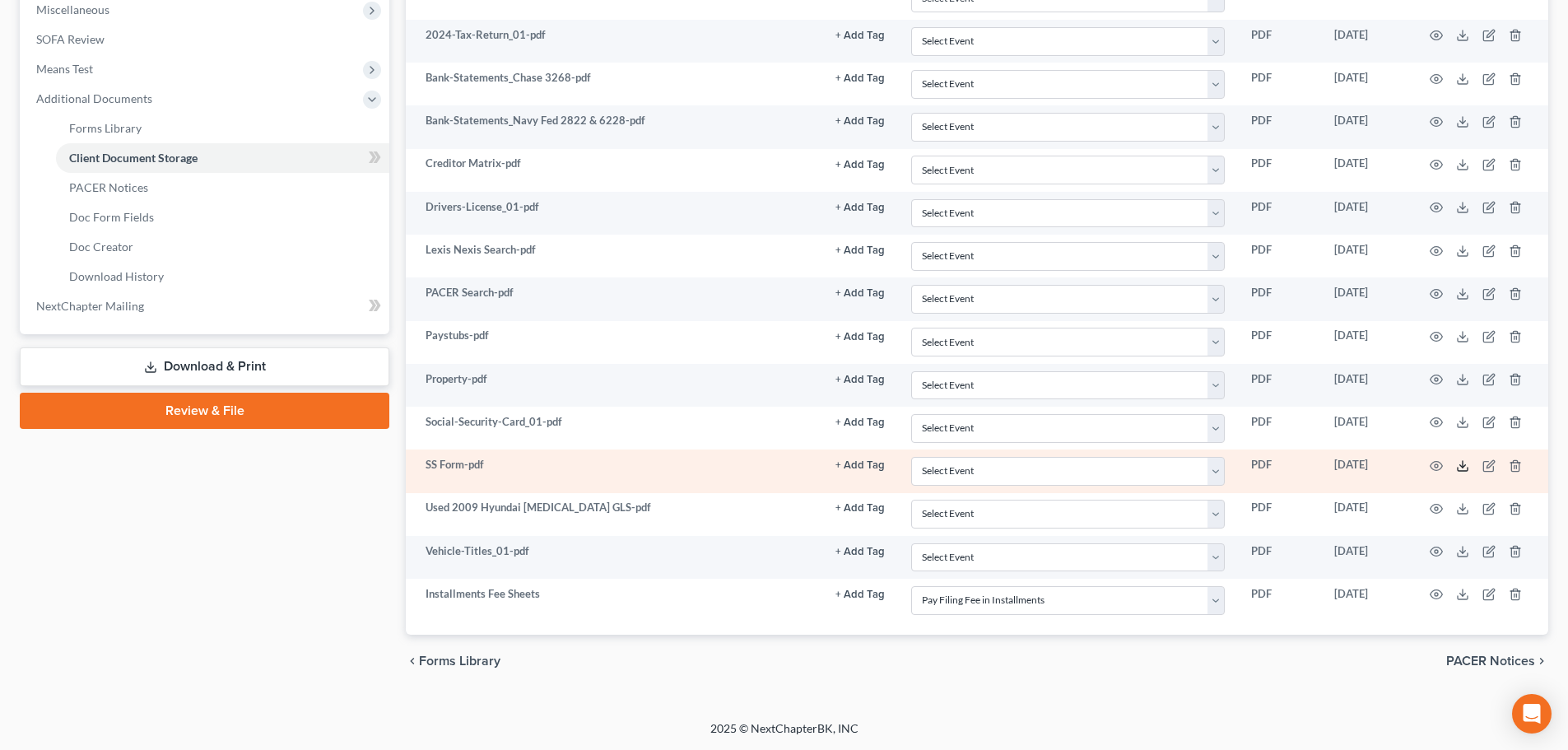
click at [1463, 461] on icon at bounding box center [1463, 466] width 13 height 13
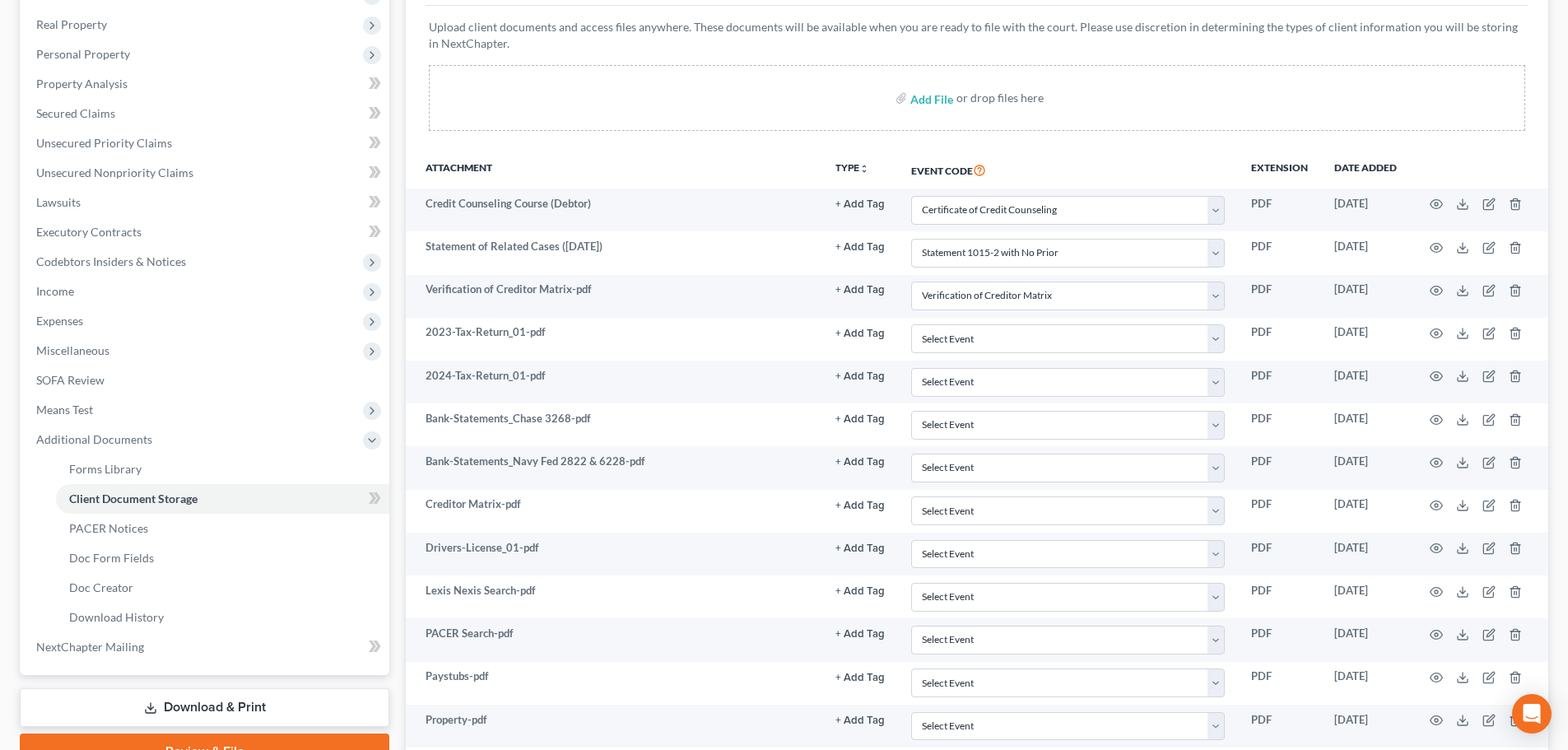
scroll to position [0, 0]
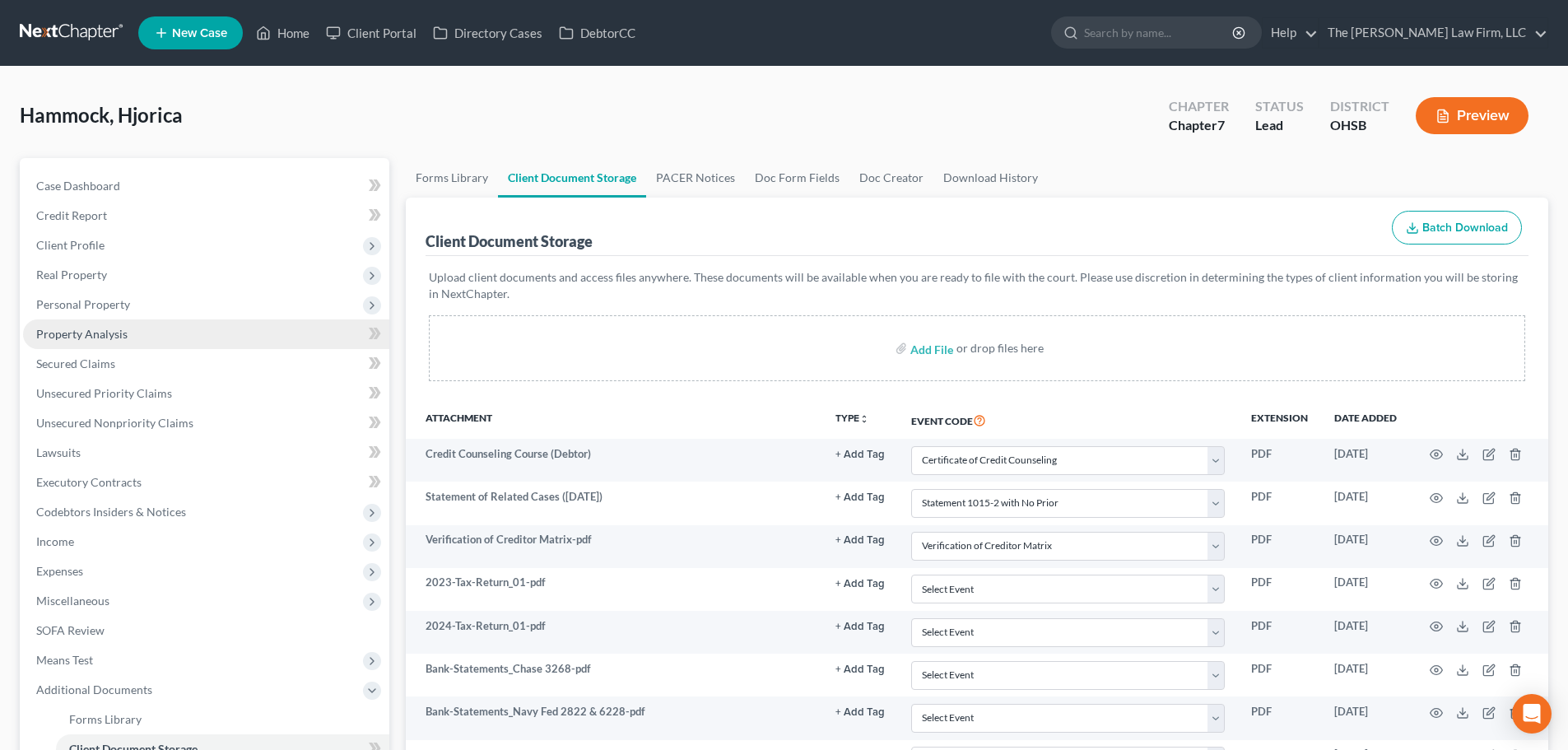
click at [88, 340] on span "Property Analysis" at bounding box center [82, 333] width 92 height 14
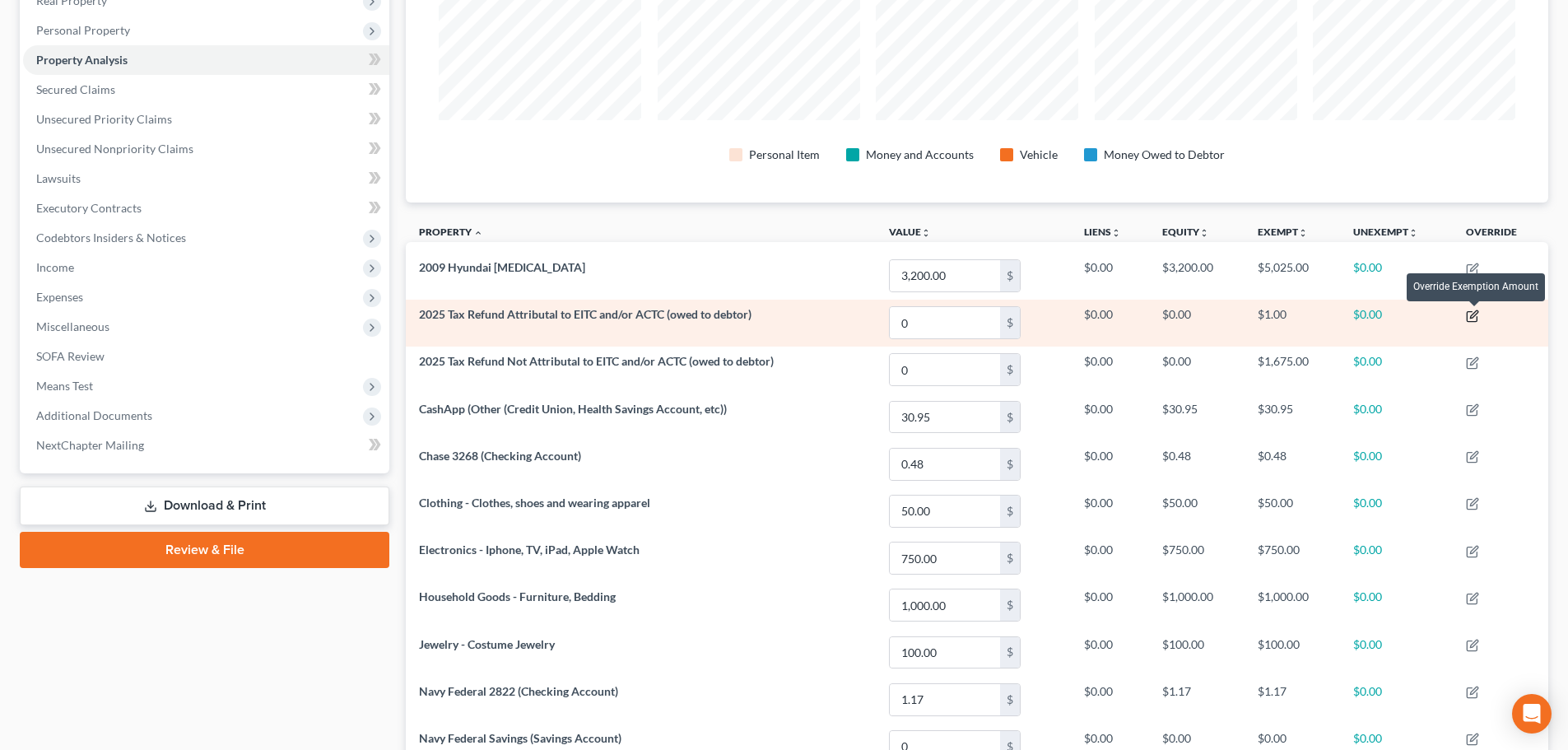
click at [1475, 319] on icon "button" at bounding box center [1473, 316] width 13 height 13
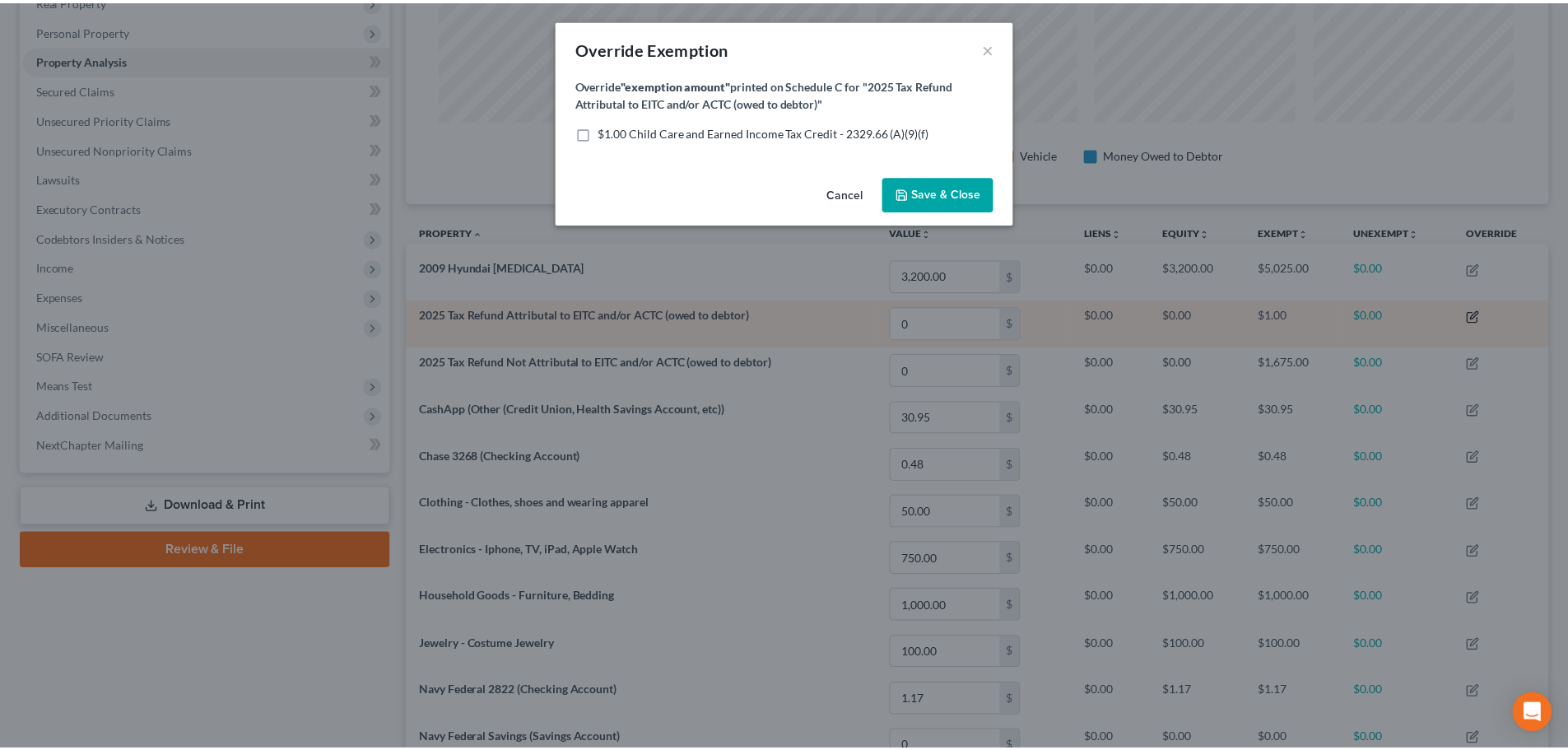
scroll to position [320, 1152]
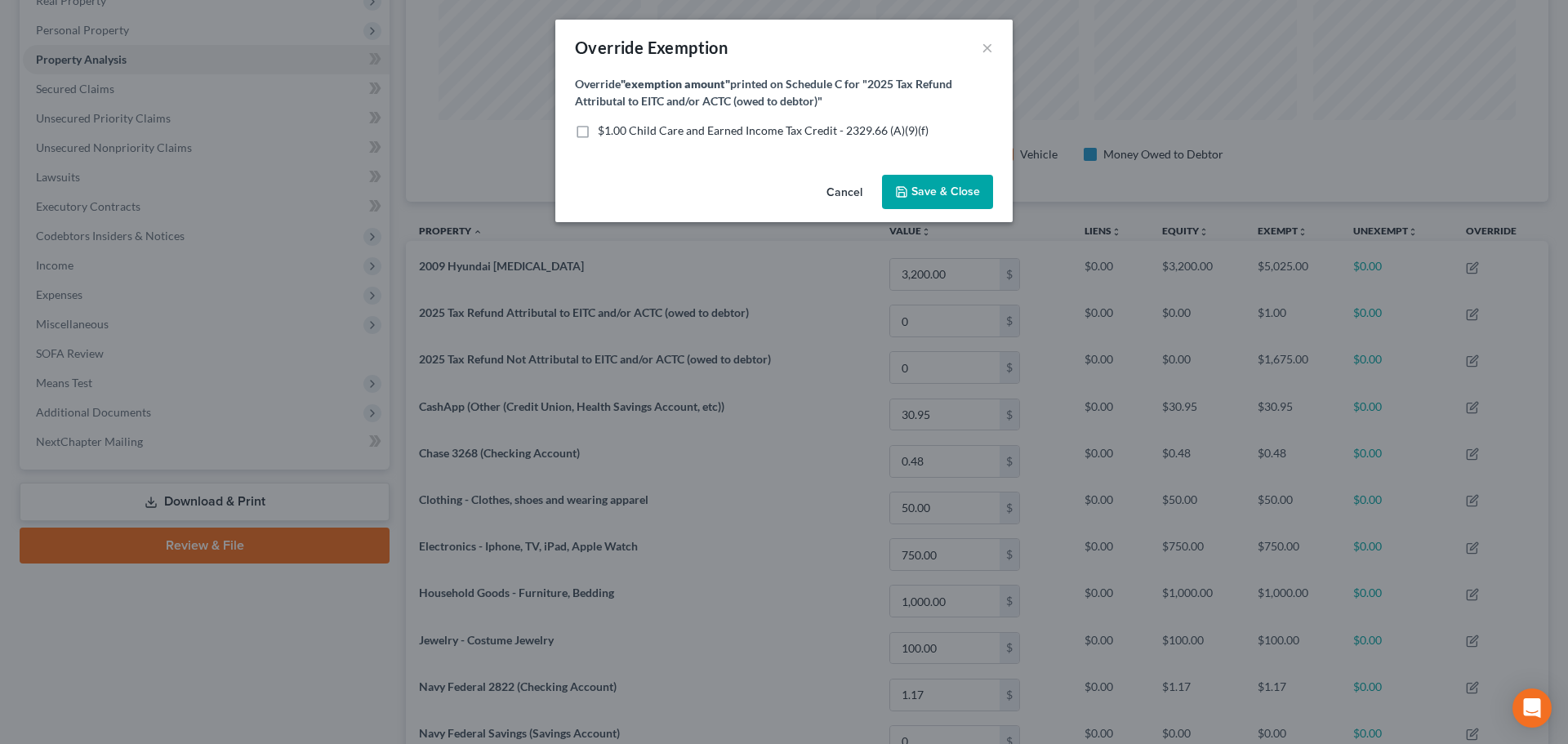
click at [772, 127] on span "$1.00 Child Care and Earned Income Tax Credit - 2329.66 (A)(9)(f)" at bounding box center [763, 130] width 330 height 14
click at [615, 127] on input "$1.00 Child Care and Earned Income Tax Credit - 2329.66 (A)(9)(f)" at bounding box center [609, 128] width 11 height 11
checkbox input "true"
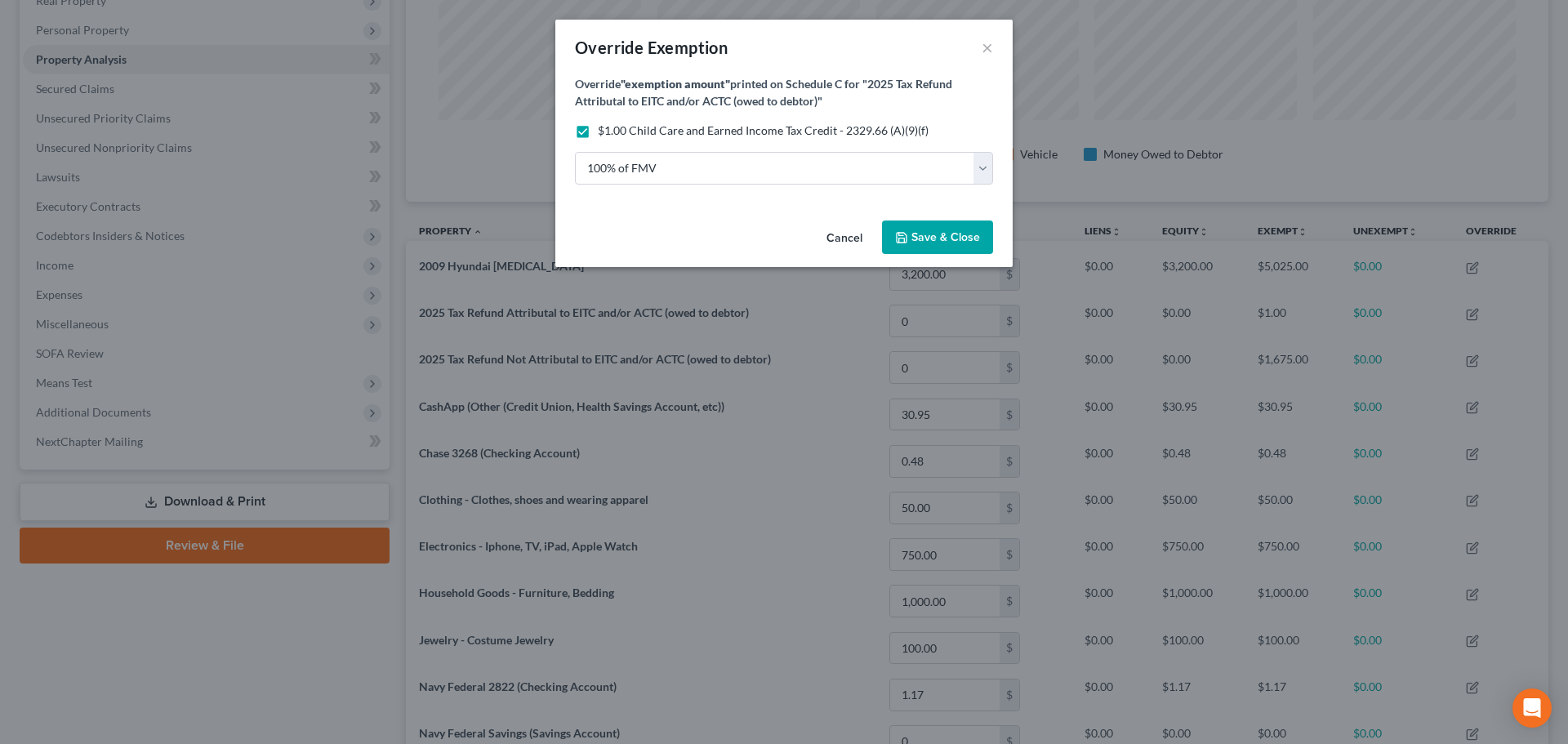
click at [948, 236] on span "Save & Close" at bounding box center [946, 237] width 69 height 14
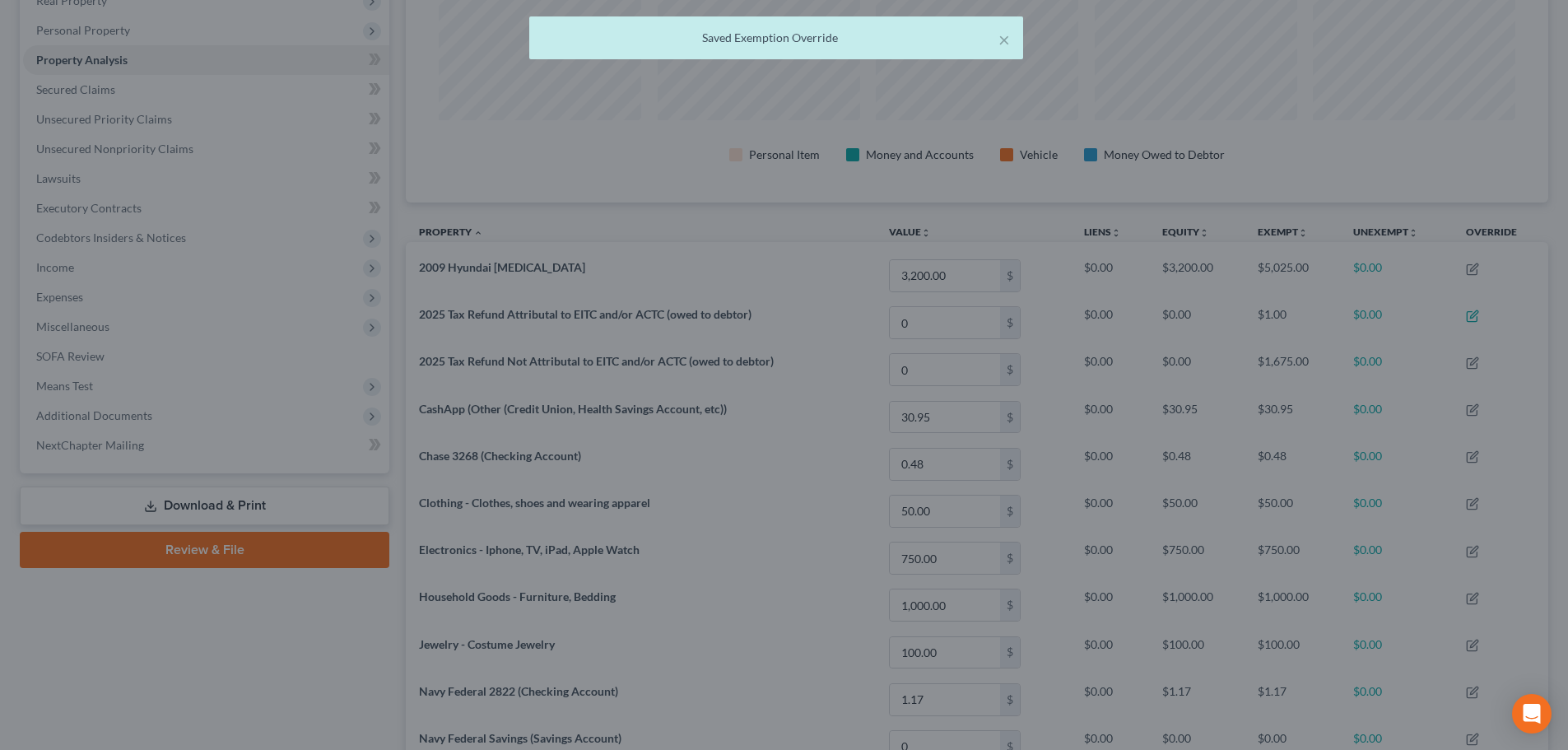
scroll to position [823214, 822032]
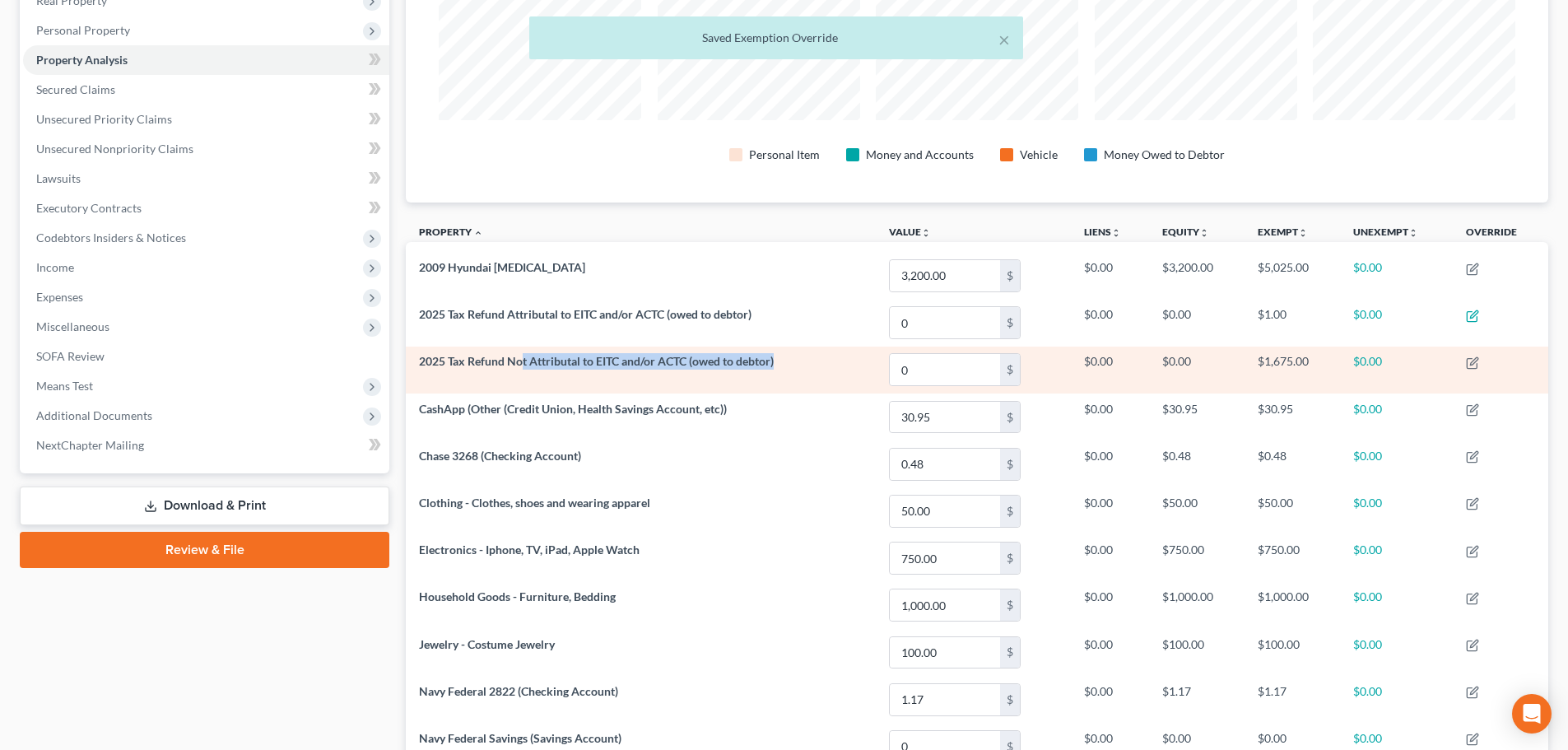
drag, startPoint x: 524, startPoint y: 351, endPoint x: 785, endPoint y: 360, distance: 261.2
click at [785, 360] on td "2025 Tax Refund Not Attributal to EITC and/or ACTC (owed to debtor)" at bounding box center [640, 370] width 470 height 47
drag, startPoint x: 1261, startPoint y: 357, endPoint x: 1312, endPoint y: 365, distance: 51.6
click at [1304, 362] on td "$1,675.00" at bounding box center [1292, 370] width 95 height 47
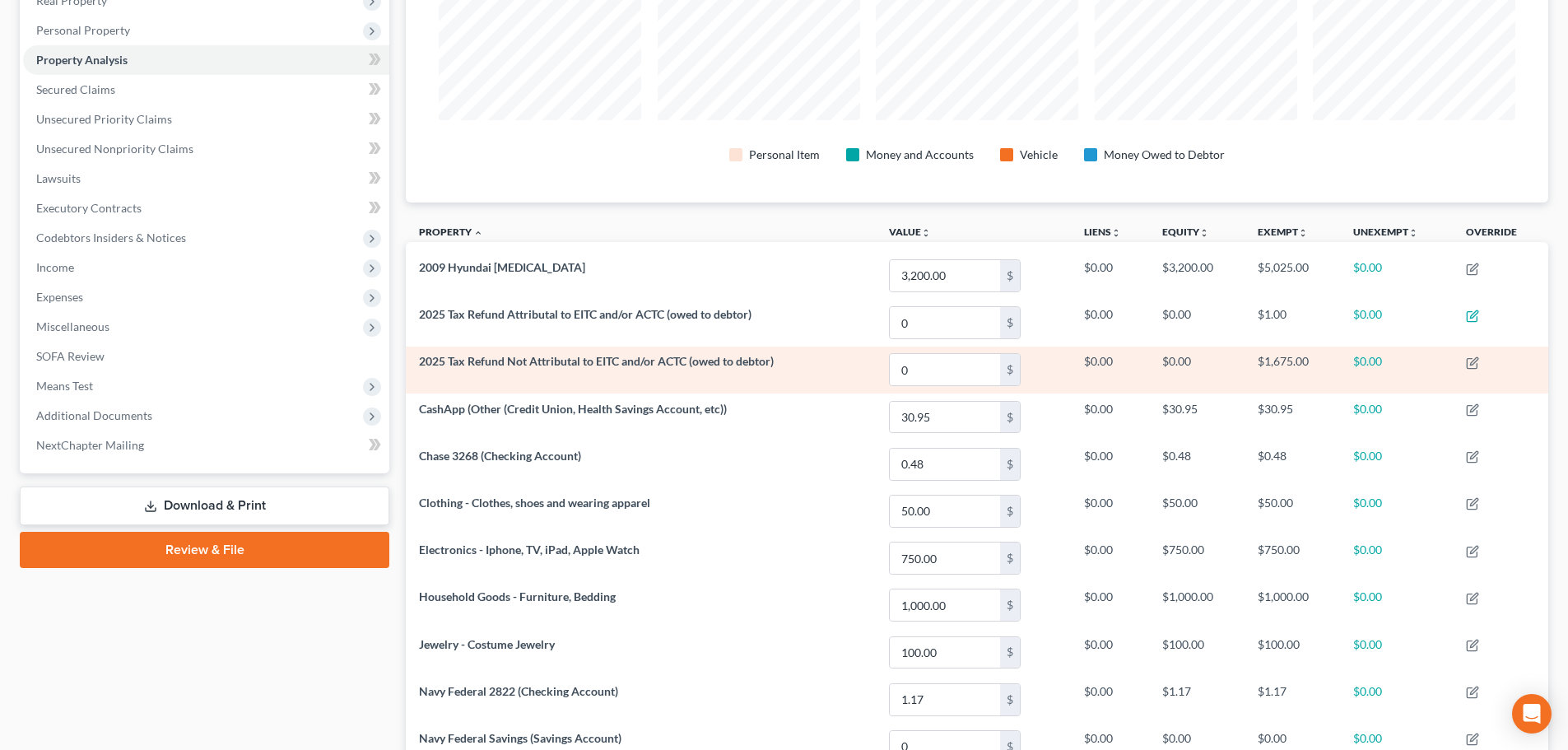
click at [1238, 371] on td "$0.00" at bounding box center [1196, 370] width 95 height 47
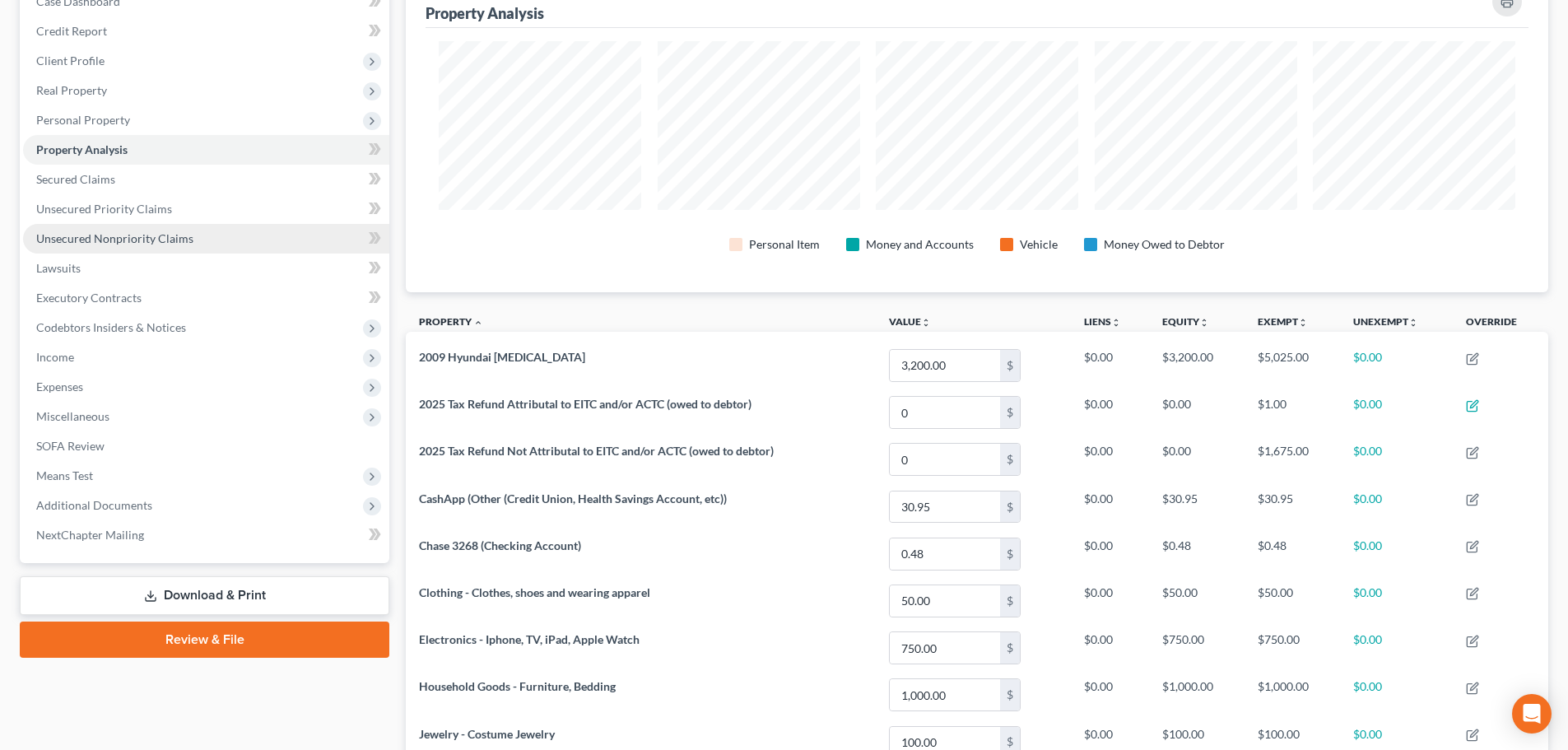
scroll to position [412, 0]
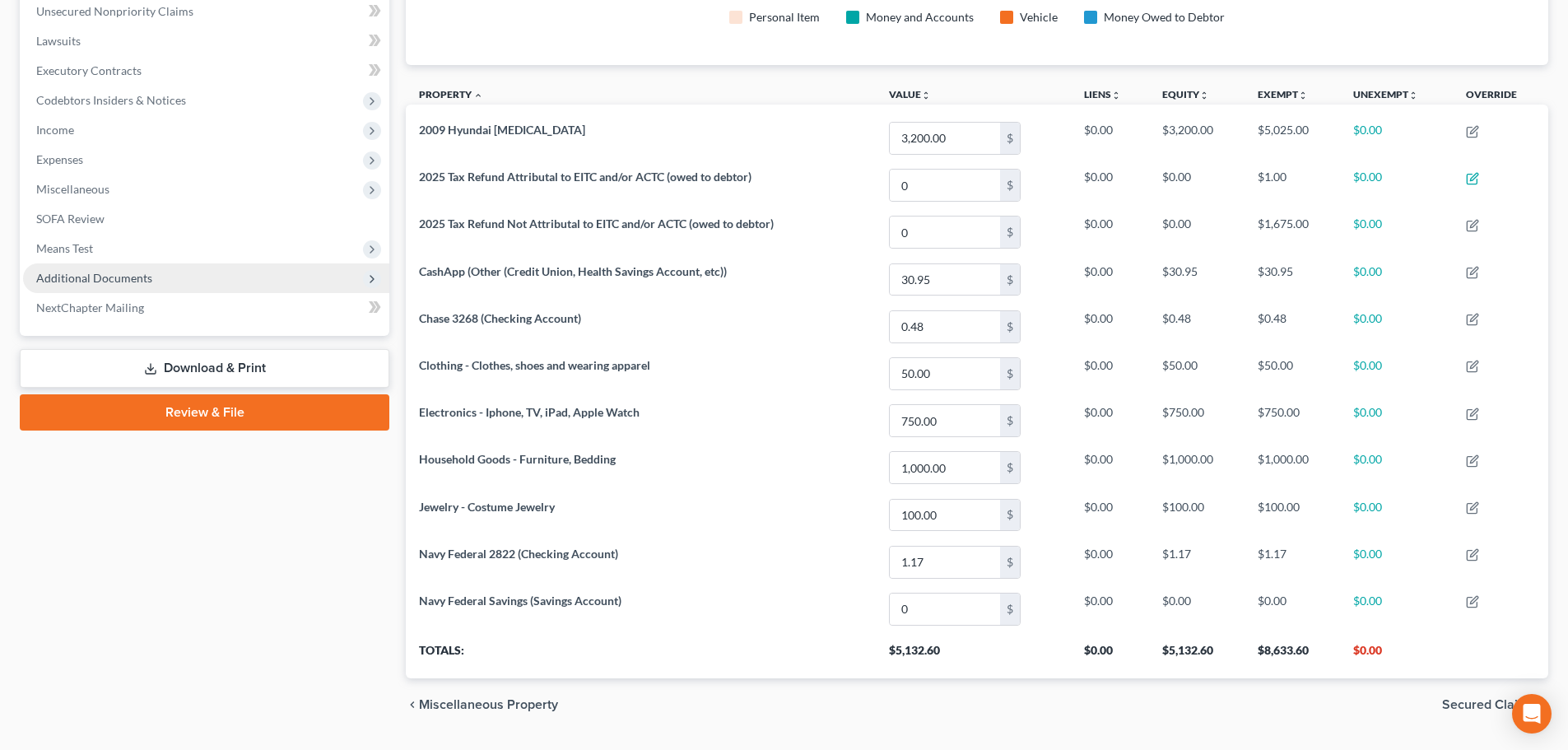
click at [122, 288] on span "Additional Documents" at bounding box center [206, 278] width 366 height 29
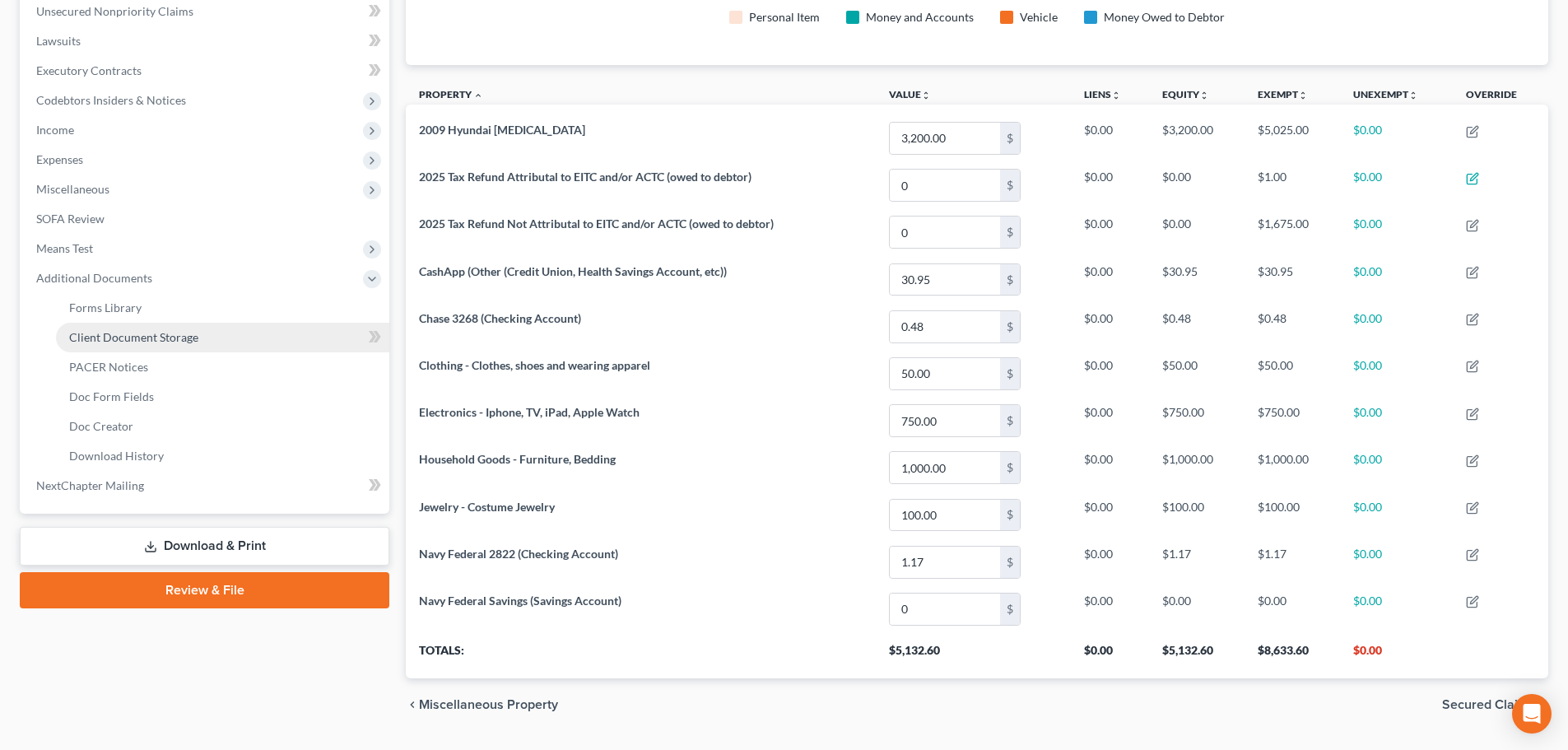
click at [147, 344] on link "Client Document Storage" at bounding box center [222, 338] width 333 height 29
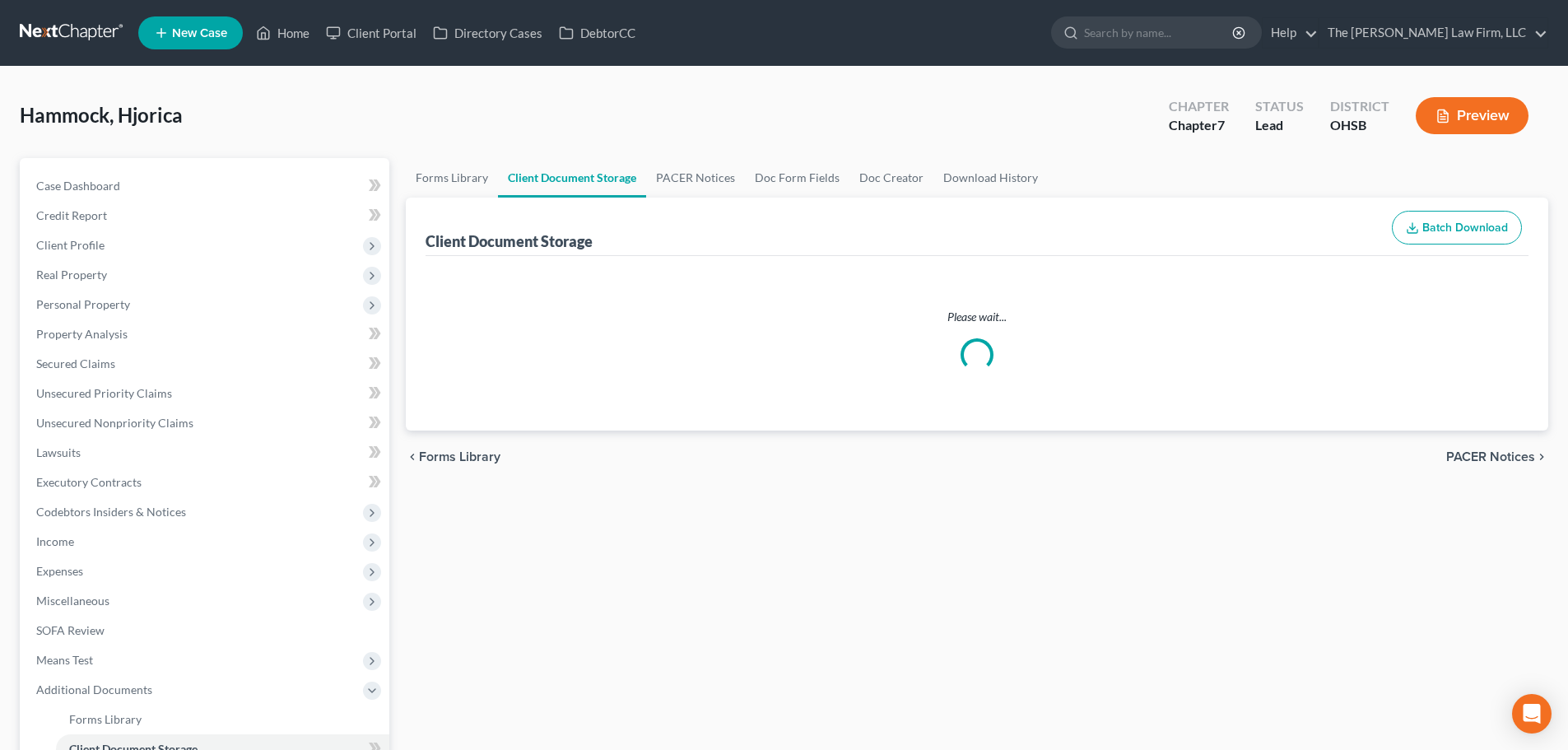
select select "7"
select select "52"
select select "61"
select select "37"
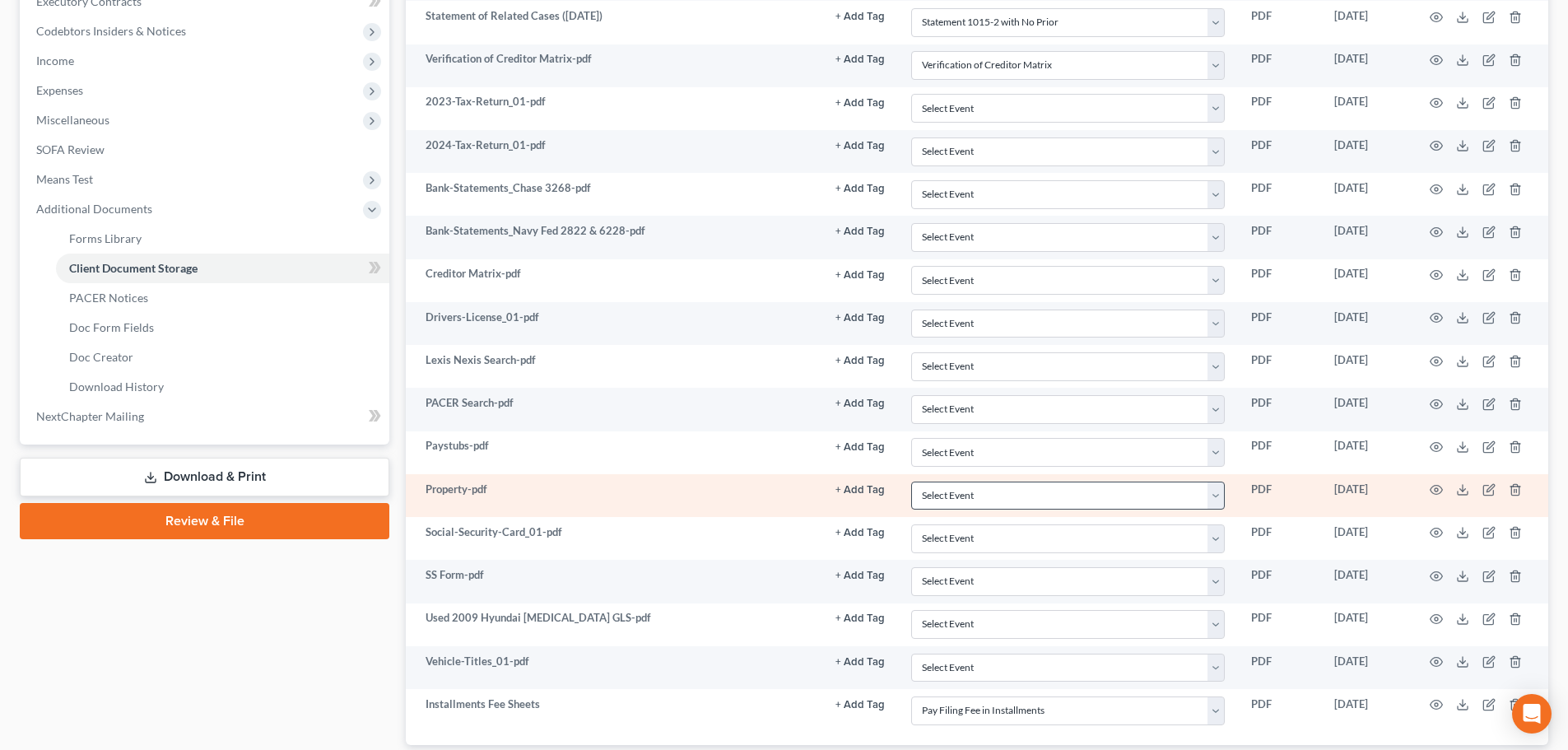
scroll to position [549, 0]
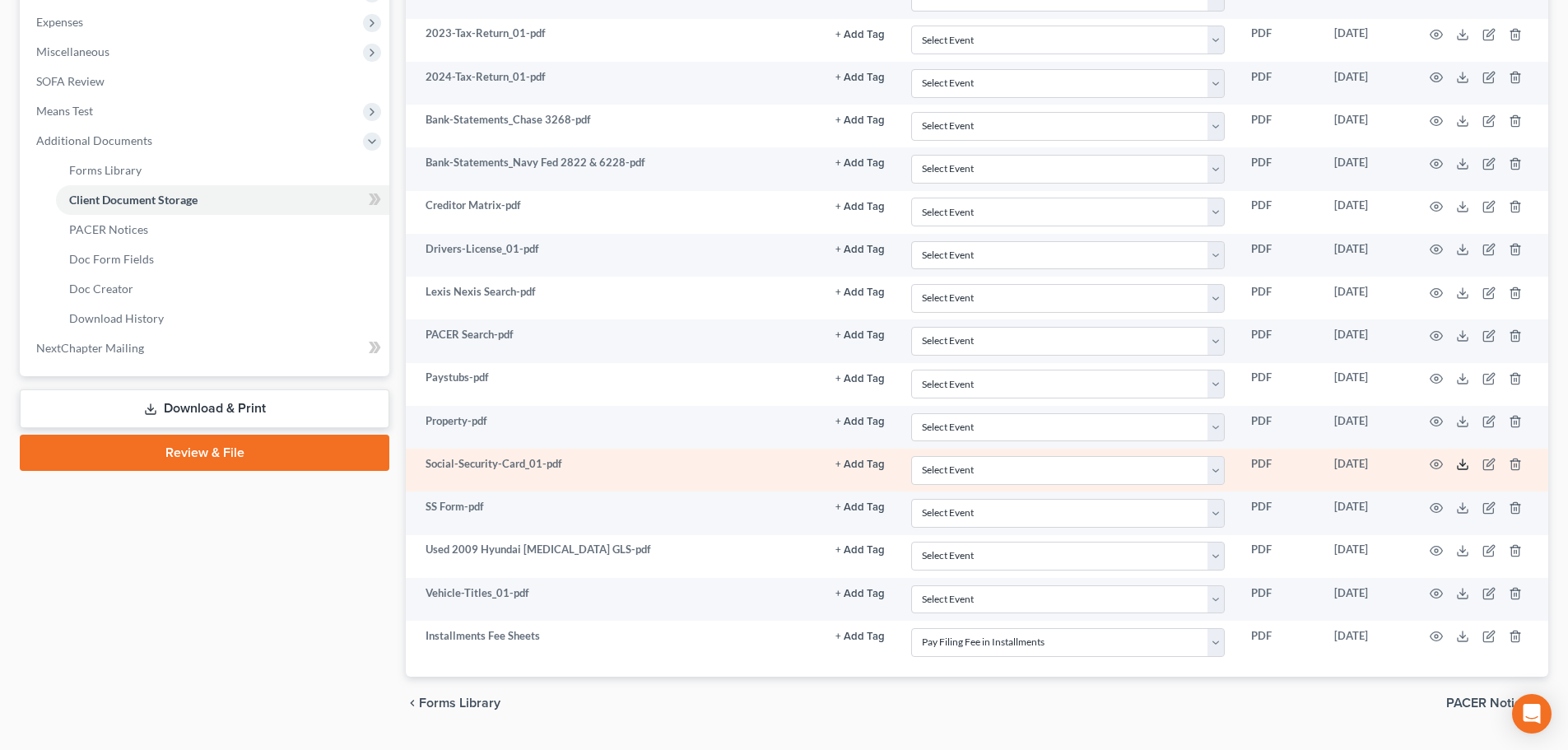
click at [1467, 462] on icon at bounding box center [1463, 464] width 13 height 13
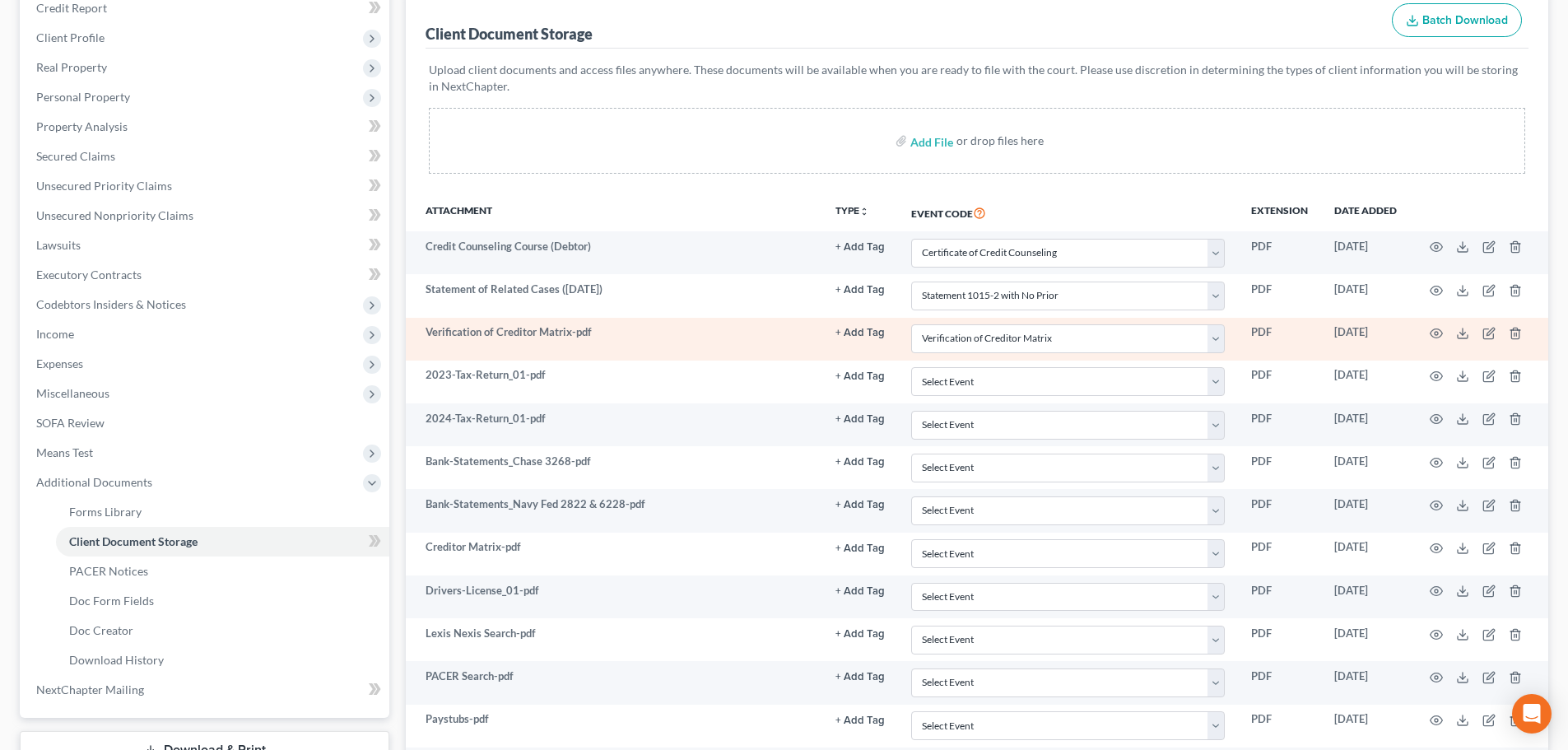
scroll to position [0, 0]
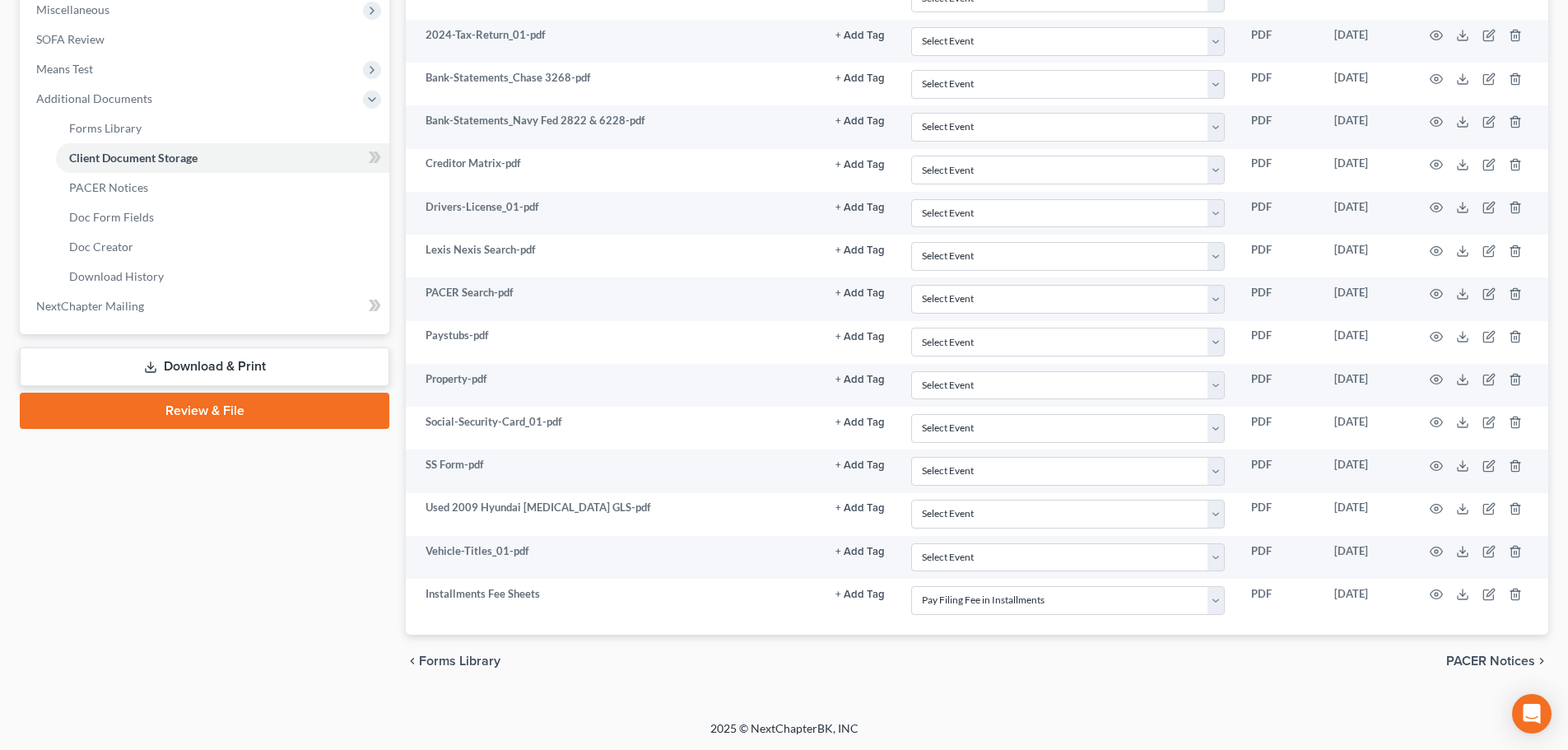
click at [192, 417] on link "Review & File" at bounding box center [205, 411] width 370 height 37
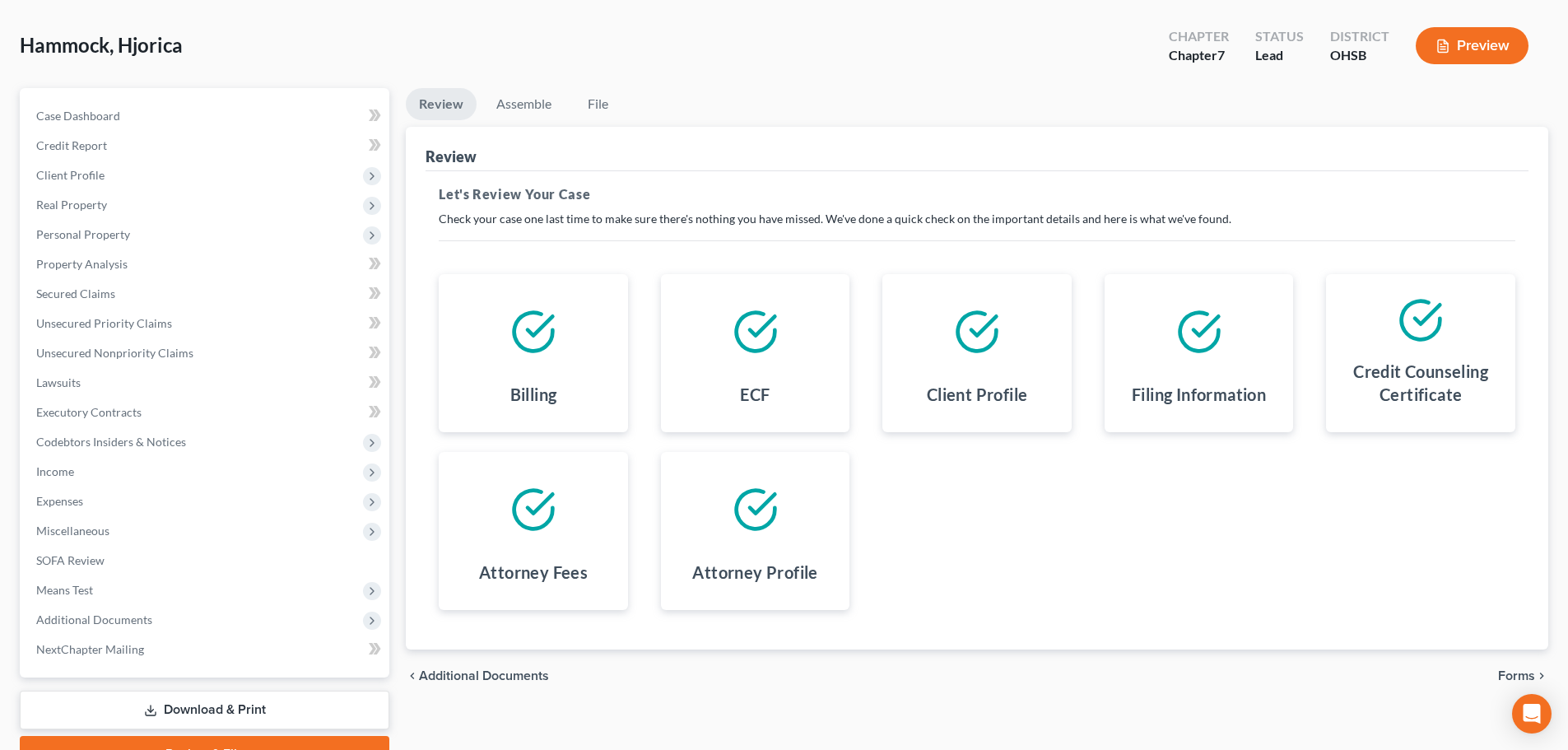
scroll to position [155, 0]
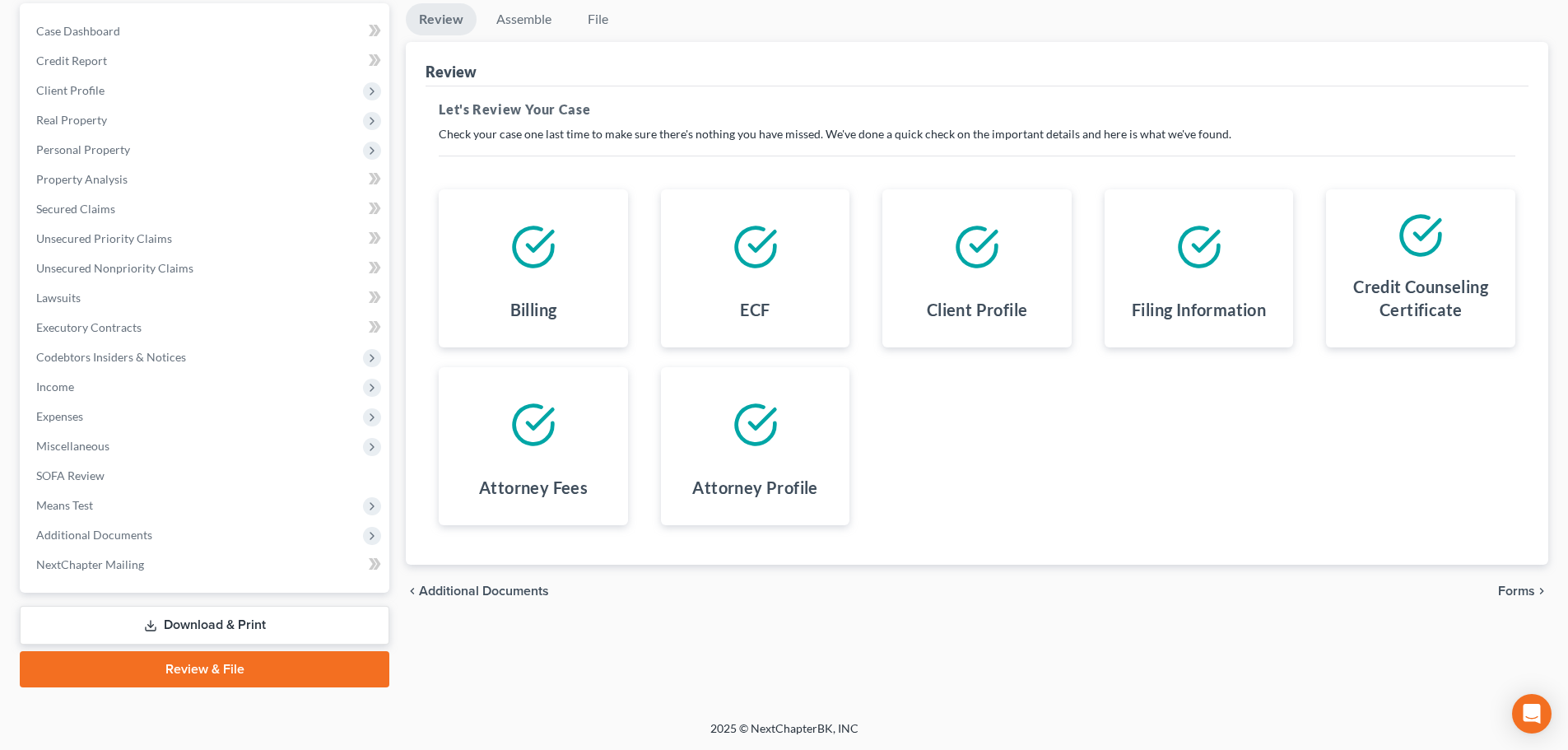
click at [1536, 591] on icon "chevron_right" at bounding box center [1541, 592] width 13 height 13
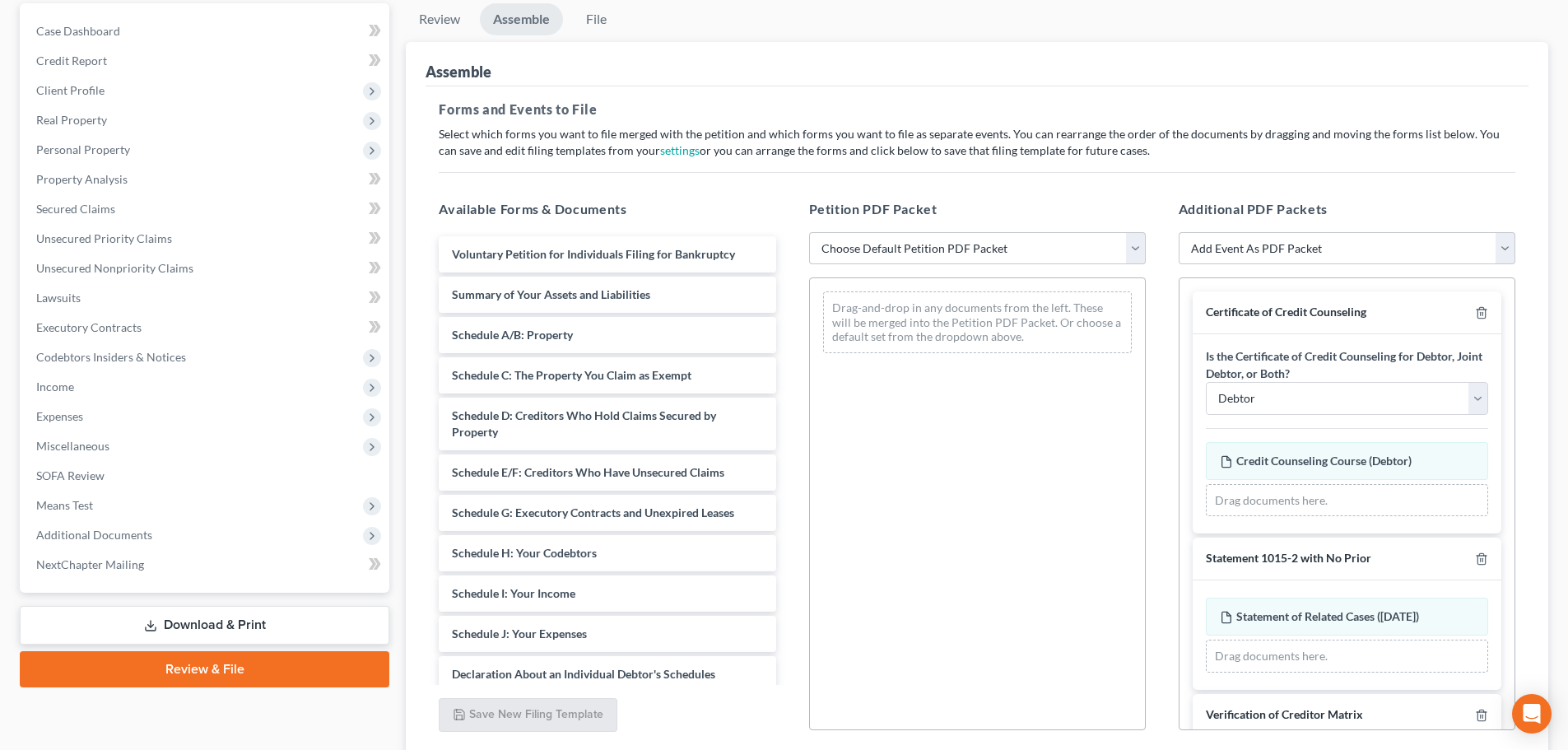
click at [1033, 231] on div "Petition PDF Packet Choose Default Petition PDF Packet Emergency Filing (Volunt…" at bounding box center [978, 465] width 370 height 559
click at [1000, 253] on select "Choose Default Petition PDF Packet Emergency Filing (Voluntary Petition and Cre…" at bounding box center [978, 249] width 337 height 33
click at [809, 233] on select "Choose Default Petition PDF Packet Emergency Filing (Voluntary Petition and Cre…" at bounding box center [978, 249] width 337 height 33
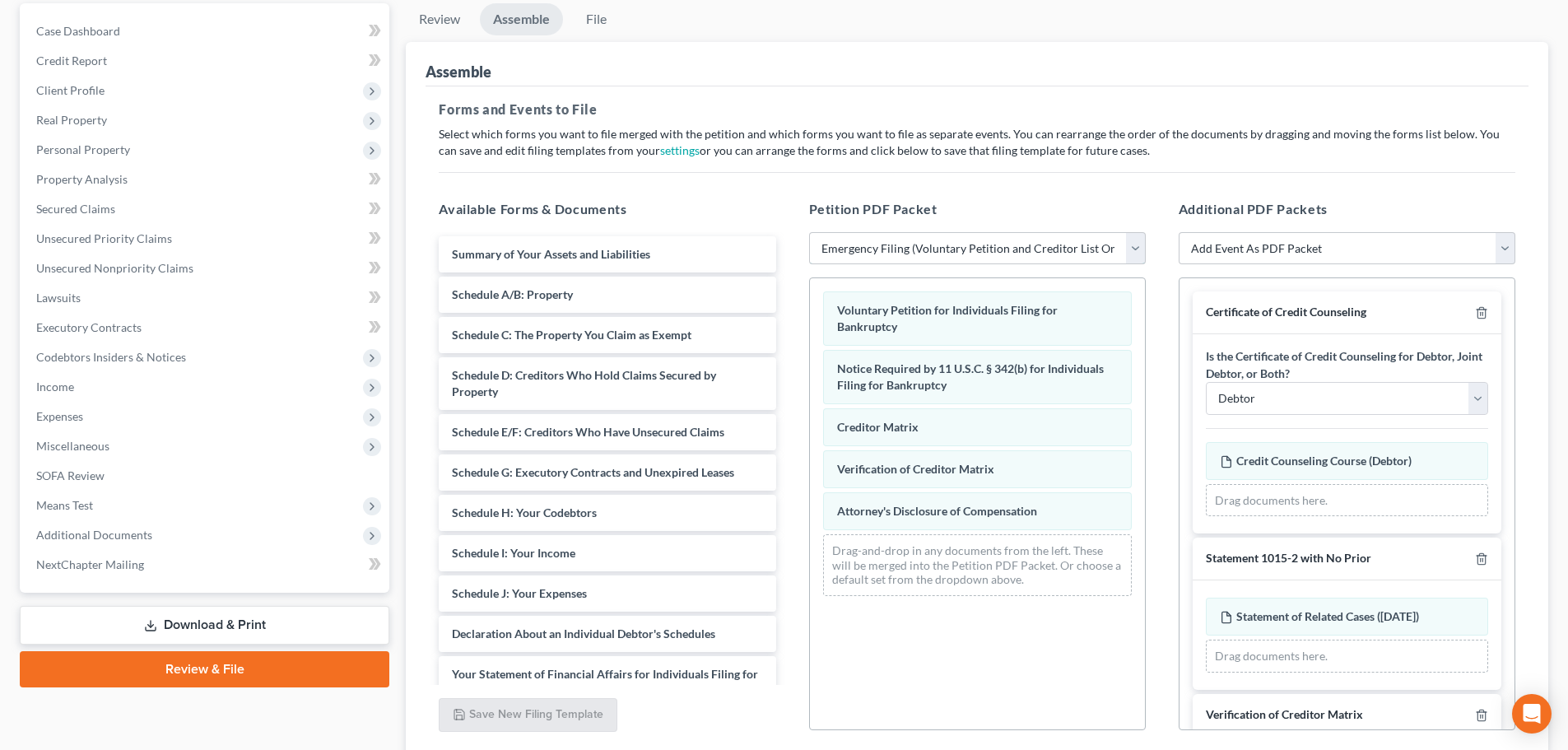
click at [936, 241] on select "Choose Default Petition PDF Packet Emergency Filing (Voluntary Petition and Cre…" at bounding box center [978, 249] width 337 height 33
select select "1"
click at [809, 233] on select "Choose Default Petition PDF Packet Emergency Filing (Voluntary Petition and Cre…" at bounding box center [978, 249] width 337 height 33
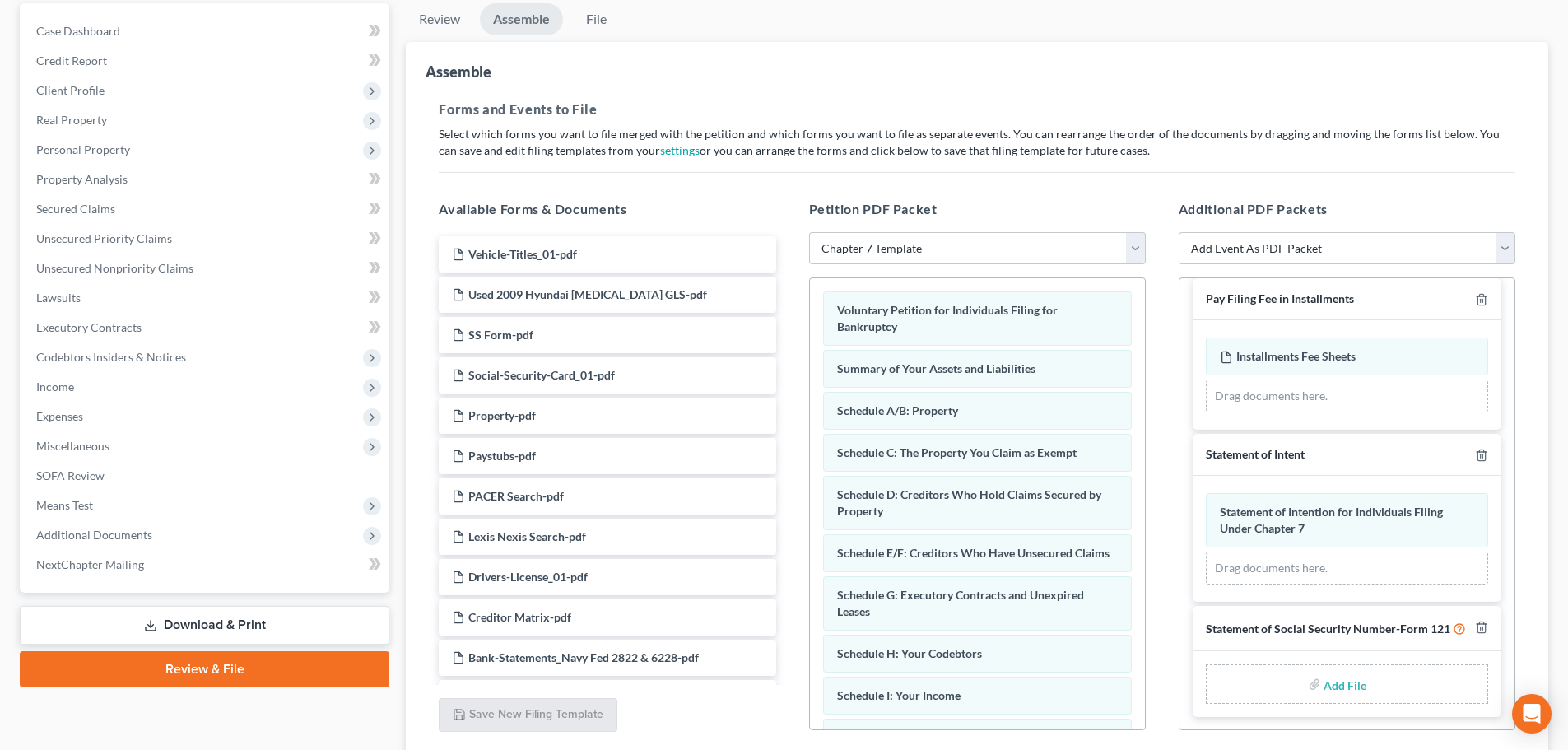
scroll to position [587, 0]
click at [1330, 684] on input "file" at bounding box center [1343, 684] width 39 height 29
type input "C:\fakepath\Hammock SS Form.pdf"
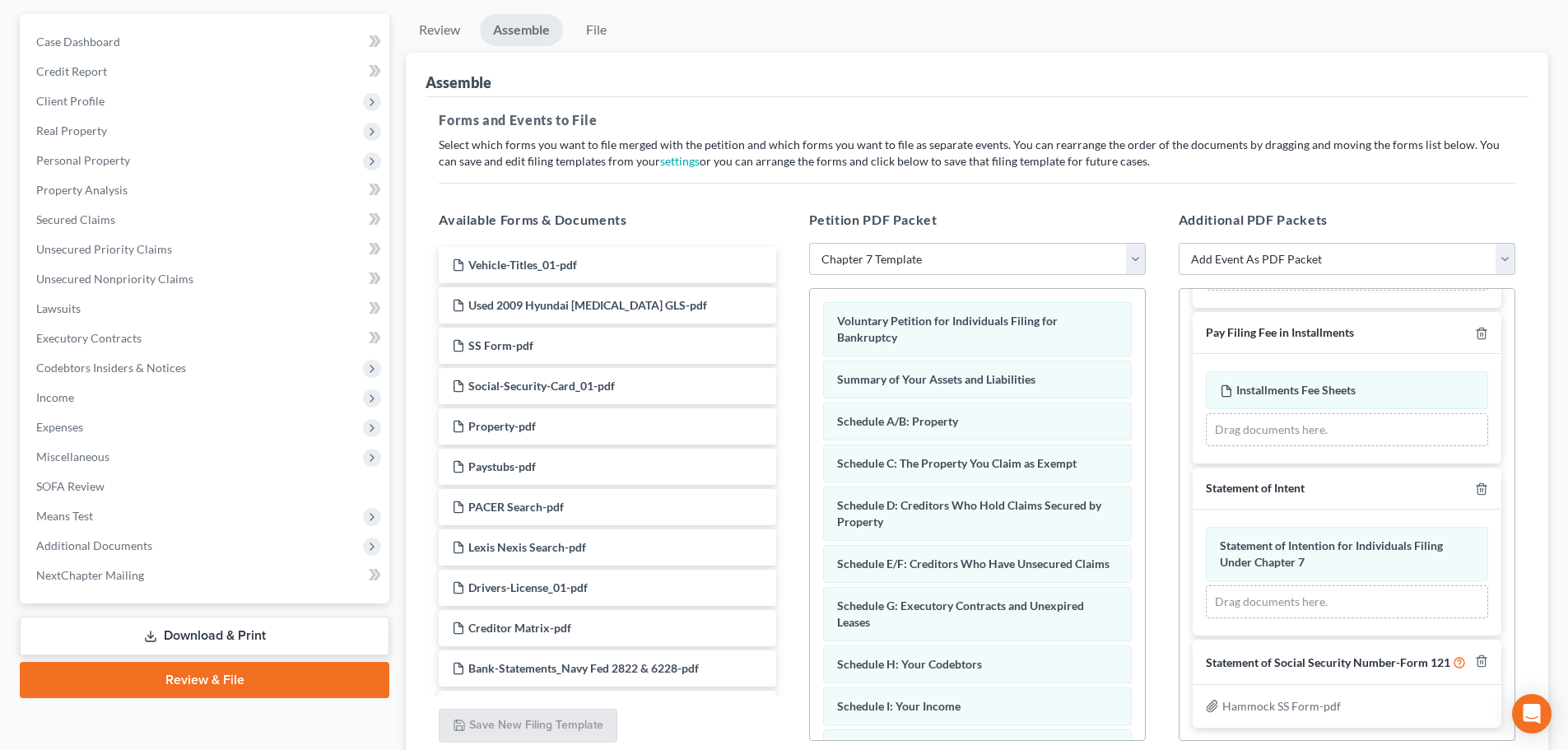
scroll to position [283, 0]
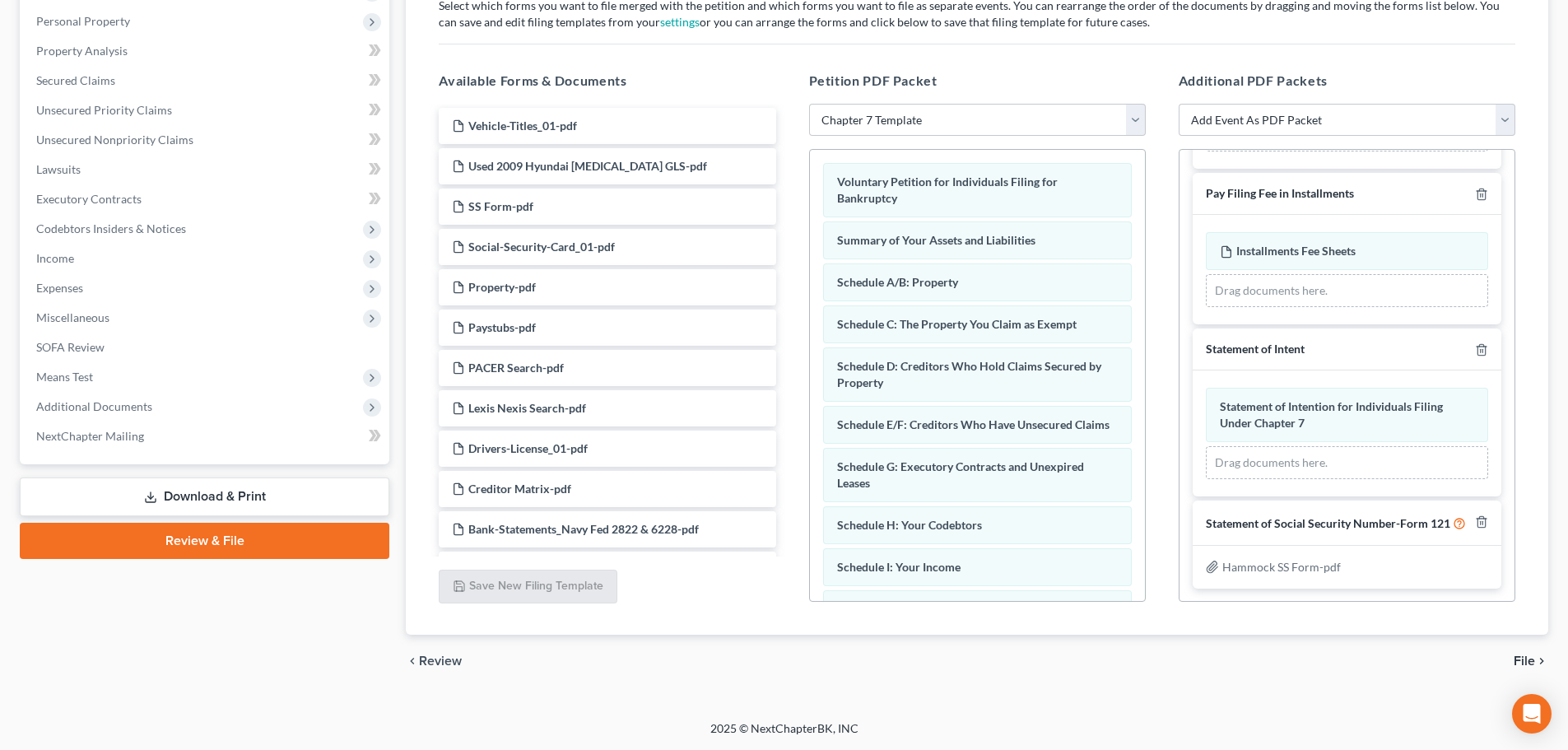
click at [1513, 658] on div "chevron_left Review File chevron_right" at bounding box center [977, 661] width 1142 height 53
click at [1516, 658] on span "File" at bounding box center [1524, 661] width 21 height 13
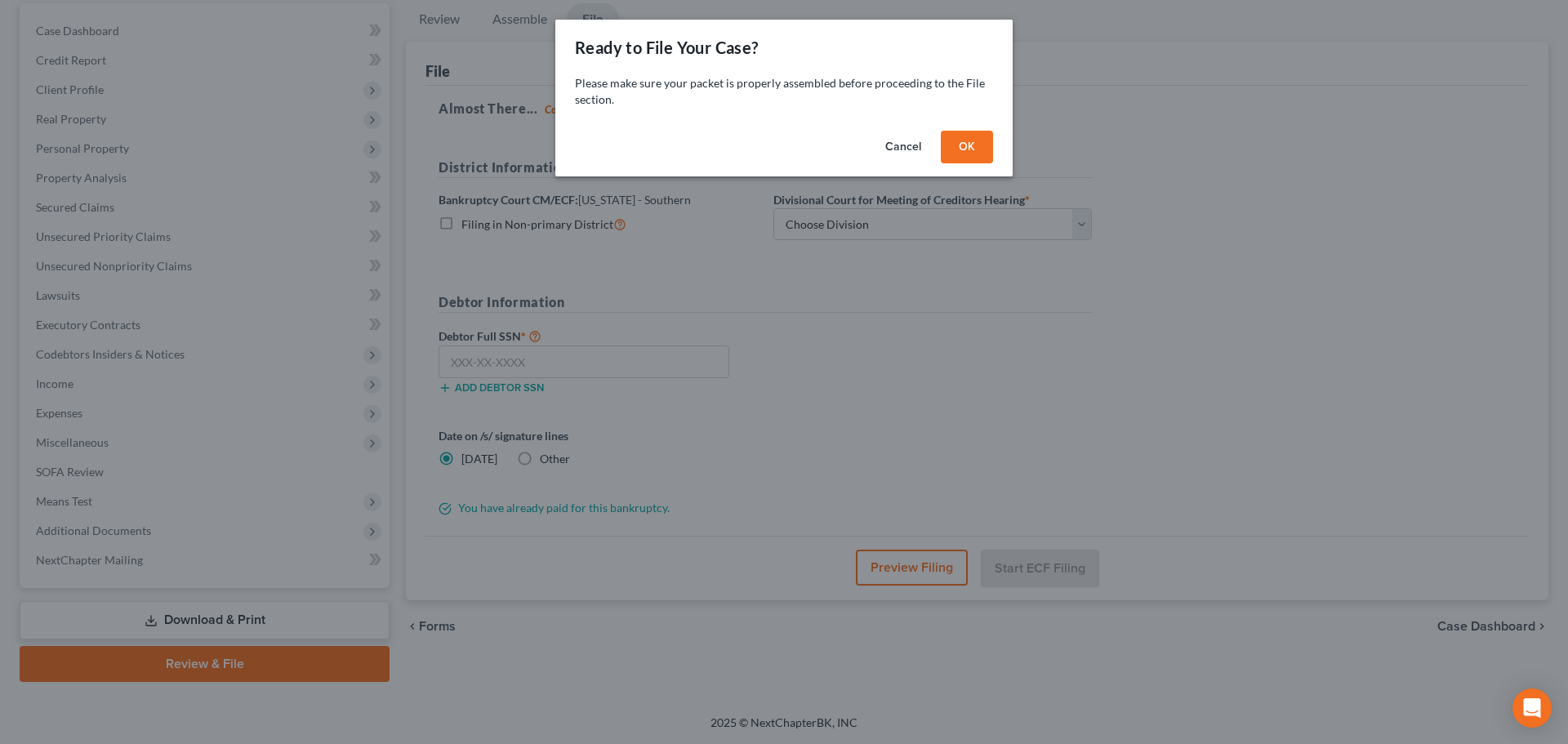
click at [978, 151] on button "OK" at bounding box center [967, 147] width 53 height 33
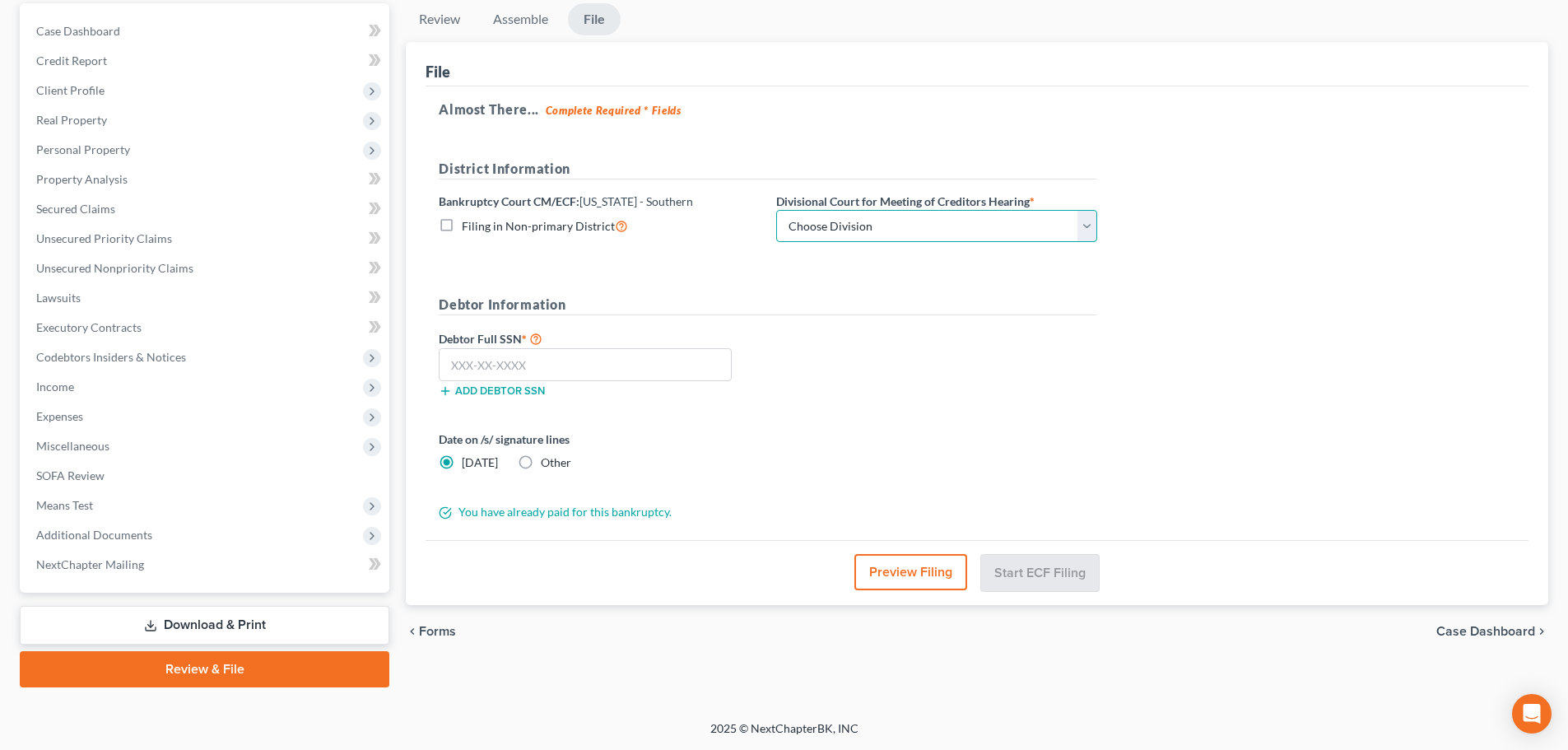
click at [945, 233] on select "Choose Division Cincinnati Columbus [GEOGRAPHIC_DATA]" at bounding box center [936, 226] width 321 height 33
select select "1"
click at [776, 210] on select "Choose Division Cincinnati Columbus [GEOGRAPHIC_DATA]" at bounding box center [936, 226] width 321 height 33
click at [683, 369] on input "text" at bounding box center [585, 364] width 293 height 33
paste input "292-82-2853"
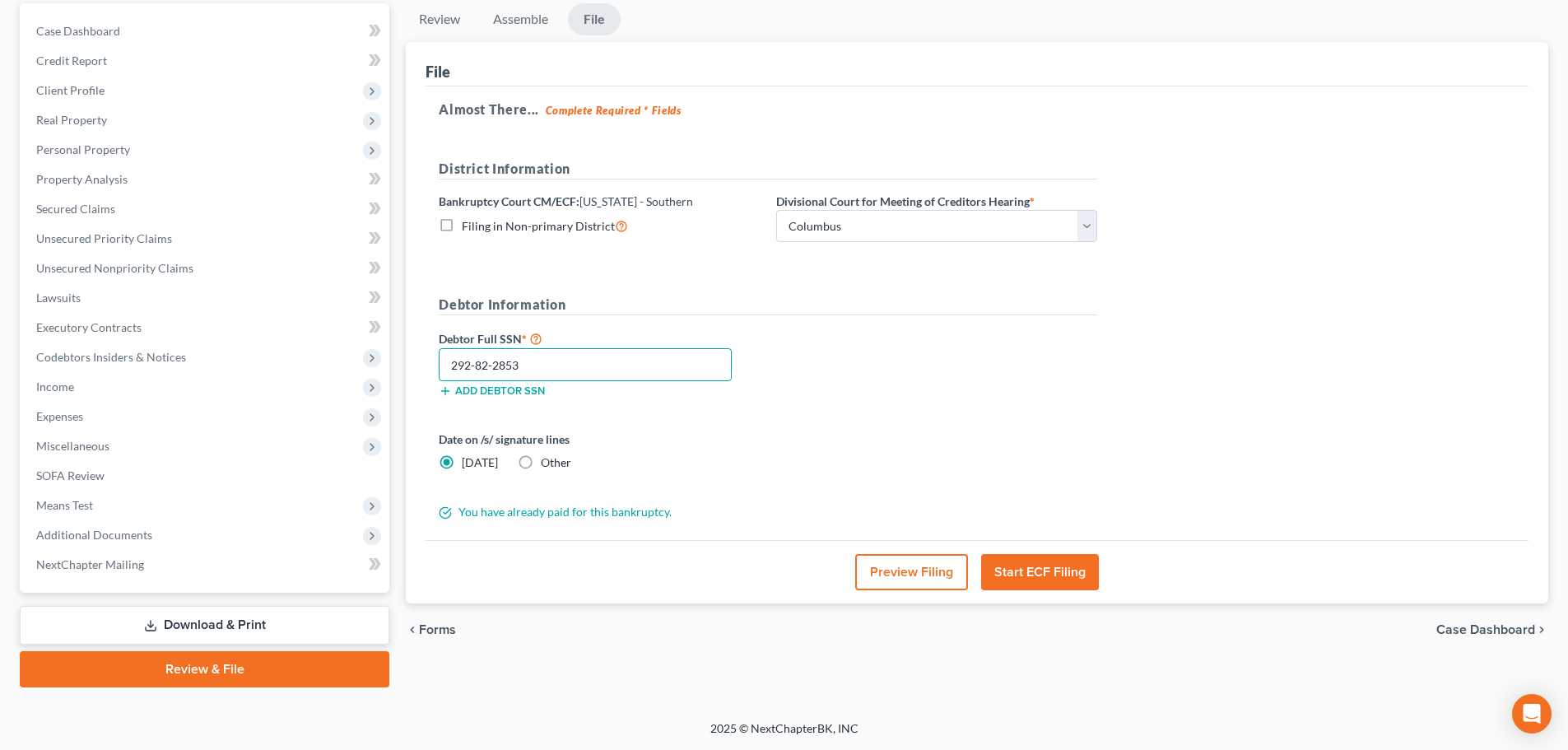
type input "292-82-2853"
click at [828, 365] on div "Debtor Full SSN * 292-82-2853 Add debtor SSN" at bounding box center [767, 370] width 675 height 82
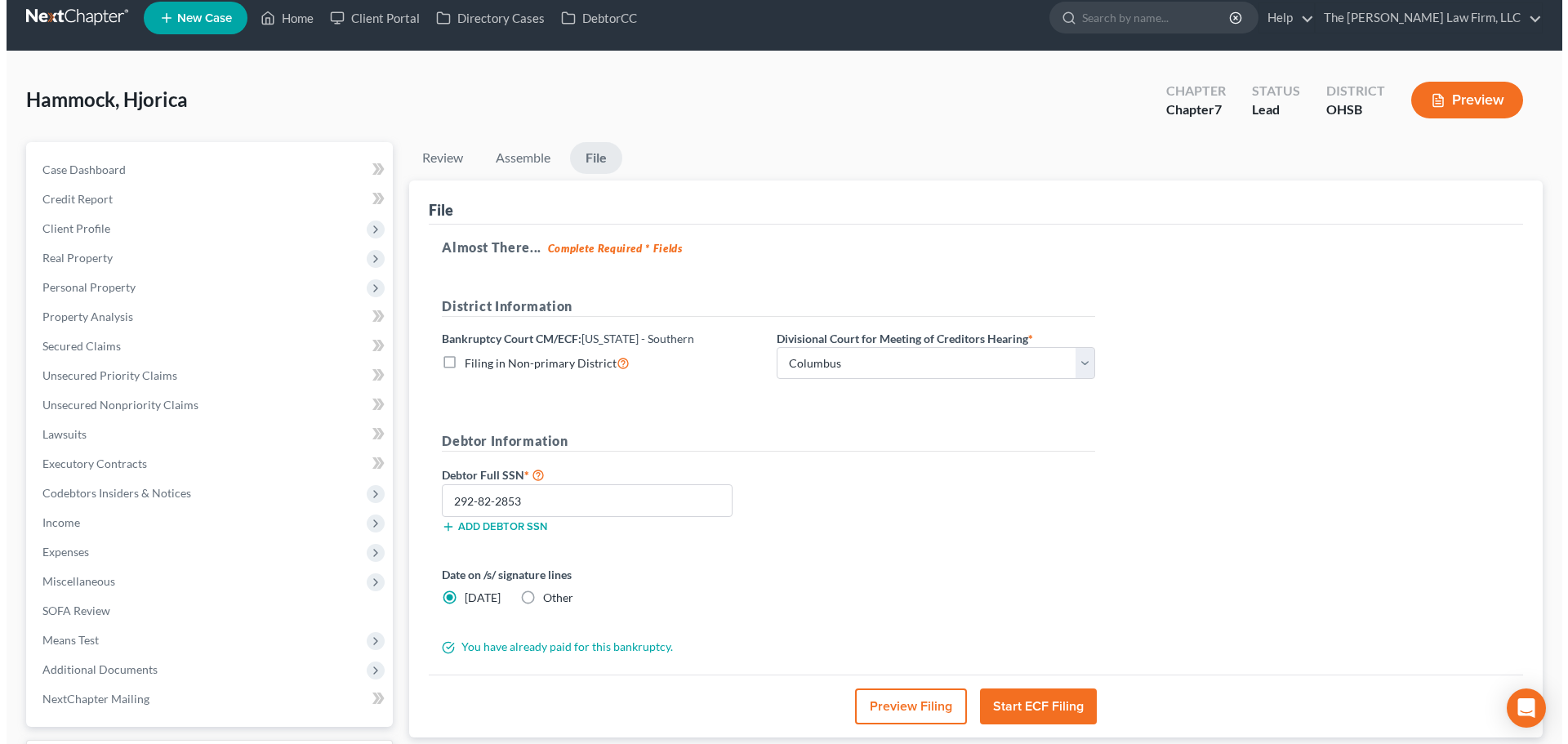
scroll to position [0, 0]
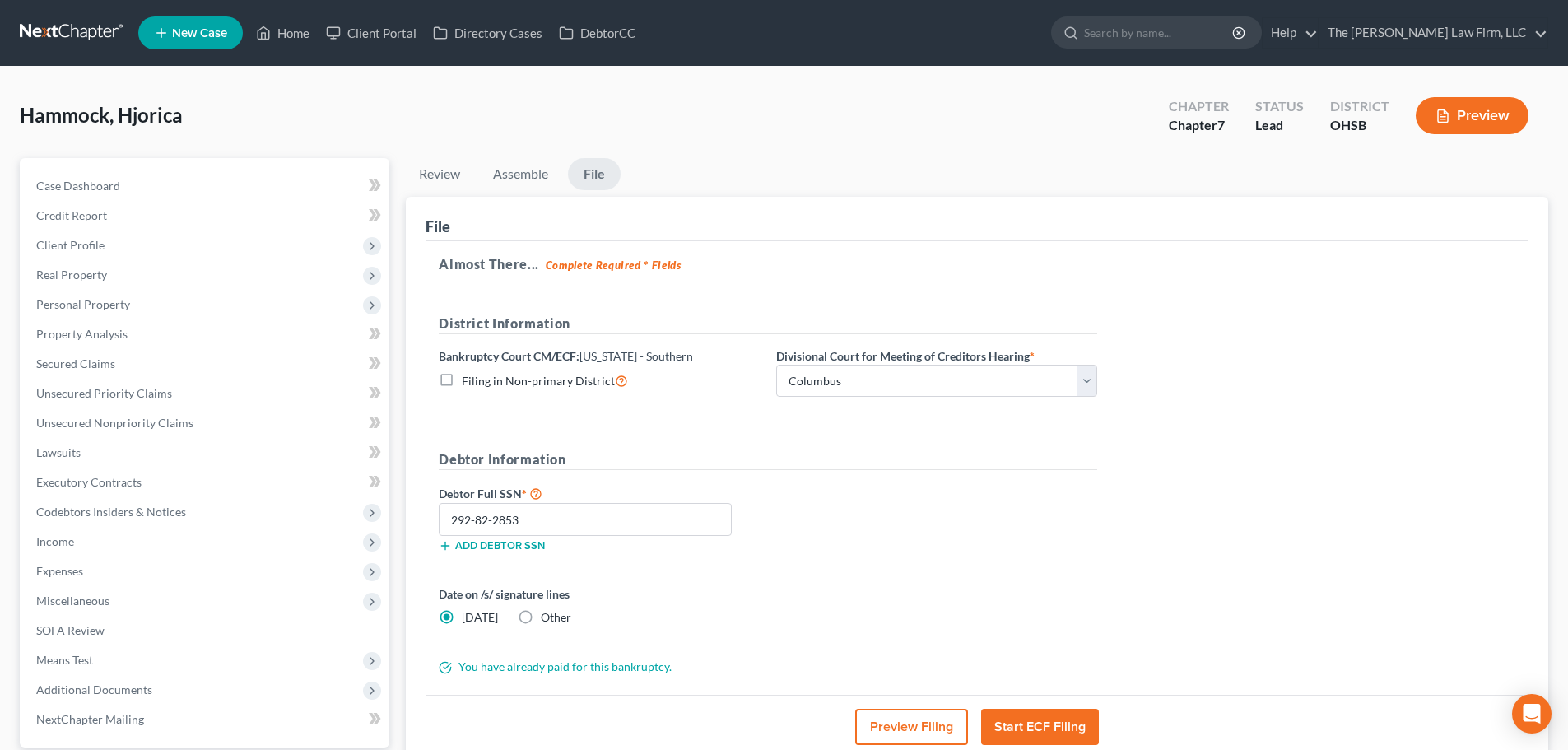
click at [921, 730] on button "Preview Filing" at bounding box center [911, 727] width 113 height 37
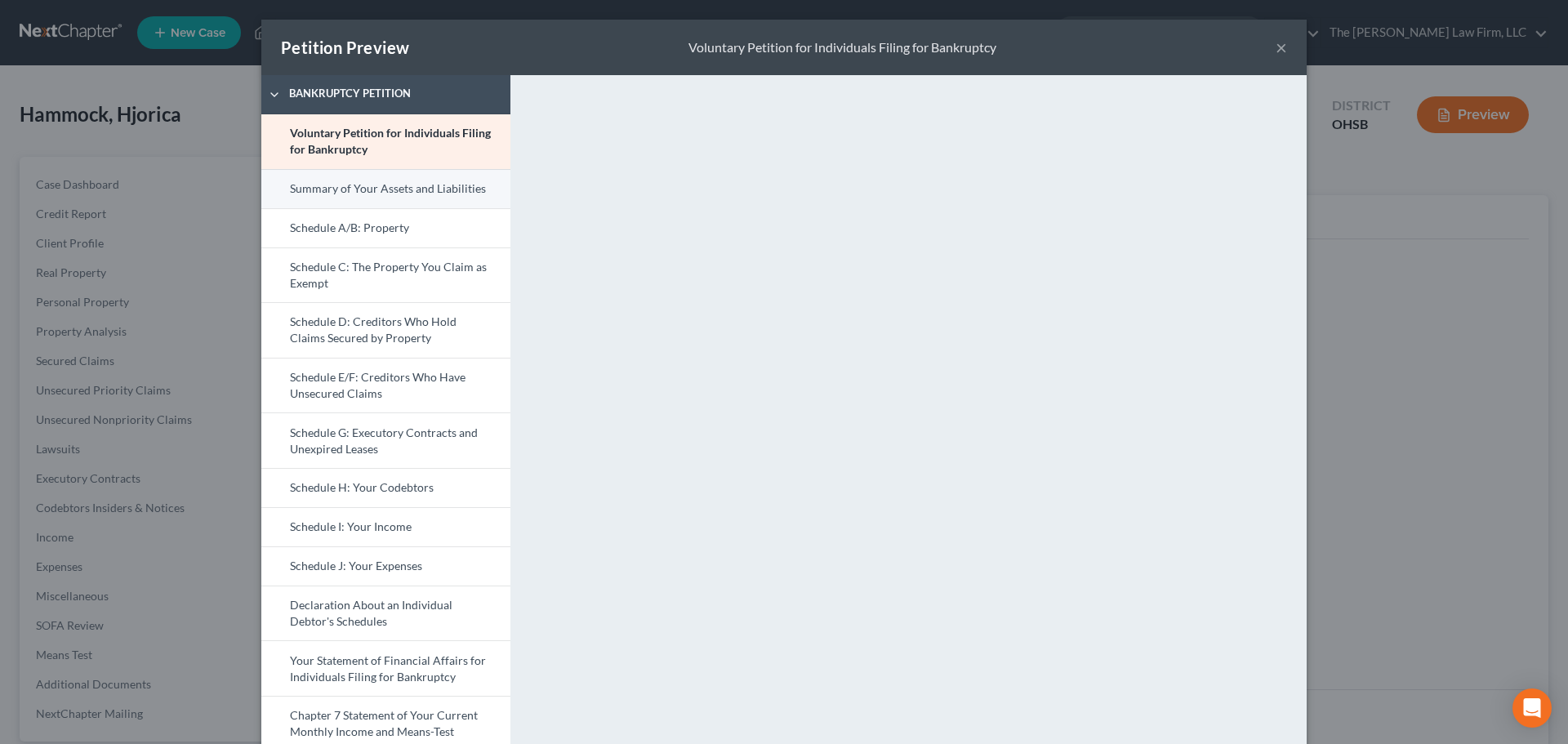
click at [450, 199] on link "Summary of Your Assets and Liabilities" at bounding box center [386, 188] width 249 height 39
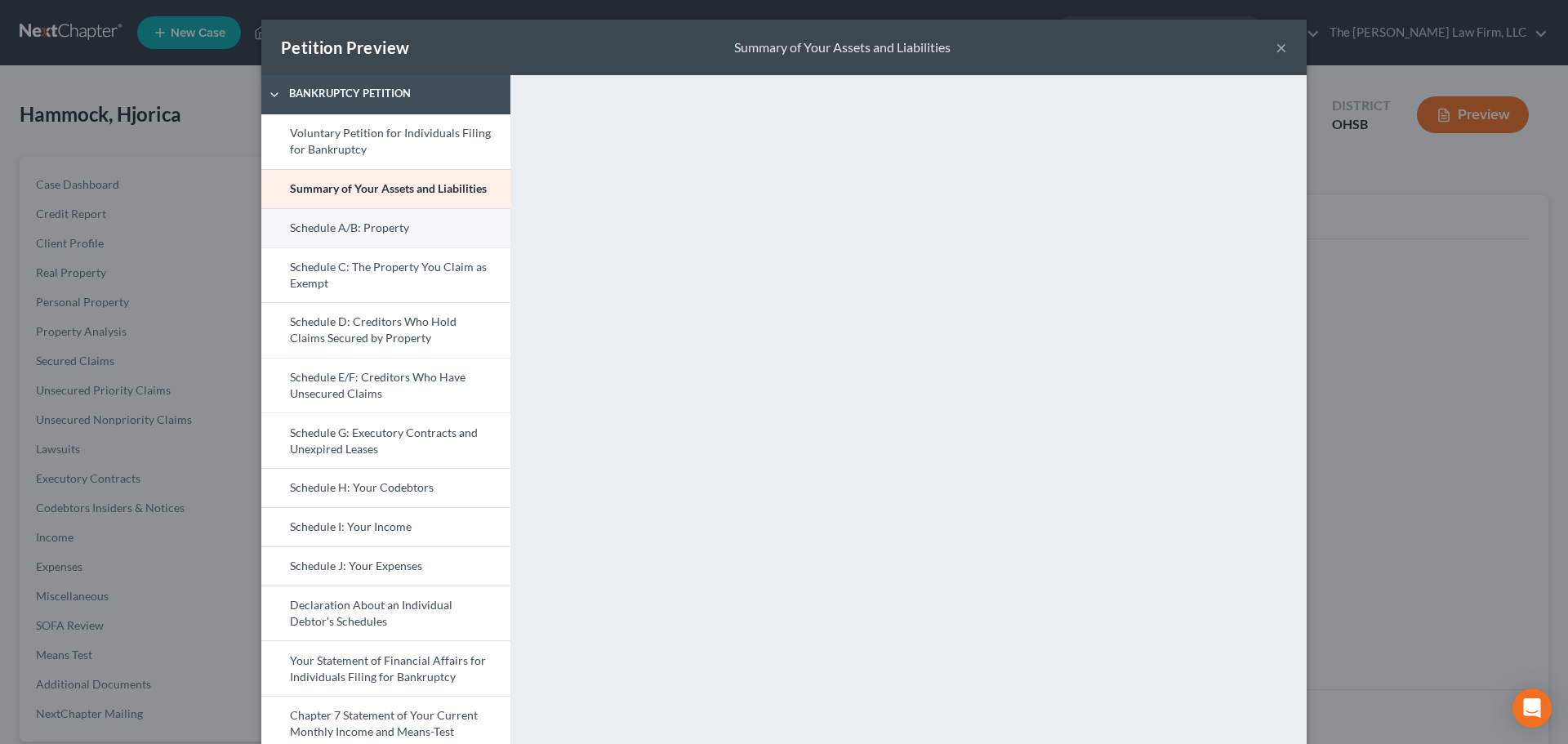
click at [391, 241] on link "Schedule A/B: Property" at bounding box center [386, 227] width 249 height 39
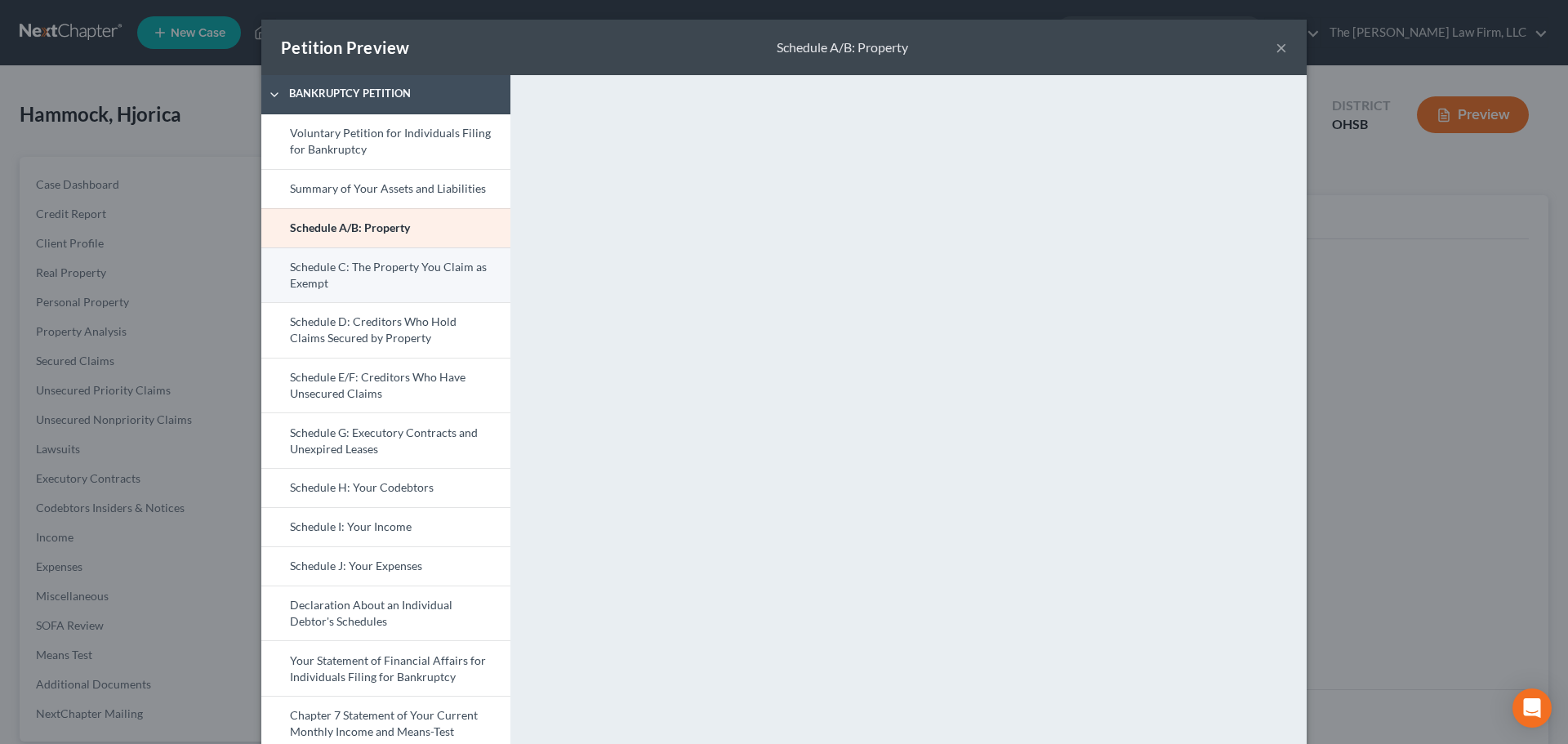
click at [423, 272] on link "Schedule C: The Property You Claim as Exempt" at bounding box center [386, 274] width 249 height 55
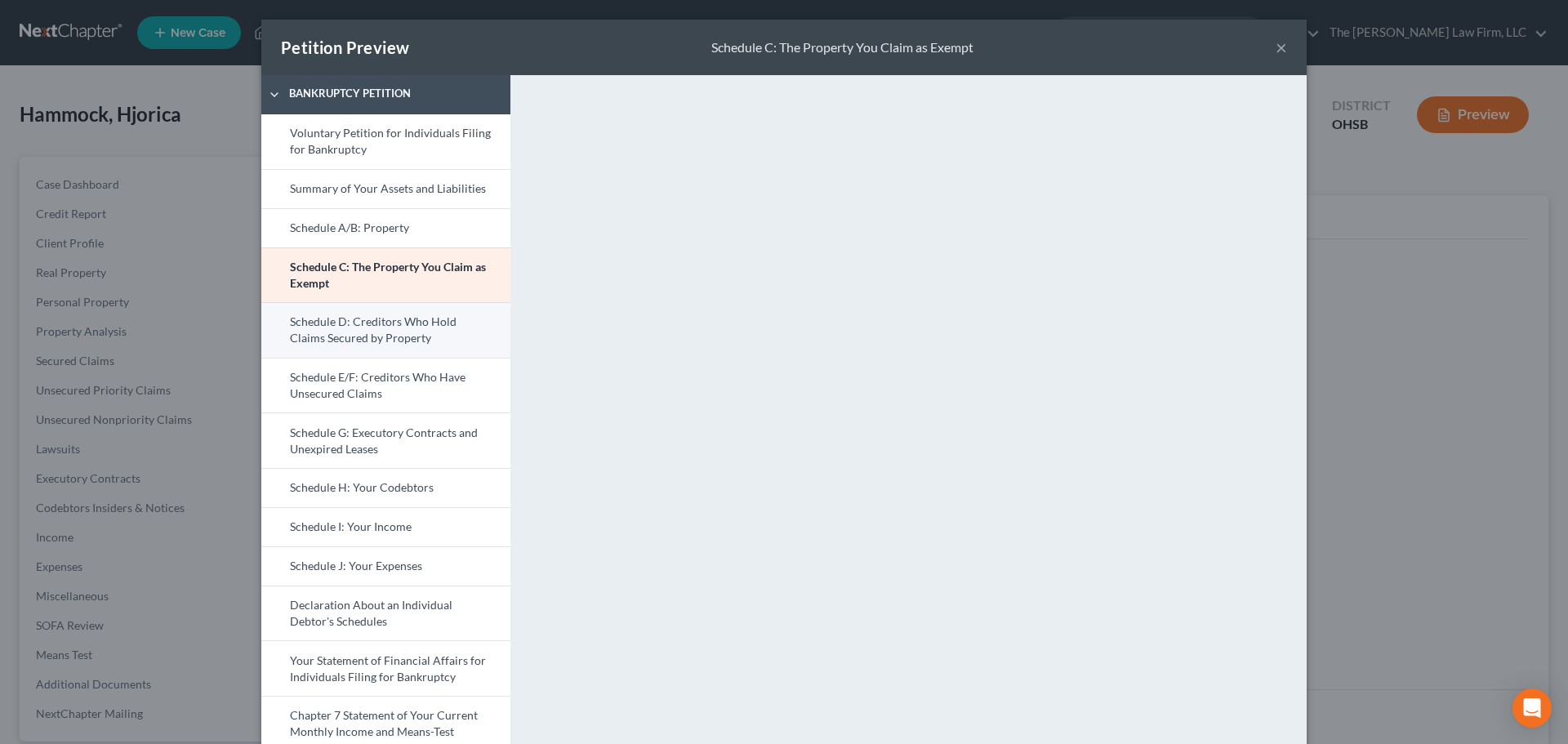
click at [396, 337] on link "Schedule D: Creditors Who Hold Claims Secured by Property" at bounding box center [386, 330] width 249 height 55
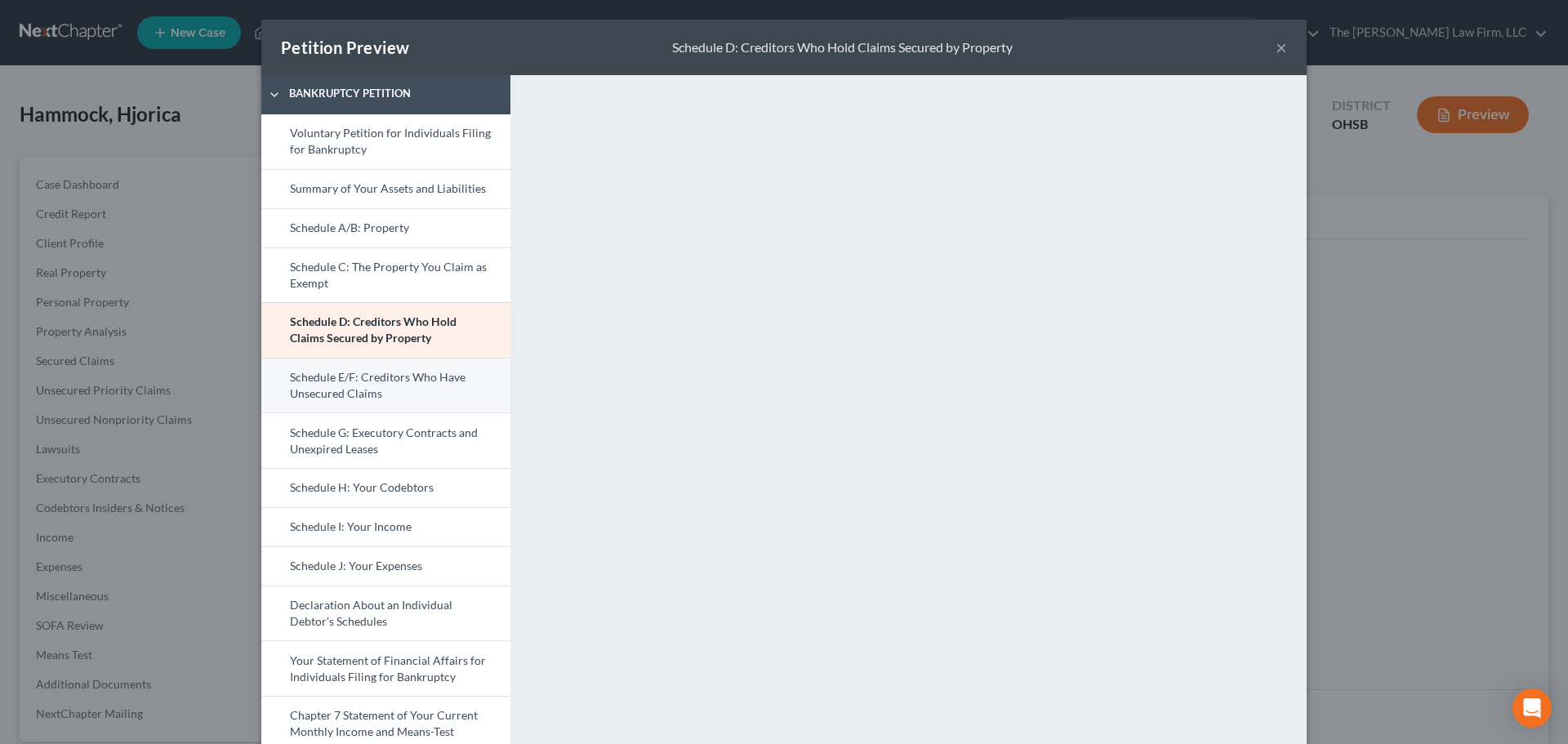
click at [388, 376] on link "Schedule E/F: Creditors Who Have Unsecured Claims" at bounding box center [386, 385] width 249 height 55
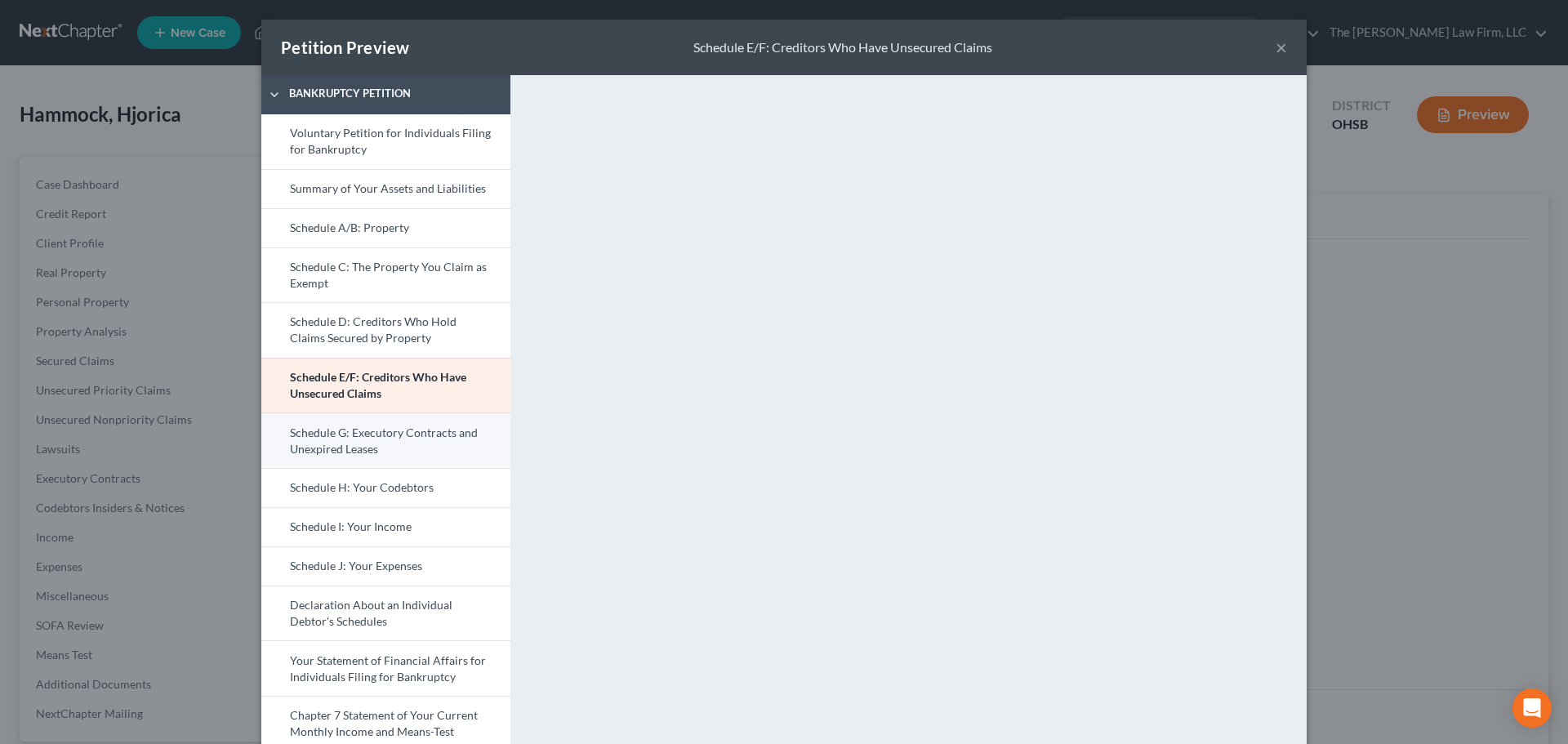
click at [425, 434] on link "Schedule G: Executory Contracts and Unexpired Leases" at bounding box center [386, 440] width 249 height 55
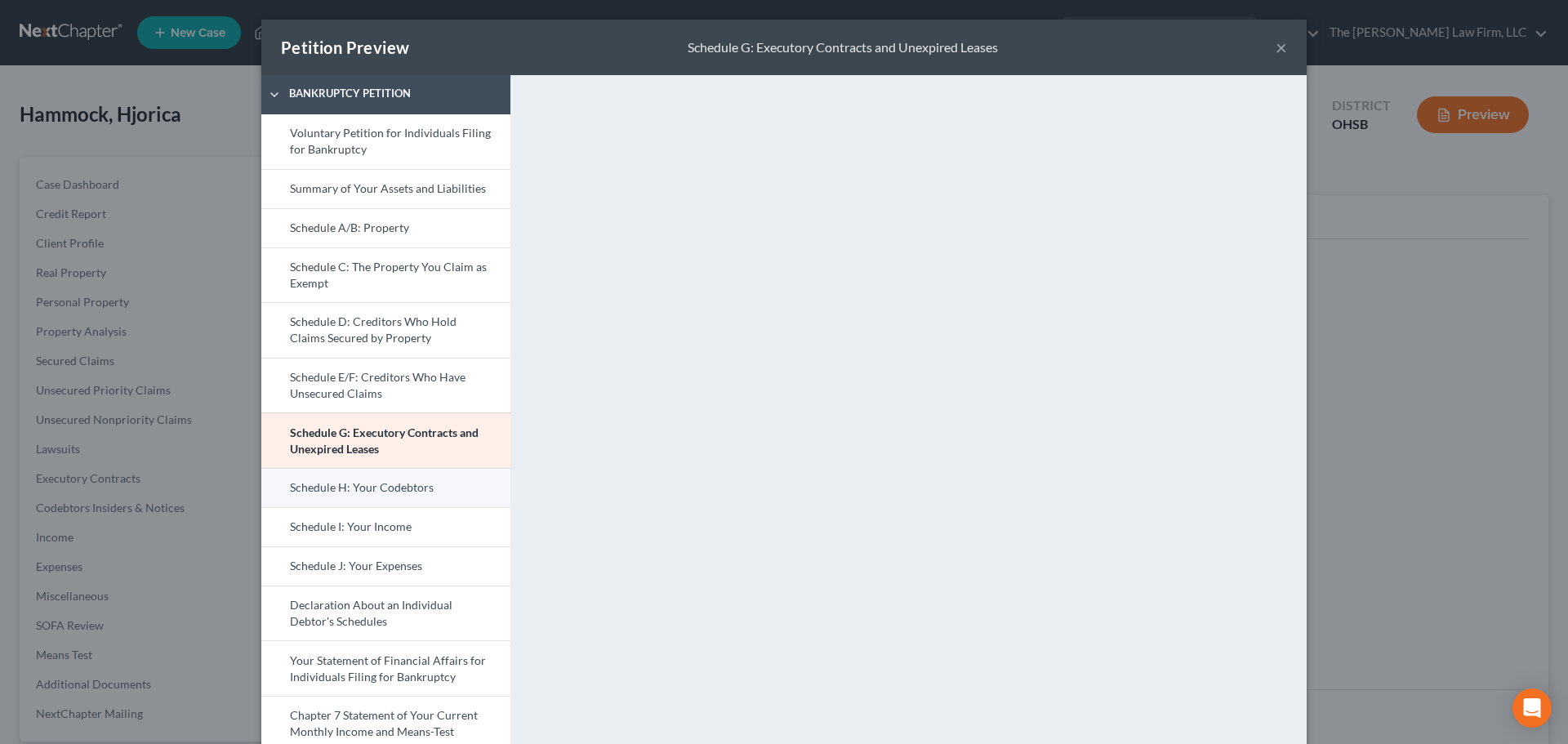
click at [452, 483] on link "Schedule H: Your Codebtors" at bounding box center [386, 487] width 249 height 39
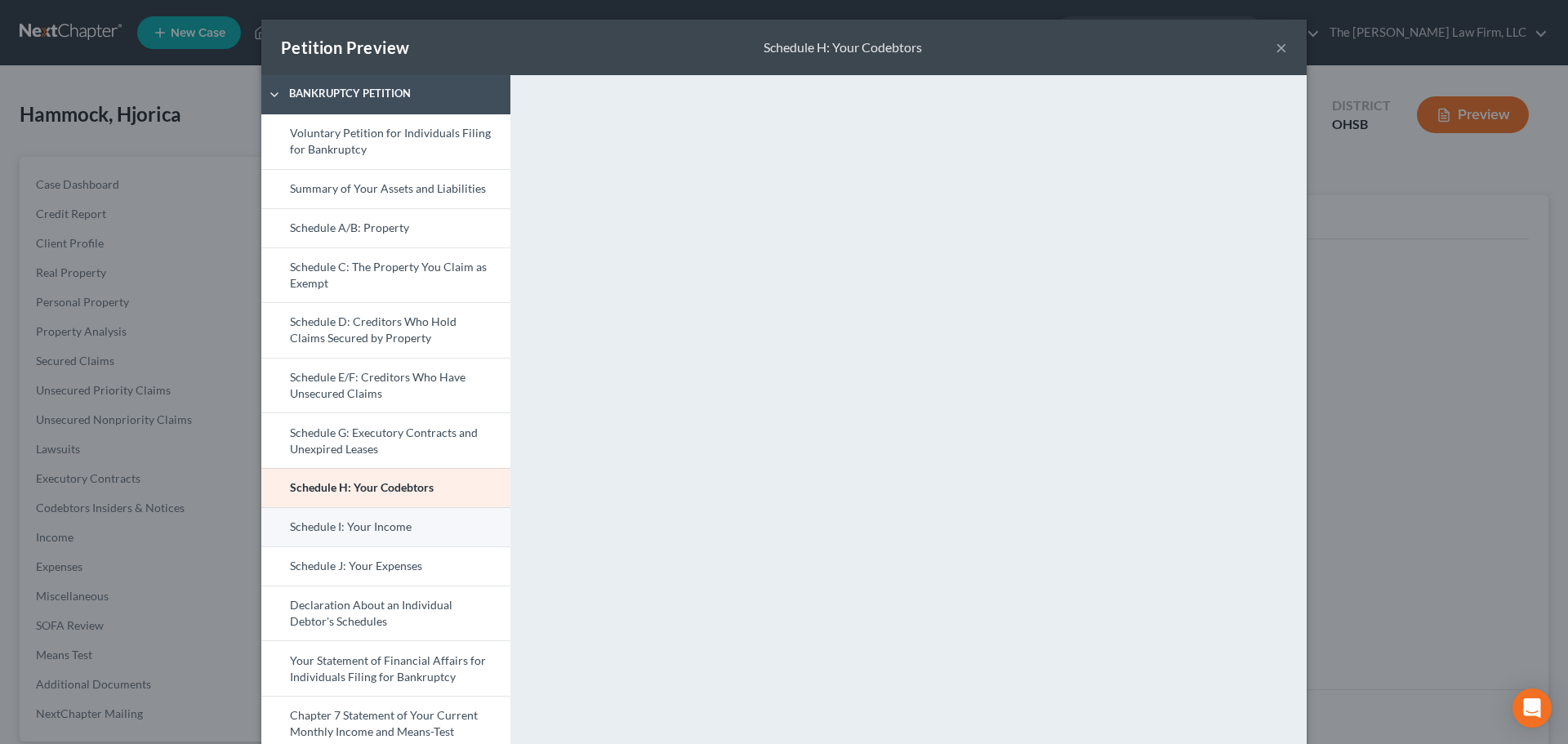
click at [420, 528] on link "Schedule I: Your Income" at bounding box center [386, 526] width 249 height 39
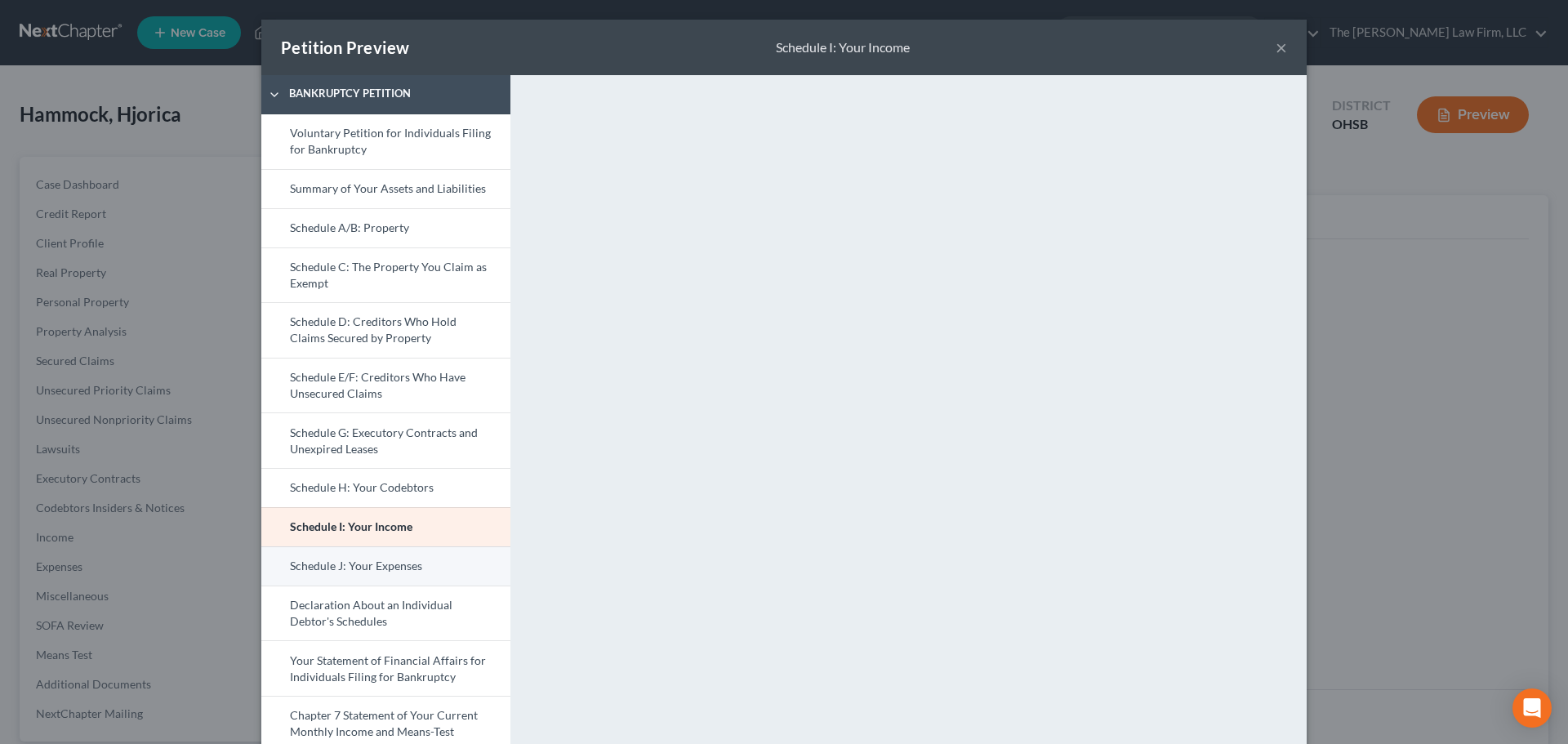
click at [420, 565] on link "Schedule J: Your Expenses" at bounding box center [386, 566] width 249 height 39
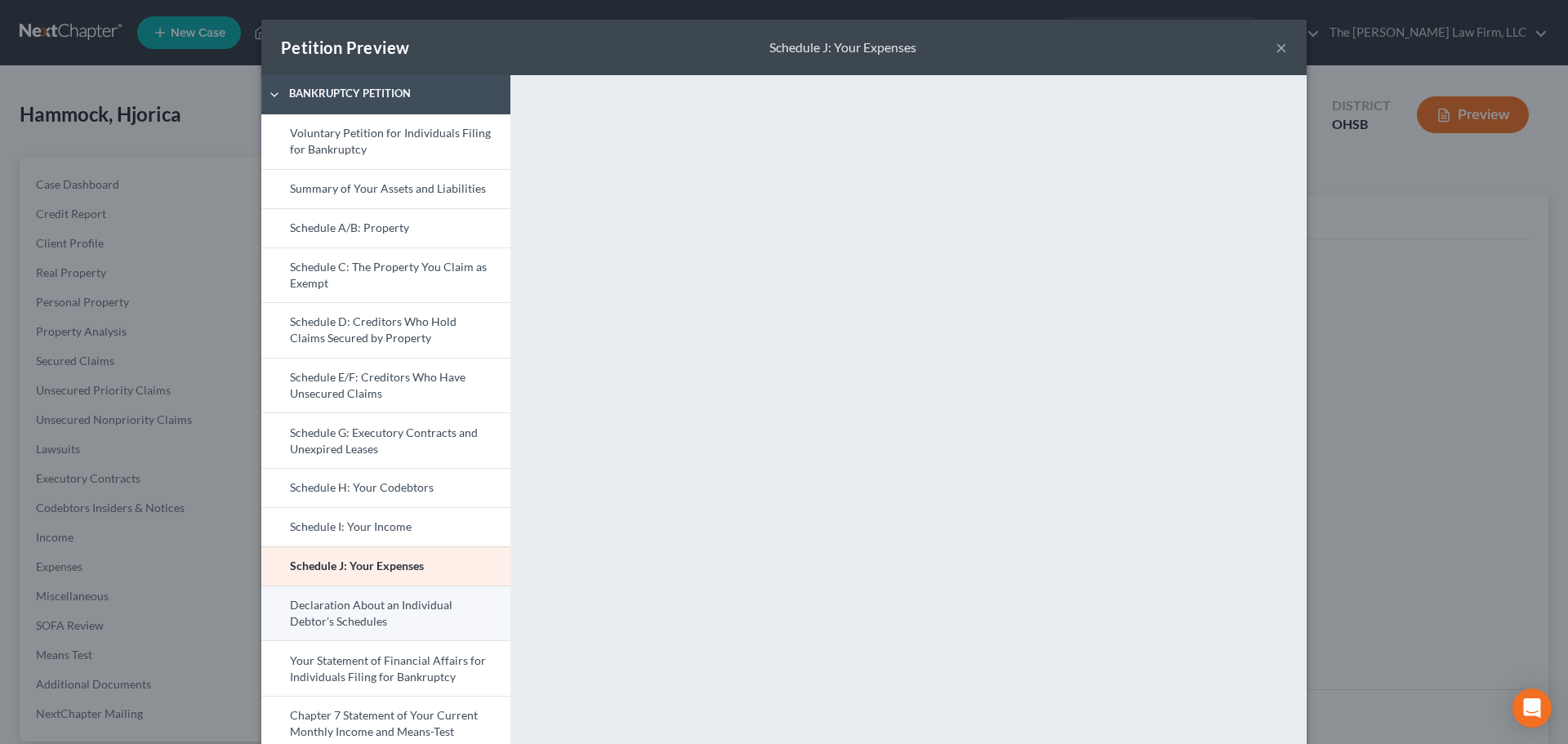
click at [374, 615] on link "Declaration About an Individual Debtor's Schedules" at bounding box center [386, 613] width 249 height 55
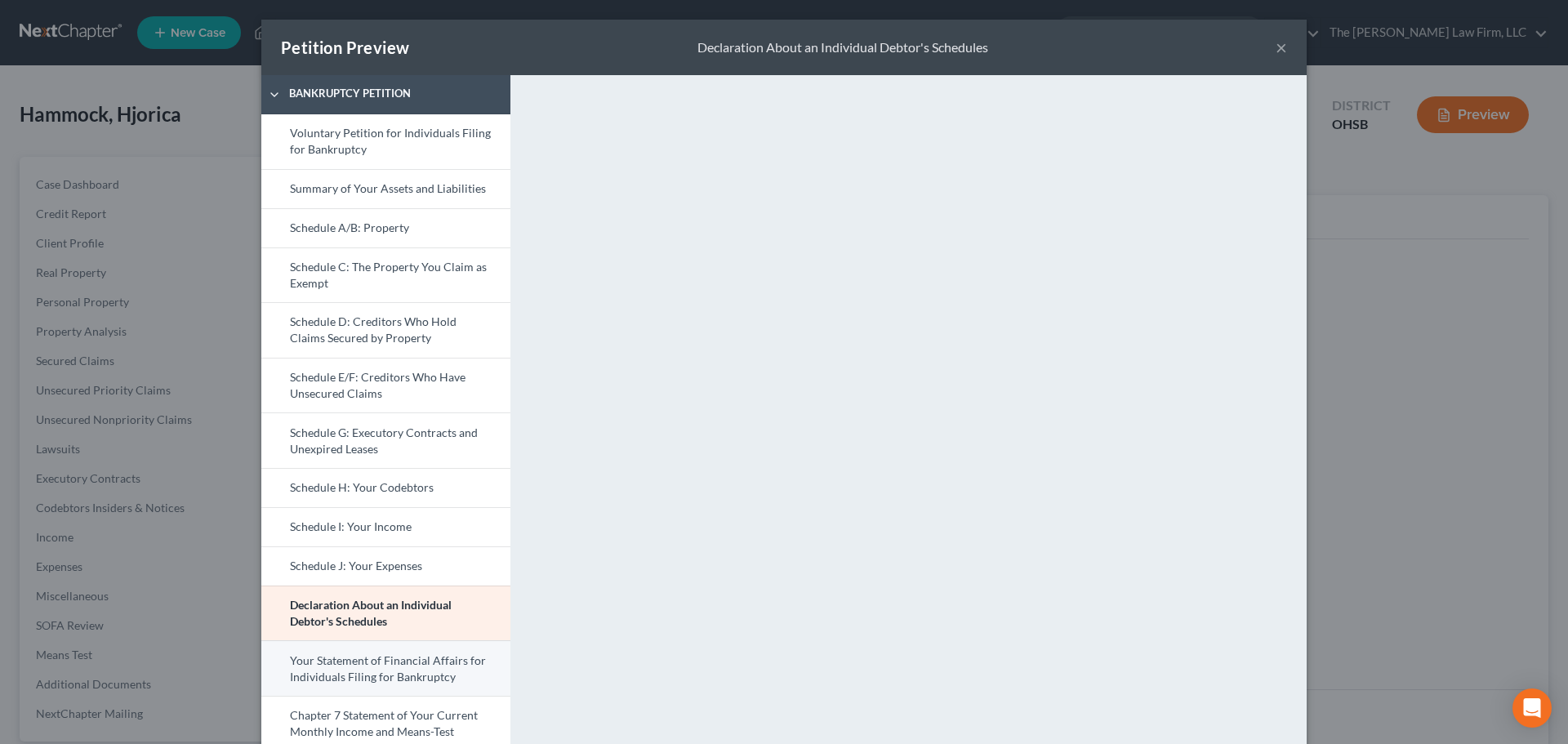
click at [415, 667] on link "Your Statement of Financial Affairs for Individuals Filing for Bankruptcy" at bounding box center [386, 668] width 249 height 55
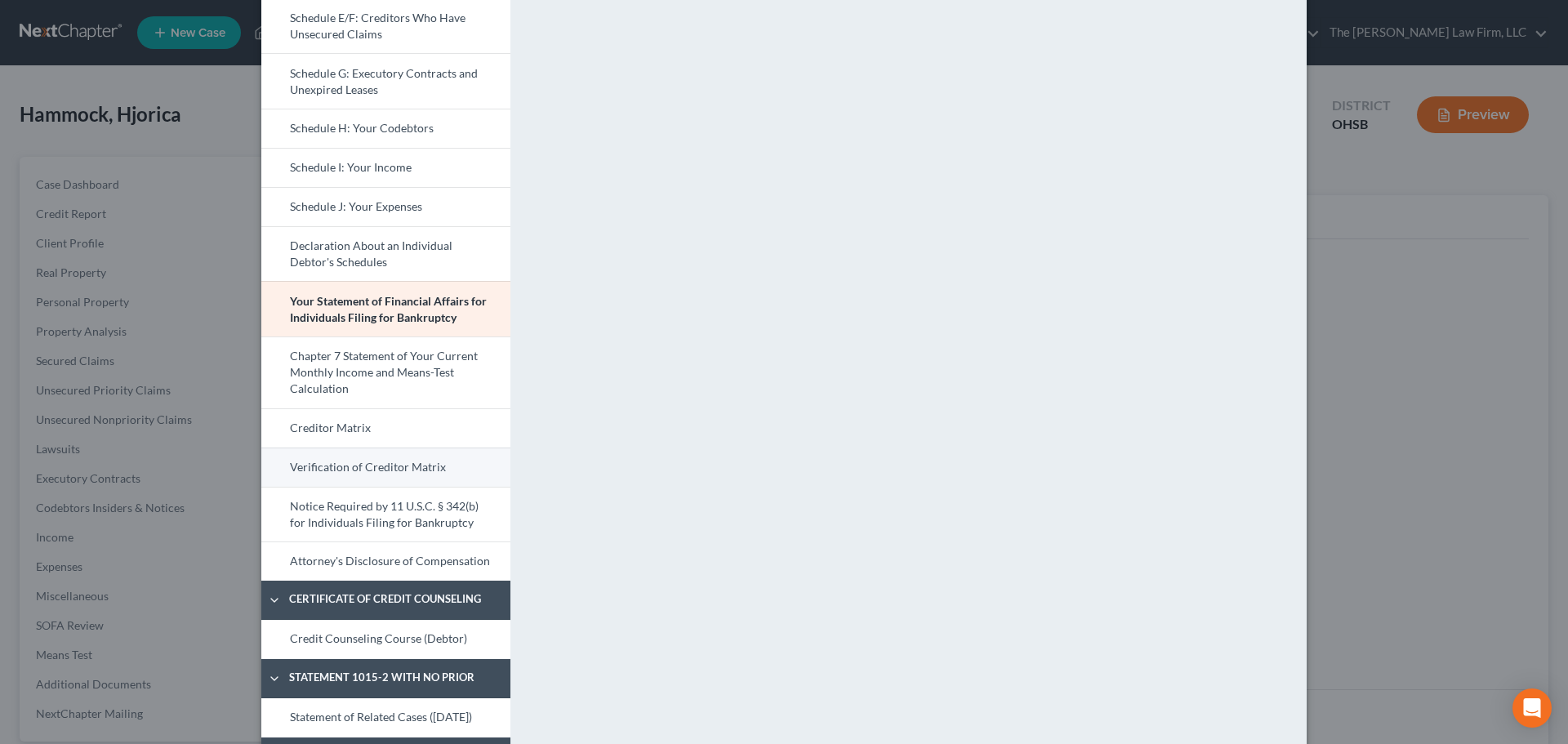
scroll to position [409, 0]
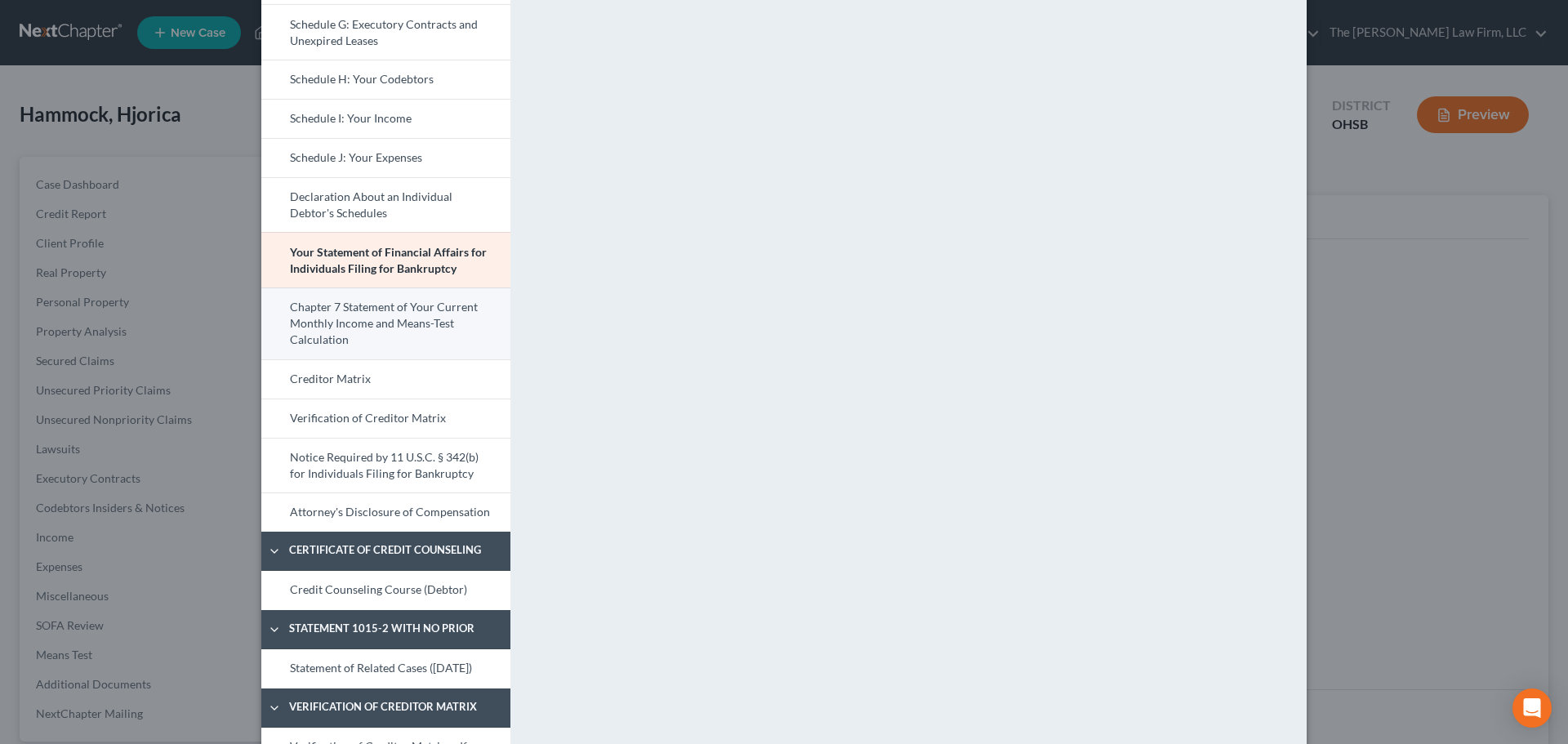
click at [410, 339] on link "Chapter 7 Statement of Your Current Monthly Income and Means-Test Calculation" at bounding box center [386, 323] width 249 height 72
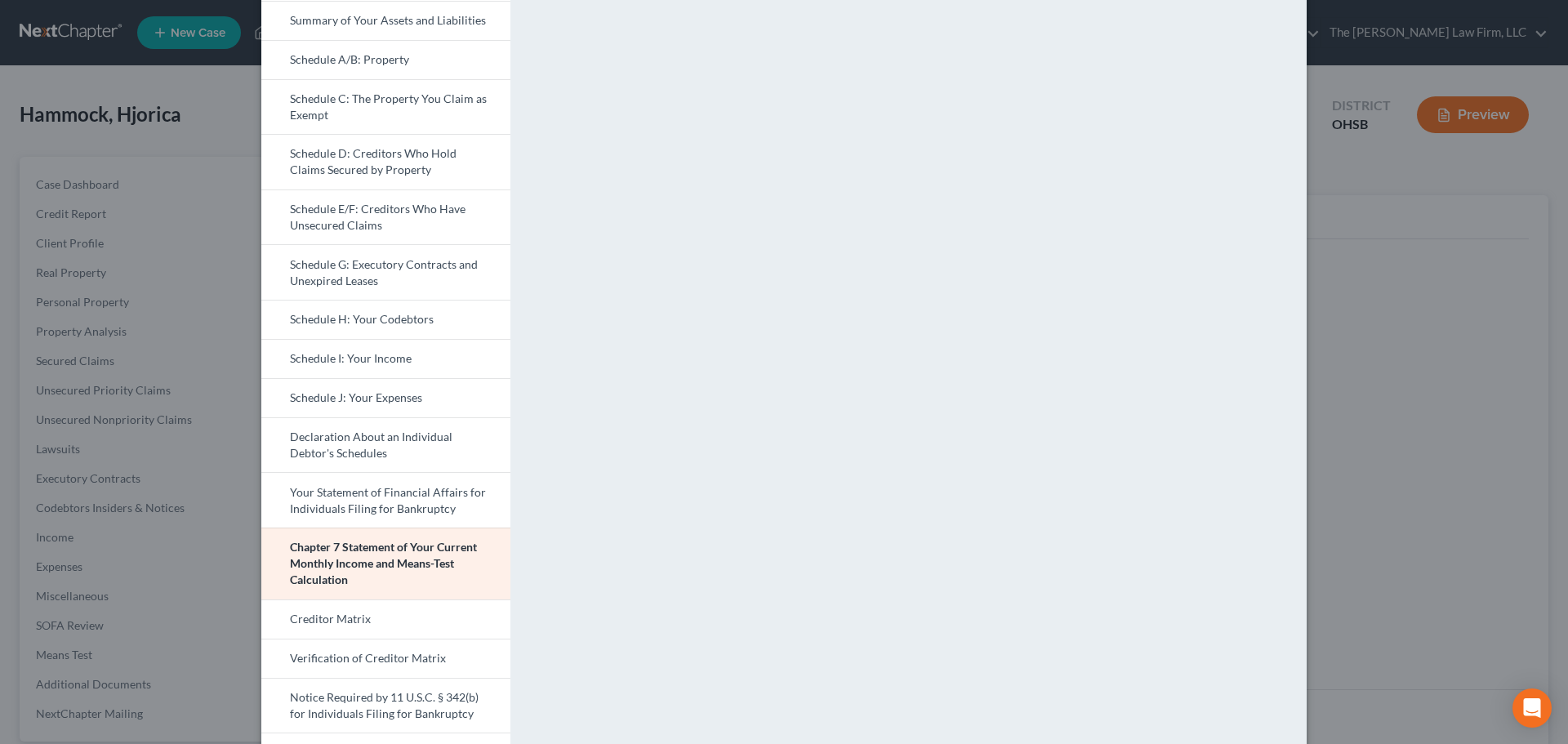
scroll to position [136, 0]
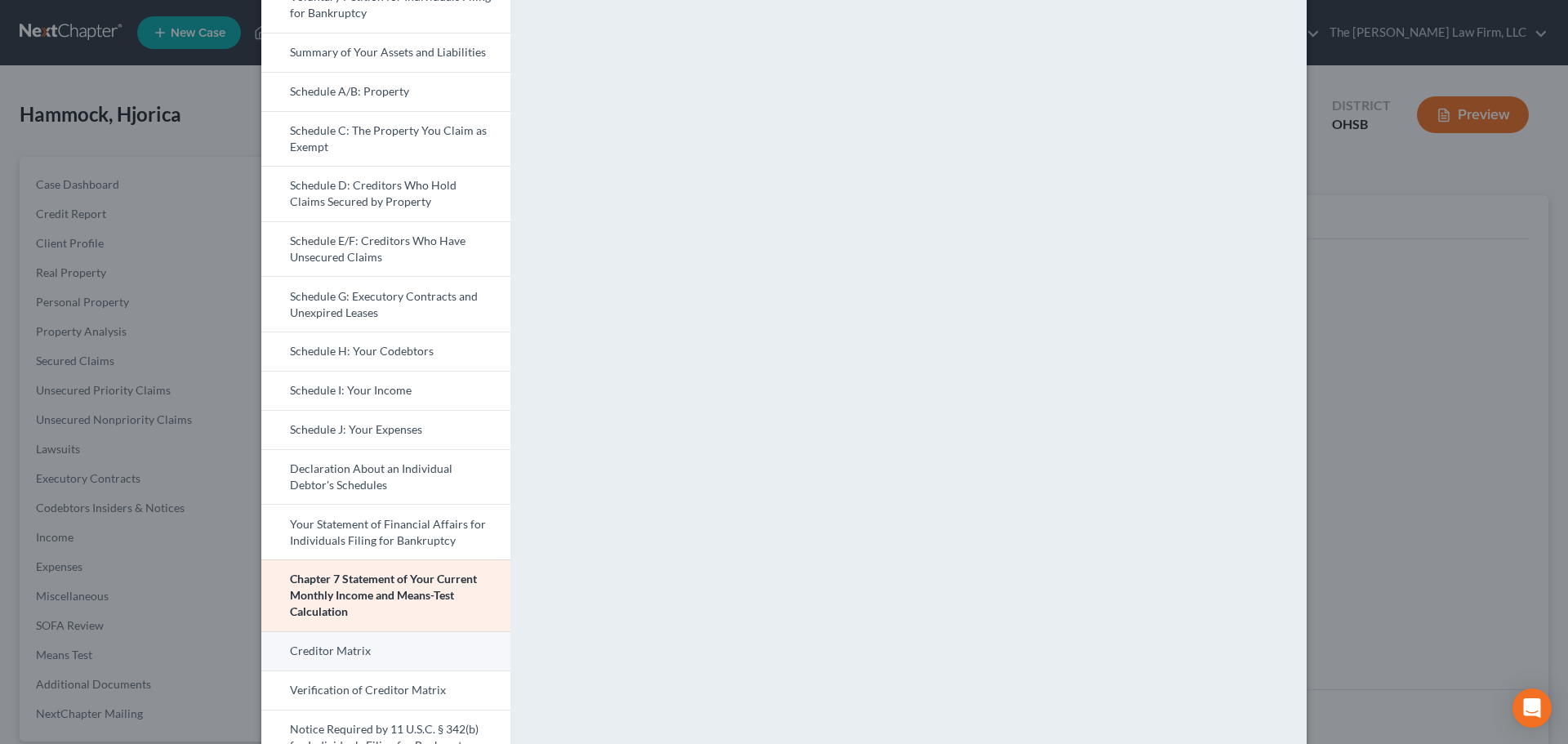
click at [340, 663] on link "Creditor Matrix" at bounding box center [386, 650] width 249 height 39
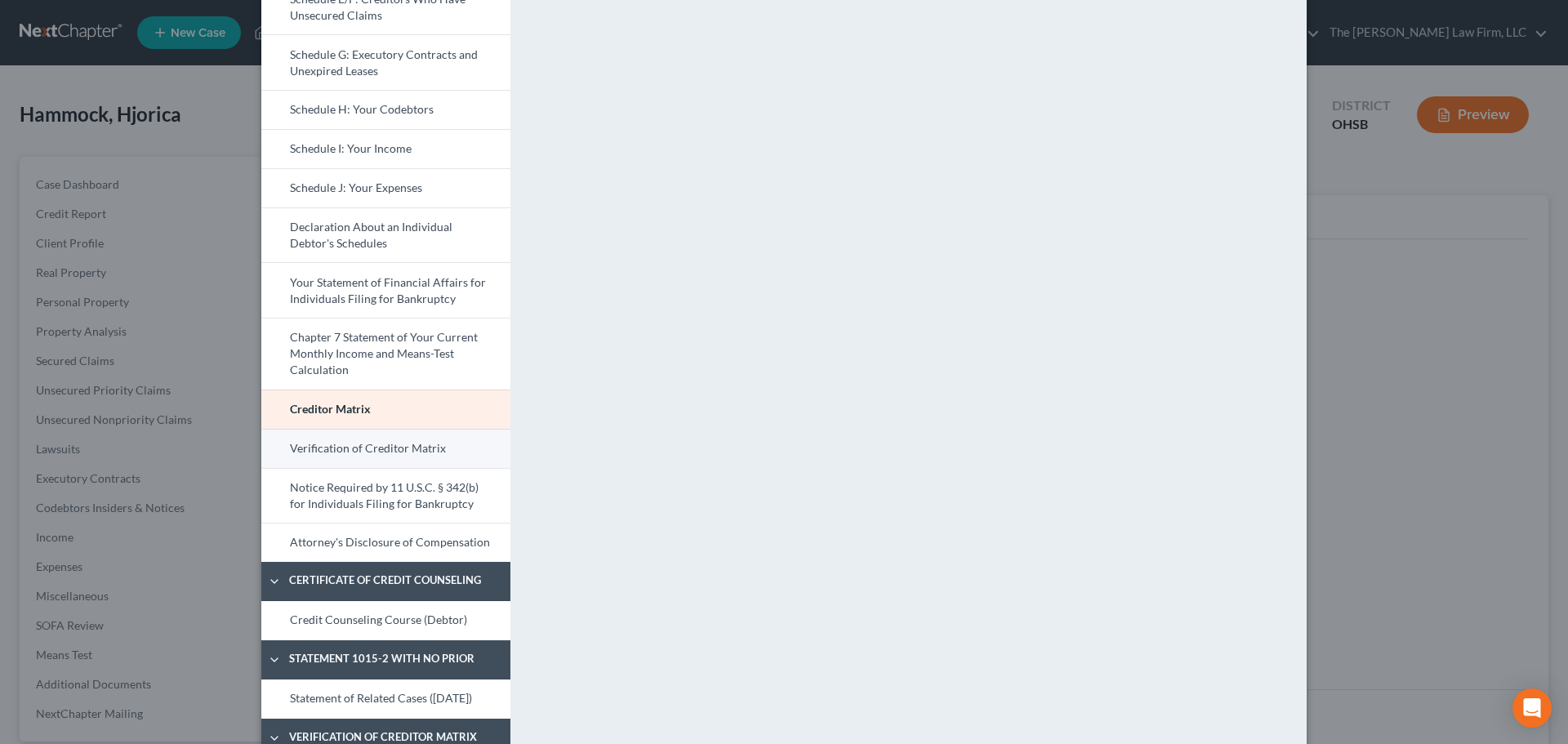
scroll to position [409, 0]
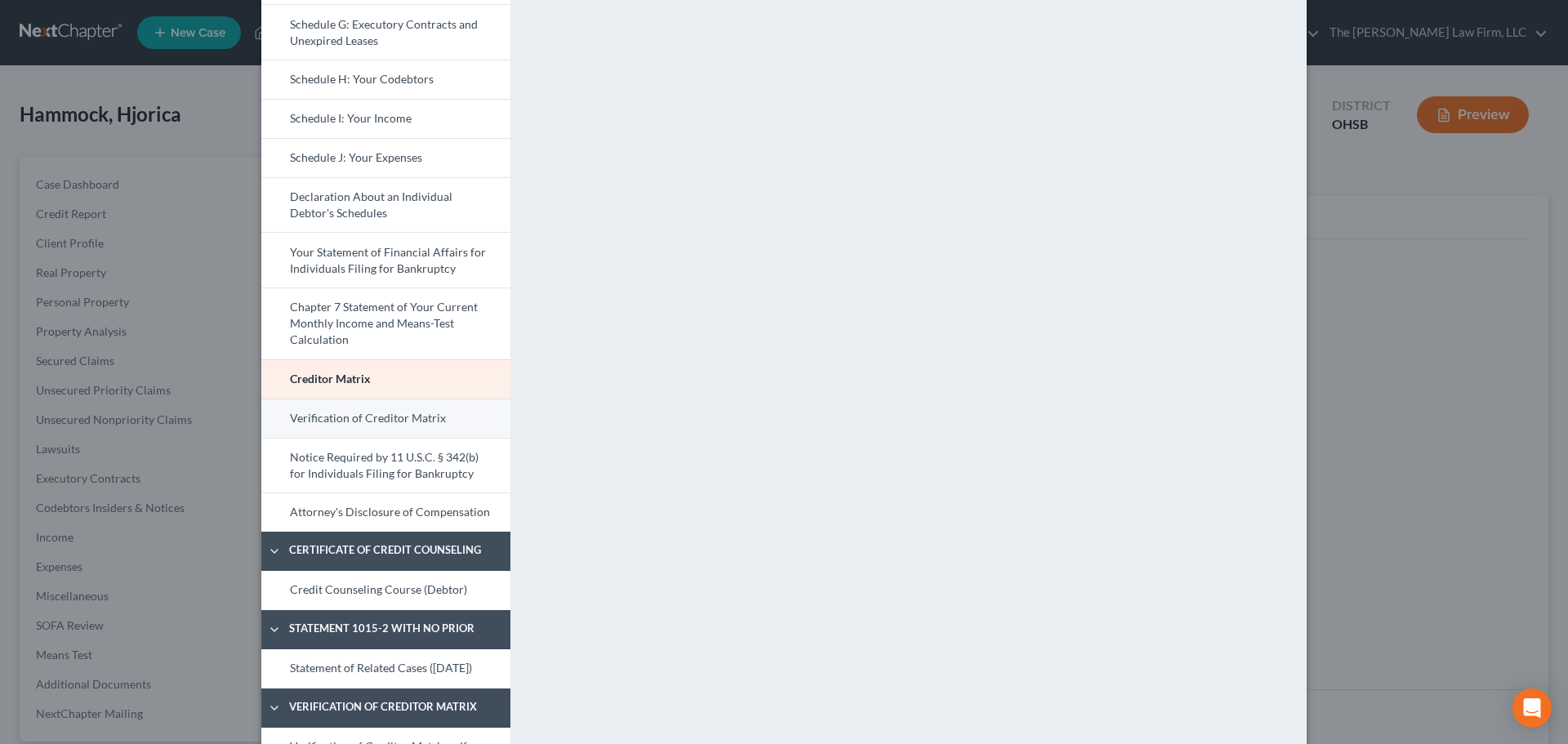
click at [377, 419] on link "Verification of Creditor Matrix" at bounding box center [386, 418] width 249 height 39
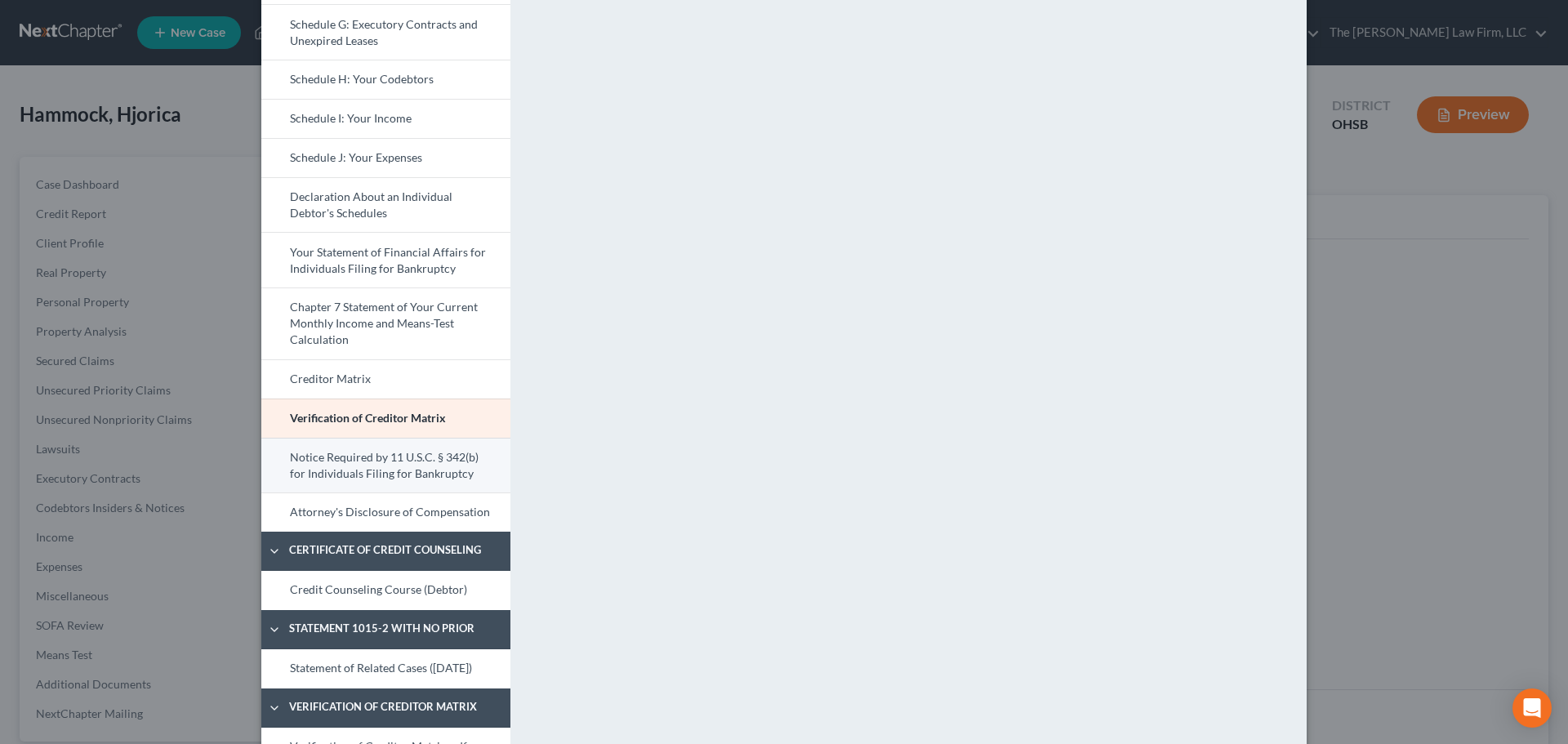
click at [459, 466] on link "Notice Required by 11 U.S.C. § 342(b) for Individuals Filing for Bankruptcy" at bounding box center [386, 465] width 249 height 55
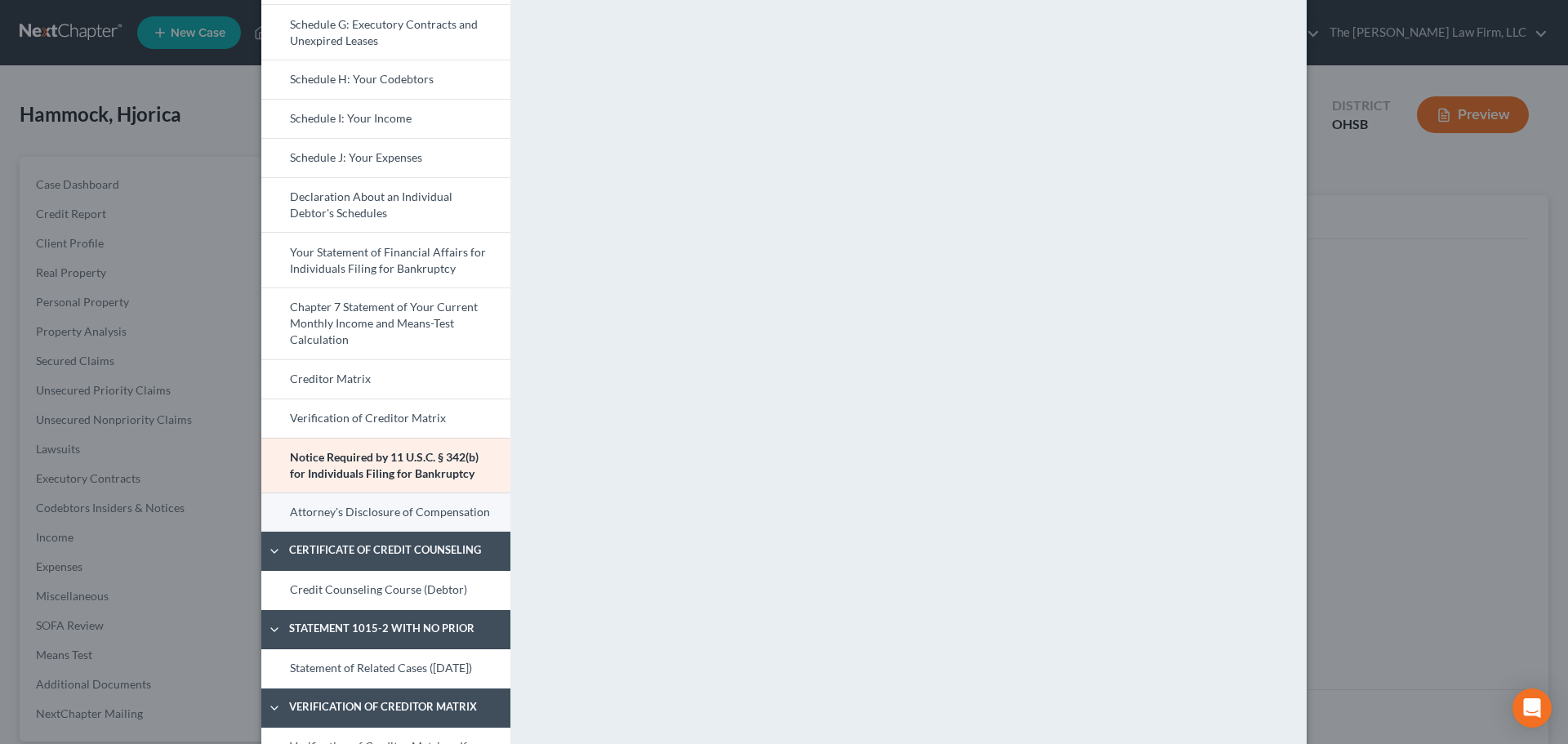
click at [432, 514] on link "Attorney's Disclosure of Compensation" at bounding box center [386, 511] width 249 height 39
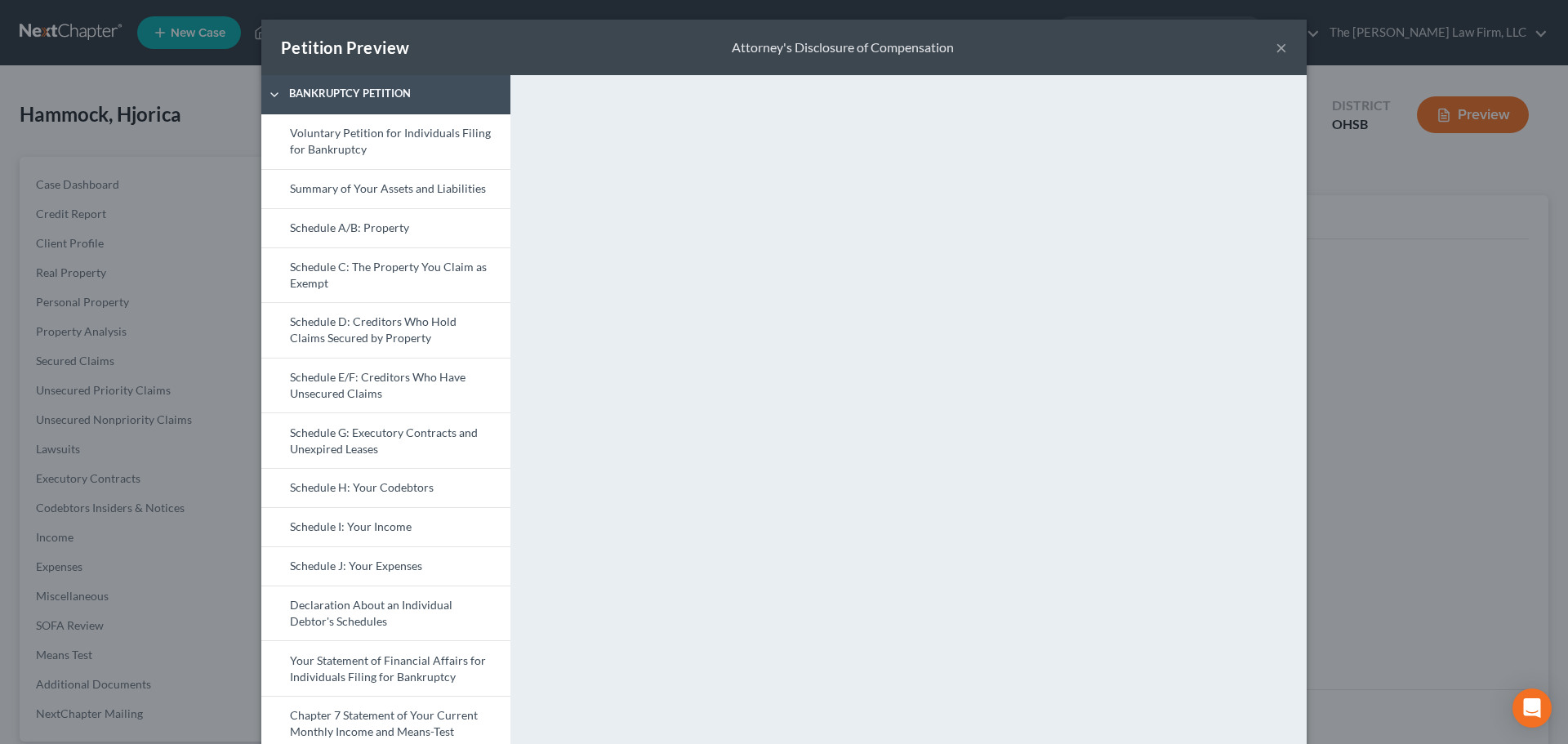
scroll to position [680, 0]
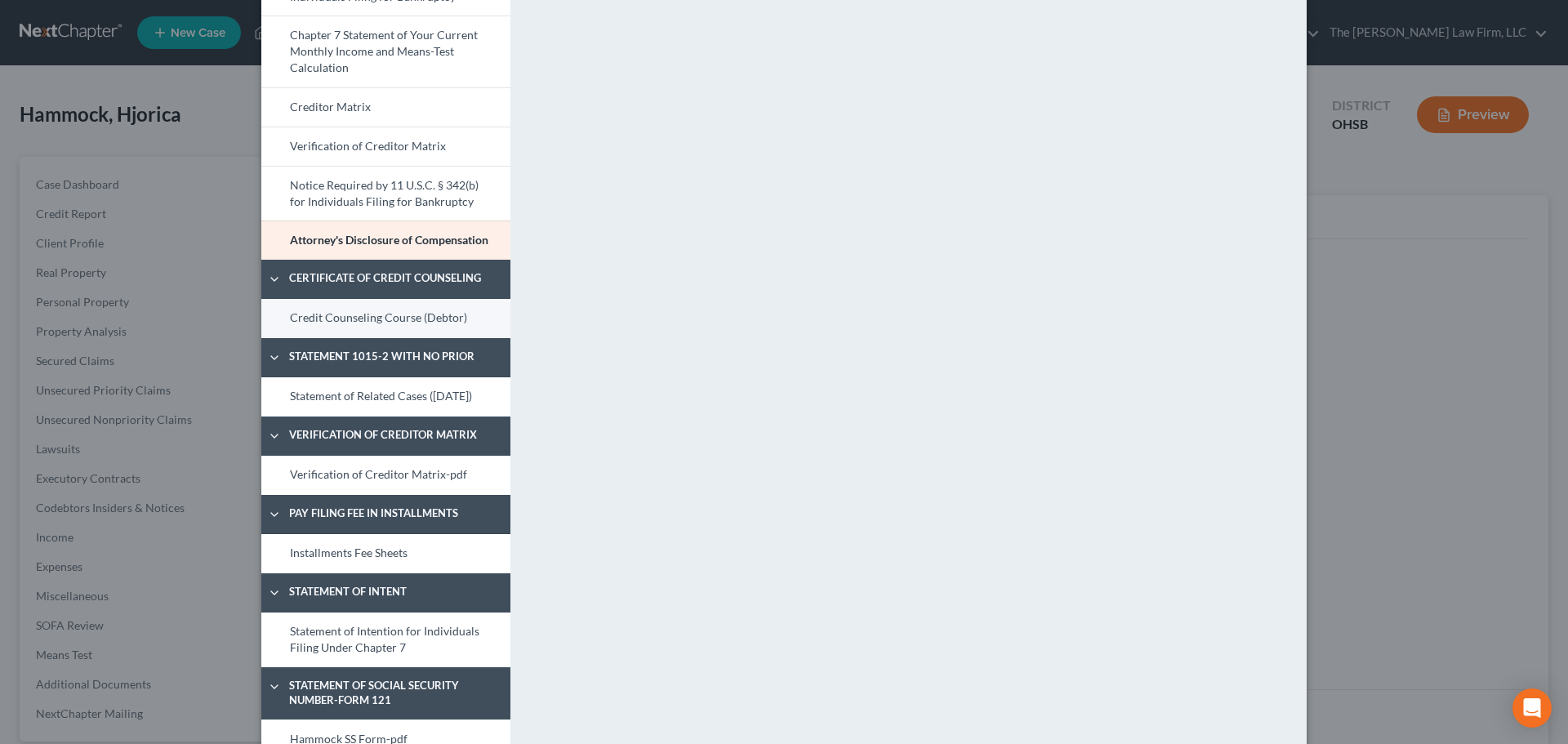
click at [422, 330] on link "Credit Counseling Course (Debtor)" at bounding box center [386, 318] width 249 height 39
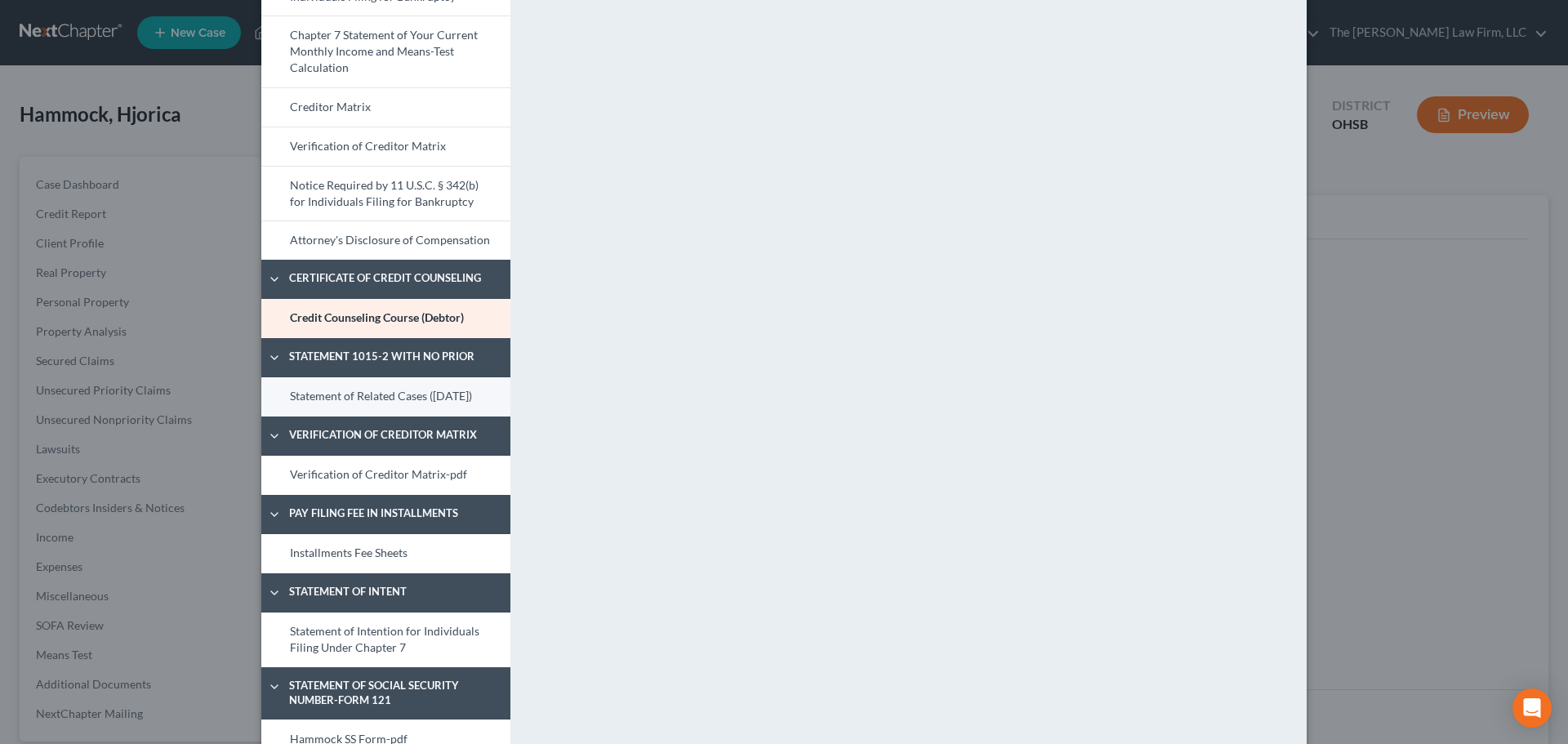
click at [409, 385] on link "Statement of Related Cases ([DATE])" at bounding box center [386, 396] width 249 height 39
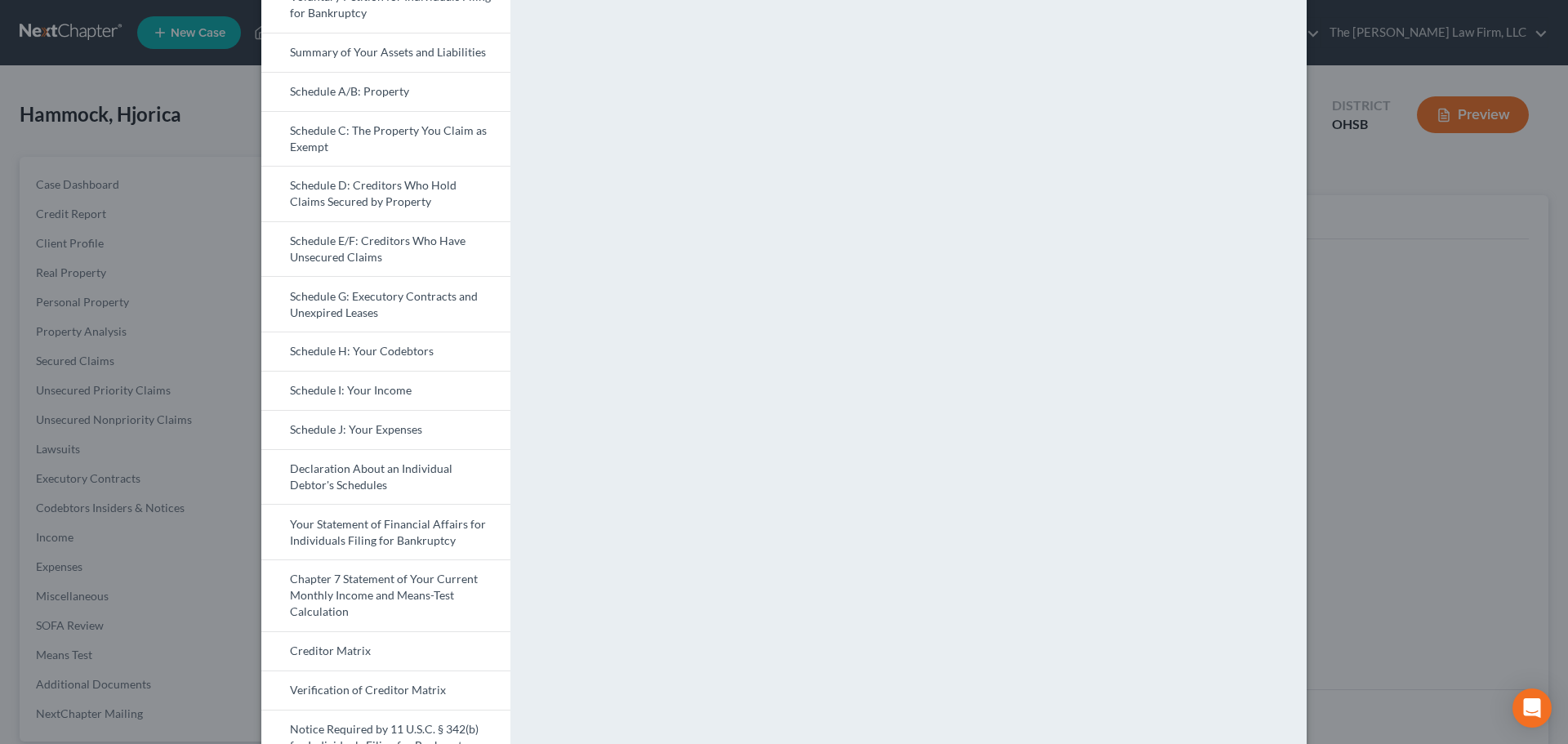
scroll to position [767, 0]
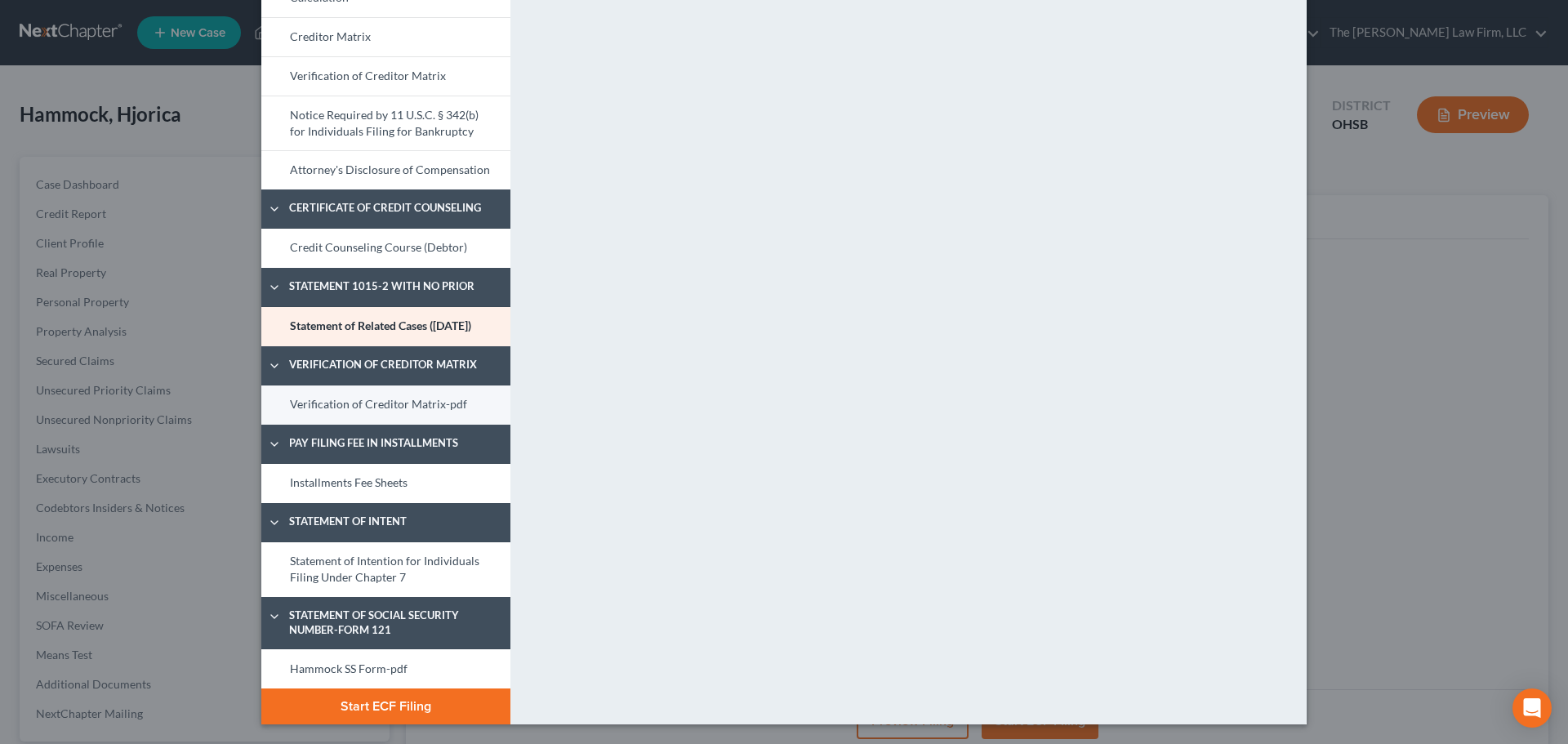
click at [409, 402] on link "Verification of Creditor Matrix-pdf" at bounding box center [386, 404] width 249 height 39
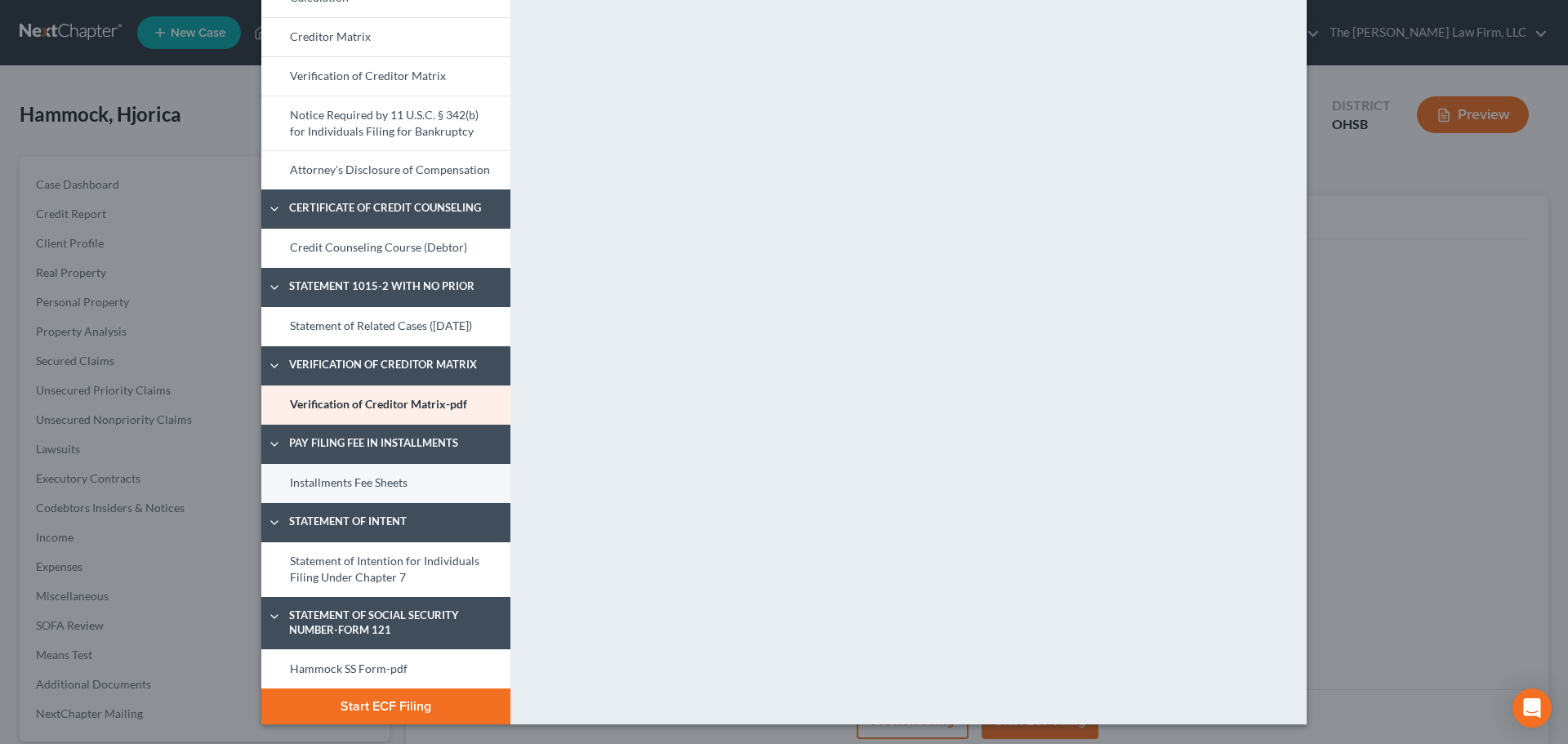
click at [448, 480] on link "Installments Fee Sheets" at bounding box center [386, 483] width 249 height 39
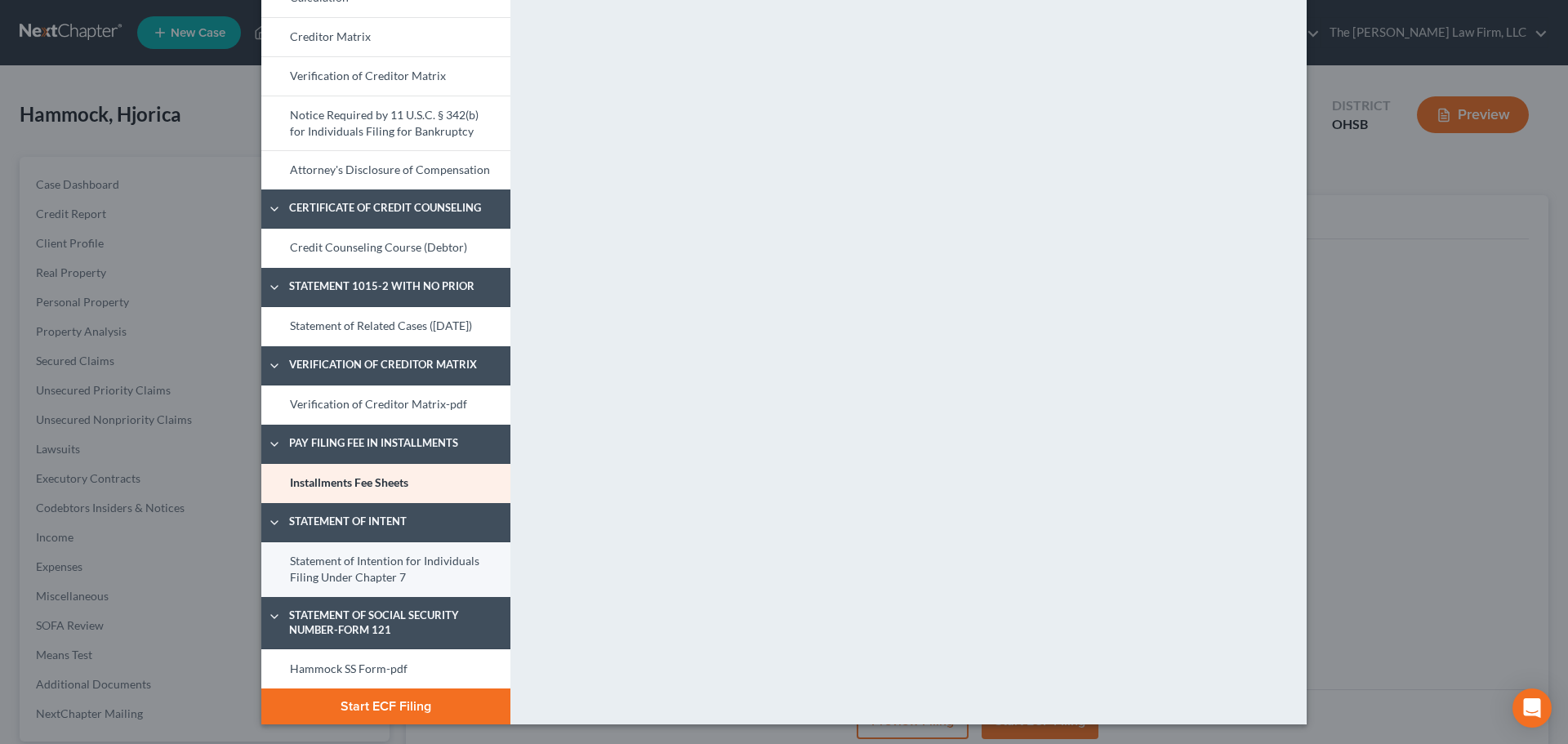
click at [464, 573] on link "Statement of Intention for Individuals Filing Under Chapter 7" at bounding box center [386, 570] width 249 height 55
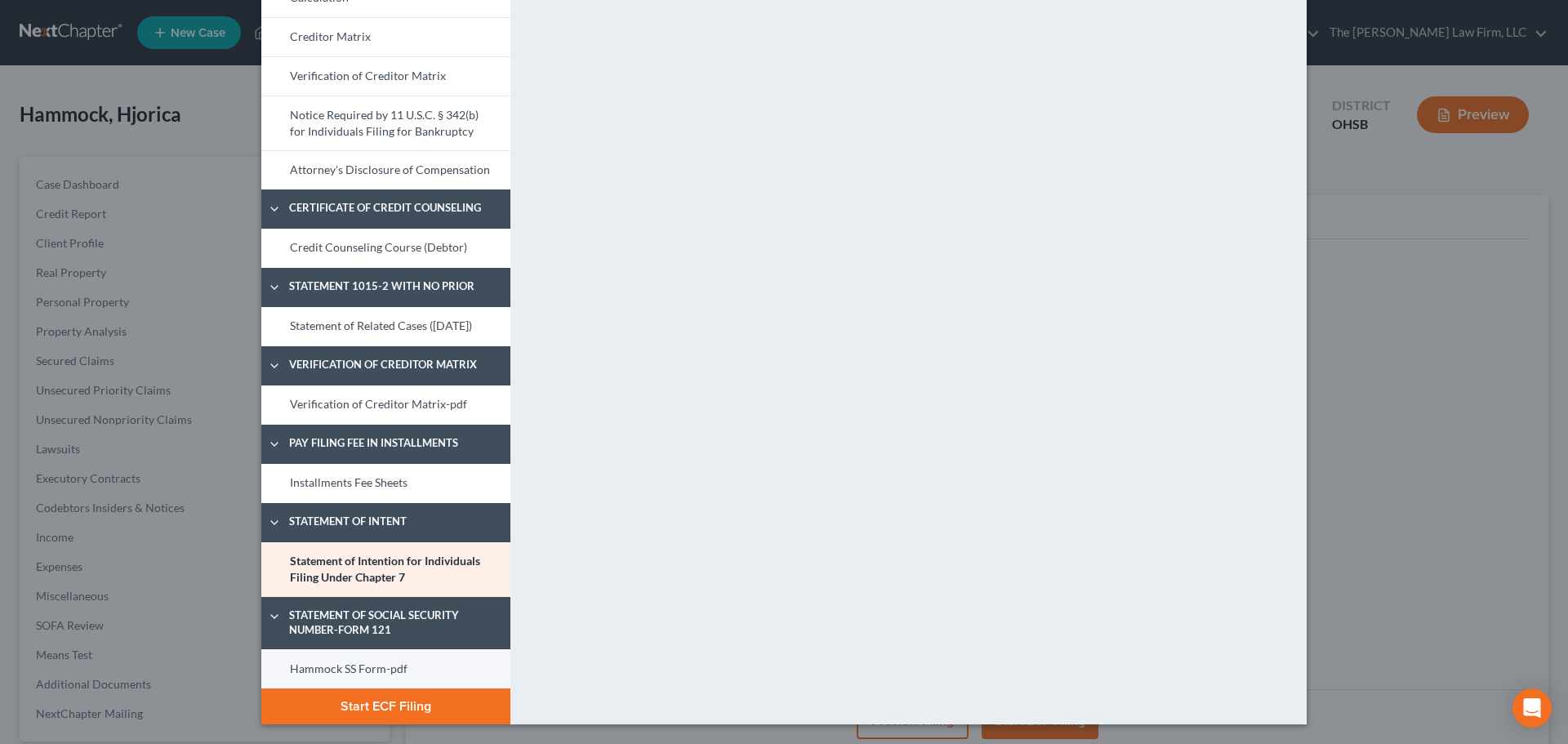
click at [409, 671] on link "Hammock SS Form-pdf" at bounding box center [386, 669] width 249 height 39
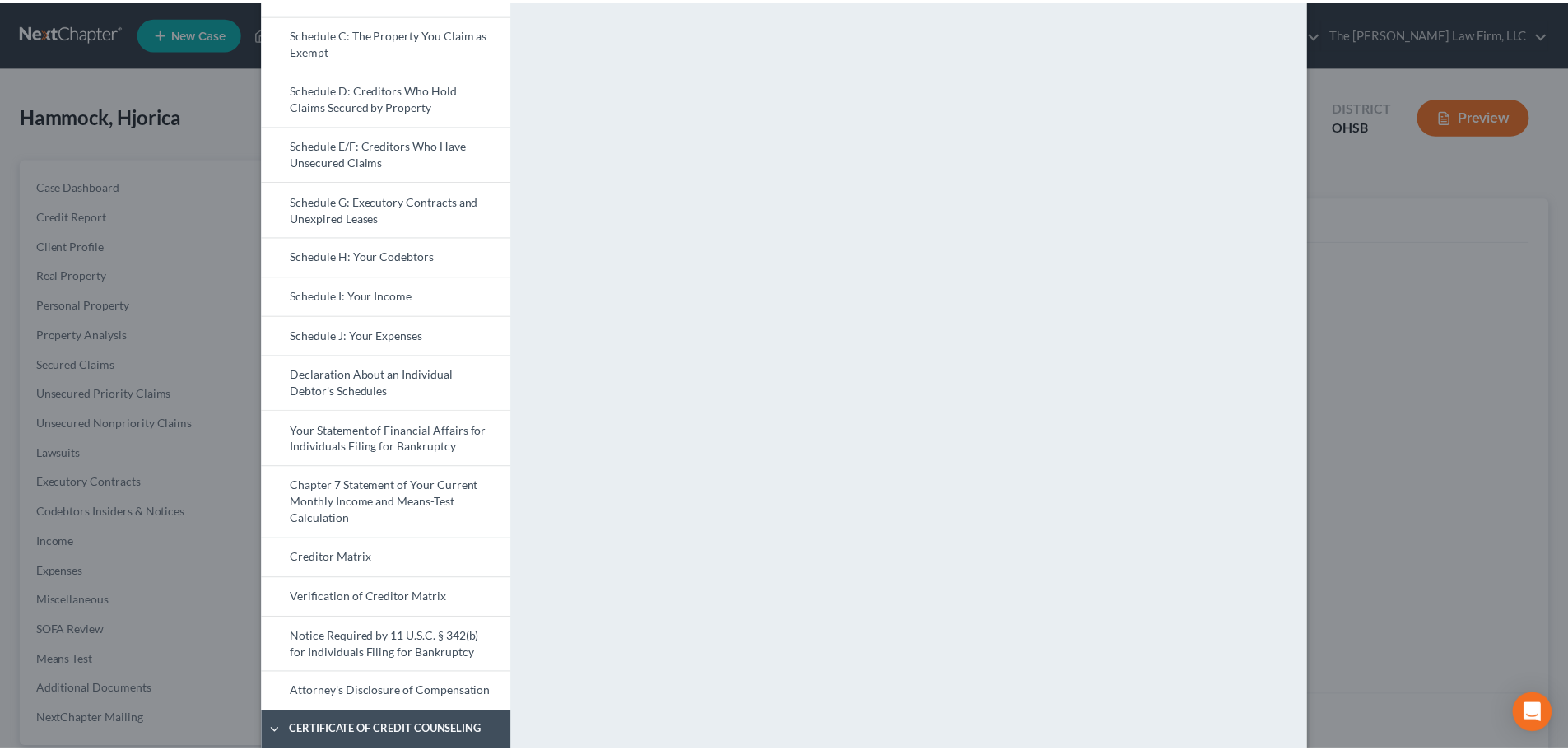
scroll to position [0, 0]
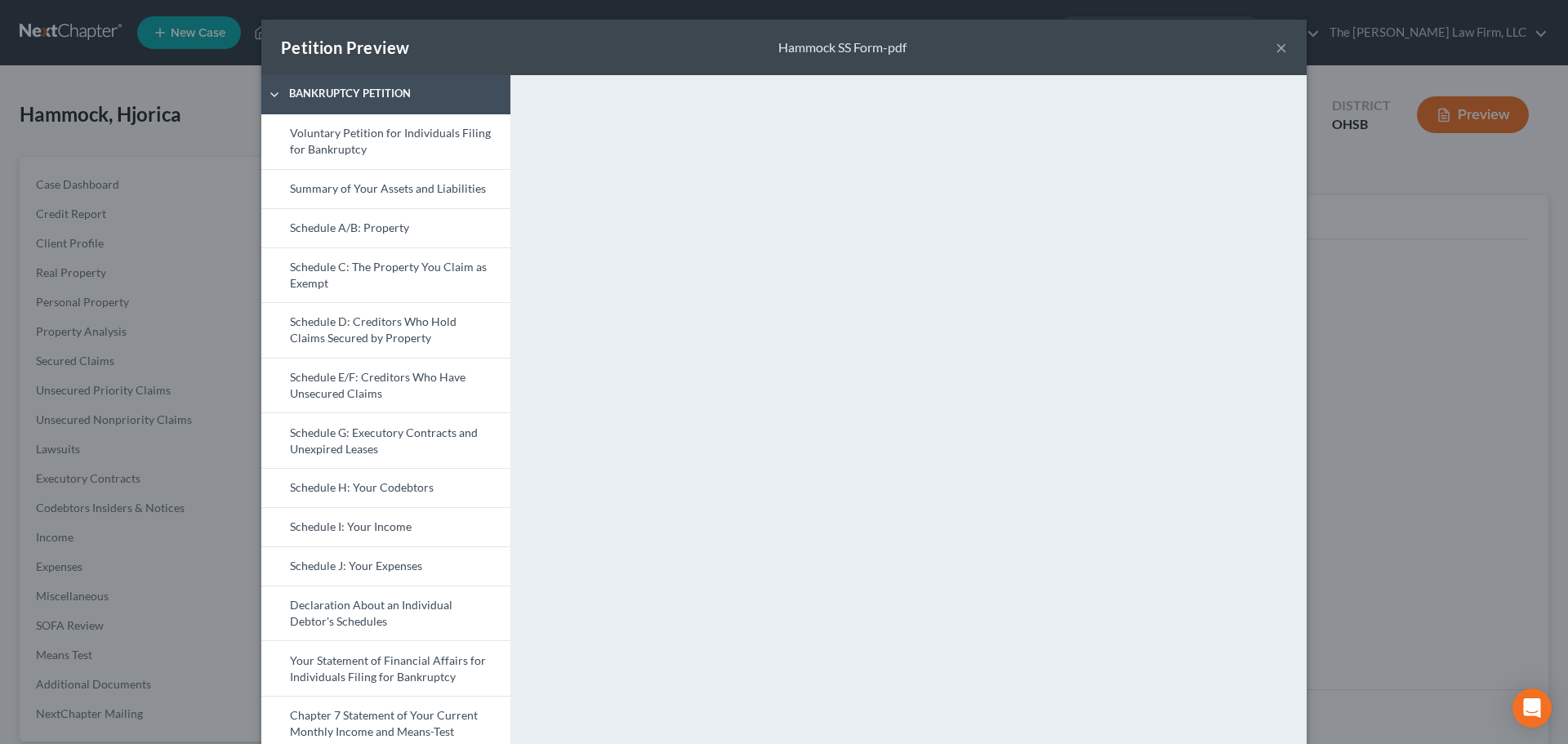
click at [1276, 39] on button "×" at bounding box center [1281, 47] width 12 height 20
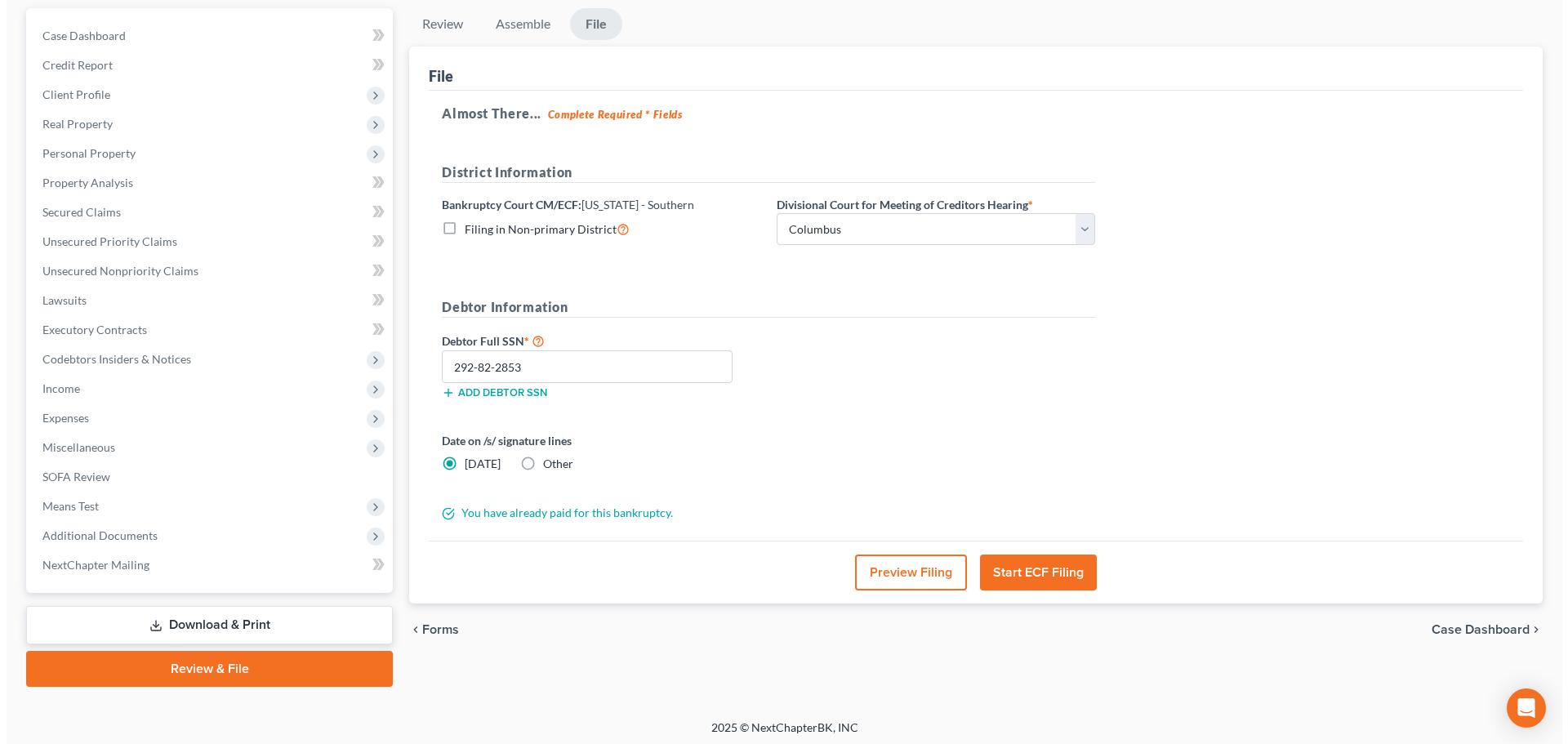
scroll to position [154, 0]
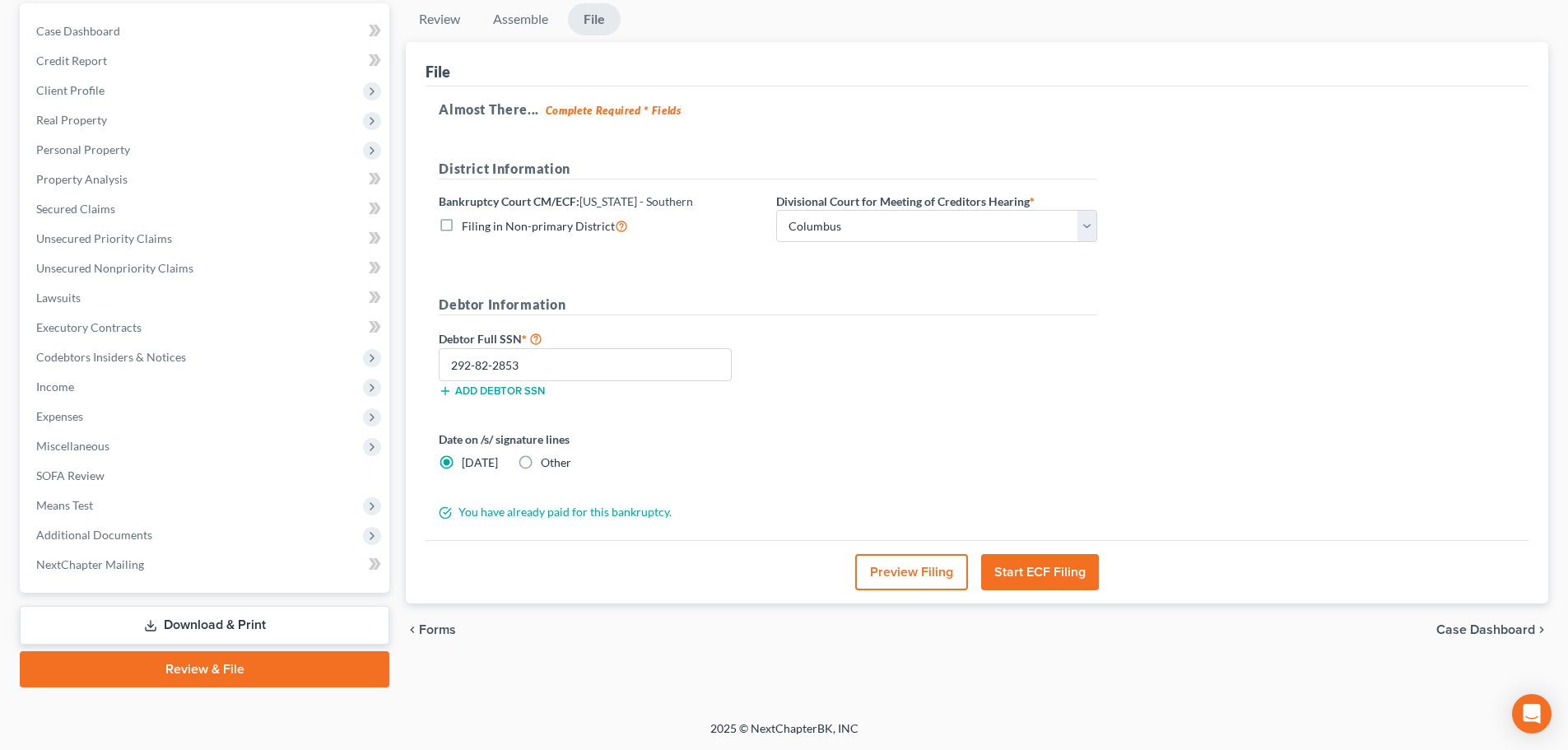
click at [1052, 575] on button "Start ECF Filing" at bounding box center [1040, 572] width 118 height 37
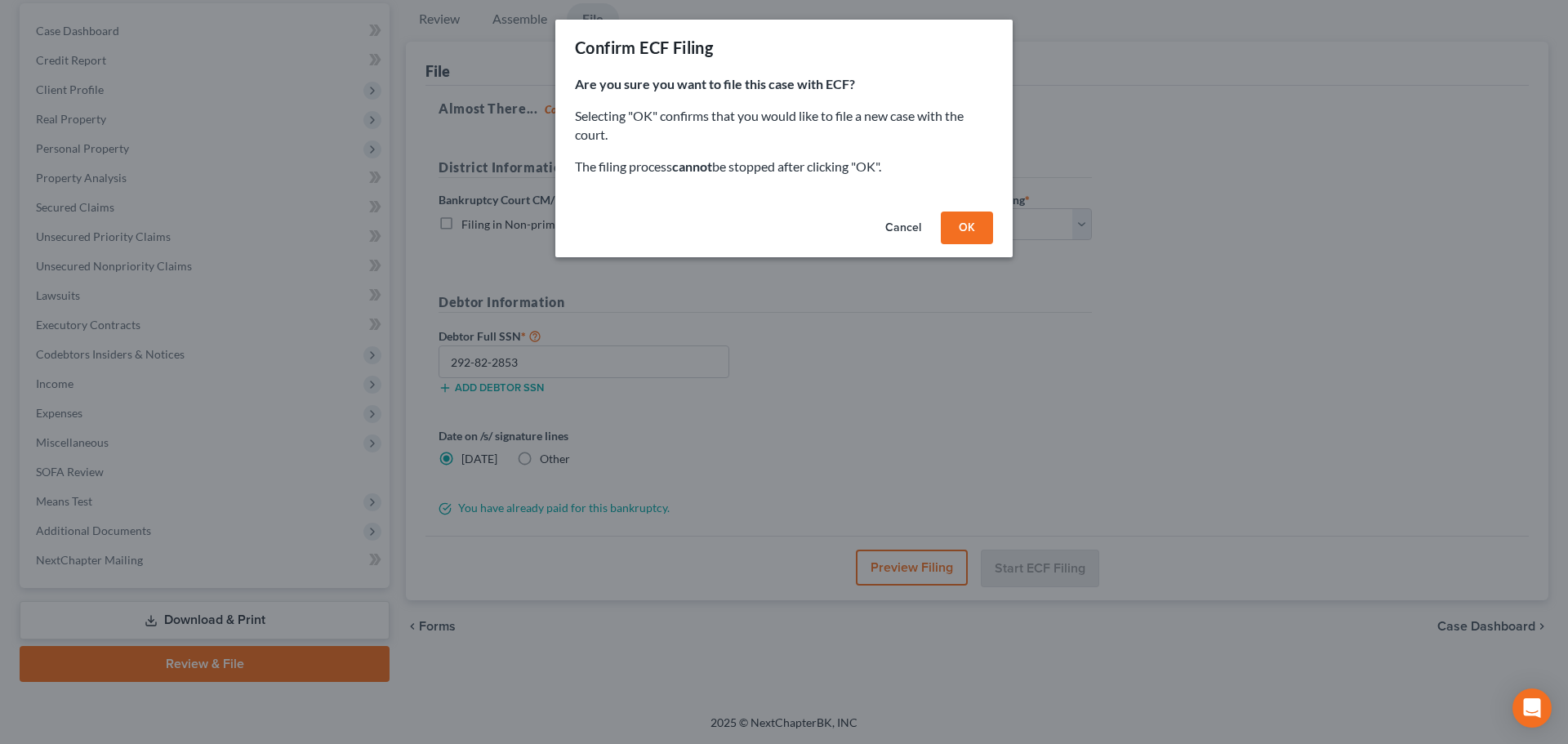
click at [944, 239] on button "OK" at bounding box center [967, 228] width 53 height 33
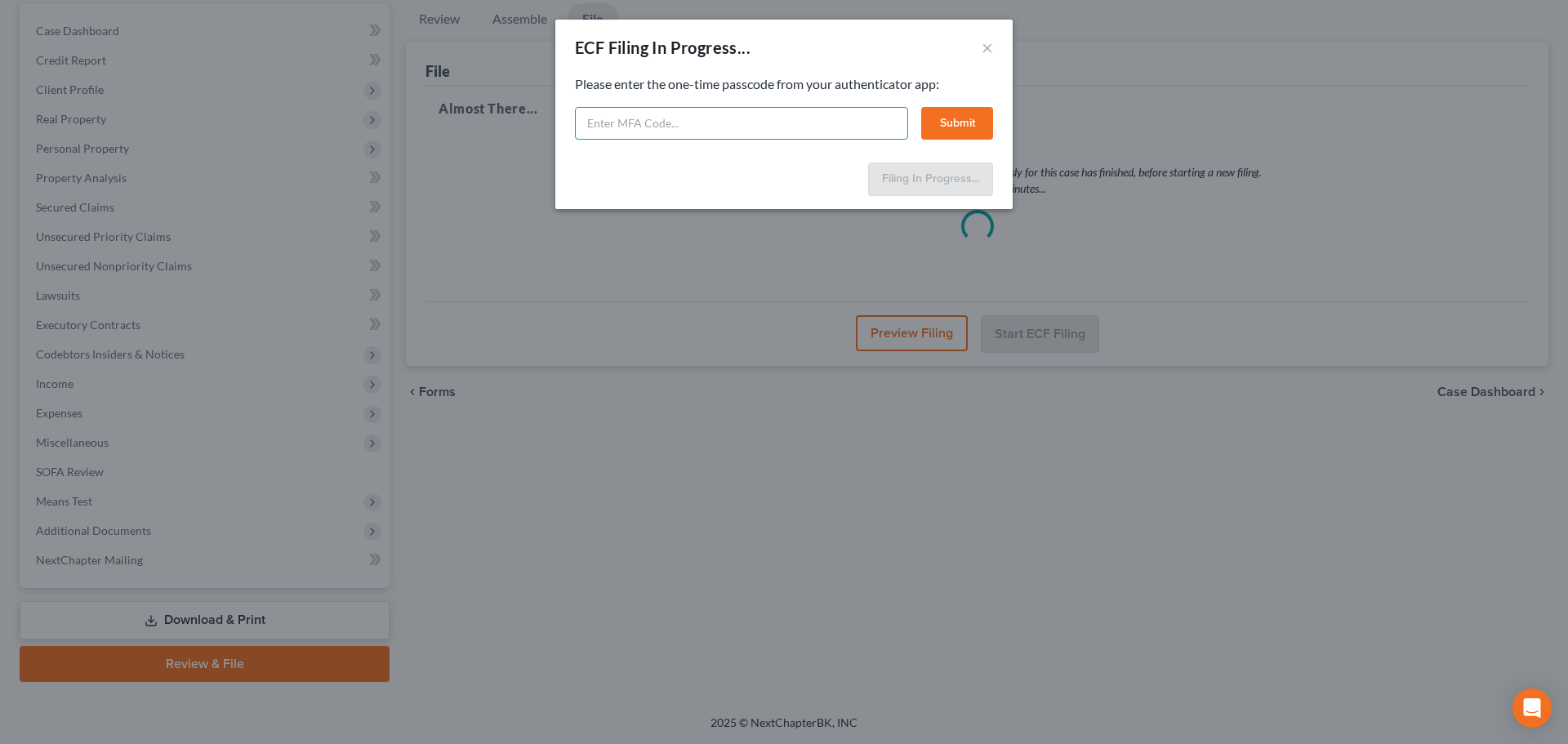
click at [789, 125] on input "text" at bounding box center [741, 124] width 333 height 33
type input "431353"
click at [940, 120] on button "Submit" at bounding box center [956, 124] width 72 height 33
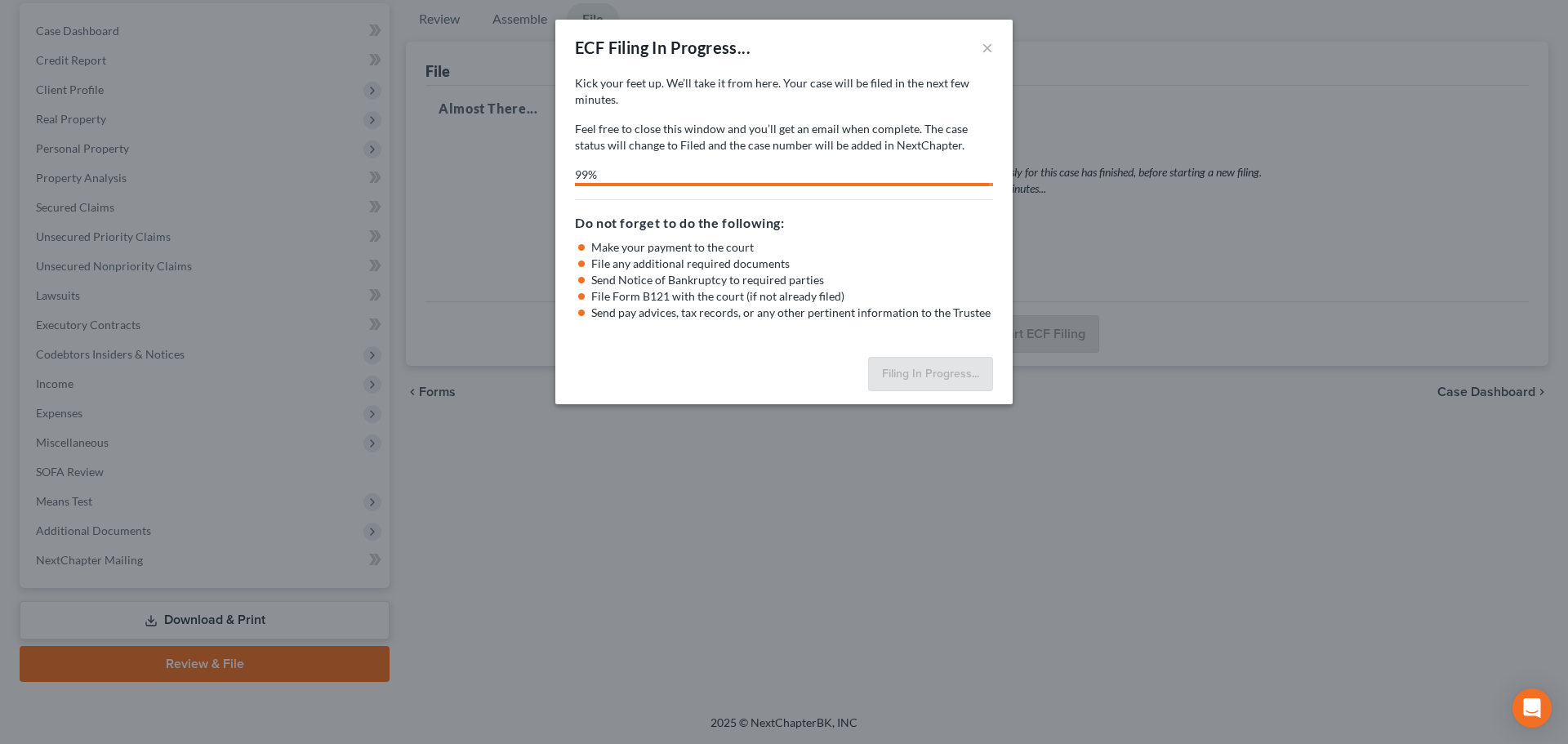
select select "1"
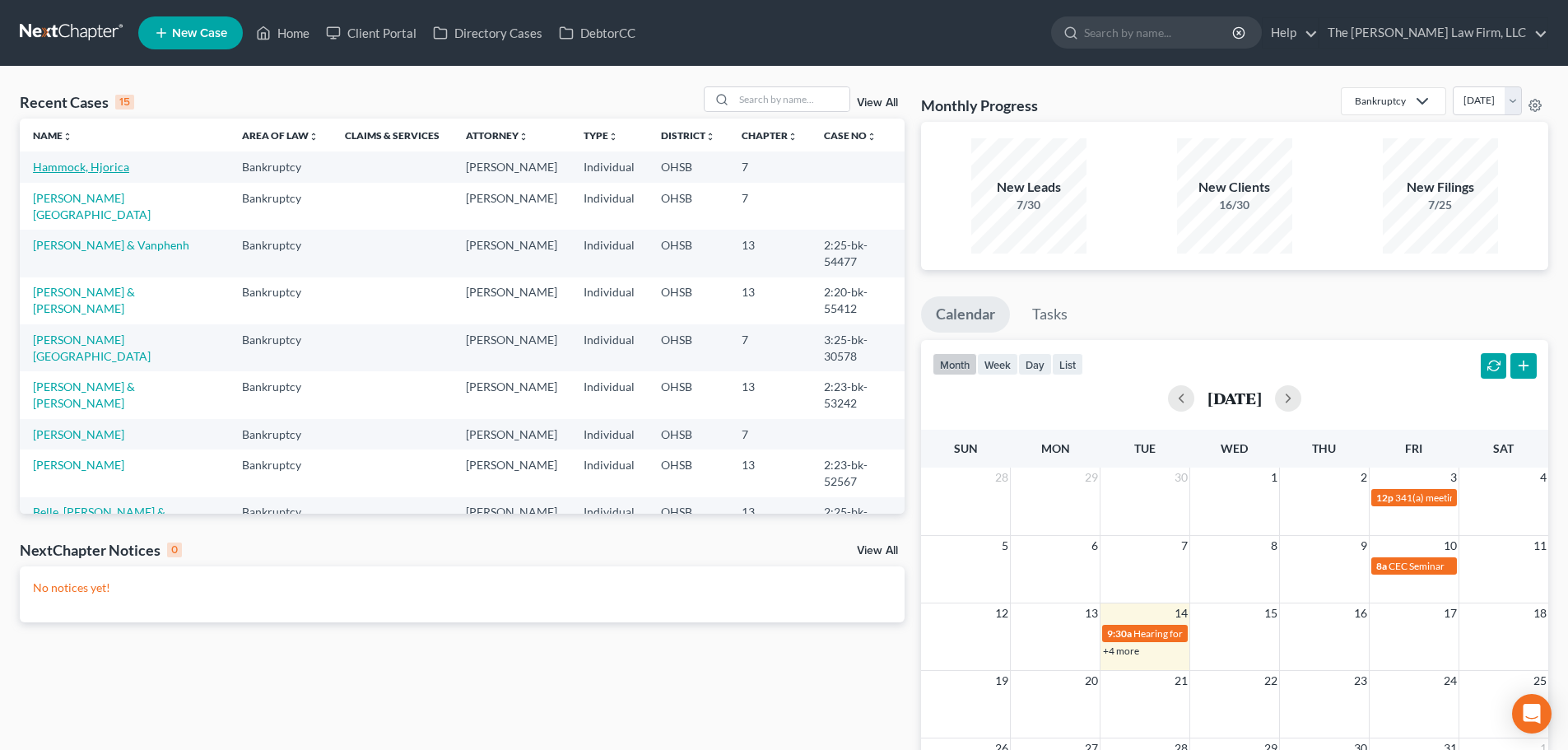
click at [71, 173] on link "Hammock, Hjorica" at bounding box center [81, 166] width 96 height 14
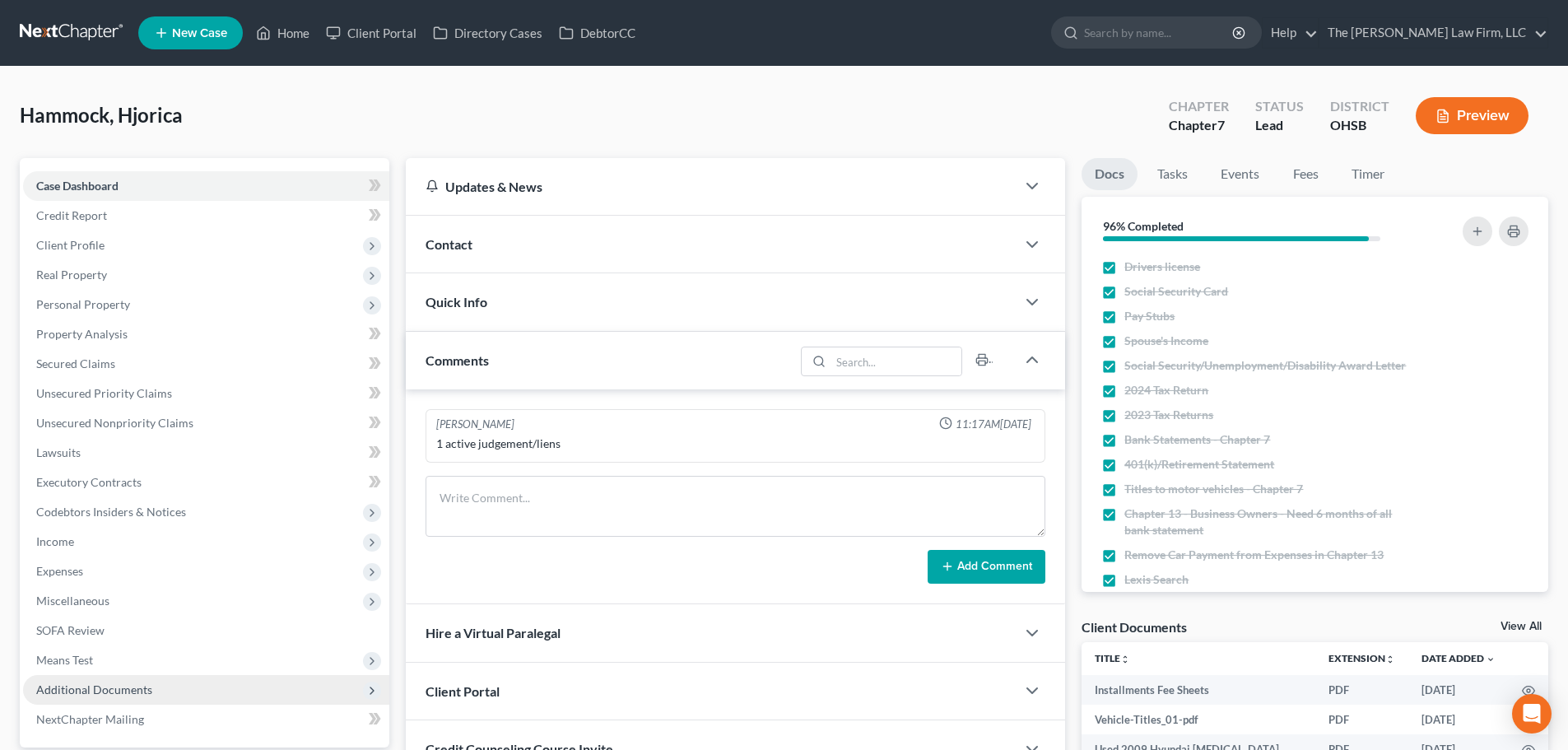
click at [97, 688] on span "Additional Documents" at bounding box center [94, 690] width 116 height 14
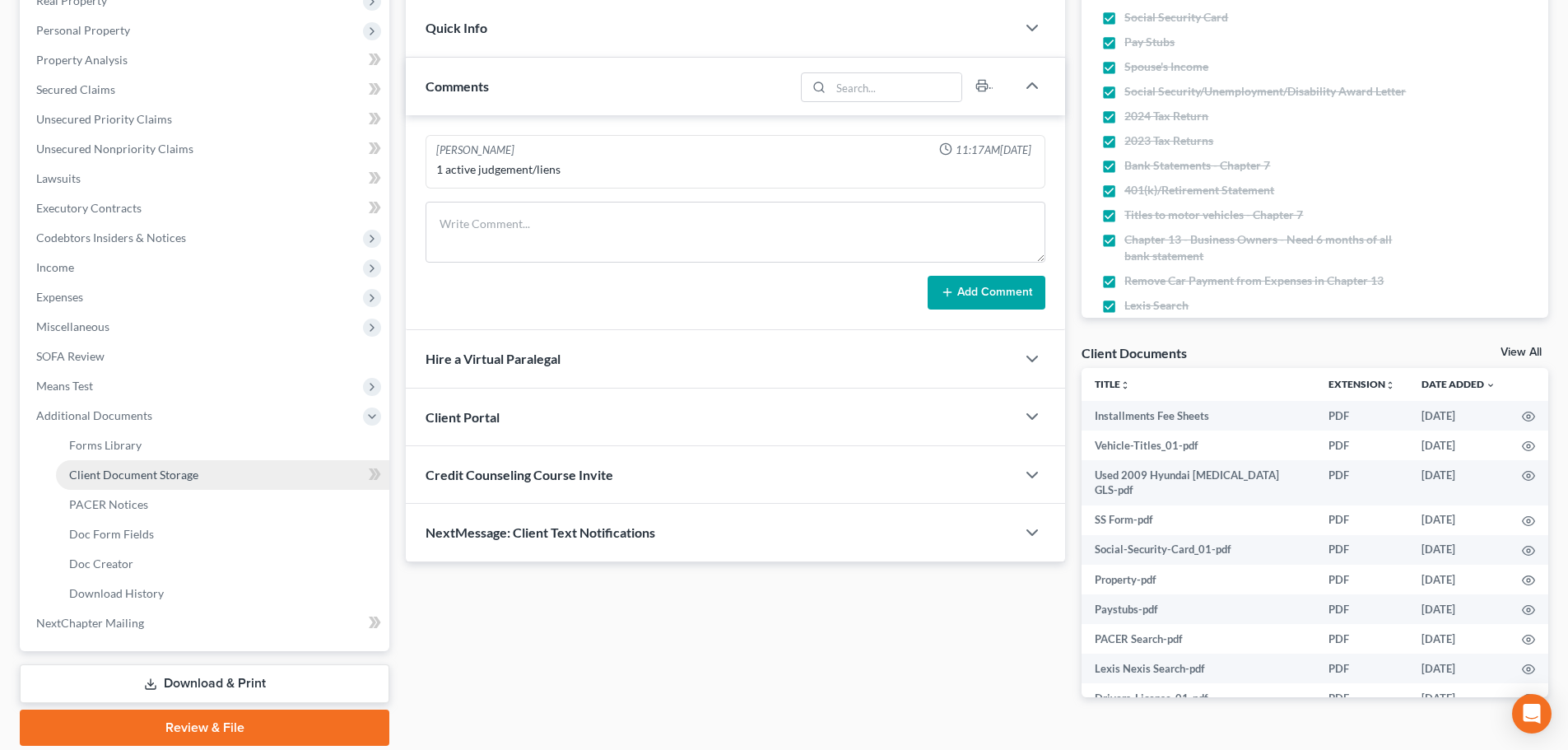
click at [148, 473] on span "Client Document Storage" at bounding box center [134, 474] width 129 height 14
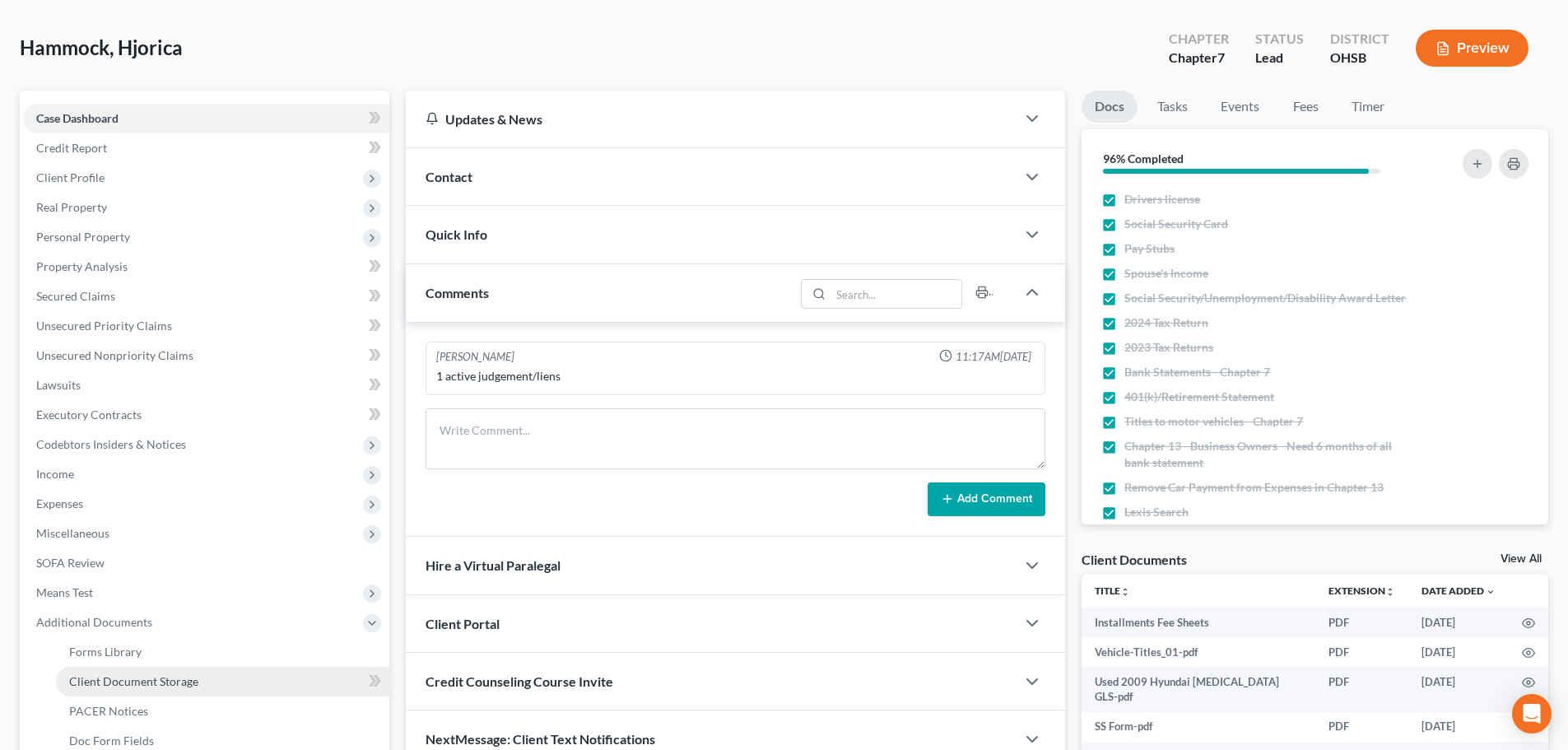
select select "7"
select select "52"
select select "61"
select select "37"
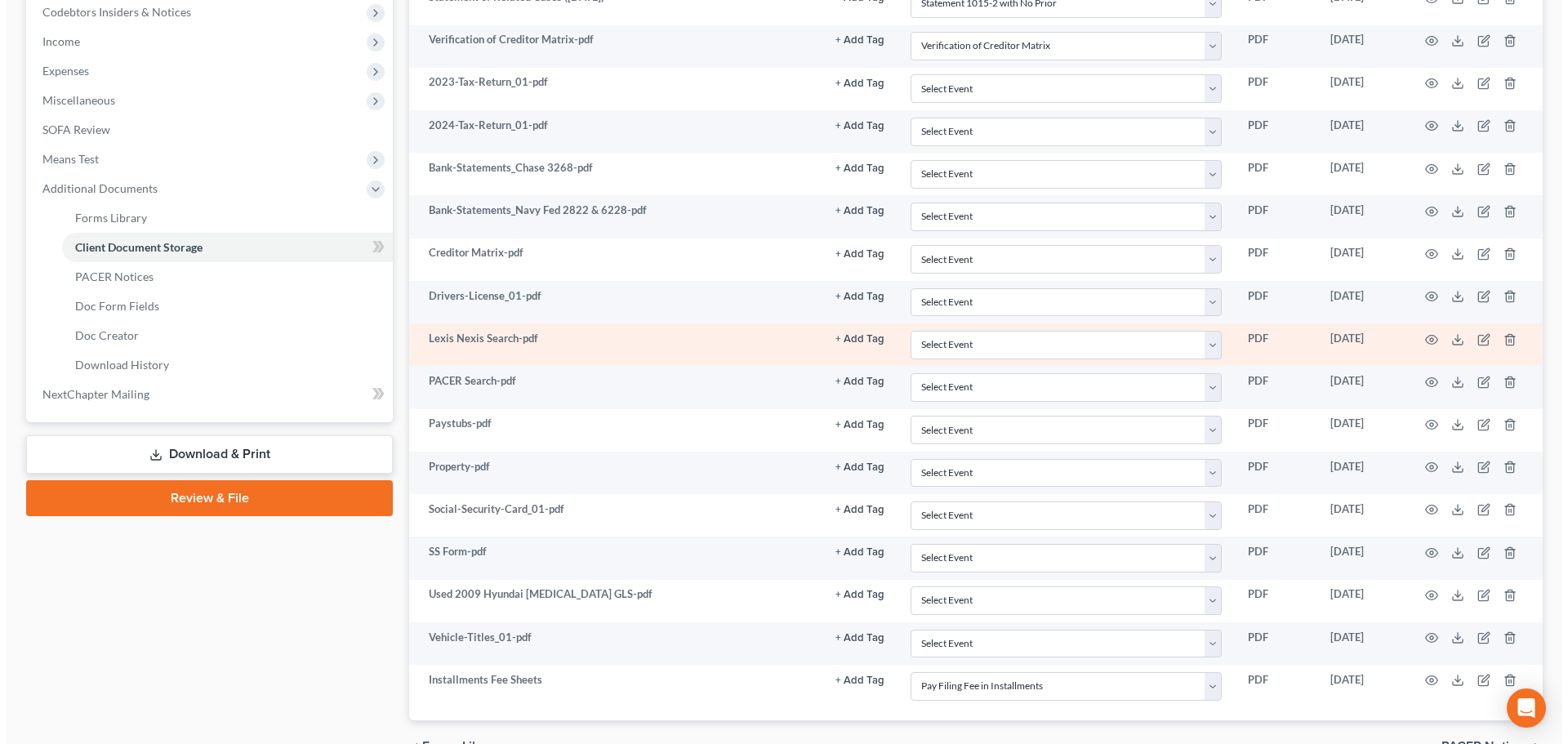
scroll to position [545, 0]
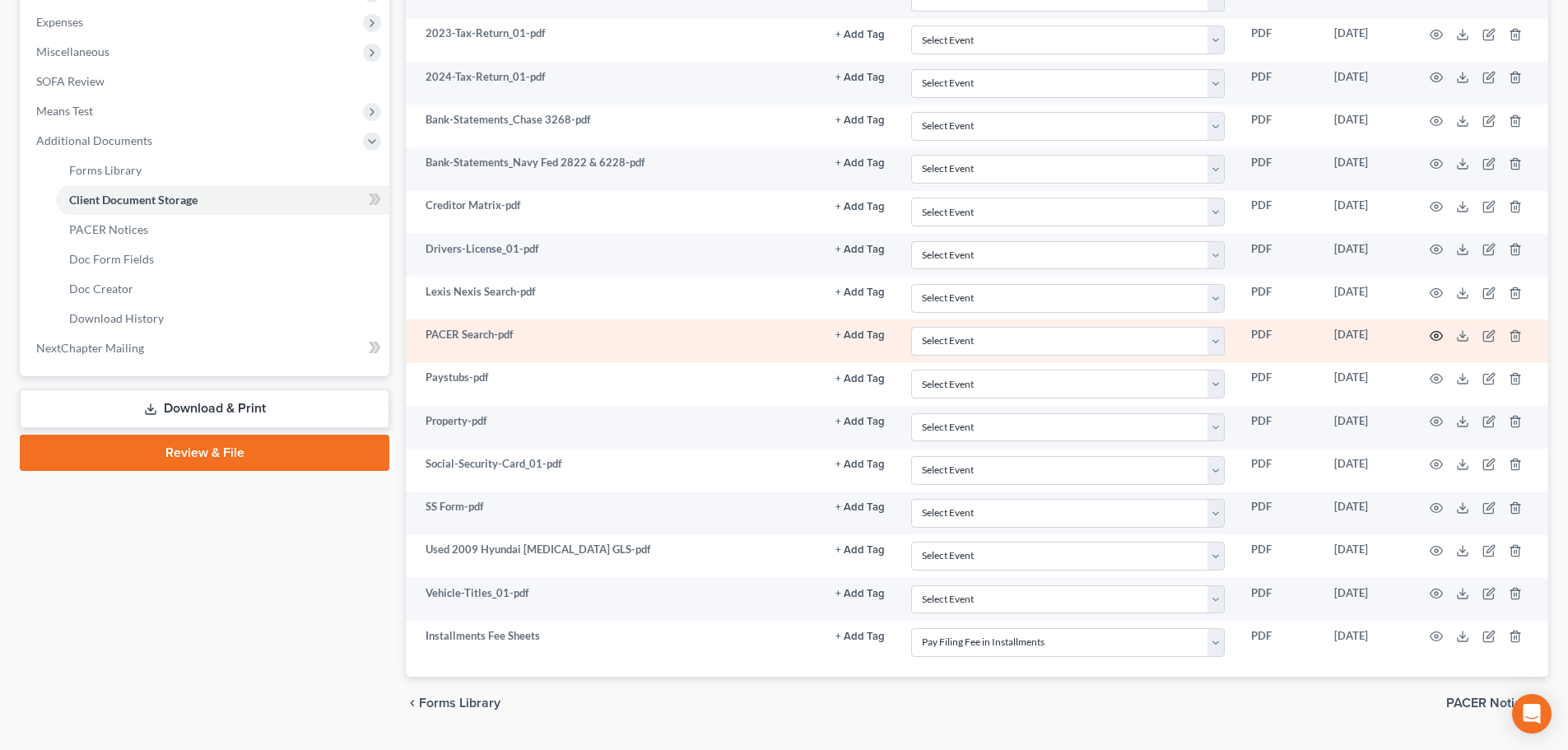
click at [1442, 339] on icon "button" at bounding box center [1436, 336] width 12 height 9
